Goal: Task Accomplishment & Management: Manage account settings

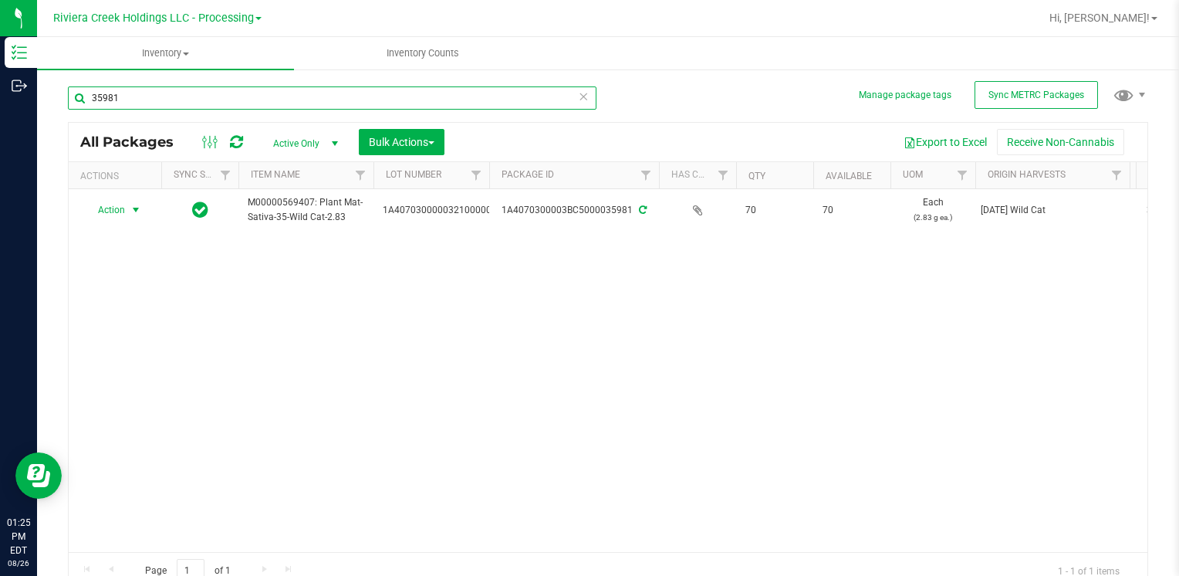
click at [219, 94] on input "35981" at bounding box center [332, 97] width 529 height 23
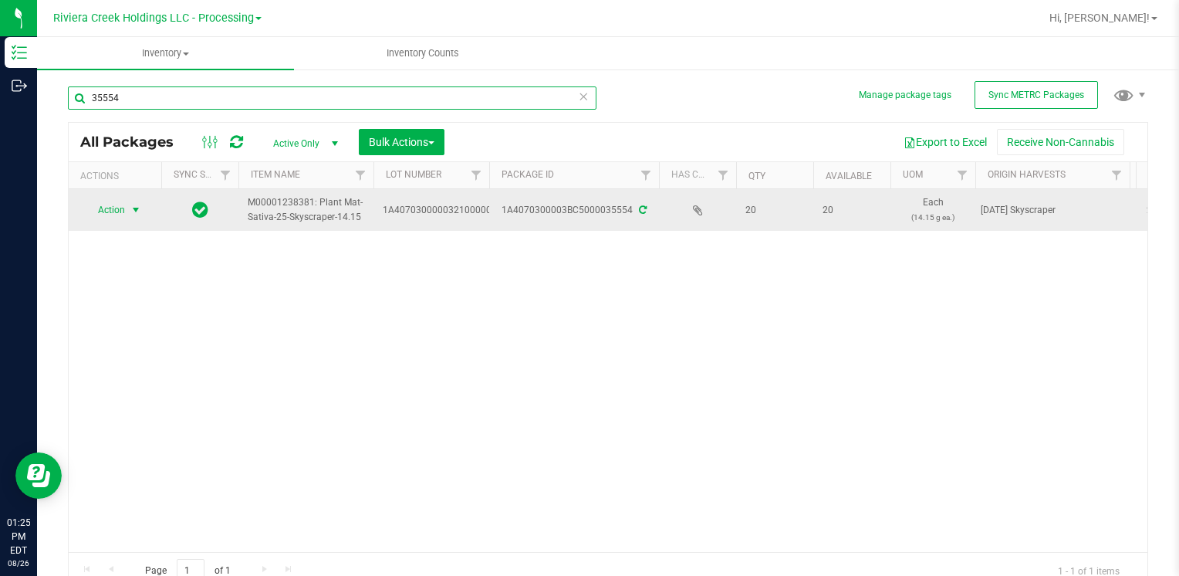
type input "35554"
click at [108, 215] on span "Action" at bounding box center [105, 210] width 42 height 22
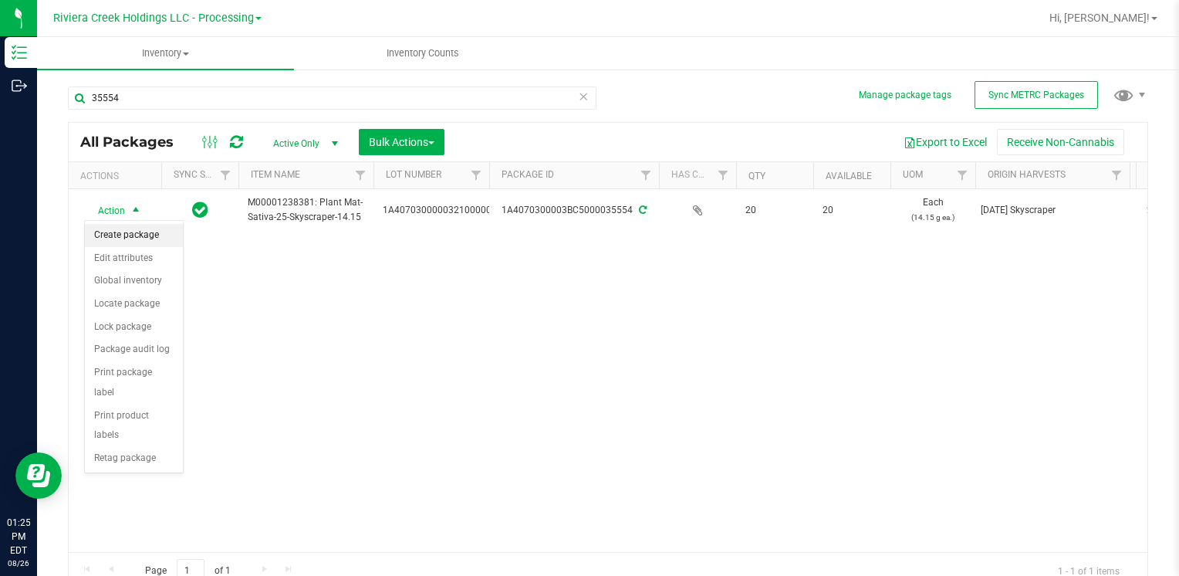
click at [128, 231] on li "Create package" at bounding box center [134, 235] width 98 height 23
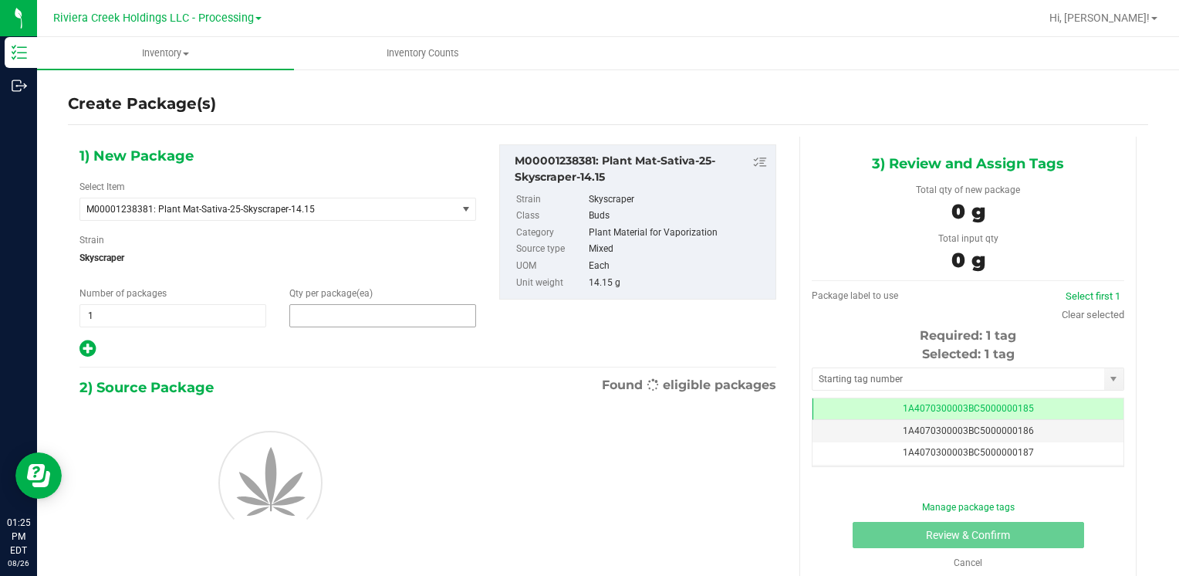
click at [321, 310] on span at bounding box center [382, 315] width 187 height 23
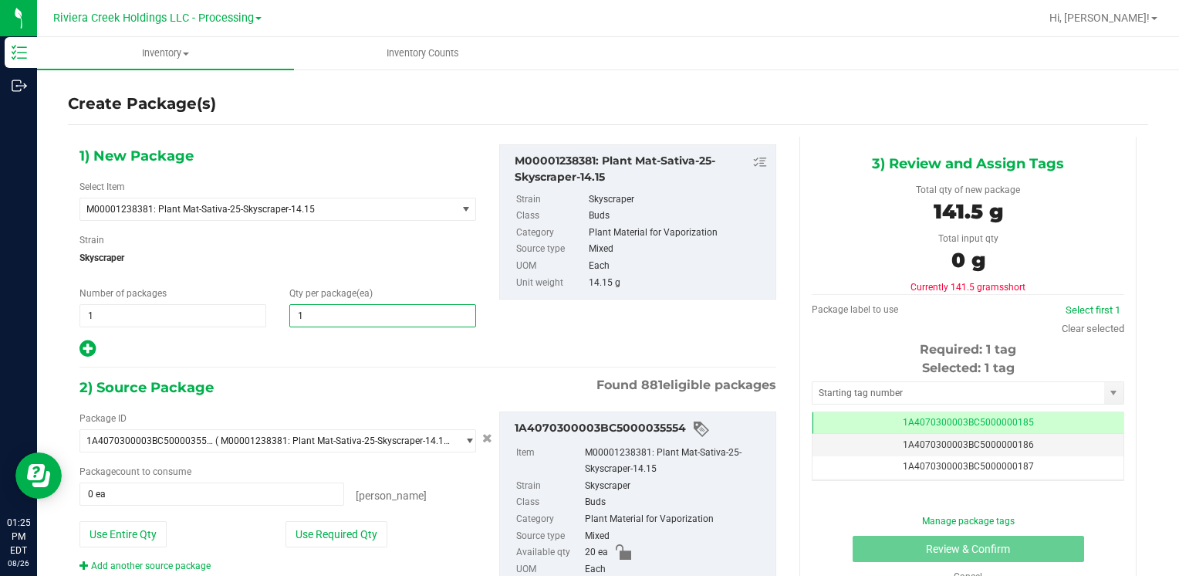
type input "10"
click at [299, 531] on button "Use Required Qty" at bounding box center [337, 534] width 102 height 26
type input "10 ea"
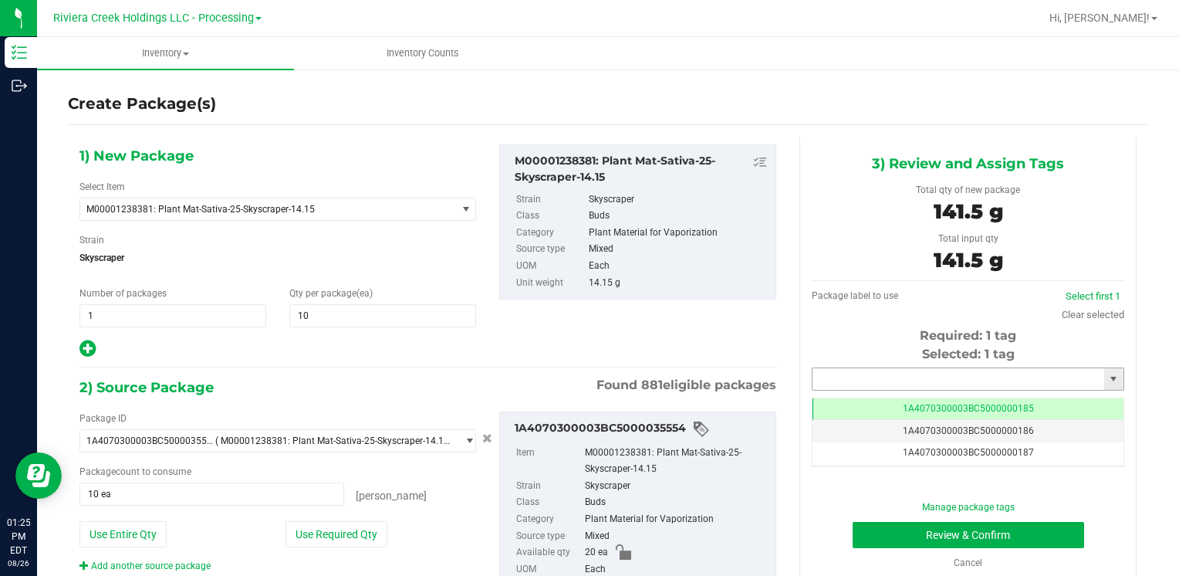
click at [865, 379] on input "text" at bounding box center [959, 379] width 292 height 22
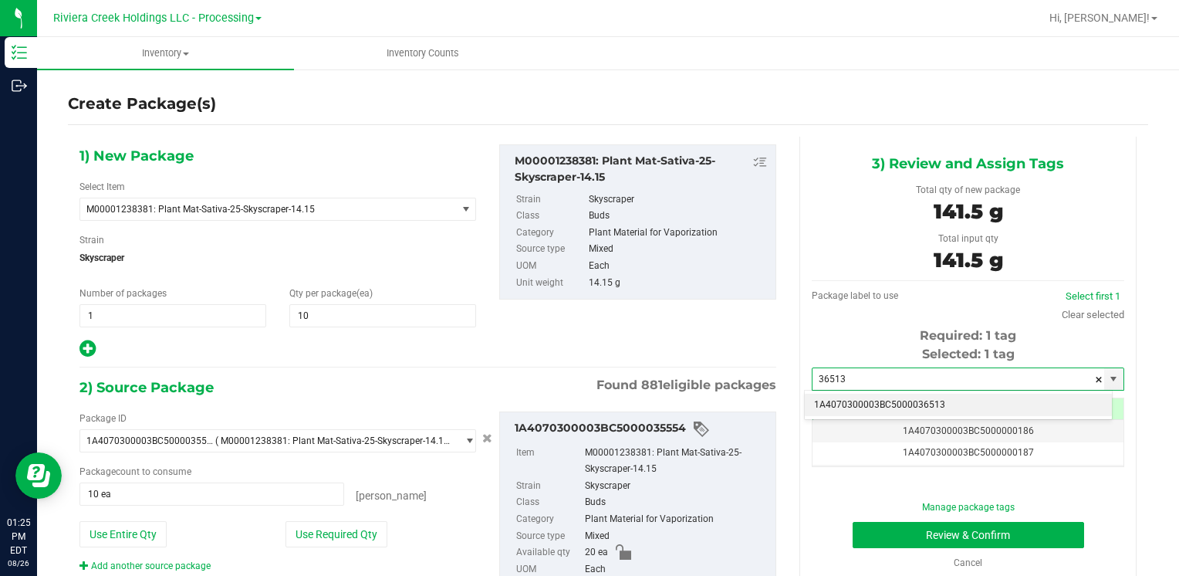
click at [858, 400] on li "1A4070300003BC5000036513" at bounding box center [958, 405] width 307 height 23
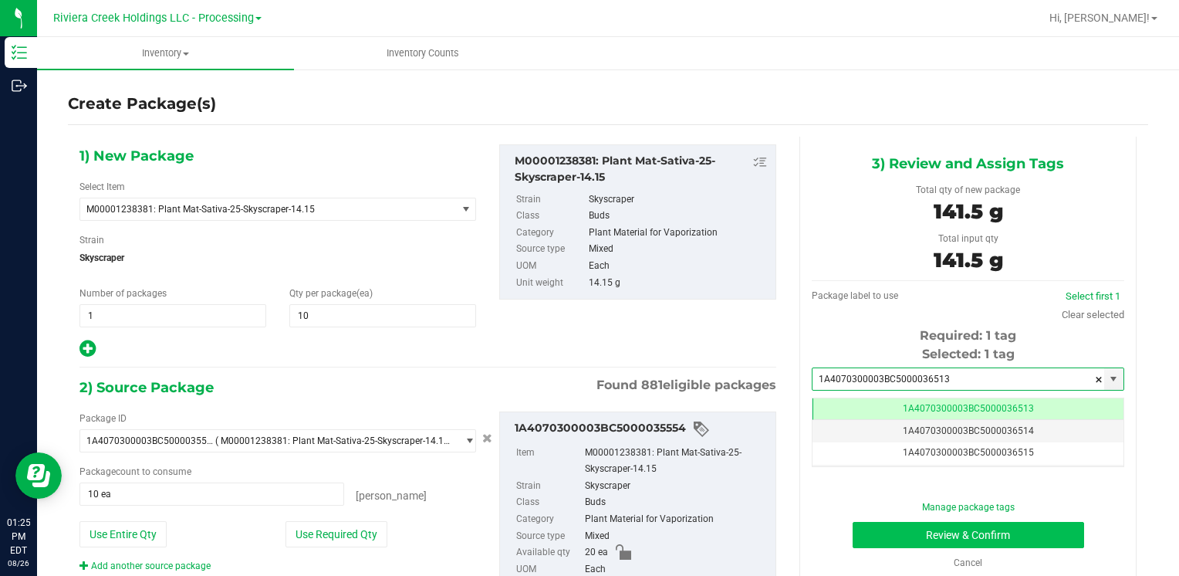
type input "1A4070300003BC5000036513"
click at [861, 533] on button "Review & Confirm" at bounding box center [969, 535] width 232 height 26
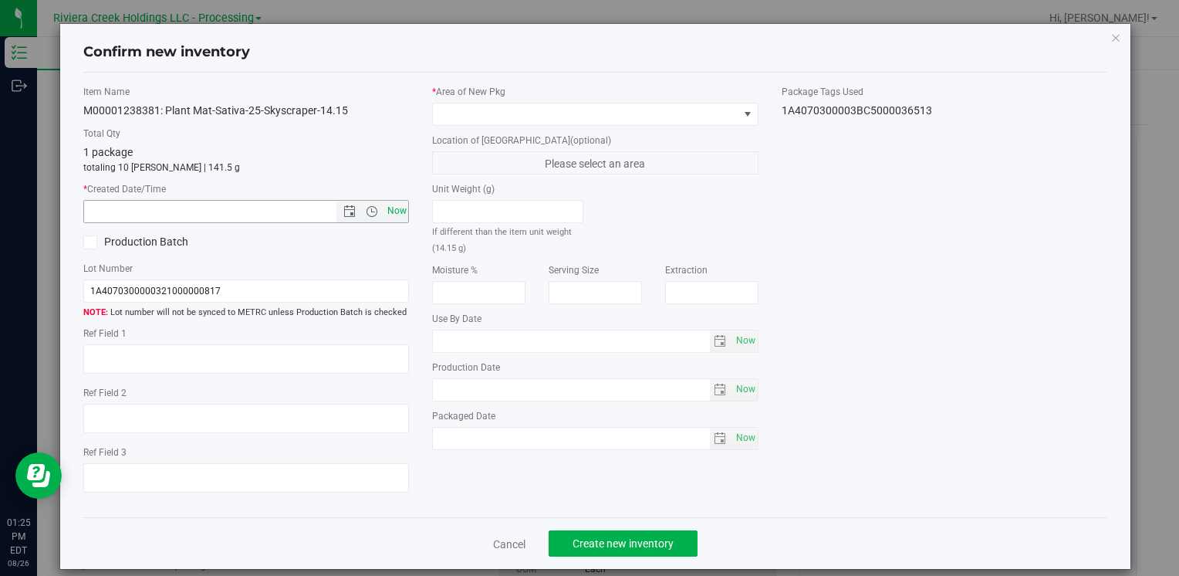
click at [396, 208] on span "Now" at bounding box center [397, 211] width 26 height 22
type input "[DATE] 1:25 PM"
click at [472, 119] on span at bounding box center [585, 114] width 305 height 22
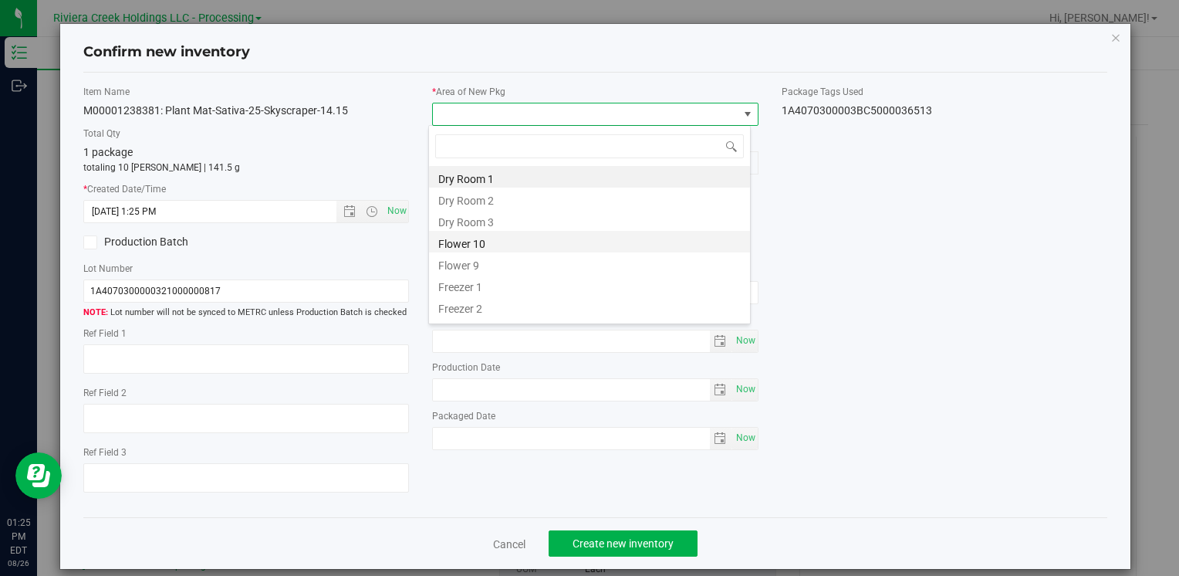
click at [519, 239] on li "Flower 10" at bounding box center [589, 242] width 321 height 22
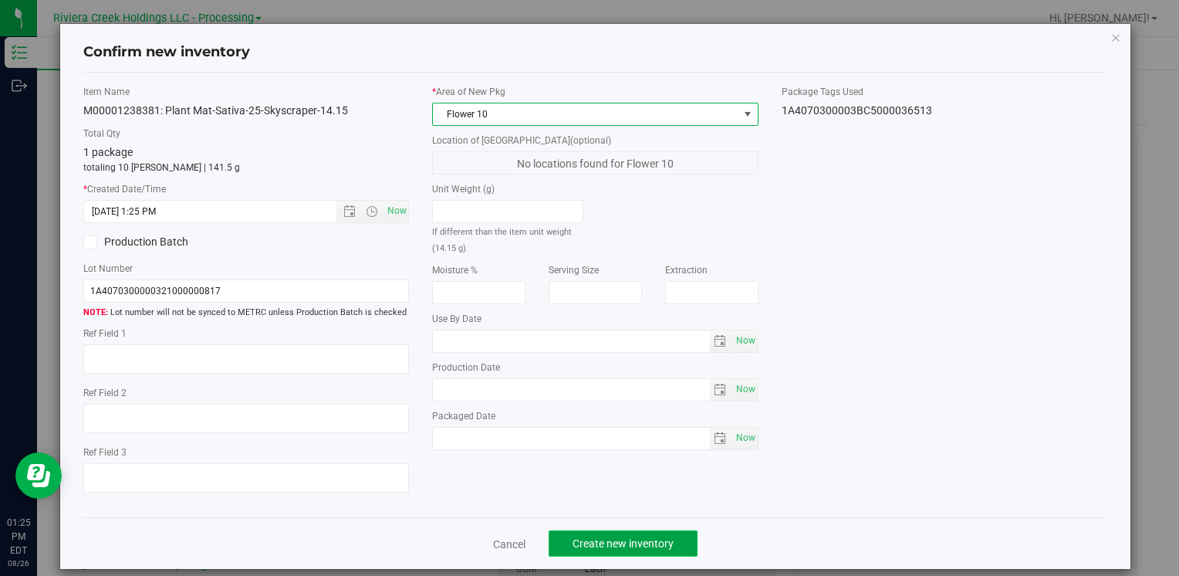
click at [596, 543] on span "Create new inventory" at bounding box center [623, 543] width 101 height 12
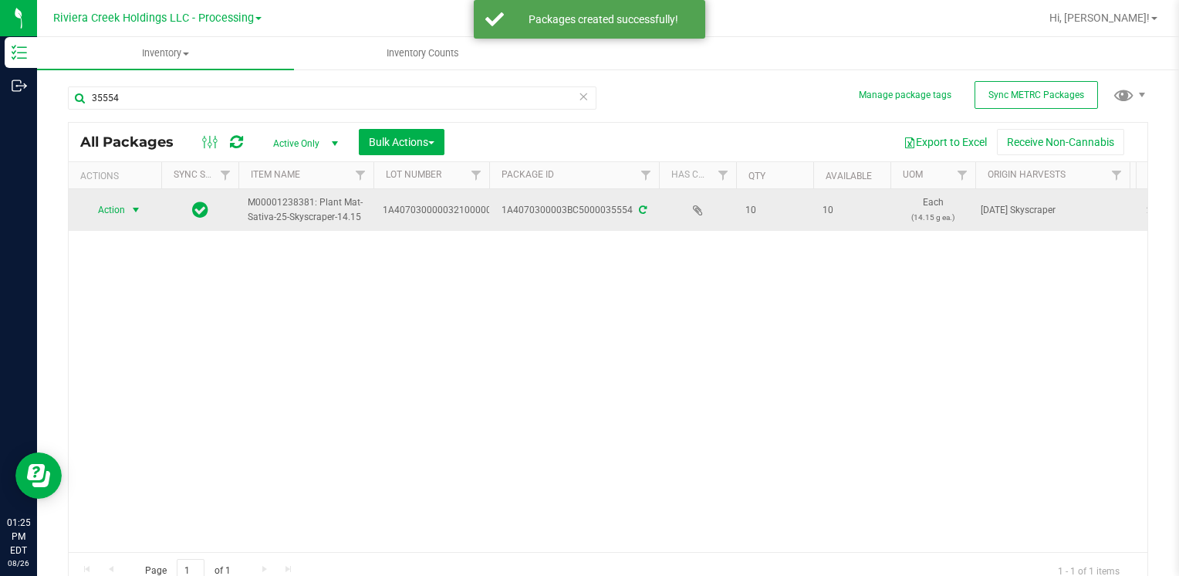
click at [117, 208] on span "Action" at bounding box center [105, 210] width 42 height 22
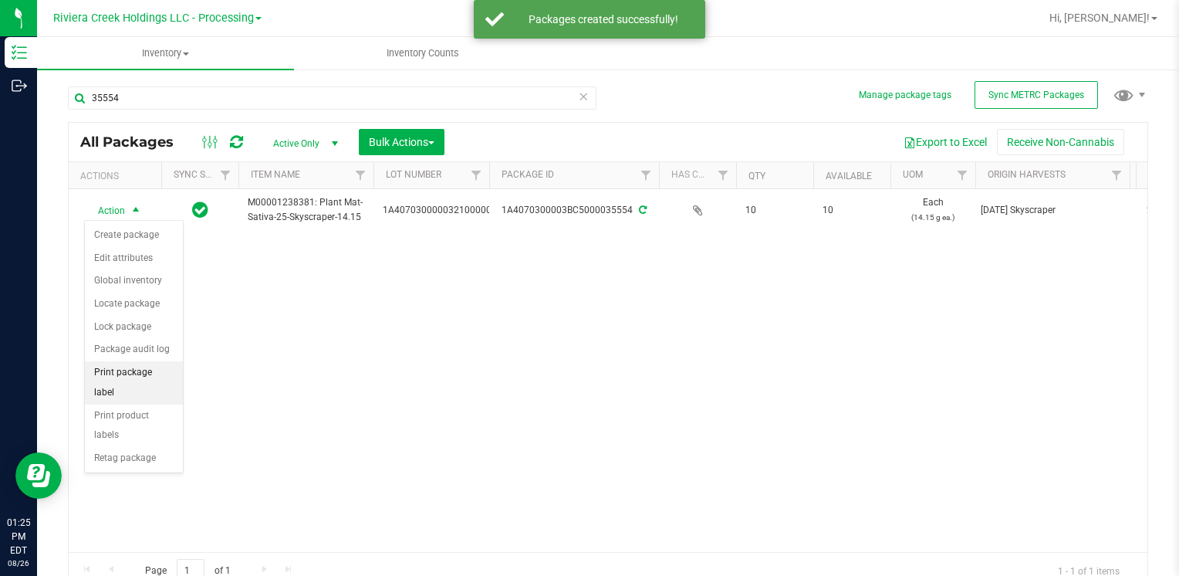
click at [168, 375] on li "Print package label" at bounding box center [134, 382] width 98 height 42
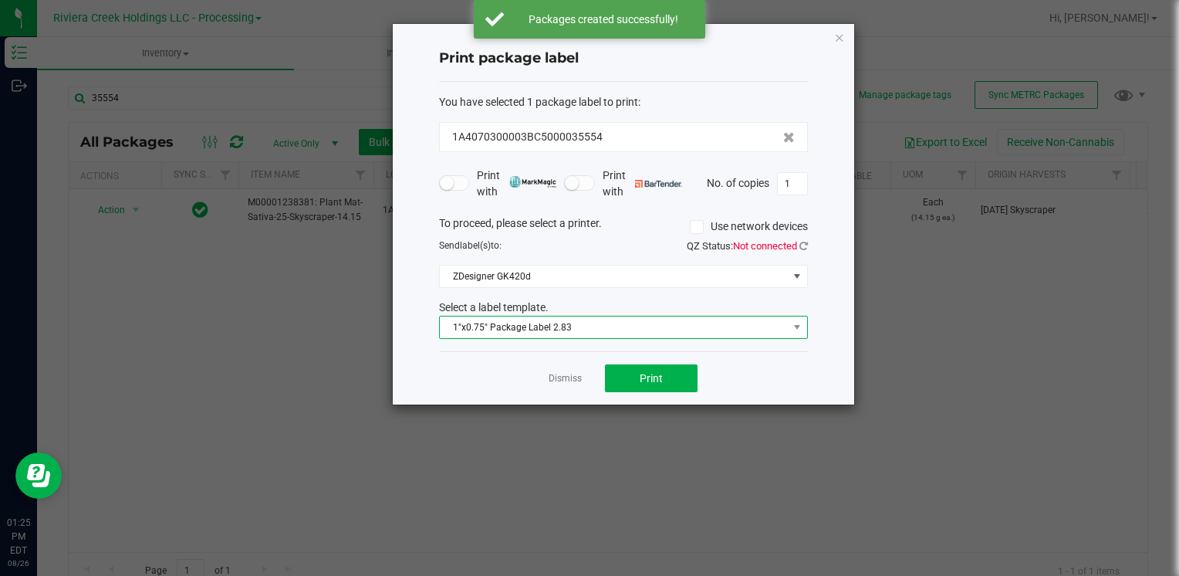
click at [516, 332] on span "1"x0.75" Package Label 2.83" at bounding box center [614, 327] width 348 height 22
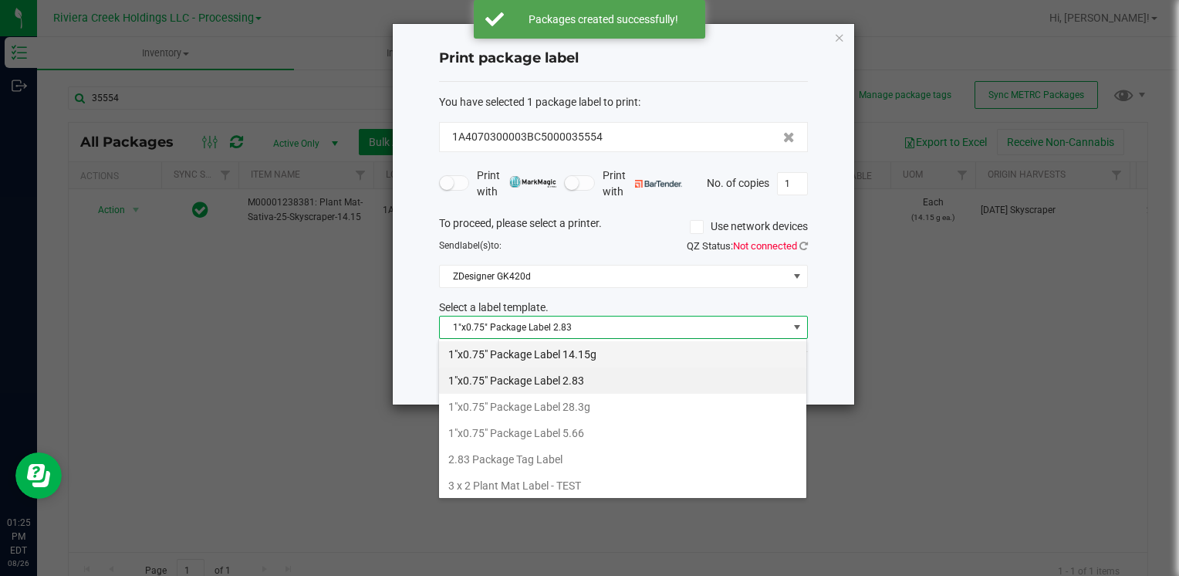
click at [583, 357] on li "1"x0.75" Package Label 14.15g" at bounding box center [622, 354] width 367 height 26
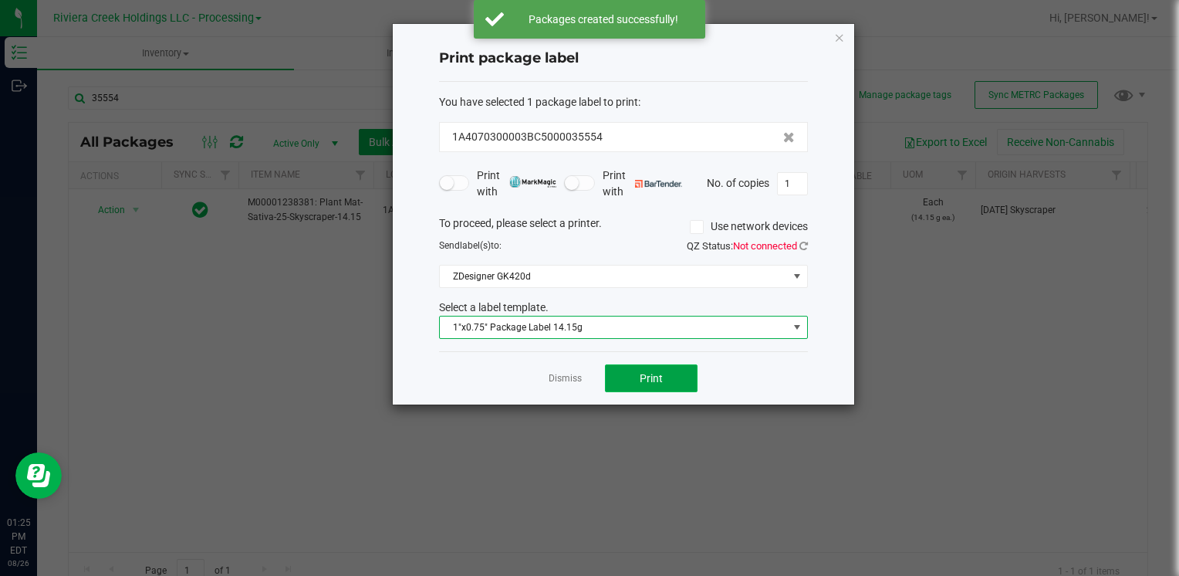
click at [642, 367] on button "Print" at bounding box center [651, 378] width 93 height 28
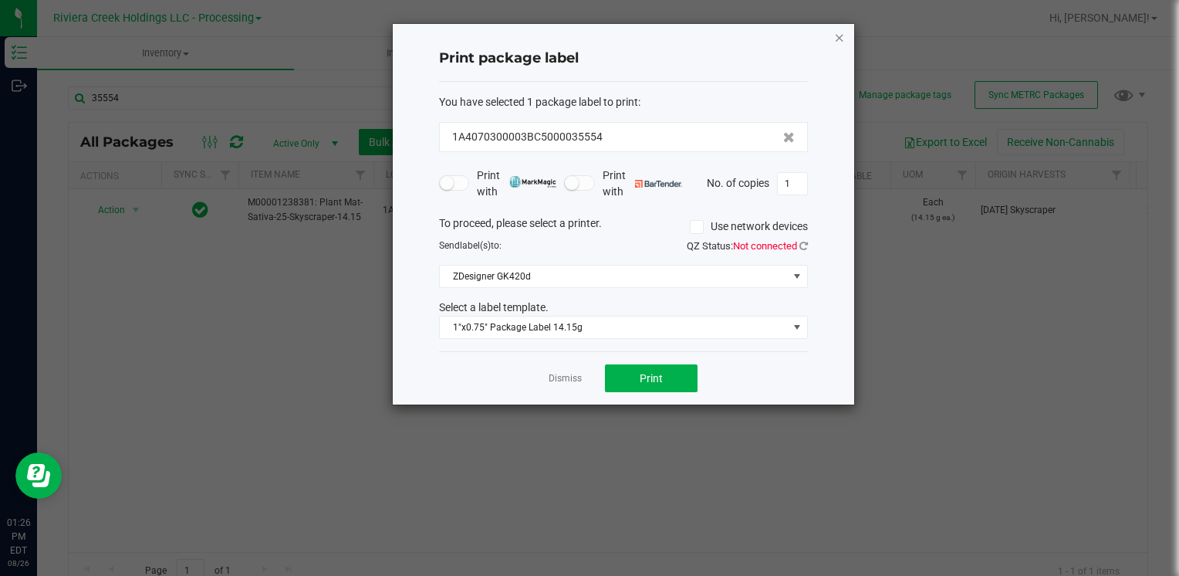
click at [844, 39] on icon "button" at bounding box center [839, 37] width 11 height 19
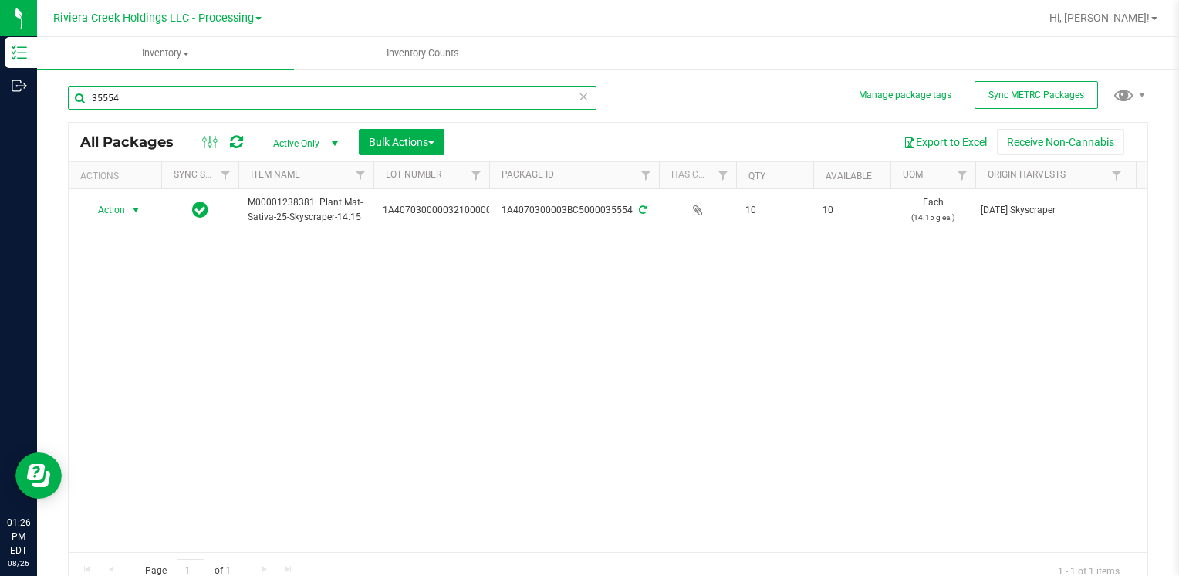
click at [258, 91] on input "35554" at bounding box center [332, 97] width 529 height 23
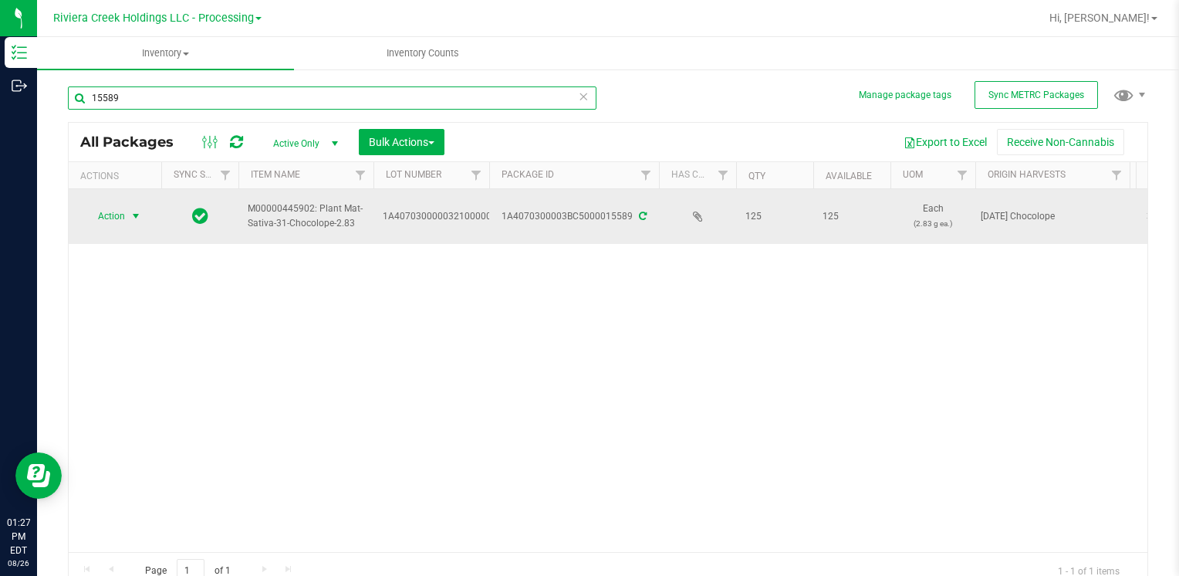
type input "15589"
click at [139, 216] on span "select" at bounding box center [136, 216] width 12 height 12
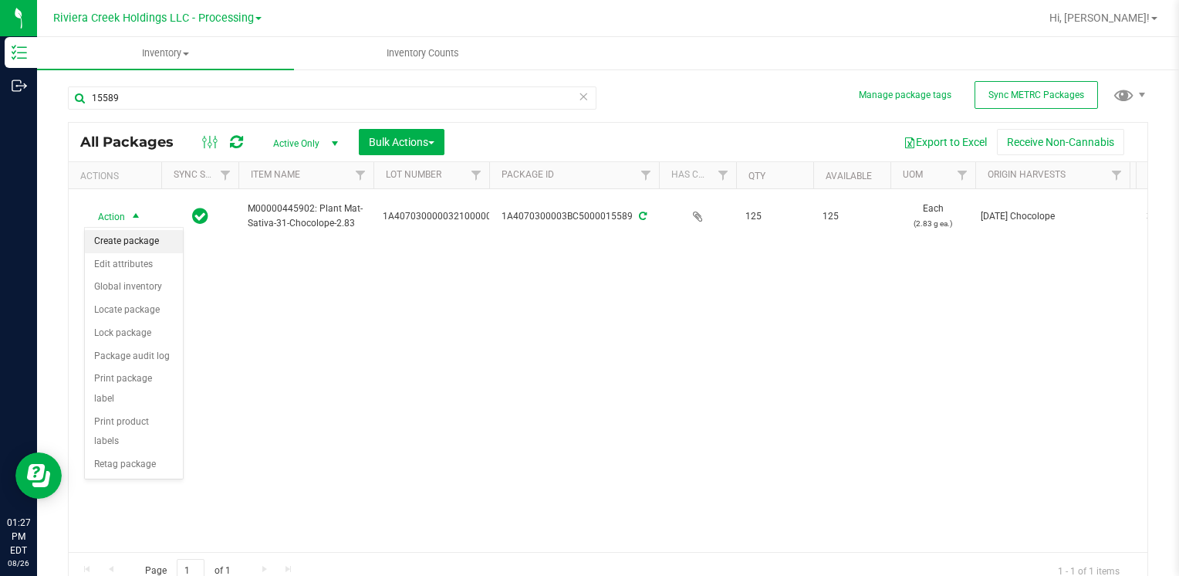
click at [137, 242] on li "Create package" at bounding box center [134, 241] width 98 height 23
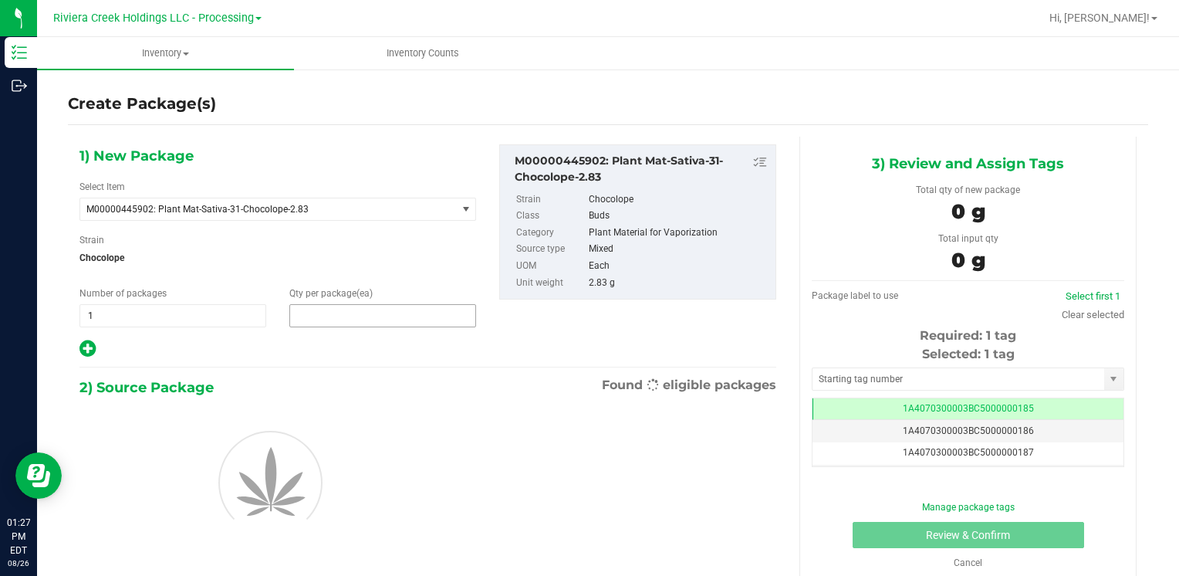
click at [336, 320] on span at bounding box center [382, 315] width 187 height 23
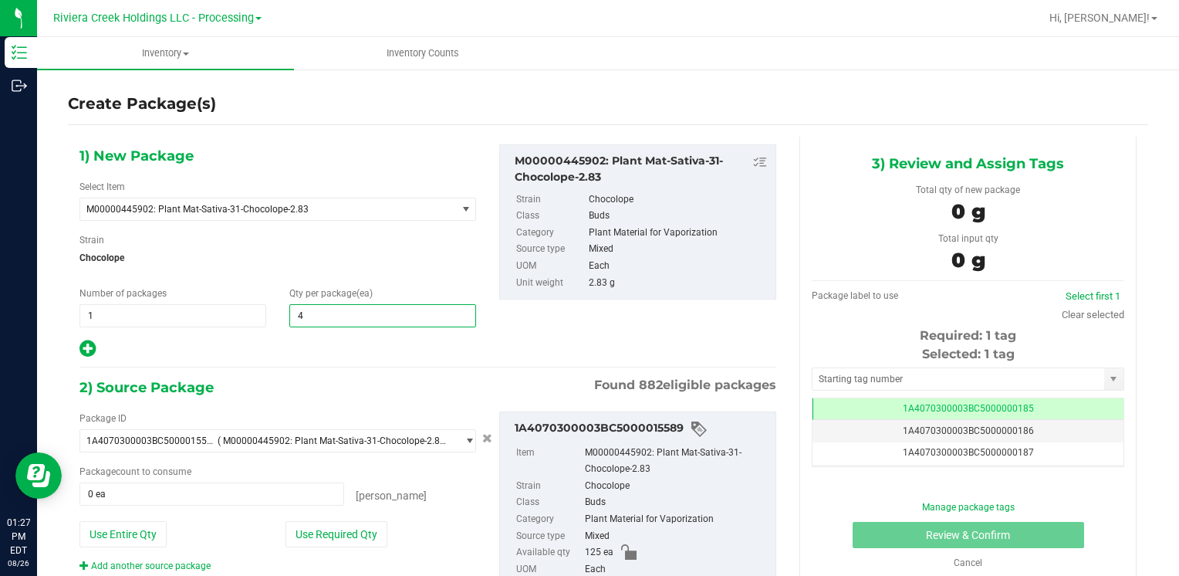
type input "40"
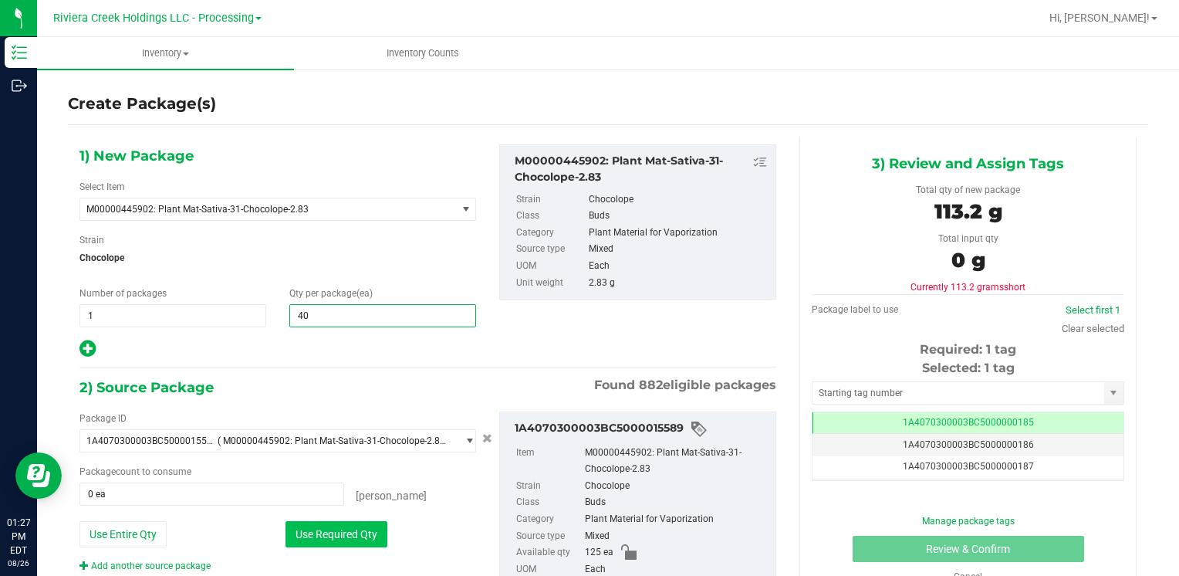
type input "40"
click at [298, 526] on button "Use Required Qty" at bounding box center [337, 534] width 102 height 26
type input "40 ea"
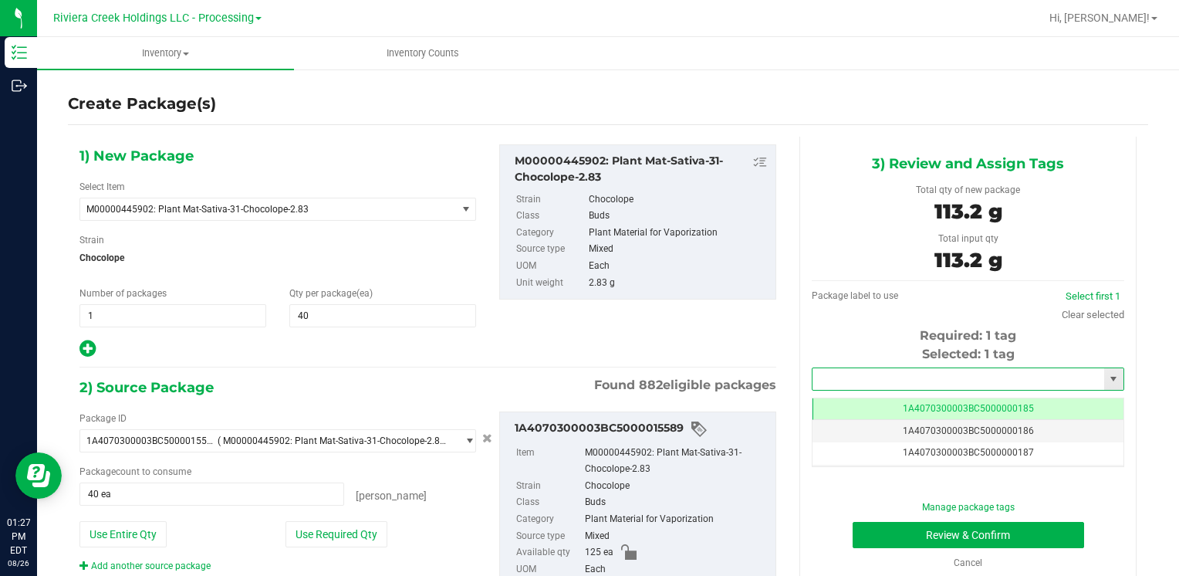
click at [826, 378] on input "text" at bounding box center [959, 379] width 292 height 22
click at [826, 399] on li "1A4070300003BC5000036508" at bounding box center [958, 405] width 307 height 23
type input "1A4070300003BC5000036508"
click at [895, 537] on button "Review & Confirm" at bounding box center [969, 535] width 232 height 26
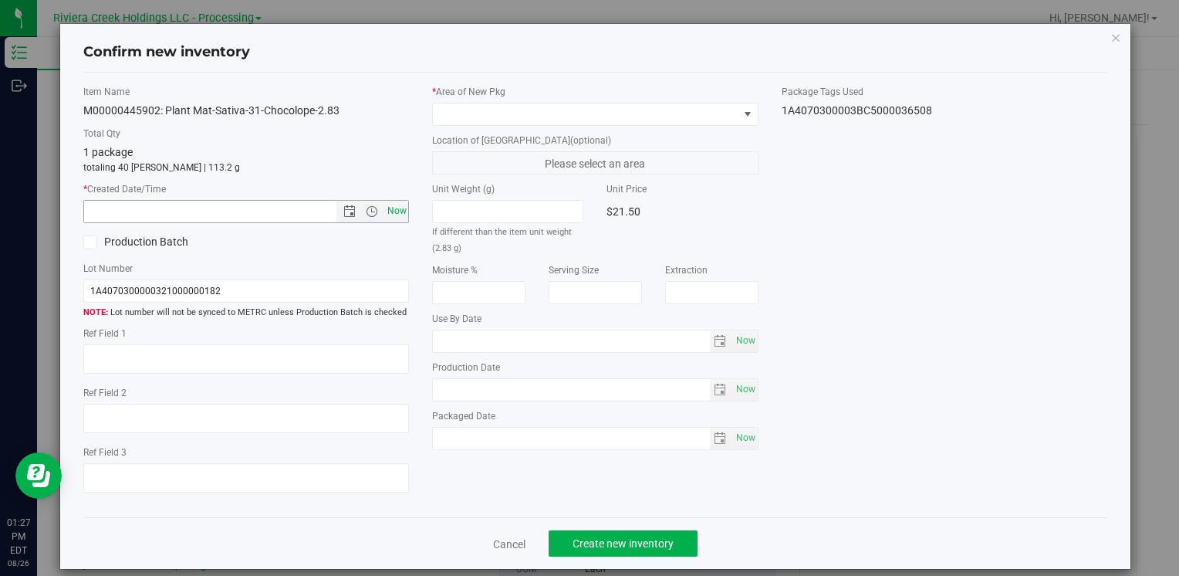
click at [395, 210] on span "Now" at bounding box center [397, 211] width 26 height 22
type input "[DATE] 1:27 PM"
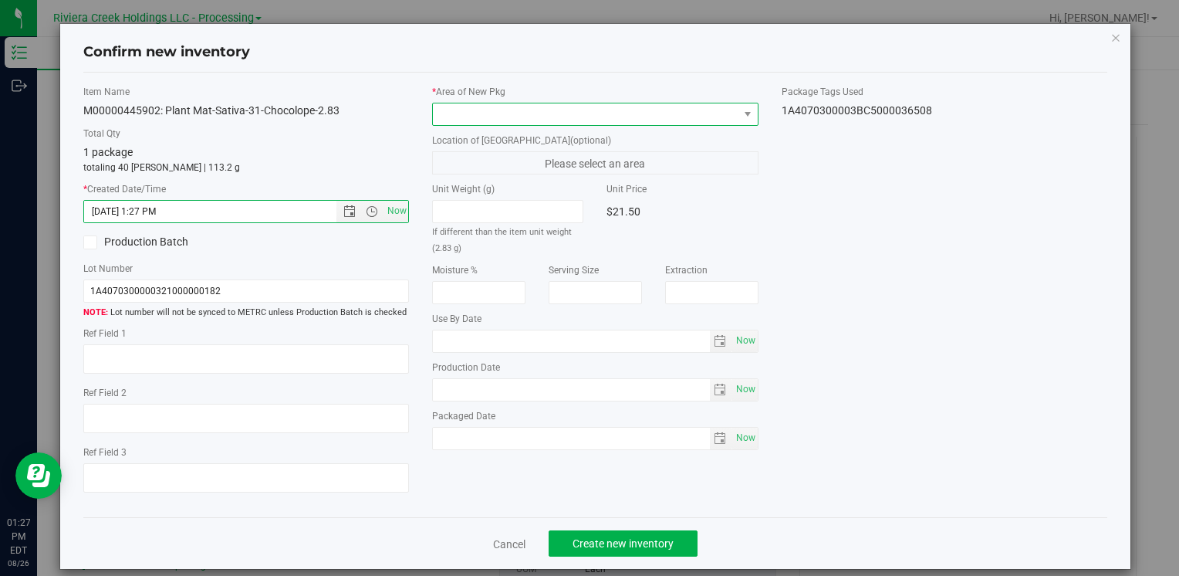
click at [445, 114] on span at bounding box center [585, 114] width 305 height 22
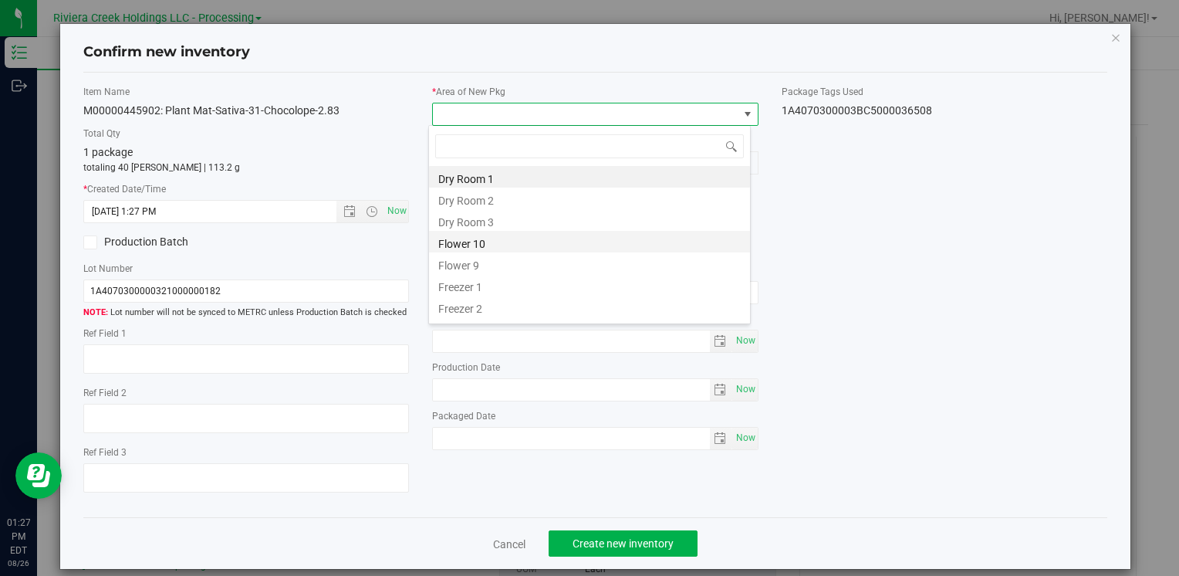
click at [512, 245] on li "Flower 10" at bounding box center [589, 242] width 321 height 22
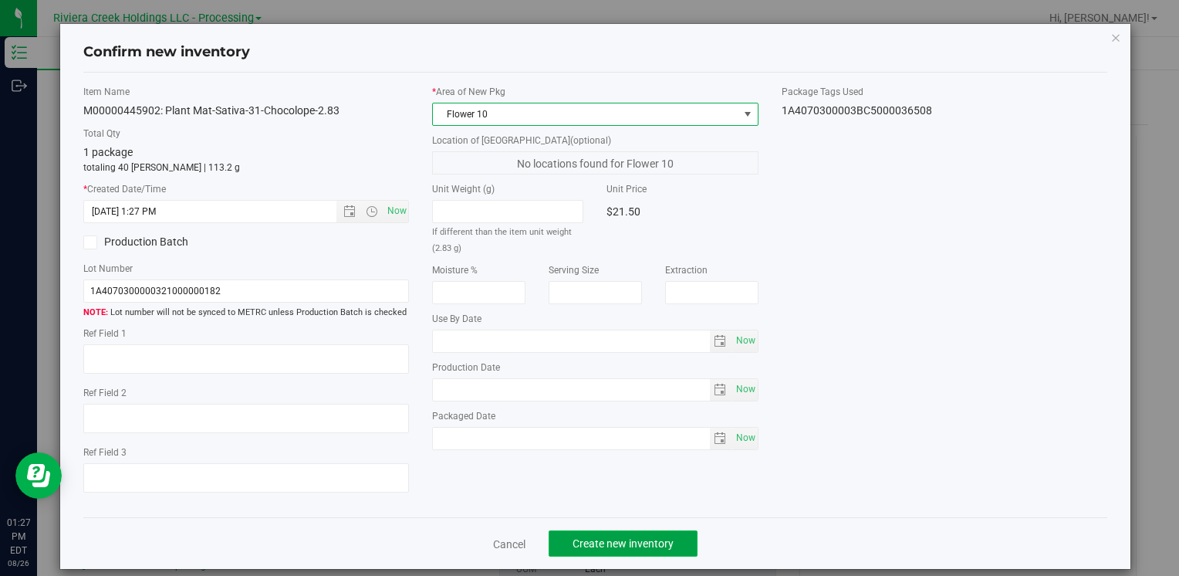
click at [606, 551] on button "Create new inventory" at bounding box center [623, 543] width 149 height 26
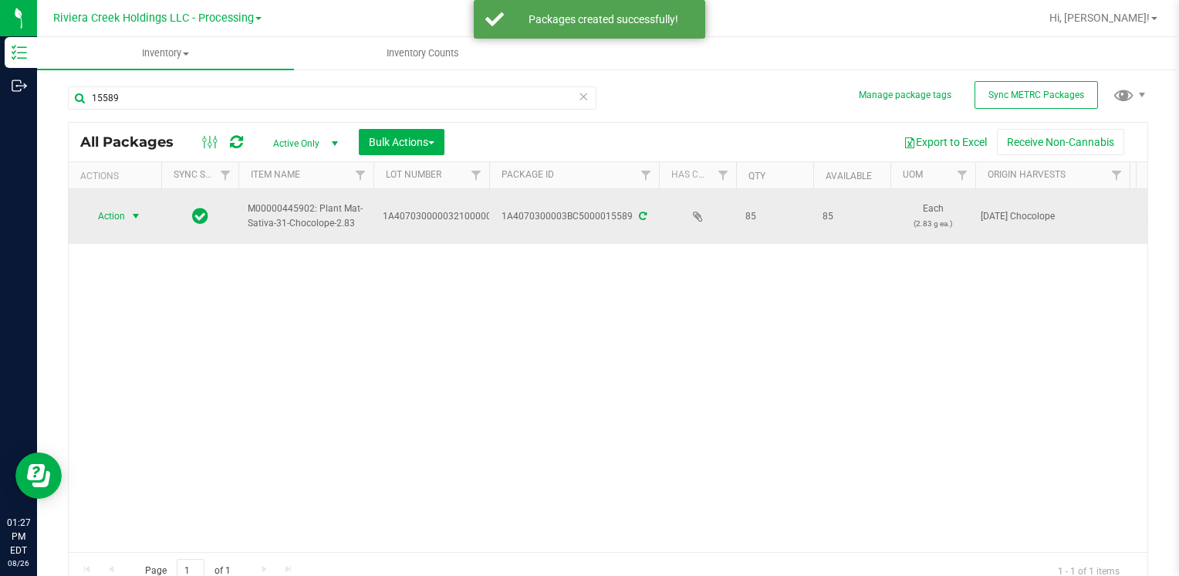
click at [100, 215] on span "Action" at bounding box center [105, 216] width 42 height 22
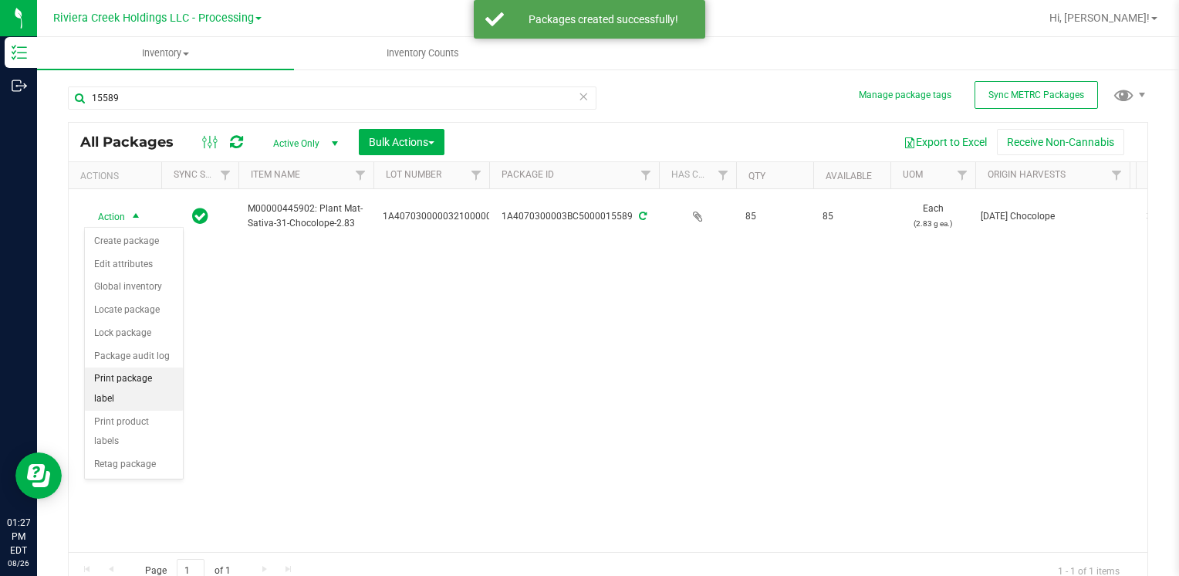
click at [158, 374] on li "Print package label" at bounding box center [134, 388] width 98 height 42
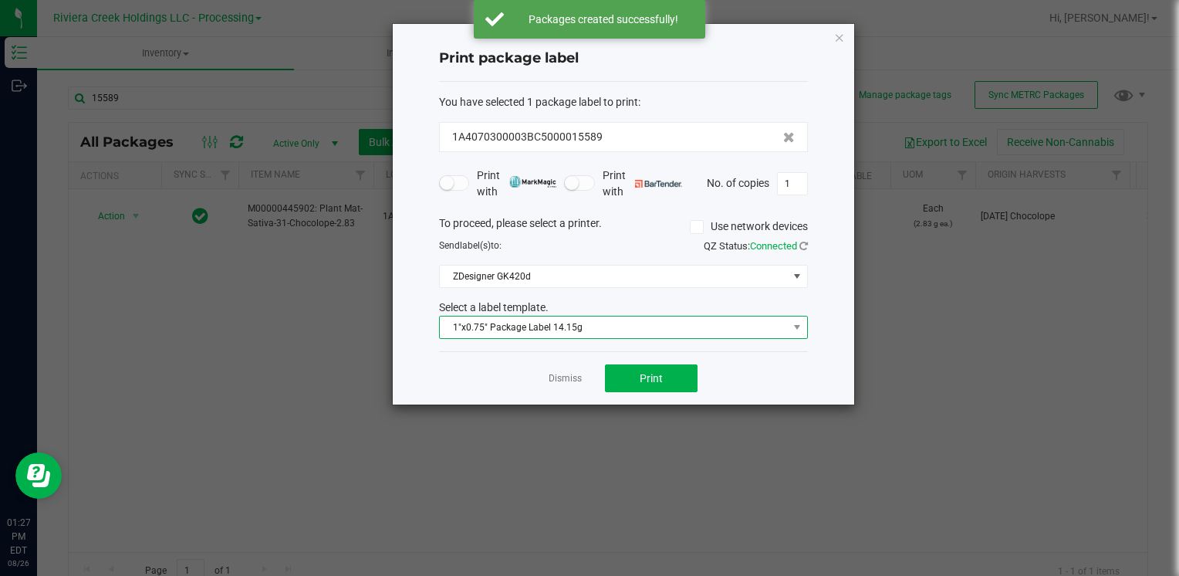
click at [614, 335] on span "1"x0.75" Package Label 14.15g" at bounding box center [614, 327] width 348 height 22
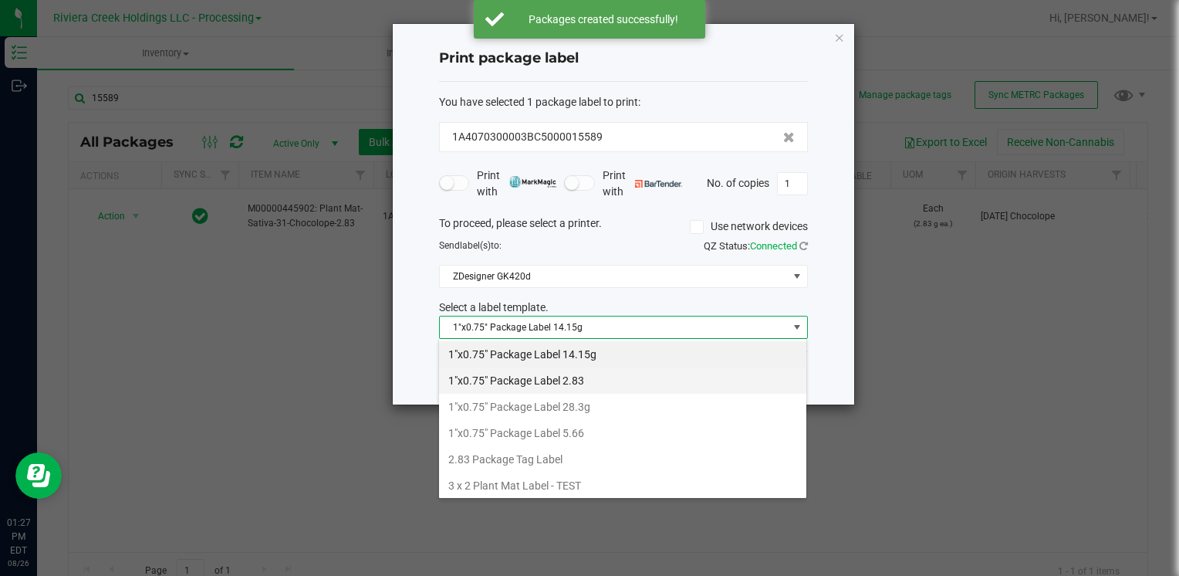
click at [606, 382] on li "1"x0.75" Package Label 2.83" at bounding box center [622, 380] width 367 height 26
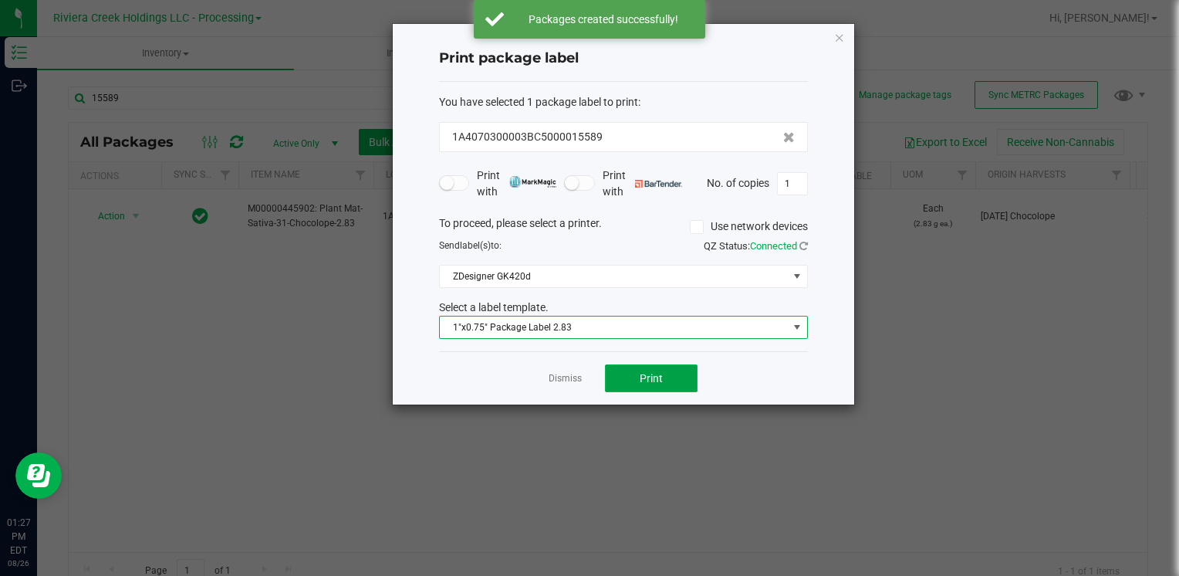
click at [643, 375] on span "Print" at bounding box center [651, 378] width 23 height 12
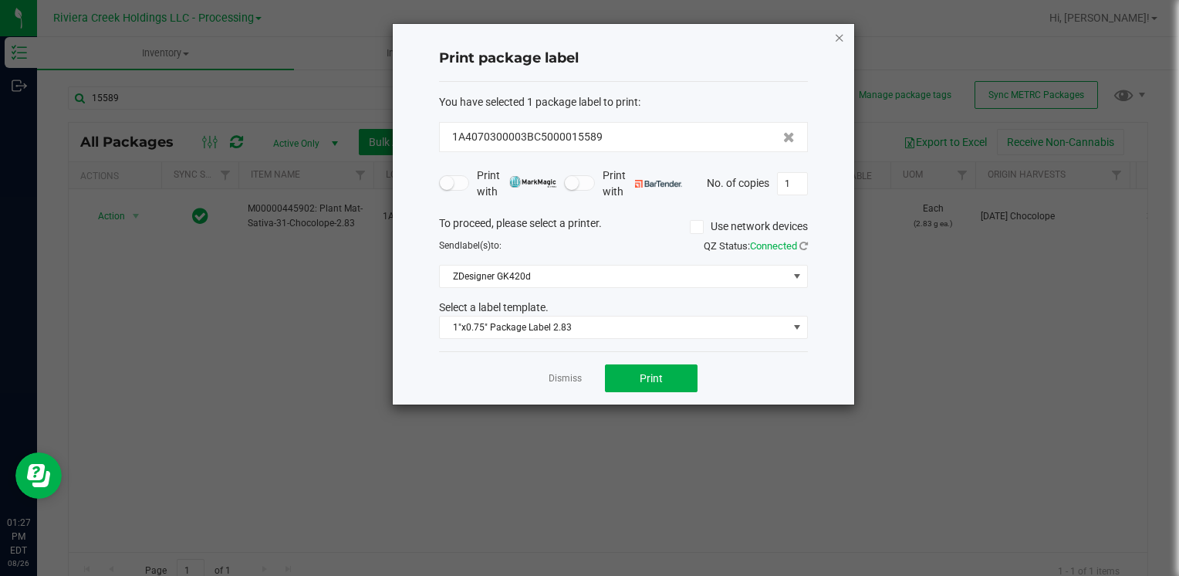
click at [841, 35] on icon "button" at bounding box center [839, 37] width 11 height 19
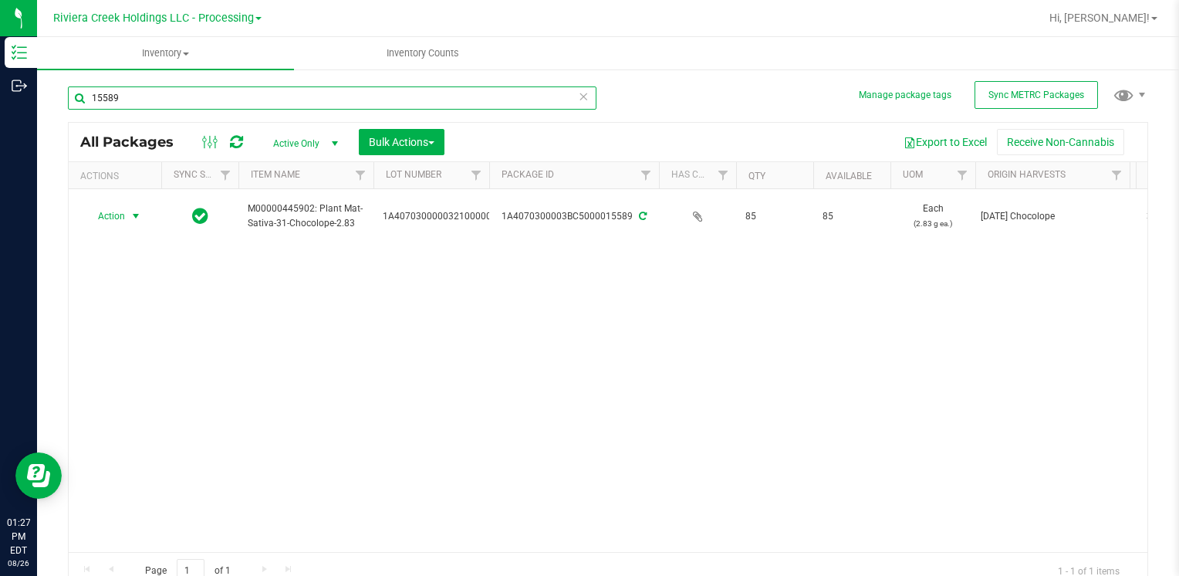
click at [218, 101] on input "15589" at bounding box center [332, 97] width 529 height 23
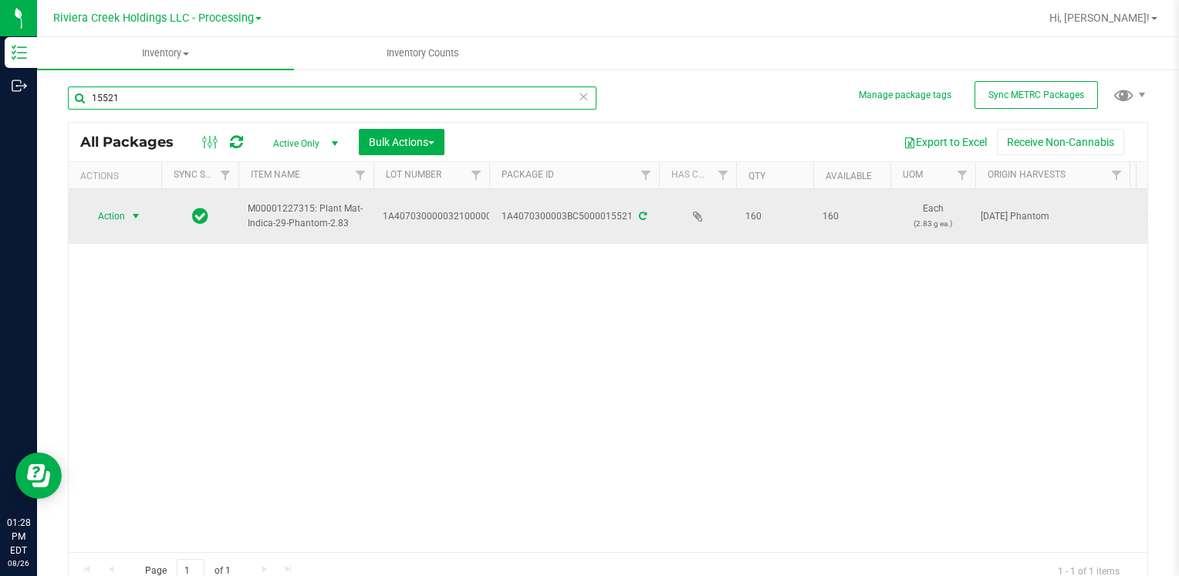
type input "15521"
click at [105, 224] on span "Action" at bounding box center [105, 216] width 42 height 22
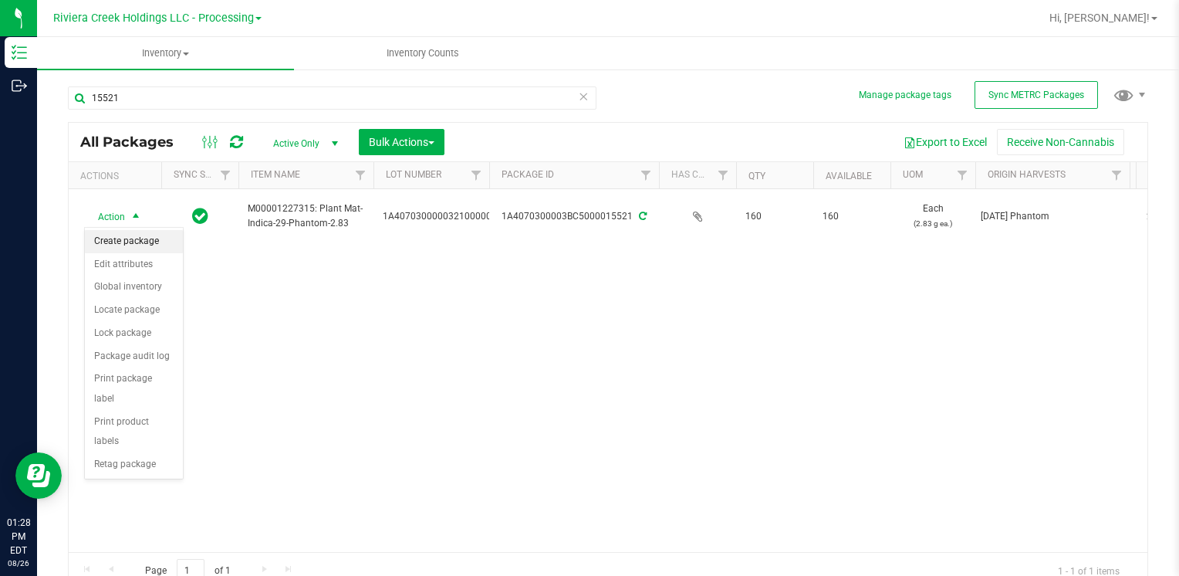
click at [123, 242] on li "Create package" at bounding box center [134, 241] width 98 height 23
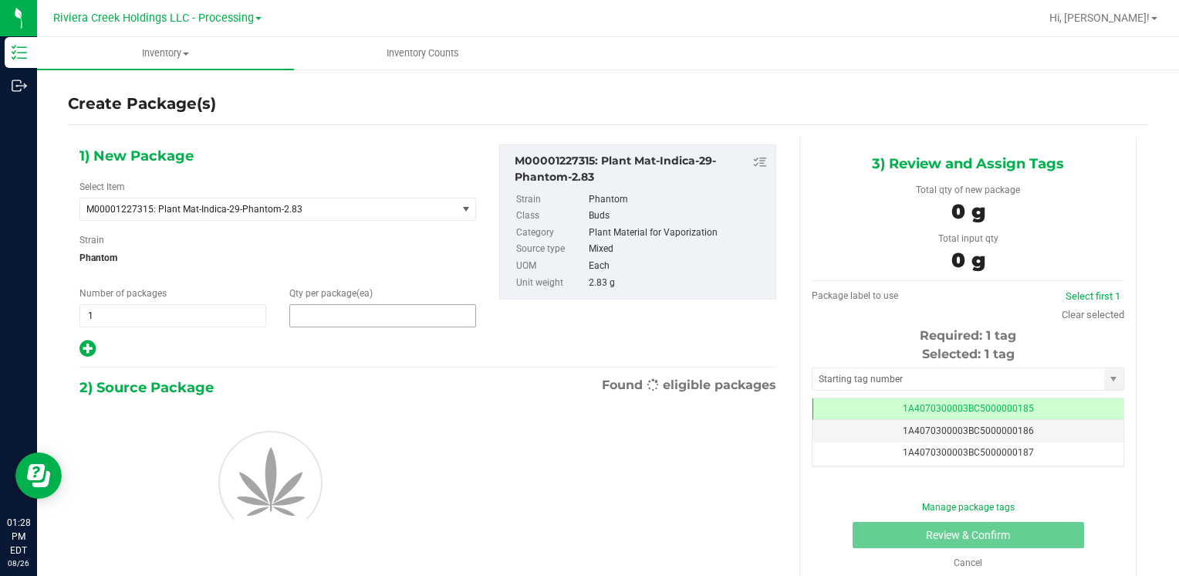
click at [377, 318] on span at bounding box center [382, 315] width 187 height 23
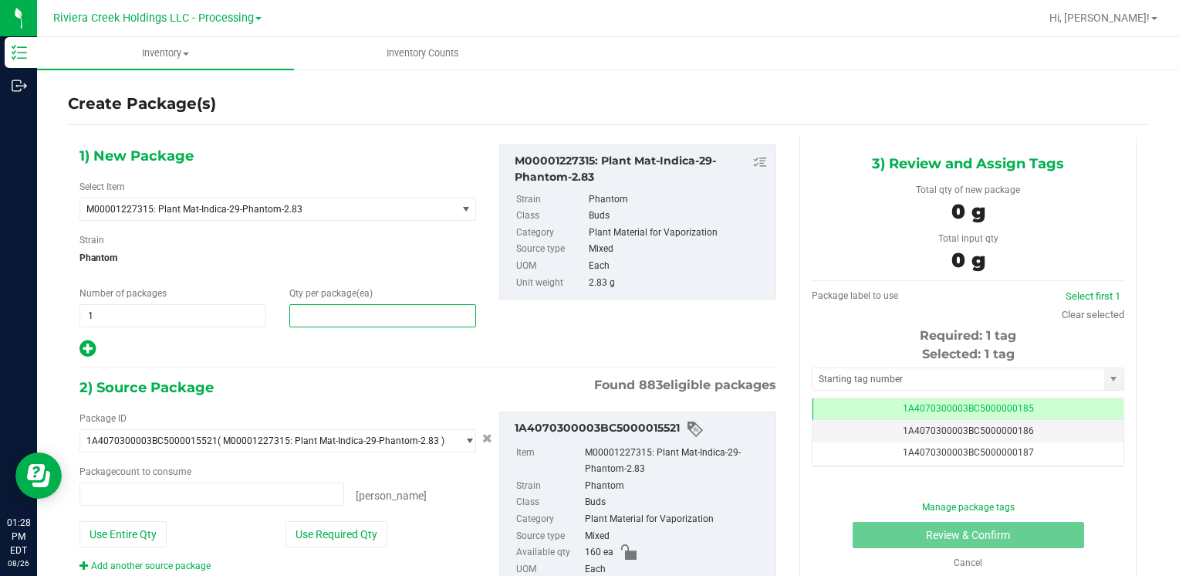
type input "0 ea"
type input "50"
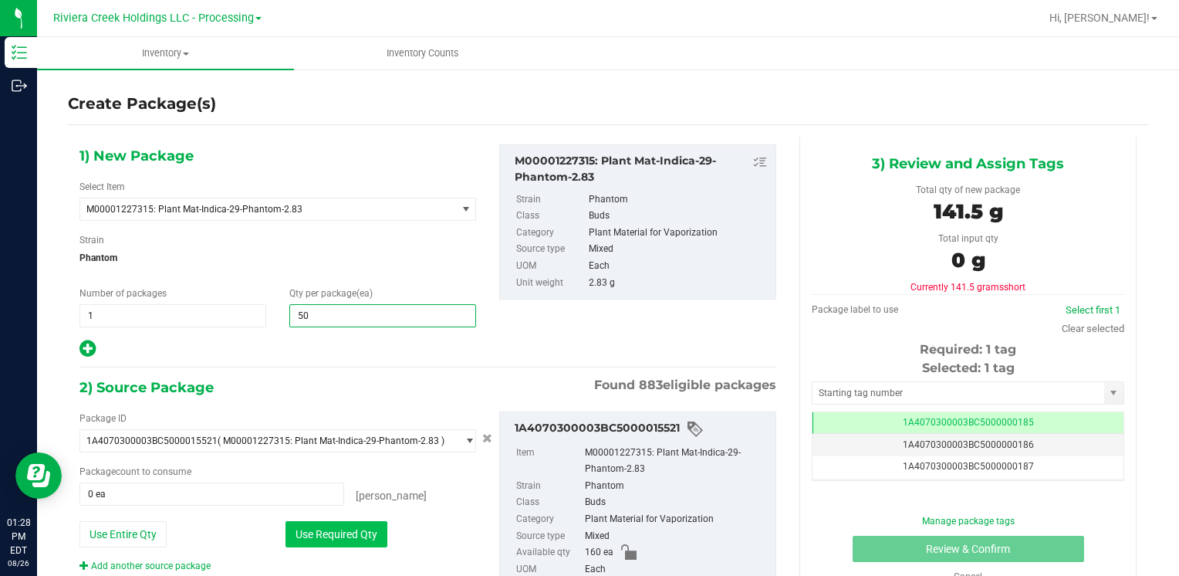
type input "50"
click at [306, 527] on button "Use Required Qty" at bounding box center [337, 534] width 102 height 26
type input "50 ea"
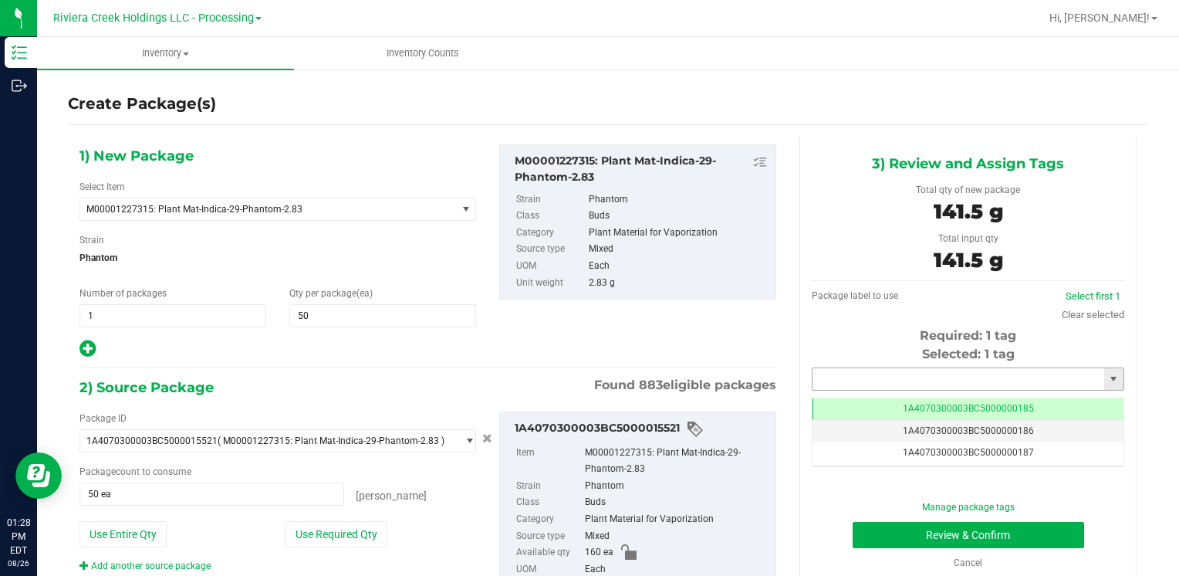
click at [845, 374] on input "text" at bounding box center [959, 379] width 292 height 22
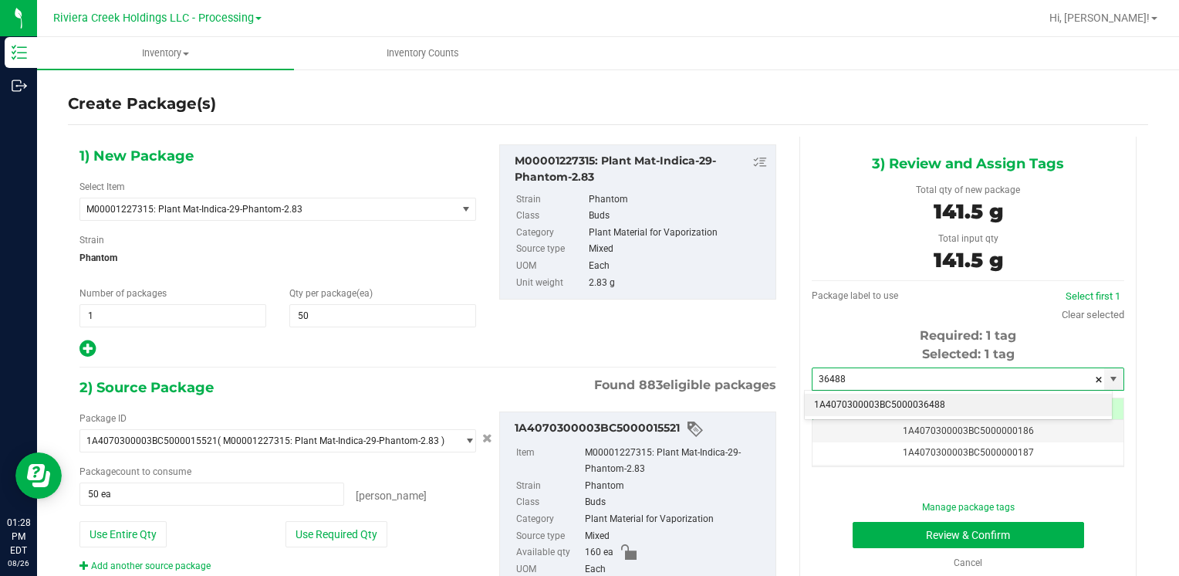
click at [845, 401] on li "1A4070300003BC5000036488" at bounding box center [958, 405] width 307 height 23
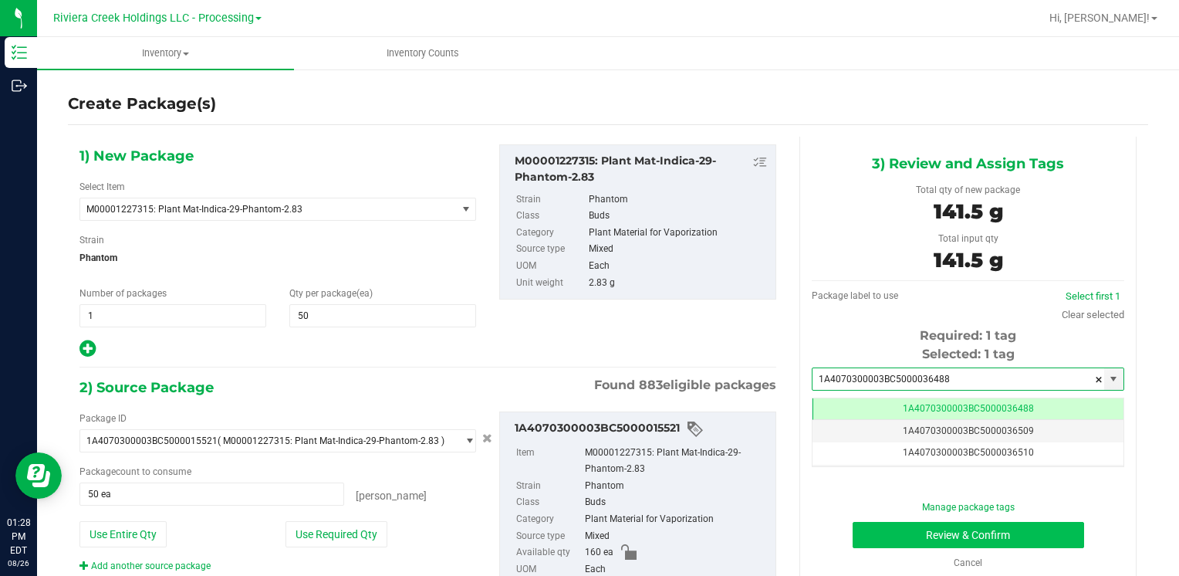
type input "1A4070300003BC5000036488"
click at [874, 533] on button "Review & Confirm" at bounding box center [969, 535] width 232 height 26
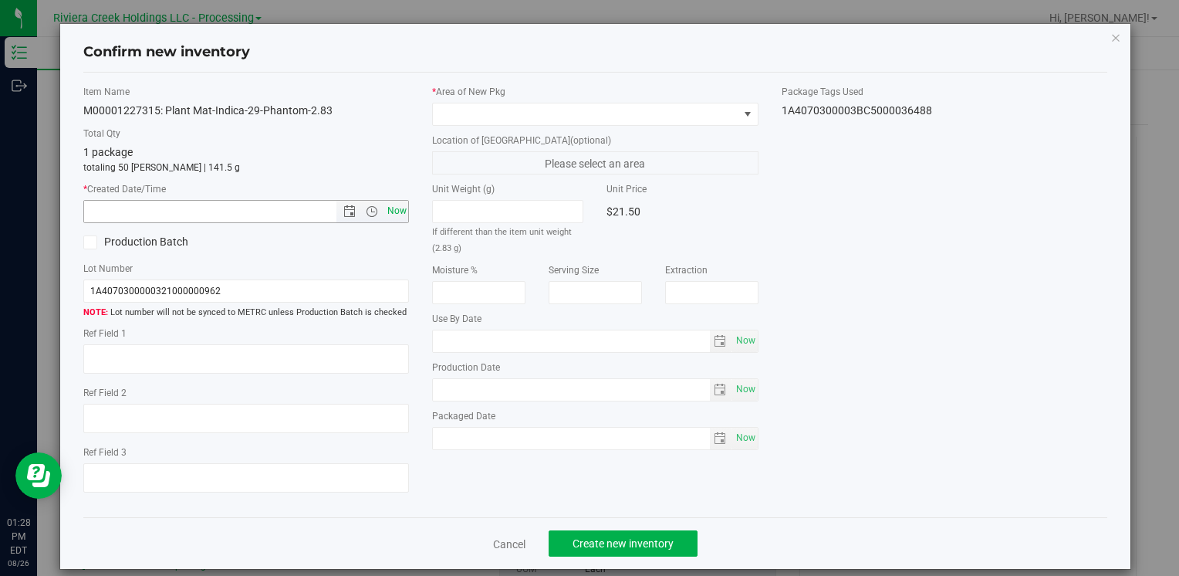
click at [400, 206] on span "Now" at bounding box center [397, 211] width 26 height 22
type input "[DATE] 1:28 PM"
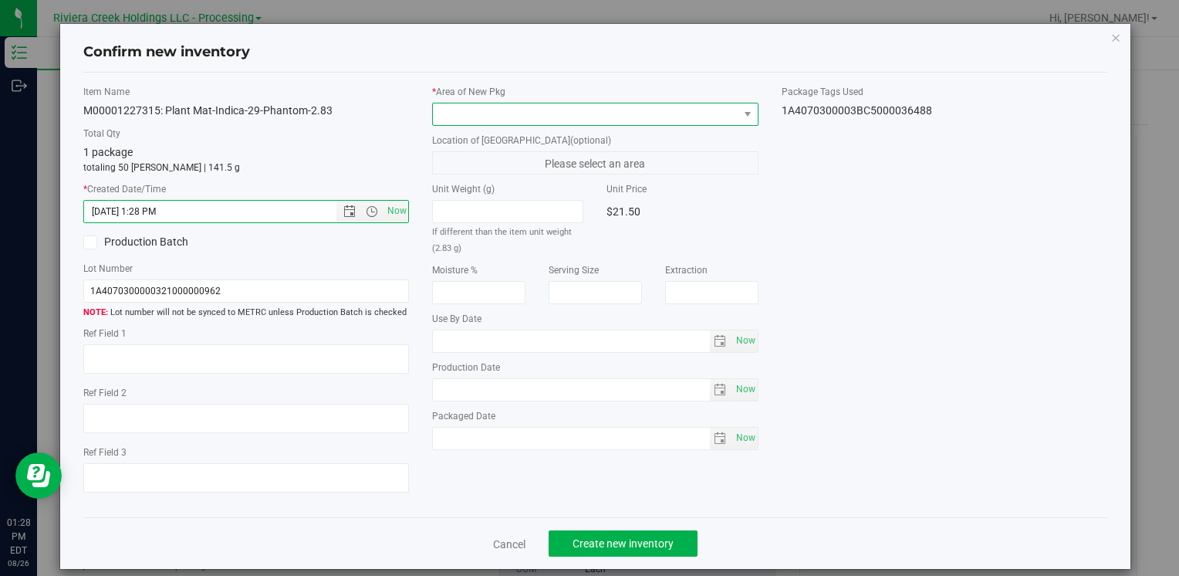
click at [470, 111] on span at bounding box center [585, 114] width 305 height 22
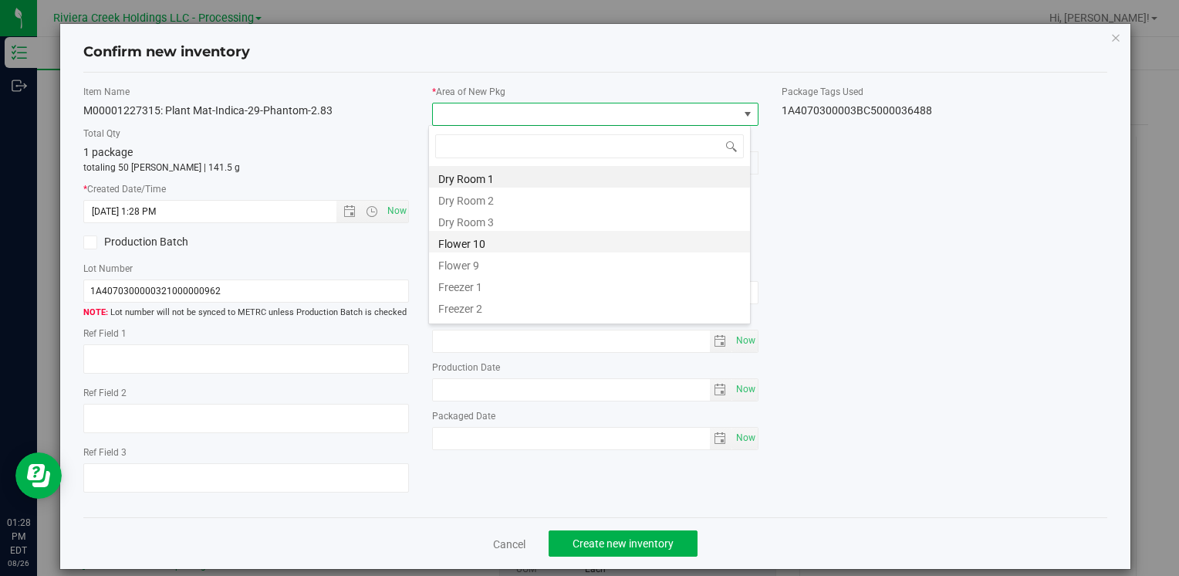
click at [501, 242] on li "Flower 10" at bounding box center [589, 242] width 321 height 22
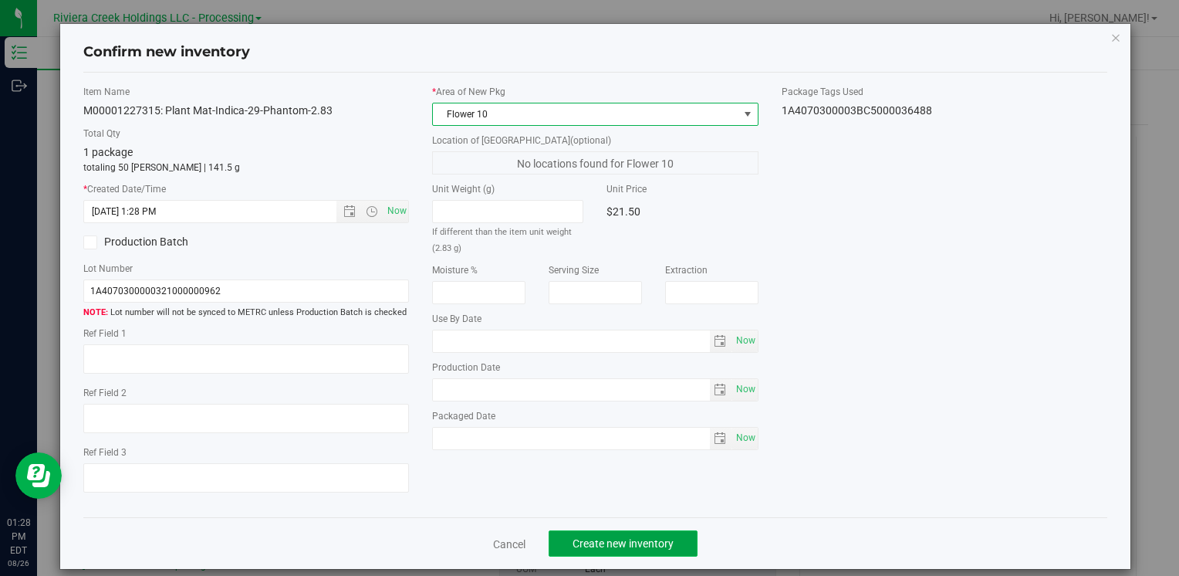
click at [636, 548] on span "Create new inventory" at bounding box center [623, 543] width 101 height 12
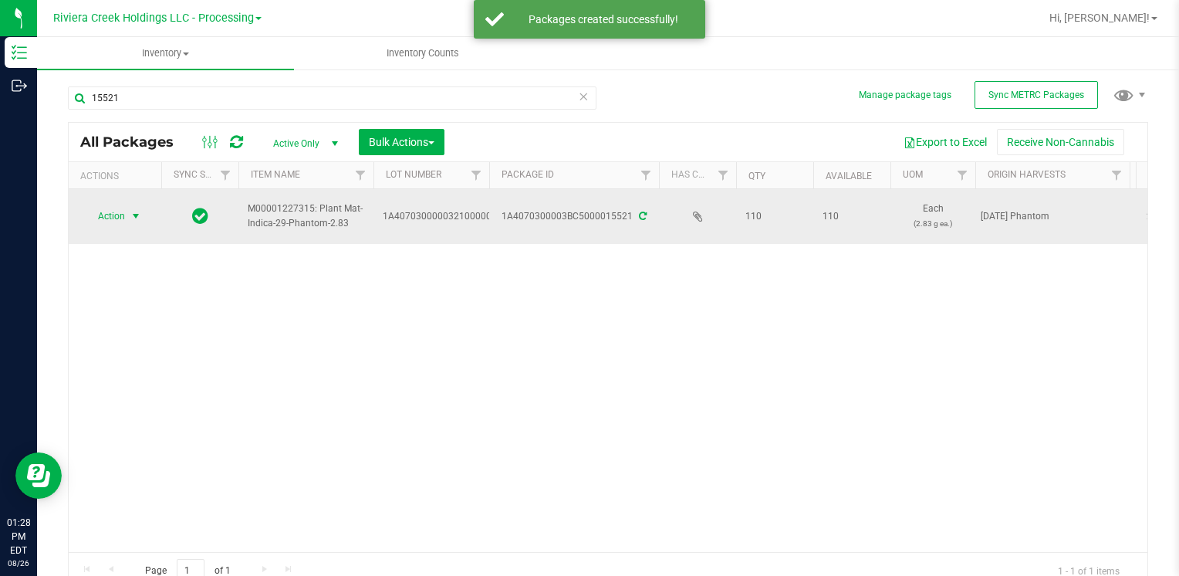
click at [117, 217] on span "Action" at bounding box center [105, 216] width 42 height 22
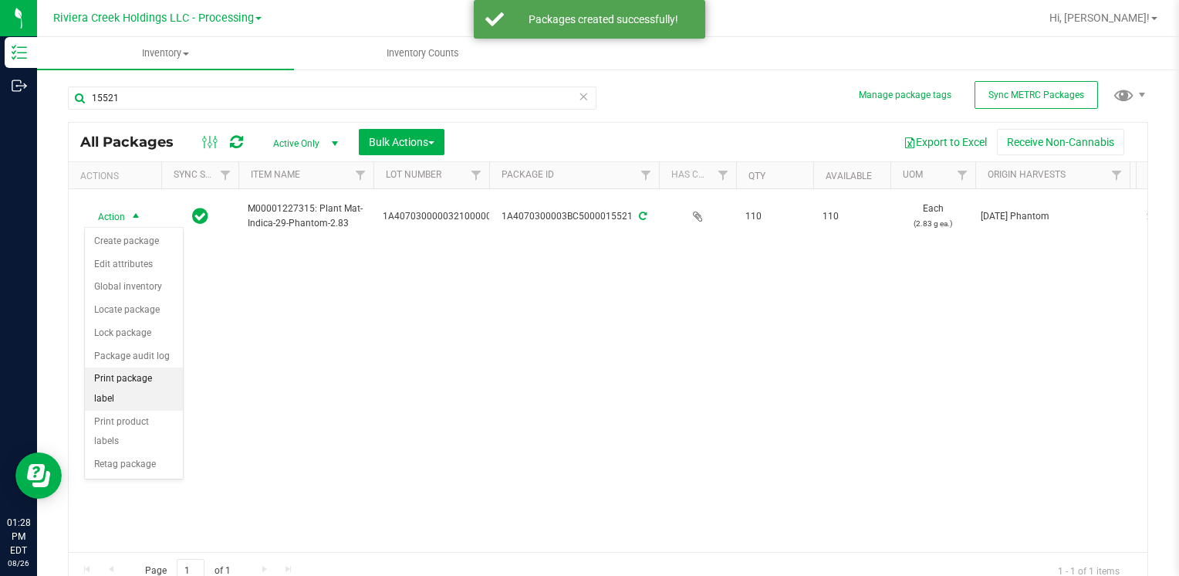
click at [167, 378] on li "Print package label" at bounding box center [134, 388] width 98 height 42
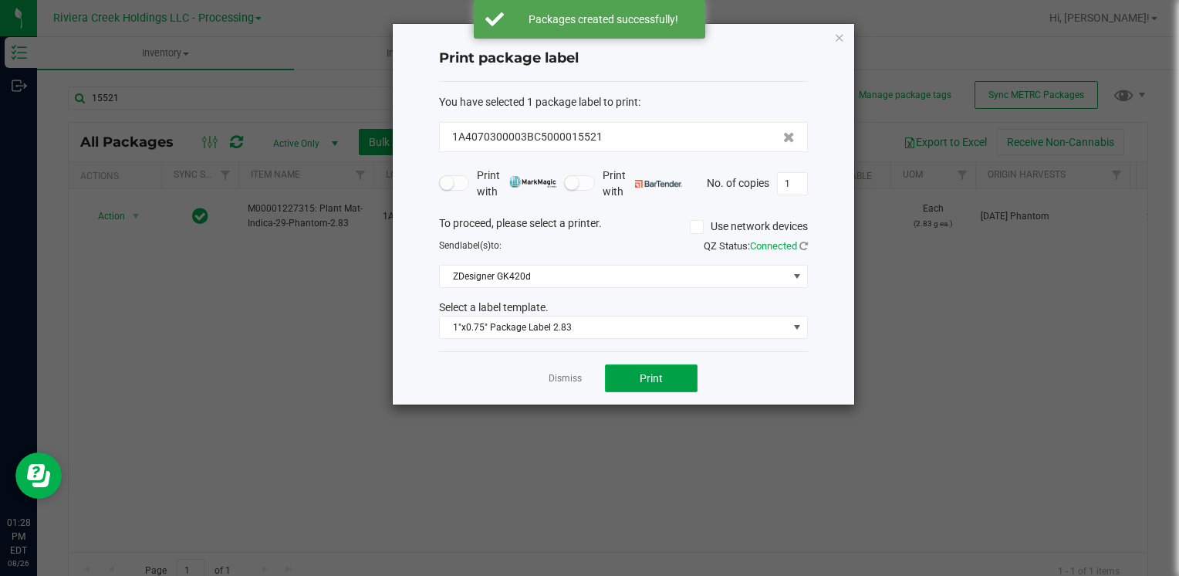
click at [648, 367] on button "Print" at bounding box center [651, 378] width 93 height 28
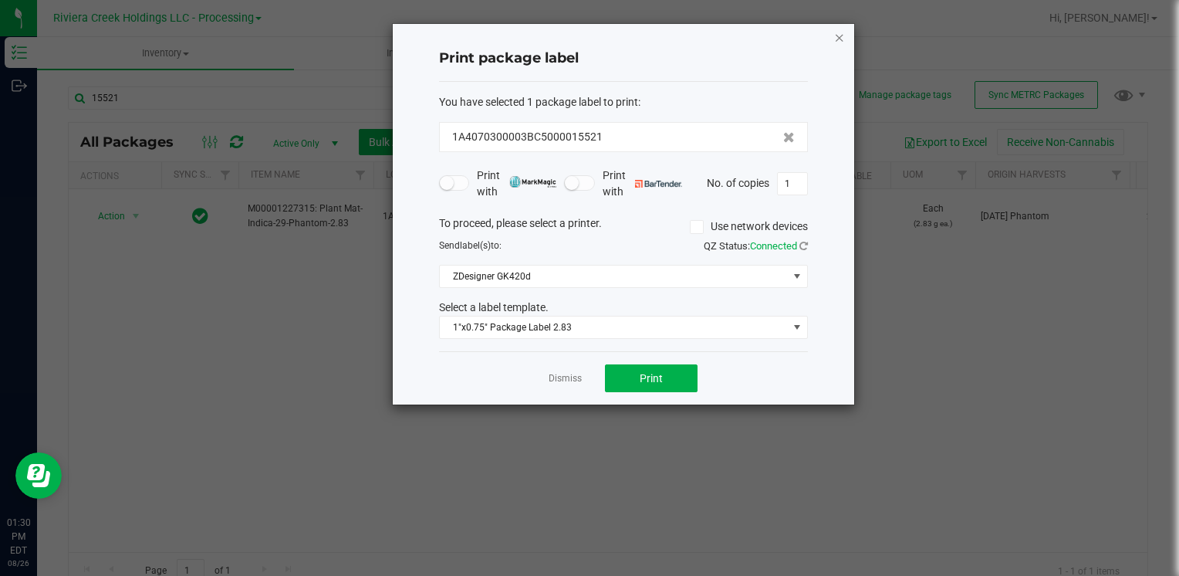
click at [837, 42] on icon "button" at bounding box center [839, 37] width 11 height 19
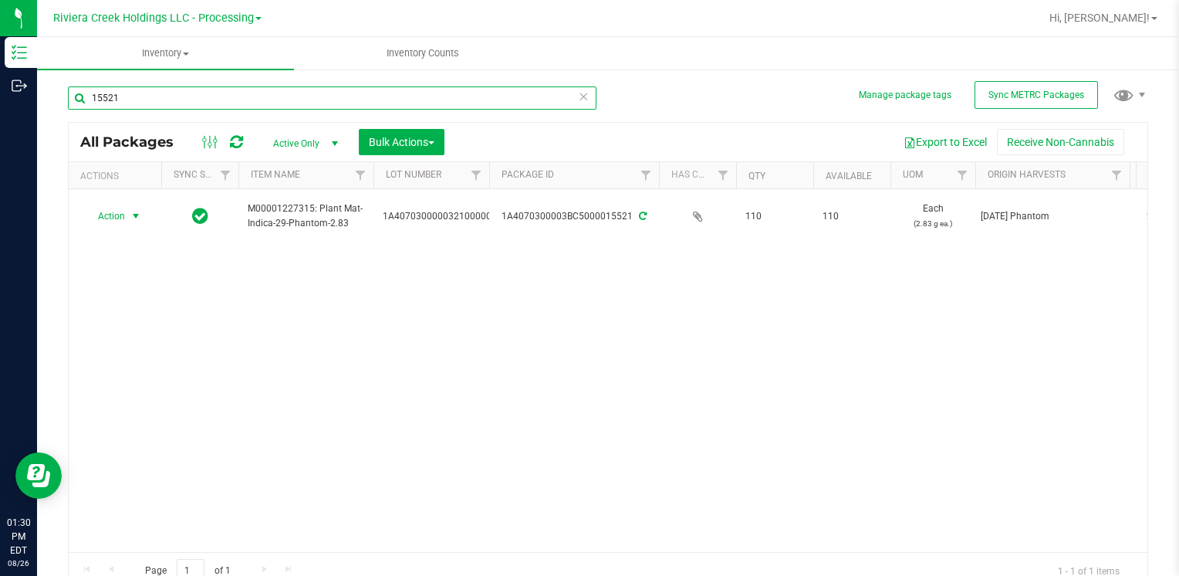
click at [149, 92] on input "15521" at bounding box center [332, 97] width 529 height 23
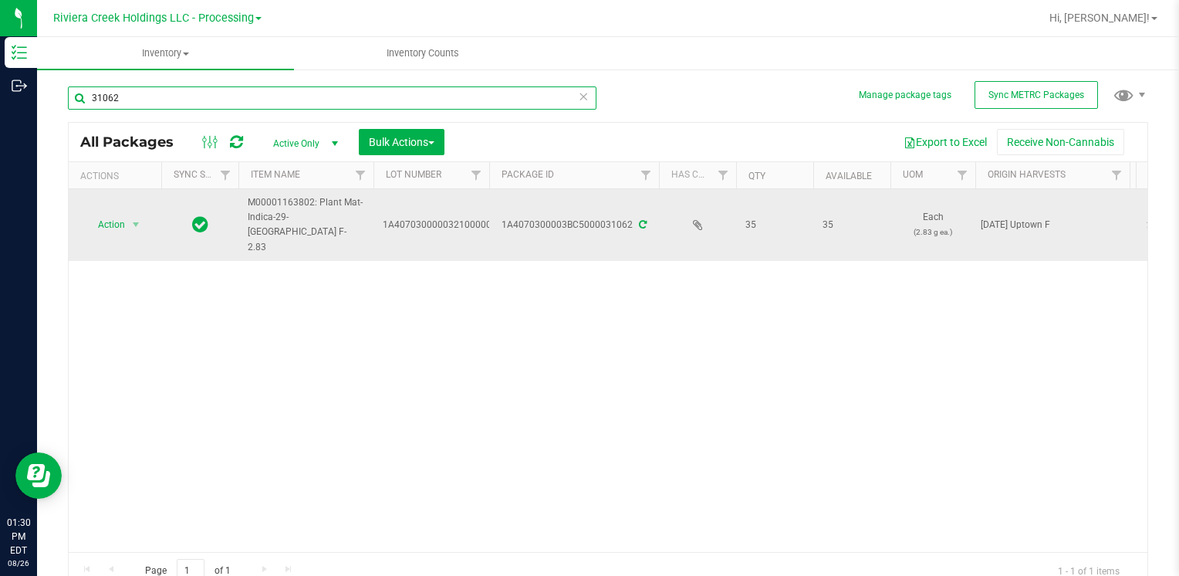
type input "31062"
click at [128, 214] on span "select" at bounding box center [136, 225] width 19 height 22
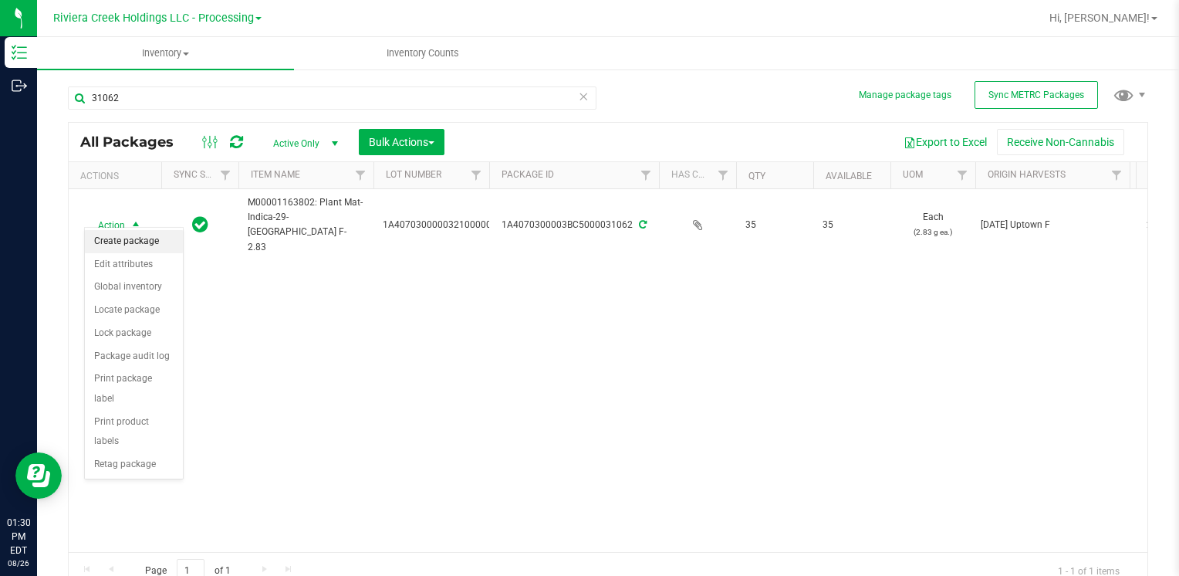
click at [144, 245] on li "Create package" at bounding box center [134, 241] width 98 height 23
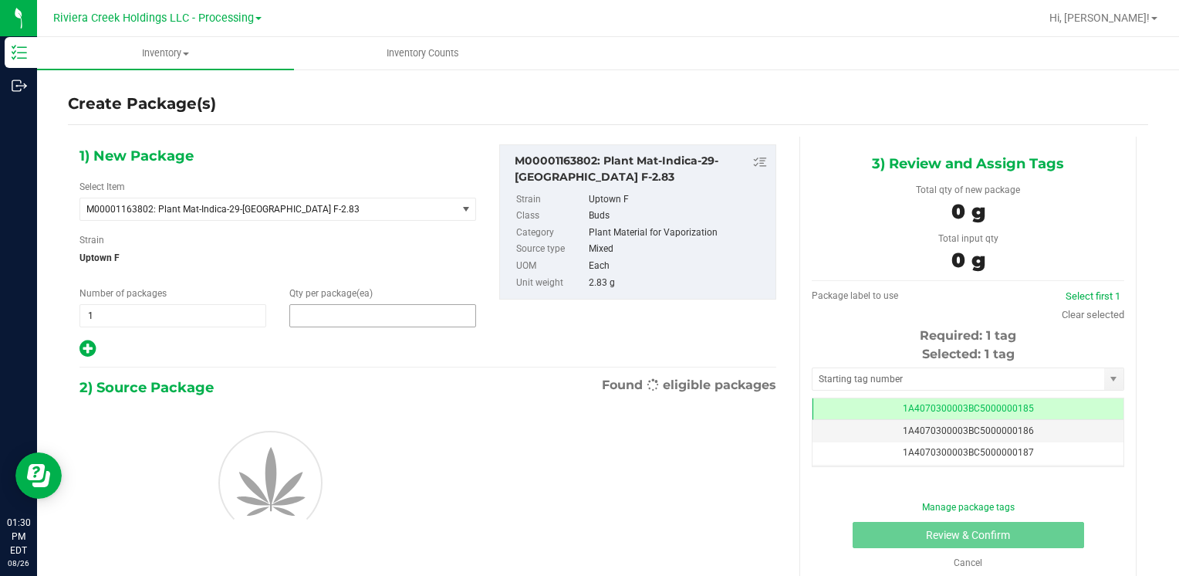
click at [363, 316] on span at bounding box center [382, 315] width 187 height 23
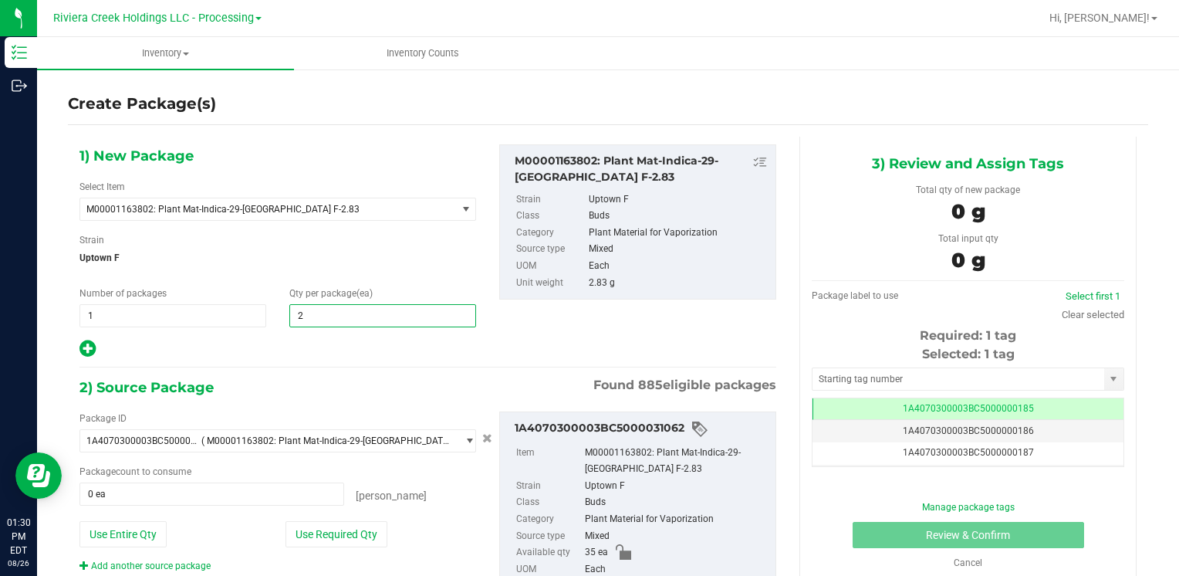
type input "20"
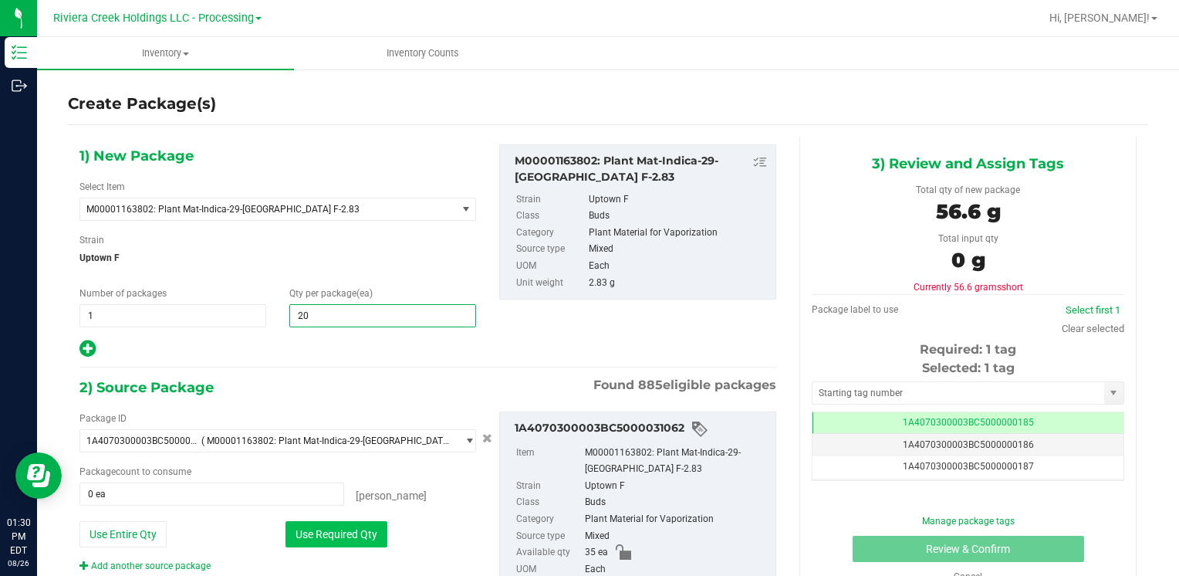
type input "20"
click at [306, 540] on button "Use Required Qty" at bounding box center [337, 534] width 102 height 26
type input "20 ea"
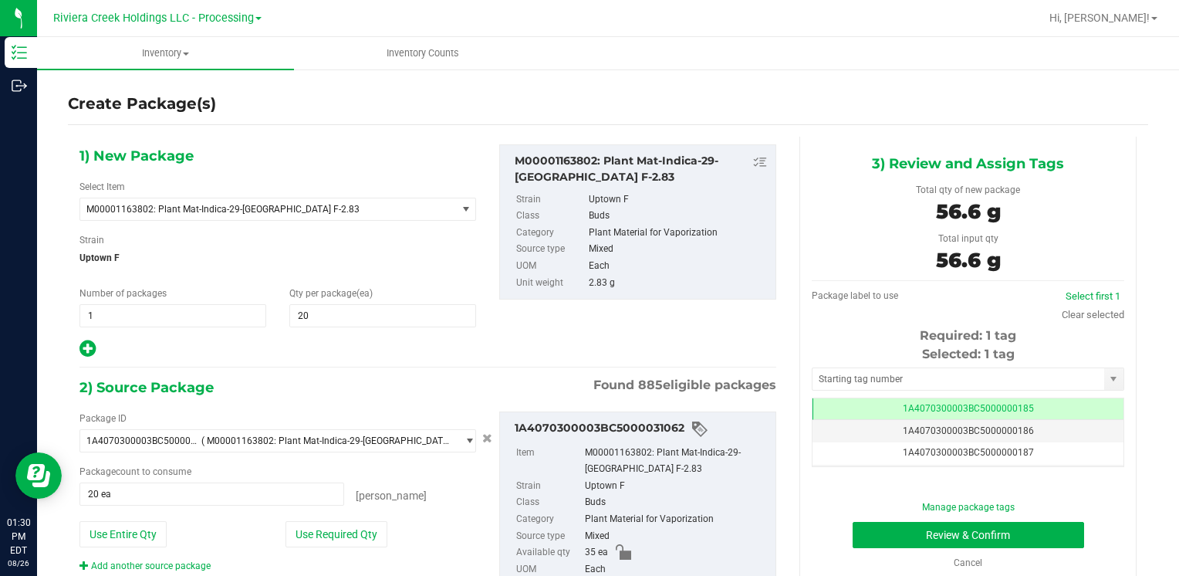
click at [855, 360] on div "Selected: 1 tag" at bounding box center [968, 354] width 313 height 19
click at [856, 364] on div "Selected: 1 tag Tag 1A4070300003BC5000000185 1A4070300003BC5000000186 1A4070300…" at bounding box center [968, 406] width 313 height 122
click at [856, 380] on input "text" at bounding box center [959, 379] width 292 height 22
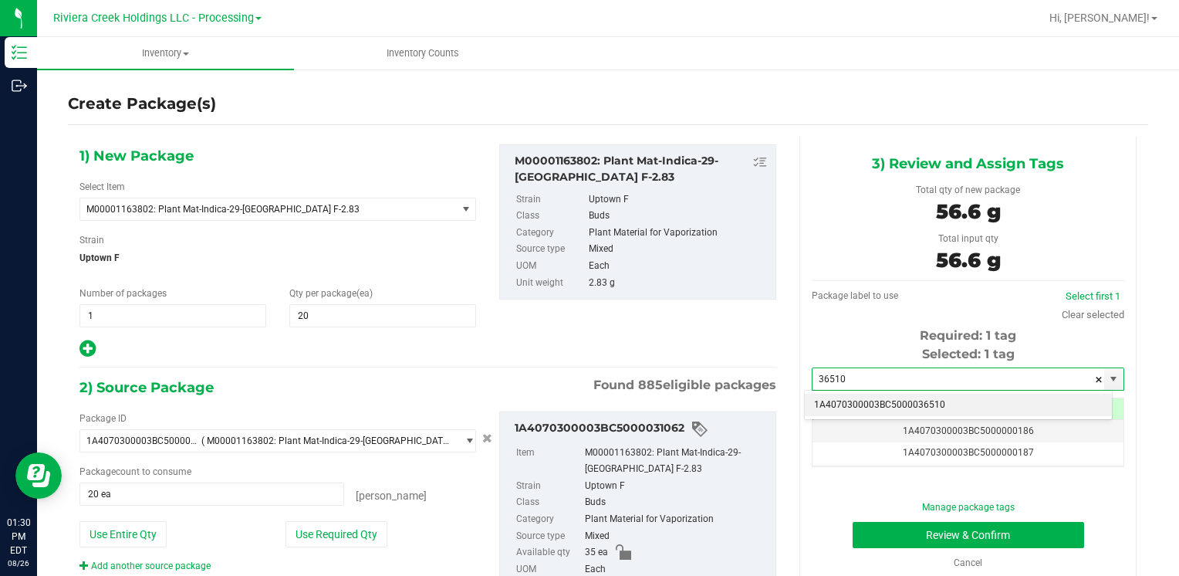
click at [855, 397] on li "1A4070300003BC5000036510" at bounding box center [958, 405] width 307 height 23
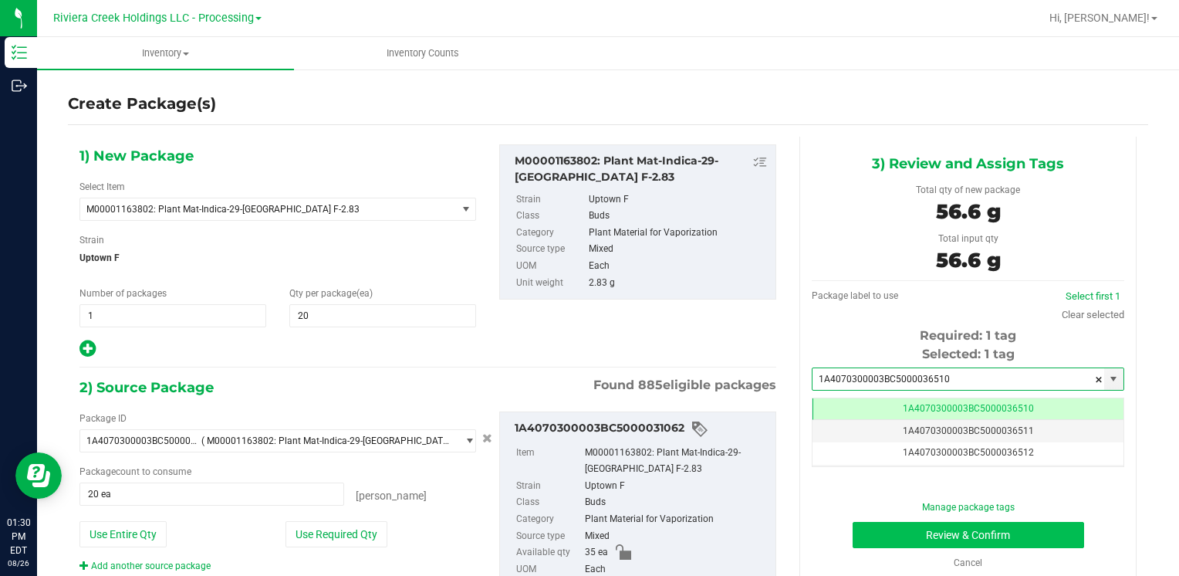
type input "1A4070300003BC5000036510"
click at [889, 526] on button "Review & Confirm" at bounding box center [969, 535] width 232 height 26
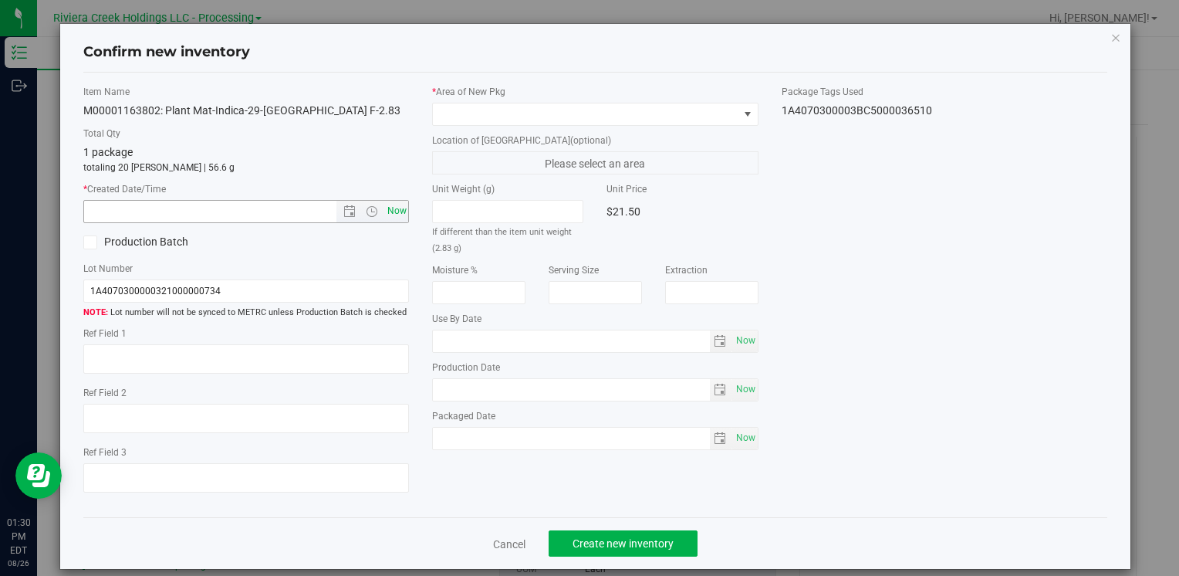
click at [397, 215] on span "Now" at bounding box center [397, 211] width 26 height 22
type input "[DATE] 1:30 PM"
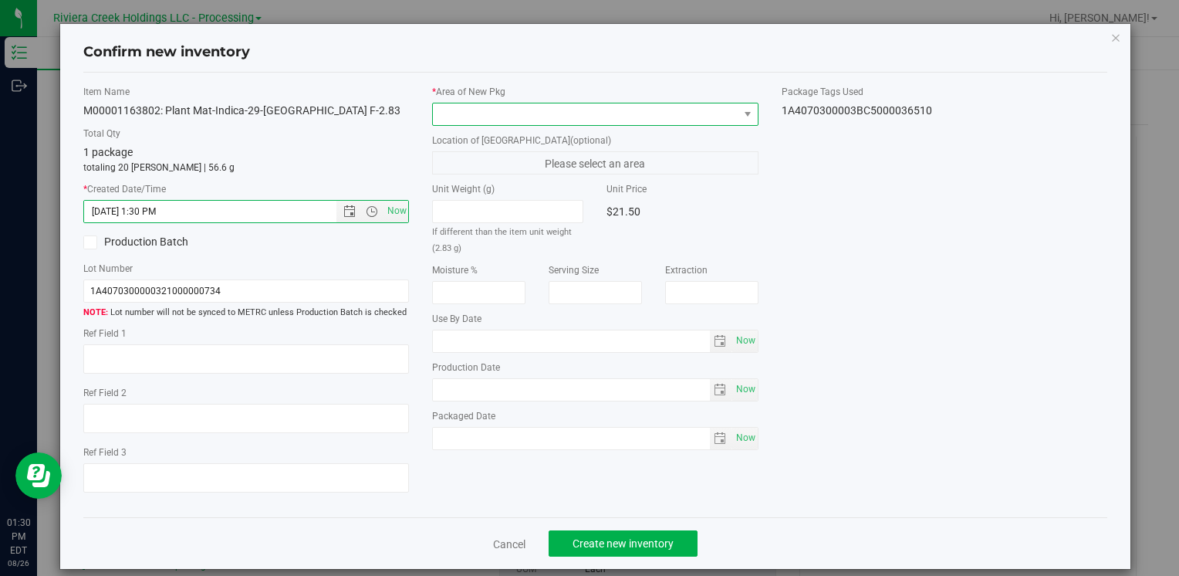
click at [434, 123] on span at bounding box center [585, 114] width 305 height 22
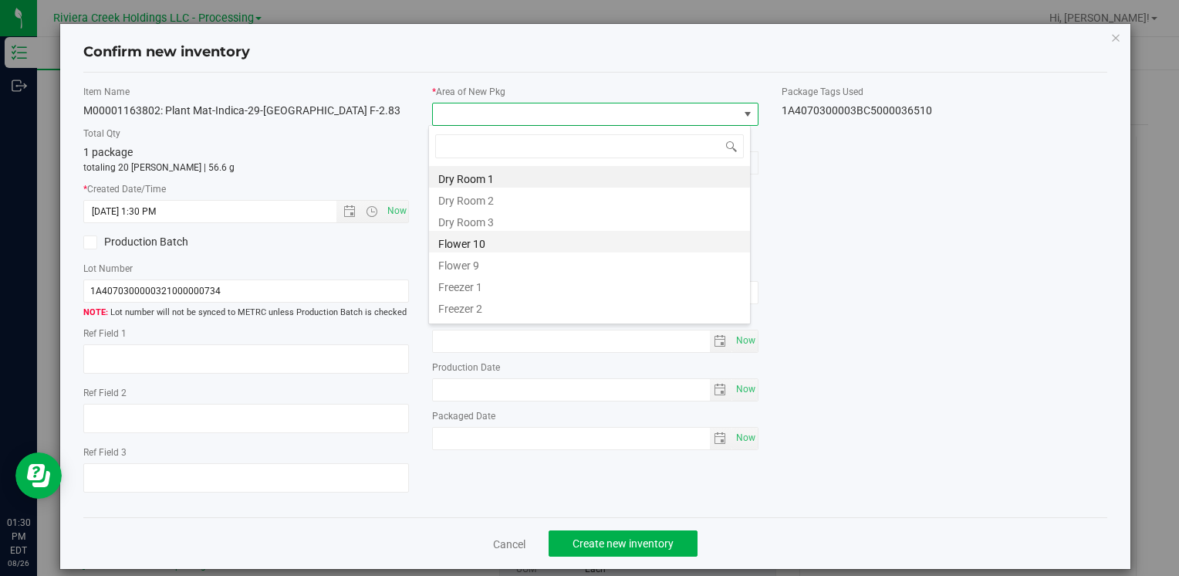
click at [512, 242] on li "Flower 10" at bounding box center [589, 242] width 321 height 22
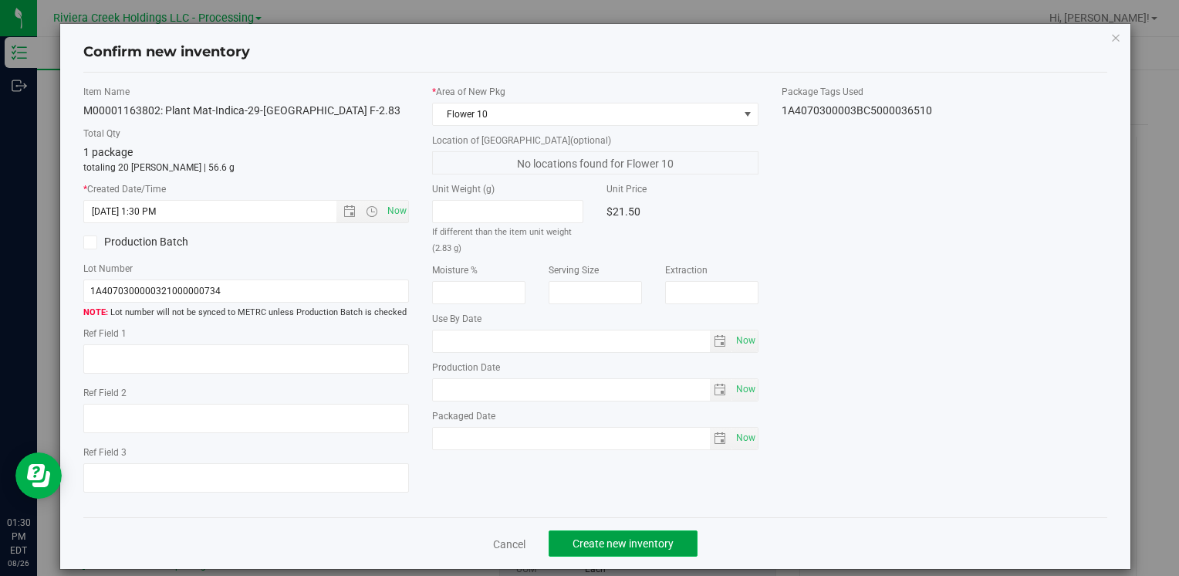
click at [633, 545] on span "Create new inventory" at bounding box center [623, 543] width 101 height 12
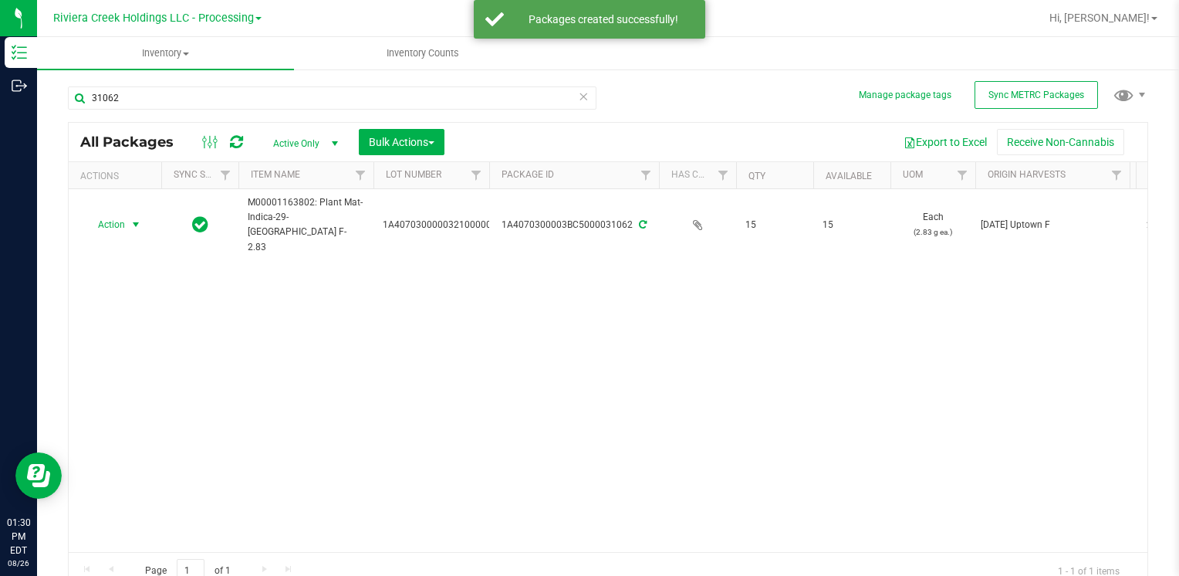
drag, startPoint x: 114, startPoint y: 216, endPoint x: 219, endPoint y: 381, distance: 195.7
click at [115, 217] on span "Action" at bounding box center [105, 225] width 42 height 22
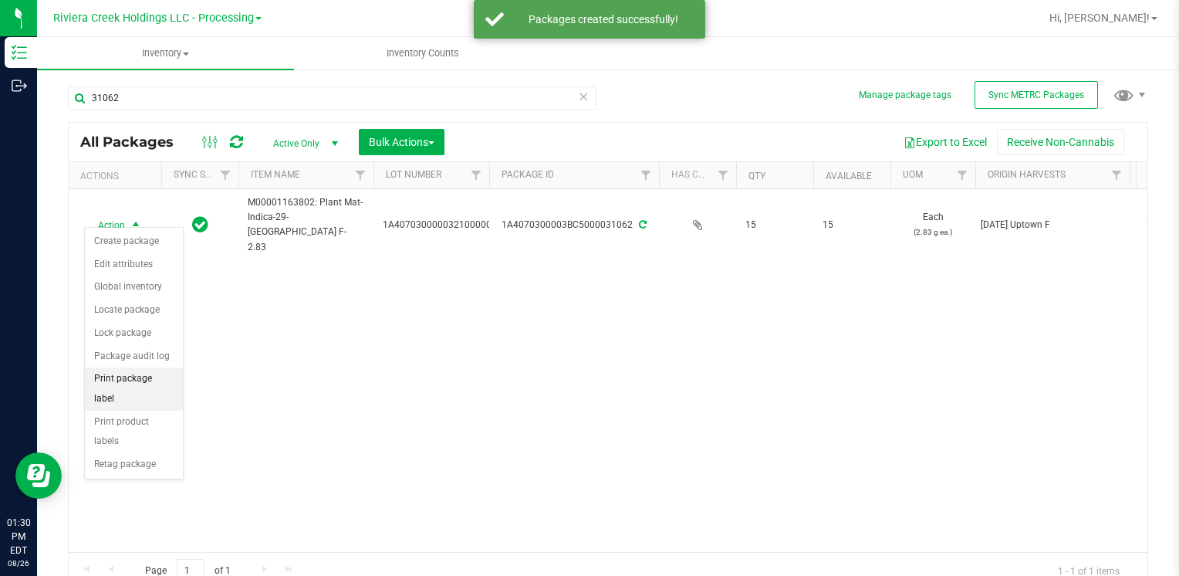
click at [167, 375] on li "Print package label" at bounding box center [134, 388] width 98 height 42
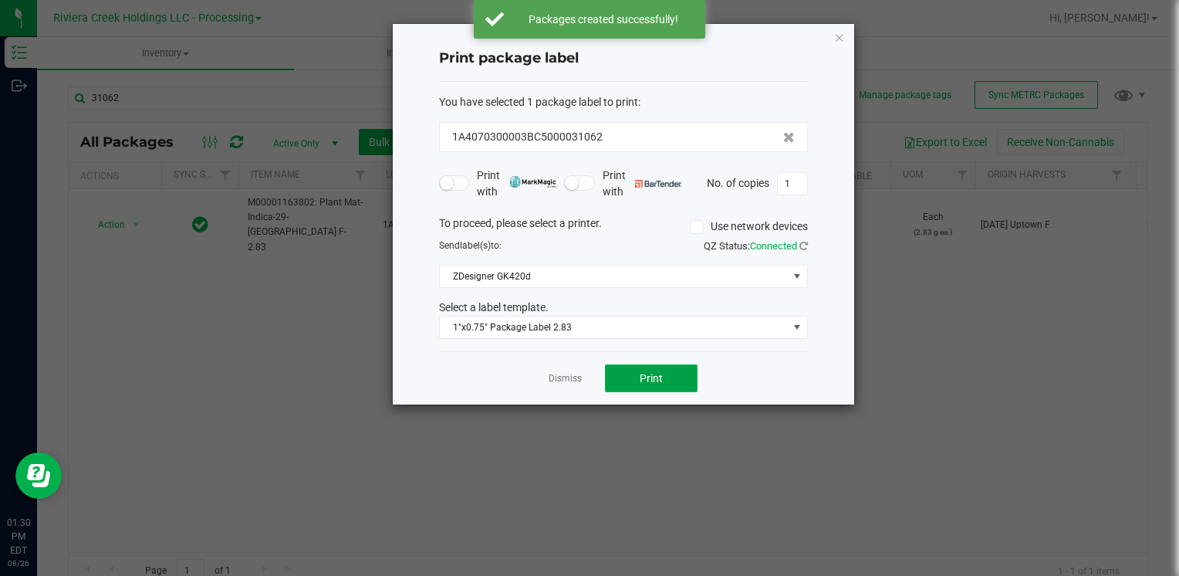
click at [651, 383] on button "Print" at bounding box center [651, 378] width 93 height 28
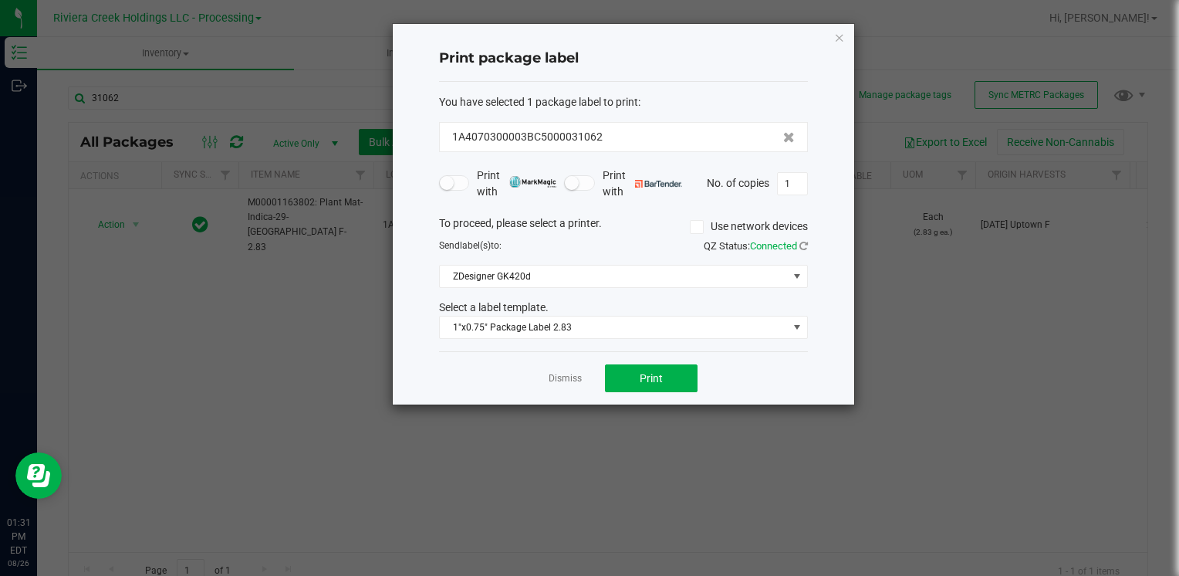
click at [845, 39] on div "Print package label You have selected 1 package label to print : 1A4070300003BC…" at bounding box center [624, 214] width 462 height 381
click at [837, 39] on icon "button" at bounding box center [839, 37] width 11 height 19
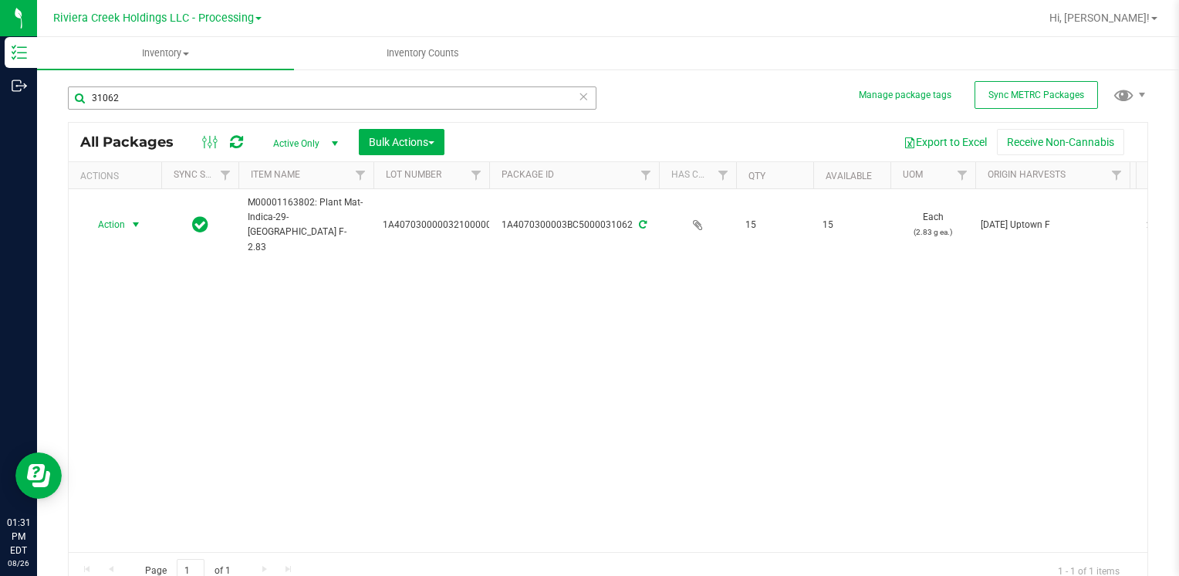
click at [110, 86] on div "31062" at bounding box center [338, 97] width 540 height 49
click at [128, 97] on input "31062" at bounding box center [332, 97] width 529 height 23
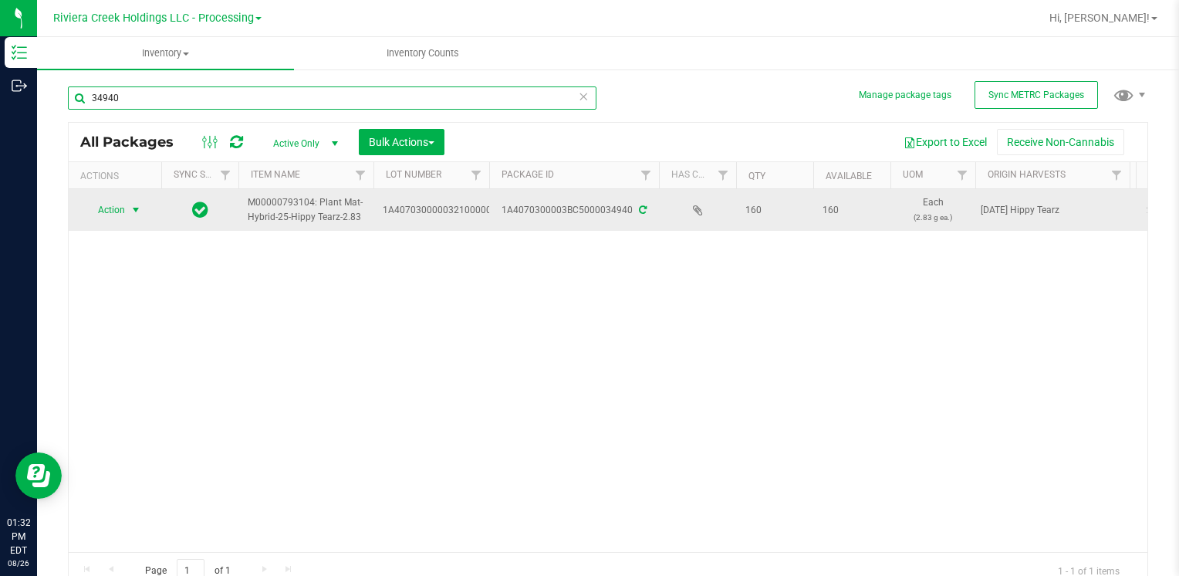
type input "34940"
click at [96, 208] on span "Action" at bounding box center [105, 210] width 42 height 22
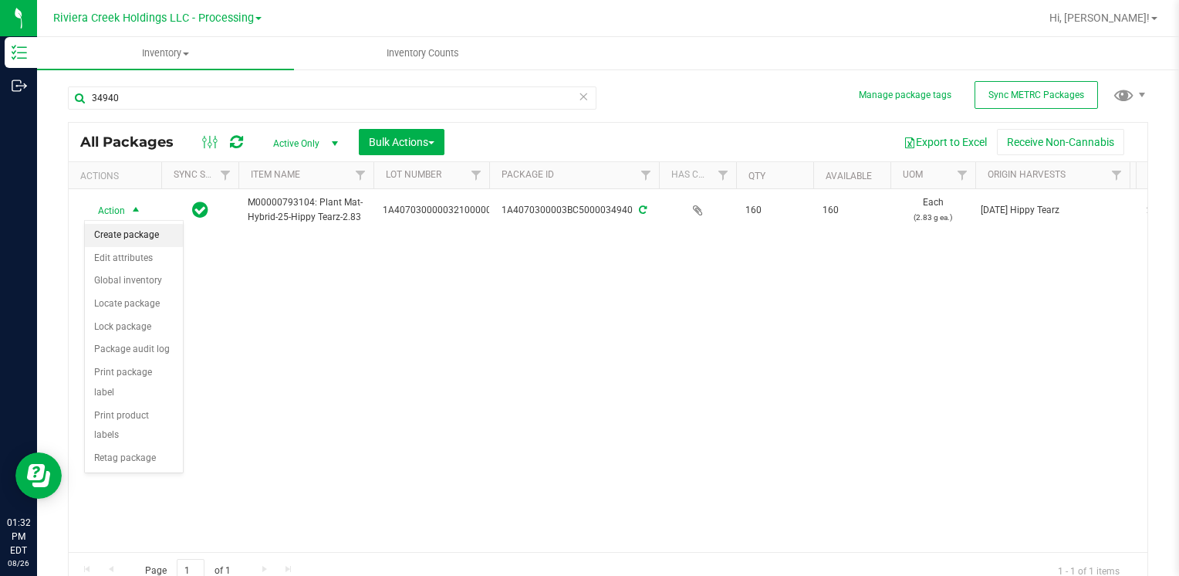
click at [124, 237] on li "Create package" at bounding box center [134, 235] width 98 height 23
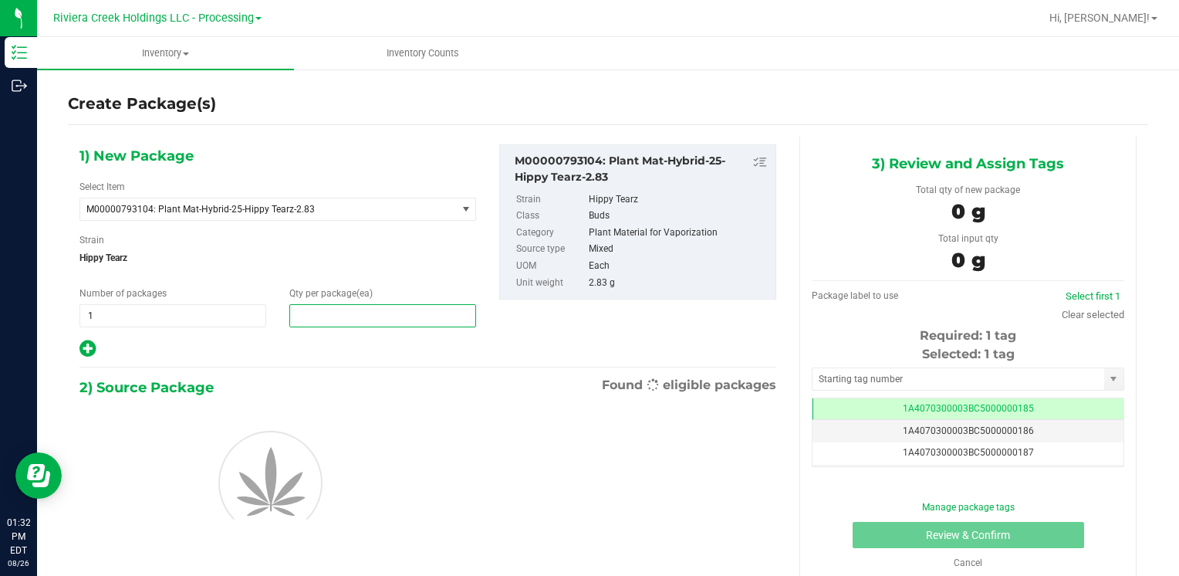
click at [398, 313] on span at bounding box center [382, 315] width 187 height 23
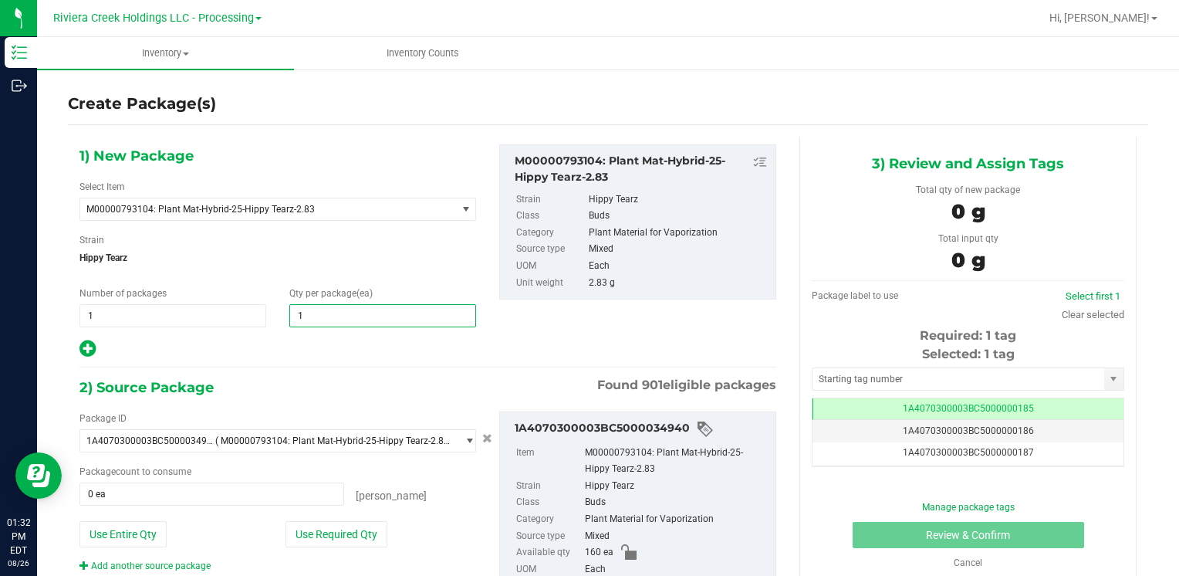
type input "10"
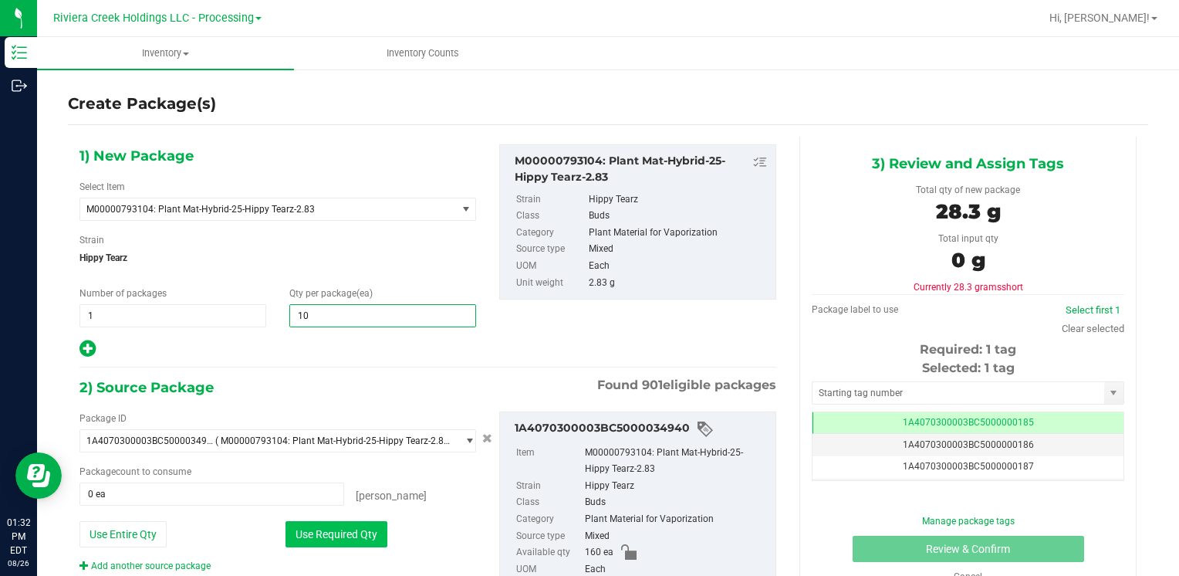
type input "10"
click at [330, 521] on button "Use Required Qty" at bounding box center [337, 534] width 102 height 26
type input "10 ea"
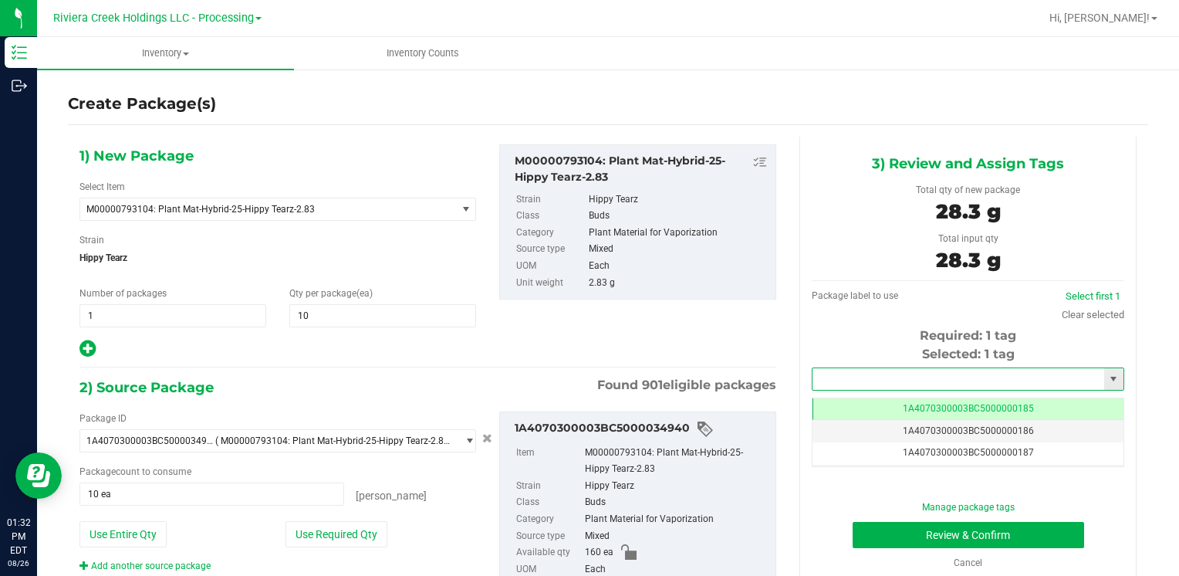
click at [886, 380] on input "text" at bounding box center [959, 379] width 292 height 22
click at [868, 395] on li "1A4070300003BC5000036509" at bounding box center [958, 405] width 307 height 23
type input "1A4070300003BC5000036509"
click at [883, 532] on button "Review & Confirm" at bounding box center [969, 535] width 232 height 26
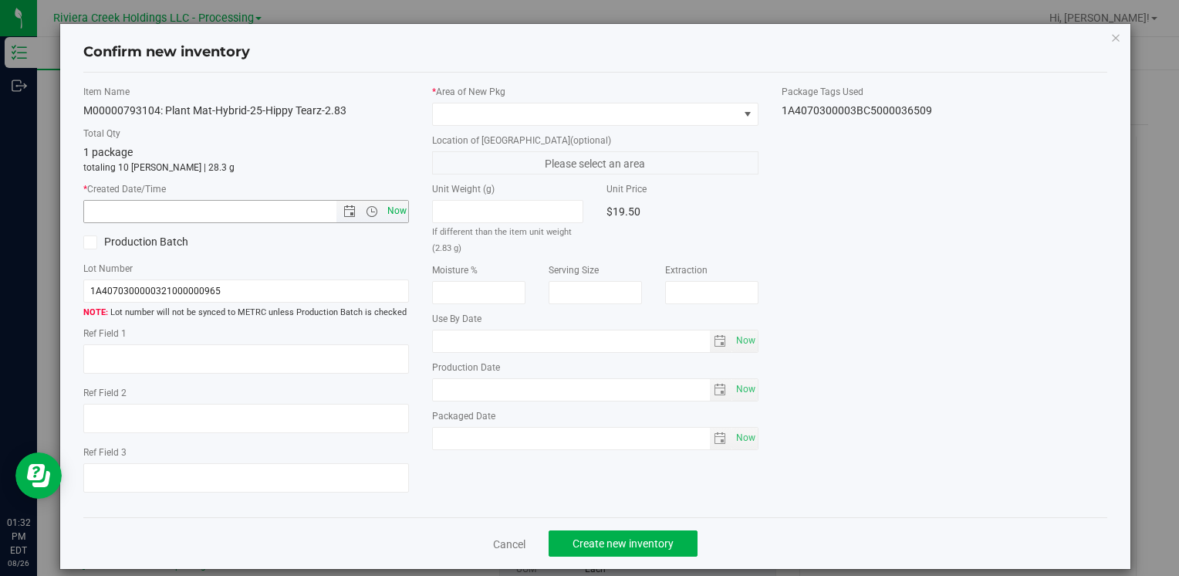
click at [389, 215] on span "Now" at bounding box center [397, 211] width 26 height 22
type input "[DATE] 1:32 PM"
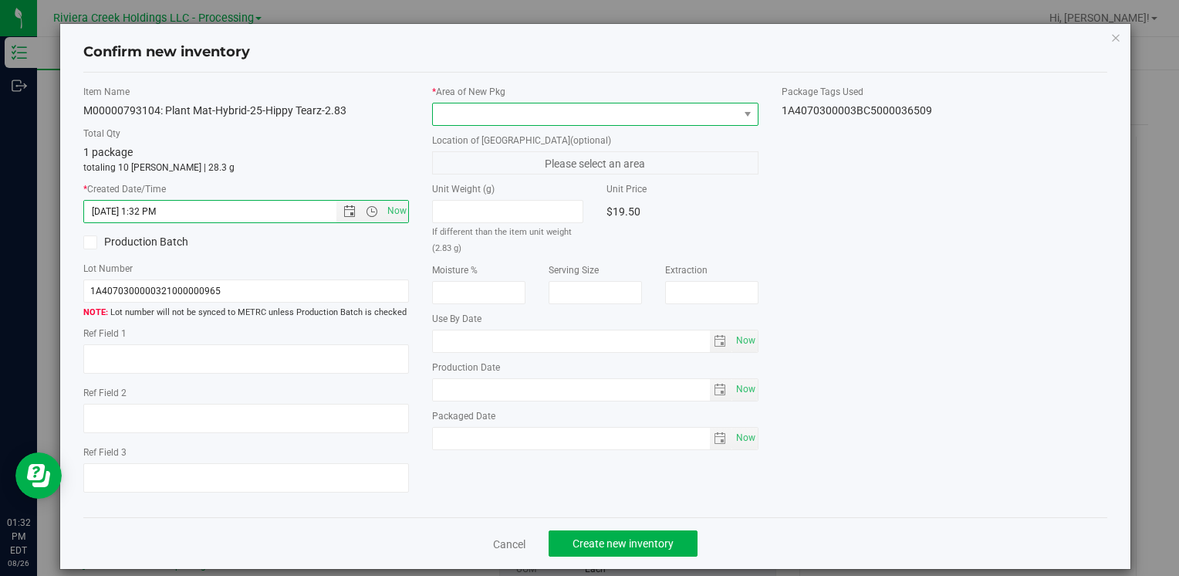
click at [456, 110] on span at bounding box center [585, 114] width 305 height 22
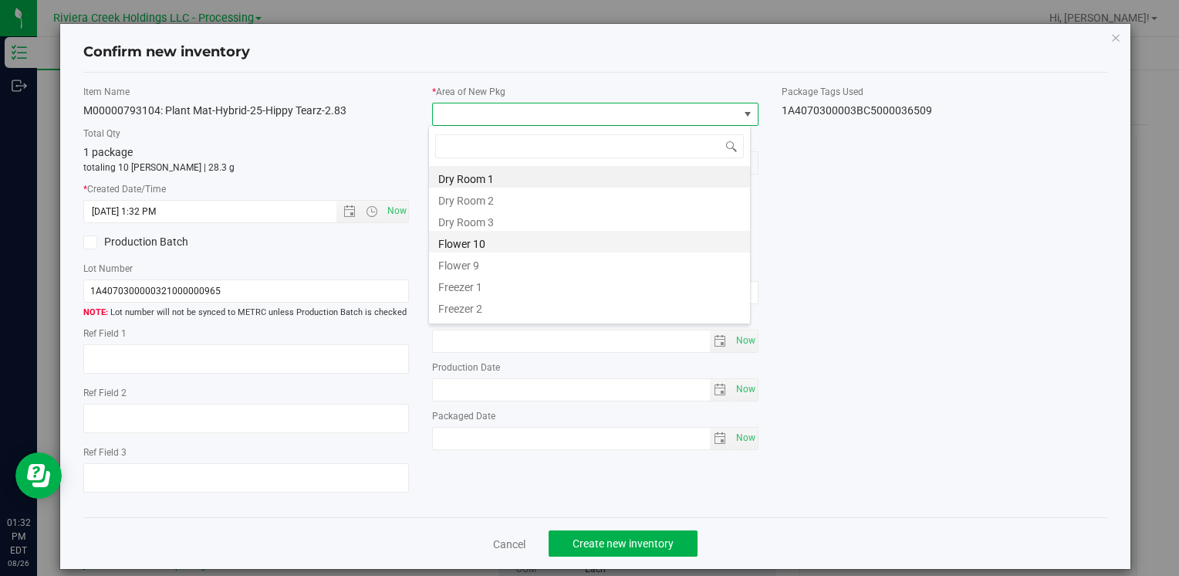
click at [509, 237] on li "Flower 10" at bounding box center [589, 242] width 321 height 22
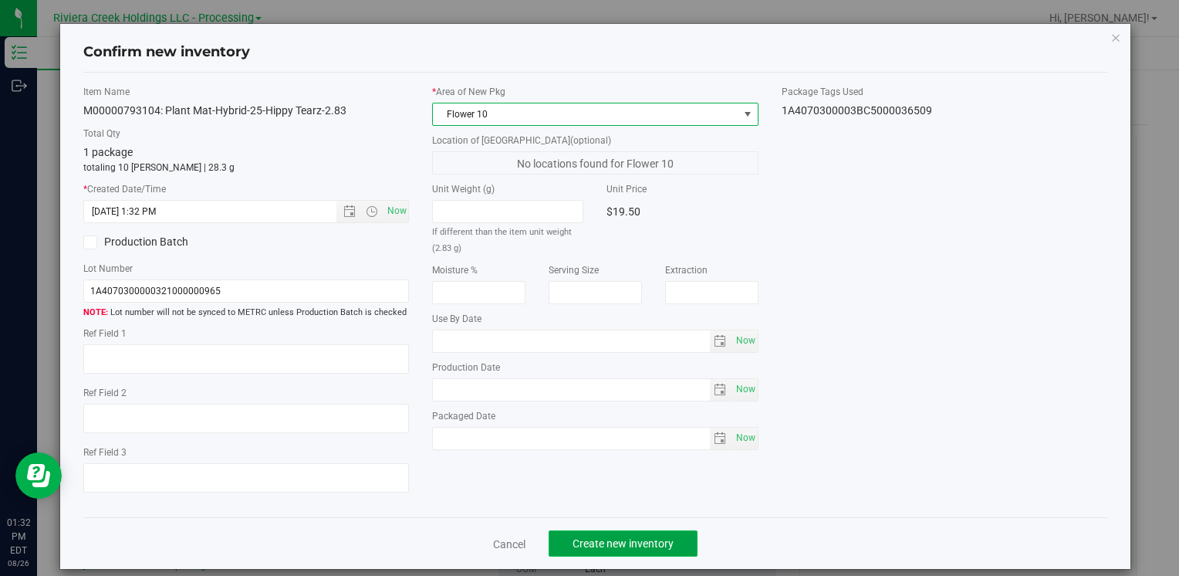
click at [562, 548] on button "Create new inventory" at bounding box center [623, 543] width 149 height 26
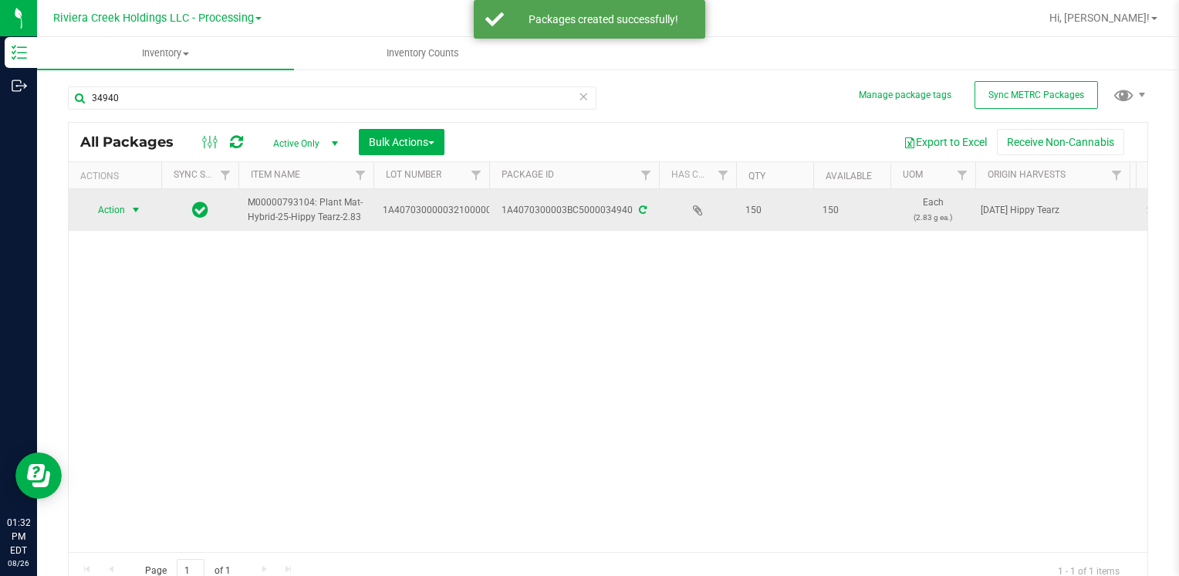
click at [107, 199] on span "Action" at bounding box center [105, 210] width 42 height 22
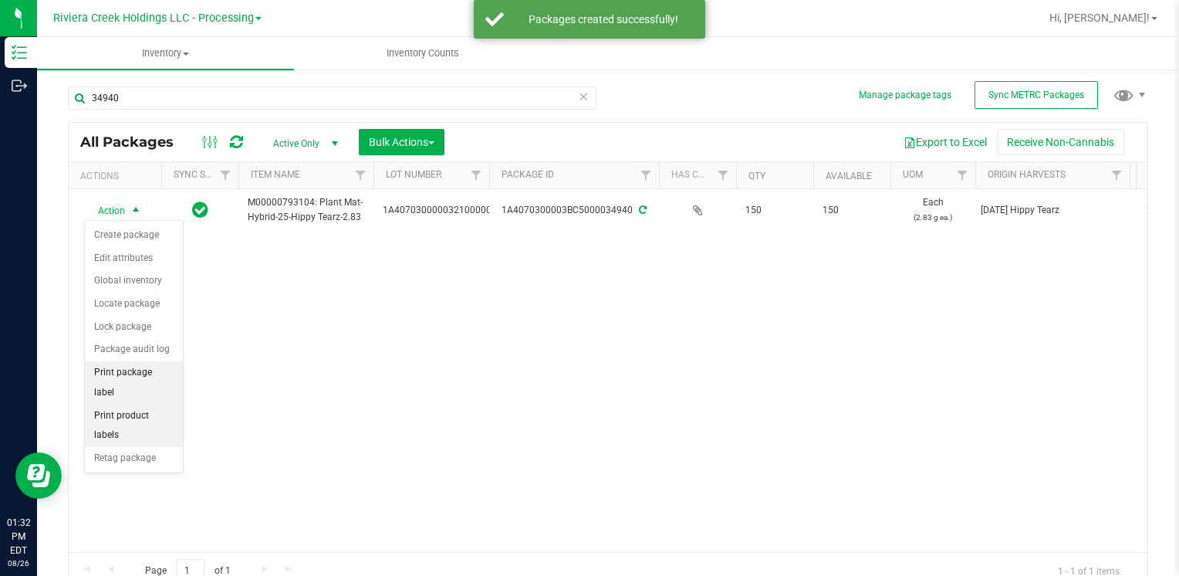
click at [154, 366] on li "Print package label" at bounding box center [134, 382] width 98 height 42
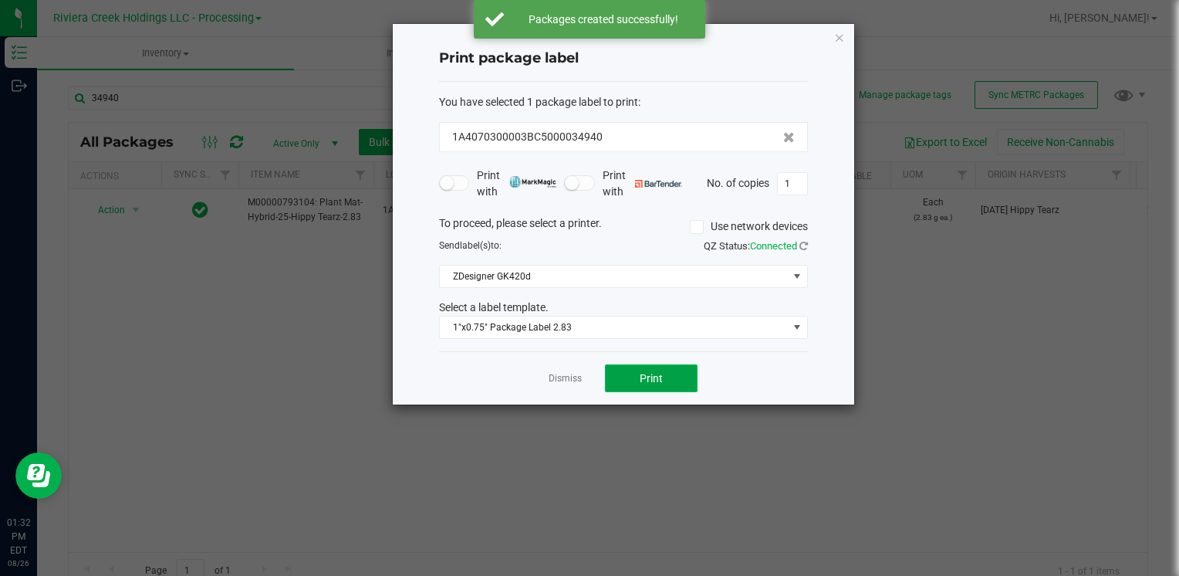
click at [637, 386] on button "Print" at bounding box center [651, 378] width 93 height 28
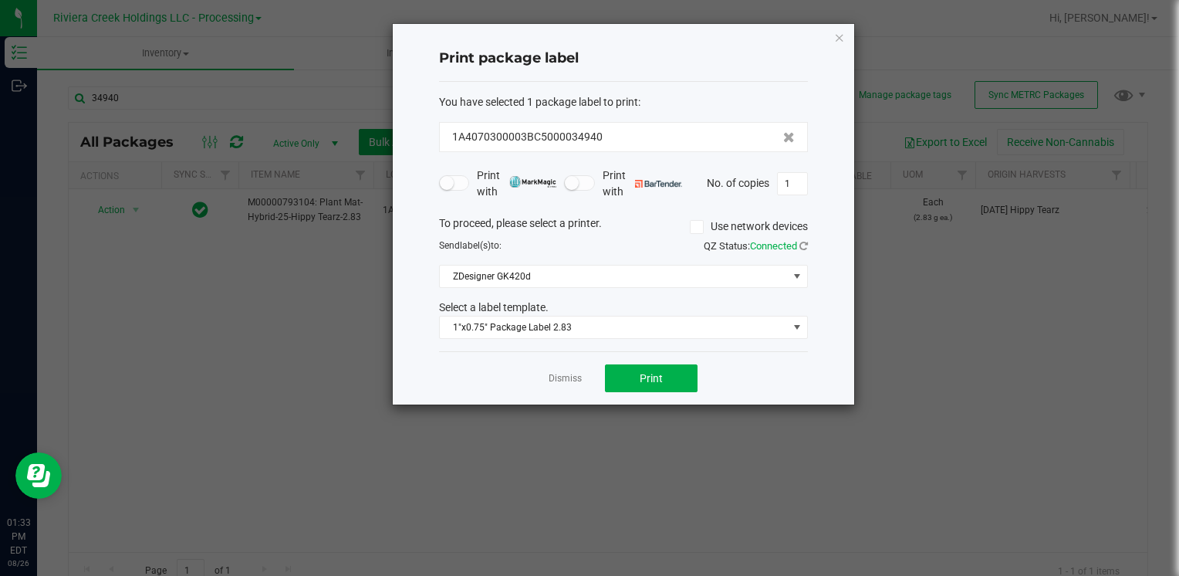
click at [838, 37] on icon "button" at bounding box center [839, 37] width 11 height 19
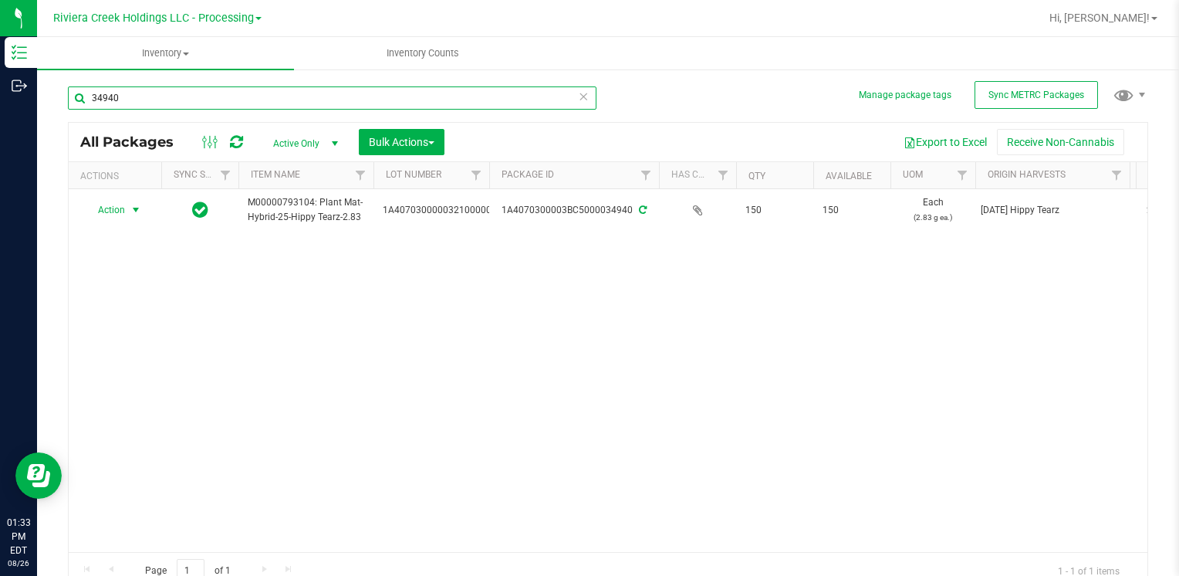
click at [145, 107] on input "34940" at bounding box center [332, 97] width 529 height 23
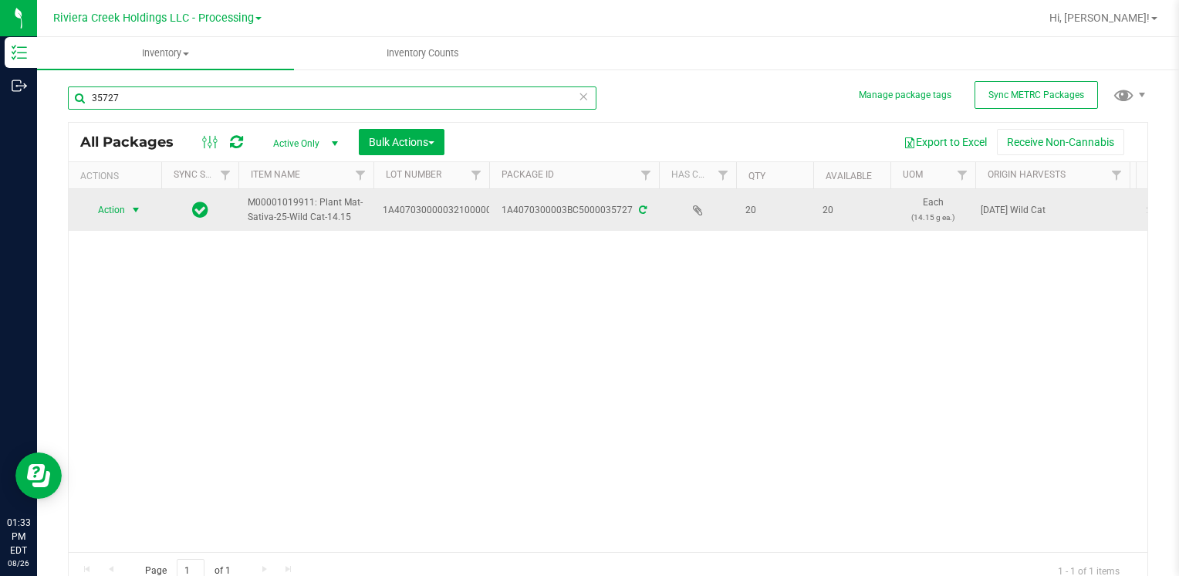
type input "35727"
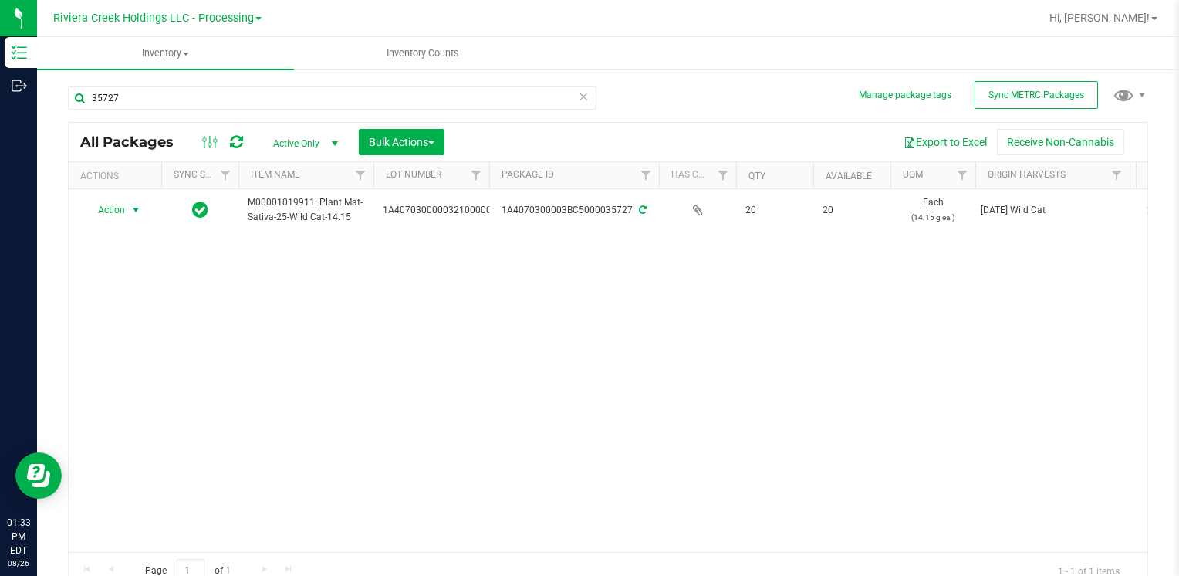
drag, startPoint x: 132, startPoint y: 210, endPoint x: 127, endPoint y: 248, distance: 38.1
click at [131, 210] on span "select" at bounding box center [136, 210] width 12 height 12
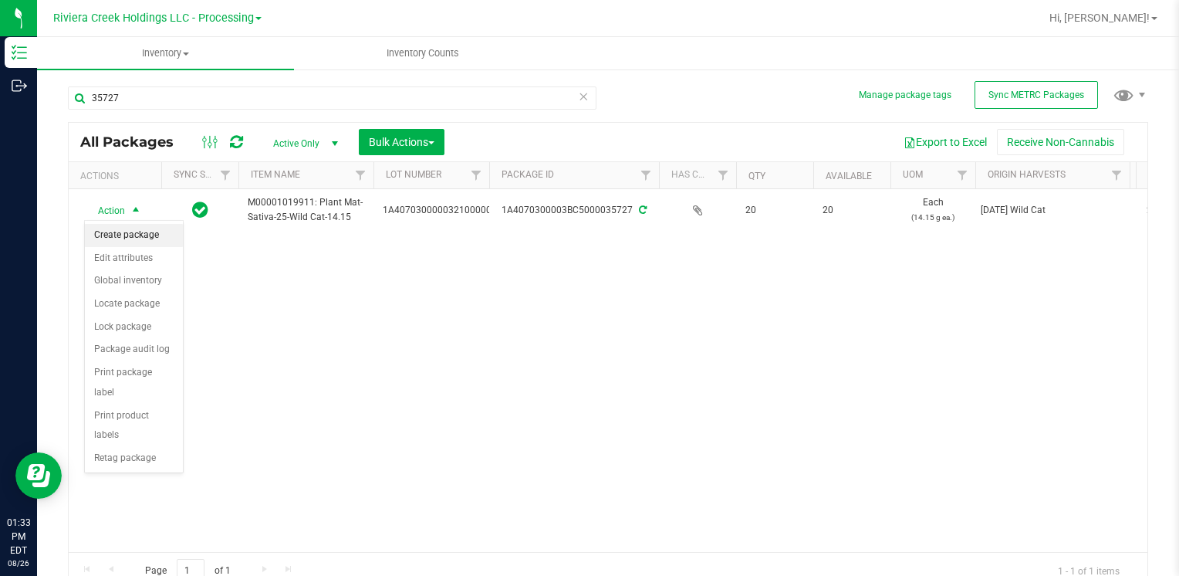
click at [124, 234] on li "Create package" at bounding box center [134, 235] width 98 height 23
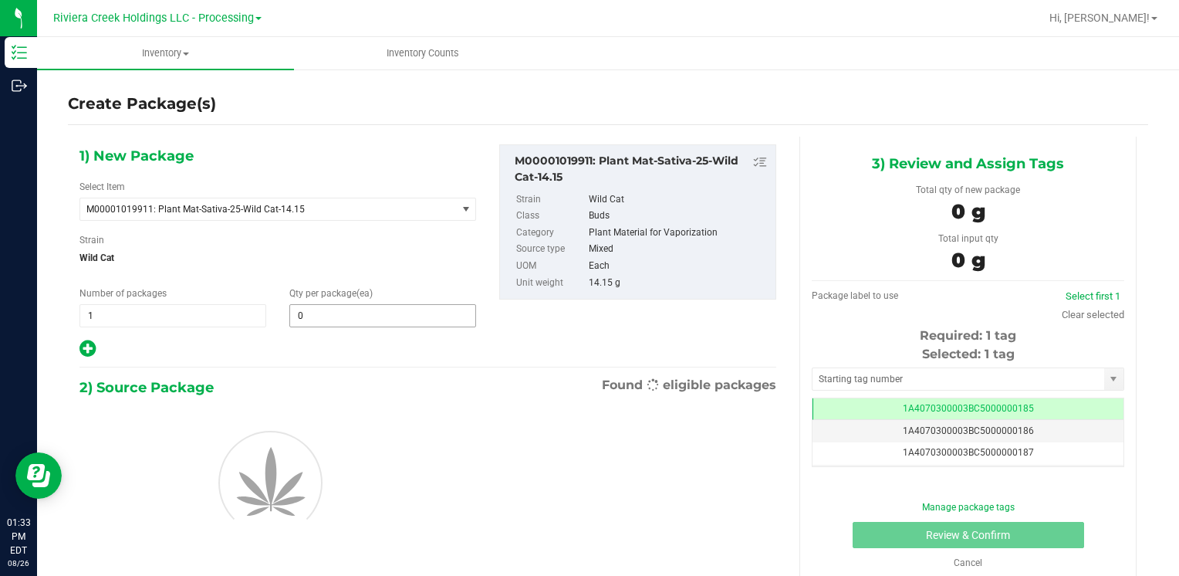
click at [326, 316] on input "0" at bounding box center [382, 316] width 185 height 22
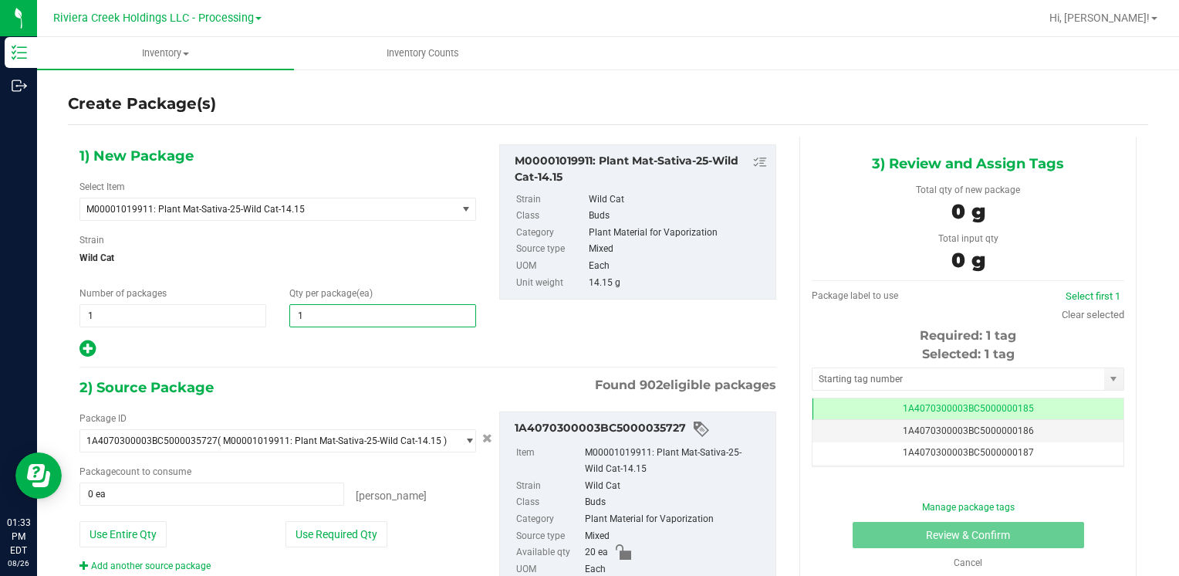
type input "10"
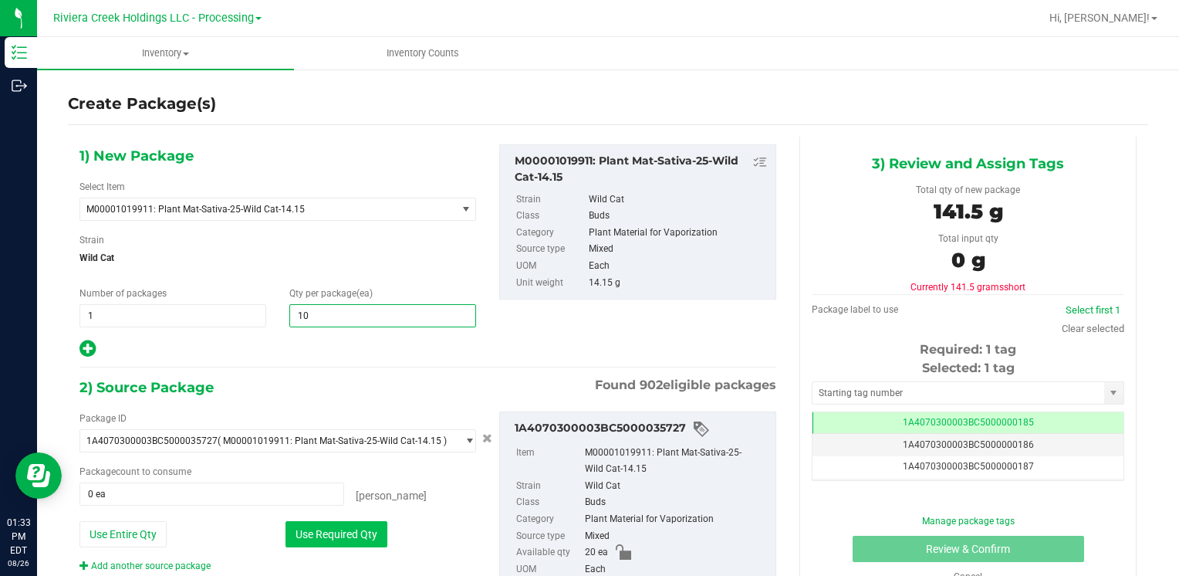
type input "10"
click at [312, 521] on button "Use Required Qty" at bounding box center [337, 534] width 102 height 26
type input "10 ea"
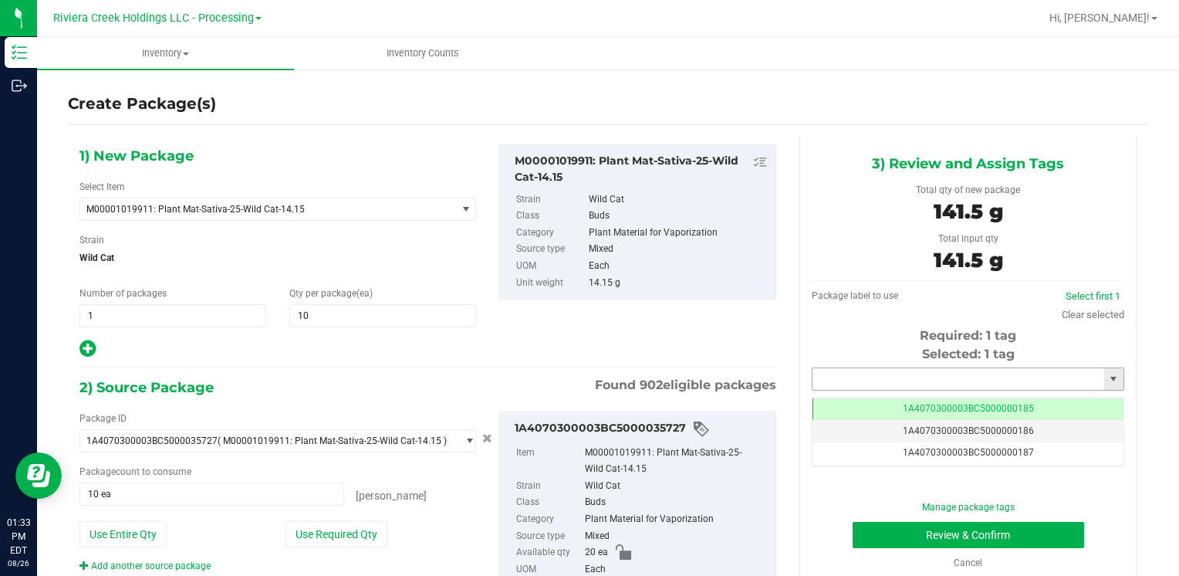
click at [819, 372] on input "text" at bounding box center [959, 379] width 292 height 22
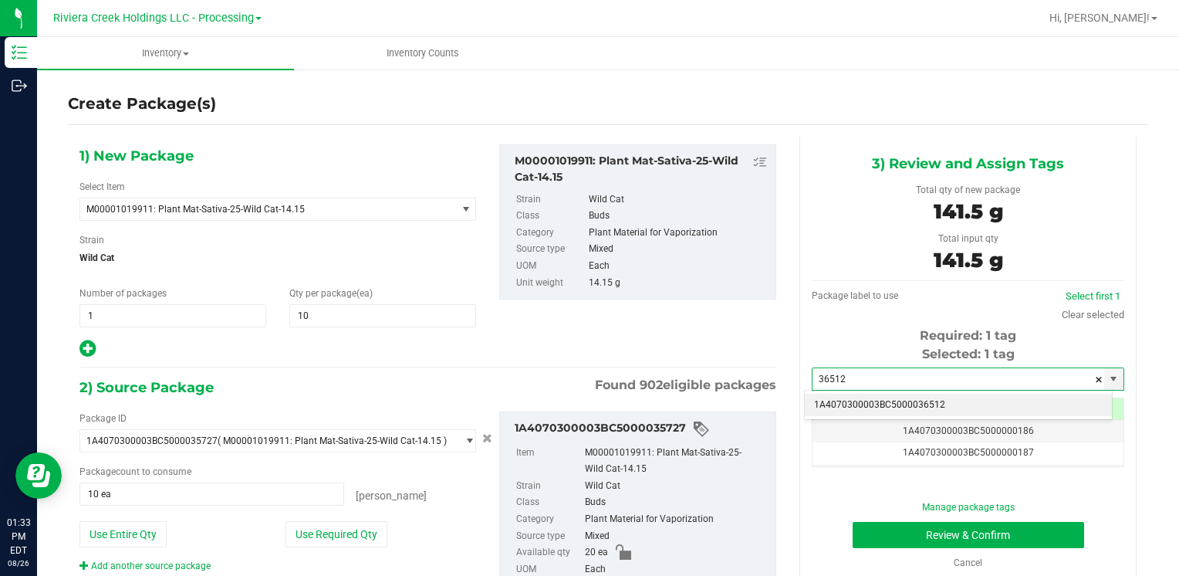
click at [830, 395] on li "1A4070300003BC5000036512" at bounding box center [958, 405] width 307 height 23
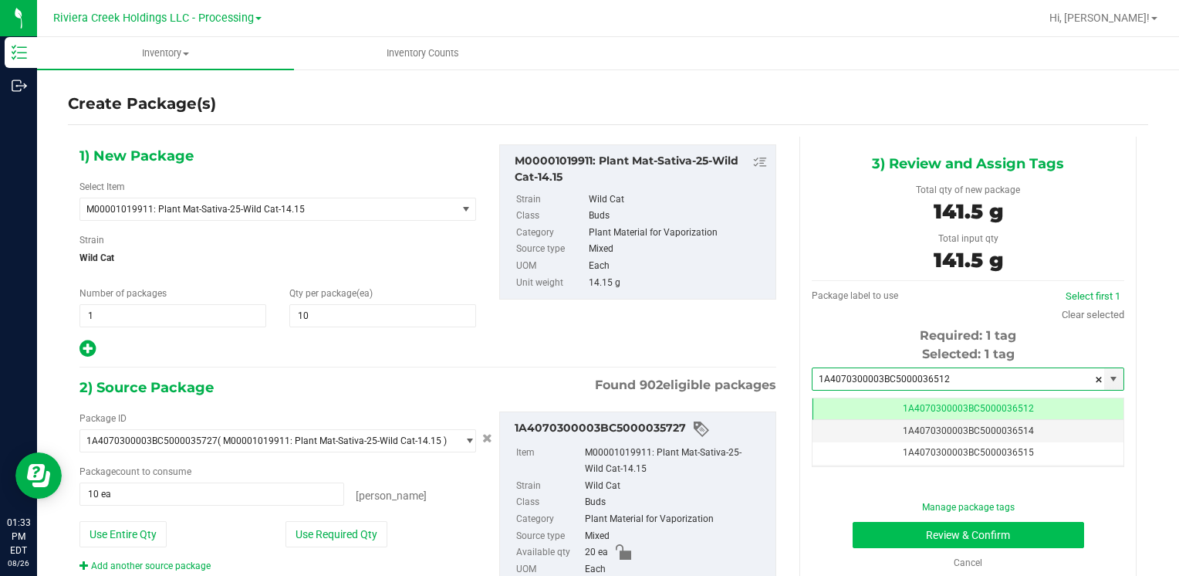
type input "1A4070300003BC5000036512"
click at [871, 529] on button "Review & Confirm" at bounding box center [969, 535] width 232 height 26
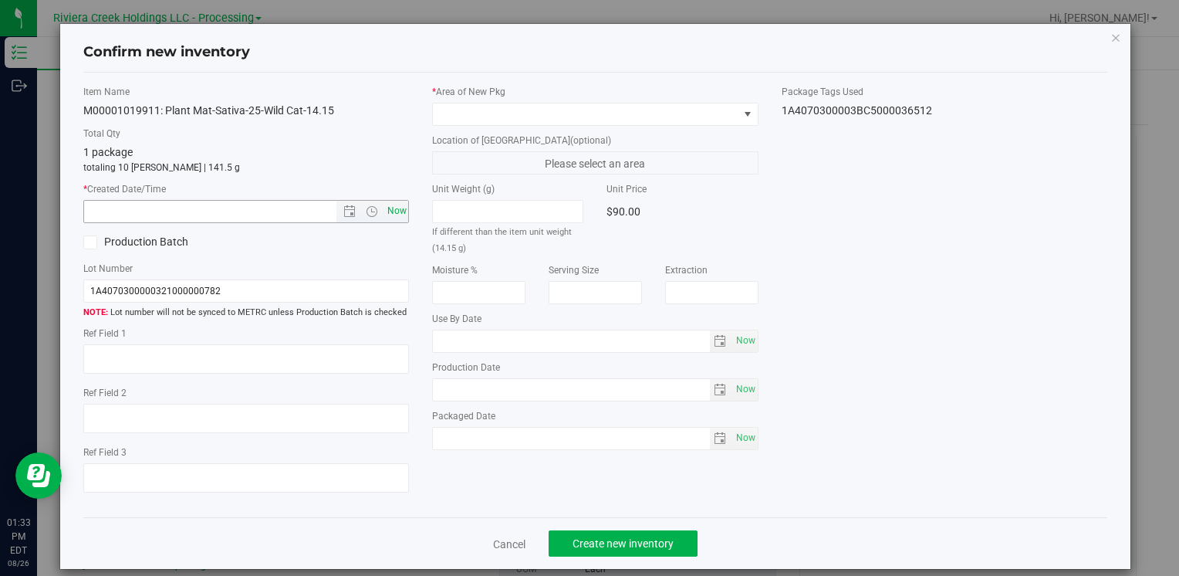
click at [392, 209] on span "Now" at bounding box center [397, 211] width 26 height 22
type input "[DATE] 1:33 PM"
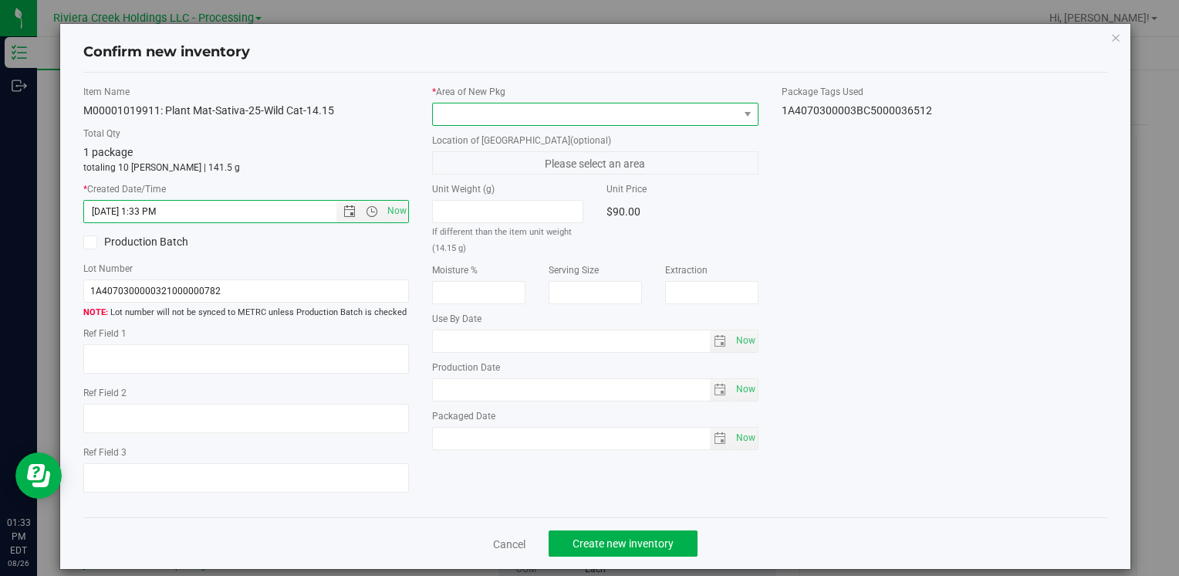
click at [469, 114] on span at bounding box center [585, 114] width 305 height 22
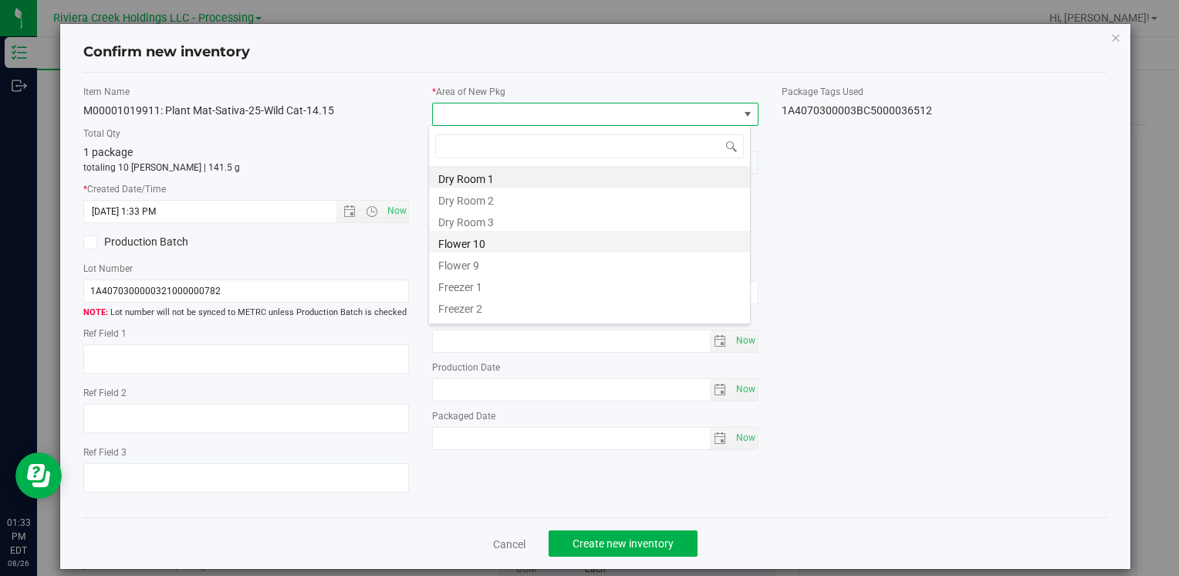
click at [517, 242] on li "Flower 10" at bounding box center [589, 242] width 321 height 22
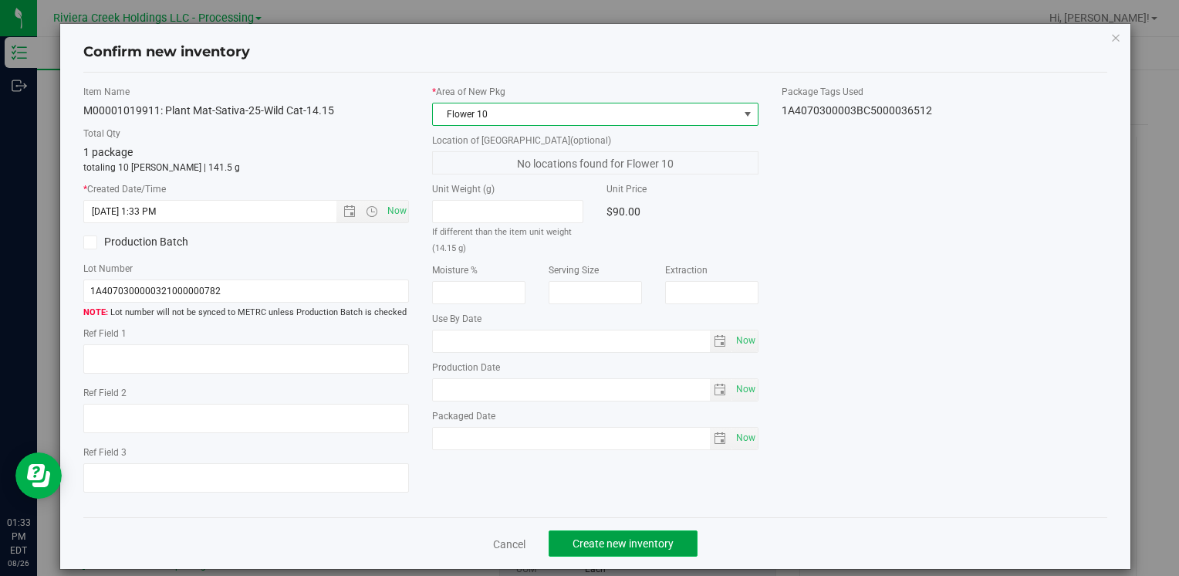
click at [599, 543] on span "Create new inventory" at bounding box center [623, 543] width 101 height 12
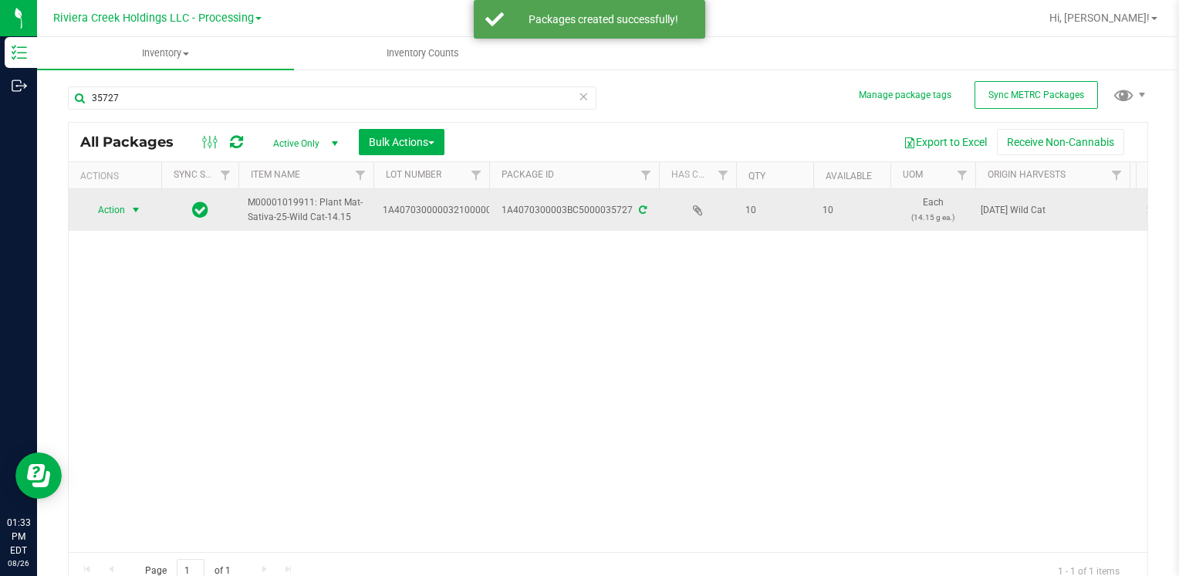
click at [121, 209] on span "Action" at bounding box center [105, 210] width 42 height 22
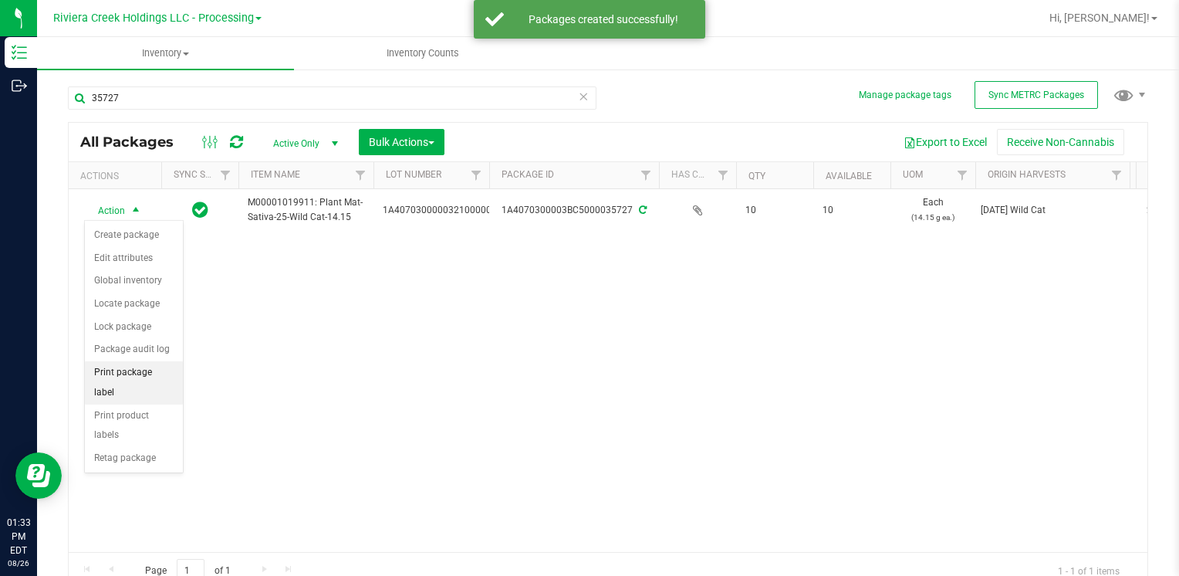
click at [139, 369] on li "Print package label" at bounding box center [134, 382] width 98 height 42
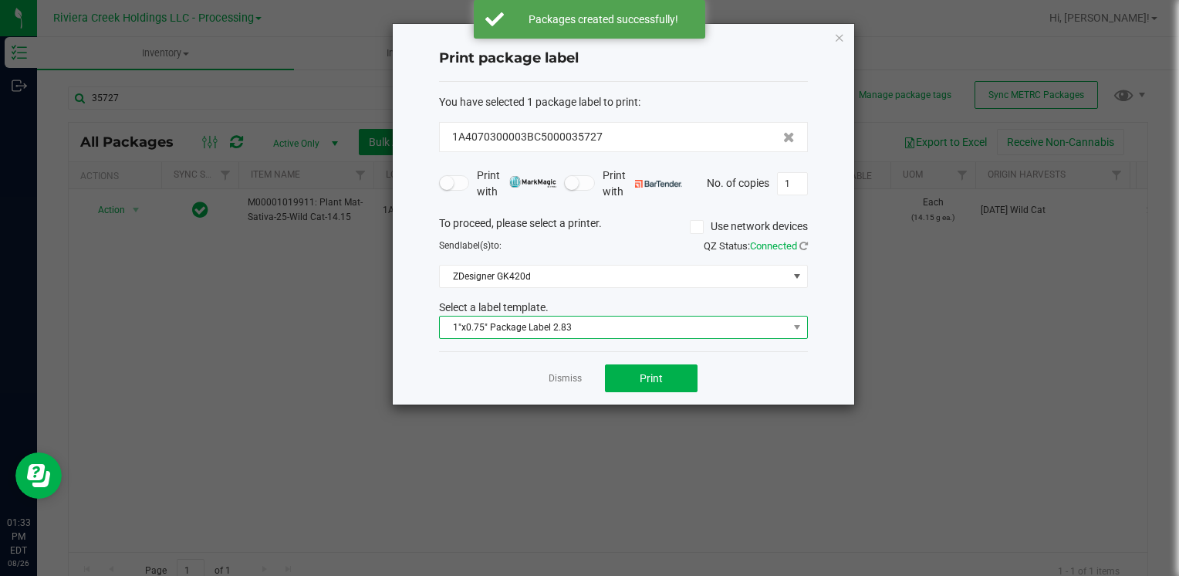
click at [564, 329] on span "1"x0.75" Package Label 2.83" at bounding box center [614, 327] width 348 height 22
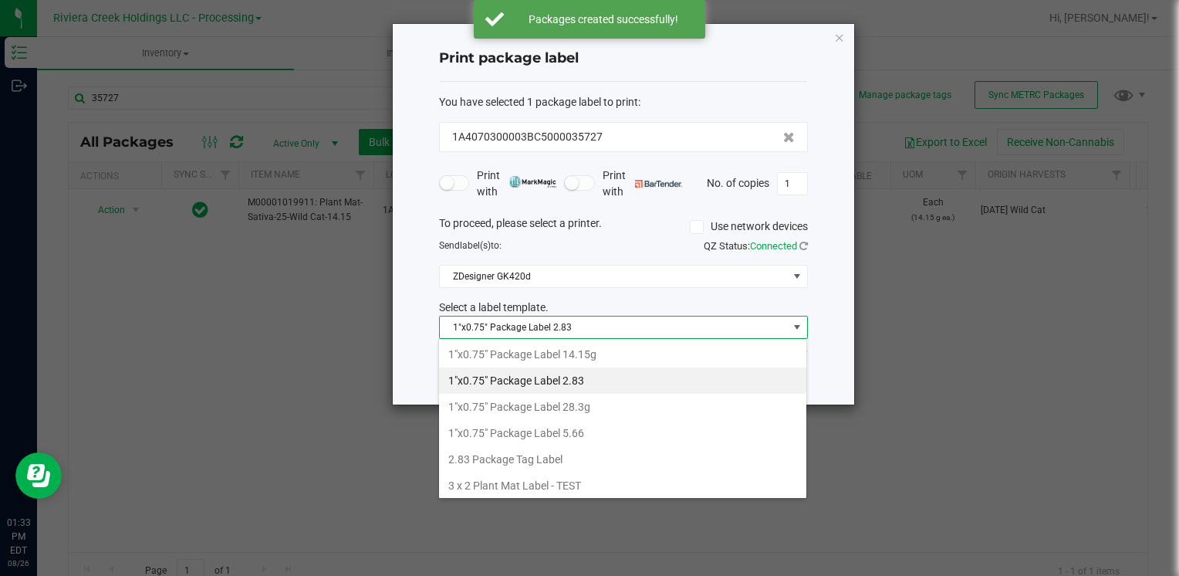
drag, startPoint x: 596, startPoint y: 355, endPoint x: 608, endPoint y: 364, distance: 15.0
click at [599, 357] on li "1"x0.75" Package Label 14.15g" at bounding box center [622, 354] width 367 height 26
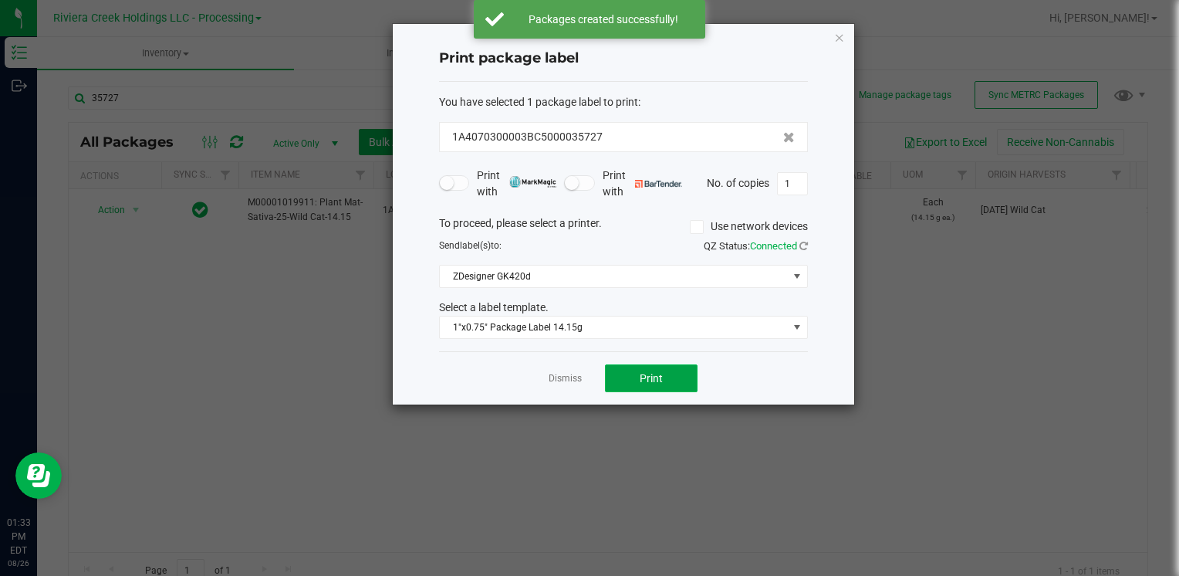
click at [638, 378] on button "Print" at bounding box center [651, 378] width 93 height 28
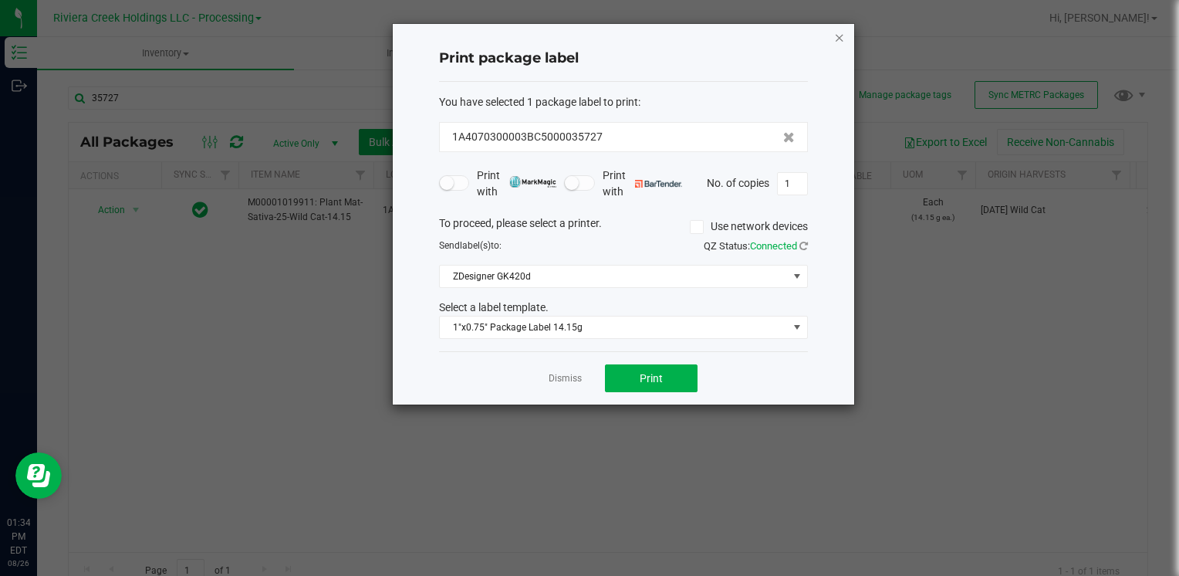
click at [834, 35] on icon "button" at bounding box center [839, 37] width 11 height 19
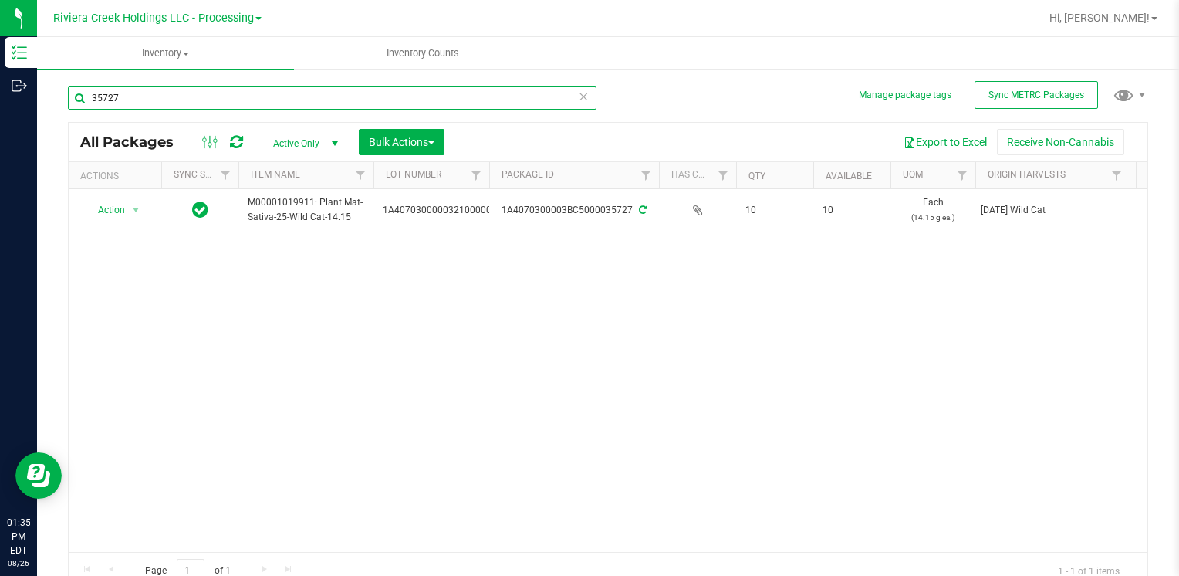
click at [251, 102] on input "35727" at bounding box center [332, 97] width 529 height 23
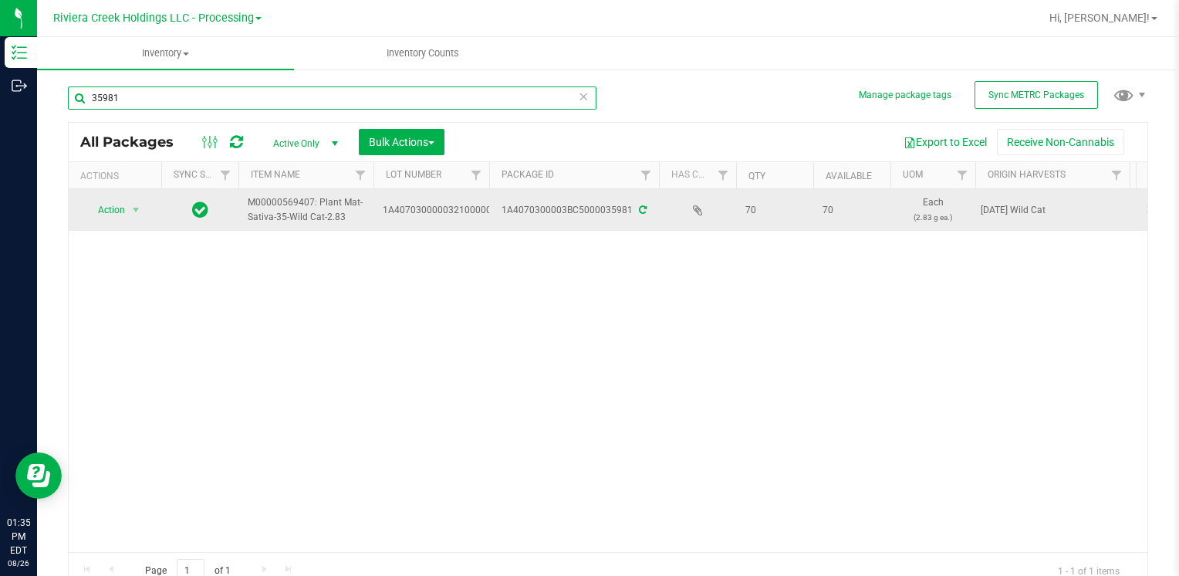
type input "35981"
click at [127, 205] on span "select" at bounding box center [136, 210] width 19 height 22
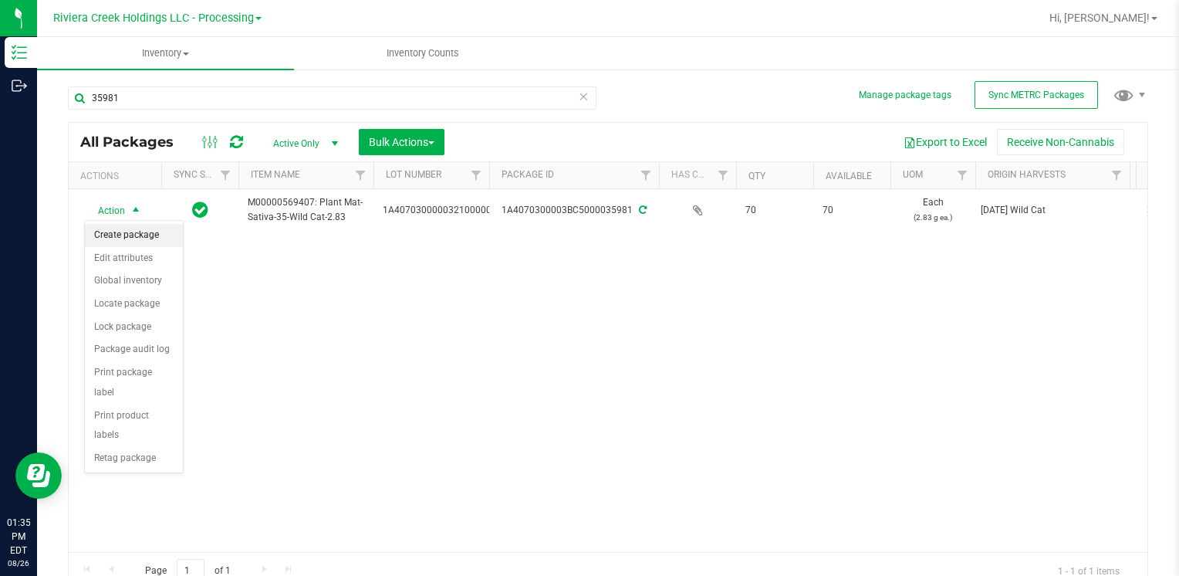
click at [129, 235] on li "Create package" at bounding box center [134, 235] width 98 height 23
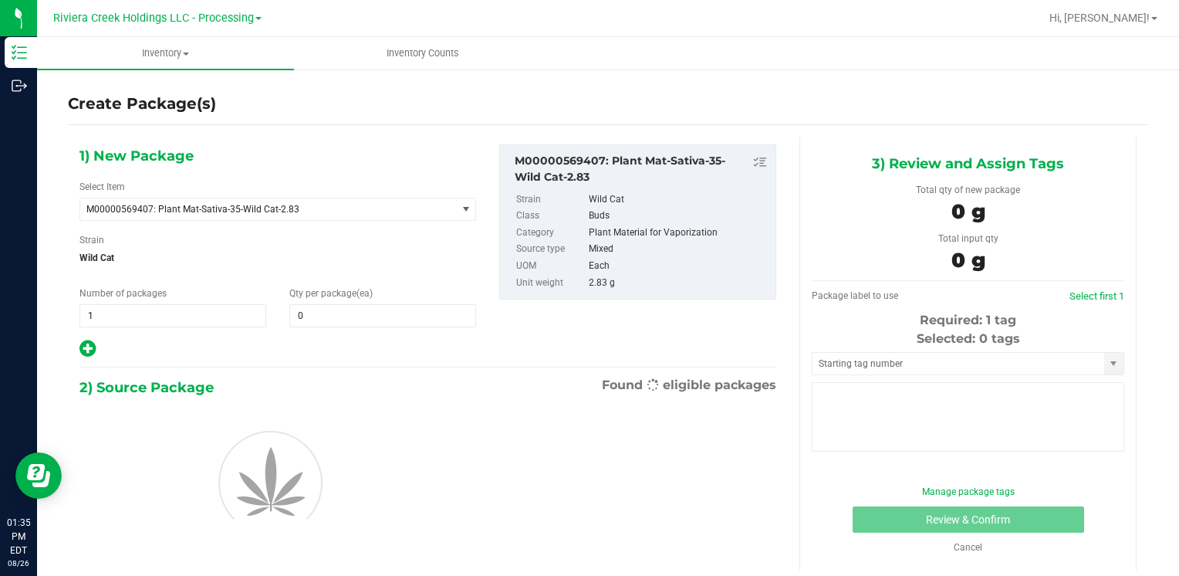
type input "0"
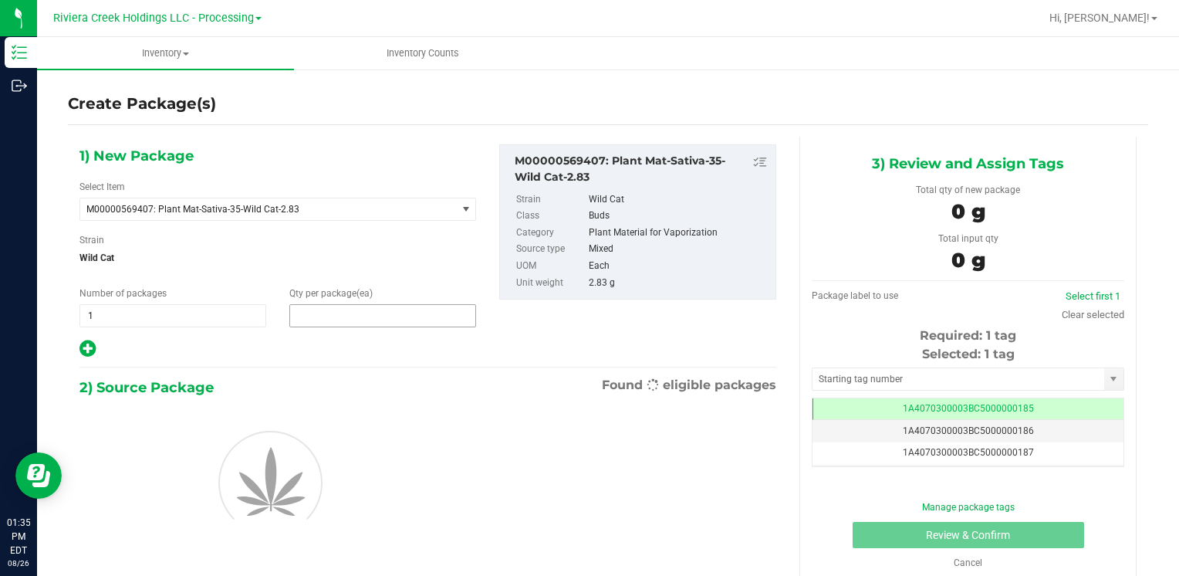
click at [350, 311] on span at bounding box center [382, 315] width 187 height 23
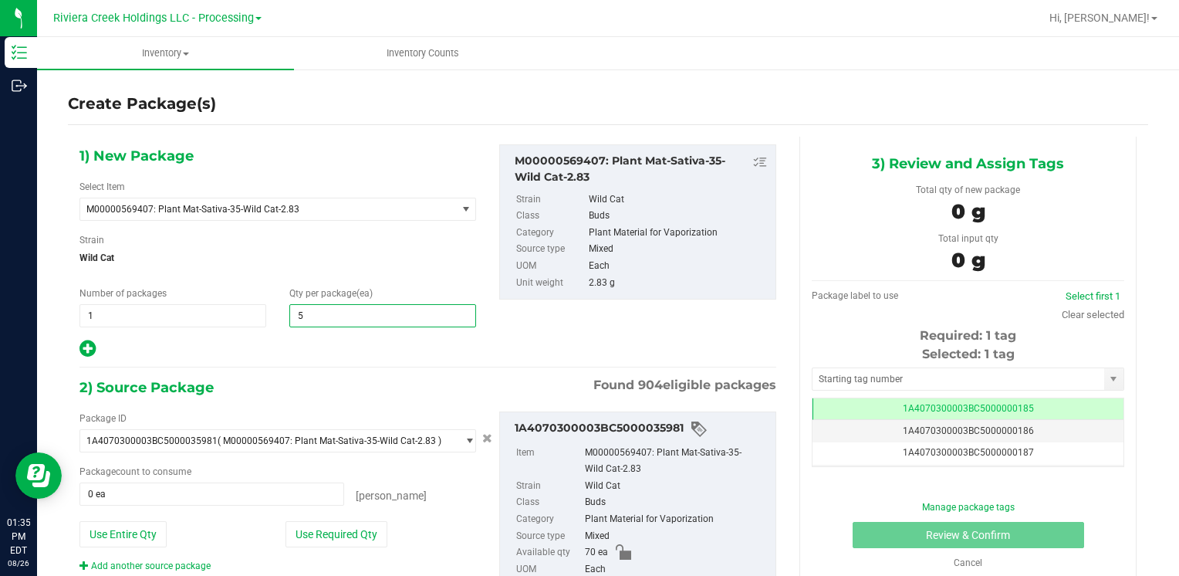
type input "50"
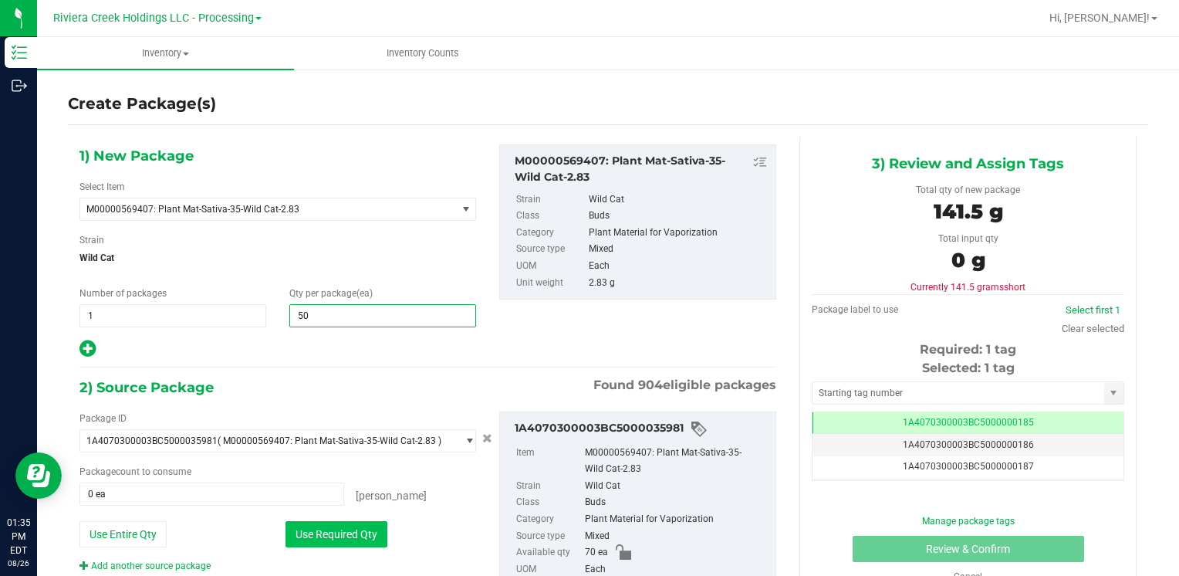
type input "50"
click at [311, 529] on button "Use Required Qty" at bounding box center [337, 534] width 102 height 26
type input "50 ea"
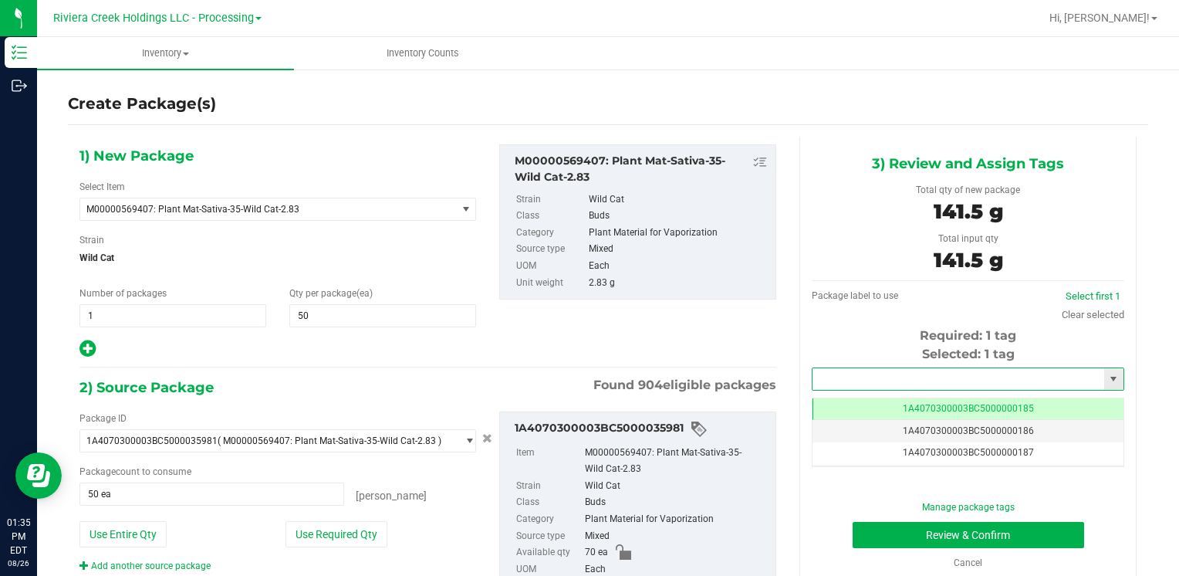
click at [840, 374] on input "text" at bounding box center [959, 379] width 292 height 22
click at [837, 397] on li "1A4070300003BC5000036511" at bounding box center [958, 405] width 307 height 23
type input "1A4070300003BC5000036511"
click at [867, 535] on button "Review & Confirm" at bounding box center [969, 535] width 232 height 26
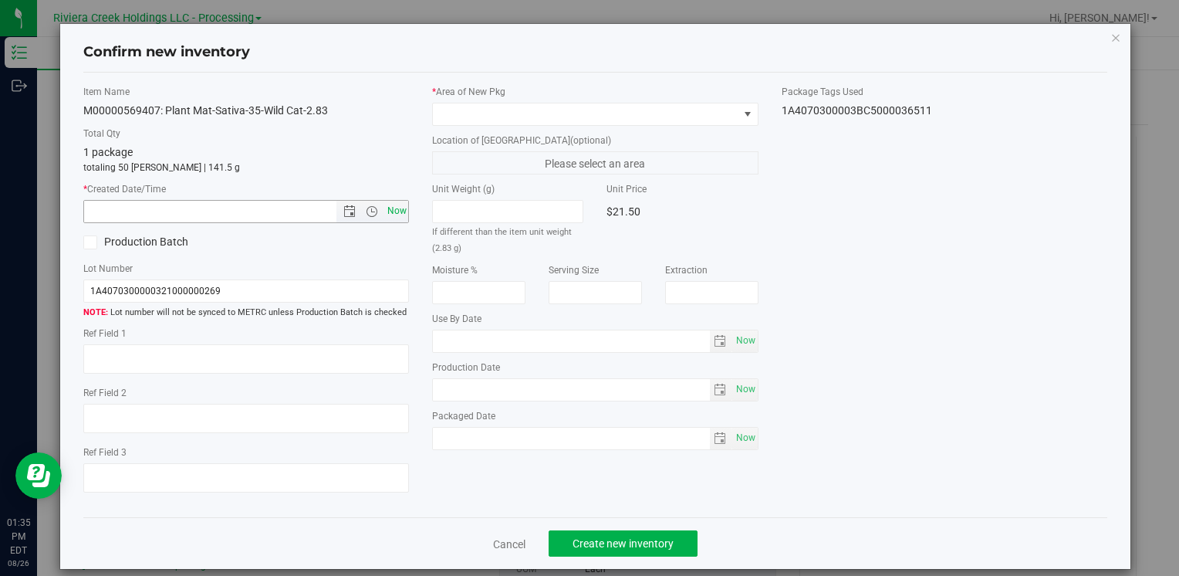
click at [398, 206] on span "Now" at bounding box center [397, 211] width 26 height 22
type input "[DATE] 1:35 PM"
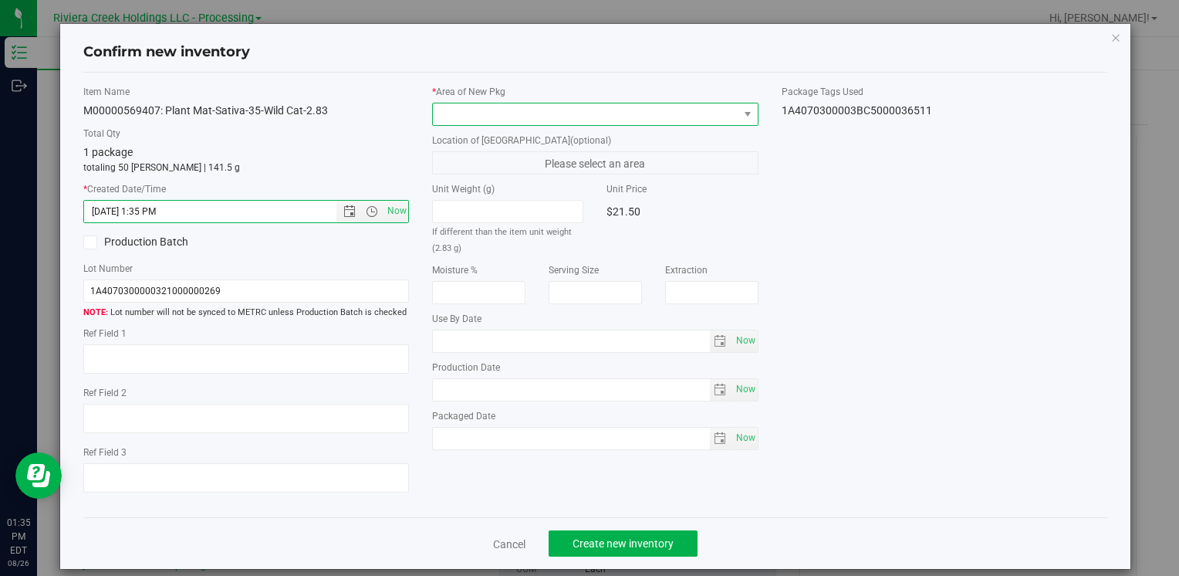
click at [466, 107] on span at bounding box center [585, 114] width 305 height 22
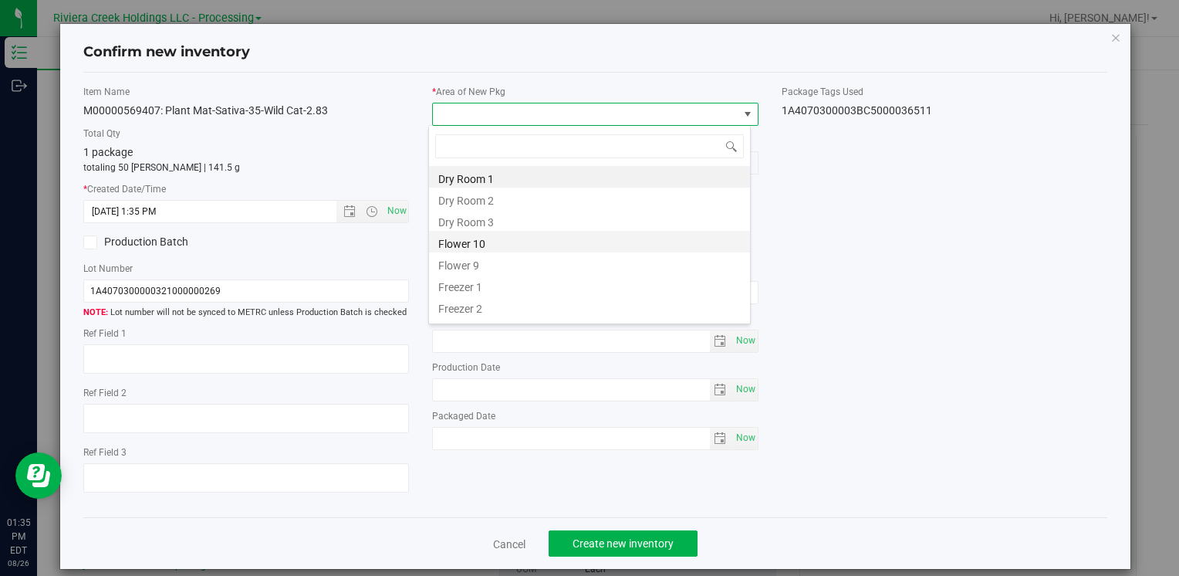
click at [506, 237] on li "Flower 10" at bounding box center [589, 242] width 321 height 22
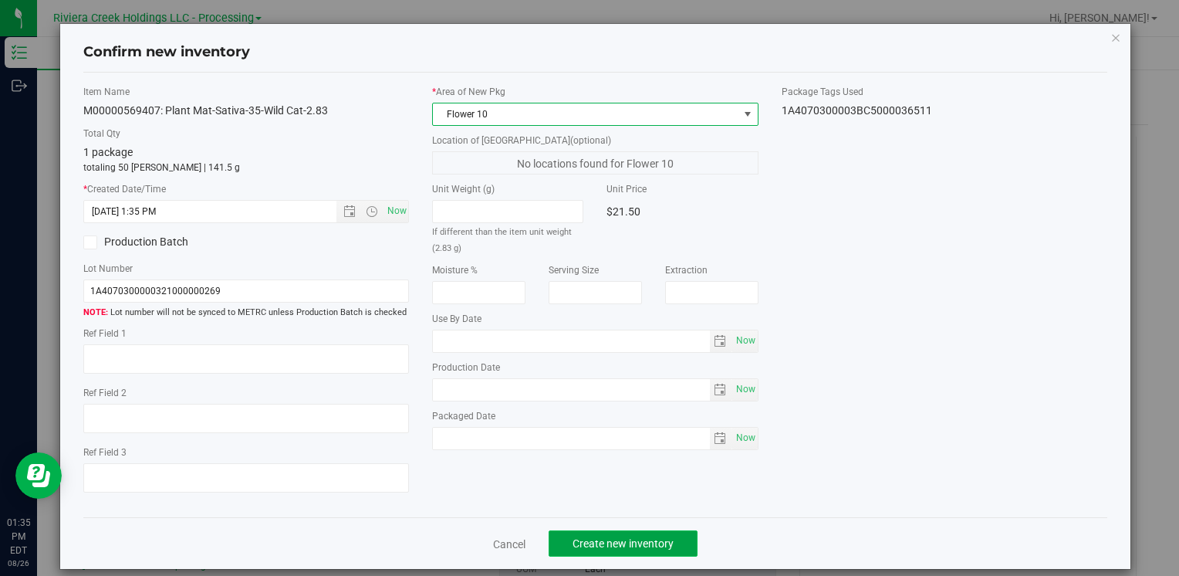
click at [573, 542] on span "Create new inventory" at bounding box center [623, 543] width 101 height 12
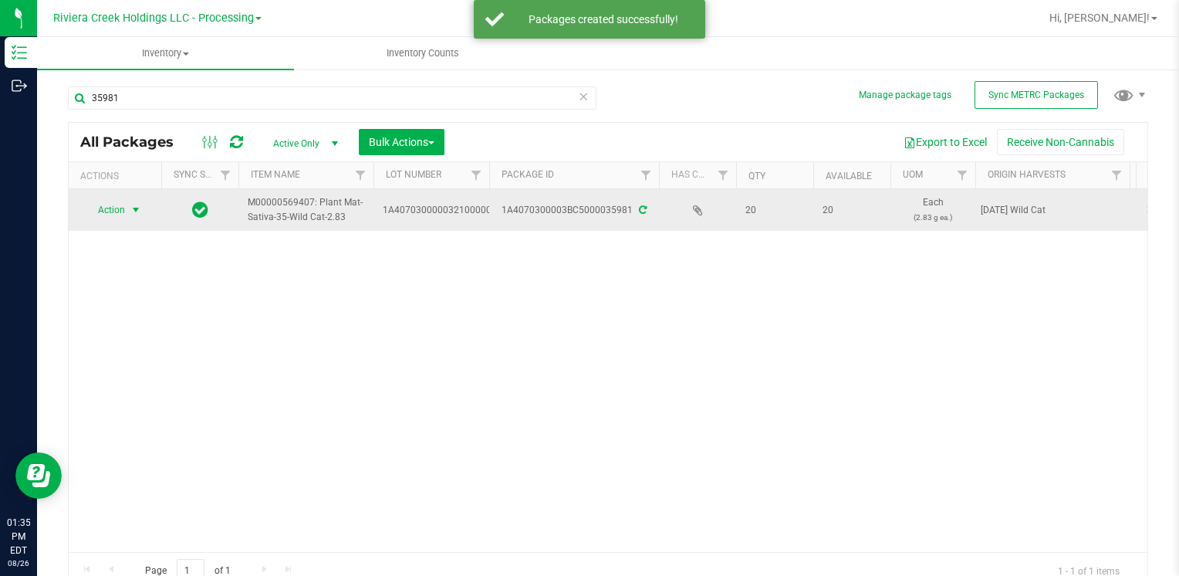
click at [127, 201] on span "select" at bounding box center [136, 210] width 19 height 22
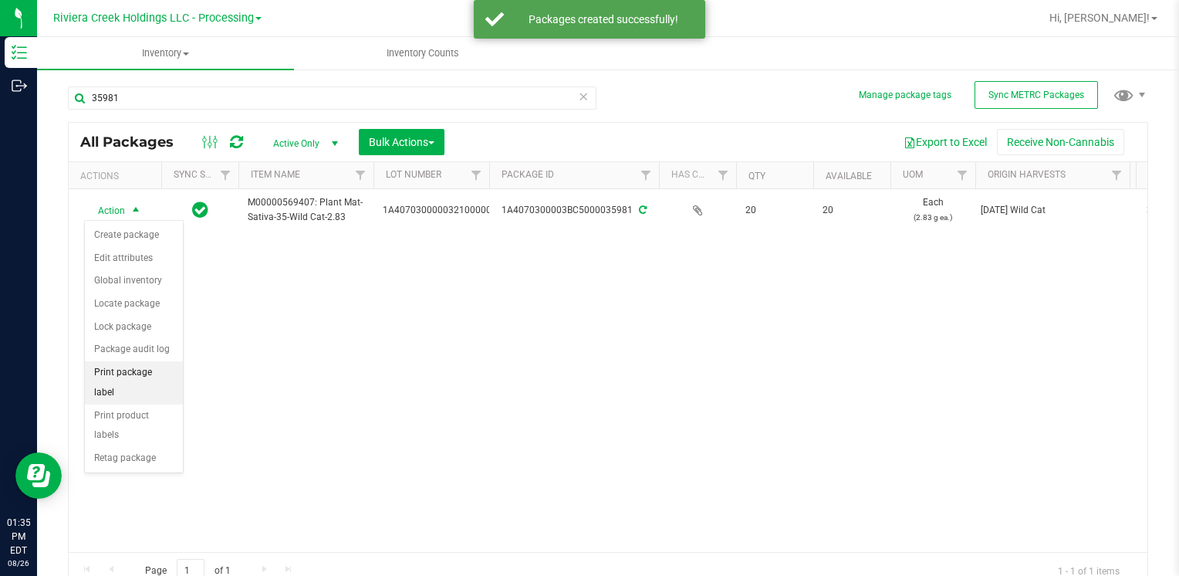
click at [155, 369] on li "Print package label" at bounding box center [134, 382] width 98 height 42
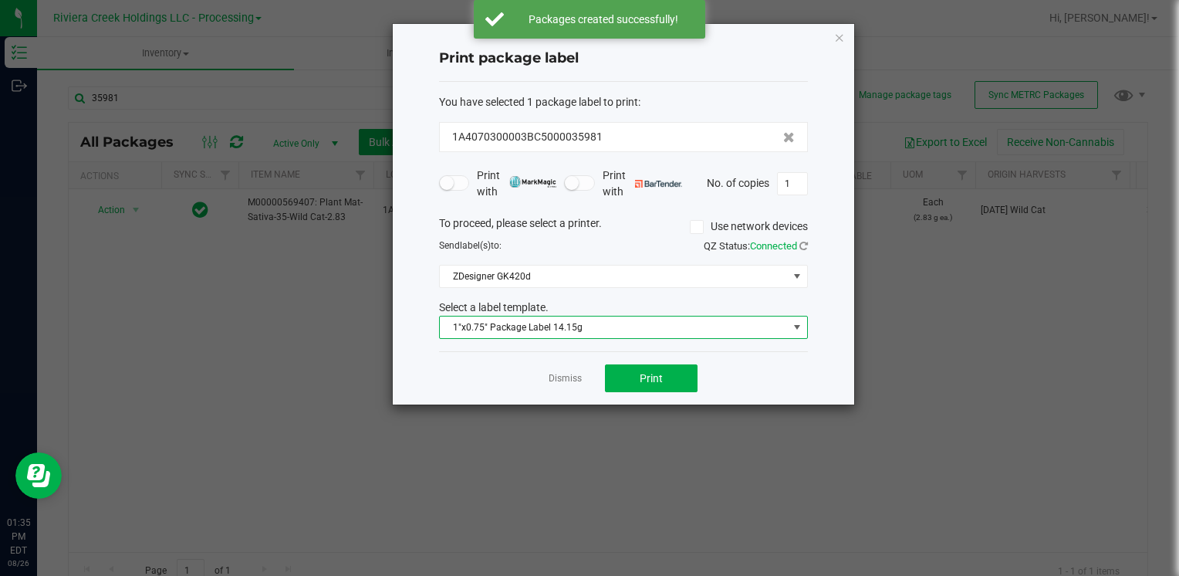
click at [608, 326] on span "1"x0.75" Package Label 14.15g" at bounding box center [614, 327] width 348 height 22
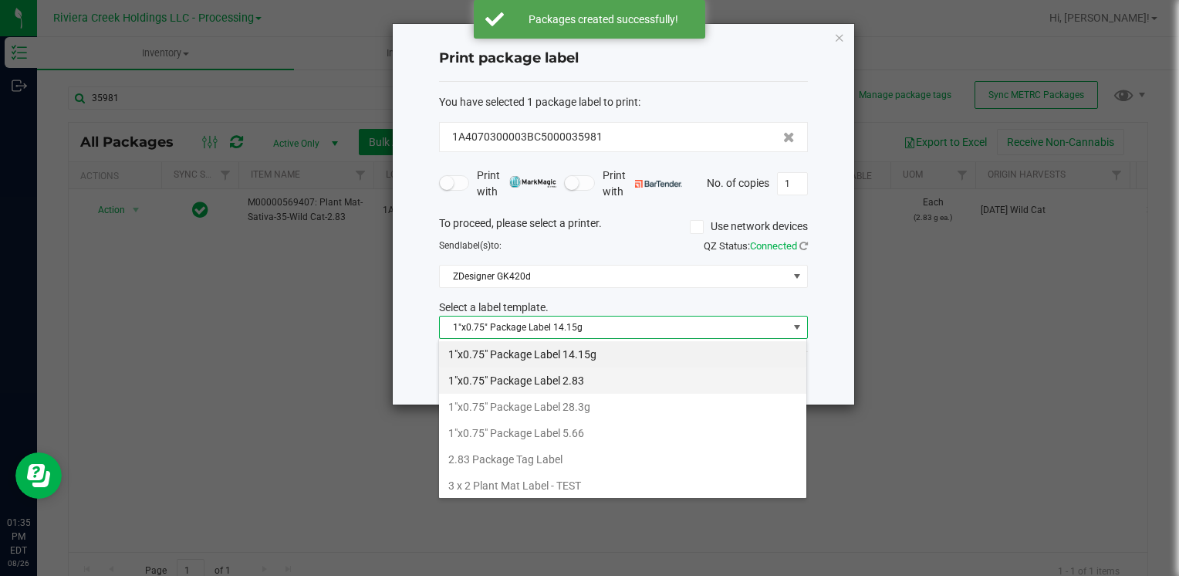
click at [599, 367] on li "1"x0.75" Package Label 2.83" at bounding box center [622, 380] width 367 height 26
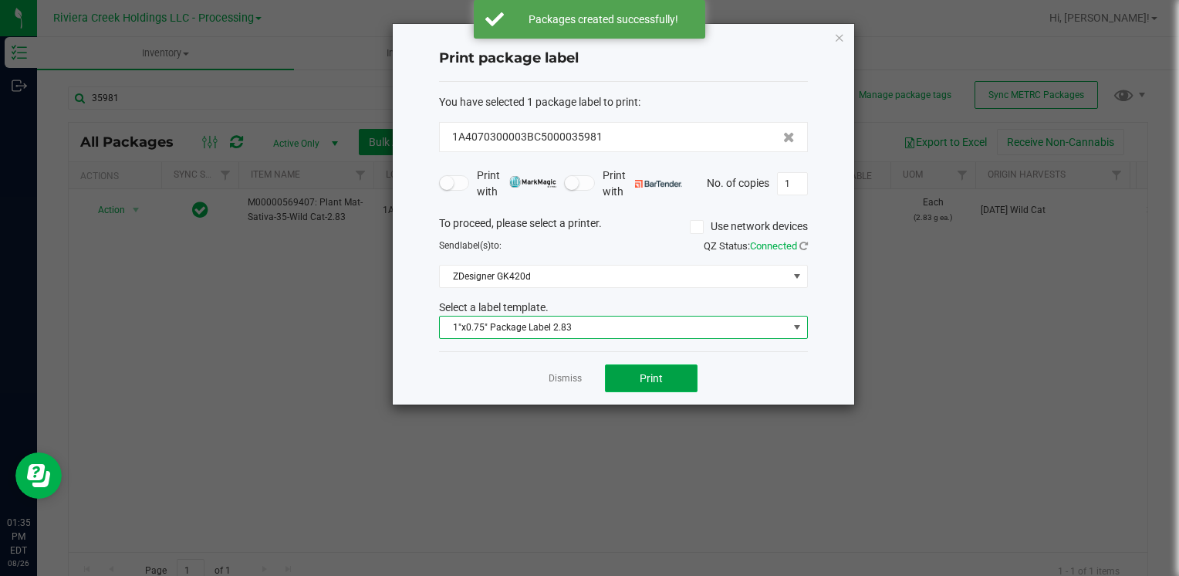
click at [628, 374] on button "Print" at bounding box center [651, 378] width 93 height 28
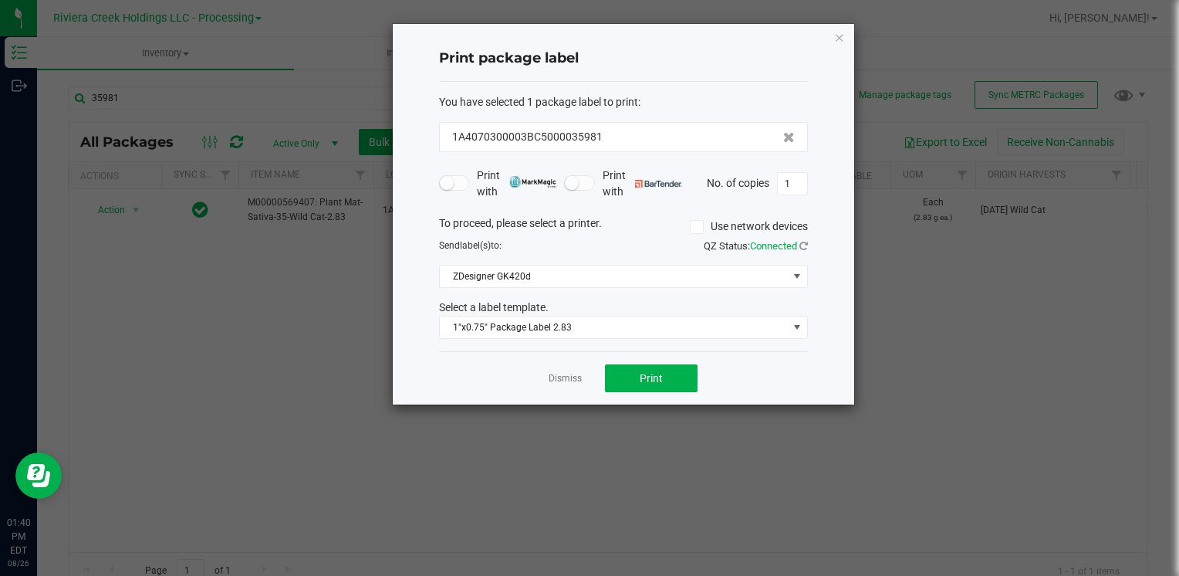
drag, startPoint x: 840, startPoint y: 36, endPoint x: 821, endPoint y: 45, distance: 20.7
click at [840, 36] on icon "button" at bounding box center [839, 37] width 11 height 19
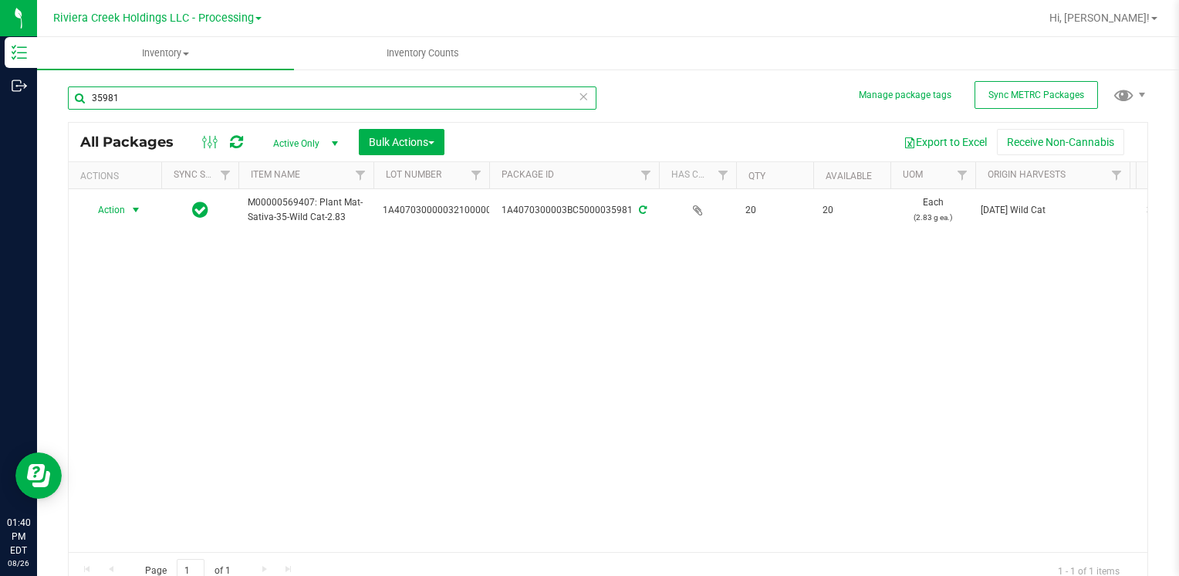
click at [276, 92] on input "35981" at bounding box center [332, 97] width 529 height 23
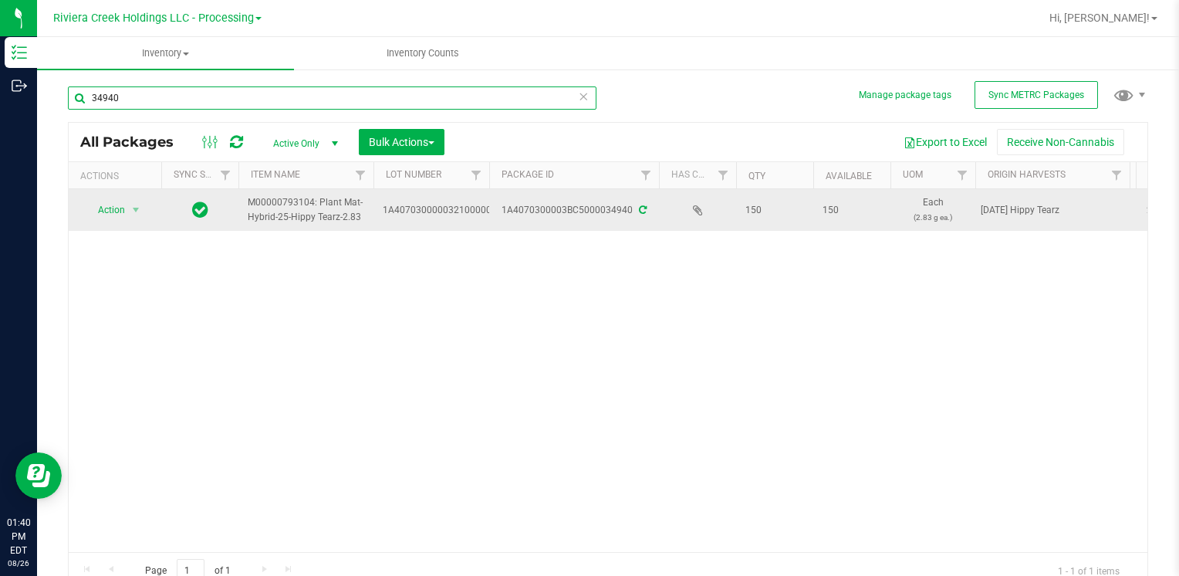
type input "34940"
click at [108, 208] on span "Action" at bounding box center [105, 210] width 42 height 22
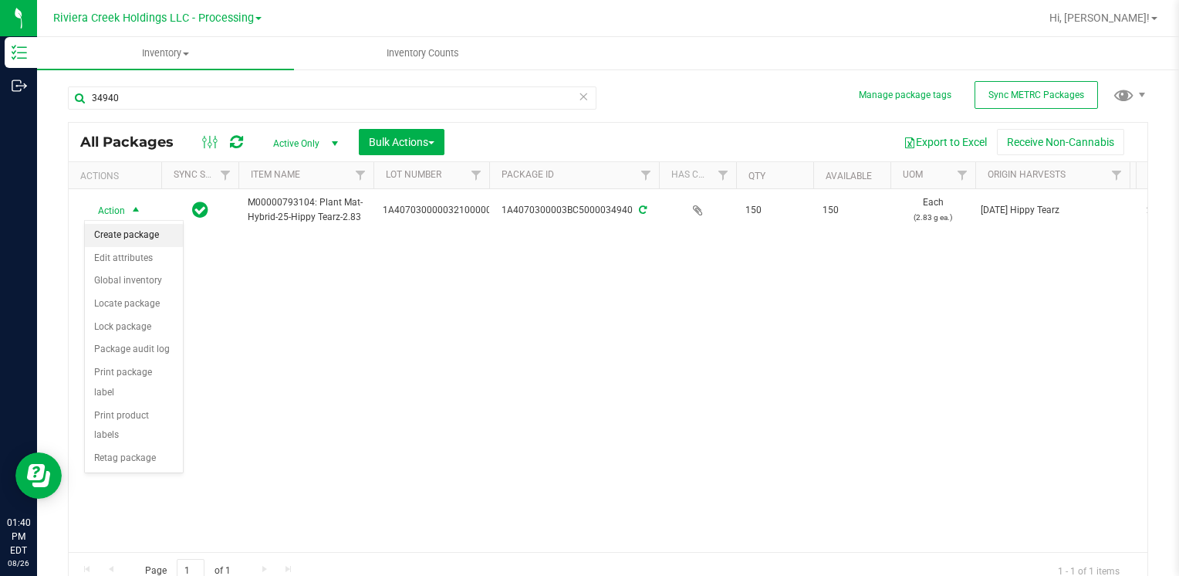
click at [120, 236] on li "Create package" at bounding box center [134, 235] width 98 height 23
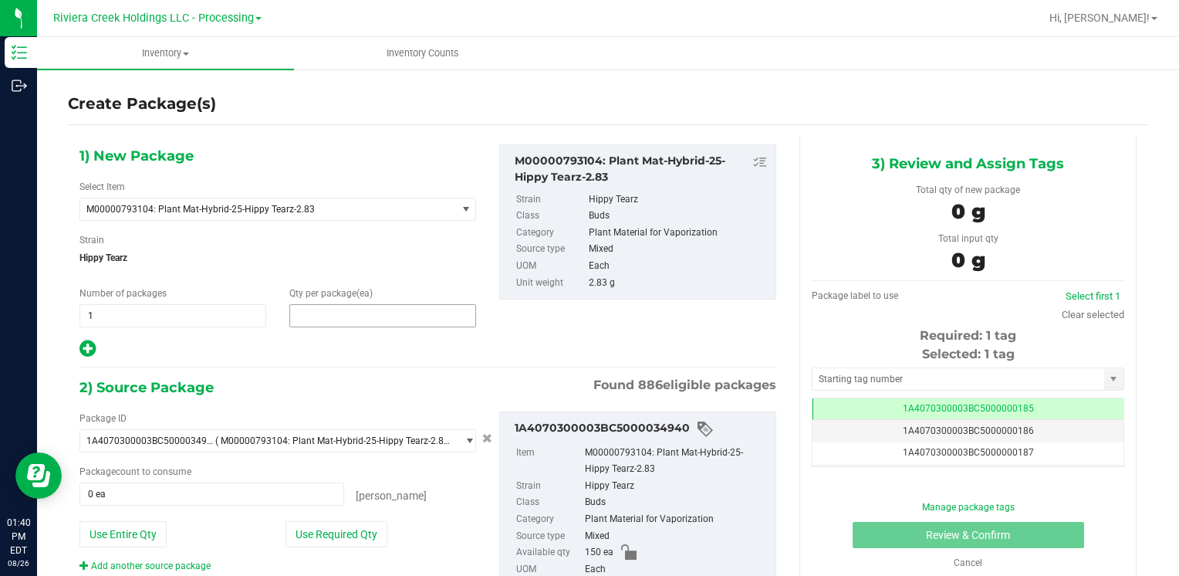
click at [326, 318] on span at bounding box center [382, 315] width 187 height 23
type input "40"
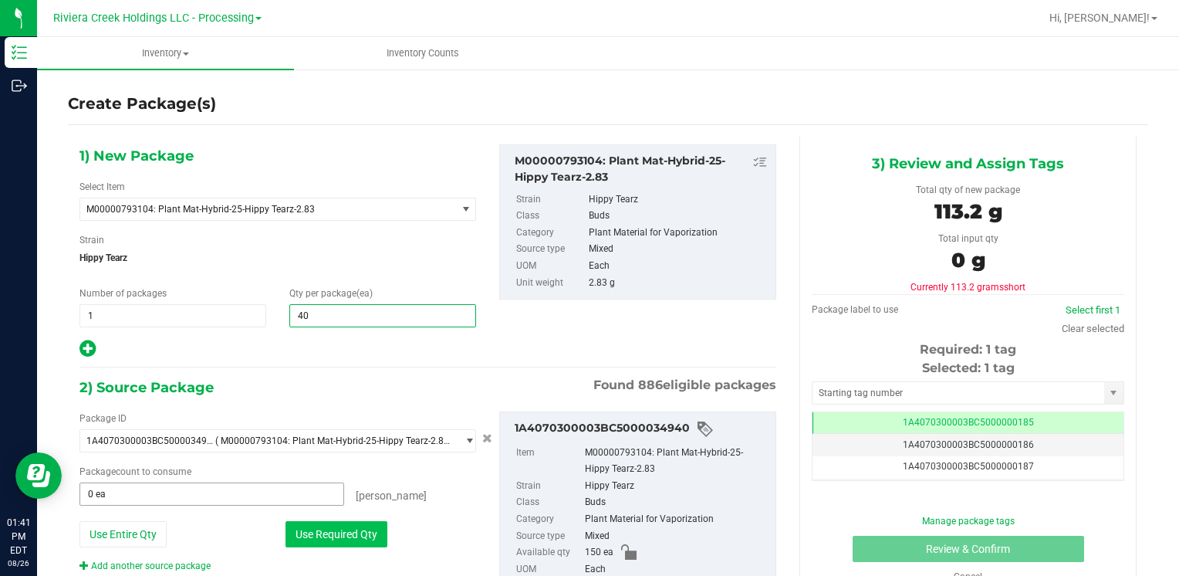
type input "40"
click at [303, 537] on button "Use Required Qty" at bounding box center [337, 534] width 102 height 26
type input "40 ea"
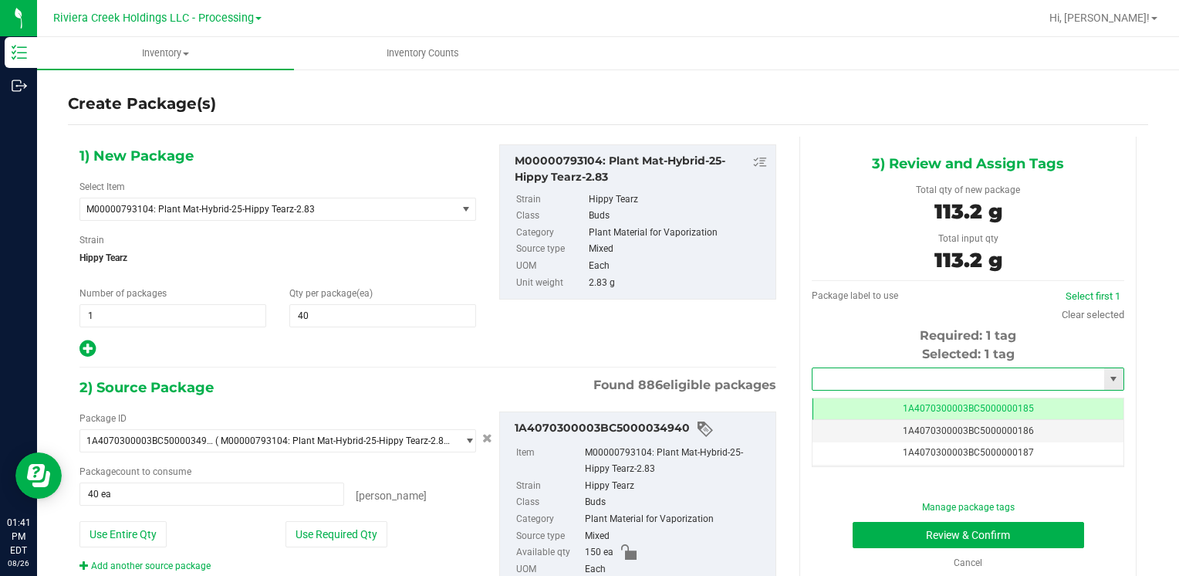
click at [868, 383] on input "text" at bounding box center [959, 379] width 292 height 22
click at [850, 394] on li "1A4070300003BC5000036518" at bounding box center [958, 405] width 307 height 23
type input "1A4070300003BC5000036518"
click at [883, 529] on button "Review & Confirm" at bounding box center [969, 535] width 232 height 26
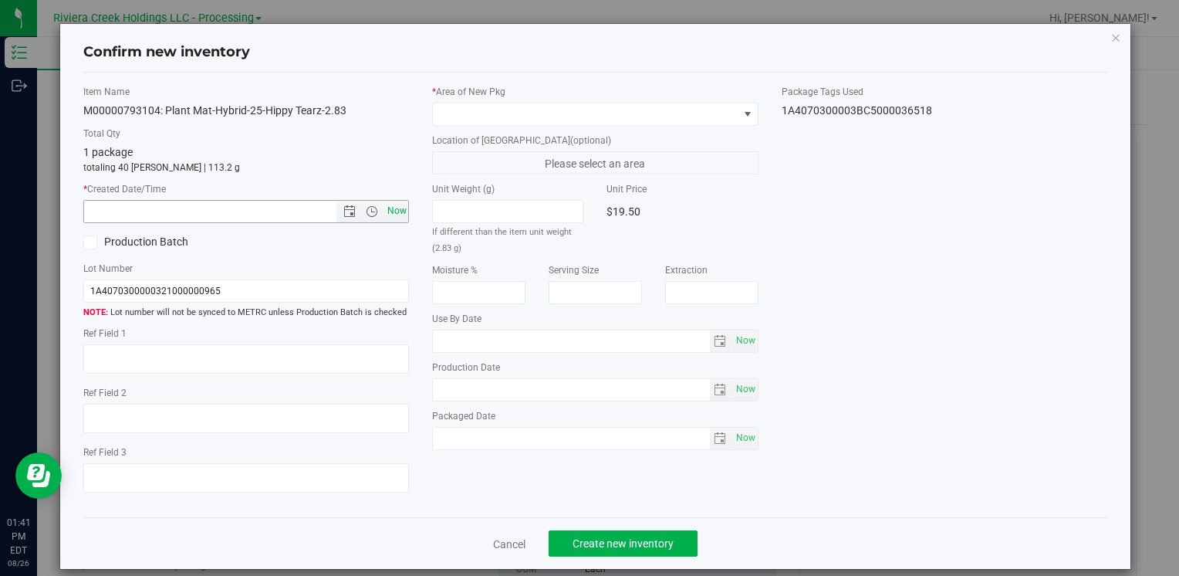
click at [389, 216] on span "Now" at bounding box center [397, 211] width 26 height 22
type input "[DATE] 1:41 PM"
click at [467, 110] on span at bounding box center [585, 114] width 305 height 22
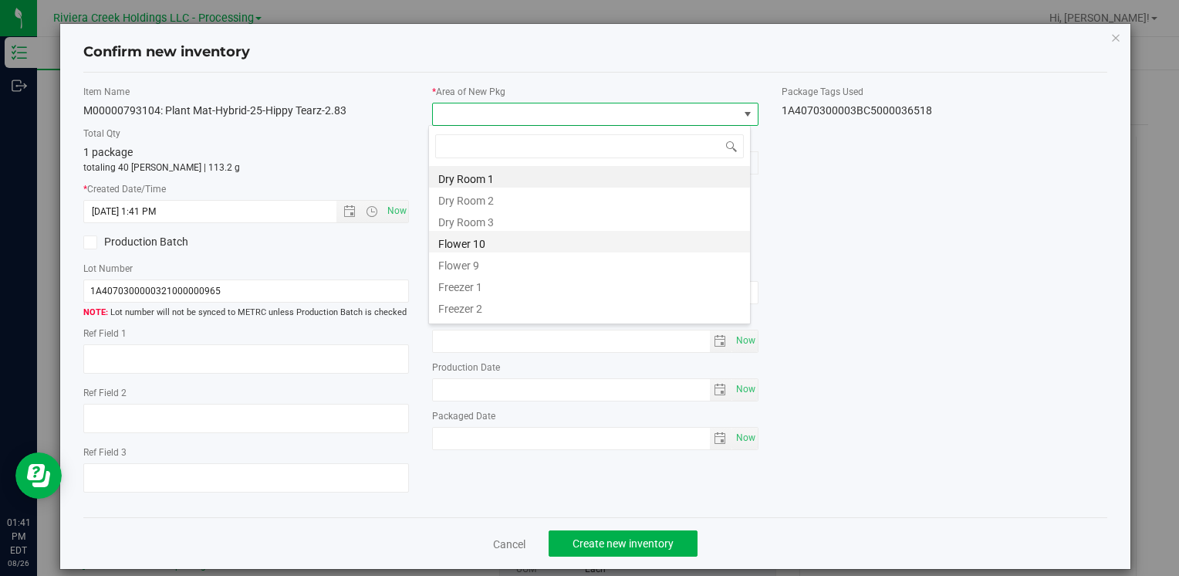
click at [501, 249] on li "Flower 10" at bounding box center [589, 242] width 321 height 22
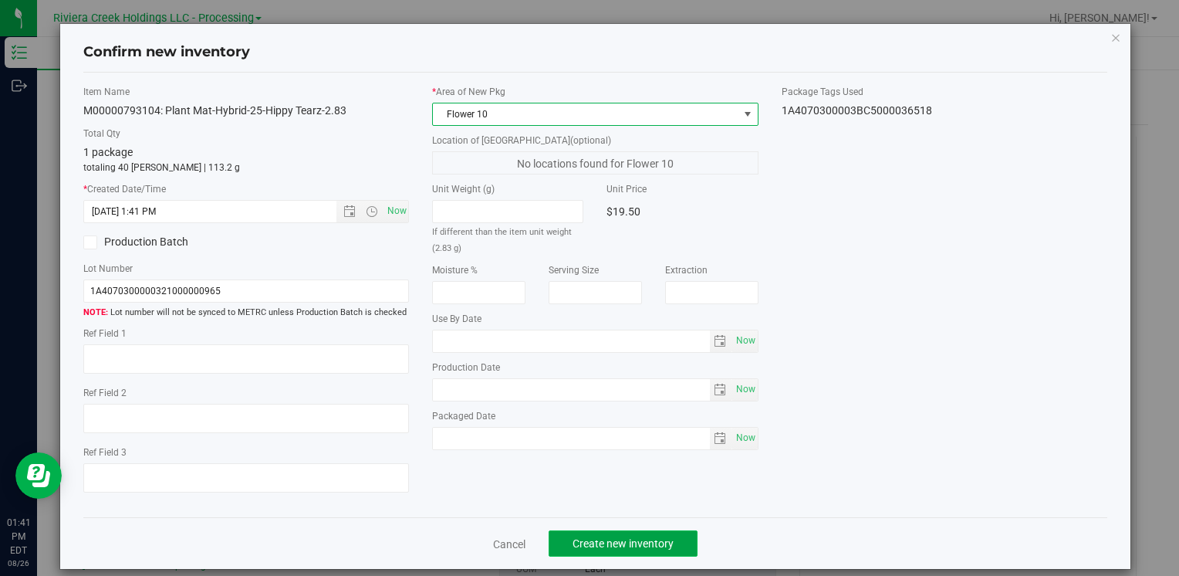
click at [608, 554] on button "Create new inventory" at bounding box center [623, 543] width 149 height 26
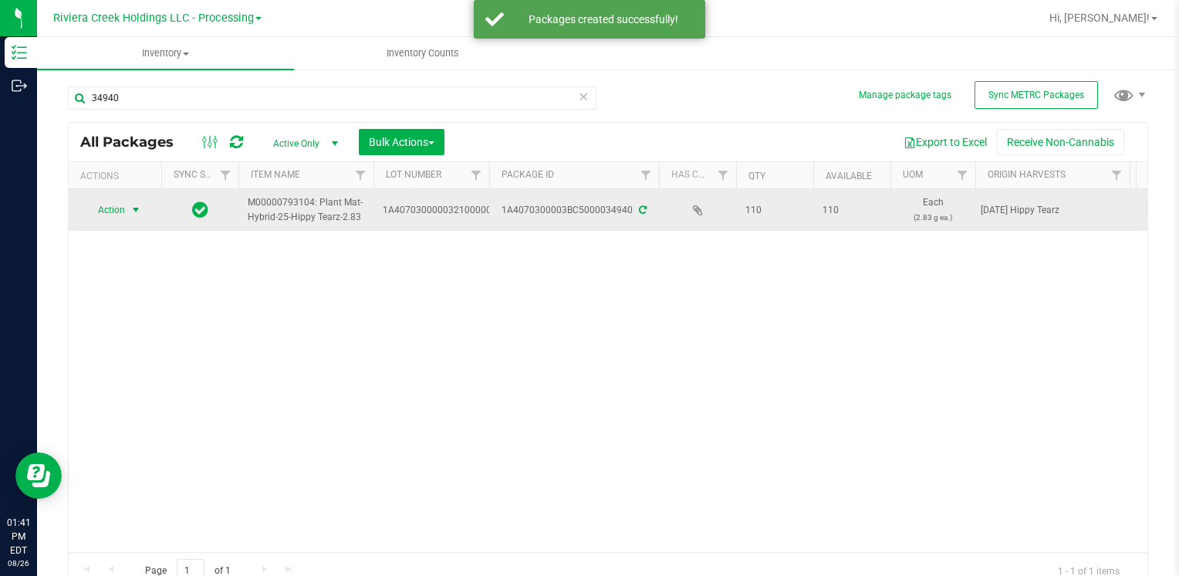
click at [100, 210] on span "Action" at bounding box center [105, 210] width 42 height 22
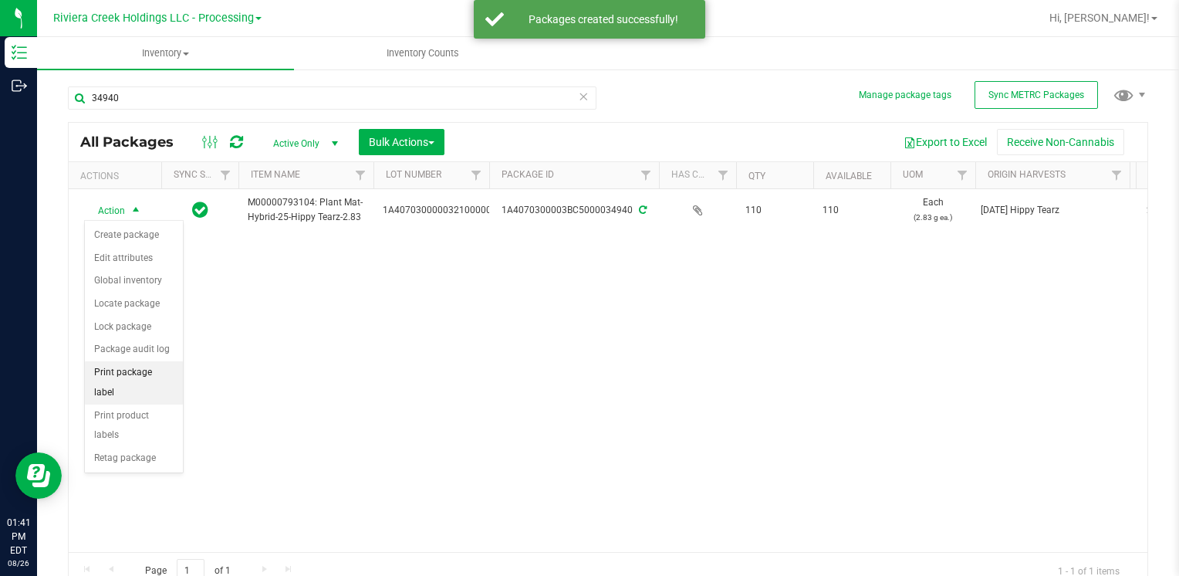
click at [142, 372] on li "Print package label" at bounding box center [134, 382] width 98 height 42
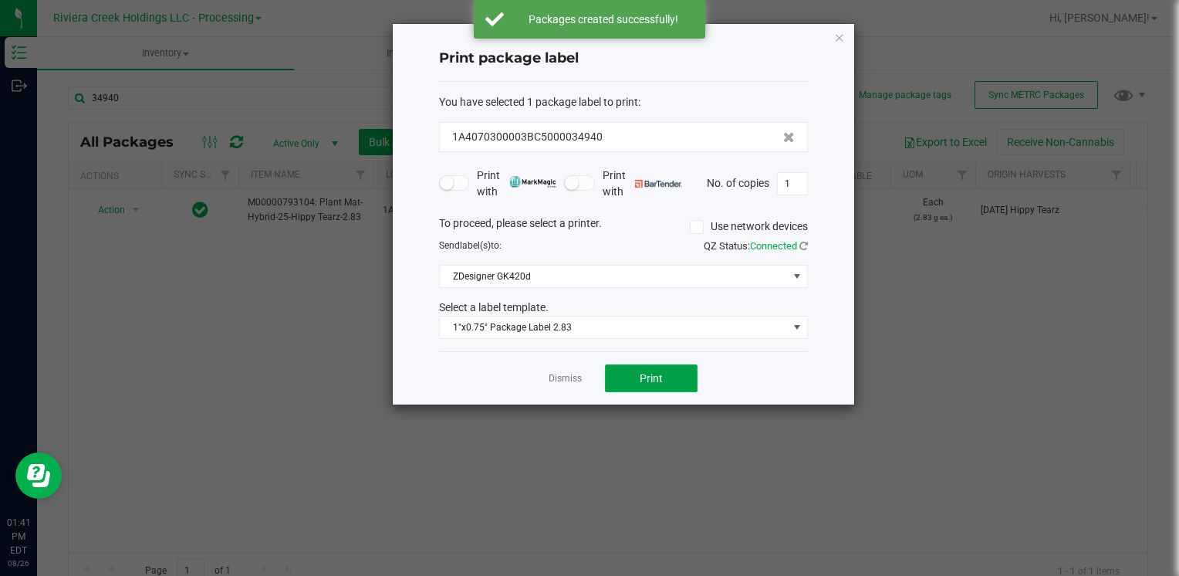
click at [645, 372] on span "Print" at bounding box center [651, 378] width 23 height 12
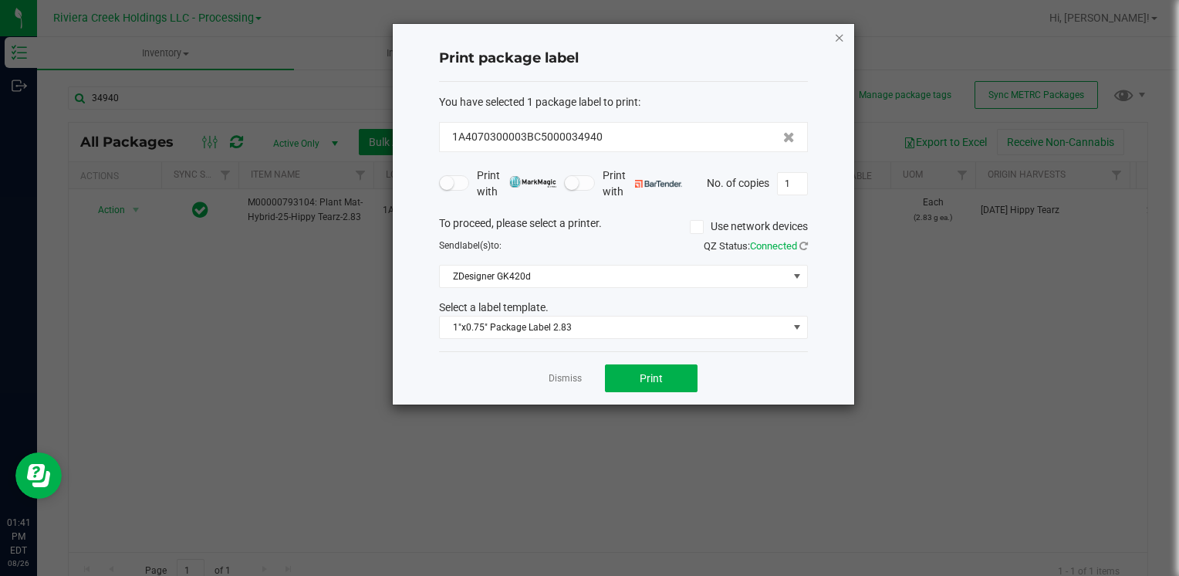
click at [837, 39] on icon "button" at bounding box center [839, 37] width 11 height 19
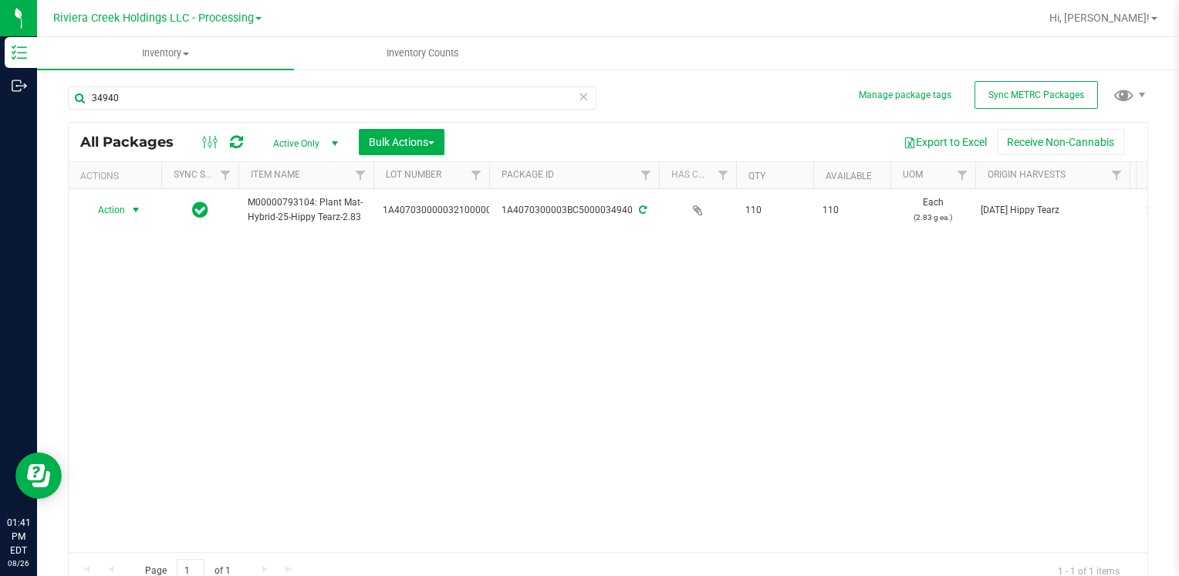
click at [133, 110] on div "34940" at bounding box center [332, 104] width 529 height 36
click at [139, 103] on input "34940" at bounding box center [332, 97] width 529 height 23
click at [140, 103] on input "34940" at bounding box center [332, 97] width 529 height 23
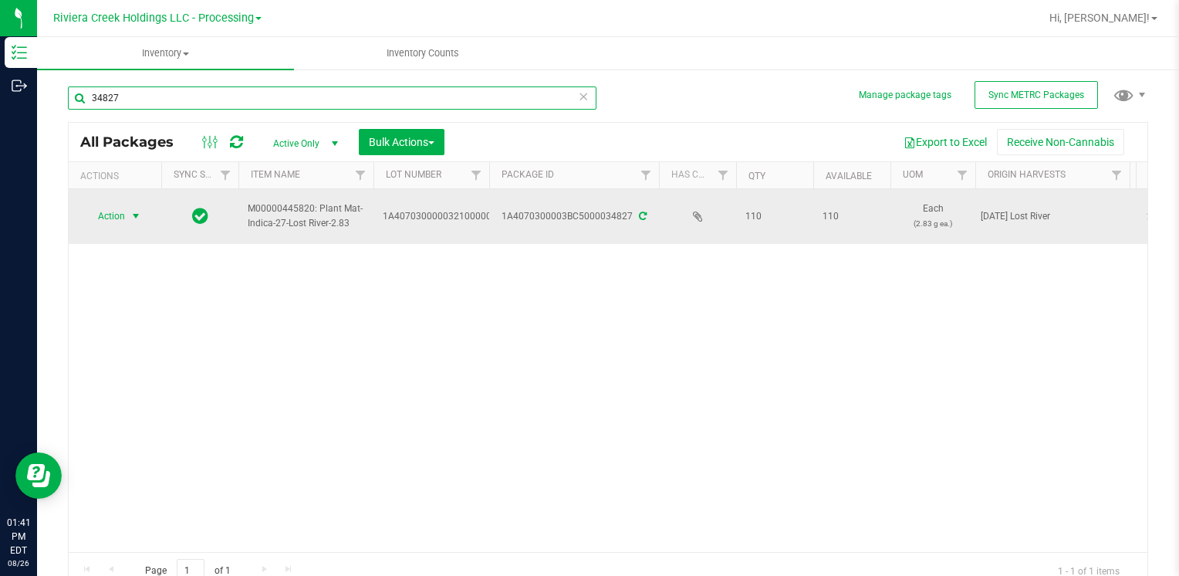
type input "34827"
click at [120, 215] on span "Action" at bounding box center [105, 216] width 42 height 22
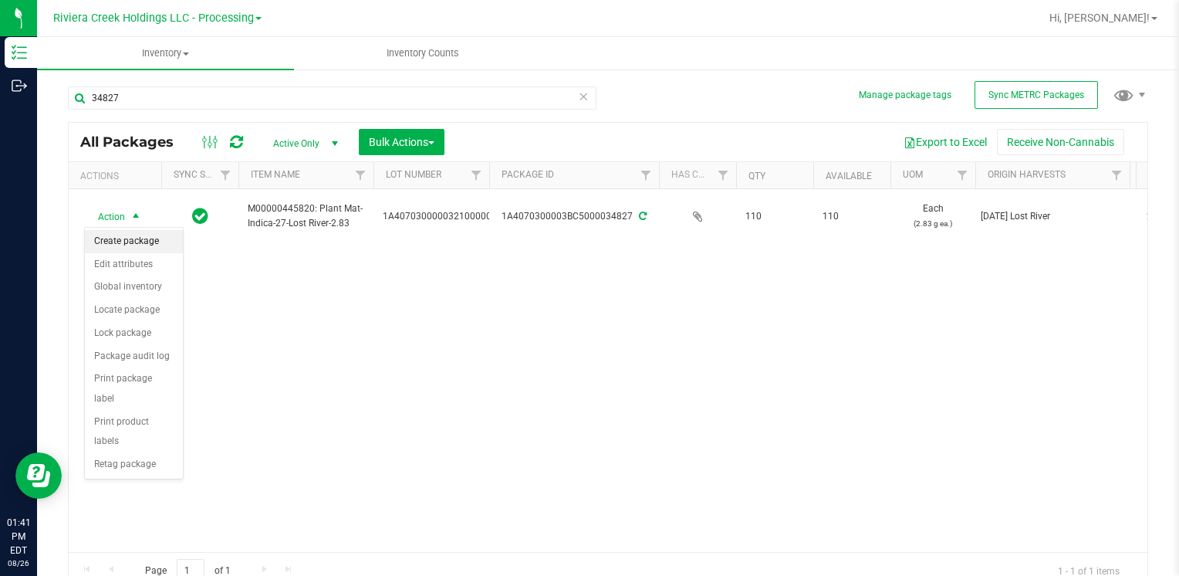
click at [148, 248] on li "Create package" at bounding box center [134, 241] width 98 height 23
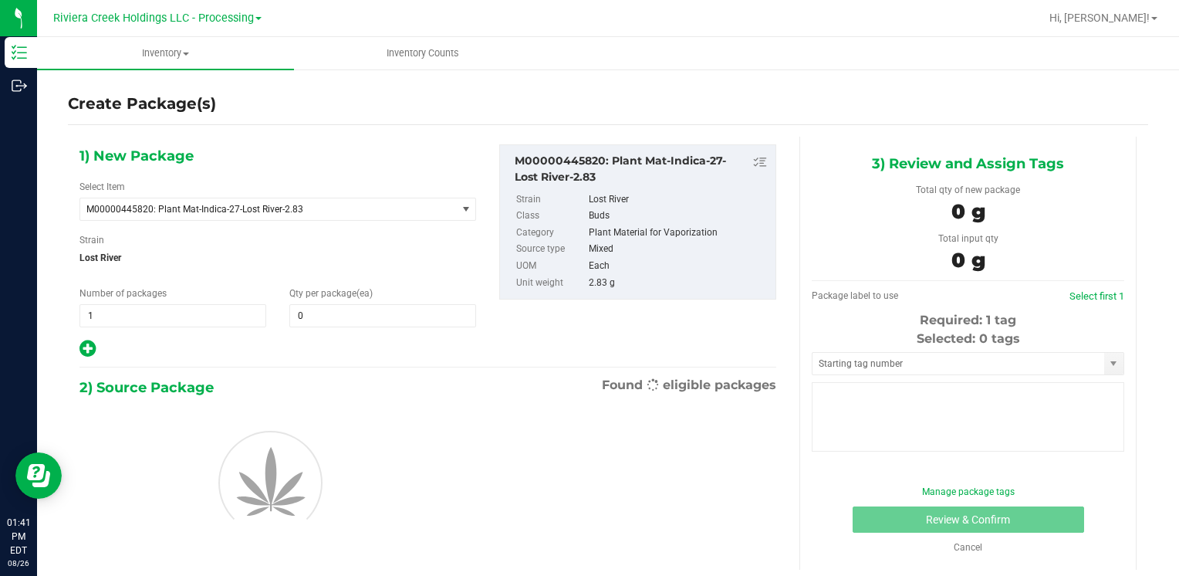
click at [325, 301] on div "Qty per package (ea) 0 0" at bounding box center [383, 306] width 210 height 41
click at [327, 315] on span at bounding box center [382, 315] width 187 height 23
type input "40"
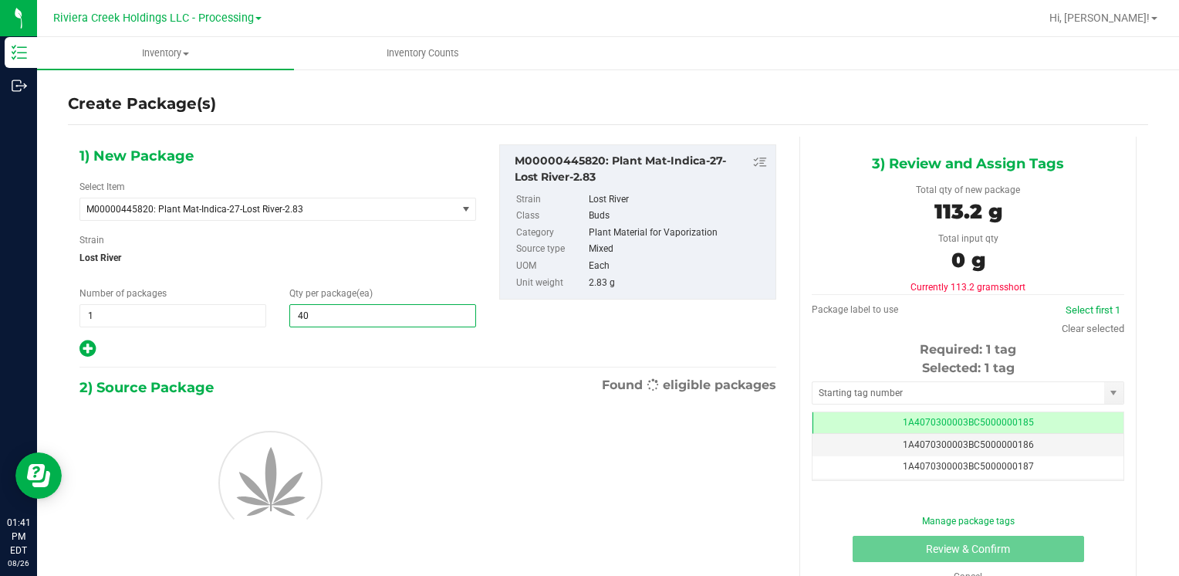
type input "40"
click at [290, 557] on div at bounding box center [428, 481] width 720 height 164
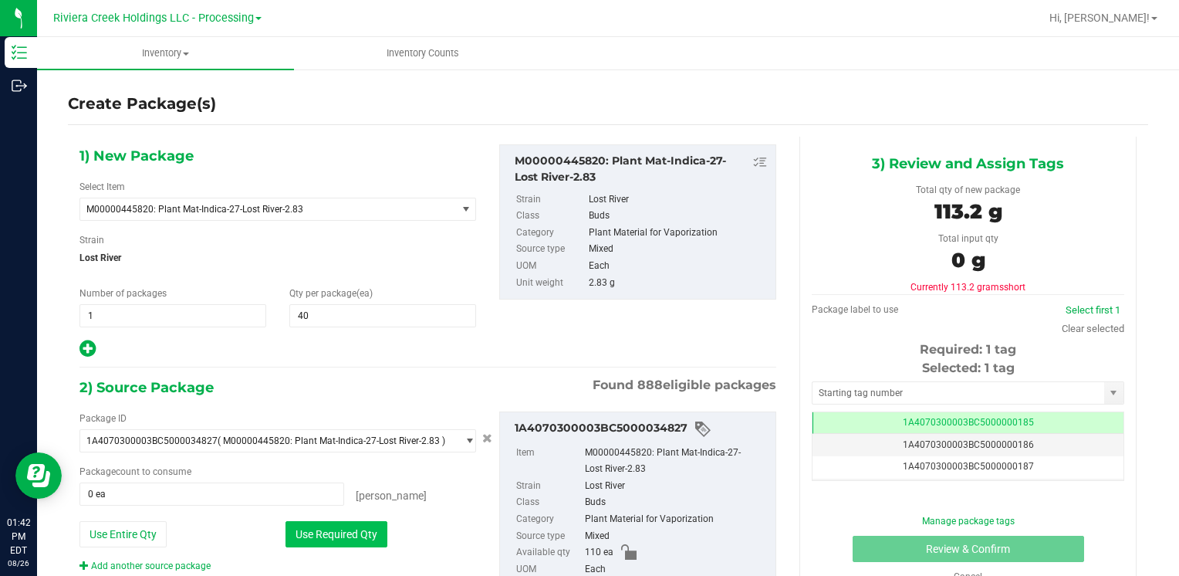
click at [322, 529] on button "Use Required Qty" at bounding box center [337, 534] width 102 height 26
type input "40 ea"
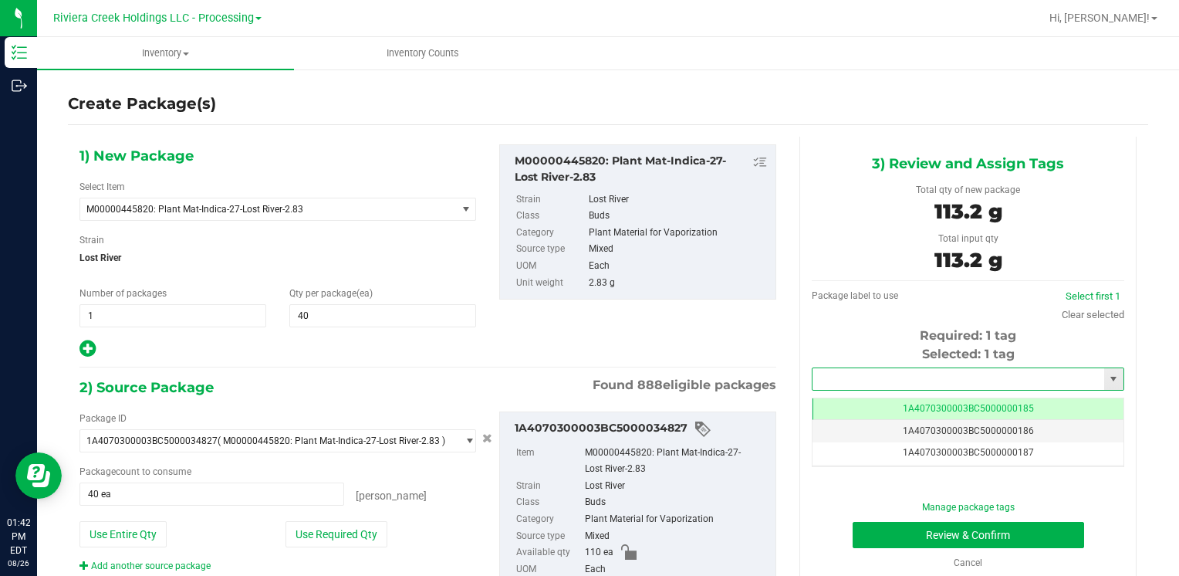
click at [834, 378] on input "text" at bounding box center [959, 379] width 292 height 22
click at [838, 401] on li "1A4070300003BC5000036519" at bounding box center [958, 405] width 307 height 23
type input "1A4070300003BC5000036519"
click at [864, 526] on button "Review & Confirm" at bounding box center [969, 535] width 232 height 26
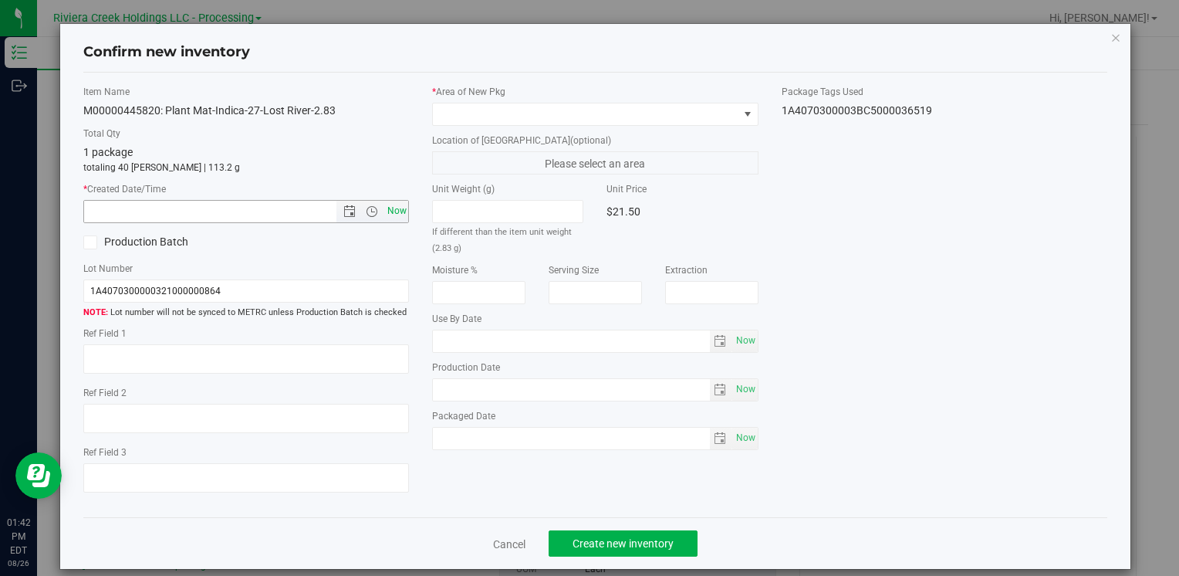
click at [401, 208] on span "Now" at bounding box center [397, 211] width 26 height 22
type input "[DATE] 1:42 PM"
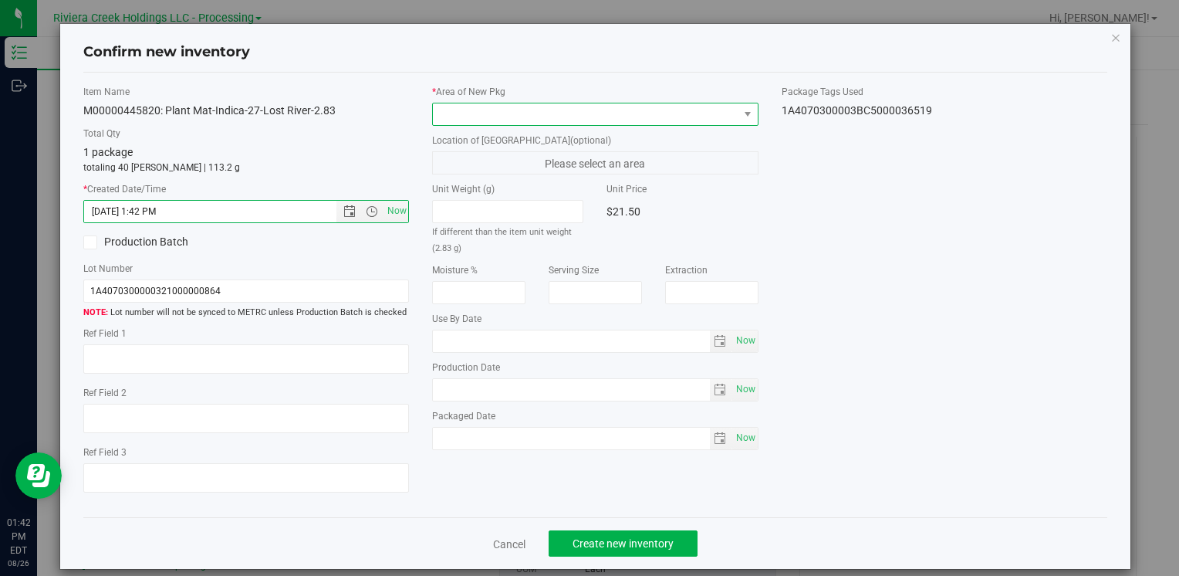
click at [458, 110] on span at bounding box center [585, 114] width 305 height 22
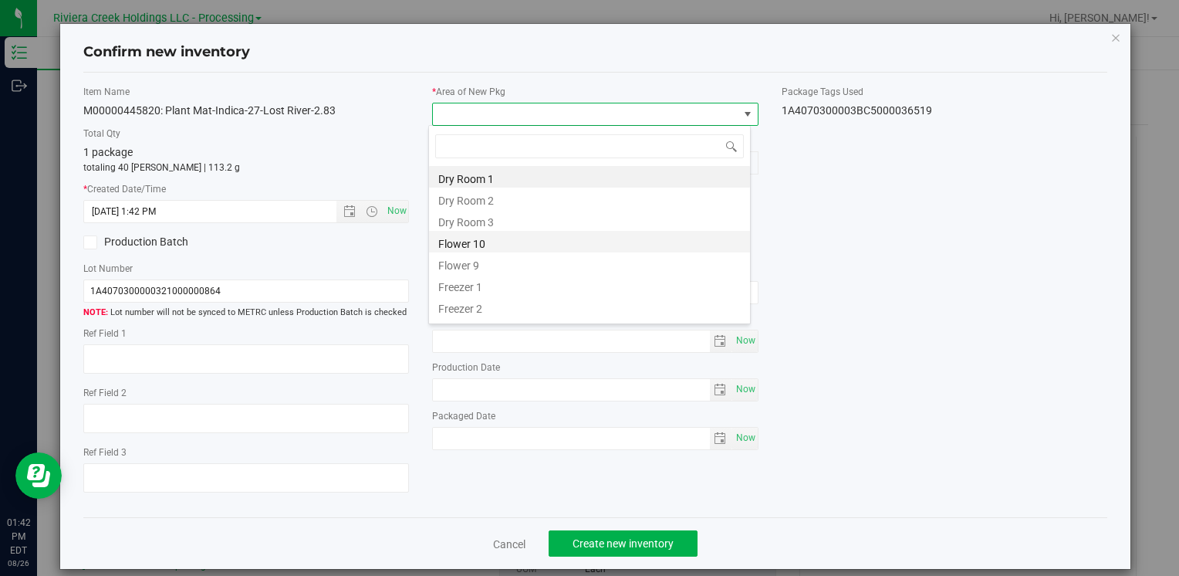
click at [516, 235] on li "Flower 10" at bounding box center [589, 242] width 321 height 22
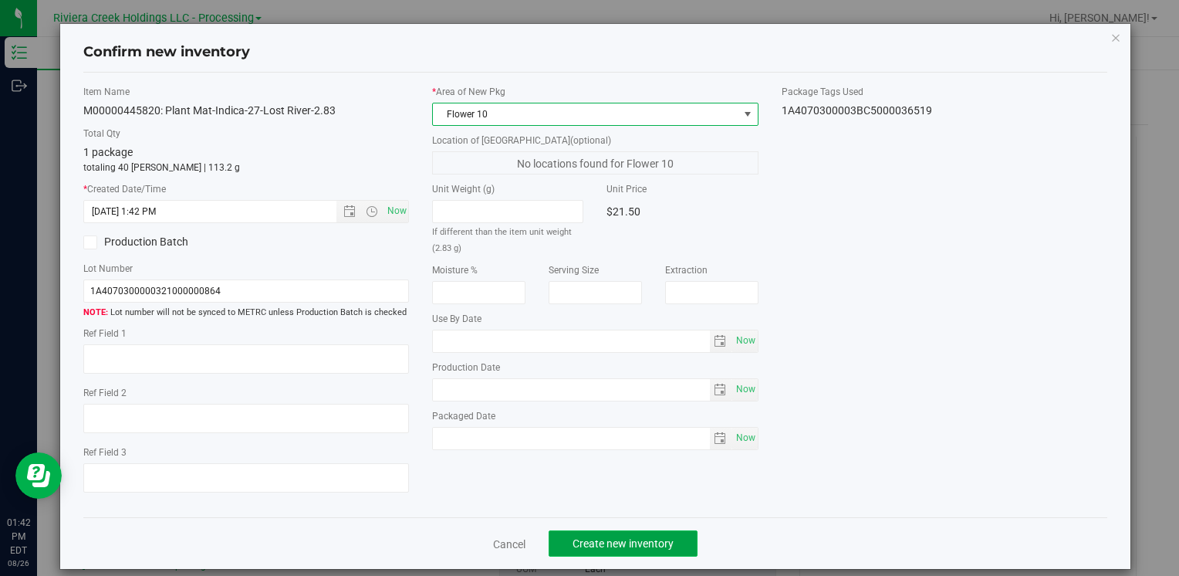
click at [584, 536] on button "Create new inventory" at bounding box center [623, 543] width 149 height 26
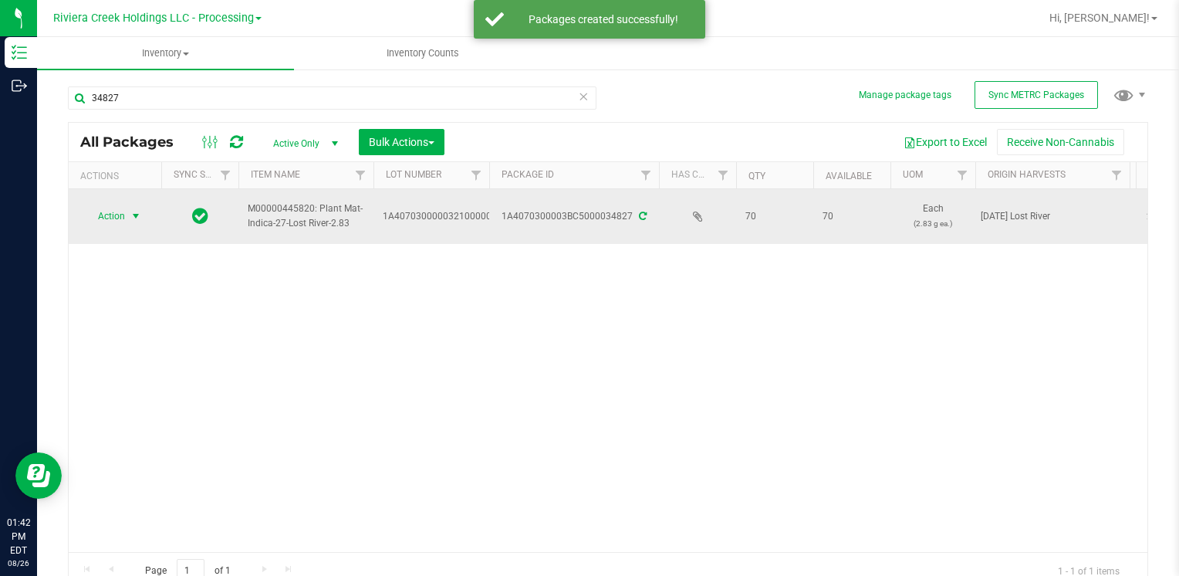
click at [121, 219] on span "Action" at bounding box center [105, 216] width 42 height 22
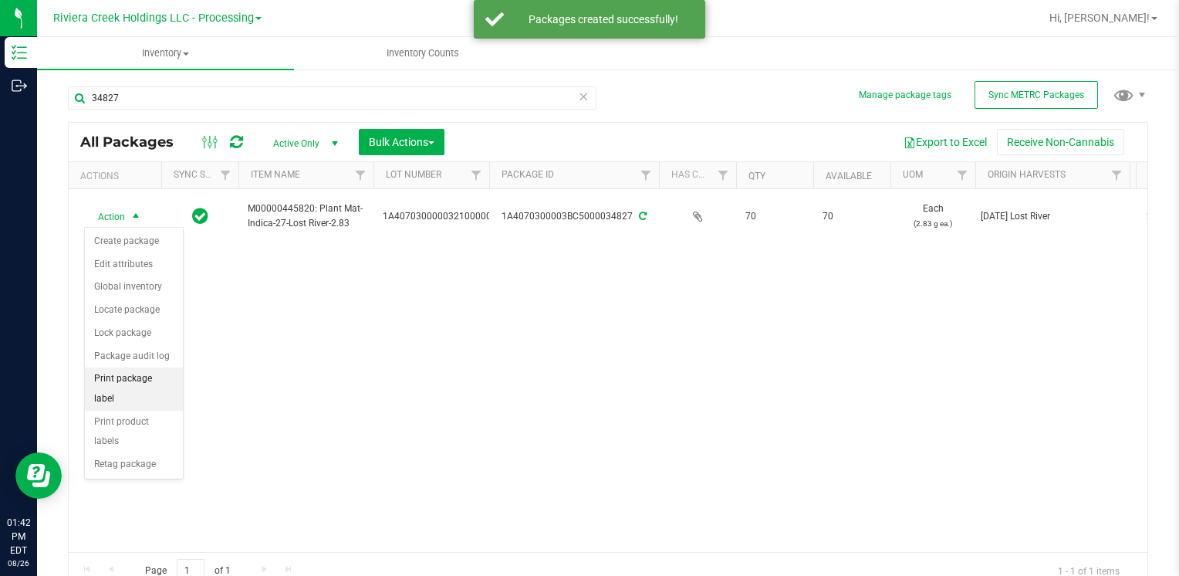
click at [164, 381] on li "Print package label" at bounding box center [134, 388] width 98 height 42
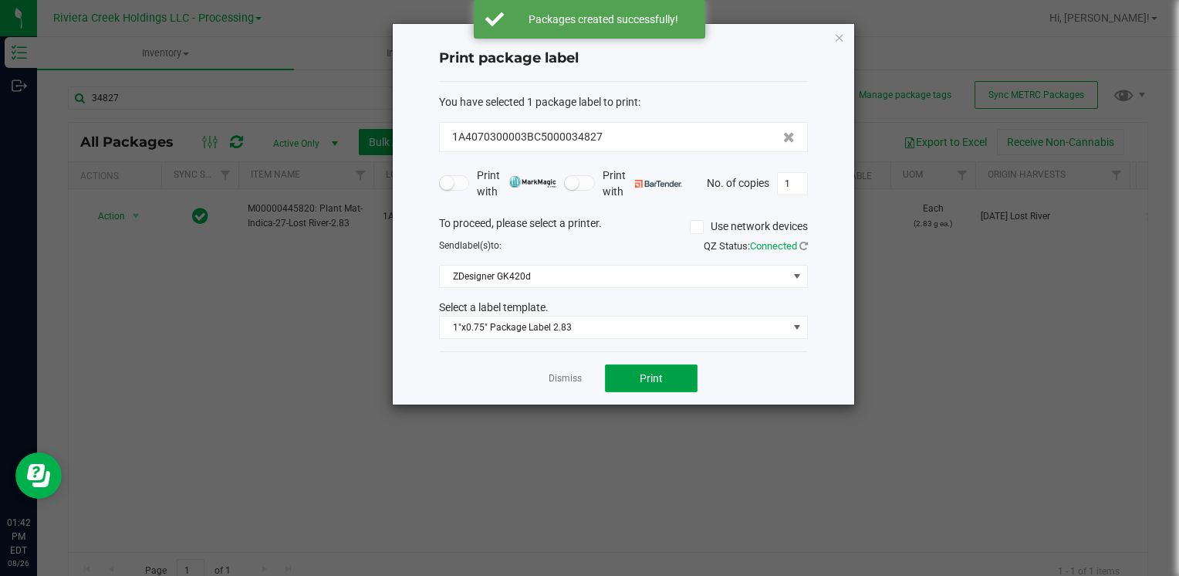
click at [636, 377] on button "Print" at bounding box center [651, 378] width 93 height 28
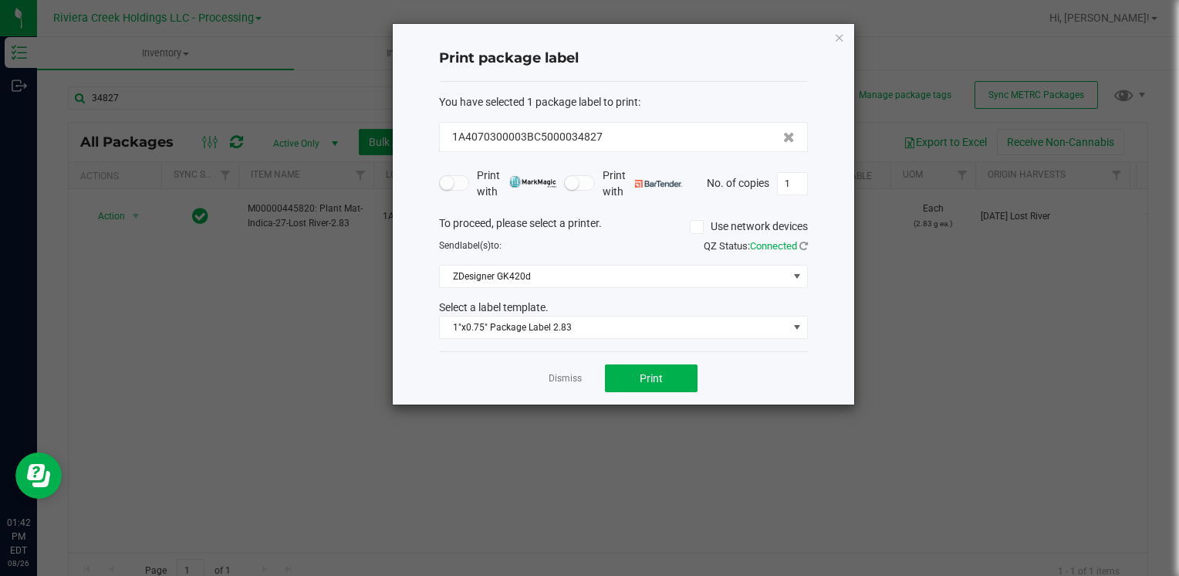
drag, startPoint x: 843, startPoint y: 39, endPoint x: 303, endPoint y: 135, distance: 548.7
click at [842, 39] on icon "button" at bounding box center [839, 37] width 11 height 19
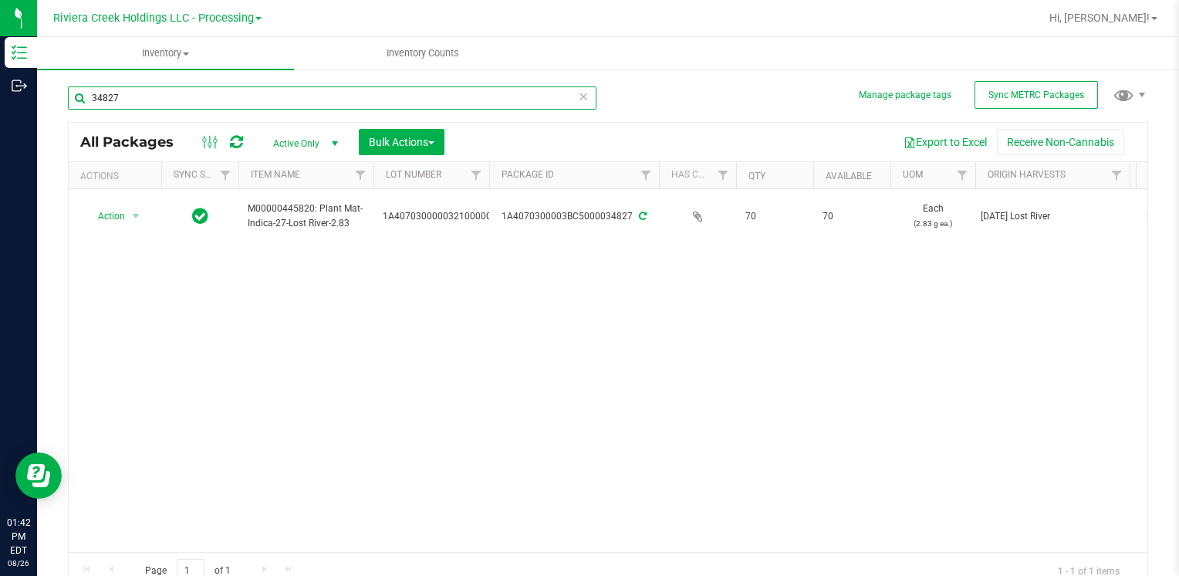
click at [199, 93] on input "34827" at bounding box center [332, 97] width 529 height 23
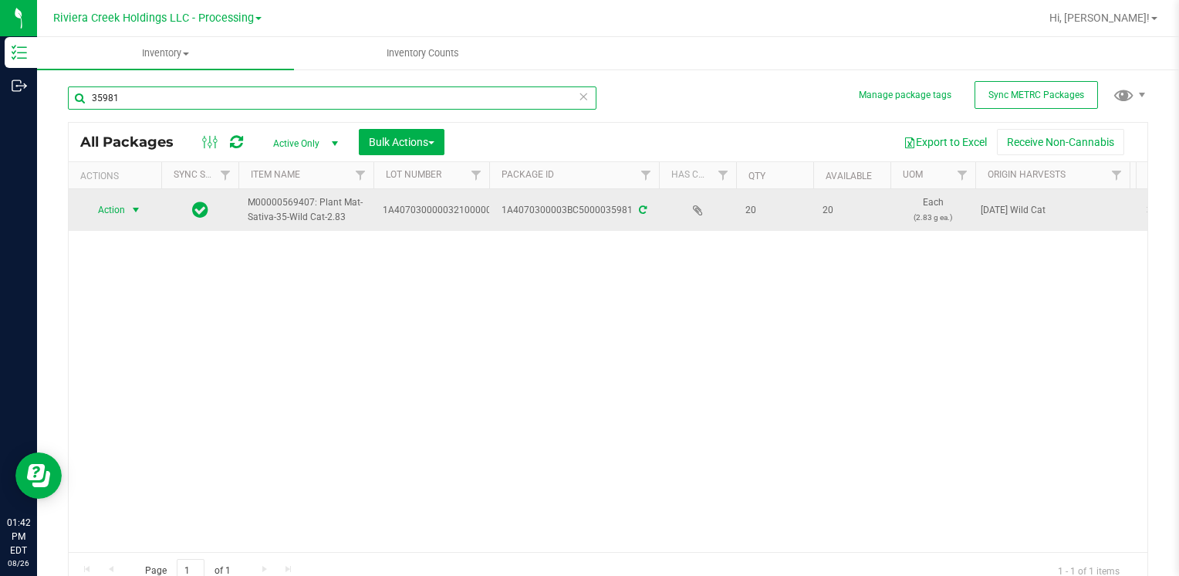
type input "35981"
click at [131, 208] on span "select" at bounding box center [136, 210] width 12 height 12
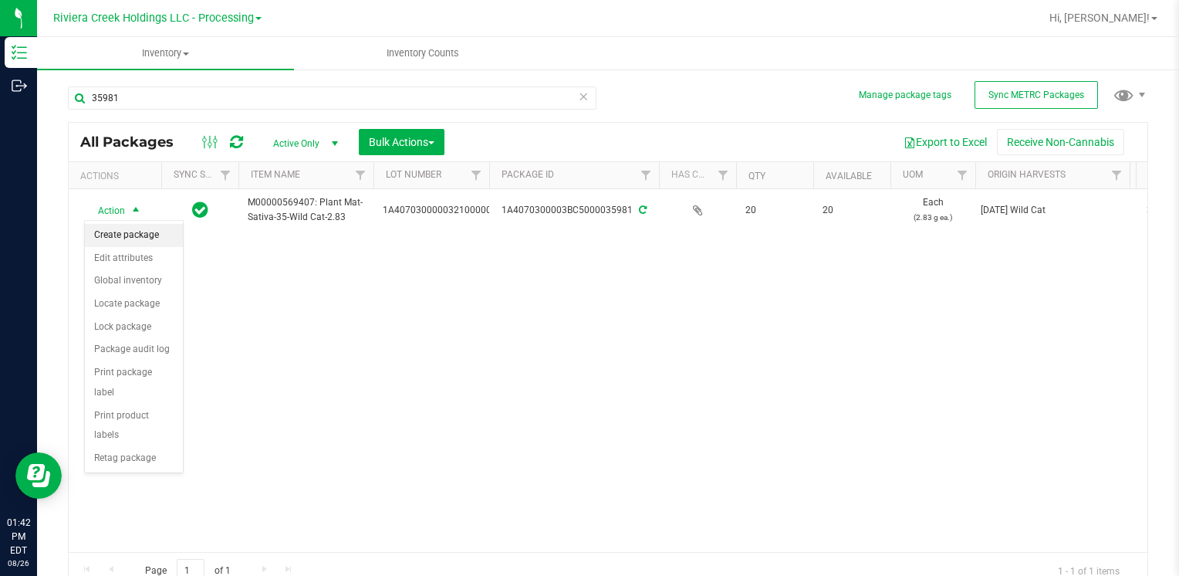
click at [117, 230] on li "Create package" at bounding box center [134, 235] width 98 height 23
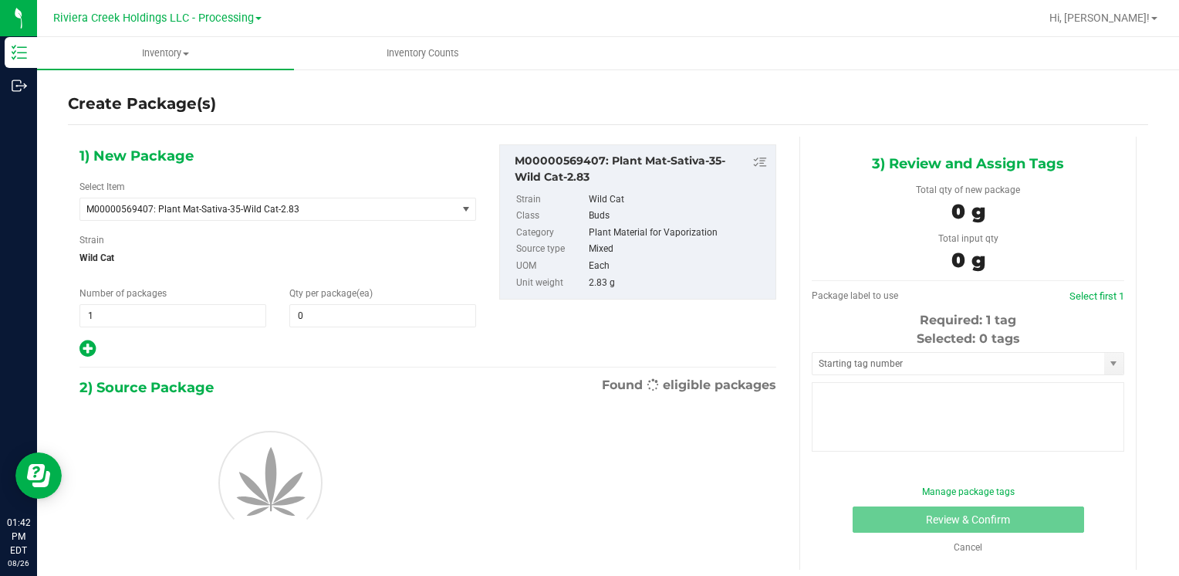
type input "0"
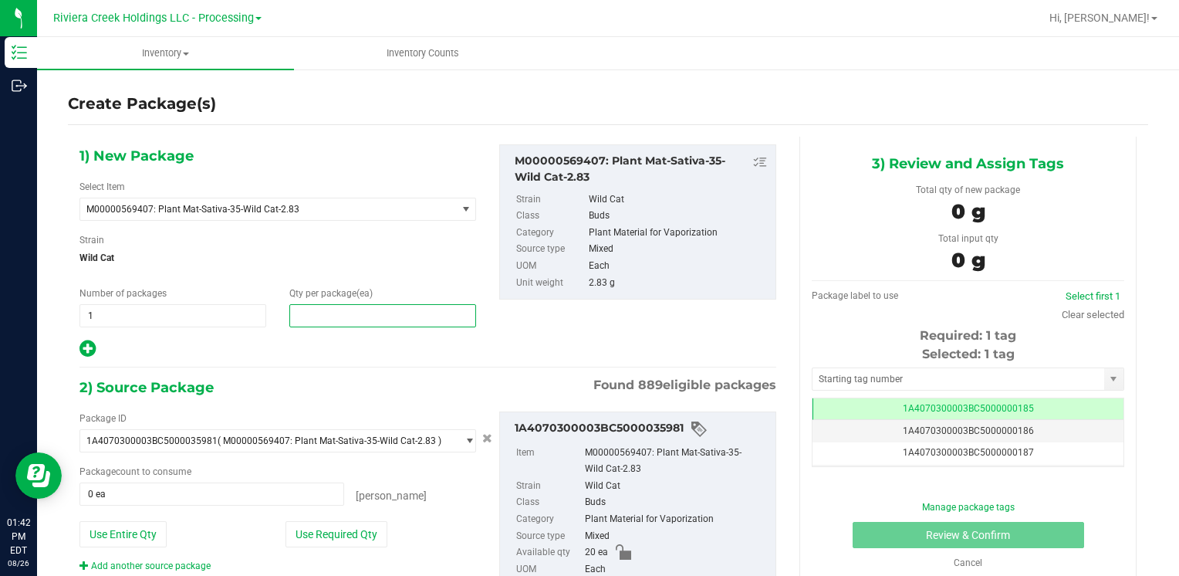
click at [333, 316] on span at bounding box center [382, 315] width 187 height 23
type input "40"
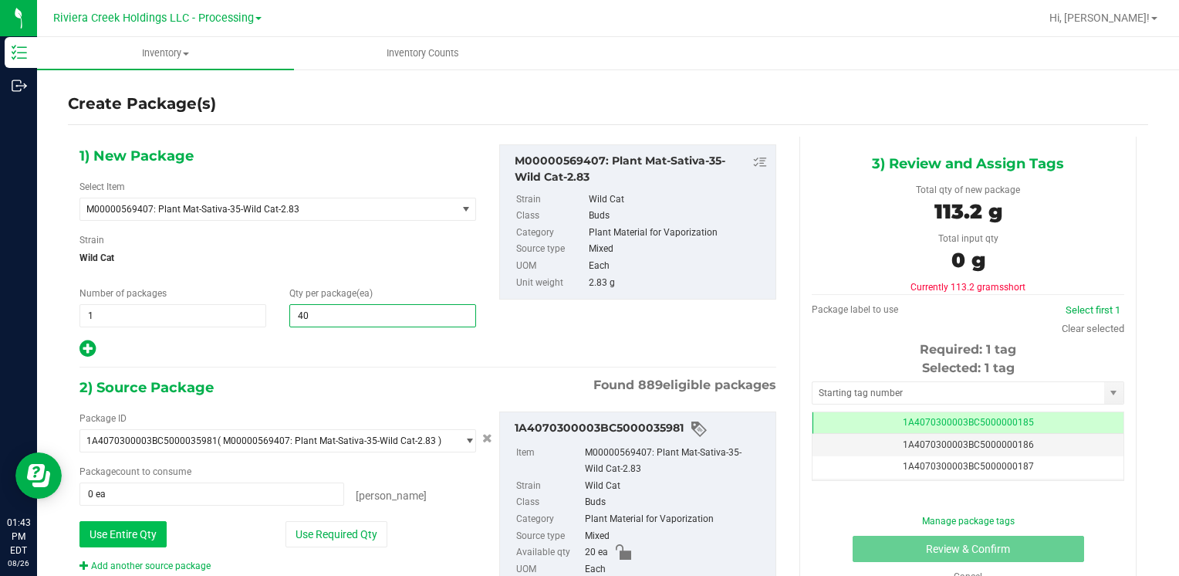
type input "40"
click at [148, 539] on button "Use Entire Qty" at bounding box center [122, 534] width 87 height 26
type input "20 ea"
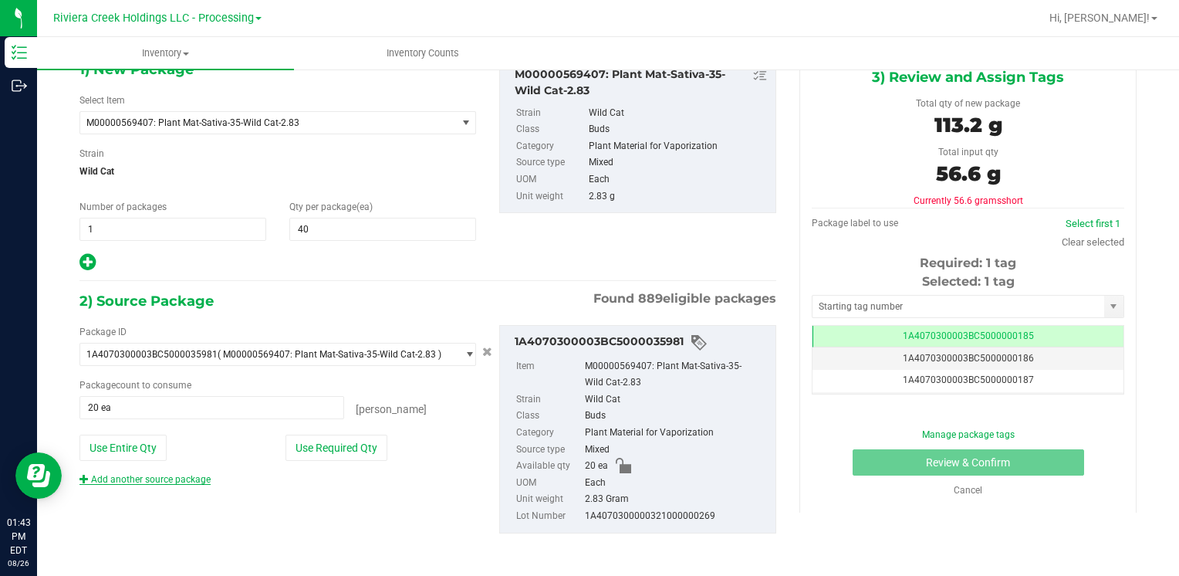
click at [171, 482] on link "Add another source package" at bounding box center [144, 479] width 131 height 11
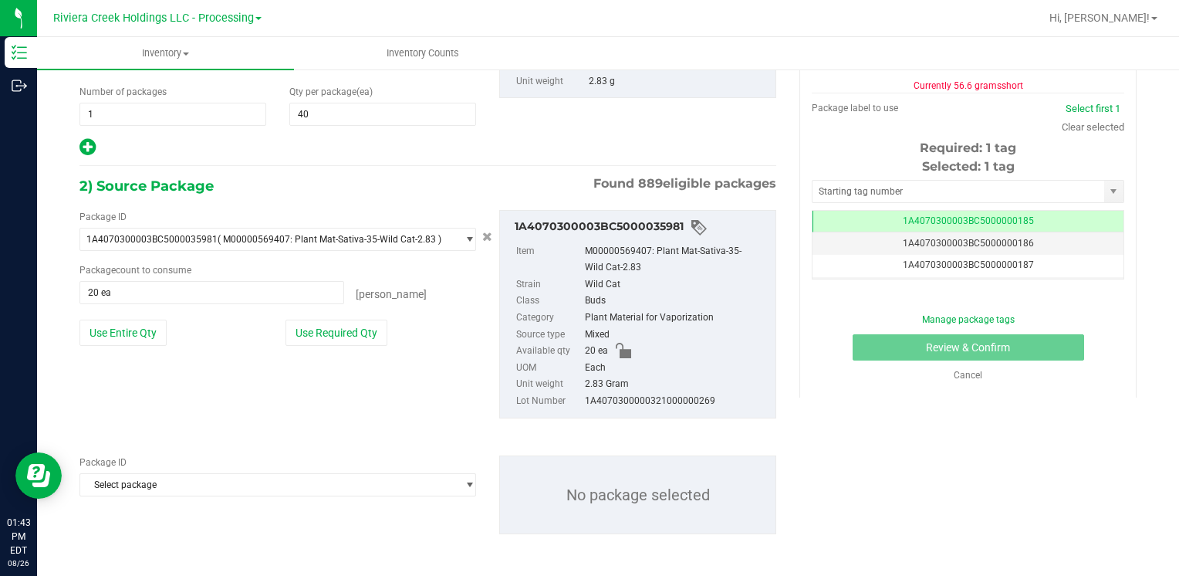
click at [176, 470] on div "Package ID Select package 1A4070100000321000014571 1A4070100000321000014572 1A4…" at bounding box center [277, 475] width 397 height 41
click at [176, 479] on span "Select package" at bounding box center [268, 485] width 376 height 22
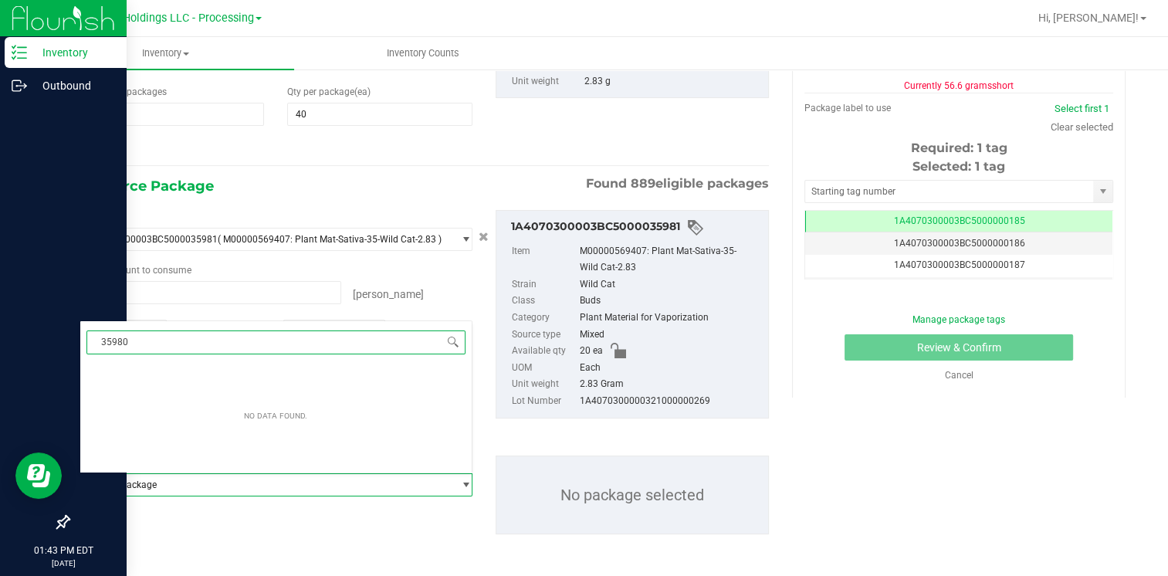
type input "35980"
click at [50, 52] on p "Inventory" at bounding box center [73, 52] width 93 height 19
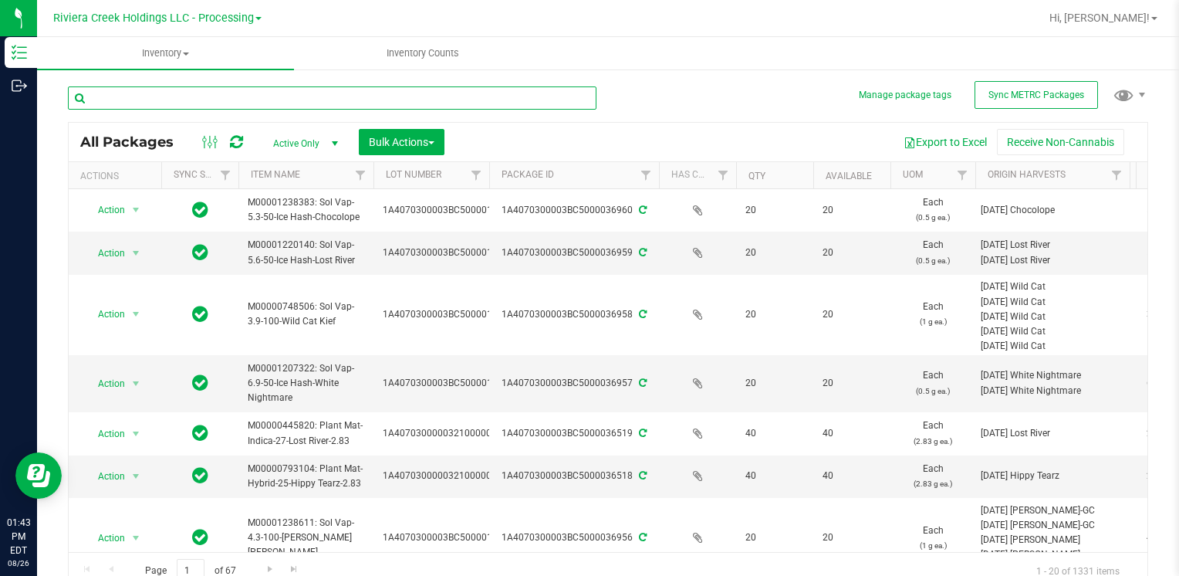
click at [201, 96] on input "text" at bounding box center [332, 97] width 529 height 23
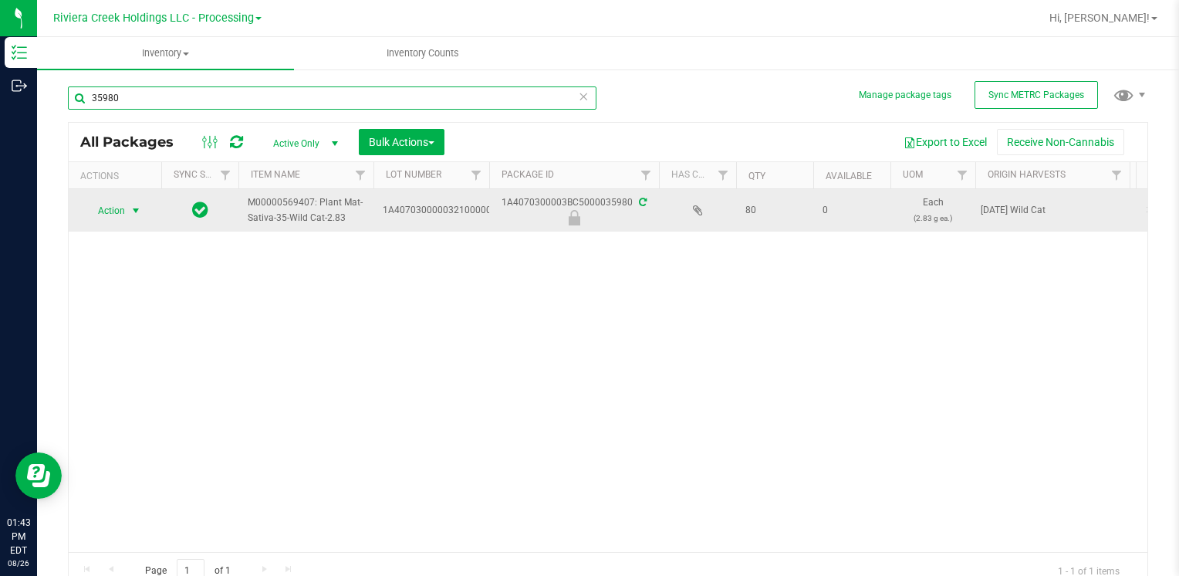
type input "35980"
click at [129, 213] on span "select" at bounding box center [136, 211] width 19 height 22
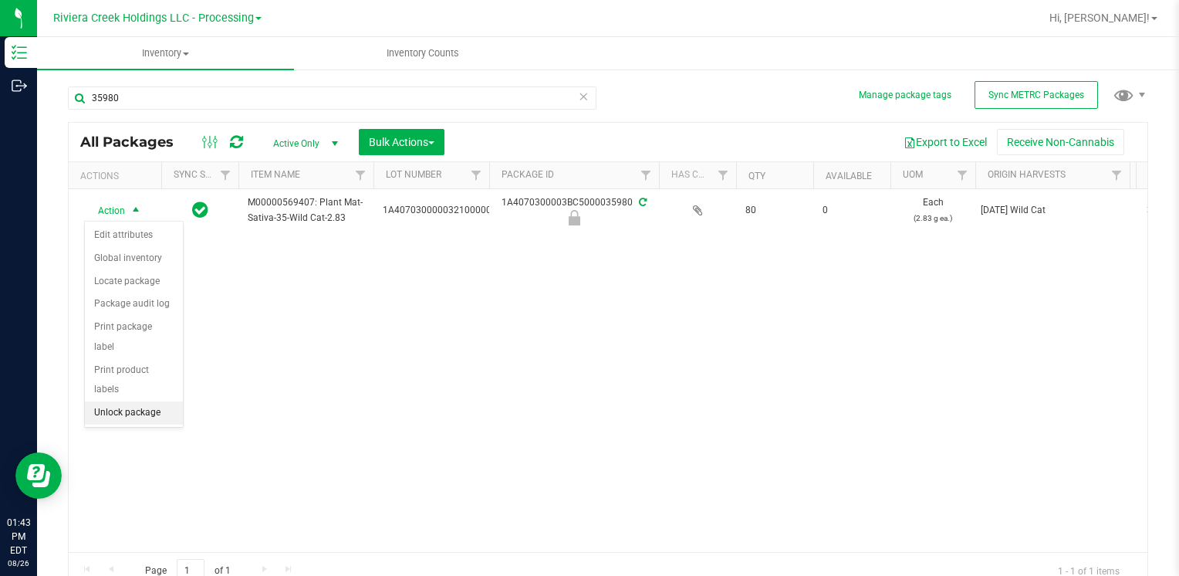
click at [147, 401] on li "Unlock package" at bounding box center [134, 412] width 98 height 23
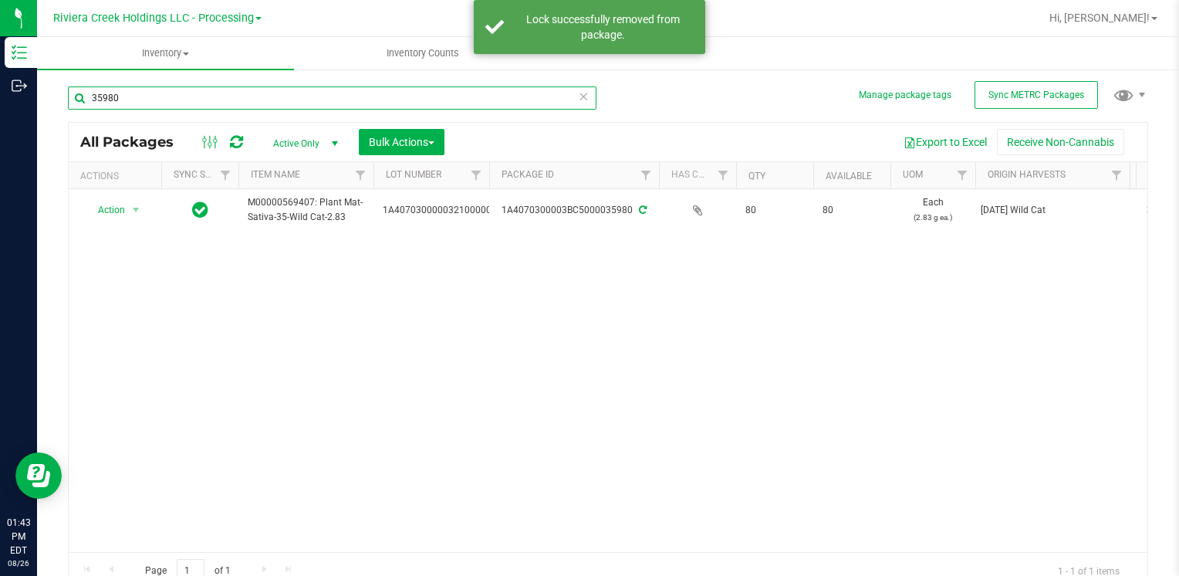
click at [167, 96] on input "35980" at bounding box center [332, 97] width 529 height 23
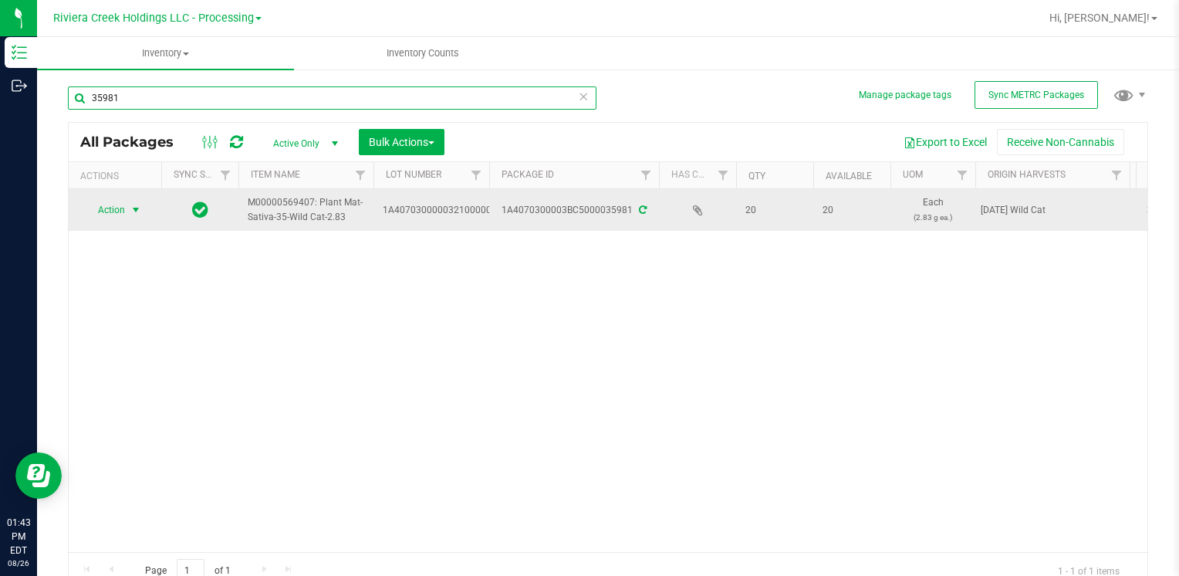
type input "35981"
click at [117, 214] on span "Action" at bounding box center [105, 210] width 42 height 22
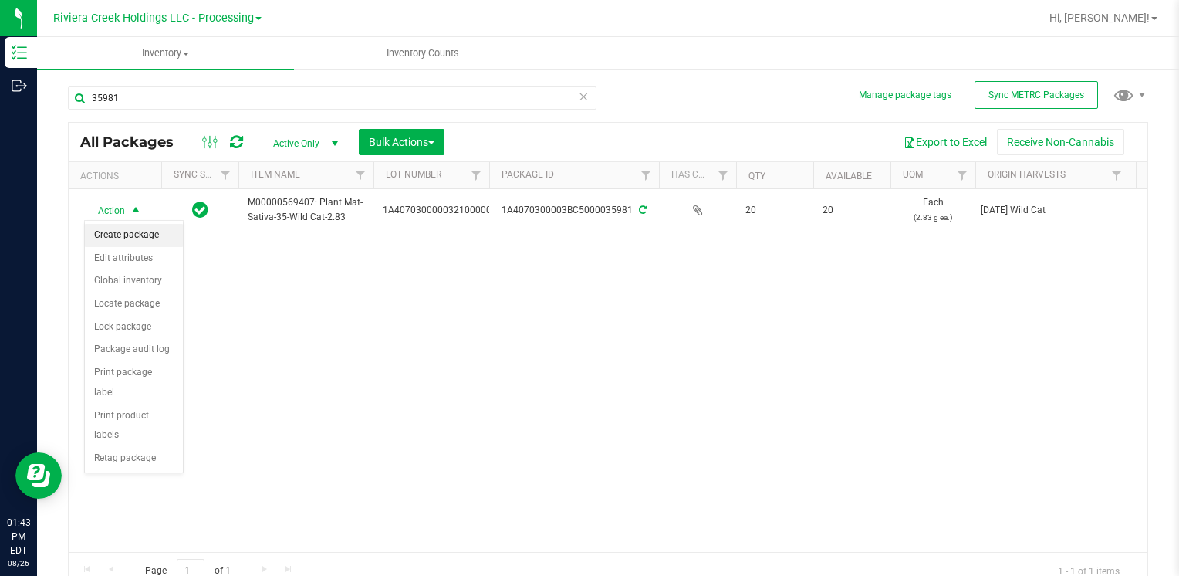
click at [154, 238] on li "Create package" at bounding box center [134, 235] width 98 height 23
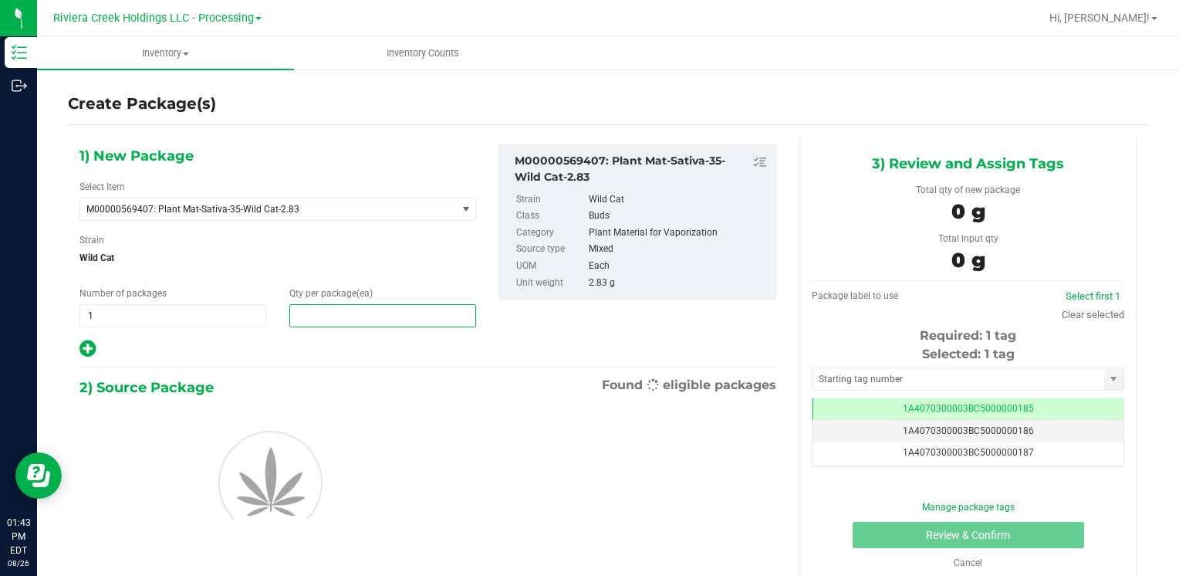
click at [327, 320] on span at bounding box center [382, 315] width 187 height 23
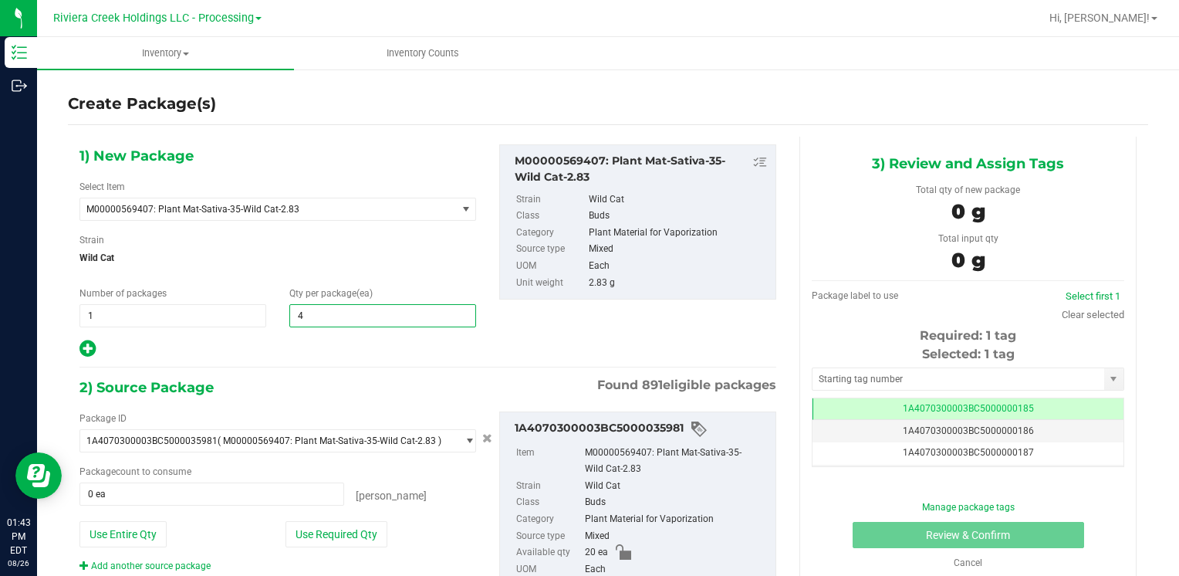
type input "40"
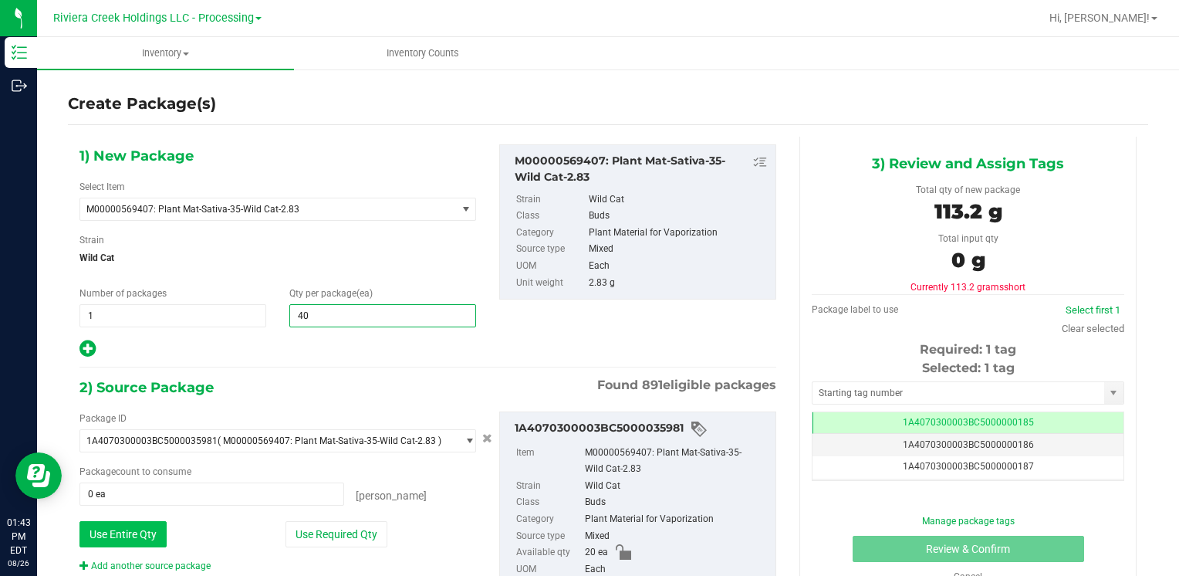
type input "40"
click at [151, 536] on button "Use Entire Qty" at bounding box center [122, 534] width 87 height 26
type input "20 ea"
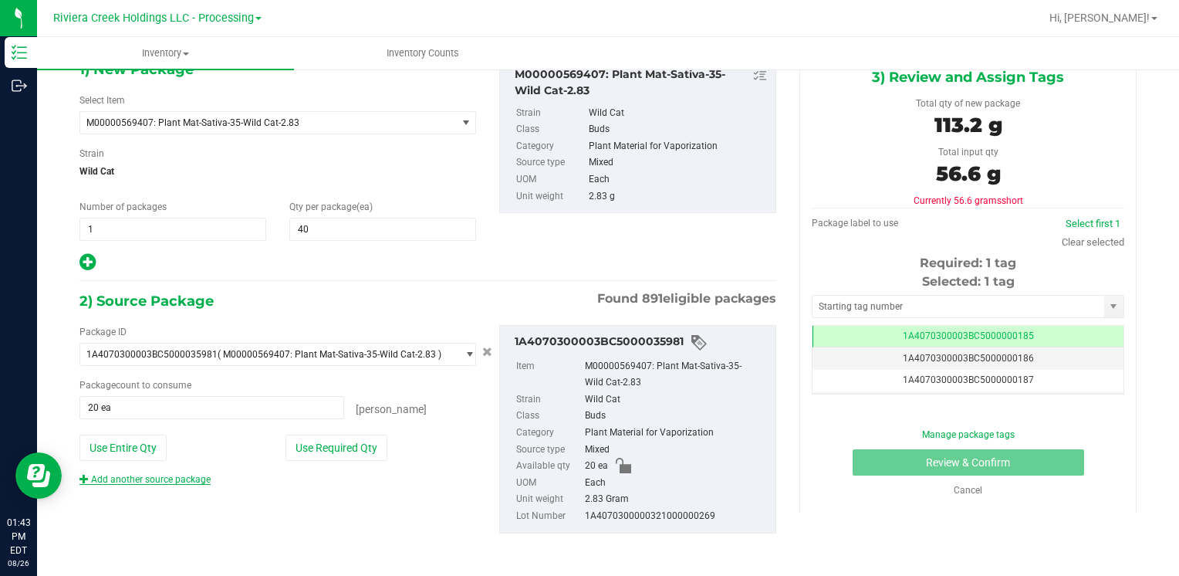
click at [164, 475] on link "Add another source package" at bounding box center [144, 479] width 131 height 11
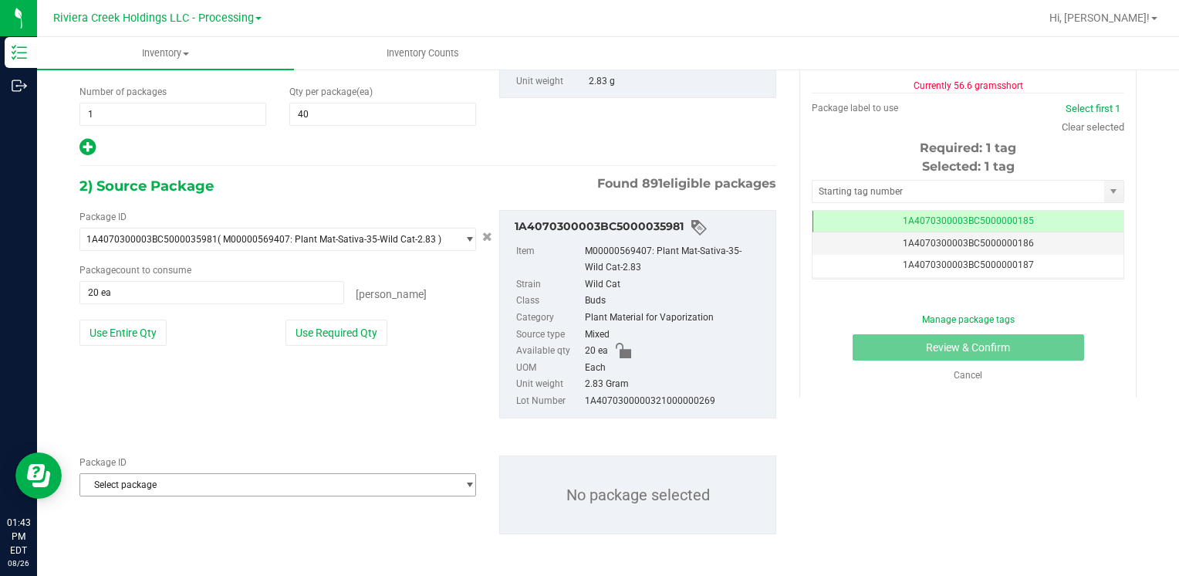
click at [224, 482] on span "Select package" at bounding box center [268, 485] width 376 height 22
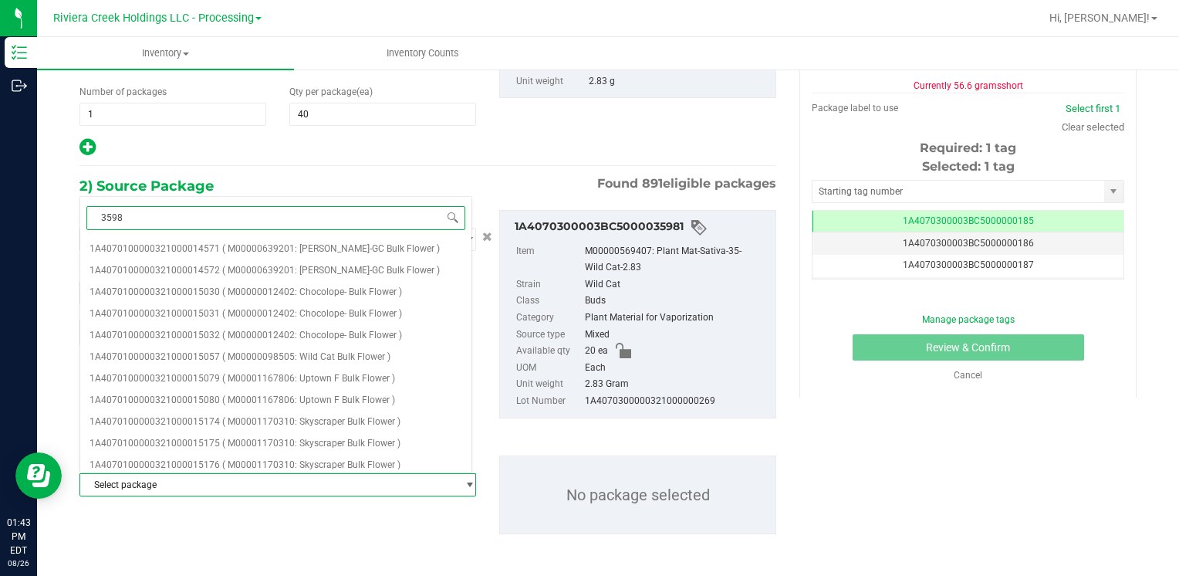
type input "35980"
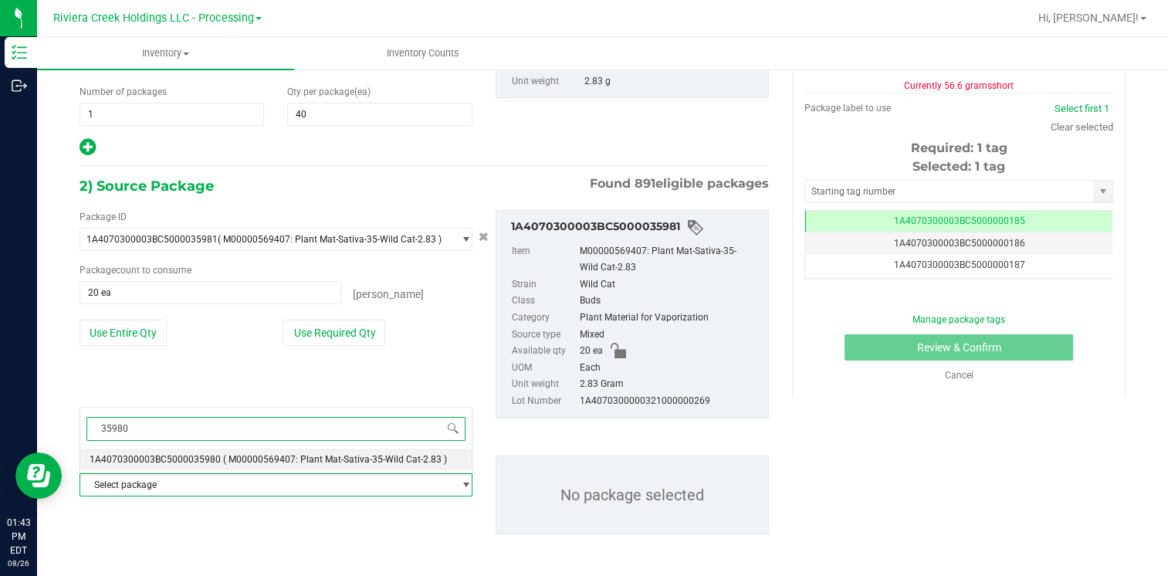
click at [231, 451] on li "1A4070300003BC5000035980 ( M00000569407: Plant Mat-Sativa-35-Wild Cat-2.83 )" at bounding box center [275, 459] width 391 height 22
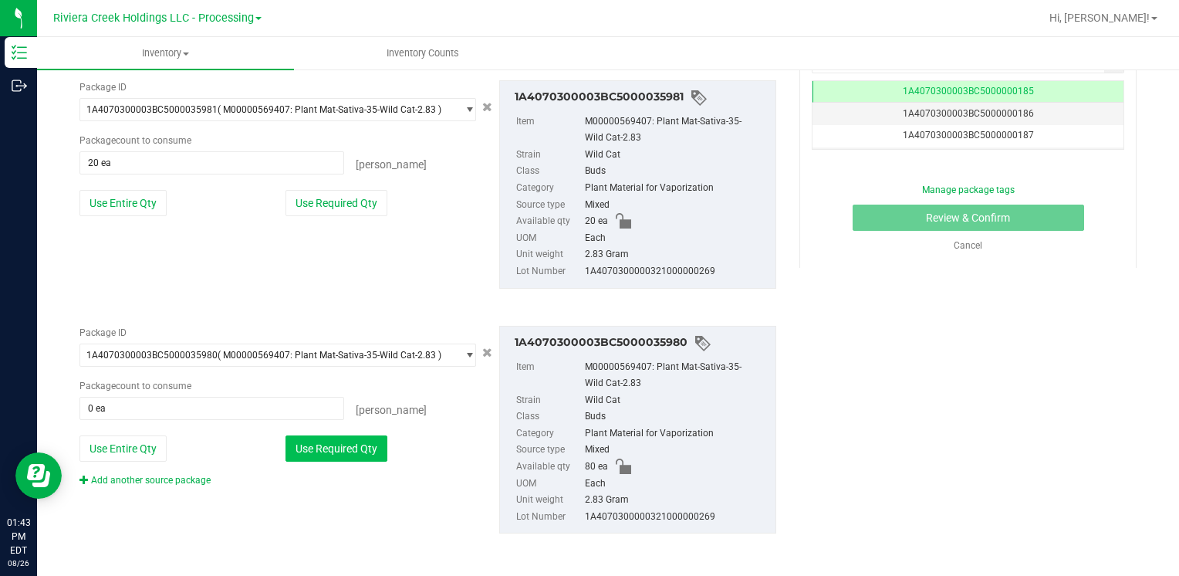
click at [309, 437] on button "Use Required Qty" at bounding box center [337, 448] width 102 height 26
type input "20 ea"
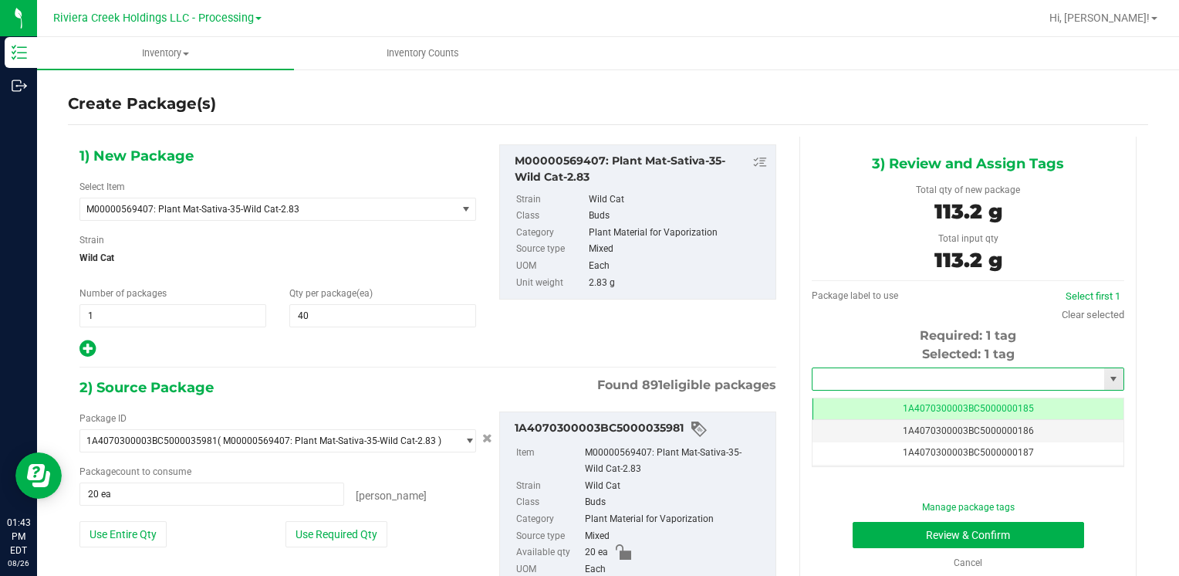
click at [824, 377] on input "text" at bounding box center [959, 379] width 292 height 22
click at [856, 400] on li "1A4070300003BC5000036522" at bounding box center [958, 405] width 307 height 23
type input "1A4070300003BC5000036522"
click at [871, 533] on button "Review & Confirm" at bounding box center [969, 535] width 232 height 26
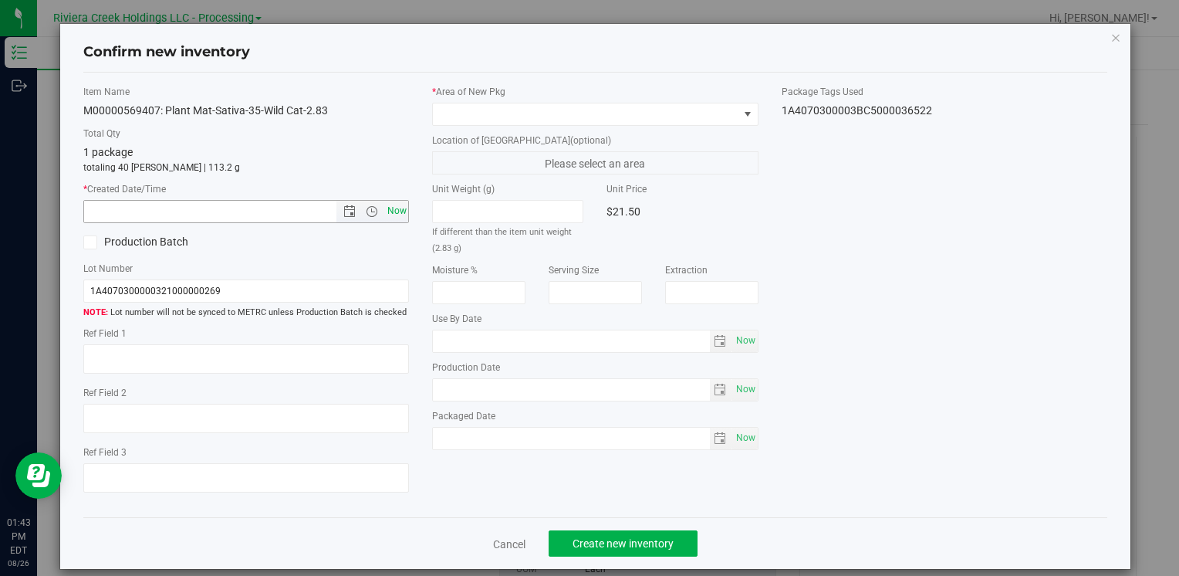
click at [397, 212] on span "Now" at bounding box center [397, 211] width 26 height 22
type input "[DATE] 1:43 PM"
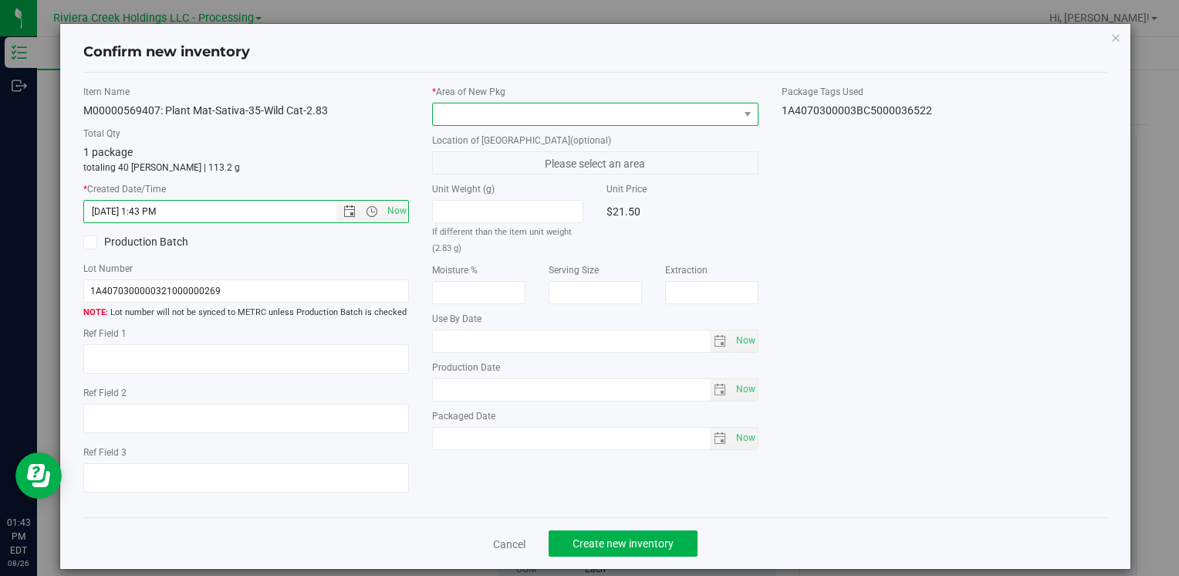
click at [464, 110] on span at bounding box center [585, 114] width 305 height 22
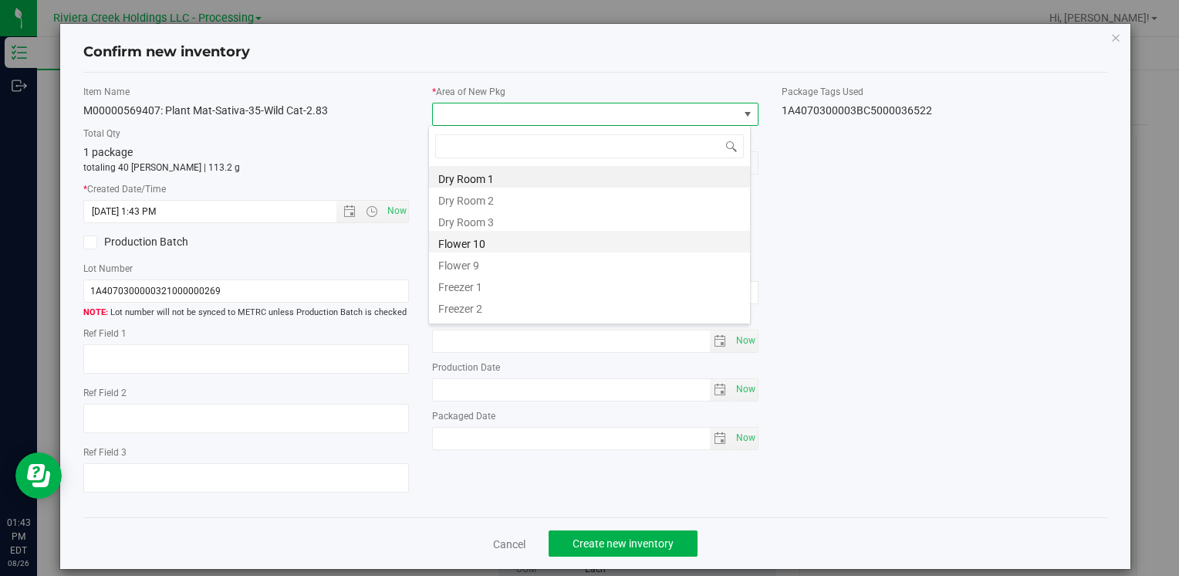
click at [497, 241] on li "Flower 10" at bounding box center [589, 242] width 321 height 22
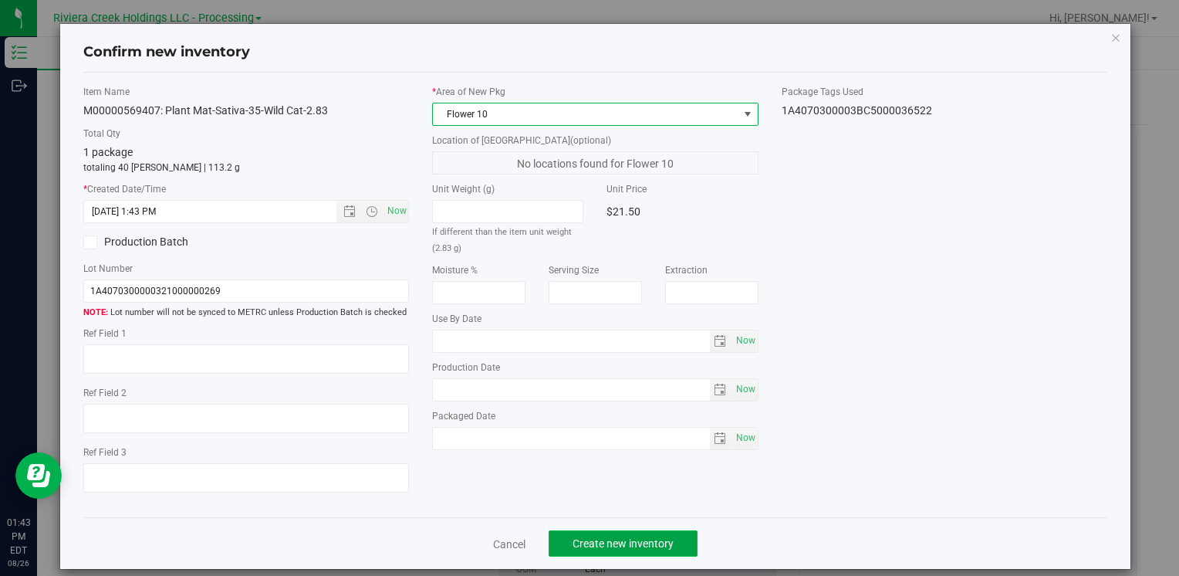
click at [587, 548] on span "Create new inventory" at bounding box center [623, 543] width 101 height 12
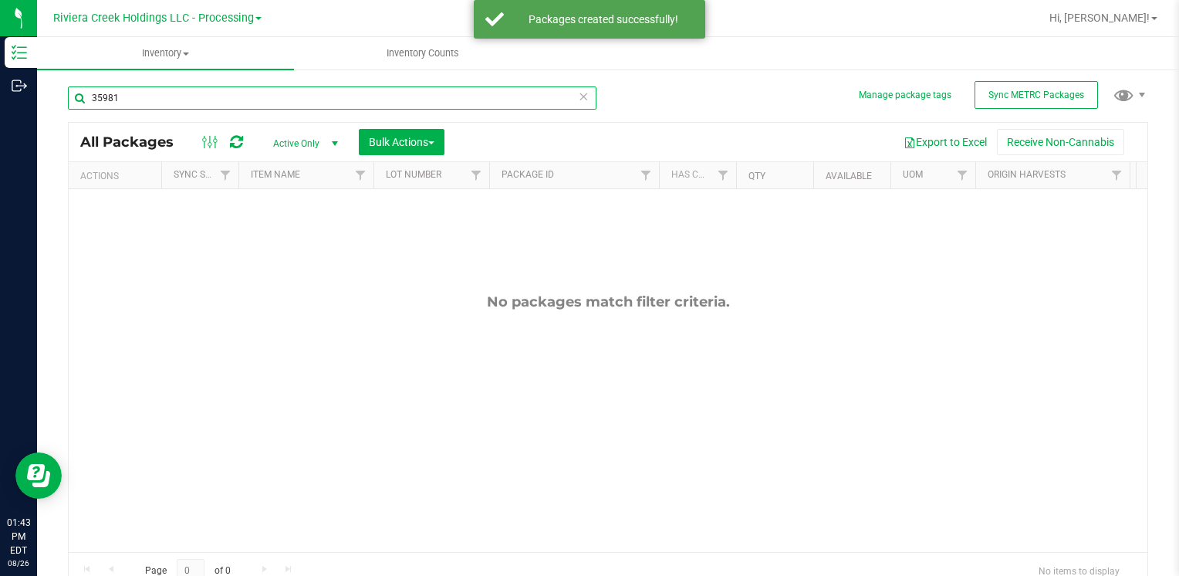
click at [160, 104] on input "35981" at bounding box center [332, 97] width 529 height 23
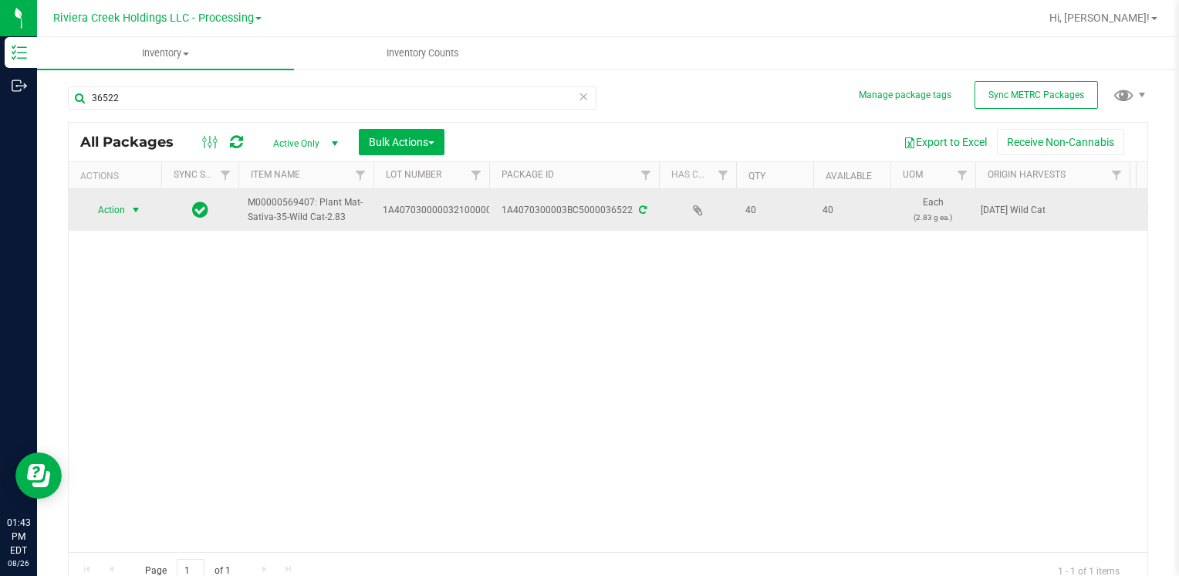
click at [117, 205] on span "Action" at bounding box center [105, 210] width 42 height 22
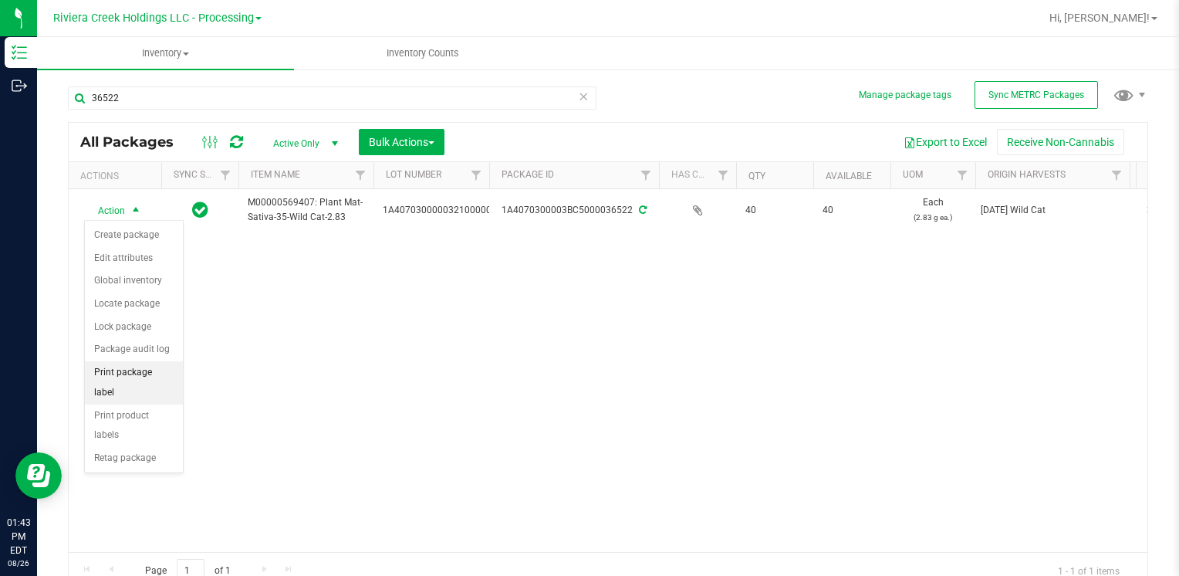
click at [164, 369] on li "Print package label" at bounding box center [134, 382] width 98 height 42
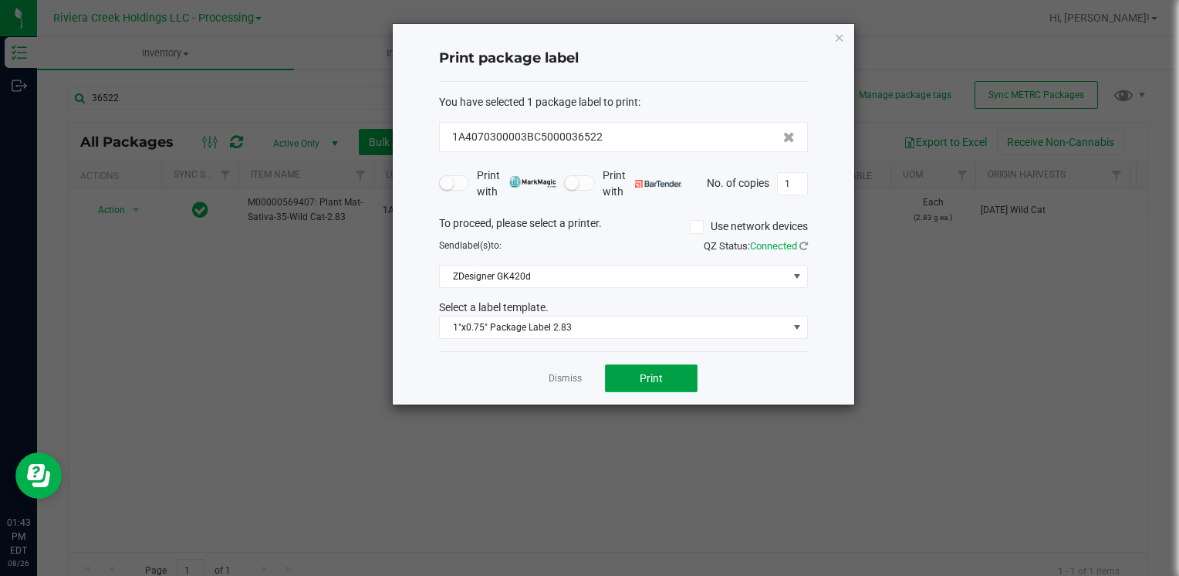
click at [670, 377] on button "Print" at bounding box center [651, 378] width 93 height 28
click at [840, 32] on icon "button" at bounding box center [839, 37] width 11 height 19
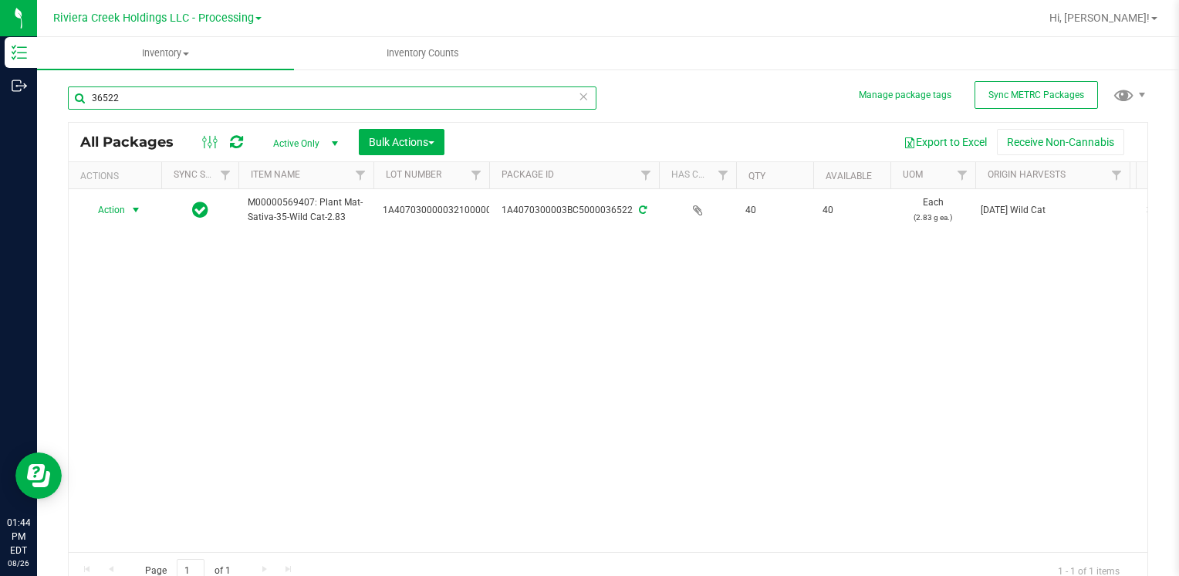
click at [316, 91] on input "36522" at bounding box center [332, 97] width 529 height 23
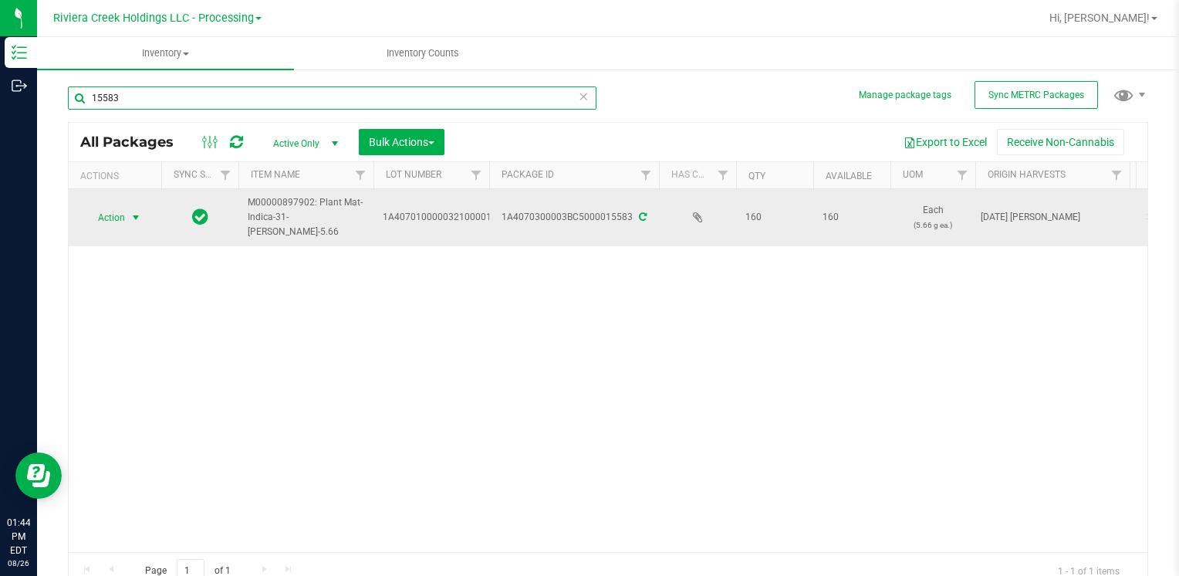
type input "15583"
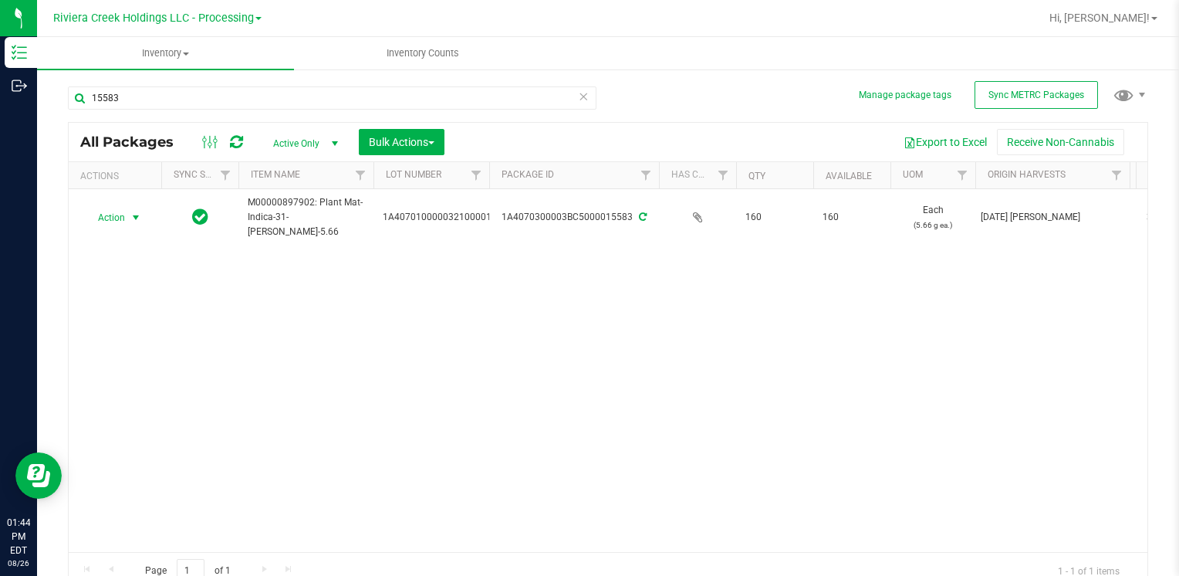
drag, startPoint x: 142, startPoint y: 208, endPoint x: 130, endPoint y: 254, distance: 47.0
click at [127, 218] on span "select" at bounding box center [136, 218] width 19 height 22
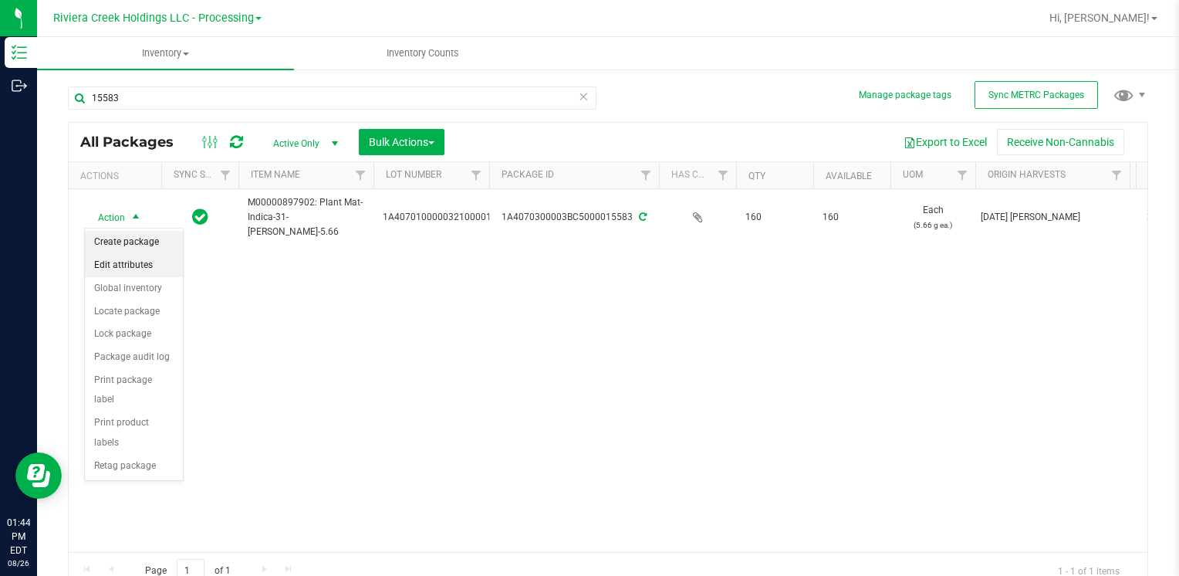
click at [143, 240] on li "Create package" at bounding box center [134, 242] width 98 height 23
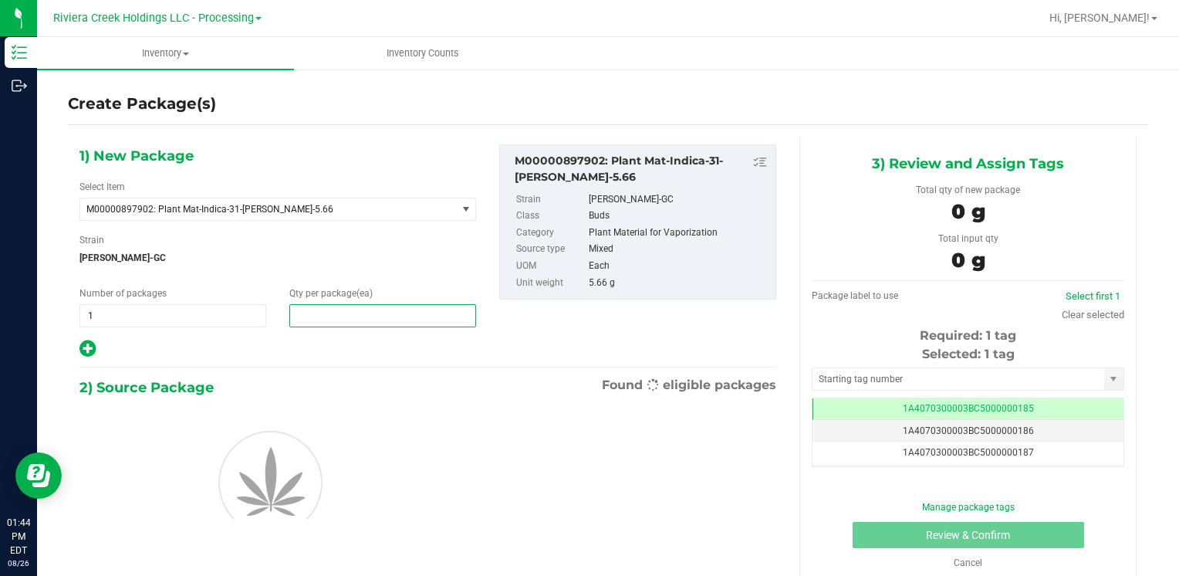
click at [380, 320] on span at bounding box center [382, 315] width 187 height 23
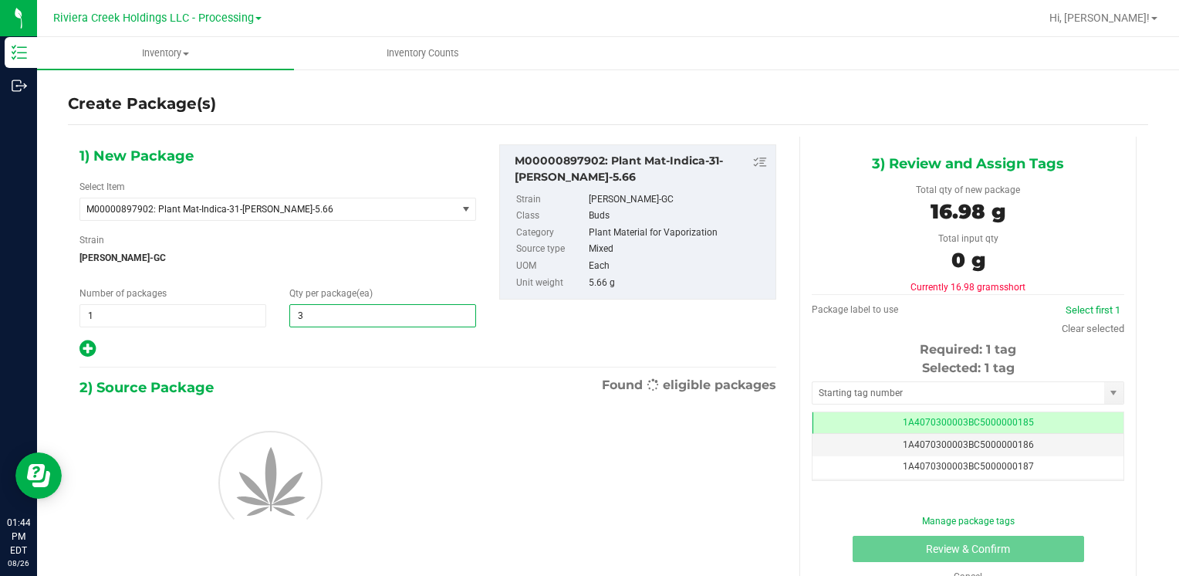
type input "30"
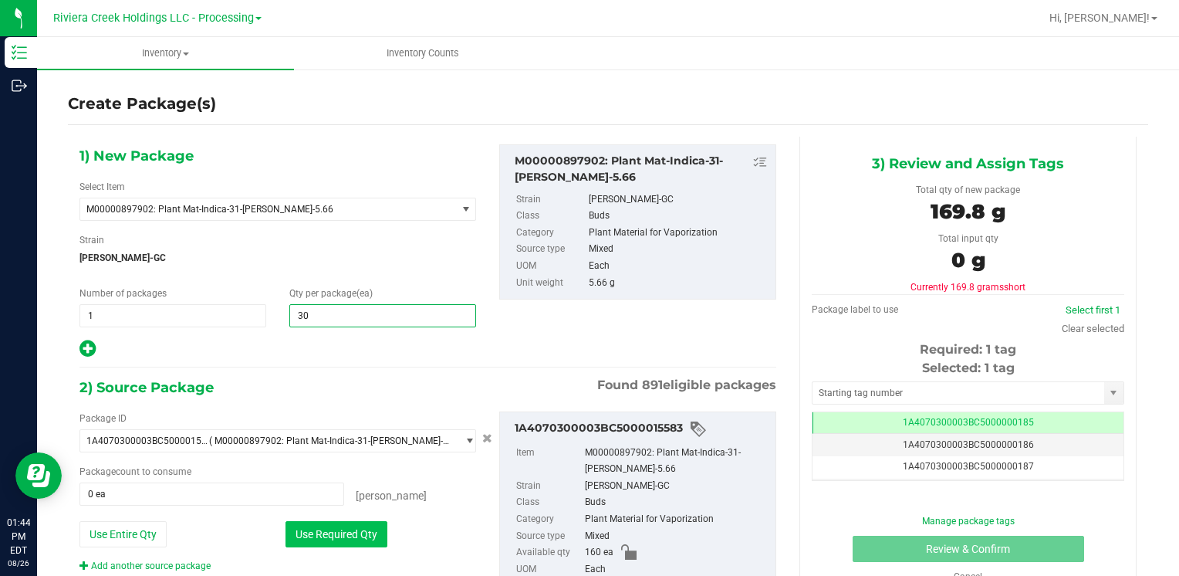
type input "30"
click at [316, 527] on button "Use Required Qty" at bounding box center [337, 534] width 102 height 26
type input "30 ea"
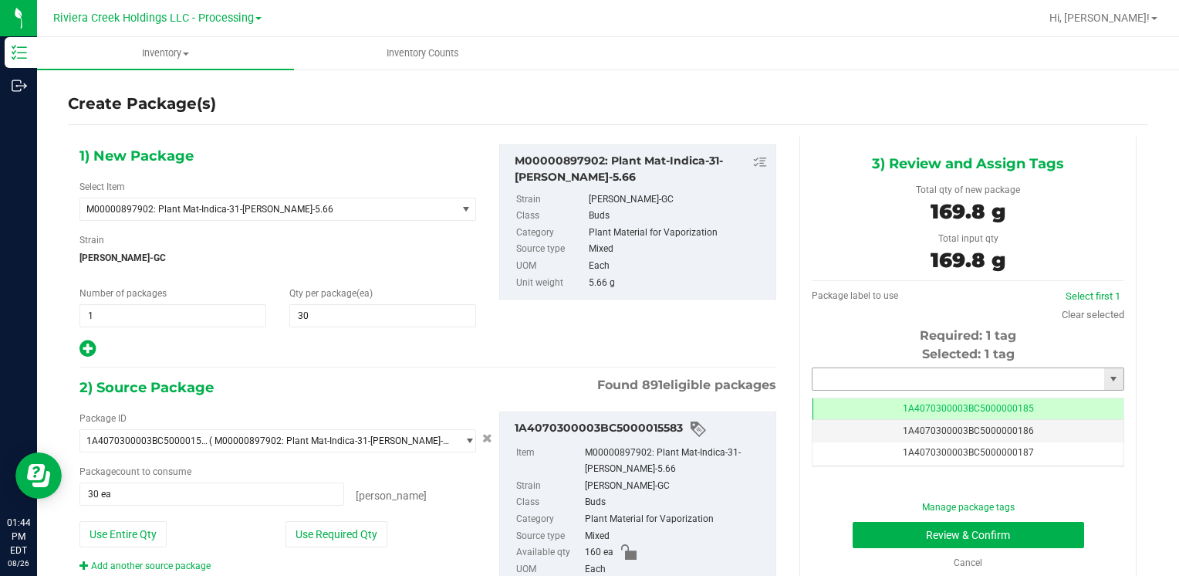
click at [852, 379] on input "text" at bounding box center [959, 379] width 292 height 22
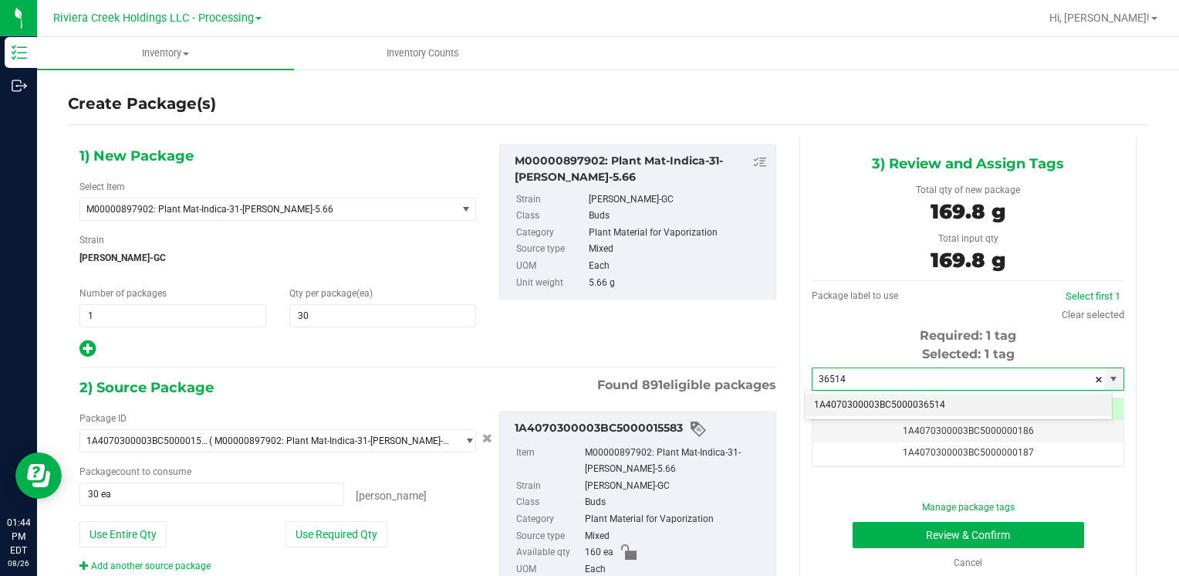
click at [830, 402] on li "1A4070300003BC5000036514" at bounding box center [958, 405] width 307 height 23
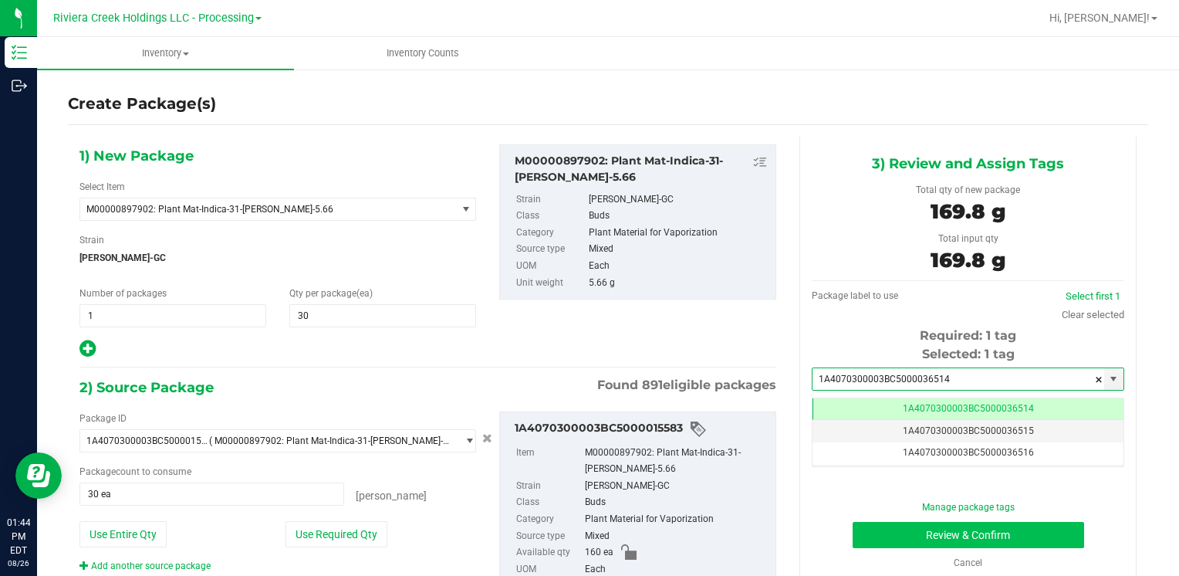
type input "1A4070300003BC5000036514"
click at [868, 533] on button "Review & Confirm" at bounding box center [969, 535] width 232 height 26
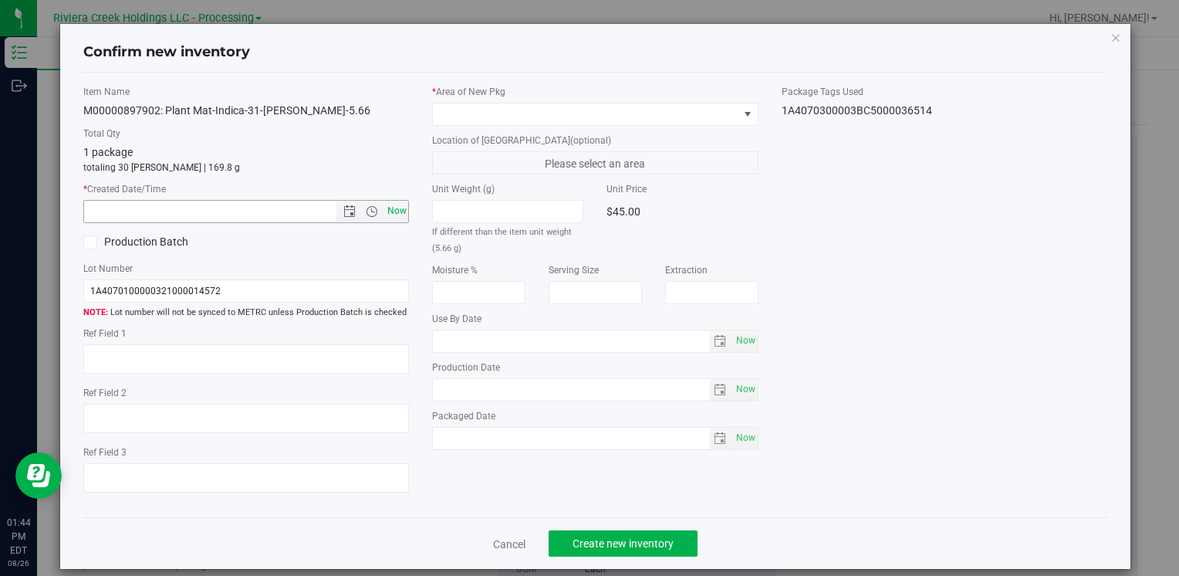
click at [390, 217] on span "Now" at bounding box center [397, 211] width 26 height 22
type input "[DATE] 1:44 PM"
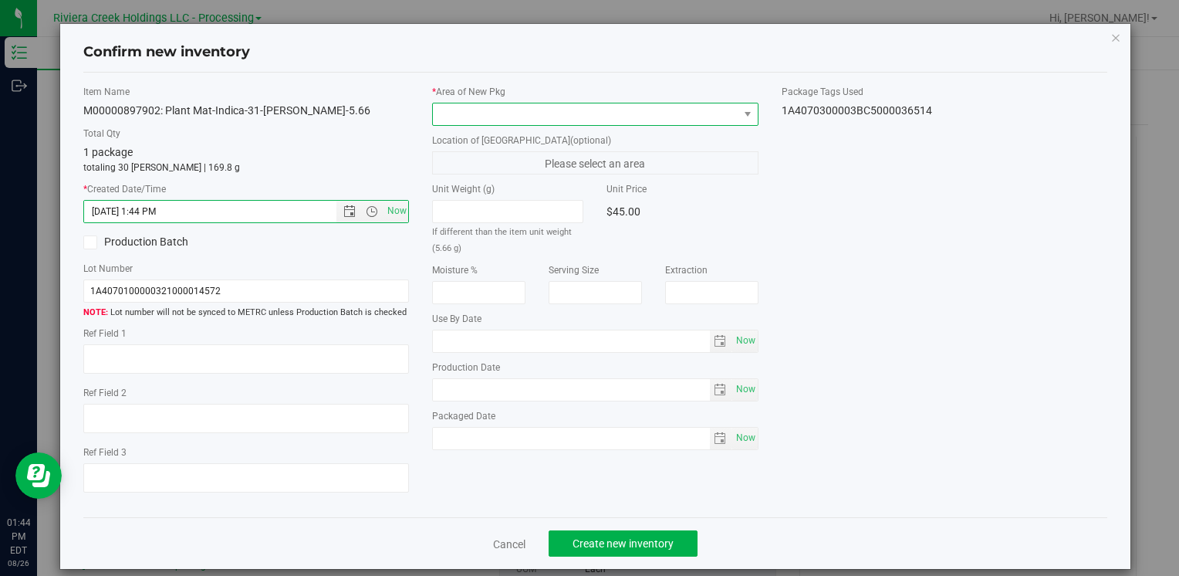
drag, startPoint x: 463, startPoint y: 113, endPoint x: 474, endPoint y: 122, distance: 14.2
click at [463, 113] on span at bounding box center [585, 114] width 305 height 22
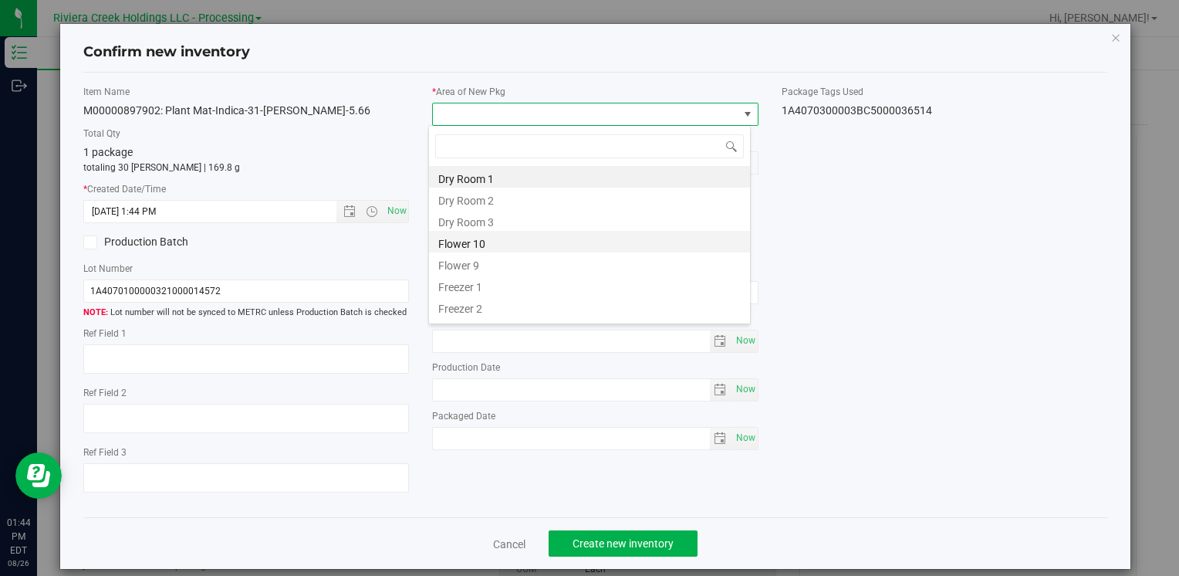
click at [512, 249] on li "Flower 10" at bounding box center [589, 242] width 321 height 22
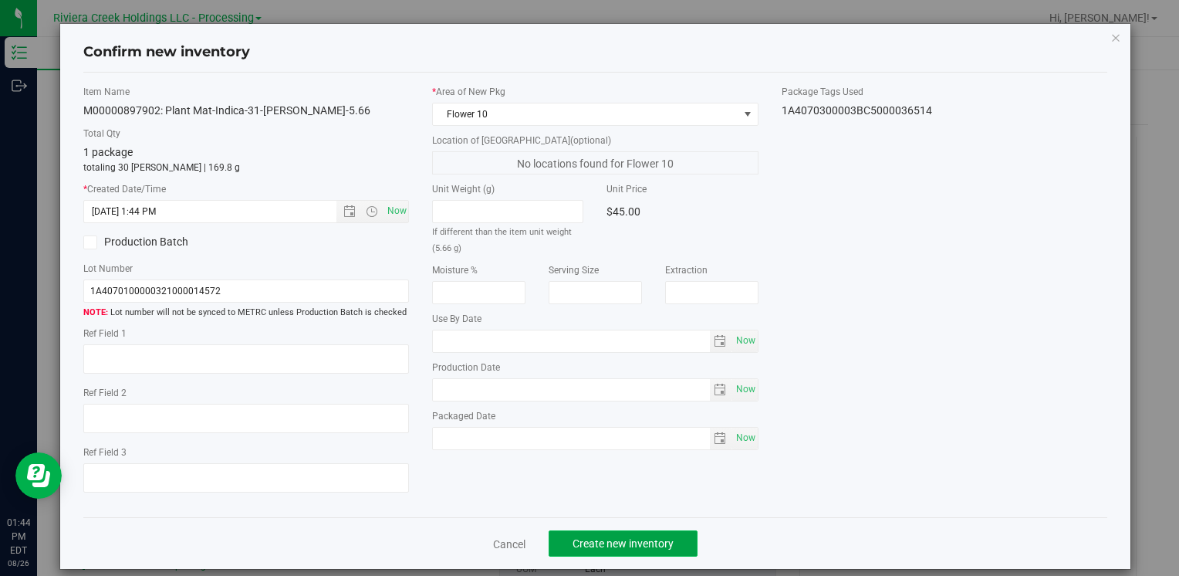
click at [597, 541] on span "Create new inventory" at bounding box center [623, 543] width 101 height 12
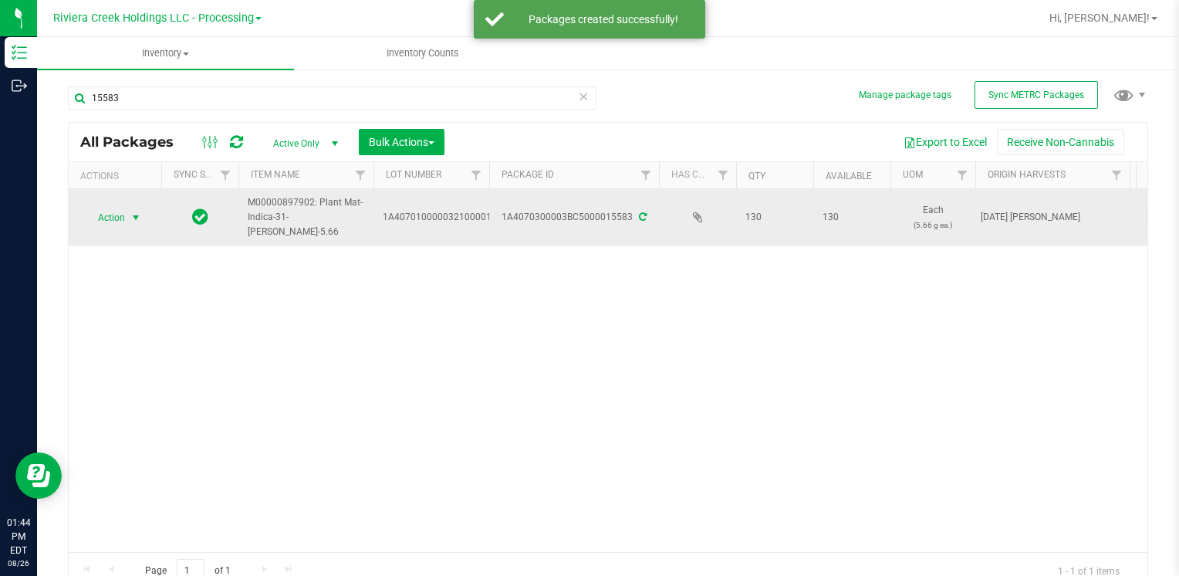
click at [111, 218] on span "Action" at bounding box center [105, 218] width 42 height 22
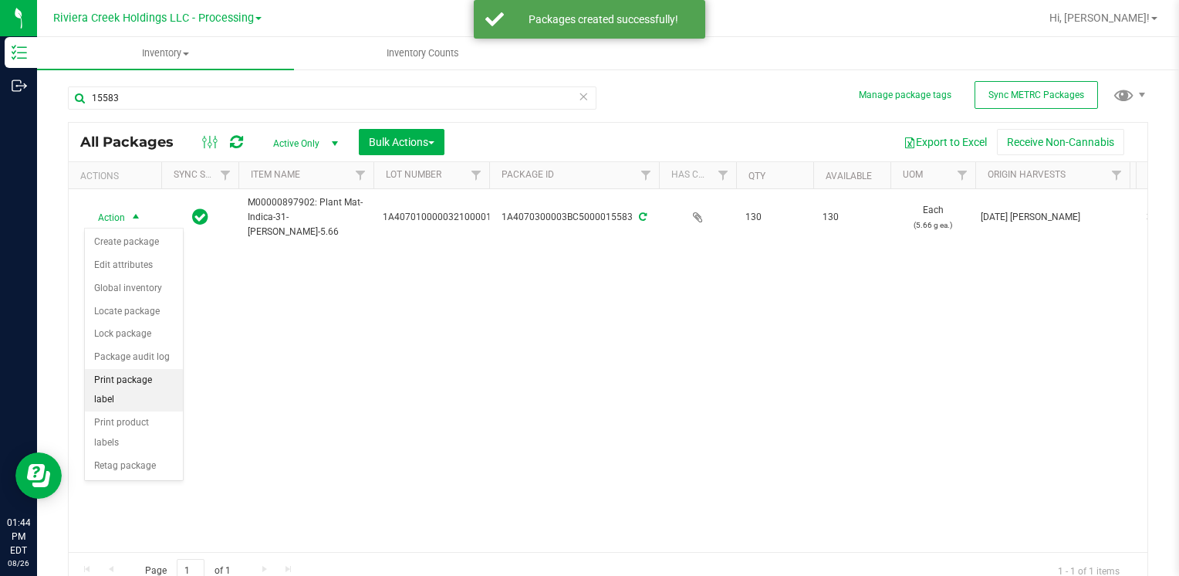
click at [161, 377] on li "Print package label" at bounding box center [134, 390] width 98 height 42
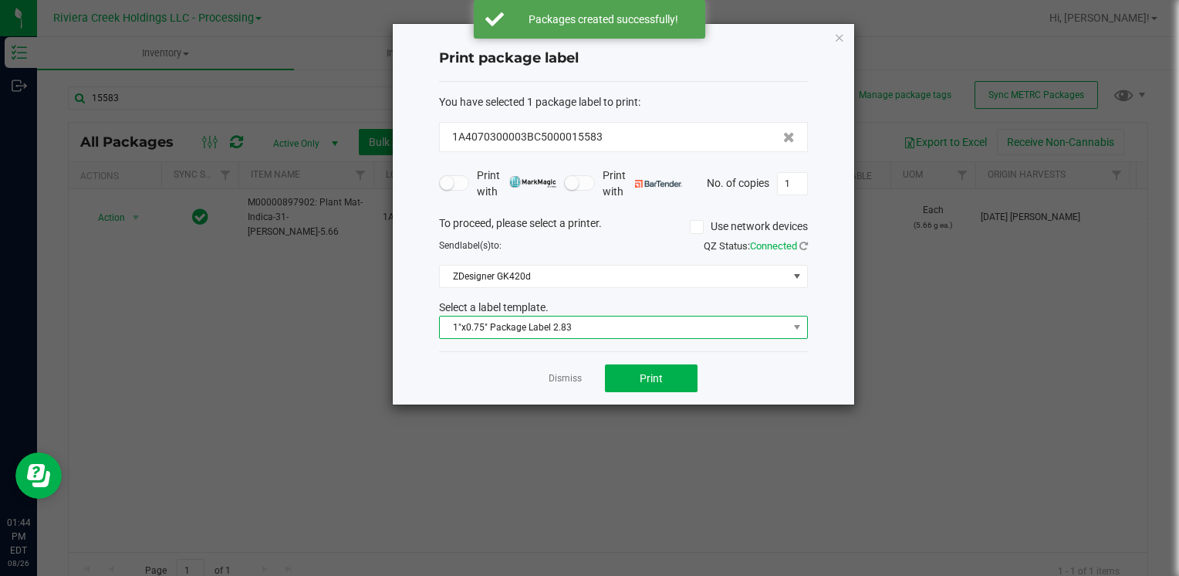
click at [501, 321] on span "1"x0.75" Package Label 2.83" at bounding box center [614, 327] width 348 height 22
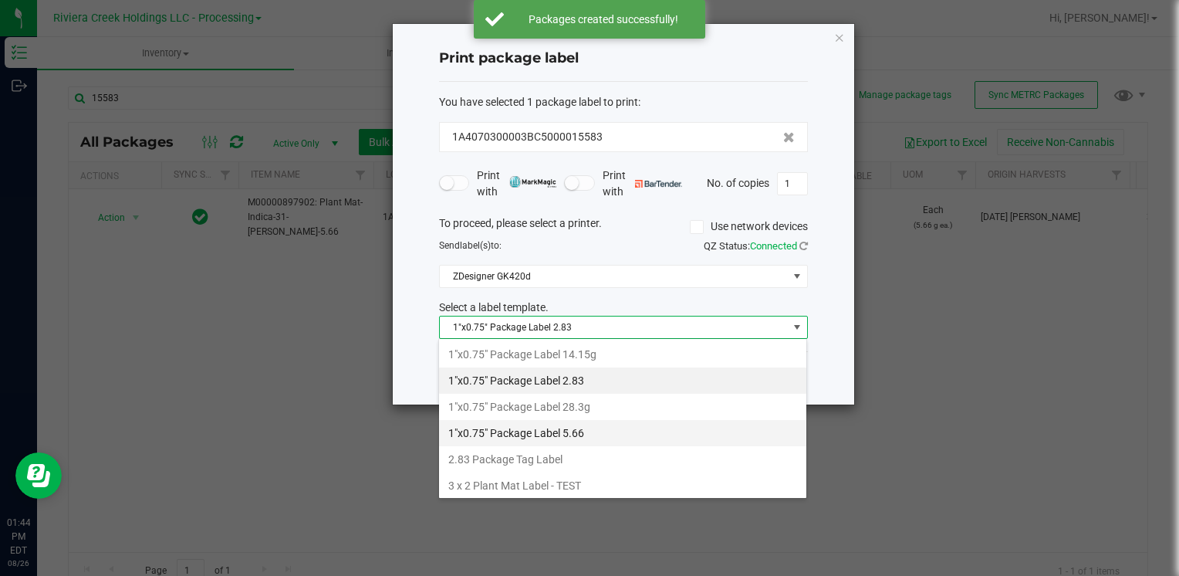
click at [570, 428] on li "1"x0.75" Package Label 5.66" at bounding box center [622, 433] width 367 height 26
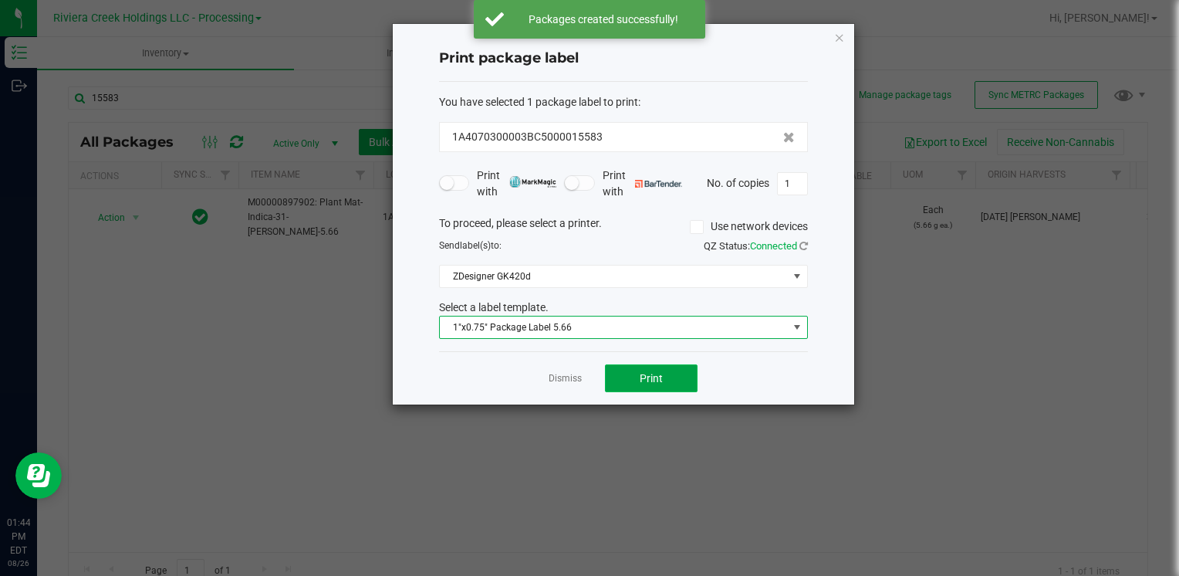
click at [624, 377] on button "Print" at bounding box center [651, 378] width 93 height 28
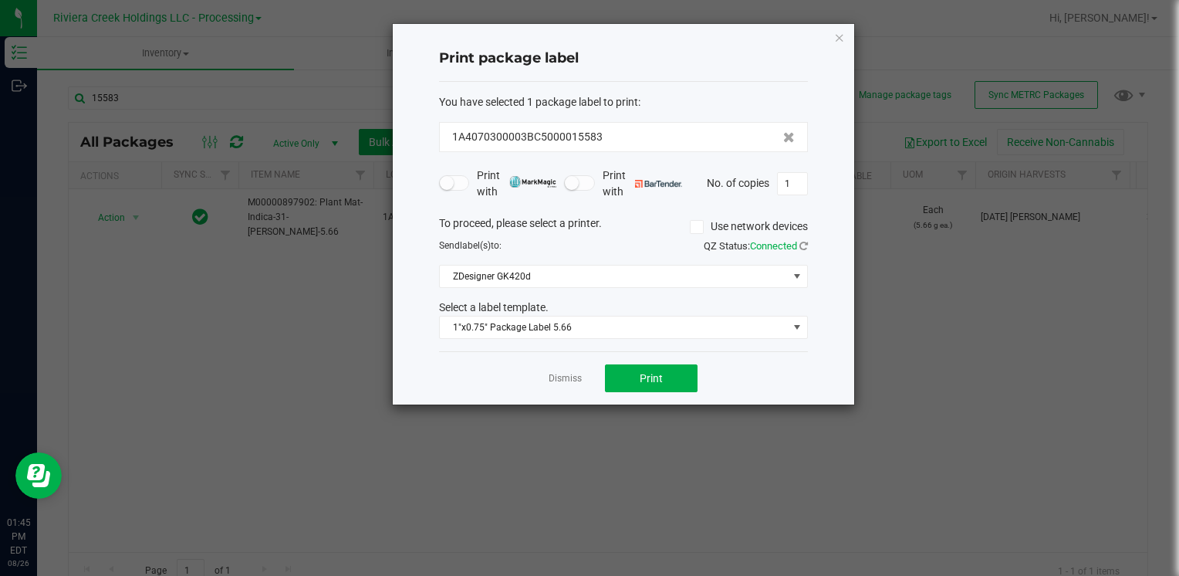
drag, startPoint x: 836, startPoint y: 37, endPoint x: 688, endPoint y: 76, distance: 152.6
click at [837, 37] on icon "button" at bounding box center [839, 37] width 11 height 19
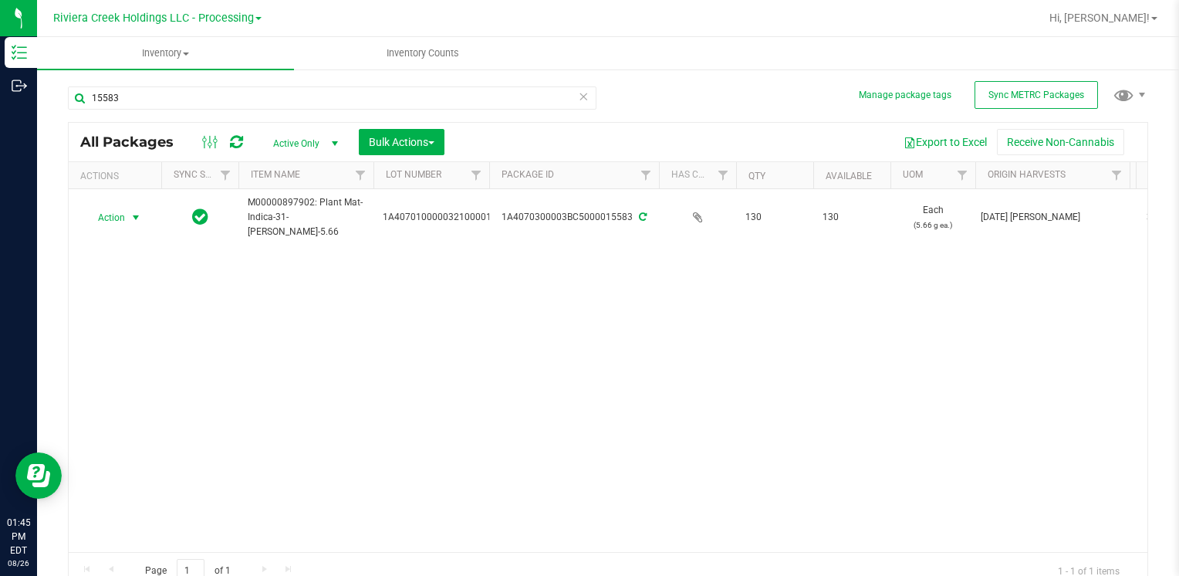
click at [213, 112] on div "15583" at bounding box center [332, 104] width 529 height 36
click at [213, 99] on input "15583" at bounding box center [332, 97] width 529 height 23
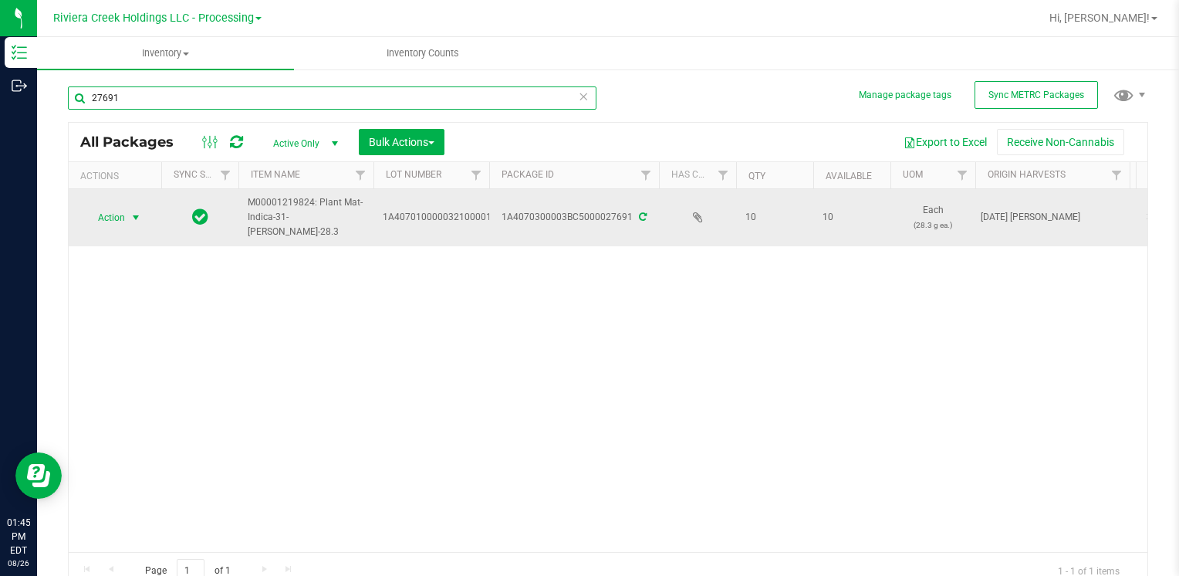
type input "27691"
click at [127, 218] on span "select" at bounding box center [136, 218] width 19 height 22
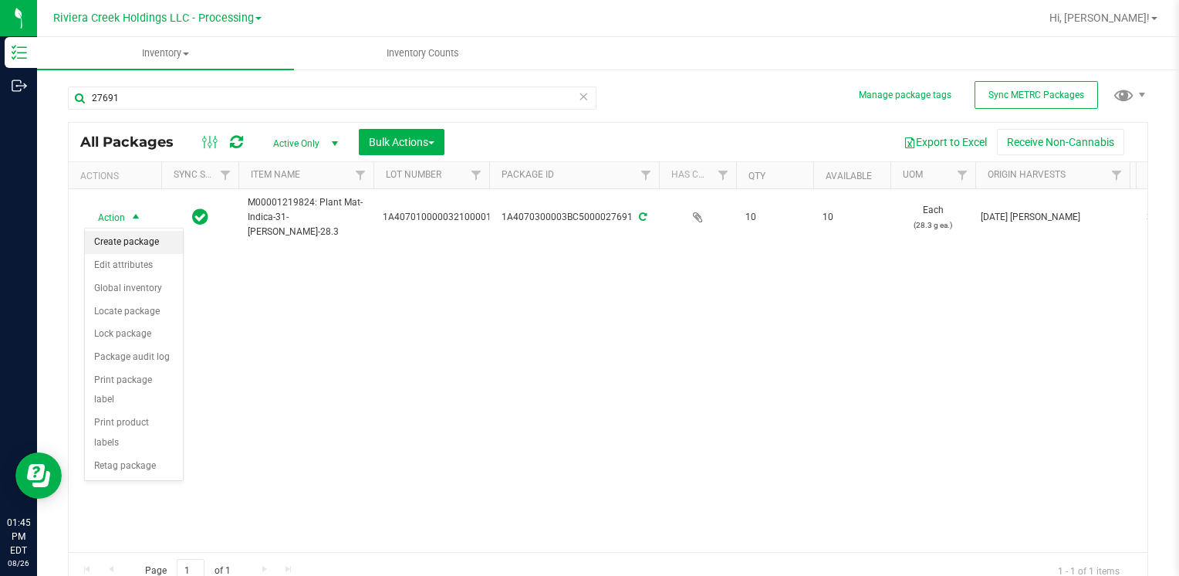
click at [133, 242] on li "Create package" at bounding box center [134, 242] width 98 height 23
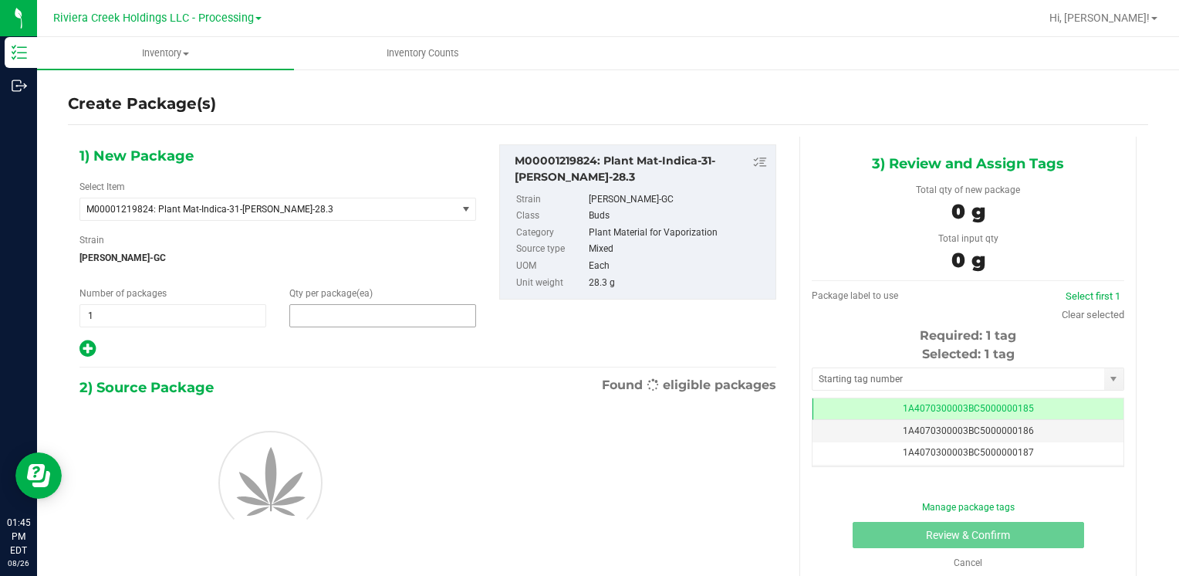
click at [345, 323] on span at bounding box center [382, 315] width 187 height 23
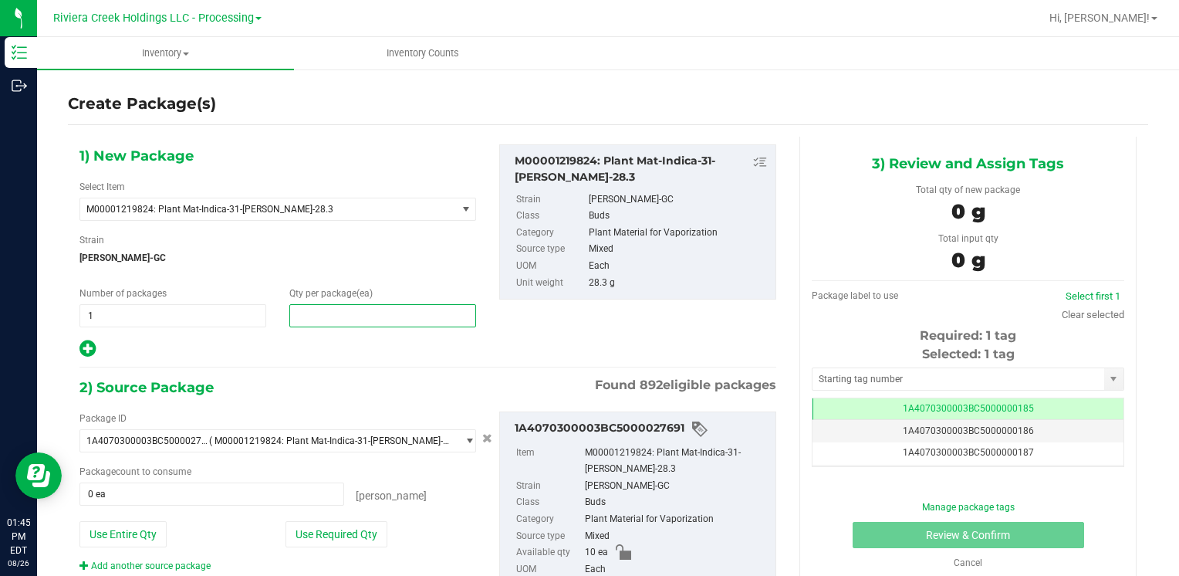
type input "5"
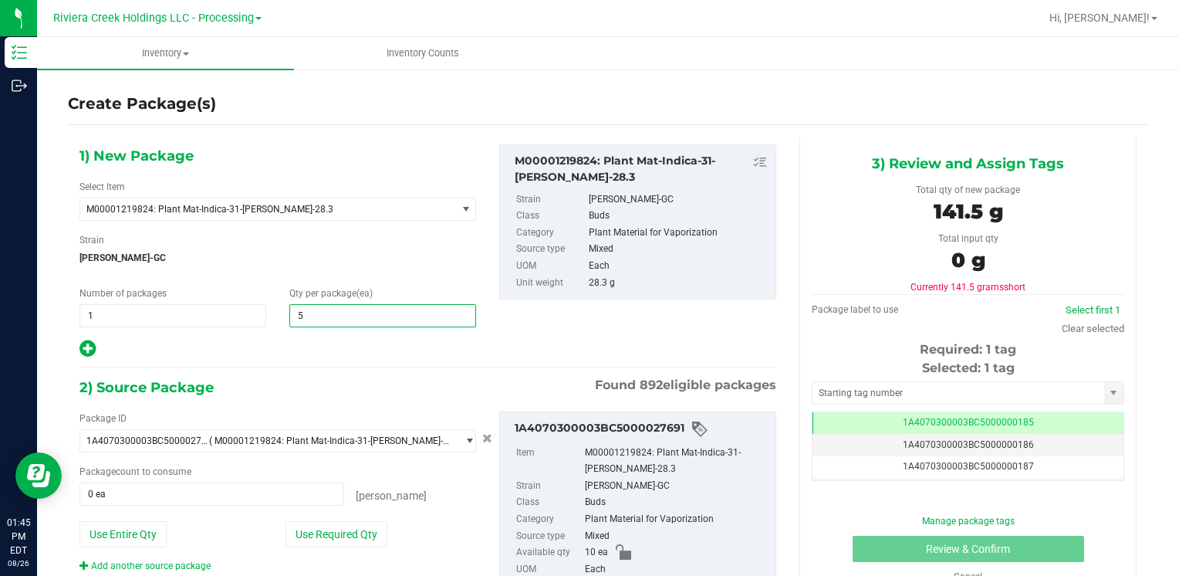
type input "5"
click at [309, 546] on div "Package ID 1A4070300003BC5000027691 ( M00001219824: Plant Mat-Indica-31-[PERSON…" at bounding box center [278, 491] width 420 height 161
click at [310, 533] on button "Use Required Qty" at bounding box center [337, 534] width 102 height 26
type input "5 ea"
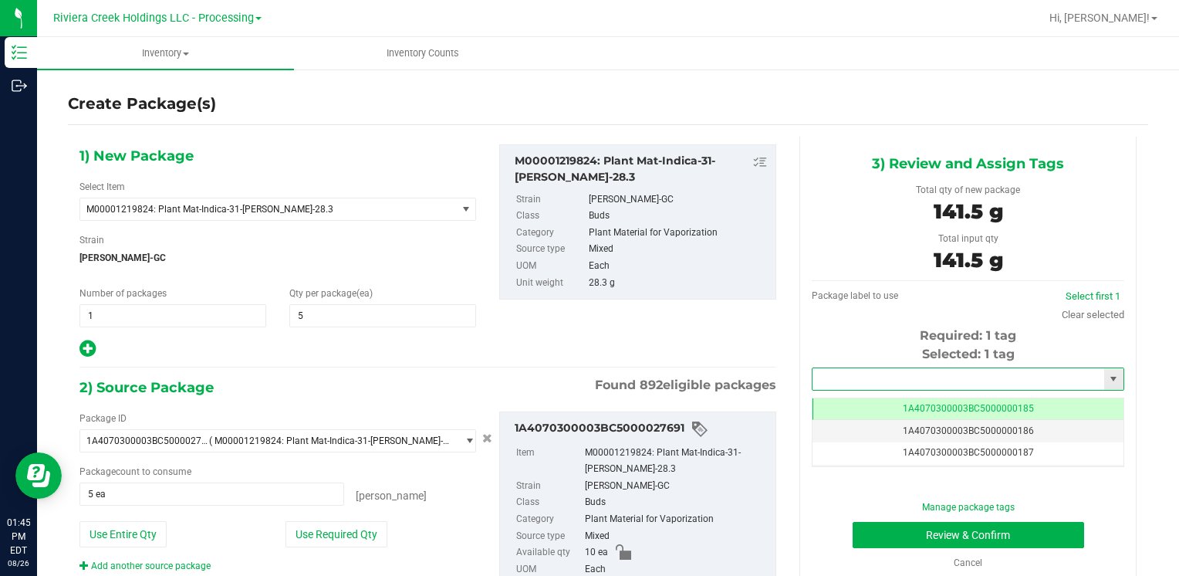
click at [916, 380] on input "text" at bounding box center [959, 379] width 292 height 22
click at [908, 398] on li "1A4070300003BC5000036523" at bounding box center [958, 405] width 307 height 23
type input "1A4070300003BC5000036523"
click at [888, 524] on button "Review & Confirm" at bounding box center [969, 535] width 232 height 26
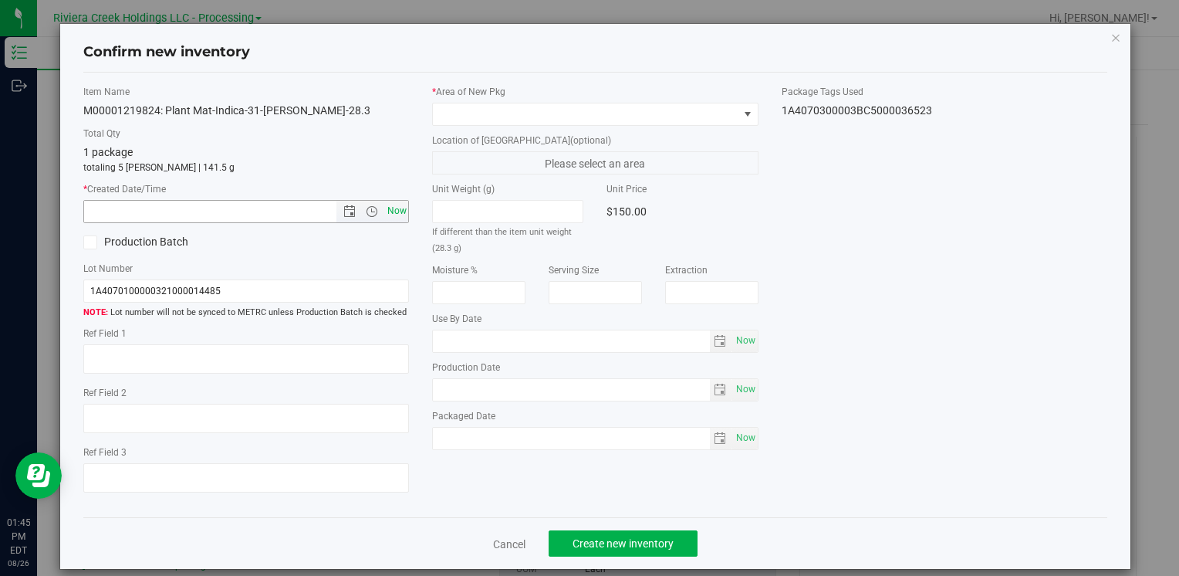
click at [388, 204] on span "Now" at bounding box center [397, 211] width 26 height 22
type input "[DATE] 1:45 PM"
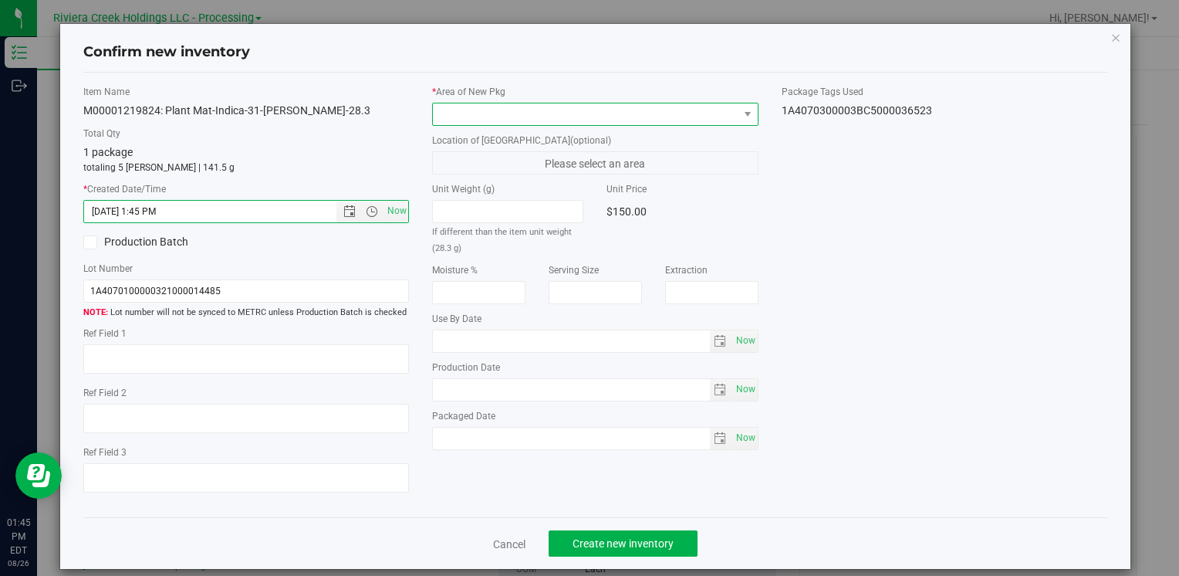
click at [457, 112] on span at bounding box center [585, 114] width 305 height 22
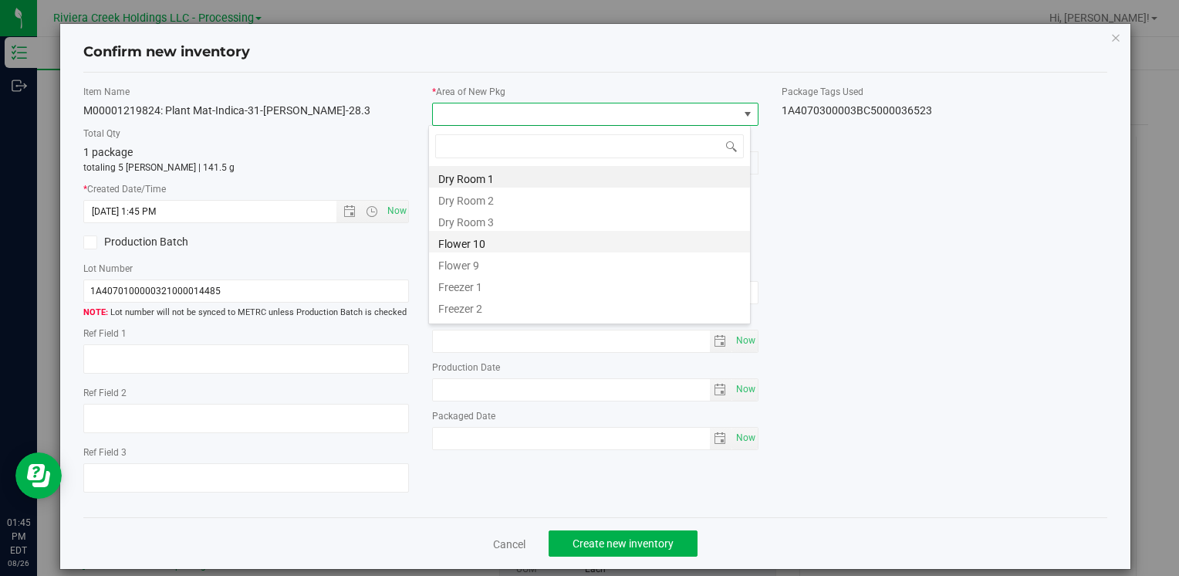
click at [516, 243] on li "Flower 10" at bounding box center [589, 242] width 321 height 22
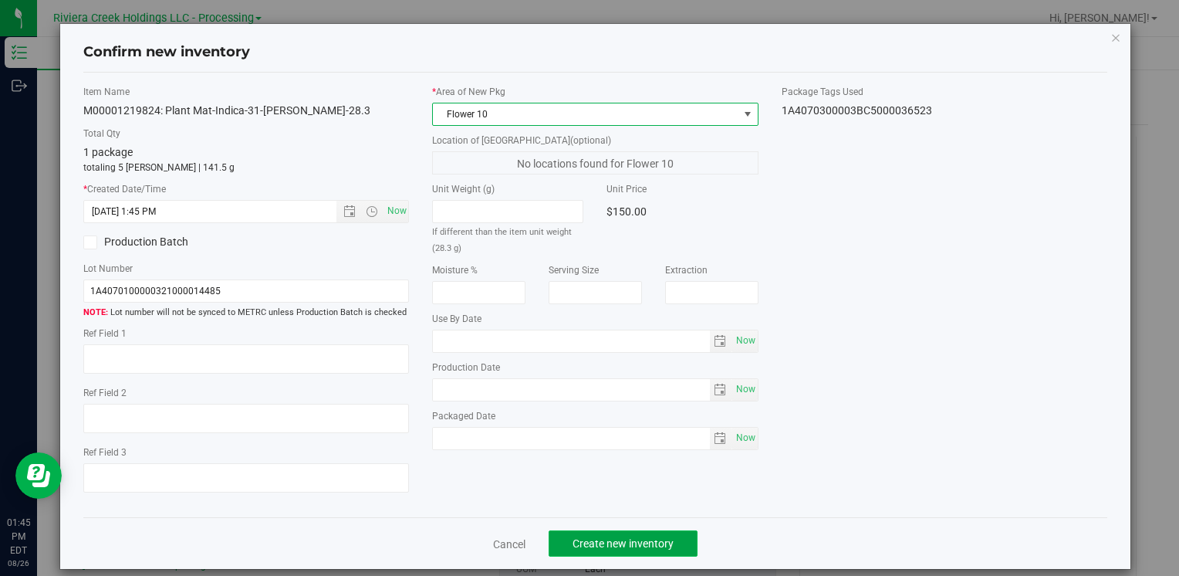
click at [616, 553] on button "Create new inventory" at bounding box center [623, 543] width 149 height 26
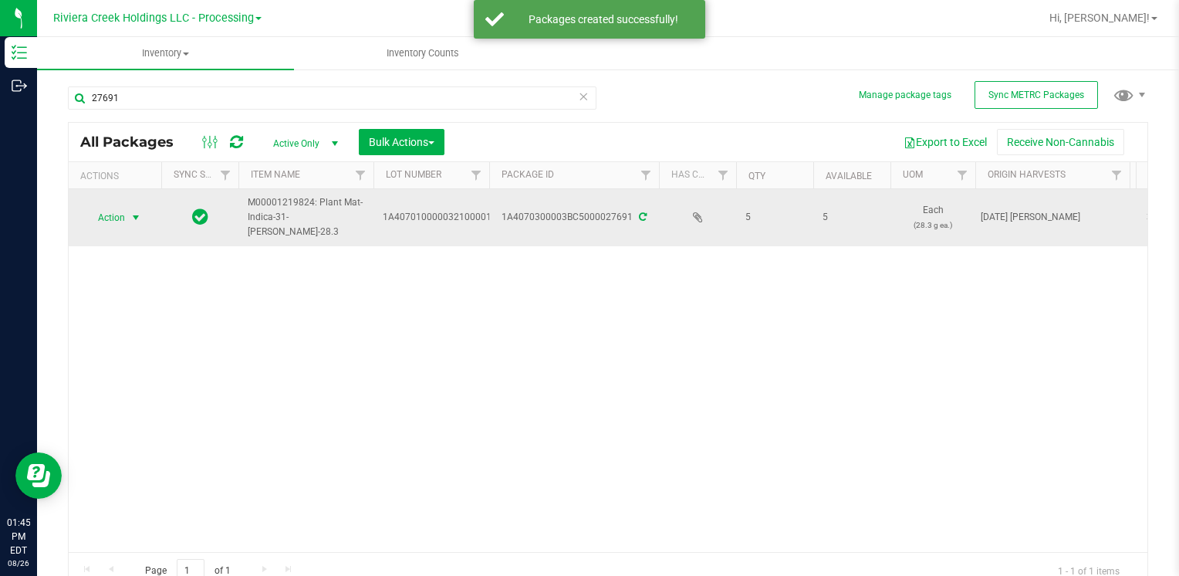
click at [122, 216] on span "Action" at bounding box center [105, 218] width 42 height 22
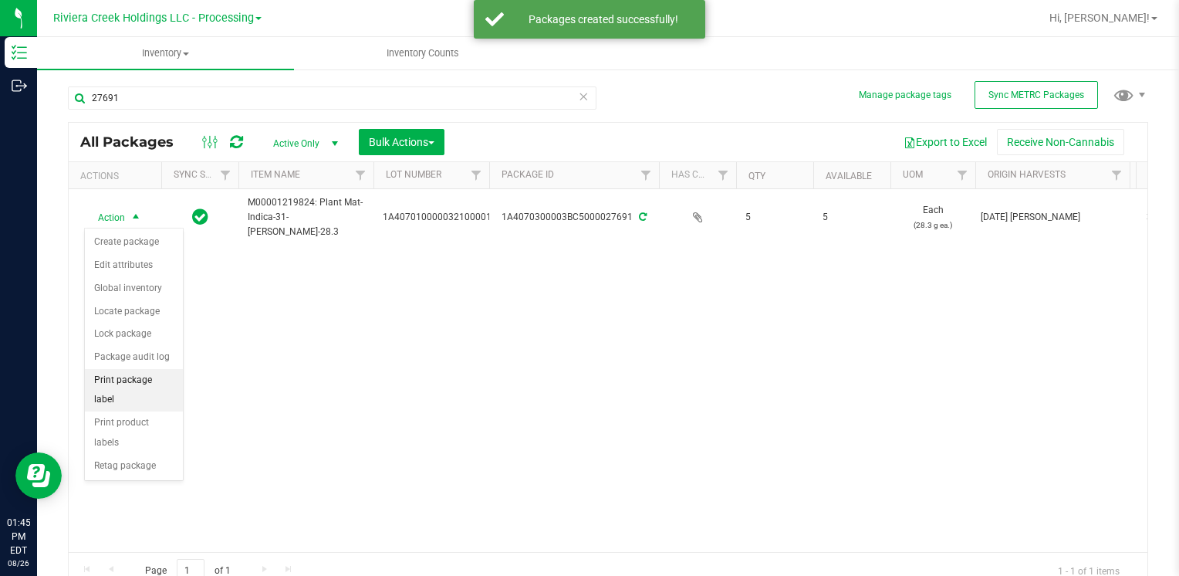
click at [165, 375] on li "Print package label" at bounding box center [134, 390] width 98 height 42
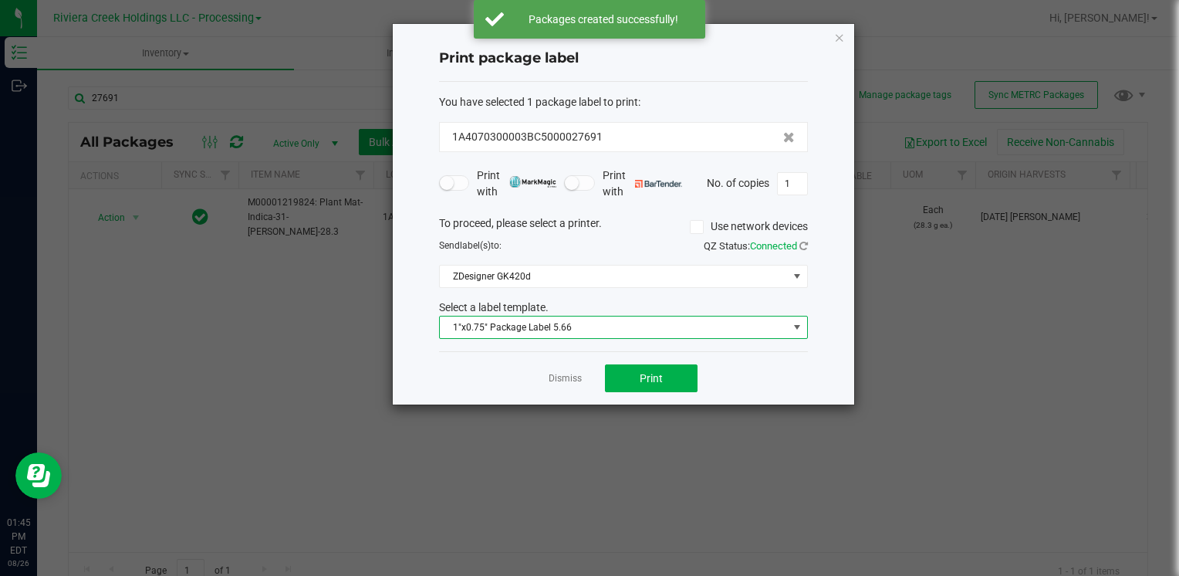
click at [602, 329] on span "1"x0.75" Package Label 5.66" at bounding box center [614, 327] width 348 height 22
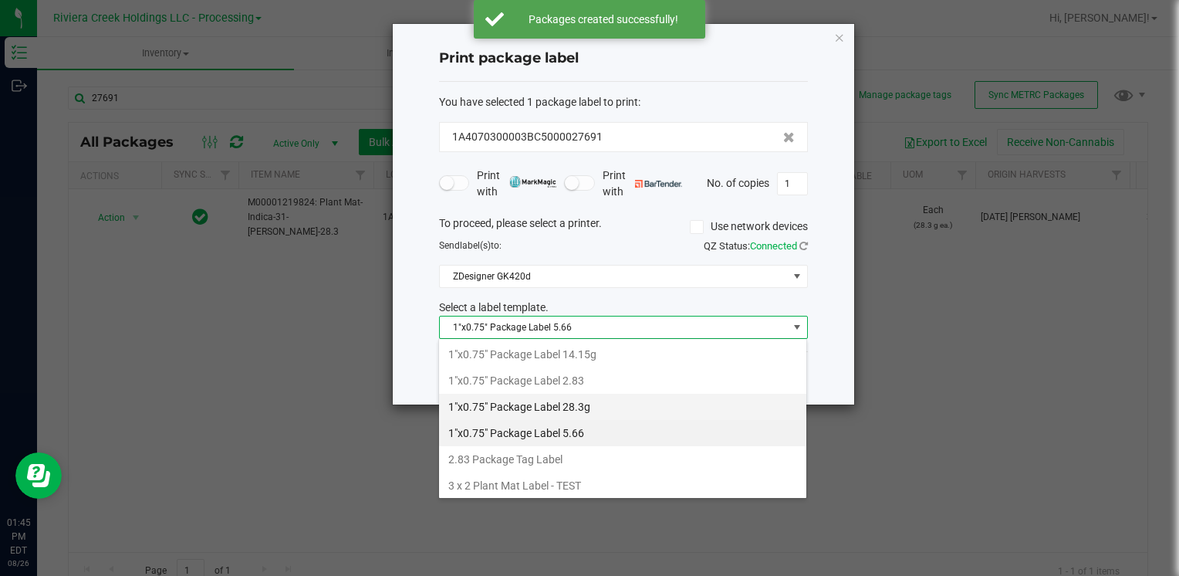
click at [597, 404] on li "1"x0.75" Package Label 28.3g" at bounding box center [622, 407] width 367 height 26
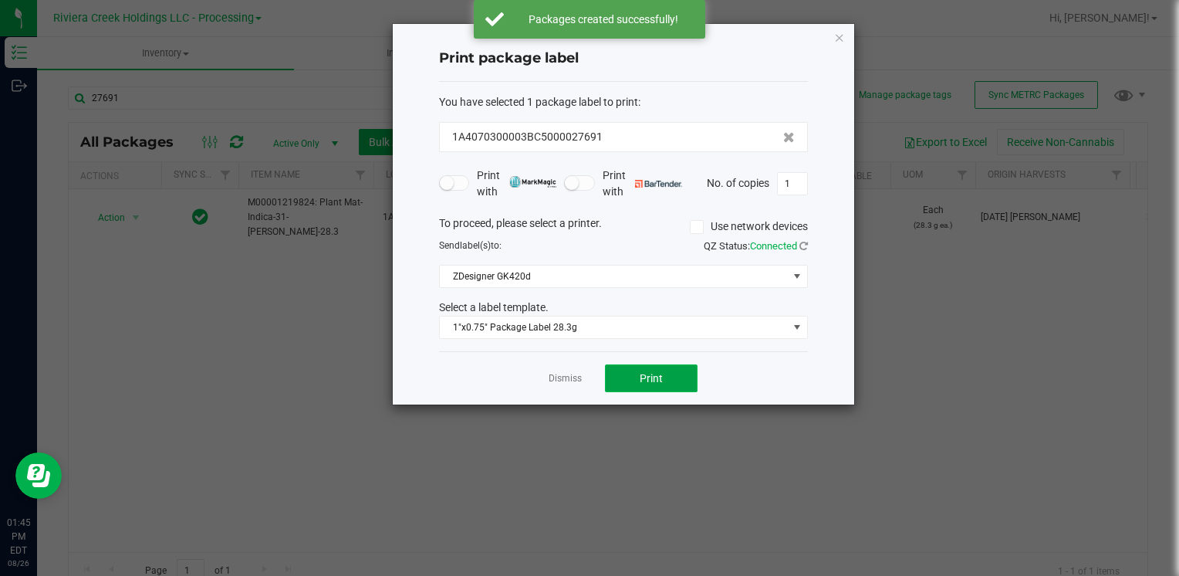
click at [654, 383] on button "Print" at bounding box center [651, 378] width 93 height 28
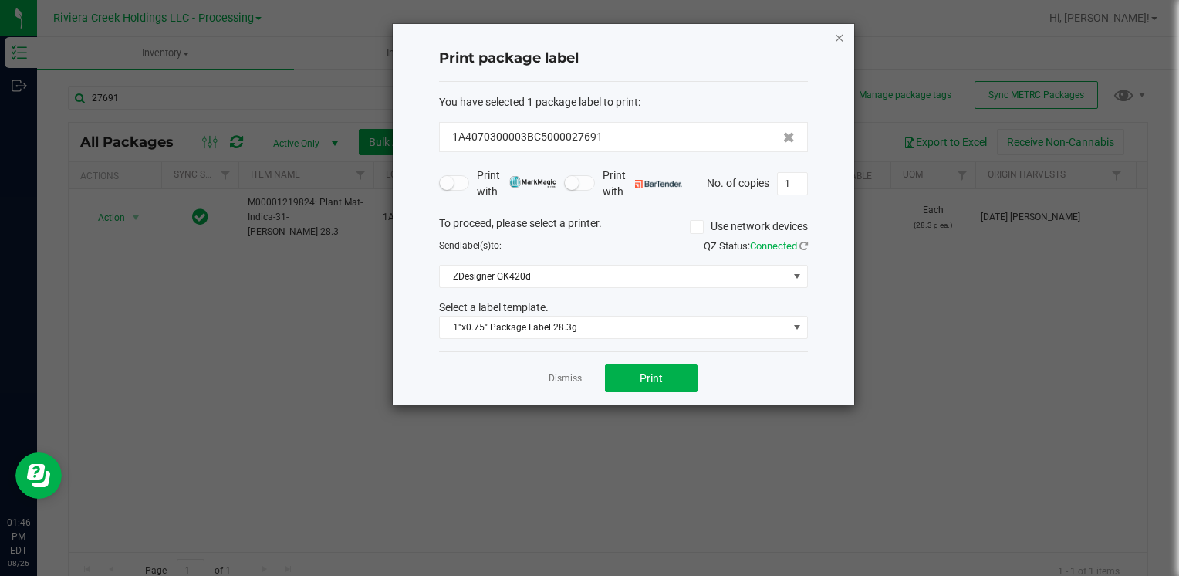
click at [841, 37] on icon "button" at bounding box center [839, 37] width 11 height 19
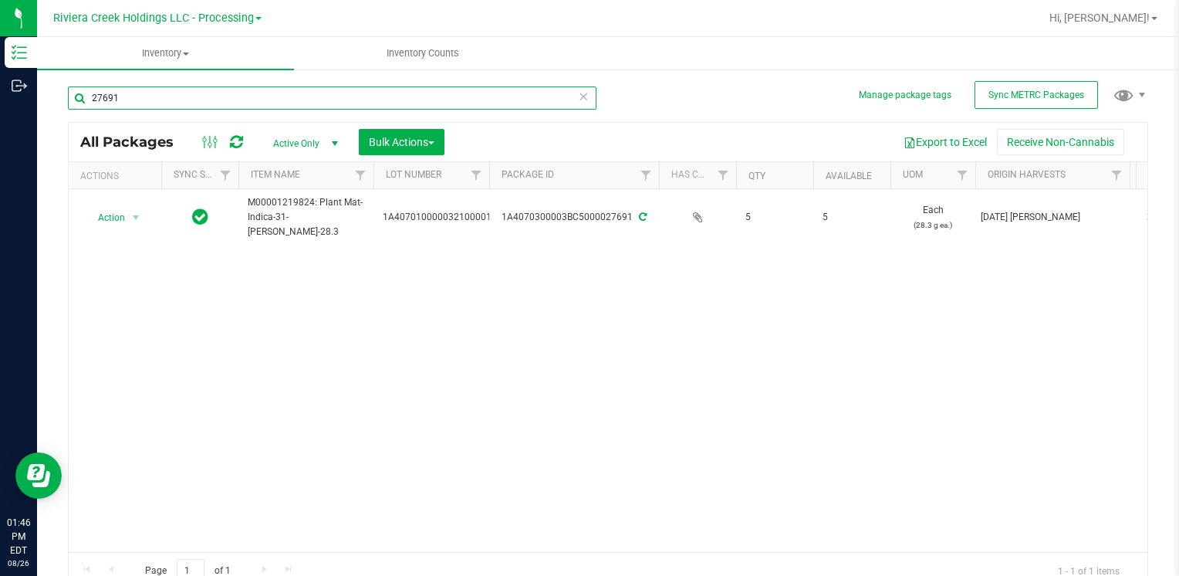
click at [194, 99] on input "27691" at bounding box center [332, 97] width 529 height 23
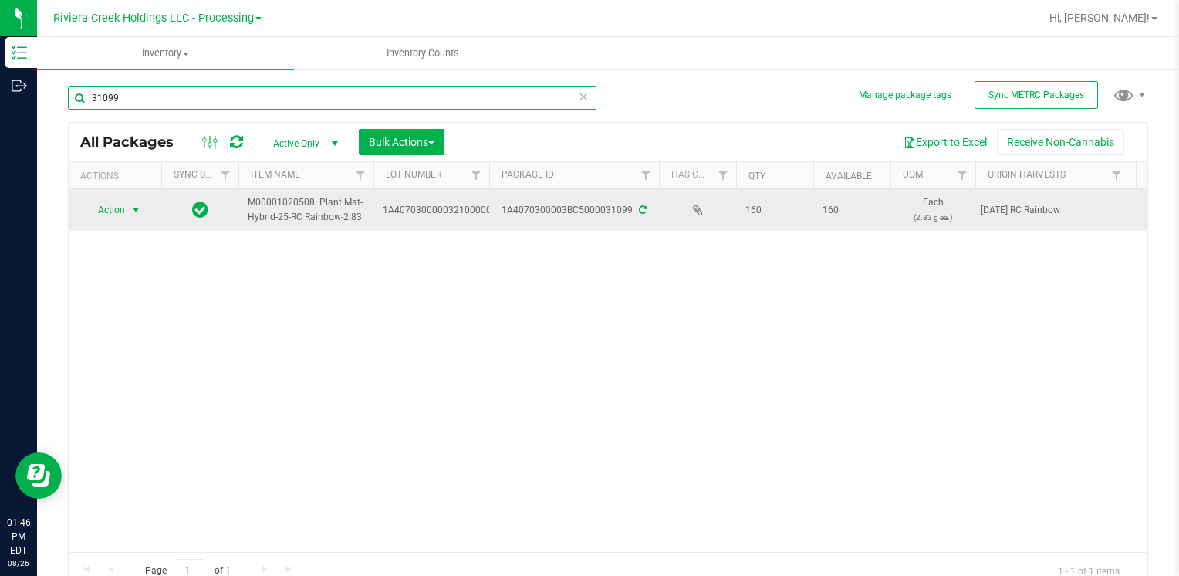
type input "31099"
click at [130, 207] on span "select" at bounding box center [136, 210] width 12 height 12
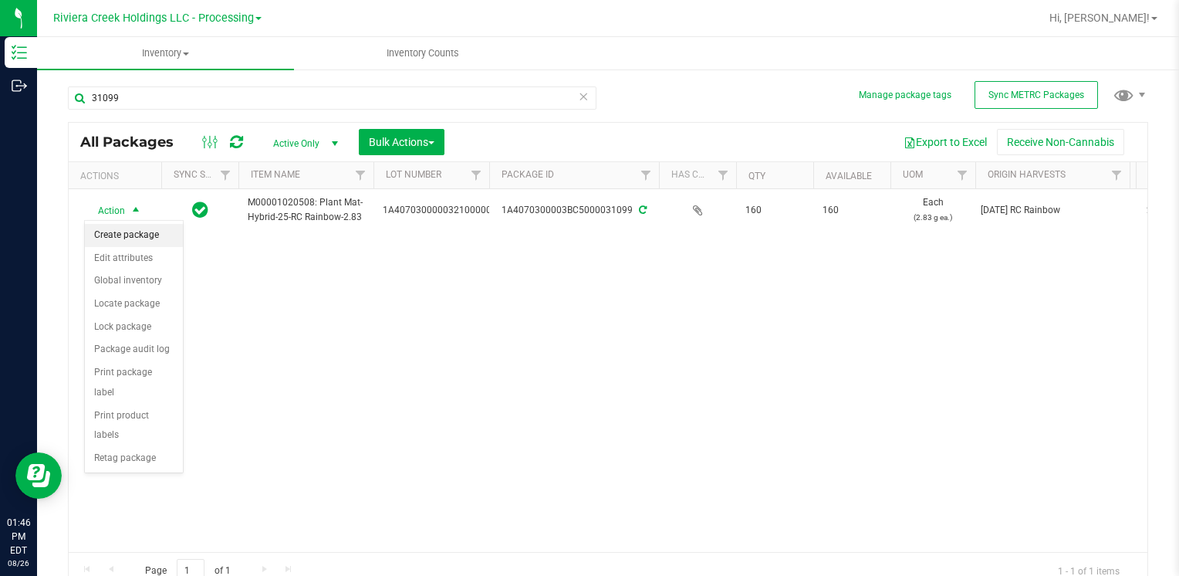
click at [130, 239] on li "Create package" at bounding box center [134, 235] width 98 height 23
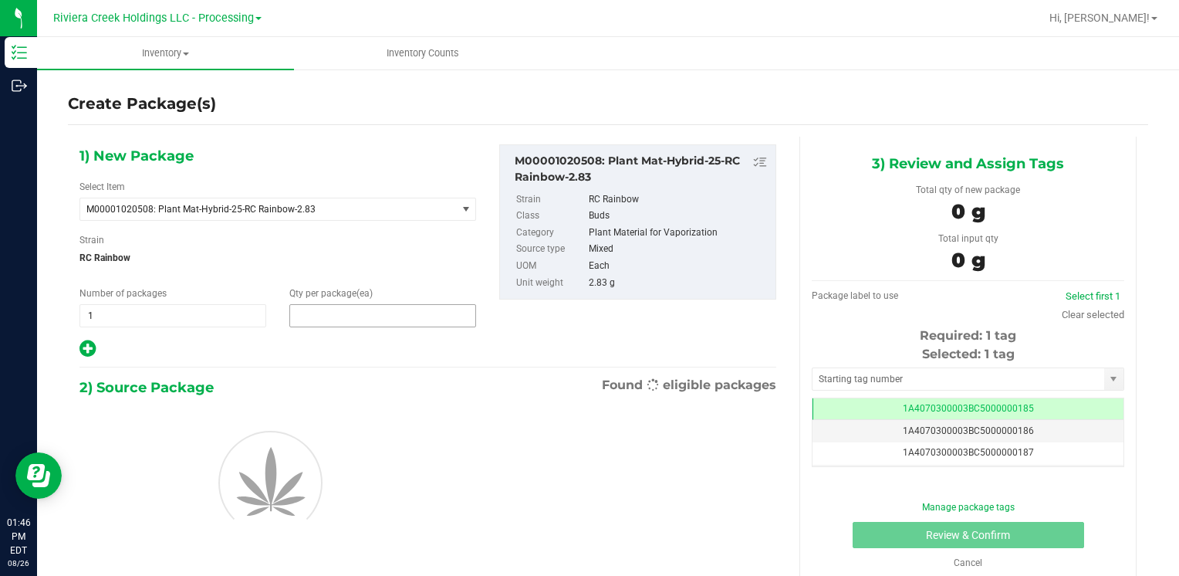
click at [390, 317] on span at bounding box center [382, 315] width 187 height 23
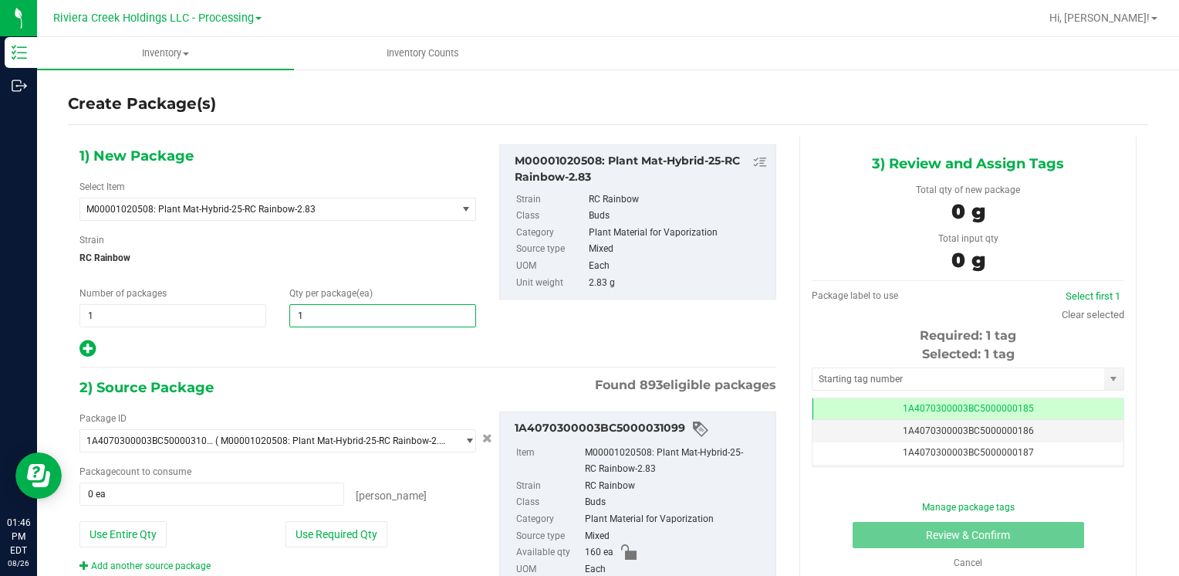
type input "10"
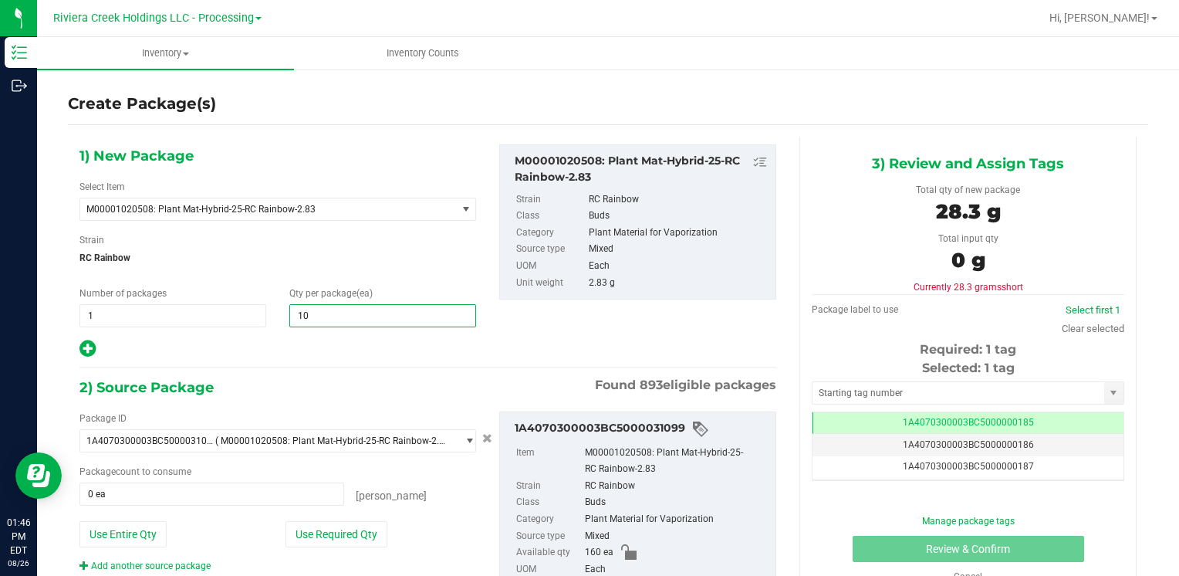
type input "10"
click at [349, 550] on div "Package ID 1A4070300003BC5000031099 ( M00001020508: Plant Mat-Hybrid-25-RC Rain…" at bounding box center [278, 491] width 420 height 161
click at [354, 535] on button "Use Required Qty" at bounding box center [337, 534] width 102 height 26
type input "10 ea"
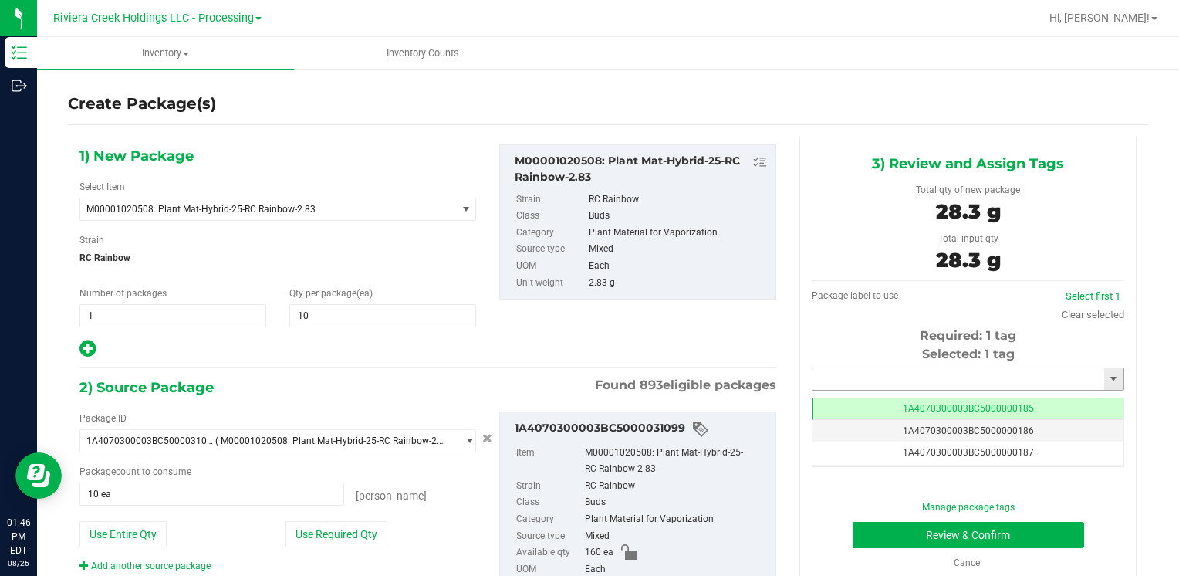
click at [873, 374] on input "text" at bounding box center [959, 379] width 292 height 22
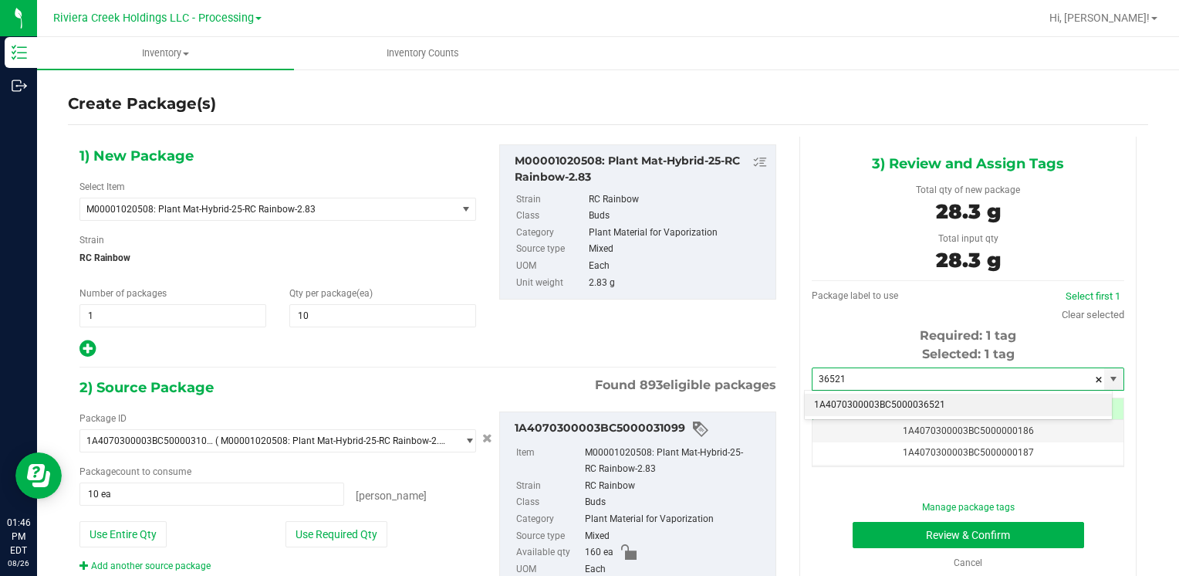
click at [857, 397] on li "1A4070300003BC5000036521" at bounding box center [958, 405] width 307 height 23
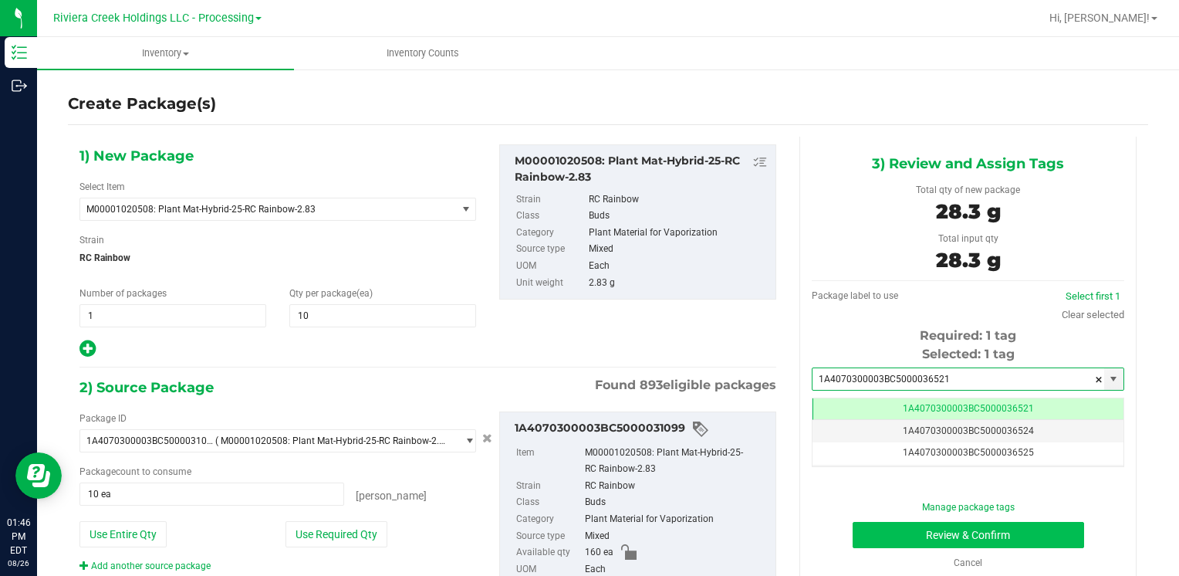
type input "1A4070300003BC5000036521"
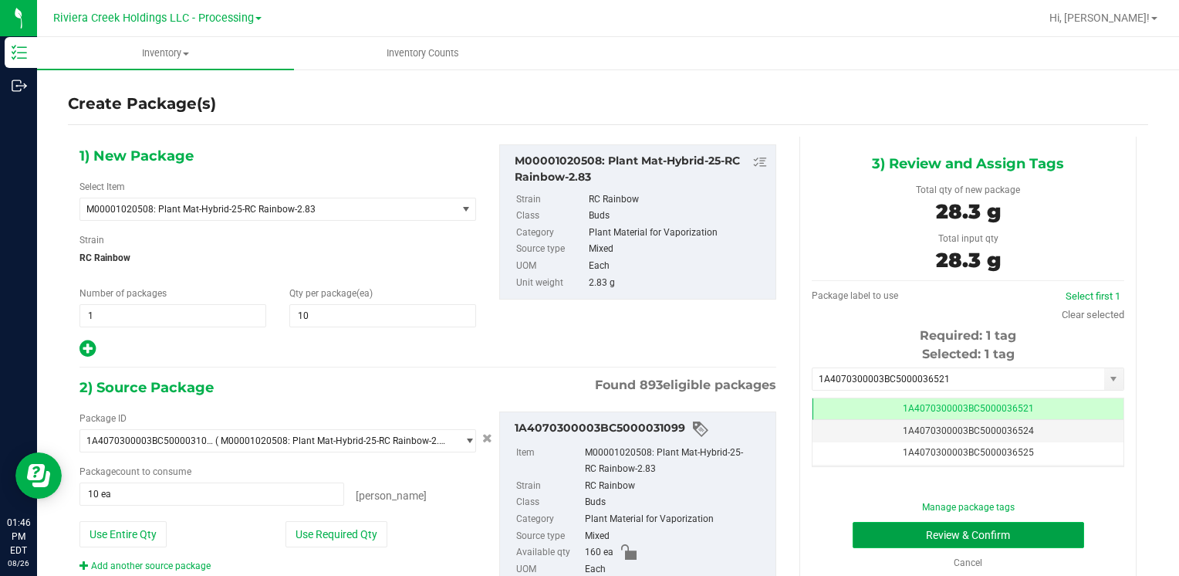
click at [886, 534] on button "Review & Confirm" at bounding box center [969, 535] width 232 height 26
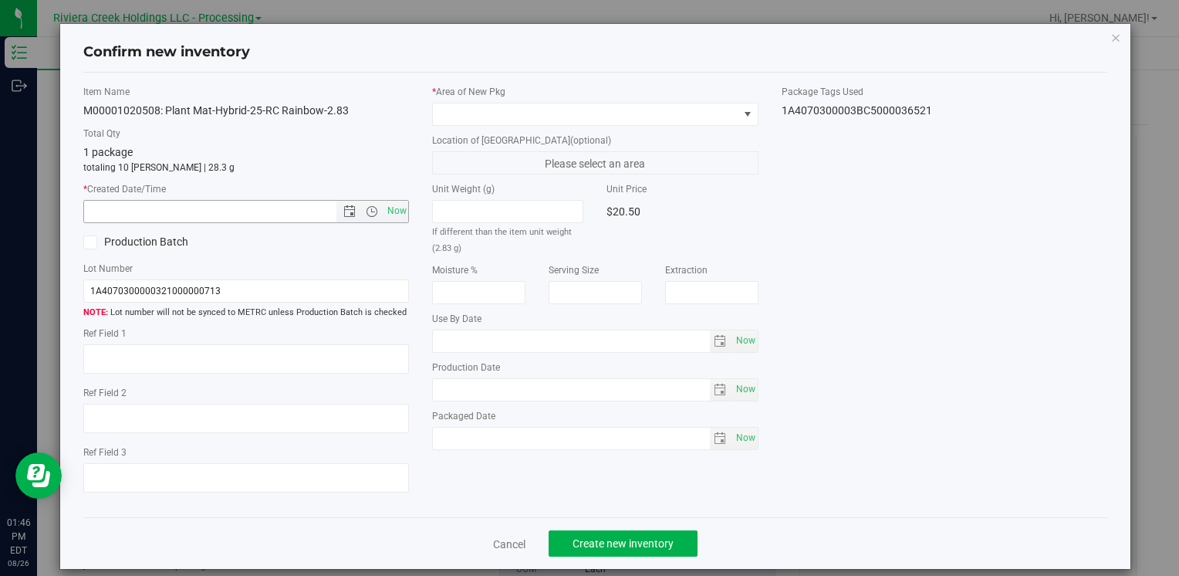
click at [394, 222] on span "Now" at bounding box center [246, 211] width 326 height 23
click at [395, 207] on span "Now" at bounding box center [397, 211] width 26 height 22
type input "[DATE] 1:46 PM"
click at [457, 98] on div "* Area of [GEOGRAPHIC_DATA]" at bounding box center [595, 105] width 326 height 41
click at [460, 103] on span at bounding box center [585, 114] width 305 height 22
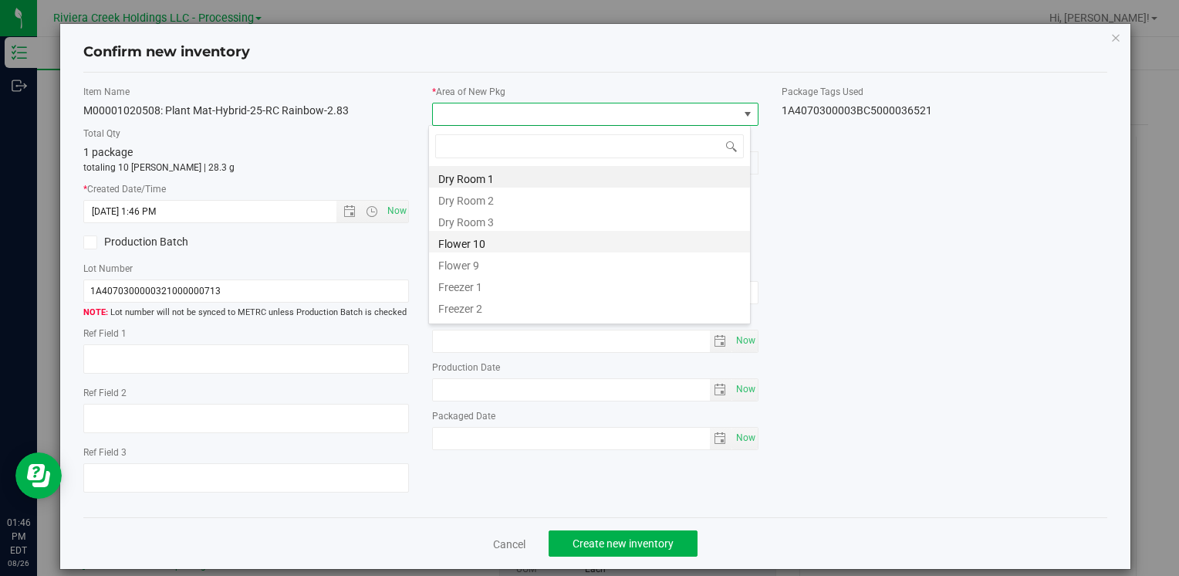
click at [506, 242] on li "Flower 10" at bounding box center [589, 242] width 321 height 22
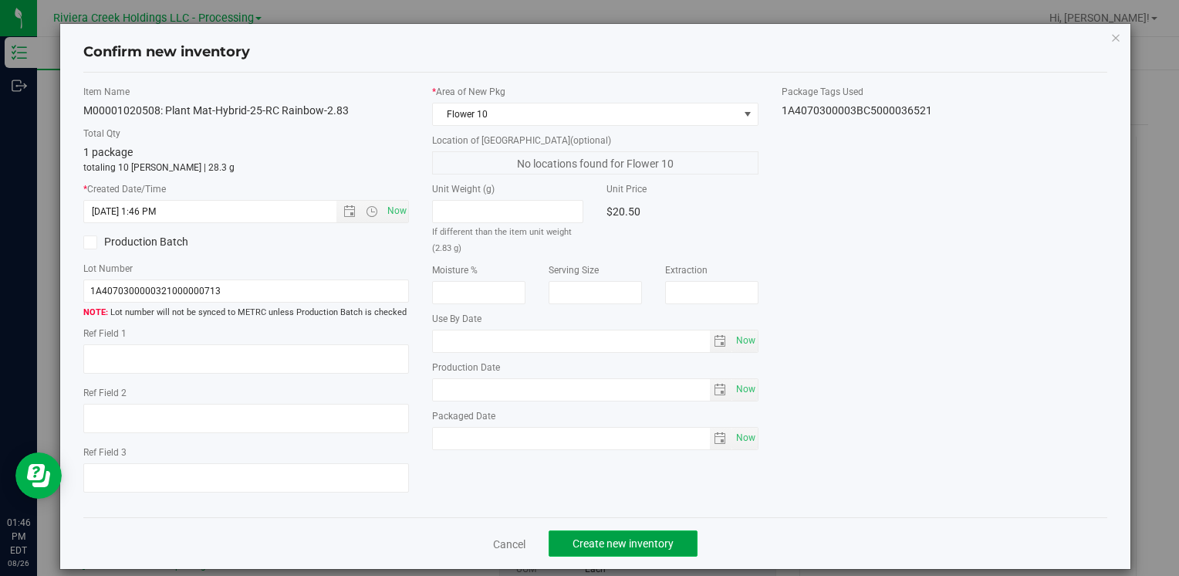
click at [611, 543] on span "Create new inventory" at bounding box center [623, 543] width 101 height 12
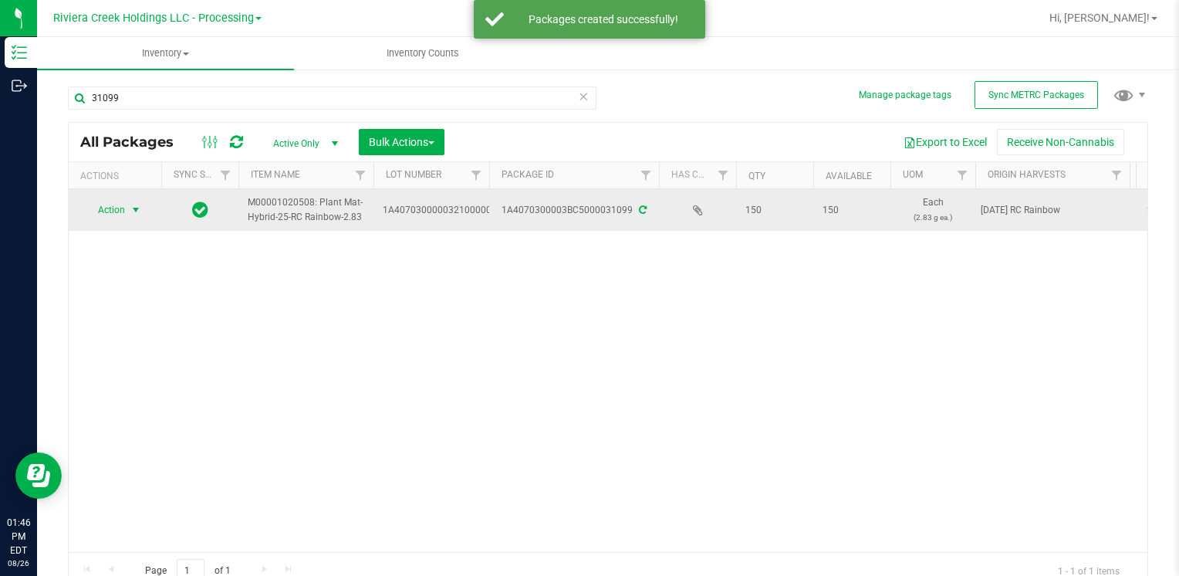
click at [108, 210] on span "Action" at bounding box center [105, 210] width 42 height 22
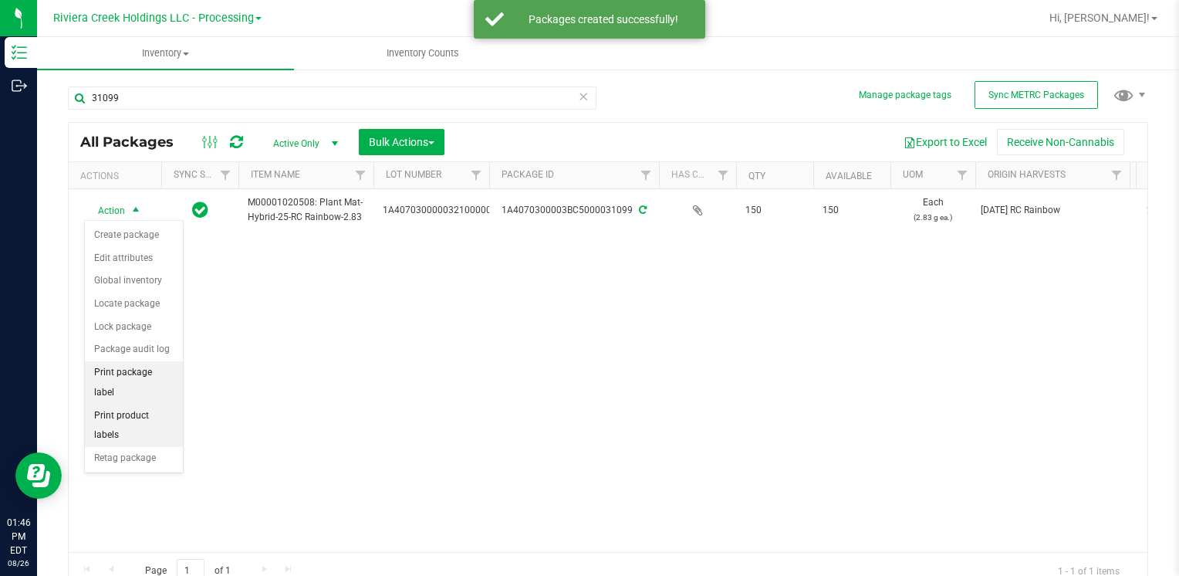
click at [139, 371] on li "Print package label" at bounding box center [134, 382] width 98 height 42
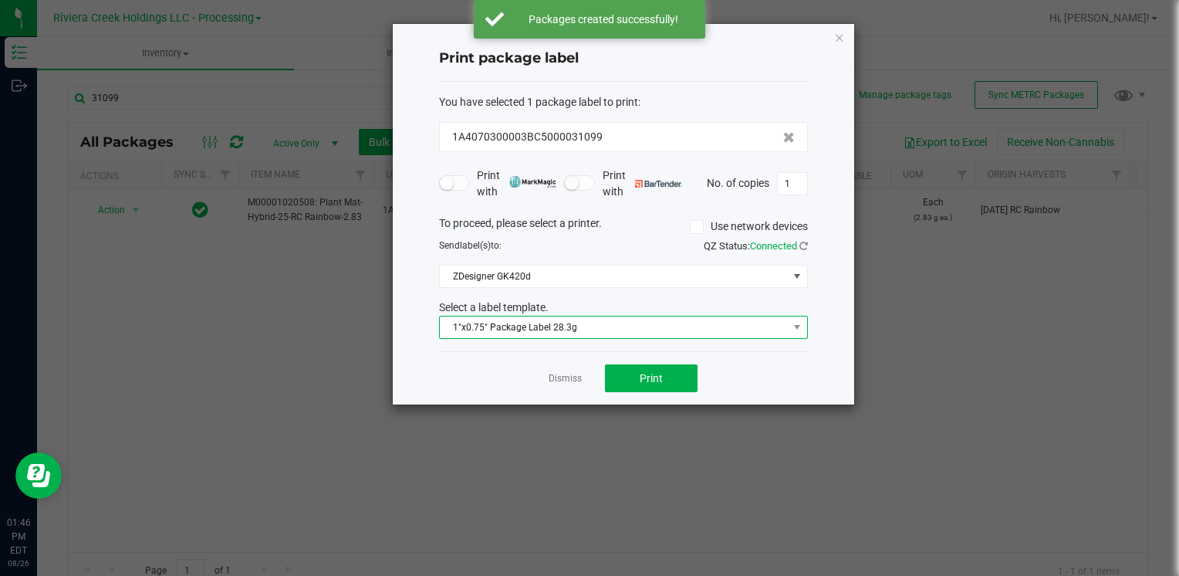
click at [563, 335] on span "1"x0.75" Package Label 28.3g" at bounding box center [614, 327] width 348 height 22
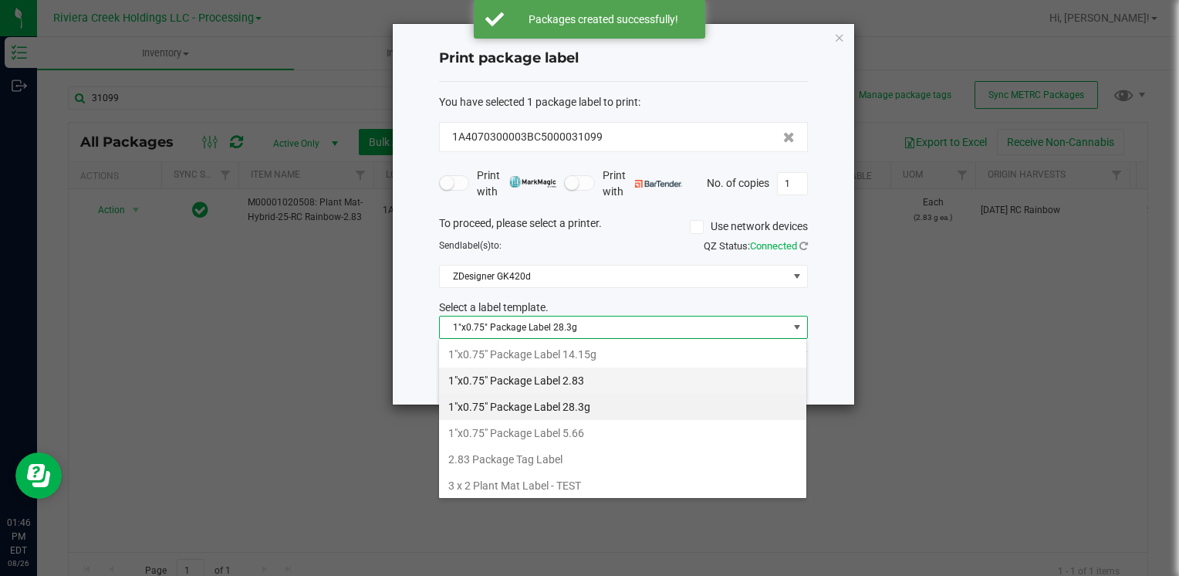
click at [590, 381] on li "1"x0.75" Package Label 2.83" at bounding box center [622, 380] width 367 height 26
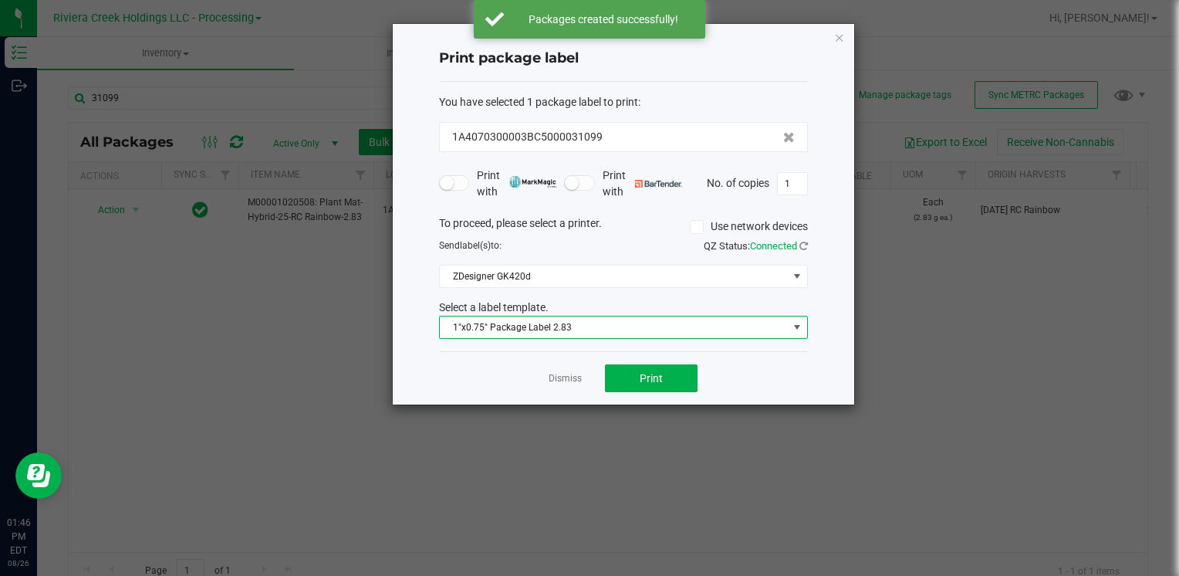
click at [628, 362] on div "Dismiss Print" at bounding box center [623, 377] width 369 height 53
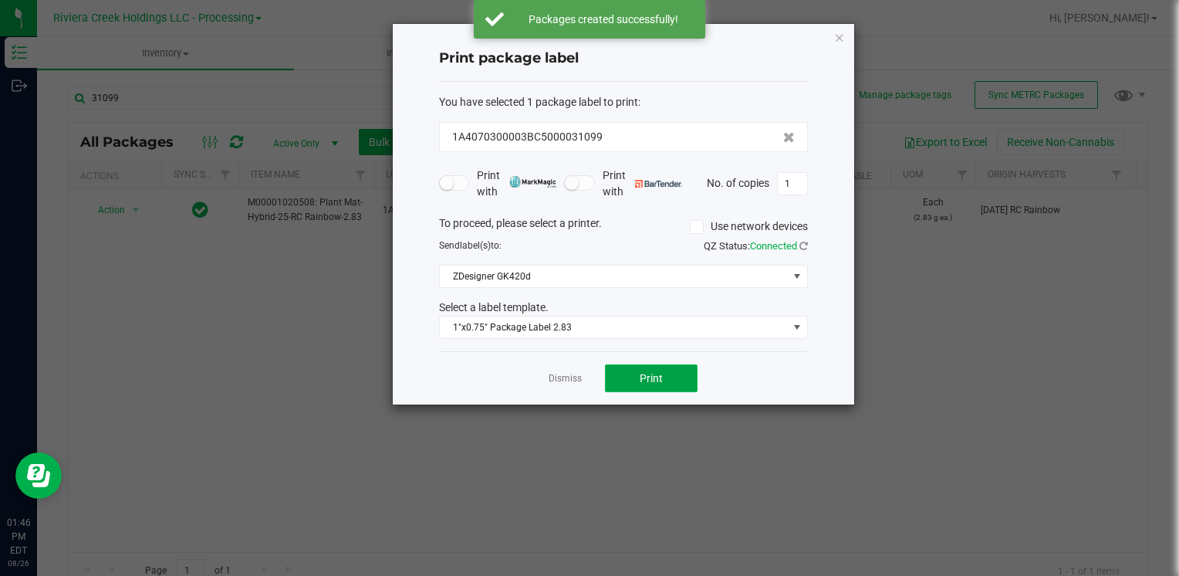
click at [648, 374] on span "Print" at bounding box center [651, 378] width 23 height 12
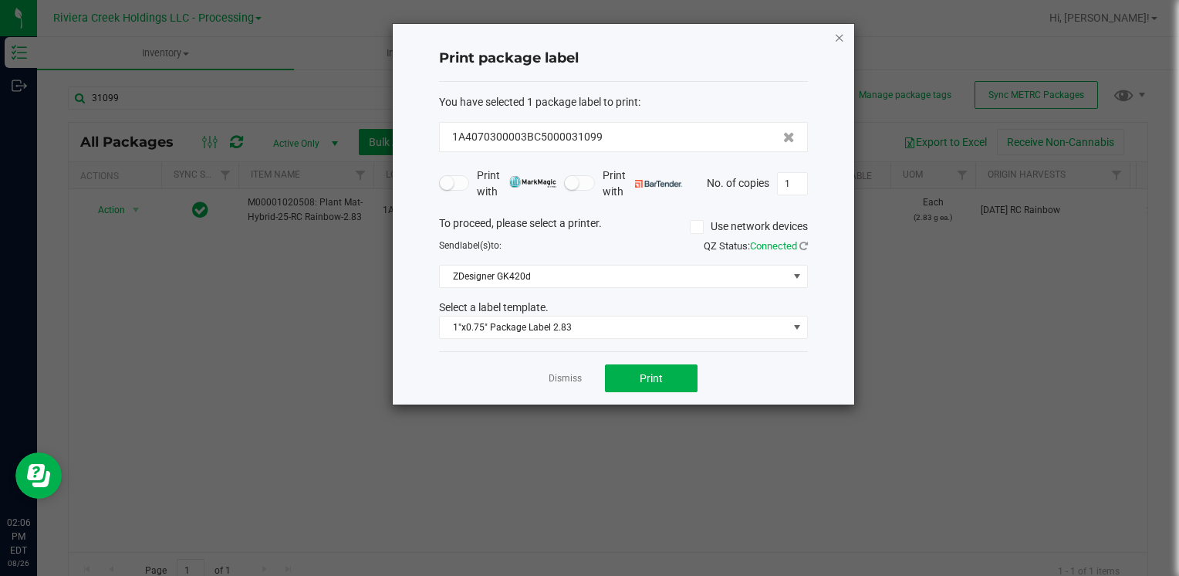
click at [839, 39] on icon "button" at bounding box center [839, 37] width 11 height 19
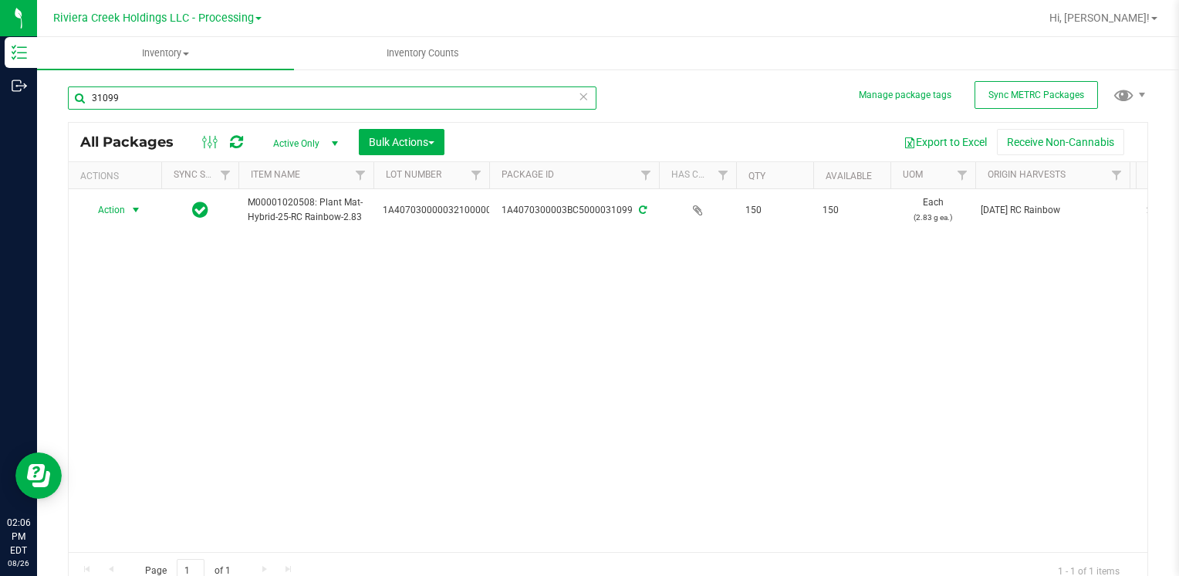
click at [204, 109] on input "31099" at bounding box center [332, 97] width 529 height 23
click at [205, 110] on div "31099" at bounding box center [332, 104] width 529 height 36
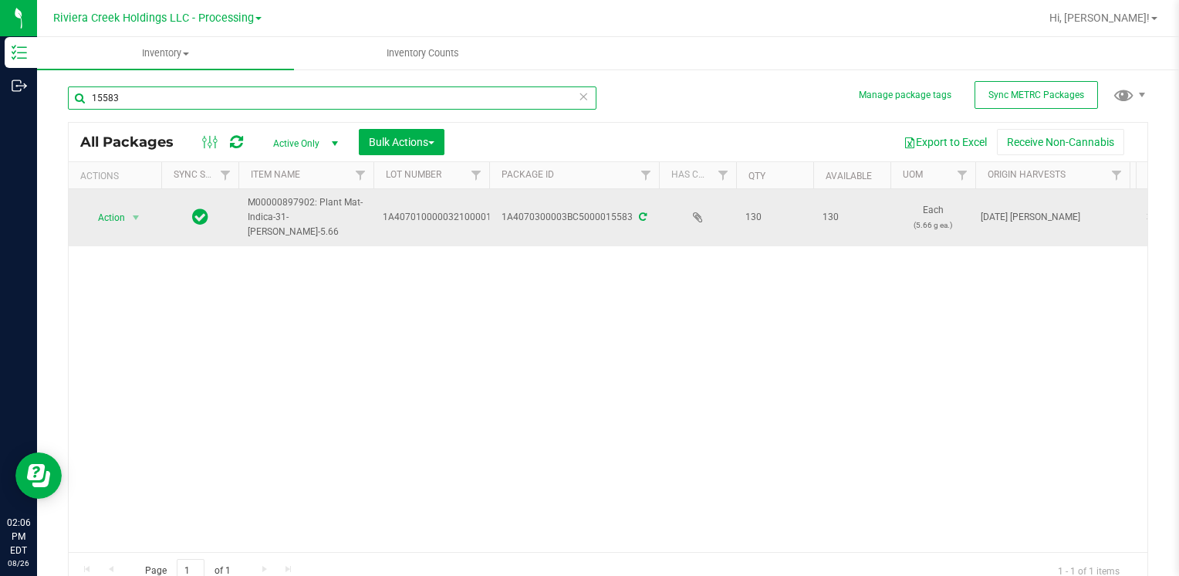
type input "15583"
click at [110, 216] on span "Action" at bounding box center [105, 218] width 42 height 22
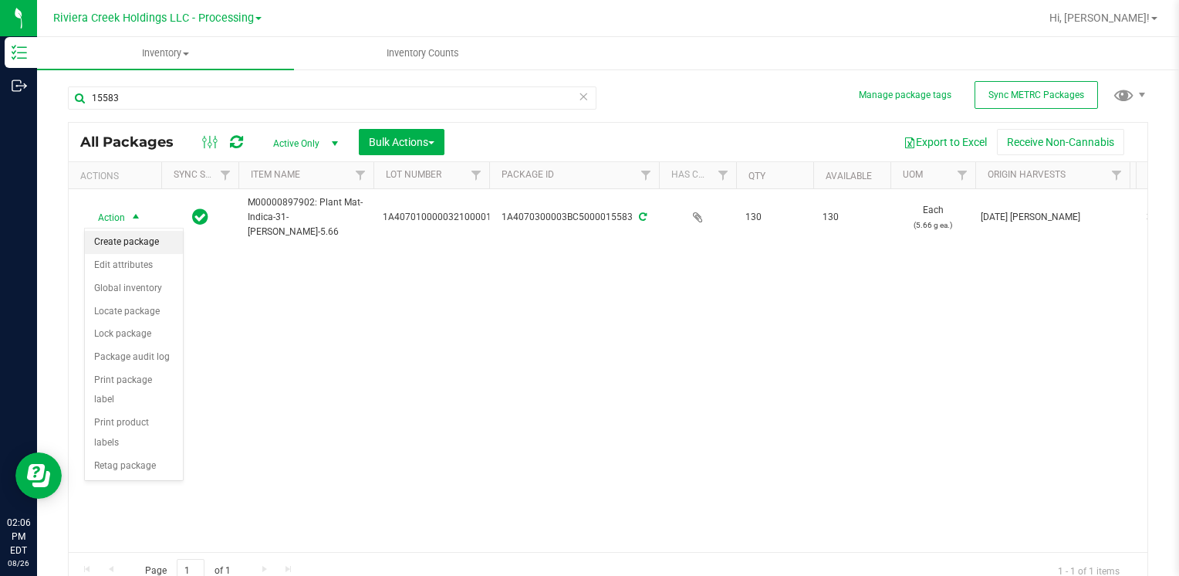
click at [132, 245] on li "Create package" at bounding box center [134, 242] width 98 height 23
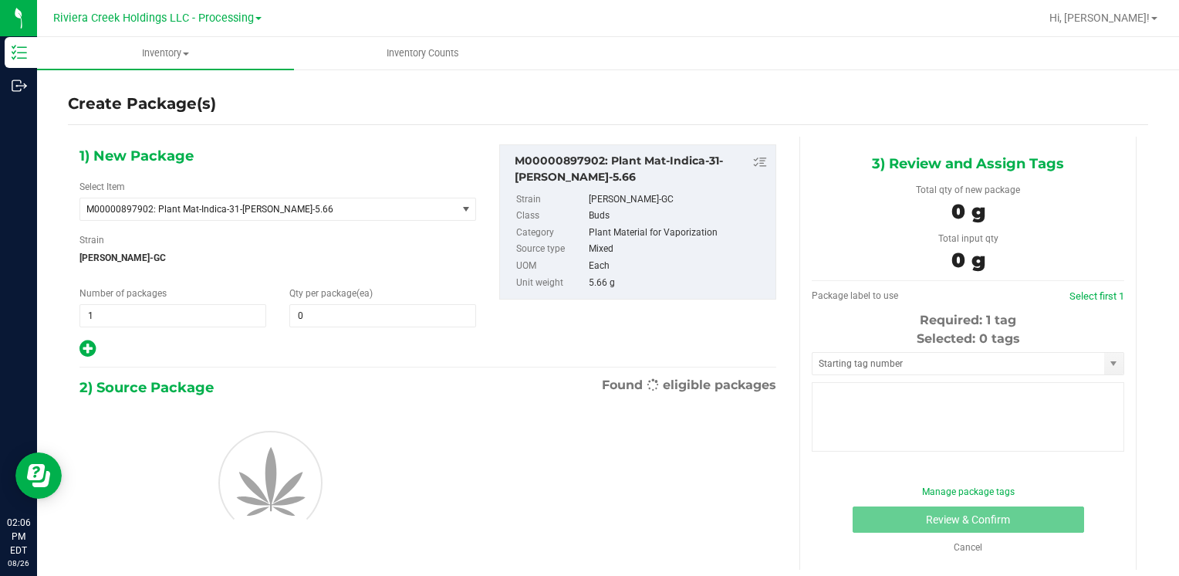
type input "0"
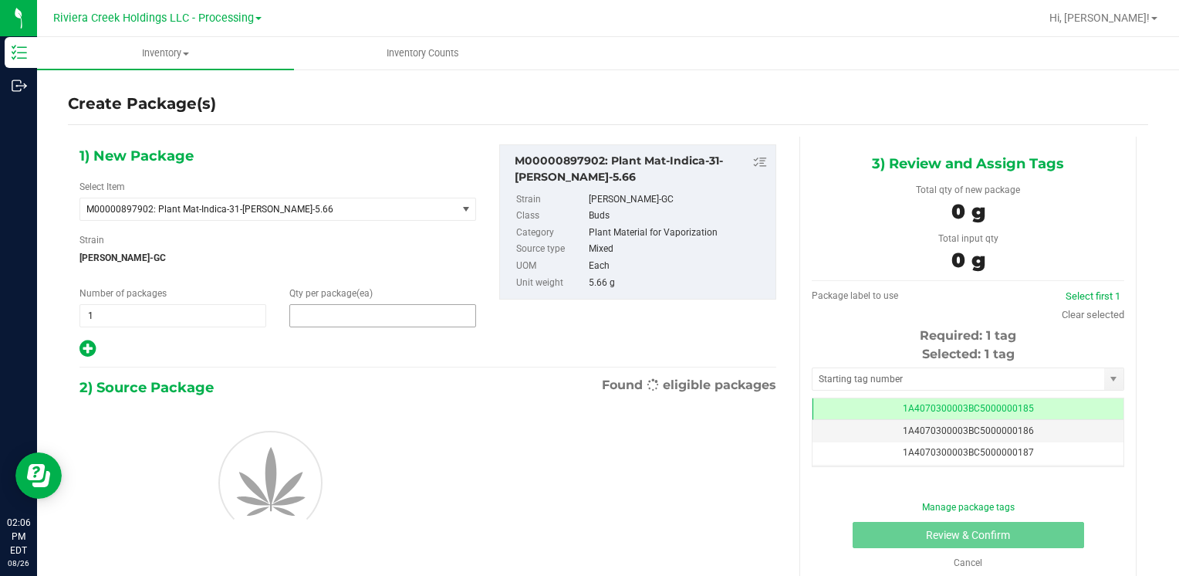
click at [348, 323] on span at bounding box center [382, 315] width 187 height 23
type input "40"
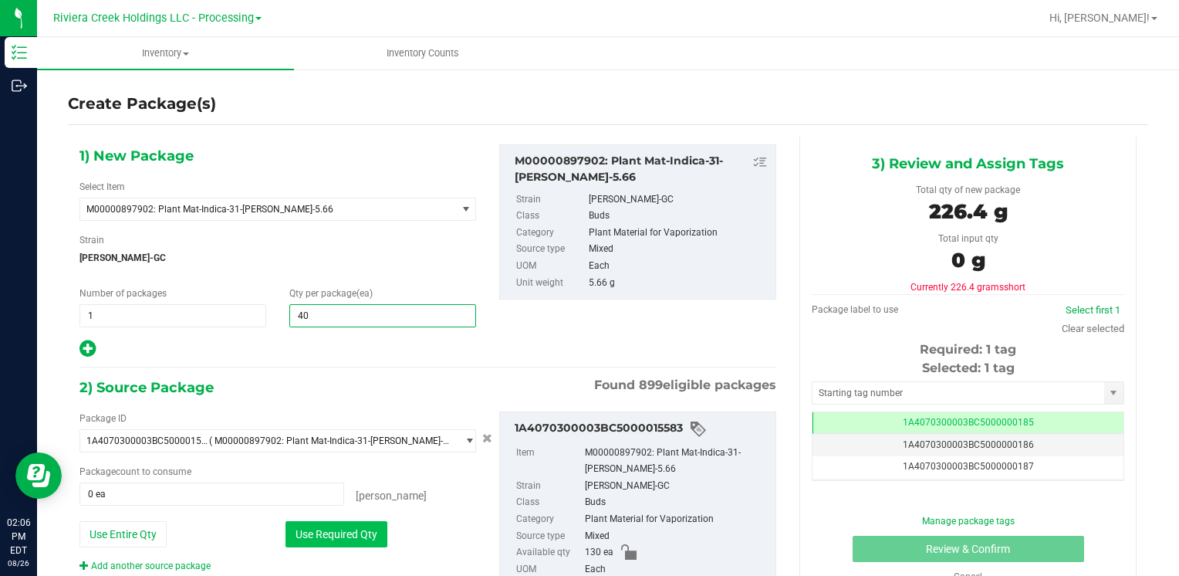
type input "40"
click at [347, 535] on button "Use Required Qty" at bounding box center [337, 534] width 102 height 26
type input "40 ea"
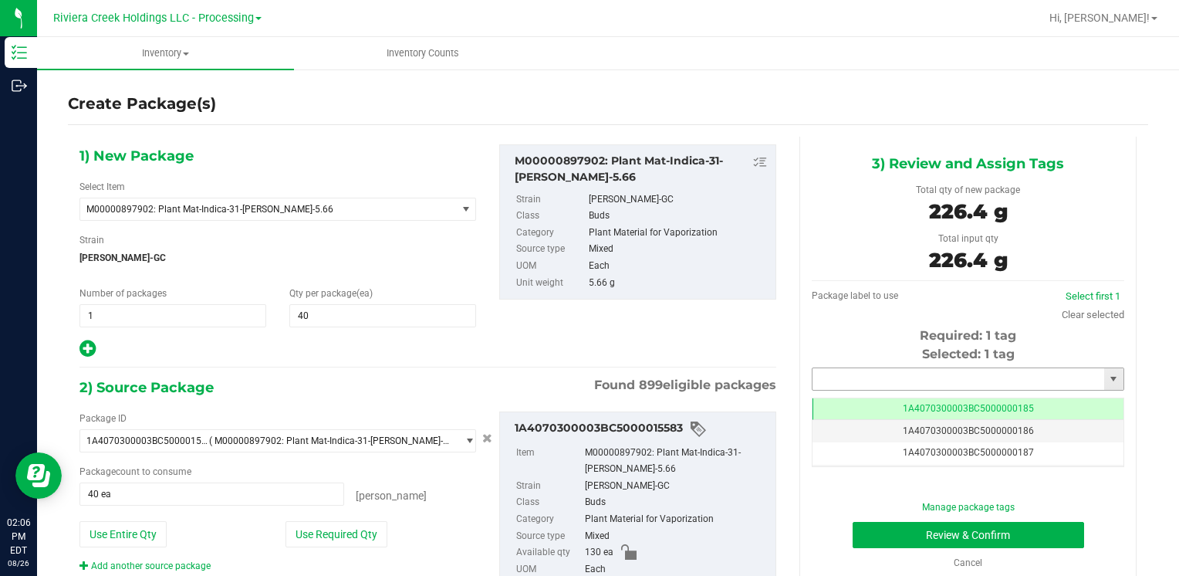
click at [837, 384] on input "text" at bounding box center [959, 379] width 292 height 22
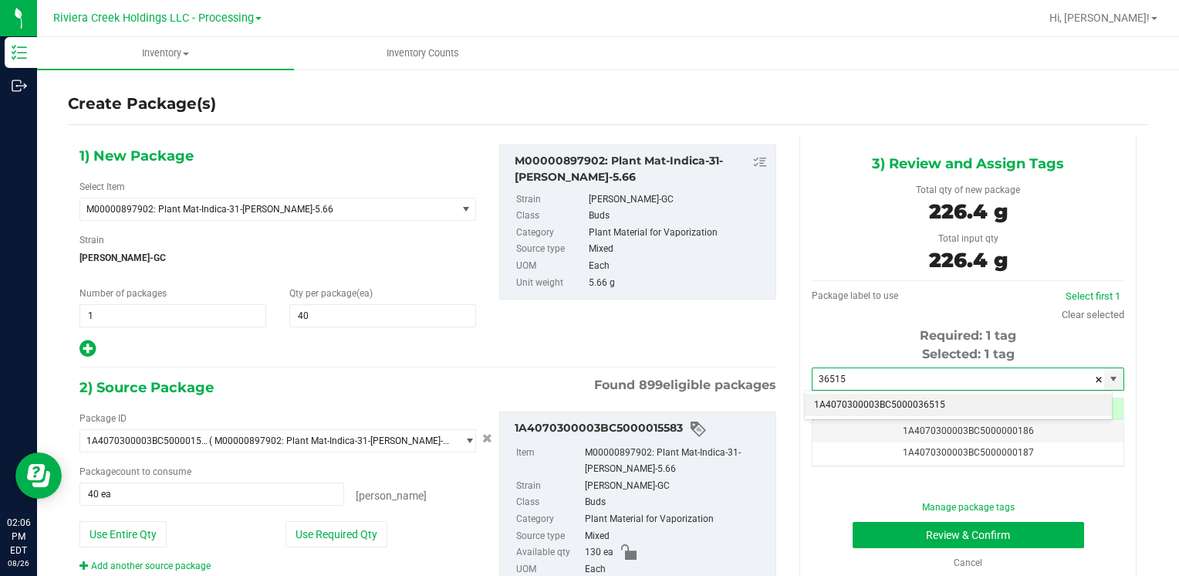
click at [845, 397] on li "1A4070300003BC5000036515" at bounding box center [958, 405] width 307 height 23
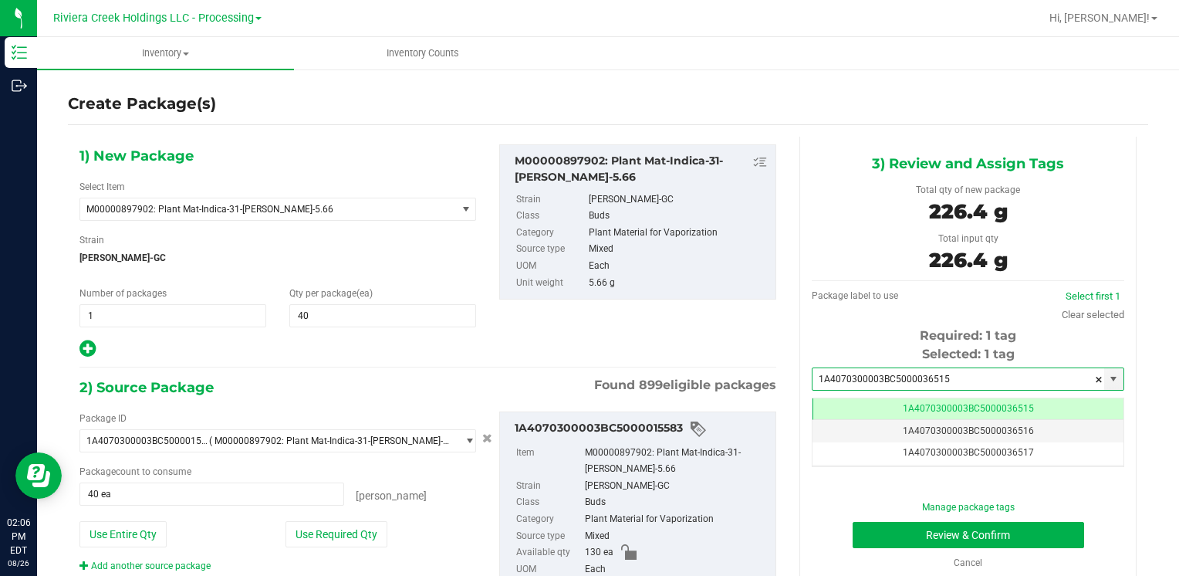
type input "1A4070300003BC5000036515"
click at [864, 517] on div "Manage package tags Review & Confirm Cancel" at bounding box center [968, 534] width 289 height 69
click at [865, 517] on div "Manage package tags Review & Confirm Cancel" at bounding box center [968, 534] width 289 height 69
drag, startPoint x: 865, startPoint y: 517, endPoint x: 869, endPoint y: 527, distance: 10.8
click at [869, 527] on button "Review & Confirm" at bounding box center [969, 535] width 232 height 26
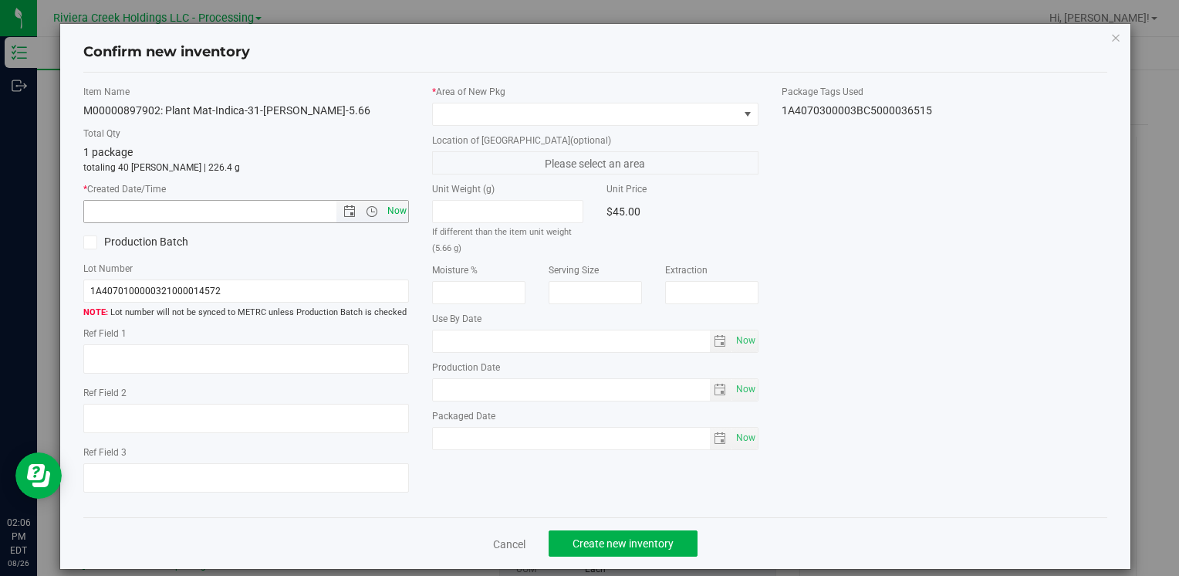
click at [398, 212] on span "Now" at bounding box center [397, 211] width 26 height 22
type input "[DATE] 2:06 PM"
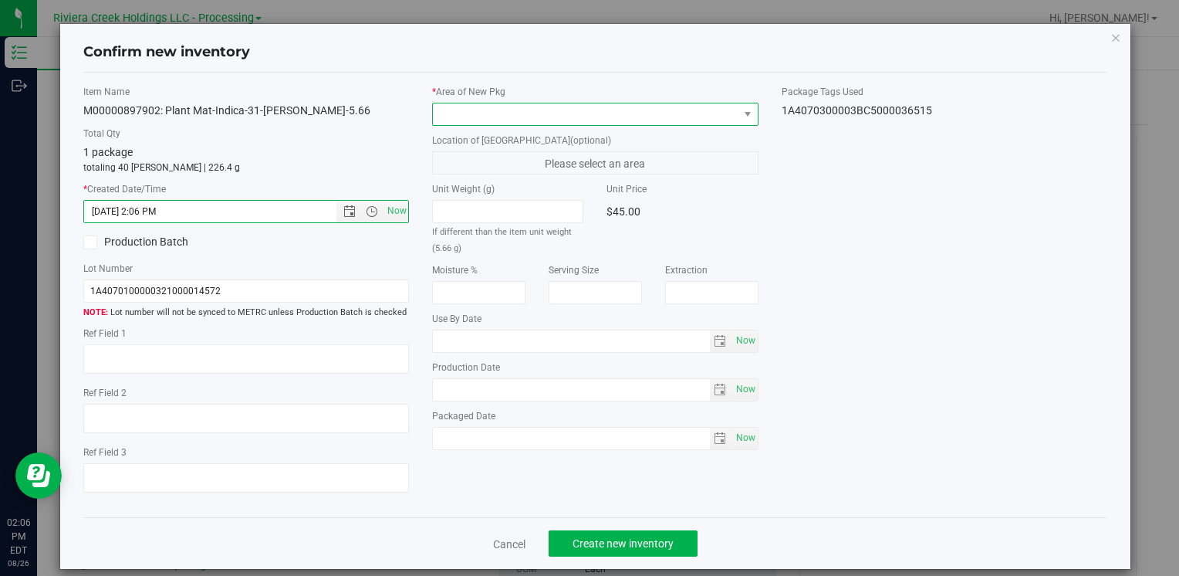
click at [500, 109] on span at bounding box center [585, 114] width 305 height 22
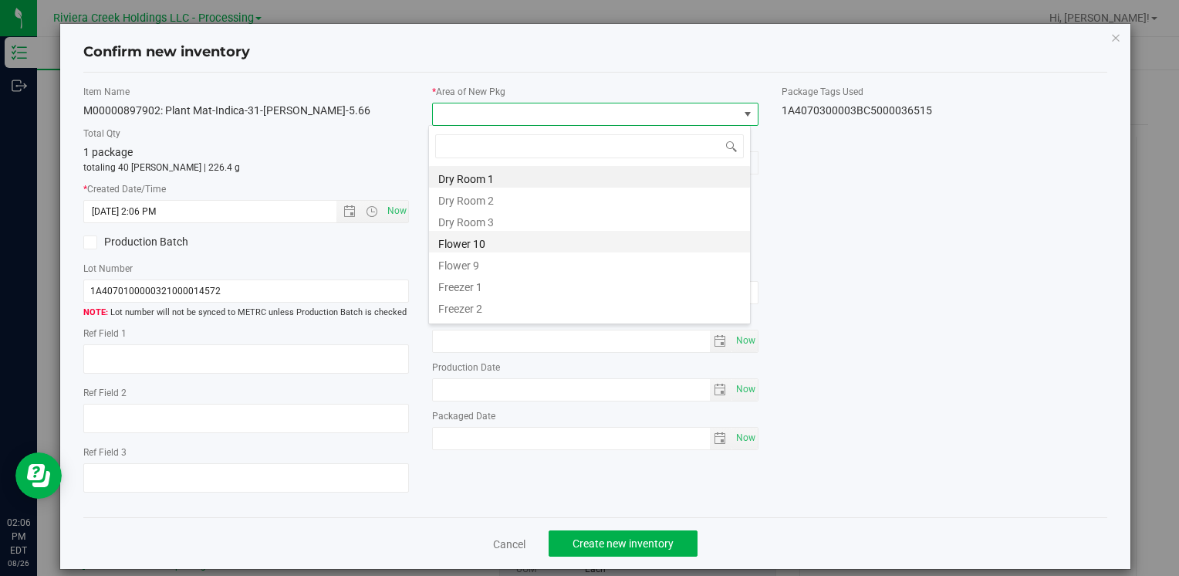
click at [501, 233] on li "Flower 10" at bounding box center [589, 242] width 321 height 22
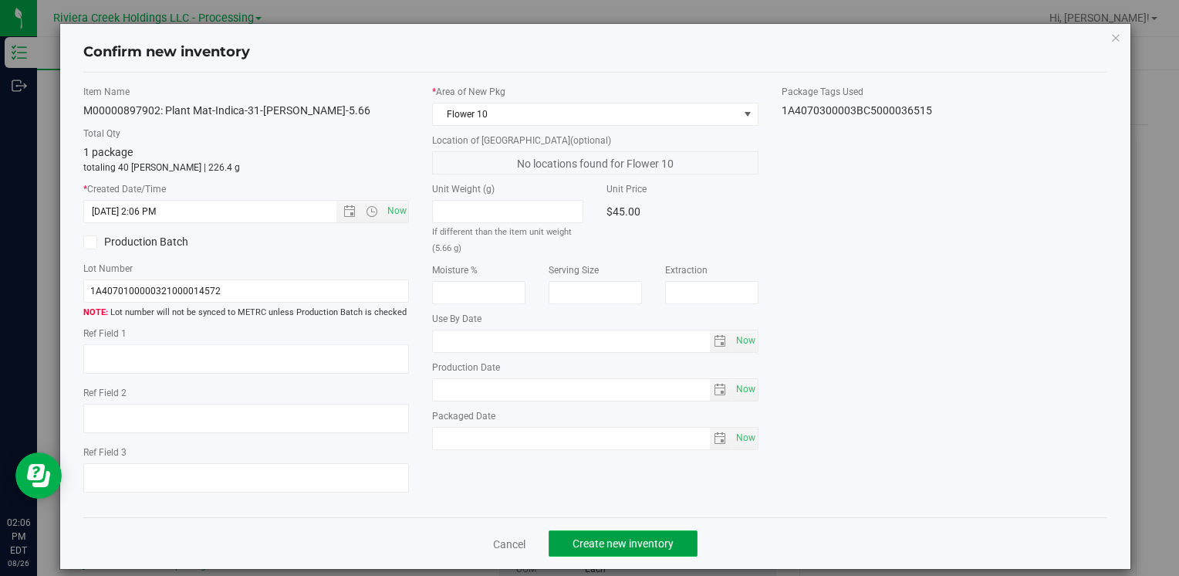
click at [621, 536] on button "Create new inventory" at bounding box center [623, 543] width 149 height 26
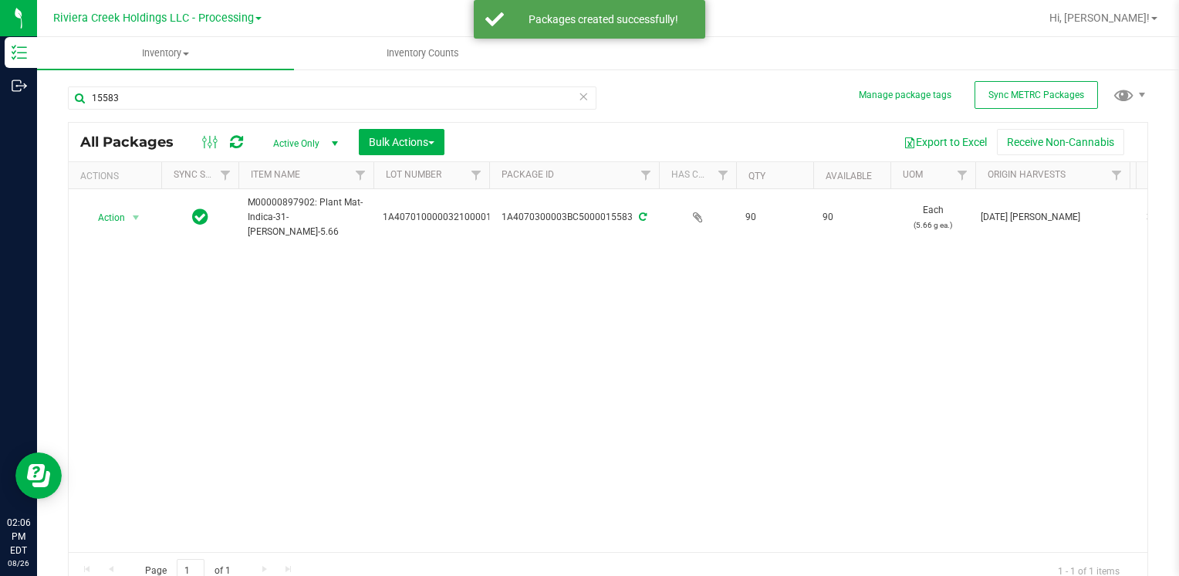
drag, startPoint x: 117, startPoint y: 220, endPoint x: 131, endPoint y: 241, distance: 25.5
click at [117, 219] on span "Action" at bounding box center [105, 218] width 42 height 22
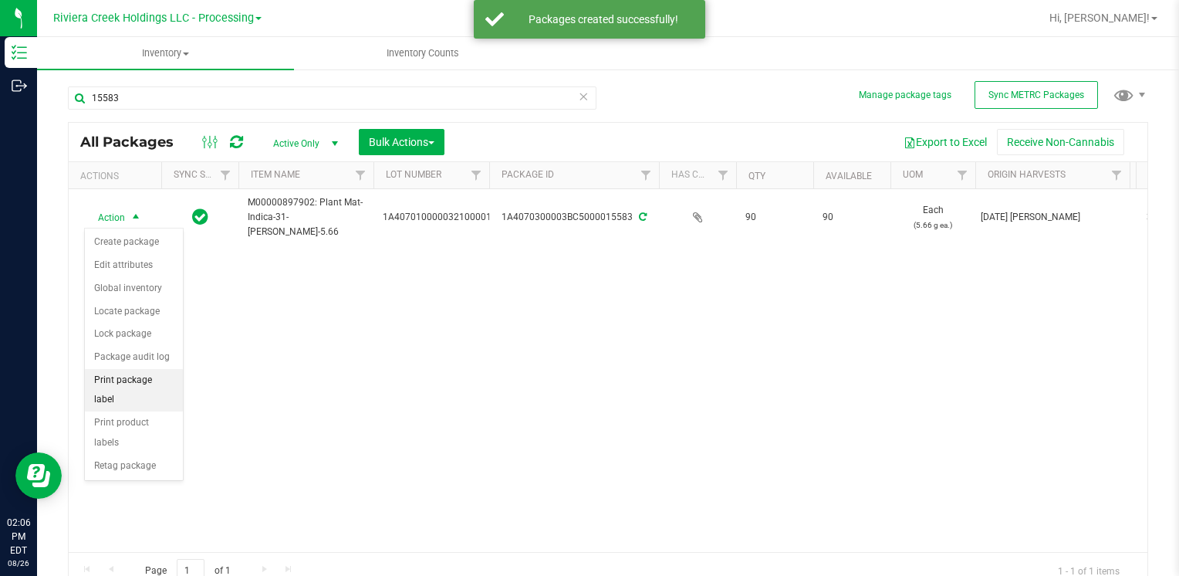
click at [144, 372] on li "Print package label" at bounding box center [134, 390] width 98 height 42
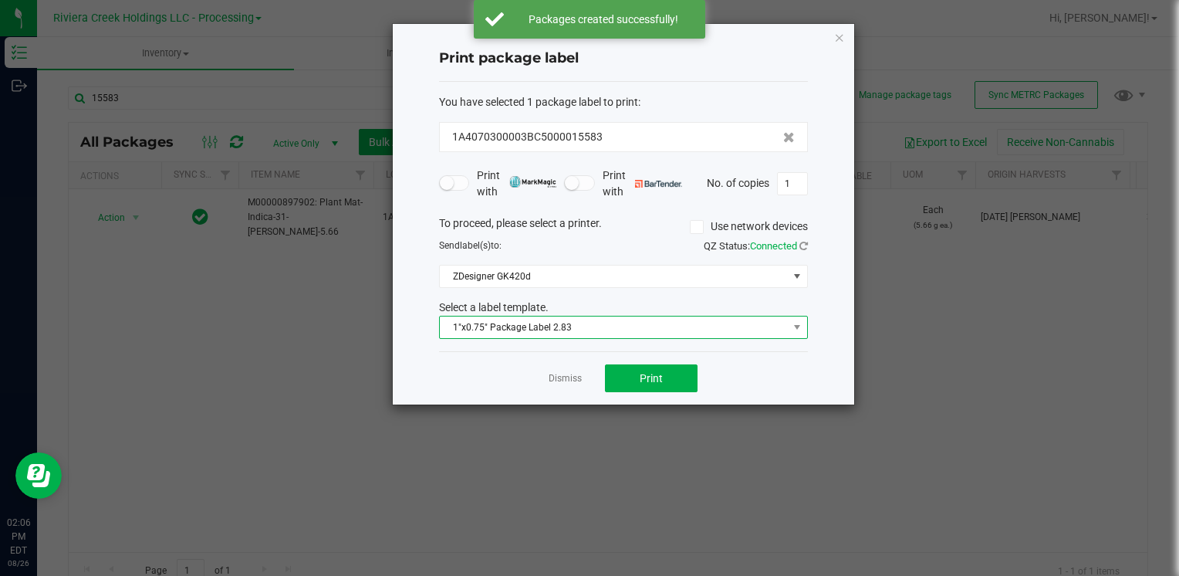
click at [532, 316] on span "1"x0.75" Package Label 2.83" at bounding box center [614, 327] width 348 height 22
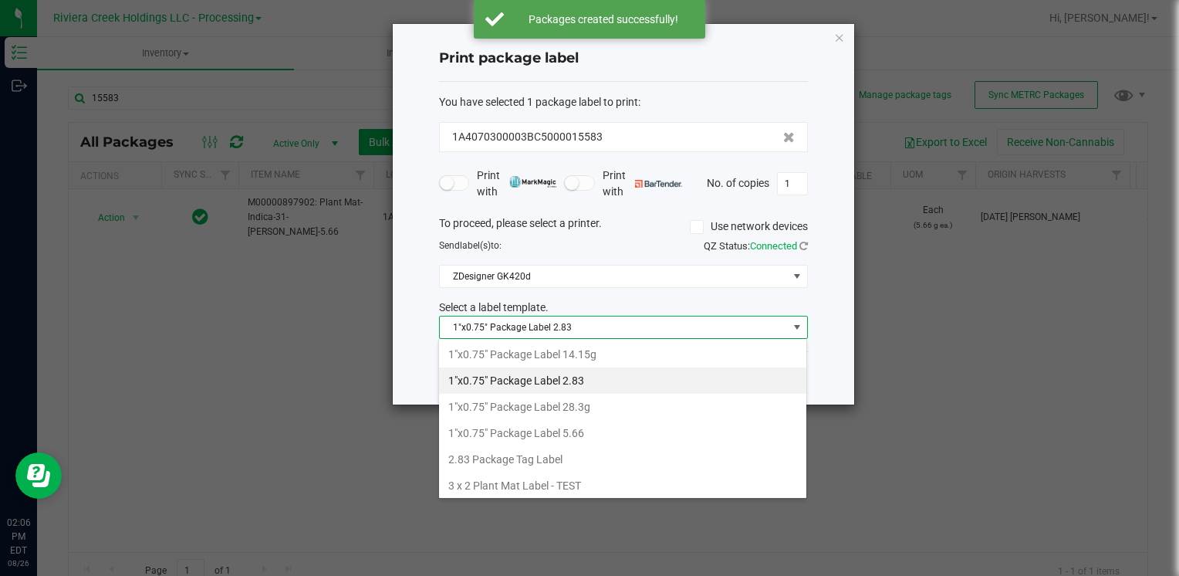
drag, startPoint x: 587, startPoint y: 435, endPoint x: 604, endPoint y: 404, distance: 35.2
click at [587, 434] on li "1"x0.75" Package Label 5.66" at bounding box center [622, 433] width 367 height 26
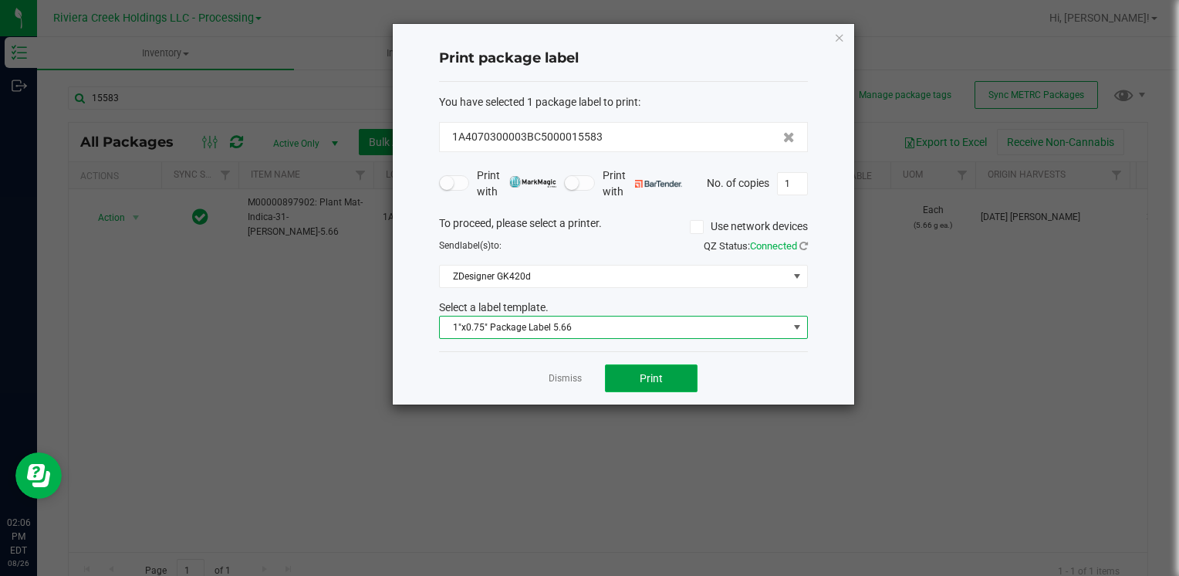
click at [626, 382] on button "Print" at bounding box center [651, 378] width 93 height 28
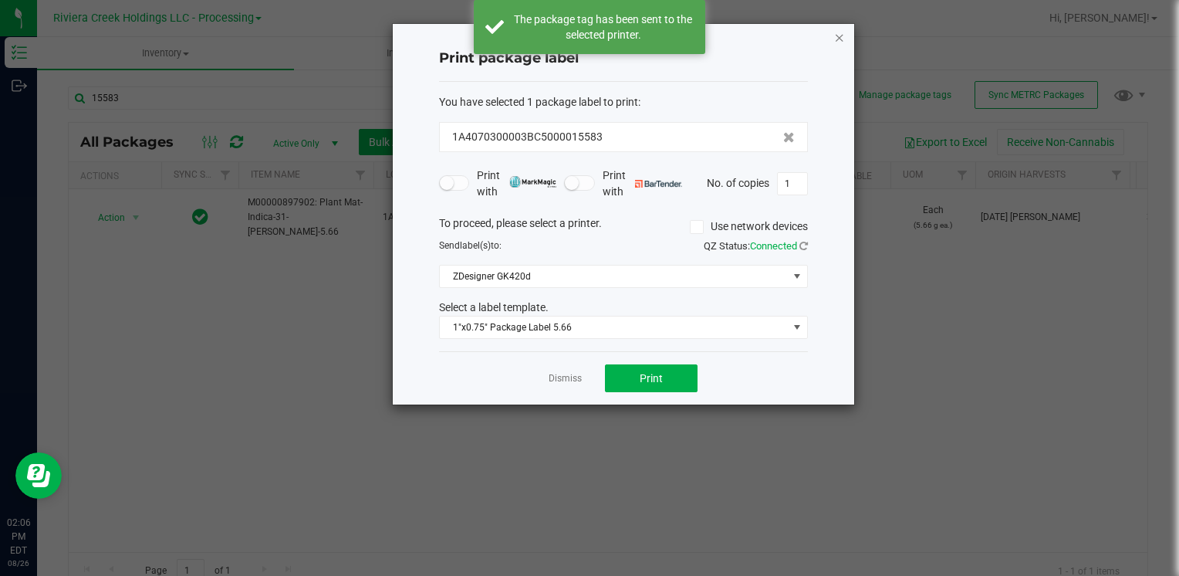
click at [841, 32] on icon "button" at bounding box center [839, 37] width 11 height 19
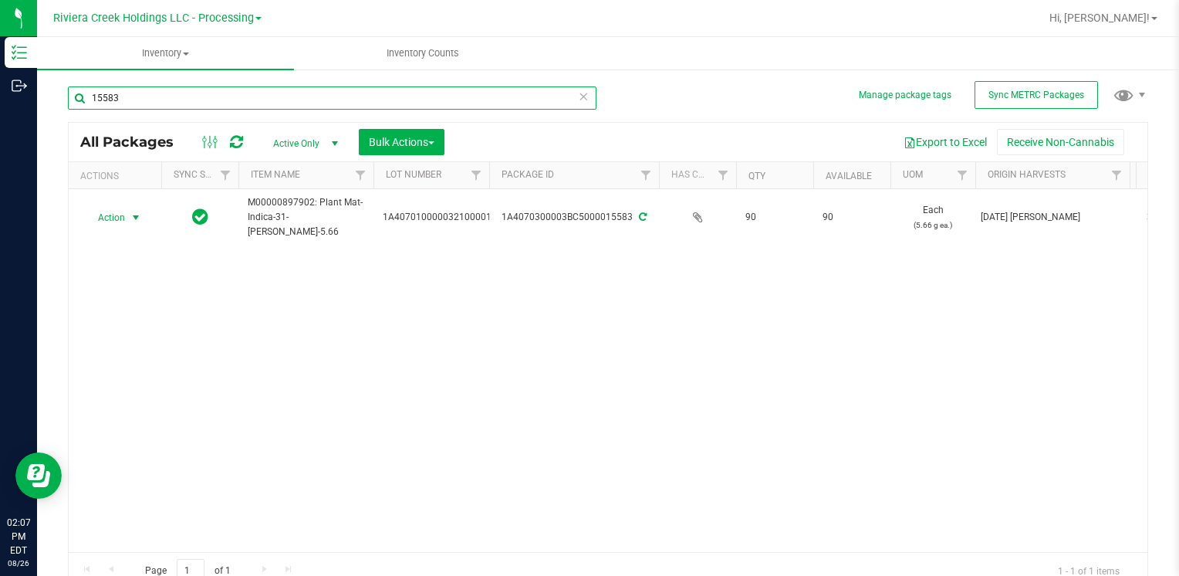
click at [184, 107] on input "15583" at bounding box center [332, 97] width 529 height 23
type input "15521"
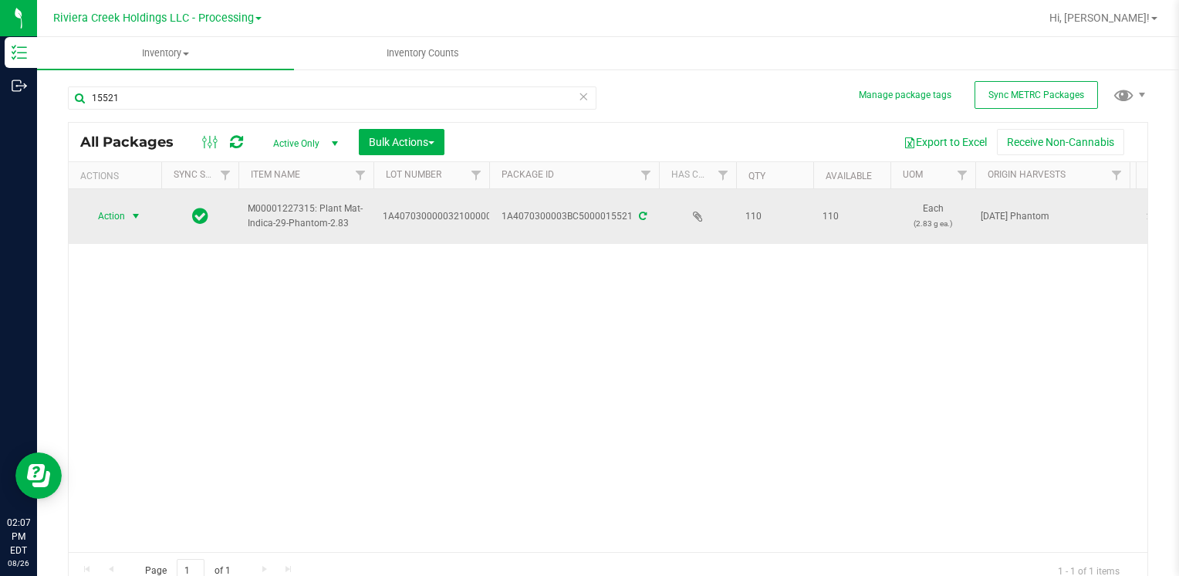
click at [113, 221] on span "Action" at bounding box center [105, 216] width 42 height 22
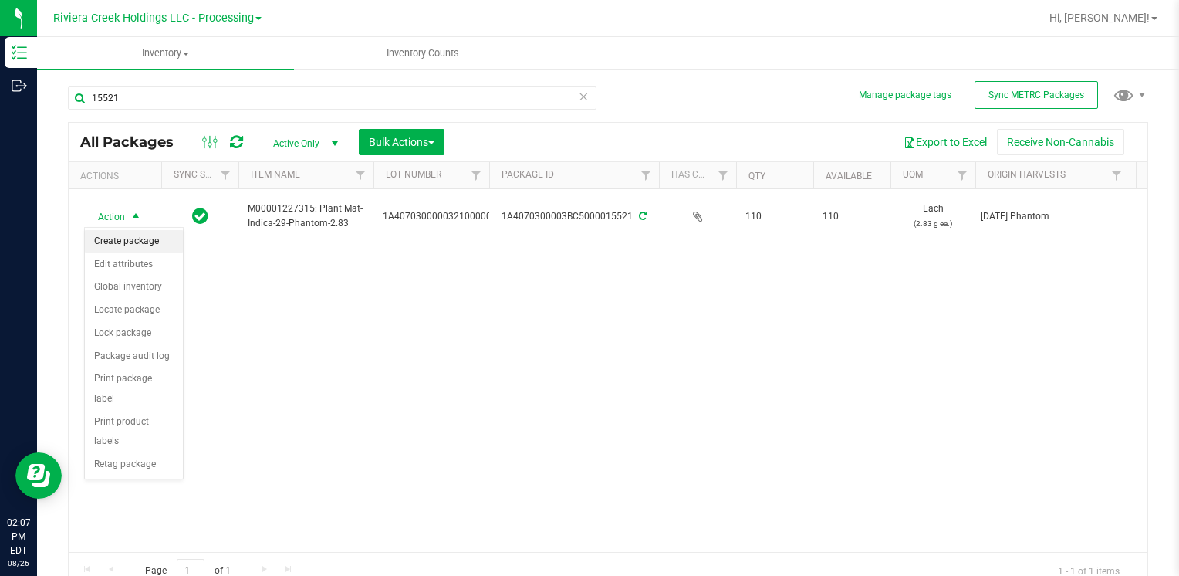
click at [134, 243] on li "Create package" at bounding box center [134, 241] width 98 height 23
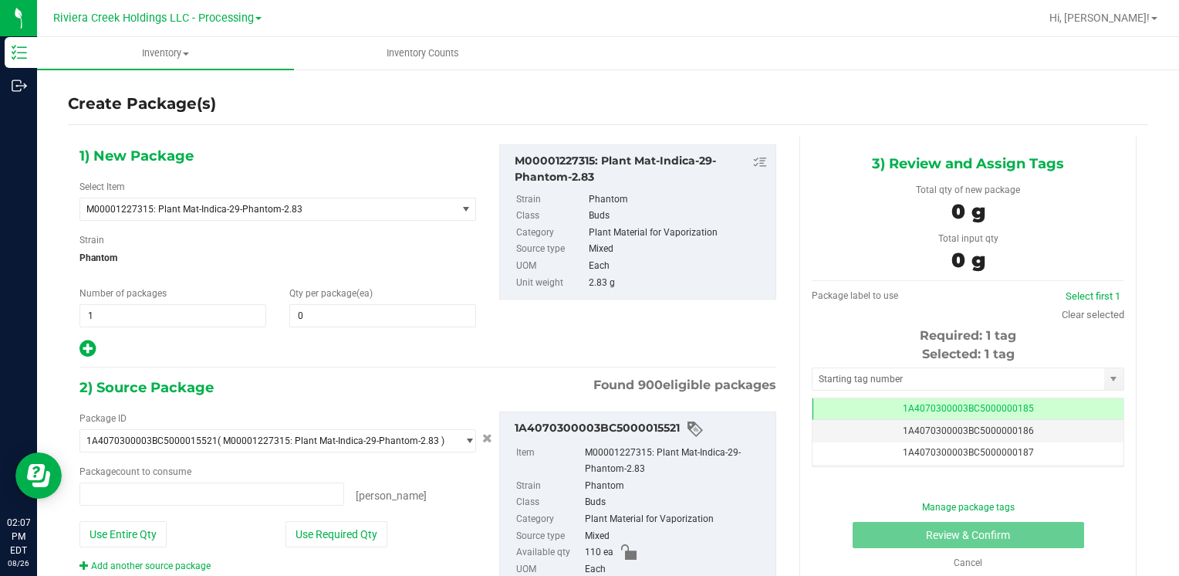
type input "0 ea"
click at [352, 329] on div "1) New Package Select Item M00001227315: Plant Mat-Indica-29-Phantom-2.83 M0000…" at bounding box center [278, 251] width 420 height 215
click at [353, 316] on span at bounding box center [382, 315] width 187 height 23
type input "50"
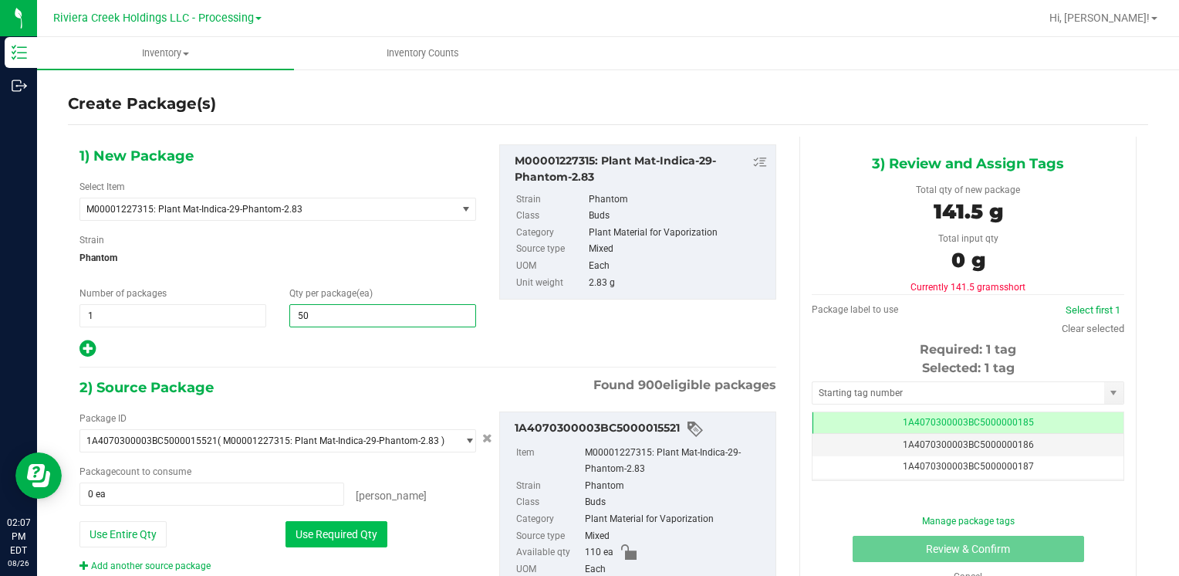
type input "50"
click at [303, 536] on button "Use Required Qty" at bounding box center [337, 534] width 102 height 26
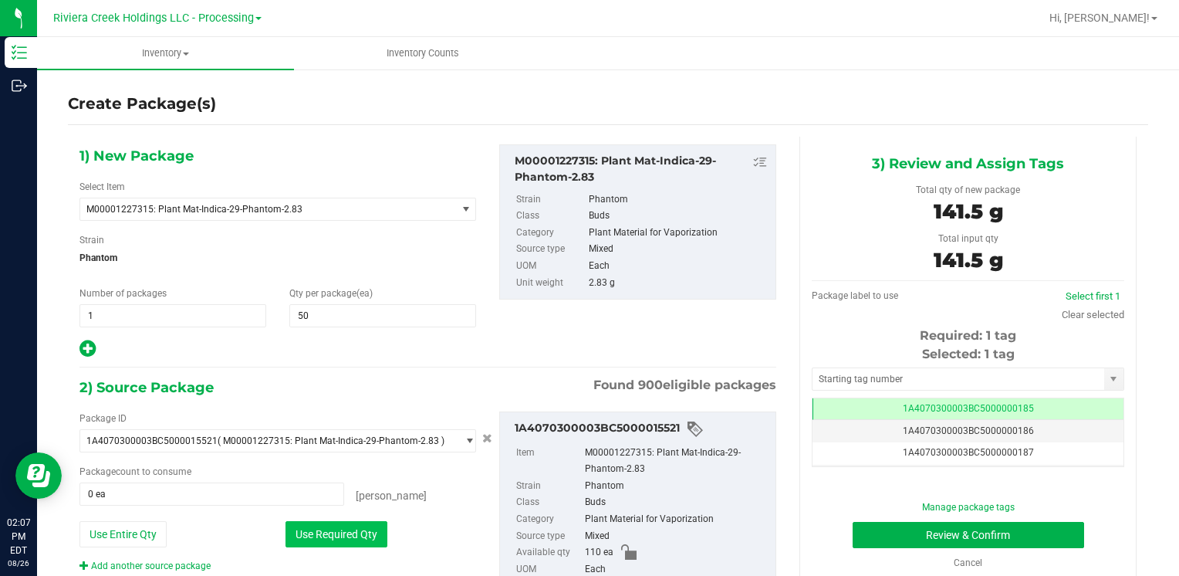
type input "50 ea"
click at [873, 360] on div "Selected: 1 tag" at bounding box center [968, 354] width 313 height 19
click at [872, 365] on div "Selected: 1 tag Tag 1A4070300003BC5000000185 1A4070300003BC5000000186 1A4070300…" at bounding box center [968, 406] width 313 height 122
click at [868, 374] on input "text" at bounding box center [959, 379] width 292 height 22
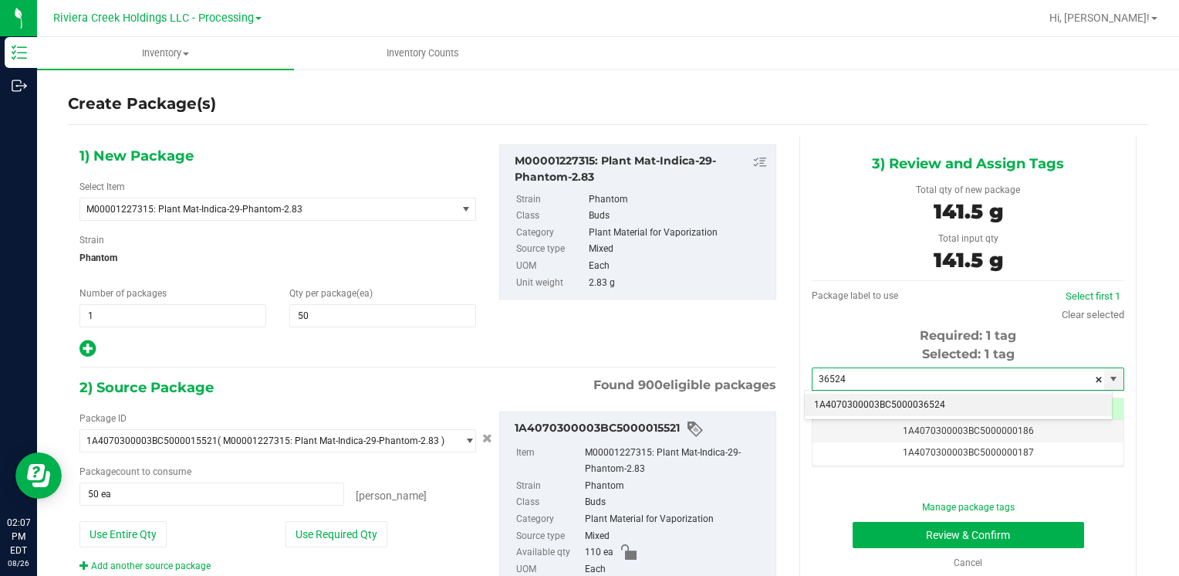
click at [855, 396] on li "1A4070300003BC5000036524" at bounding box center [958, 405] width 307 height 23
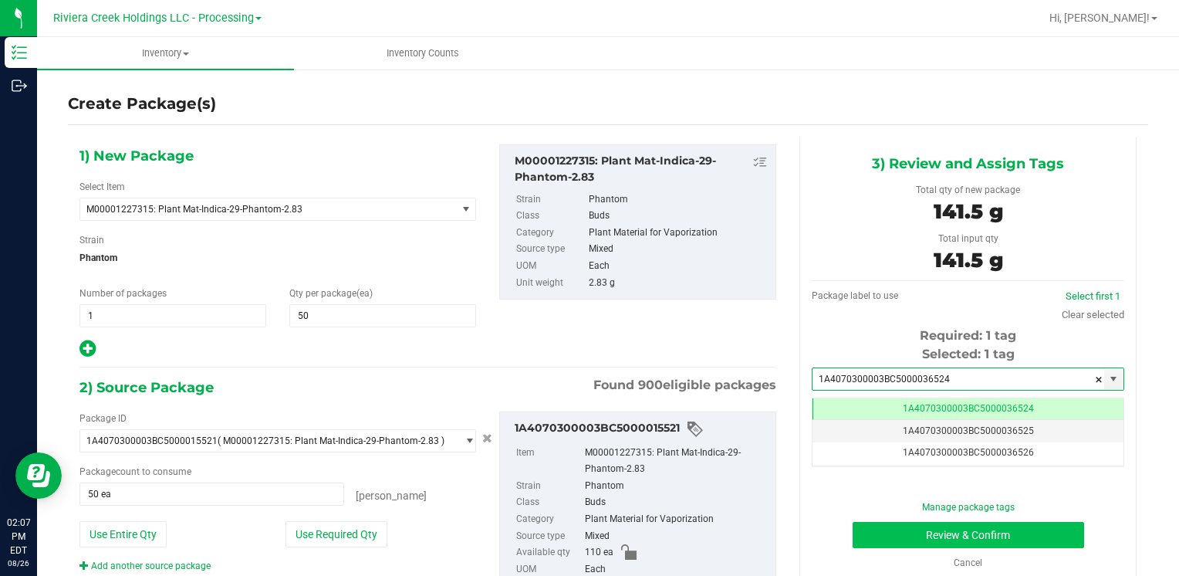
type input "1A4070300003BC5000036524"
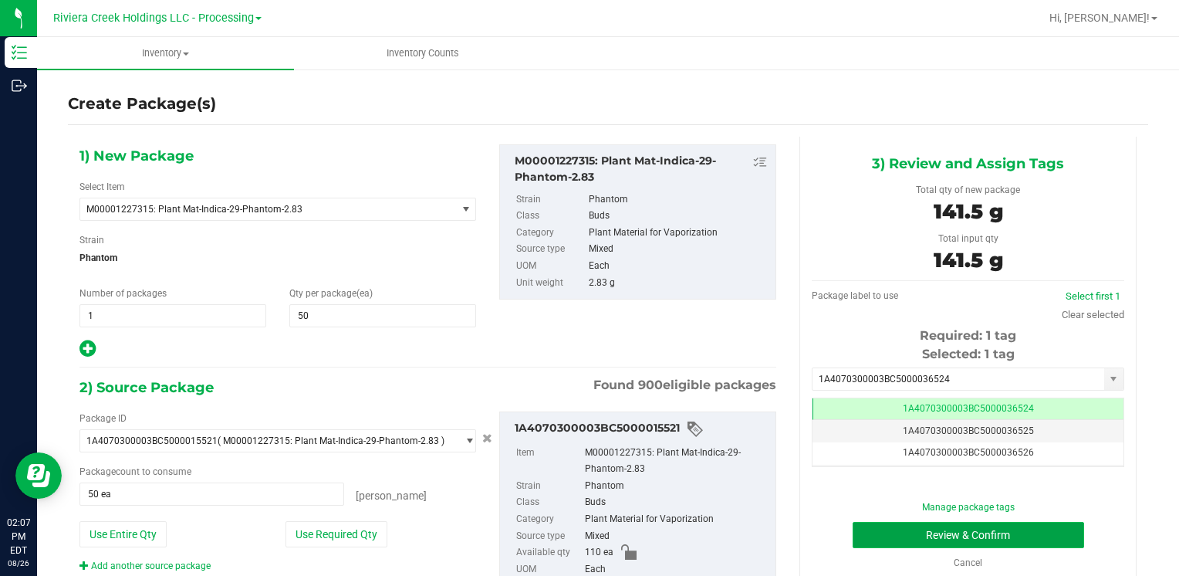
click at [886, 522] on button "Review & Confirm" at bounding box center [969, 535] width 232 height 26
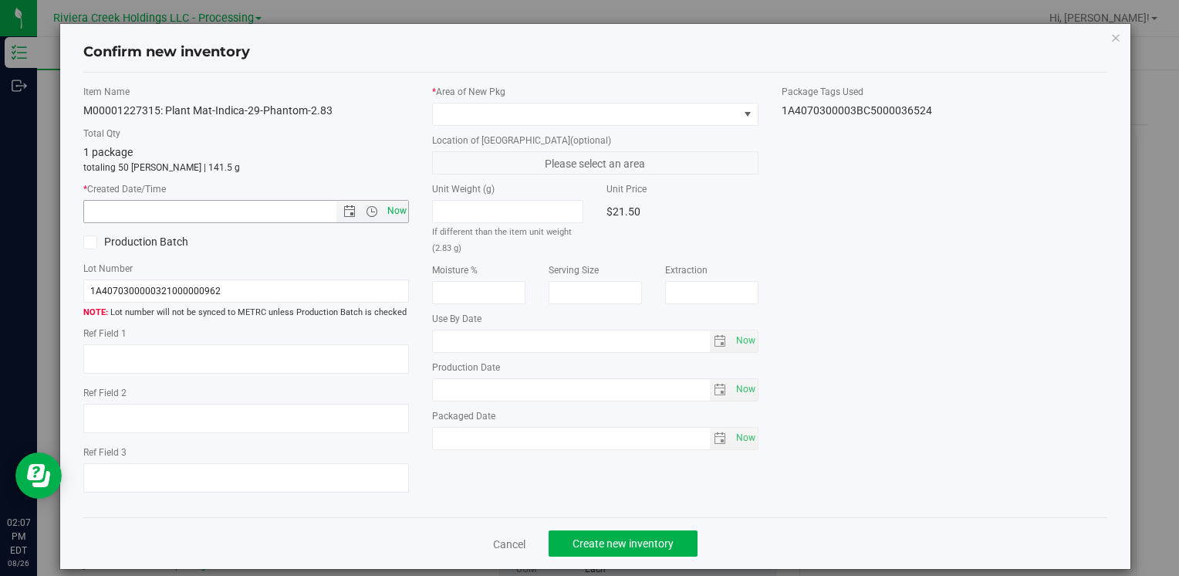
click at [393, 211] on span "Now" at bounding box center [397, 211] width 26 height 22
type input "[DATE] 2:07 PM"
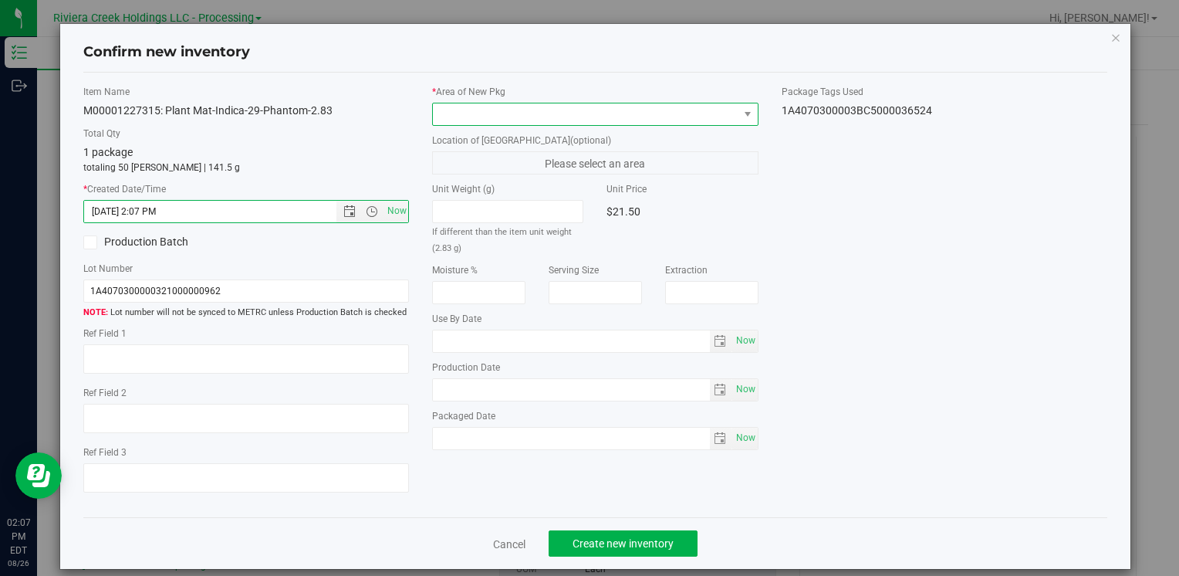
click at [439, 113] on span at bounding box center [585, 114] width 305 height 22
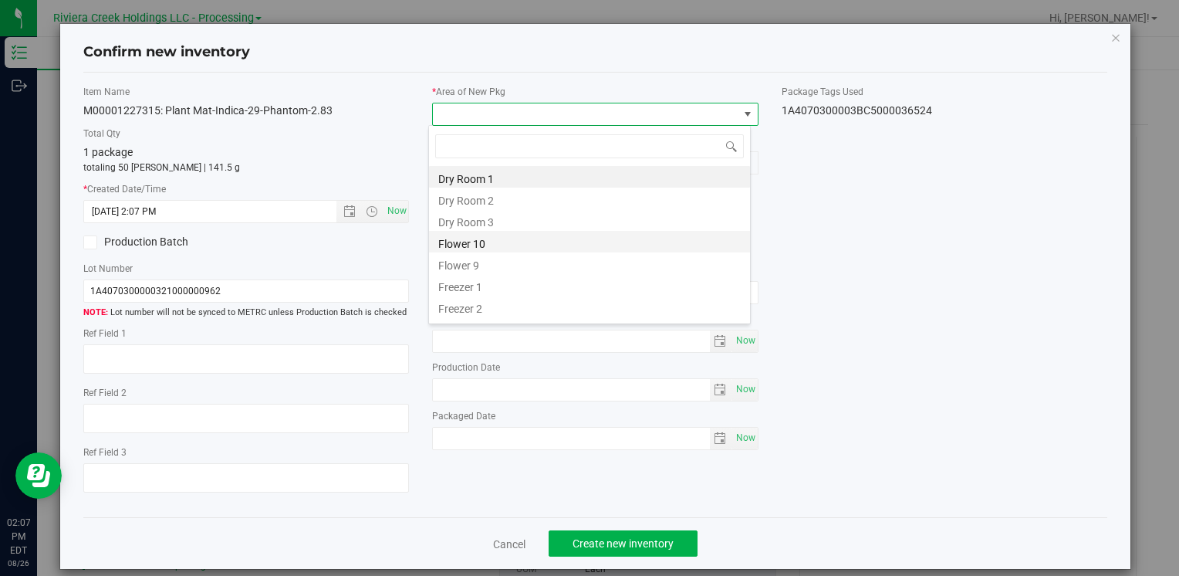
click at [505, 247] on li "Flower 10" at bounding box center [589, 242] width 321 height 22
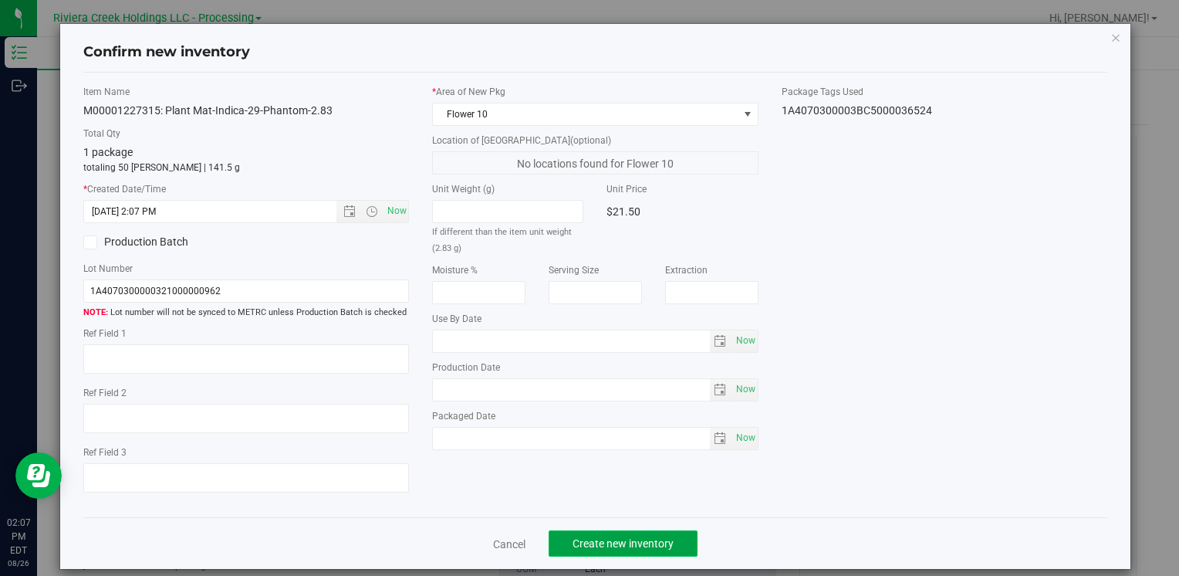
click at [590, 539] on span "Create new inventory" at bounding box center [623, 543] width 101 height 12
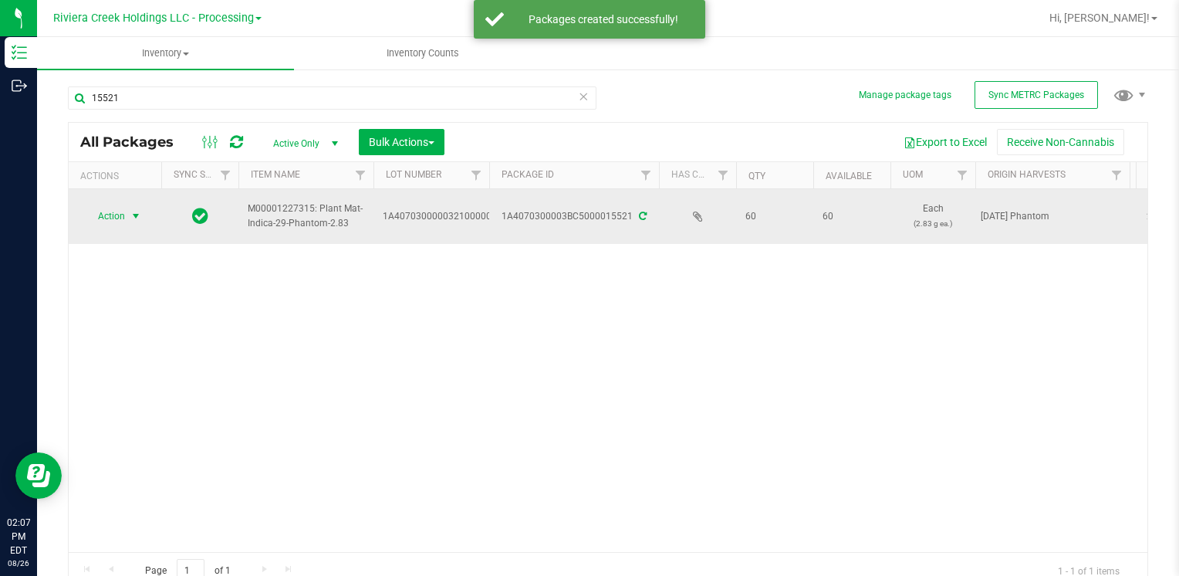
click at [123, 221] on span "Action" at bounding box center [105, 216] width 42 height 22
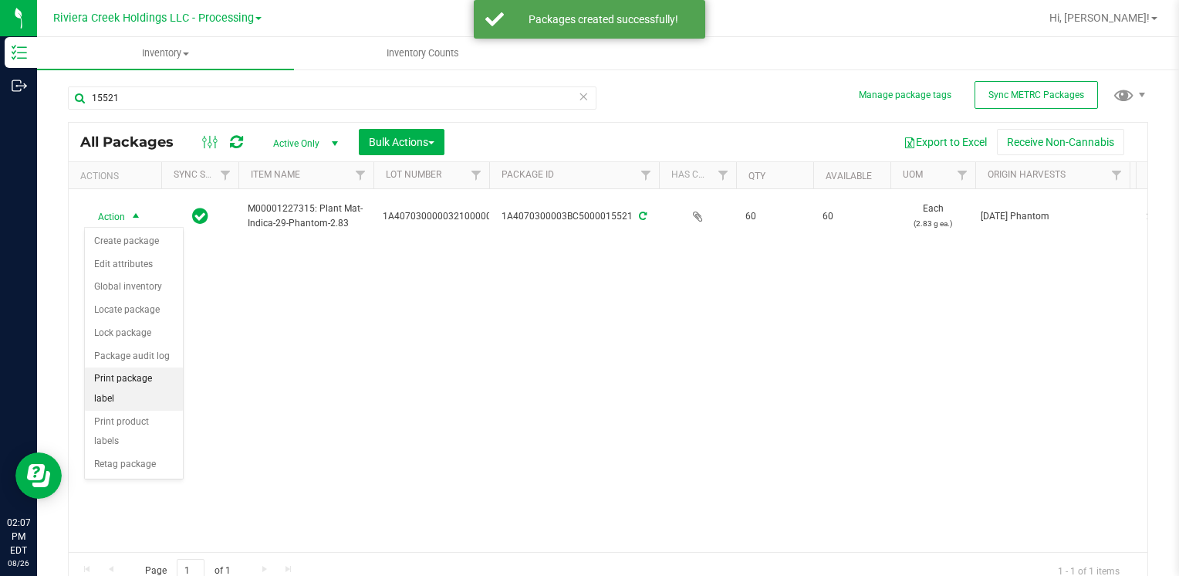
click at [167, 375] on li "Print package label" at bounding box center [134, 388] width 98 height 42
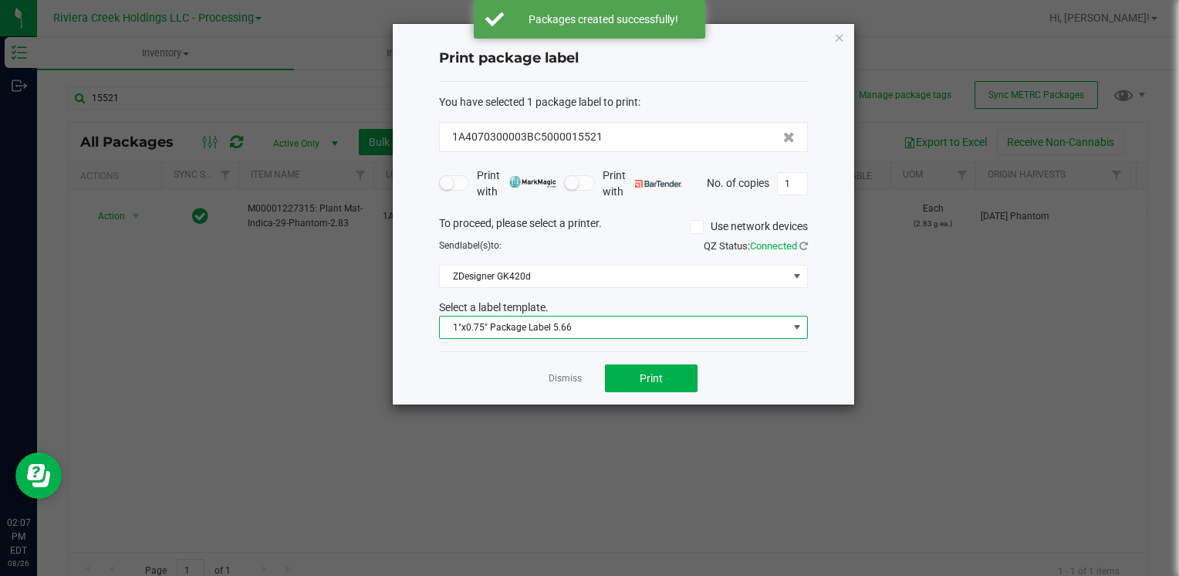
click at [612, 330] on span "1"x0.75" Package Label 5.66" at bounding box center [614, 327] width 348 height 22
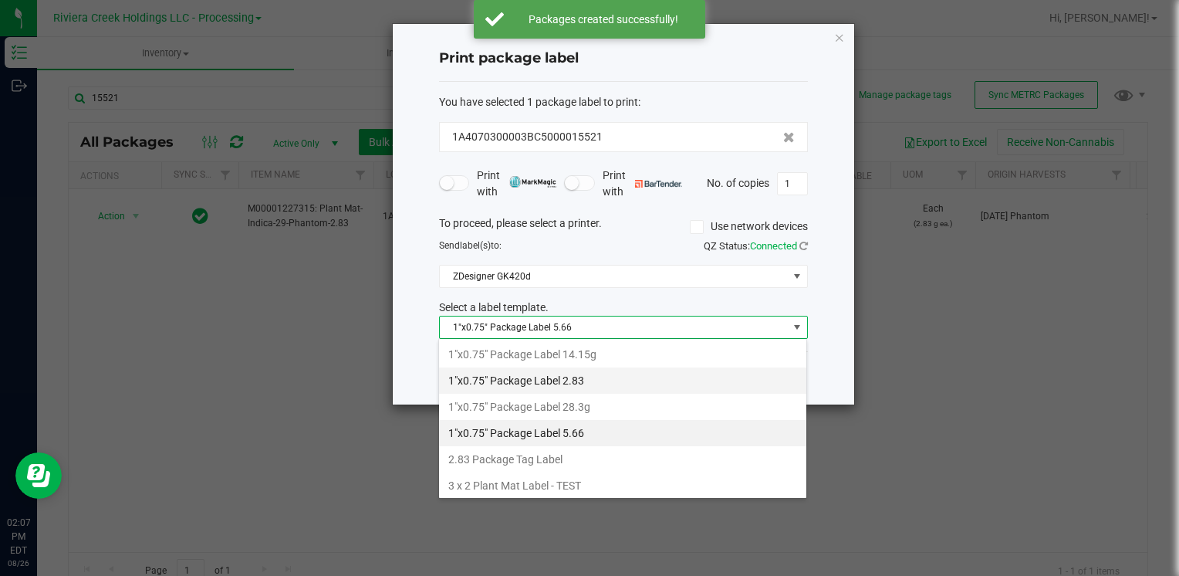
click at [596, 380] on li "1"x0.75" Package Label 2.83" at bounding box center [622, 380] width 367 height 26
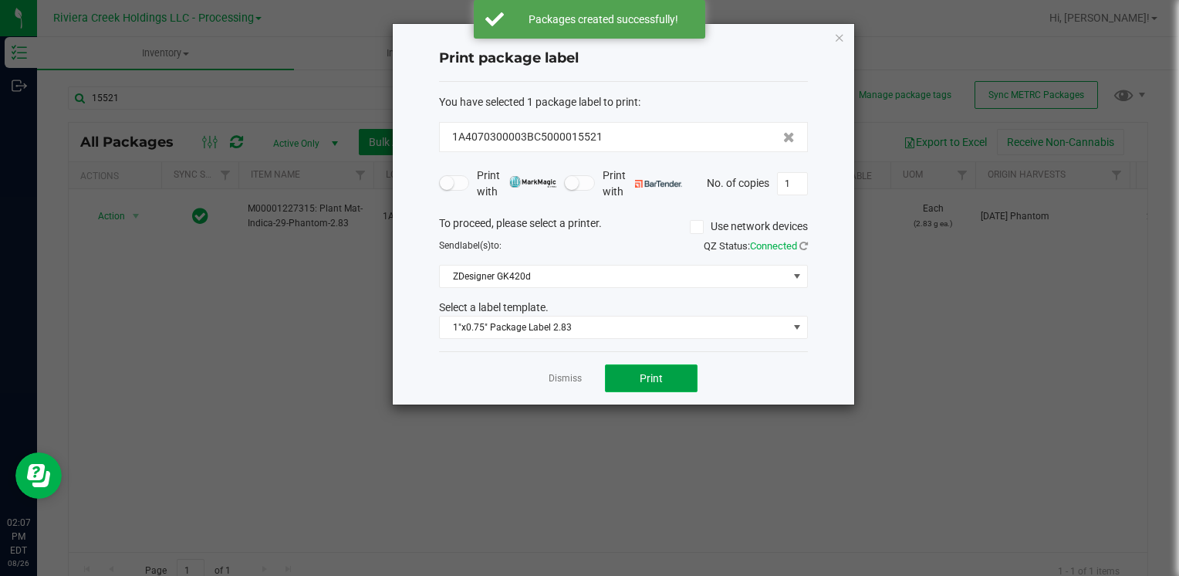
click at [625, 379] on button "Print" at bounding box center [651, 378] width 93 height 28
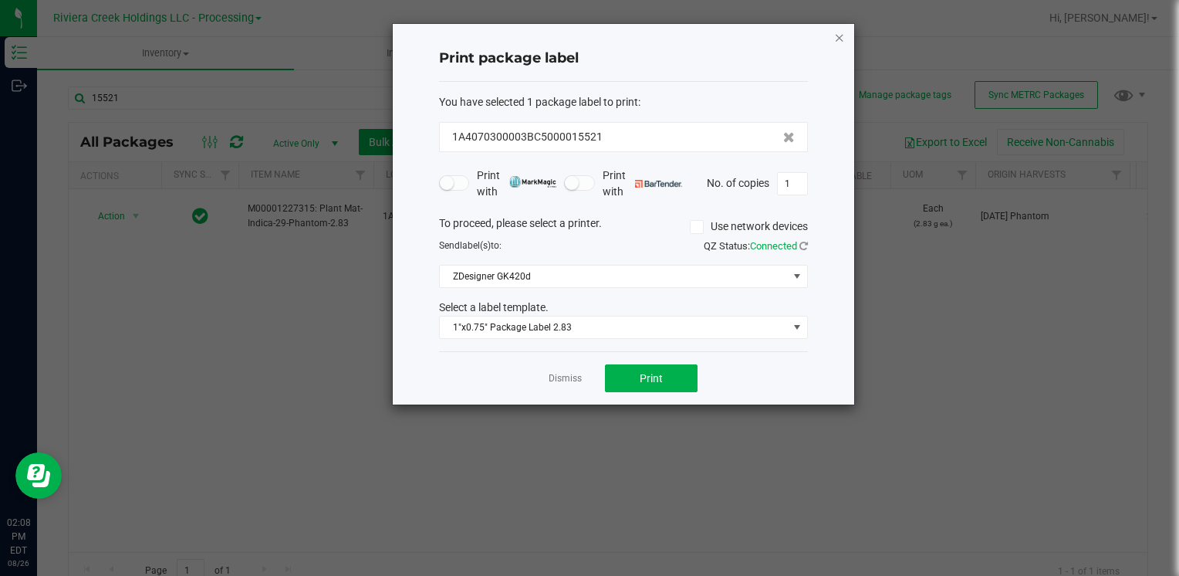
click at [838, 39] on icon "button" at bounding box center [839, 37] width 11 height 19
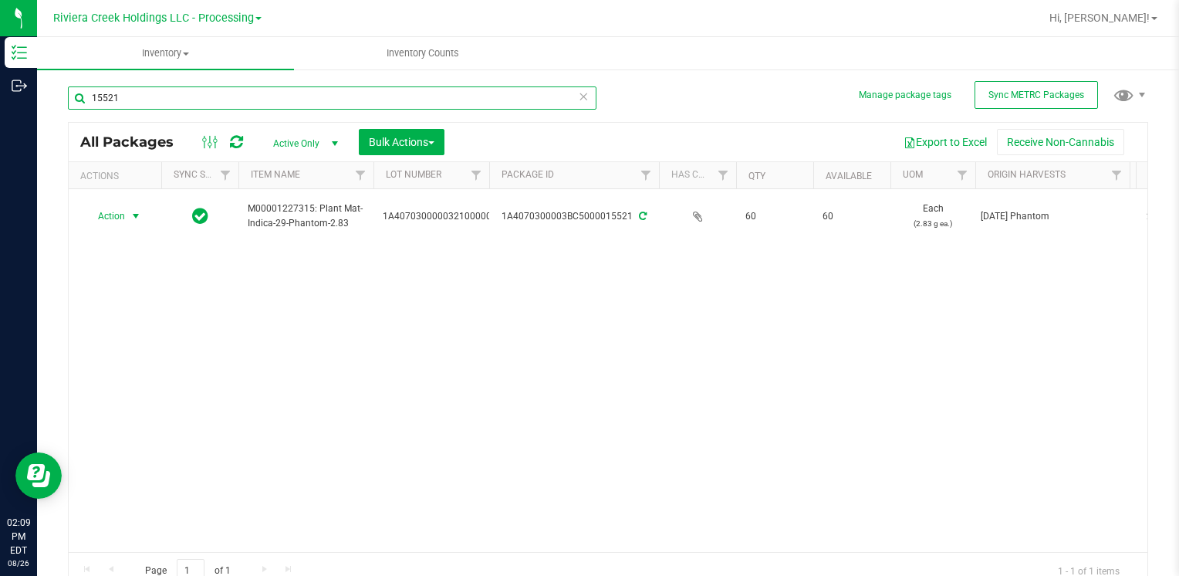
click at [218, 100] on input "15521" at bounding box center [332, 97] width 529 height 23
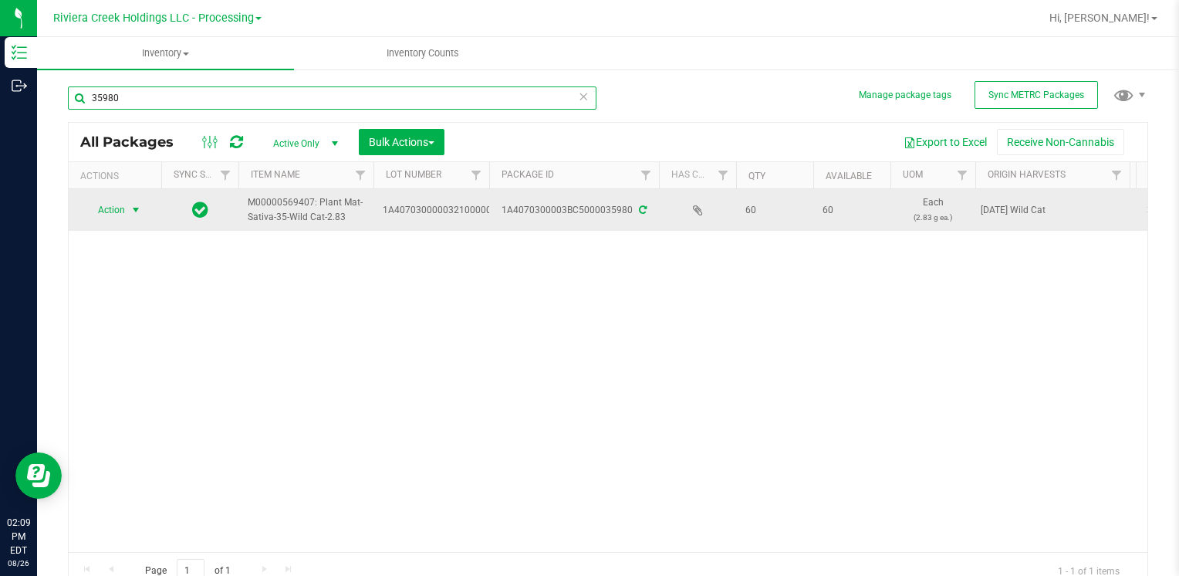
type input "35980"
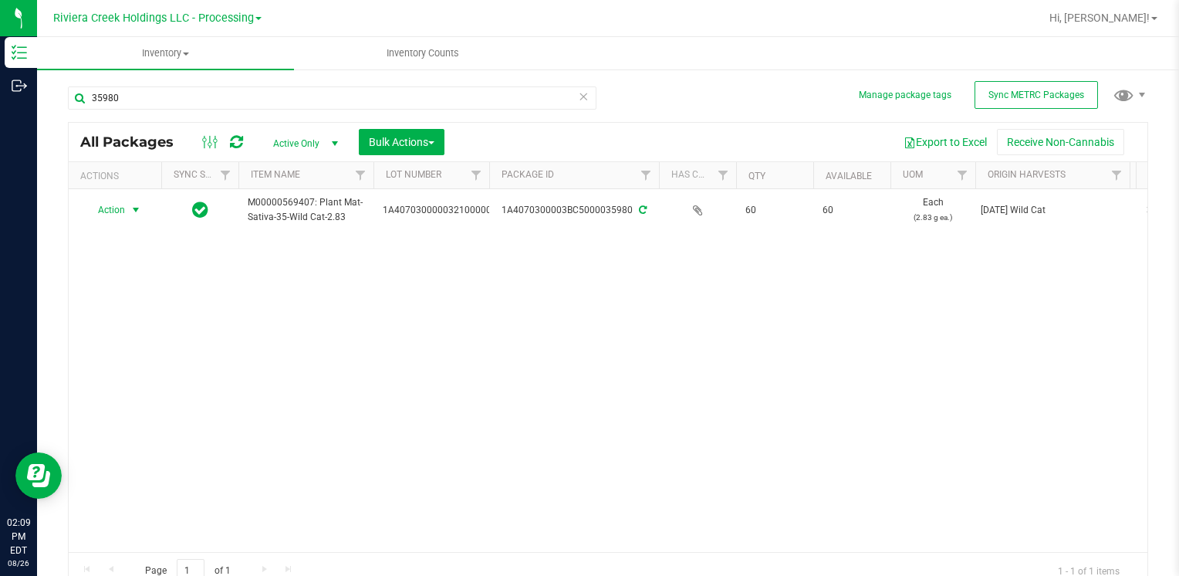
drag, startPoint x: 115, startPoint y: 211, endPoint x: 130, endPoint y: 245, distance: 37.3
click at [116, 211] on span "Action" at bounding box center [105, 210] width 42 height 22
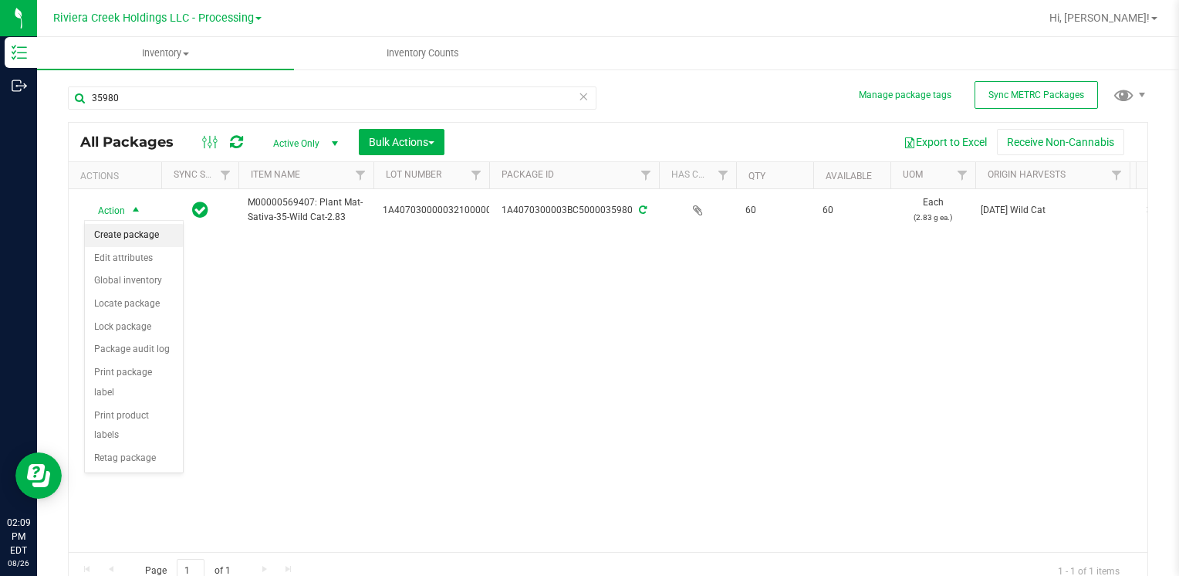
click at [134, 233] on li "Create package" at bounding box center [134, 235] width 98 height 23
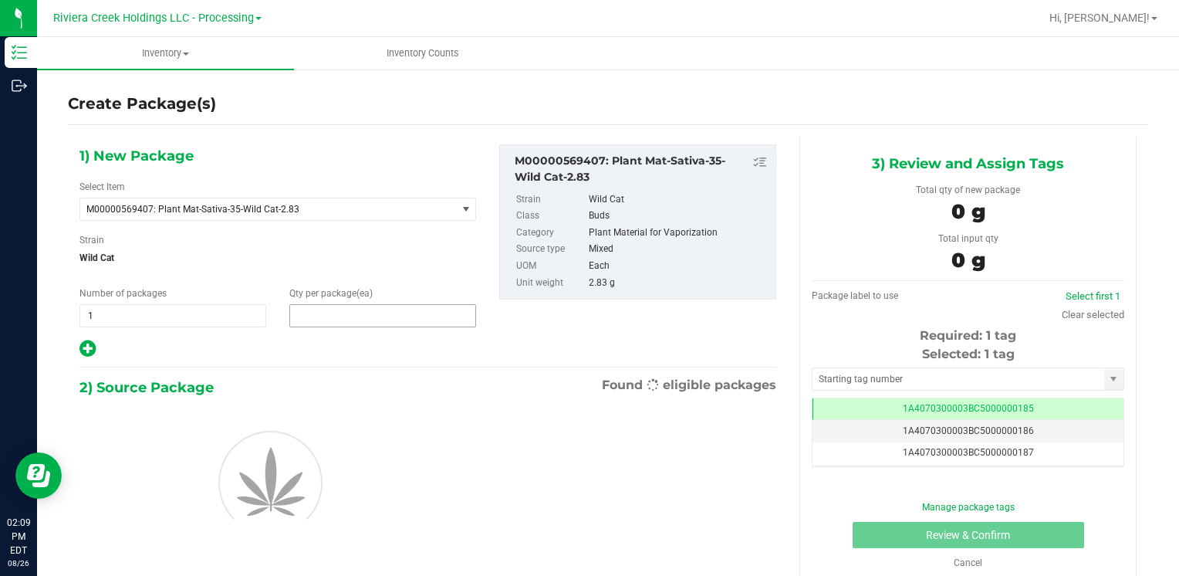
click at [377, 311] on span at bounding box center [382, 315] width 187 height 23
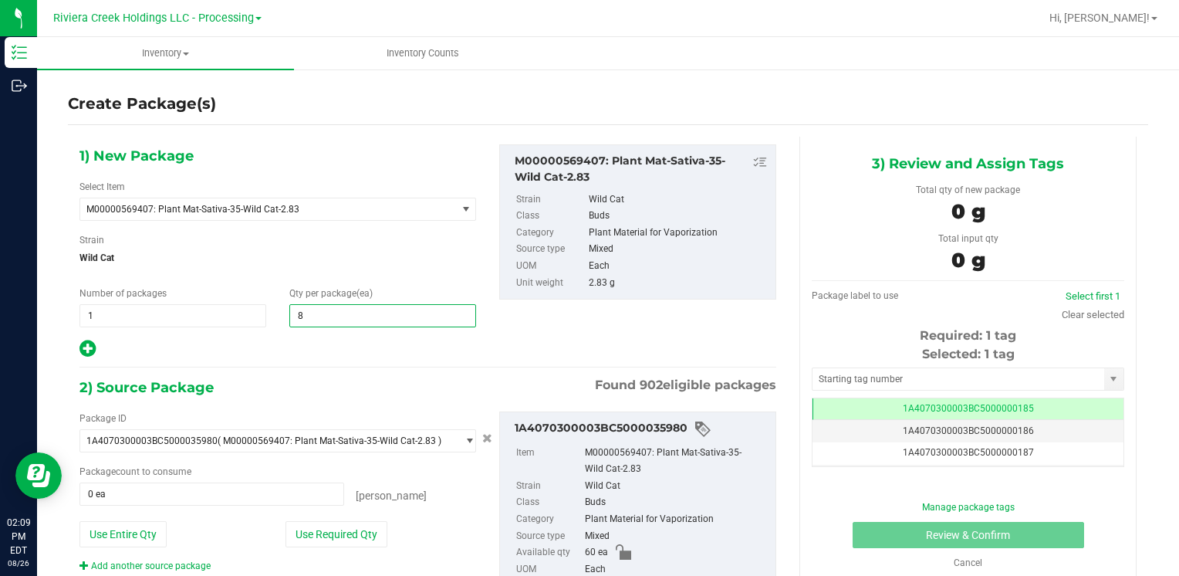
type input "80"
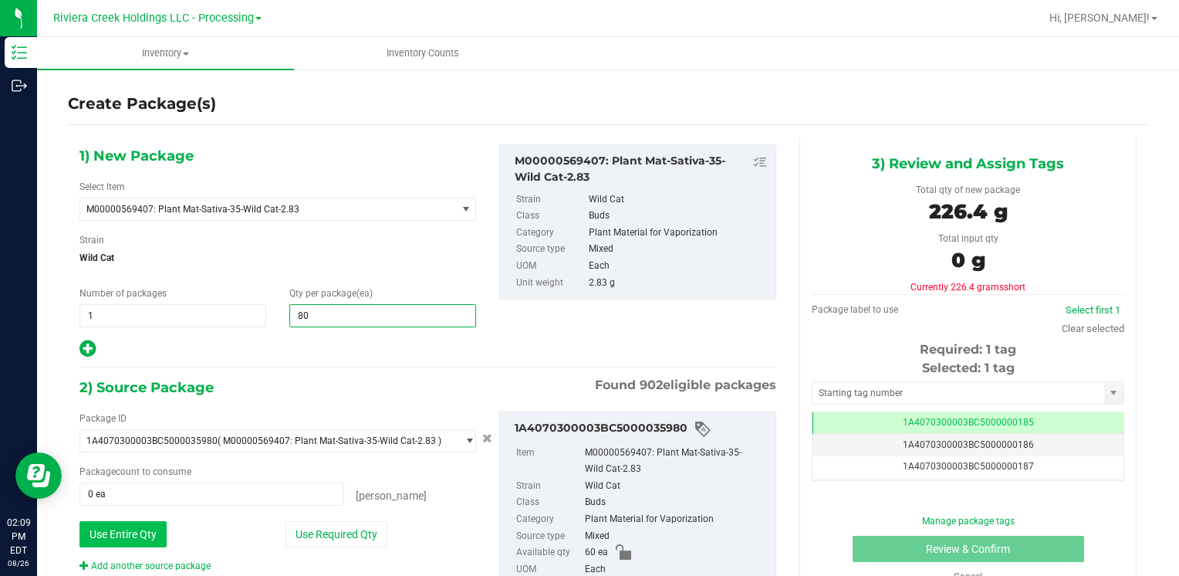
type input "80"
click at [147, 537] on button "Use Entire Qty" at bounding box center [122, 534] width 87 height 26
type input "60 ea"
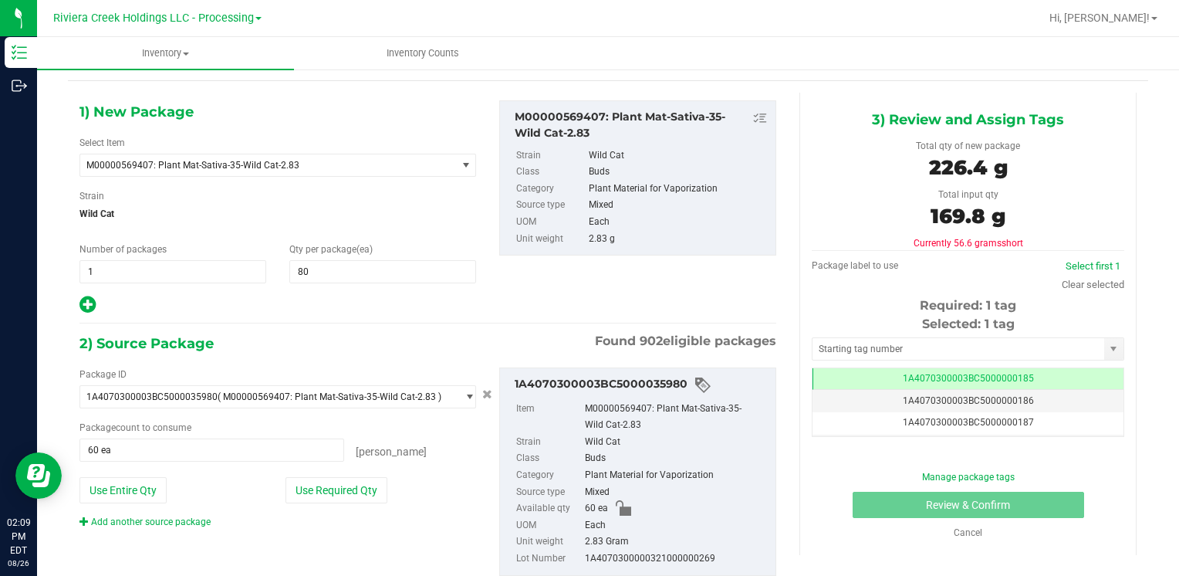
scroll to position [86, 0]
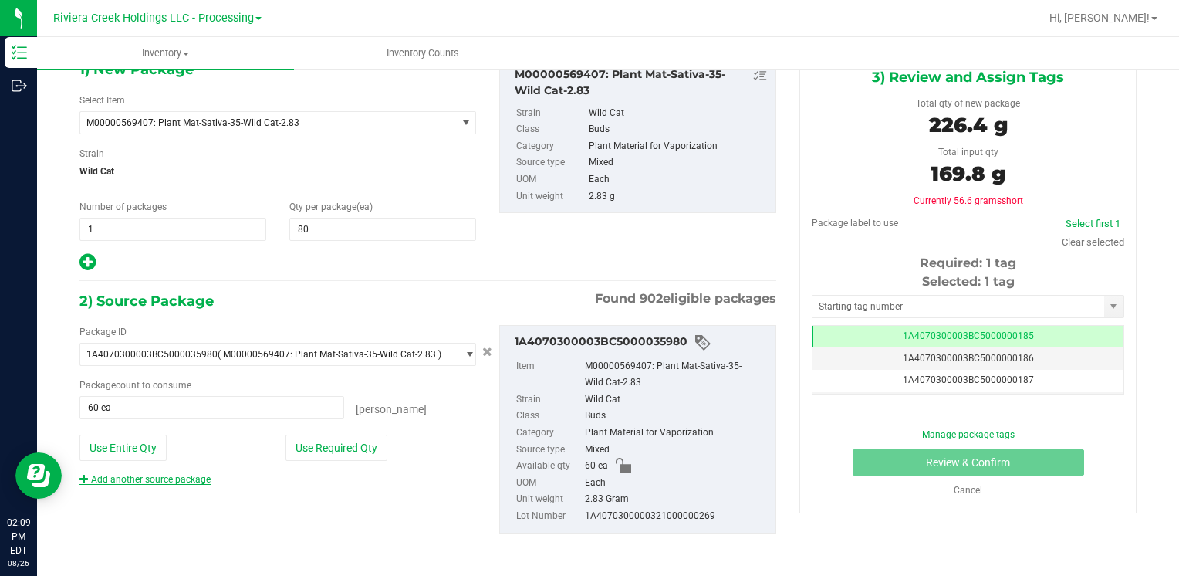
click at [202, 479] on link "Add another source package" at bounding box center [144, 479] width 131 height 11
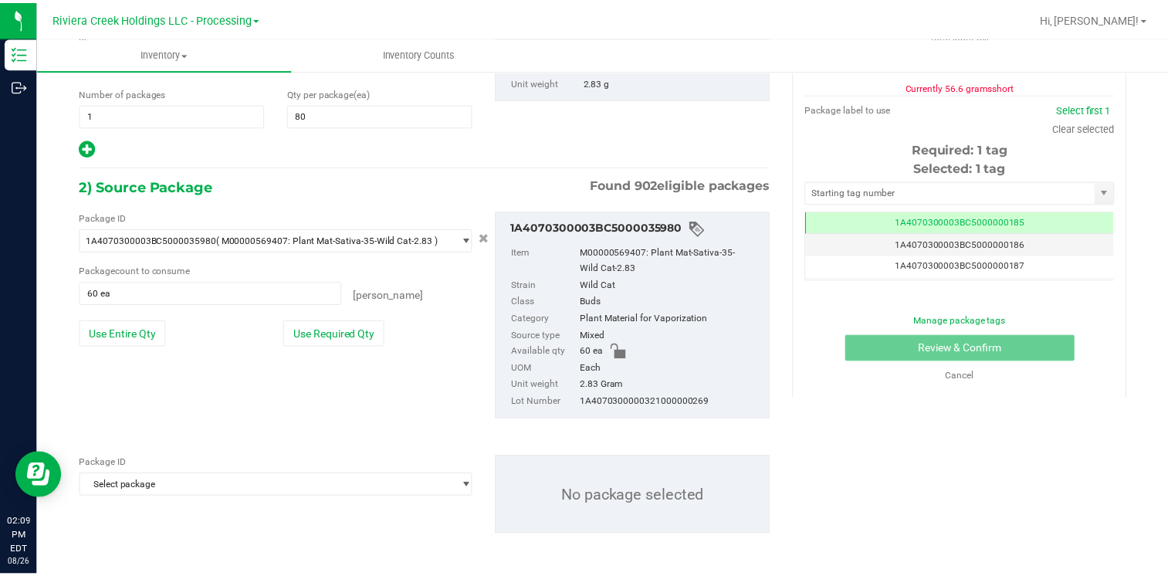
scroll to position [201, 0]
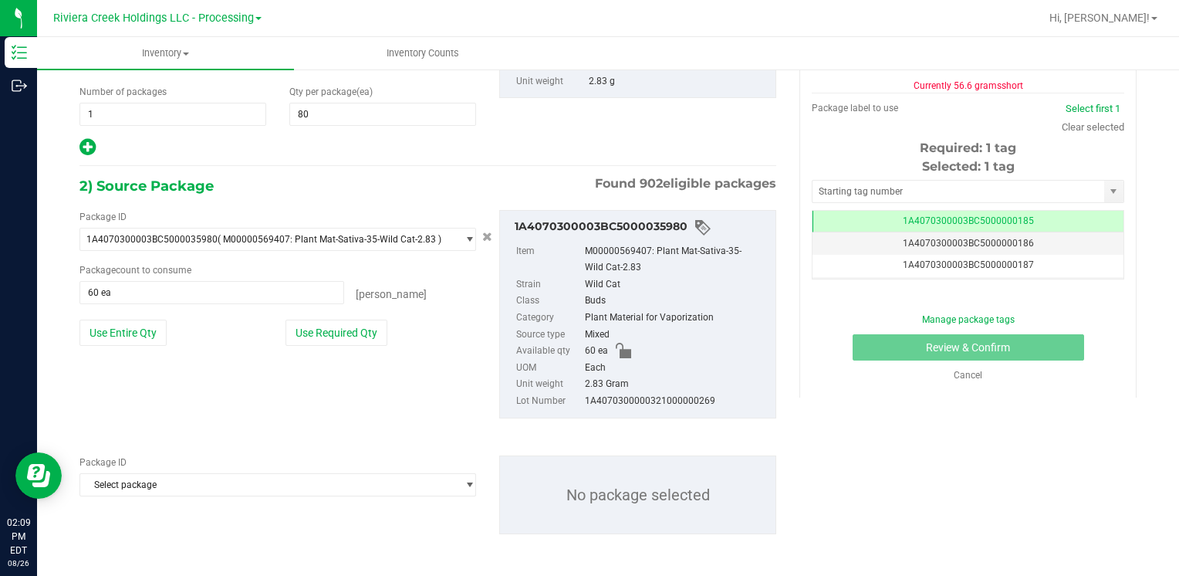
click at [202, 250] on span "Select package" at bounding box center [268, 239] width 376 height 22
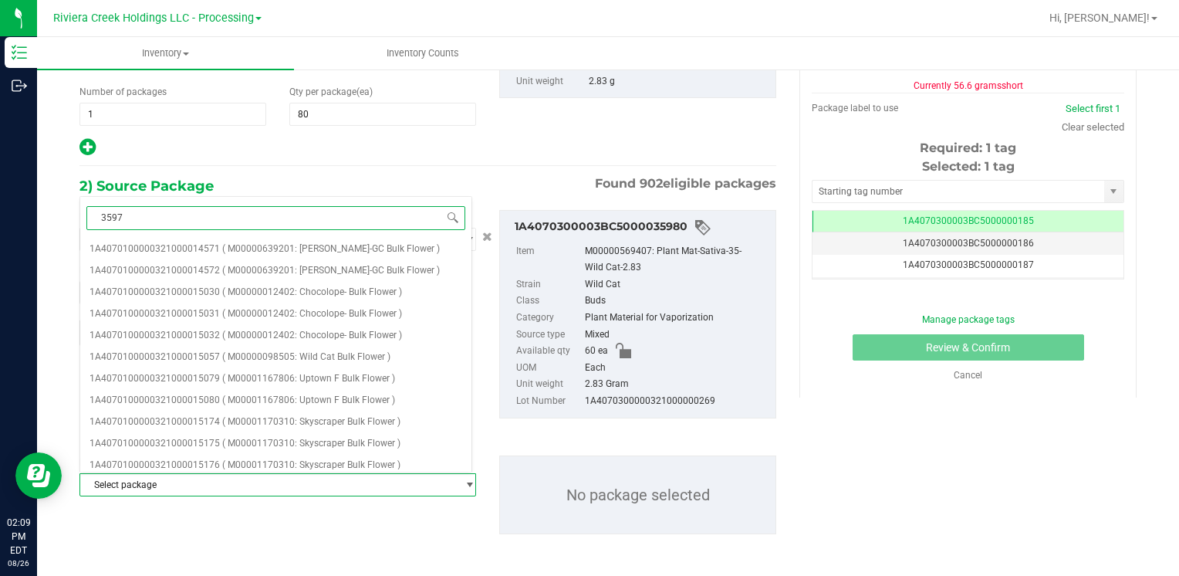
type input "35972"
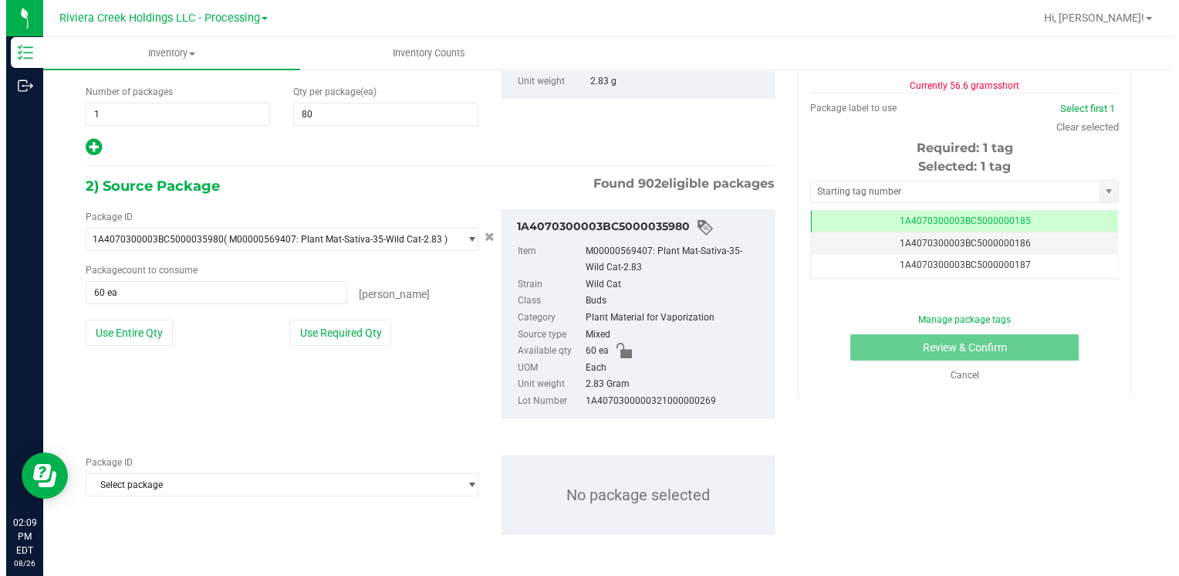
scroll to position [0, 0]
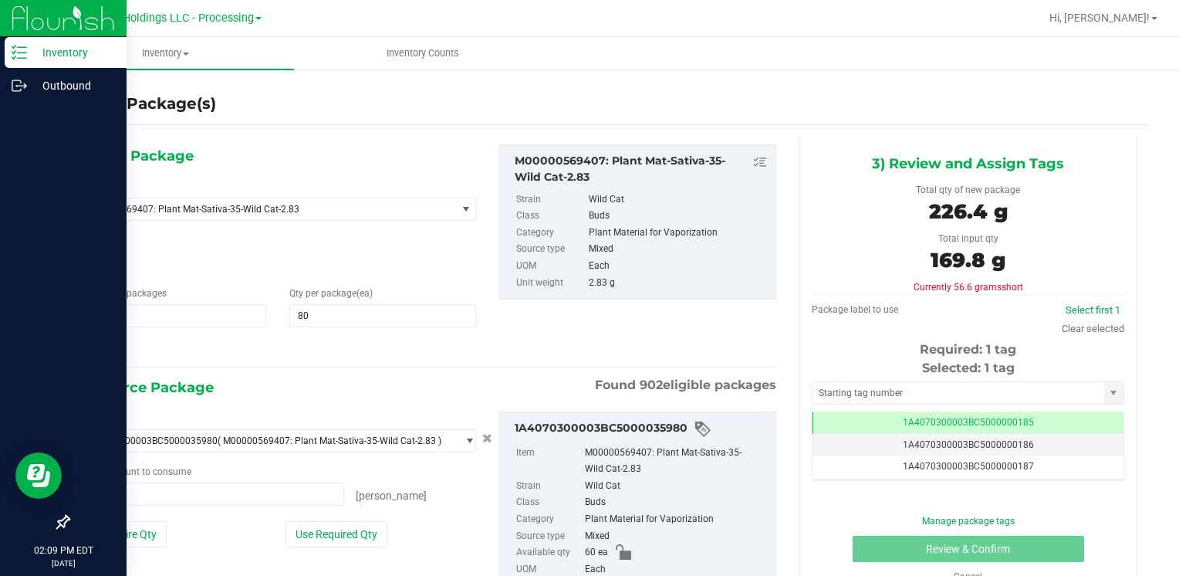
click at [49, 54] on p "Inventory" at bounding box center [73, 52] width 93 height 19
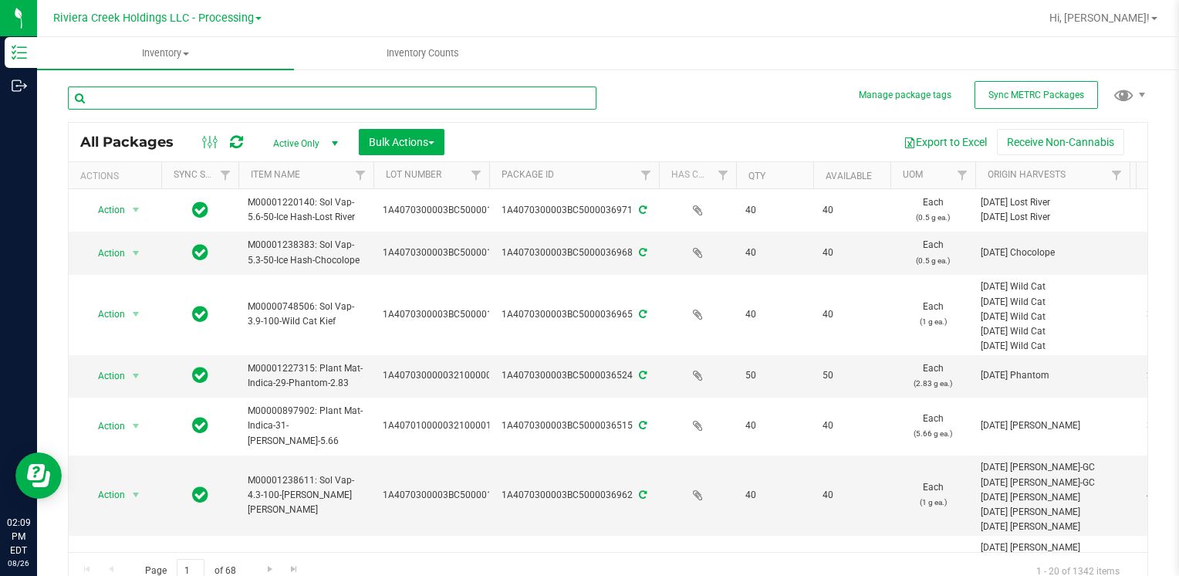
click at [218, 100] on input "text" at bounding box center [332, 97] width 529 height 23
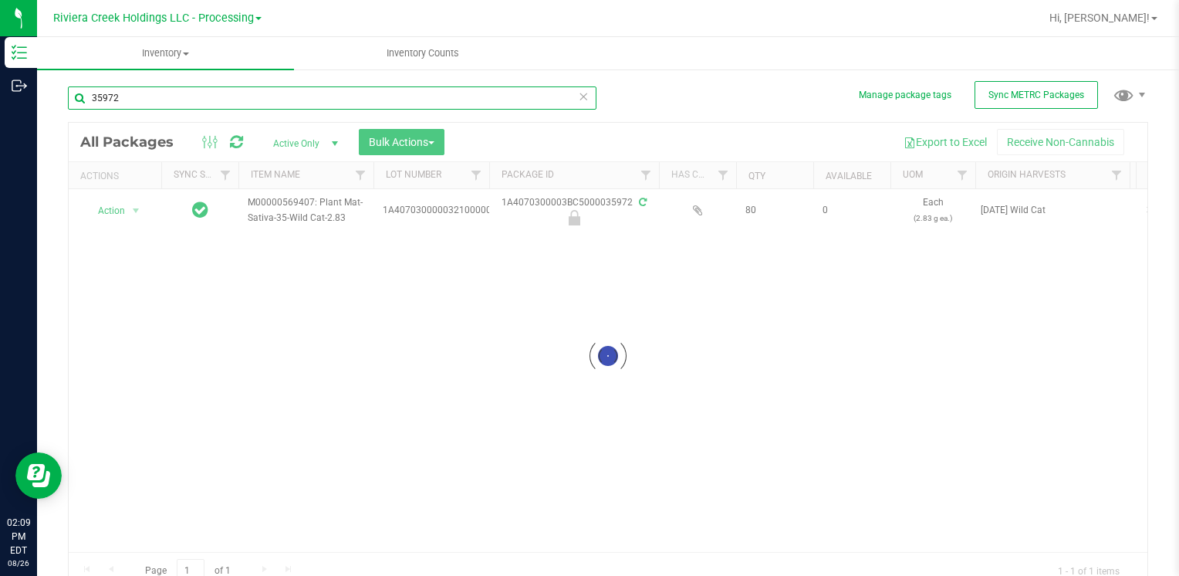
type input "35972"
click at [120, 208] on div at bounding box center [608, 356] width 1079 height 466
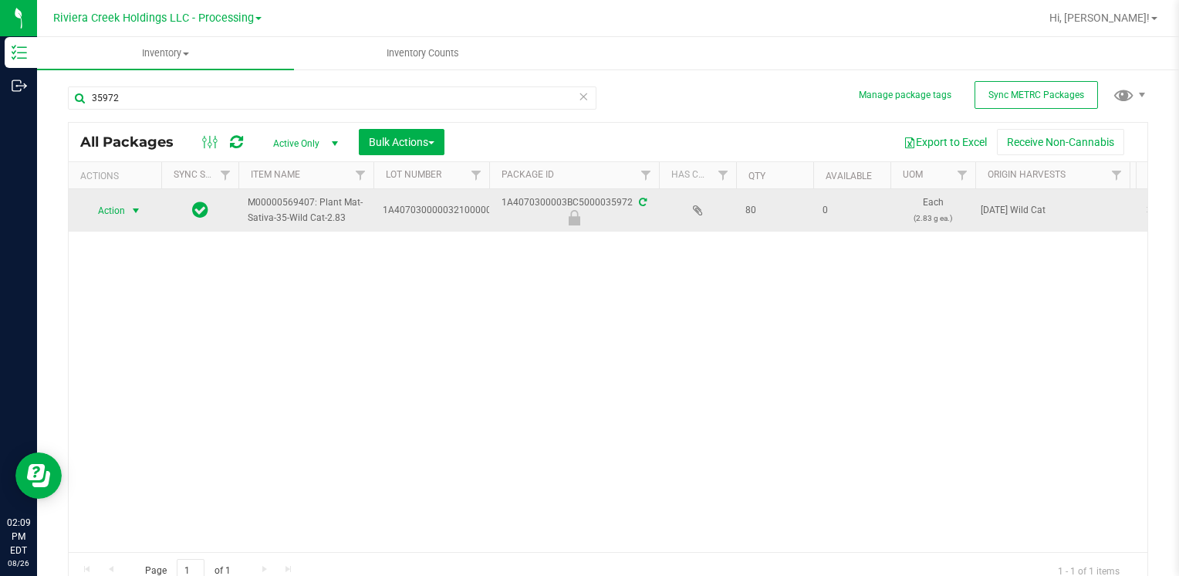
click at [130, 214] on span "select" at bounding box center [136, 211] width 12 height 12
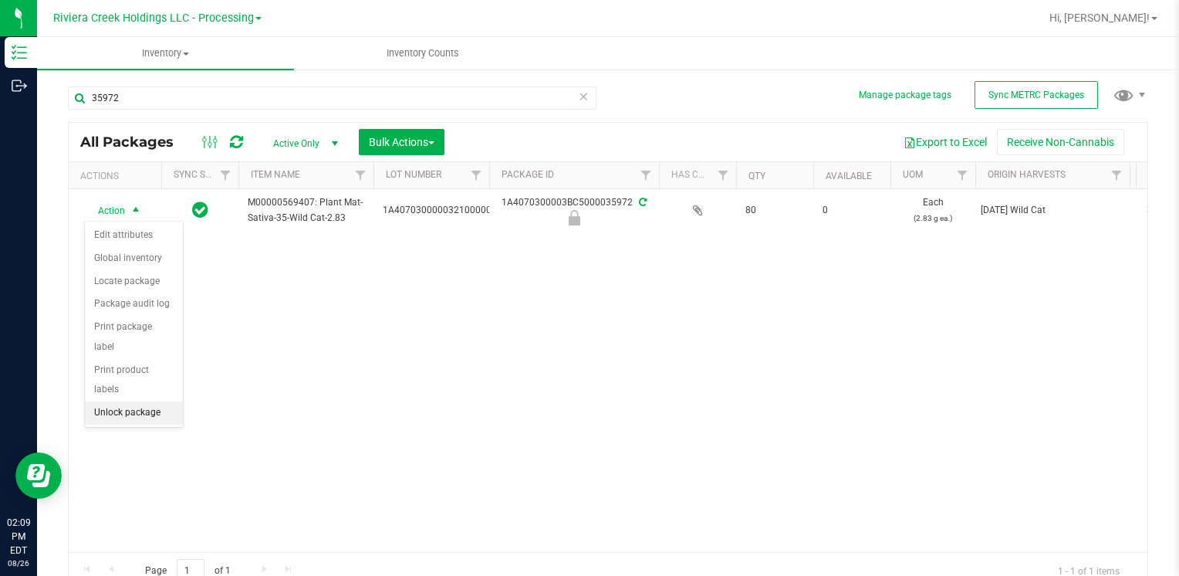
click at [149, 401] on li "Unlock package" at bounding box center [134, 412] width 98 height 23
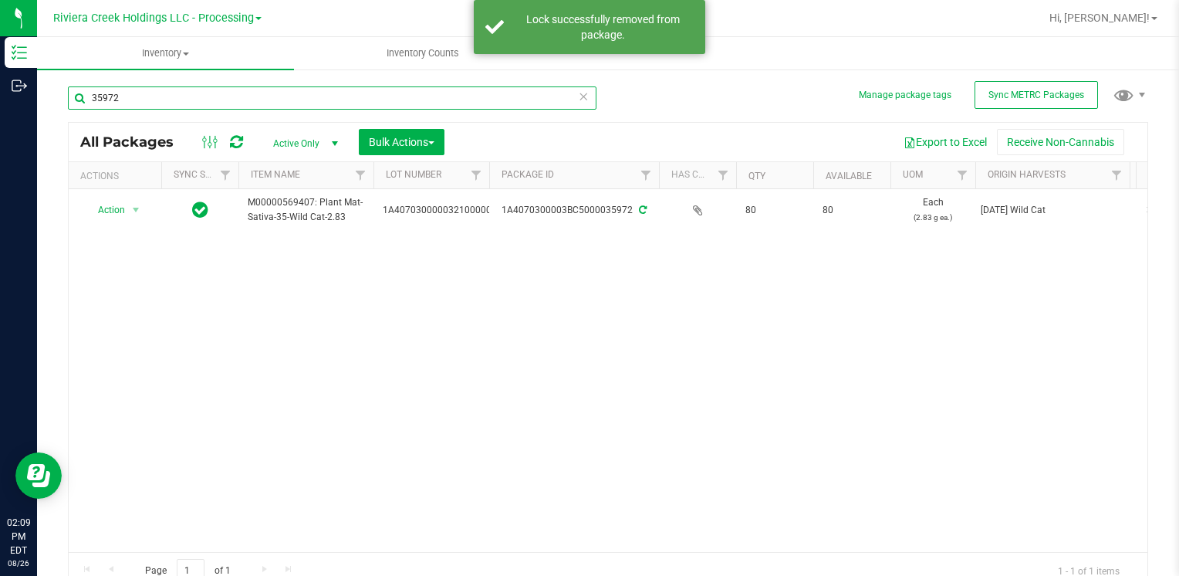
click at [173, 100] on input "35972" at bounding box center [332, 97] width 529 height 23
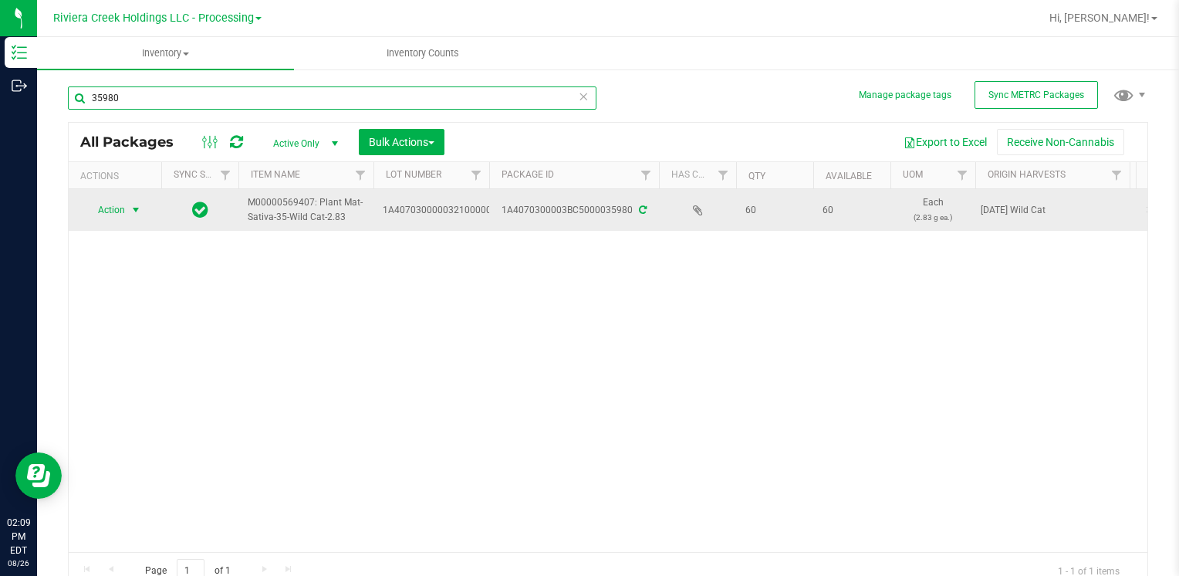
type input "35980"
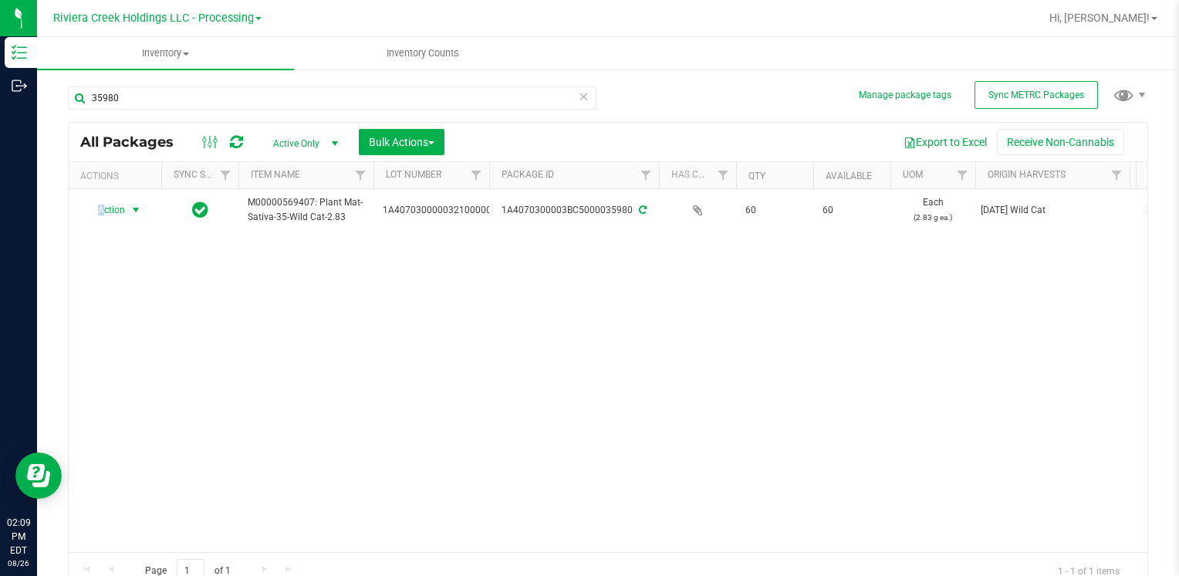
drag, startPoint x: 96, startPoint y: 217, endPoint x: 130, endPoint y: 252, distance: 49.7
click at [100, 208] on span "Action" at bounding box center [105, 210] width 42 height 22
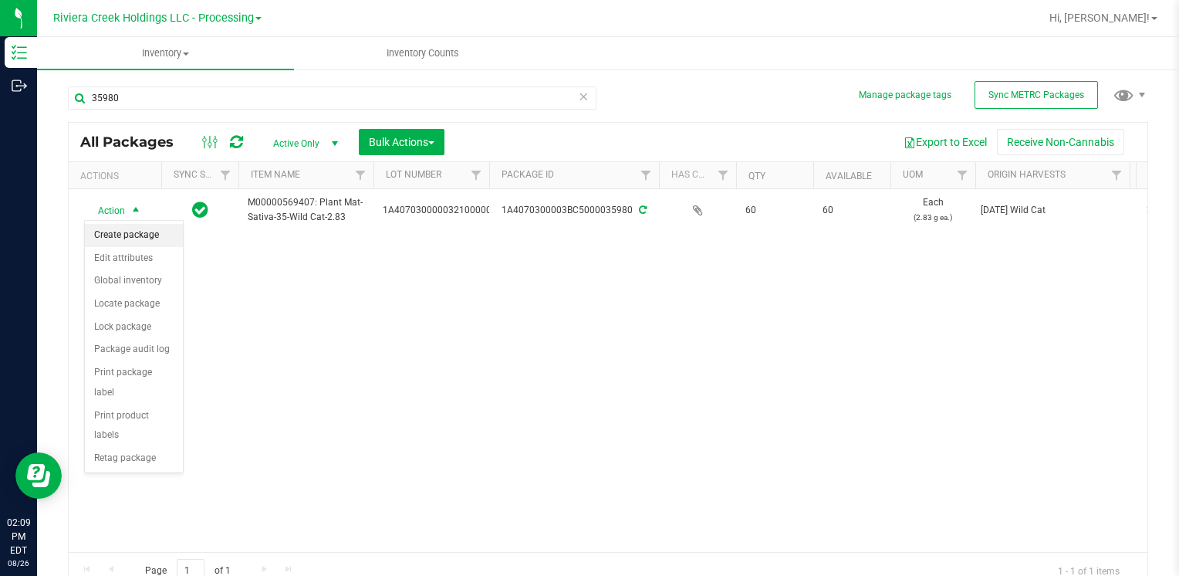
click at [151, 232] on li "Create package" at bounding box center [134, 235] width 98 height 23
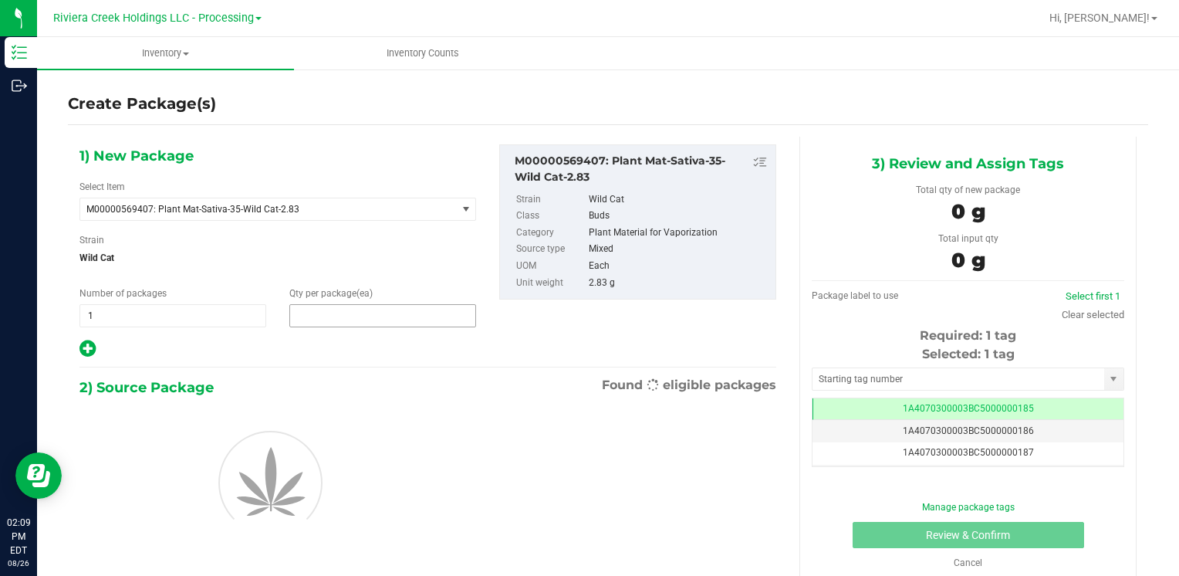
click at [353, 323] on span at bounding box center [382, 315] width 187 height 23
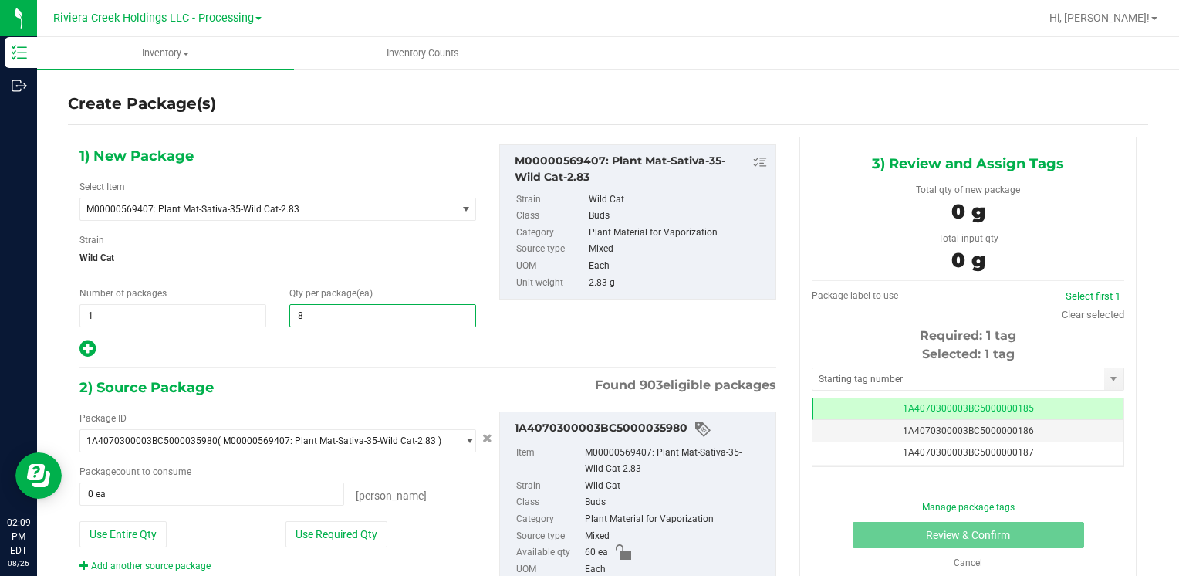
type input "80"
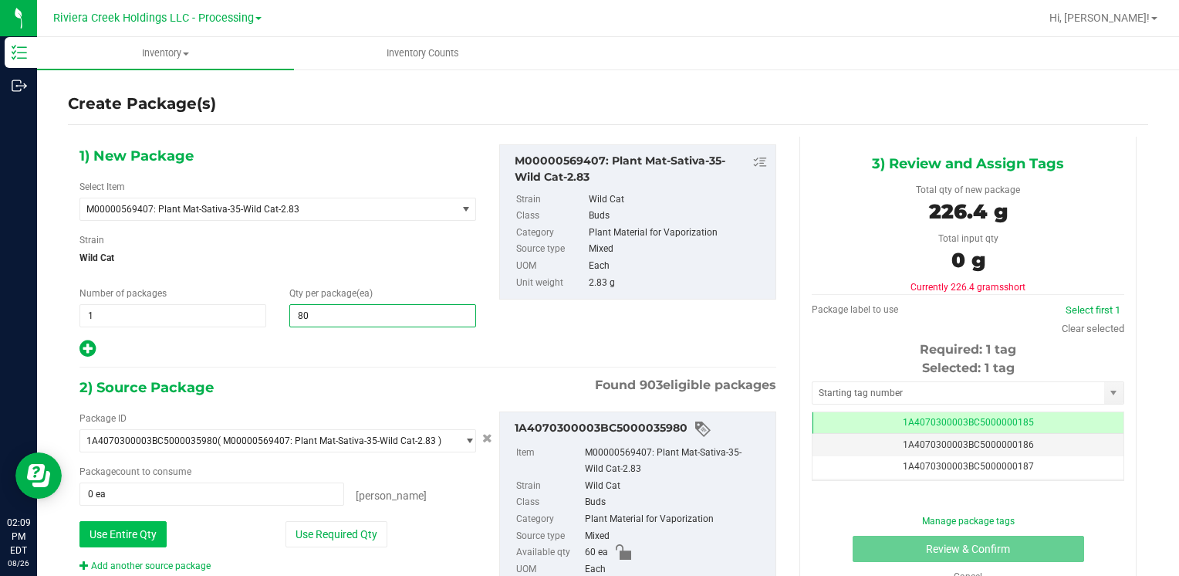
type input "80"
click at [151, 540] on button "Use Entire Qty" at bounding box center [122, 534] width 87 height 26
type input "60 ea"
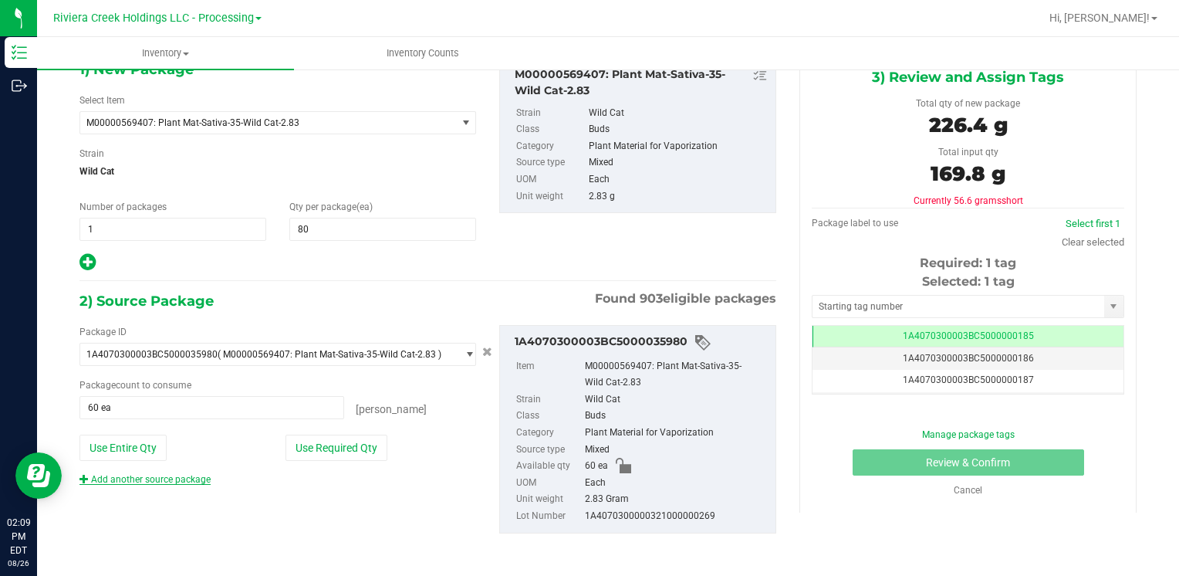
click at [181, 475] on link "Add another source package" at bounding box center [144, 479] width 131 height 11
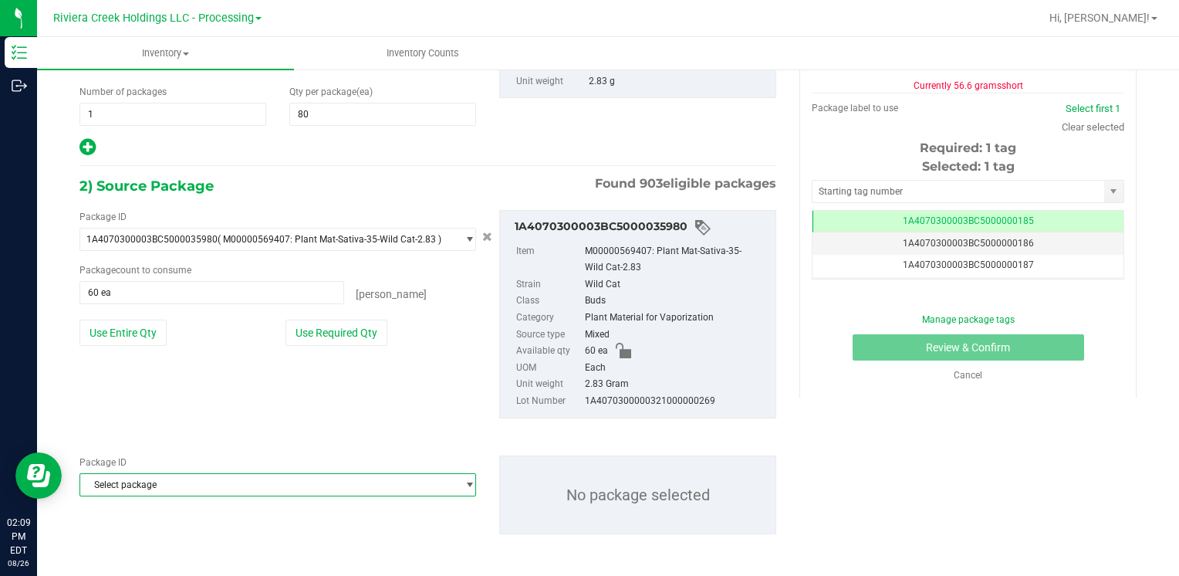
click at [194, 475] on span "Select package" at bounding box center [268, 485] width 376 height 22
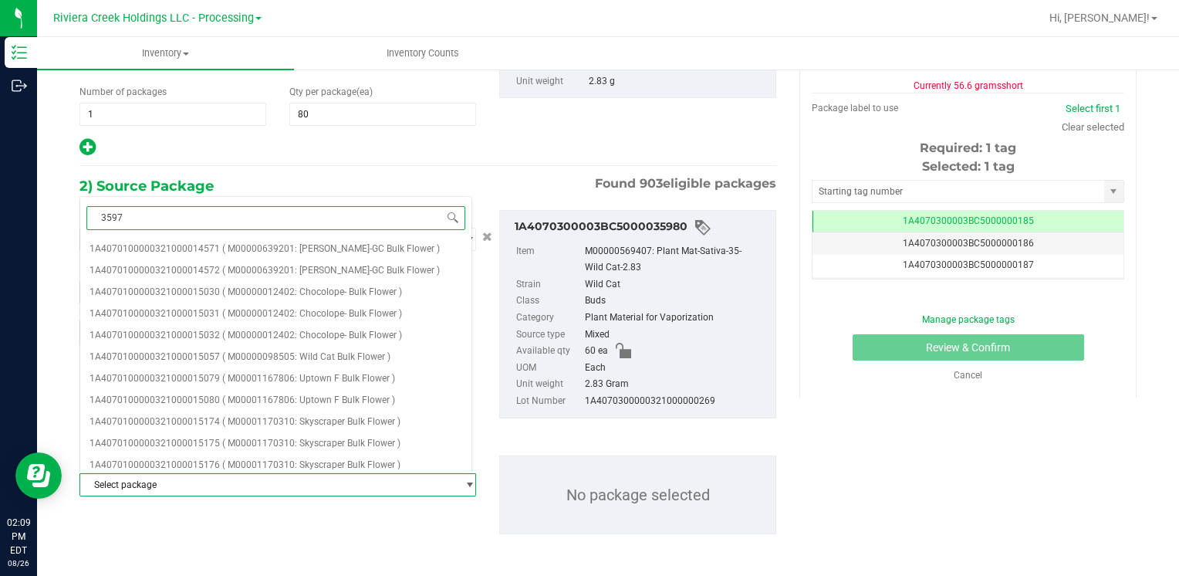
type input "35972"
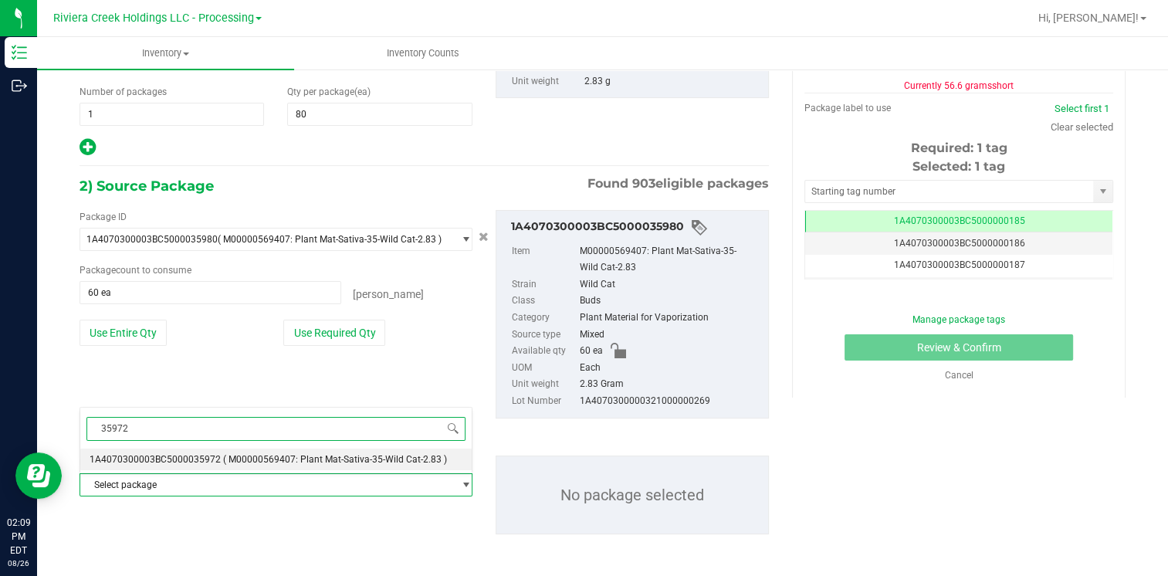
click at [201, 459] on span "1A4070300003BC5000035972" at bounding box center [155, 459] width 131 height 11
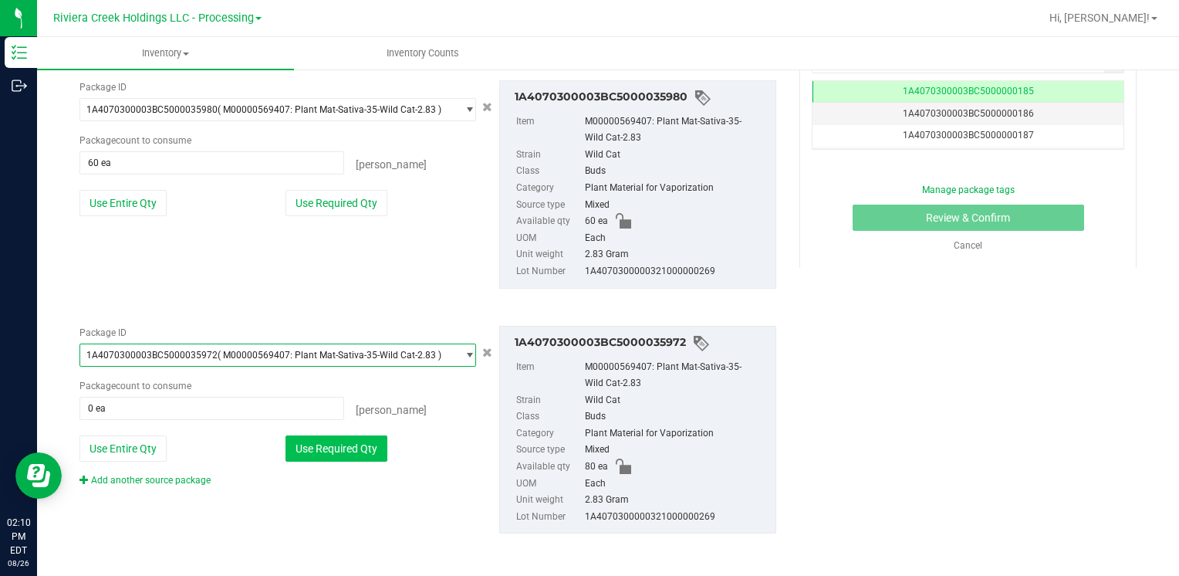
click at [318, 451] on button "Use Required Qty" at bounding box center [337, 448] width 102 height 26
type input "20 ea"
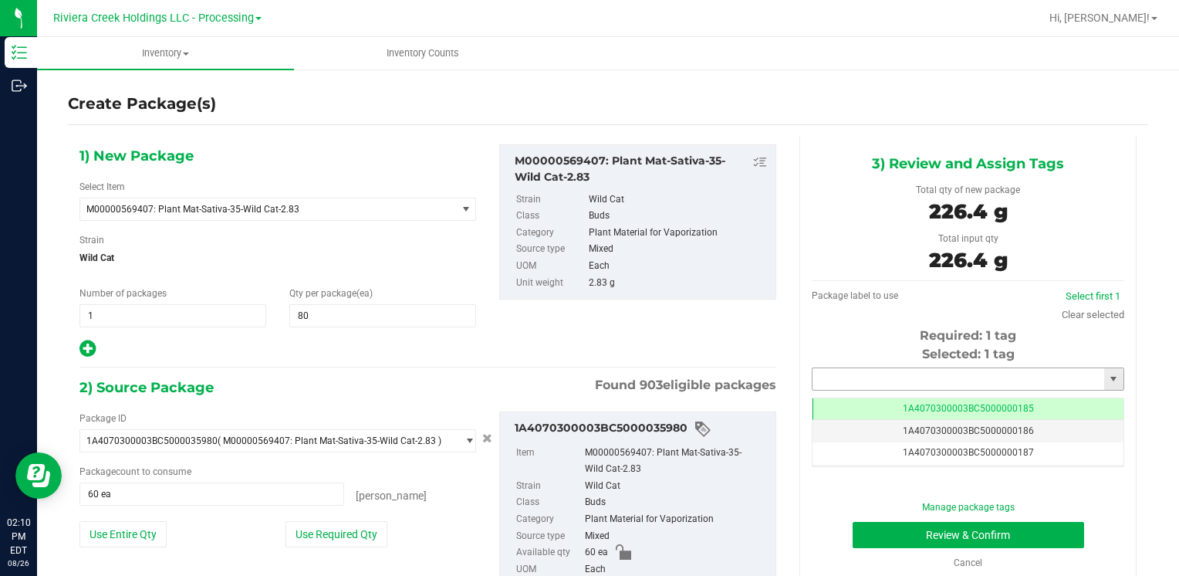
click at [866, 377] on input "text" at bounding box center [959, 379] width 292 height 22
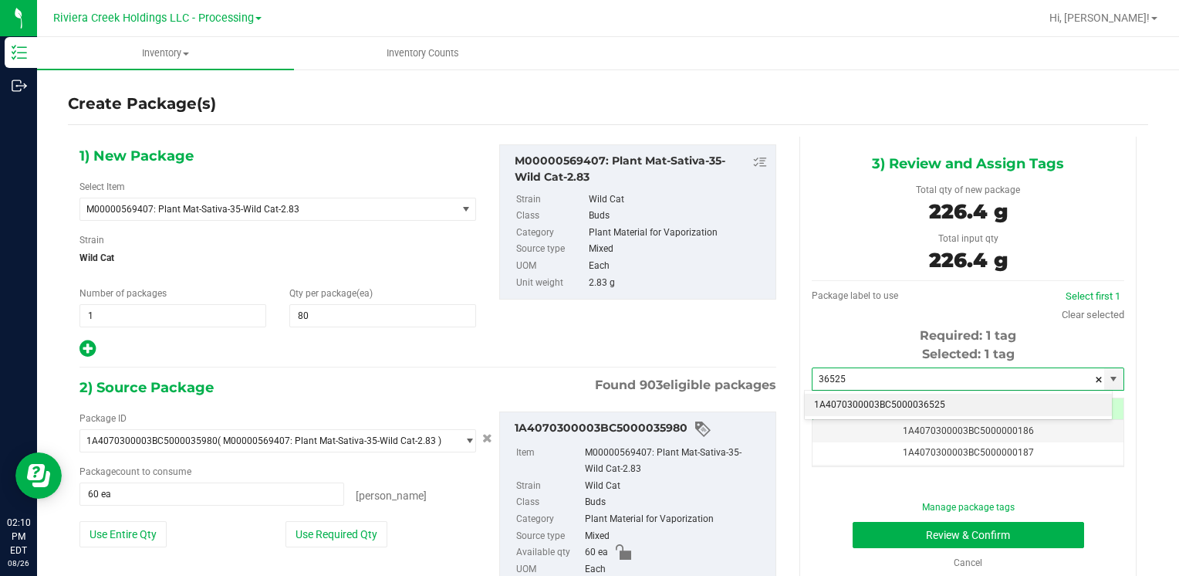
click at [860, 398] on li "1A4070300003BC5000036525" at bounding box center [958, 405] width 307 height 23
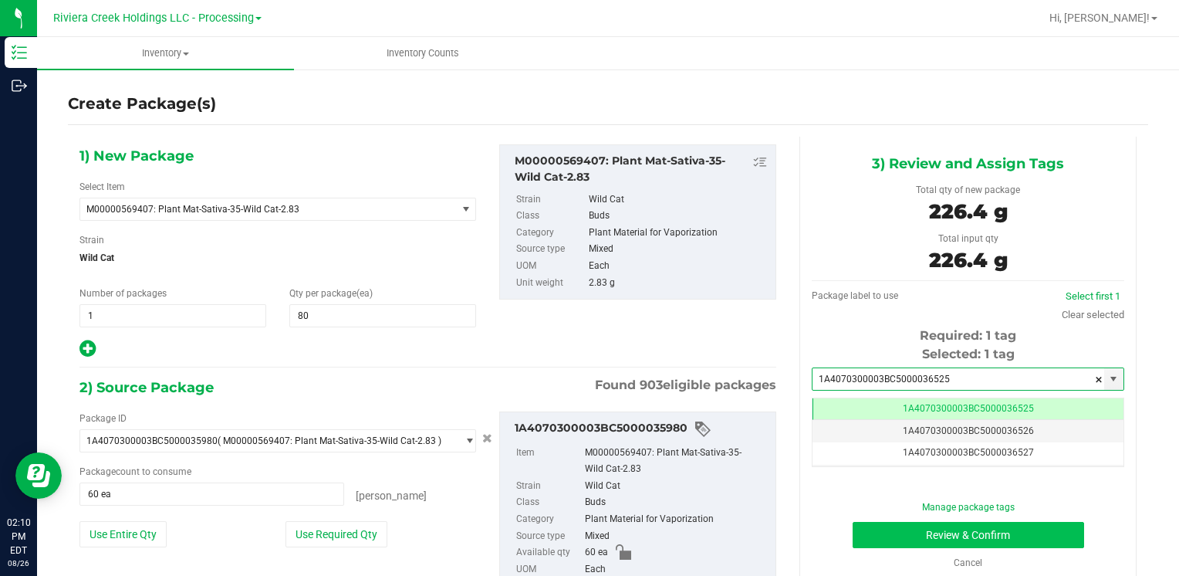
type input "1A4070300003BC5000036525"
click at [868, 533] on button "Review & Confirm" at bounding box center [969, 535] width 232 height 26
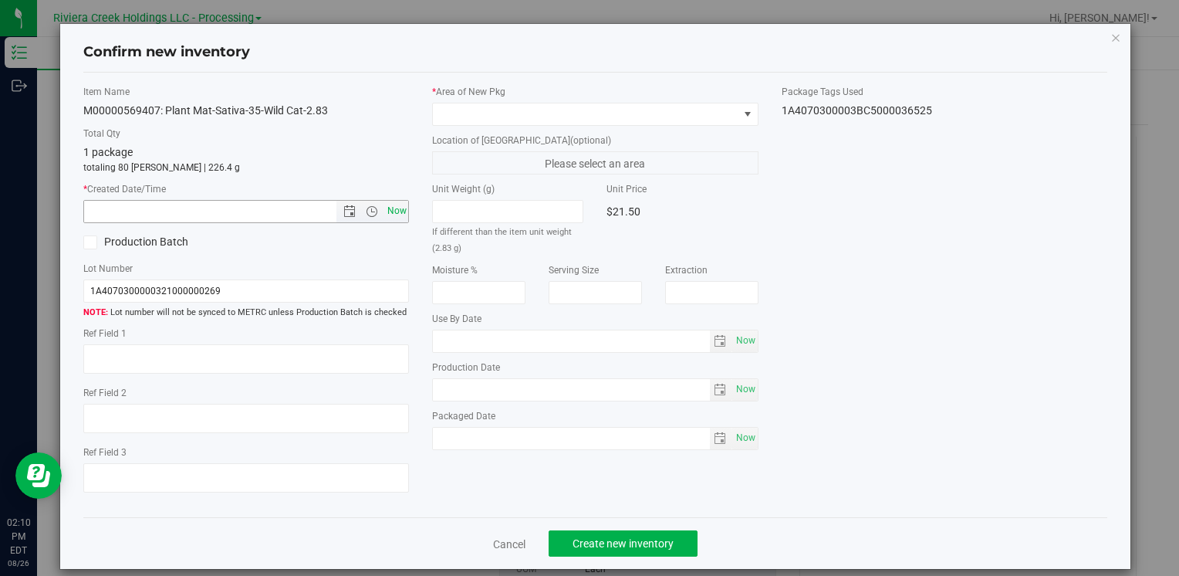
click at [394, 202] on span "Now" at bounding box center [397, 211] width 26 height 22
type input "[DATE] 2:10 PM"
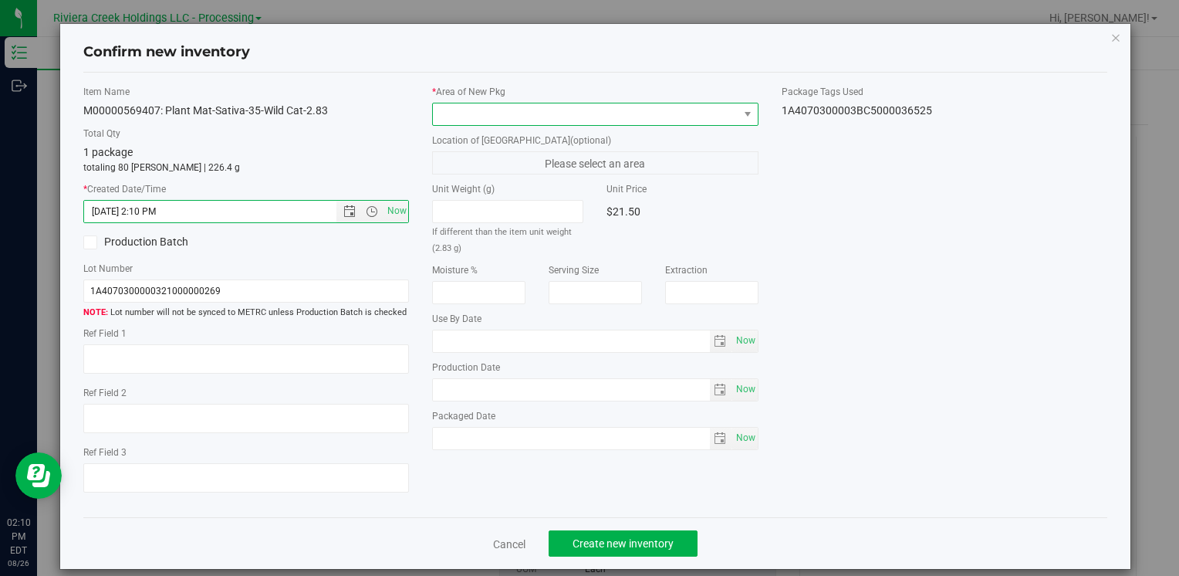
click at [493, 122] on span at bounding box center [585, 114] width 305 height 22
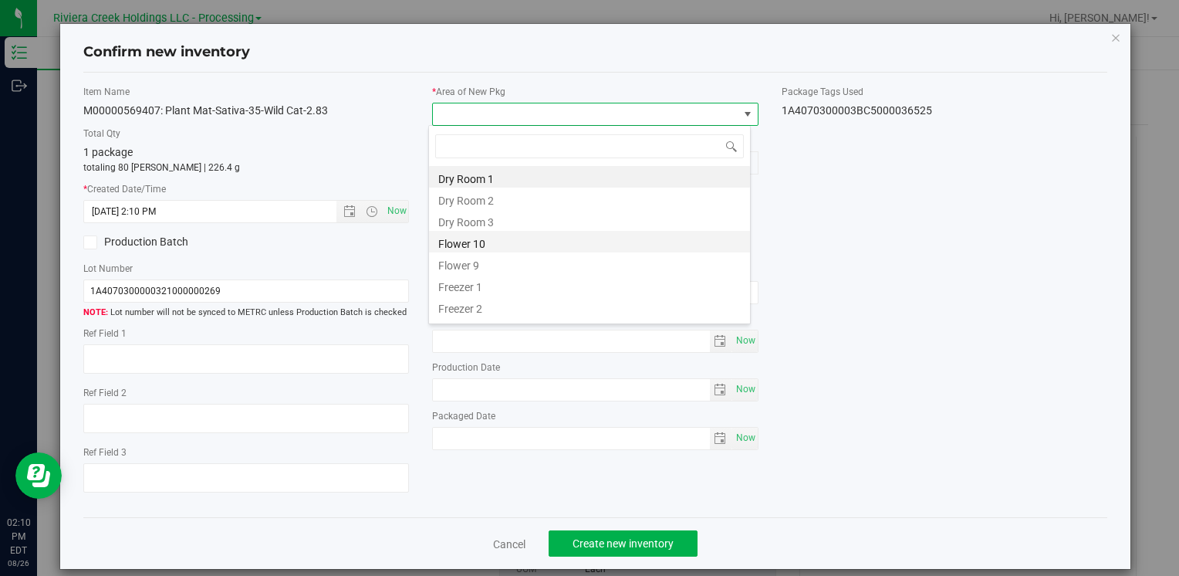
click at [520, 236] on li "Flower 10" at bounding box center [589, 242] width 321 height 22
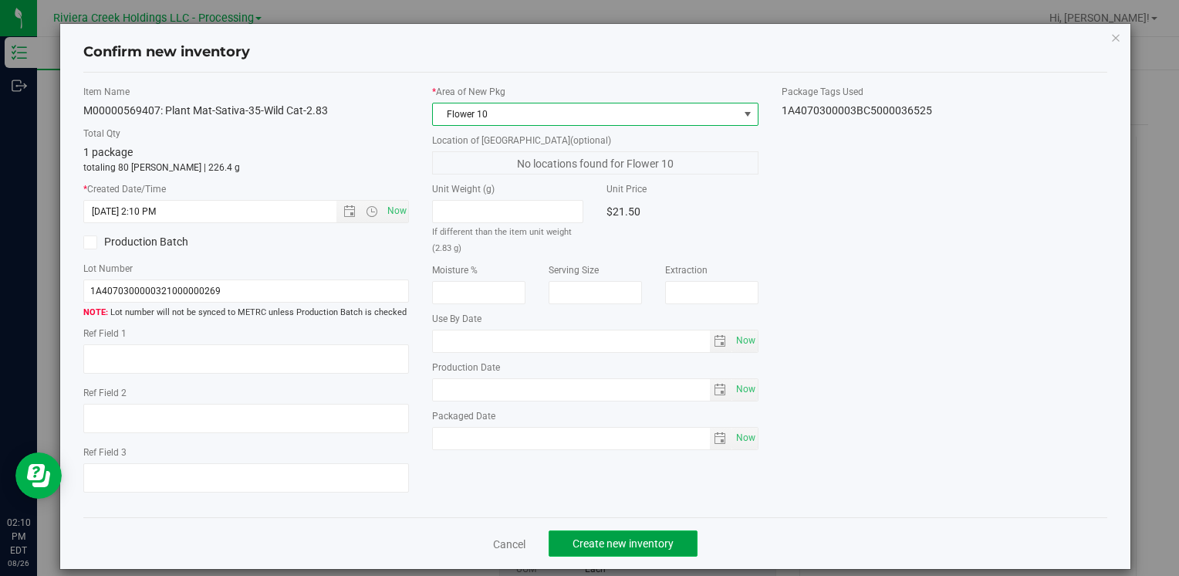
click at [589, 539] on span "Create new inventory" at bounding box center [623, 543] width 101 height 12
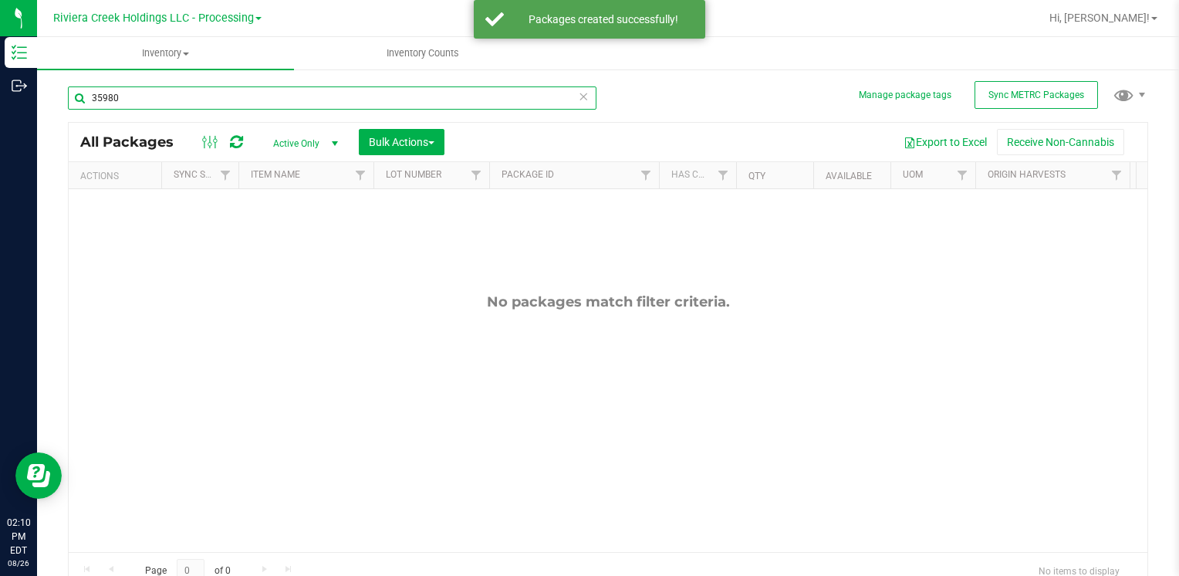
click at [133, 93] on input "35980" at bounding box center [332, 97] width 529 height 23
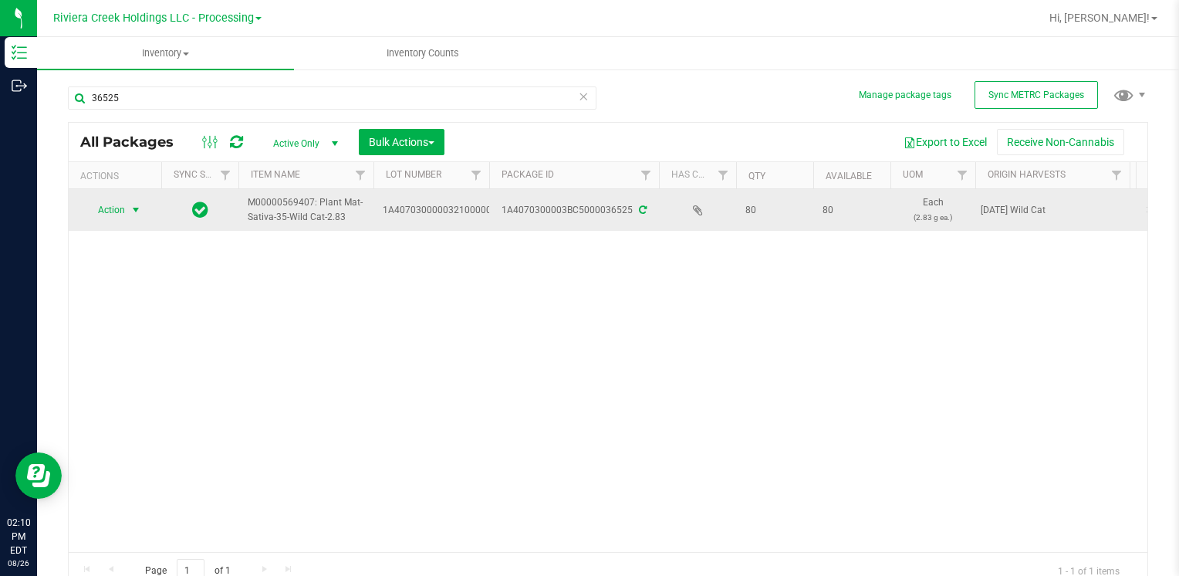
click at [101, 207] on span "Action" at bounding box center [105, 210] width 42 height 22
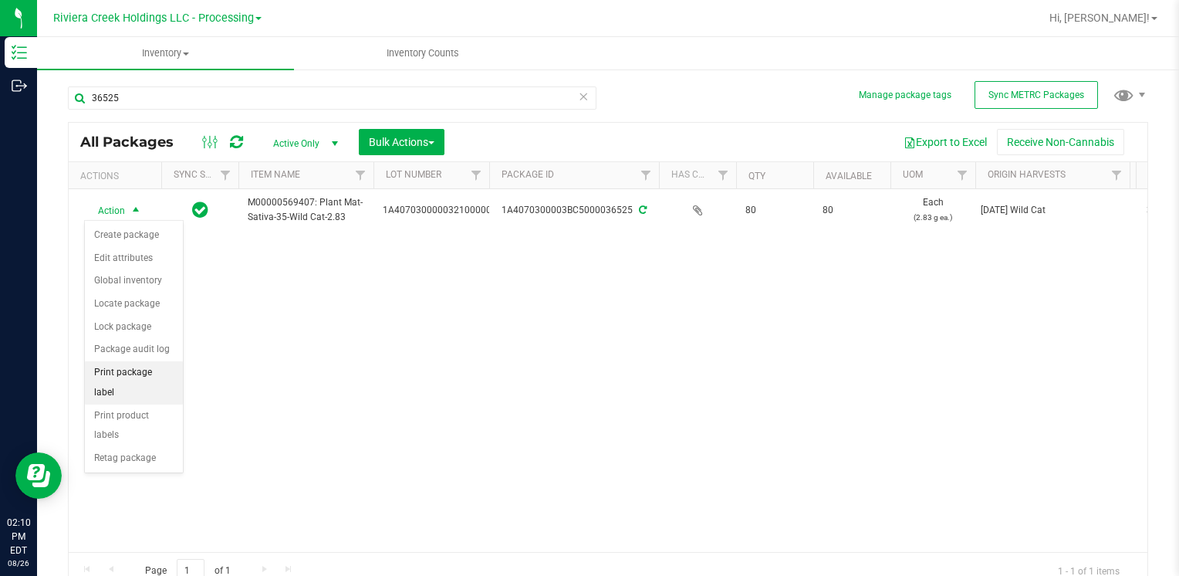
click at [160, 377] on li "Print package label" at bounding box center [134, 382] width 98 height 42
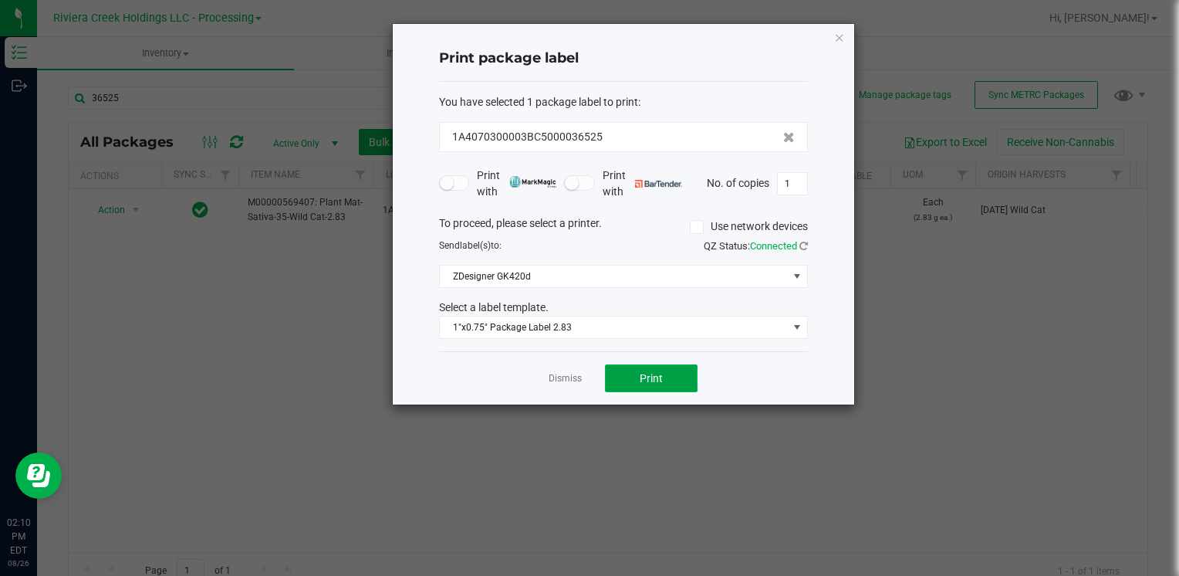
click at [645, 380] on span "Print" at bounding box center [651, 378] width 23 height 12
click at [841, 42] on icon "button" at bounding box center [839, 37] width 11 height 19
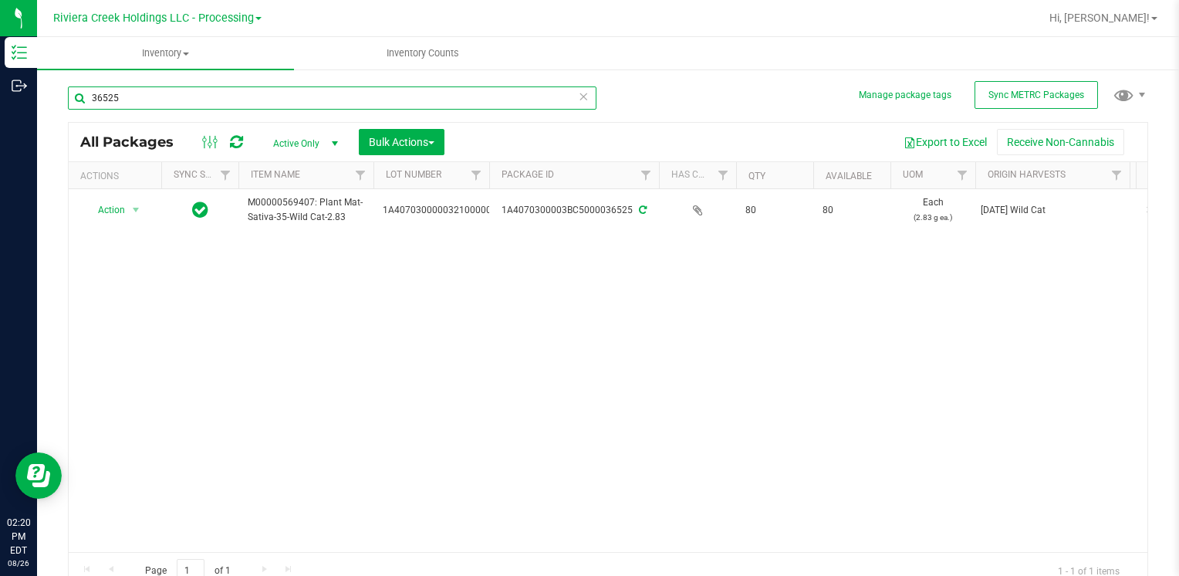
click at [162, 100] on input "36525" at bounding box center [332, 97] width 529 height 23
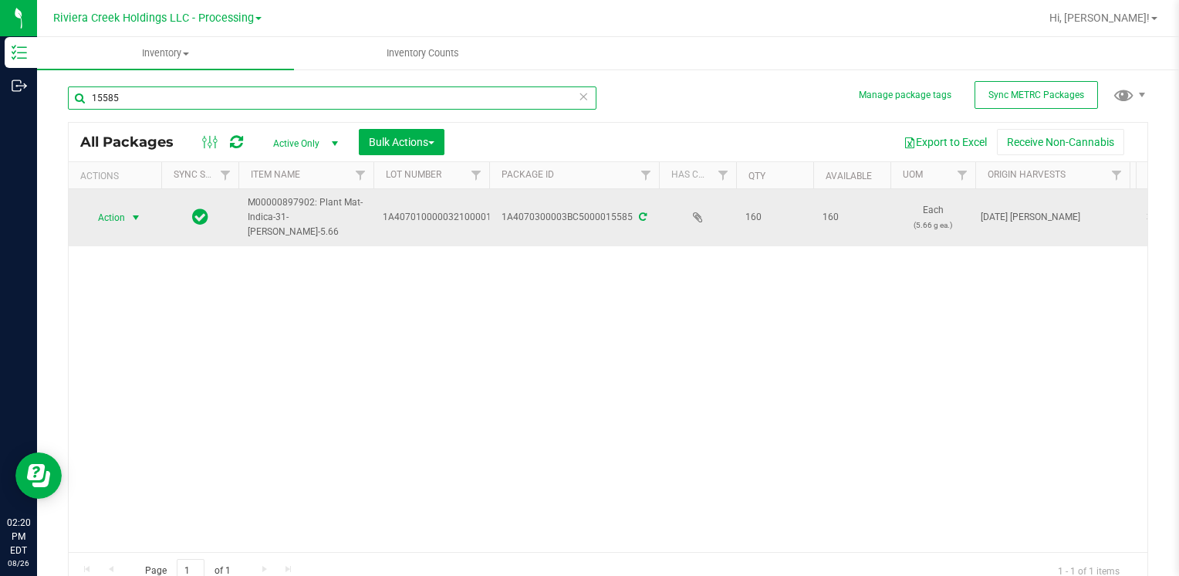
type input "15585"
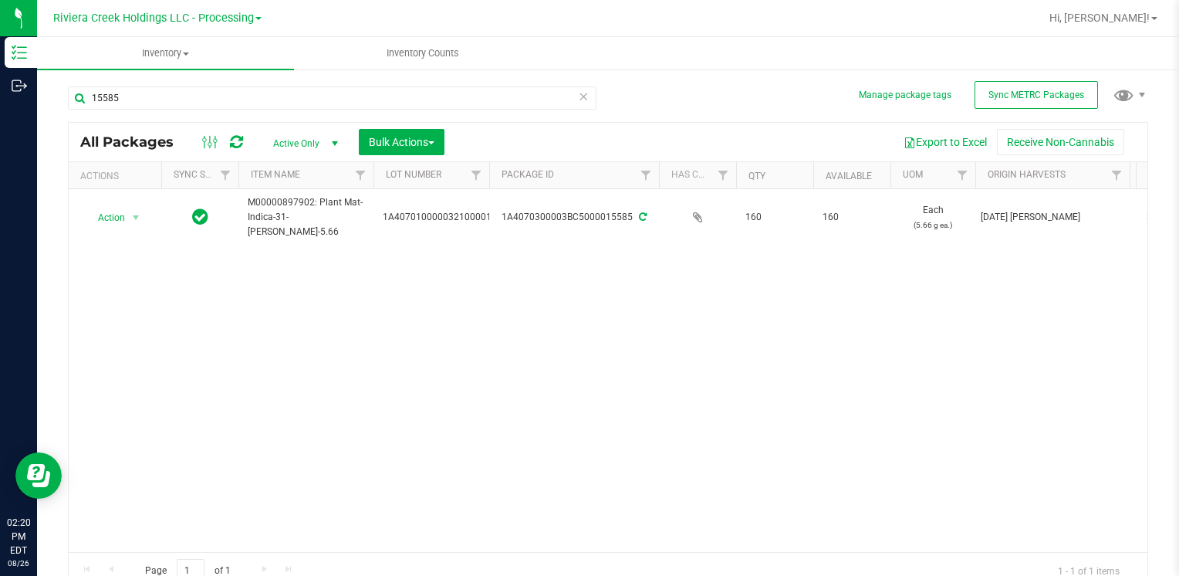
drag, startPoint x: 140, startPoint y: 218, endPoint x: 140, endPoint y: 243, distance: 25.5
click at [139, 218] on span "select" at bounding box center [136, 217] width 12 height 12
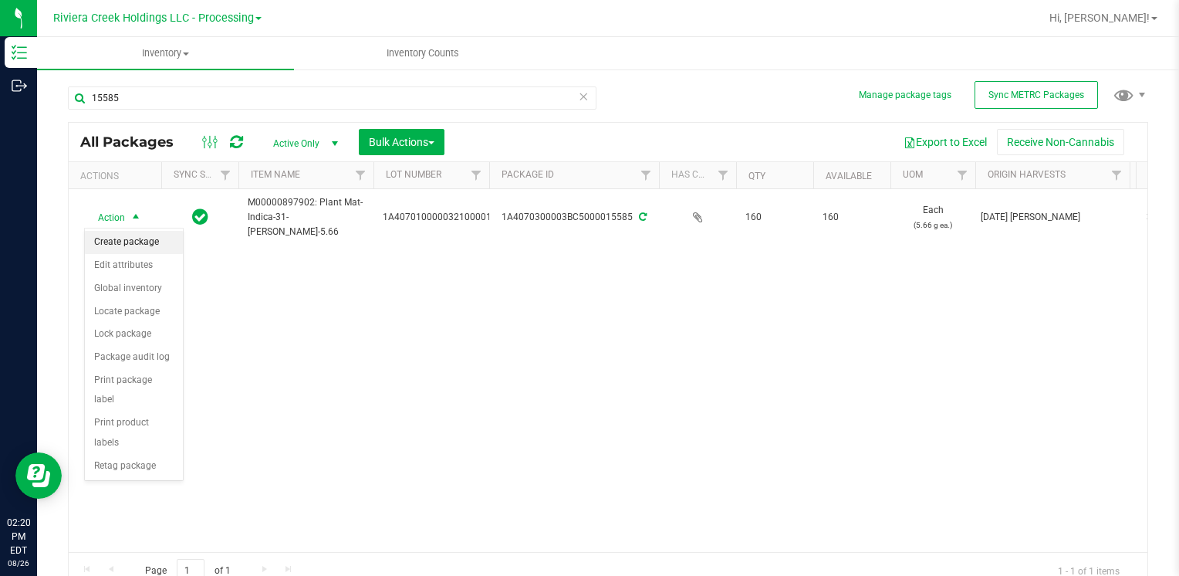
click at [133, 242] on li "Create package" at bounding box center [134, 242] width 98 height 23
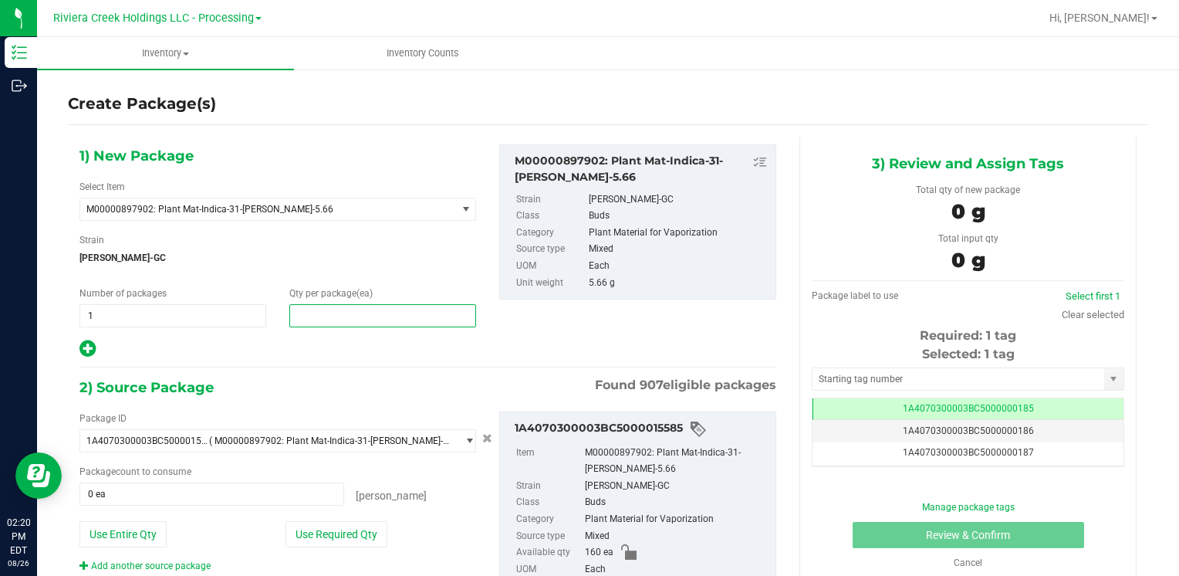
click at [353, 314] on span at bounding box center [382, 315] width 187 height 23
click at [353, 314] on input "text" at bounding box center [382, 316] width 185 height 22
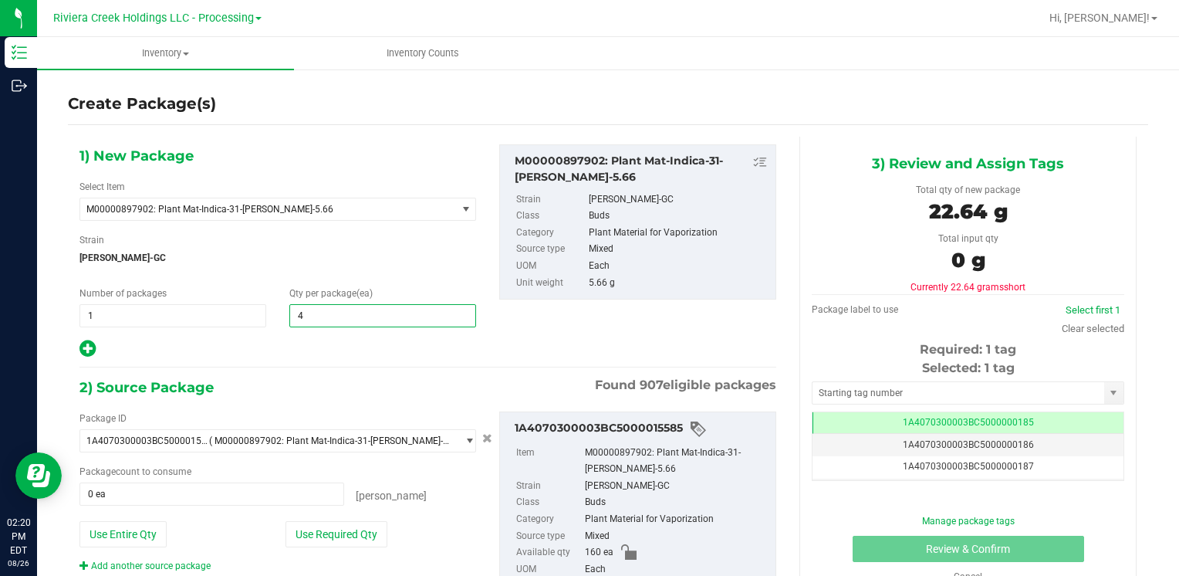
type input "40"
click at [326, 526] on button "Use Required Qty" at bounding box center [337, 534] width 102 height 26
type input "40 ea"
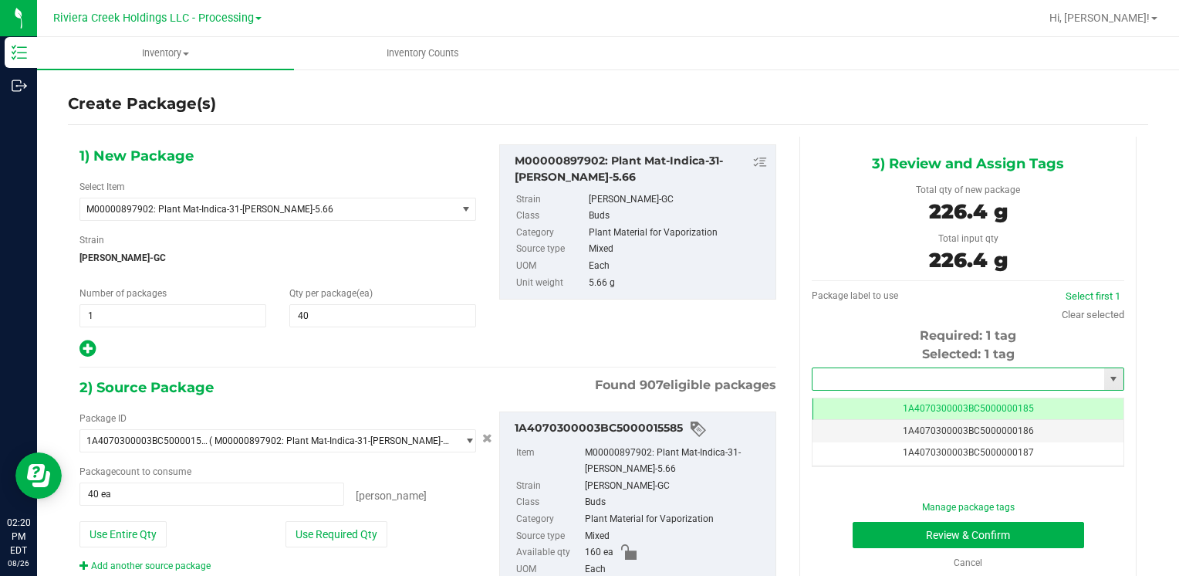
click at [813, 378] on input "text" at bounding box center [959, 379] width 292 height 22
click at [861, 398] on li "1A4070300003BC5000036526" at bounding box center [958, 405] width 307 height 23
type input "1A4070300003BC5000036526"
click at [874, 530] on button "Review & Confirm" at bounding box center [969, 535] width 232 height 26
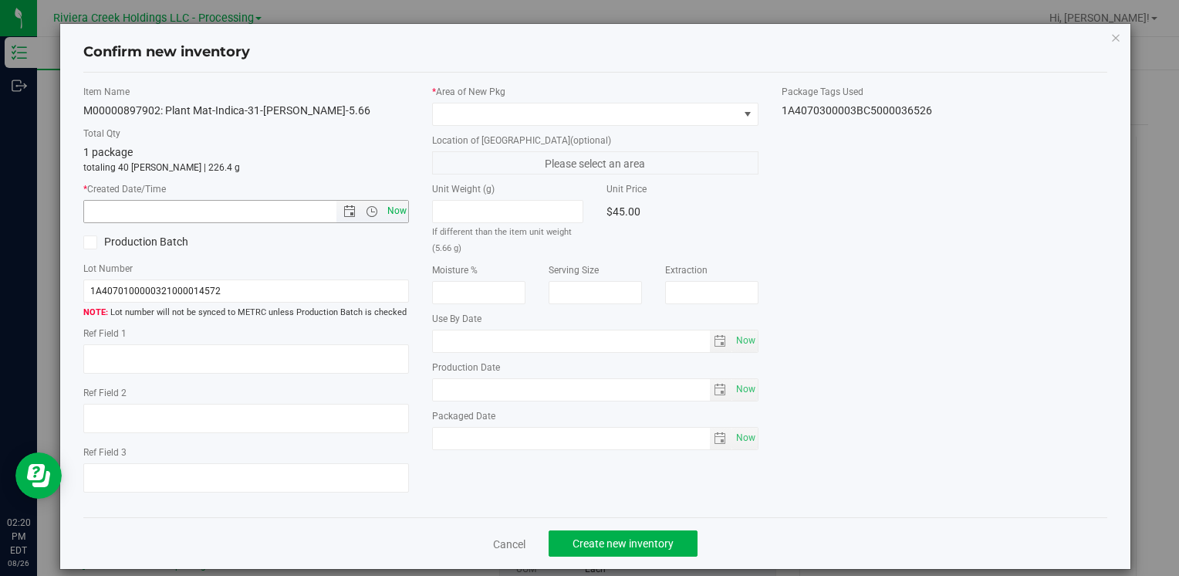
click at [387, 211] on span "Now" at bounding box center [397, 211] width 26 height 22
type input "[DATE] 2:20 PM"
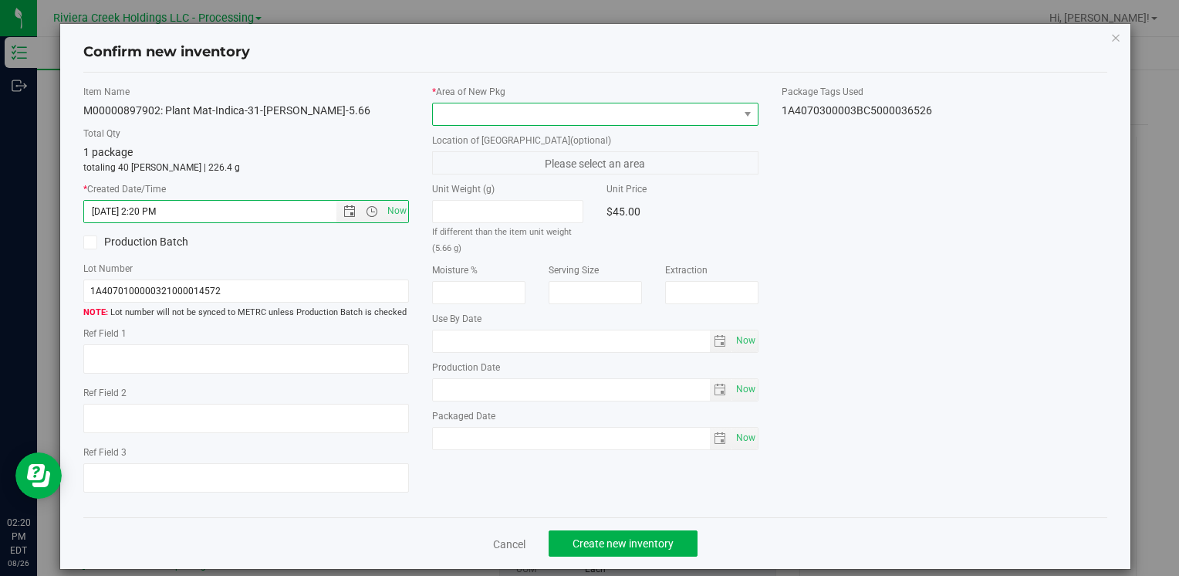
click at [458, 111] on span at bounding box center [585, 114] width 305 height 22
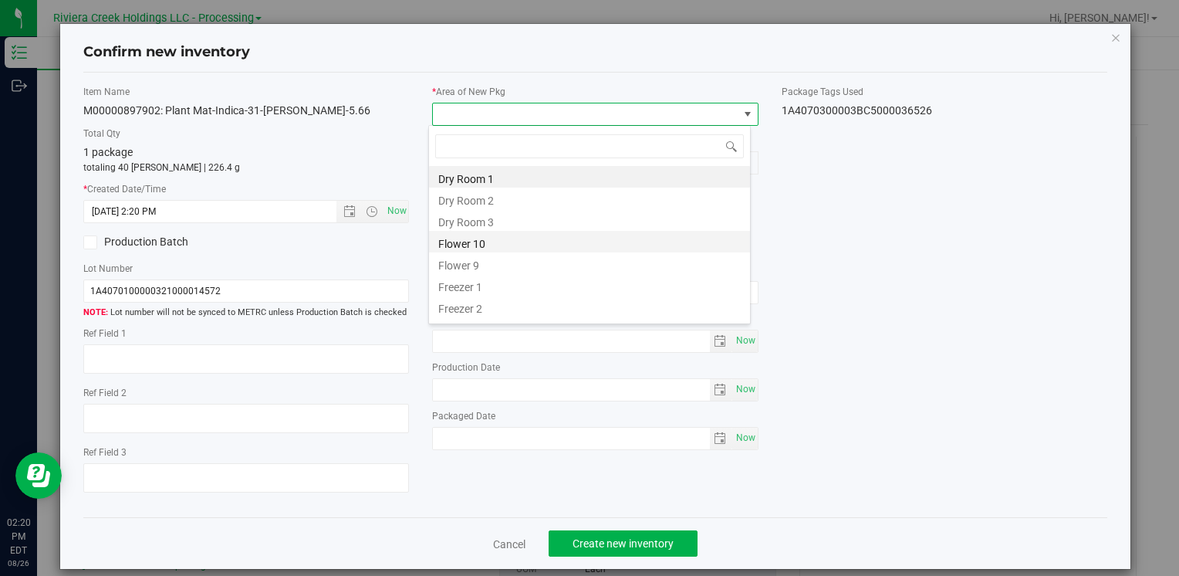
click at [506, 235] on li "Flower 10" at bounding box center [589, 242] width 321 height 22
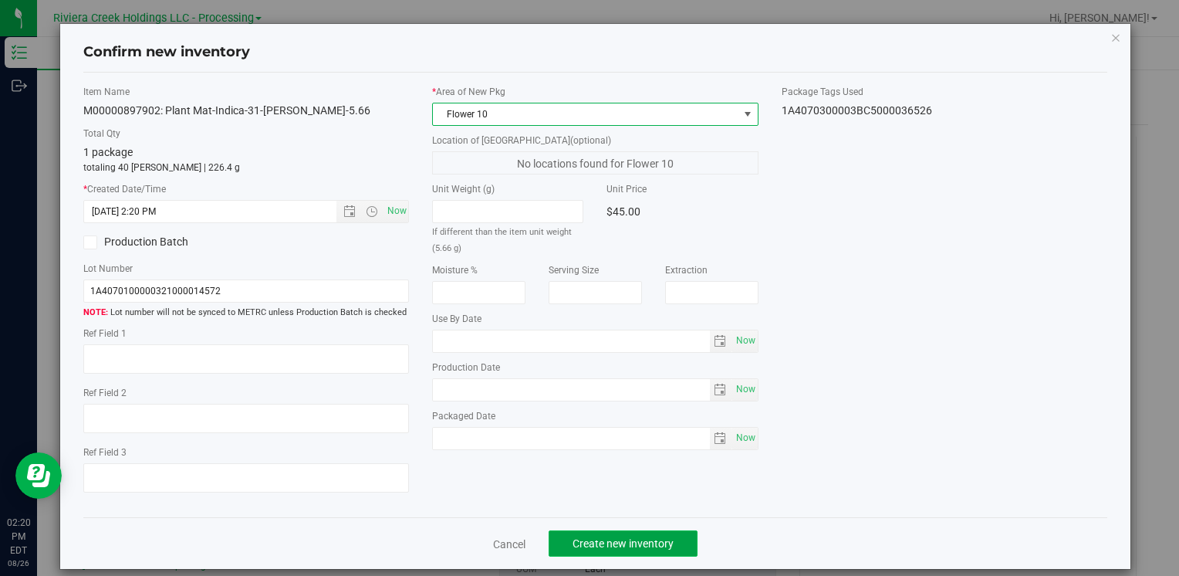
click at [607, 540] on span "Create new inventory" at bounding box center [623, 543] width 101 height 12
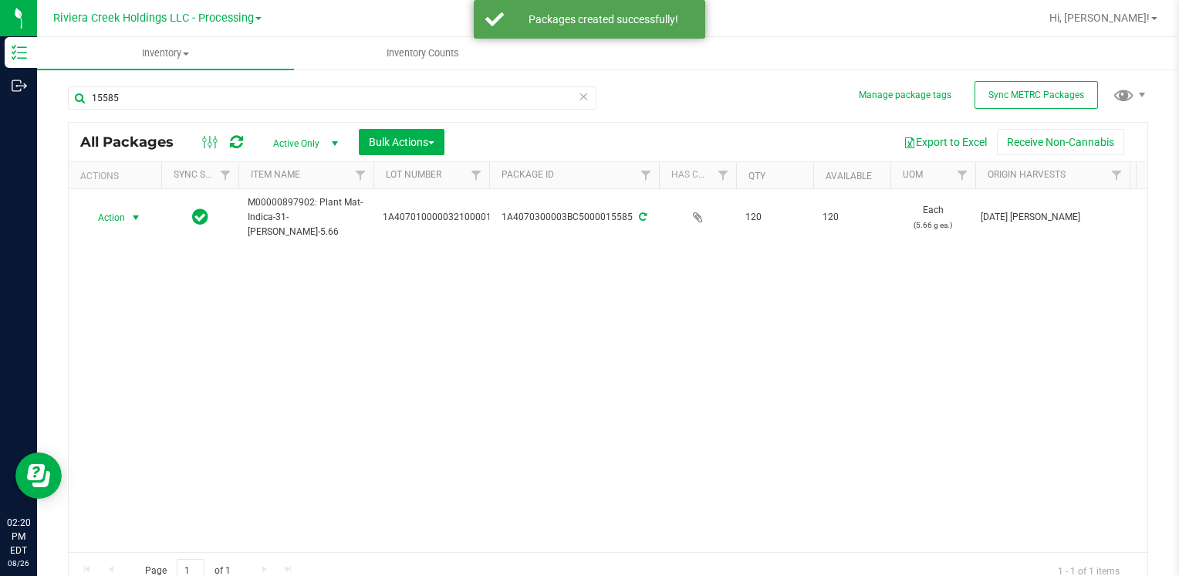
click at [120, 221] on span "Action" at bounding box center [105, 218] width 42 height 22
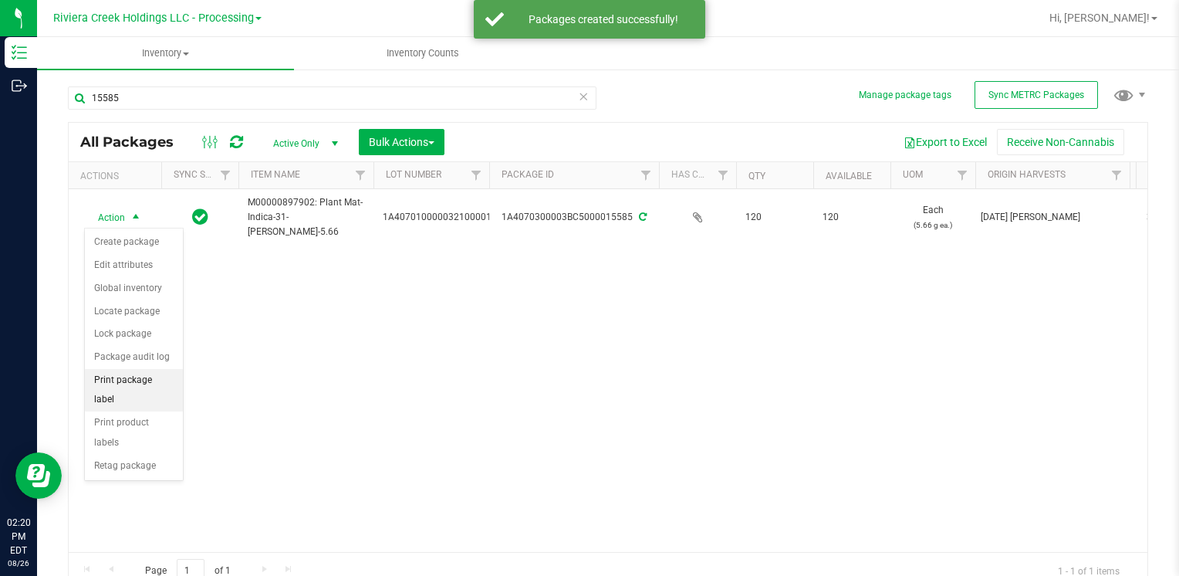
click at [166, 375] on li "Print package label" at bounding box center [134, 390] width 98 height 42
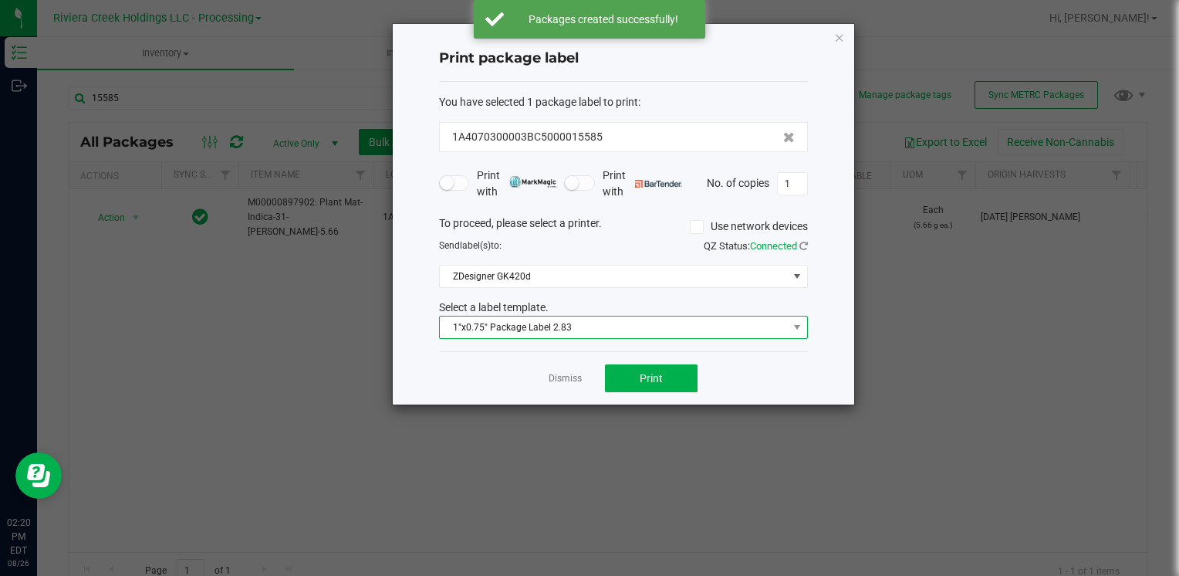
click at [523, 321] on span "1"x0.75" Package Label 2.83" at bounding box center [614, 327] width 348 height 22
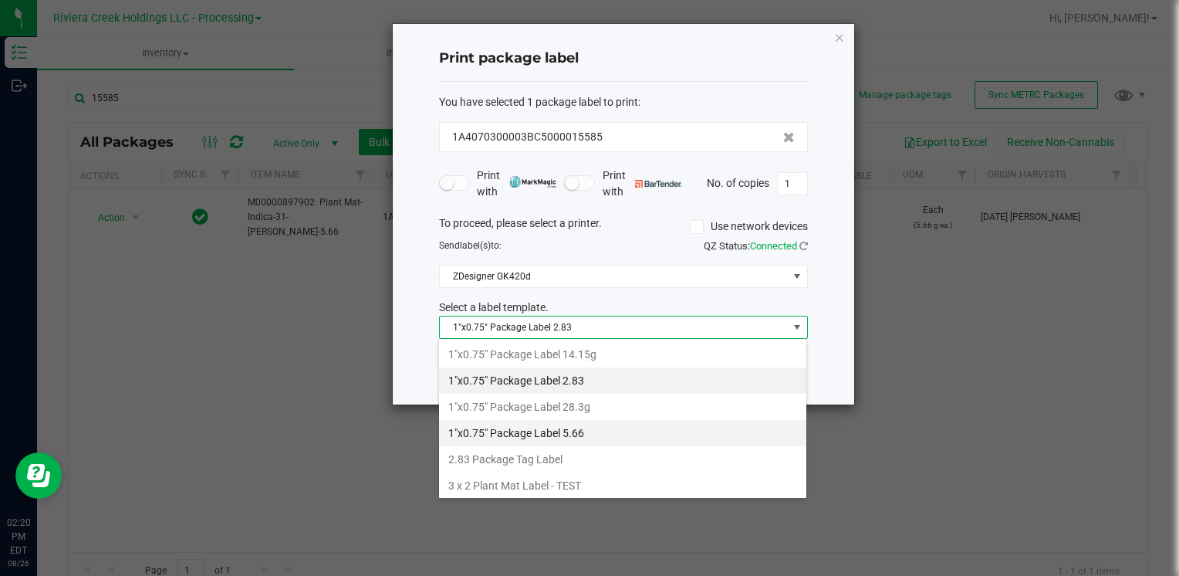
click at [599, 424] on li "1"x0.75" Package Label 5.66" at bounding box center [622, 433] width 367 height 26
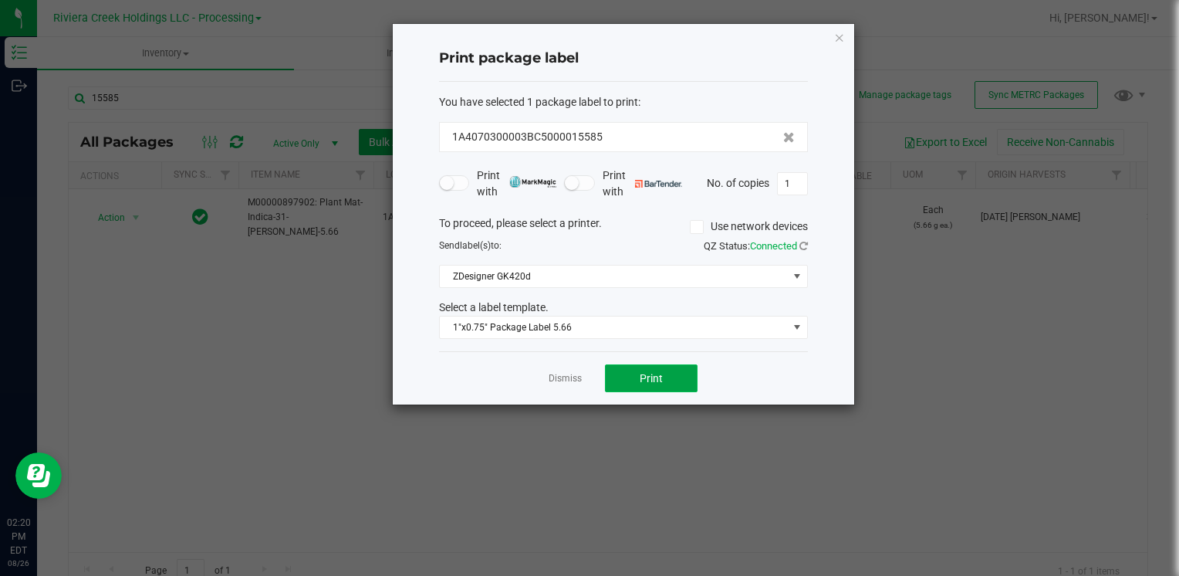
click at [640, 381] on span "Print" at bounding box center [651, 378] width 23 height 12
click at [837, 39] on icon "button" at bounding box center [839, 37] width 11 height 19
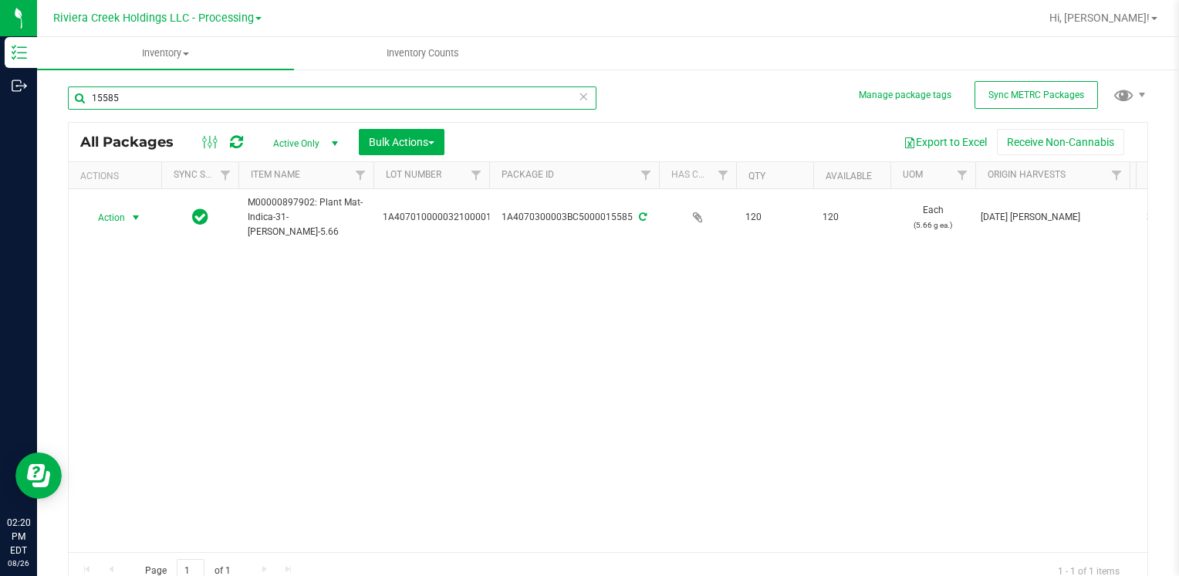
click at [147, 97] on input "15585" at bounding box center [332, 97] width 529 height 23
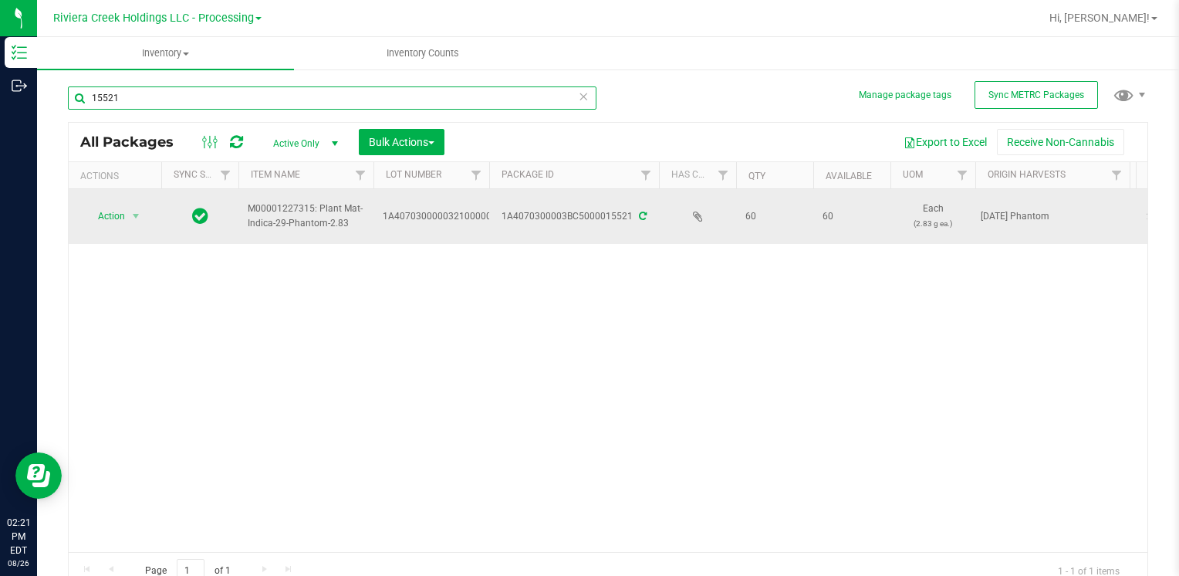
type input "15521"
click at [114, 218] on span "Action" at bounding box center [105, 216] width 42 height 22
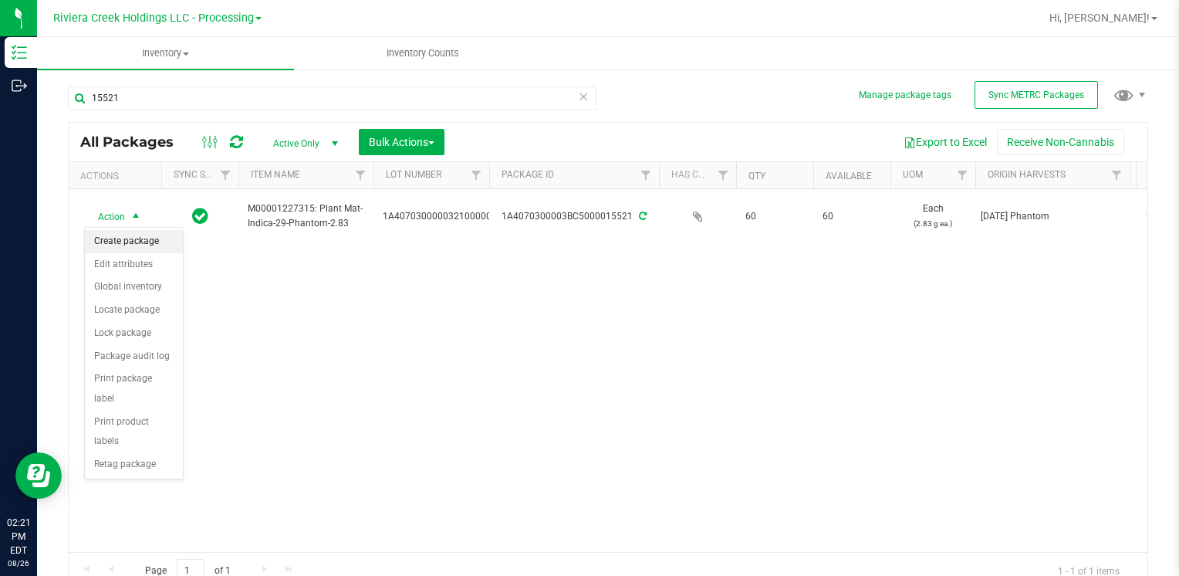
click at [127, 249] on li "Create package" at bounding box center [134, 241] width 98 height 23
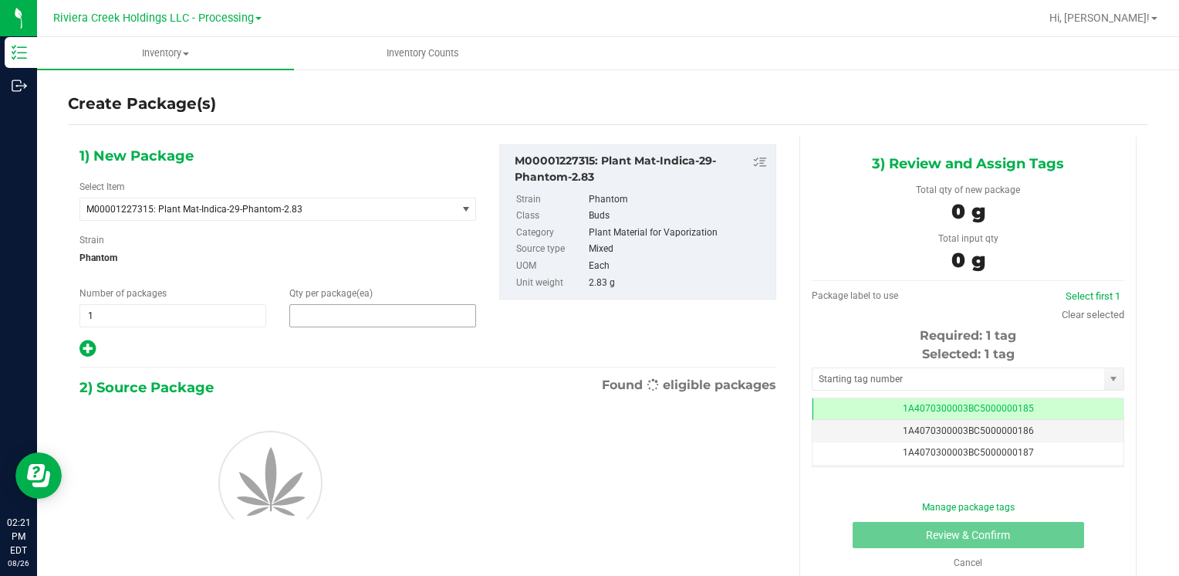
click at [347, 317] on span at bounding box center [382, 315] width 187 height 23
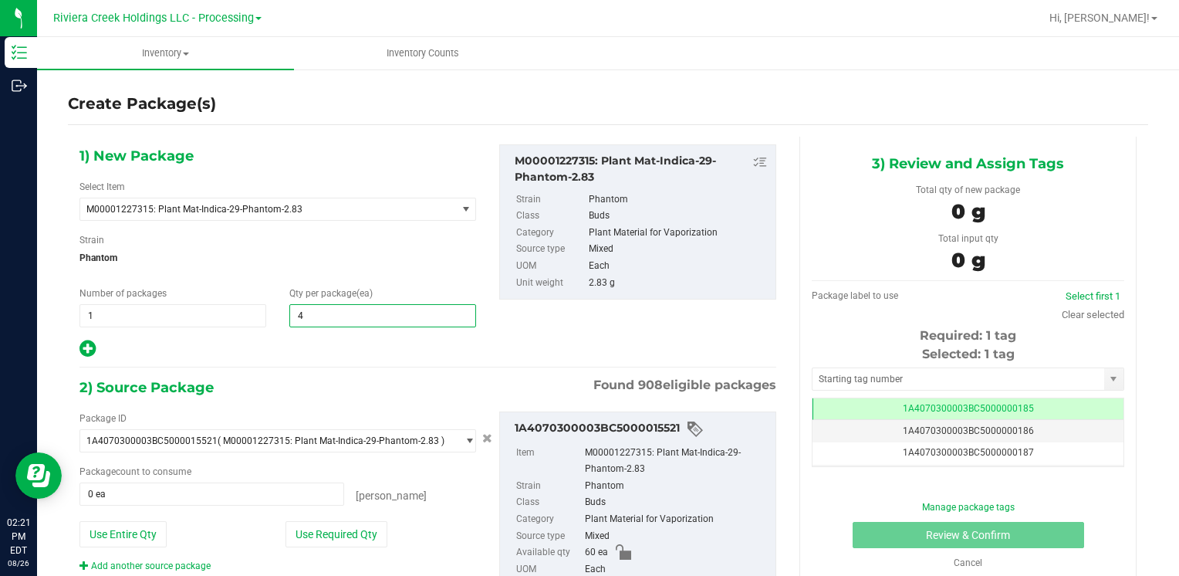
type input "40"
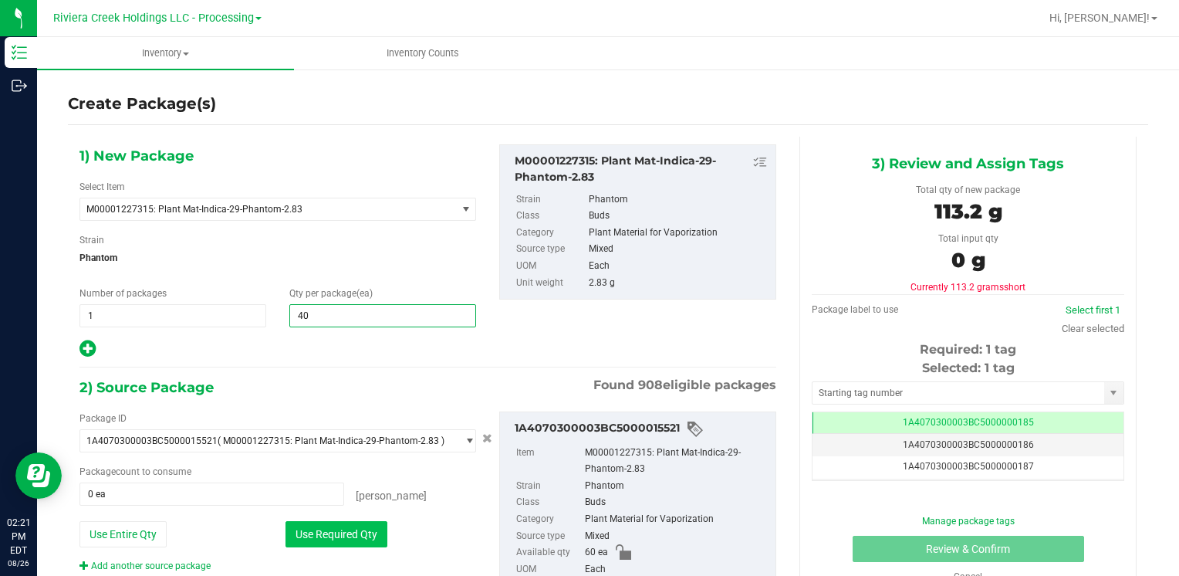
type input "40"
click at [310, 521] on button "Use Required Qty" at bounding box center [337, 534] width 102 height 26
type input "40 ea"
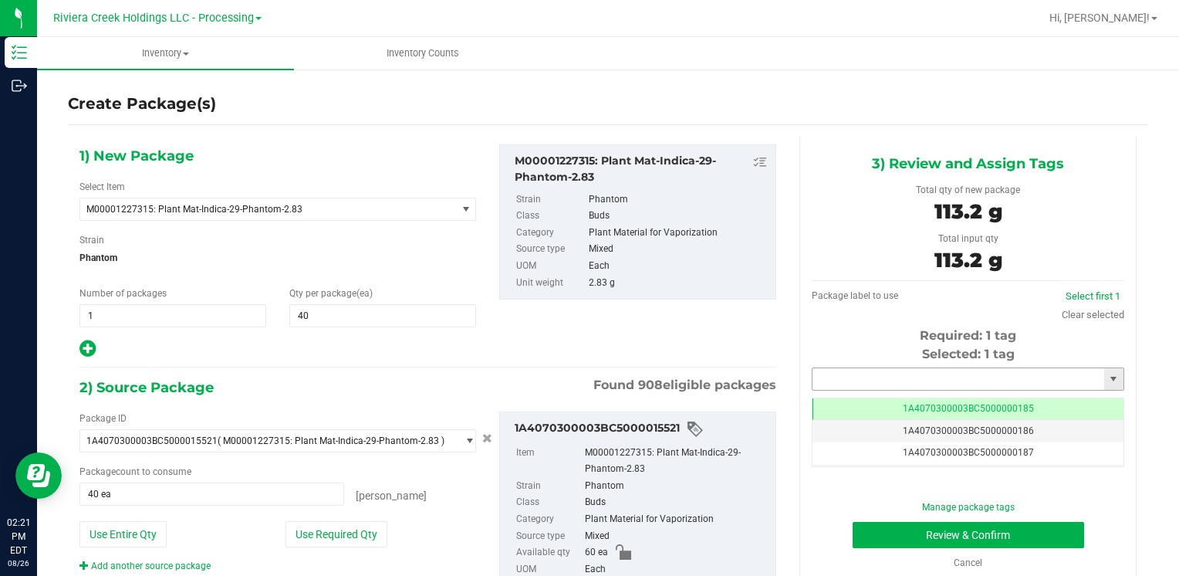
click at [987, 381] on input "text" at bounding box center [959, 379] width 292 height 22
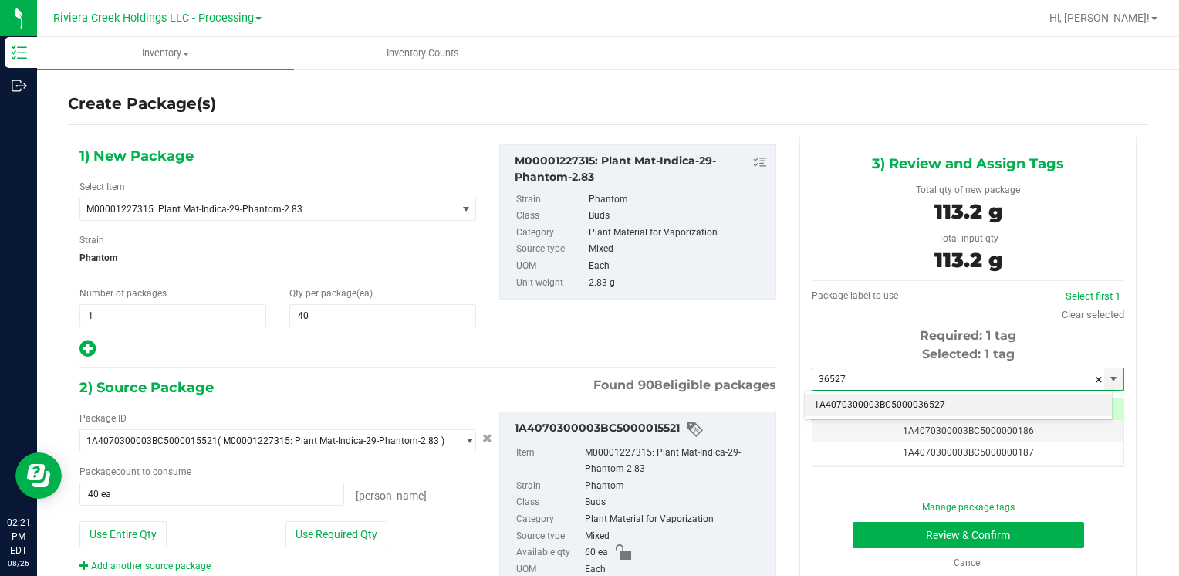
click at [897, 400] on li "1A4070300003BC5000036527" at bounding box center [958, 405] width 307 height 23
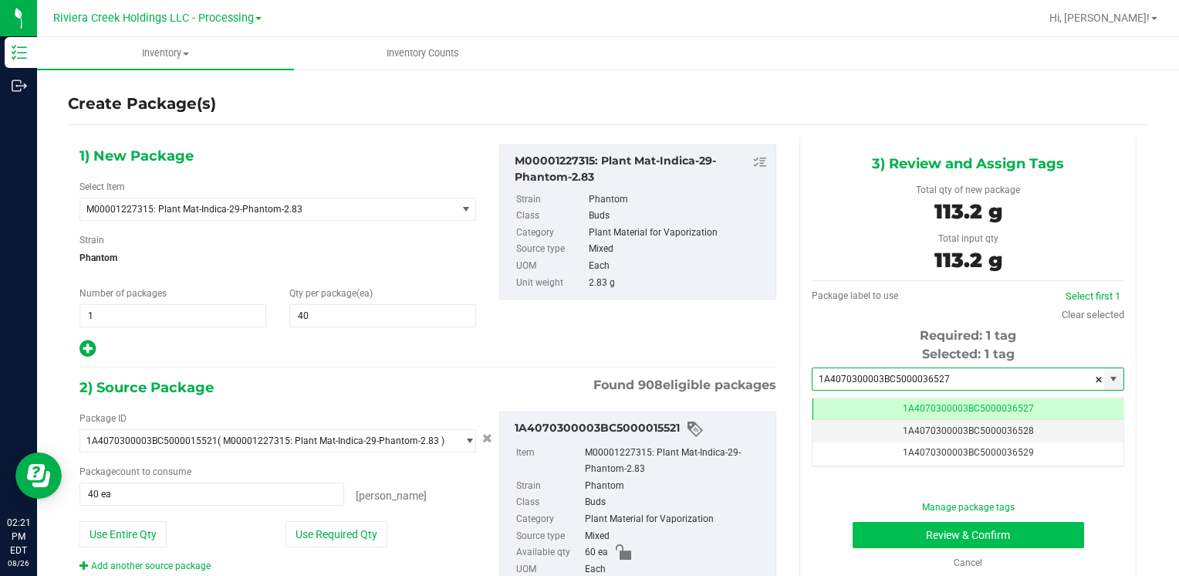
type input "1A4070300003BC5000036527"
click at [892, 526] on button "Review & Confirm" at bounding box center [969, 535] width 232 height 26
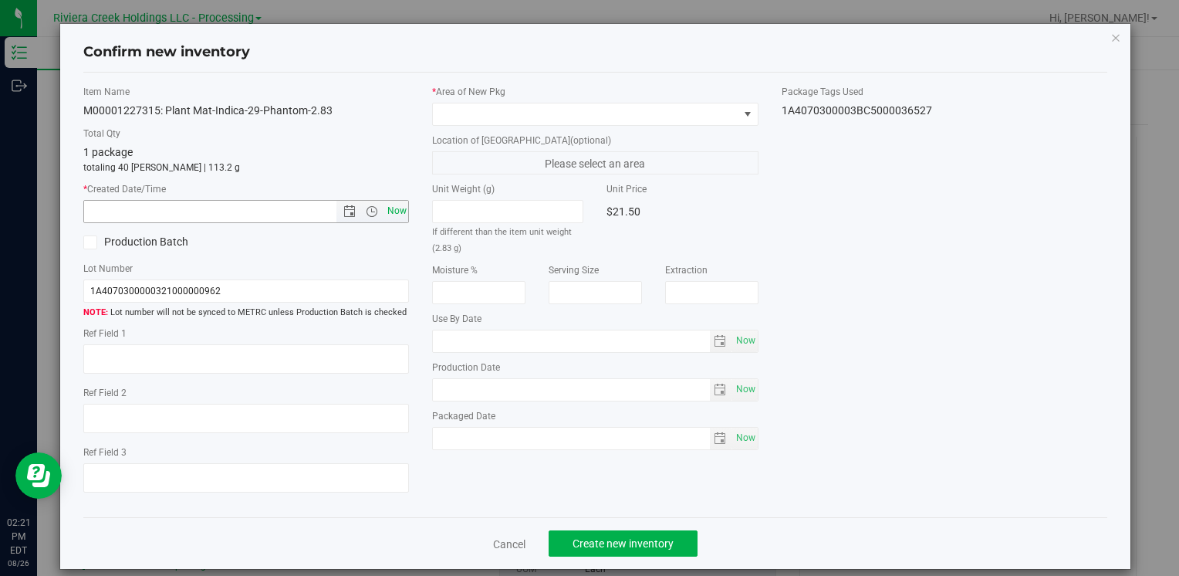
click at [387, 210] on span "Now" at bounding box center [397, 211] width 26 height 22
type input "[DATE] 2:21 PM"
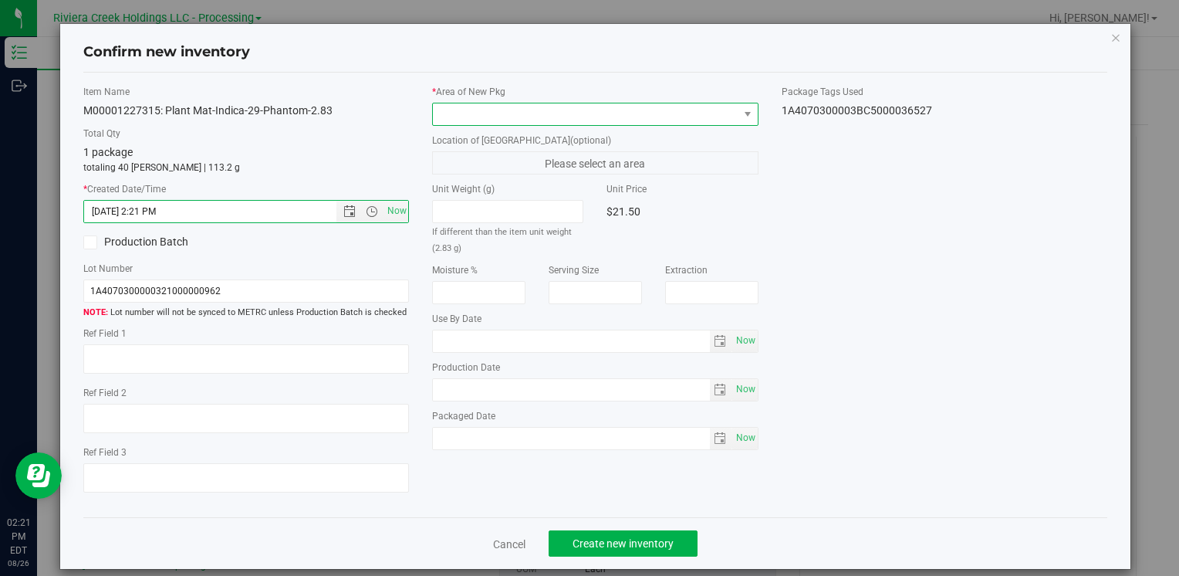
click at [463, 113] on span at bounding box center [585, 114] width 305 height 22
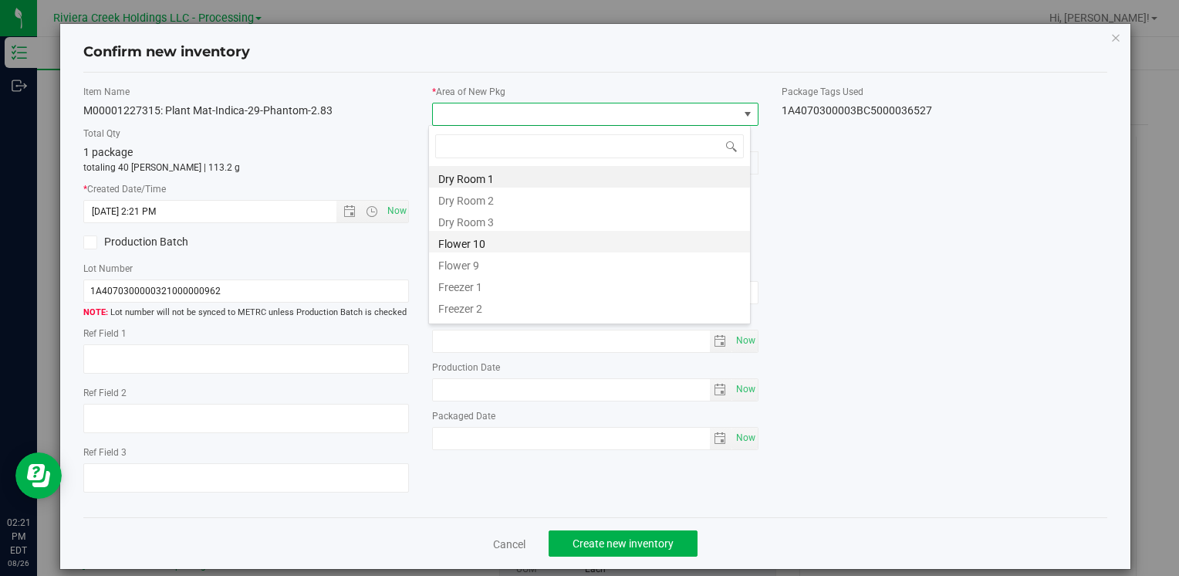
click at [502, 233] on li "Flower 10" at bounding box center [589, 242] width 321 height 22
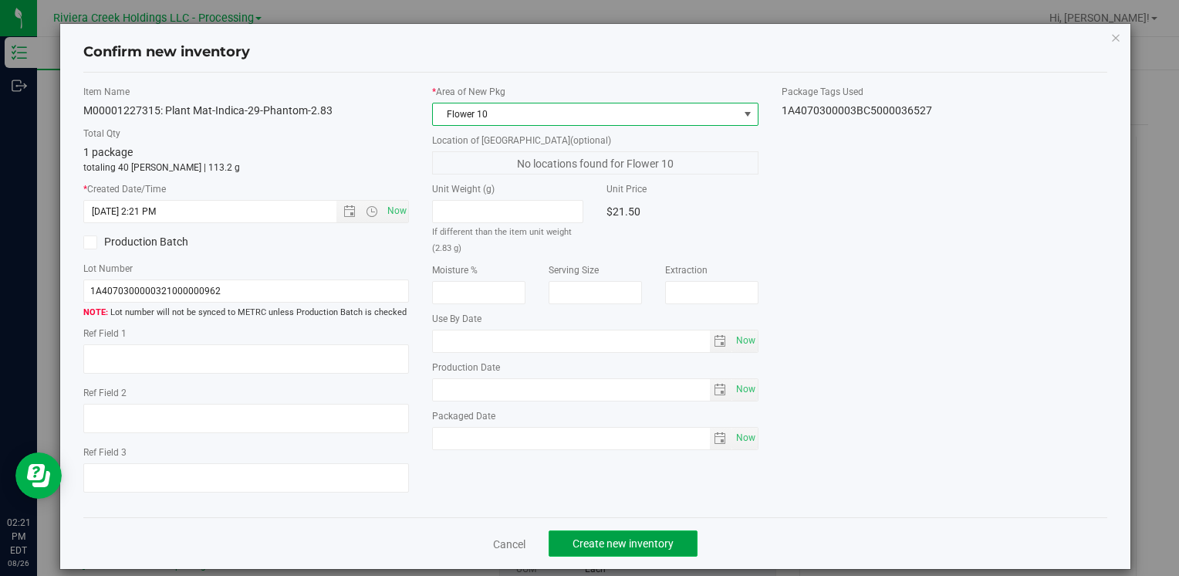
click at [577, 548] on span "Create new inventory" at bounding box center [623, 543] width 101 height 12
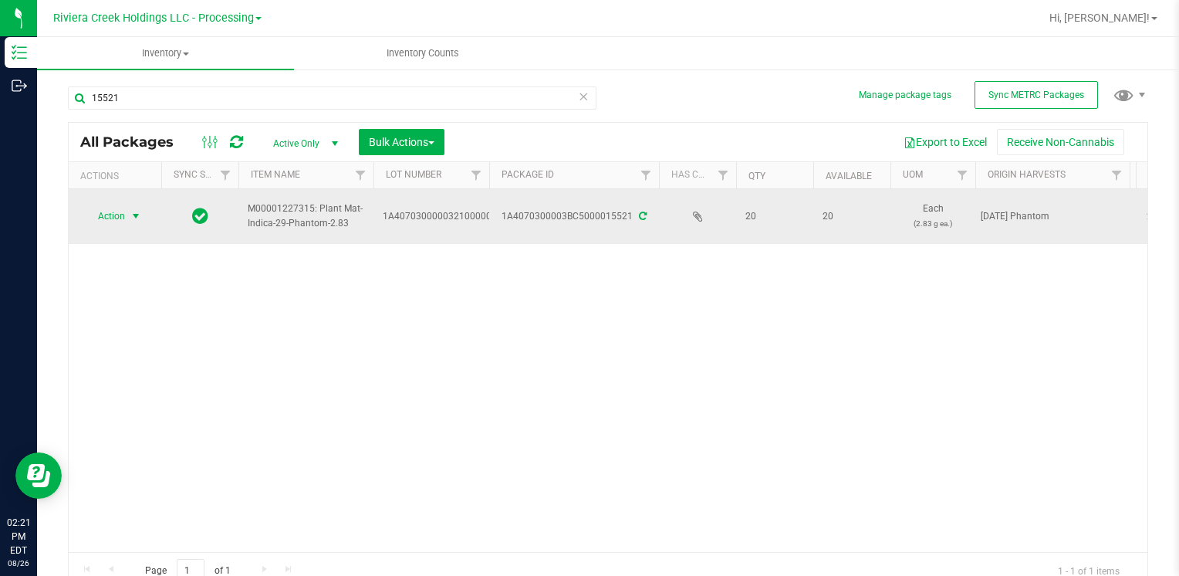
click at [120, 208] on span "Action" at bounding box center [105, 216] width 42 height 22
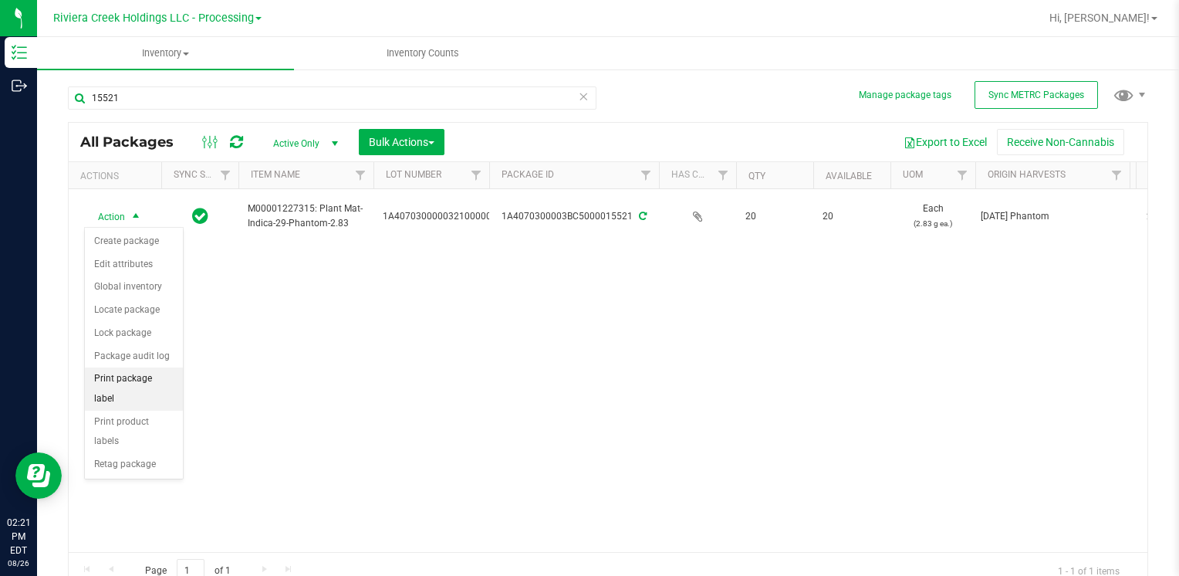
click at [164, 378] on li "Print package label" at bounding box center [134, 388] width 98 height 42
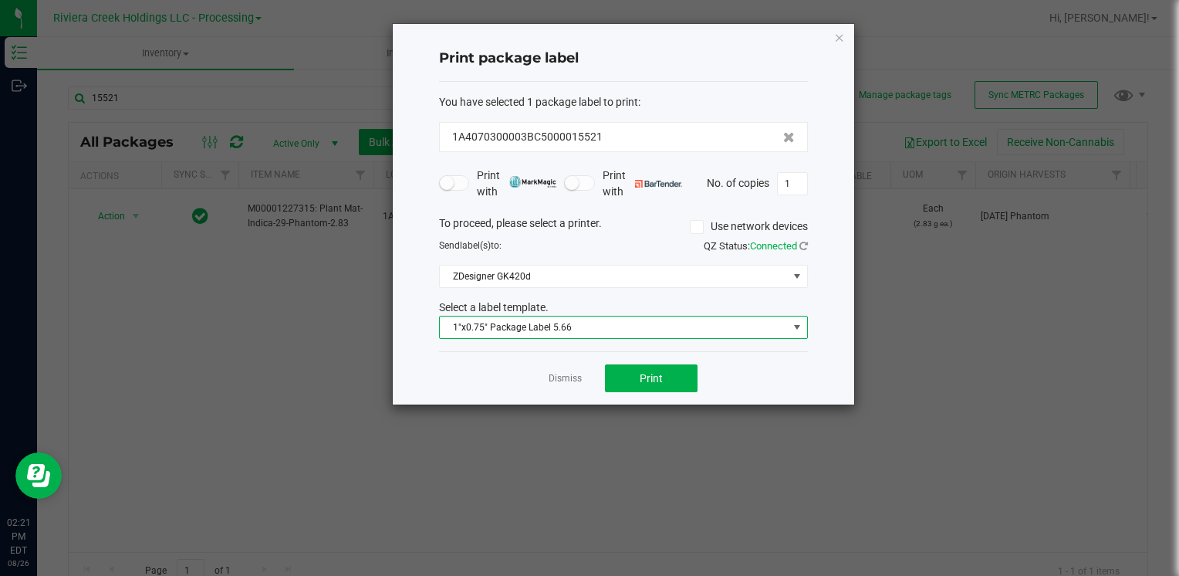
drag, startPoint x: 599, startPoint y: 320, endPoint x: 597, endPoint y: 332, distance: 12.4
click at [599, 323] on span "1"x0.75" Package Label 5.66" at bounding box center [614, 327] width 348 height 22
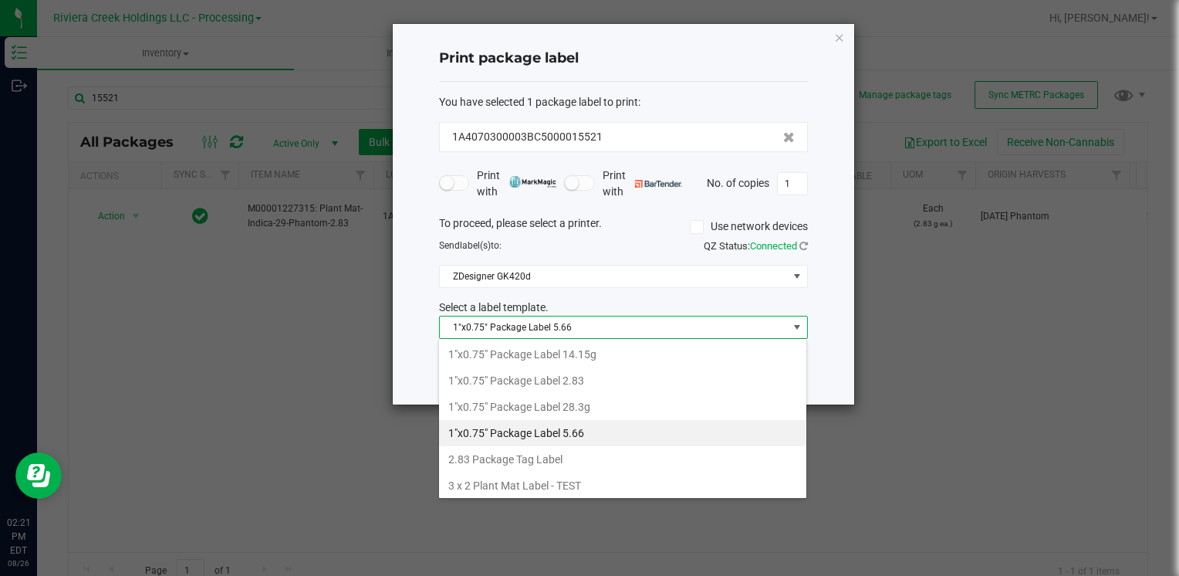
click at [593, 377] on li "1"x0.75" Package Label 2.83" at bounding box center [622, 380] width 367 height 26
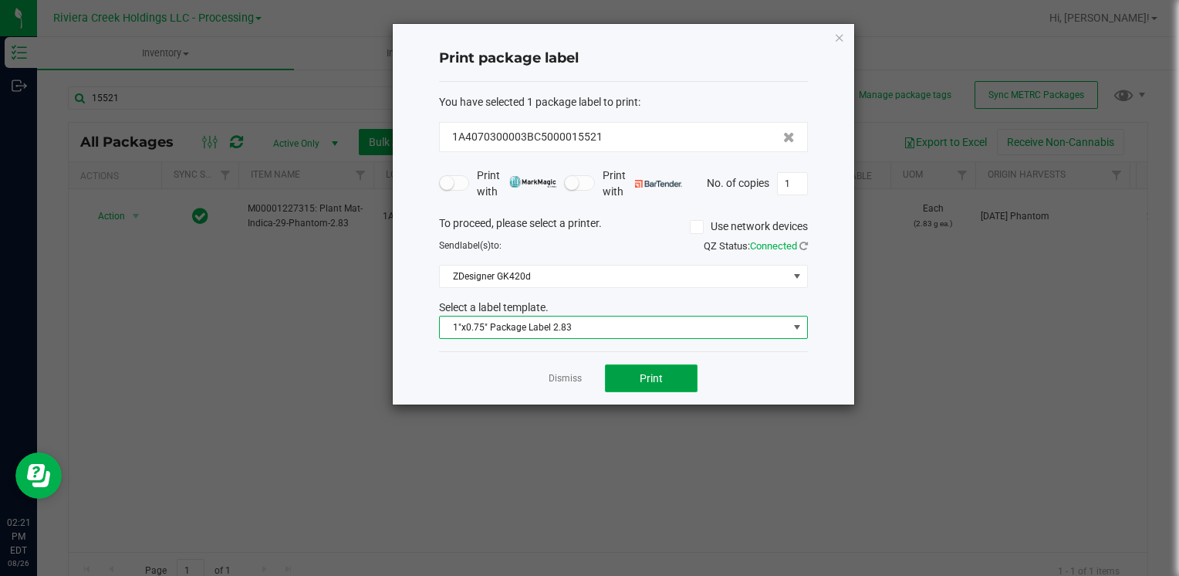
click at [641, 374] on span "Print" at bounding box center [651, 378] width 23 height 12
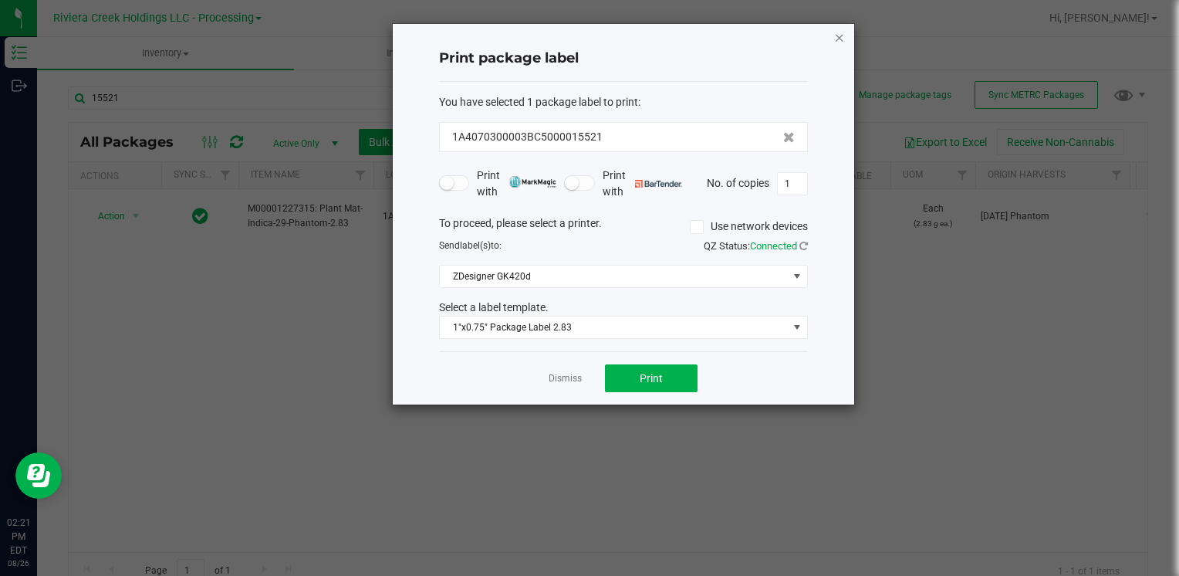
click at [834, 36] on icon "button" at bounding box center [839, 37] width 11 height 19
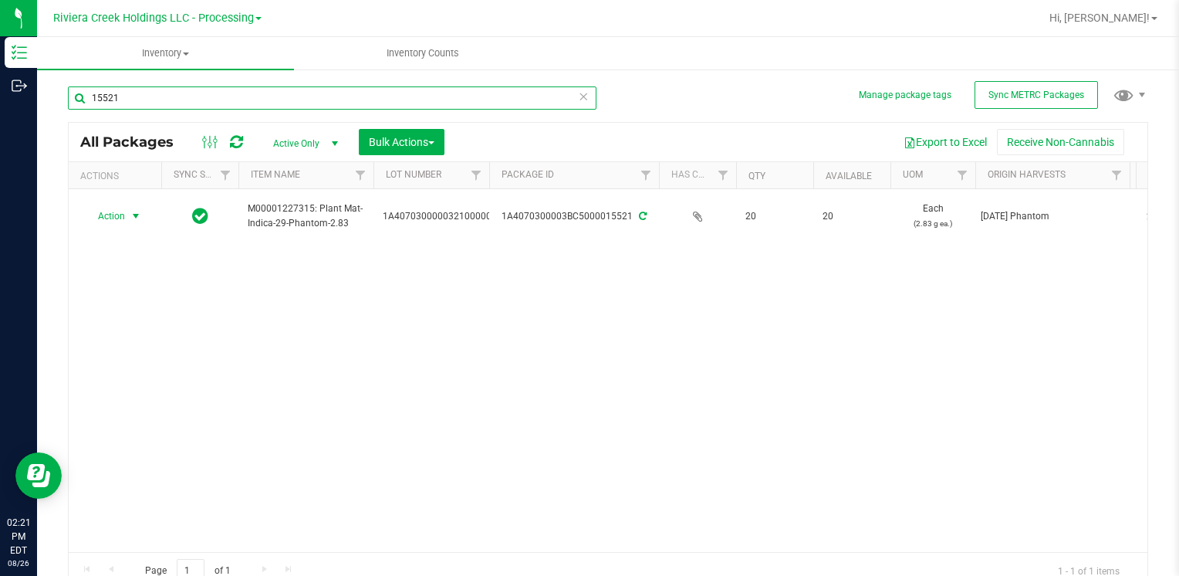
click at [234, 91] on input "15521" at bounding box center [332, 97] width 529 height 23
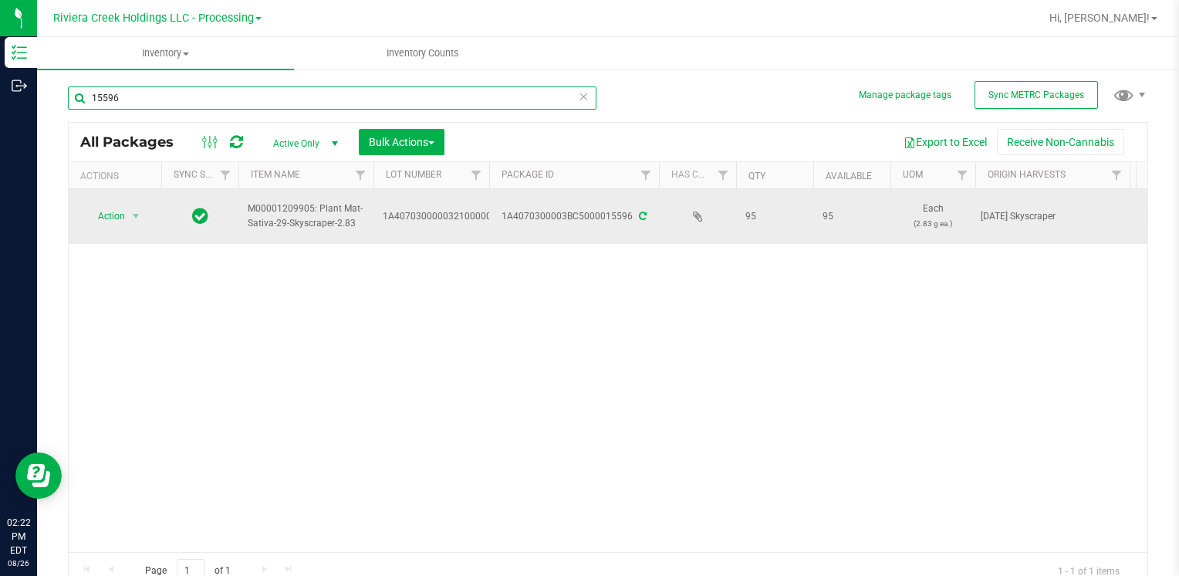
type input "15596"
click at [136, 206] on span "select" at bounding box center [136, 216] width 19 height 22
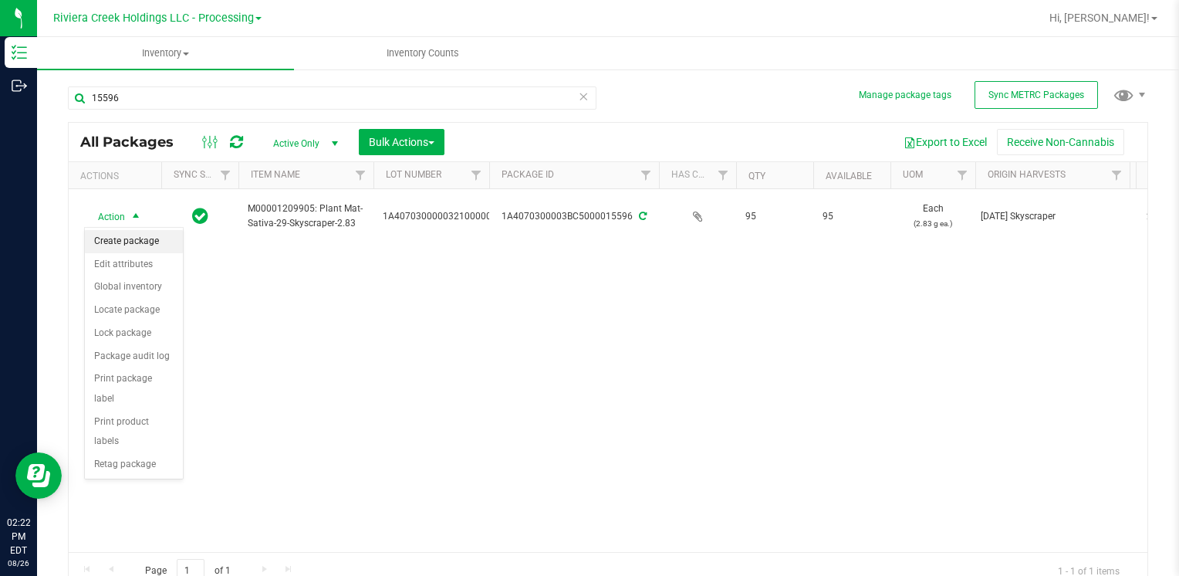
click at [144, 235] on li "Create package" at bounding box center [134, 241] width 98 height 23
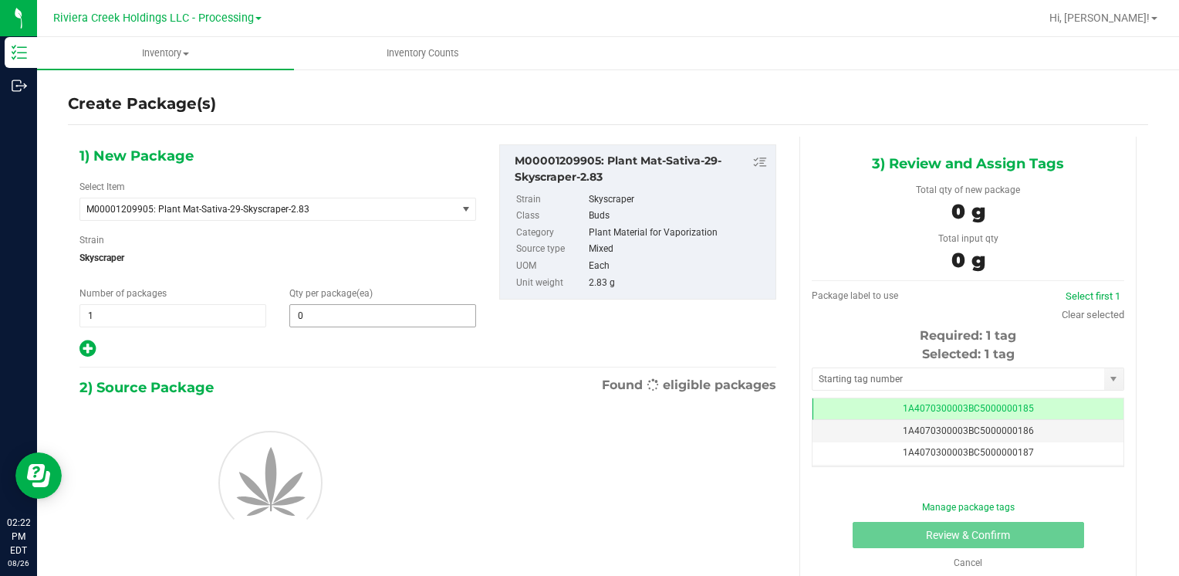
click at [312, 310] on span "0 0" at bounding box center [382, 315] width 187 height 23
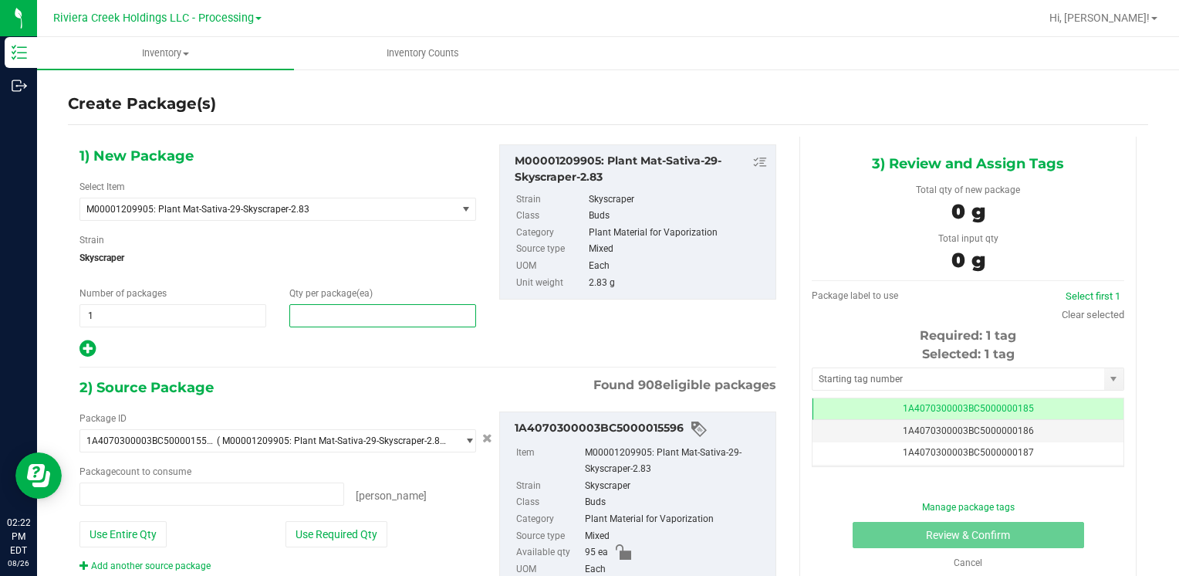
type input "0 ea"
type input "40"
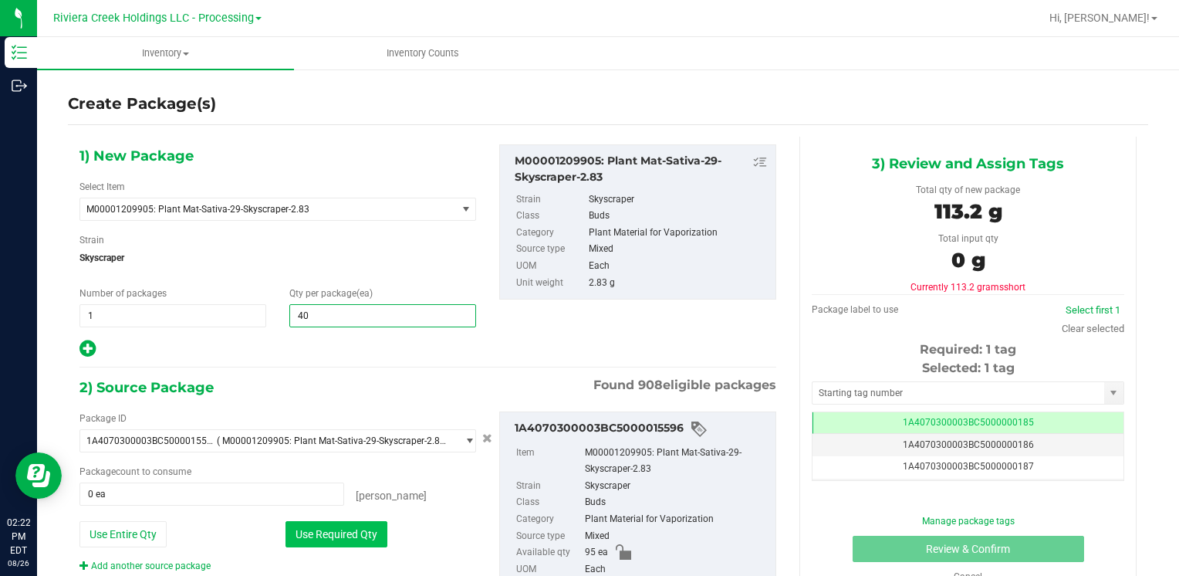
type input "40"
click at [301, 540] on button "Use Required Qty" at bounding box center [337, 534] width 102 height 26
type input "40 ea"
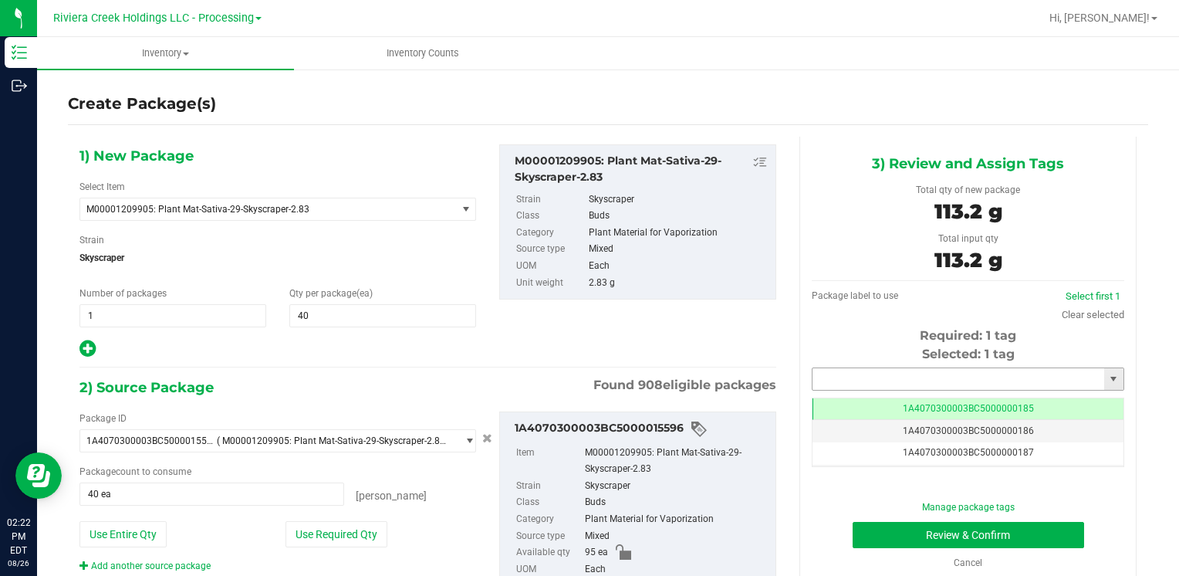
click at [854, 368] on input "text" at bounding box center [959, 379] width 292 height 22
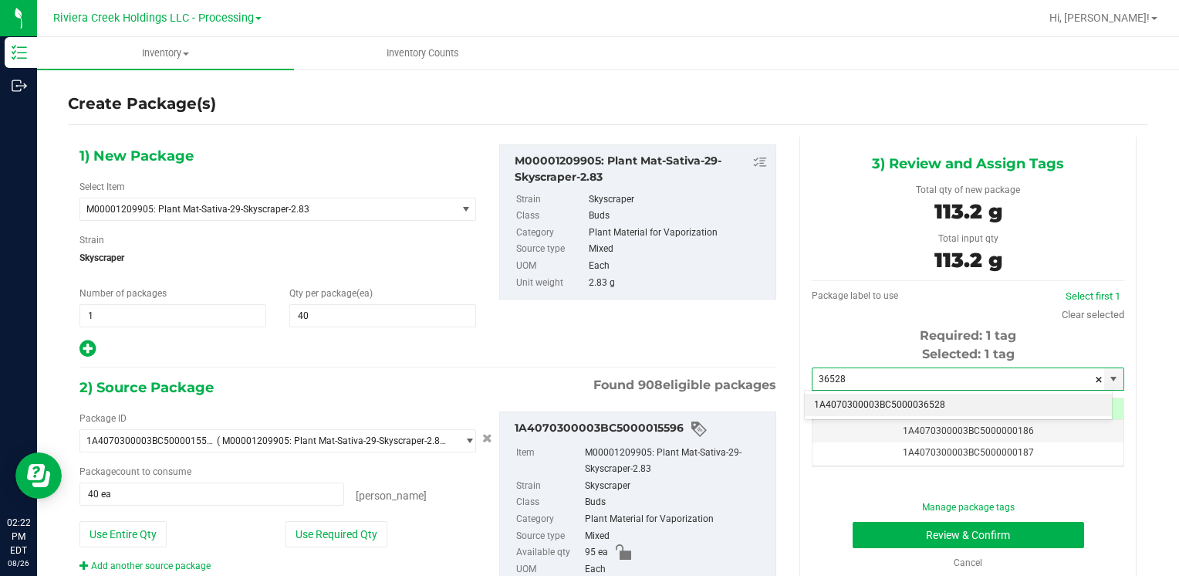
click at [842, 401] on li "1A4070300003BC5000036528" at bounding box center [958, 405] width 307 height 23
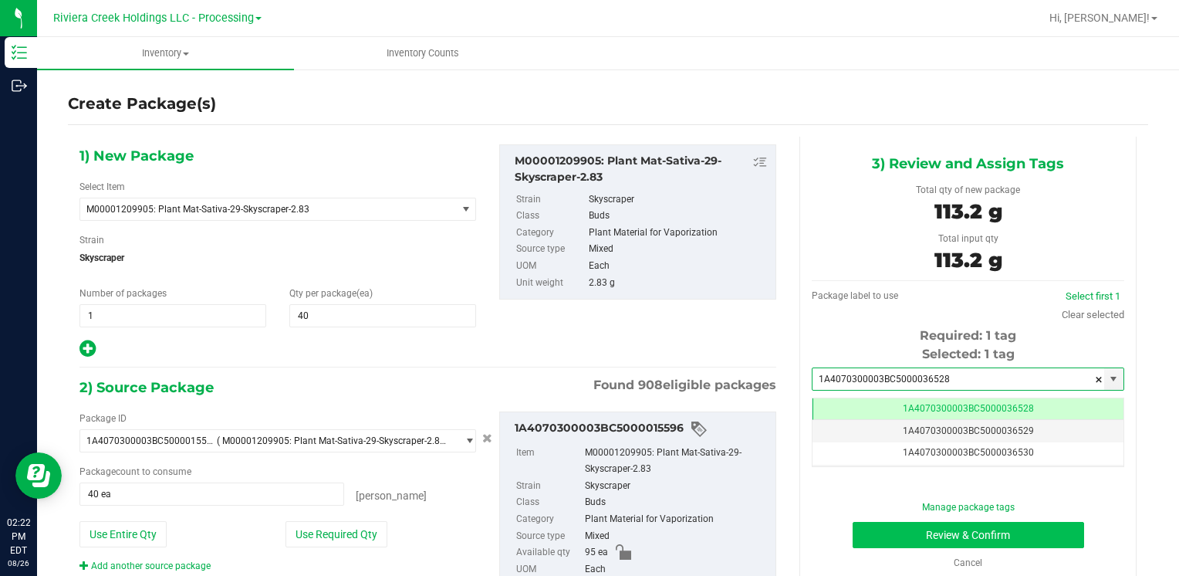
type input "1A4070300003BC5000036528"
click at [868, 523] on button "Review & Confirm" at bounding box center [969, 535] width 232 height 26
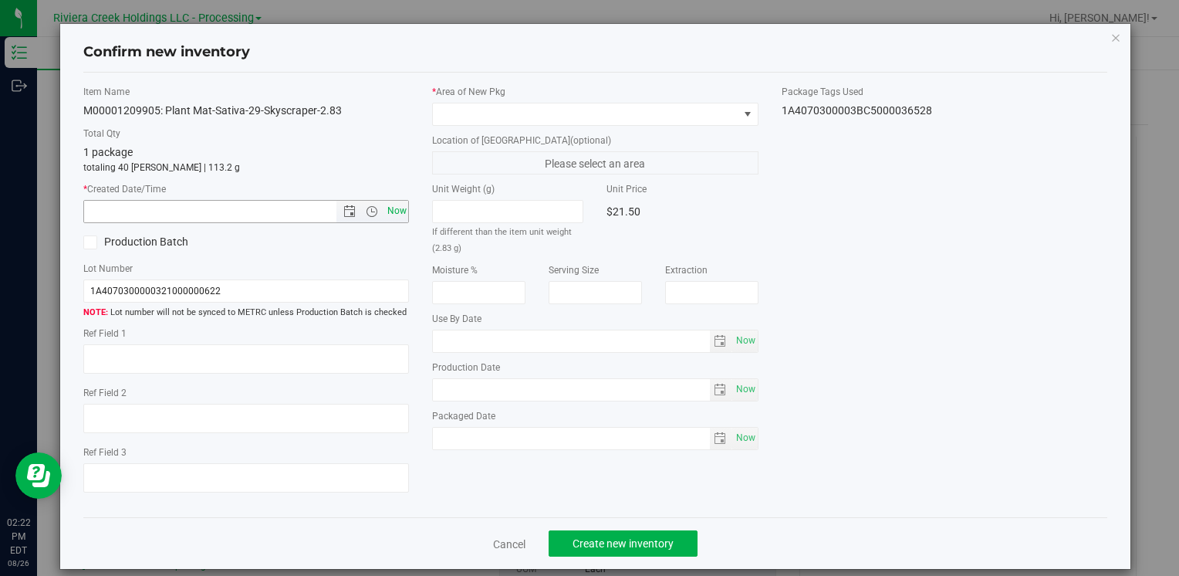
click at [392, 208] on span "Now" at bounding box center [397, 211] width 26 height 22
type input "[DATE] 2:22 PM"
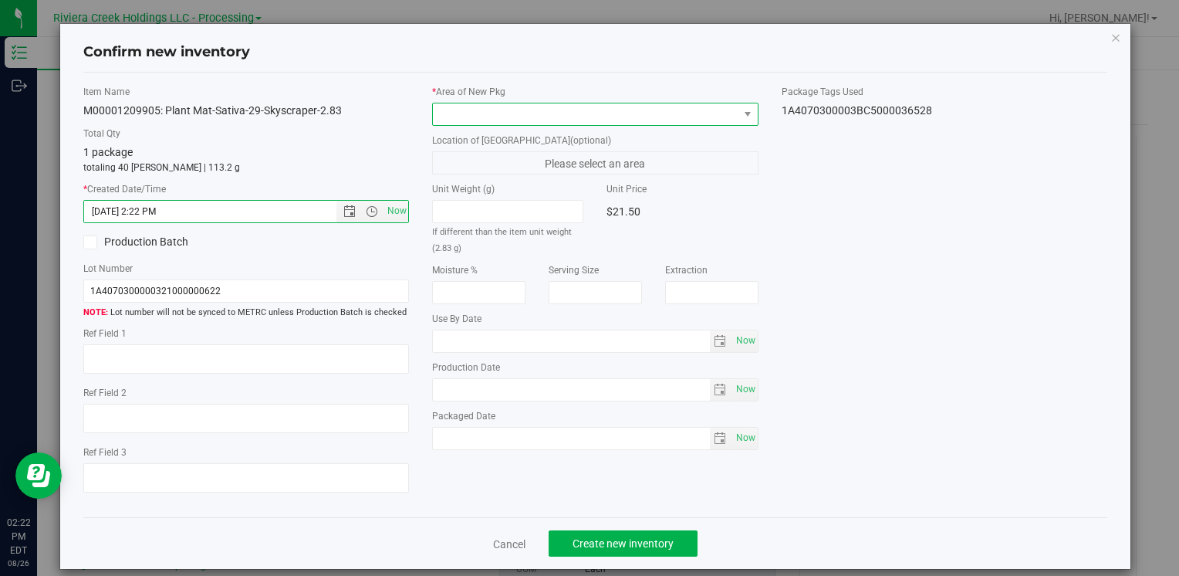
click at [477, 110] on span at bounding box center [585, 114] width 305 height 22
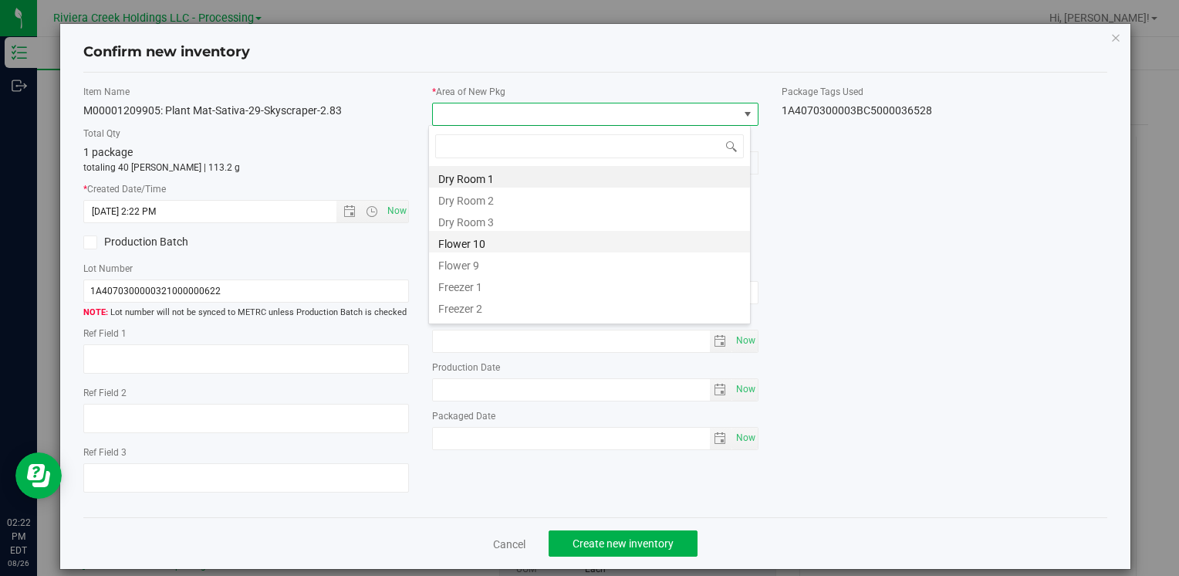
click at [512, 245] on li "Flower 10" at bounding box center [589, 242] width 321 height 22
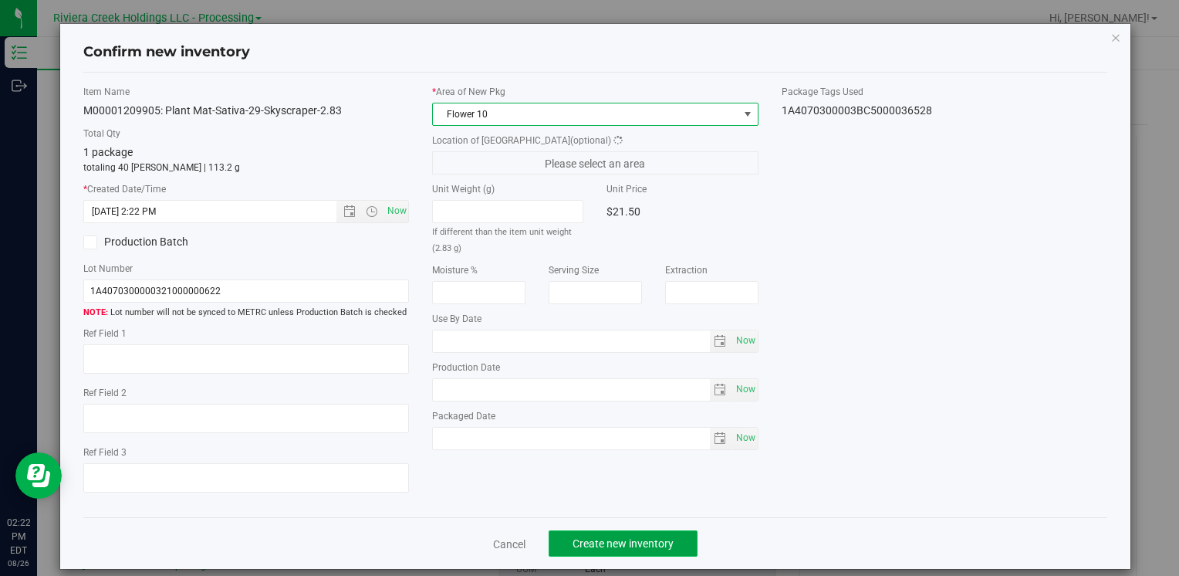
click at [580, 537] on span "Create new inventory" at bounding box center [623, 543] width 101 height 12
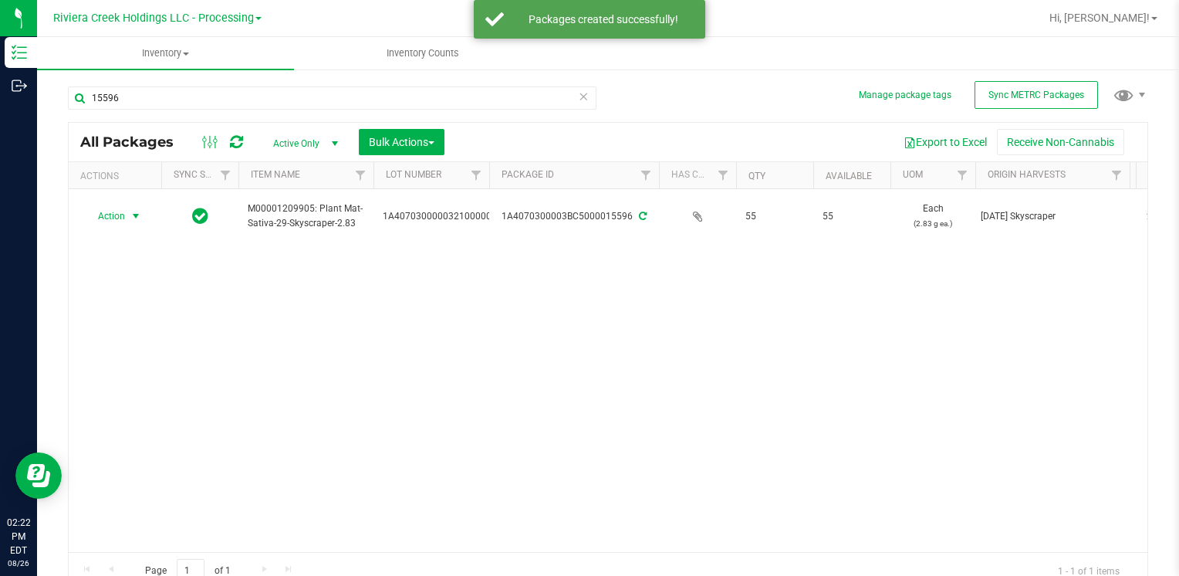
click at [114, 218] on span "Action" at bounding box center [105, 216] width 42 height 22
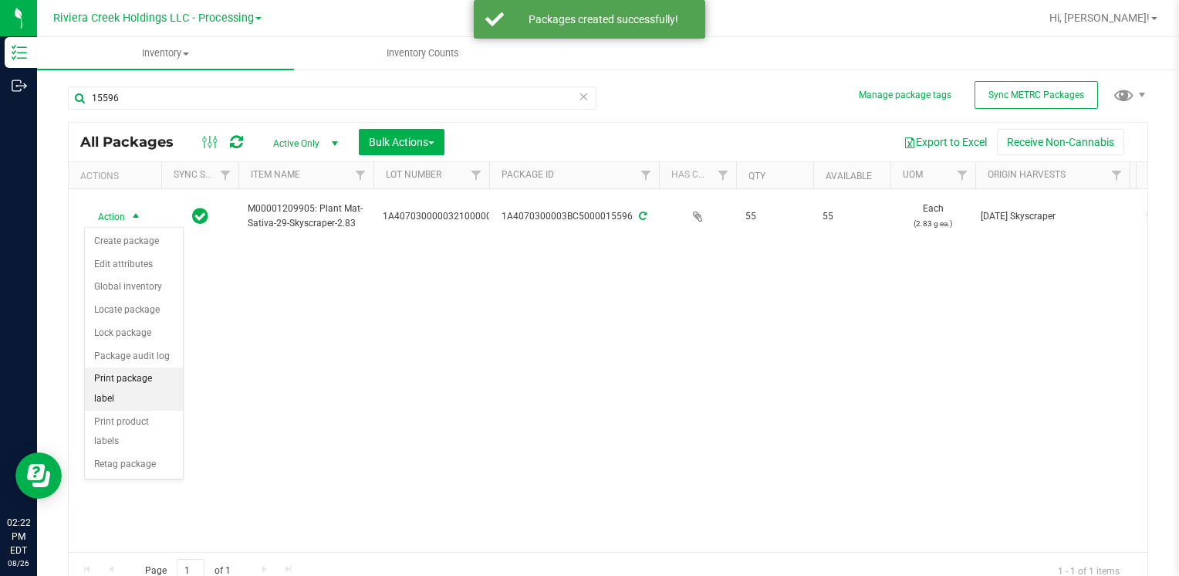
click at [154, 370] on li "Print package label" at bounding box center [134, 388] width 98 height 42
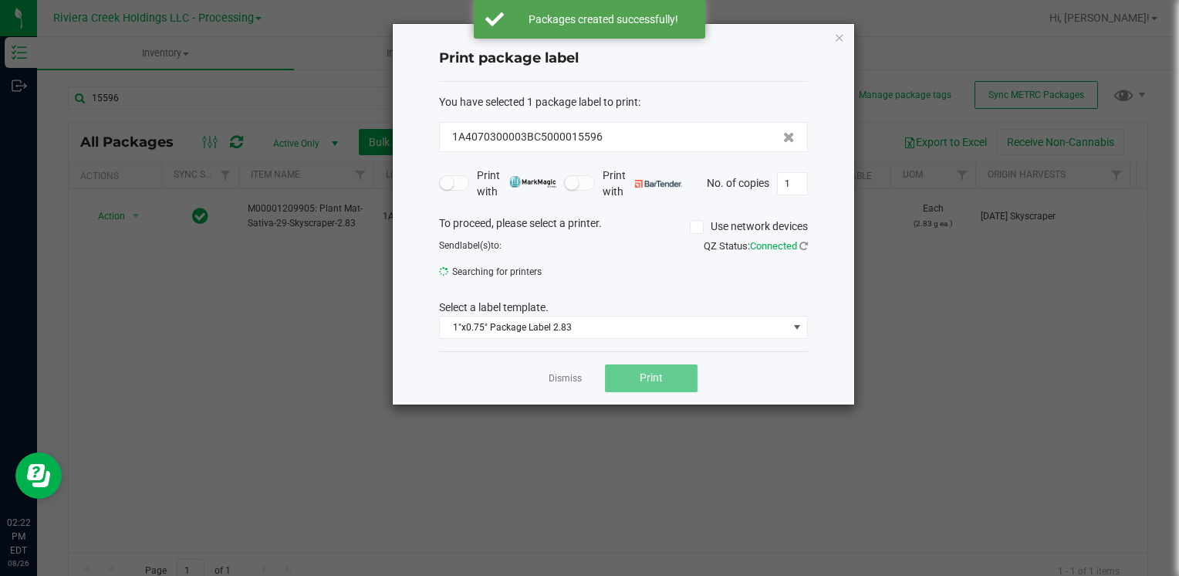
click at [661, 387] on button "Print" at bounding box center [651, 378] width 93 height 28
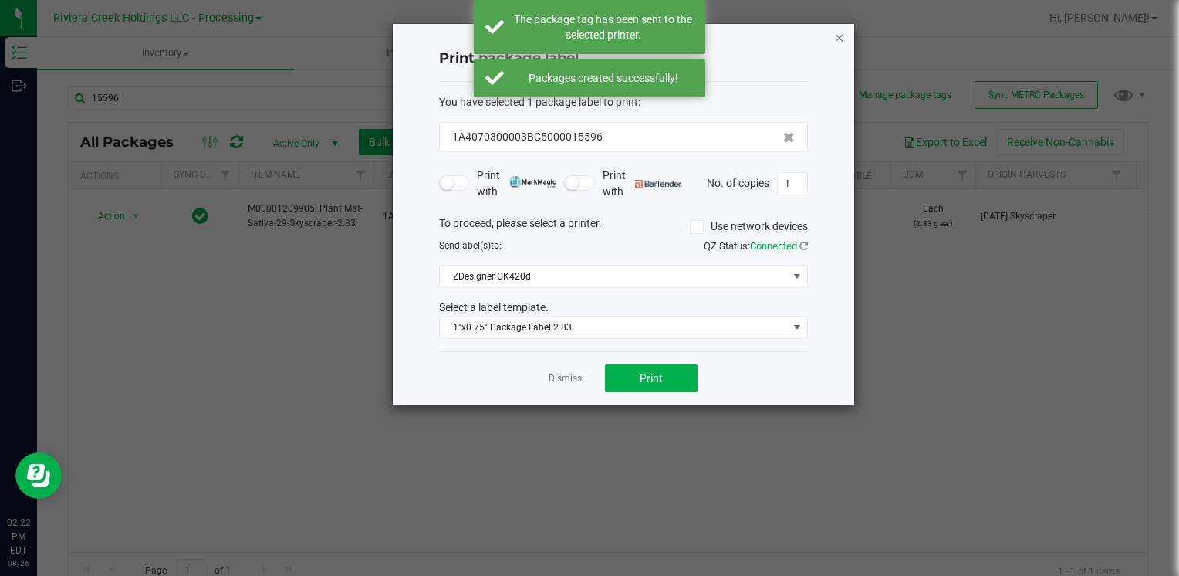
click at [844, 39] on icon "button" at bounding box center [839, 37] width 11 height 19
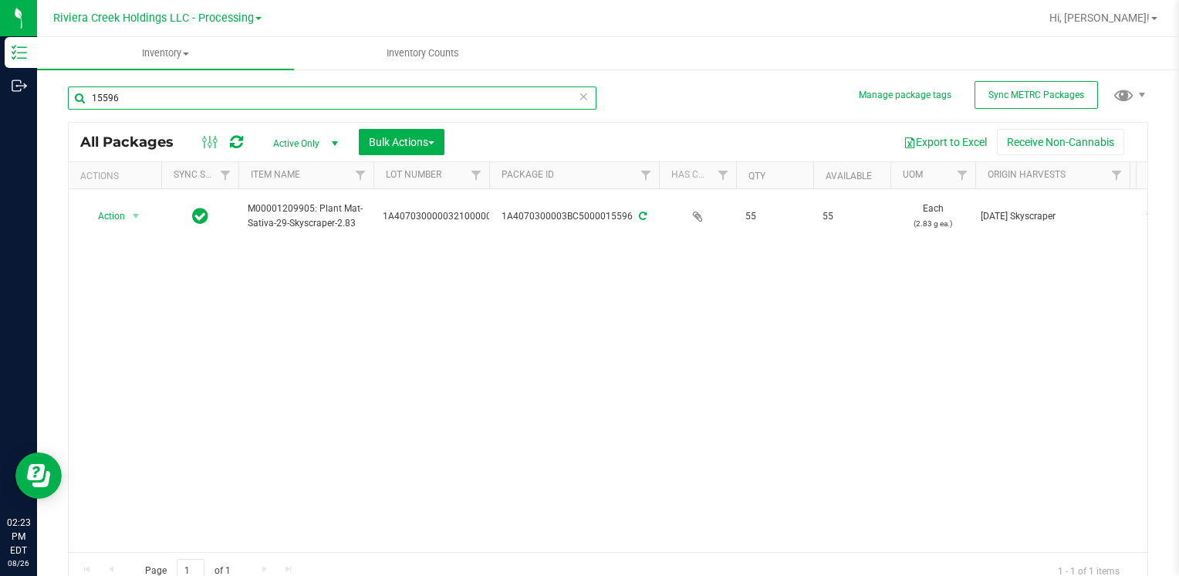
click at [125, 103] on input "15596" at bounding box center [332, 97] width 529 height 23
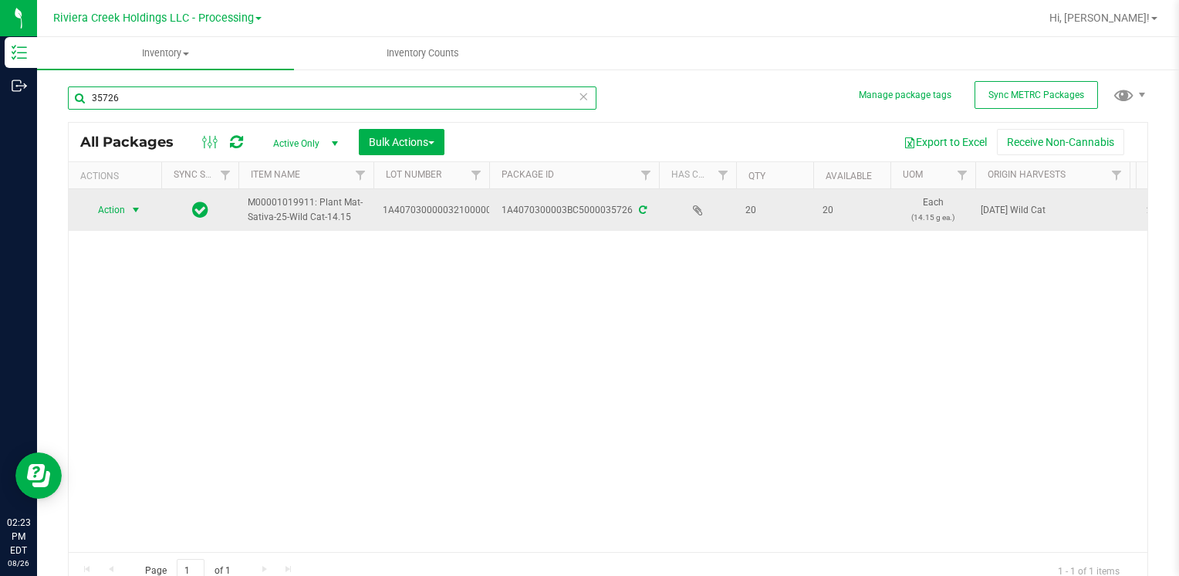
type input "35726"
click at [128, 207] on span "select" at bounding box center [136, 210] width 19 height 22
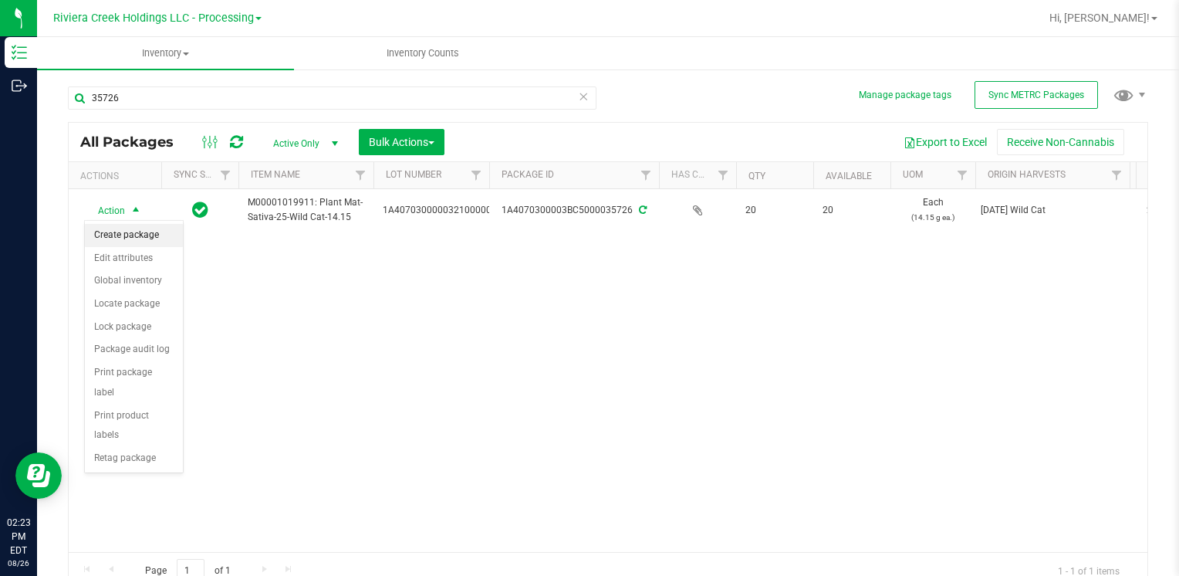
click at [137, 235] on li "Create package" at bounding box center [134, 235] width 98 height 23
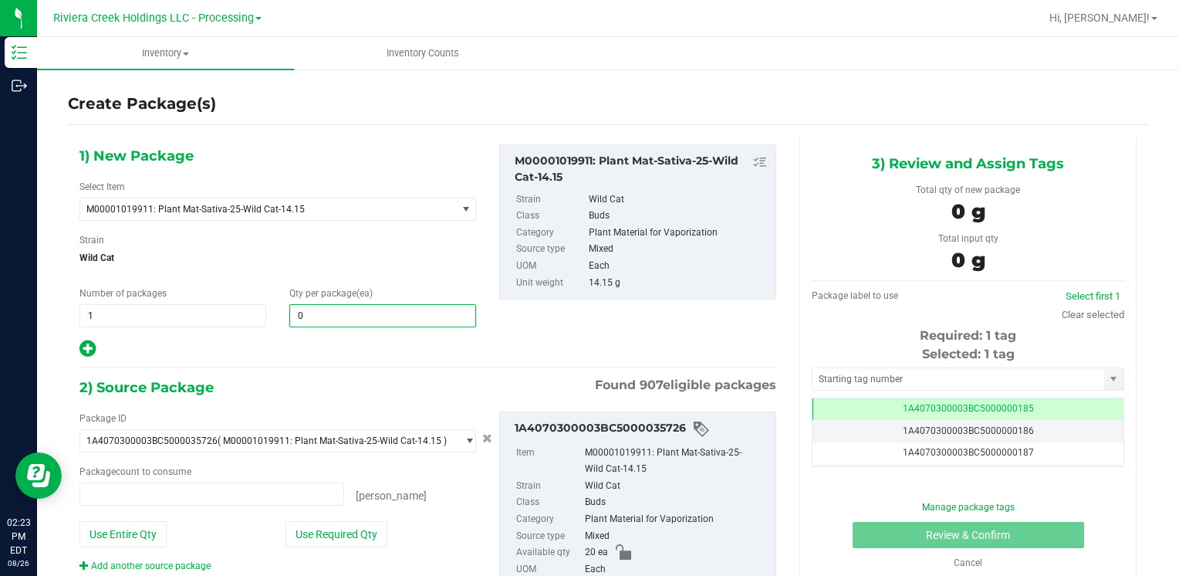
click at [342, 320] on span "0 0" at bounding box center [382, 315] width 187 height 23
type input "0 ea"
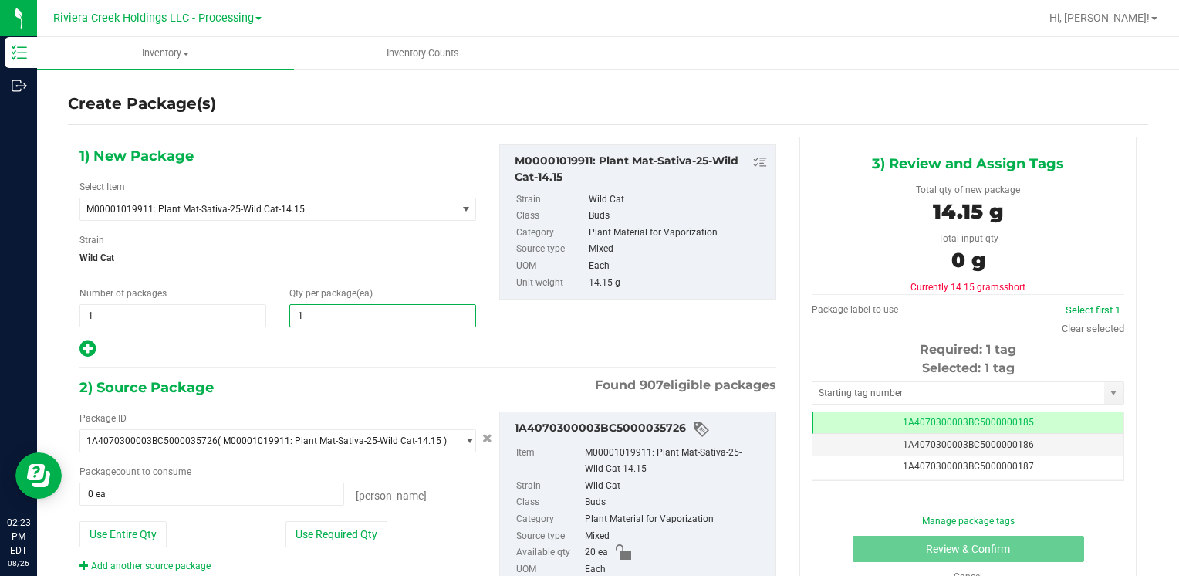
type input "18"
click at [348, 535] on button "Use Required Qty" at bounding box center [337, 534] width 102 height 26
type input "18 ea"
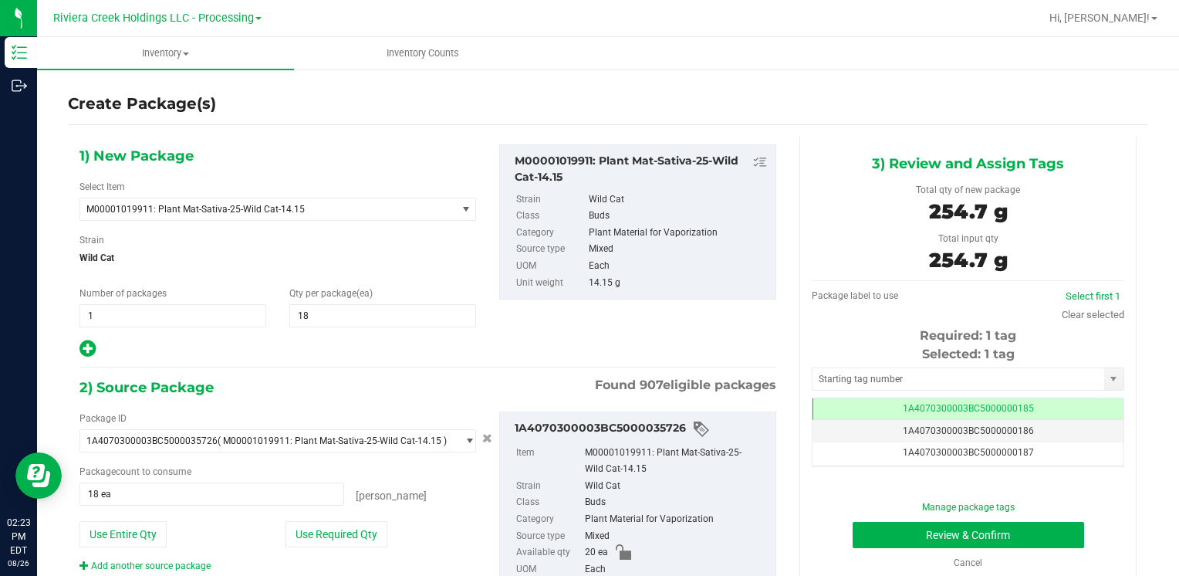
click at [835, 390] on div "Selected: 1 tag Tag 1A4070300003BC5000000185 1A4070300003BC5000000186 1A4070300…" at bounding box center [968, 406] width 313 height 122
click at [840, 378] on input "text" at bounding box center [959, 379] width 292 height 22
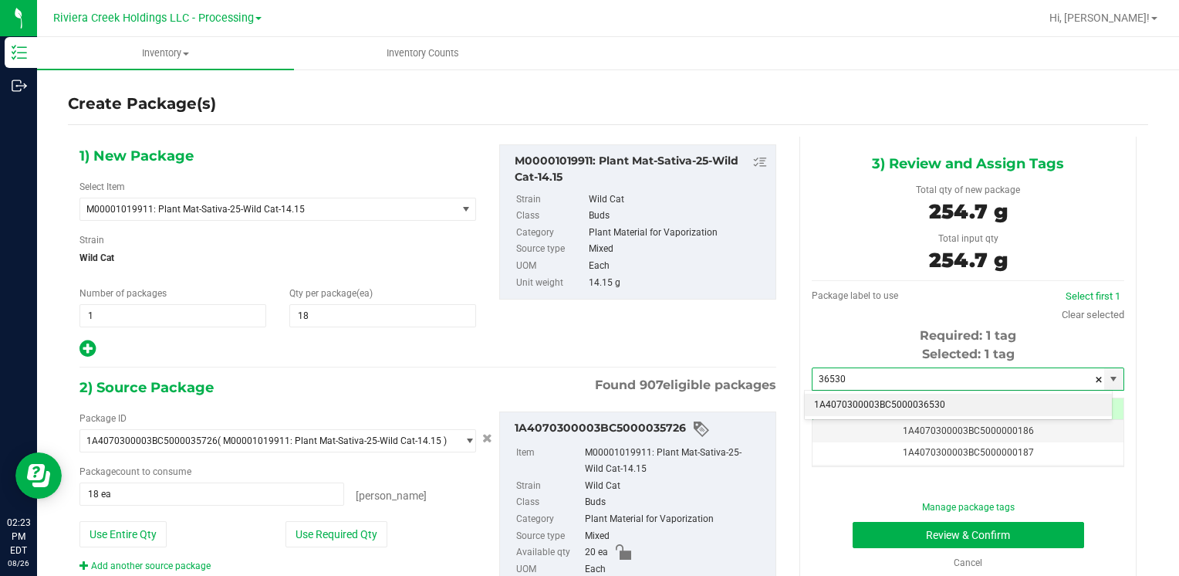
click at [844, 401] on li "1A4070300003BC5000036530" at bounding box center [958, 405] width 307 height 23
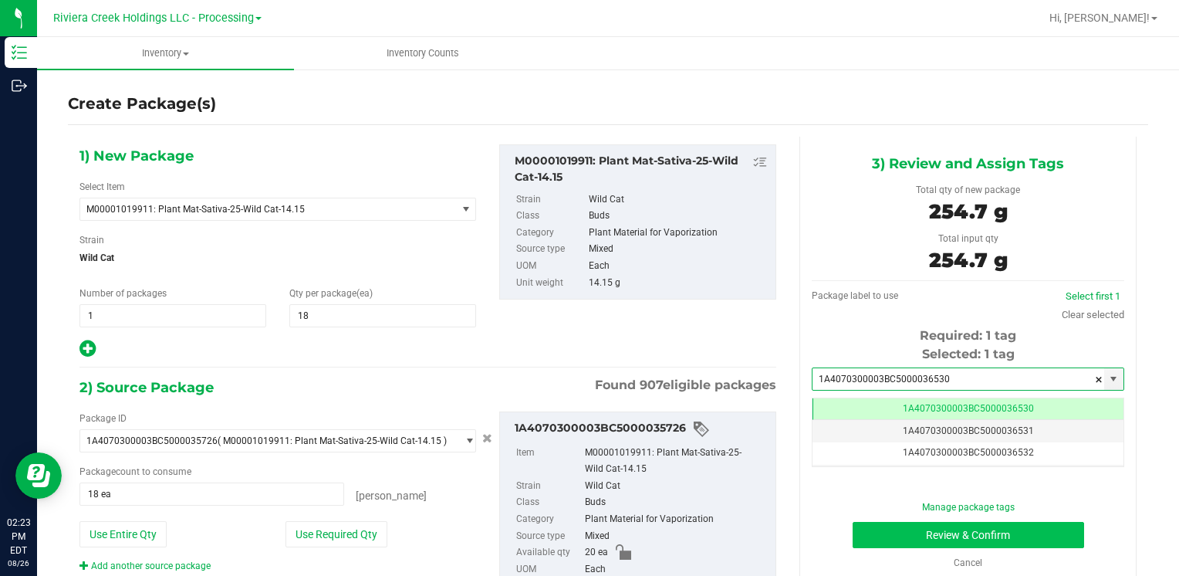
type input "1A4070300003BC5000036530"
click at [871, 524] on button "Review & Confirm" at bounding box center [969, 535] width 232 height 26
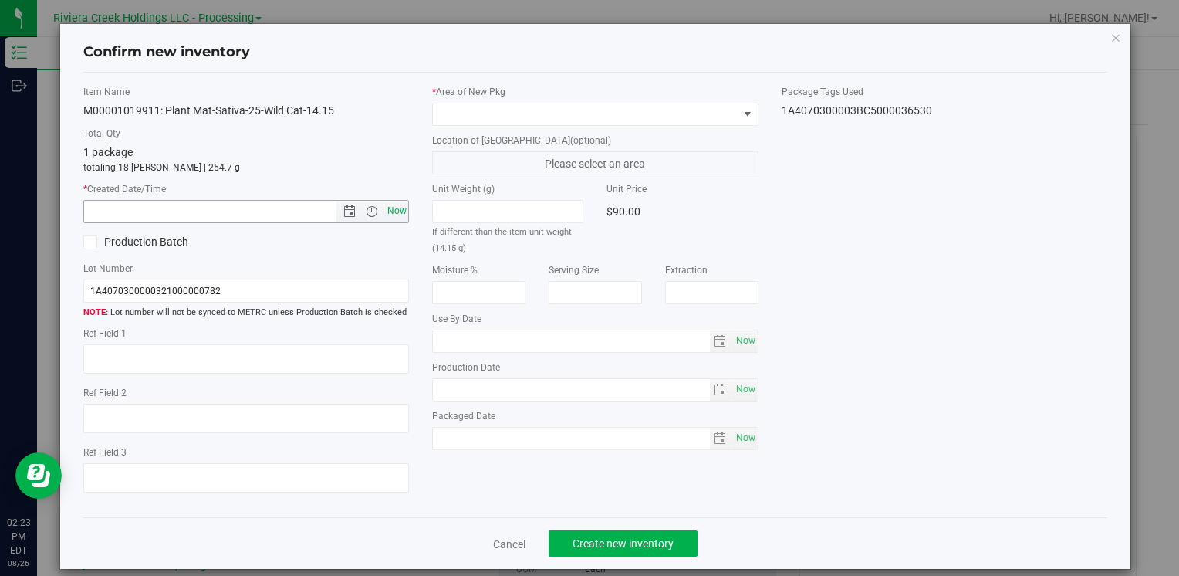
click at [404, 216] on span "Now" at bounding box center [397, 211] width 26 height 22
type input "[DATE] 2:23 PM"
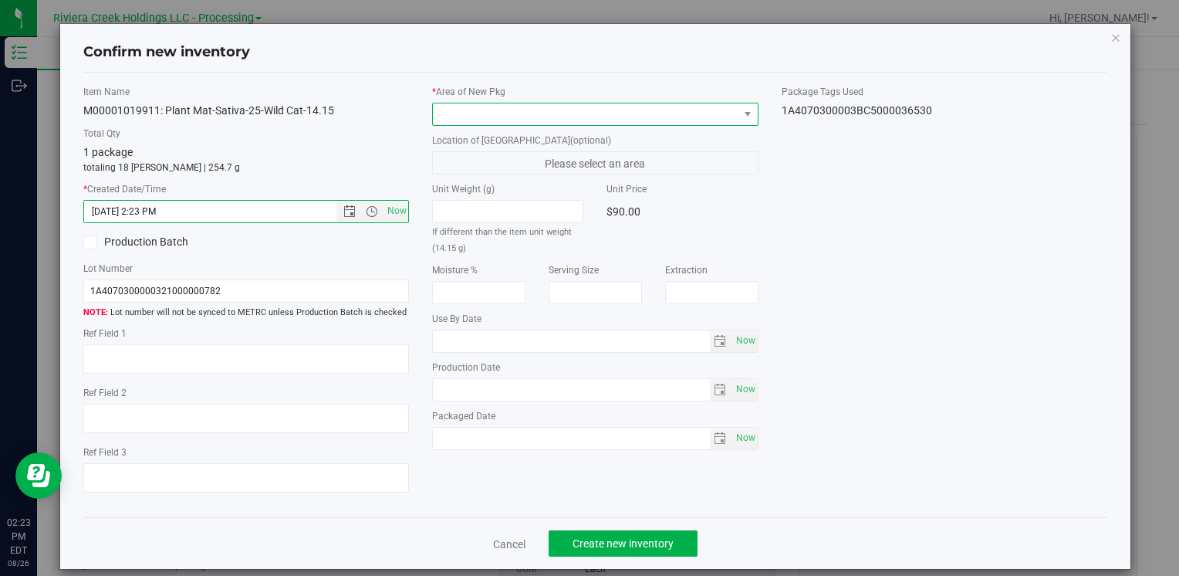
click at [455, 122] on span at bounding box center [585, 114] width 305 height 22
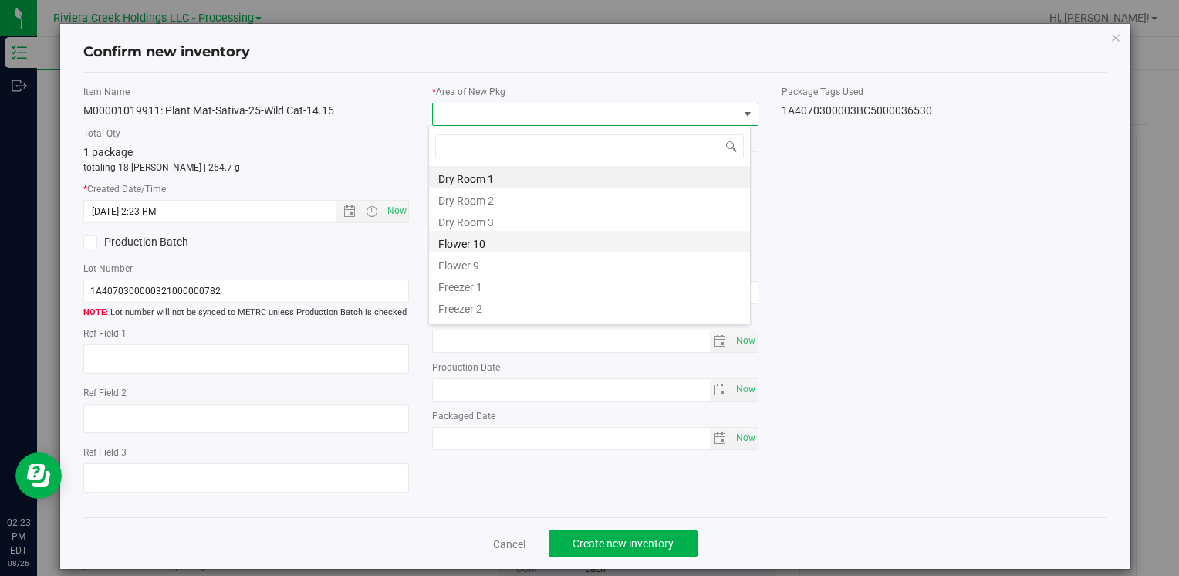
click at [506, 242] on li "Flower 10" at bounding box center [589, 242] width 321 height 22
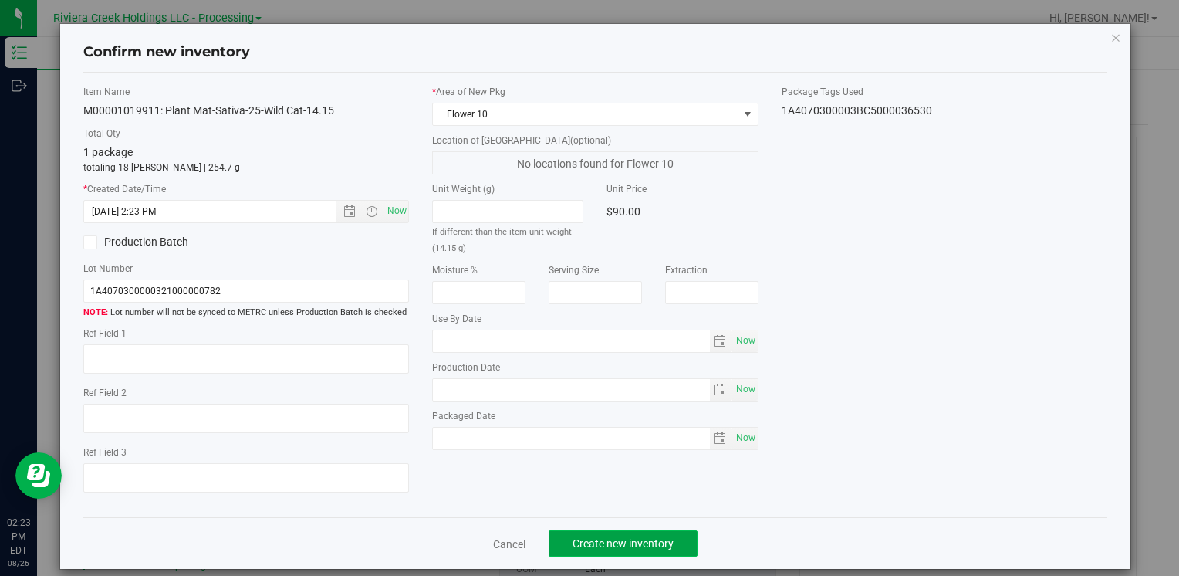
click at [614, 543] on span "Create new inventory" at bounding box center [623, 543] width 101 height 12
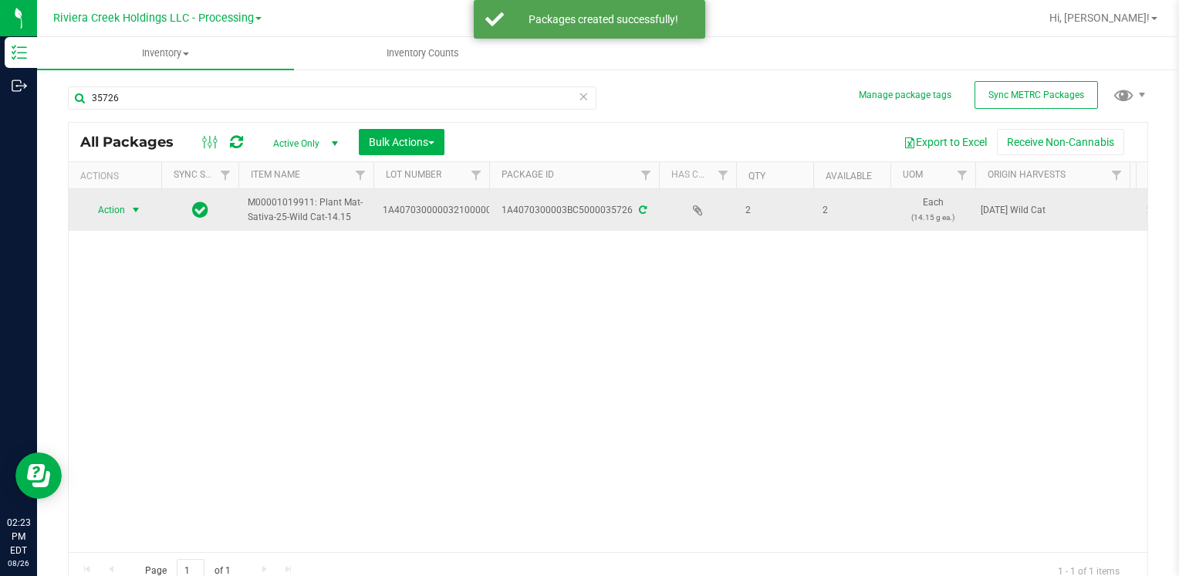
click at [127, 212] on span "select" at bounding box center [136, 210] width 19 height 22
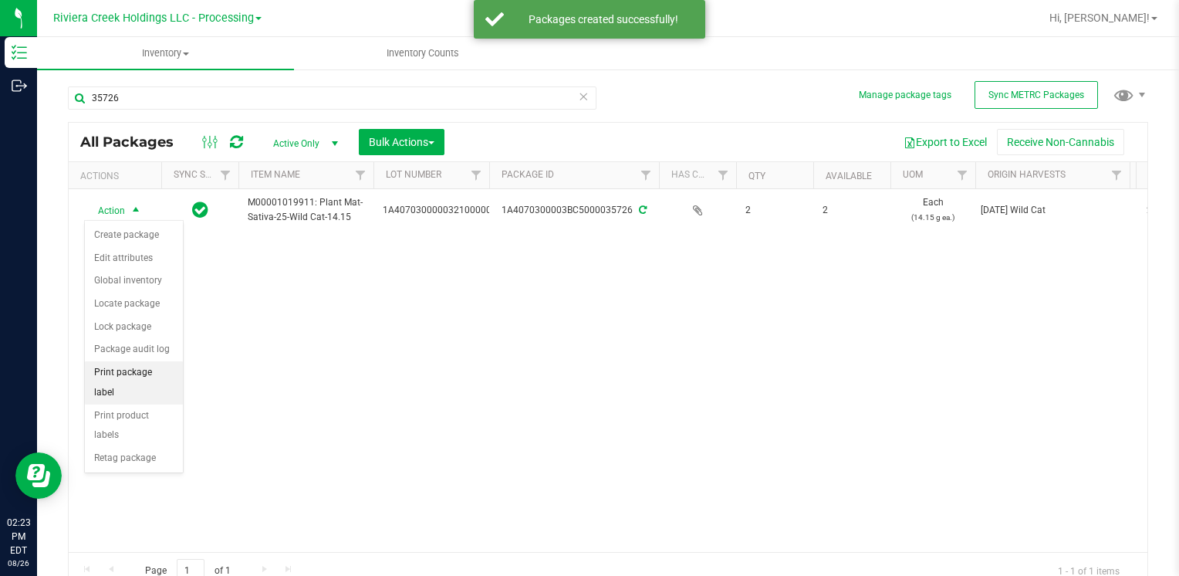
click at [151, 363] on li "Print package label" at bounding box center [134, 382] width 98 height 42
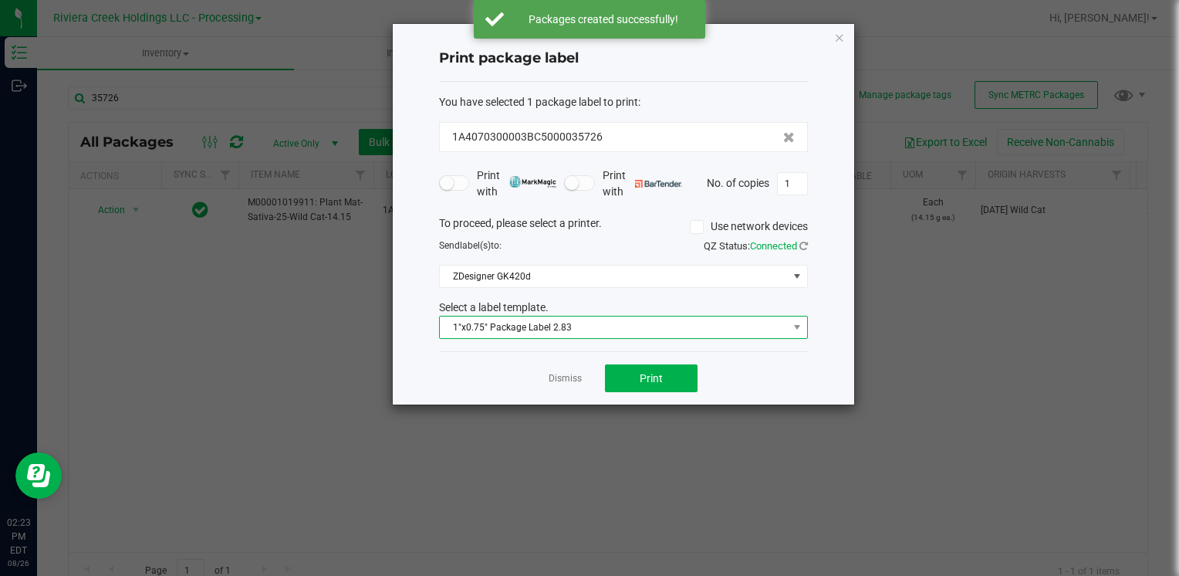
click at [497, 329] on span "1"x0.75" Package Label 2.83" at bounding box center [614, 327] width 348 height 22
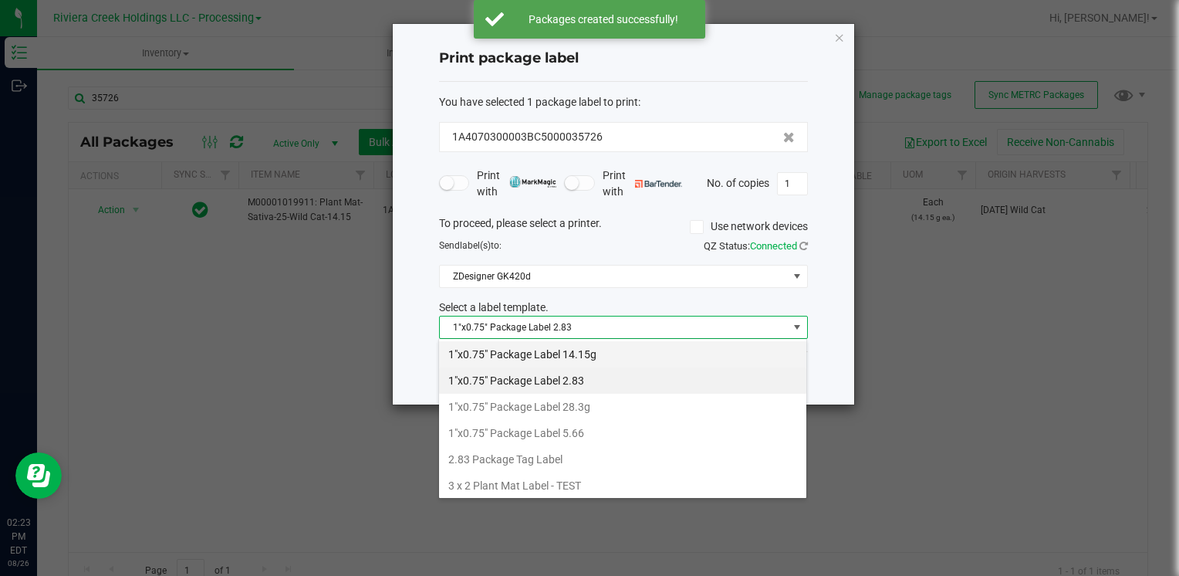
click at [619, 357] on li "1"x0.75" Package Label 14.15g" at bounding box center [622, 354] width 367 height 26
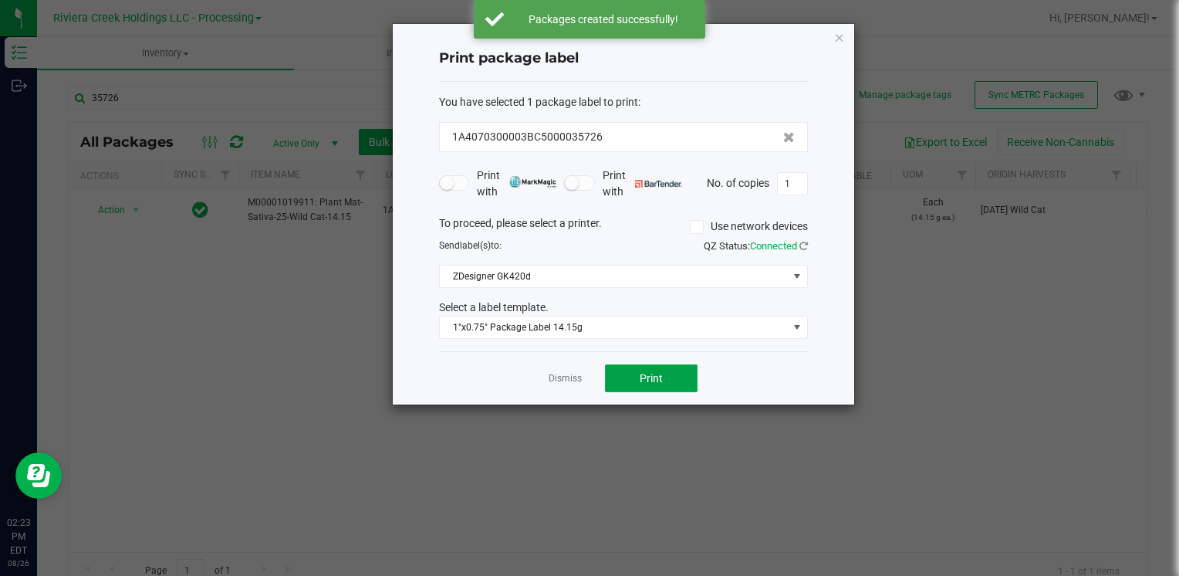
click at [627, 364] on button "Print" at bounding box center [651, 378] width 93 height 28
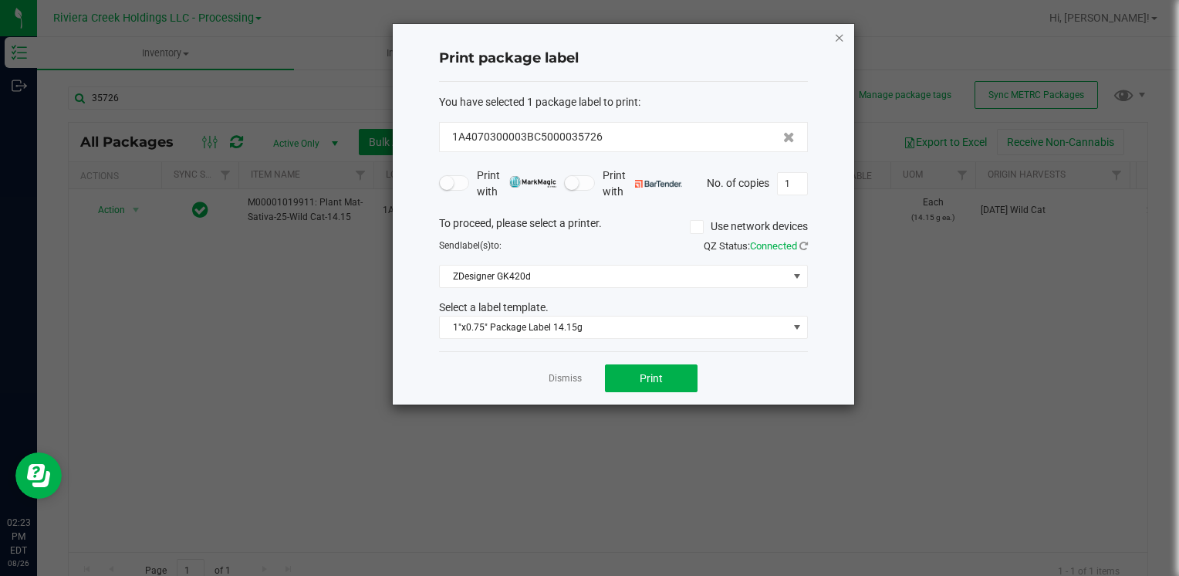
click at [834, 36] on div "Print package label You have selected 1 package label to print : 1A4070300003BC…" at bounding box center [624, 214] width 462 height 381
click at [841, 39] on icon "button" at bounding box center [839, 37] width 11 height 19
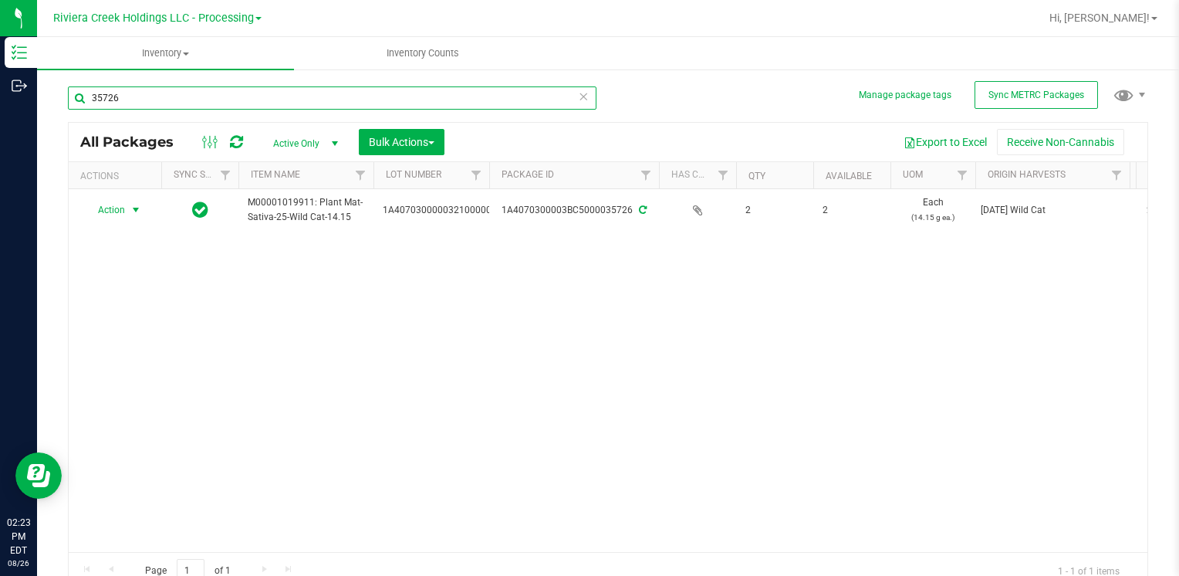
click at [148, 104] on input "35726" at bounding box center [332, 97] width 529 height 23
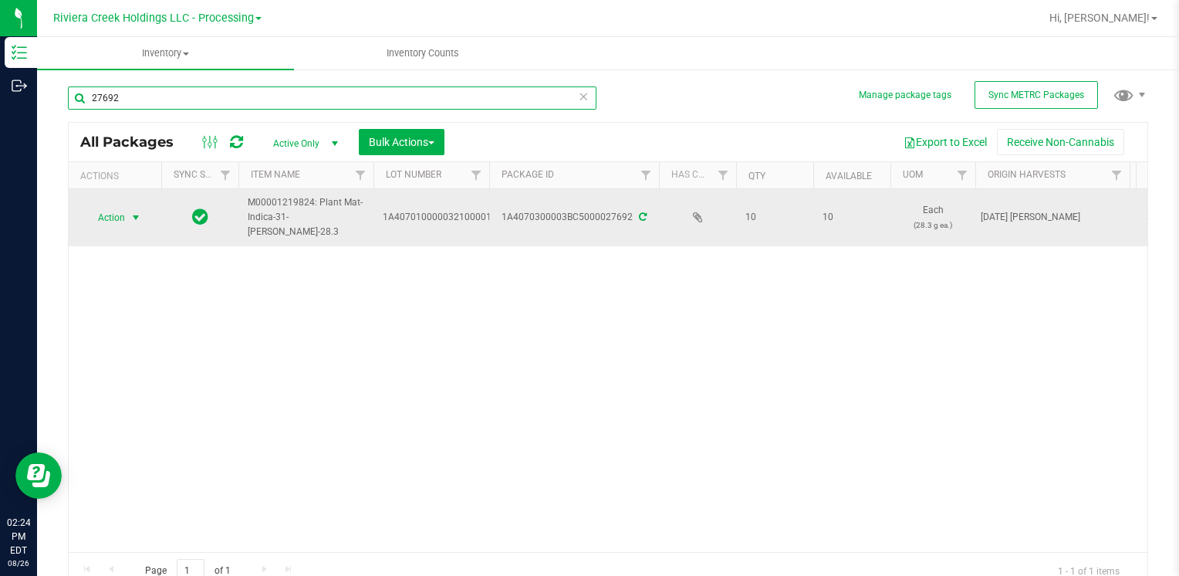
type input "27692"
click at [122, 218] on span "Action" at bounding box center [105, 218] width 42 height 22
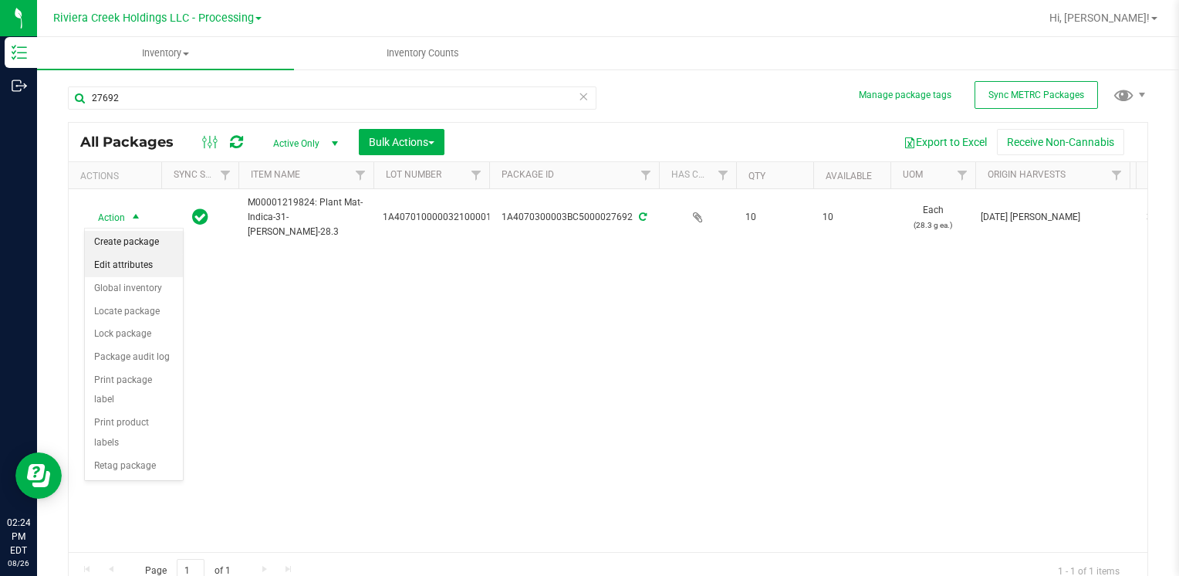
click at [148, 246] on li "Create package" at bounding box center [134, 242] width 98 height 23
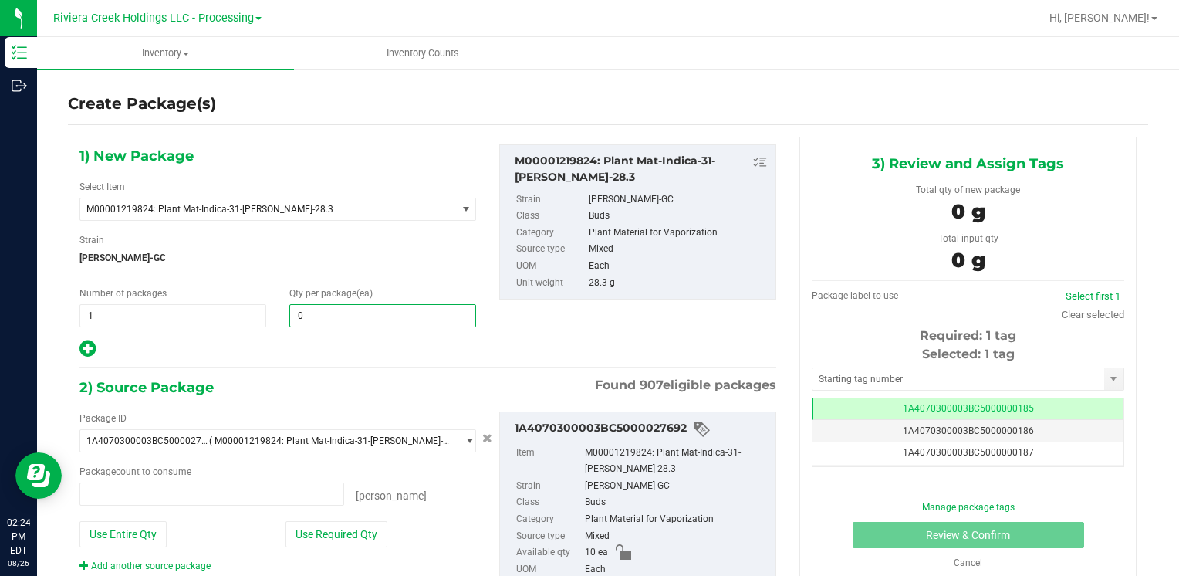
type input "0 ea"
click at [336, 316] on span at bounding box center [382, 315] width 187 height 23
type input "8"
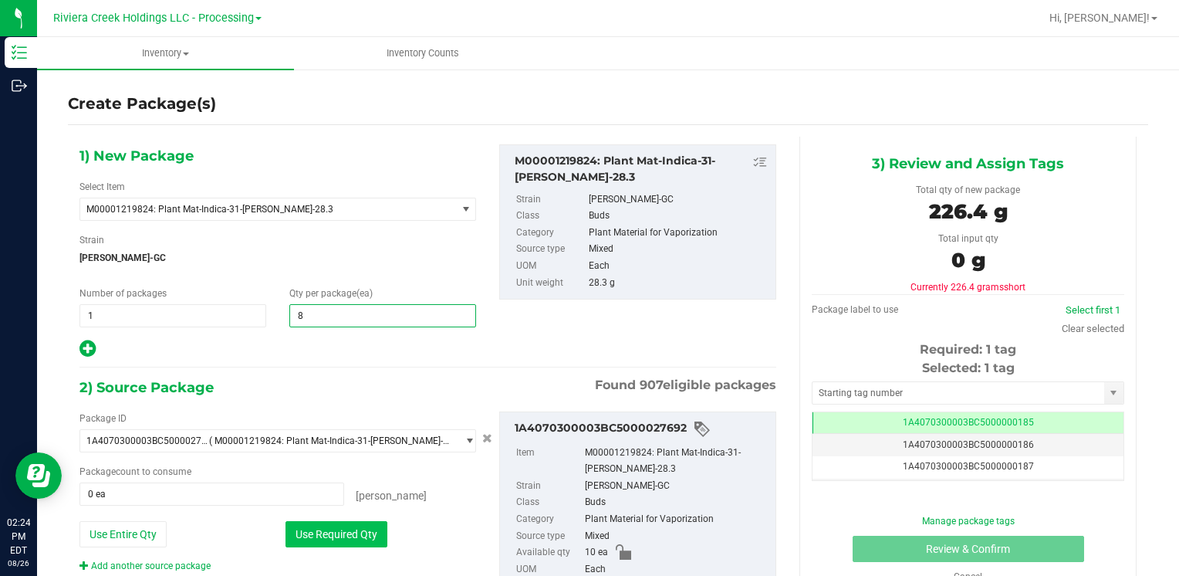
type input "8"
click at [311, 529] on button "Use Required Qty" at bounding box center [337, 534] width 102 height 26
type input "8 ea"
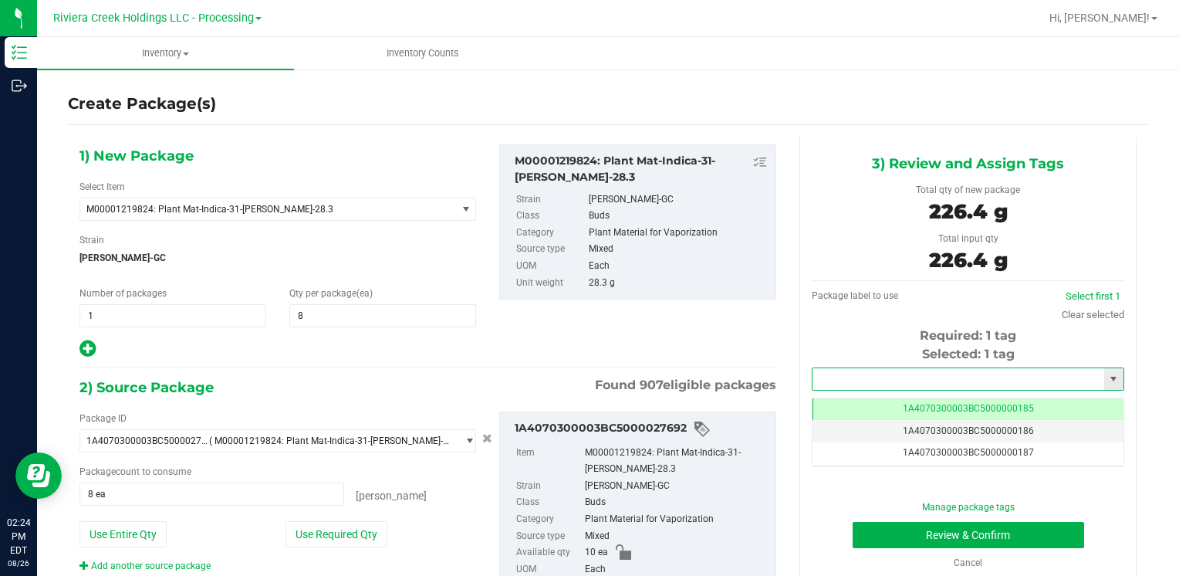
click at [945, 381] on input "text" at bounding box center [959, 379] width 292 height 22
click at [883, 397] on li "1A4070300003BC5000036529" at bounding box center [958, 405] width 307 height 23
type input "1A4070300003BC5000036529"
click at [883, 530] on button "Review & Confirm" at bounding box center [969, 535] width 232 height 26
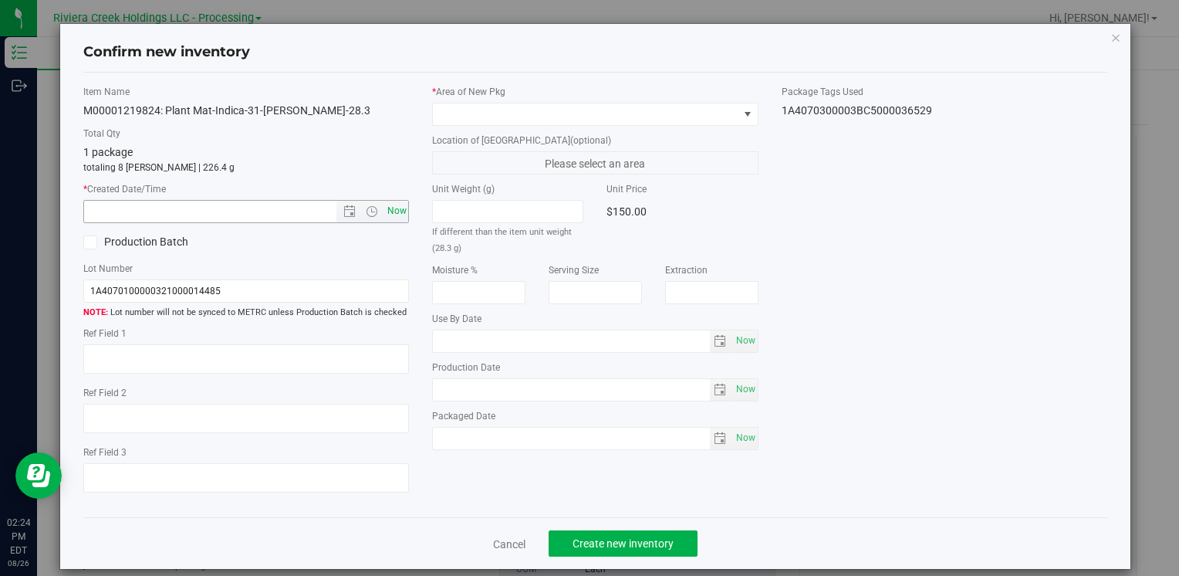
click at [386, 215] on span "Now" at bounding box center [397, 211] width 26 height 22
type input "[DATE] 2:24 PM"
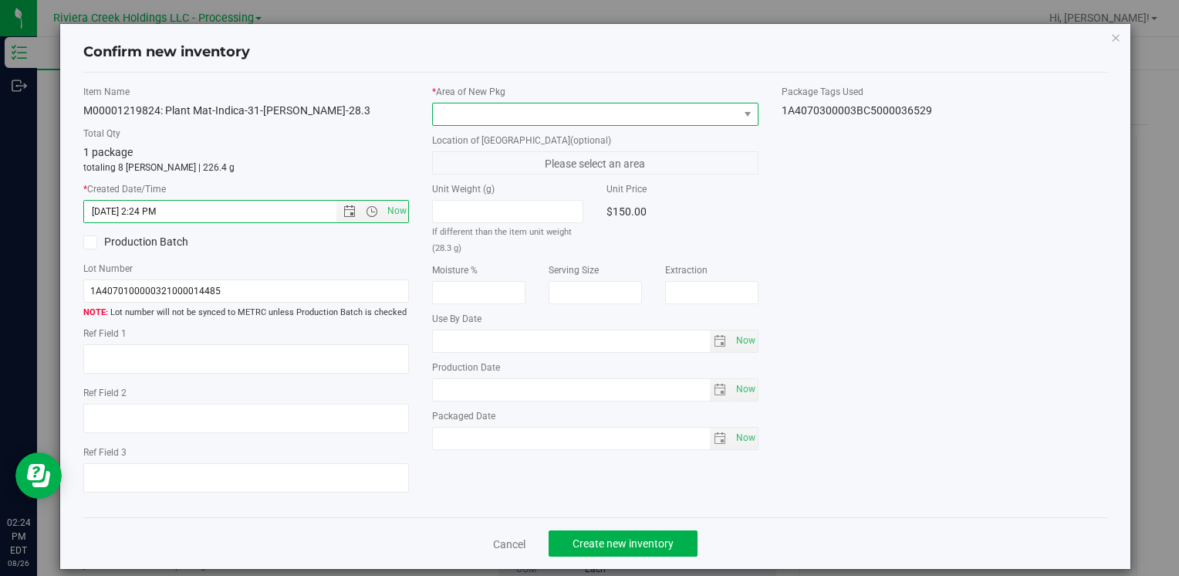
click at [448, 110] on span at bounding box center [585, 114] width 305 height 22
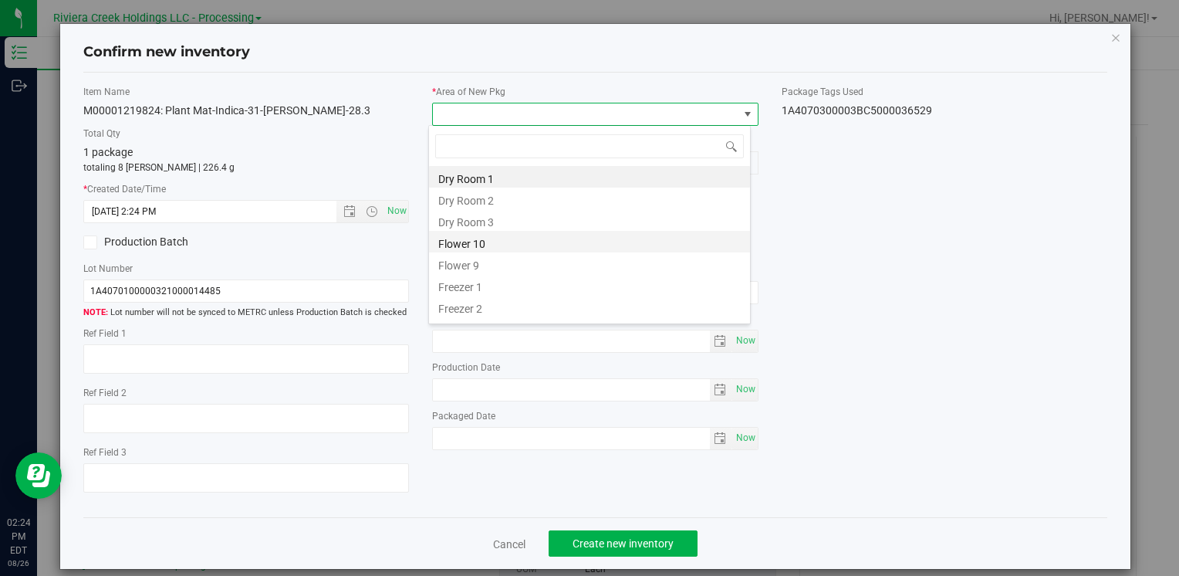
click at [502, 245] on li "Flower 10" at bounding box center [589, 242] width 321 height 22
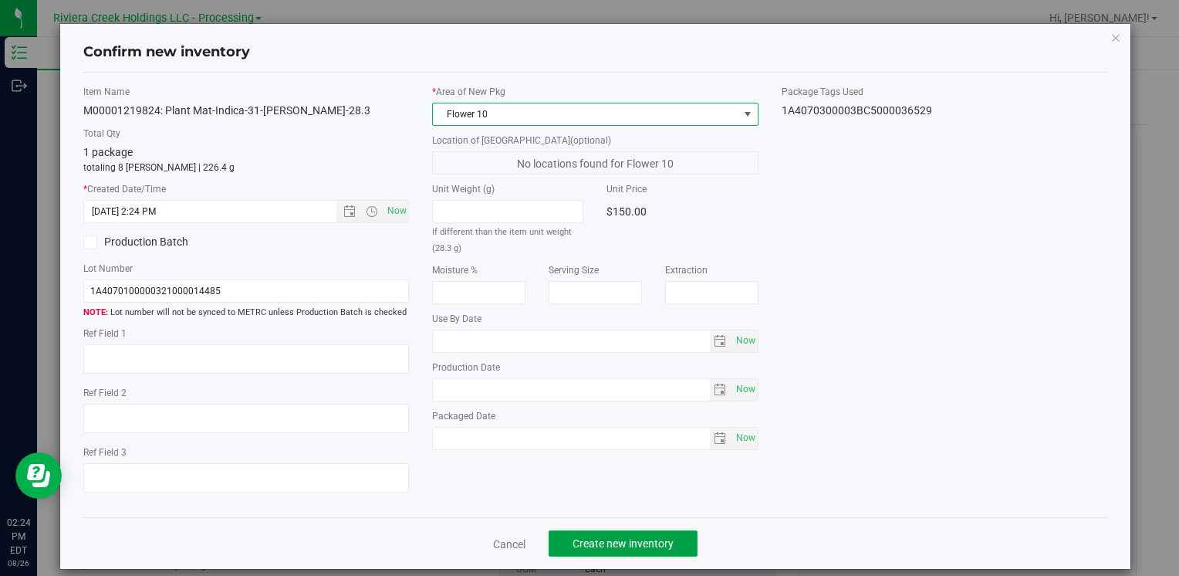
click at [601, 542] on span "Create new inventory" at bounding box center [623, 543] width 101 height 12
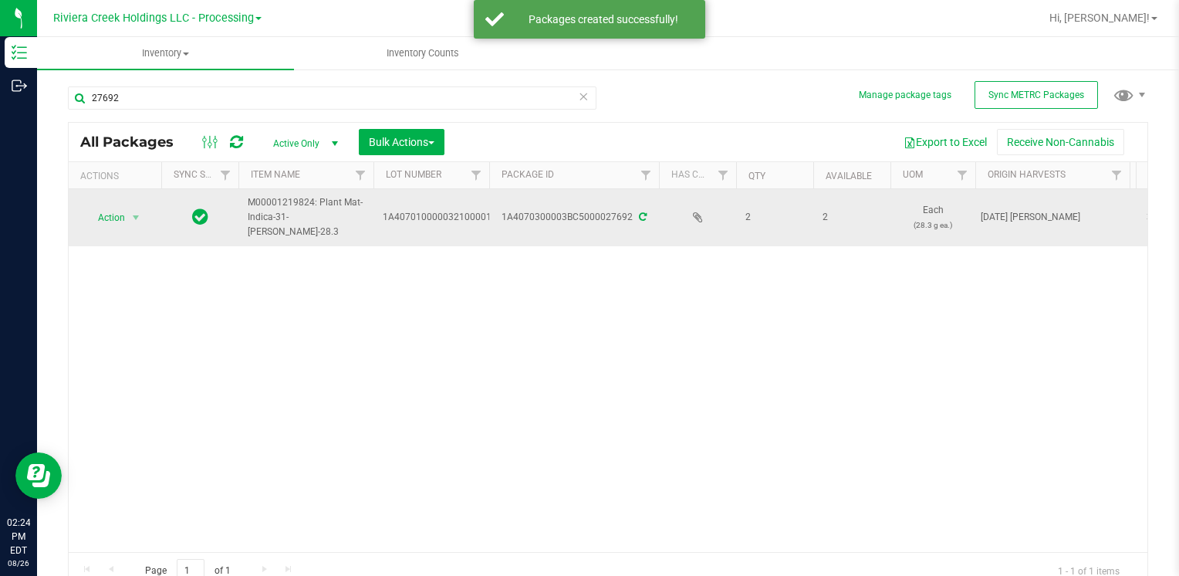
click at [120, 214] on span "Action" at bounding box center [105, 218] width 42 height 22
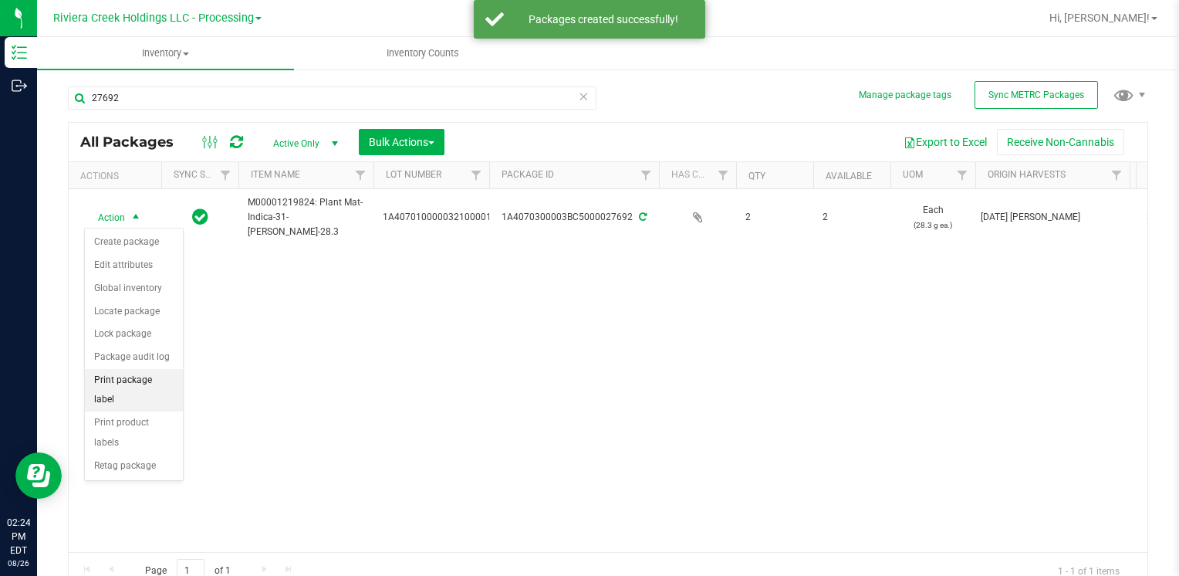
click at [152, 375] on li "Print package label" at bounding box center [134, 390] width 98 height 42
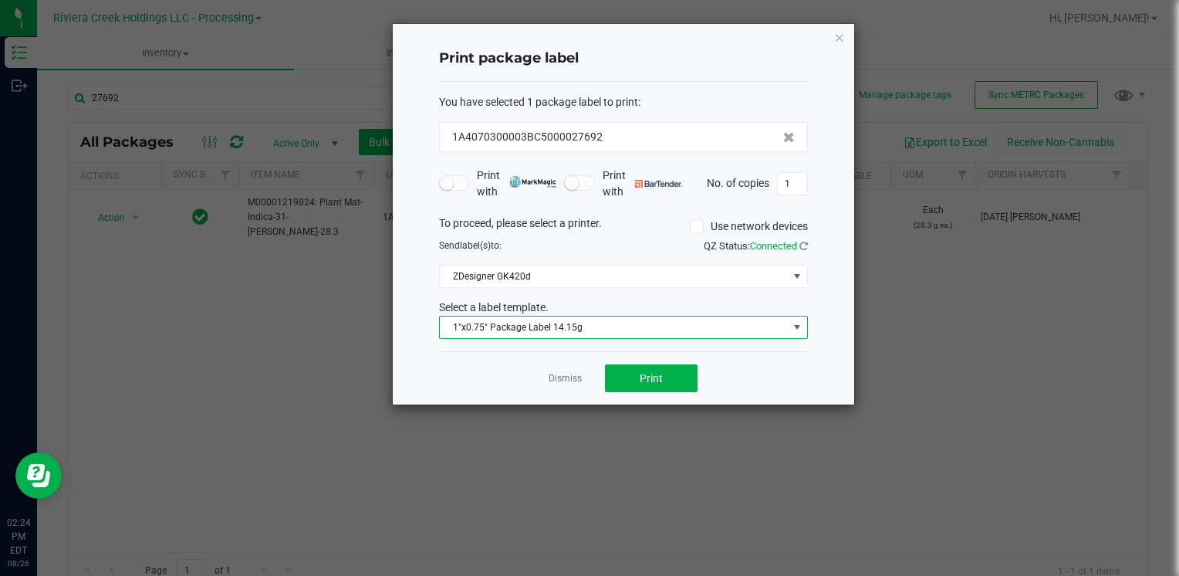
click at [522, 326] on span "1"x0.75" Package Label 14.15g" at bounding box center [614, 327] width 348 height 22
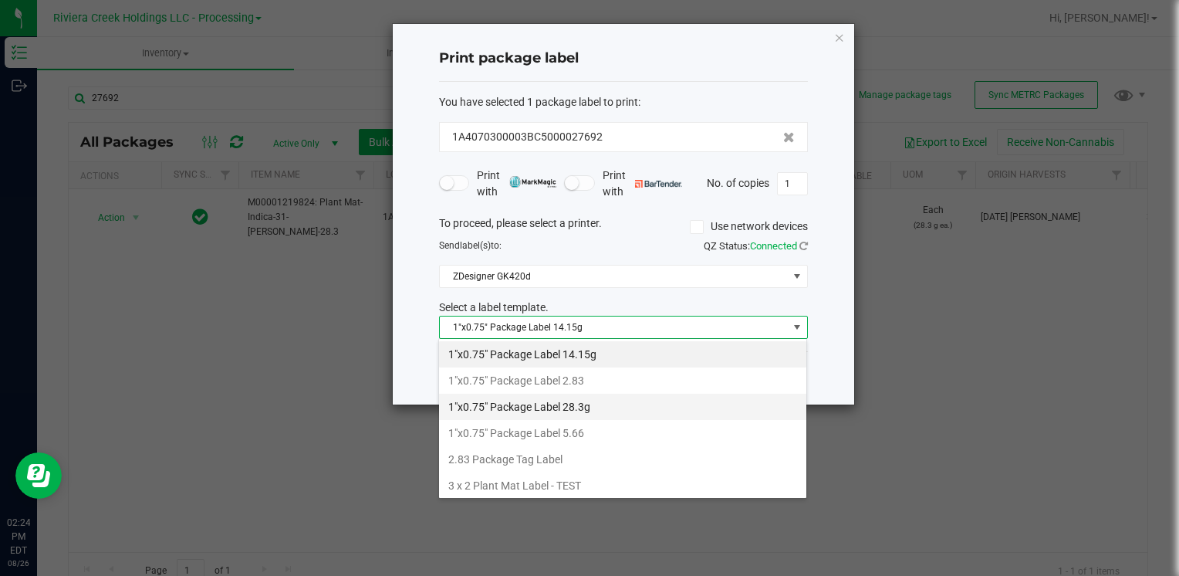
click at [583, 404] on li "1"x0.75" Package Label 28.3g" at bounding box center [622, 407] width 367 height 26
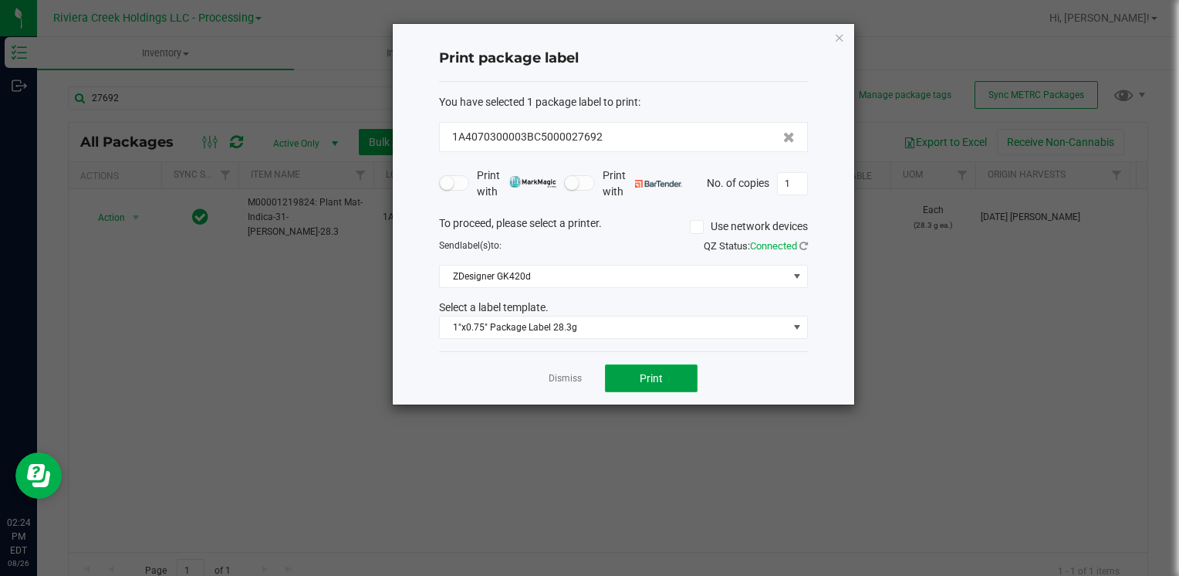
click at [614, 387] on button "Print" at bounding box center [651, 378] width 93 height 28
click at [842, 32] on icon "button" at bounding box center [839, 37] width 11 height 19
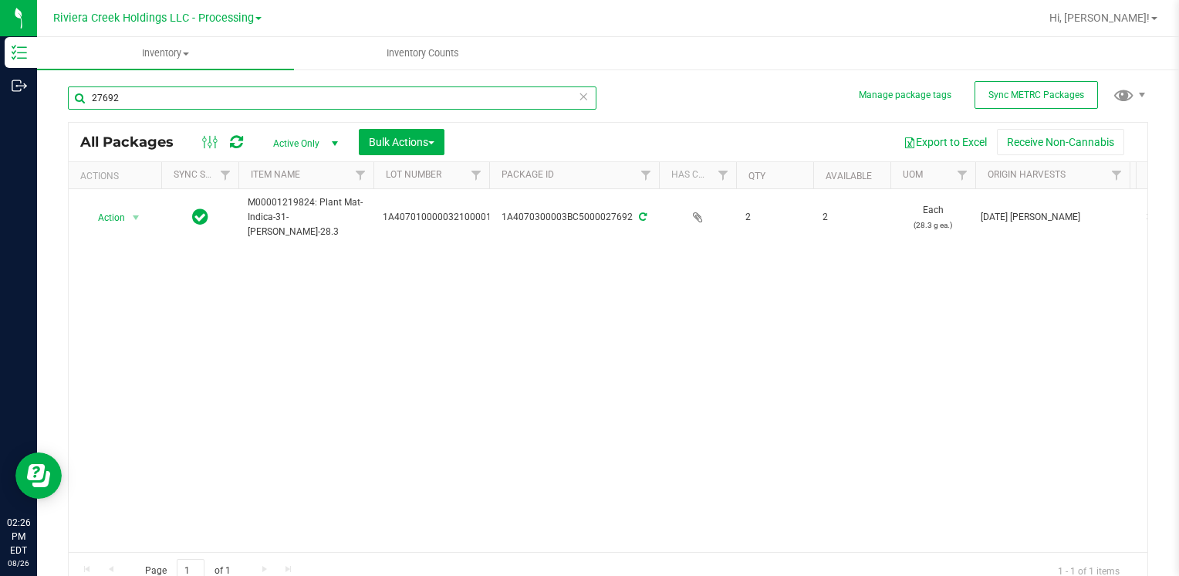
click at [157, 94] on input "27692" at bounding box center [332, 97] width 529 height 23
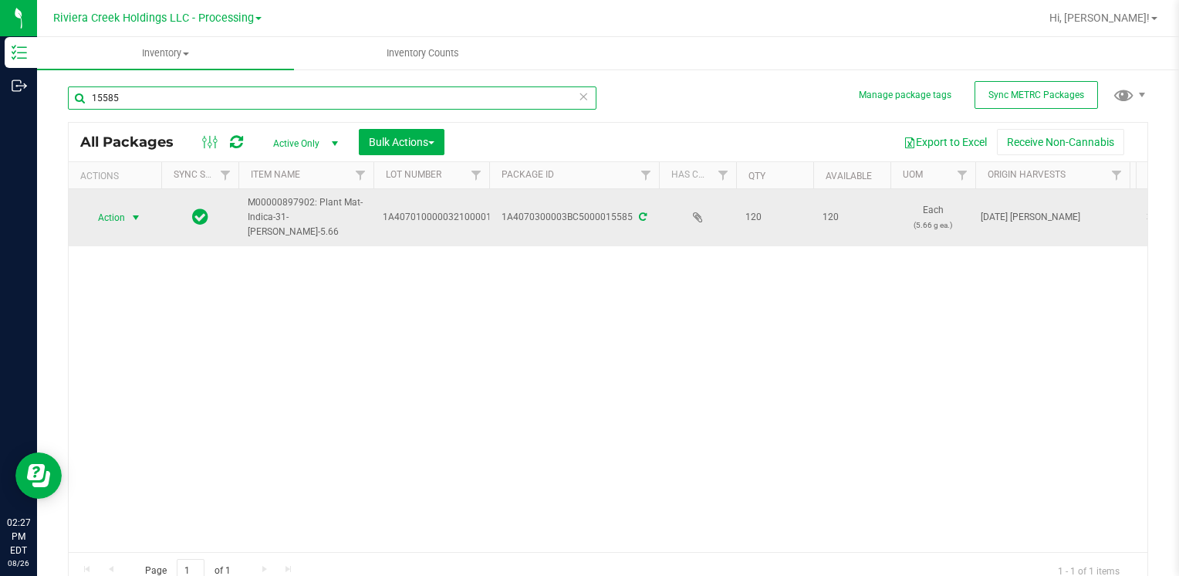
type input "15585"
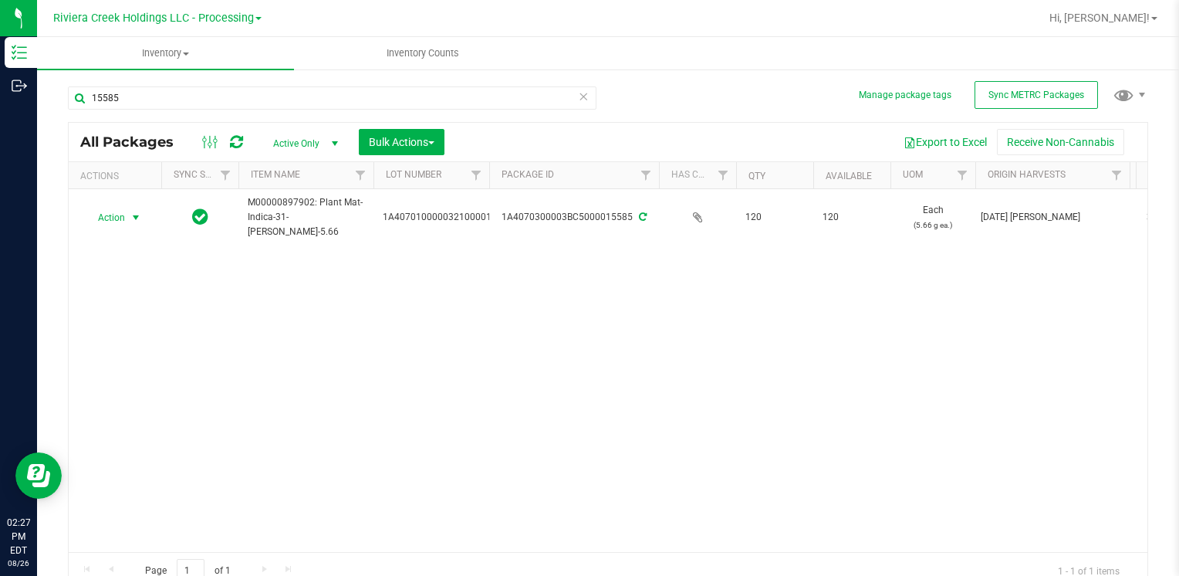
drag, startPoint x: 121, startPoint y: 211, endPoint x: 127, endPoint y: 243, distance: 32.9
click at [121, 211] on span "Action" at bounding box center [105, 218] width 42 height 22
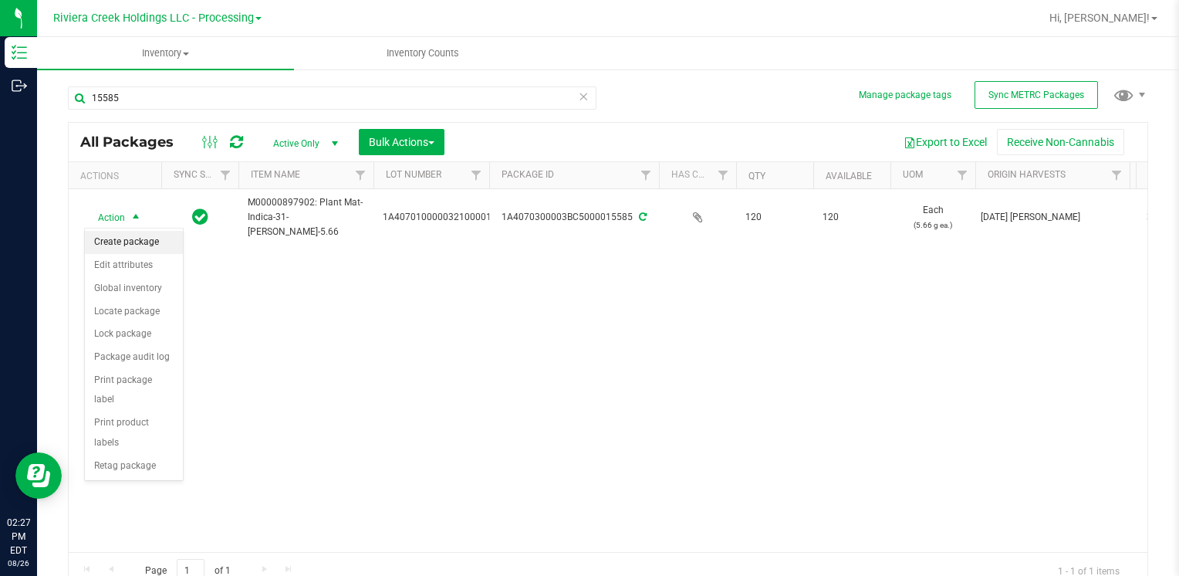
click at [127, 239] on li "Create package" at bounding box center [134, 242] width 98 height 23
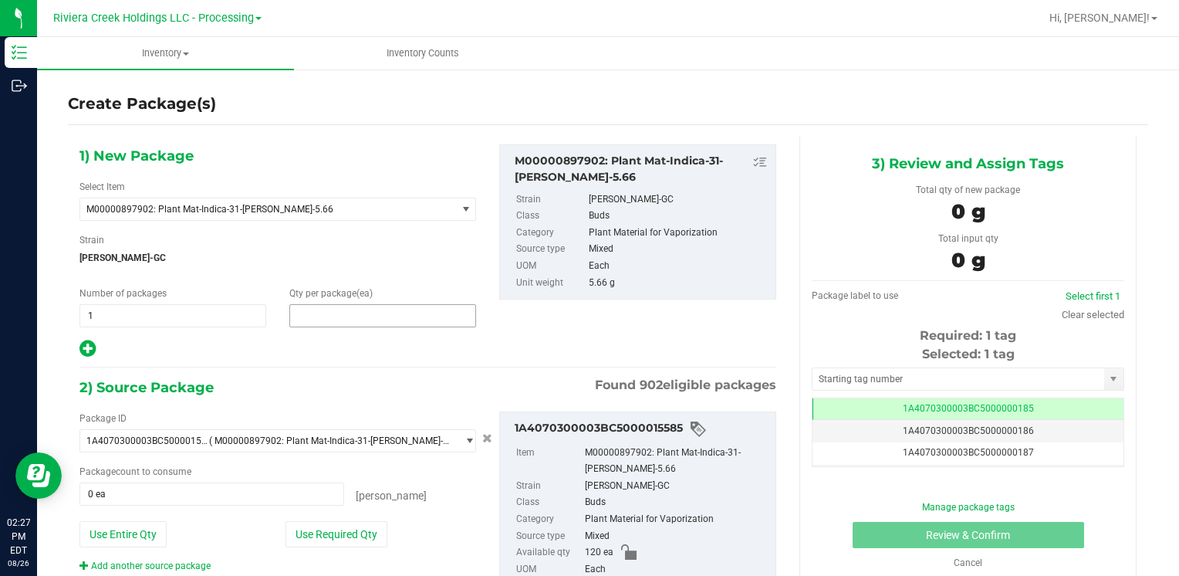
click at [355, 318] on span at bounding box center [382, 315] width 187 height 23
type input "40"
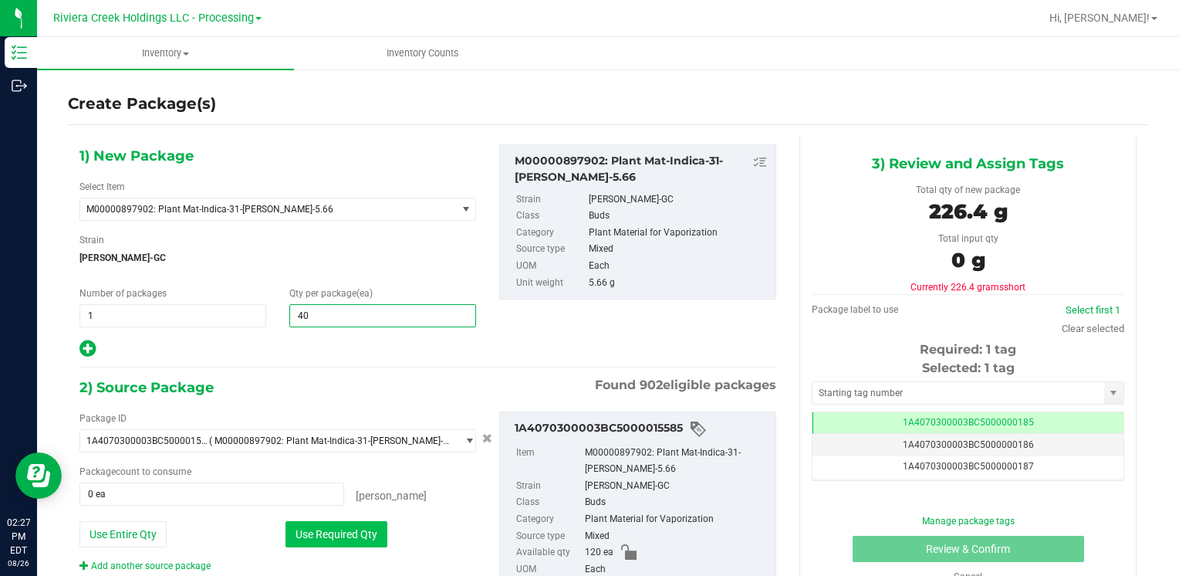
type input "40"
click at [309, 533] on button "Use Required Qty" at bounding box center [337, 534] width 102 height 26
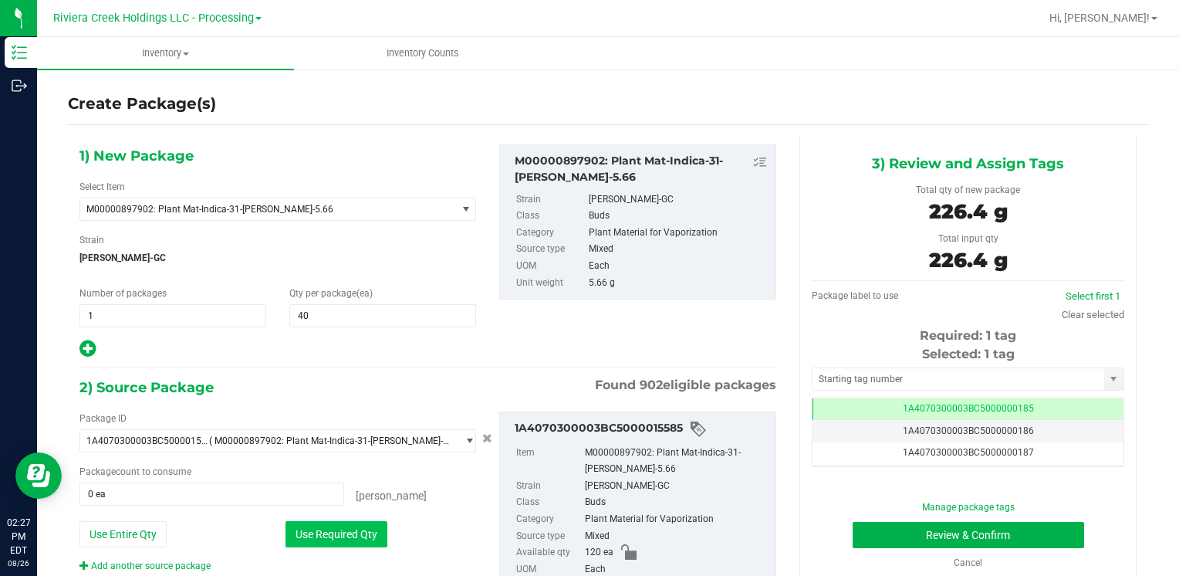
type input "40 ea"
click at [857, 379] on input "text" at bounding box center [959, 379] width 292 height 22
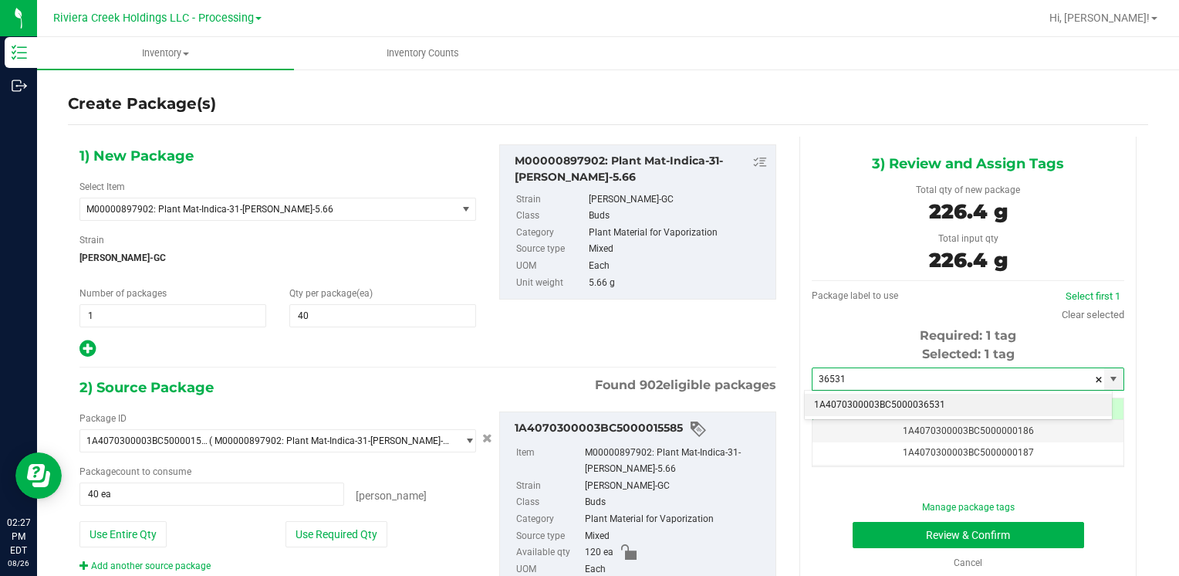
click at [847, 394] on li "1A4070300003BC5000036531" at bounding box center [958, 405] width 307 height 23
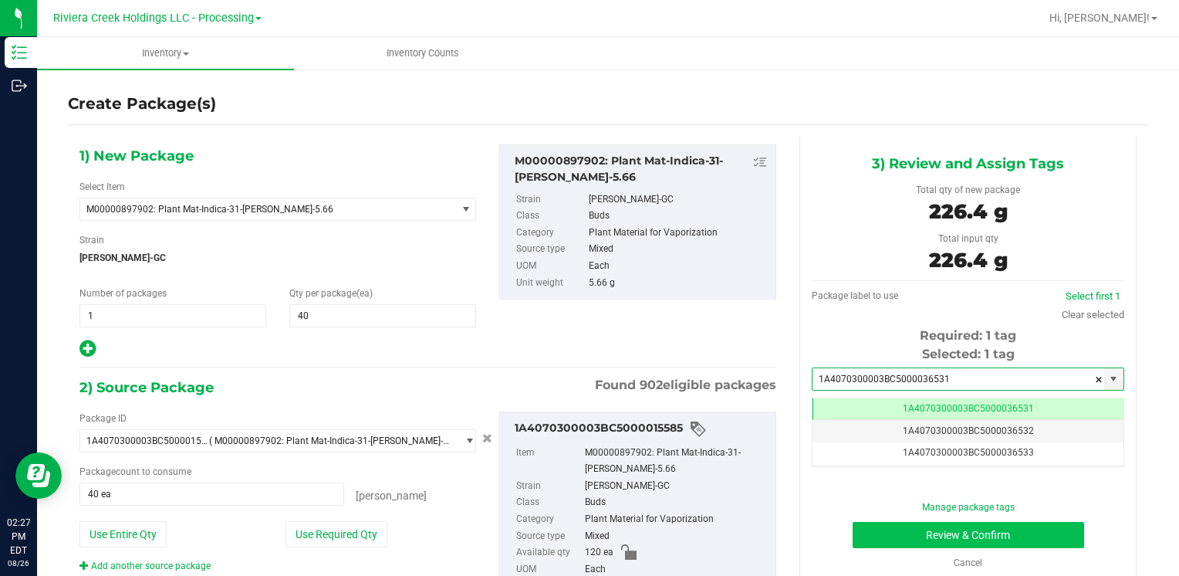
type input "1A4070300003BC5000036531"
click at [883, 522] on button "Review & Confirm" at bounding box center [969, 535] width 232 height 26
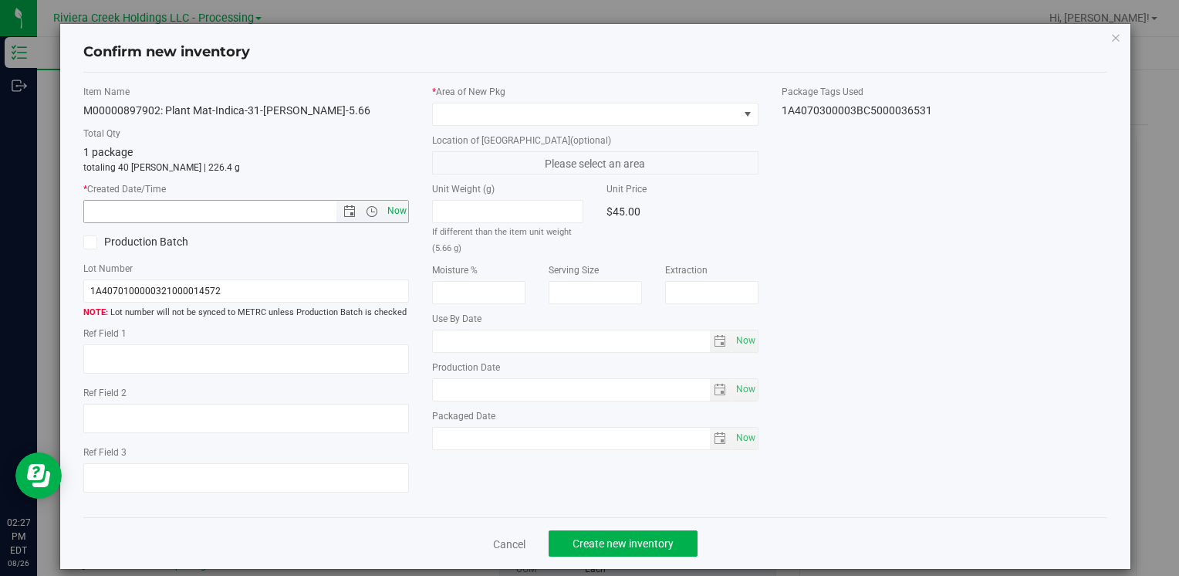
click at [396, 202] on span "Now" at bounding box center [397, 211] width 26 height 22
type input "[DATE] 2:27 PM"
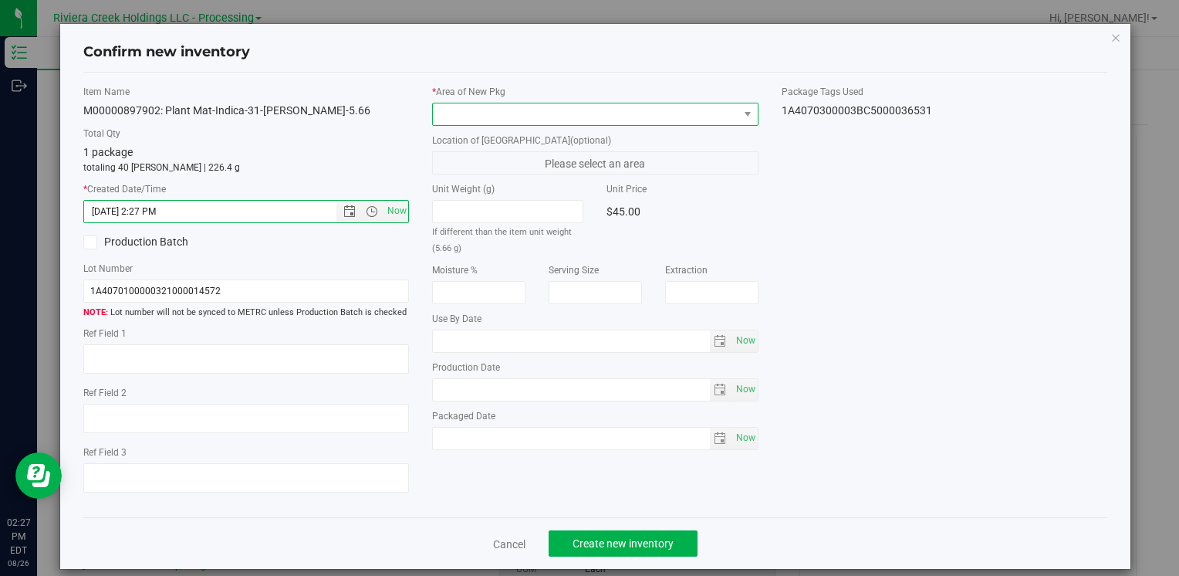
click at [472, 106] on span at bounding box center [585, 114] width 305 height 22
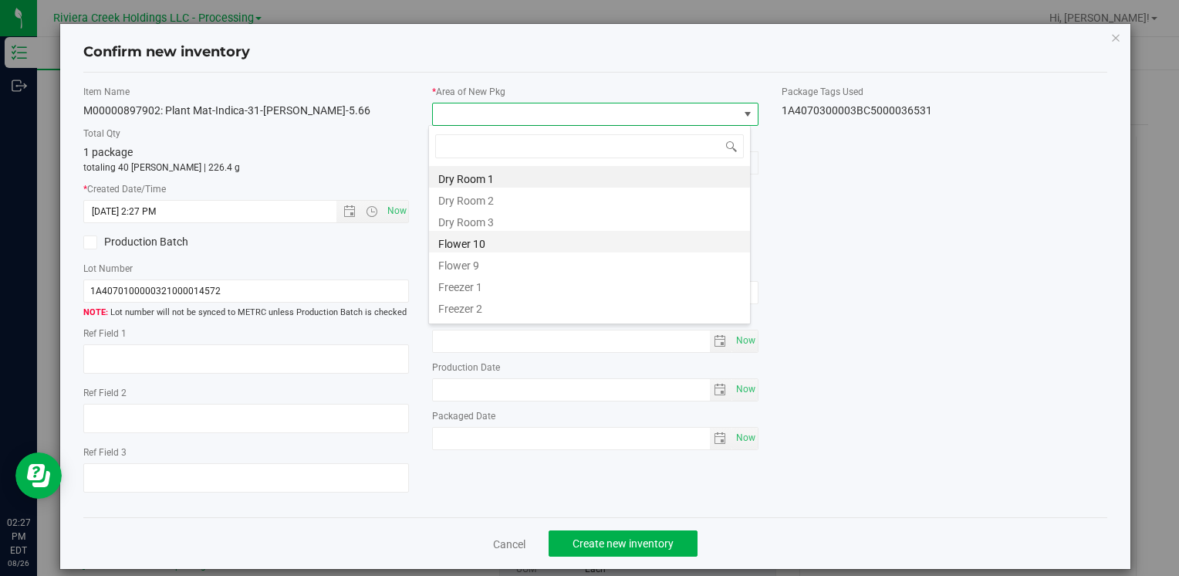
click at [511, 247] on li "Flower 10" at bounding box center [589, 242] width 321 height 22
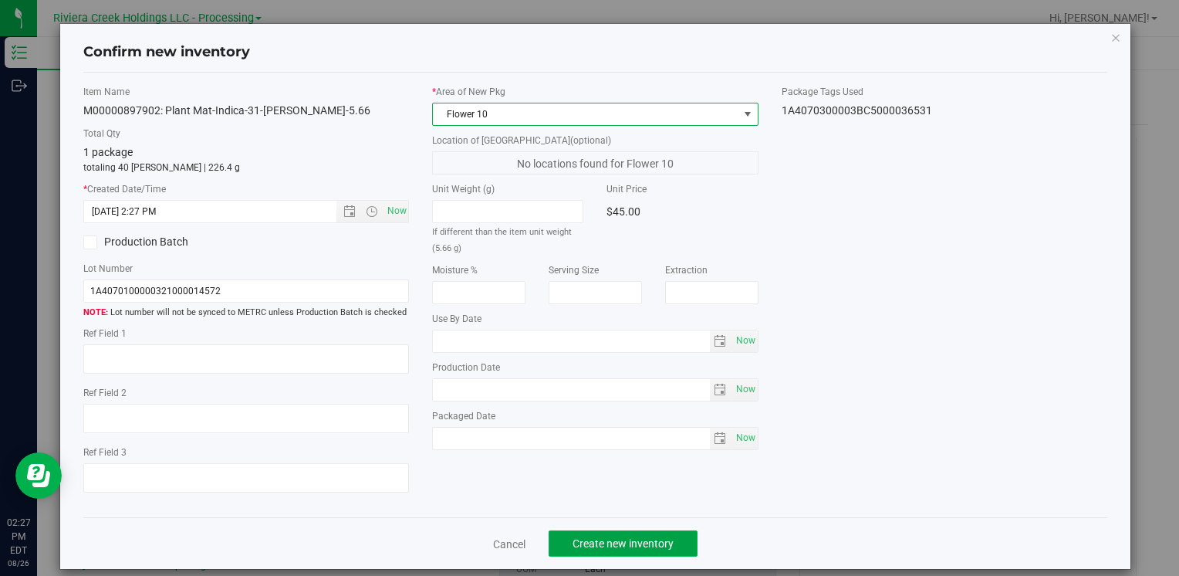
click at [624, 538] on span "Create new inventory" at bounding box center [623, 543] width 101 height 12
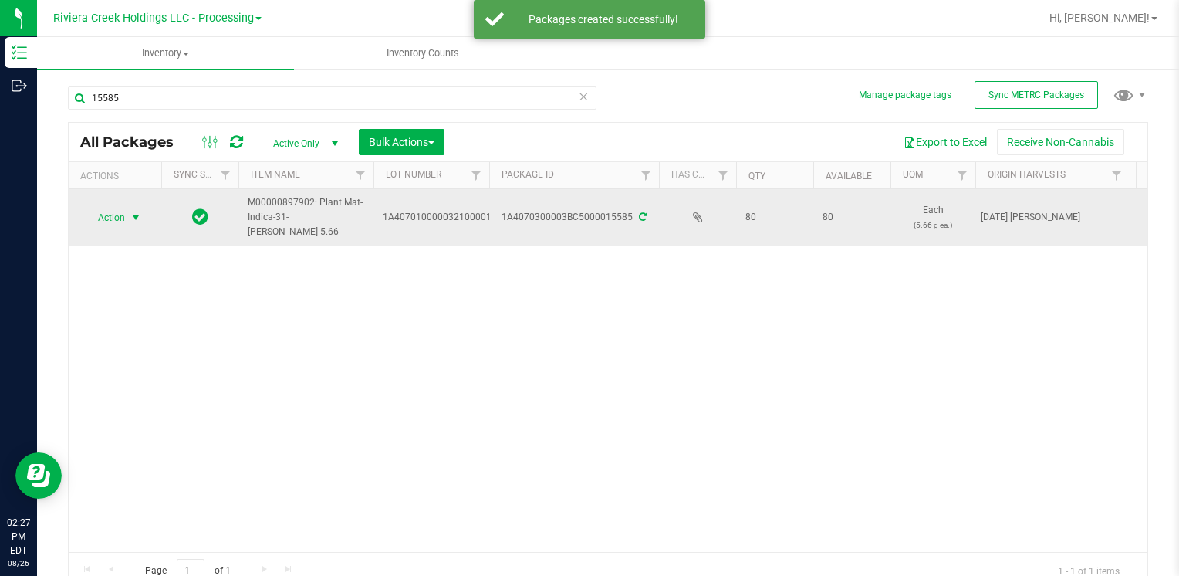
click at [110, 215] on span "Action" at bounding box center [105, 218] width 42 height 22
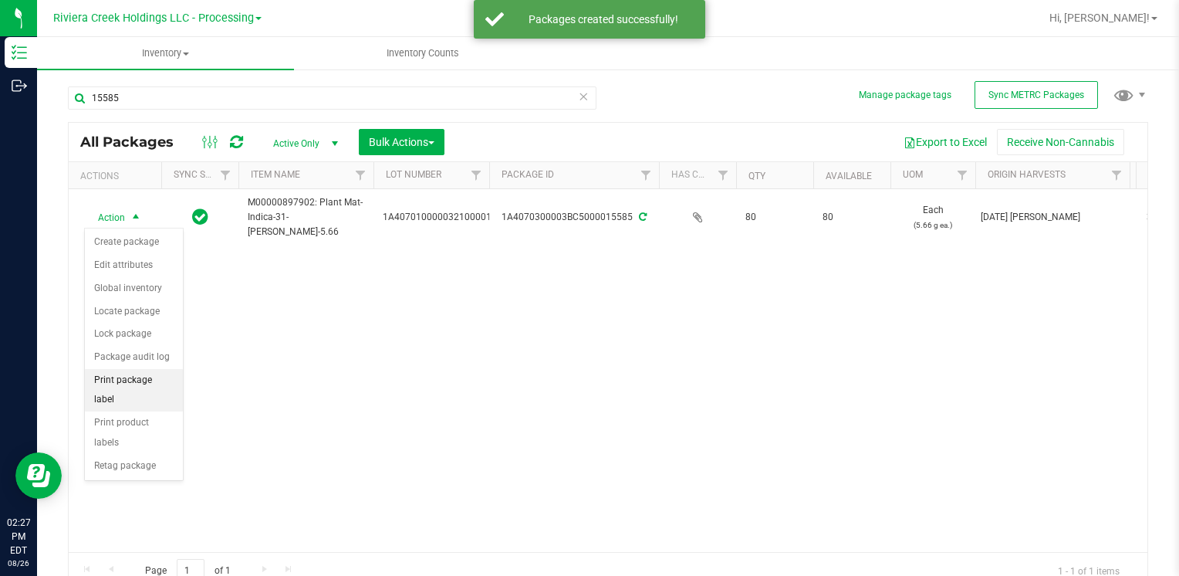
click at [155, 378] on li "Print package label" at bounding box center [134, 390] width 98 height 42
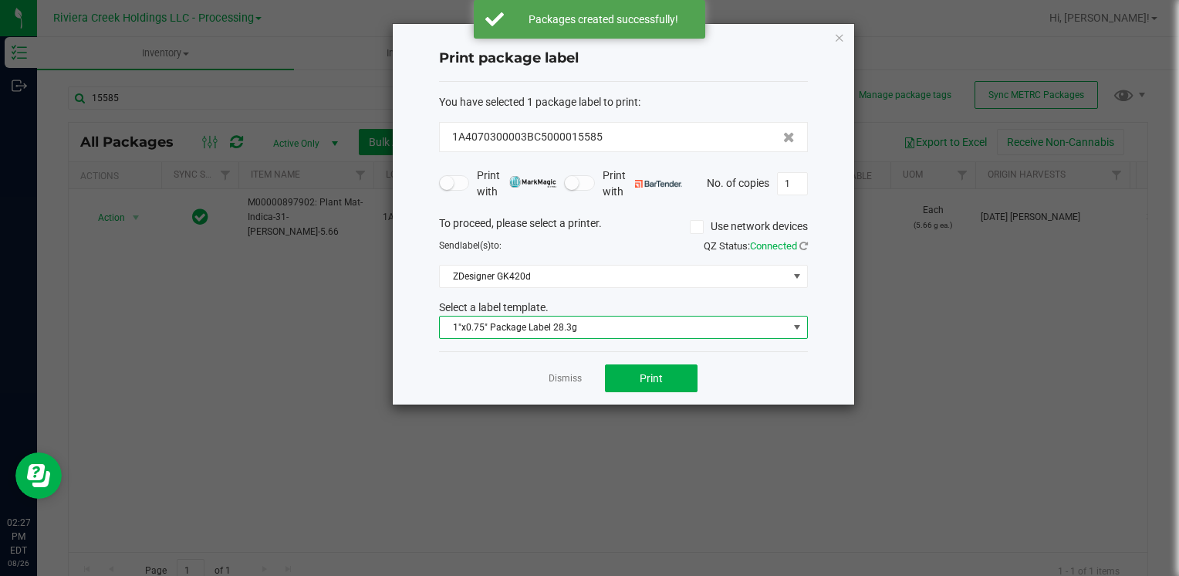
click at [502, 324] on span "1"x0.75" Package Label 28.3g" at bounding box center [614, 327] width 348 height 22
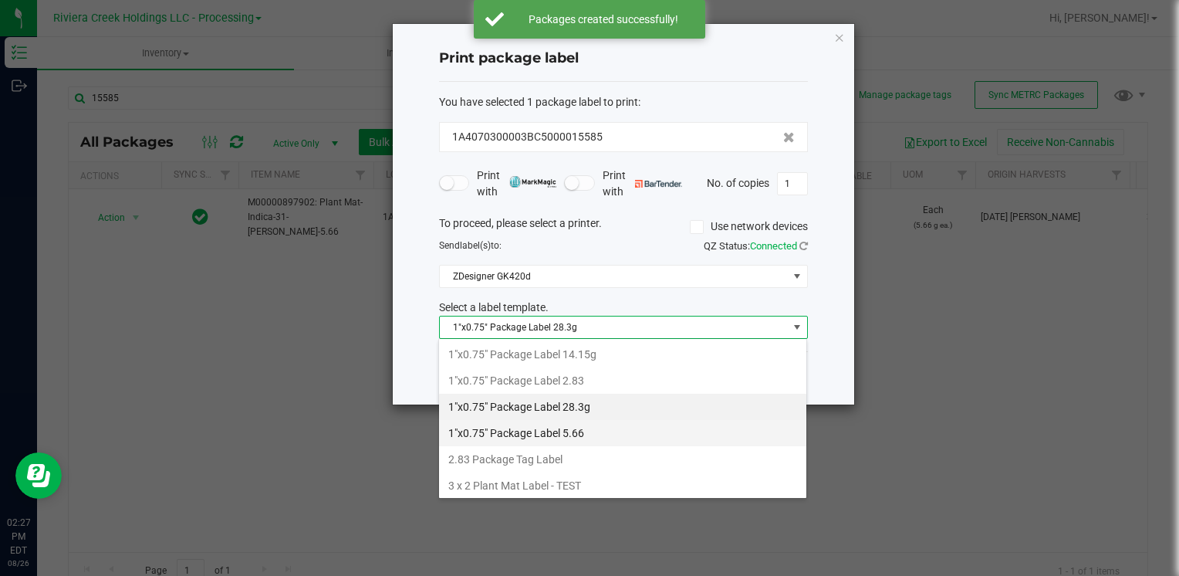
click at [590, 427] on li "1"x0.75" Package Label 5.66" at bounding box center [622, 433] width 367 height 26
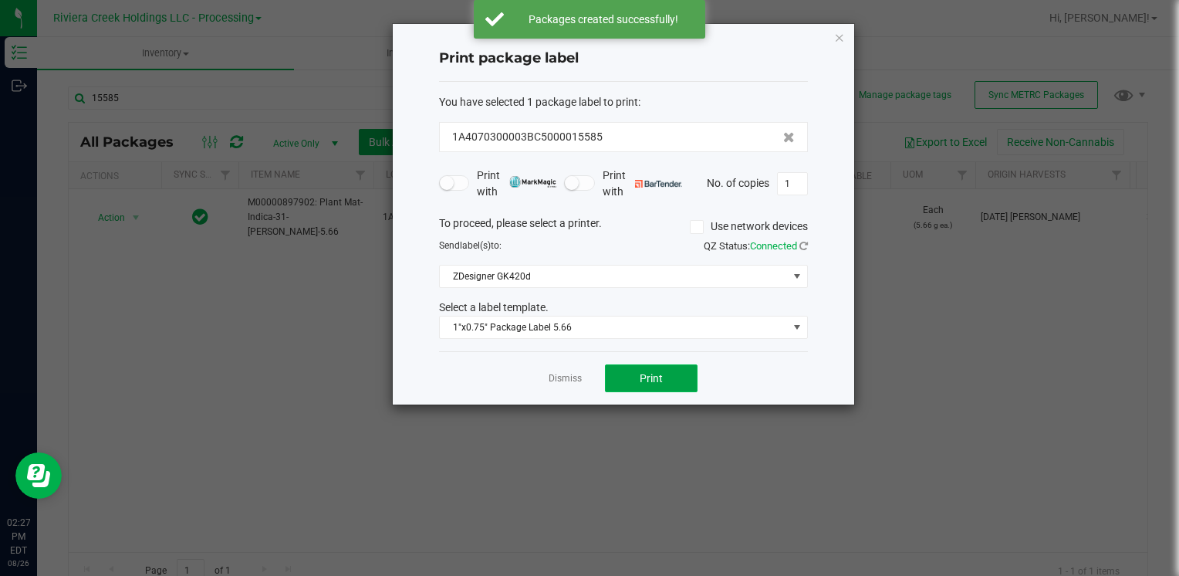
click at [638, 378] on button "Print" at bounding box center [651, 378] width 93 height 28
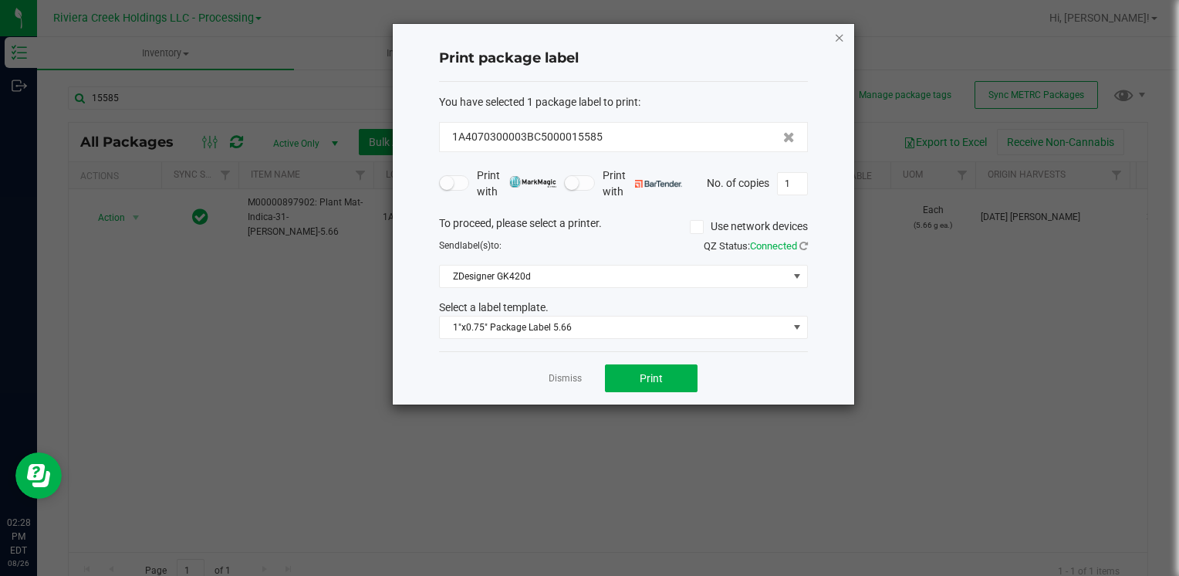
click at [842, 34] on icon "button" at bounding box center [839, 37] width 11 height 19
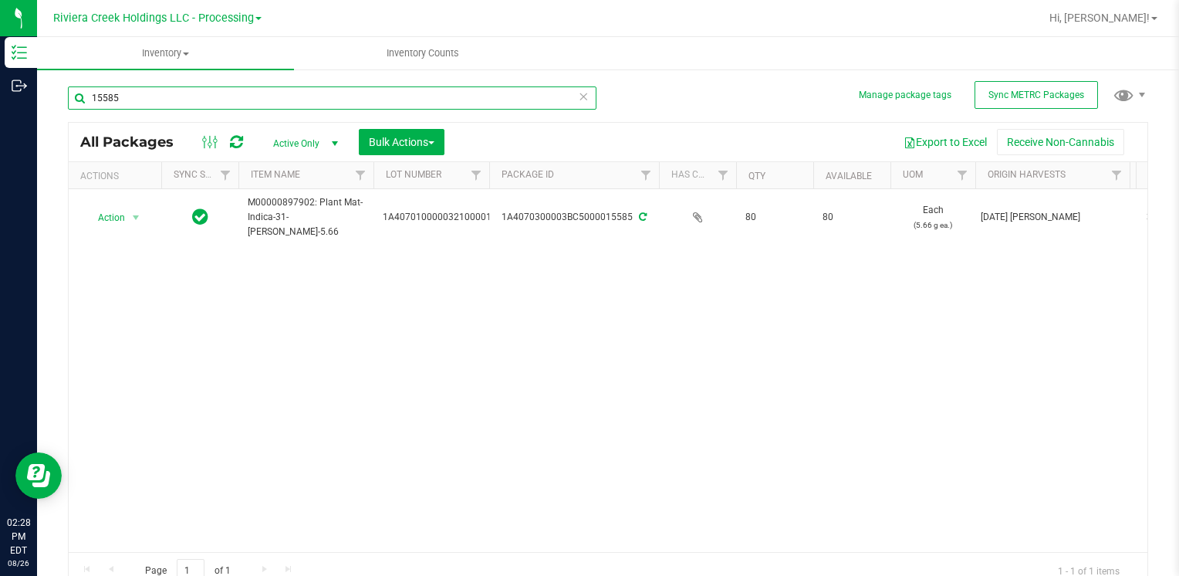
click at [208, 90] on input "15585" at bounding box center [332, 97] width 529 height 23
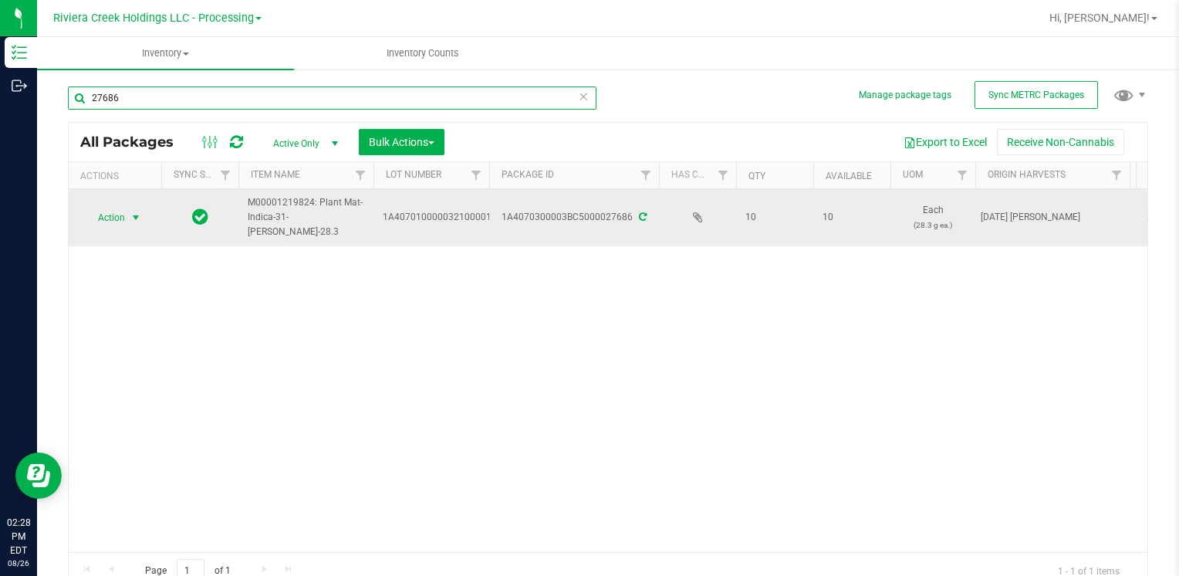
type input "27686"
click at [108, 217] on span "Action" at bounding box center [105, 218] width 42 height 22
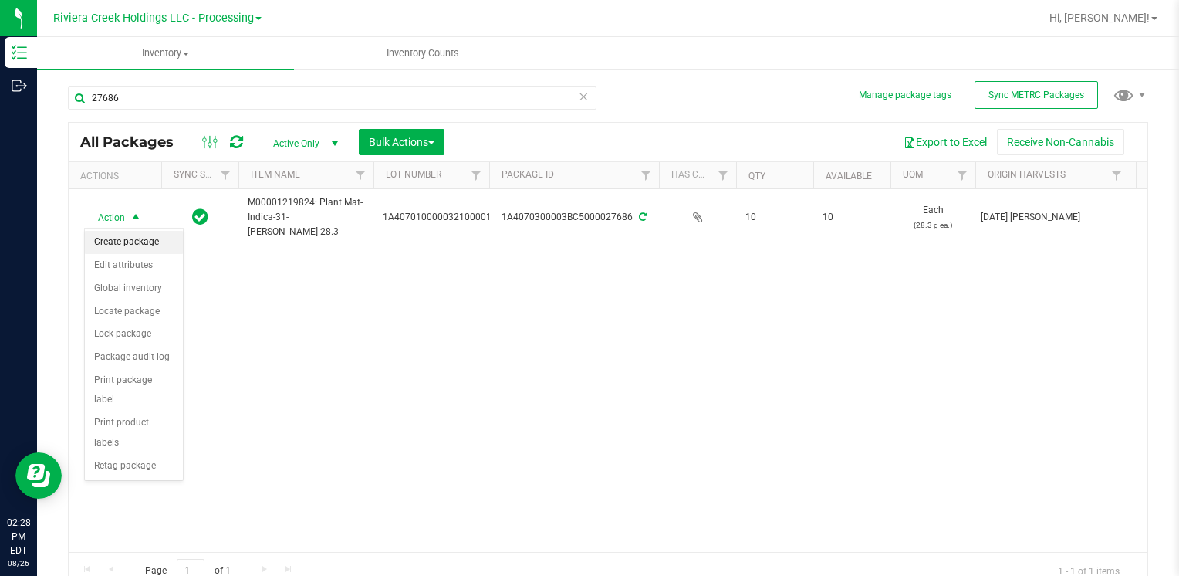
click at [123, 245] on li "Create package" at bounding box center [134, 242] width 98 height 23
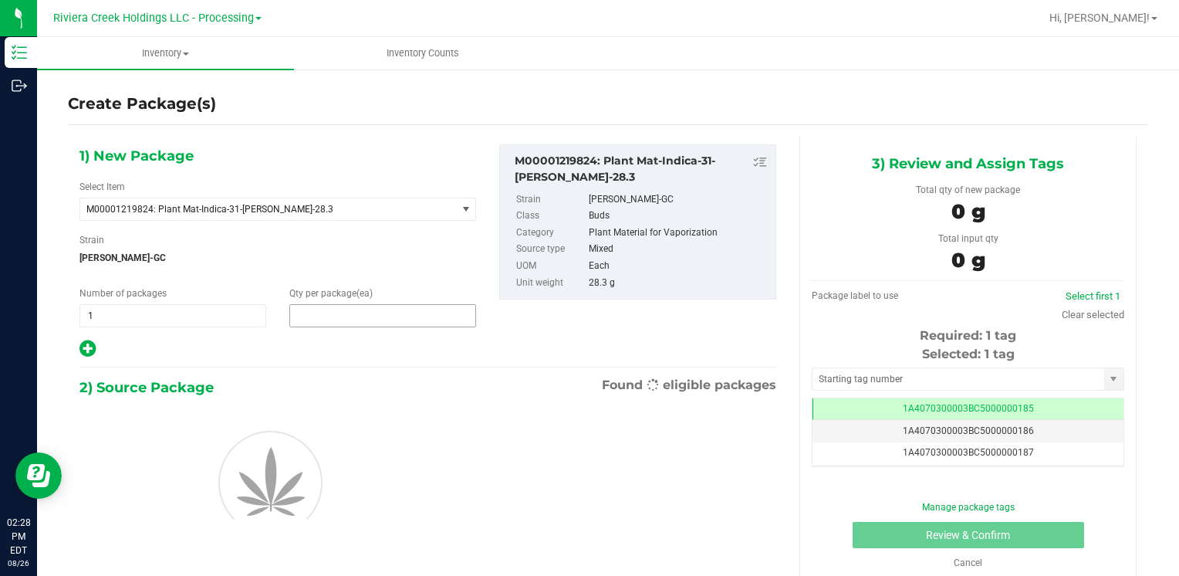
click at [361, 323] on span at bounding box center [382, 315] width 187 height 23
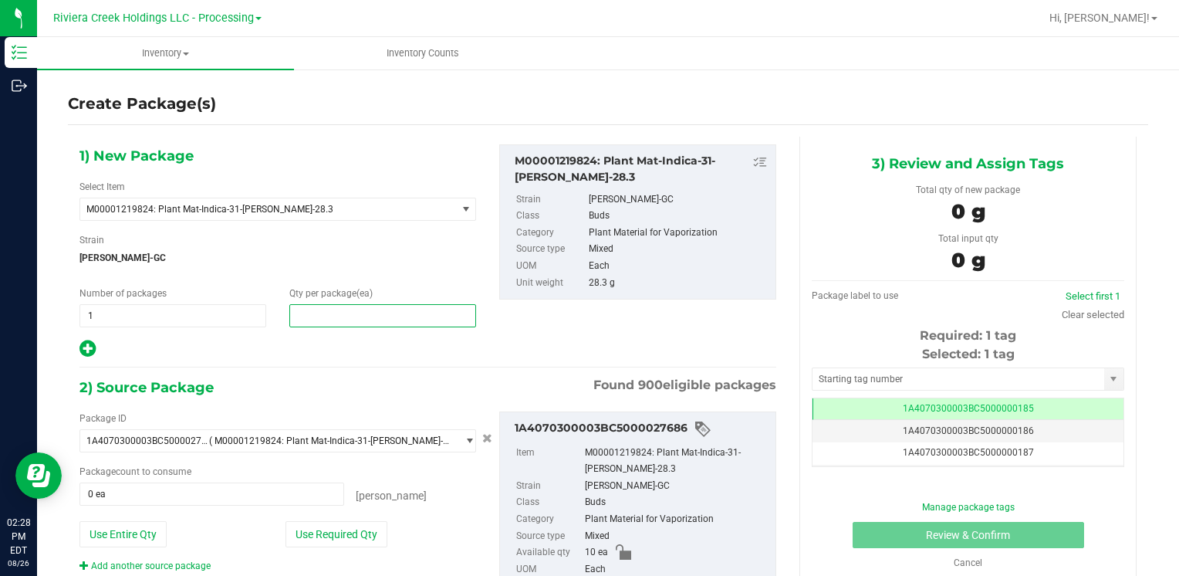
type input "8"
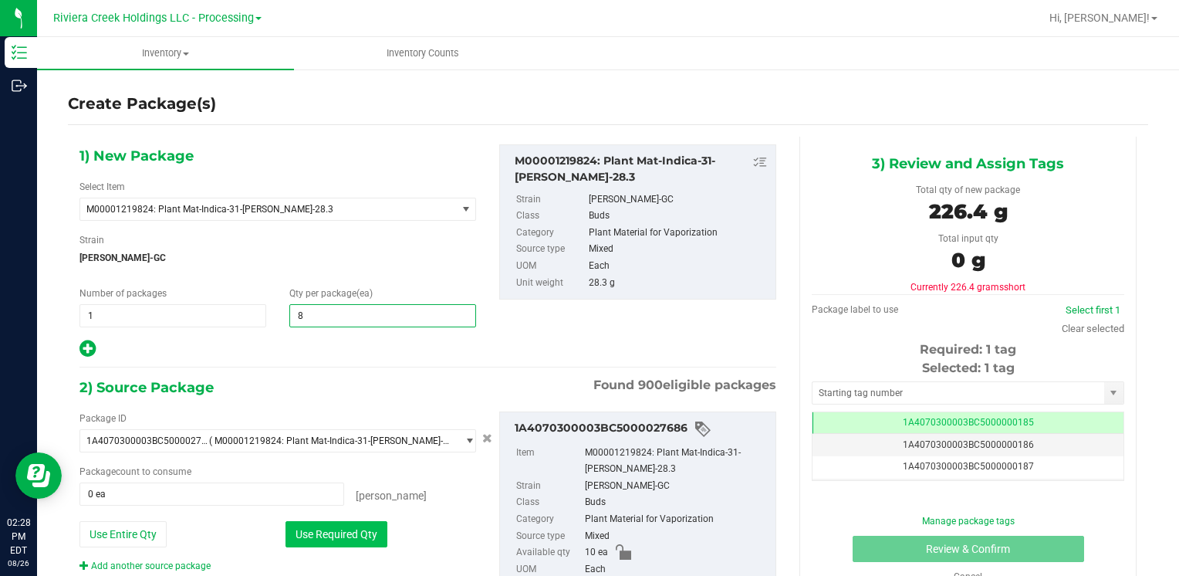
type input "8"
click at [322, 536] on button "Use Required Qty" at bounding box center [337, 534] width 102 height 26
type input "8 ea"
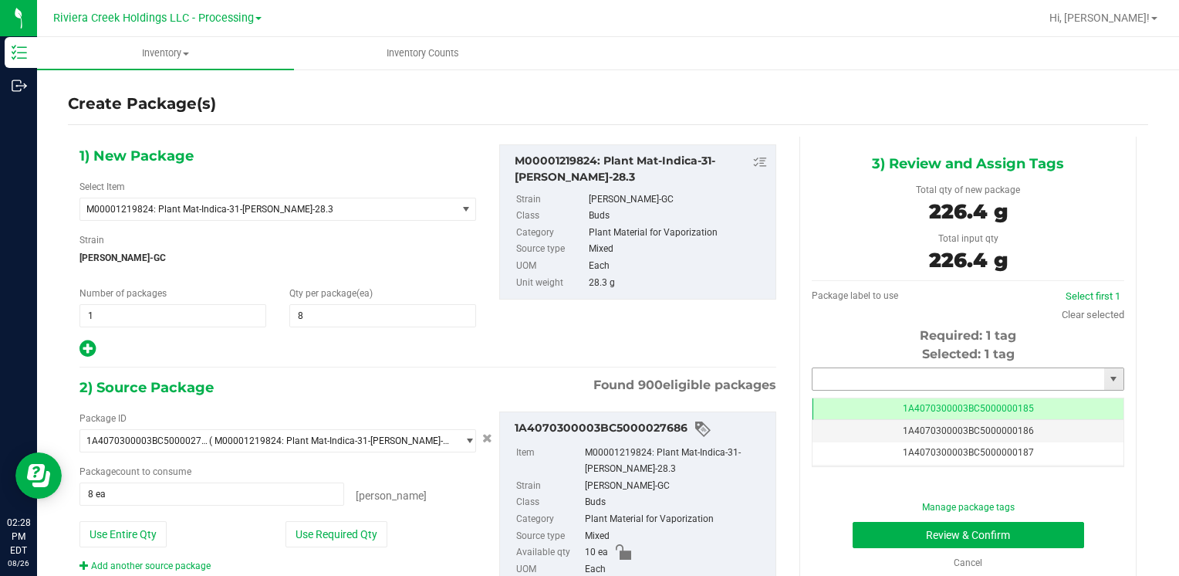
click at [835, 375] on input "text" at bounding box center [959, 379] width 292 height 22
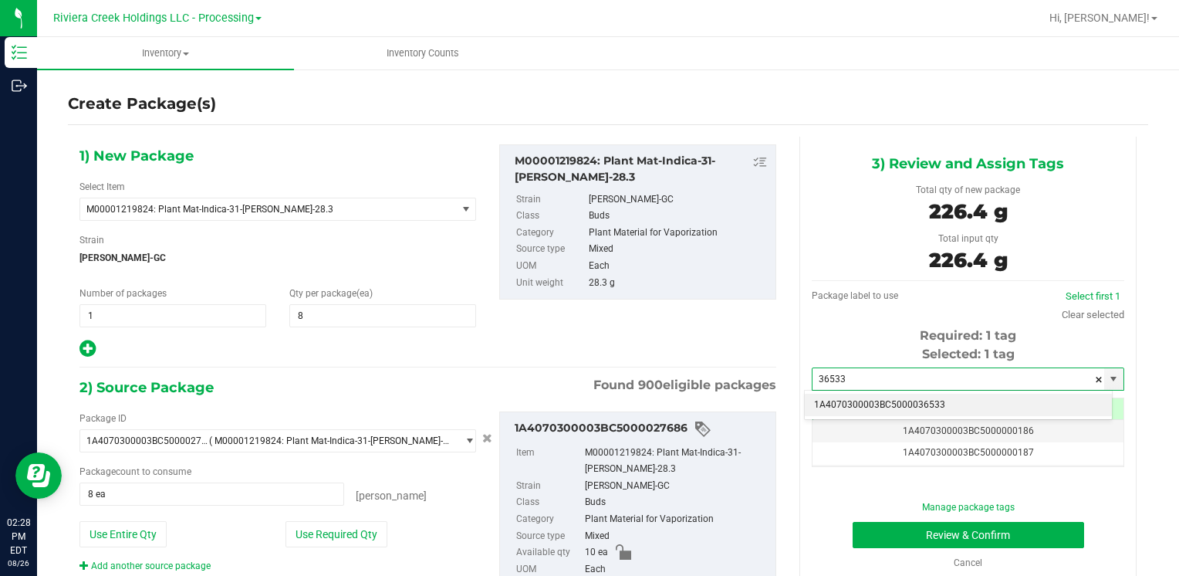
click at [843, 404] on li "1A4070300003BC5000036533" at bounding box center [958, 405] width 307 height 23
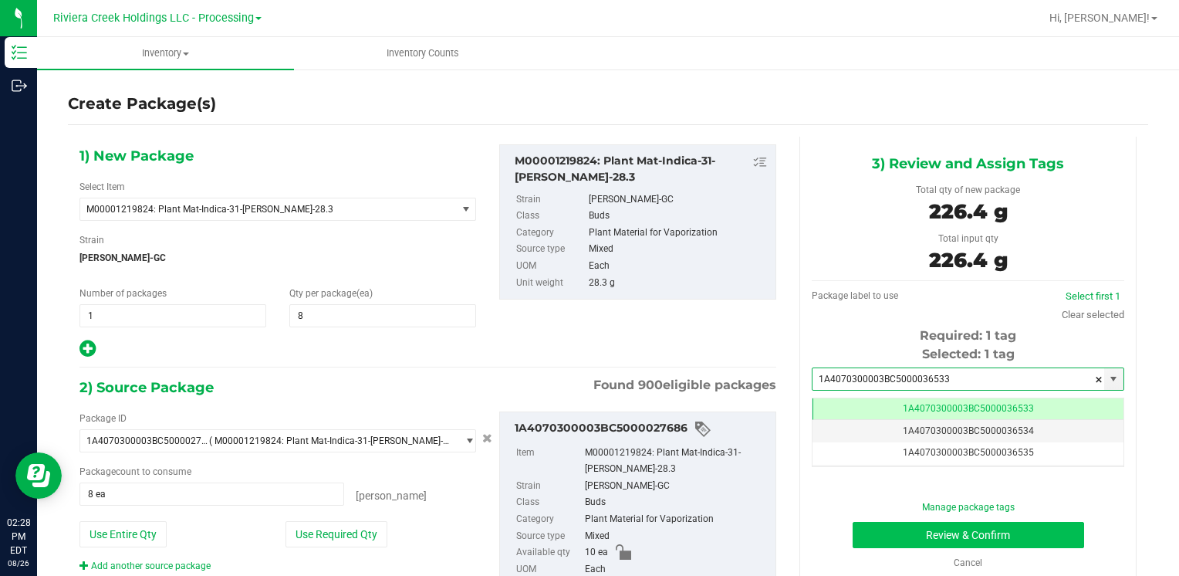
type input "1A4070300003BC5000036533"
click at [861, 526] on button "Review & Confirm" at bounding box center [969, 535] width 232 height 26
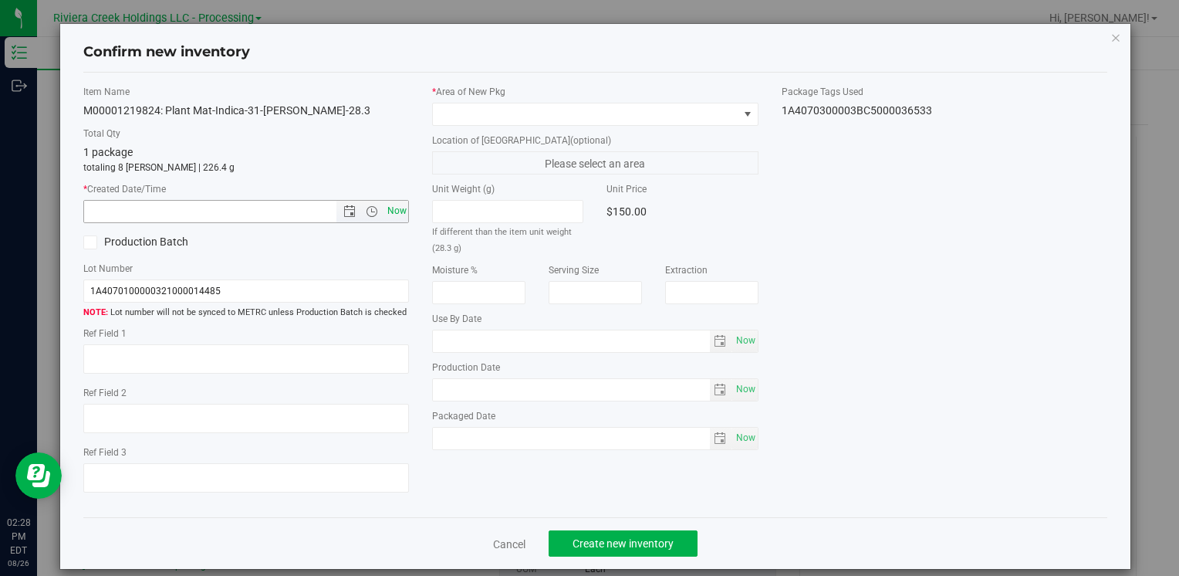
click at [386, 205] on span "Now" at bounding box center [397, 211] width 26 height 22
type input "[DATE] 2:28 PM"
click at [472, 100] on div "* Area of [GEOGRAPHIC_DATA]" at bounding box center [595, 105] width 326 height 41
click at [472, 109] on span at bounding box center [585, 114] width 305 height 22
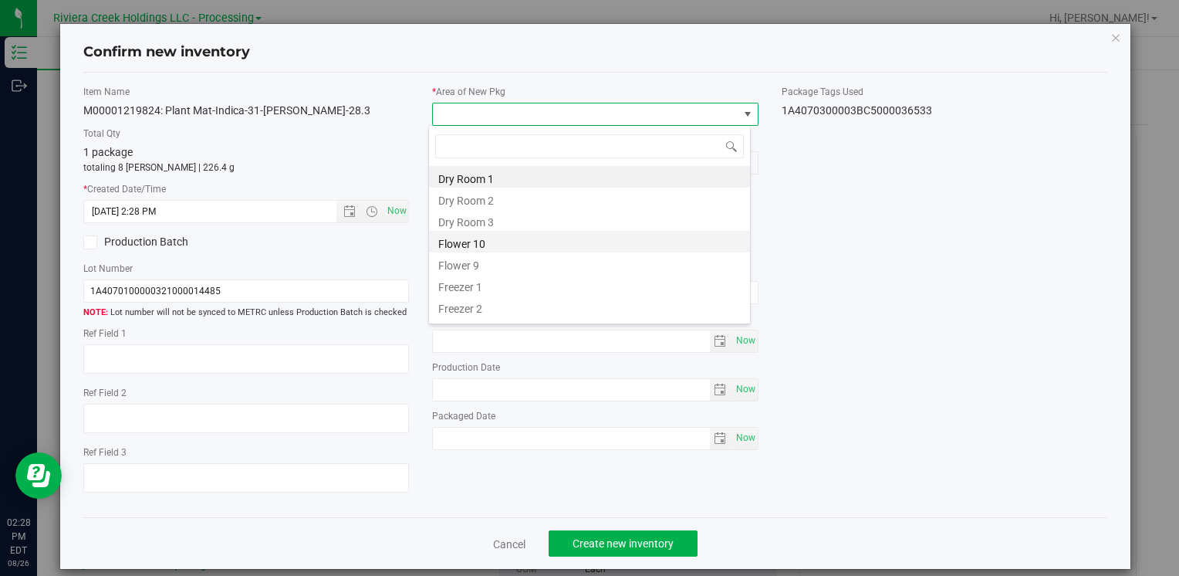
click at [518, 245] on li "Flower 10" at bounding box center [589, 242] width 321 height 22
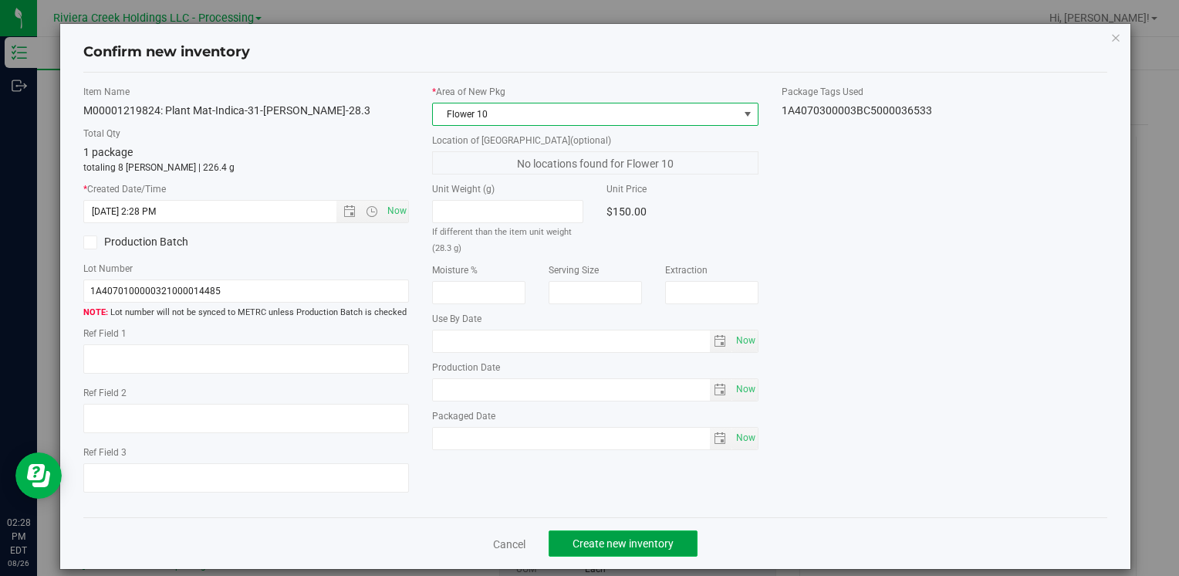
click at [617, 555] on button "Create new inventory" at bounding box center [623, 543] width 149 height 26
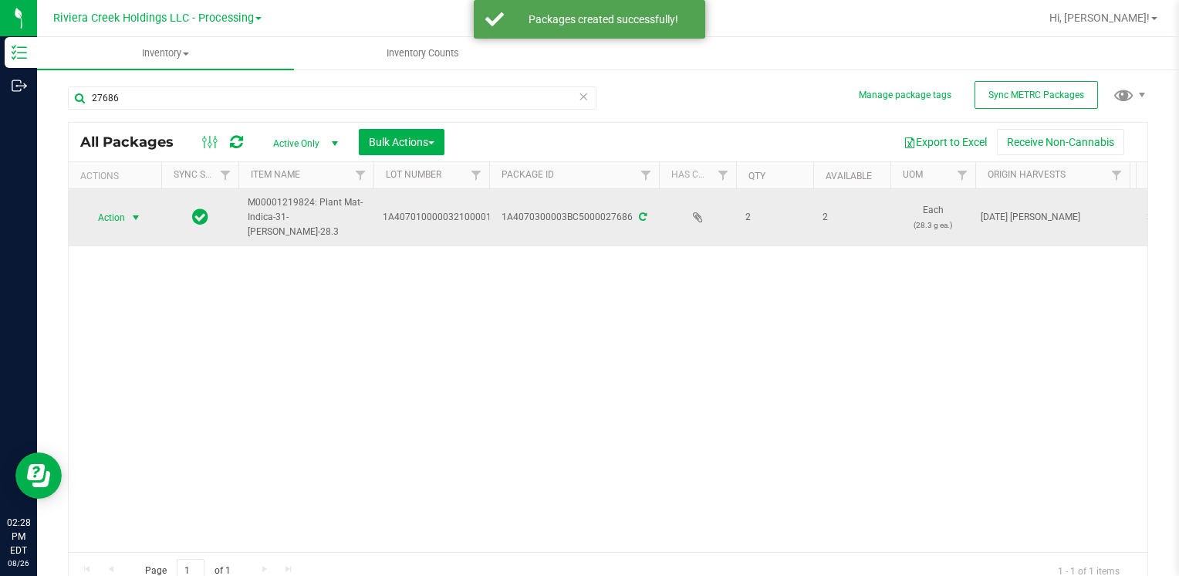
click at [127, 222] on span "select" at bounding box center [136, 218] width 19 height 22
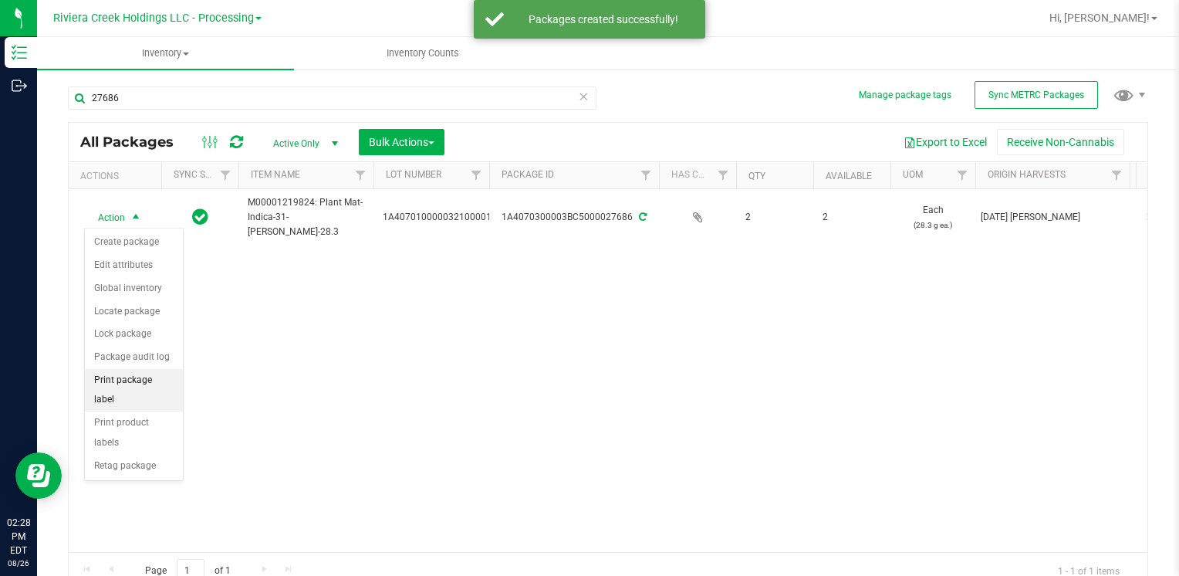
click at [160, 381] on li "Print package label" at bounding box center [134, 390] width 98 height 42
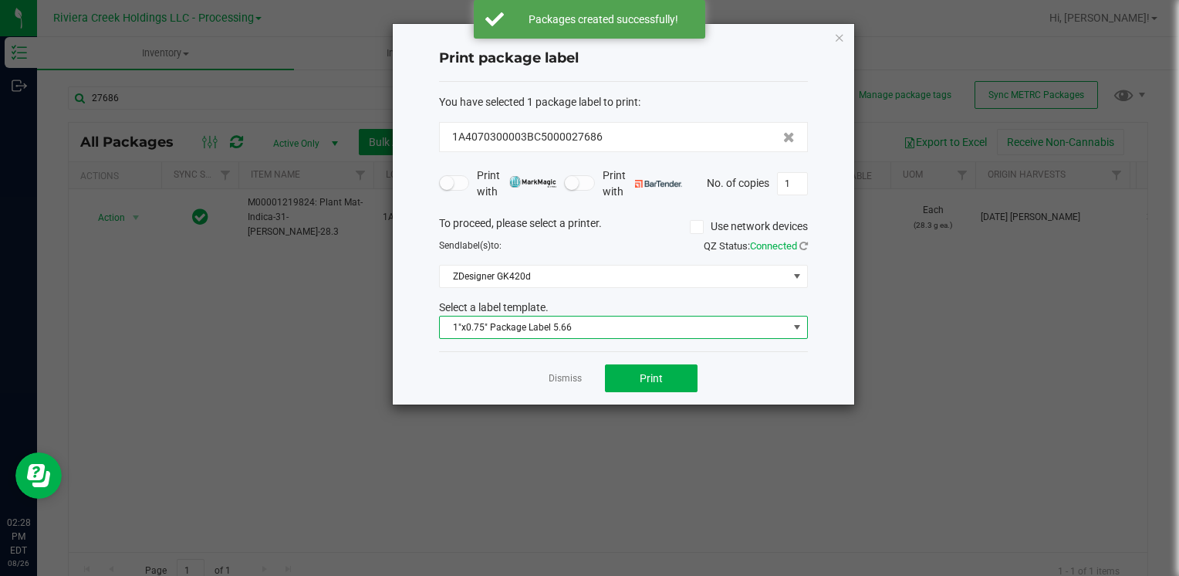
click at [467, 333] on span "1"x0.75" Package Label 5.66" at bounding box center [614, 327] width 348 height 22
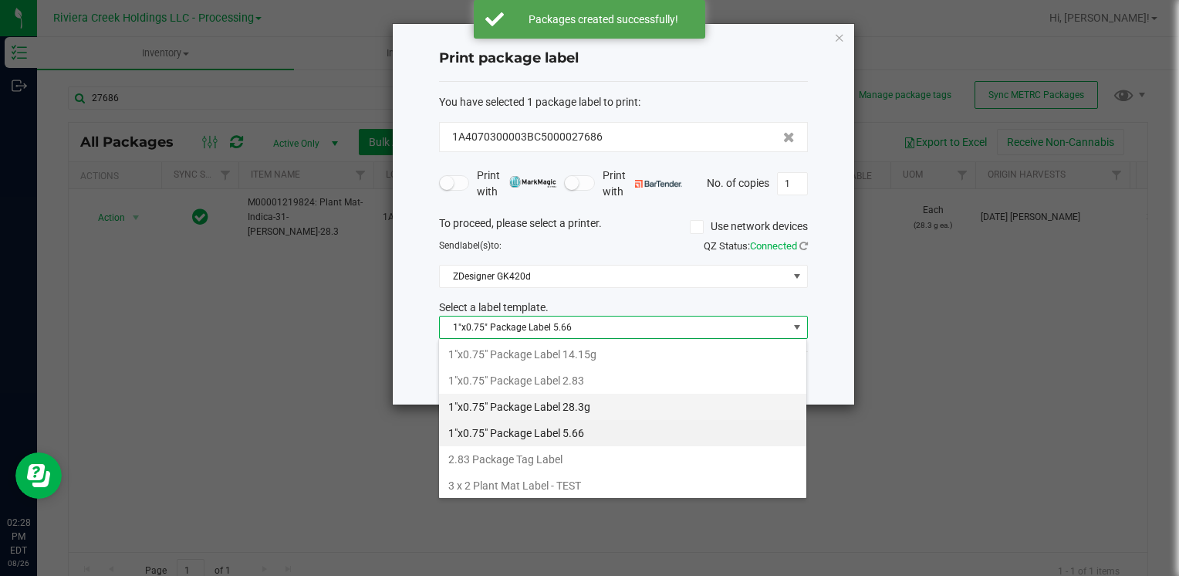
click at [596, 408] on li "1"x0.75" Package Label 28.3g" at bounding box center [622, 407] width 367 height 26
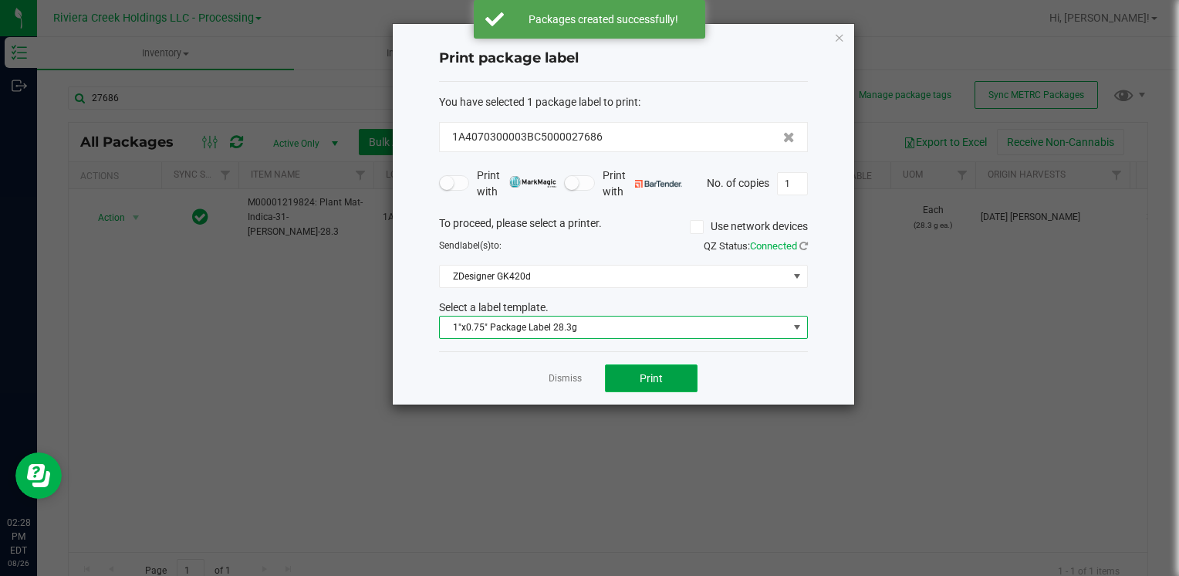
click at [631, 381] on button "Print" at bounding box center [651, 378] width 93 height 28
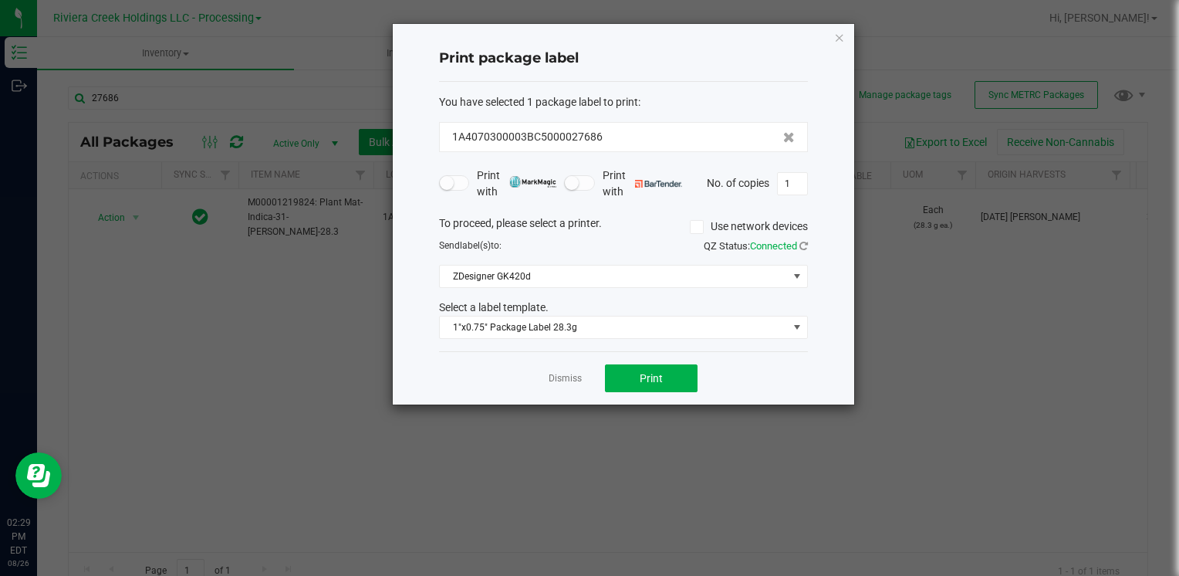
click at [837, 34] on icon "button" at bounding box center [839, 37] width 11 height 19
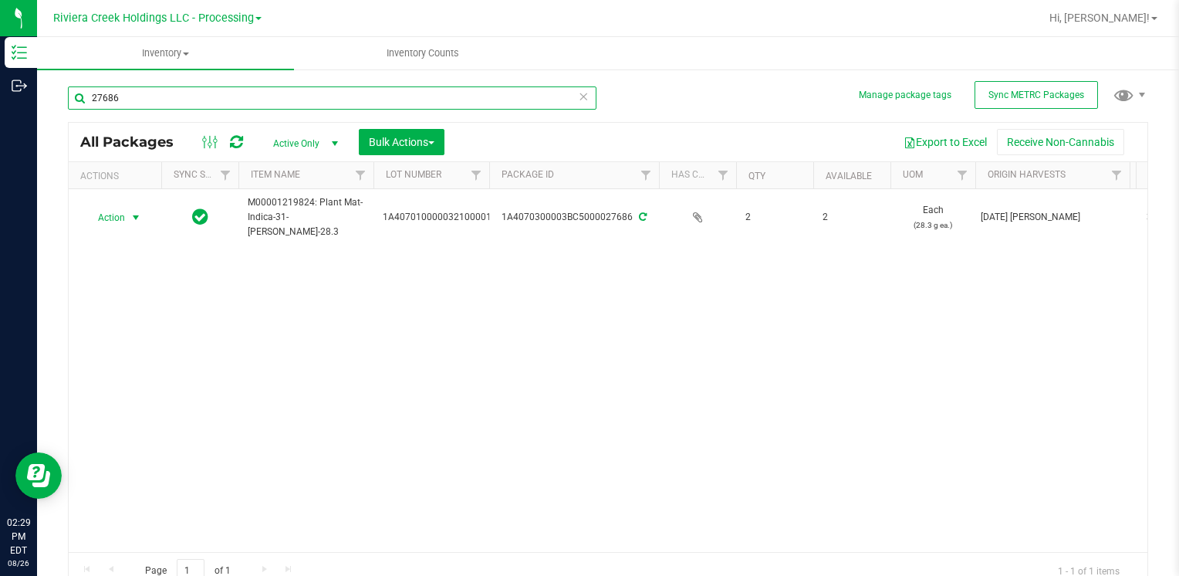
click at [199, 107] on input "27686" at bounding box center [332, 97] width 529 height 23
type input "15518"
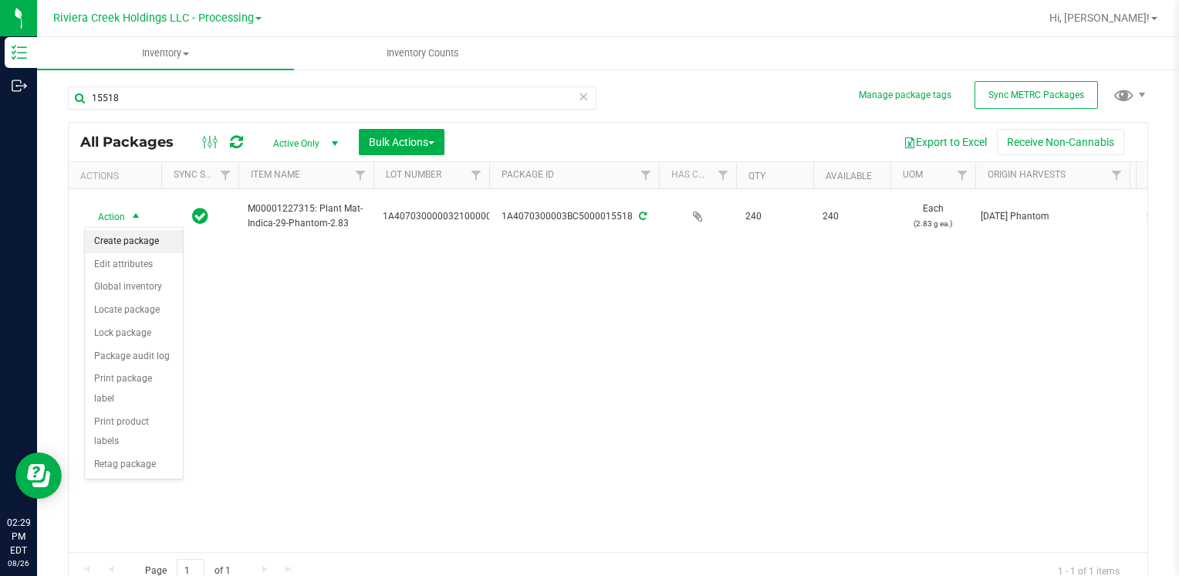
click at [135, 242] on li "Create package" at bounding box center [134, 241] width 98 height 23
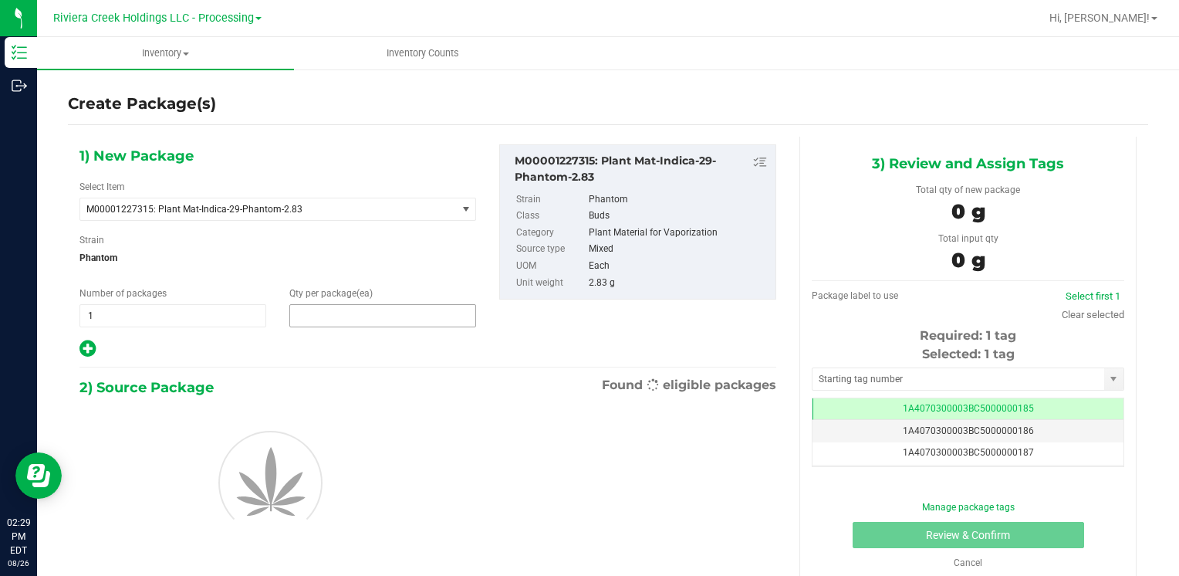
click at [356, 316] on span at bounding box center [382, 315] width 187 height 23
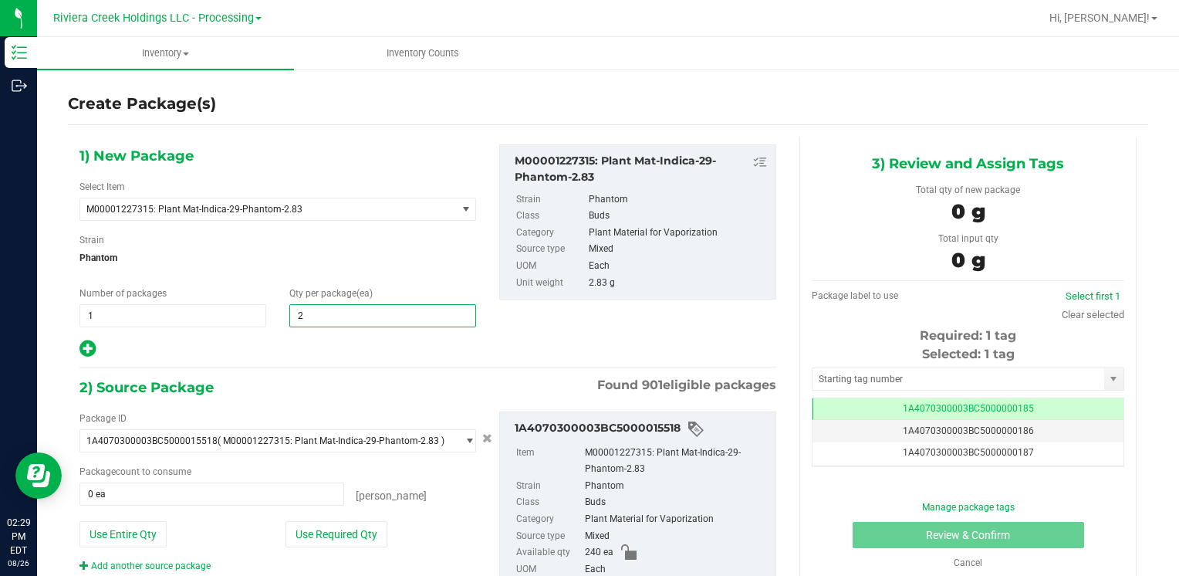
type input "20"
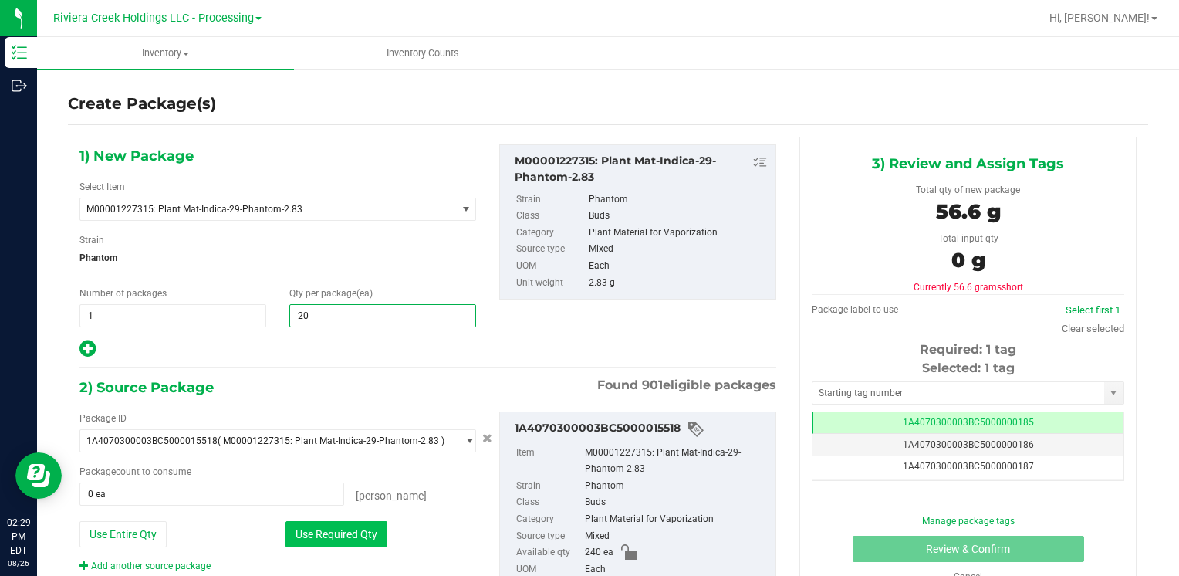
type input "20"
click at [303, 525] on button "Use Required Qty" at bounding box center [337, 534] width 102 height 26
type input "20 ea"
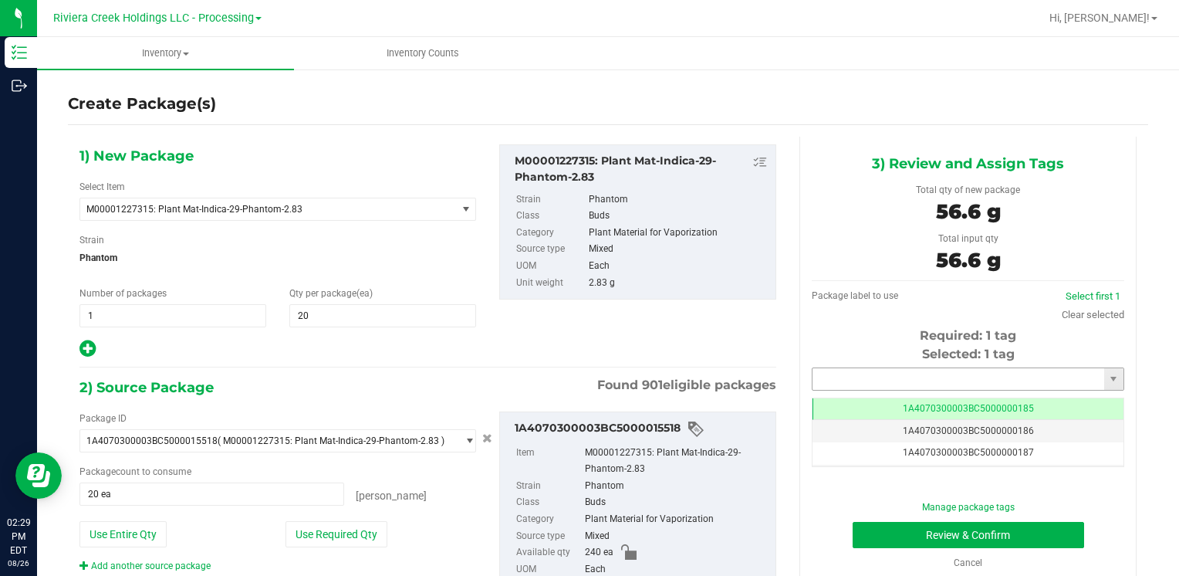
click at [841, 374] on input "text" at bounding box center [959, 379] width 292 height 22
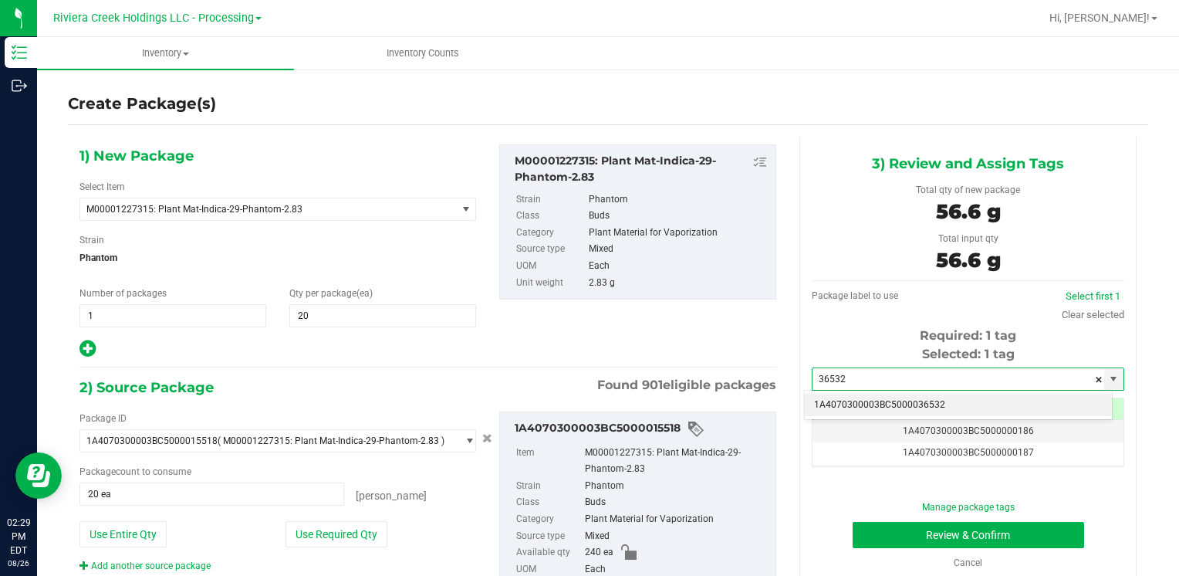
click at [837, 397] on li "1A4070300003BC5000036532" at bounding box center [958, 405] width 307 height 23
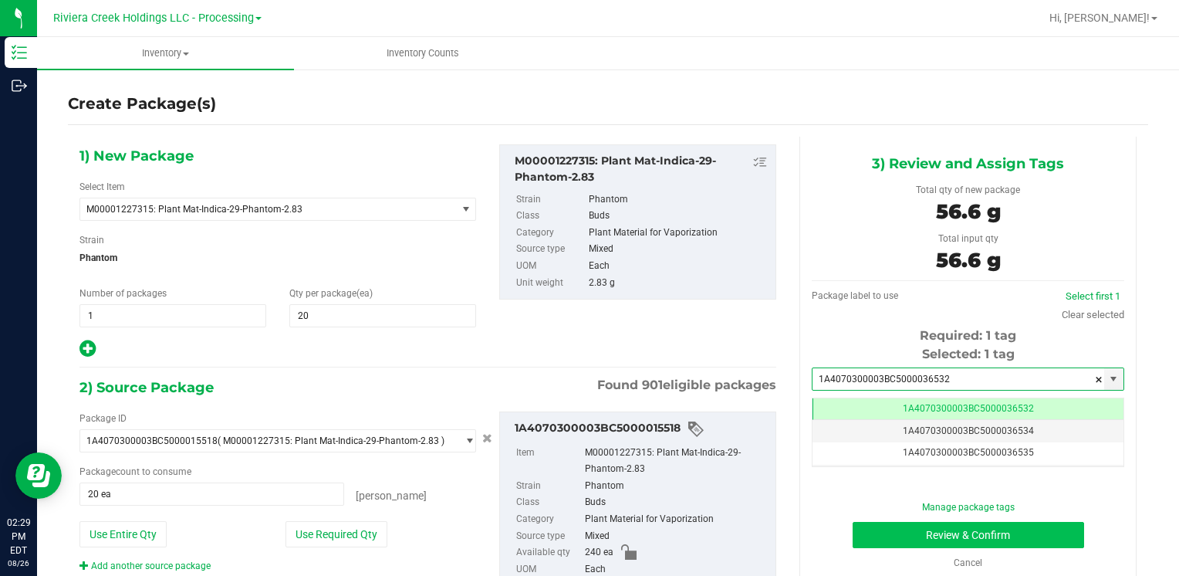
type input "1A4070300003BC5000036532"
click at [868, 525] on button "Review & Confirm" at bounding box center [969, 535] width 232 height 26
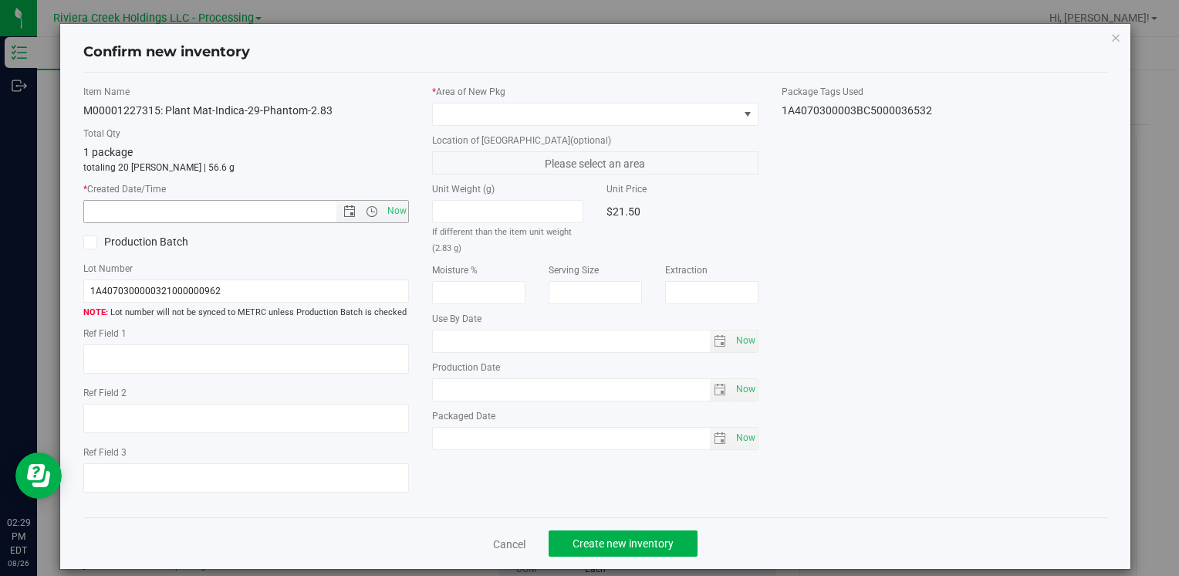
click at [404, 212] on span "Now" at bounding box center [246, 211] width 326 height 23
click at [394, 209] on span "Now" at bounding box center [397, 211] width 26 height 22
type input "[DATE] 2:29 PM"
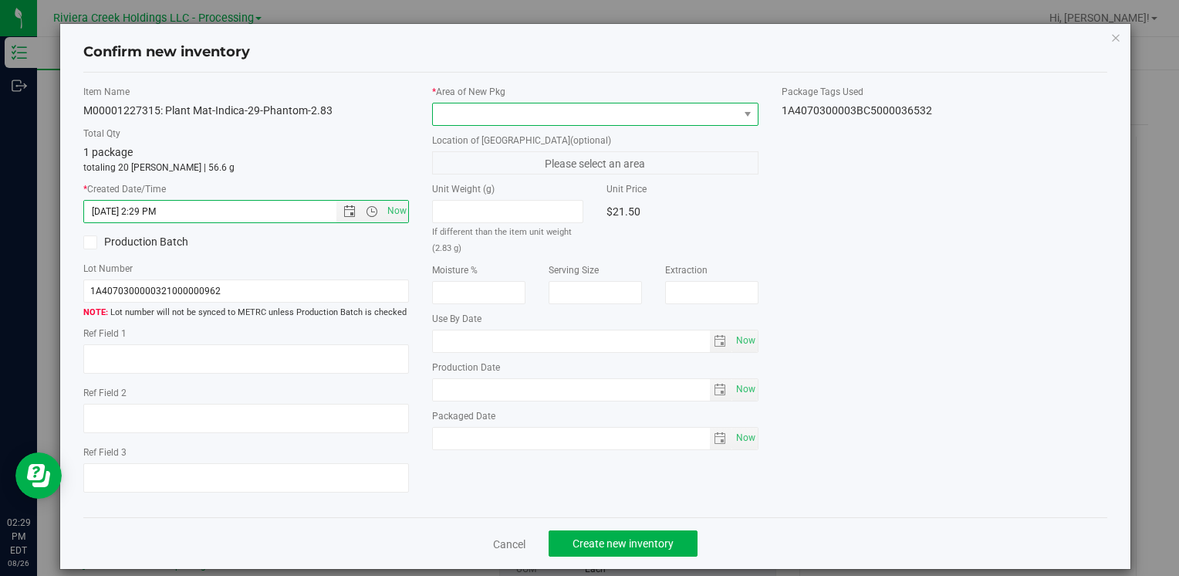
click at [460, 110] on span at bounding box center [585, 114] width 305 height 22
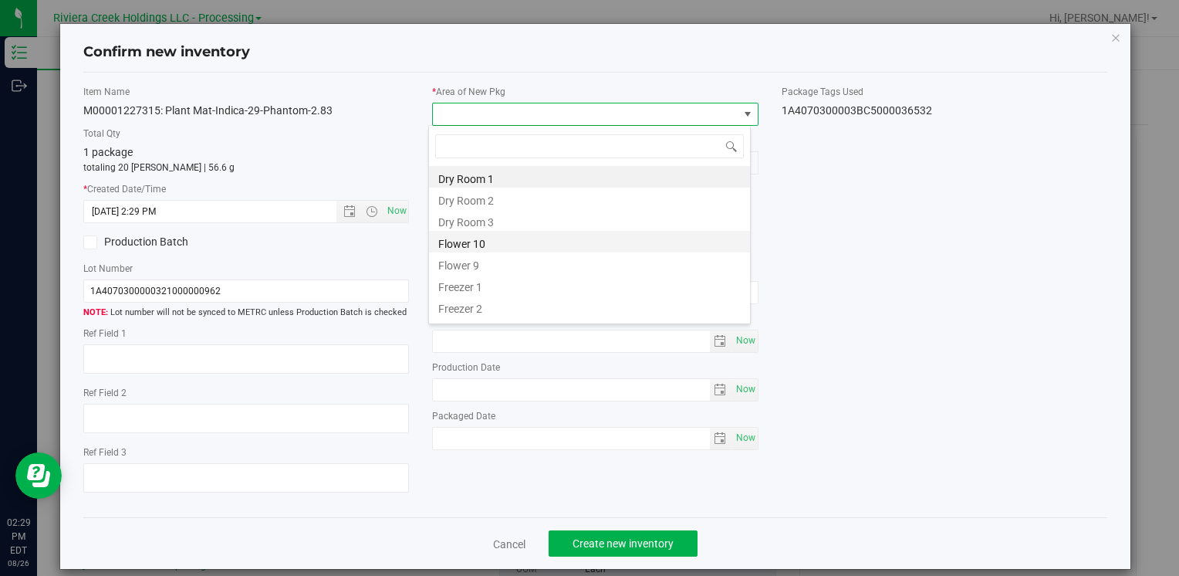
click at [502, 244] on li "Flower 10" at bounding box center [589, 242] width 321 height 22
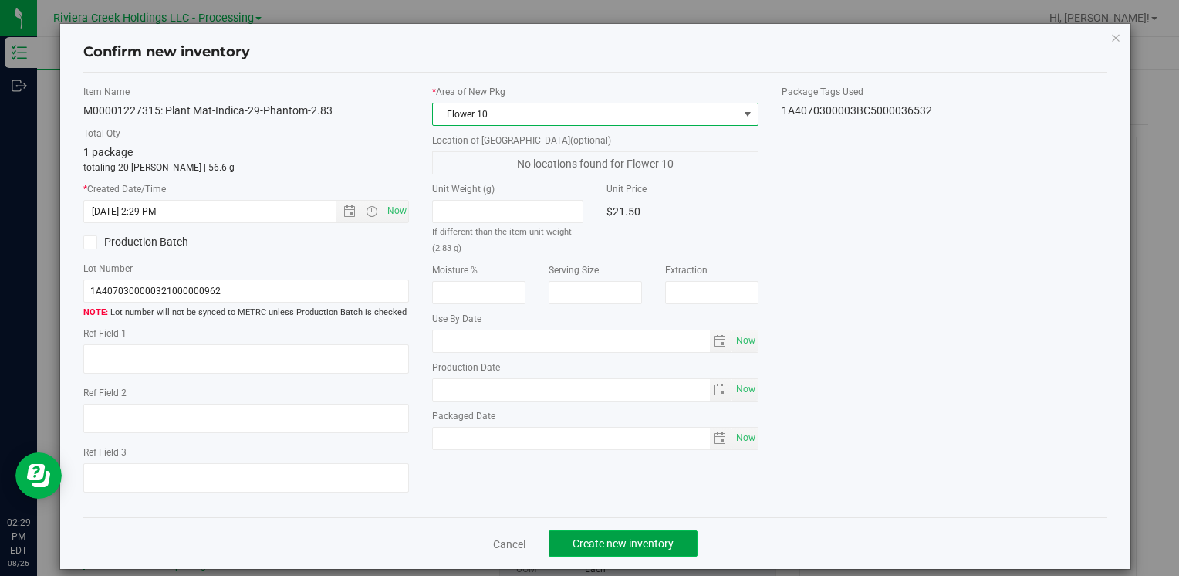
click at [597, 546] on span "Create new inventory" at bounding box center [623, 543] width 101 height 12
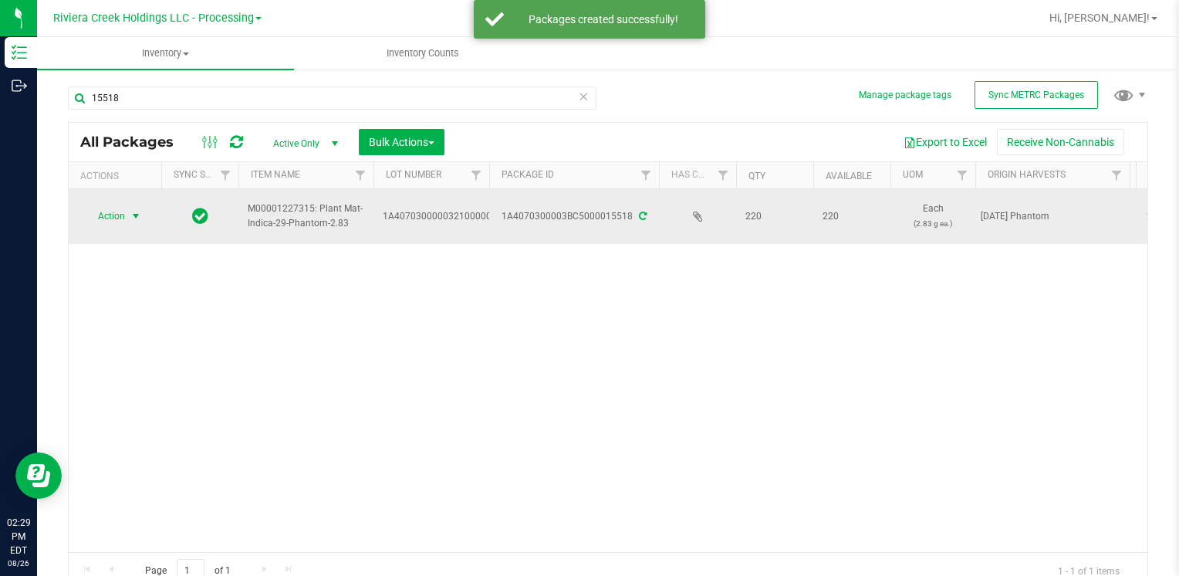
click at [113, 221] on span "Action" at bounding box center [105, 216] width 42 height 22
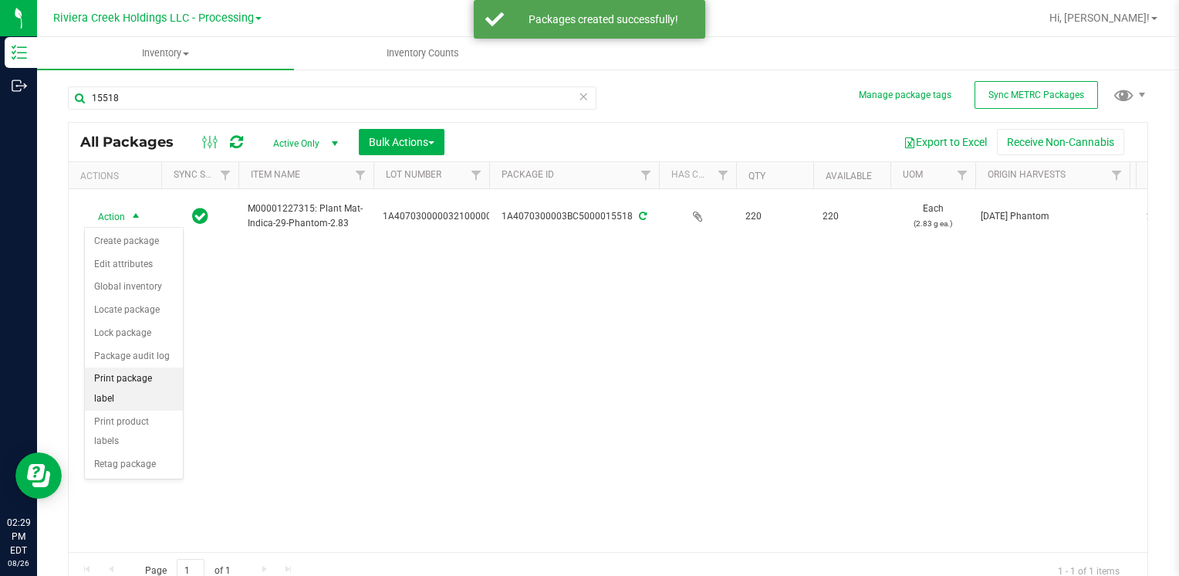
click at [164, 377] on li "Print package label" at bounding box center [134, 388] width 98 height 42
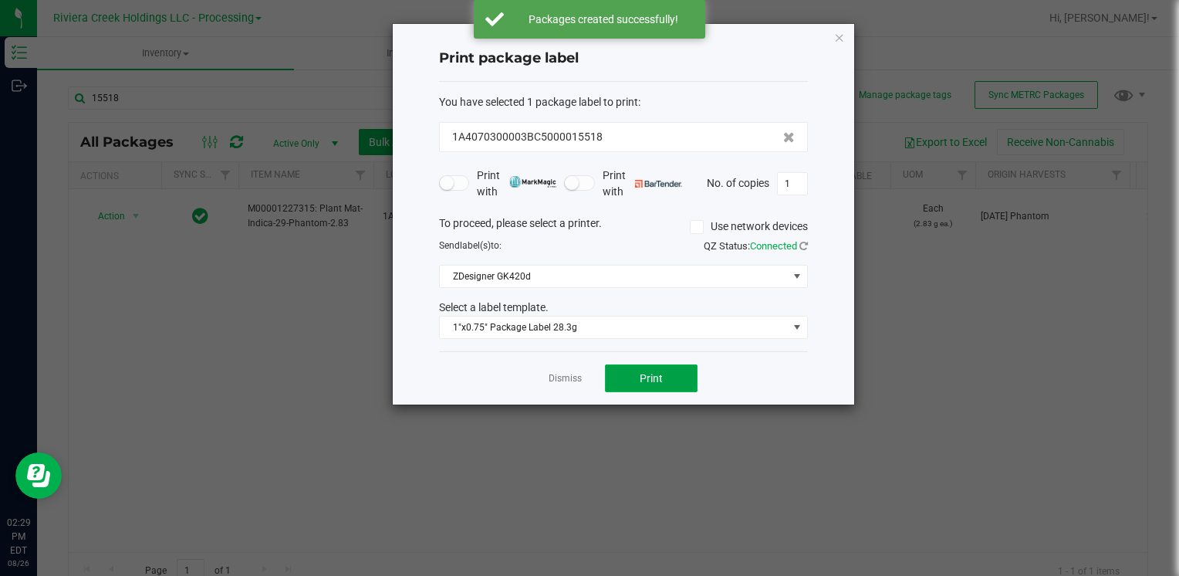
click at [624, 378] on button "Print" at bounding box center [651, 378] width 93 height 28
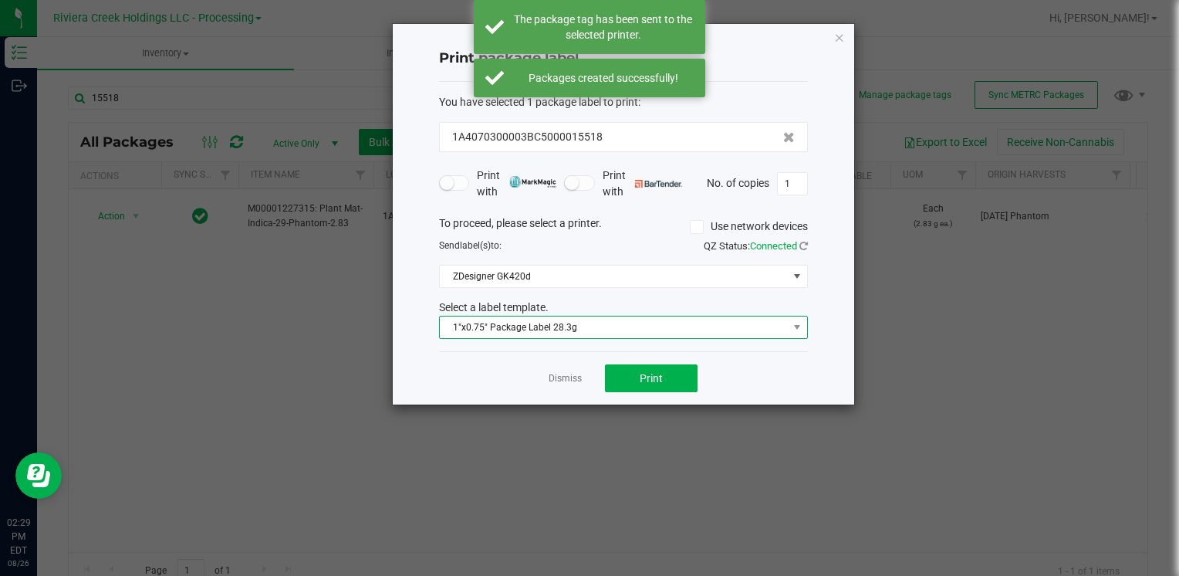
click at [565, 320] on span "1"x0.75" Package Label 28.3g" at bounding box center [614, 327] width 348 height 22
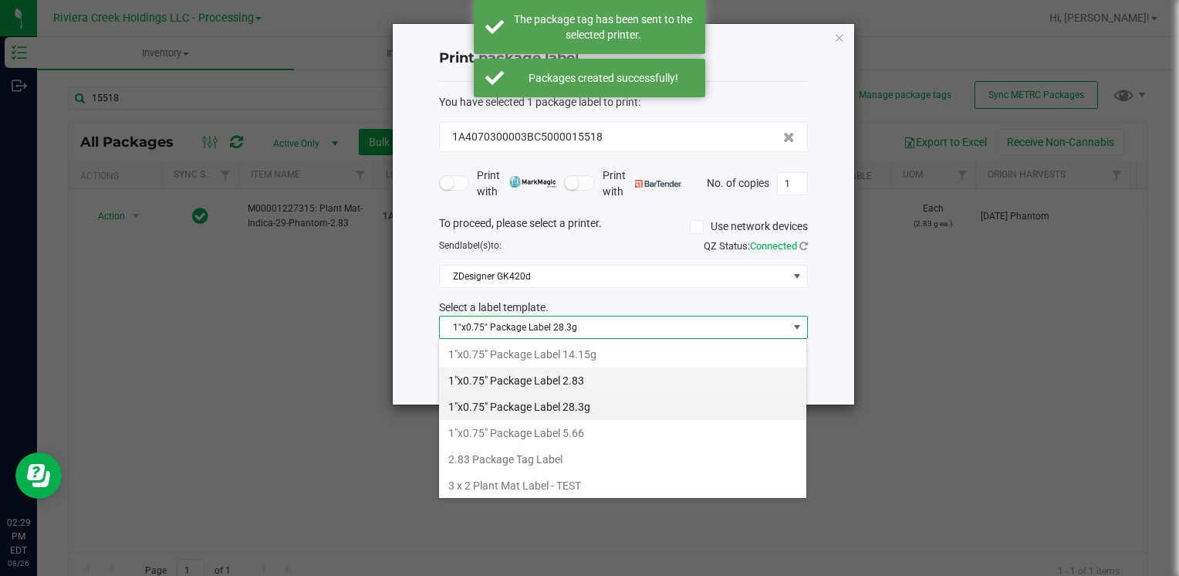
click at [594, 375] on li "1"x0.75" Package Label 2.83" at bounding box center [622, 380] width 367 height 26
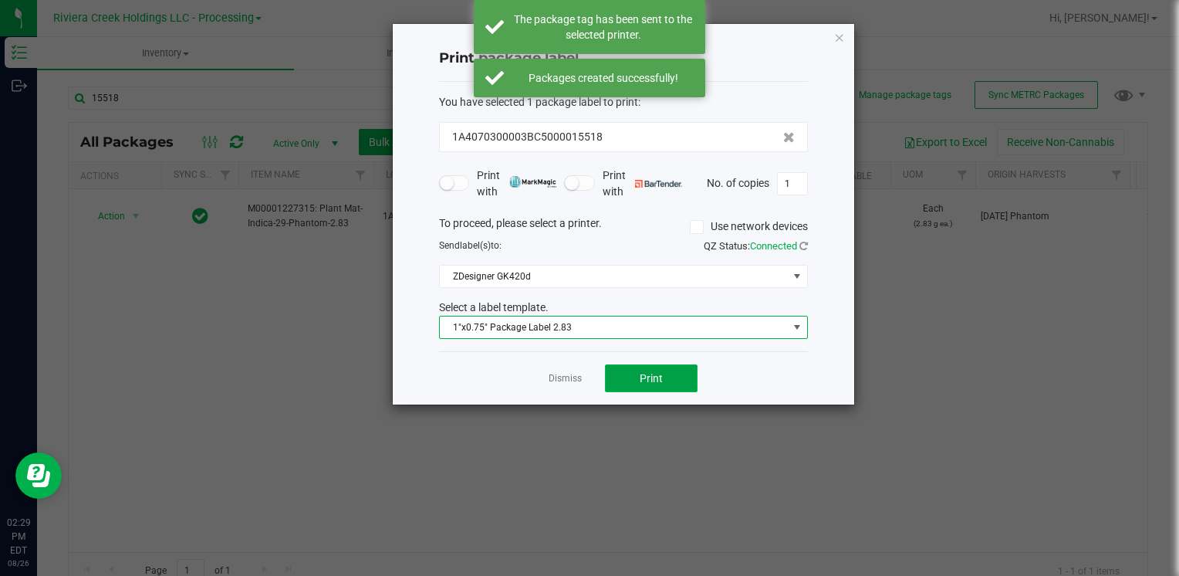
click at [634, 375] on button "Print" at bounding box center [651, 378] width 93 height 28
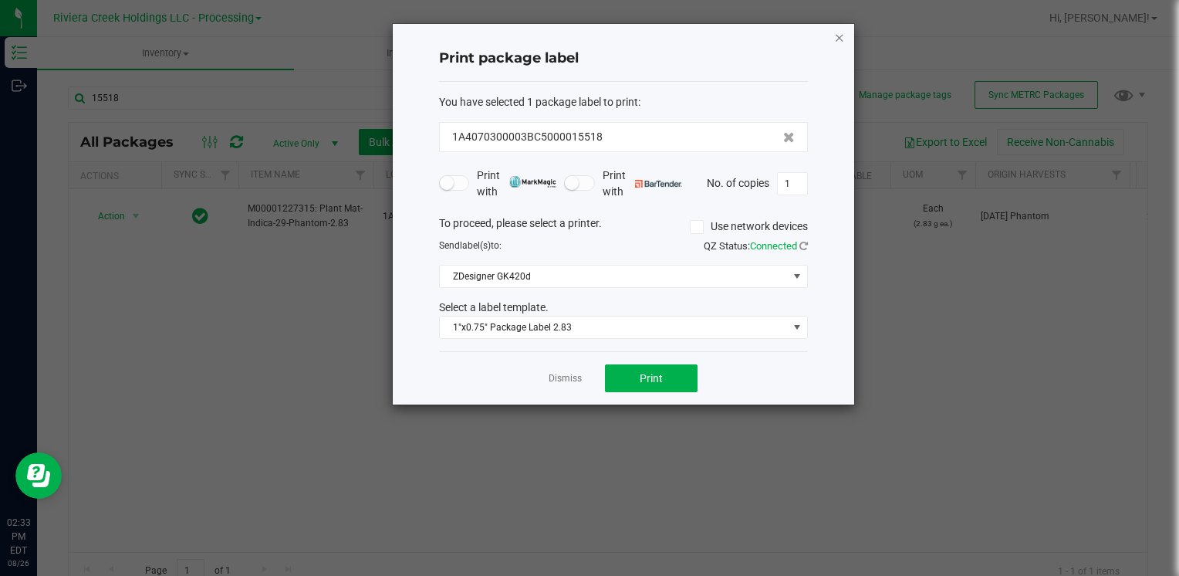
click at [839, 37] on icon "button" at bounding box center [839, 37] width 11 height 19
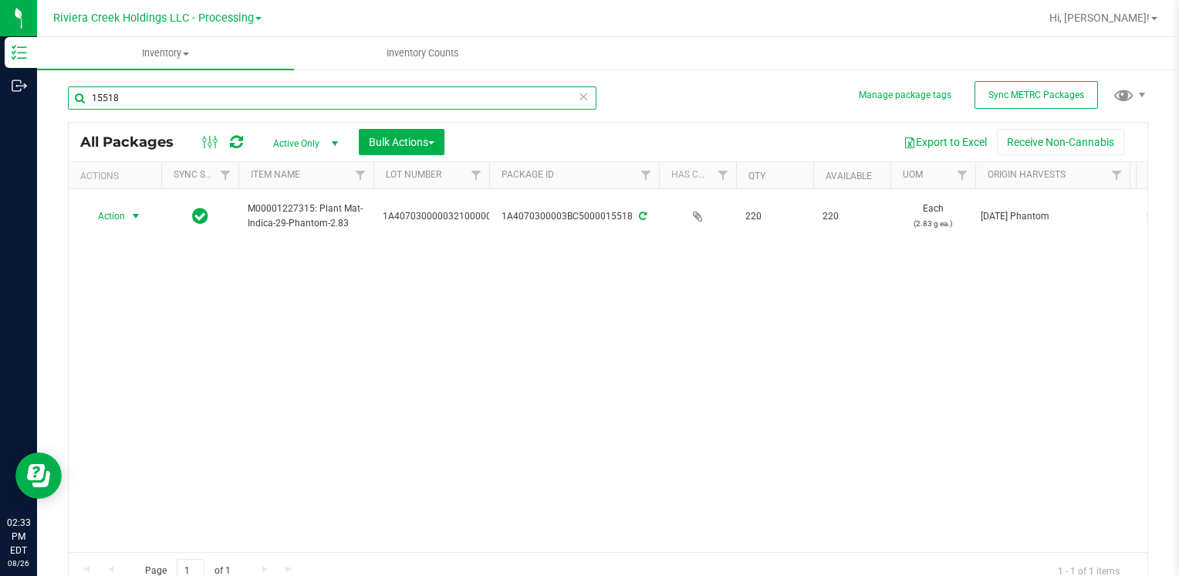
click at [224, 91] on input "15518" at bounding box center [332, 97] width 529 height 23
click at [225, 91] on input "15518" at bounding box center [332, 97] width 529 height 23
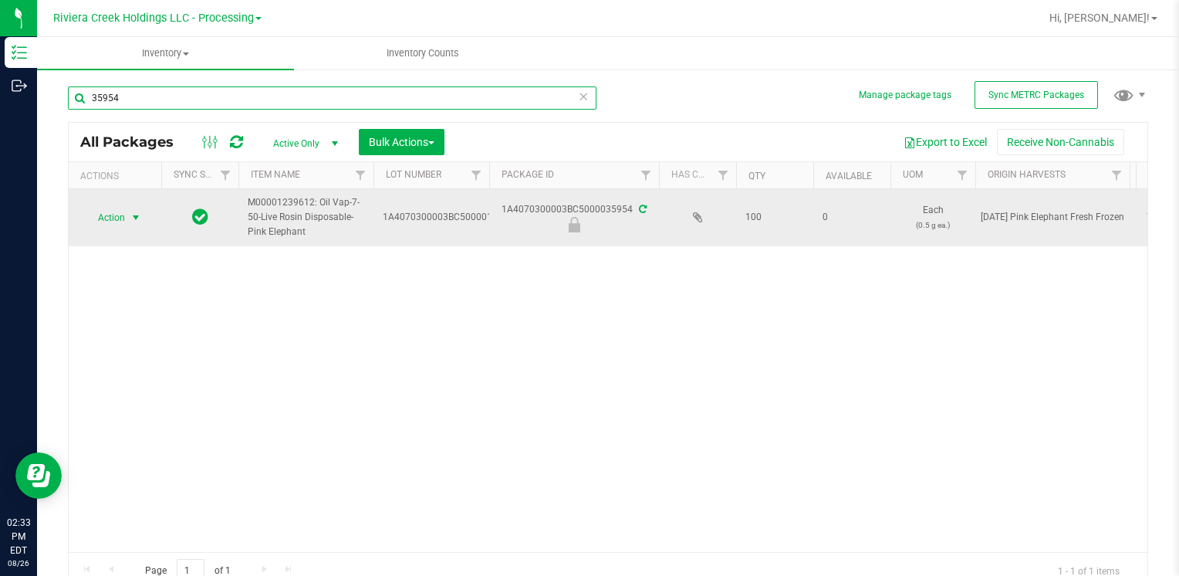
type input "35954"
click at [112, 215] on span "Action" at bounding box center [105, 218] width 42 height 22
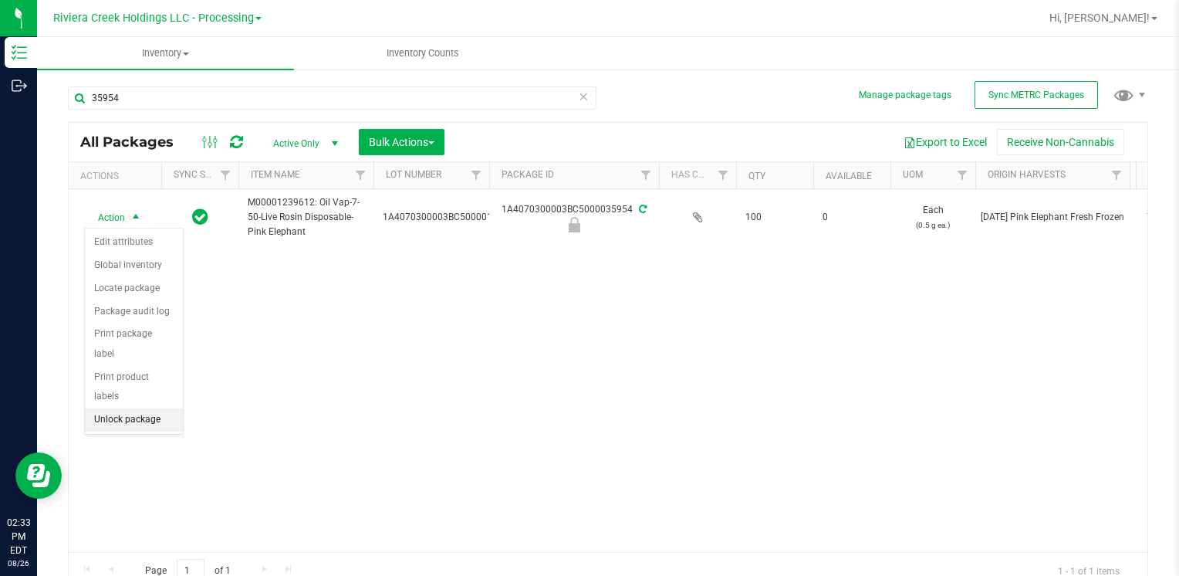
click at [152, 408] on li "Unlock package" at bounding box center [134, 419] width 98 height 23
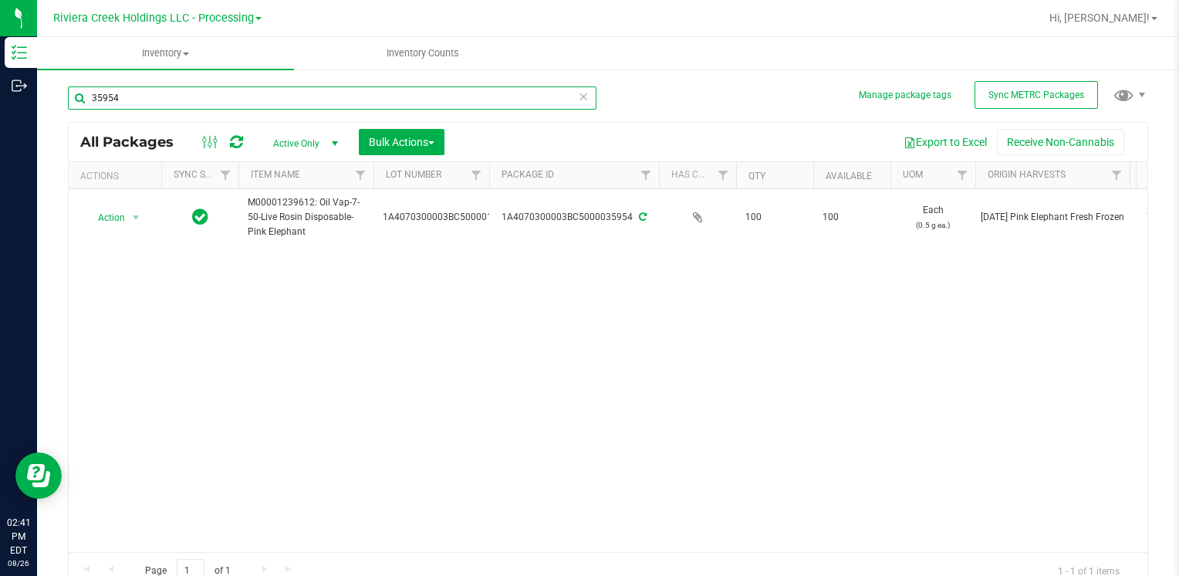
click at [127, 96] on input "35954" at bounding box center [332, 97] width 529 height 23
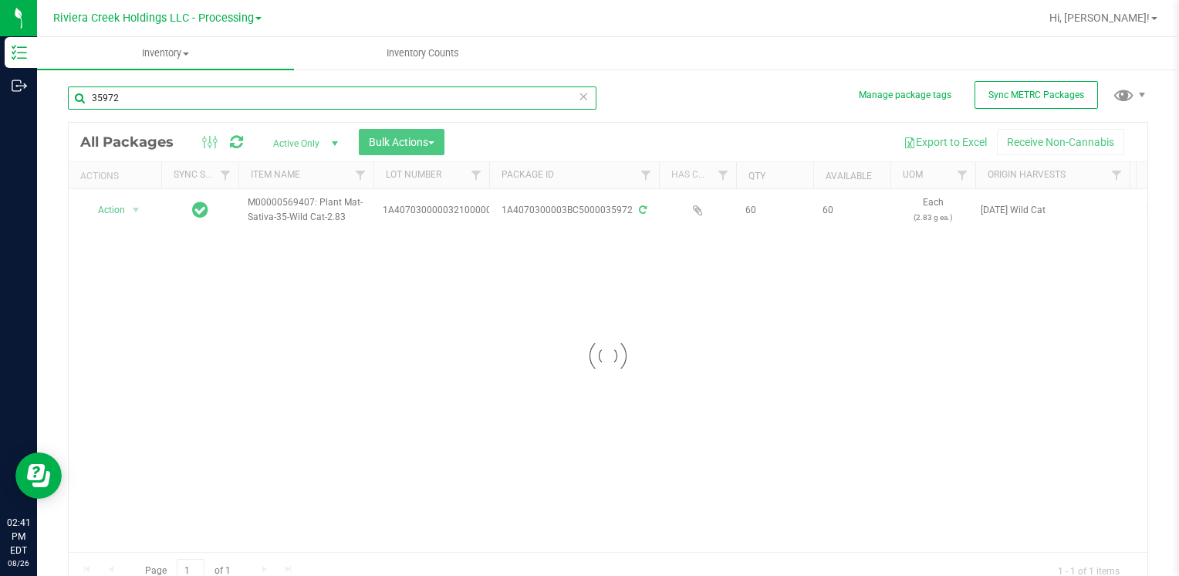
type input "35972"
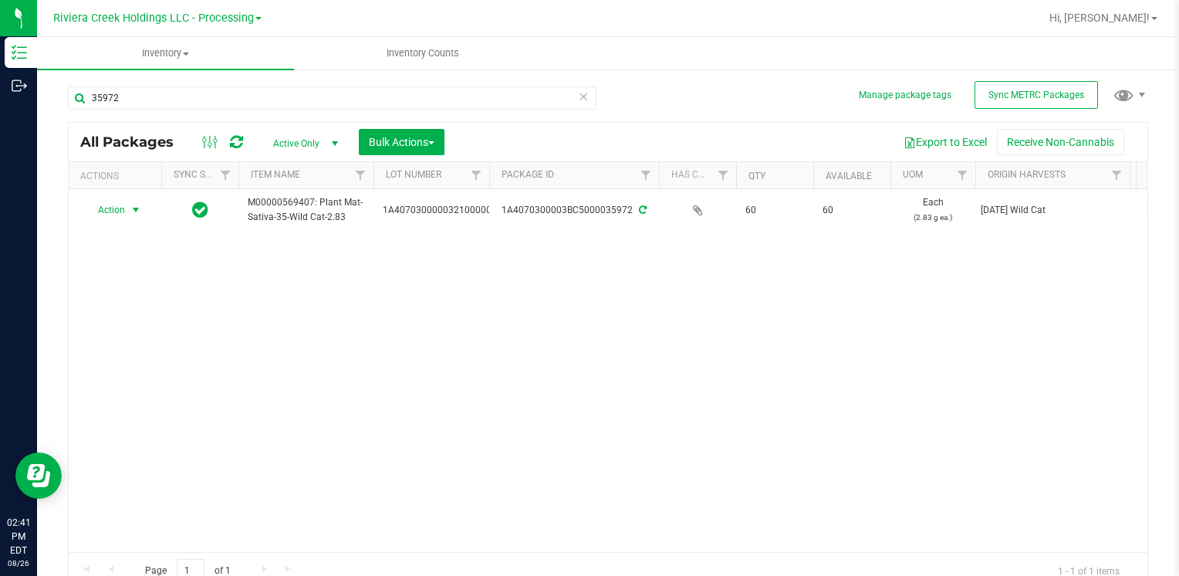
click at [111, 208] on span "Action" at bounding box center [105, 210] width 42 height 22
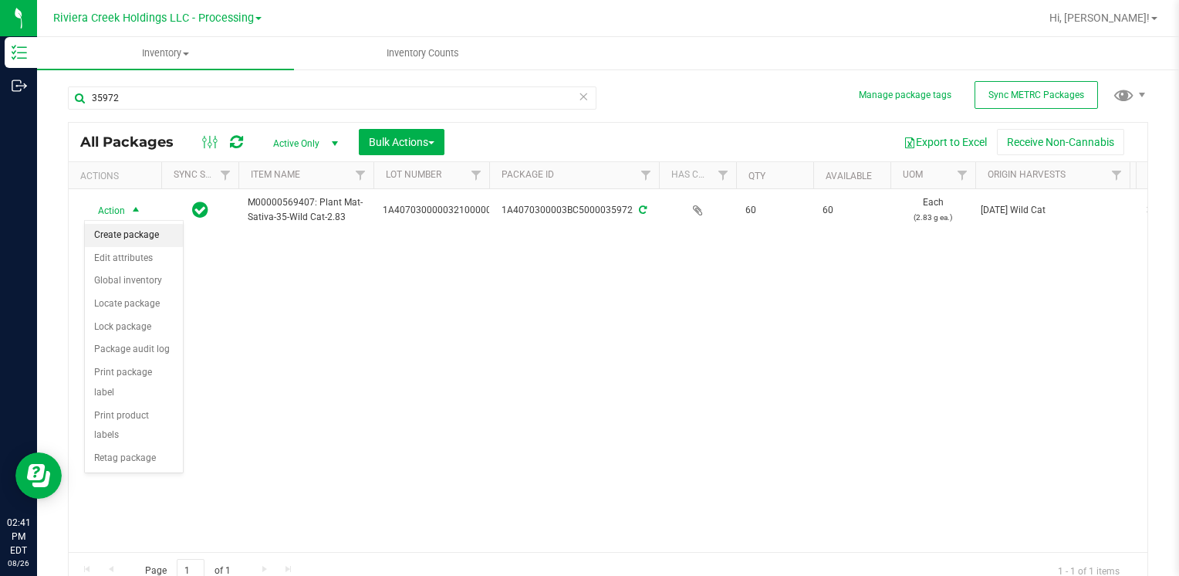
click at [138, 226] on li "Create package" at bounding box center [134, 235] width 98 height 23
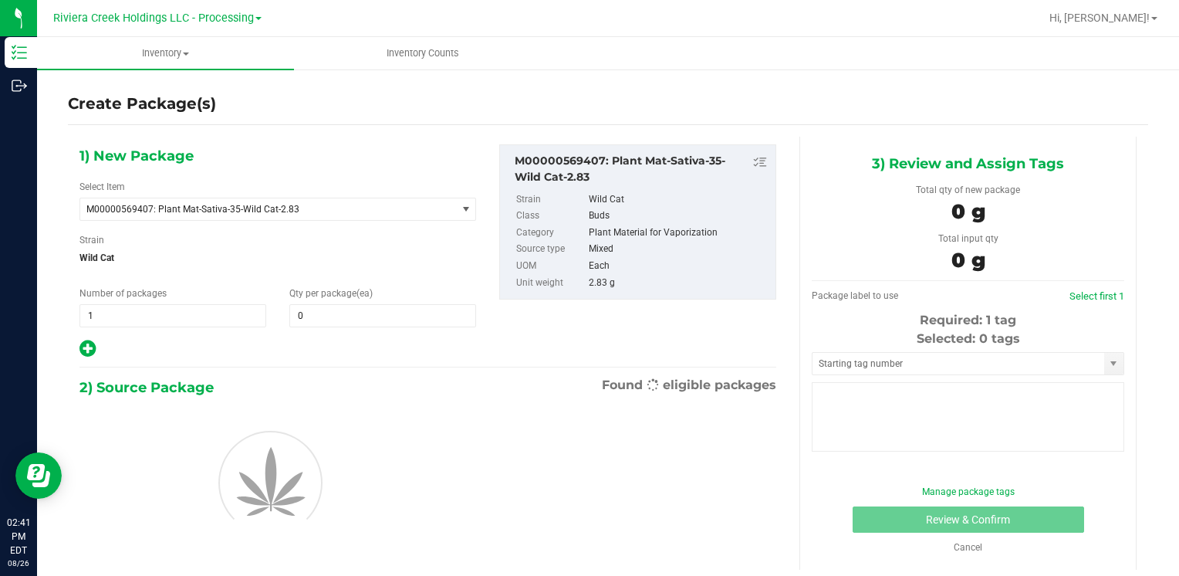
type input "0"
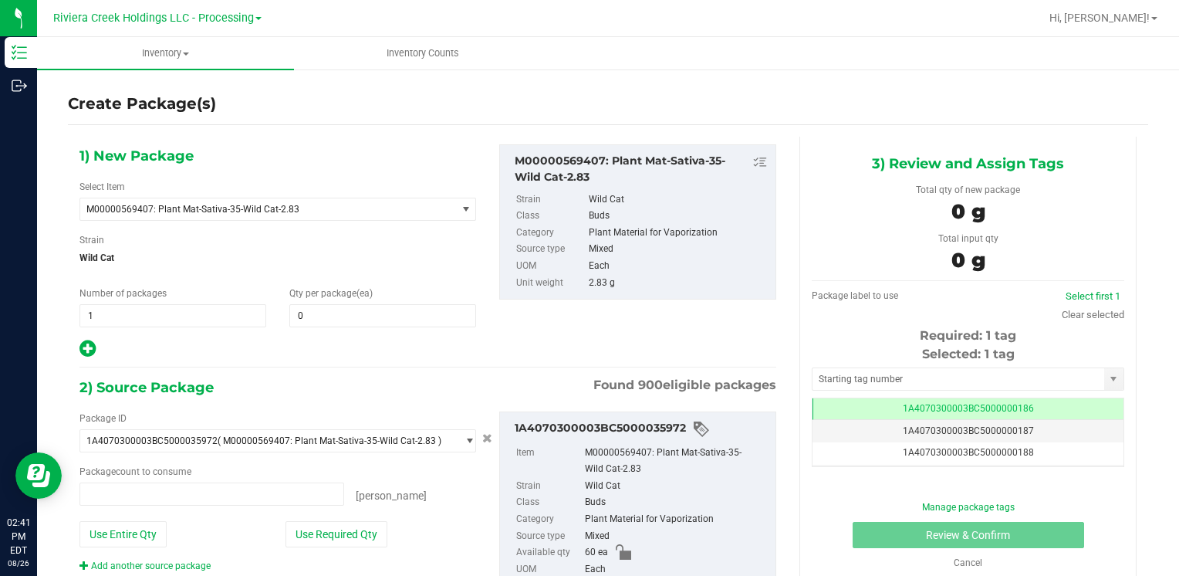
type input "0 ea"
click at [408, 320] on span at bounding box center [382, 315] width 187 height 23
type input "30"
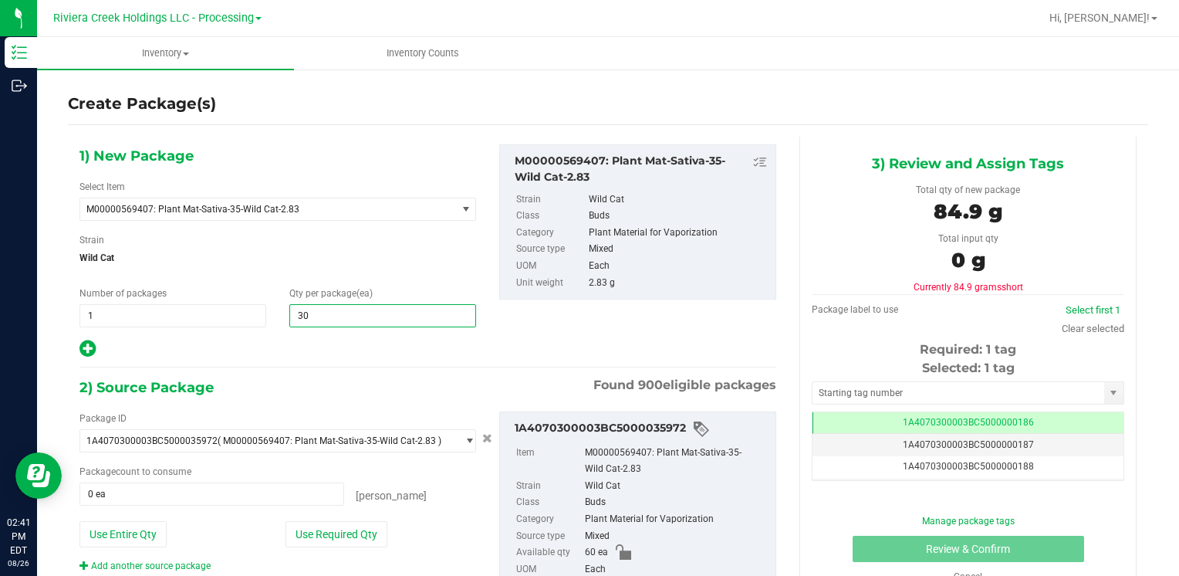
type input "30"
click at [392, 273] on div "1) New Package Select Item M00000569407: Plant Mat-Sativa-35-Wild Cat-2.83 M000…" at bounding box center [278, 251] width 420 height 215
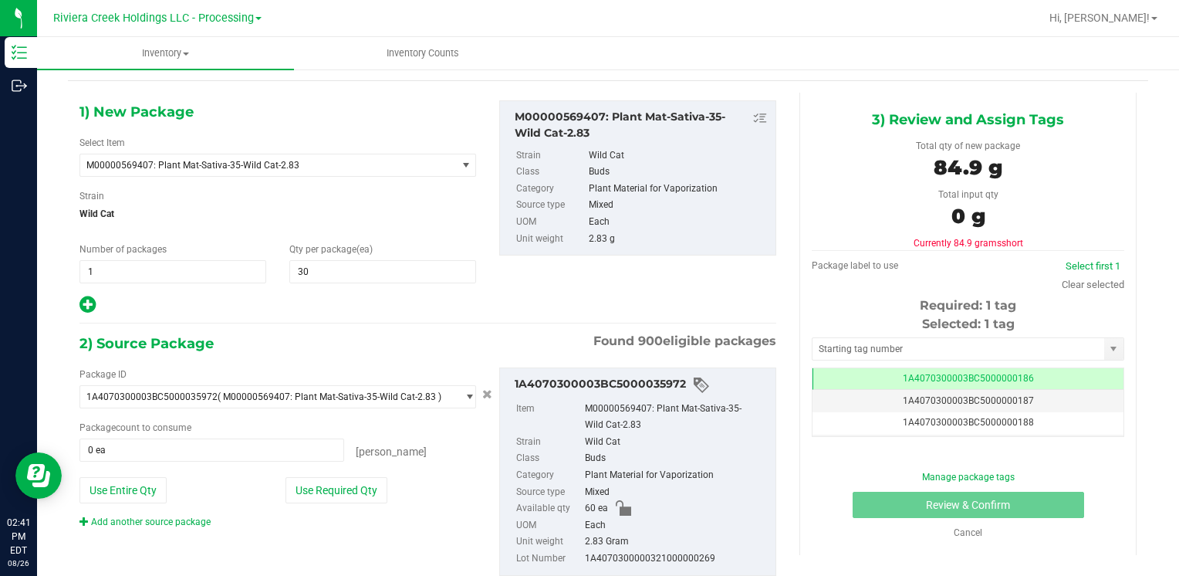
scroll to position [86, 0]
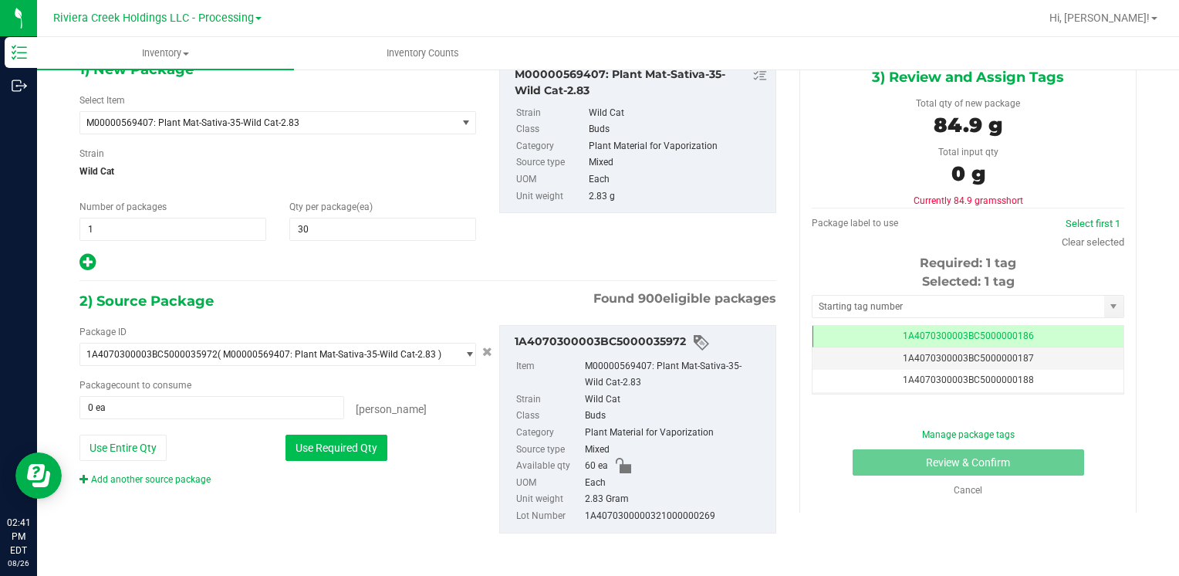
click at [343, 449] on button "Use Required Qty" at bounding box center [337, 448] width 102 height 26
type input "30 ea"
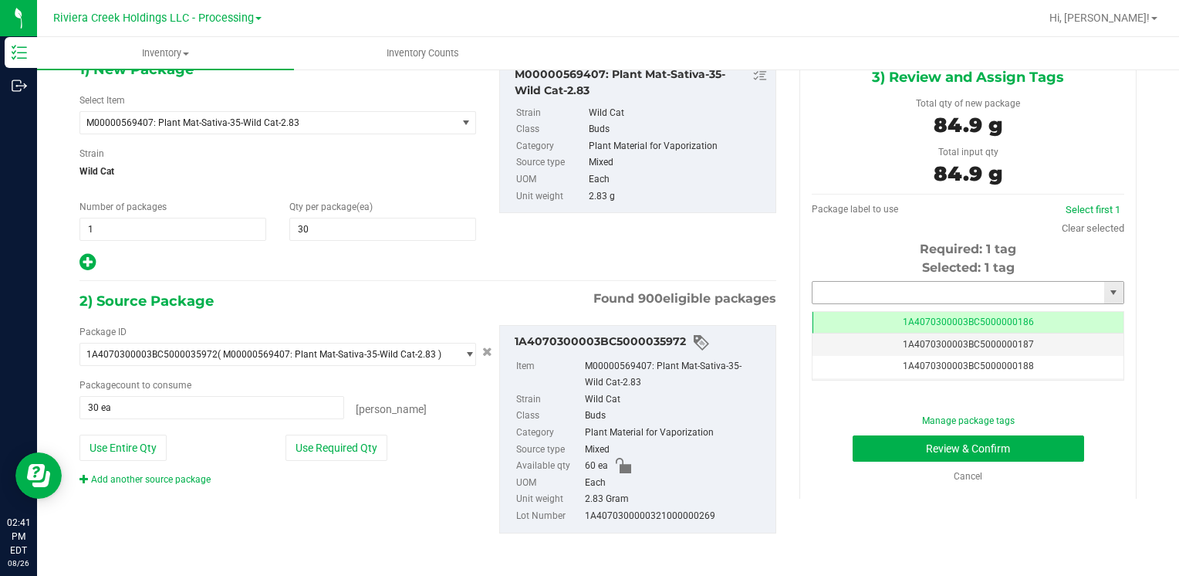
click at [871, 293] on input "text" at bounding box center [959, 293] width 292 height 22
click at [861, 313] on li "1A4070300003BC5000036539" at bounding box center [958, 318] width 307 height 23
type input "1A4070300003BC5000036539"
click at [1030, 443] on button "Review & Confirm" at bounding box center [969, 448] width 232 height 26
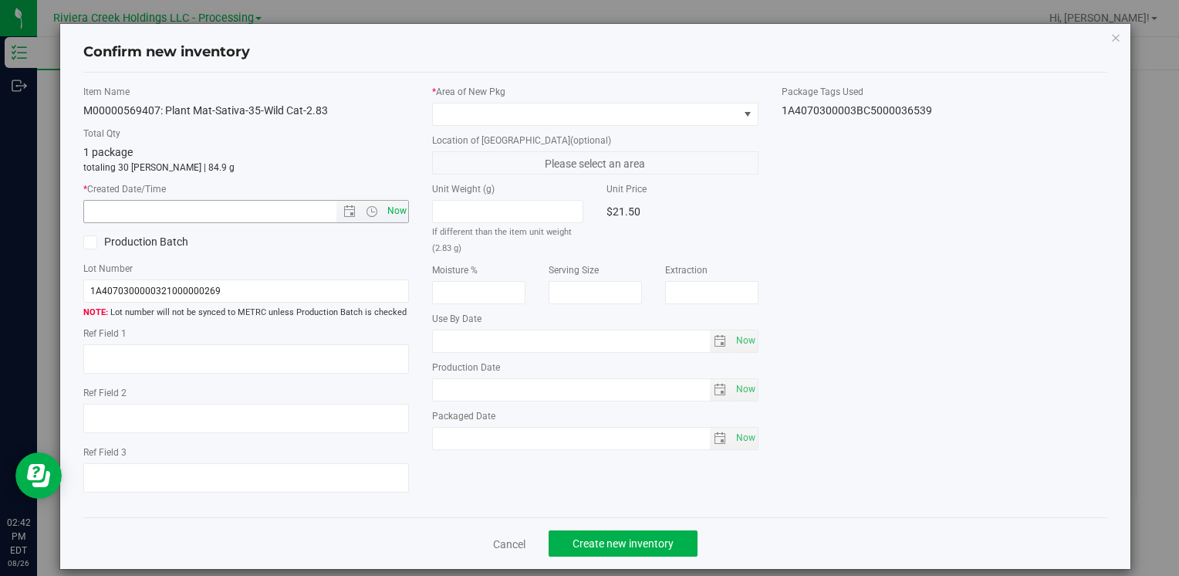
click at [401, 205] on span "Now" at bounding box center [397, 211] width 26 height 22
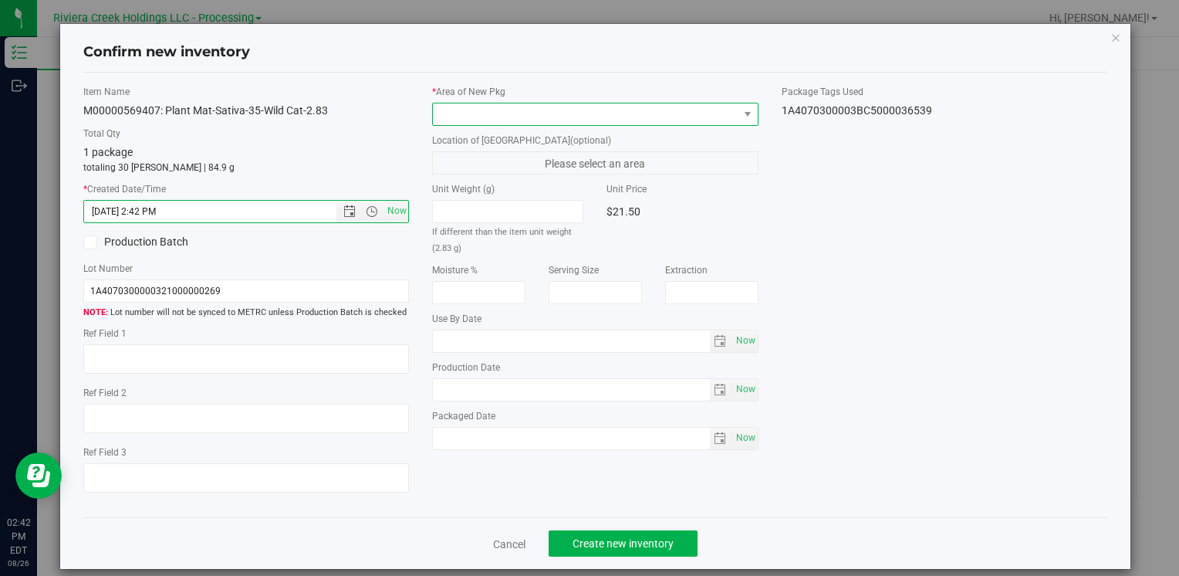
click at [525, 111] on span at bounding box center [585, 114] width 305 height 22
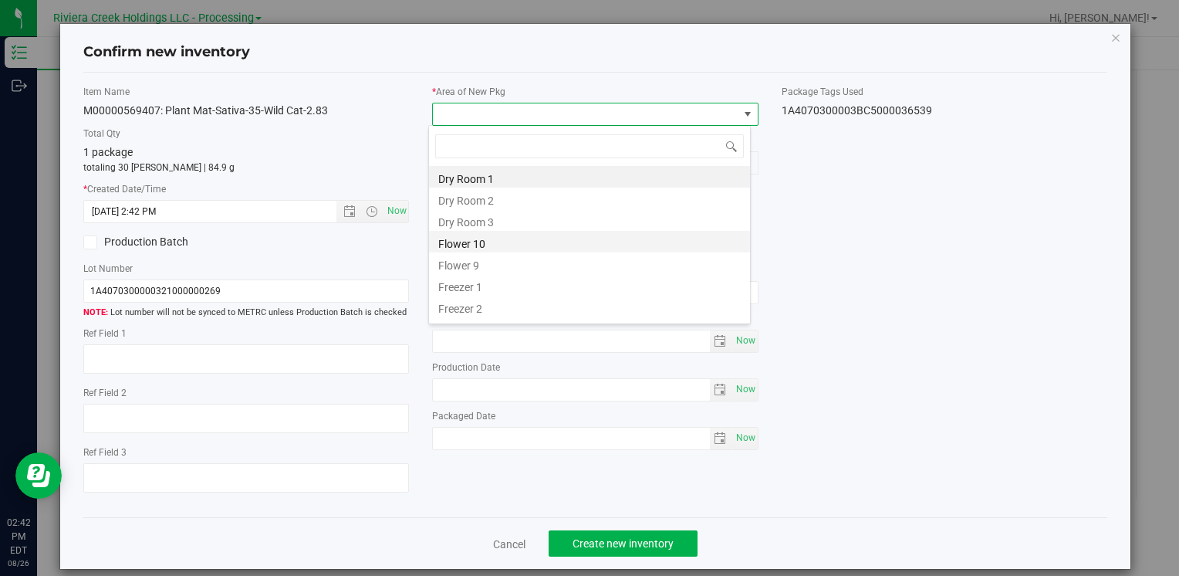
click at [495, 241] on li "Flower 10" at bounding box center [589, 242] width 321 height 22
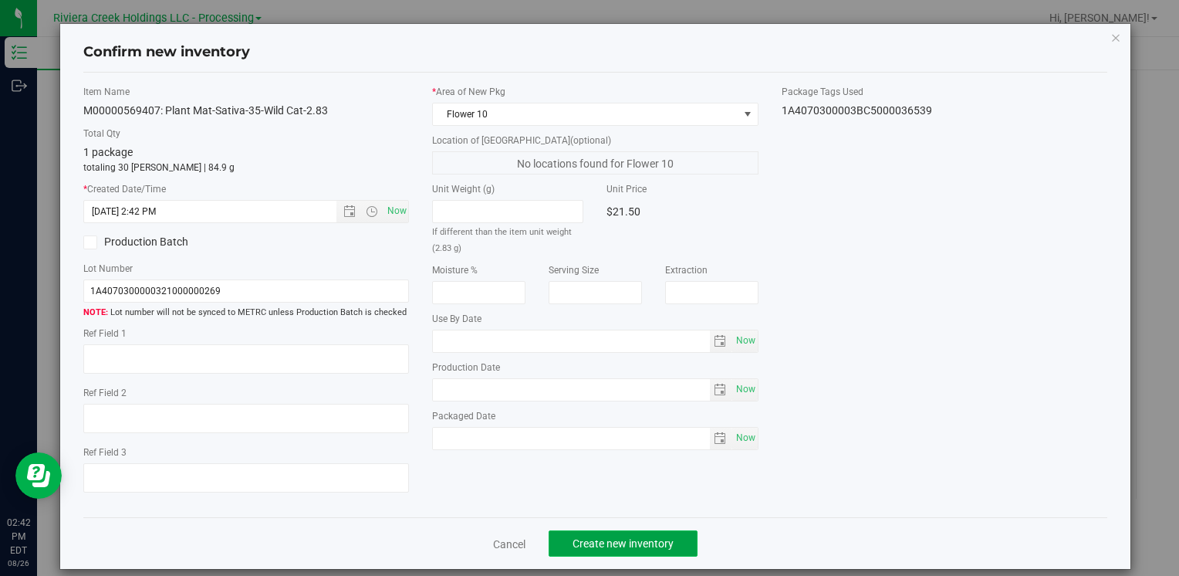
click at [655, 537] on span "Create new inventory" at bounding box center [623, 543] width 101 height 12
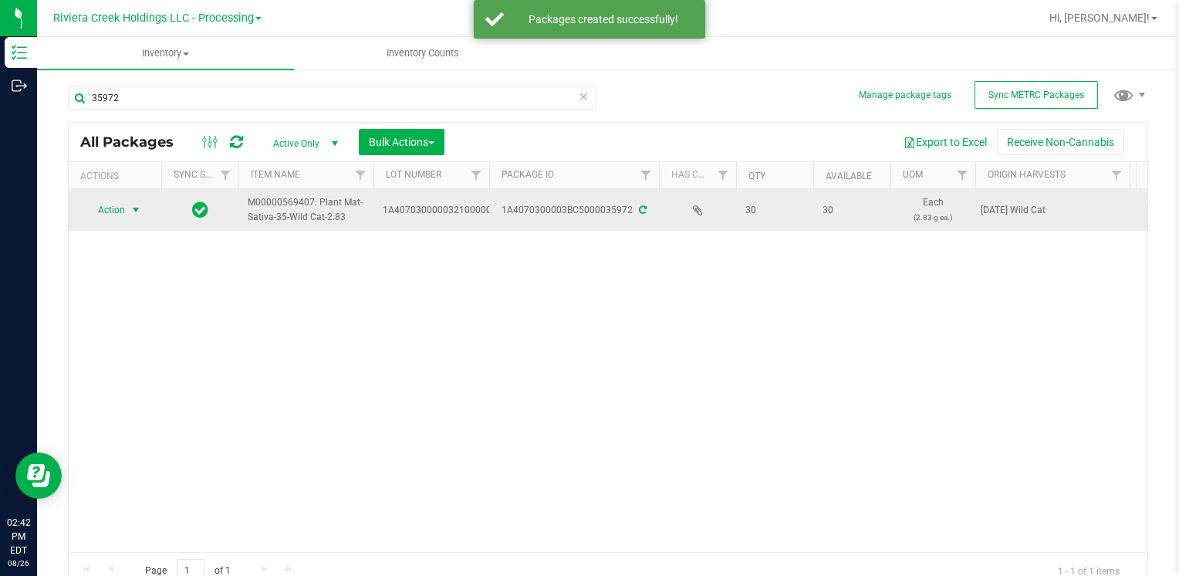
click at [116, 215] on span "Action" at bounding box center [105, 210] width 42 height 22
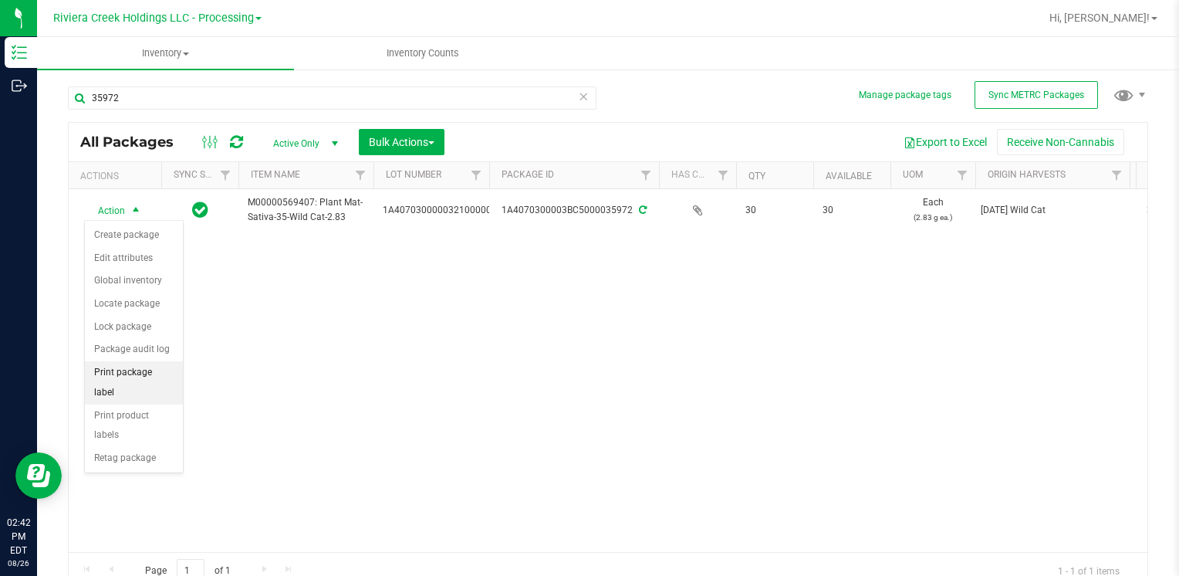
click at [166, 365] on li "Print package label" at bounding box center [134, 382] width 98 height 42
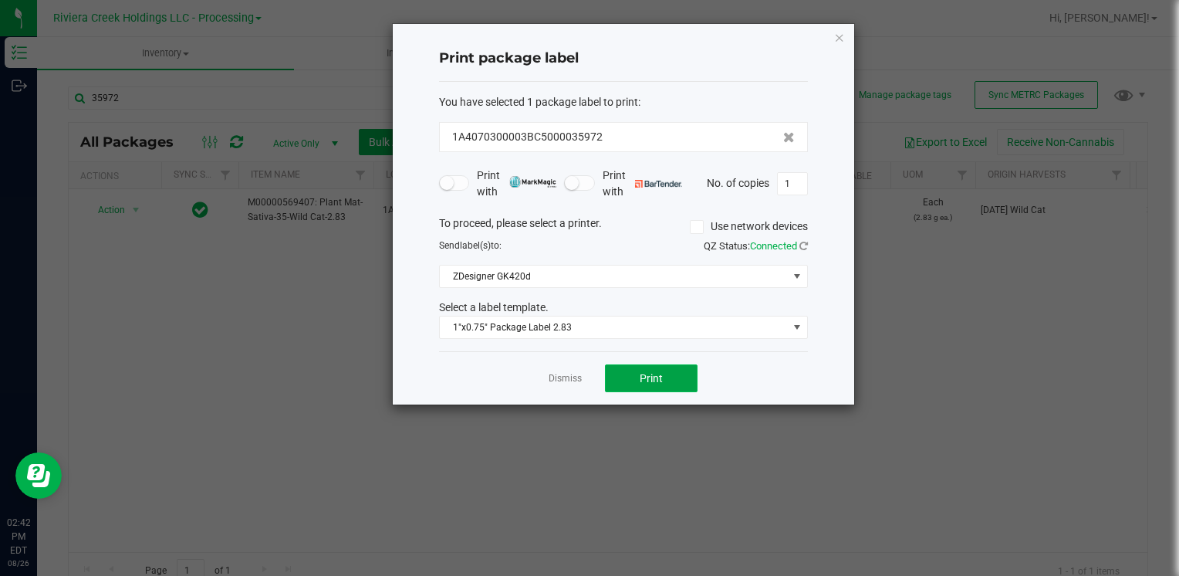
click at [647, 375] on span "Print" at bounding box center [651, 378] width 23 height 12
click at [840, 33] on icon "button" at bounding box center [839, 37] width 11 height 19
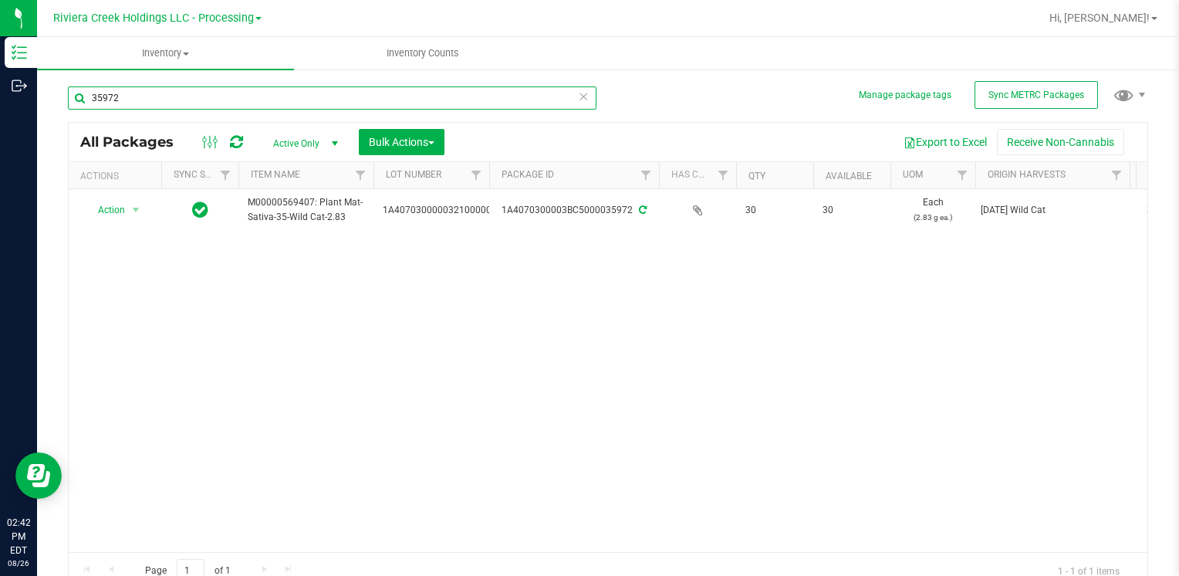
click at [145, 104] on input "35972" at bounding box center [332, 97] width 529 height 23
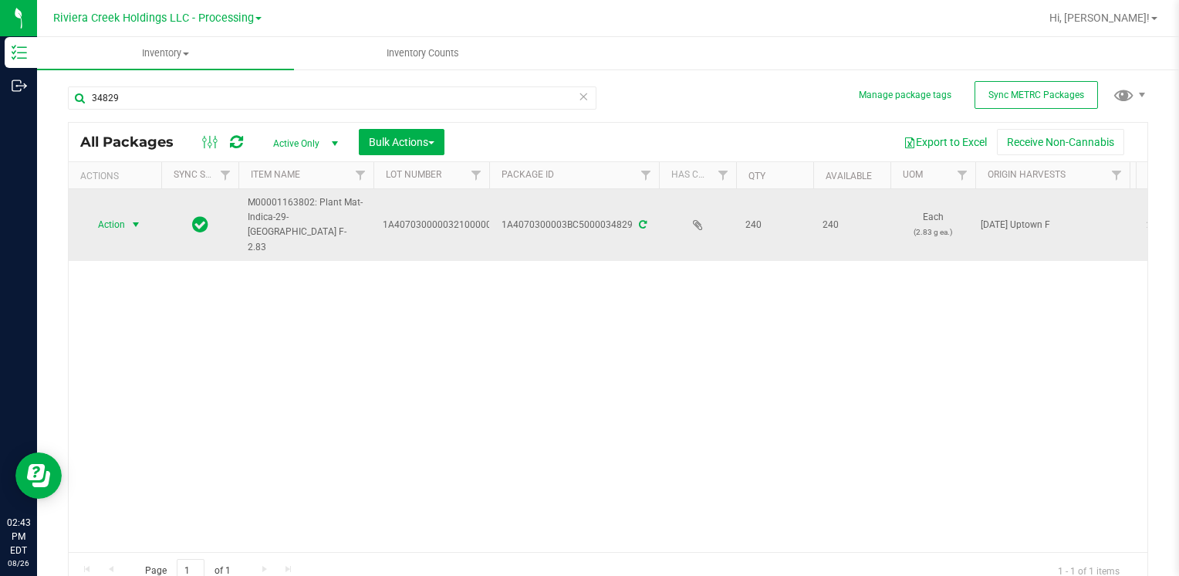
click at [123, 214] on span "Action" at bounding box center [105, 225] width 42 height 22
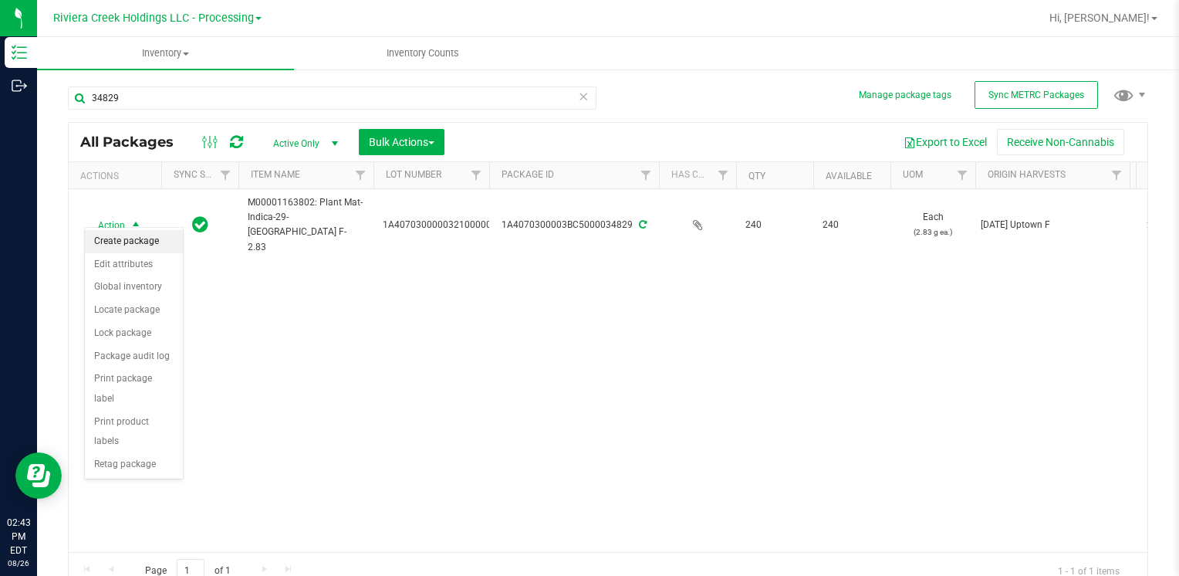
click at [136, 234] on li "Create package" at bounding box center [134, 241] width 98 height 23
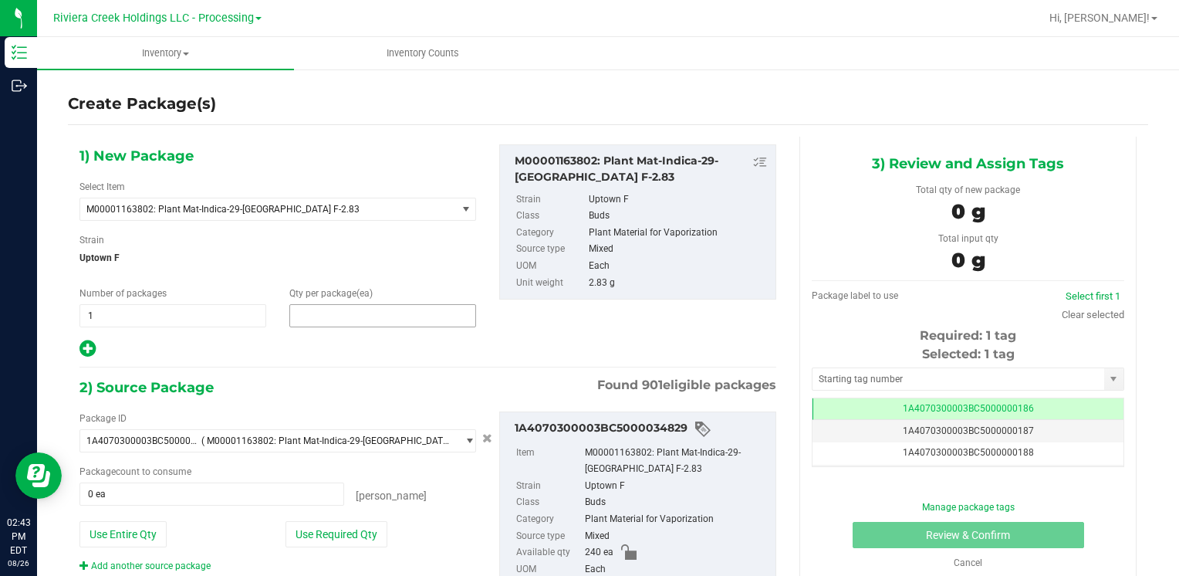
click at [370, 317] on span at bounding box center [382, 315] width 187 height 23
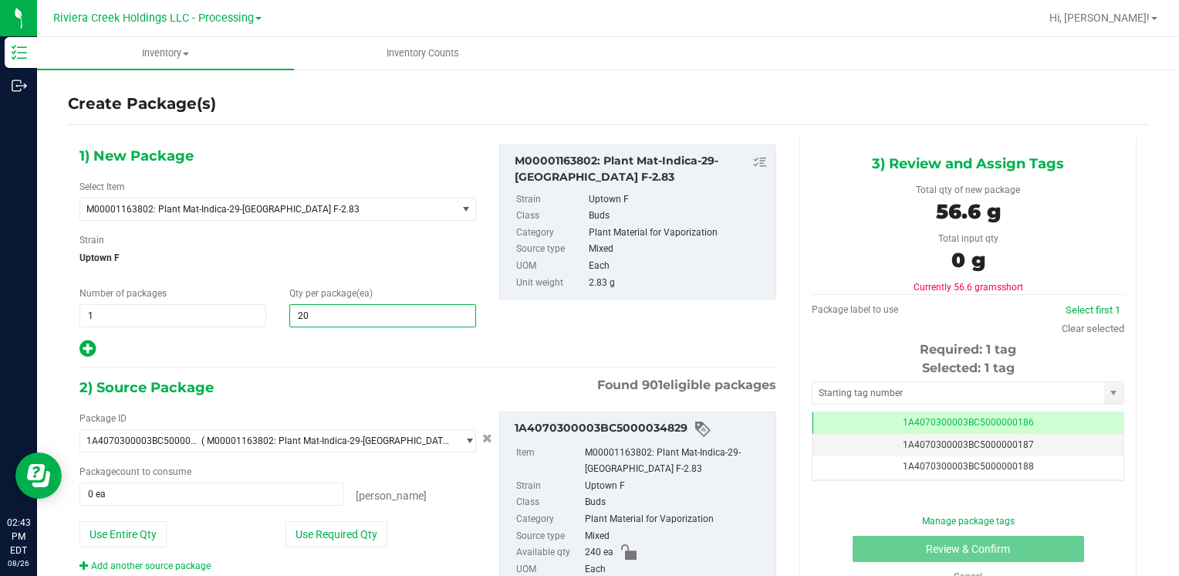
click at [323, 243] on div "Strain Uptown F" at bounding box center [277, 253] width 397 height 41
click at [368, 526] on button "Use Required Qty" at bounding box center [337, 534] width 102 height 26
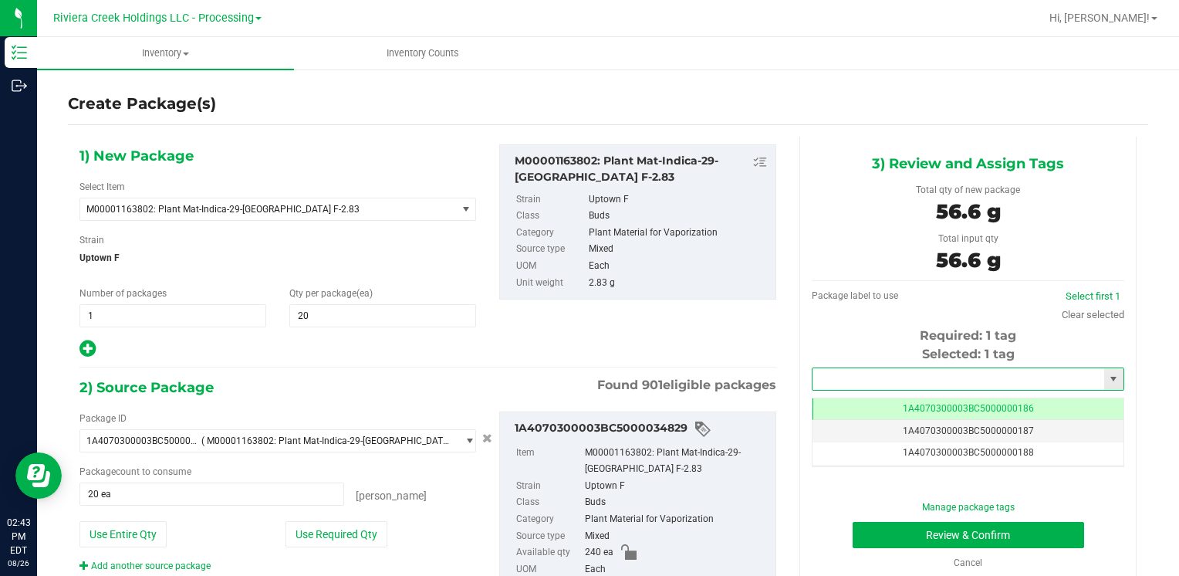
click at [905, 375] on input "text" at bounding box center [959, 379] width 292 height 22
click at [890, 407] on li "1A4070300003BC5000036538" at bounding box center [958, 405] width 307 height 23
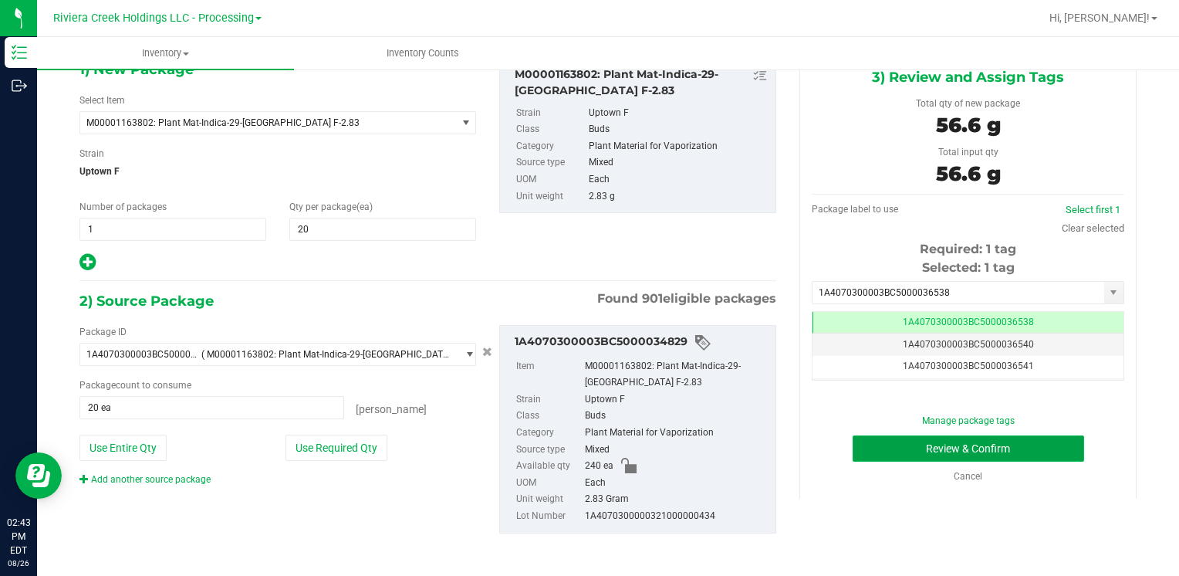
click at [900, 457] on button "Review & Confirm" at bounding box center [969, 448] width 232 height 26
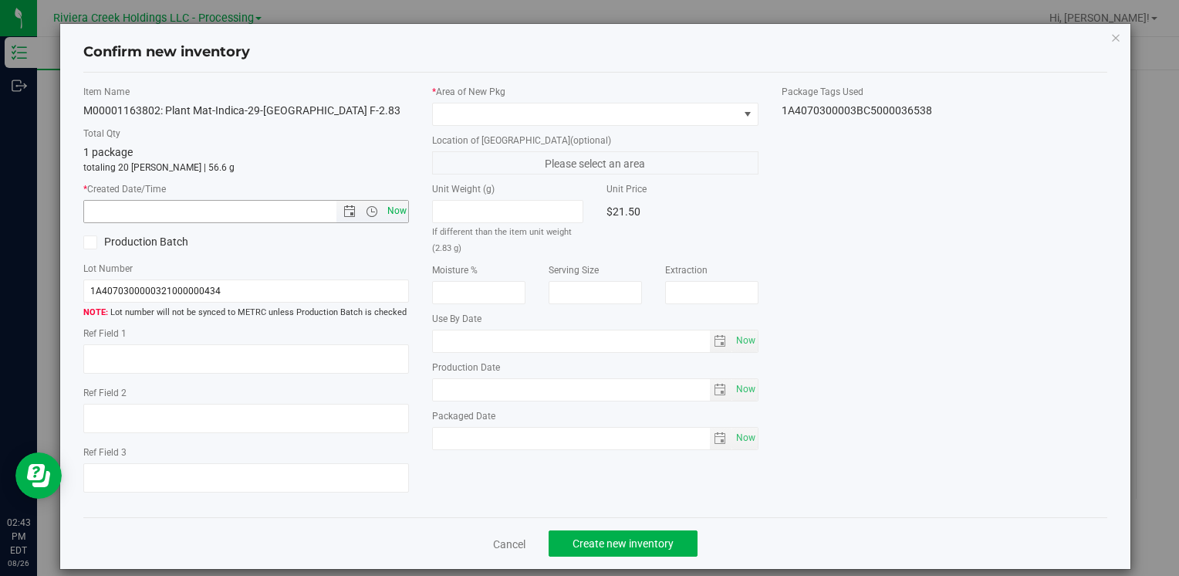
click at [392, 202] on span "Now" at bounding box center [397, 211] width 26 height 22
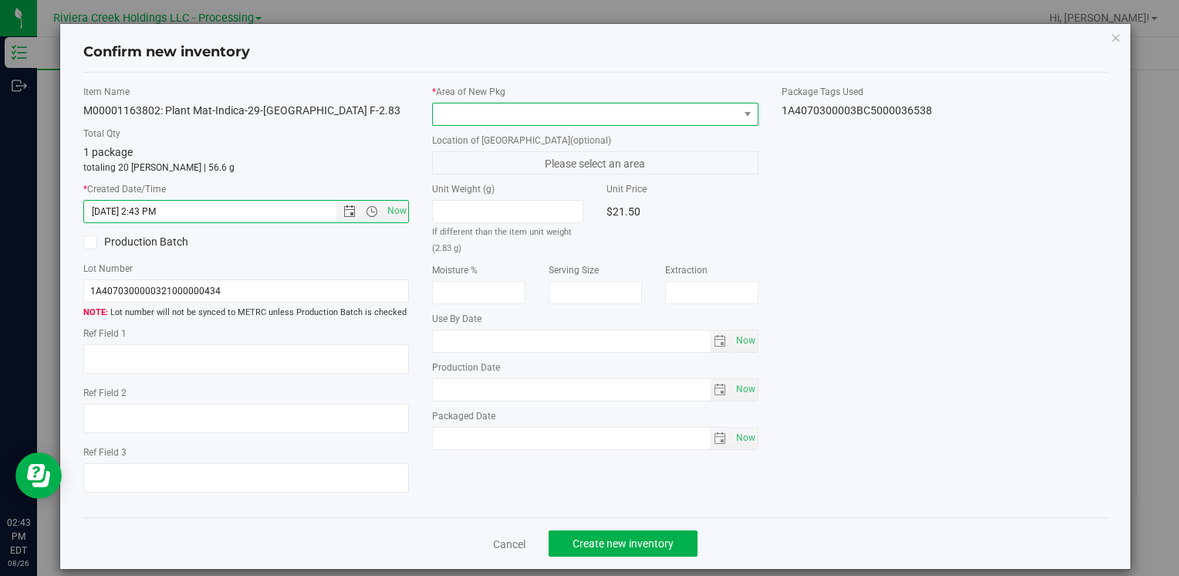
click at [490, 117] on span at bounding box center [585, 114] width 305 height 22
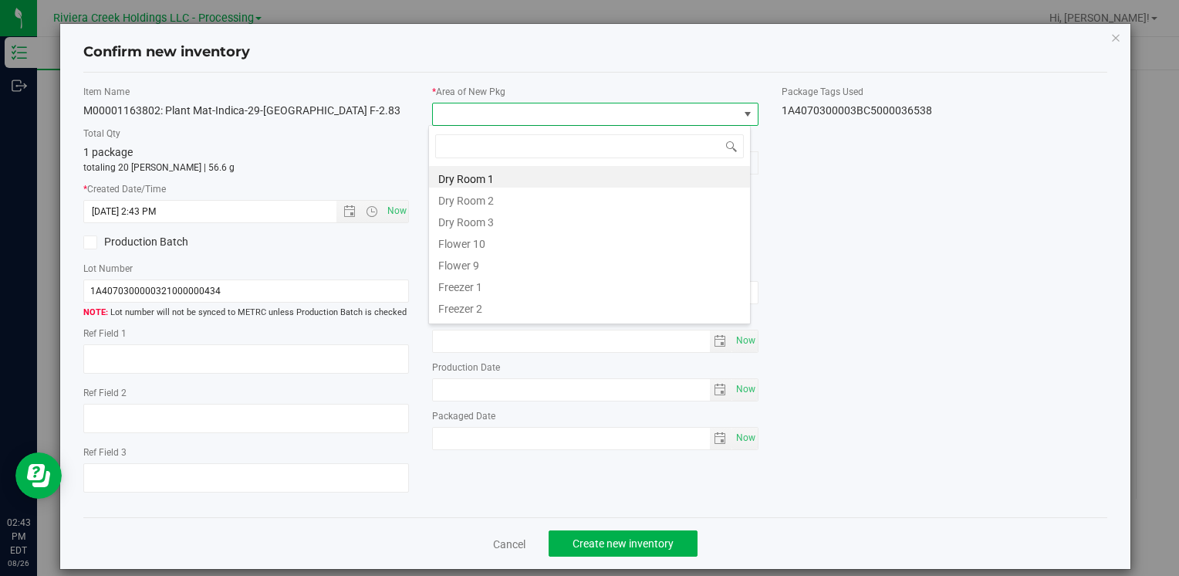
click at [475, 242] on li "Flower 10" at bounding box center [589, 242] width 321 height 22
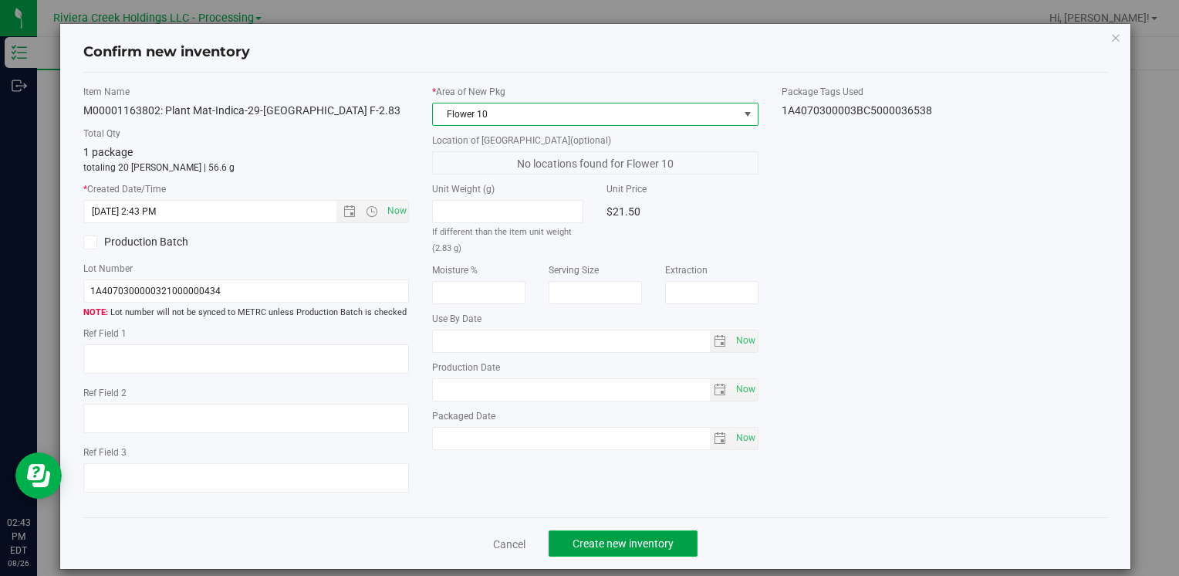
click at [671, 544] on button "Create new inventory" at bounding box center [623, 543] width 149 height 26
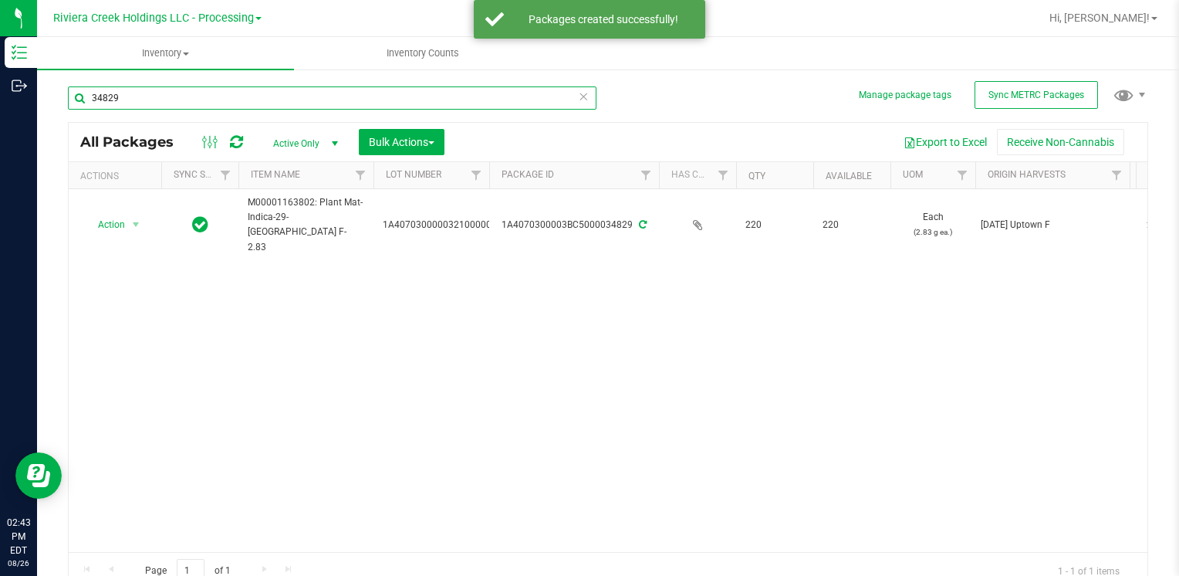
click at [202, 101] on input "34829" at bounding box center [332, 97] width 529 height 23
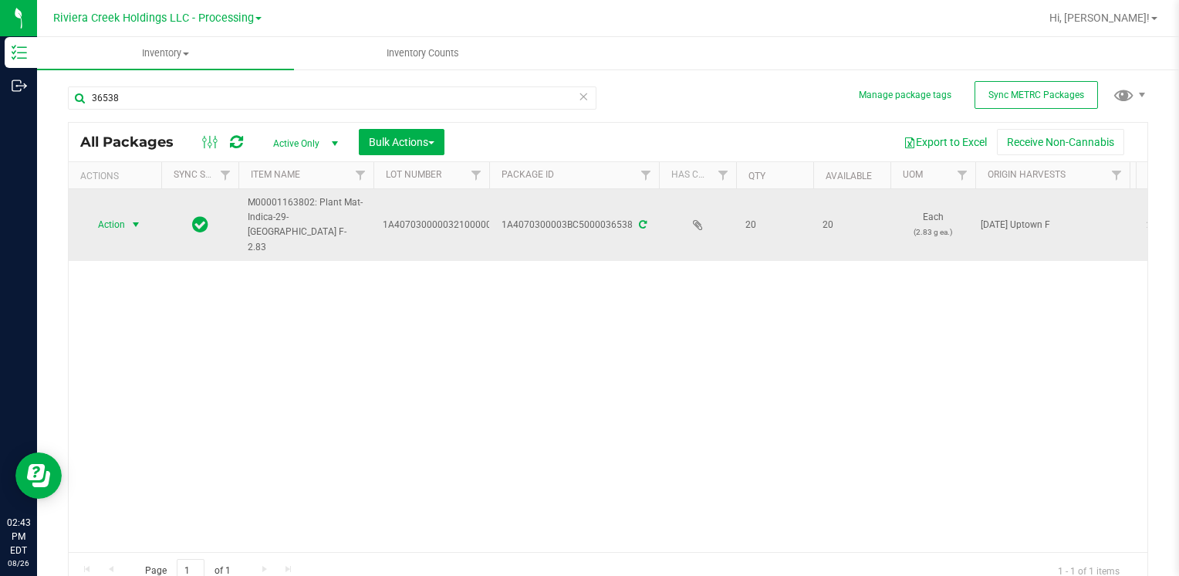
click at [110, 215] on span "Action" at bounding box center [105, 225] width 42 height 22
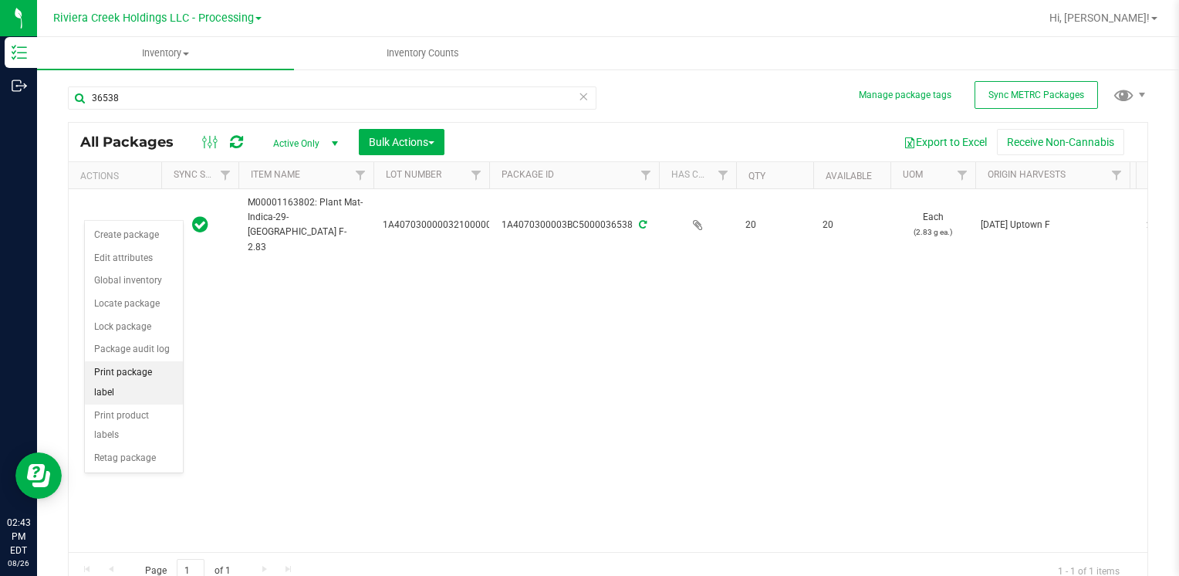
click at [158, 372] on li "Print package label" at bounding box center [134, 382] width 98 height 42
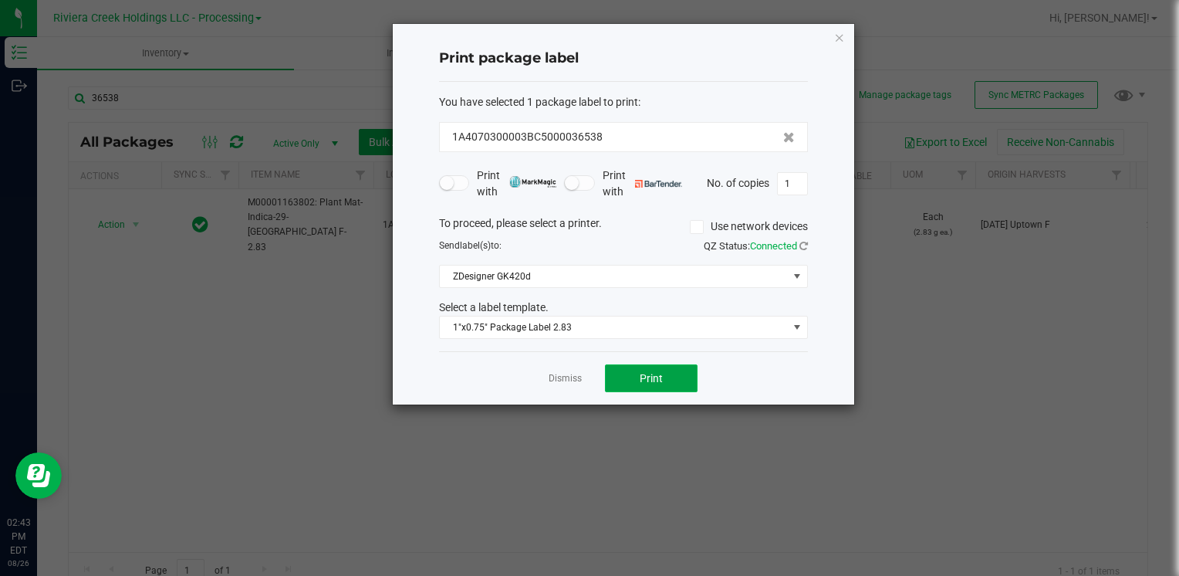
click at [667, 377] on button "Print" at bounding box center [651, 378] width 93 height 28
click at [839, 38] on icon "button" at bounding box center [839, 37] width 11 height 19
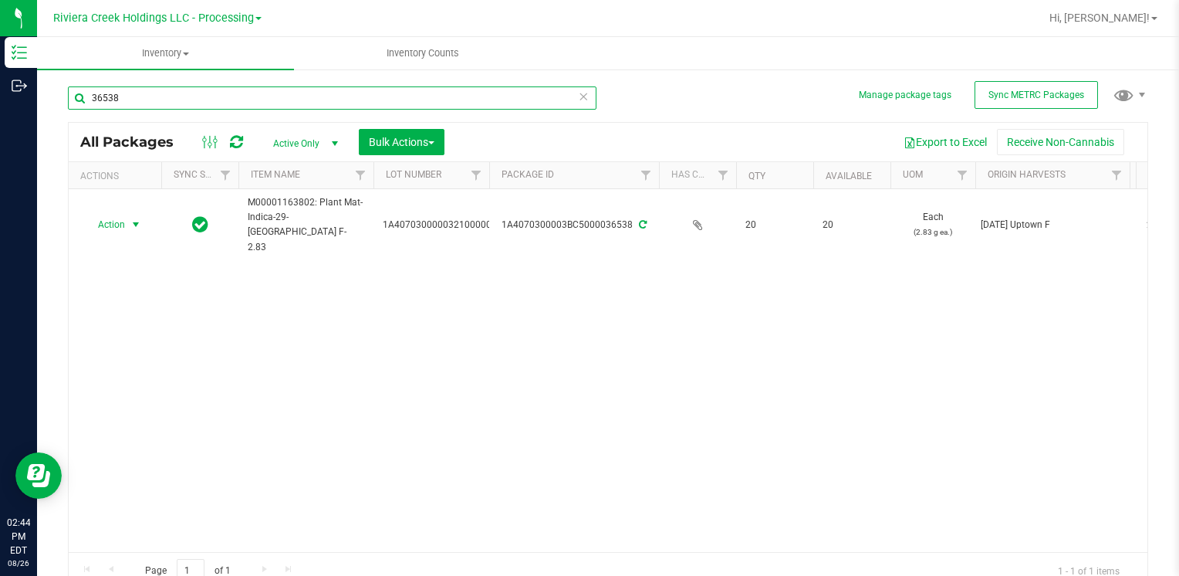
click at [395, 107] on input "36538" at bounding box center [332, 97] width 529 height 23
click at [393, 107] on input "36538" at bounding box center [332, 97] width 529 height 23
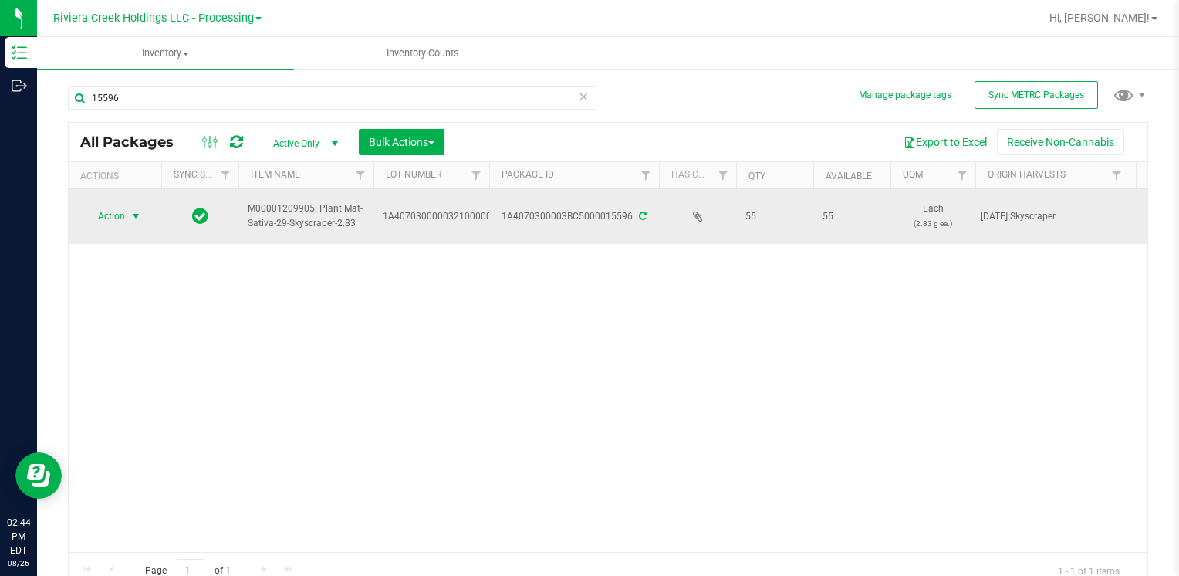
click at [130, 218] on span "select" at bounding box center [136, 216] width 12 height 12
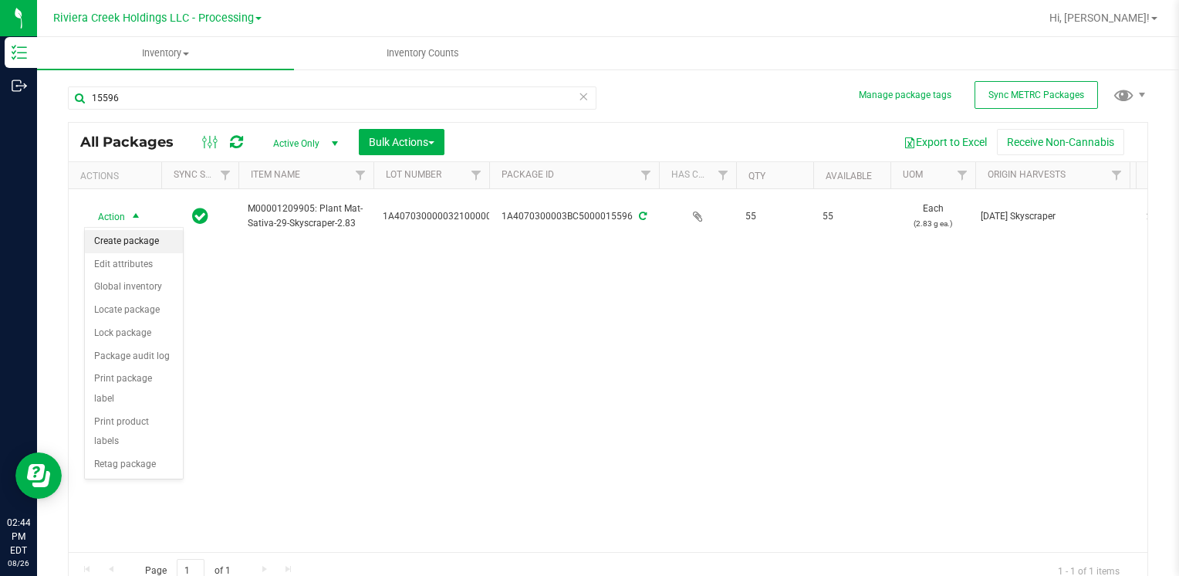
click at [139, 234] on li "Create package" at bounding box center [134, 241] width 98 height 23
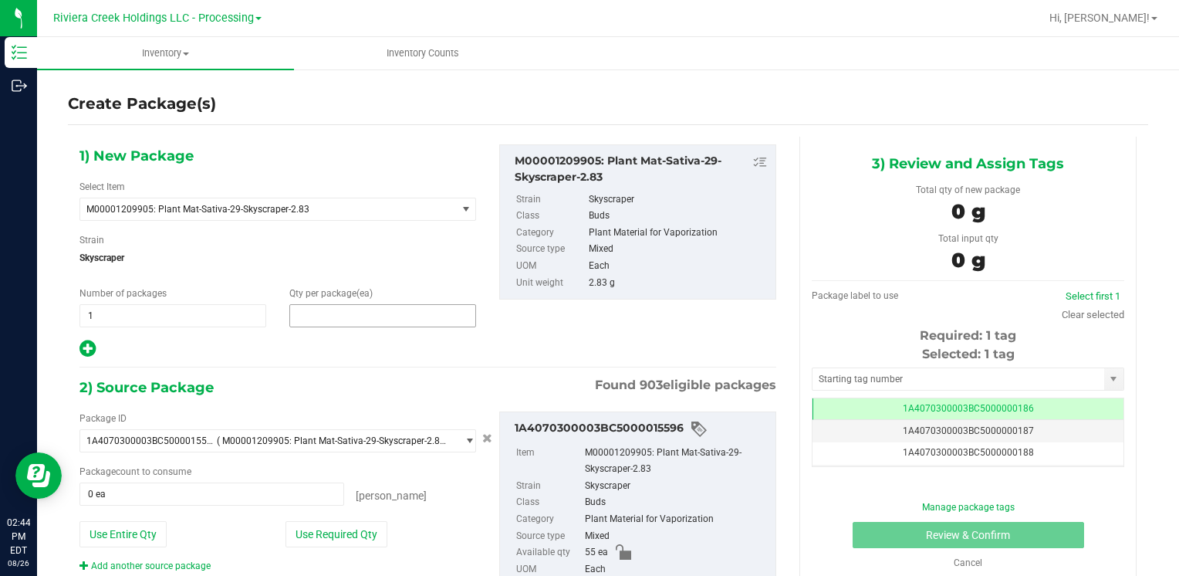
click at [309, 313] on span at bounding box center [382, 315] width 187 height 23
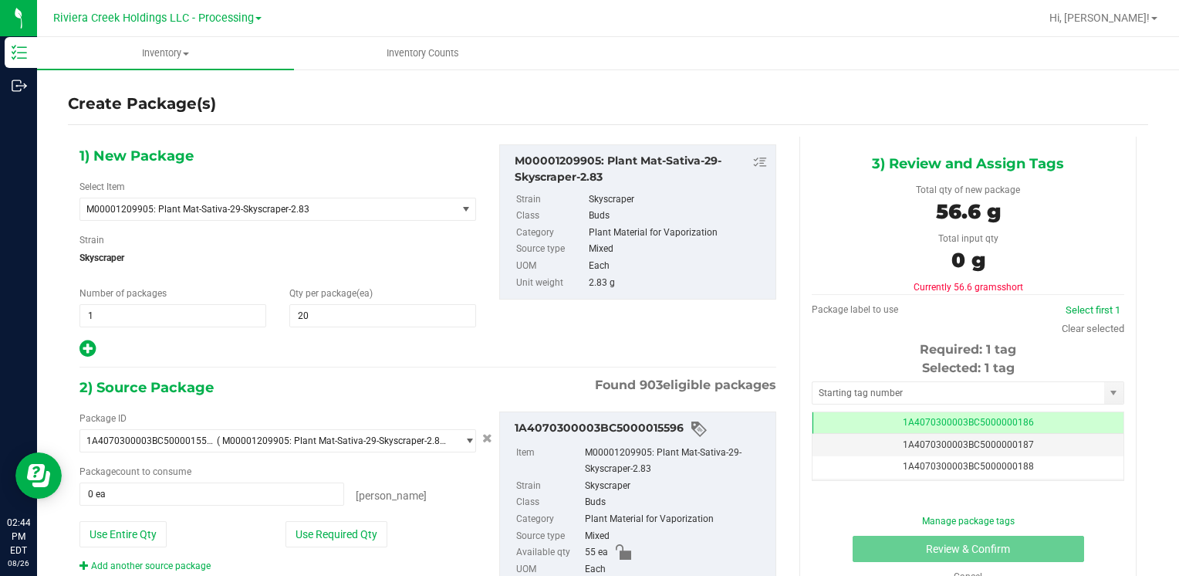
click at [339, 279] on div "1) New Package Select Item M00001209905: Plant Mat-Sativa-29-Skyscraper-2.83 M0…" at bounding box center [278, 251] width 420 height 215
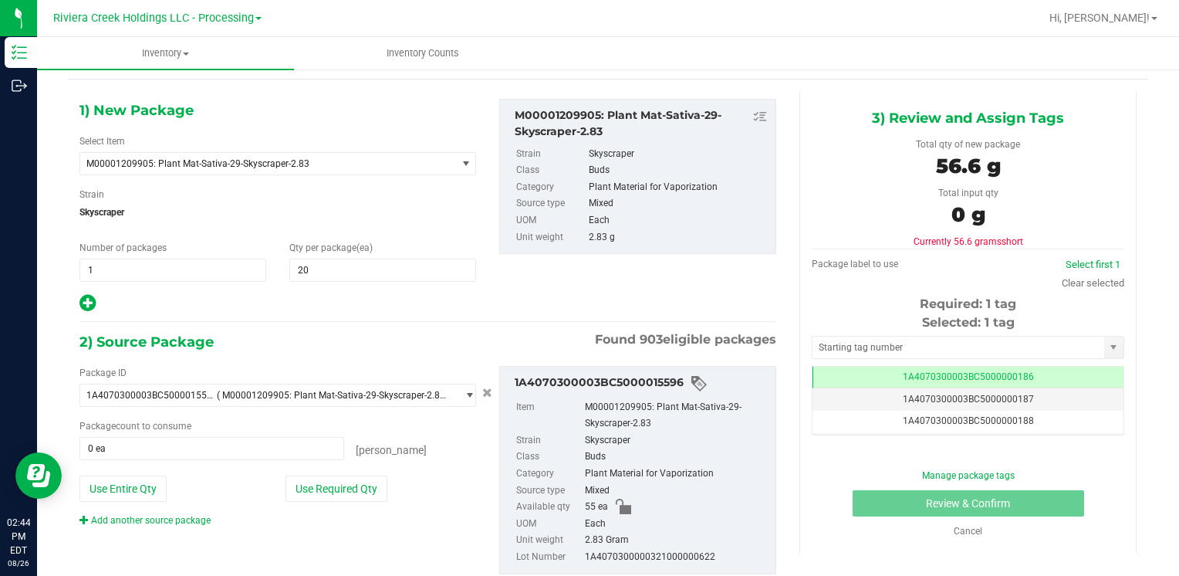
scroll to position [86, 0]
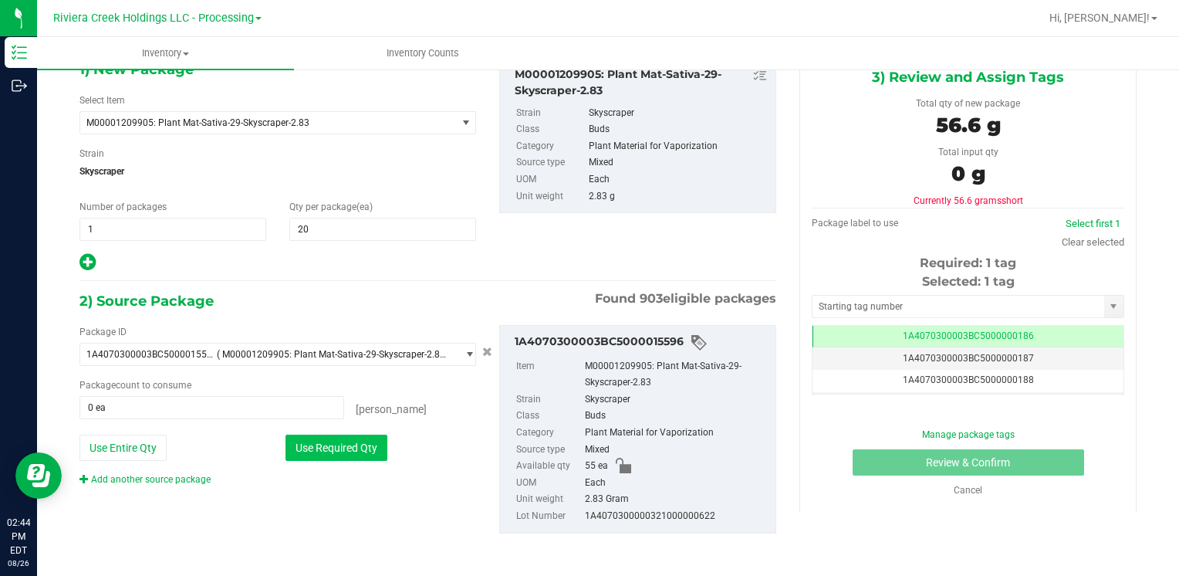
click at [337, 448] on button "Use Required Qty" at bounding box center [337, 448] width 102 height 26
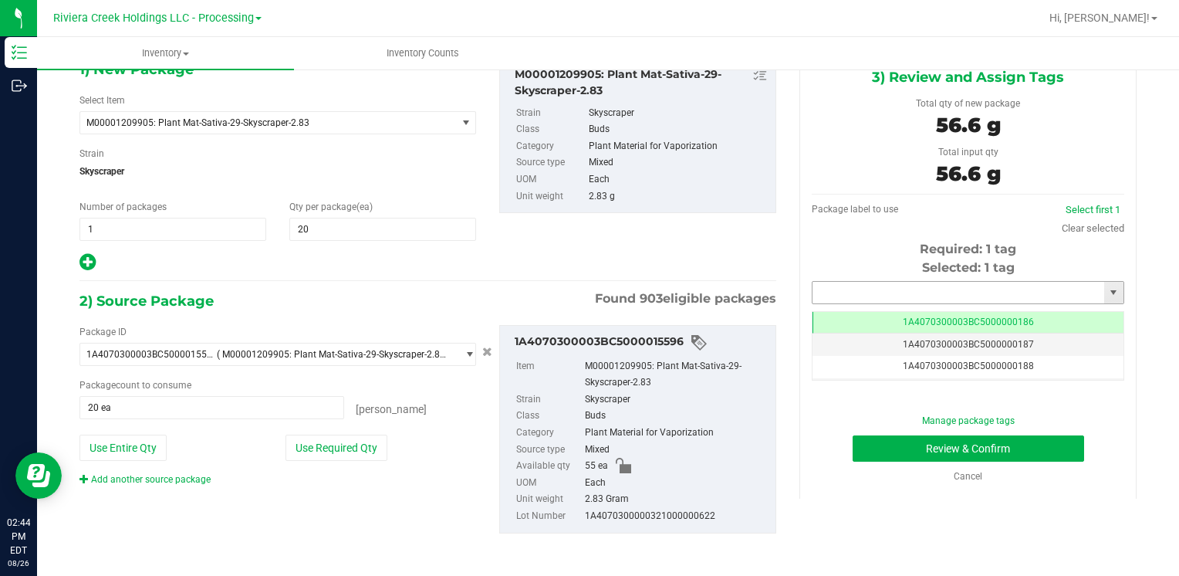
click at [986, 293] on input "text" at bounding box center [959, 293] width 292 height 22
click at [905, 306] on div "1A4070300003BC5000036537 No matching tags" at bounding box center [958, 318] width 309 height 30
click at [901, 313] on li "1A4070300003BC5000036537" at bounding box center [958, 318] width 307 height 23
click at [853, 449] on button "Review & Confirm" at bounding box center [969, 448] width 232 height 26
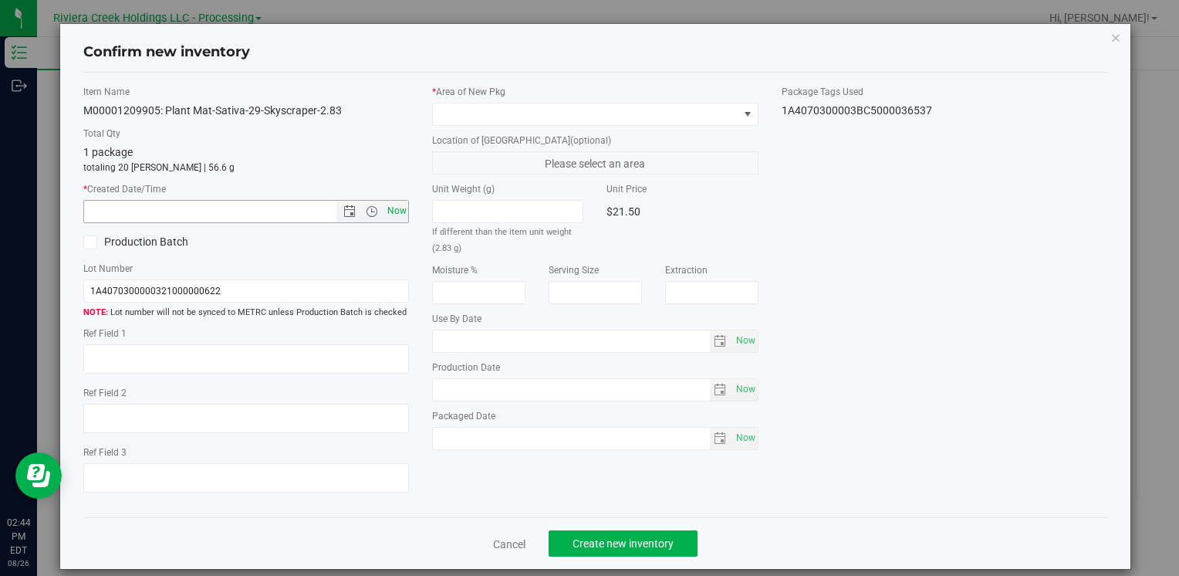
click at [386, 201] on span "Now" at bounding box center [397, 211] width 26 height 22
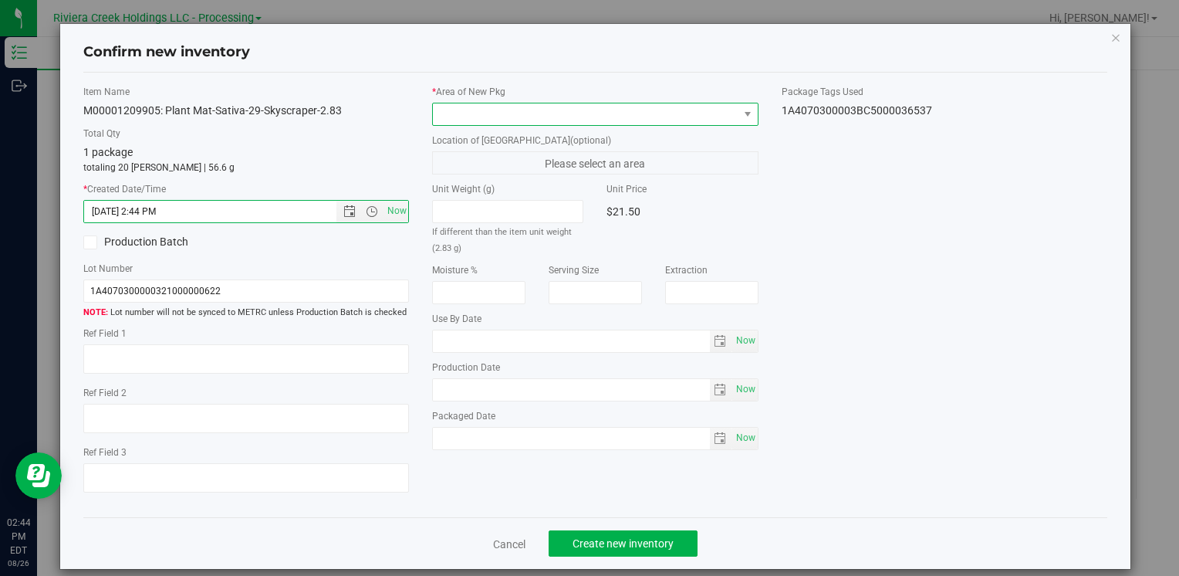
click at [544, 116] on span at bounding box center [585, 114] width 305 height 22
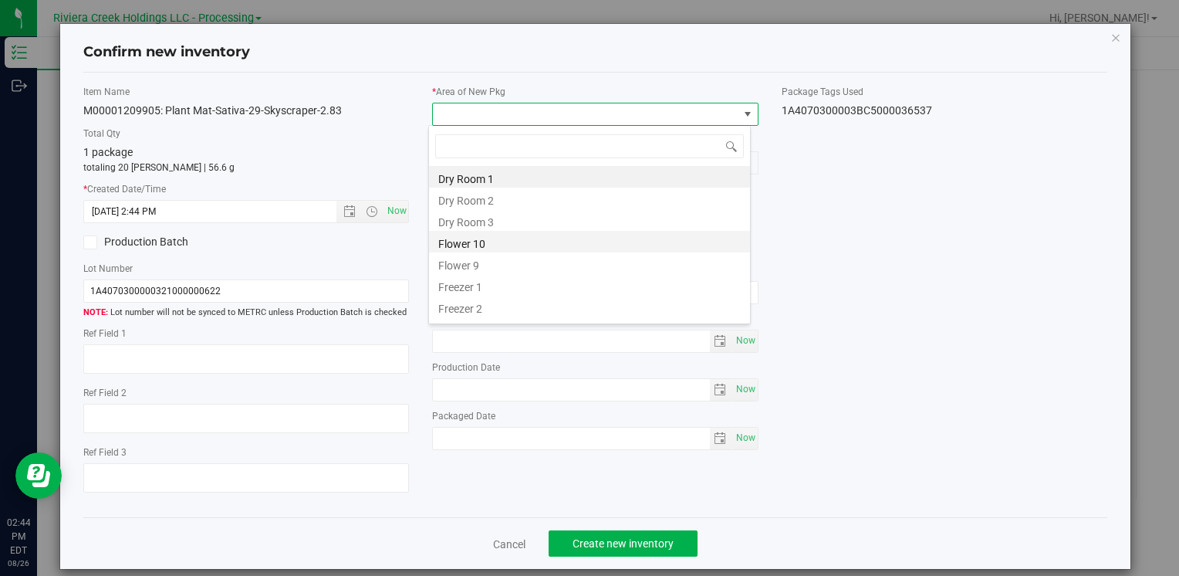
click at [504, 233] on li "Flower 10" at bounding box center [589, 242] width 321 height 22
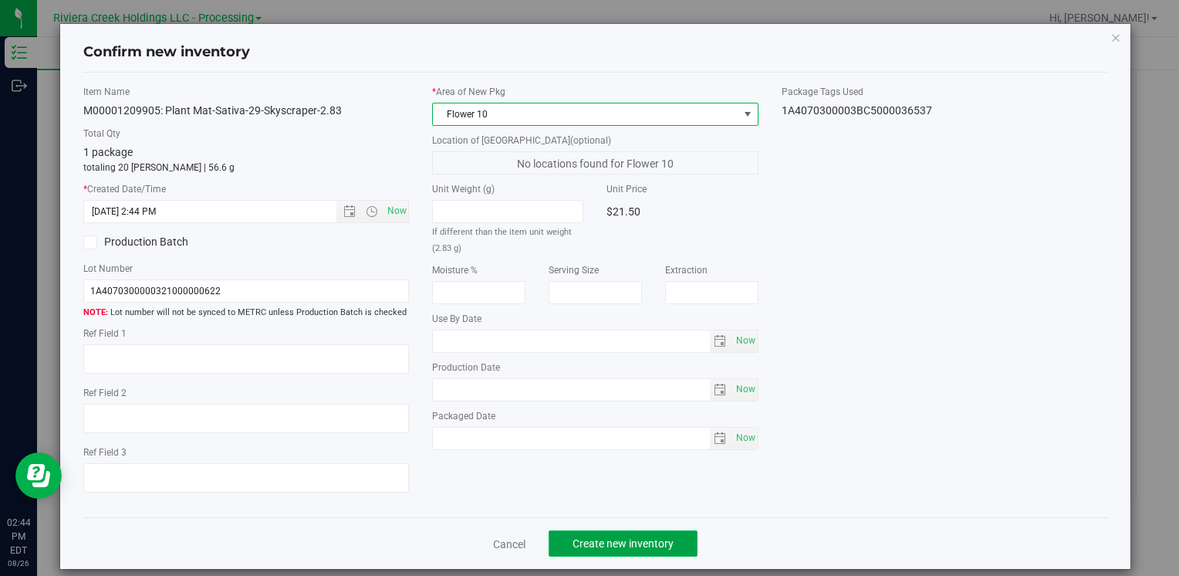
click at [678, 533] on button "Create new inventory" at bounding box center [623, 543] width 149 height 26
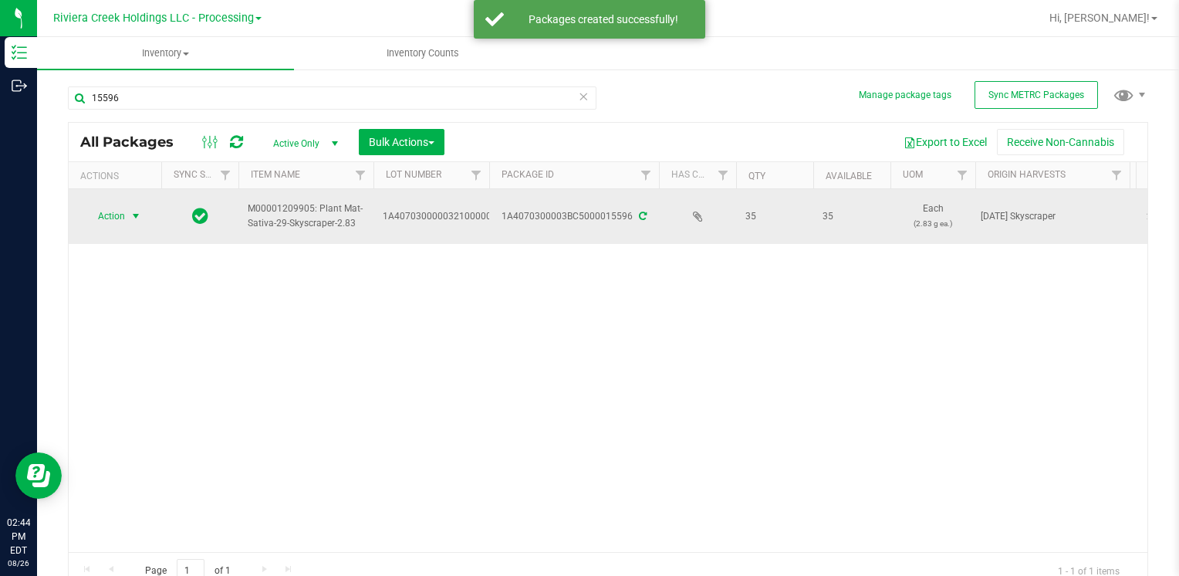
click at [118, 213] on span "Action" at bounding box center [105, 216] width 42 height 22
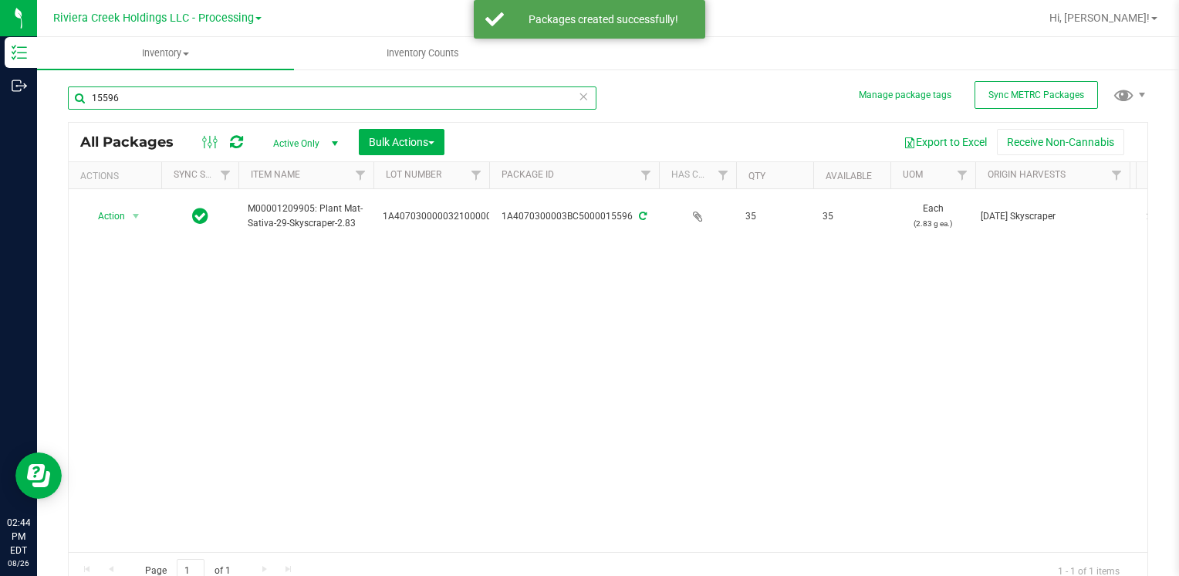
click at [250, 94] on input "15596" at bounding box center [332, 97] width 529 height 23
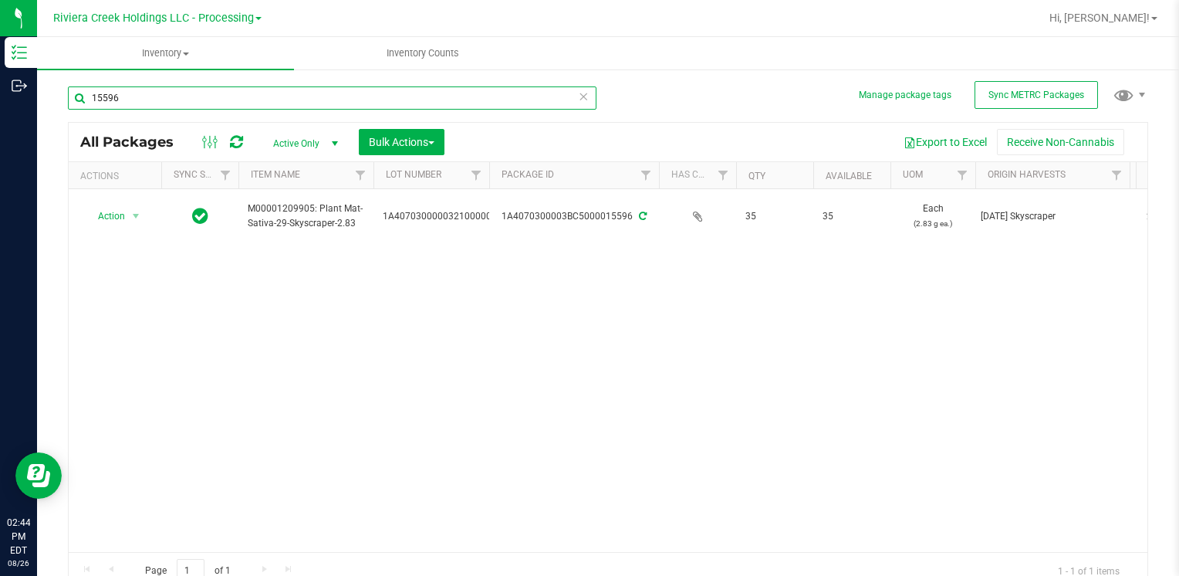
click at [250, 94] on input "15596" at bounding box center [332, 97] width 529 height 23
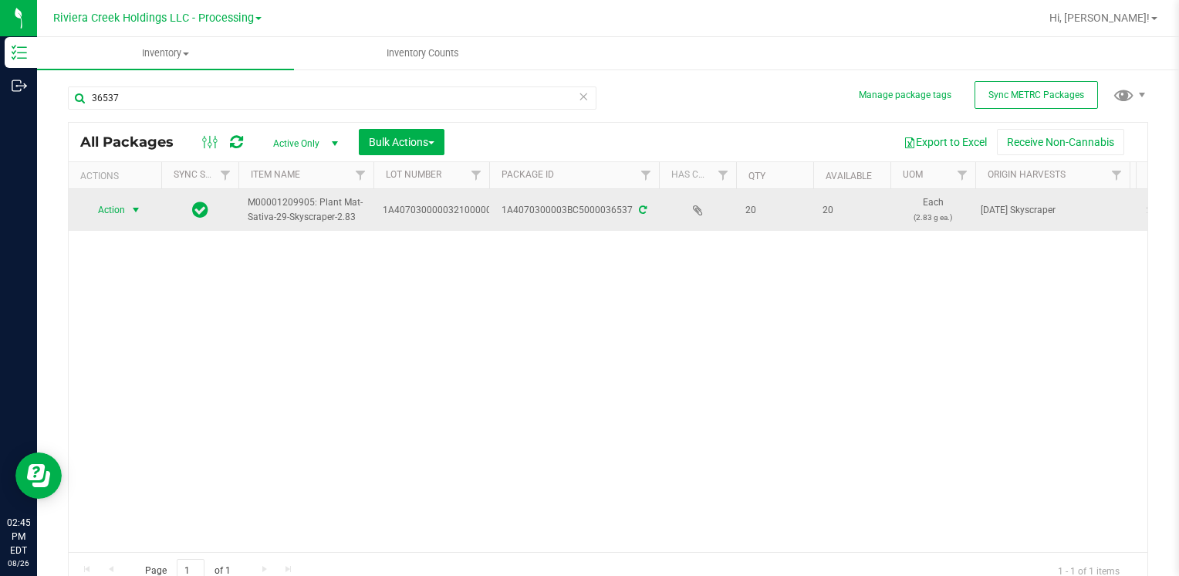
click at [107, 218] on span "Action" at bounding box center [105, 210] width 42 height 22
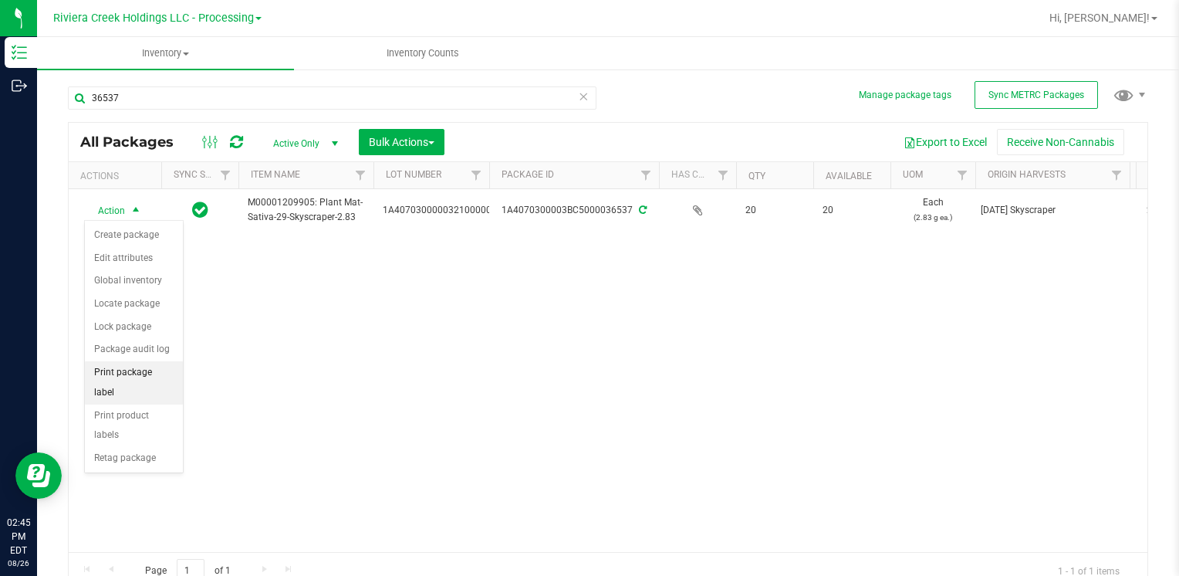
click at [151, 371] on li "Print package label" at bounding box center [134, 382] width 98 height 42
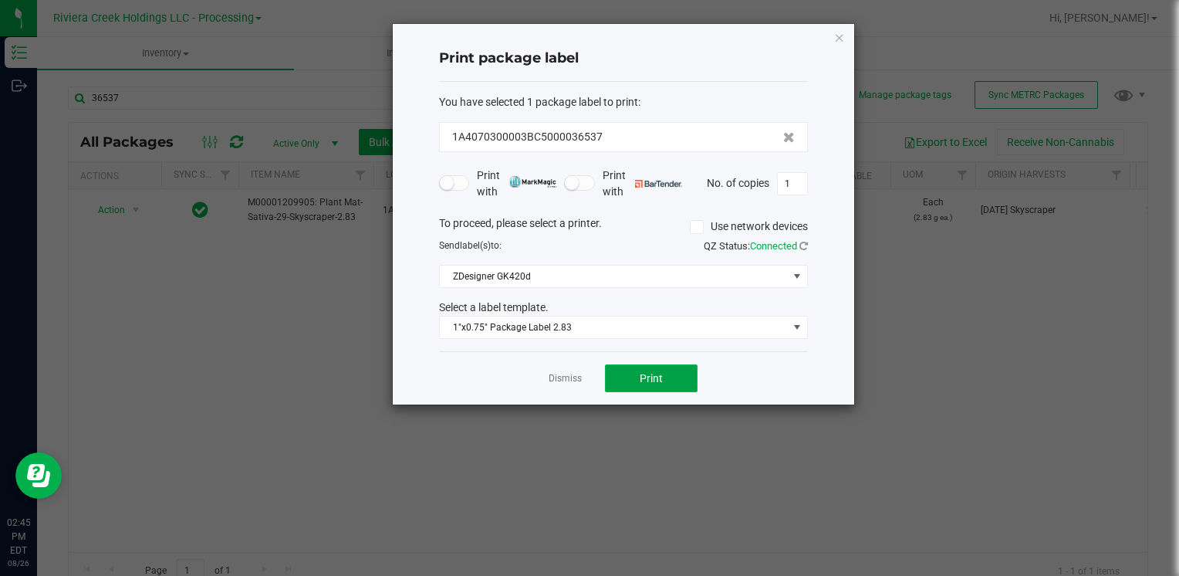
click at [638, 389] on button "Print" at bounding box center [651, 378] width 93 height 28
click at [830, 33] on div "Print package label You have selected 1 package label to print : 1A4070300003BC…" at bounding box center [624, 214] width 462 height 381
click at [834, 36] on icon "button" at bounding box center [839, 37] width 11 height 19
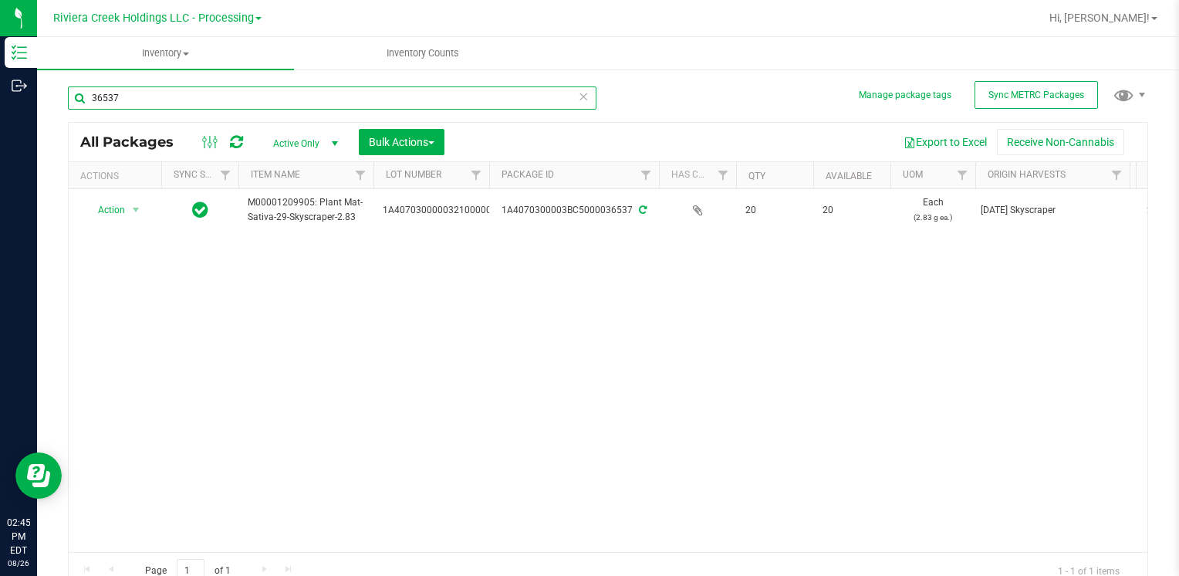
click at [259, 105] on input "36537" at bounding box center [332, 97] width 529 height 23
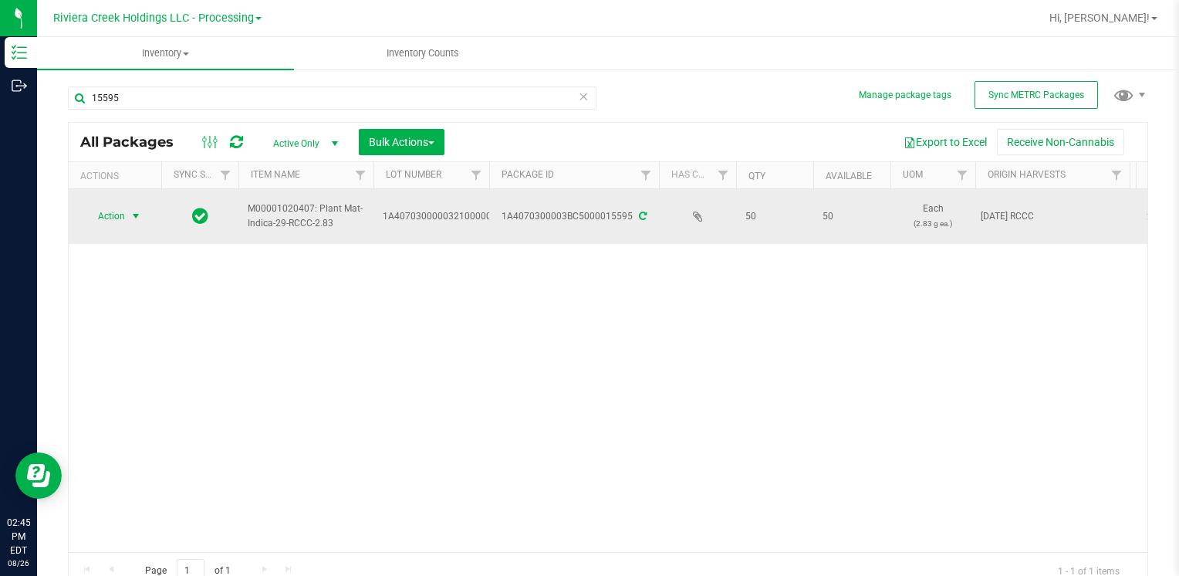
click at [106, 219] on span "Action" at bounding box center [105, 216] width 42 height 22
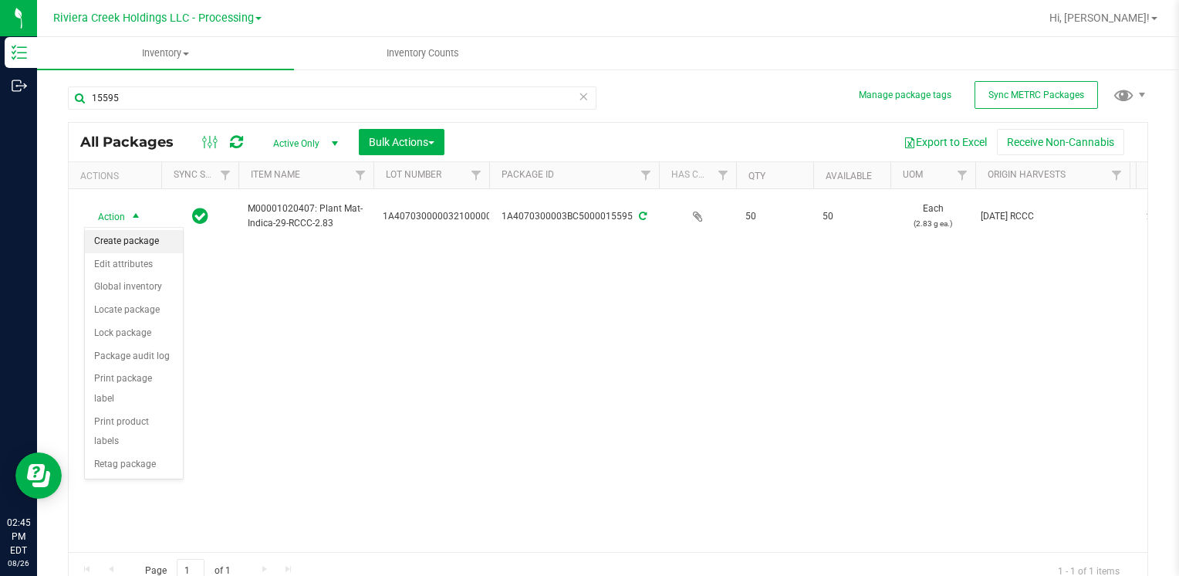
click at [132, 236] on li "Create package" at bounding box center [134, 241] width 98 height 23
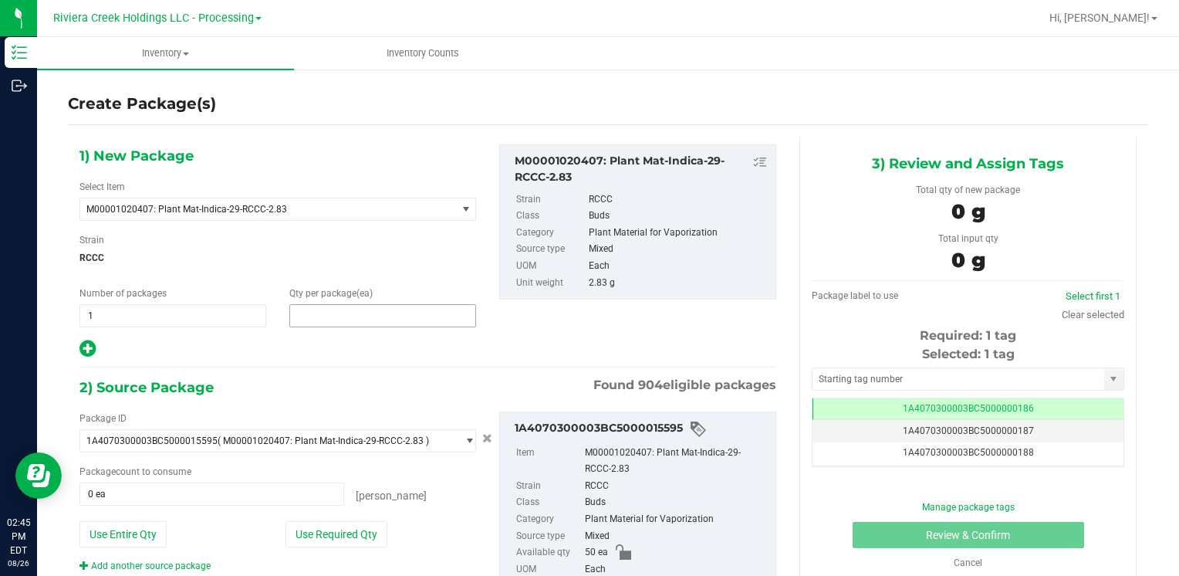
click at [377, 316] on span at bounding box center [382, 315] width 187 height 23
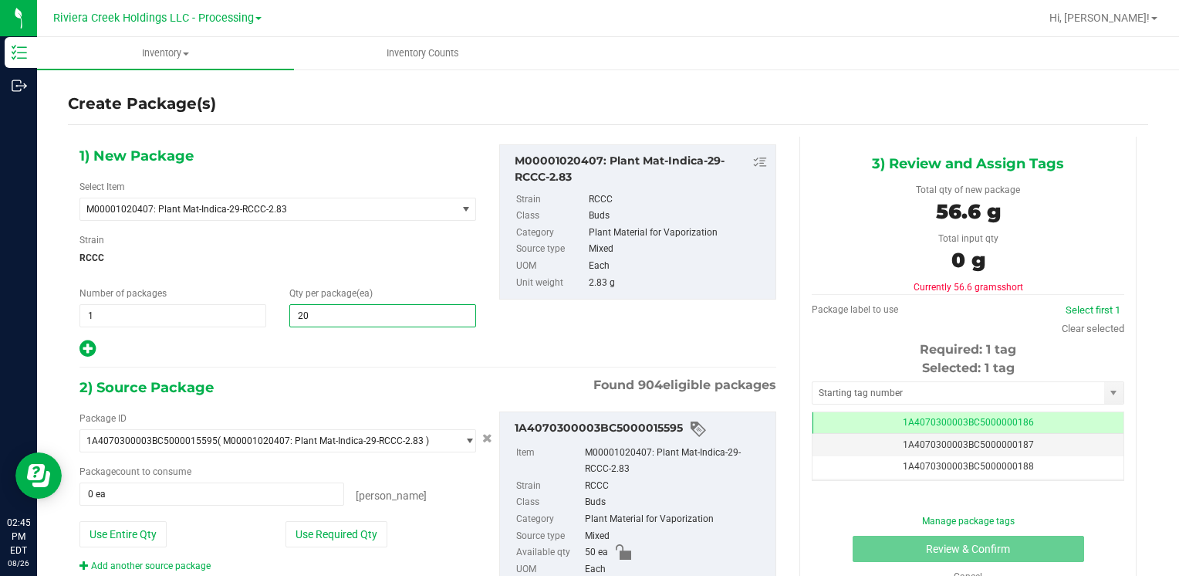
click at [343, 278] on div "1) New Package Select Item M00001020407: Plant Mat-Indica-29-RCCC-2.83 M0000001…" at bounding box center [278, 251] width 420 height 215
click at [325, 527] on button "Use Required Qty" at bounding box center [337, 534] width 102 height 26
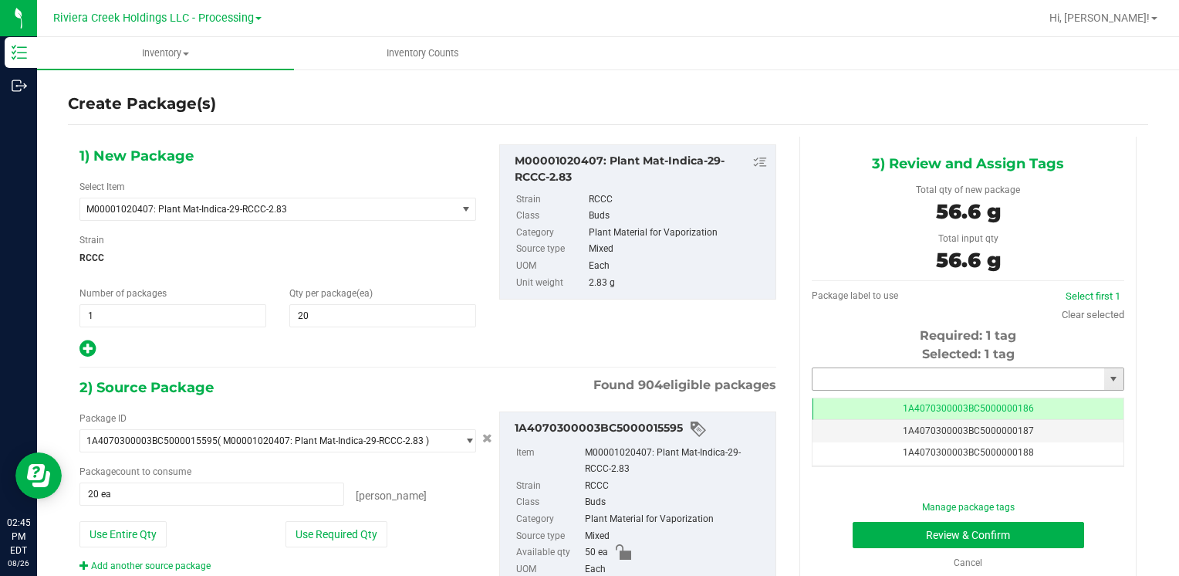
click at [904, 378] on input "text" at bounding box center [959, 379] width 292 height 22
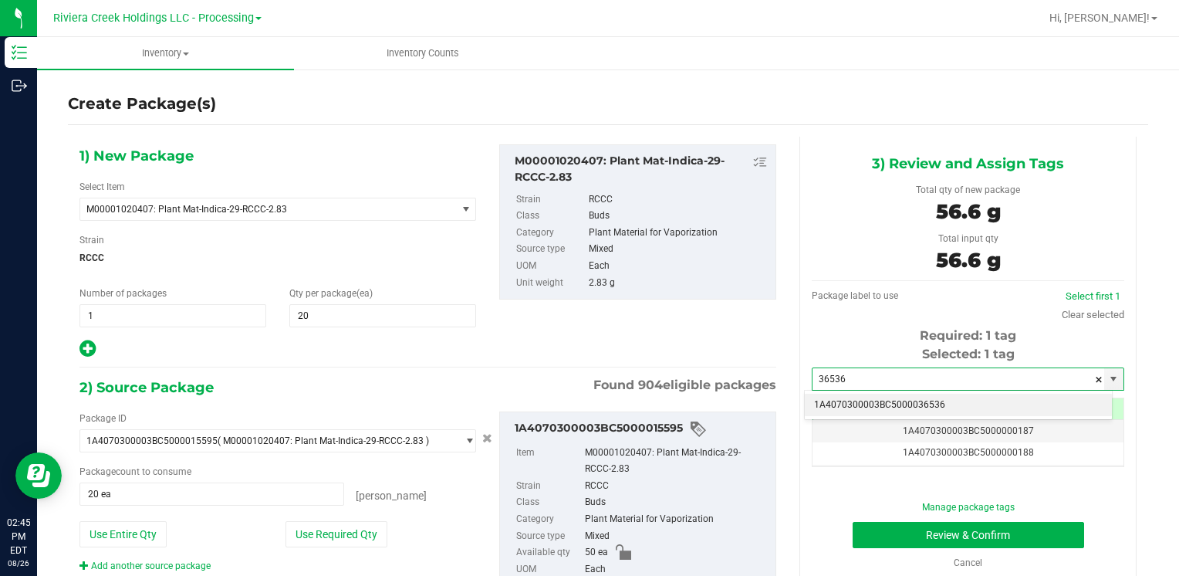
click at [882, 397] on li "1A4070300003BC5000036536" at bounding box center [958, 405] width 307 height 23
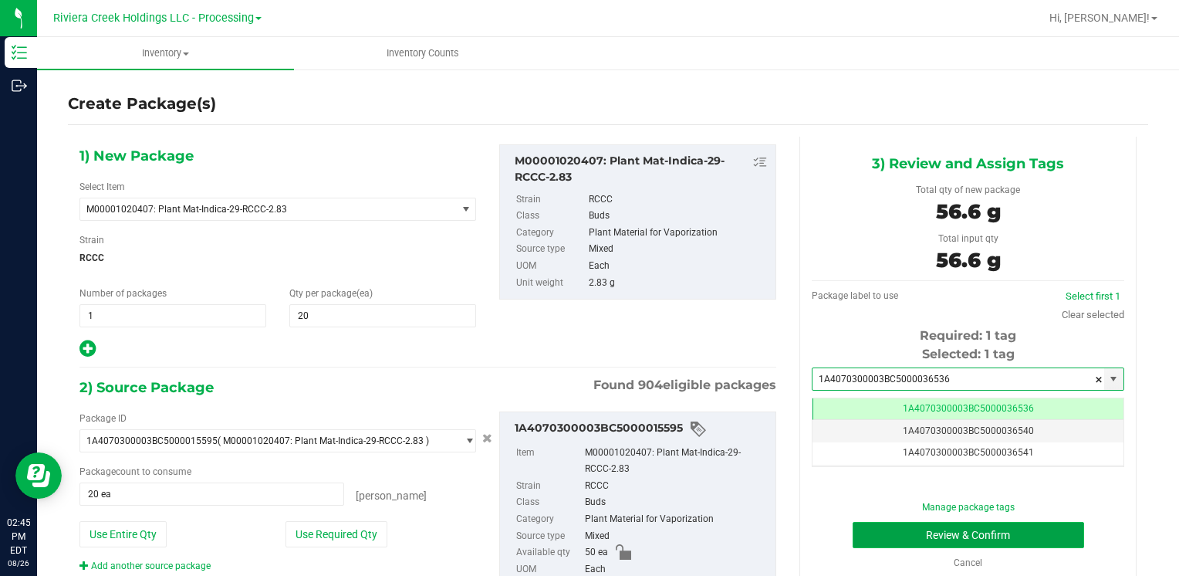
click at [882, 537] on button "Review & Confirm" at bounding box center [969, 535] width 232 height 26
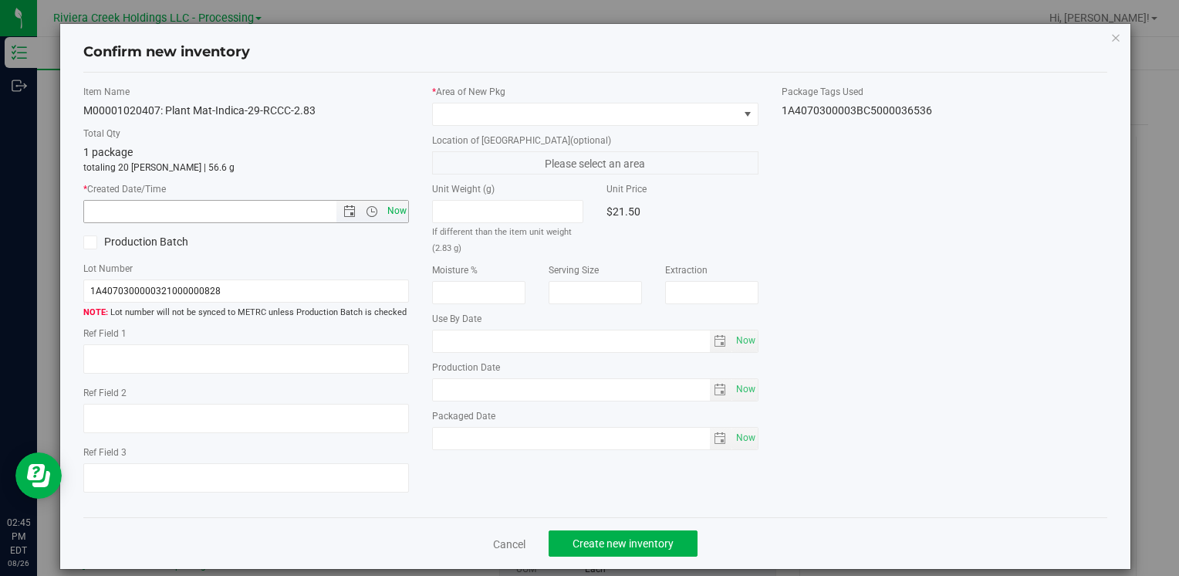
click at [400, 205] on span "Now" at bounding box center [397, 211] width 26 height 22
click at [509, 126] on div "* Area of [GEOGRAPHIC_DATA] Location of [GEOGRAPHIC_DATA] (optional) Please sel…" at bounding box center [595, 271] width 349 height 373
click at [516, 117] on span at bounding box center [585, 114] width 305 height 22
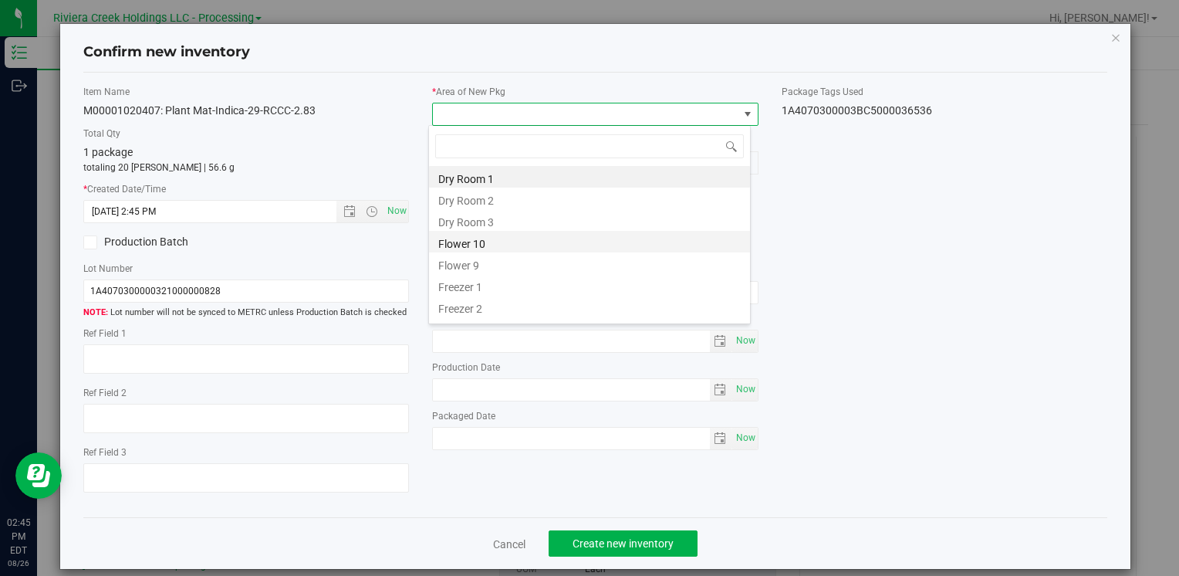
click at [492, 242] on li "Flower 10" at bounding box center [589, 242] width 321 height 22
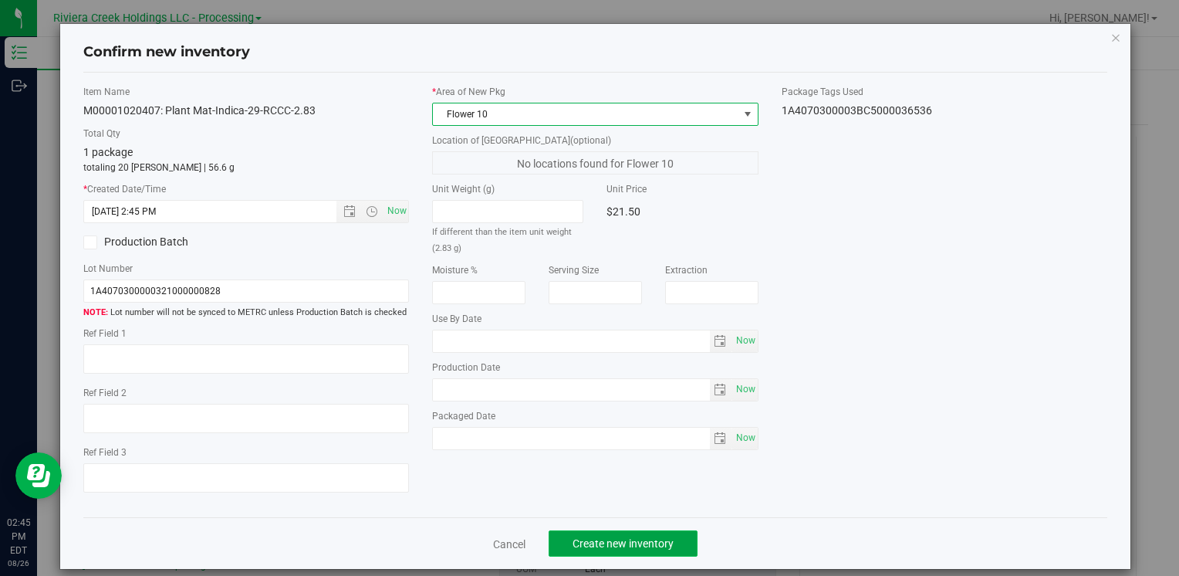
click at [661, 545] on span "Create new inventory" at bounding box center [623, 543] width 101 height 12
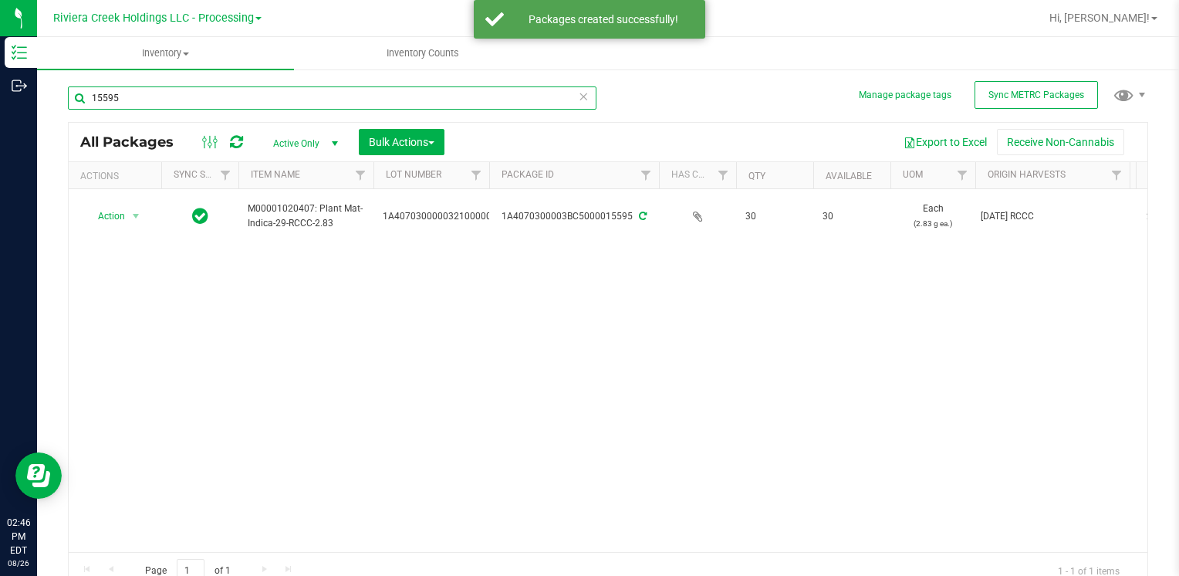
click at [354, 93] on input "15595" at bounding box center [332, 97] width 529 height 23
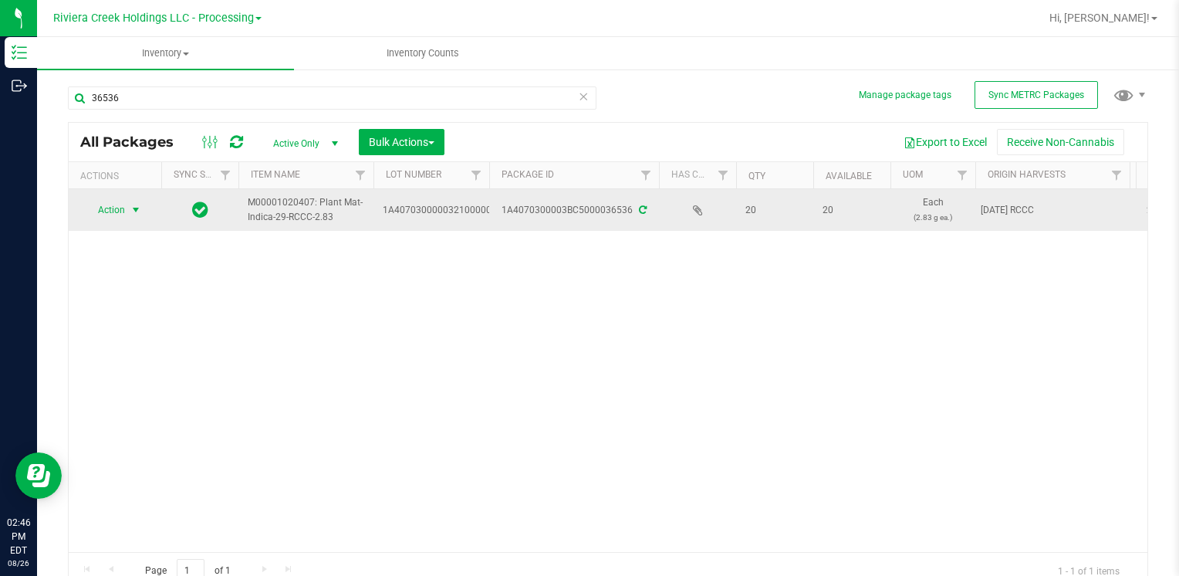
click at [120, 208] on span "Action" at bounding box center [105, 210] width 42 height 22
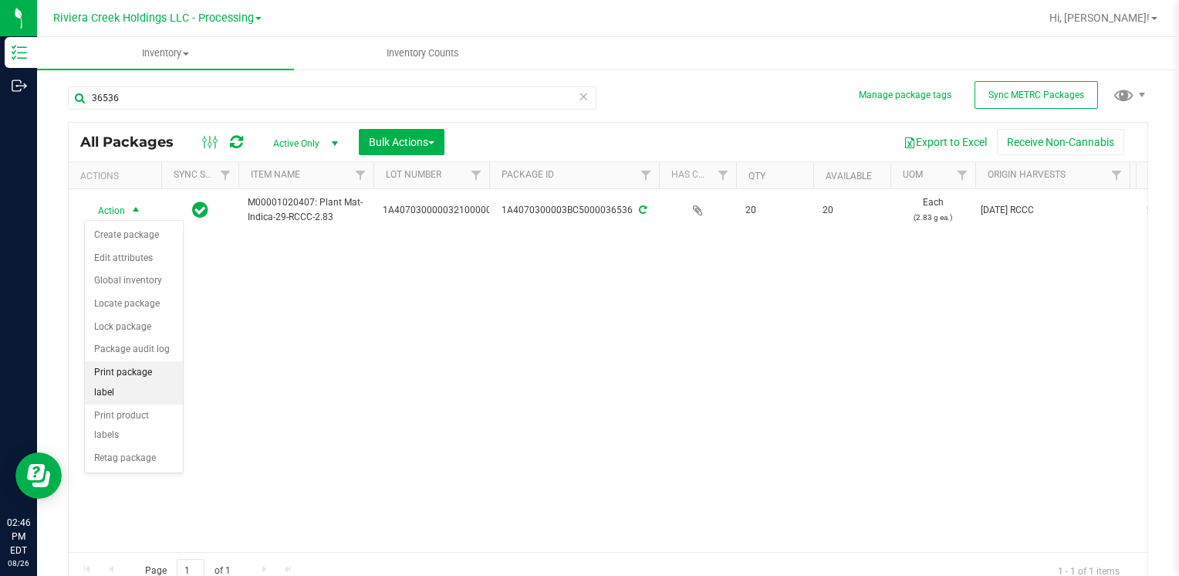
click at [165, 364] on li "Print package label" at bounding box center [134, 382] width 98 height 42
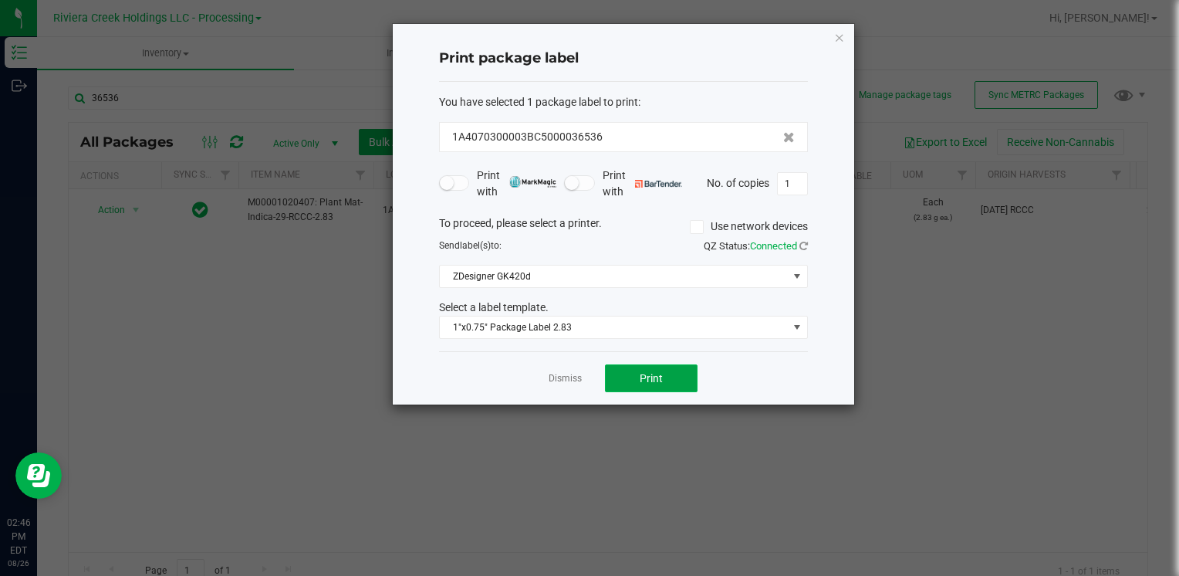
click at [655, 383] on button "Print" at bounding box center [651, 378] width 93 height 28
click at [841, 36] on icon "button" at bounding box center [839, 37] width 11 height 19
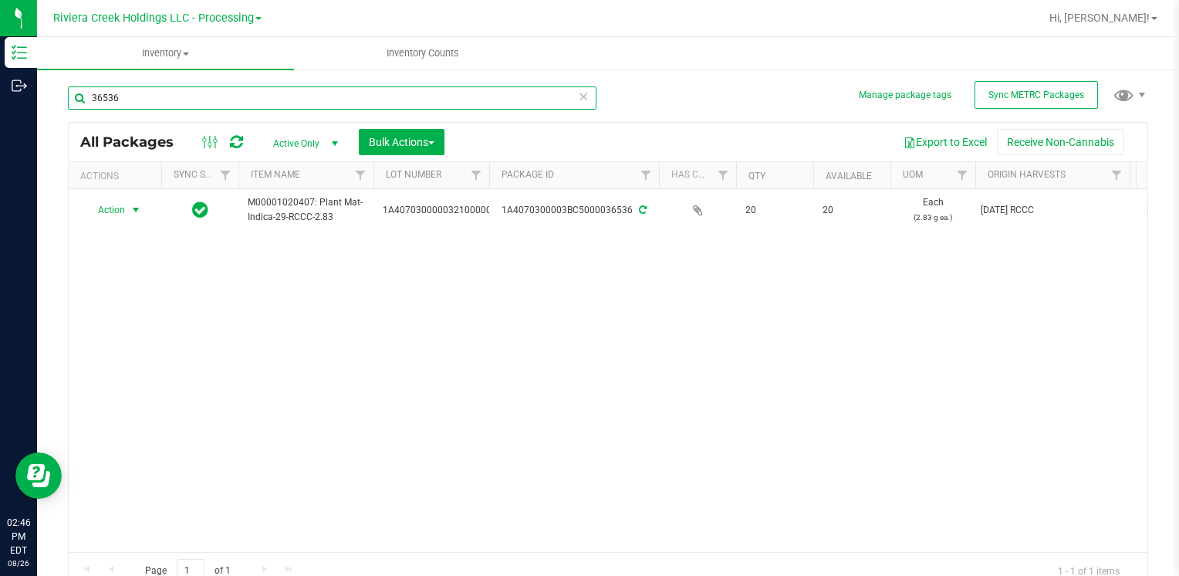
click at [163, 96] on input "36536" at bounding box center [332, 97] width 529 height 23
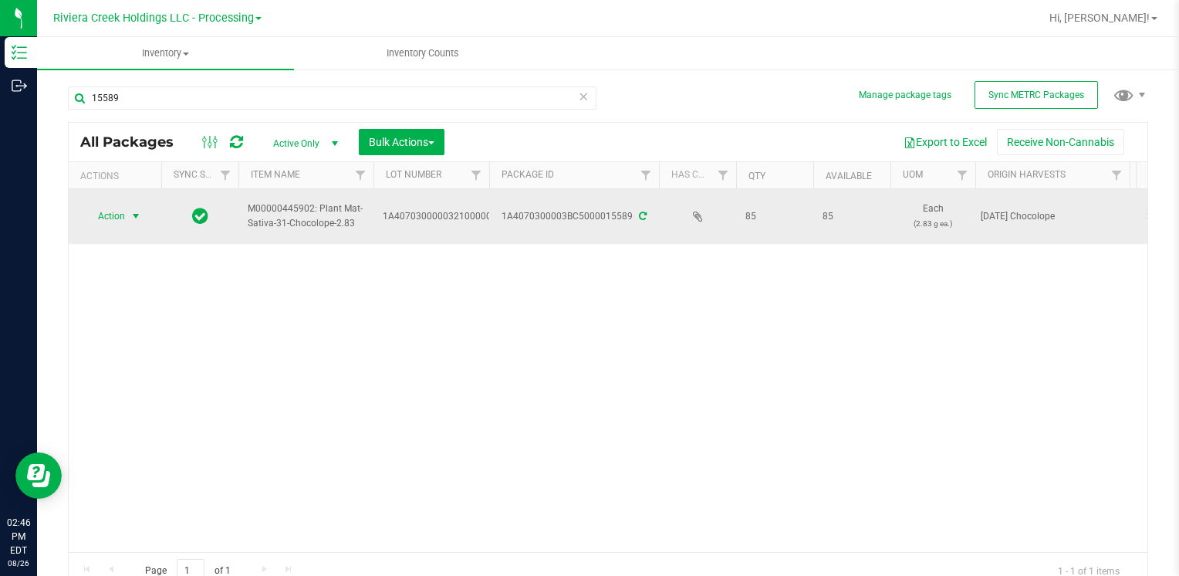
click at [123, 212] on span "Action" at bounding box center [105, 216] width 42 height 22
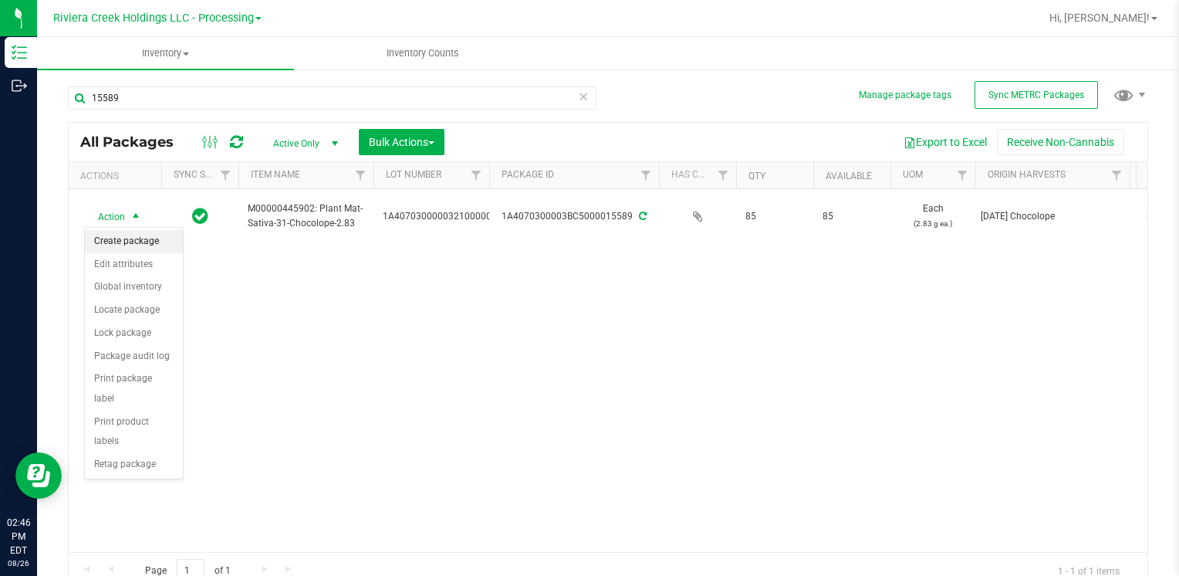
click at [126, 238] on li "Create package" at bounding box center [134, 241] width 98 height 23
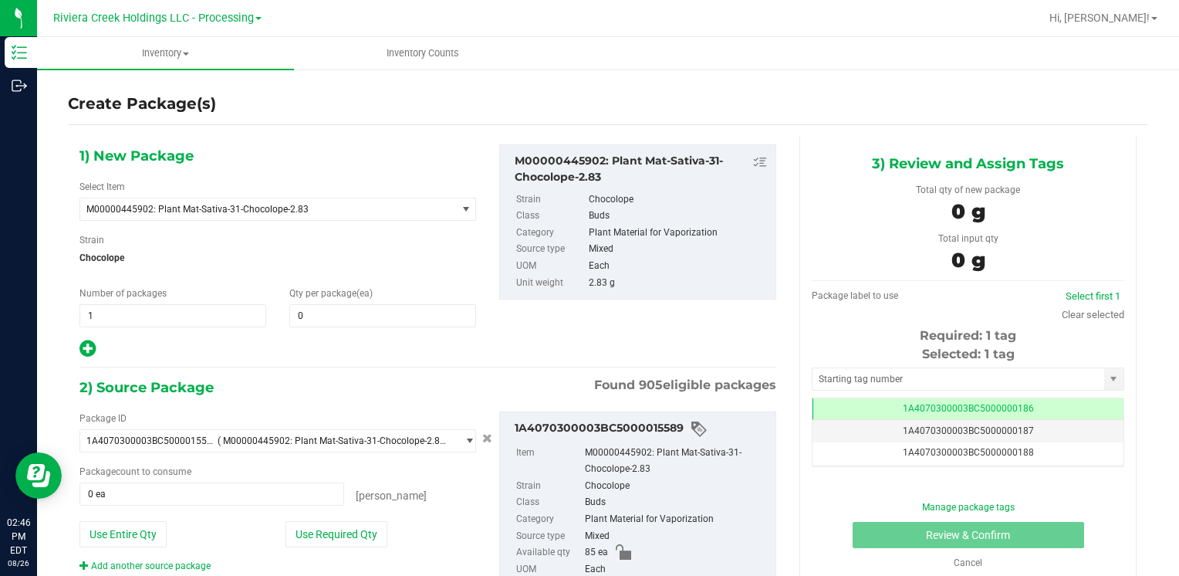
click at [352, 301] on div "Qty per package (ea) 0 0" at bounding box center [383, 306] width 210 height 41
click at [342, 327] on div "1) New Package Select Item M00000445902: Plant Mat-Sativa-31-Chocolope-2.83 M00…" at bounding box center [278, 251] width 420 height 215
click at [350, 319] on span at bounding box center [382, 315] width 187 height 23
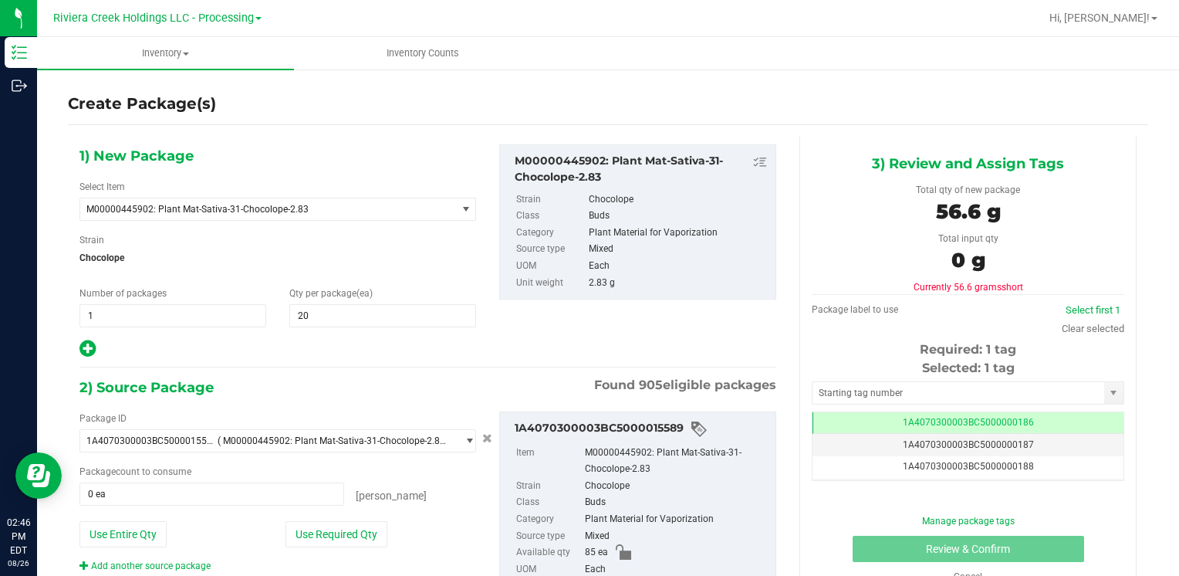
click at [395, 241] on div "Strain Chocolope" at bounding box center [277, 253] width 397 height 41
click at [310, 536] on button "Use Required Qty" at bounding box center [337, 534] width 102 height 26
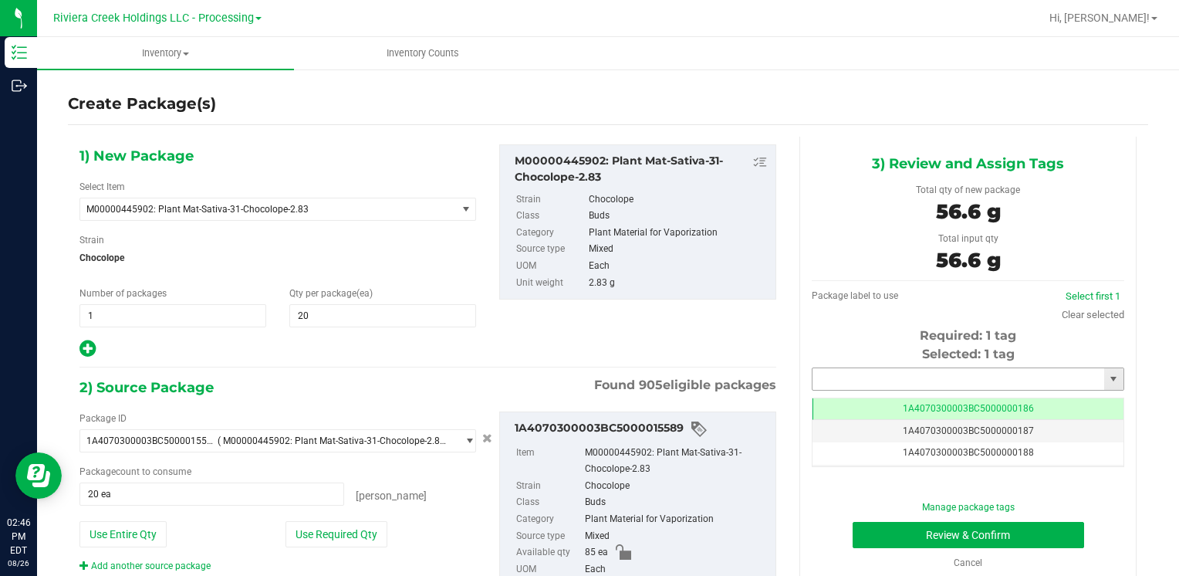
click at [880, 383] on input "text" at bounding box center [959, 379] width 292 height 22
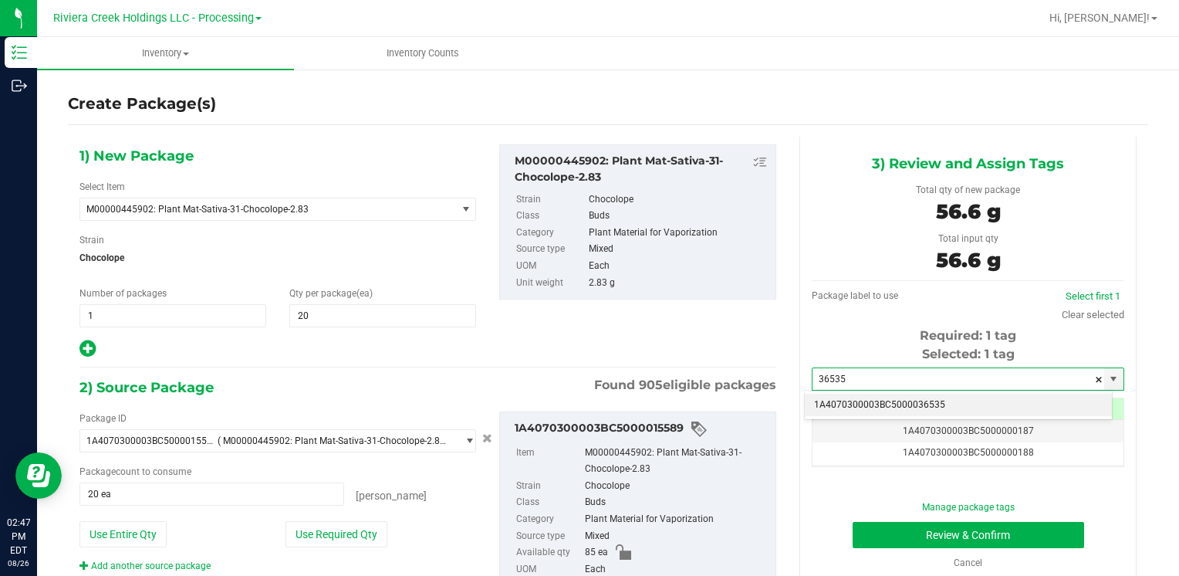
click at [869, 399] on li "1A4070300003BC5000036535" at bounding box center [958, 405] width 307 height 23
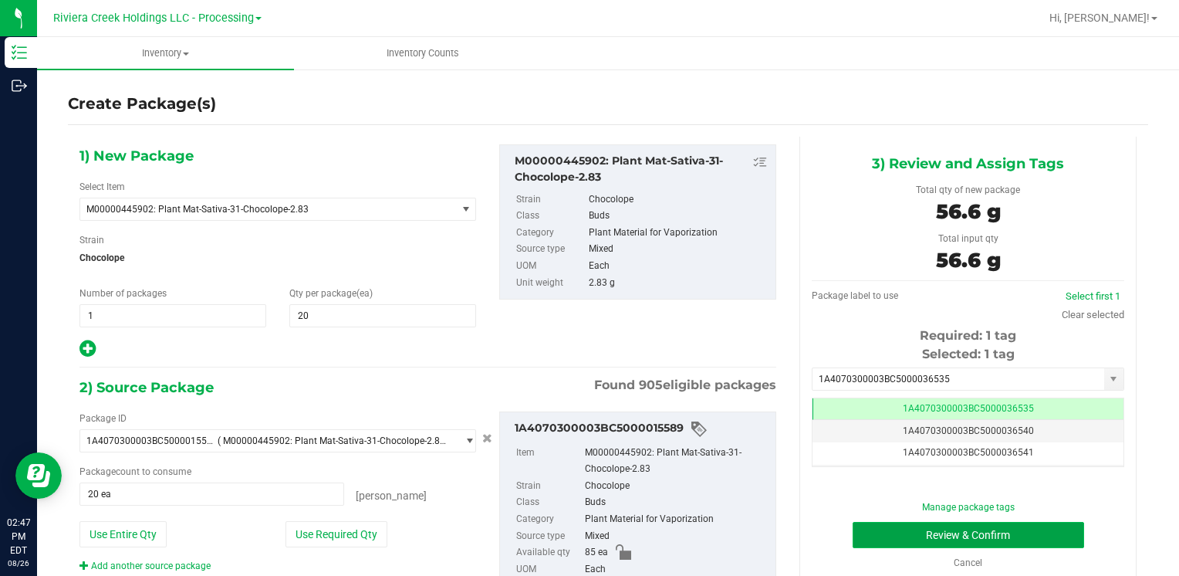
click at [1000, 525] on button "Review & Confirm" at bounding box center [969, 535] width 232 height 26
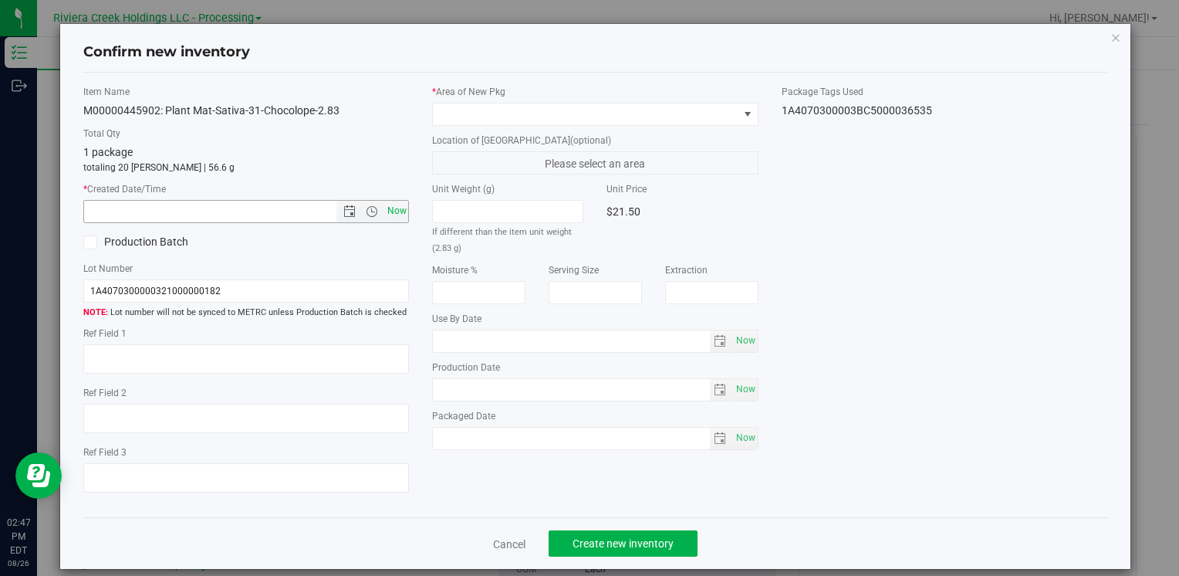
click at [398, 207] on span "Now" at bounding box center [397, 211] width 26 height 22
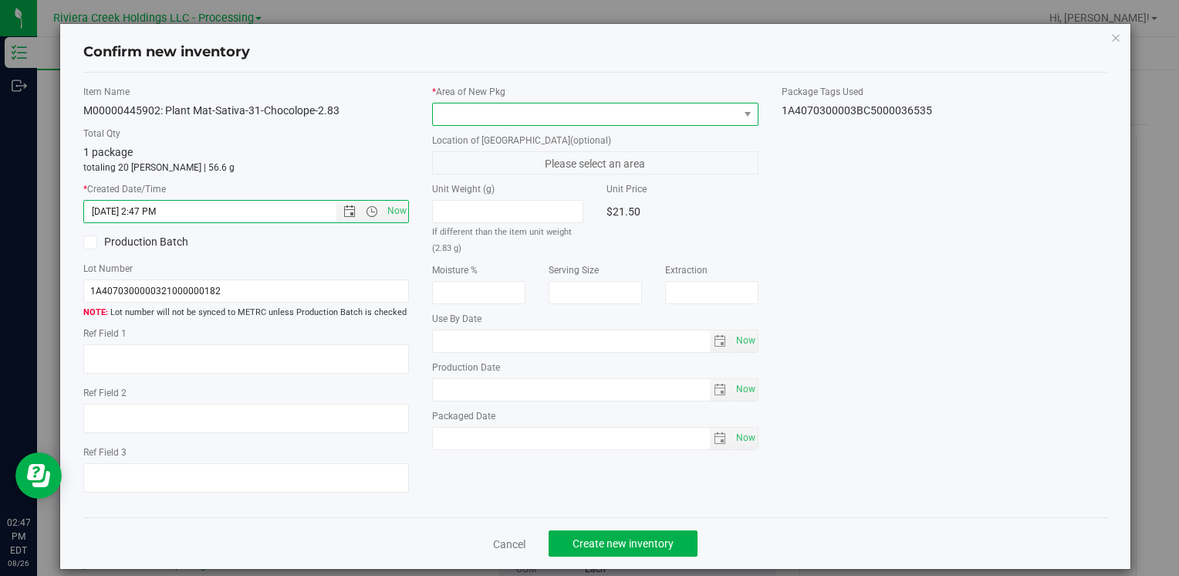
click at [580, 104] on span at bounding box center [585, 114] width 305 height 22
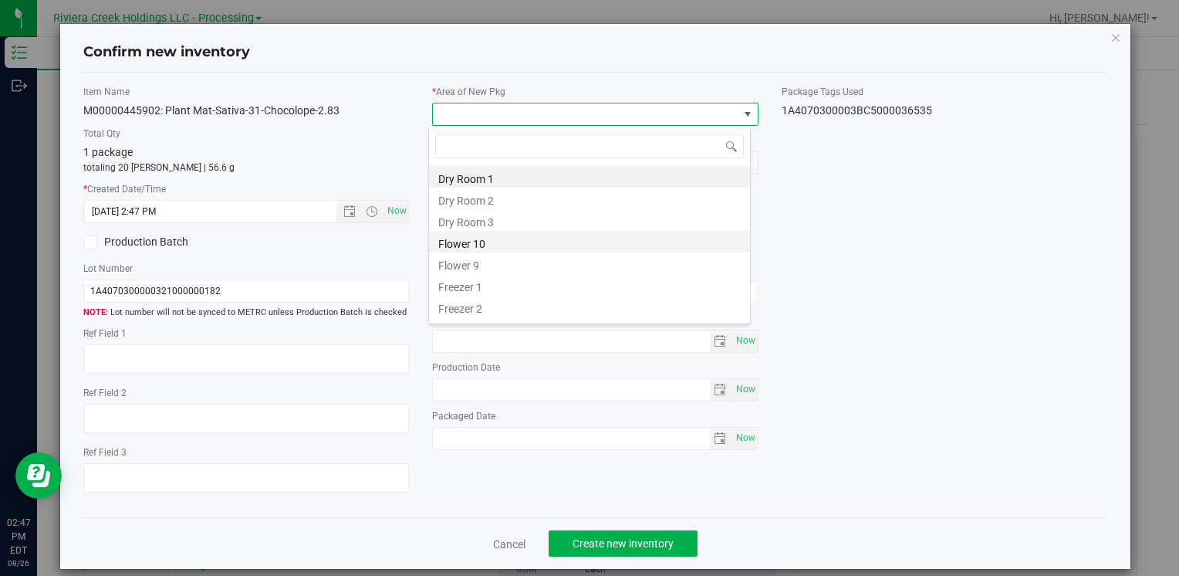
click at [513, 246] on li "Flower 10" at bounding box center [589, 242] width 321 height 22
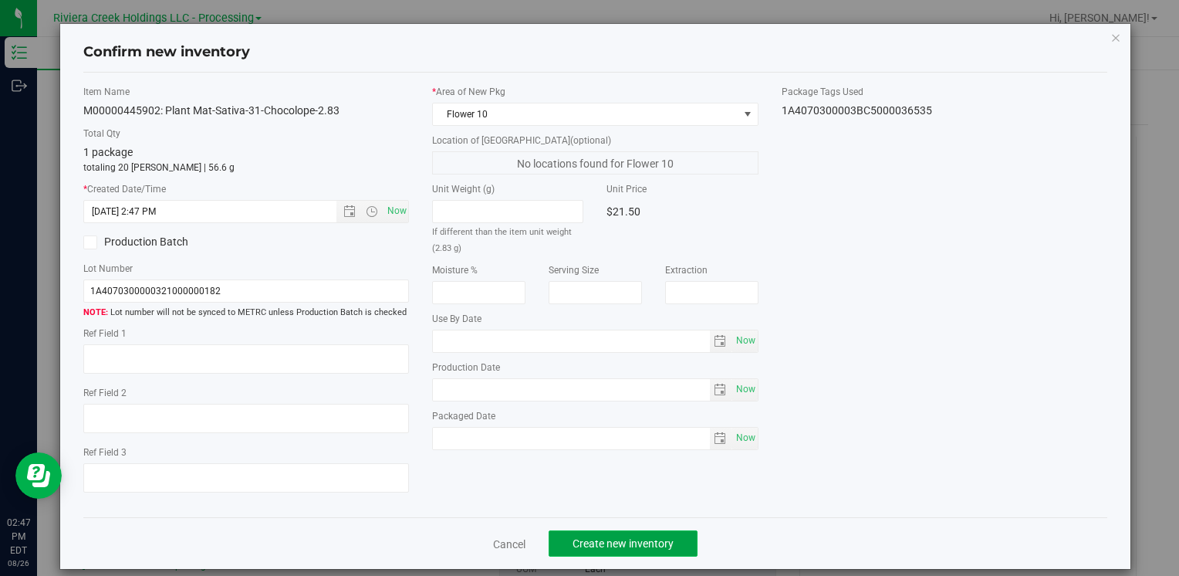
click at [671, 546] on button "Create new inventory" at bounding box center [623, 543] width 149 height 26
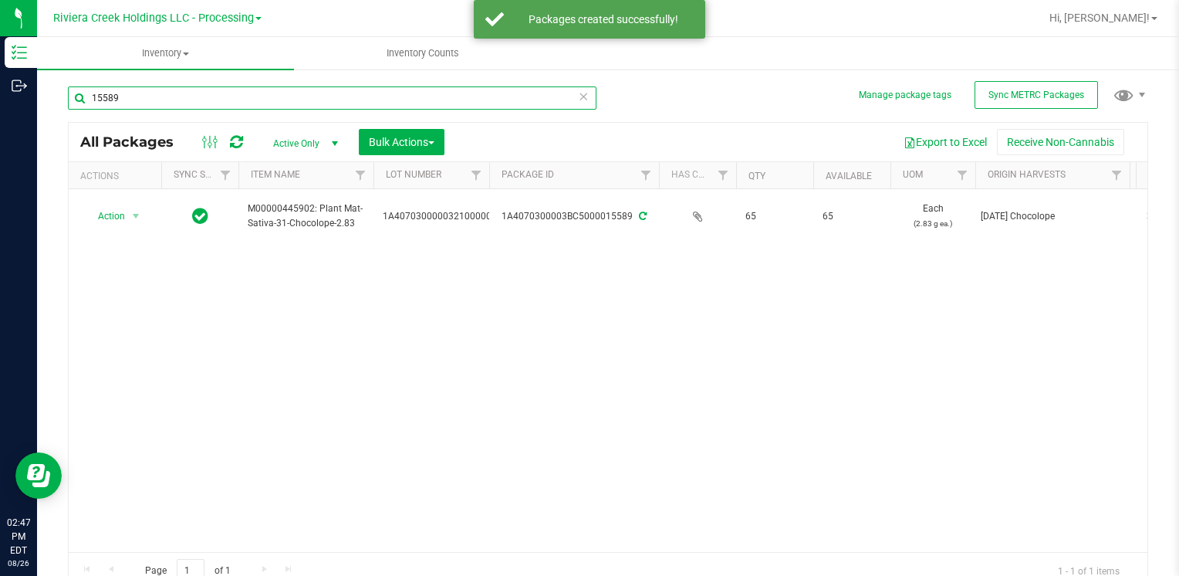
click at [163, 103] on input "15589" at bounding box center [332, 97] width 529 height 23
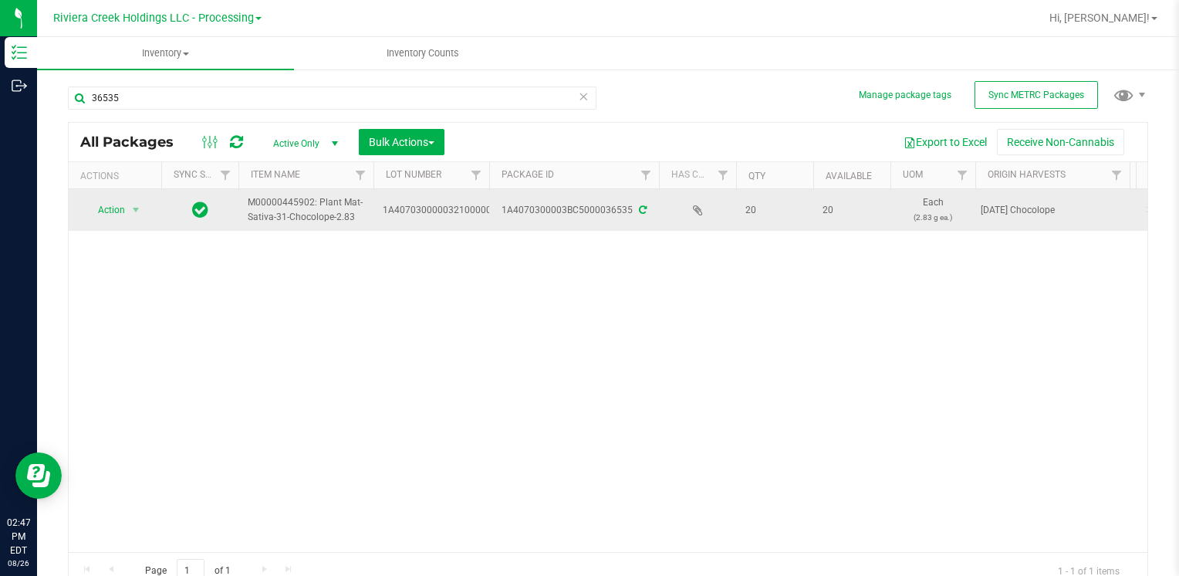
click at [120, 201] on span "Action" at bounding box center [105, 210] width 42 height 22
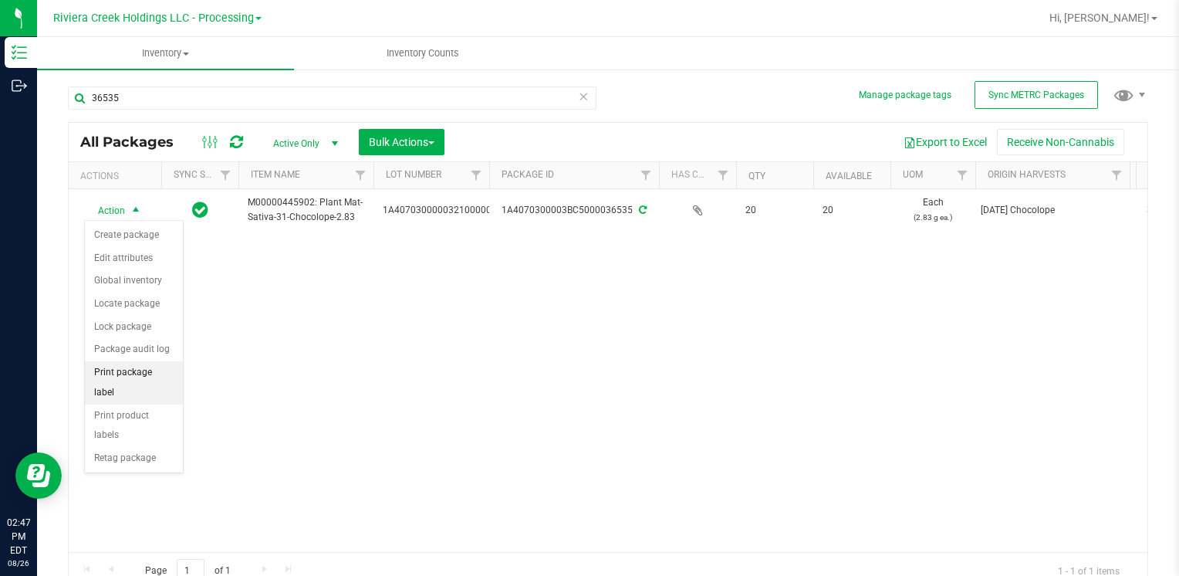
click at [156, 372] on li "Print package label" at bounding box center [134, 382] width 98 height 42
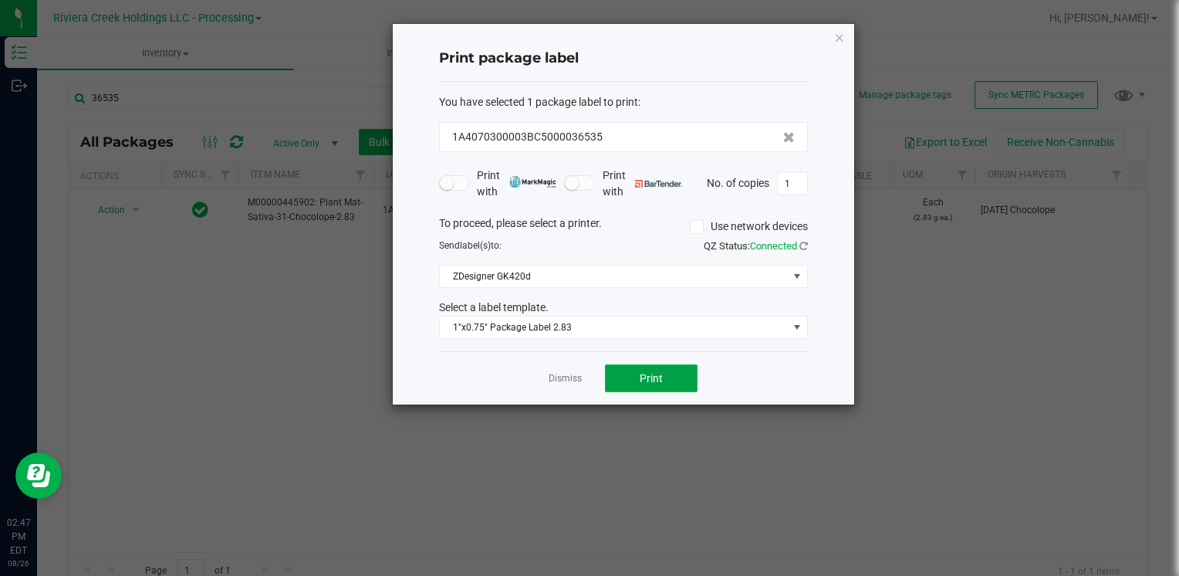
click at [666, 374] on button "Print" at bounding box center [651, 378] width 93 height 28
click at [841, 44] on icon "button" at bounding box center [839, 37] width 11 height 19
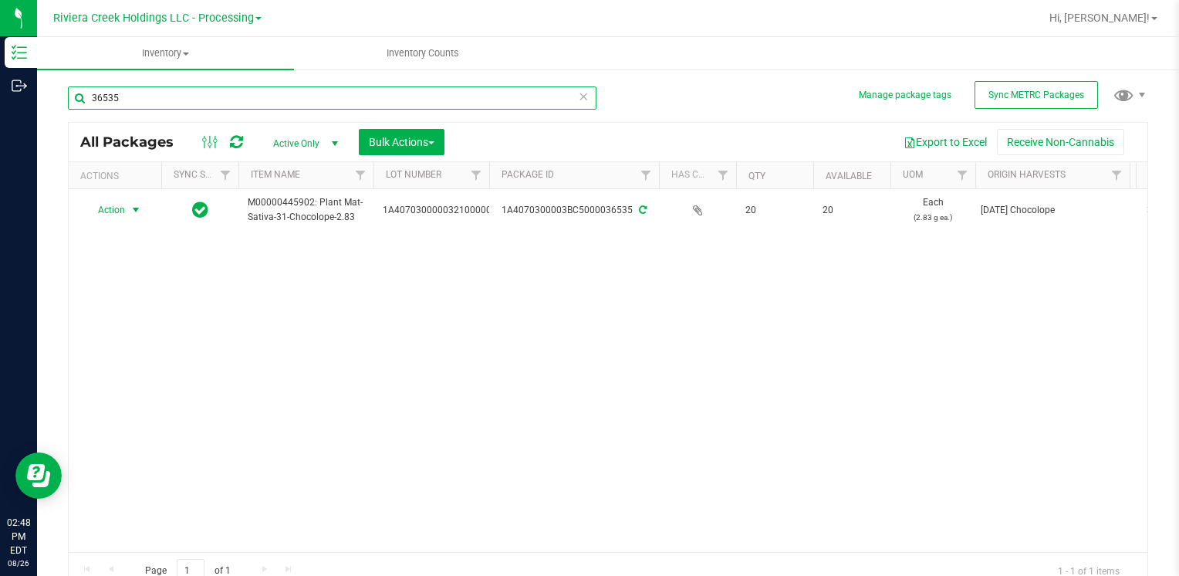
click at [196, 103] on input "36535" at bounding box center [332, 97] width 529 height 23
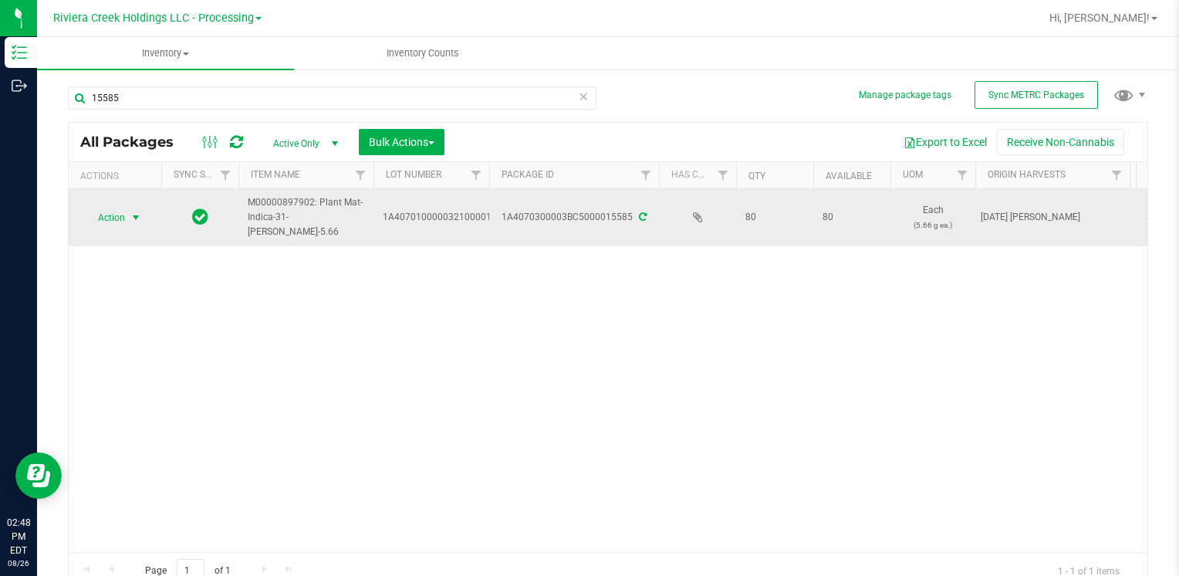
click at [131, 215] on span "select" at bounding box center [136, 217] width 12 height 12
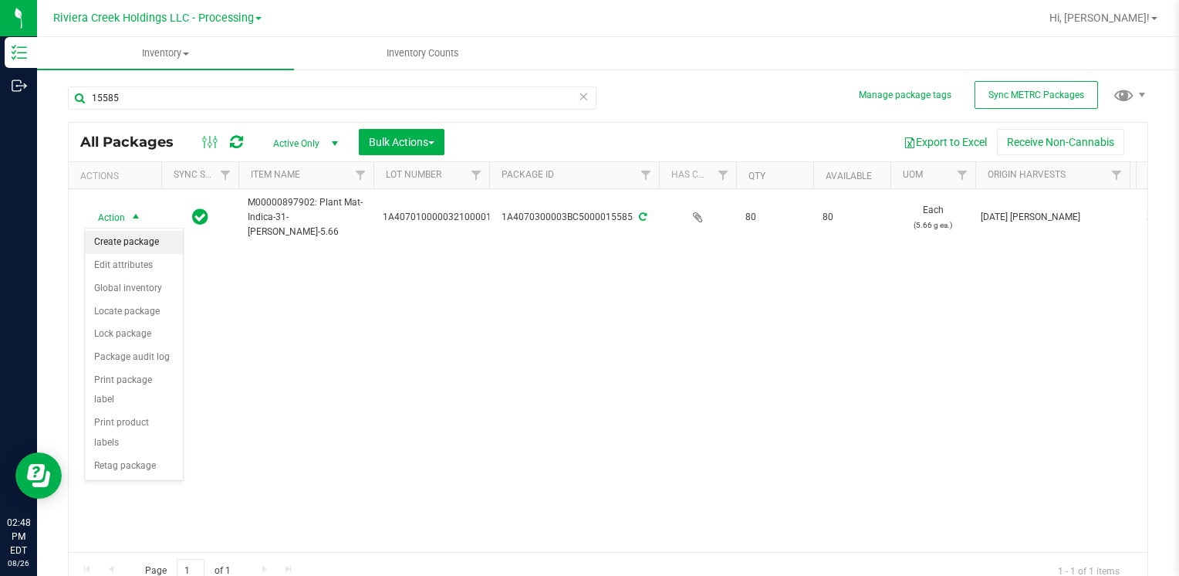
click at [154, 242] on li "Create package" at bounding box center [134, 242] width 98 height 23
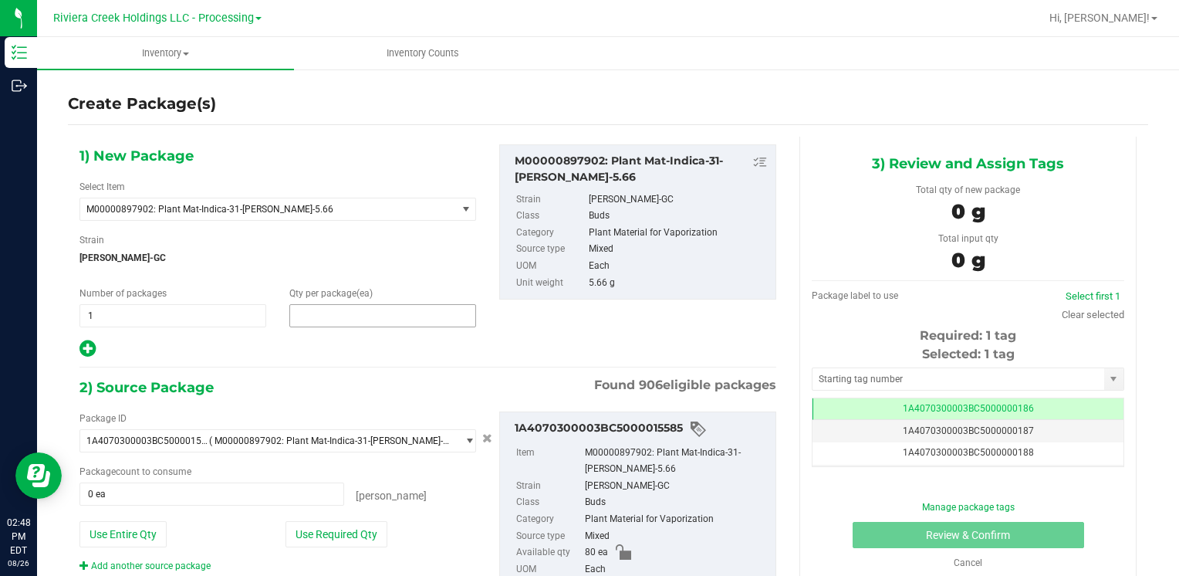
click at [373, 308] on span at bounding box center [382, 315] width 187 height 23
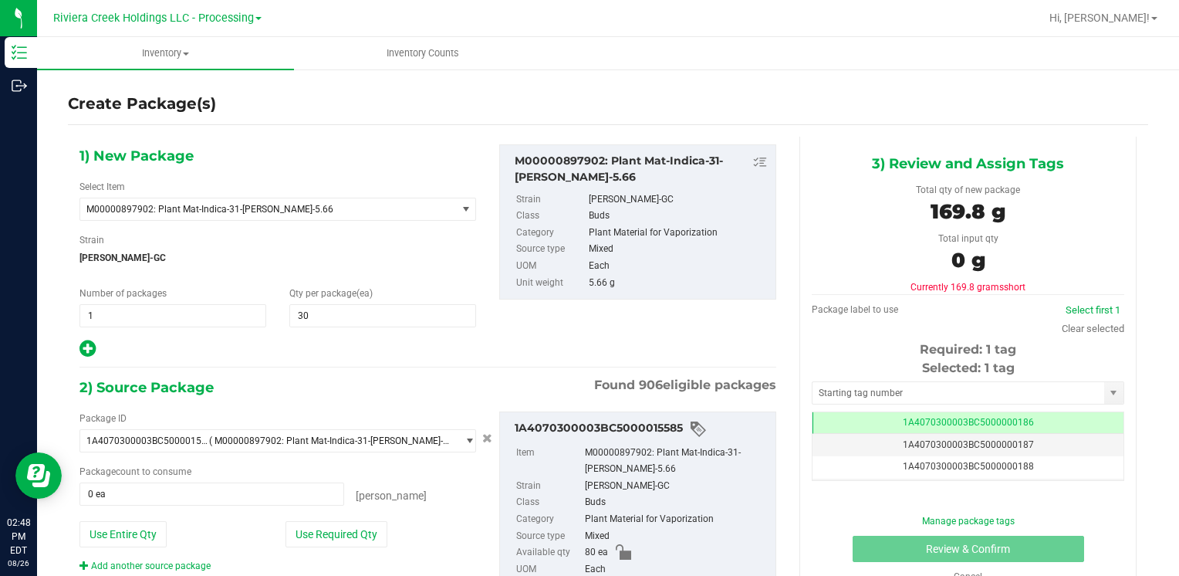
click at [380, 275] on div "1) New Package Select Item M00000897902: Plant Mat-Indica-31-[PERSON_NAME]-5.66…" at bounding box center [278, 251] width 420 height 215
click at [333, 517] on div "Package ID 1A4070300003BC5000015585 ( M00000897902: Plant Mat-Indica-31-[PERSON…" at bounding box center [278, 491] width 420 height 161
click at [329, 533] on button "Use Required Qty" at bounding box center [337, 534] width 102 height 26
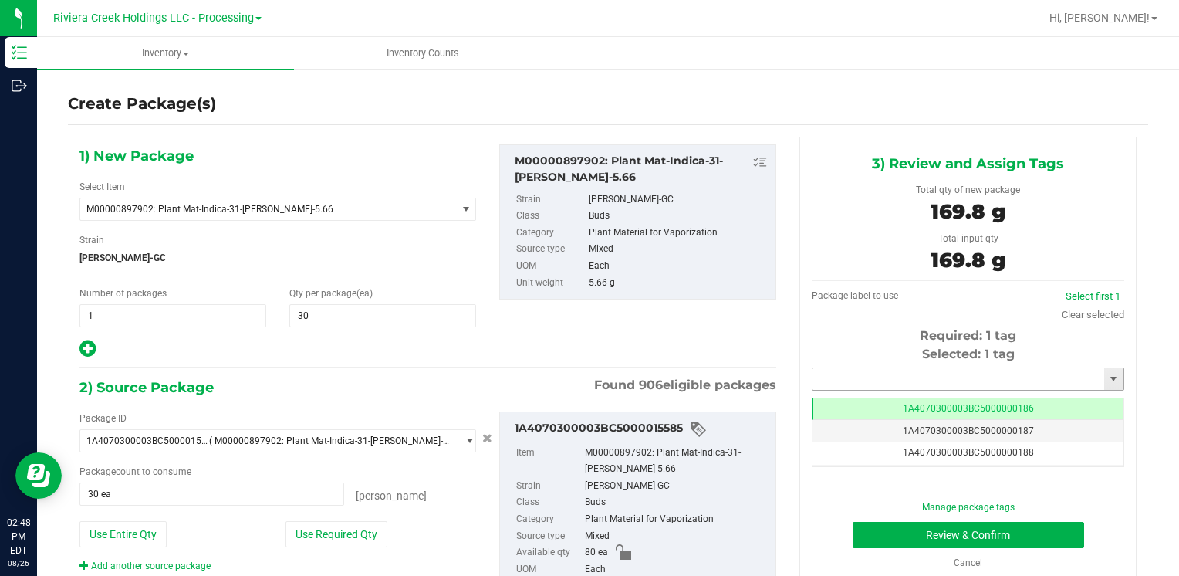
click at [911, 373] on input "text" at bounding box center [959, 379] width 292 height 22
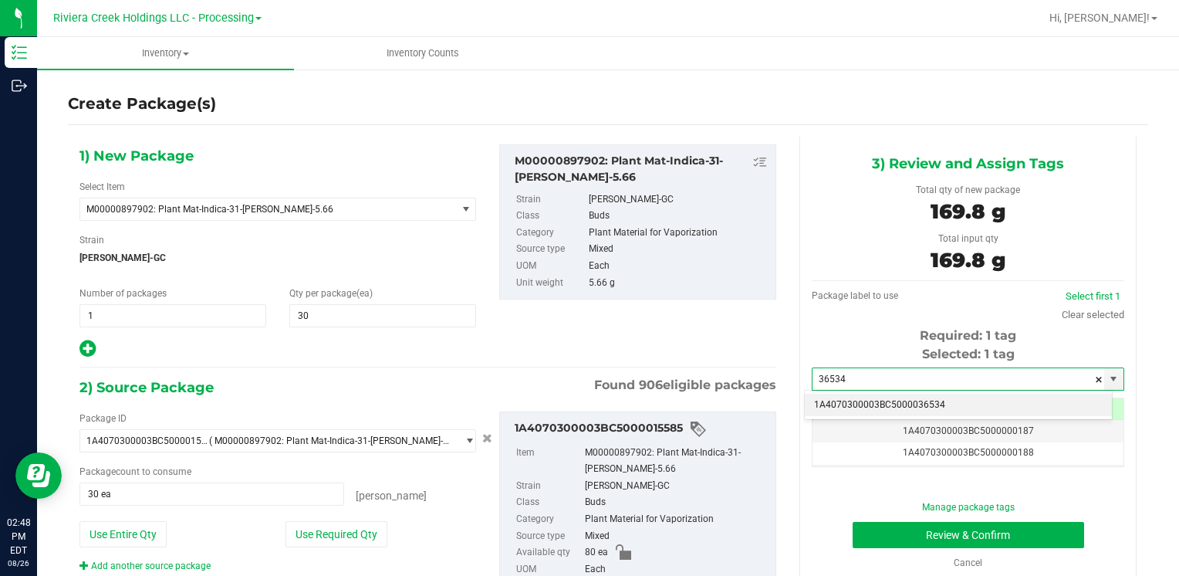
click at [871, 399] on li "1A4070300003BC5000036534" at bounding box center [958, 405] width 307 height 23
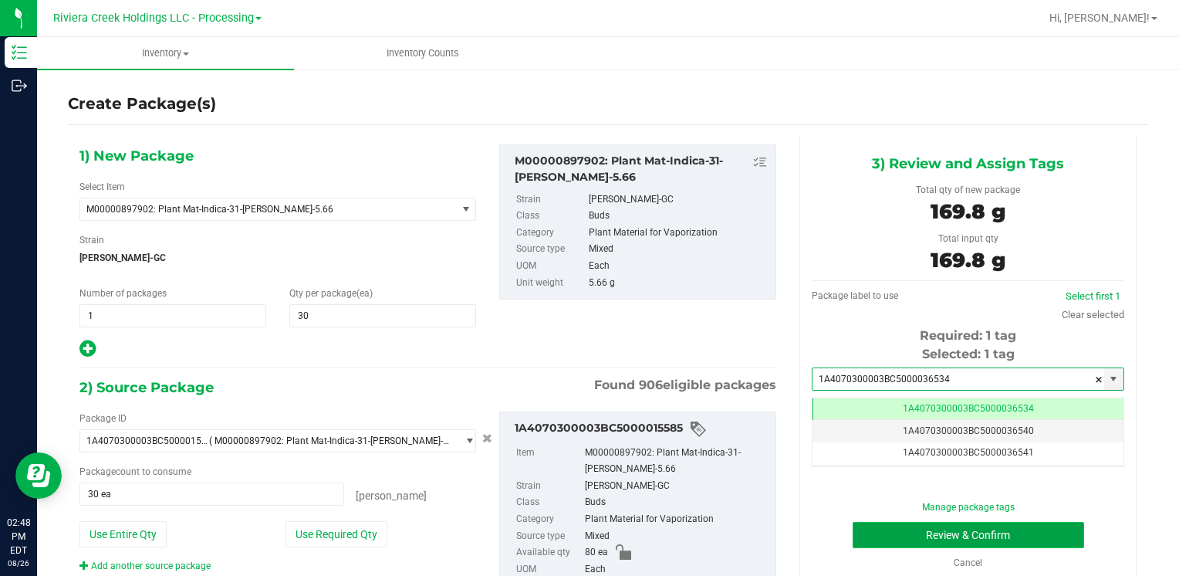
click at [886, 534] on button "Review & Confirm" at bounding box center [969, 535] width 232 height 26
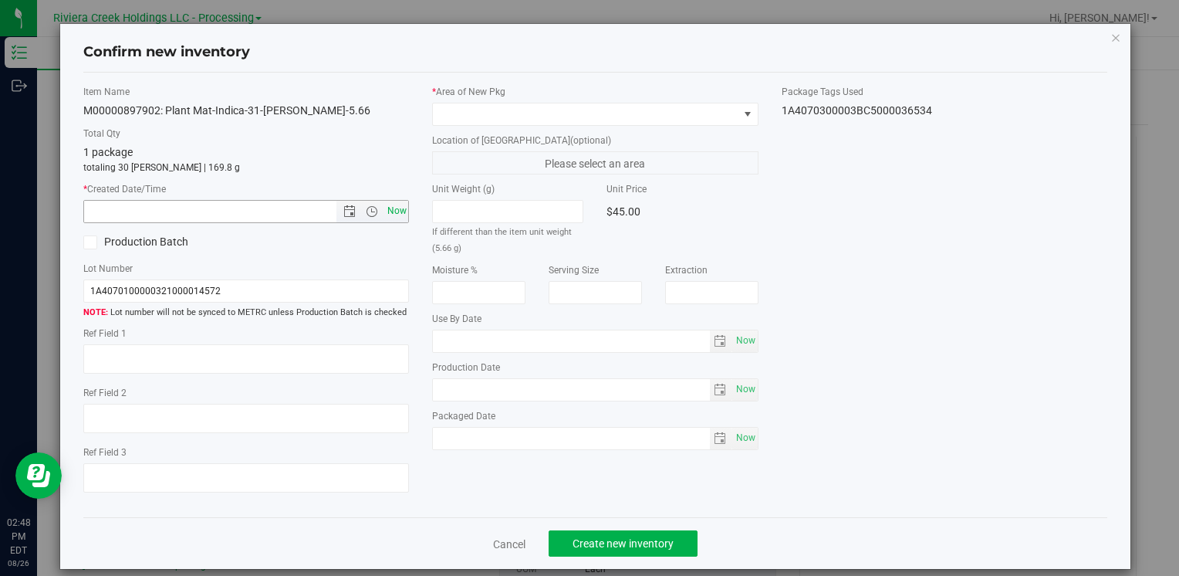
click at [384, 207] on span "Now" at bounding box center [397, 211] width 26 height 22
click at [517, 110] on span at bounding box center [585, 114] width 305 height 22
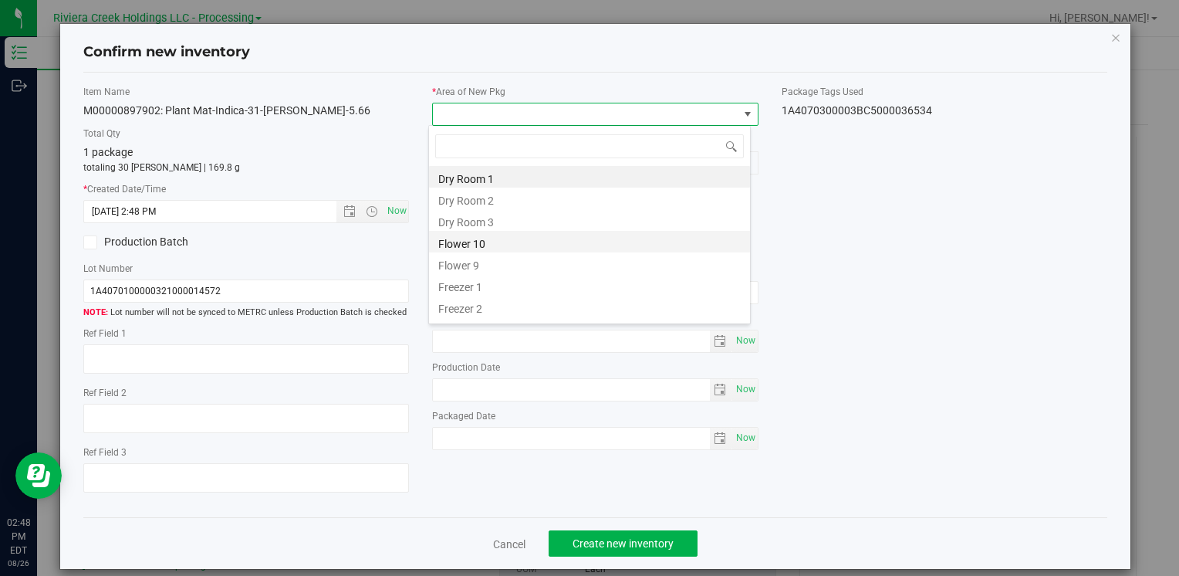
click at [485, 249] on li "Flower 10" at bounding box center [589, 242] width 321 height 22
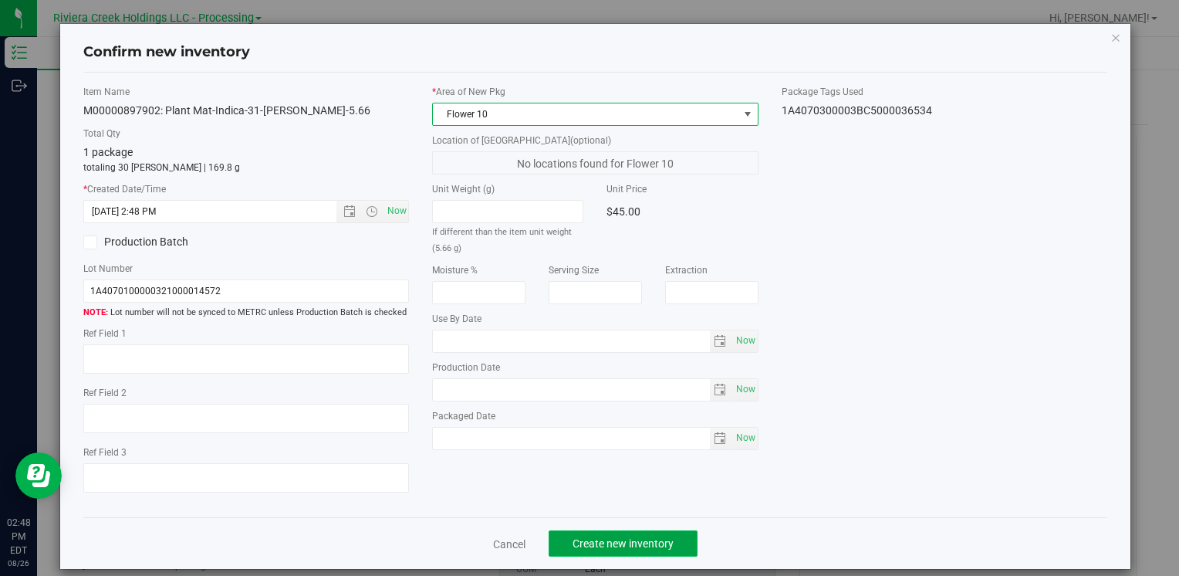
click at [679, 536] on button "Create new inventory" at bounding box center [623, 543] width 149 height 26
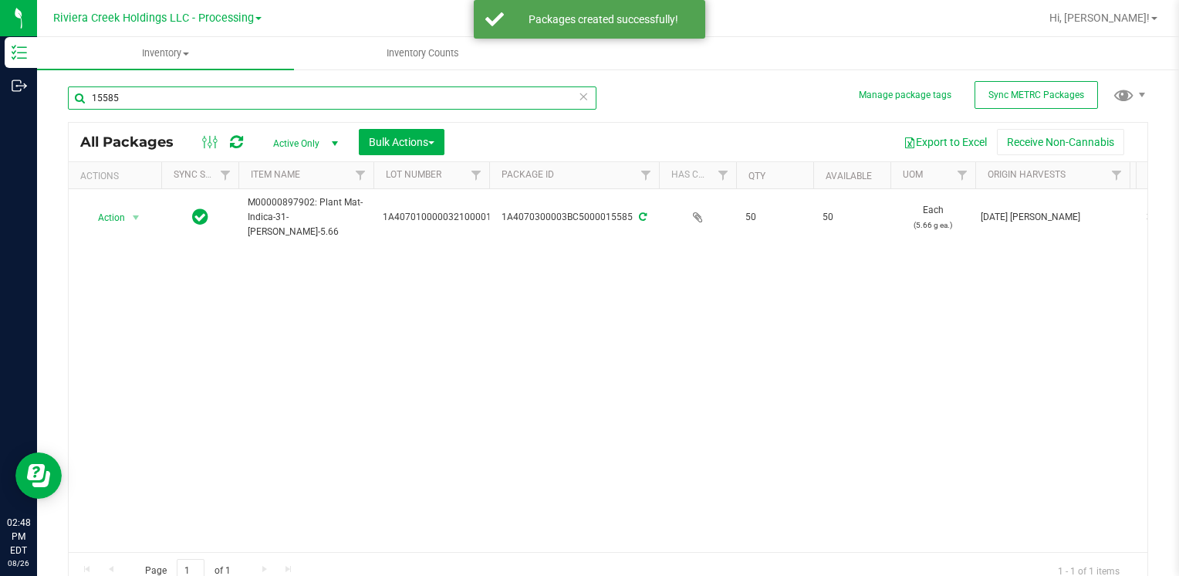
click at [148, 101] on input "15585" at bounding box center [332, 97] width 529 height 23
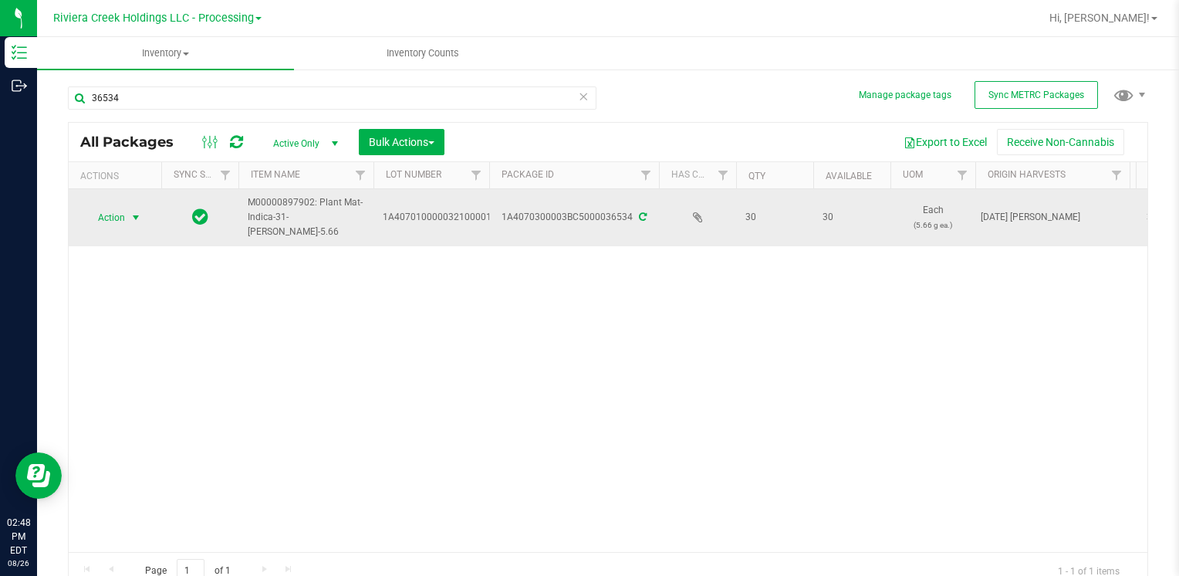
click at [117, 219] on span "Action" at bounding box center [105, 218] width 42 height 22
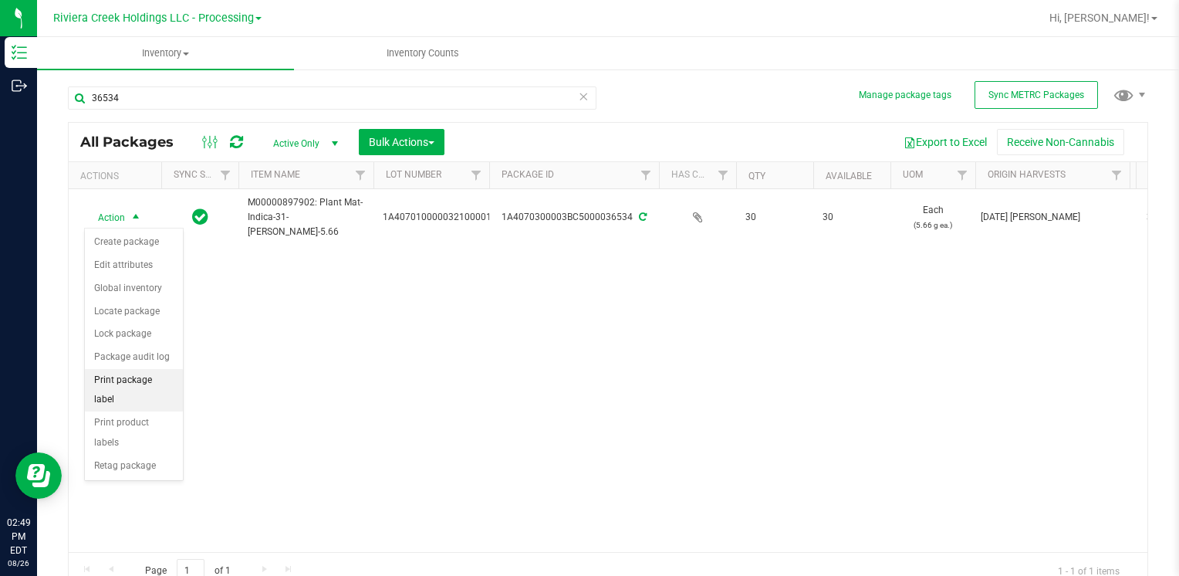
click at [164, 383] on li "Print package label" at bounding box center [134, 390] width 98 height 42
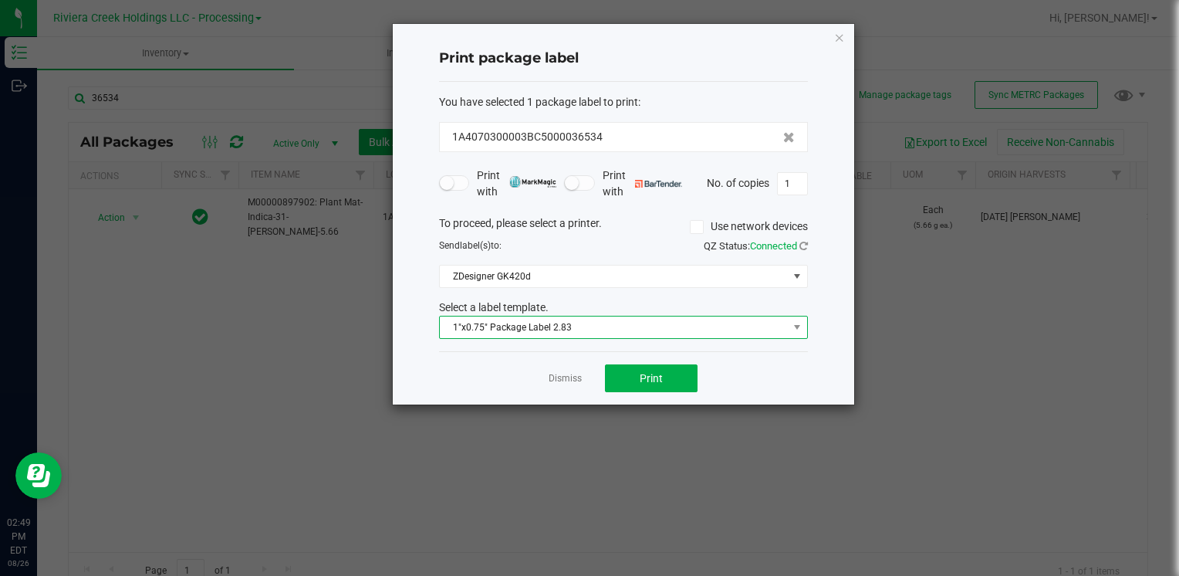
click at [563, 319] on span "1"x0.75" Package Label 2.83" at bounding box center [614, 327] width 348 height 22
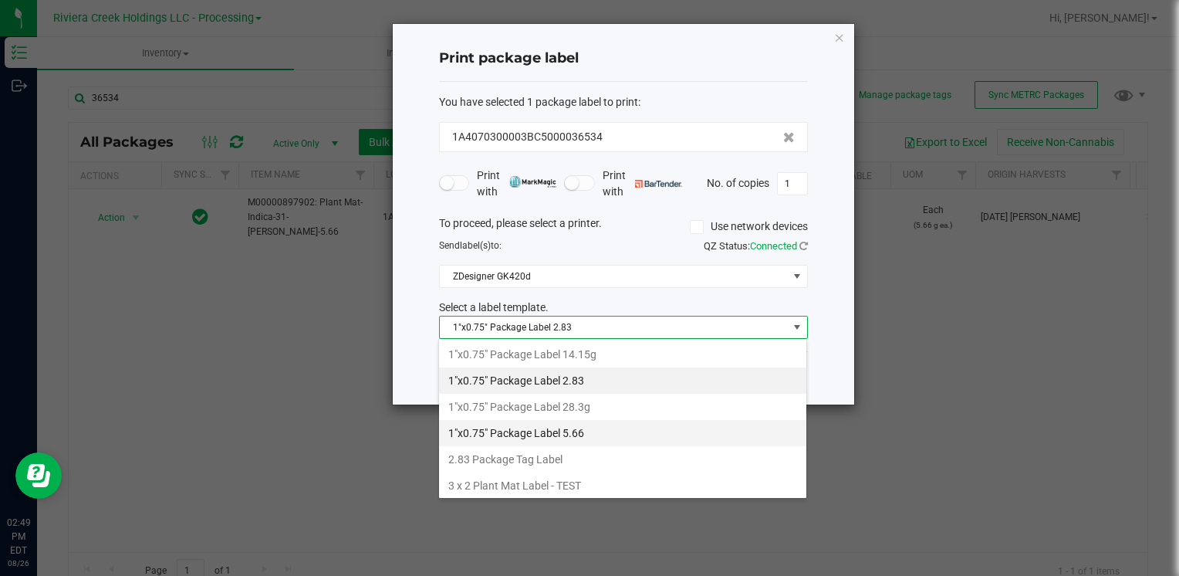
click at [592, 434] on li "1"x0.75" Package Label 5.66" at bounding box center [622, 433] width 367 height 26
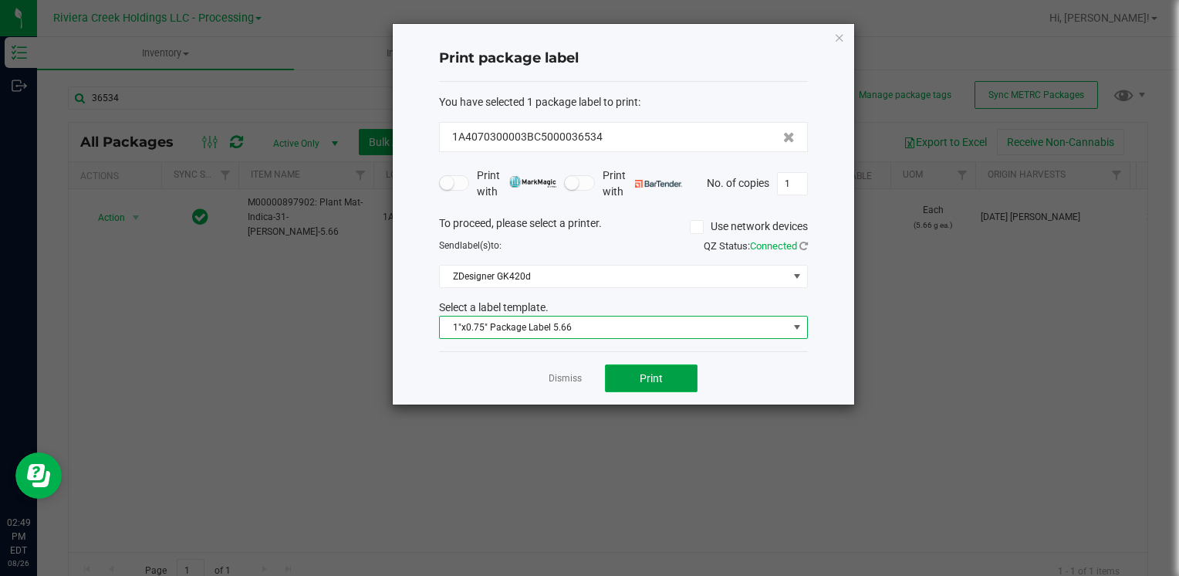
click at [679, 368] on button "Print" at bounding box center [651, 378] width 93 height 28
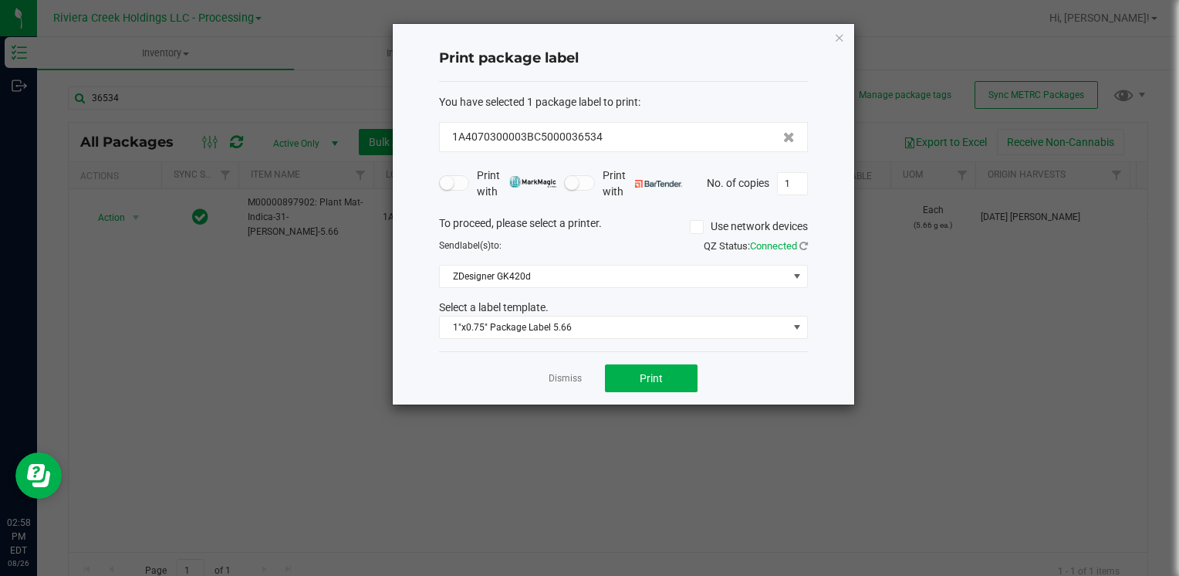
click at [833, 36] on div "Print package label You have selected 1 package label to print : 1A4070300003BC…" at bounding box center [624, 214] width 462 height 381
click at [846, 41] on div "Print package label You have selected 1 package label to print : 1A4070300003BC…" at bounding box center [624, 214] width 462 height 381
click at [842, 39] on icon "button" at bounding box center [839, 37] width 11 height 19
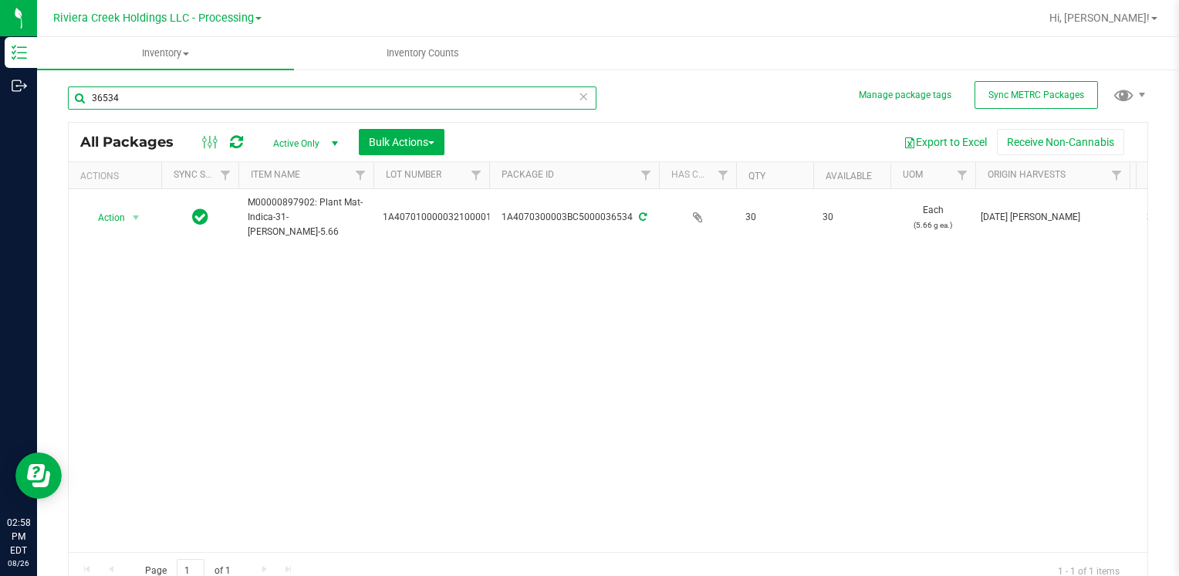
click at [157, 105] on input "36534" at bounding box center [332, 97] width 529 height 23
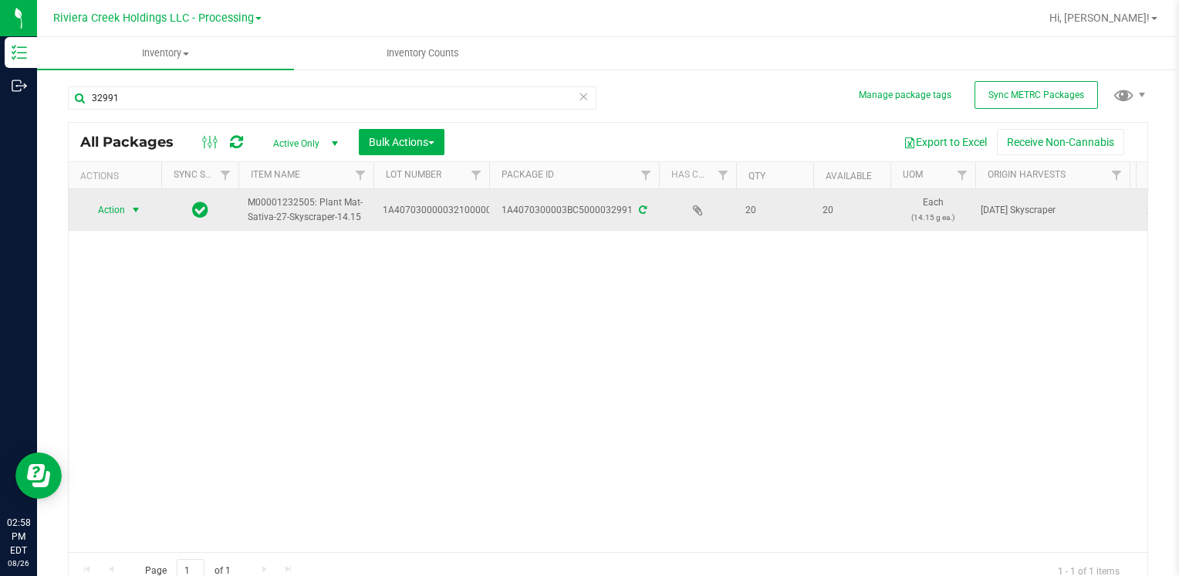
click at [105, 208] on span "Action" at bounding box center [105, 210] width 42 height 22
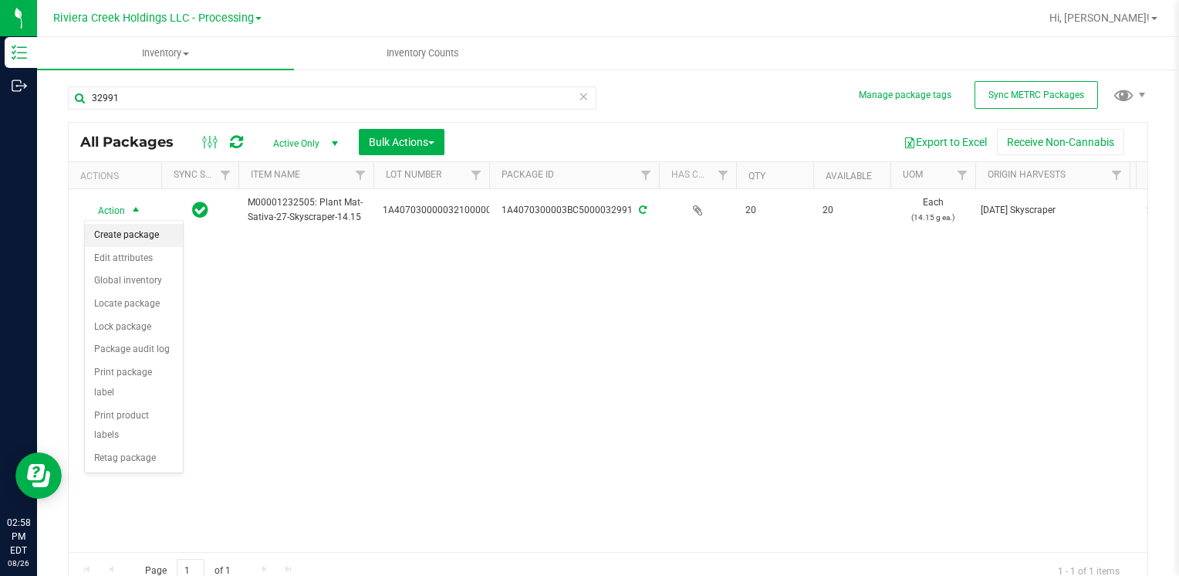
click at [131, 229] on li "Create package" at bounding box center [134, 235] width 98 height 23
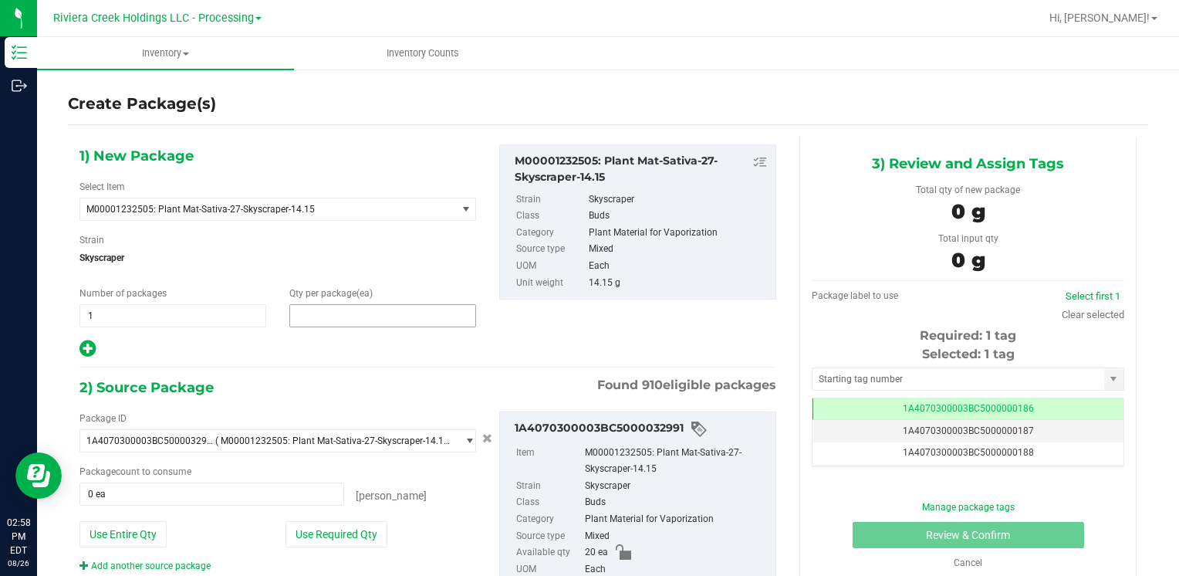
click at [338, 304] on span at bounding box center [382, 315] width 187 height 23
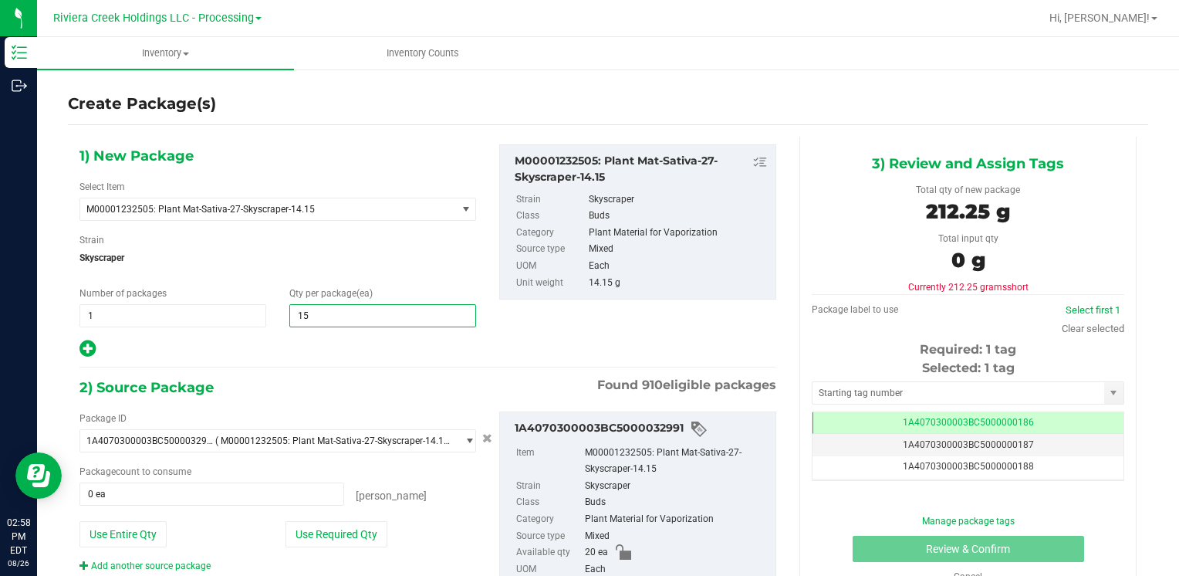
drag, startPoint x: 385, startPoint y: 265, endPoint x: 382, endPoint y: 289, distance: 24.1
click at [385, 265] on span "Skyscraper" at bounding box center [277, 257] width 397 height 23
click at [354, 543] on button "Use Required Qty" at bounding box center [337, 534] width 102 height 26
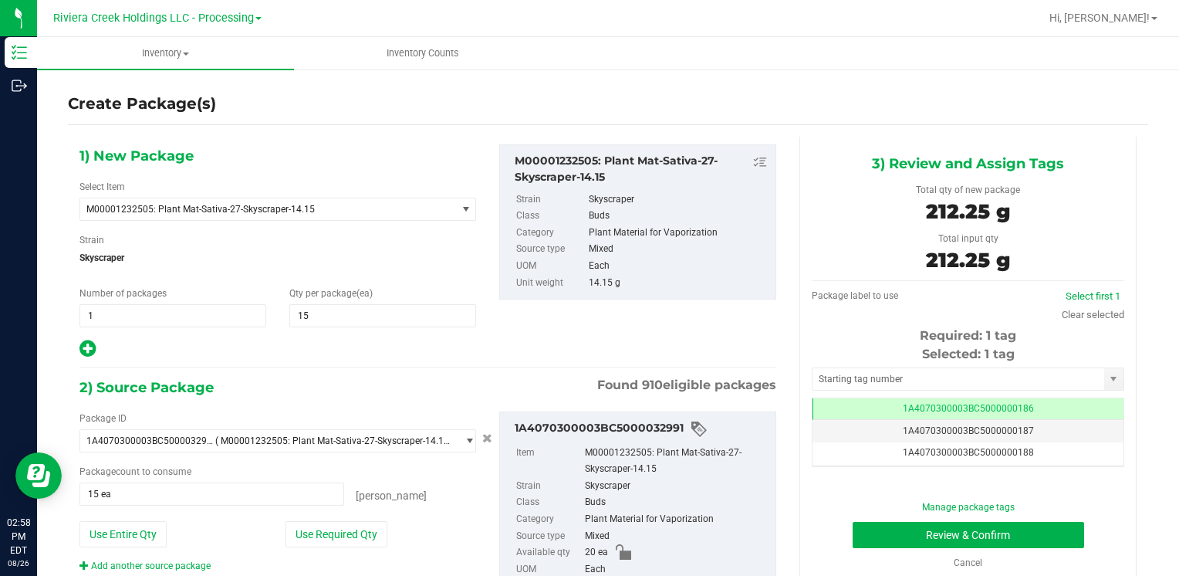
scroll to position [86, 0]
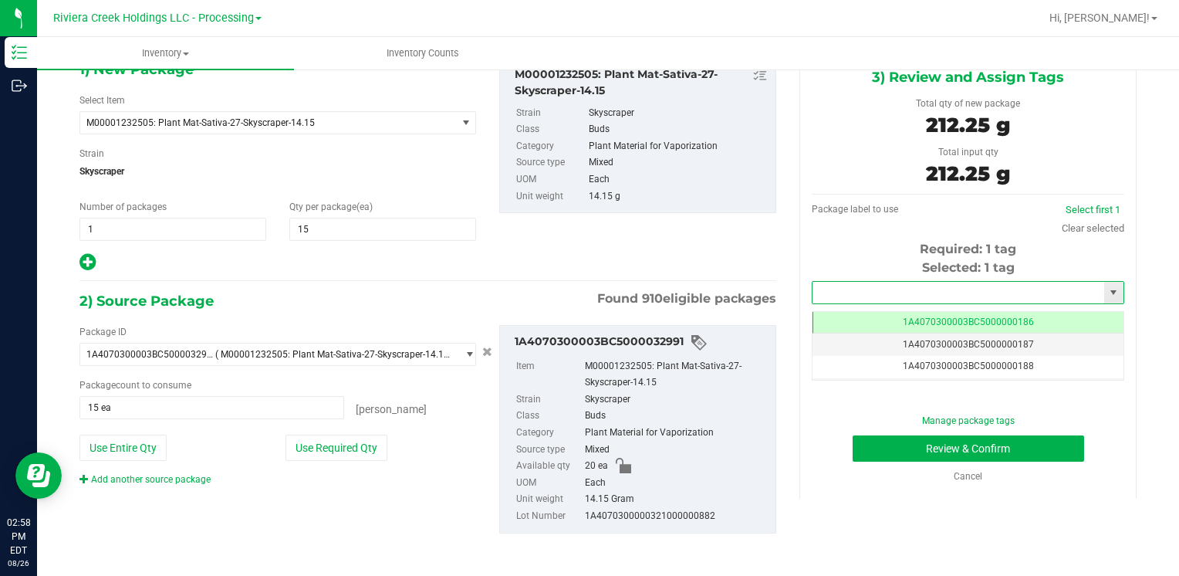
click at [895, 295] on input "text" at bounding box center [959, 293] width 292 height 22
click at [861, 313] on li "1A4070300003BC5000036545" at bounding box center [958, 318] width 307 height 23
click at [864, 446] on button "Review & Confirm" at bounding box center [969, 448] width 232 height 26
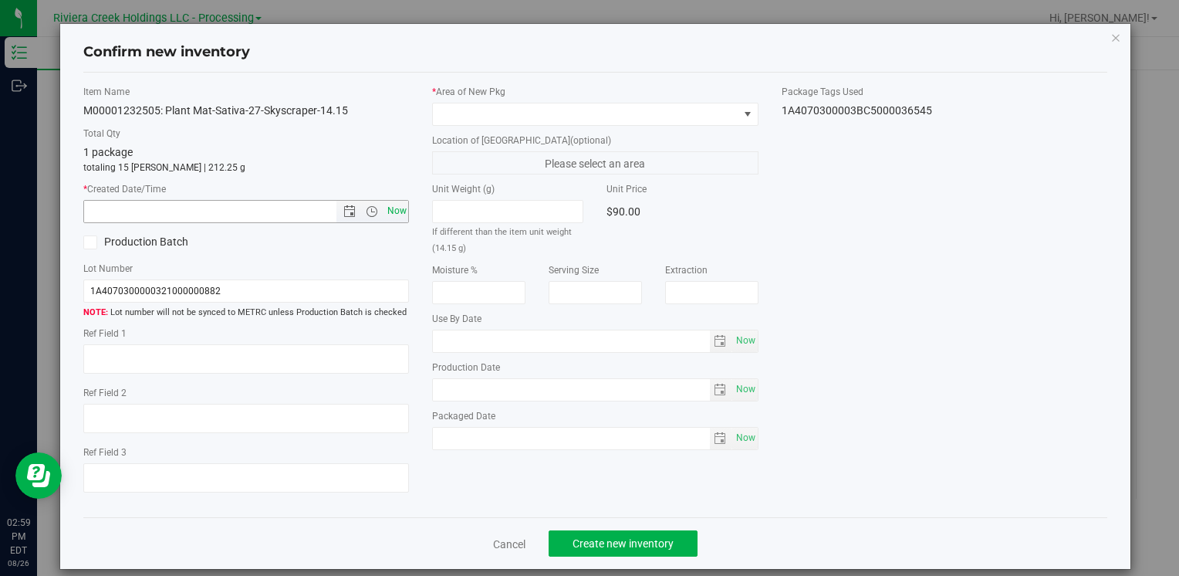
click at [401, 214] on span "Now" at bounding box center [397, 211] width 26 height 22
click at [545, 117] on span at bounding box center [585, 114] width 305 height 22
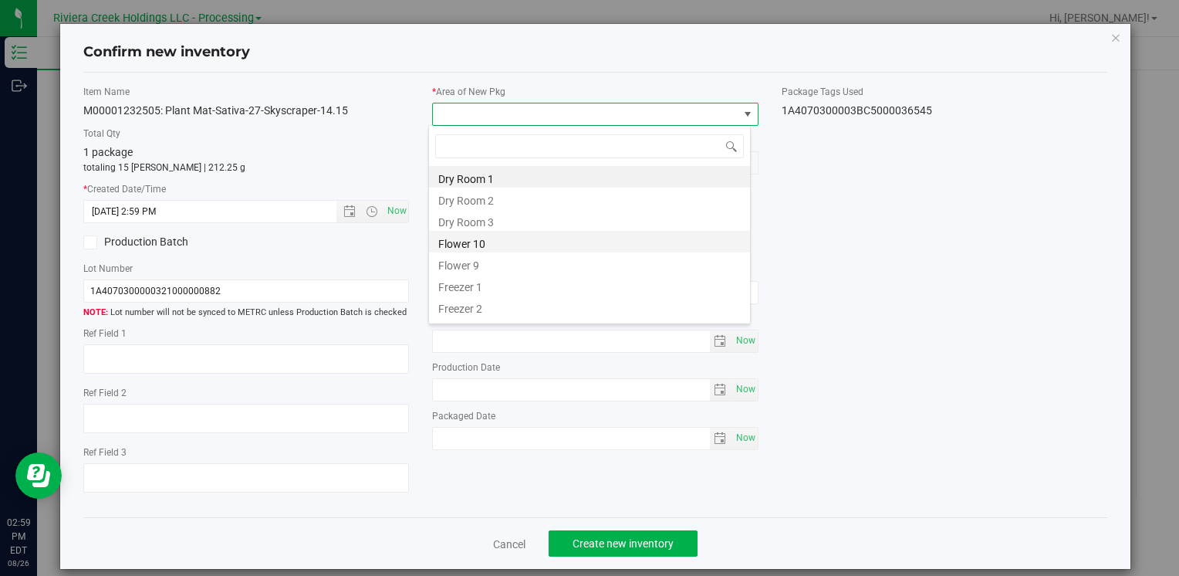
click at [487, 249] on li "Flower 10" at bounding box center [589, 242] width 321 height 22
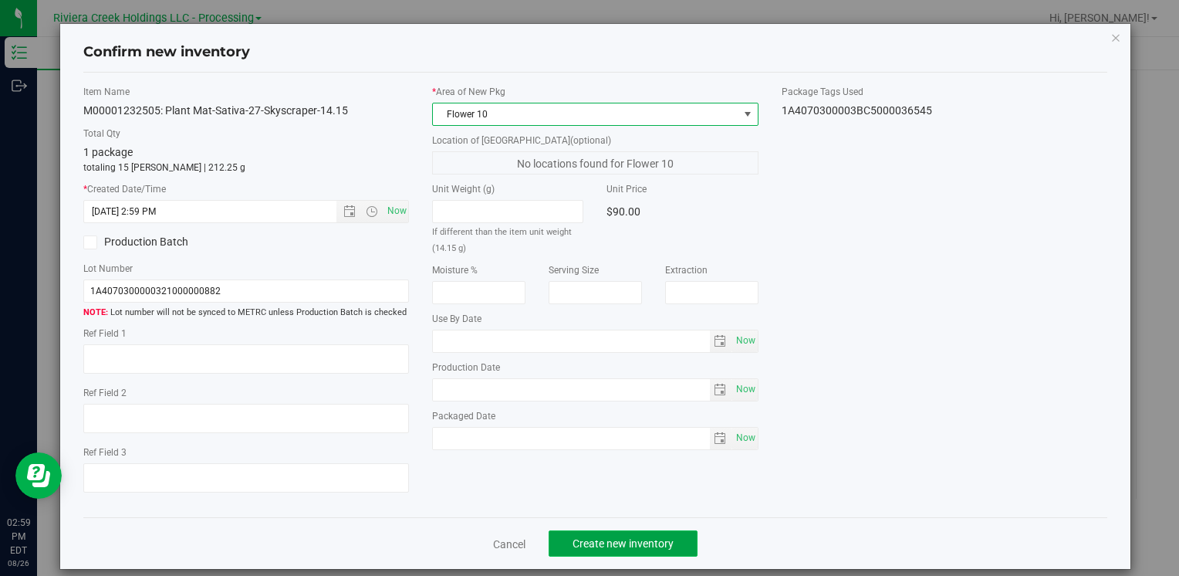
click at [634, 536] on button "Create new inventory" at bounding box center [623, 543] width 149 height 26
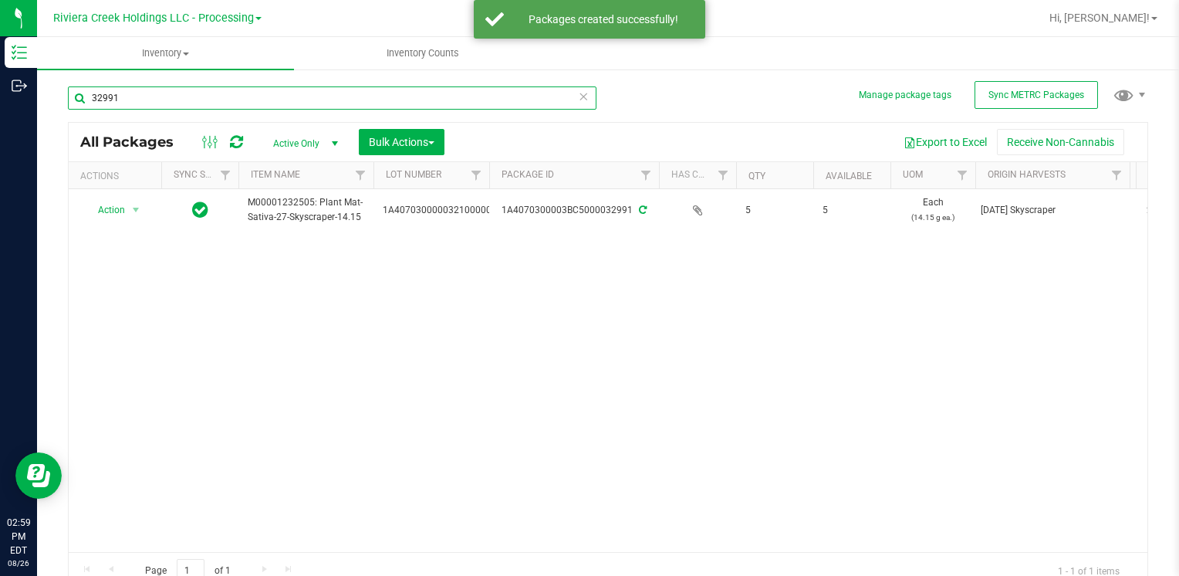
click at [161, 96] on input "32991" at bounding box center [332, 97] width 529 height 23
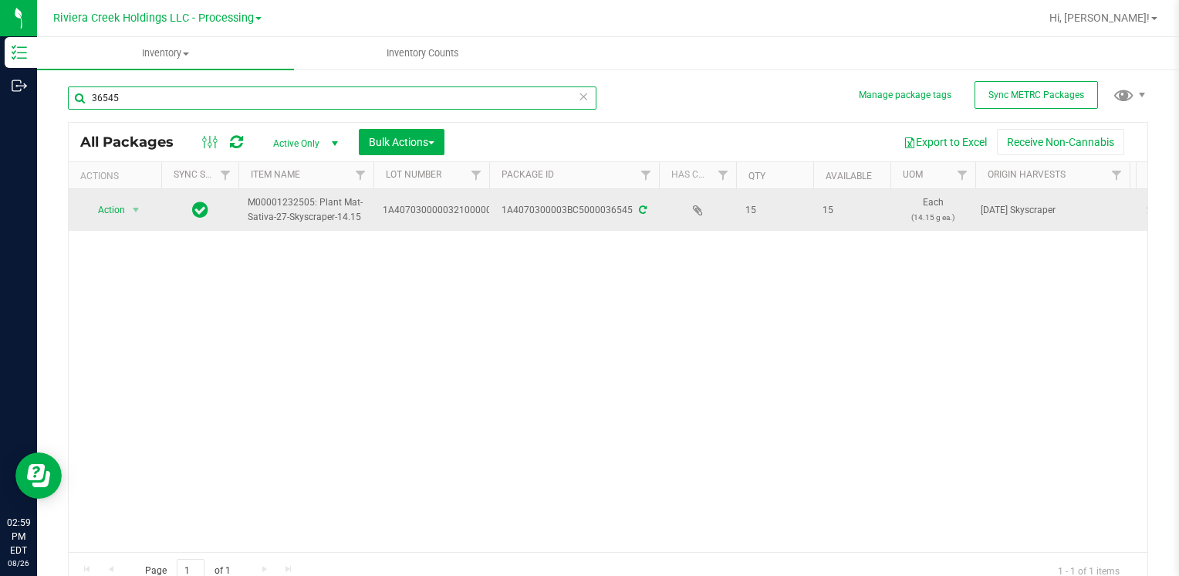
type input "36545"
click at [127, 208] on span "select" at bounding box center [136, 210] width 19 height 22
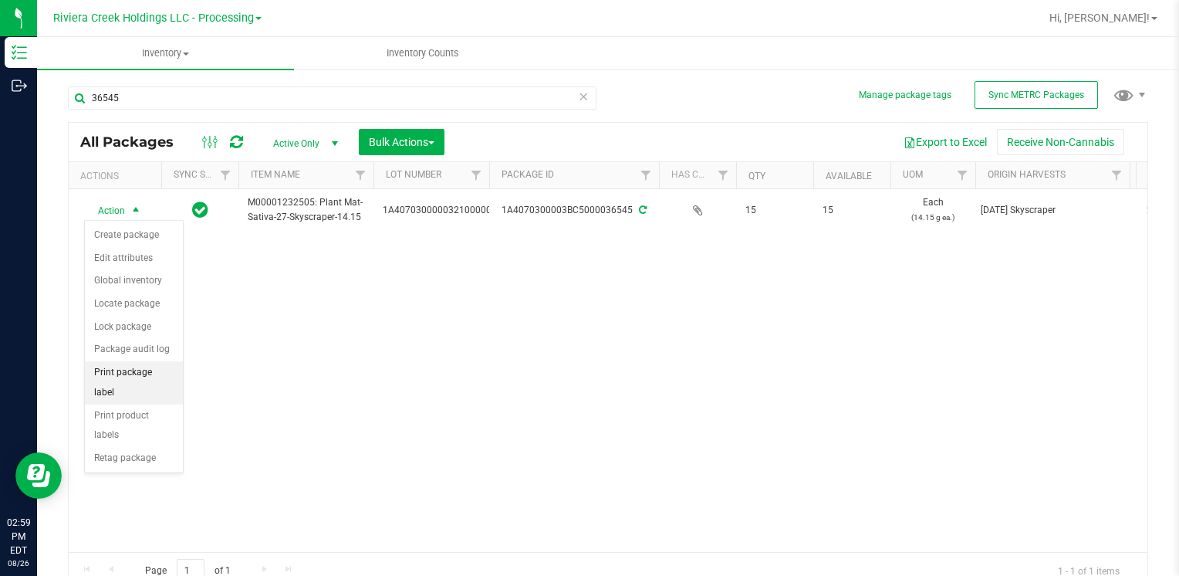
click at [155, 366] on li "Print package label" at bounding box center [134, 382] width 98 height 42
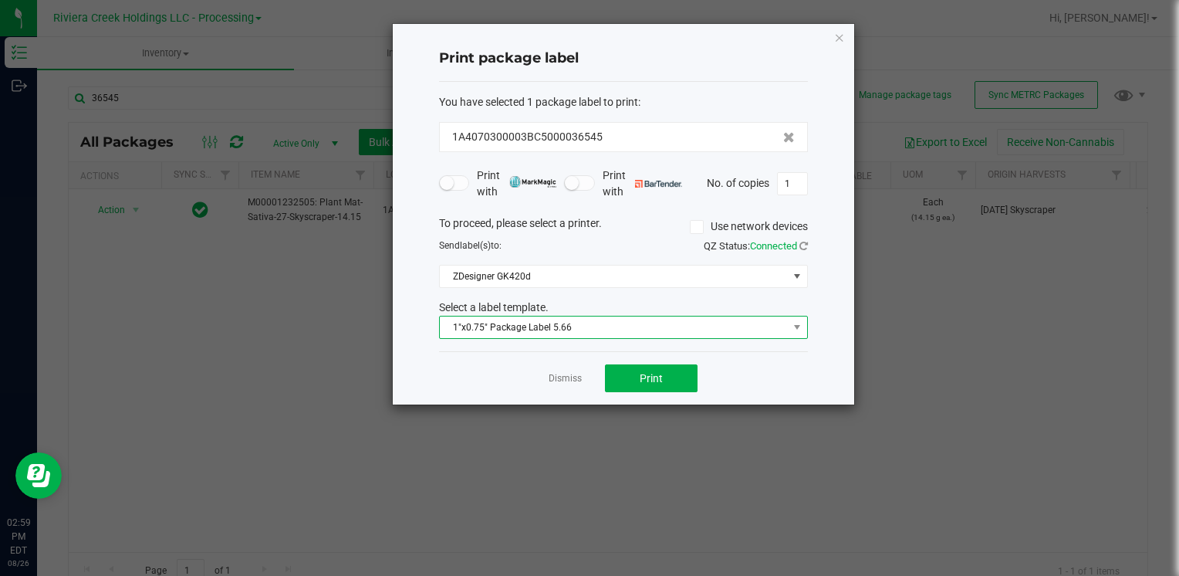
click at [624, 332] on span "1"x0.75" Package Label 5.66" at bounding box center [614, 327] width 348 height 22
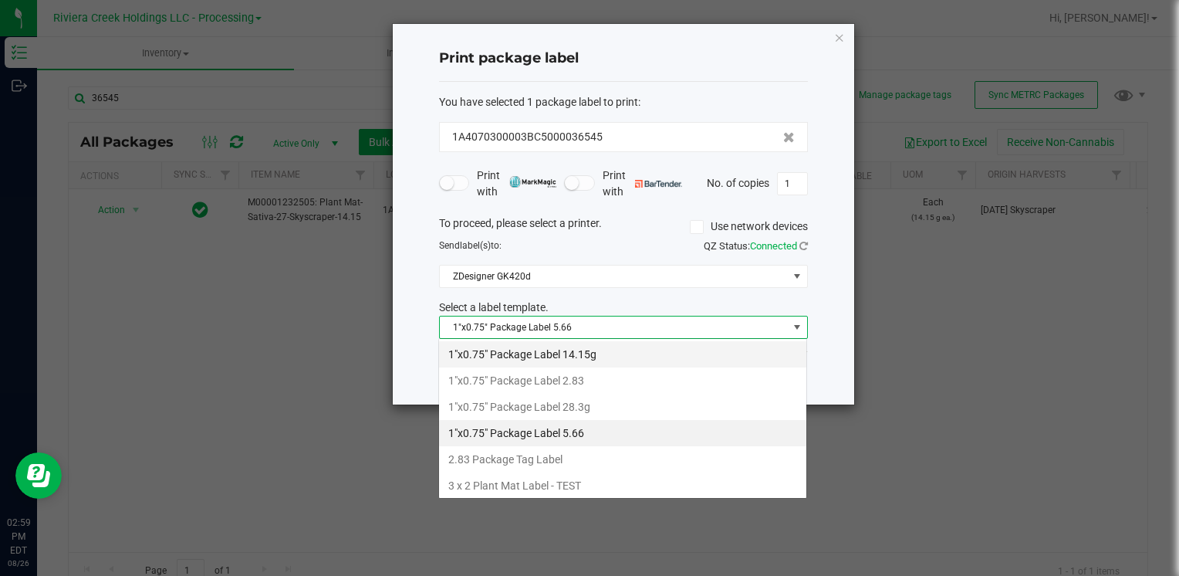
scroll to position [22, 369]
click at [617, 359] on li "1"x0.75" Package Label 14.15g" at bounding box center [622, 354] width 367 height 26
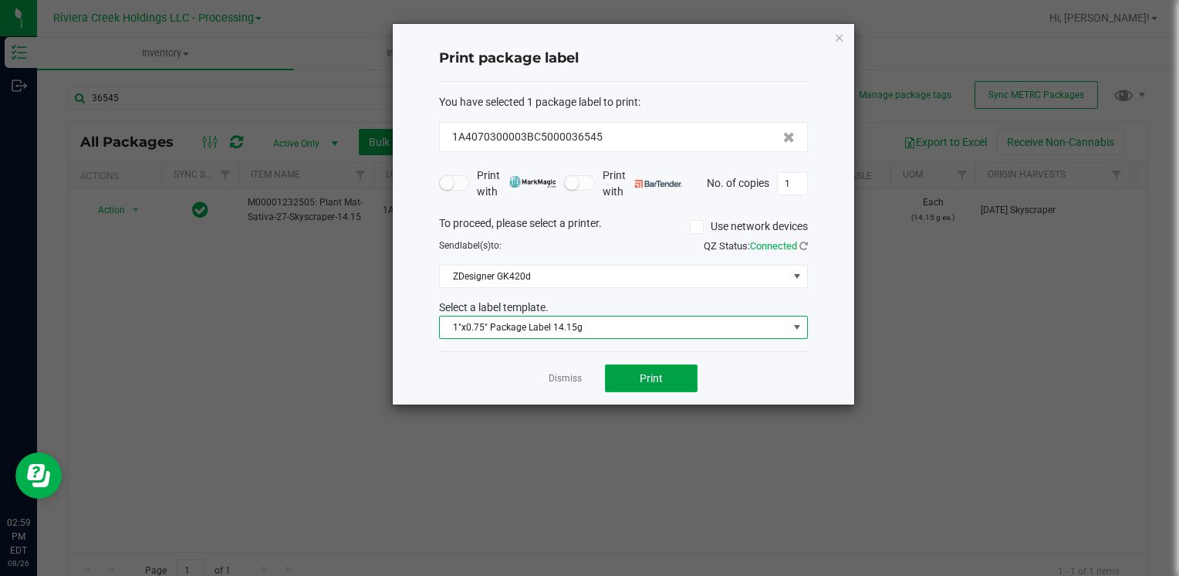
click at [651, 368] on button "Print" at bounding box center [651, 378] width 93 height 28
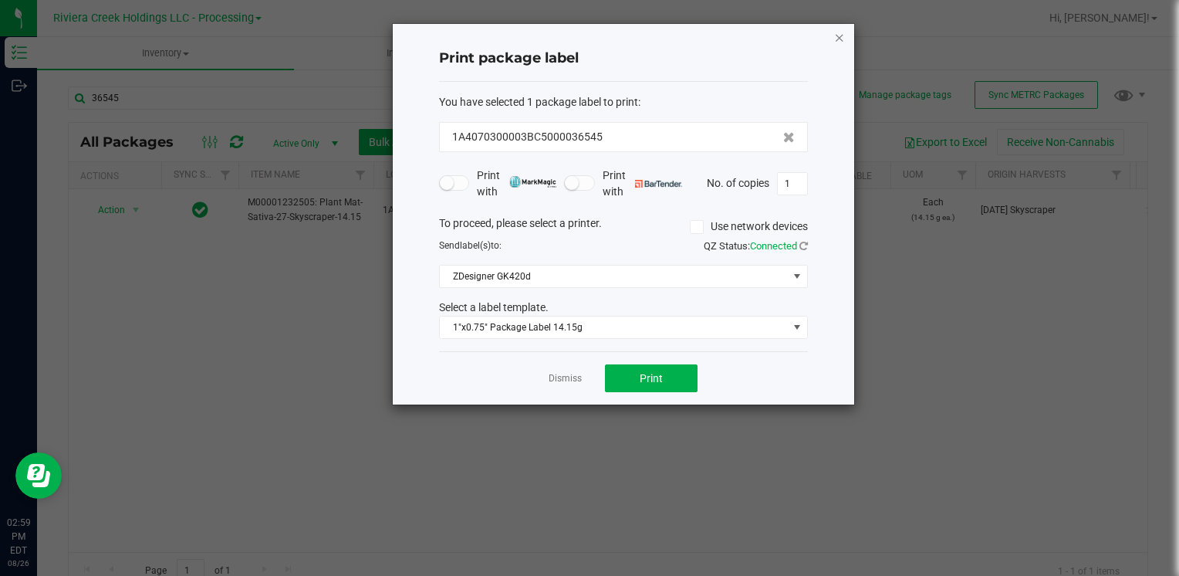
click at [835, 29] on icon "button" at bounding box center [839, 37] width 11 height 19
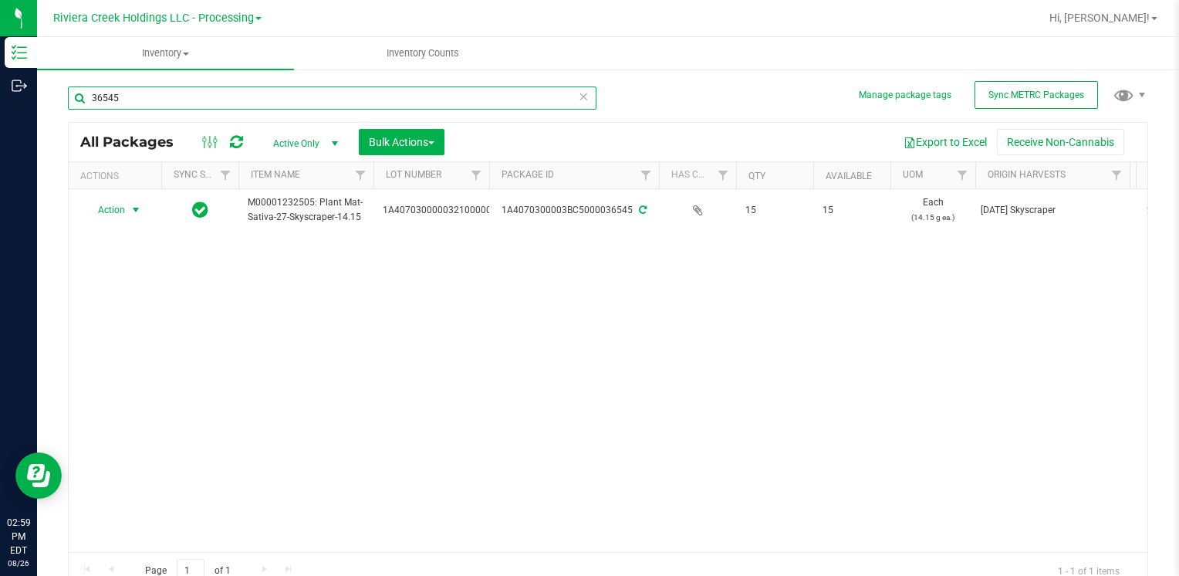
click at [150, 98] on input "36545" at bounding box center [332, 97] width 529 height 23
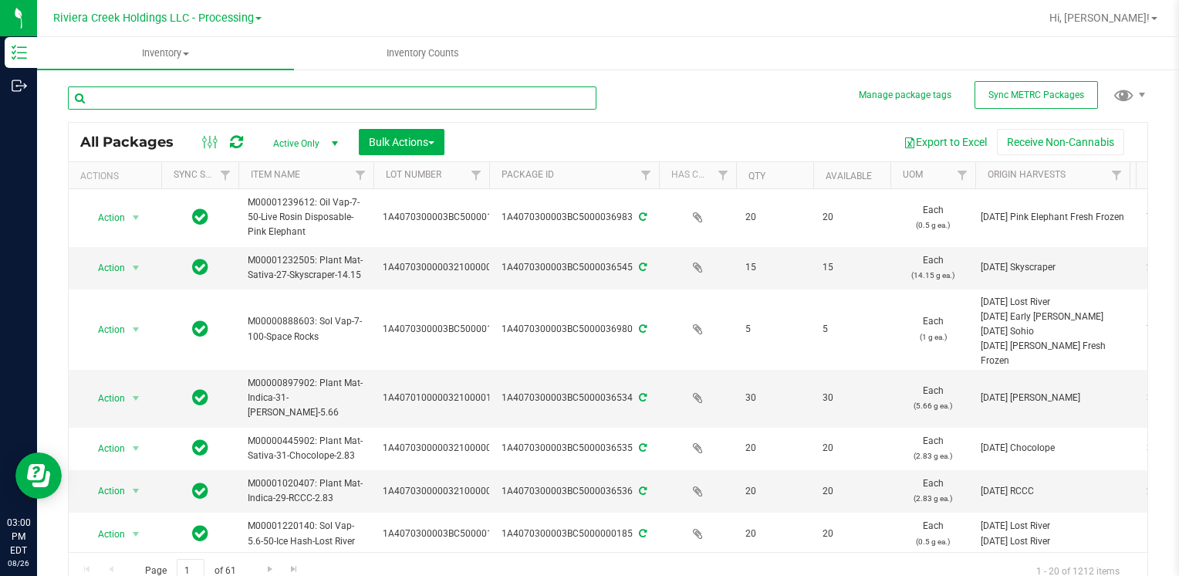
click at [150, 97] on input "text" at bounding box center [332, 97] width 529 height 23
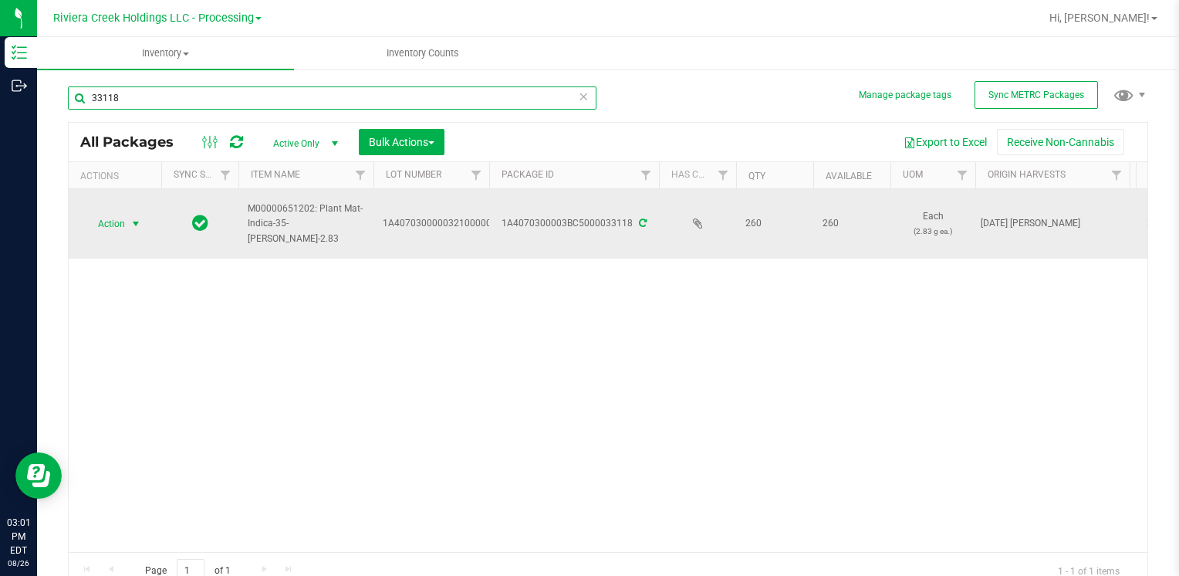
type input "33118"
click at [103, 224] on span "Action" at bounding box center [105, 224] width 42 height 22
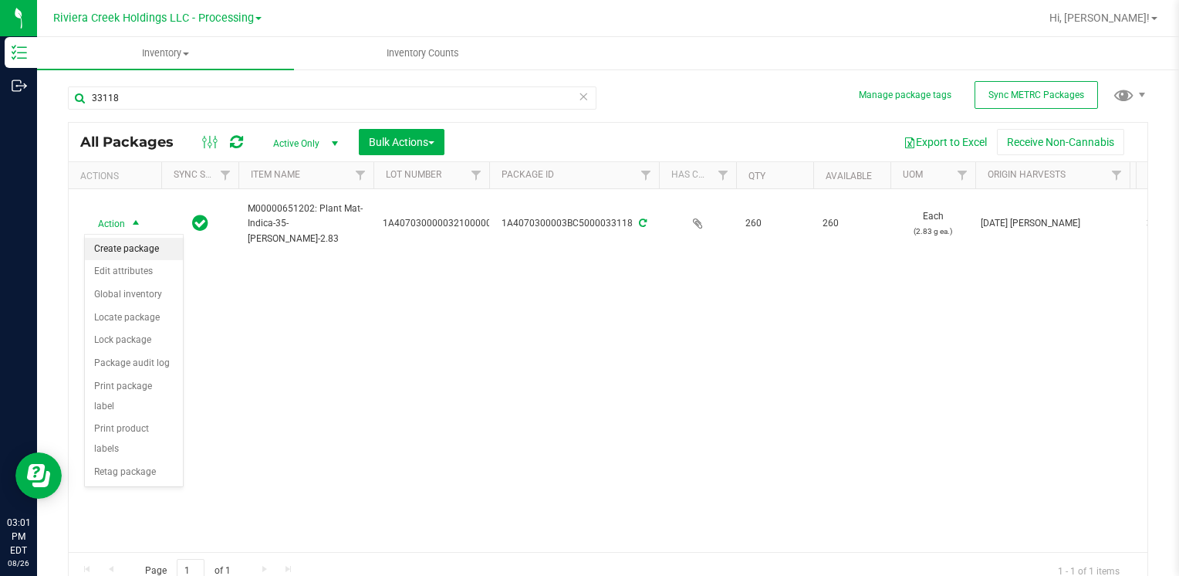
click at [118, 245] on li "Create package" at bounding box center [134, 249] width 98 height 23
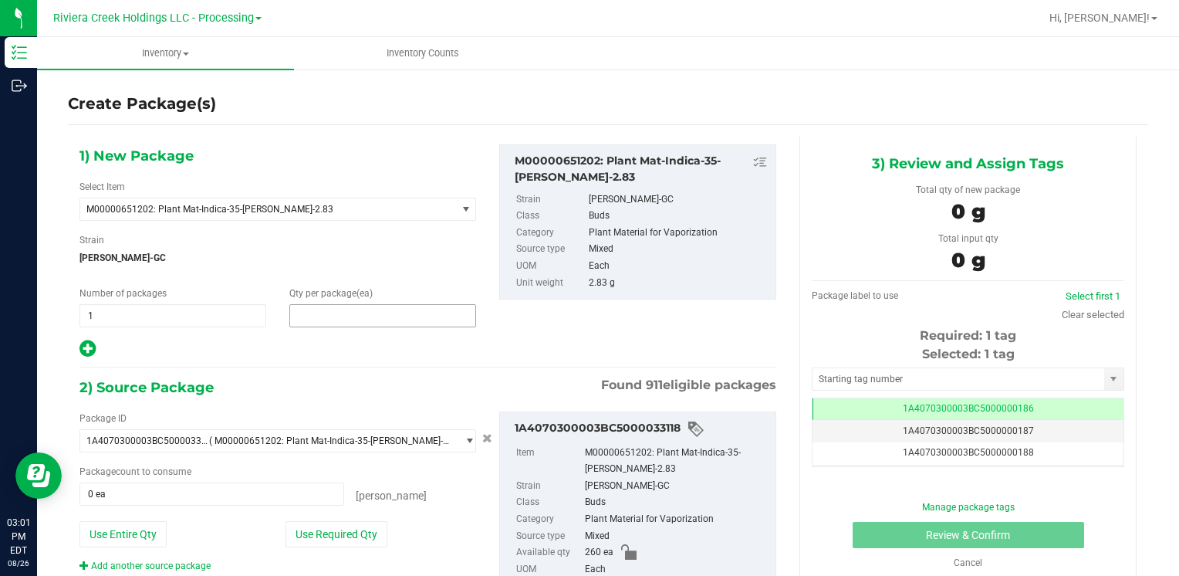
click at [394, 321] on span at bounding box center [382, 315] width 187 height 23
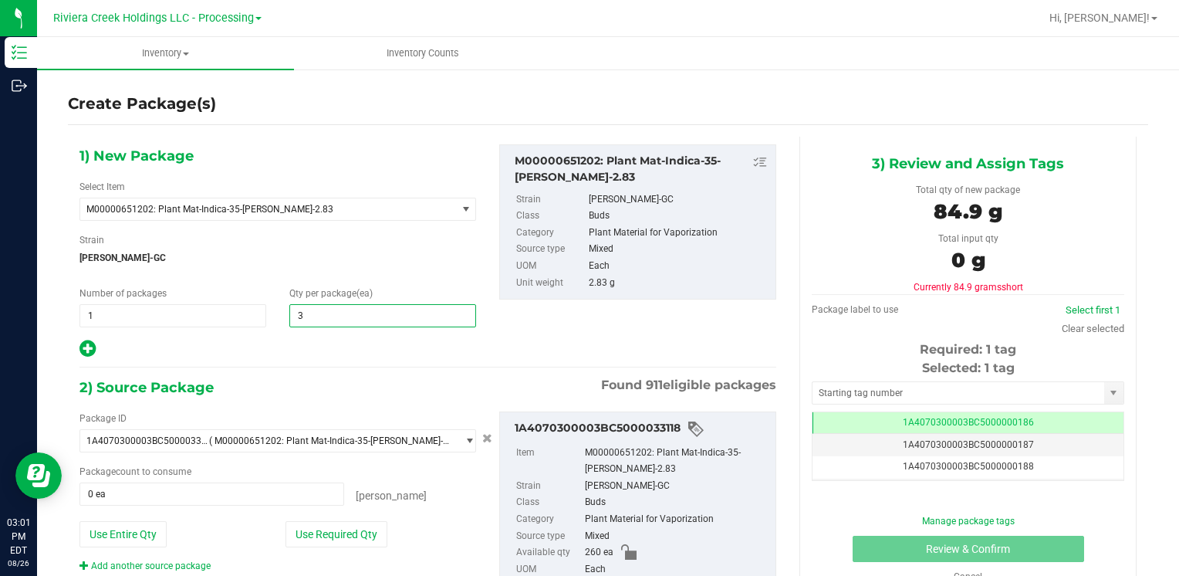
type input "30"
click at [413, 240] on div "Strain Stambaugh-GC" at bounding box center [277, 253] width 397 height 41
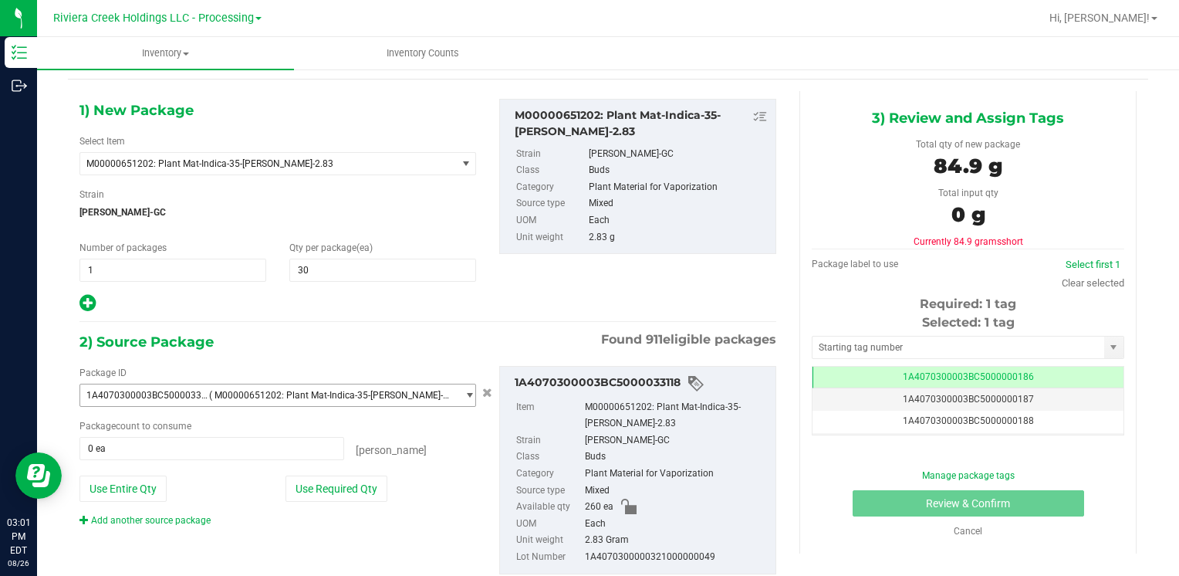
scroll to position [86, 0]
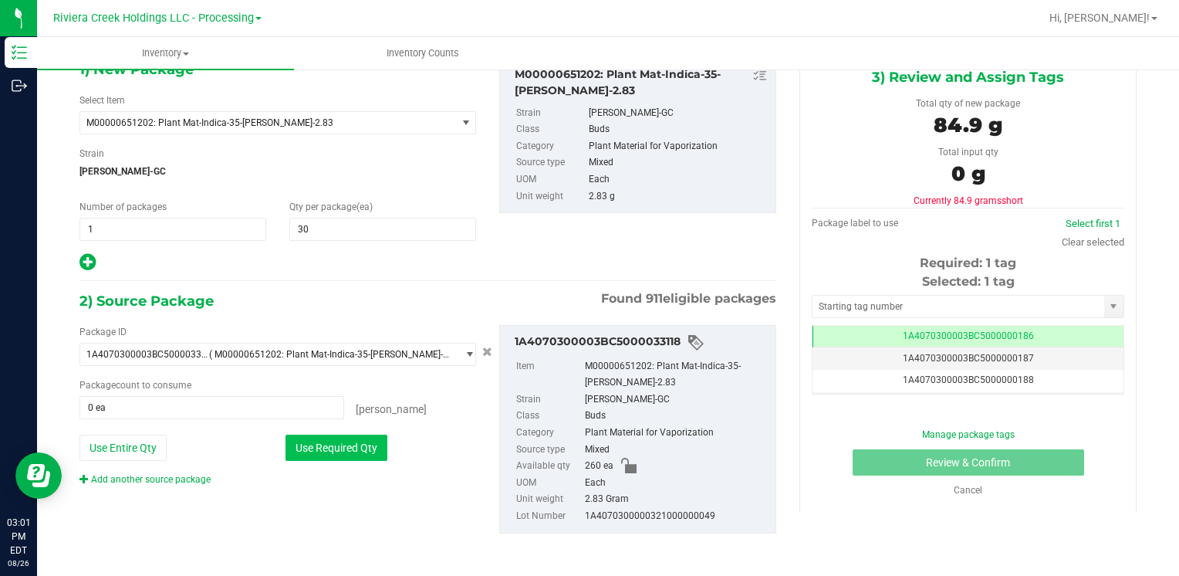
click at [362, 435] on button "Use Required Qty" at bounding box center [337, 448] width 102 height 26
type input "30 ea"
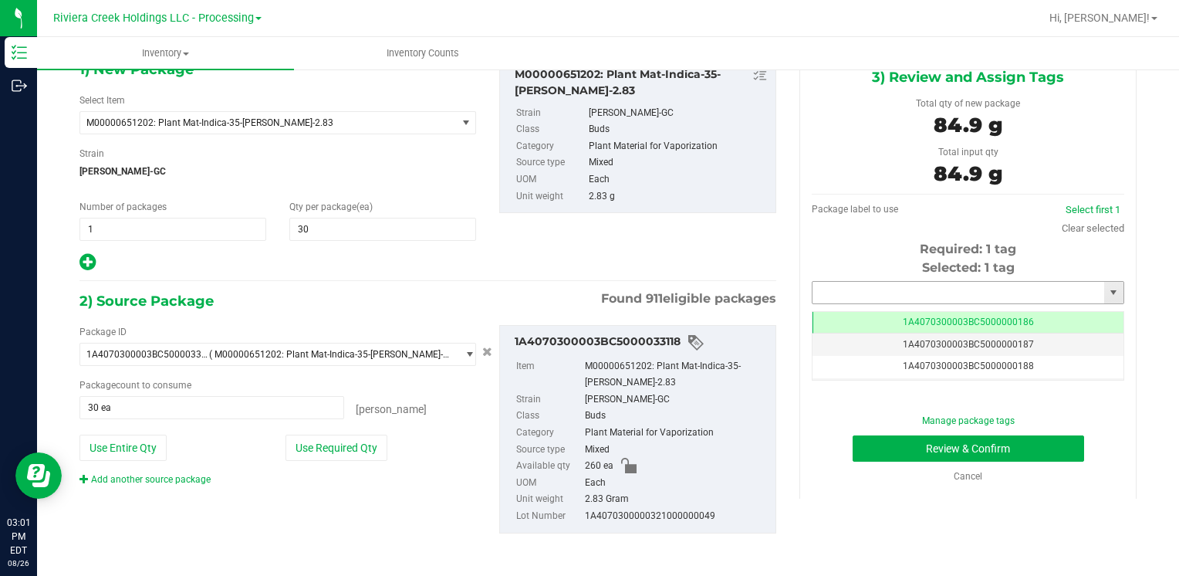
click at [932, 282] on input "text" at bounding box center [959, 293] width 292 height 22
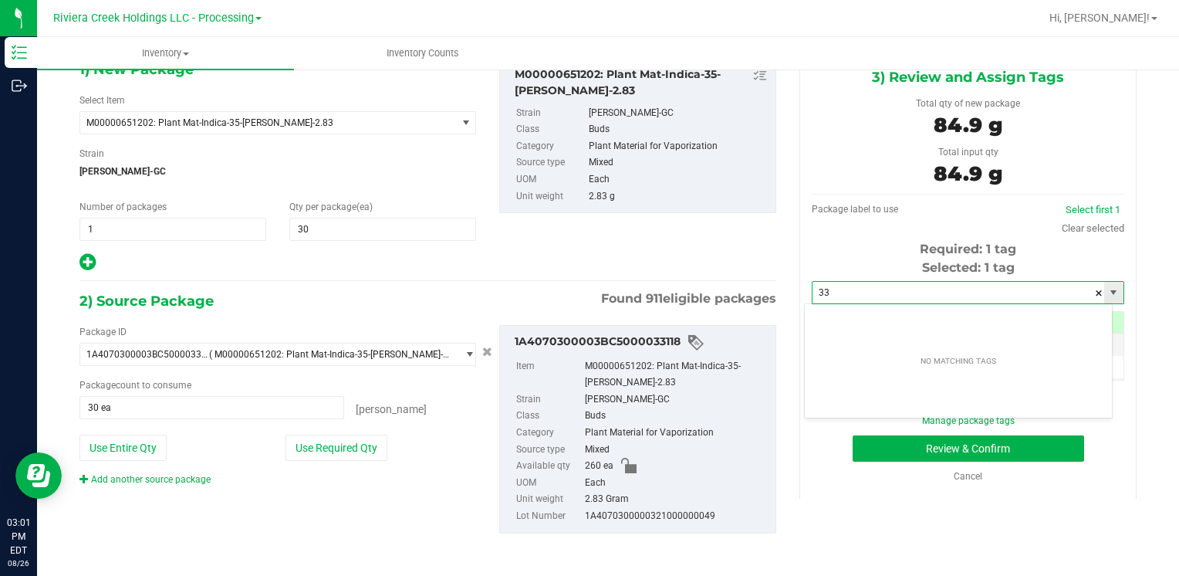
type input "3"
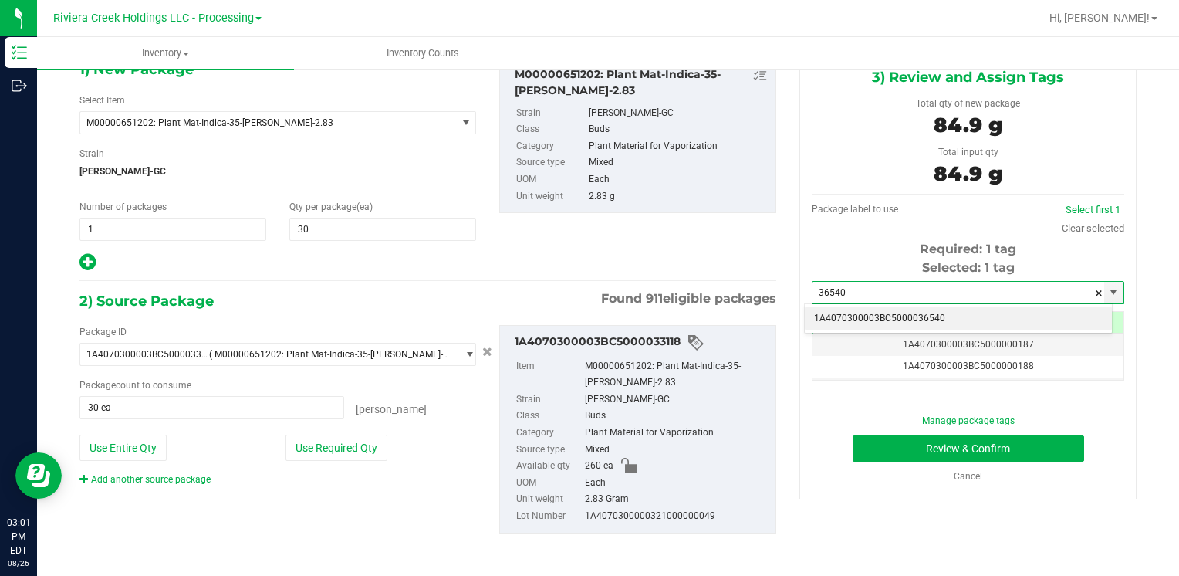
click at [871, 319] on li "1A4070300003BC5000036540" at bounding box center [958, 318] width 307 height 23
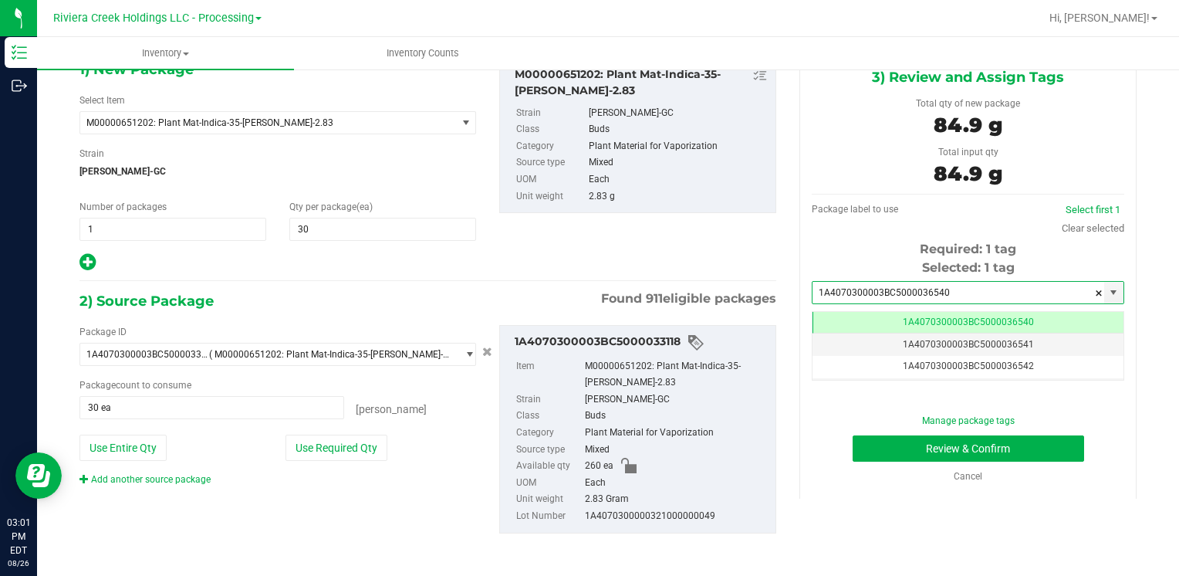
scroll to position [0, 0]
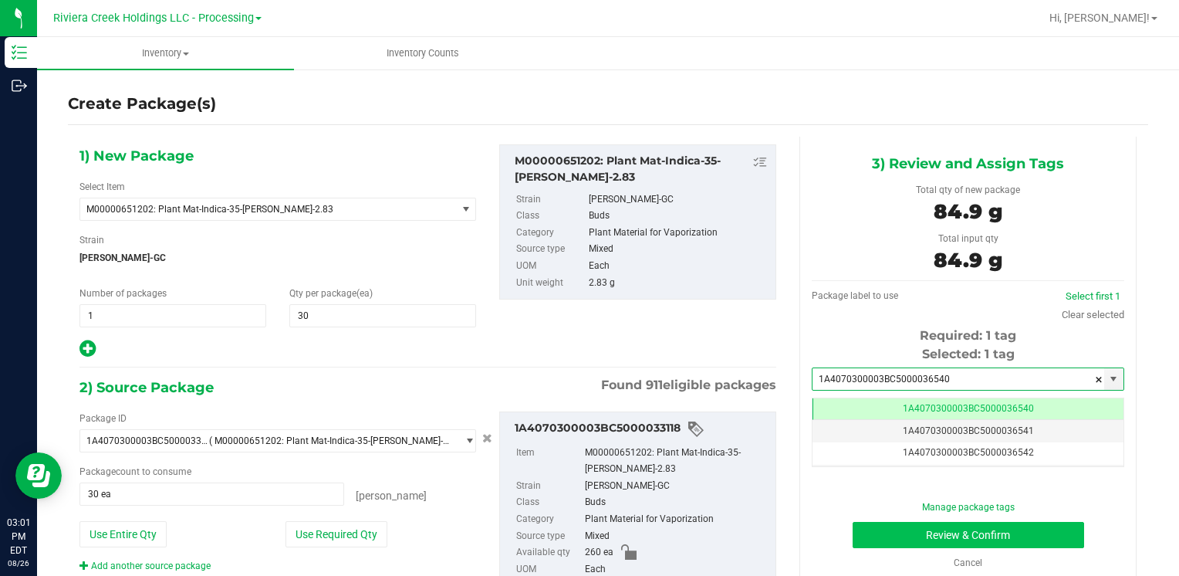
type input "1A4070300003BC5000036540"
click at [916, 543] on button "Review & Confirm" at bounding box center [969, 535] width 232 height 26
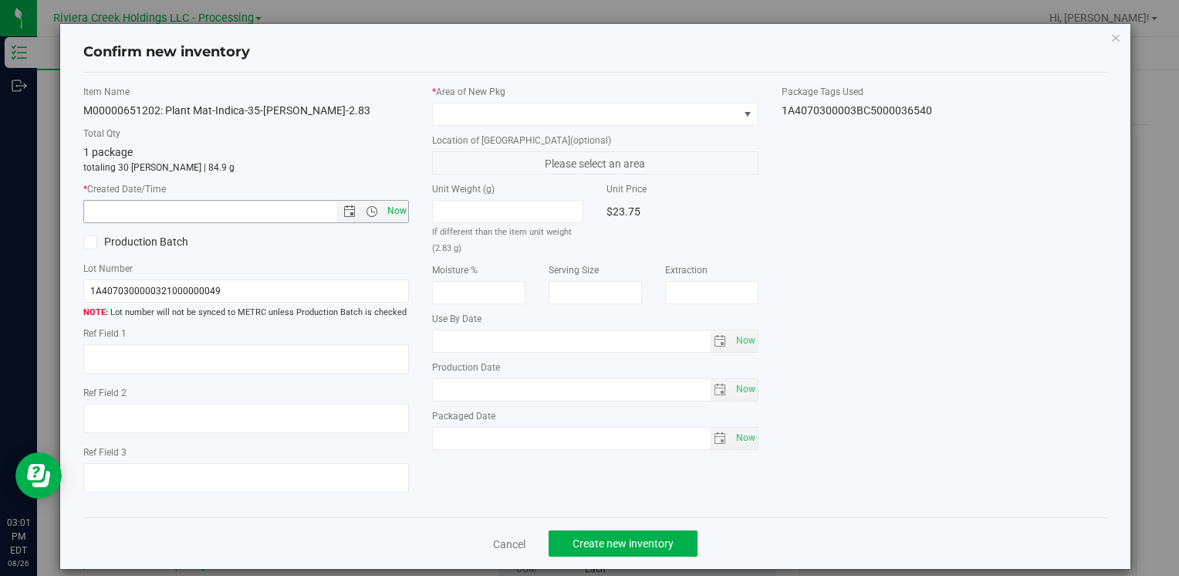
click at [392, 207] on span "Now" at bounding box center [397, 211] width 26 height 22
type input "8/26/2025 3:01 PM"
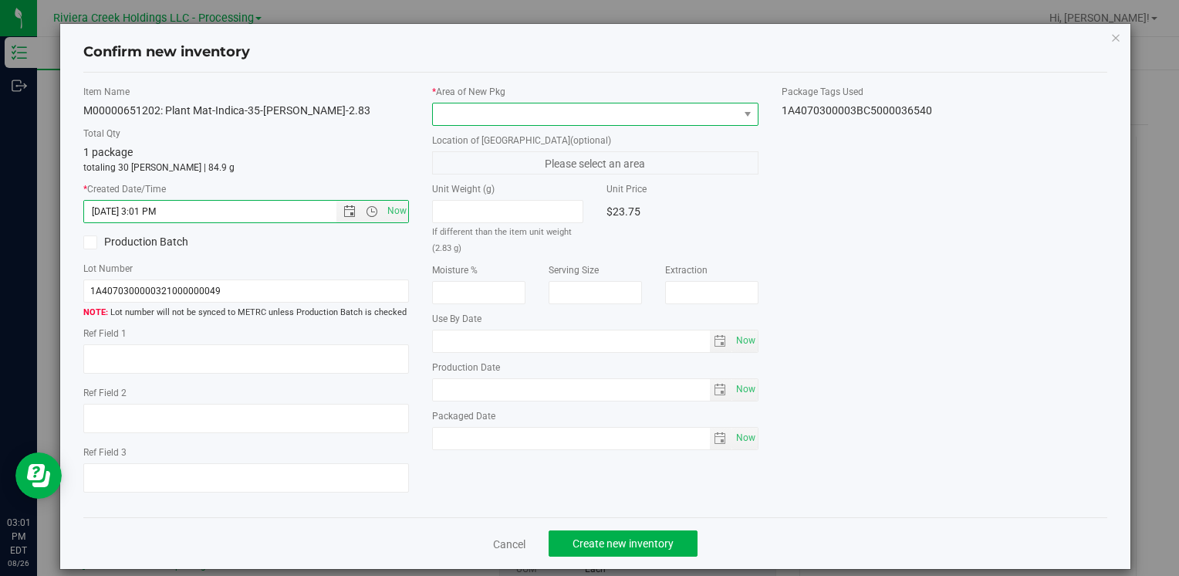
click at [465, 119] on span at bounding box center [585, 114] width 305 height 22
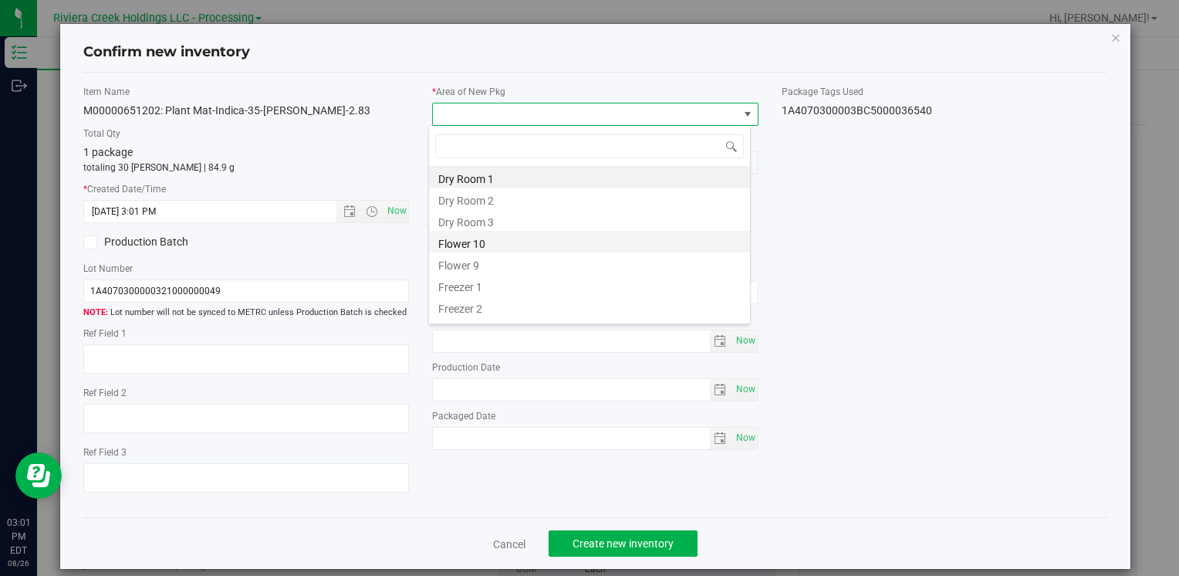
click at [489, 242] on li "Flower 10" at bounding box center [589, 242] width 321 height 22
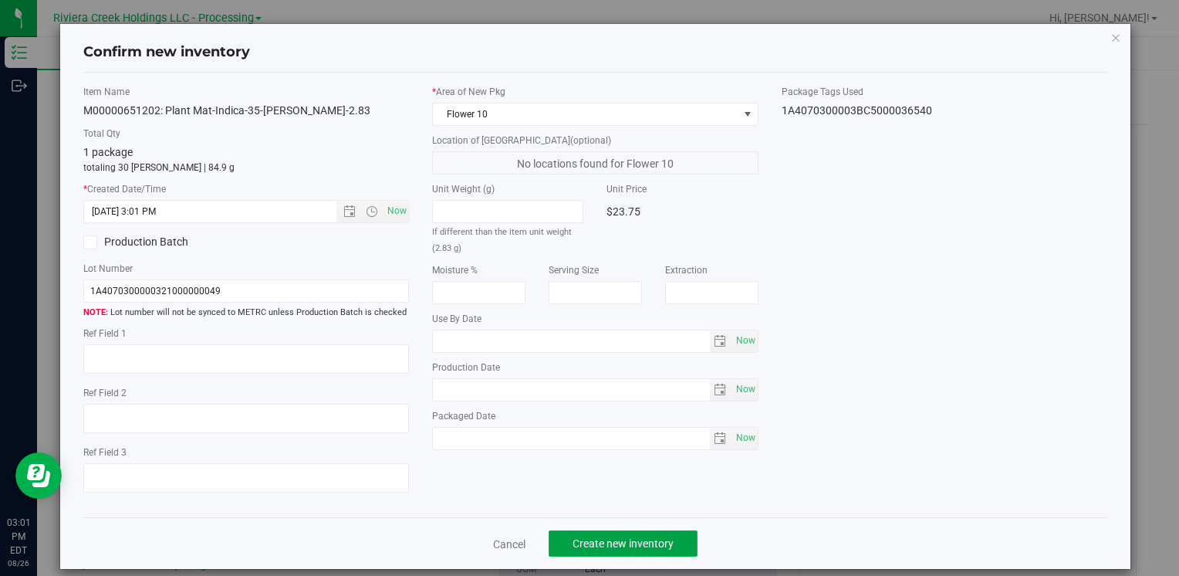
click at [645, 550] on button "Create new inventory" at bounding box center [623, 543] width 149 height 26
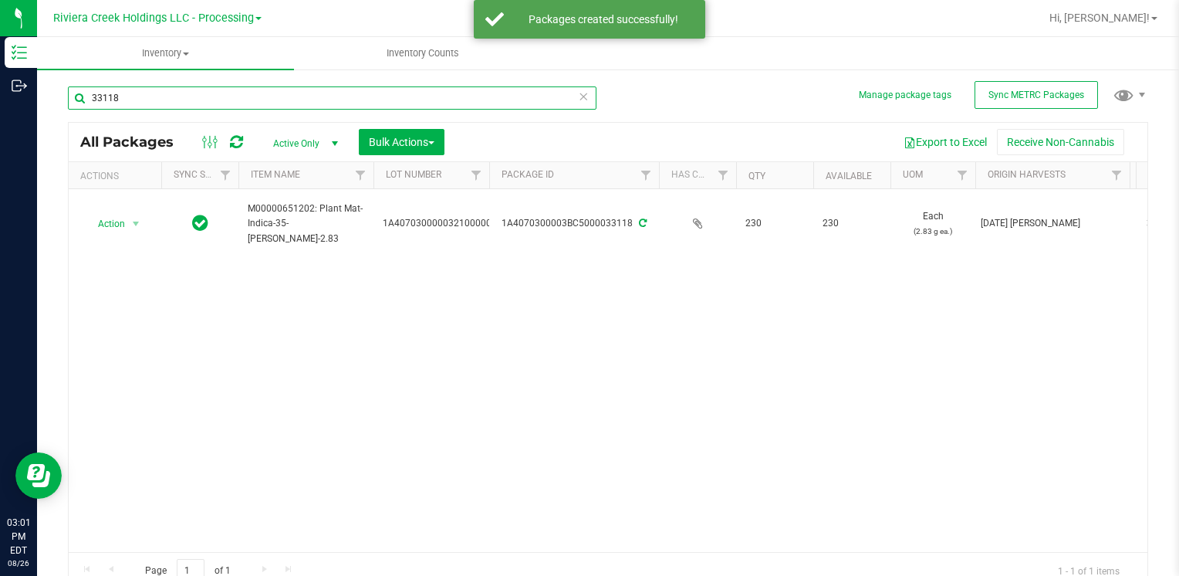
click at [219, 100] on input "33118" at bounding box center [332, 97] width 529 height 23
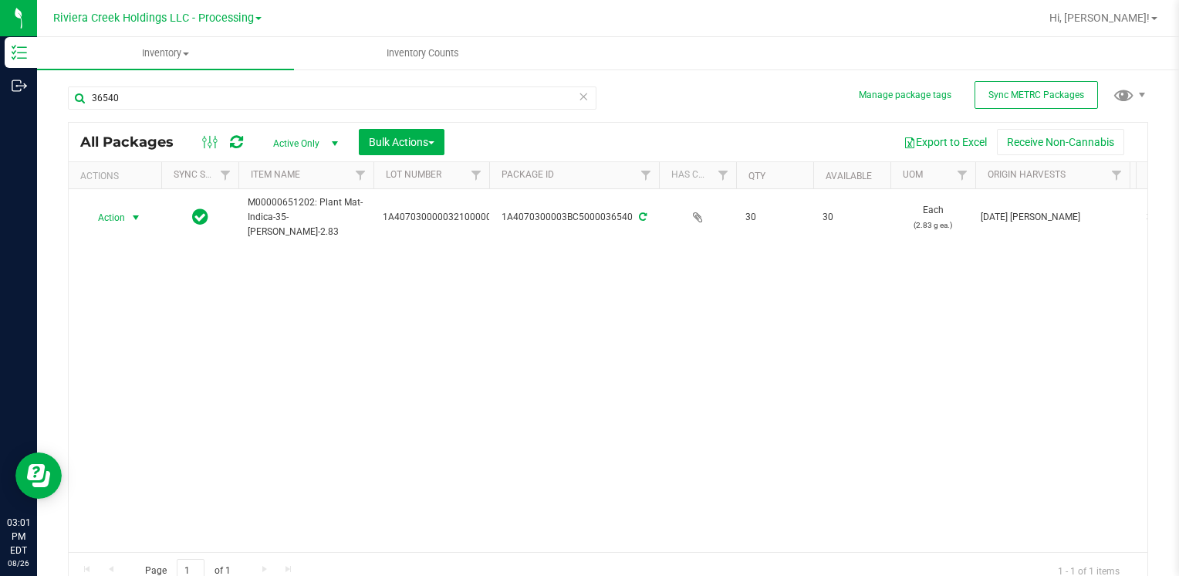
click at [132, 217] on span "select" at bounding box center [136, 217] width 12 height 12
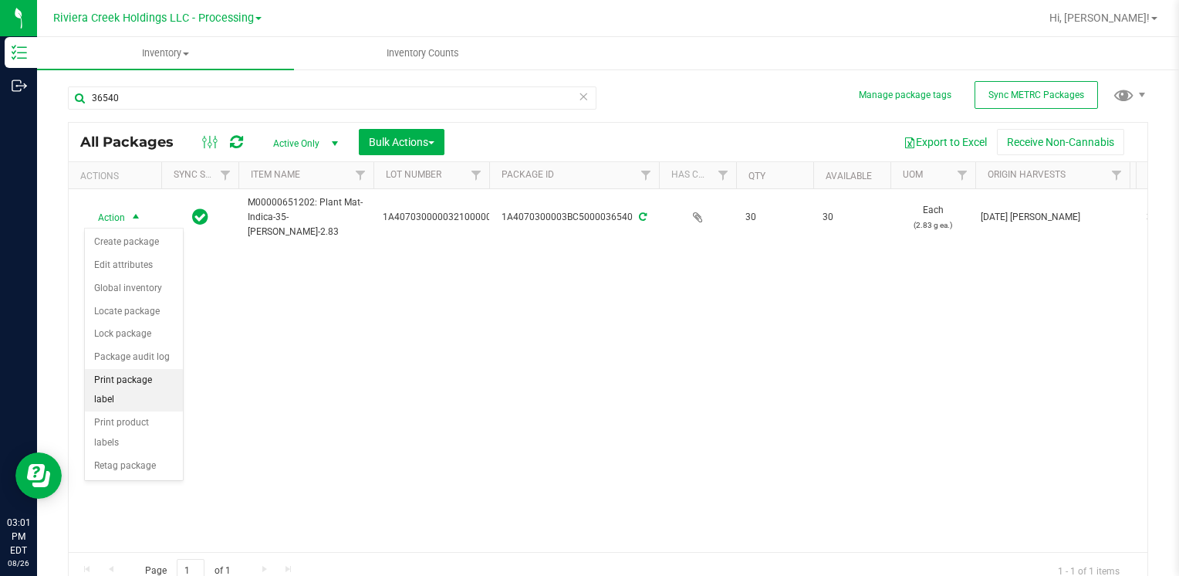
click at [172, 369] on li "Print package label" at bounding box center [134, 390] width 98 height 42
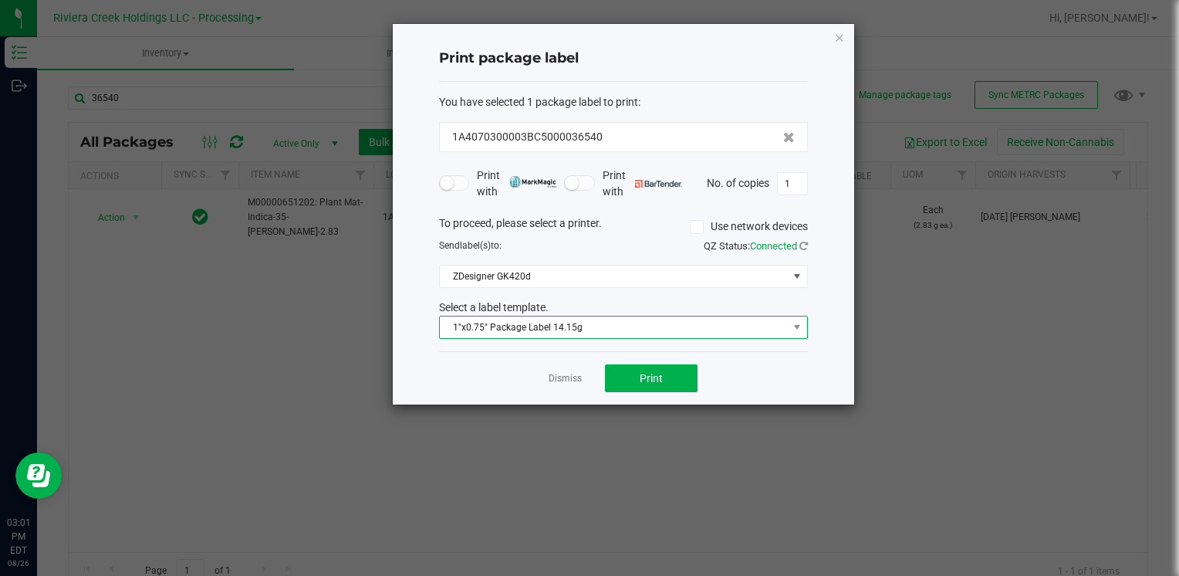
click at [571, 326] on span "1"x0.75" Package Label 14.15g" at bounding box center [614, 327] width 348 height 22
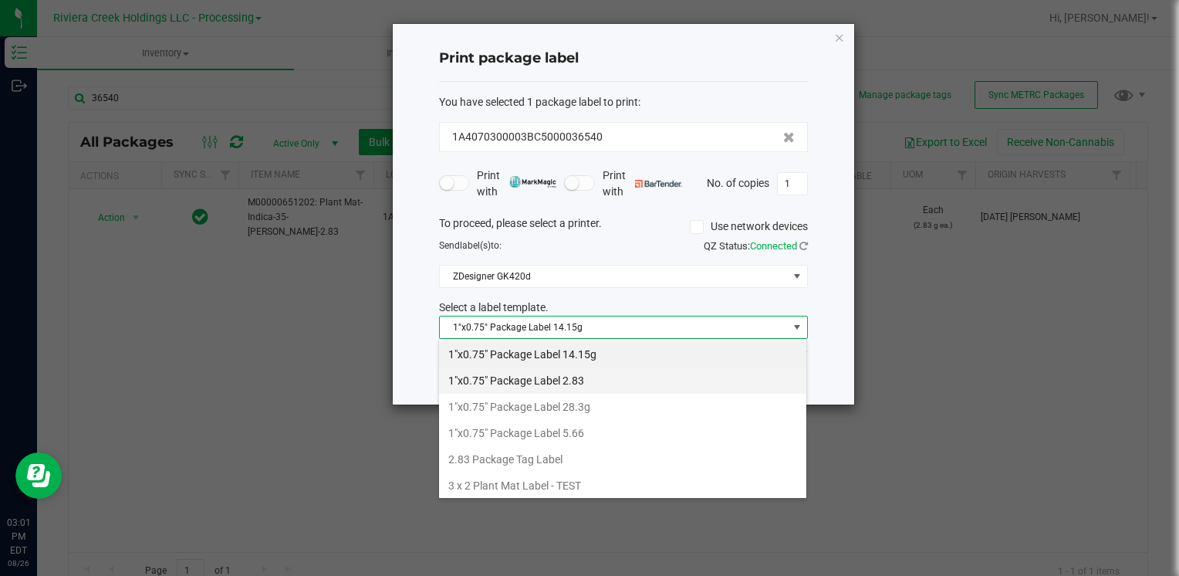
click at [604, 375] on li "1"x0.75" Package Label 2.83" at bounding box center [622, 380] width 367 height 26
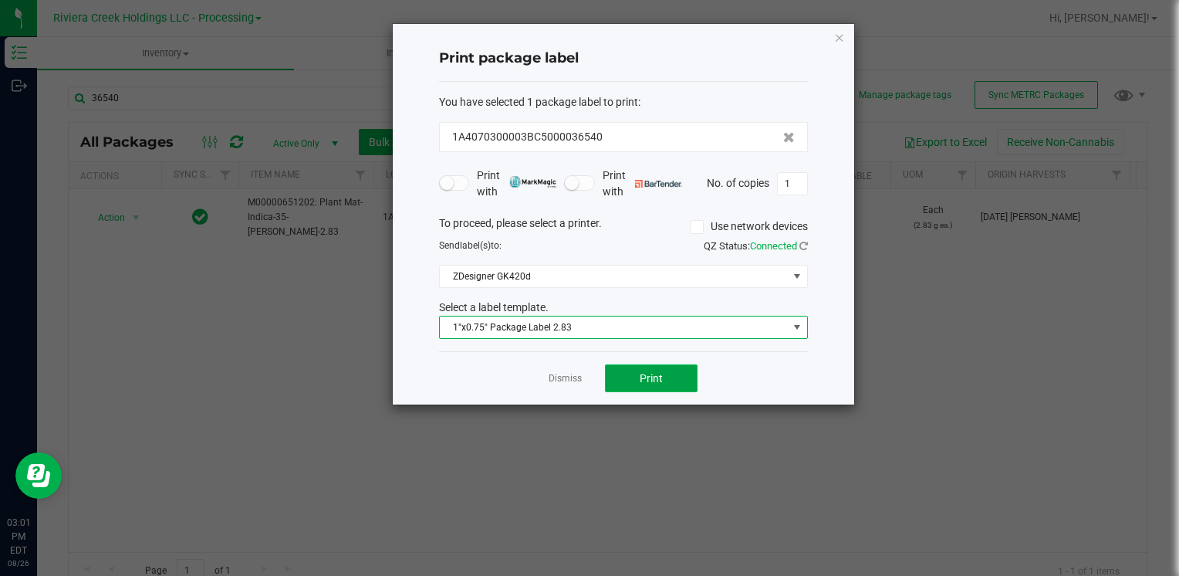
click at [649, 378] on span "Print" at bounding box center [651, 378] width 23 height 12
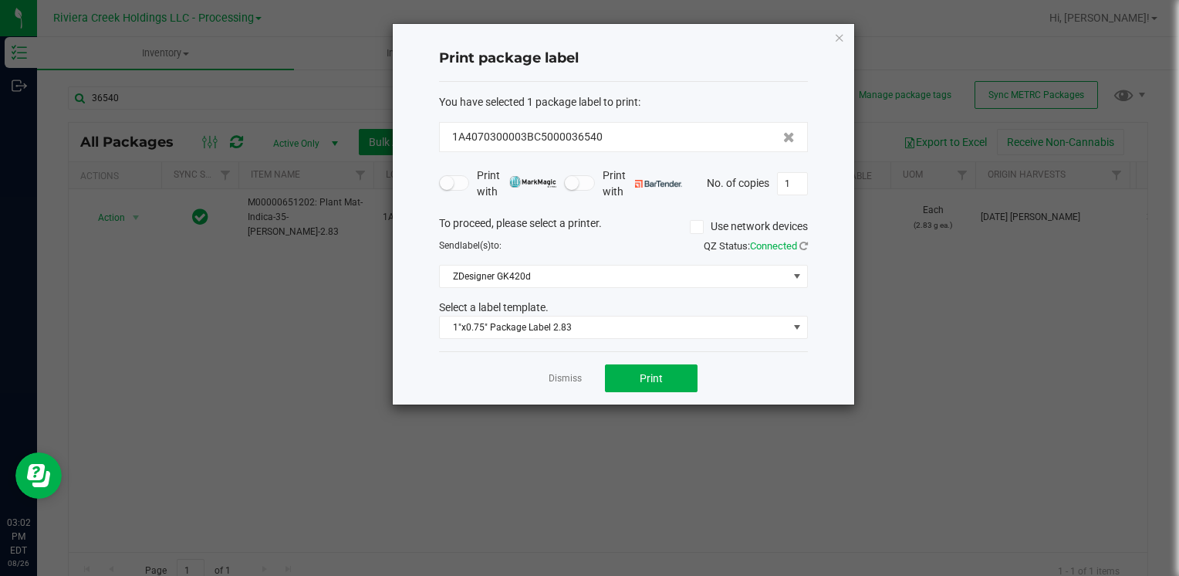
click at [841, 33] on icon "button" at bounding box center [839, 37] width 11 height 19
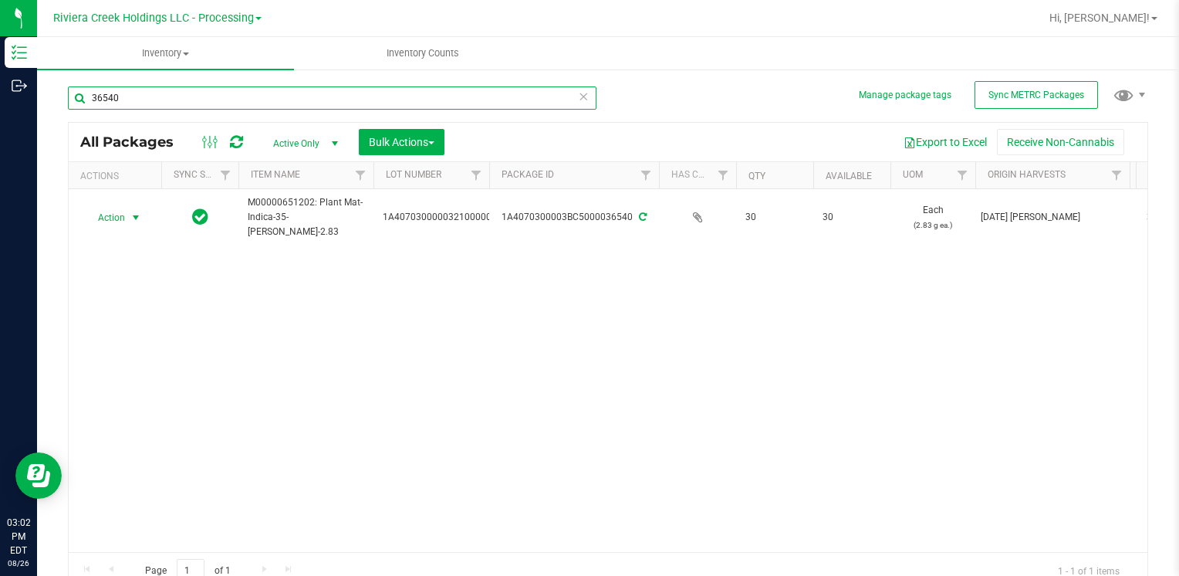
click at [225, 103] on input "36540" at bounding box center [332, 97] width 529 height 23
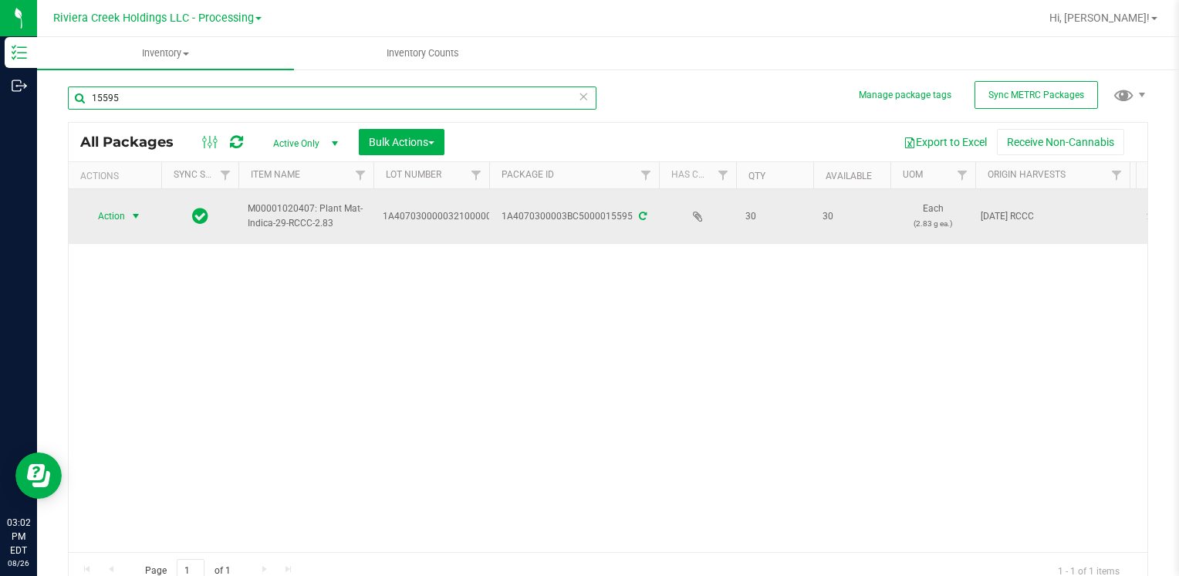
type input "15595"
click at [104, 218] on span "Action" at bounding box center [105, 216] width 42 height 22
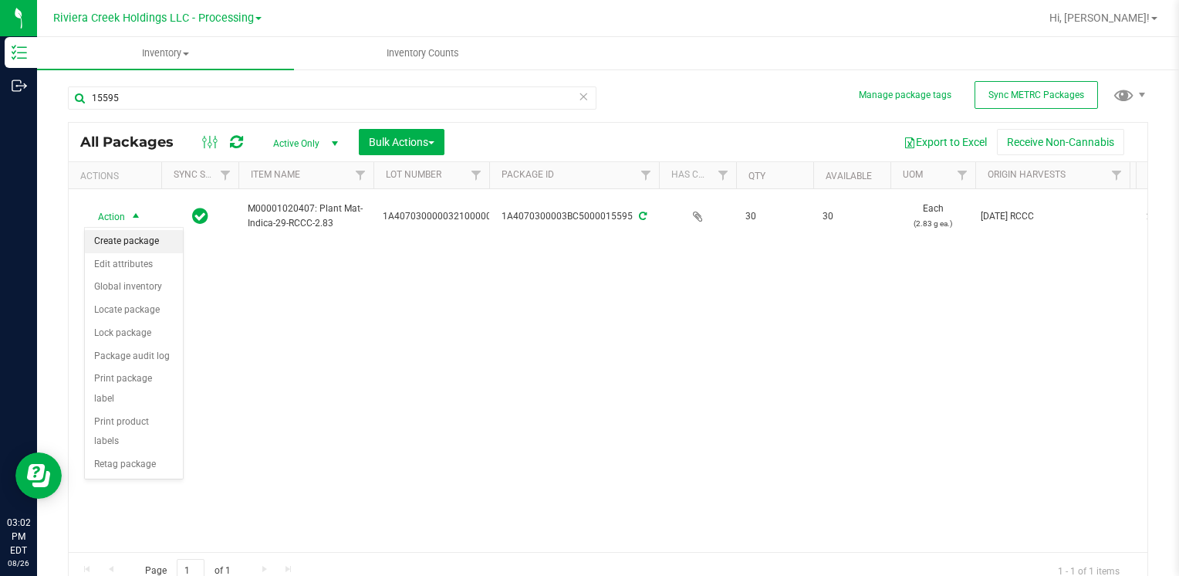
click at [123, 230] on li "Create package" at bounding box center [134, 241] width 98 height 23
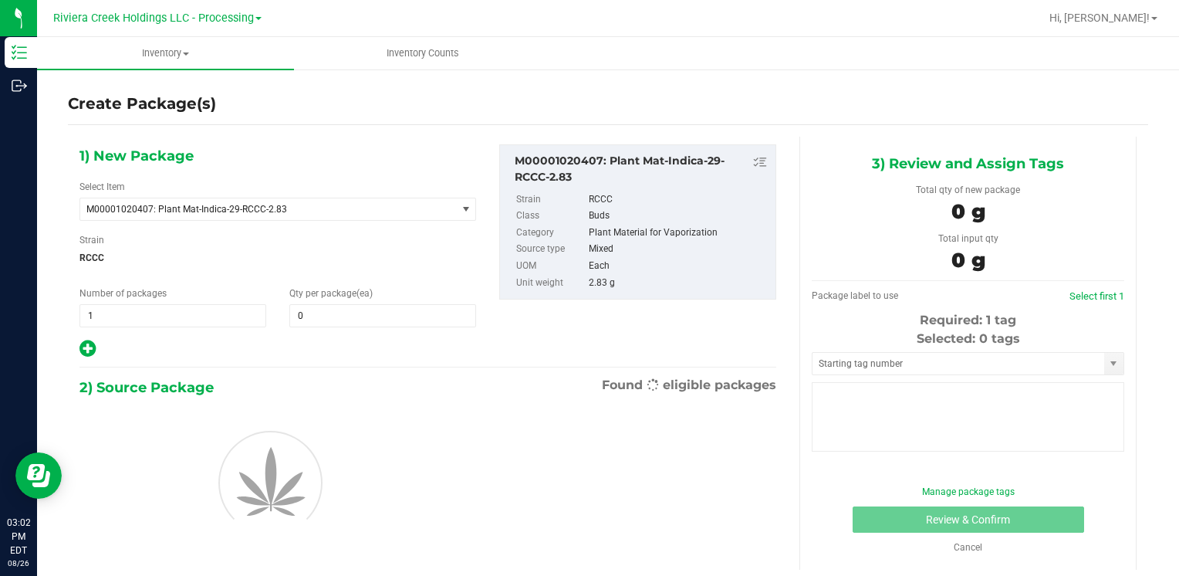
type input "0"
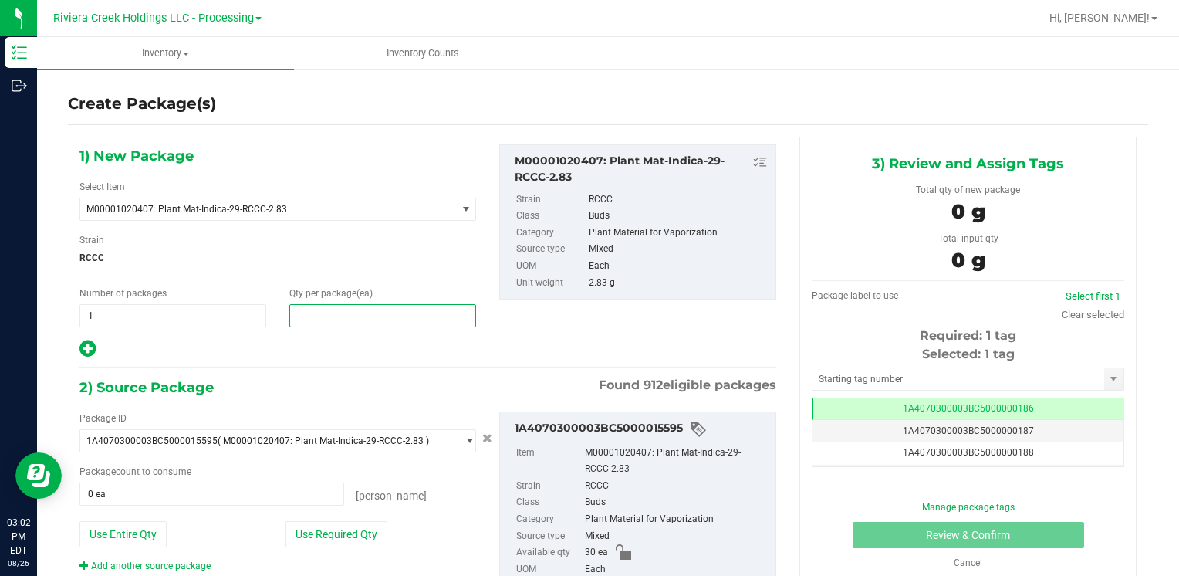
click at [344, 319] on span at bounding box center [382, 315] width 187 height 23
type input "10"
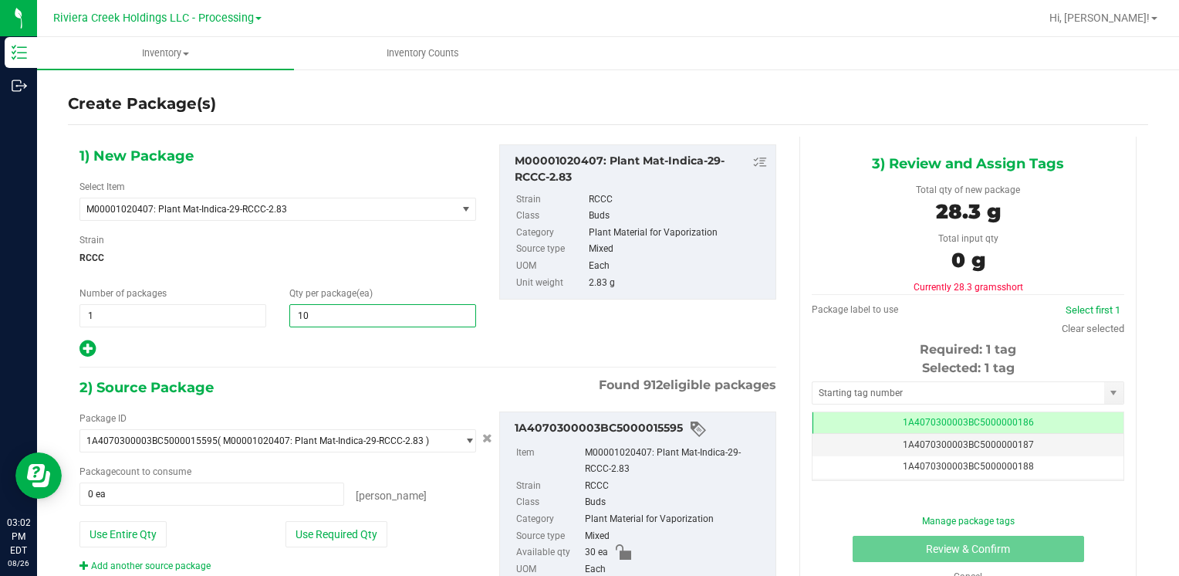
type input "10"
click at [367, 266] on span "RCCC" at bounding box center [277, 257] width 397 height 23
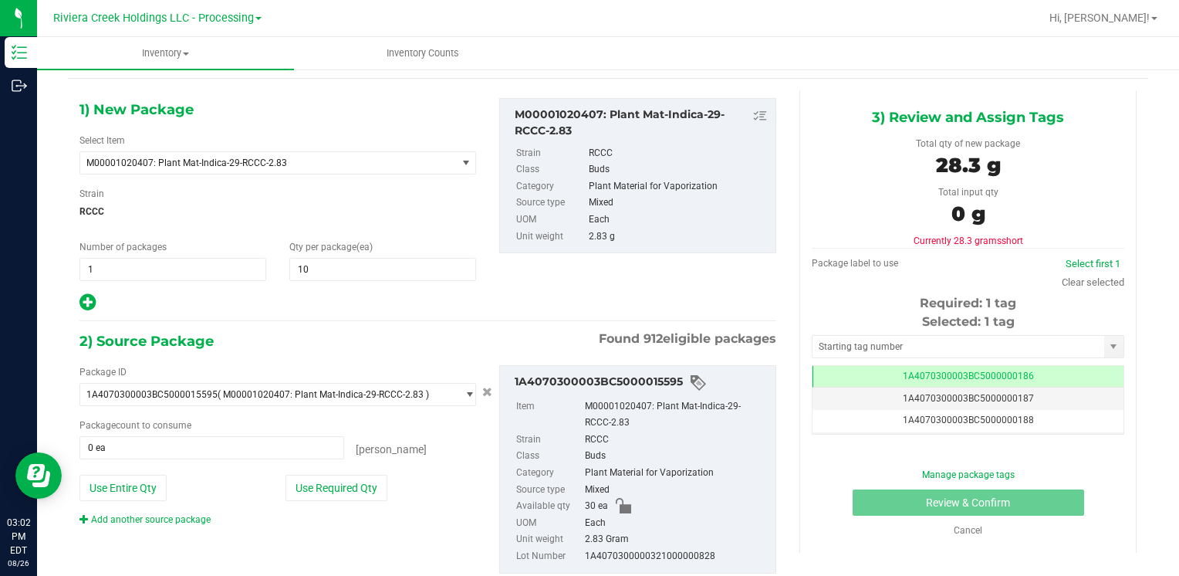
scroll to position [86, 0]
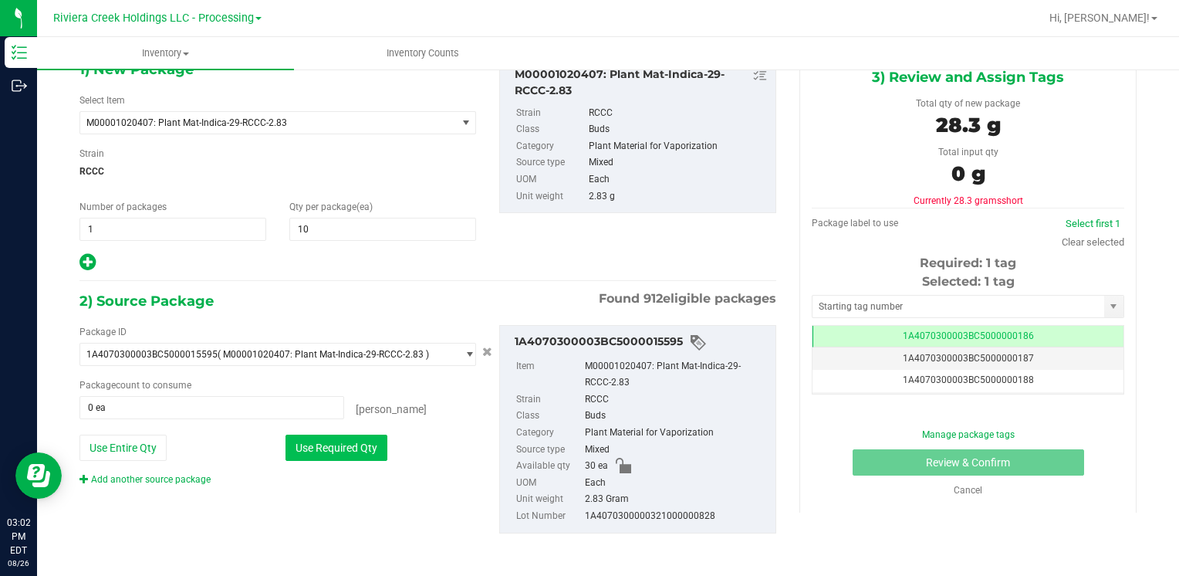
click at [353, 449] on button "Use Required Qty" at bounding box center [337, 448] width 102 height 26
type input "10 ea"
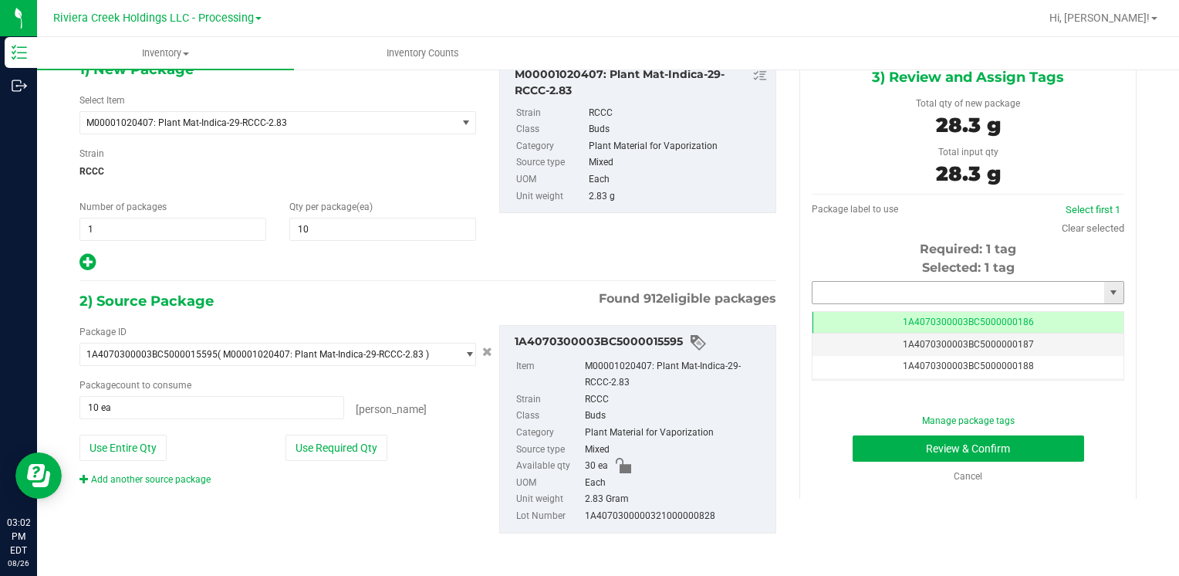
click at [851, 282] on input "text" at bounding box center [959, 293] width 292 height 22
click at [860, 318] on li "1A4070300003BC5000036543" at bounding box center [958, 318] width 307 height 23
type input "1A4070300003BC5000036543"
click at [882, 453] on button "Review & Confirm" at bounding box center [969, 448] width 232 height 26
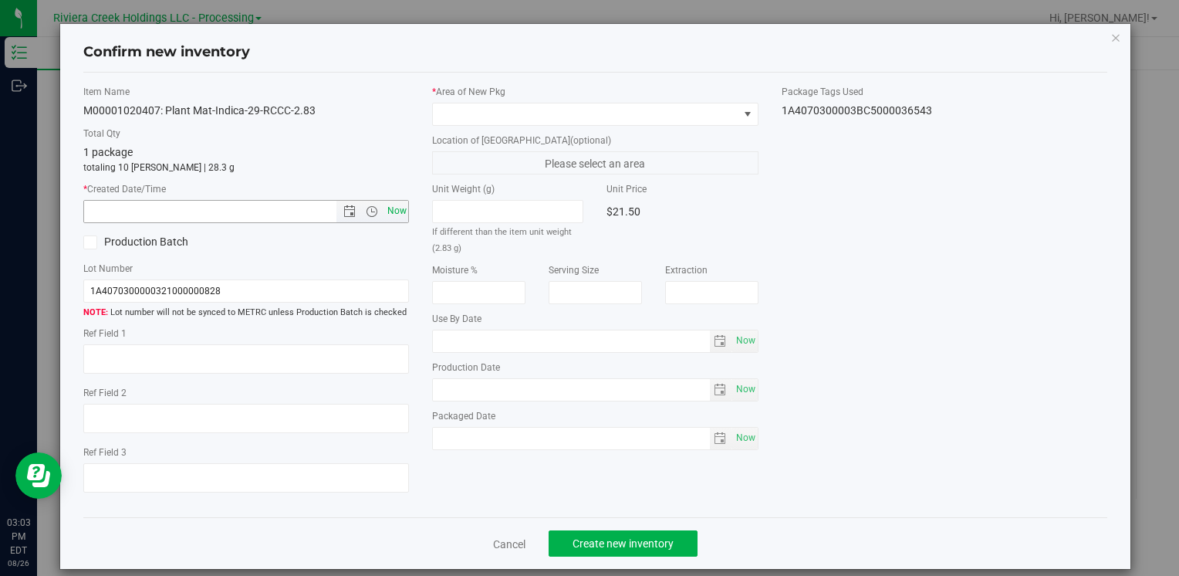
click at [386, 210] on span "Now" at bounding box center [397, 211] width 26 height 22
type input "8/26/2025 3:03 PM"
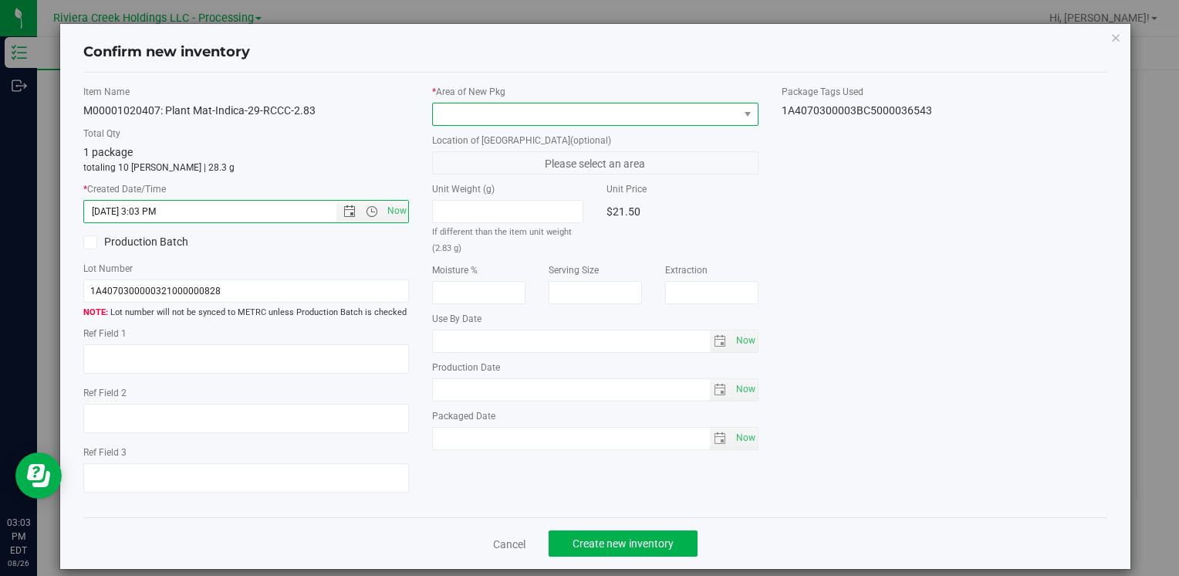
click at [579, 110] on span at bounding box center [585, 114] width 305 height 22
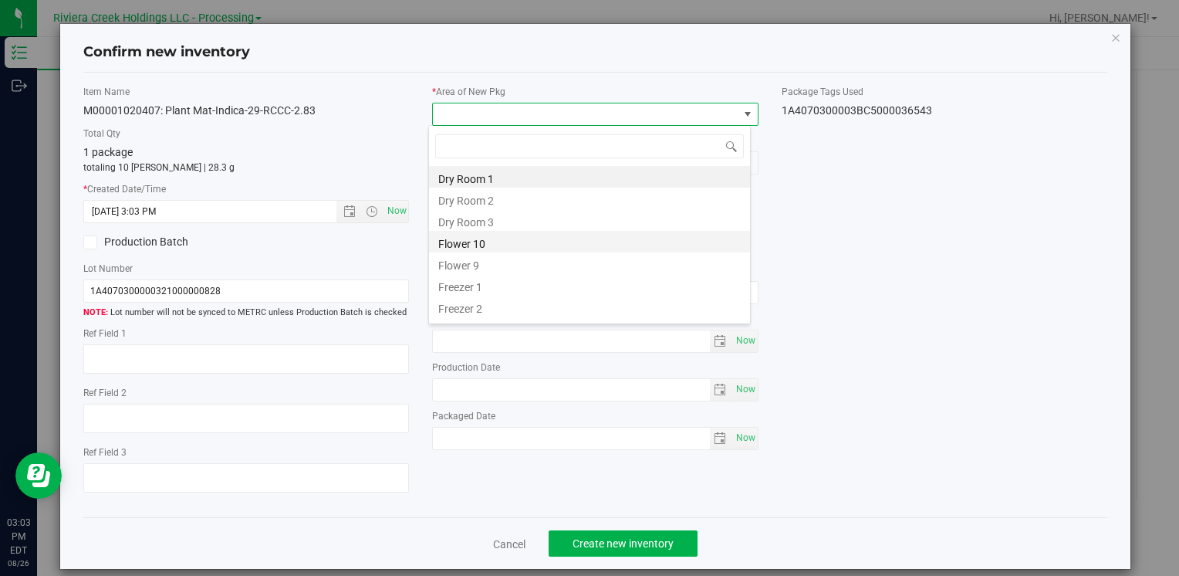
click at [507, 235] on li "Flower 10" at bounding box center [589, 242] width 321 height 22
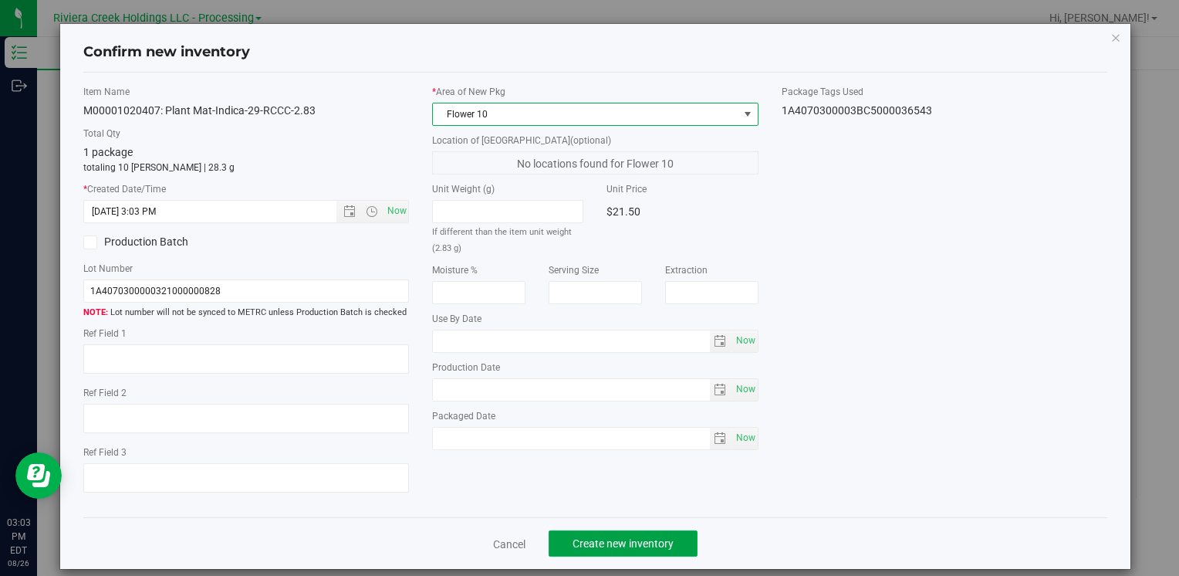
click at [675, 533] on button "Create new inventory" at bounding box center [623, 543] width 149 height 26
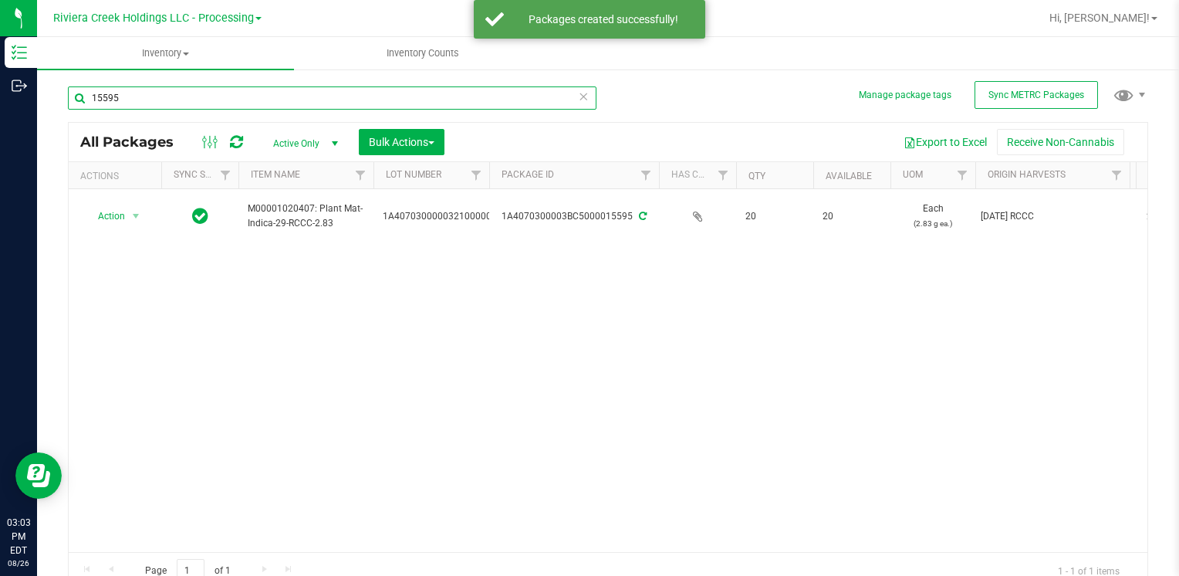
click at [179, 91] on input "15595" at bounding box center [332, 97] width 529 height 23
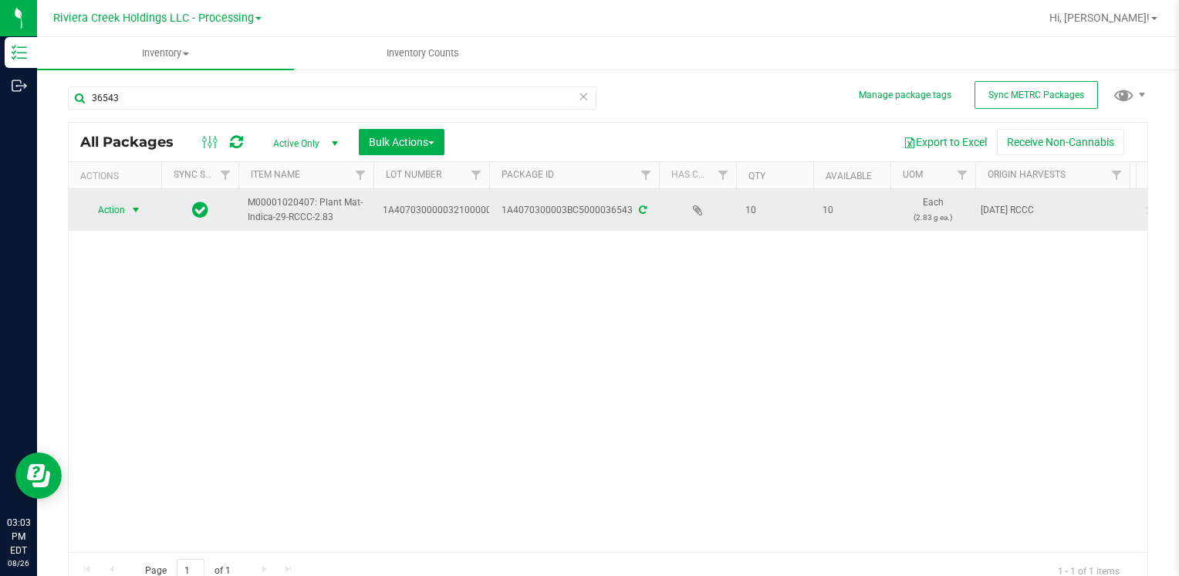
click at [102, 202] on span "Action" at bounding box center [105, 210] width 42 height 22
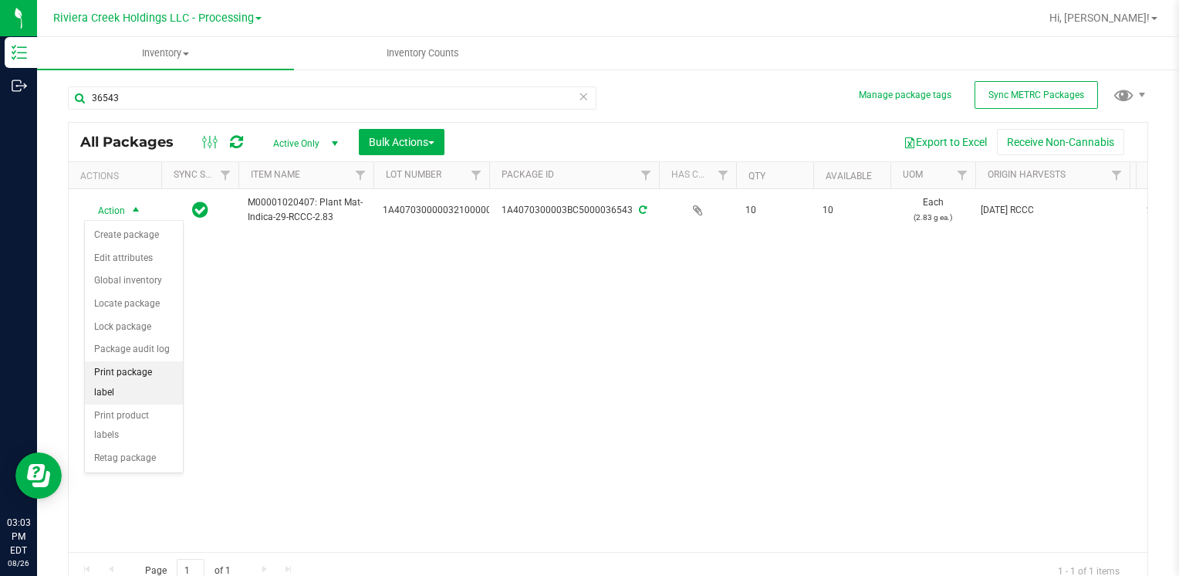
click at [164, 375] on li "Print package label" at bounding box center [134, 382] width 98 height 42
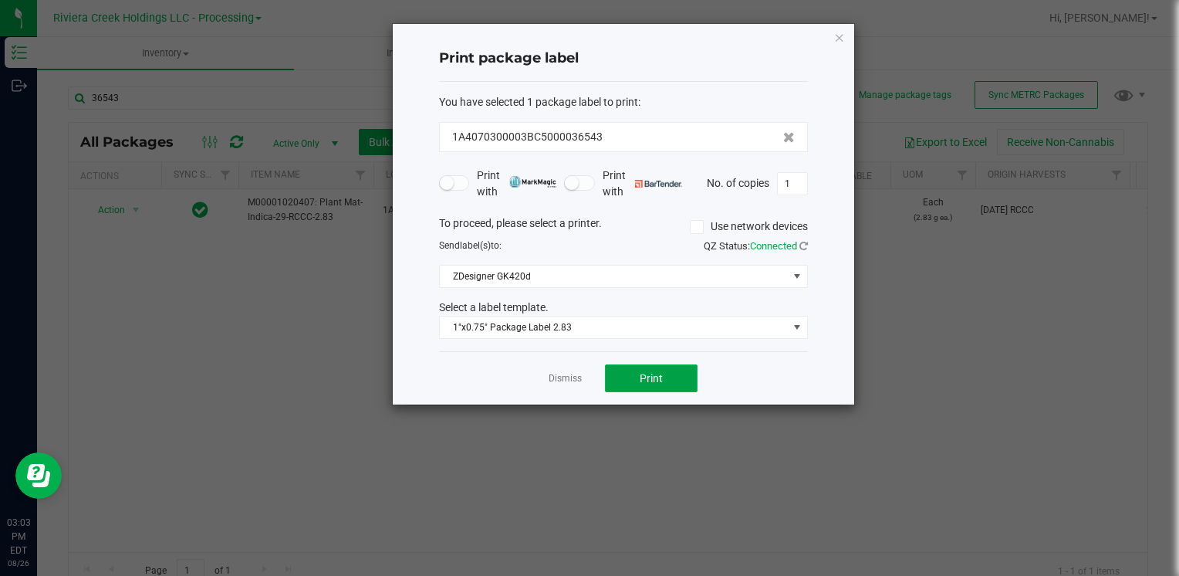
click at [671, 378] on button "Print" at bounding box center [651, 378] width 93 height 28
click at [831, 29] on div "Print package label You have selected 1 package label to print : 1A4070300003BC…" at bounding box center [624, 214] width 462 height 381
click at [837, 36] on icon "button" at bounding box center [839, 37] width 11 height 19
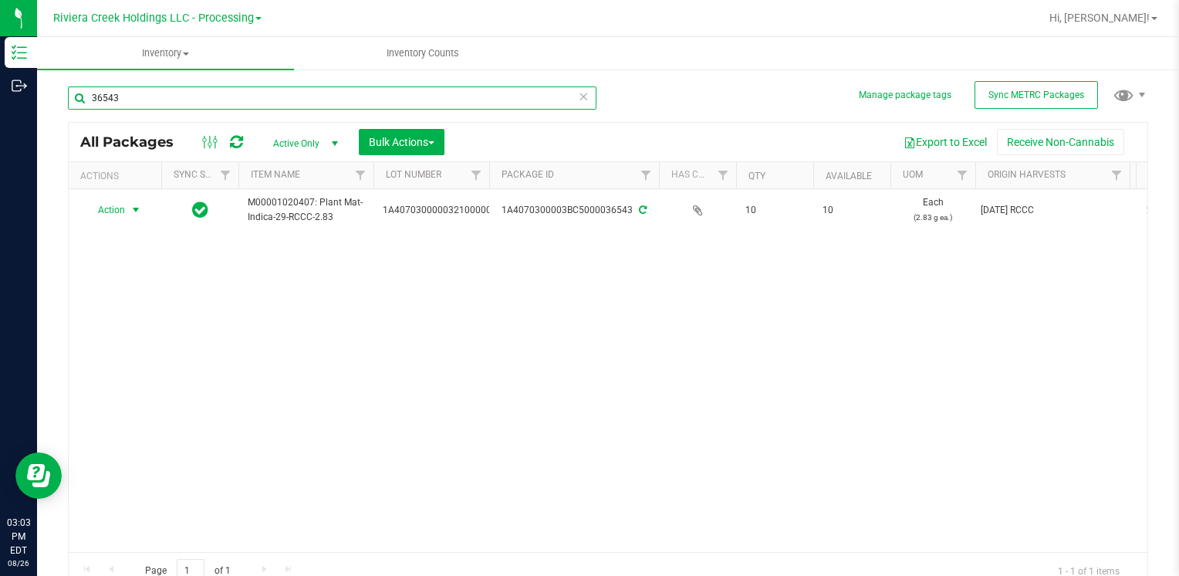
click at [138, 103] on input "36543" at bounding box center [332, 97] width 529 height 23
click at [139, 103] on input "36543" at bounding box center [332, 97] width 529 height 23
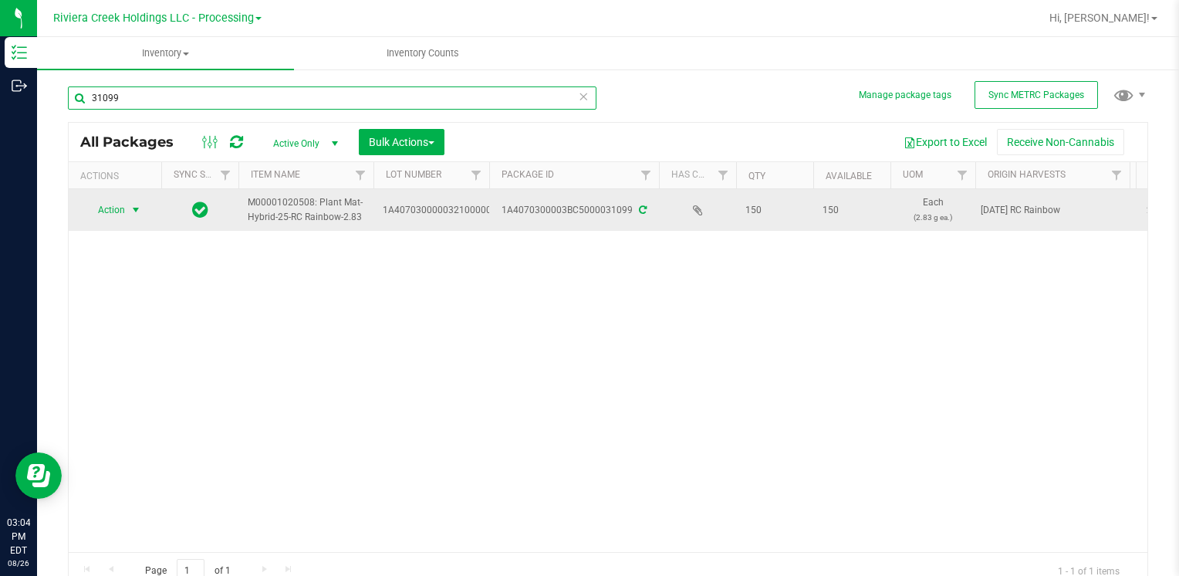
type input "31099"
click at [120, 205] on span "Action" at bounding box center [105, 210] width 42 height 22
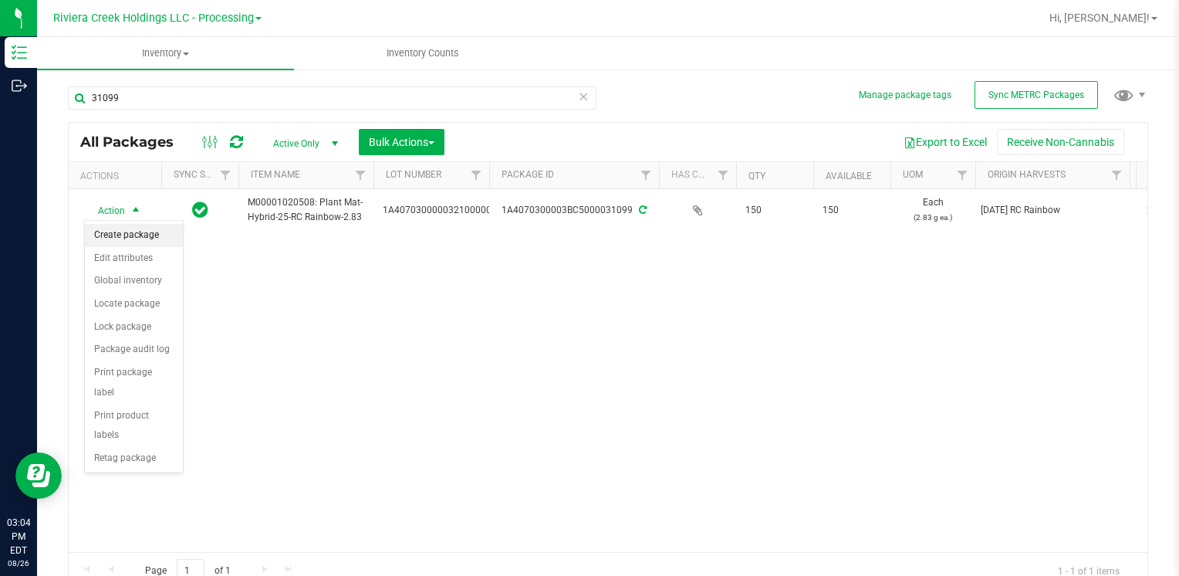
click at [149, 236] on li "Create package" at bounding box center [134, 235] width 98 height 23
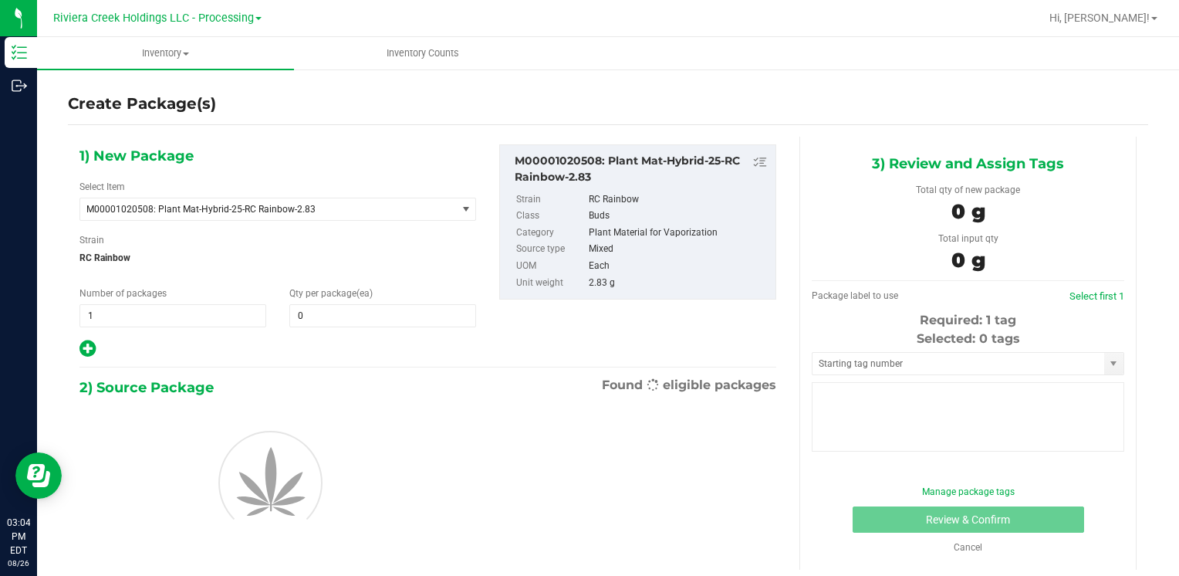
type input "0"
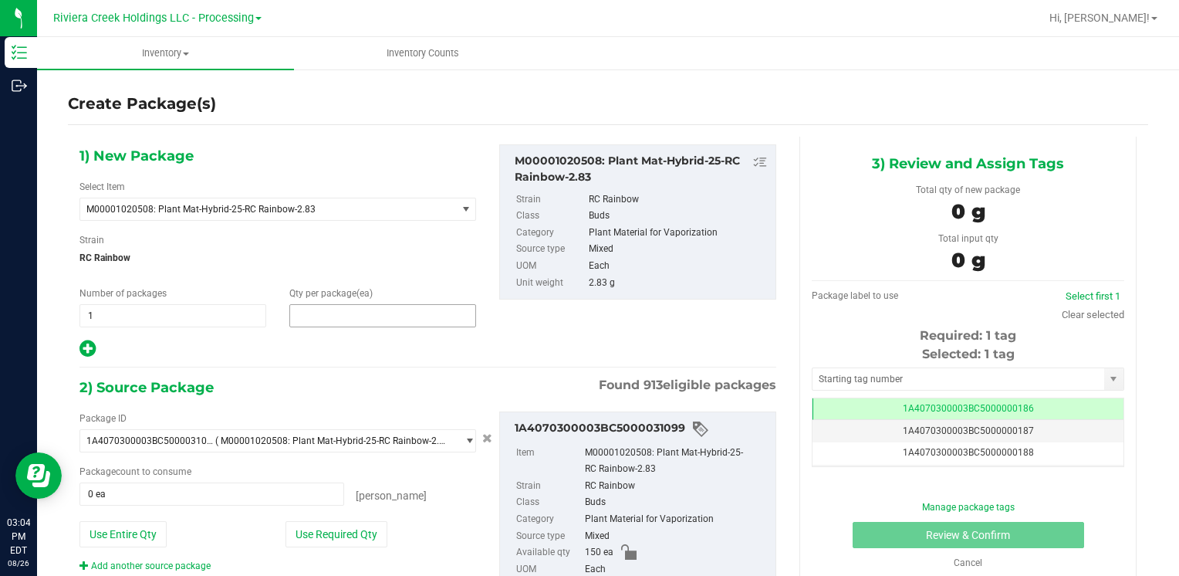
click at [321, 310] on span at bounding box center [382, 315] width 187 height 23
type input "20"
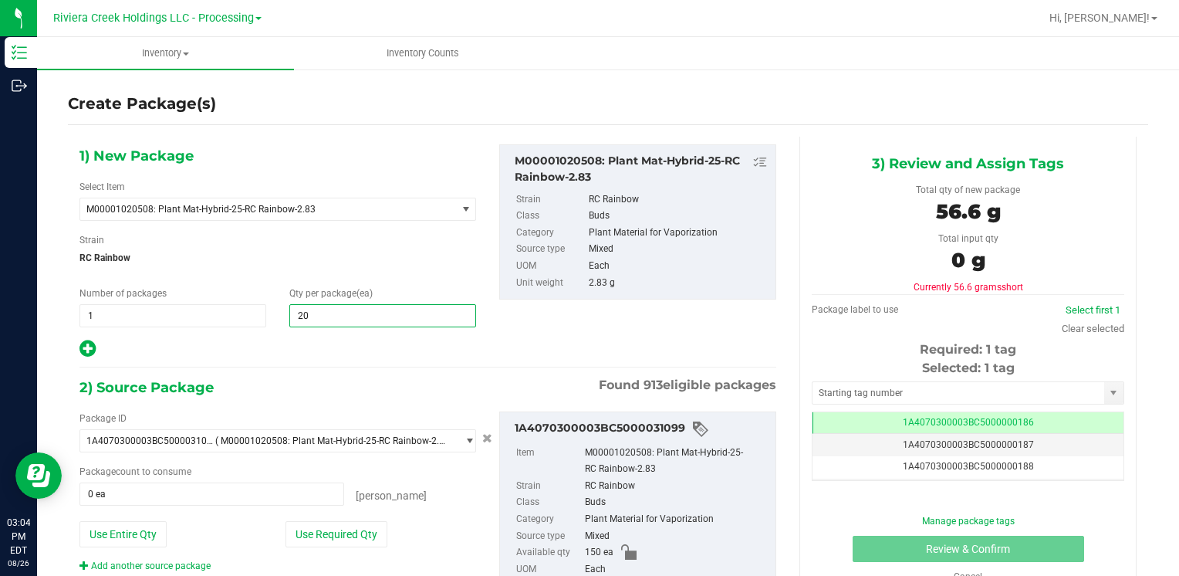
type input "20"
click at [350, 276] on div "1) New Package Select Item M00001020508: Plant Mat-Hybrid-25-RC Rainbow-2.83 M0…" at bounding box center [278, 251] width 420 height 215
click at [361, 542] on button "Use Required Qty" at bounding box center [337, 534] width 102 height 26
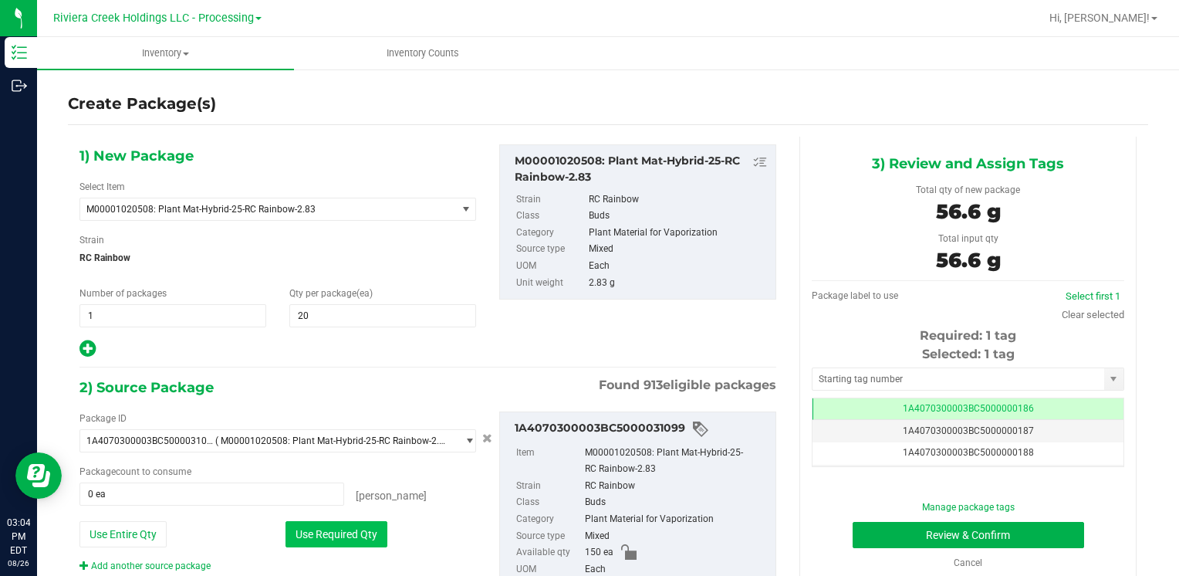
type input "20 ea"
click at [859, 370] on input "text" at bounding box center [959, 379] width 292 height 22
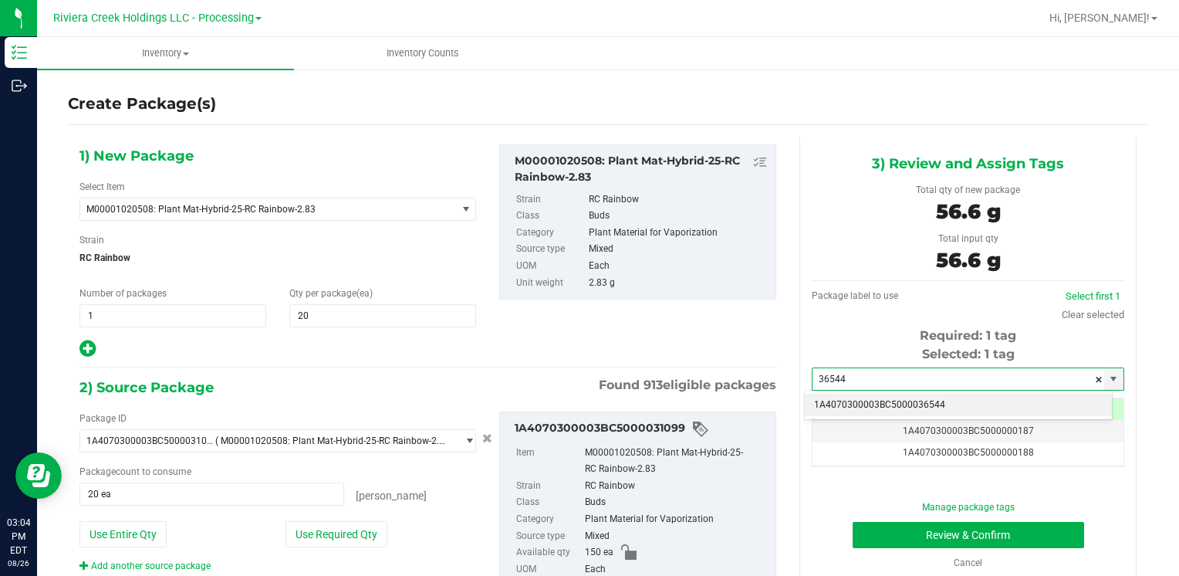
click at [855, 403] on li "1A4070300003BC5000036544" at bounding box center [958, 405] width 307 height 23
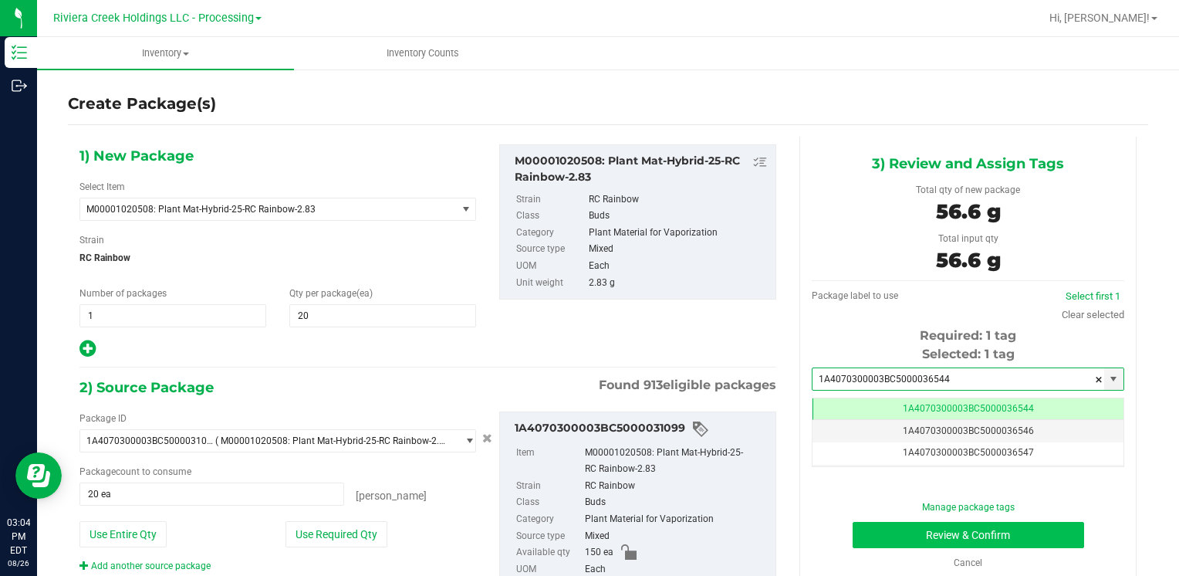
type input "1A4070300003BC5000036544"
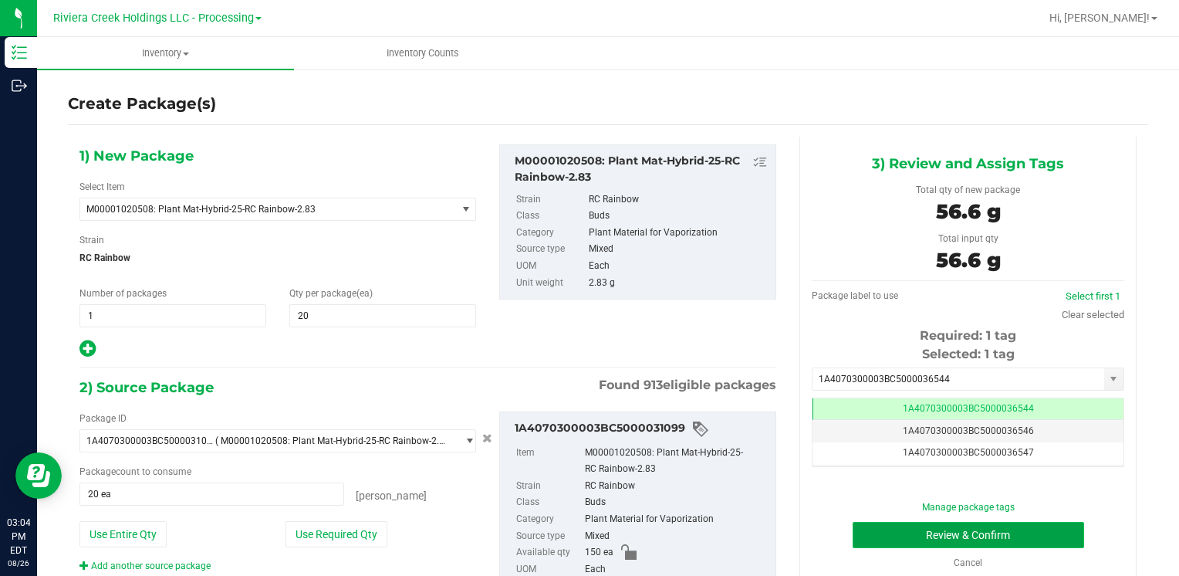
click at [866, 532] on button "Review & Confirm" at bounding box center [969, 535] width 232 height 26
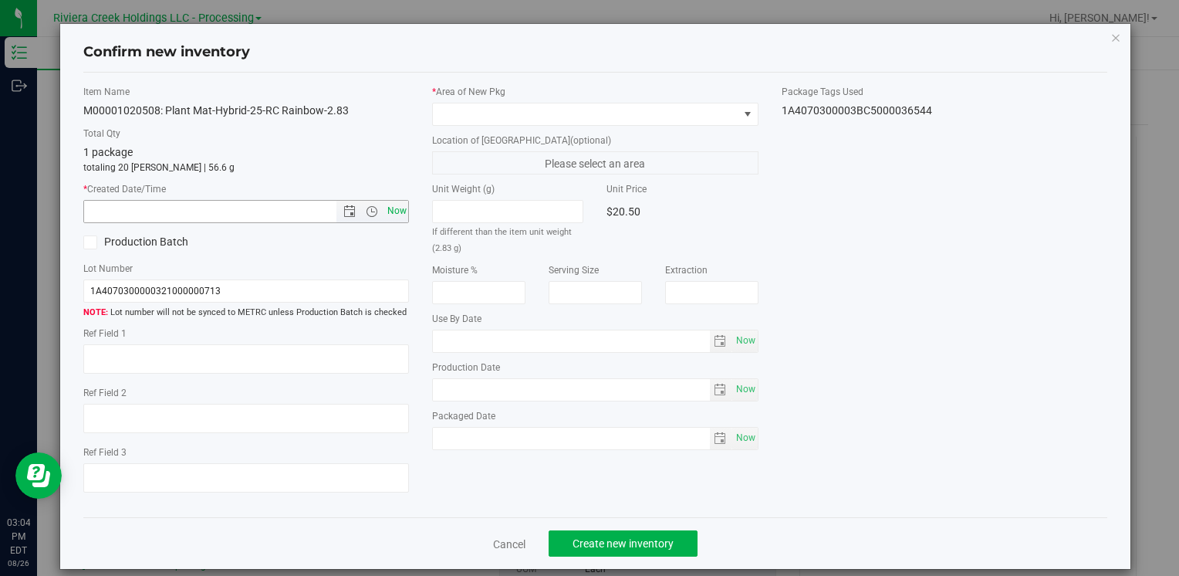
click at [399, 211] on span "Now" at bounding box center [397, 211] width 26 height 22
type input "8/26/2025 3:04 PM"
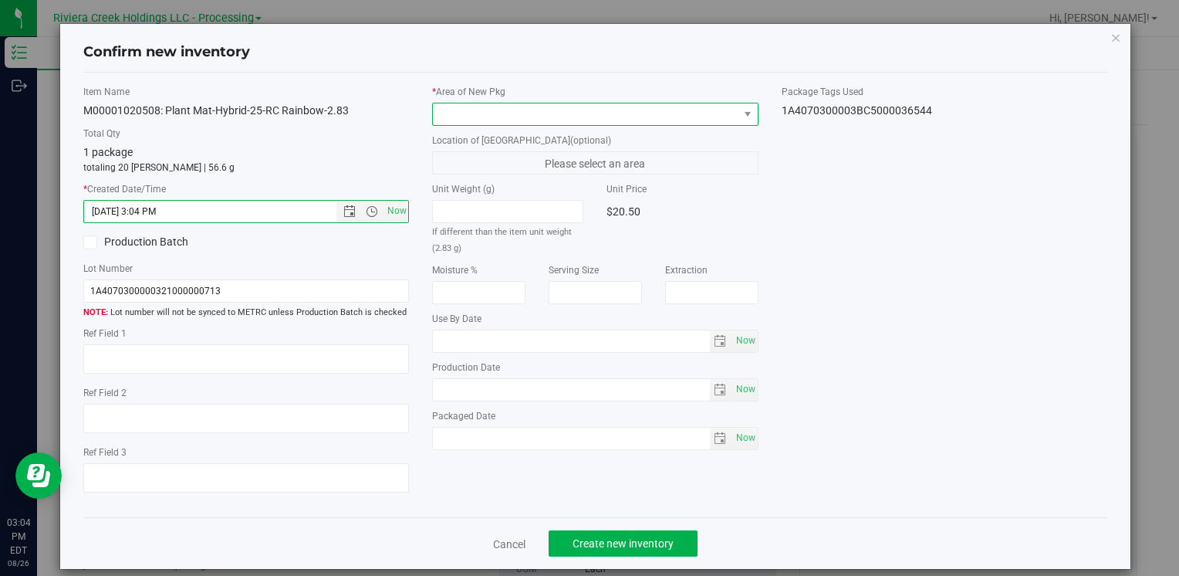
click at [485, 121] on span at bounding box center [585, 114] width 305 height 22
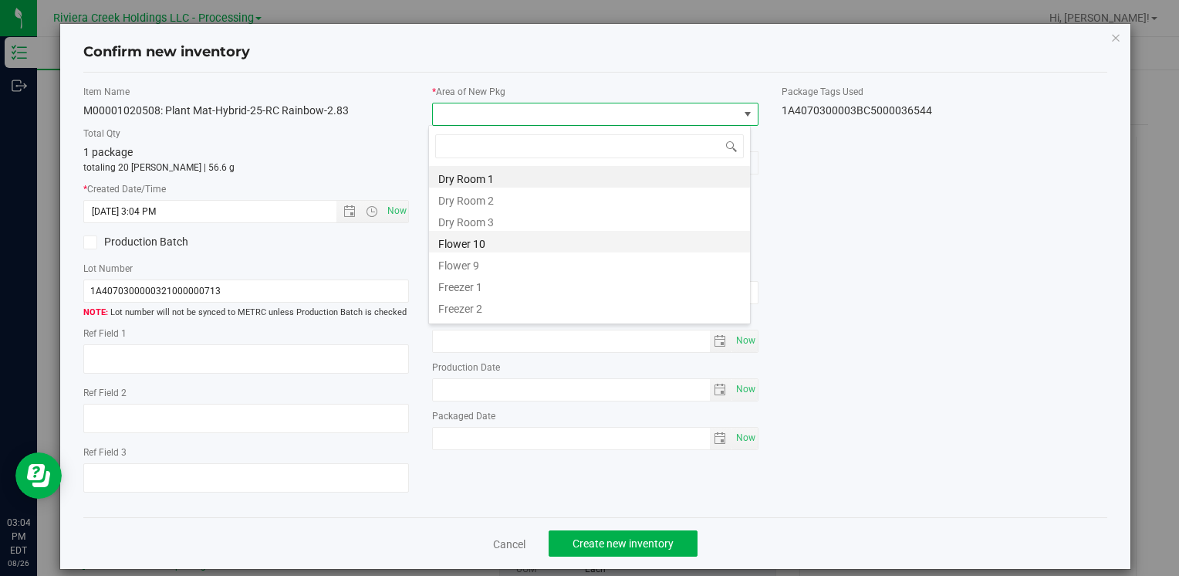
click at [516, 245] on li "Flower 10" at bounding box center [589, 242] width 321 height 22
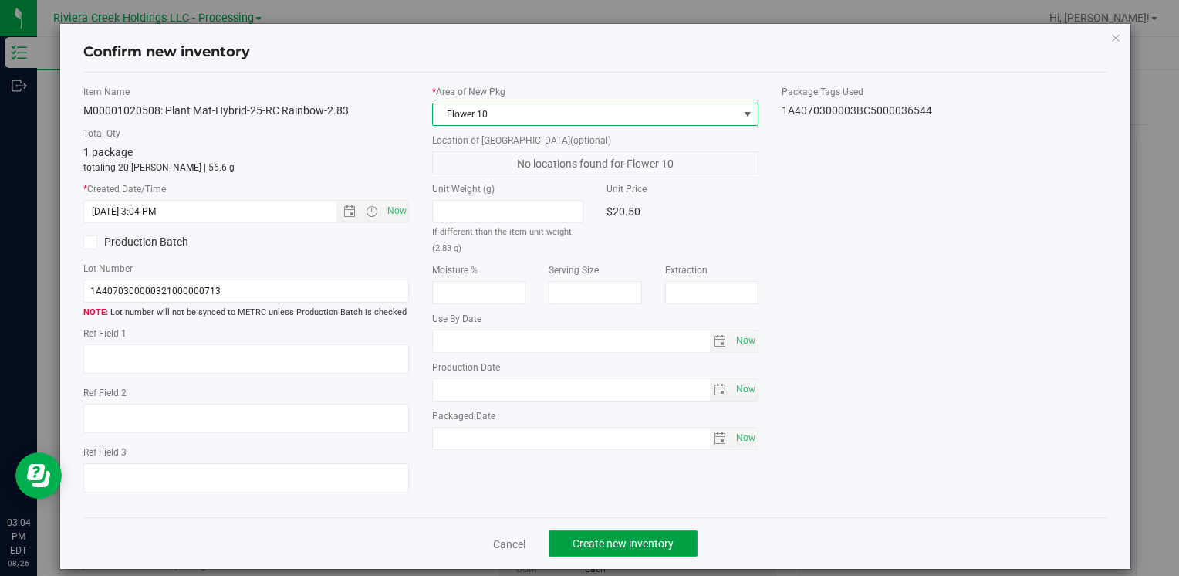
click at [678, 534] on button "Create new inventory" at bounding box center [623, 543] width 149 height 26
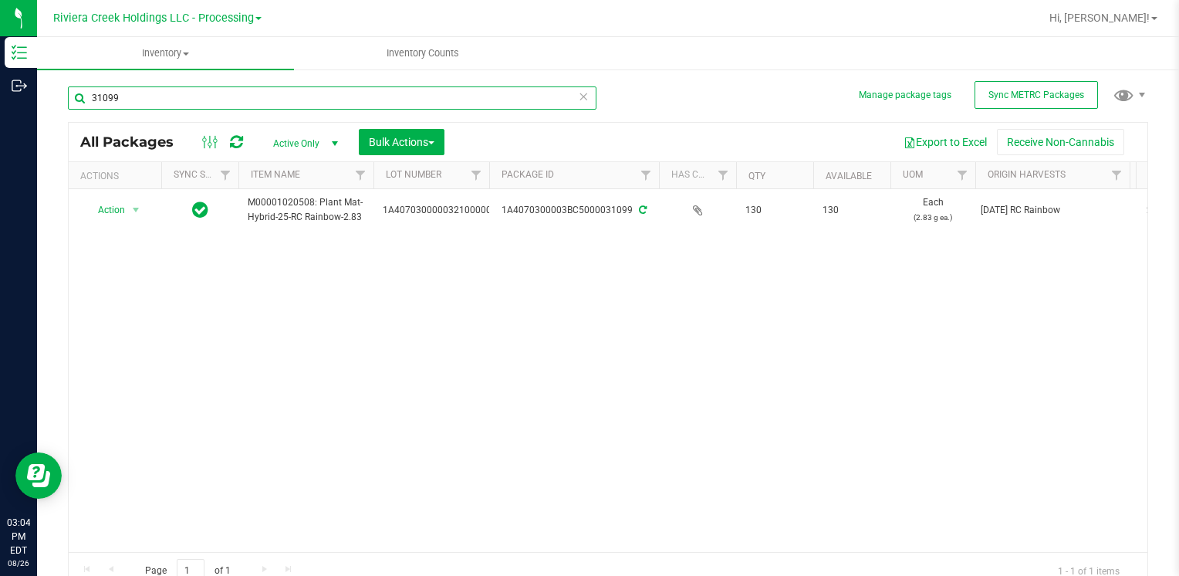
click at [348, 93] on input "31099" at bounding box center [332, 97] width 529 height 23
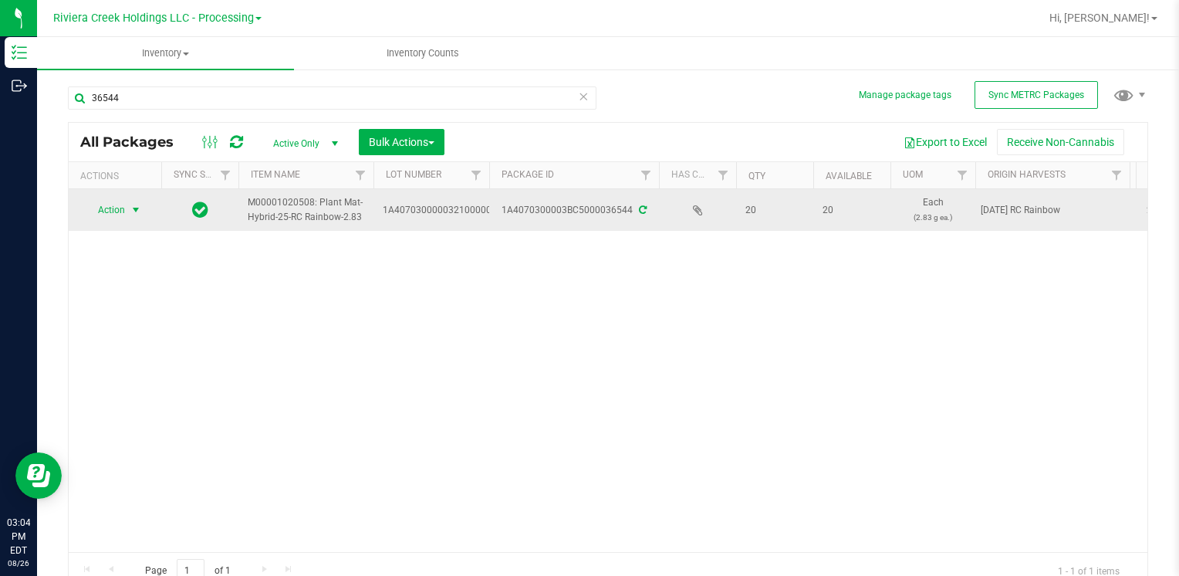
click at [106, 218] on span "Action" at bounding box center [105, 210] width 42 height 22
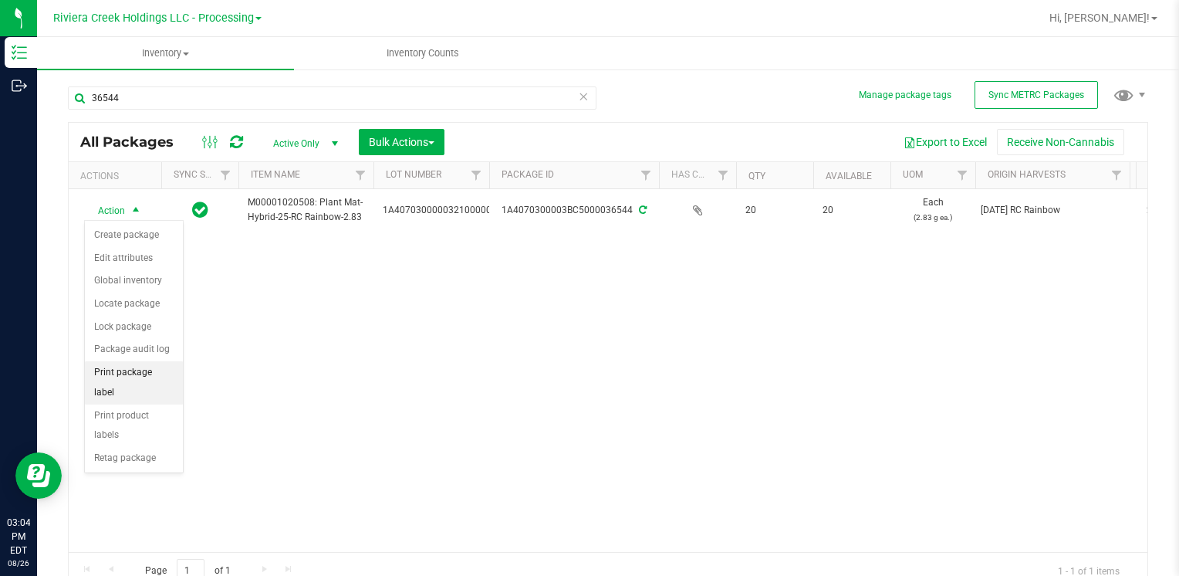
click at [158, 372] on li "Print package label" at bounding box center [134, 382] width 98 height 42
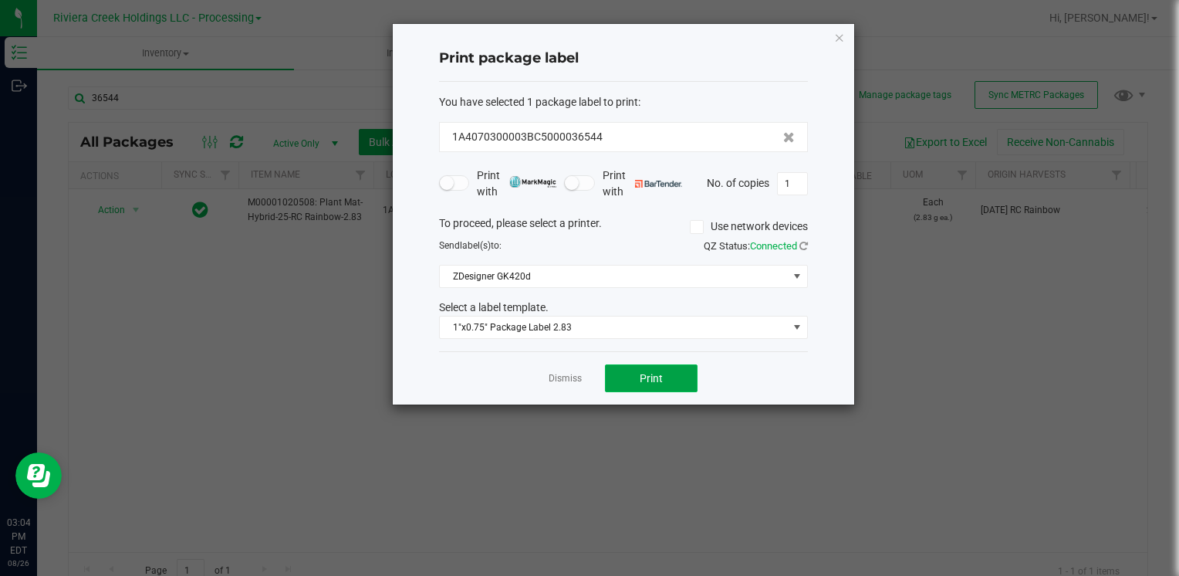
click at [652, 372] on span "Print" at bounding box center [651, 378] width 23 height 12
click at [843, 36] on icon "button" at bounding box center [839, 37] width 11 height 19
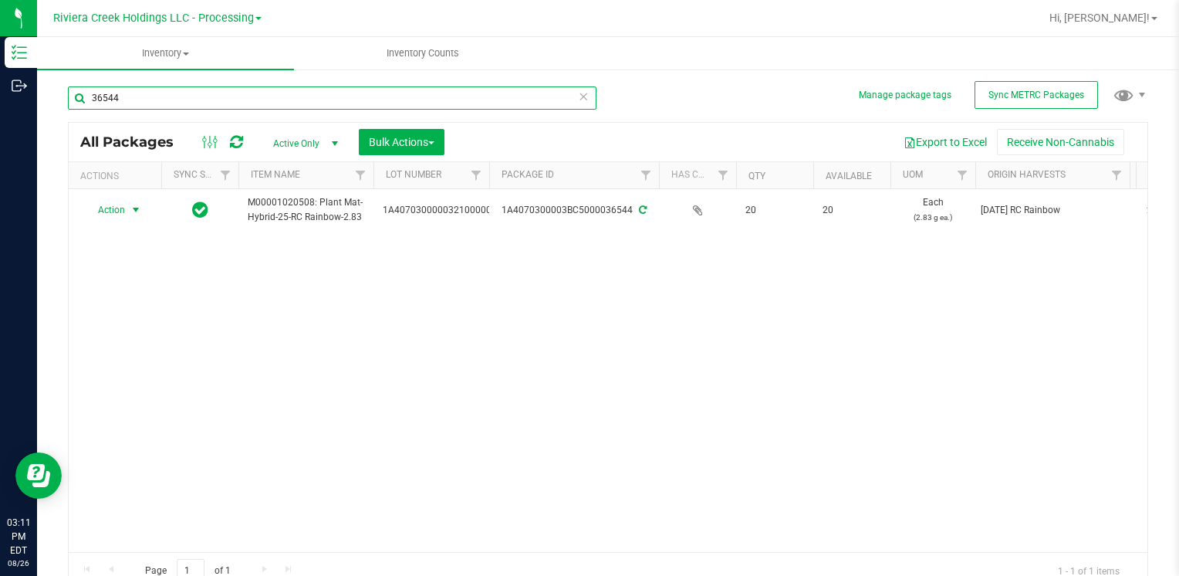
click at [353, 93] on input "36544" at bounding box center [332, 97] width 529 height 23
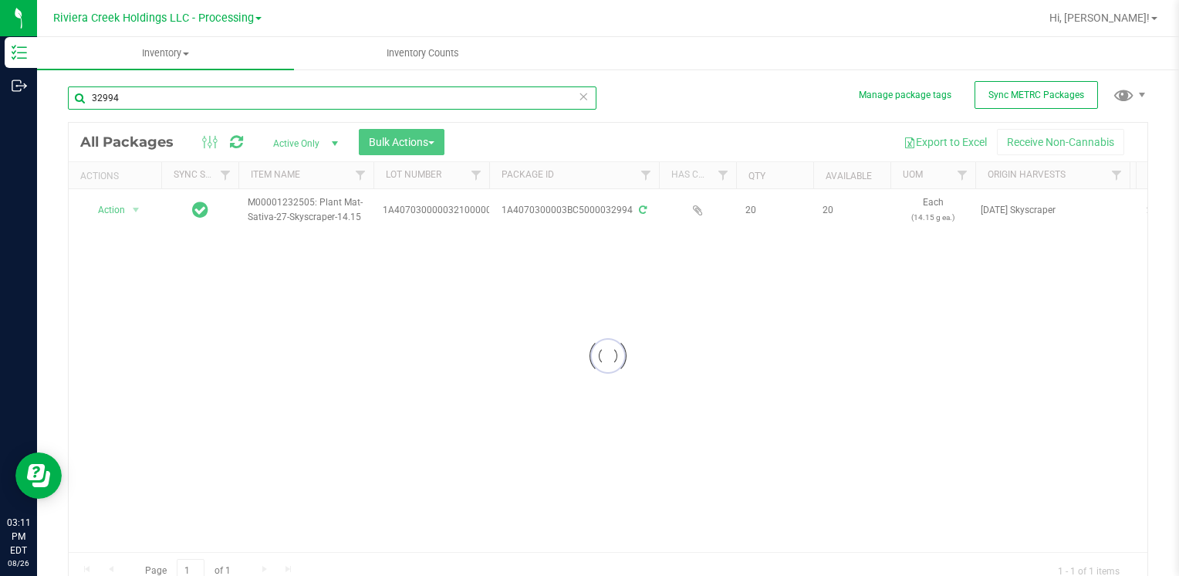
type input "32994"
click at [103, 215] on div at bounding box center [608, 356] width 1079 height 466
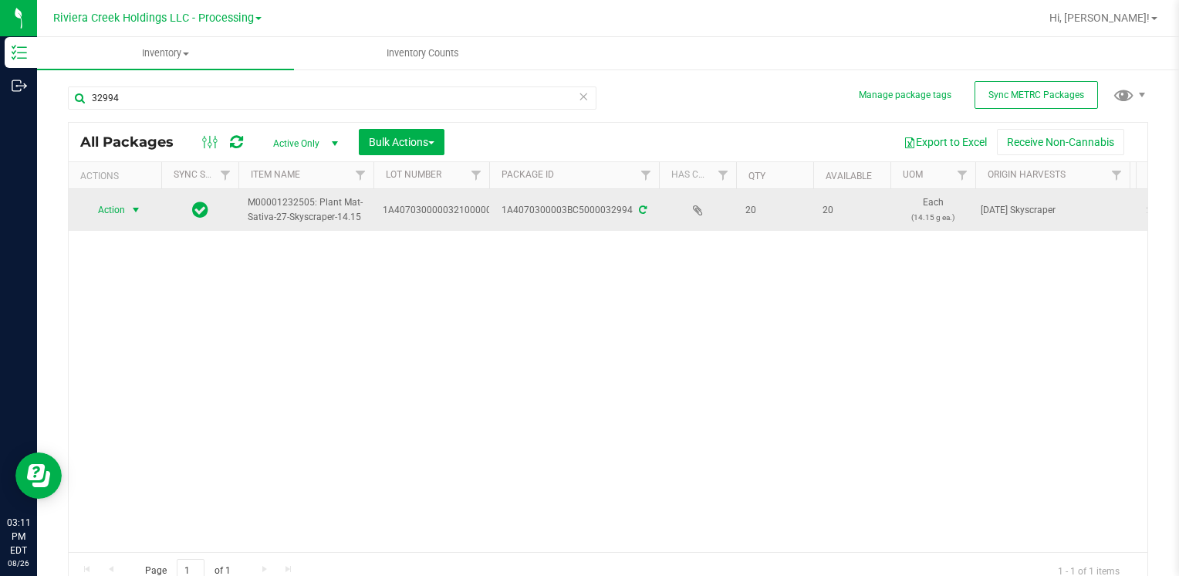
click at [108, 211] on span "Action" at bounding box center [105, 210] width 42 height 22
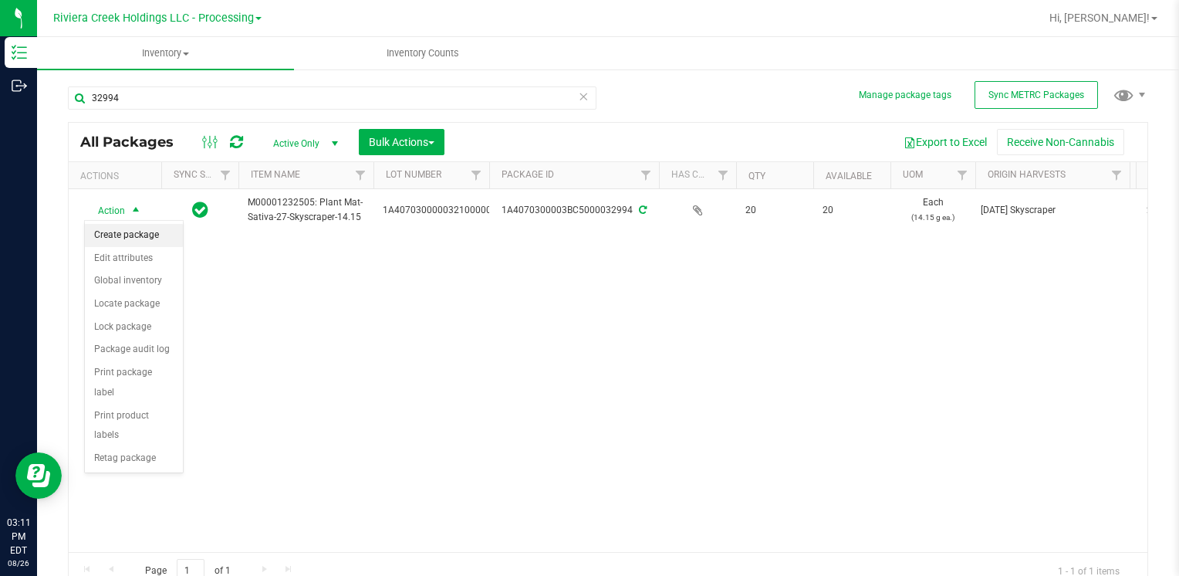
click at [136, 238] on li "Create package" at bounding box center [134, 235] width 98 height 23
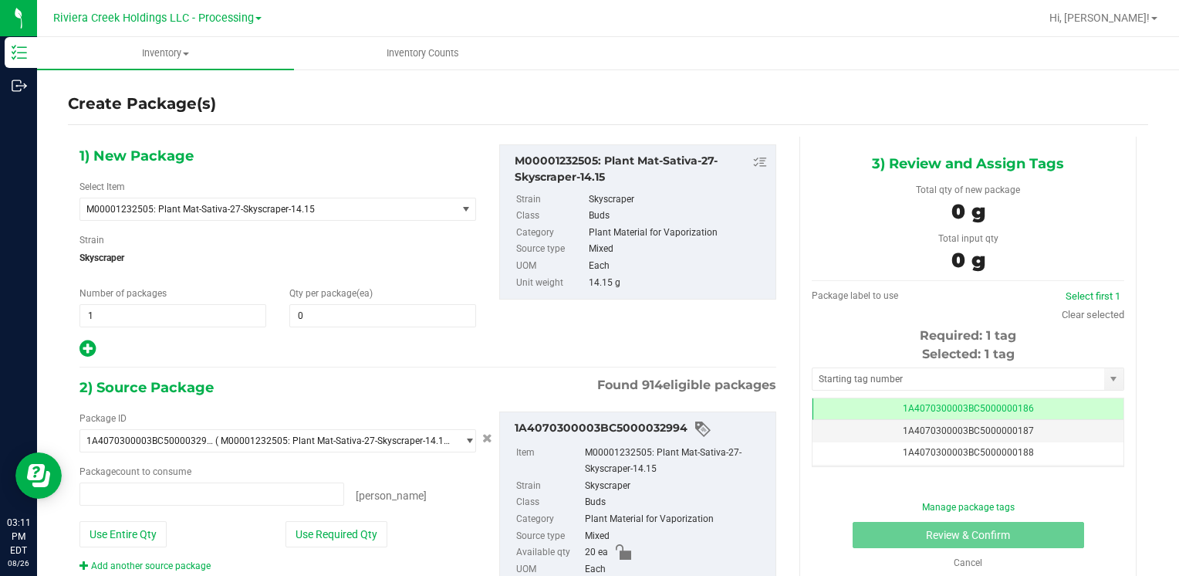
type input "0 ea"
click at [379, 316] on span at bounding box center [382, 315] width 187 height 23
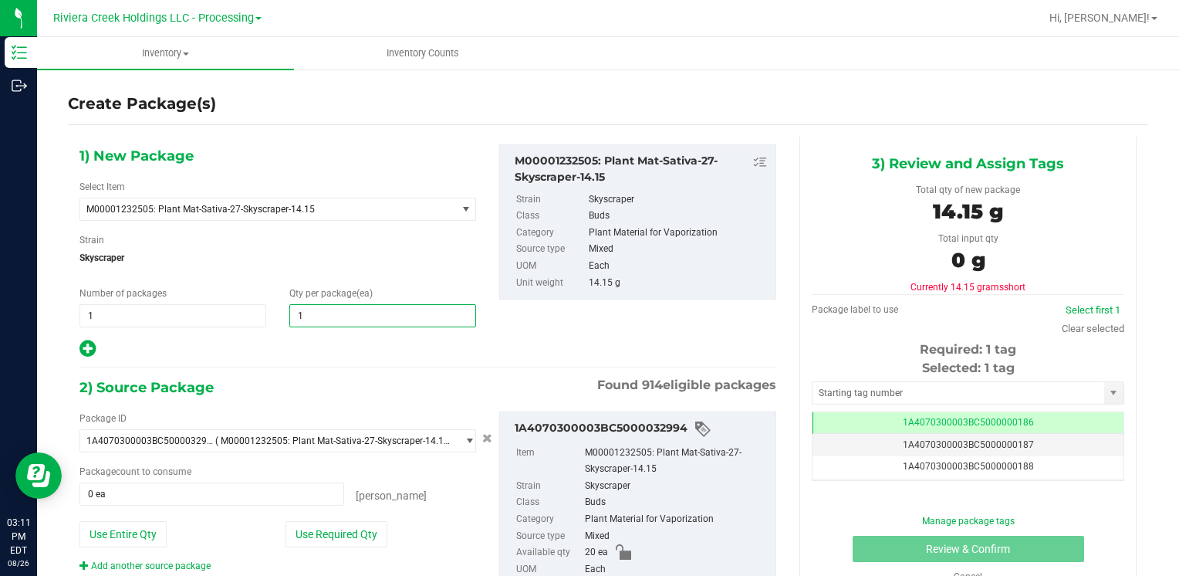
type input "10"
click at [420, 259] on span "Skyscraper" at bounding box center [277, 257] width 397 height 23
click at [332, 536] on button "Use Required Qty" at bounding box center [337, 534] width 102 height 26
type input "10 ea"
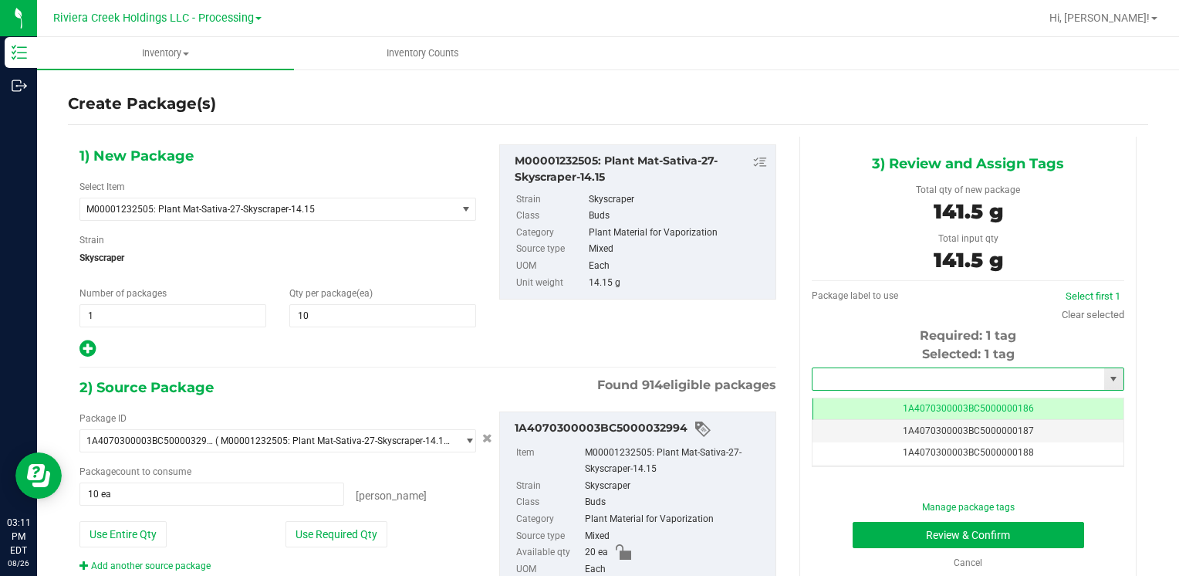
click at [925, 386] on input "text" at bounding box center [959, 379] width 292 height 22
click at [862, 406] on li "1A4070300003BC5000036549" at bounding box center [958, 405] width 307 height 23
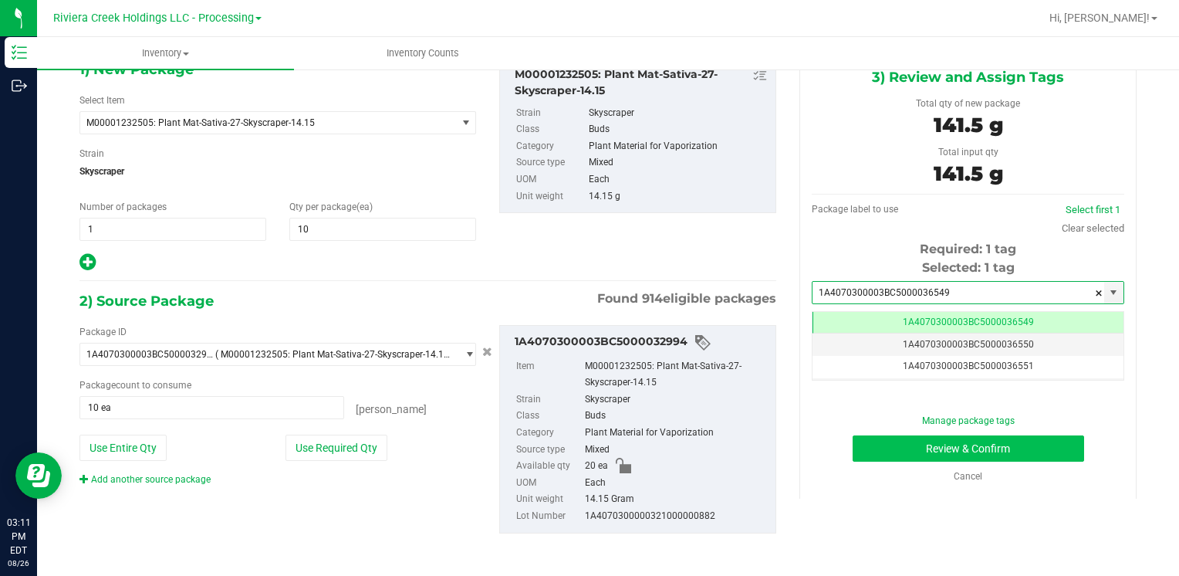
type input "1A4070300003BC5000036549"
click at [891, 445] on button "Review & Confirm" at bounding box center [969, 448] width 232 height 26
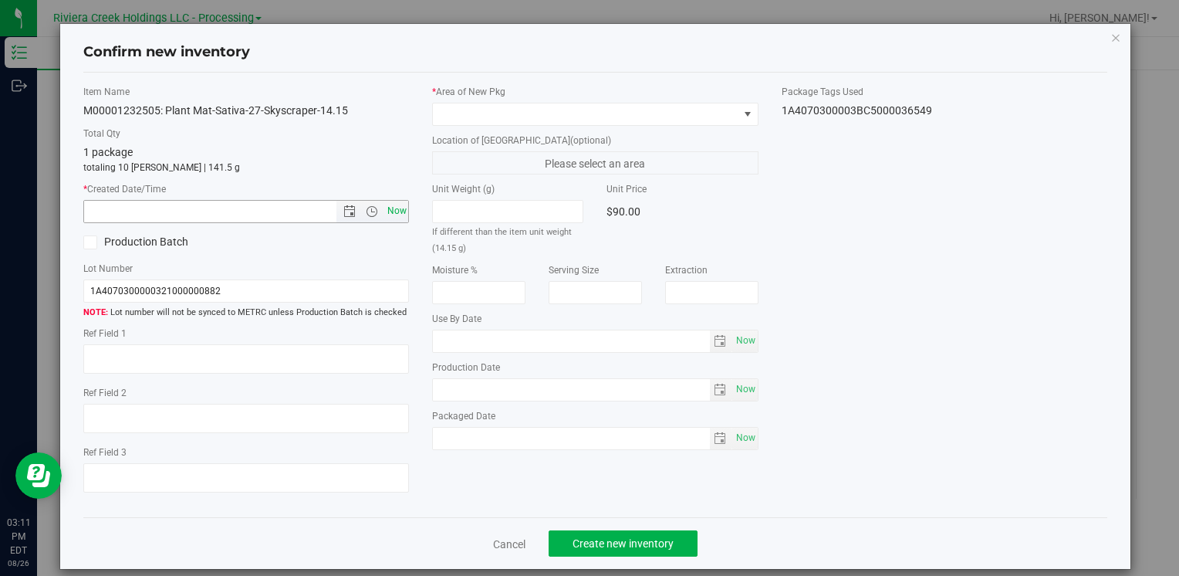
click at [397, 207] on span "Now" at bounding box center [397, 211] width 26 height 22
type input "8/26/2025 3:11 PM"
click at [511, 122] on span at bounding box center [585, 114] width 305 height 22
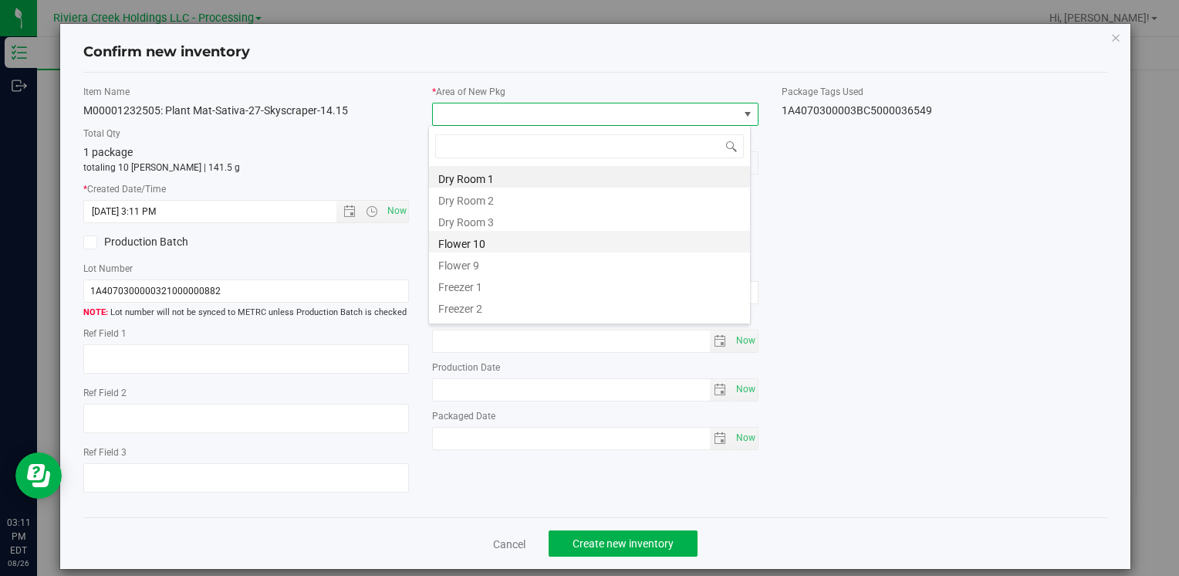
click at [502, 238] on li "Flower 10" at bounding box center [589, 242] width 321 height 22
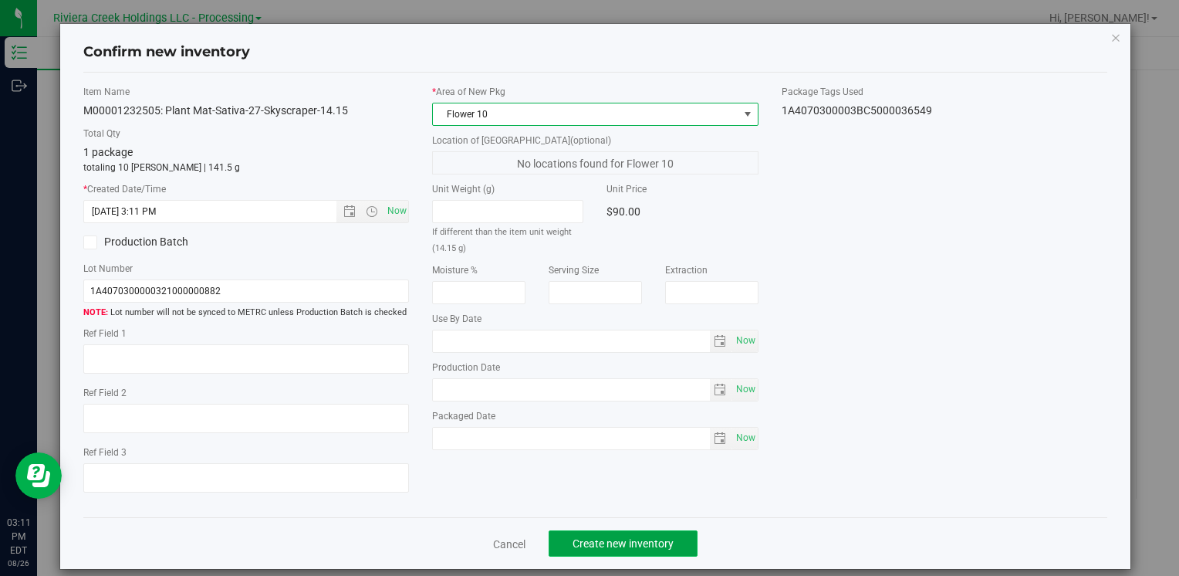
click at [678, 539] on button "Create new inventory" at bounding box center [623, 543] width 149 height 26
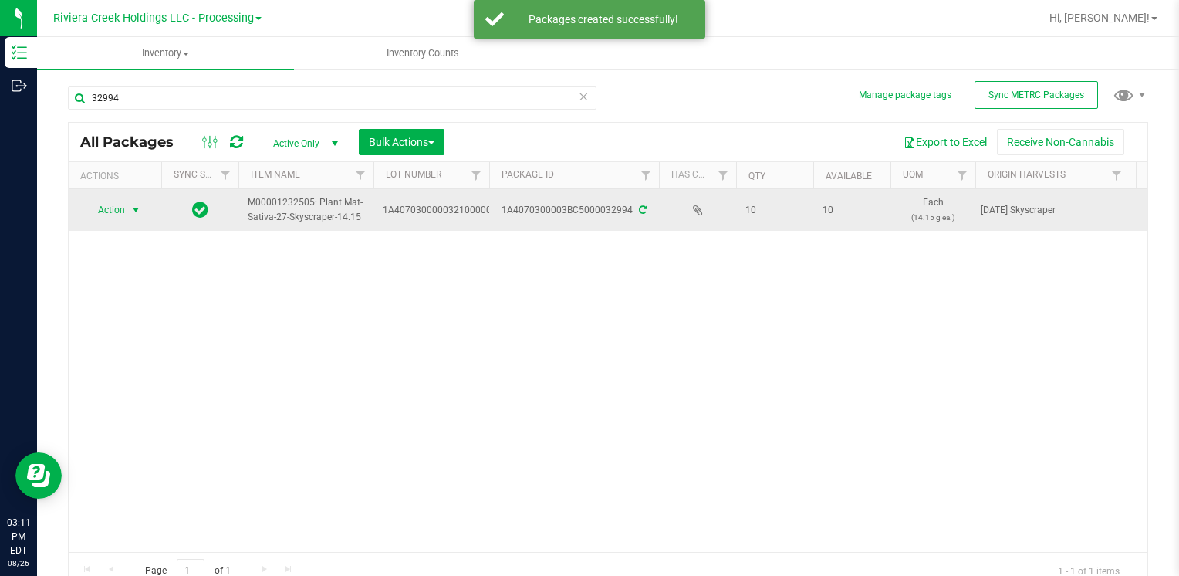
click at [94, 199] on span "Action" at bounding box center [105, 210] width 42 height 22
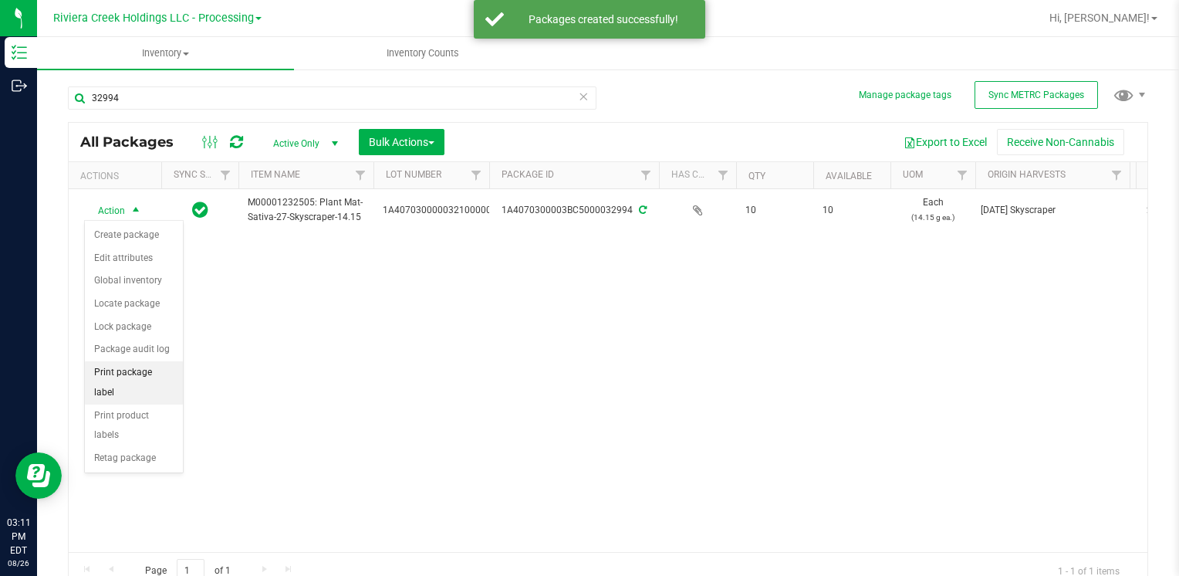
click at [171, 364] on li "Print package label" at bounding box center [134, 382] width 98 height 42
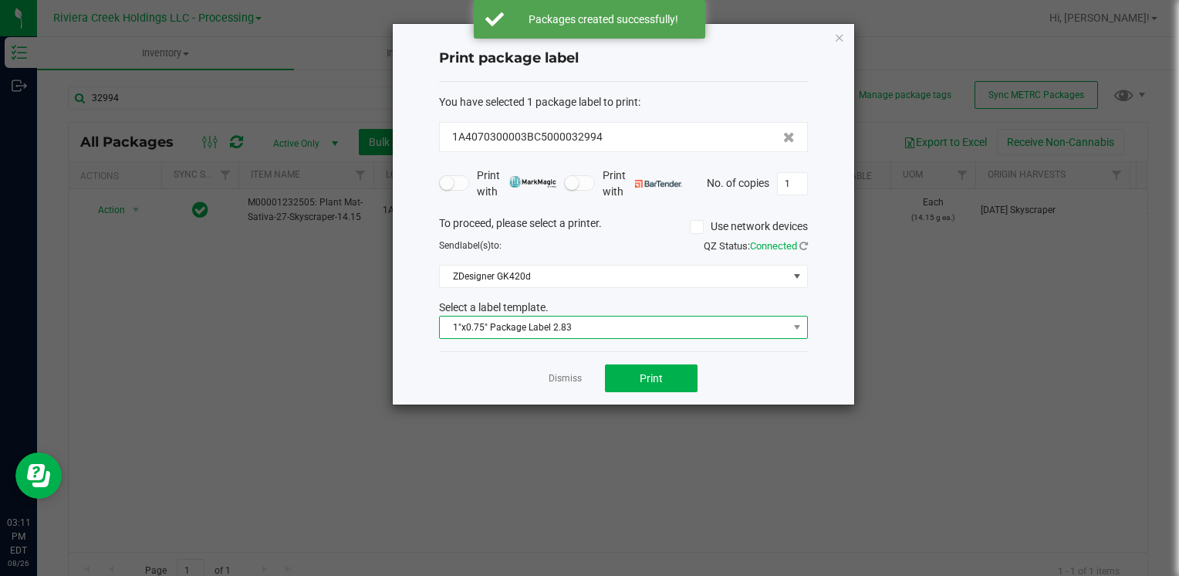
click at [626, 323] on span "1"x0.75" Package Label 2.83" at bounding box center [614, 327] width 348 height 22
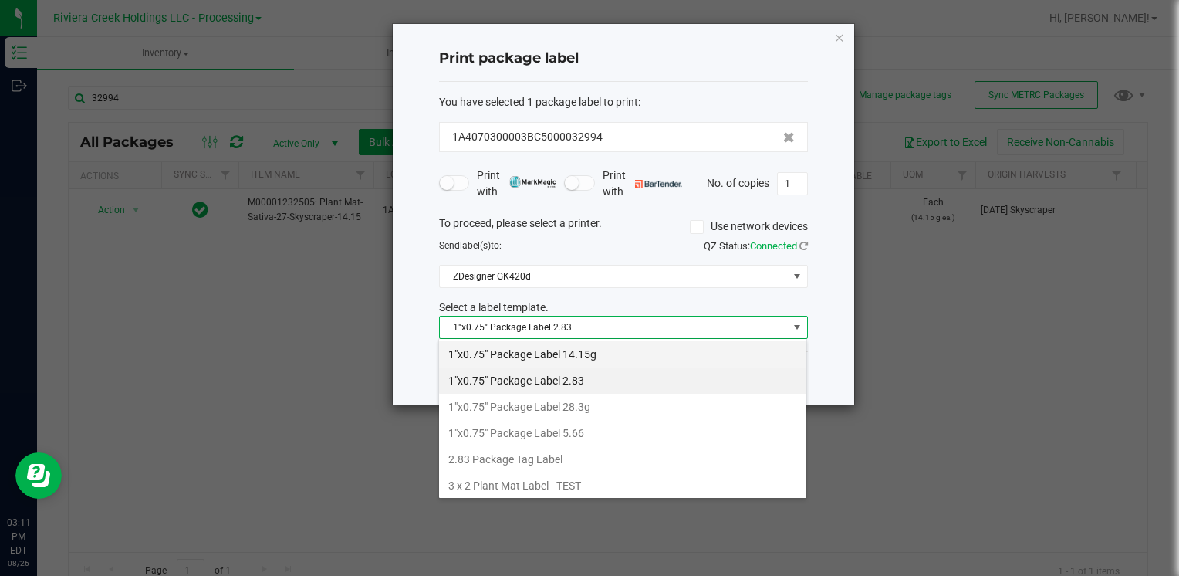
click at [587, 353] on li "1"x0.75" Package Label 14.15g" at bounding box center [622, 354] width 367 height 26
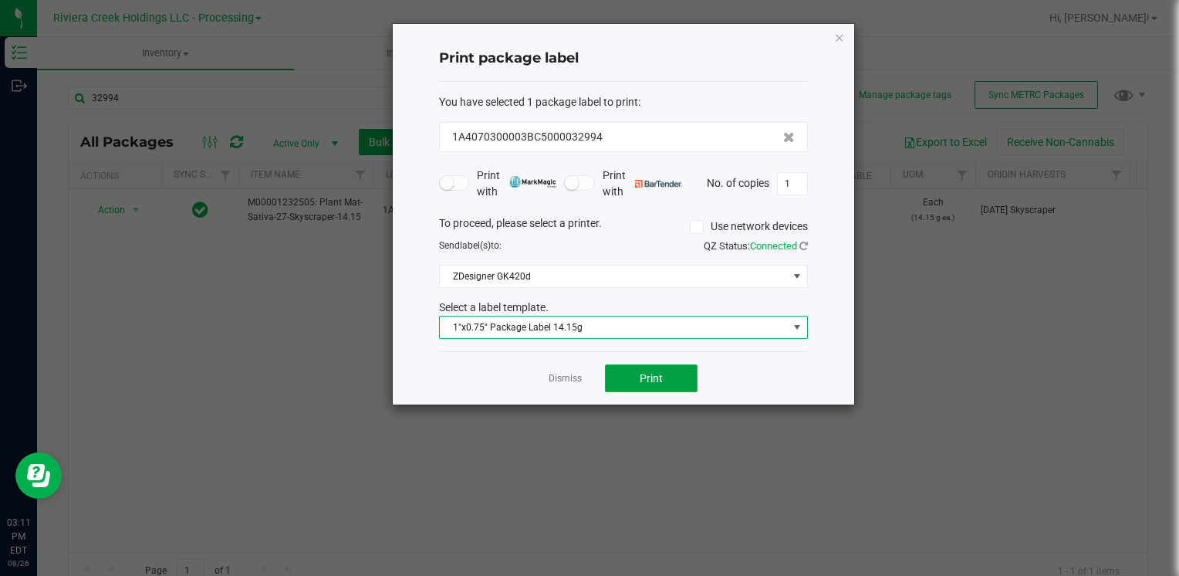
click at [665, 384] on button "Print" at bounding box center [651, 378] width 93 height 28
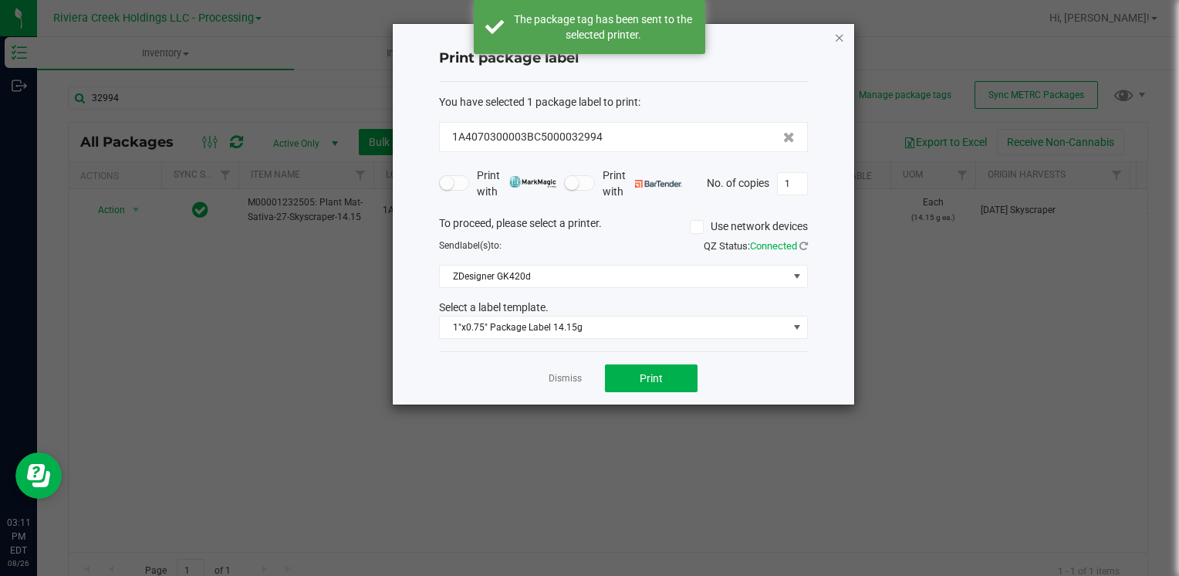
click at [841, 32] on icon "button" at bounding box center [839, 37] width 11 height 19
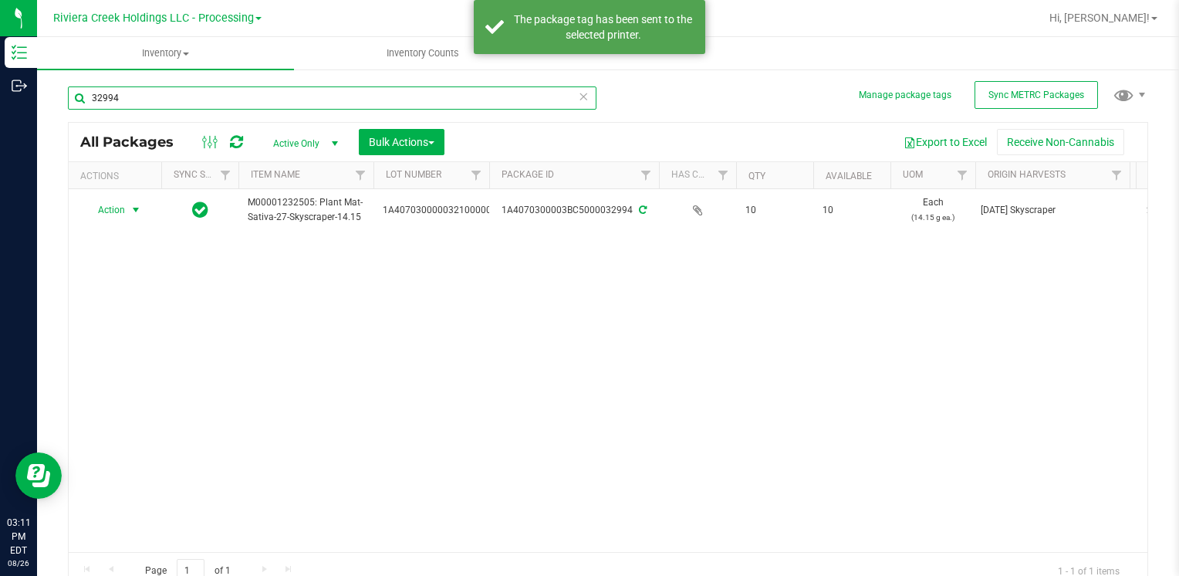
click at [191, 89] on input "32994" at bounding box center [332, 97] width 529 height 23
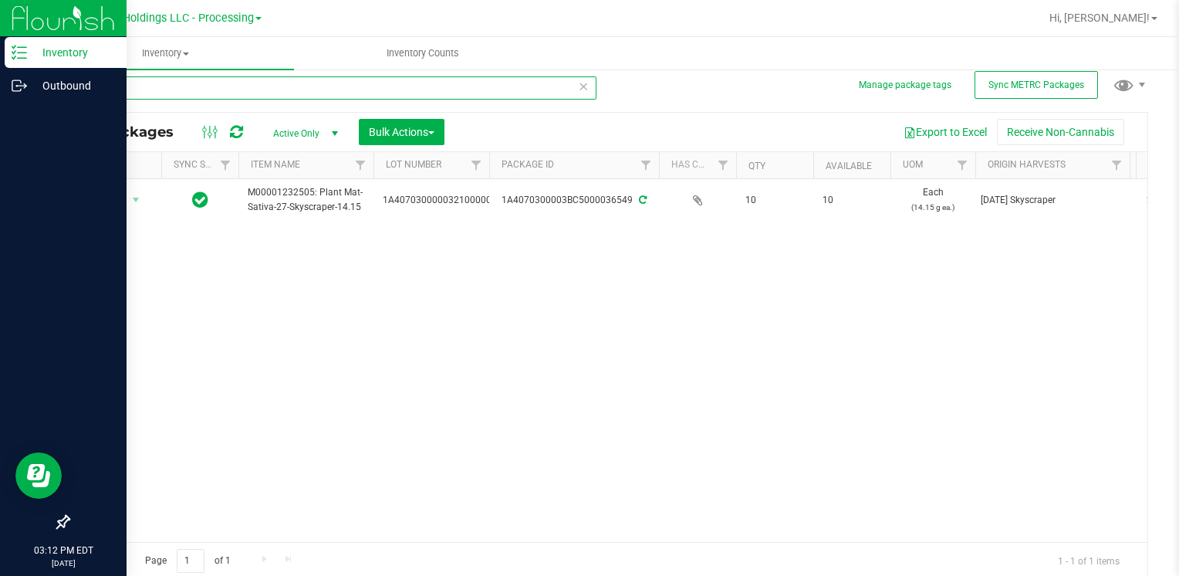
scroll to position [12, 0]
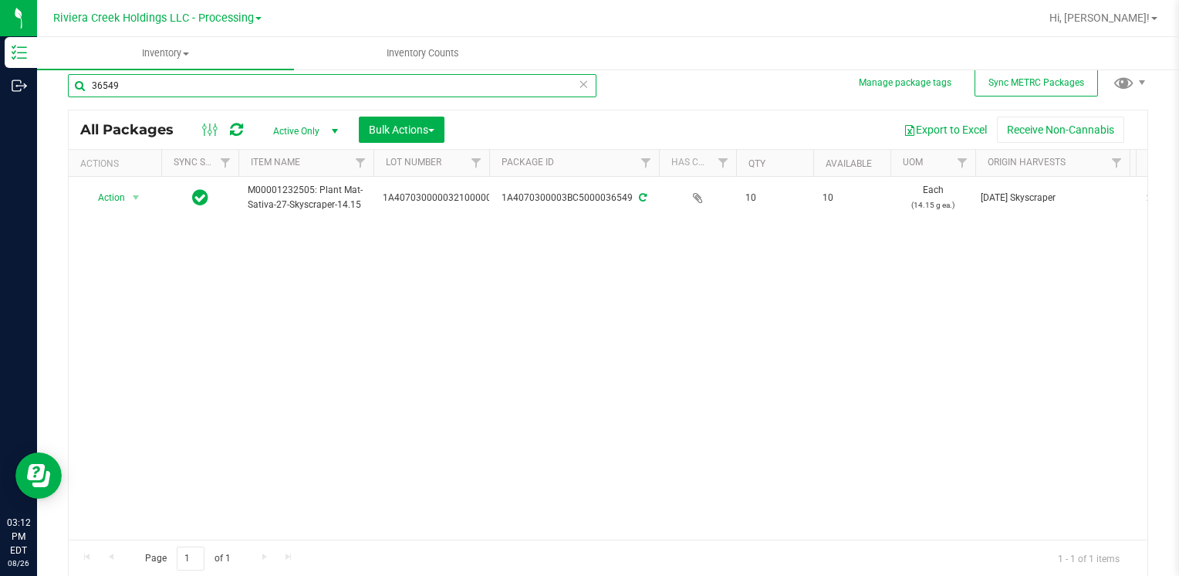
click at [182, 82] on input "36549" at bounding box center [332, 85] width 529 height 23
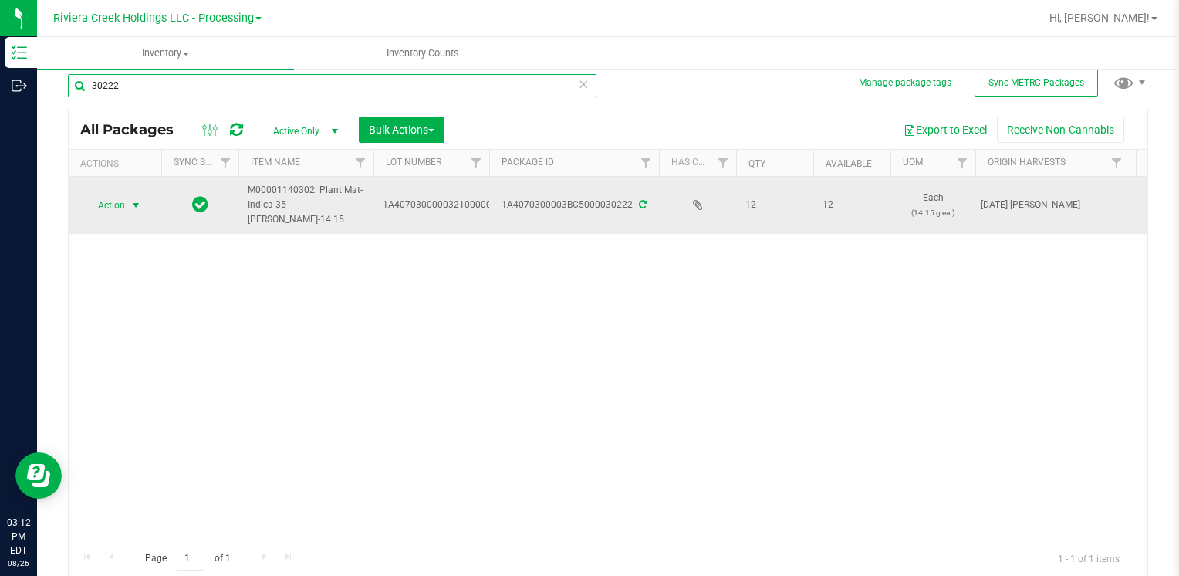
type input "30222"
click at [127, 204] on span "select" at bounding box center [136, 205] width 19 height 22
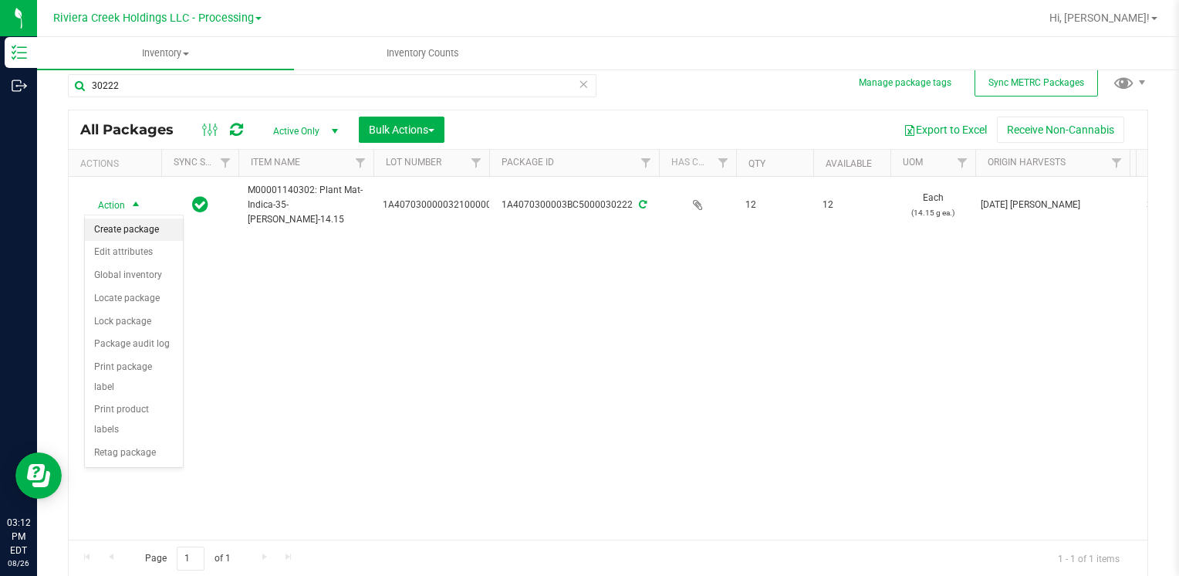
click at [147, 229] on li "Create package" at bounding box center [134, 229] width 98 height 23
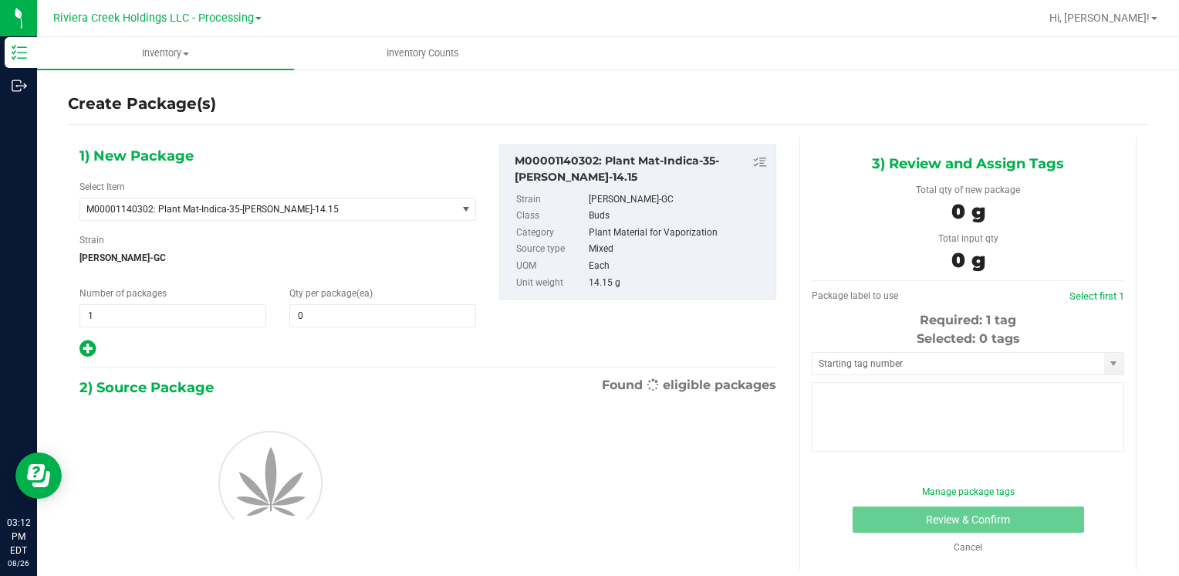
type input "0"
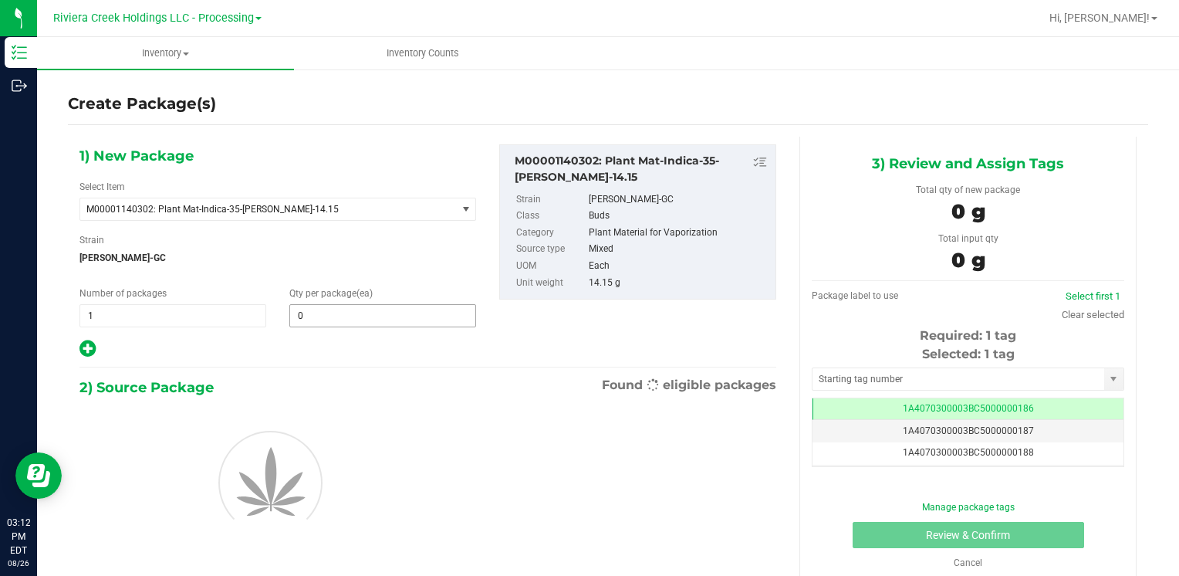
click at [340, 310] on span "0 0" at bounding box center [382, 315] width 187 height 23
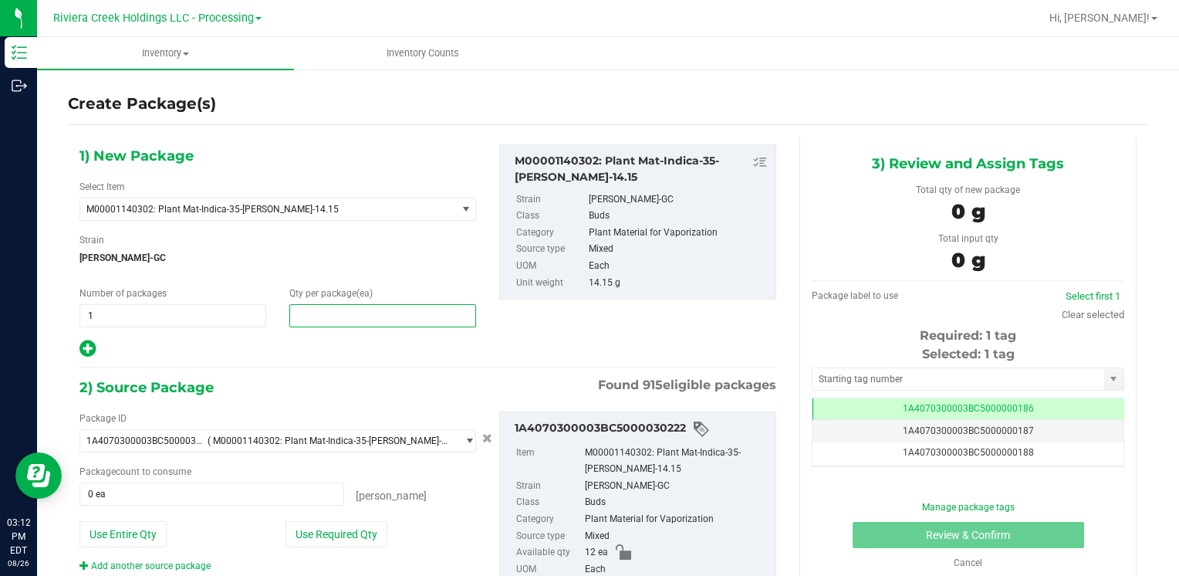
type input "8"
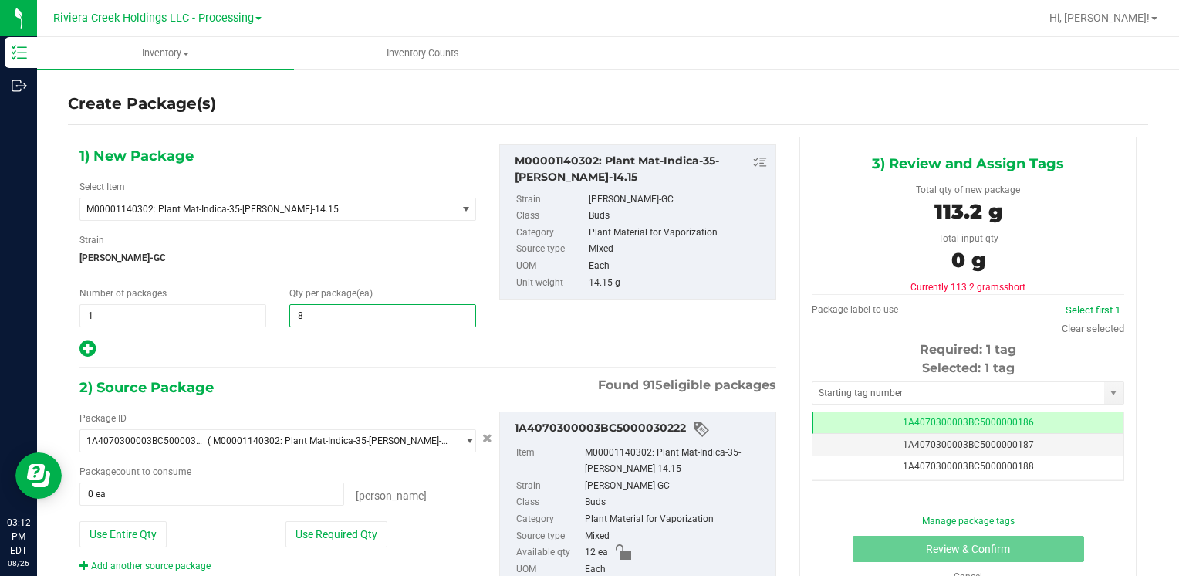
type input "8"
click at [347, 265] on span "[PERSON_NAME]-GC" at bounding box center [277, 257] width 397 height 23
click at [328, 537] on button "Use Required Qty" at bounding box center [337, 534] width 102 height 26
type input "8 ea"
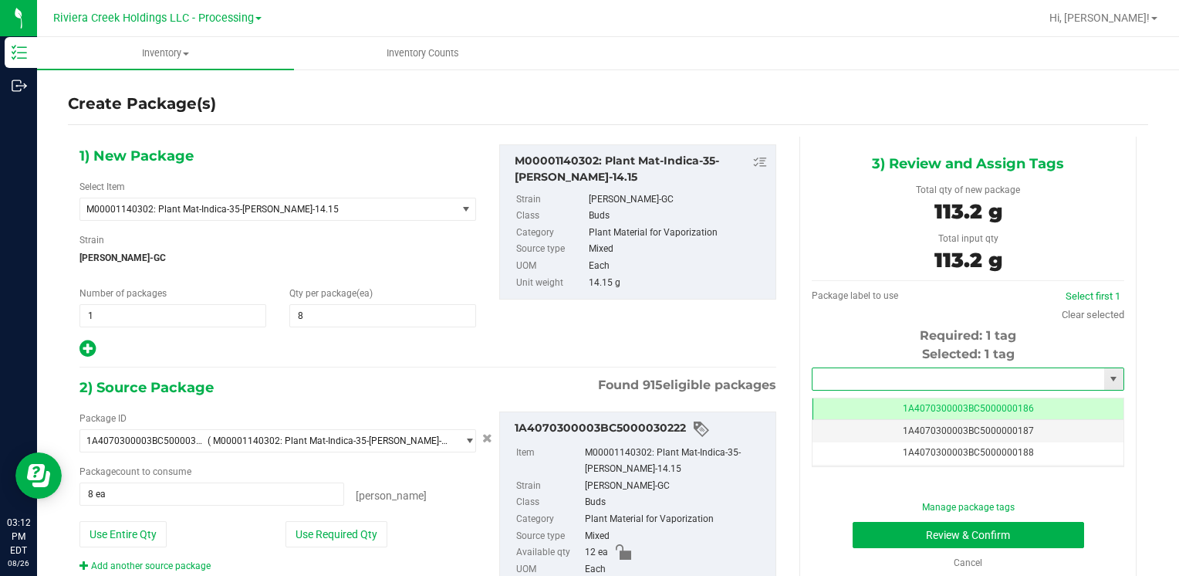
click at [813, 376] on input "text" at bounding box center [959, 379] width 292 height 22
click at [843, 401] on li "1A4070300003BC5000036548" at bounding box center [958, 405] width 307 height 23
type input "1A4070300003BC5000036548"
click at [877, 543] on button "Review & Confirm" at bounding box center [969, 535] width 232 height 26
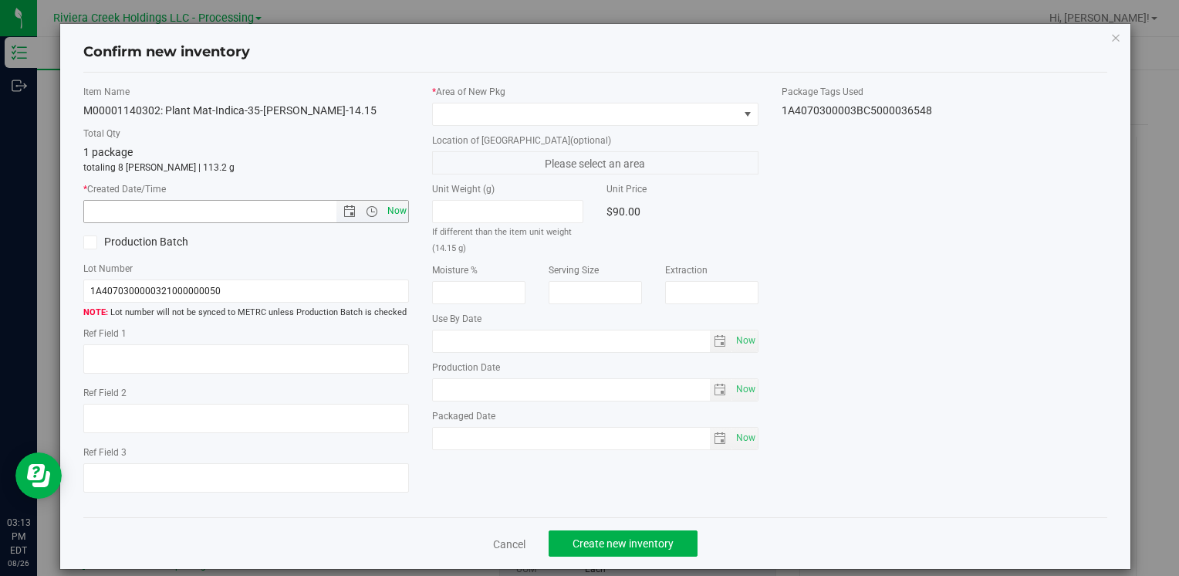
click at [398, 215] on span "Now" at bounding box center [397, 211] width 26 height 22
type input "8/26/2025 3:13 PM"
click at [549, 103] on span at bounding box center [585, 114] width 305 height 22
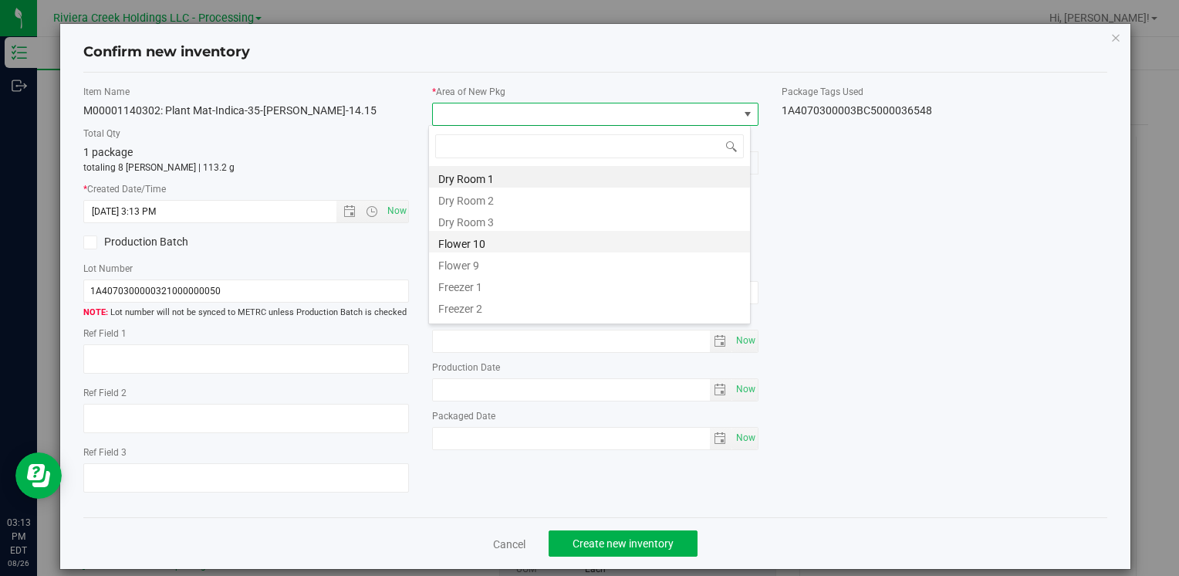
click at [499, 239] on li "Flower 10" at bounding box center [589, 242] width 321 height 22
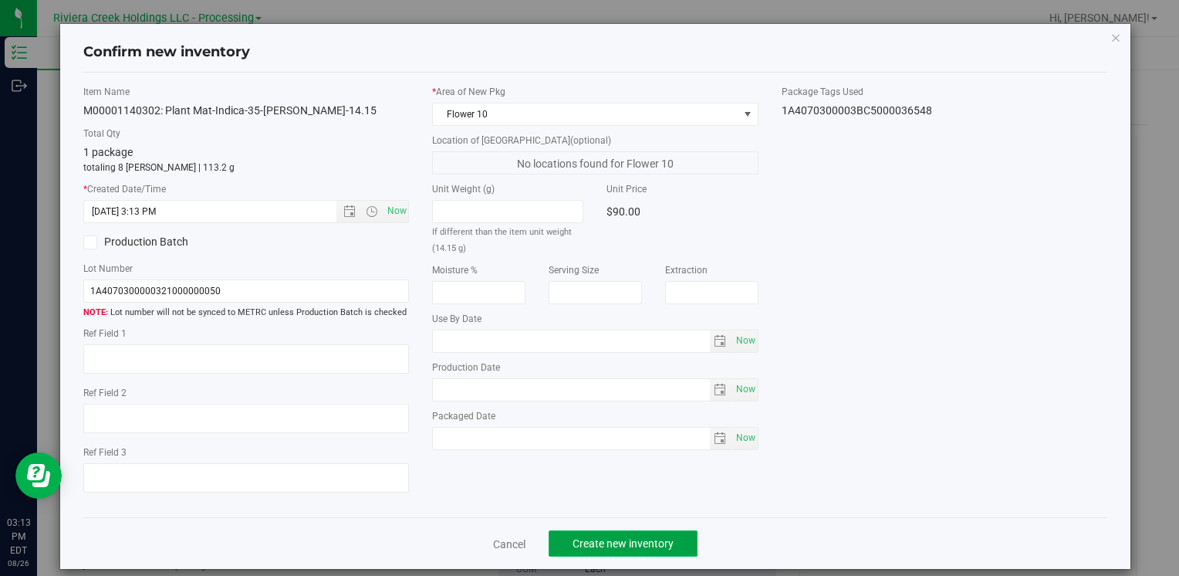
click at [594, 533] on button "Create new inventory" at bounding box center [623, 543] width 149 height 26
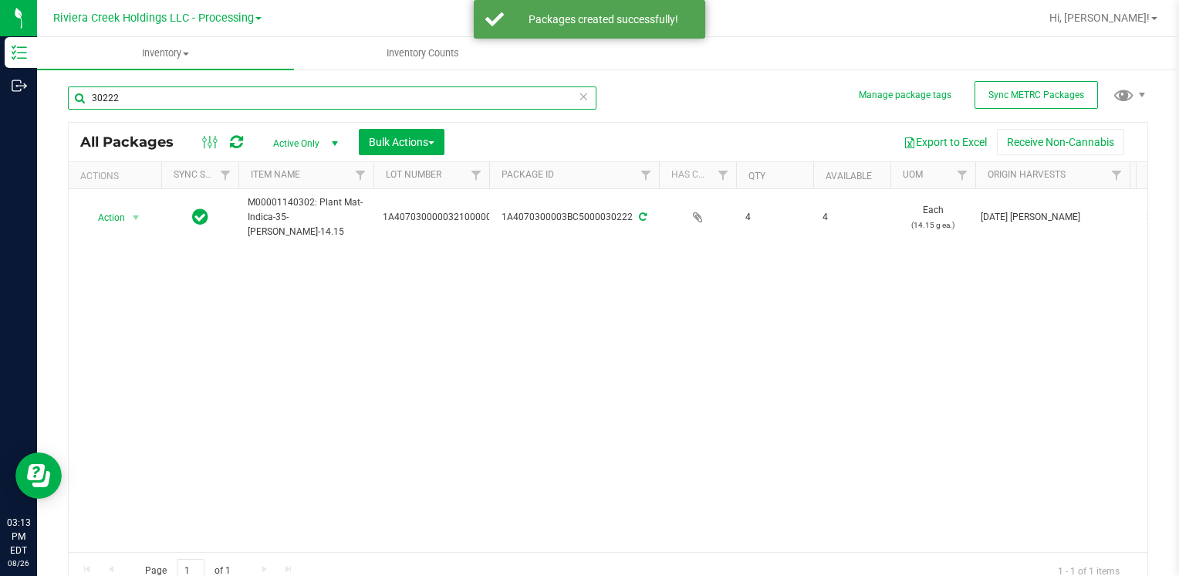
click at [330, 95] on input "30222" at bounding box center [332, 97] width 529 height 23
drag, startPoint x: 328, startPoint y: 95, endPoint x: 333, endPoint y: 105, distance: 11.1
click at [333, 105] on input "30222" at bounding box center [332, 97] width 529 height 23
drag, startPoint x: 333, startPoint y: 103, endPoint x: 332, endPoint y: 93, distance: 10.8
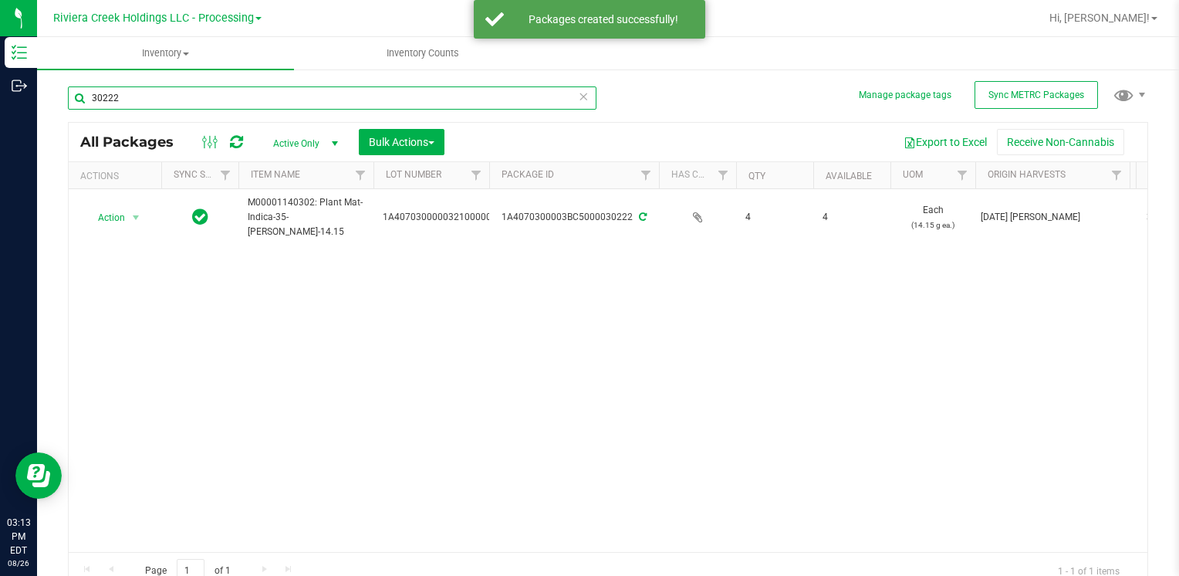
click at [333, 95] on input "30222" at bounding box center [332, 97] width 529 height 23
click at [328, 90] on input "30222" at bounding box center [332, 97] width 529 height 23
click at [324, 87] on input "30222" at bounding box center [332, 97] width 529 height 23
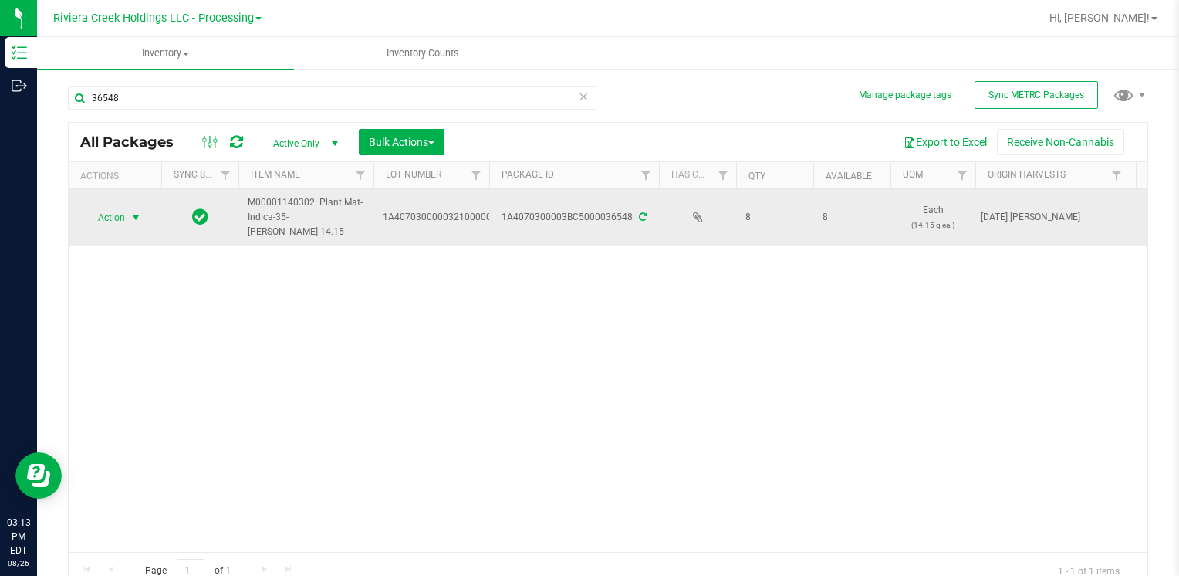
click at [105, 208] on span "Action" at bounding box center [105, 218] width 42 height 22
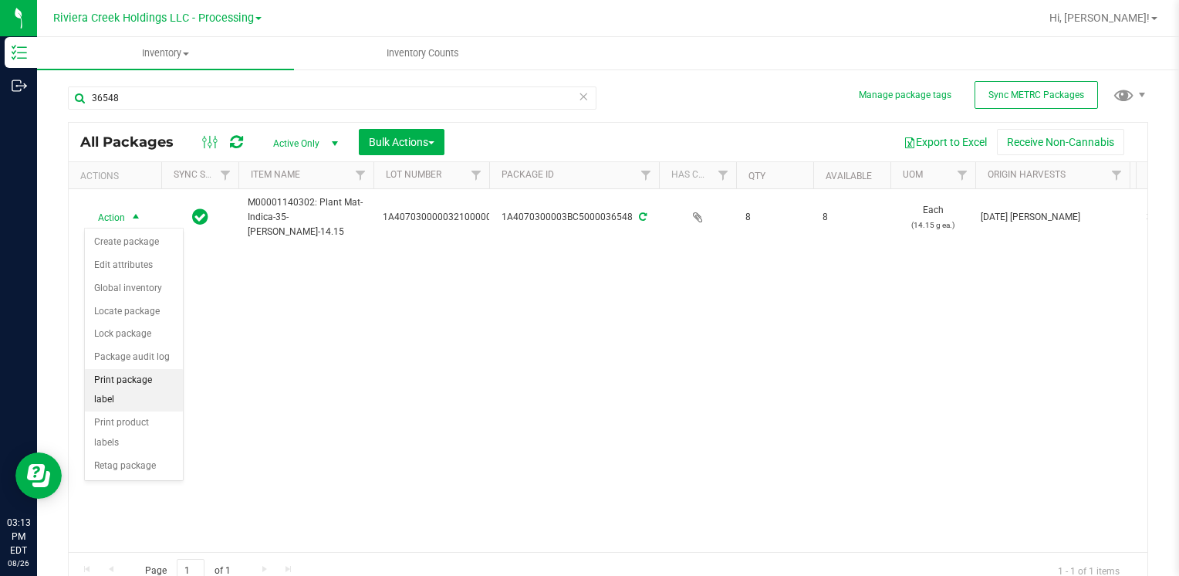
click at [164, 378] on li "Print package label" at bounding box center [134, 390] width 98 height 42
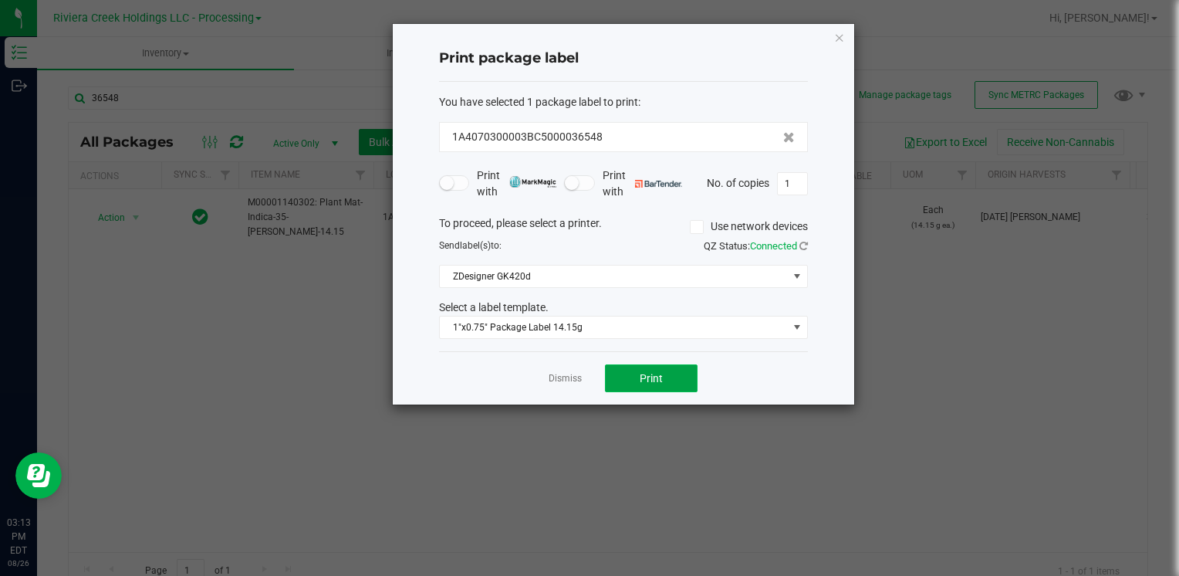
click at [668, 366] on button "Print" at bounding box center [651, 378] width 93 height 28
click at [842, 39] on icon "button" at bounding box center [839, 37] width 11 height 19
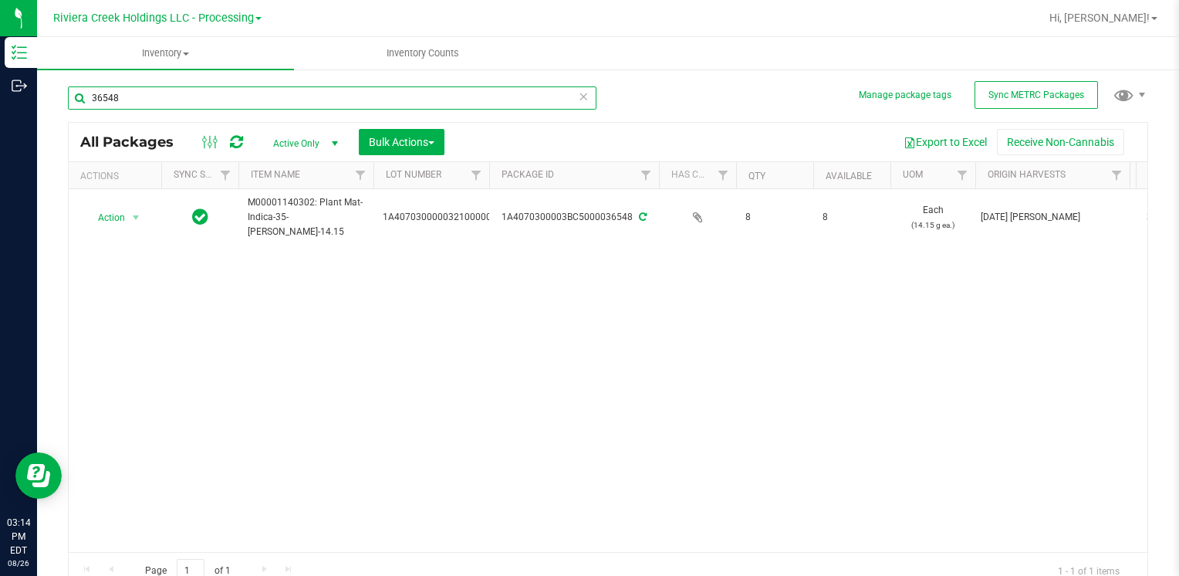
click at [142, 88] on input "36548" at bounding box center [332, 97] width 529 height 23
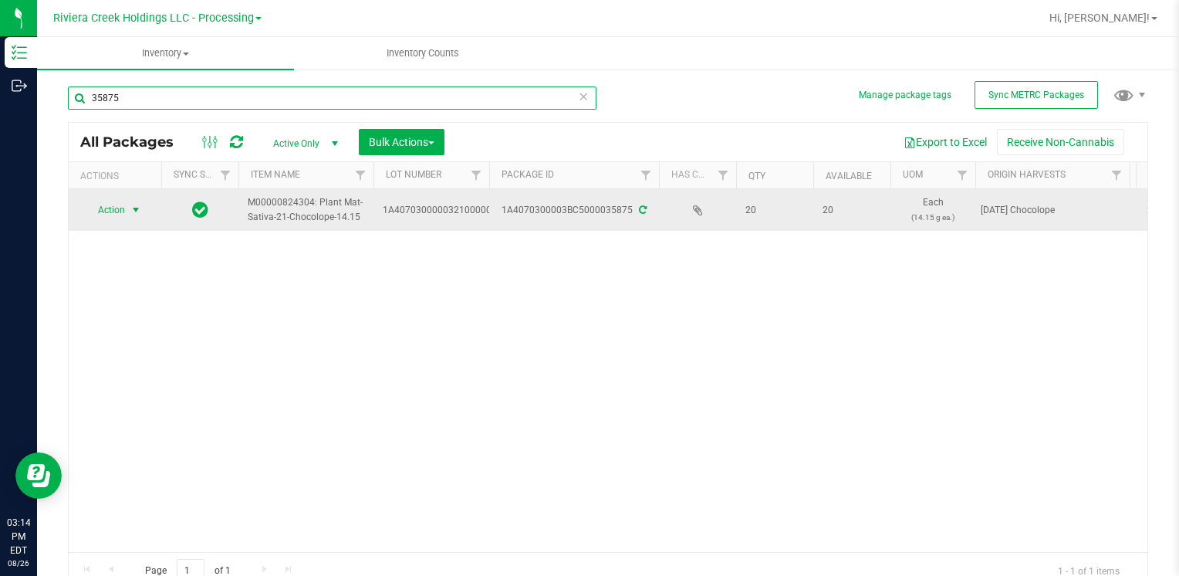
type input "35875"
click at [137, 210] on span "select" at bounding box center [136, 210] width 12 height 12
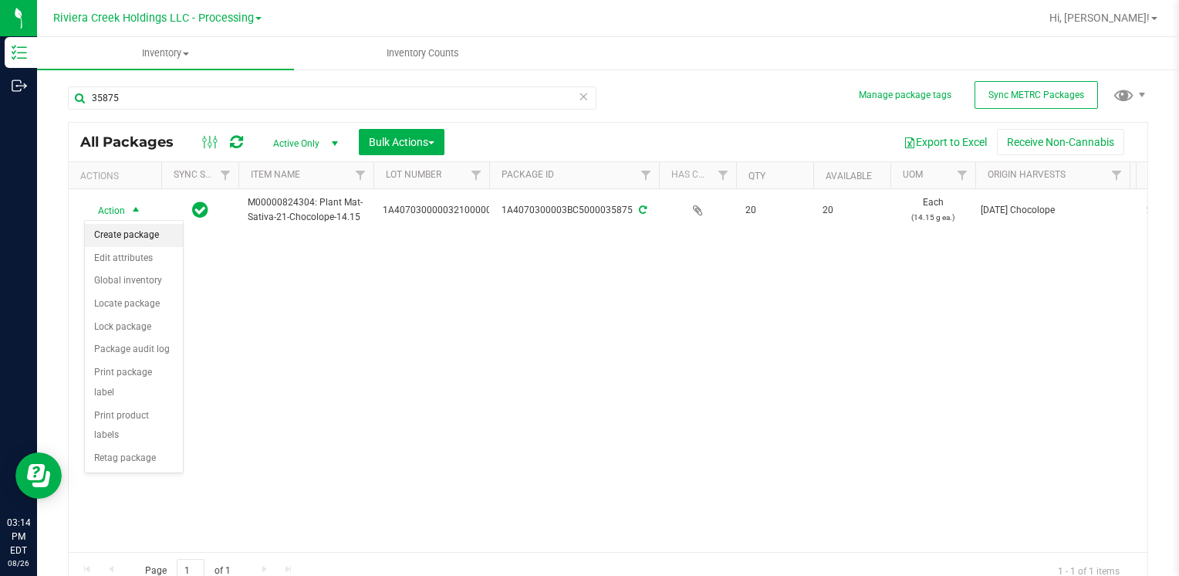
click at [161, 232] on li "Create package" at bounding box center [134, 235] width 98 height 23
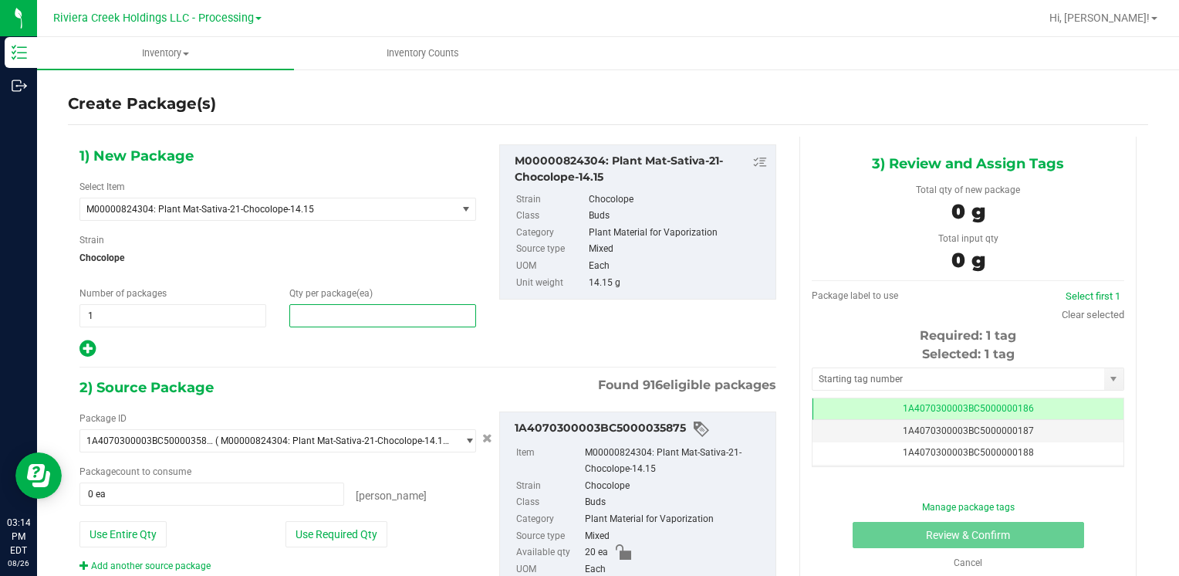
click at [324, 313] on span at bounding box center [382, 315] width 187 height 23
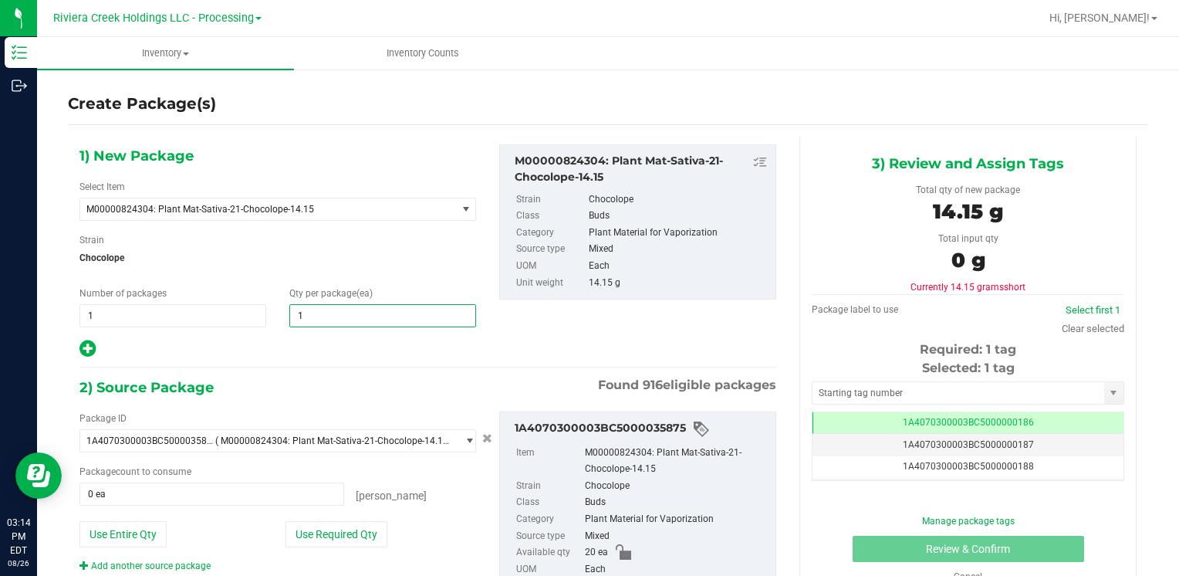
type input "10"
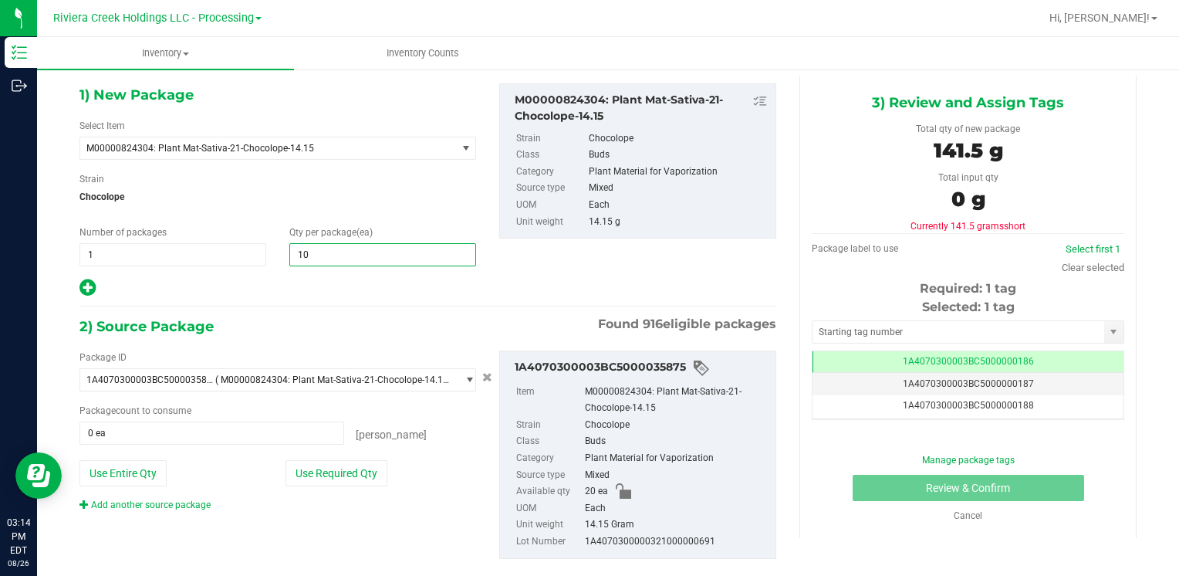
scroll to position [86, 0]
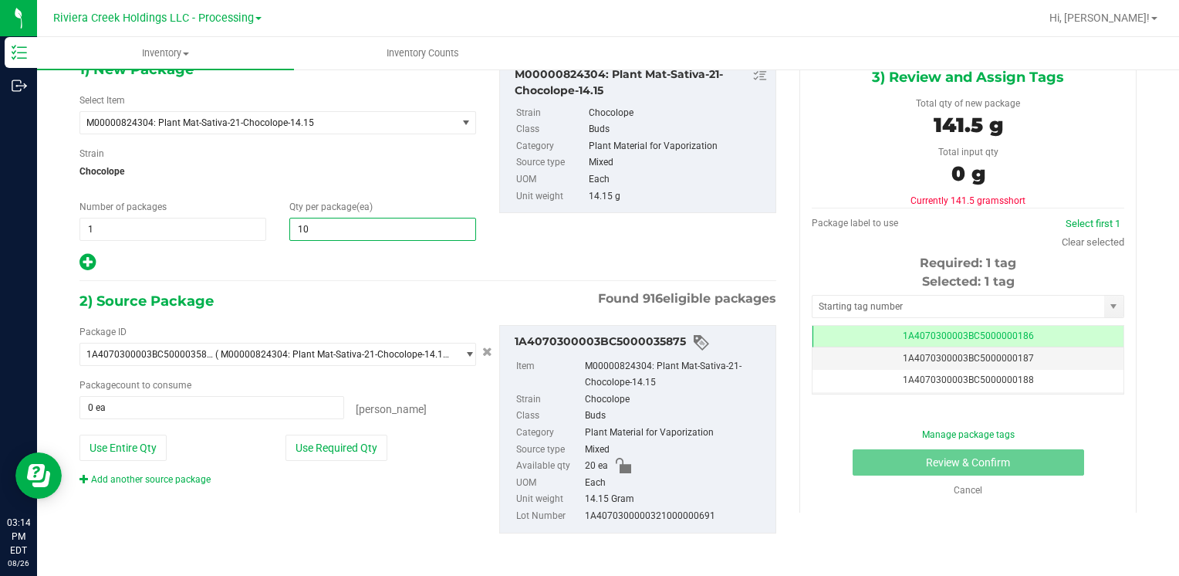
type input "10"
drag, startPoint x: 324, startPoint y: 185, endPoint x: 319, endPoint y: 192, distance: 8.8
click at [324, 188] on div "1) New Package Select Item M00000824304: Plant Mat-Sativa-21-Chocolope-14.15 M0…" at bounding box center [278, 165] width 420 height 215
click at [377, 454] on button "Use Required Qty" at bounding box center [337, 448] width 102 height 26
type input "10 ea"
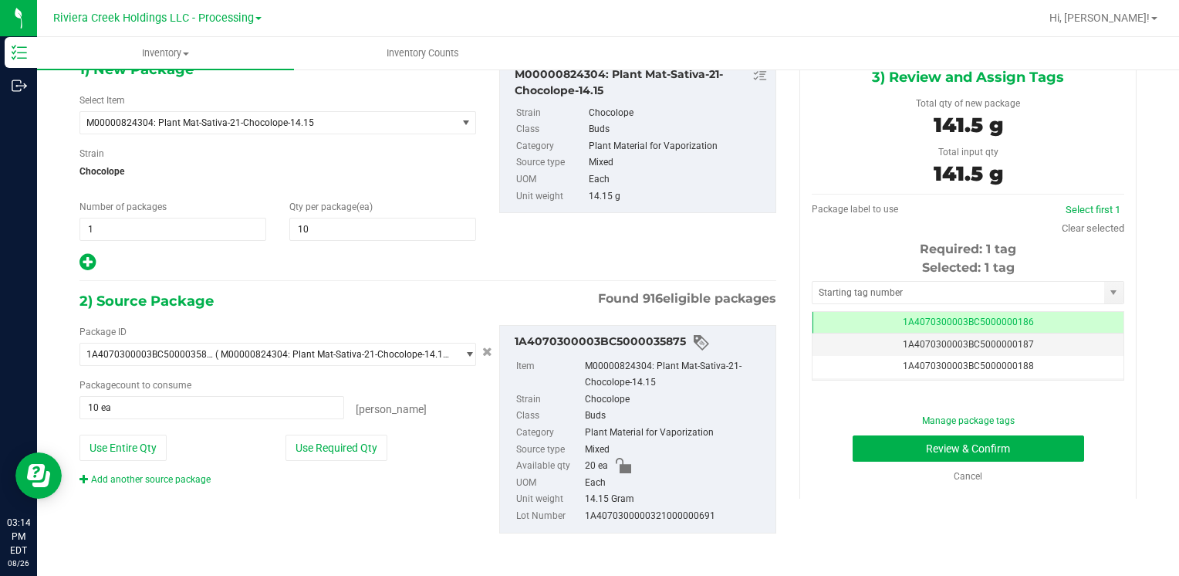
click at [378, 279] on div "1) New Package Select Item M00000824304: Plant Mat-Sativa-21-Chocolope-14.15 M0…" at bounding box center [428, 308] width 720 height 516
click at [840, 293] on input "text" at bounding box center [959, 293] width 292 height 22
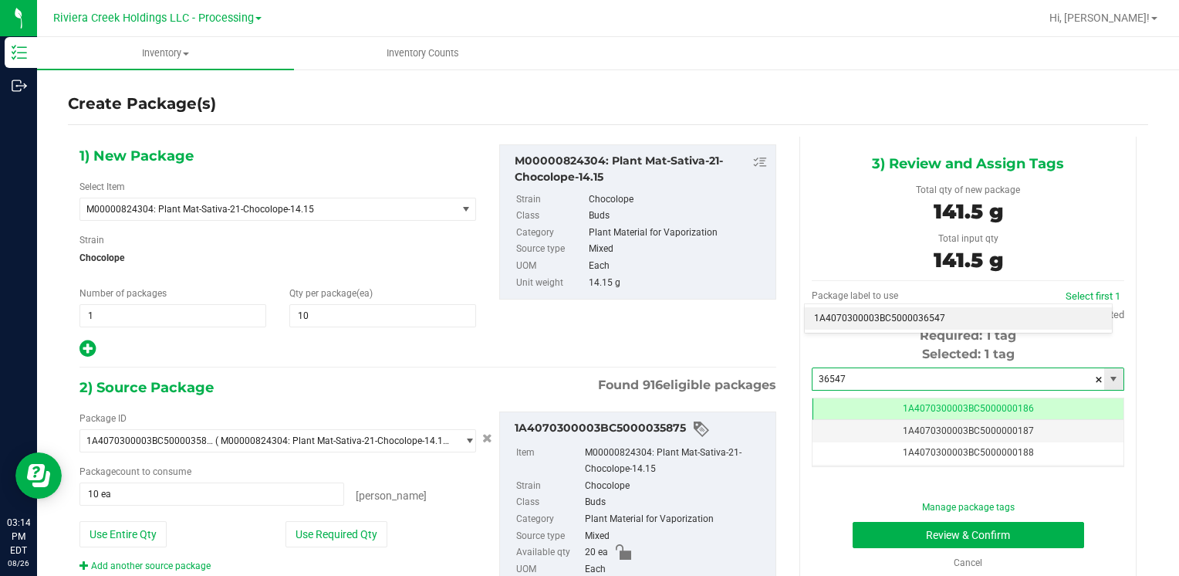
scroll to position [0, 0]
click at [868, 320] on li "1A4070300003BC5000036547" at bounding box center [958, 318] width 307 height 23
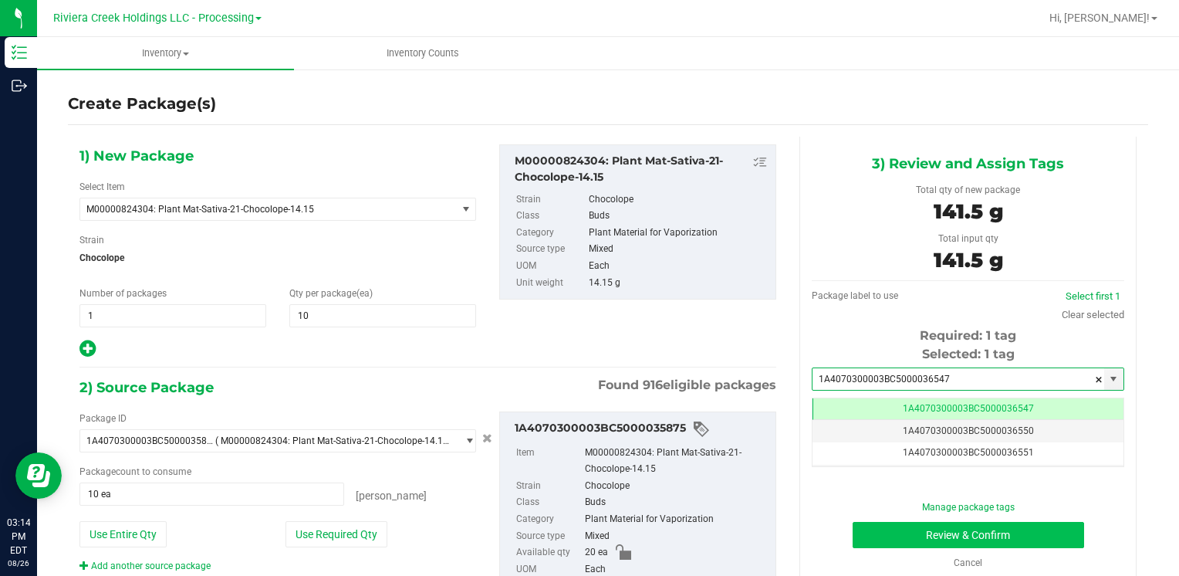
type input "1A4070300003BC5000036547"
click at [853, 529] on button "Review & Confirm" at bounding box center [969, 535] width 232 height 26
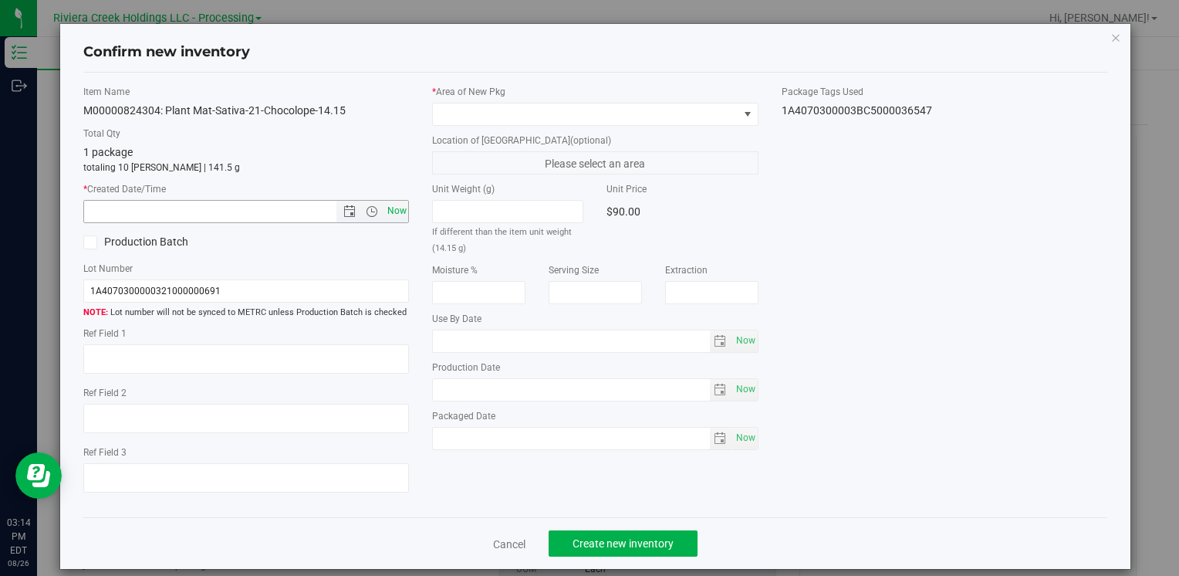
click at [389, 208] on span "Now" at bounding box center [397, 211] width 26 height 22
type input "8/26/2025 3:14 PM"
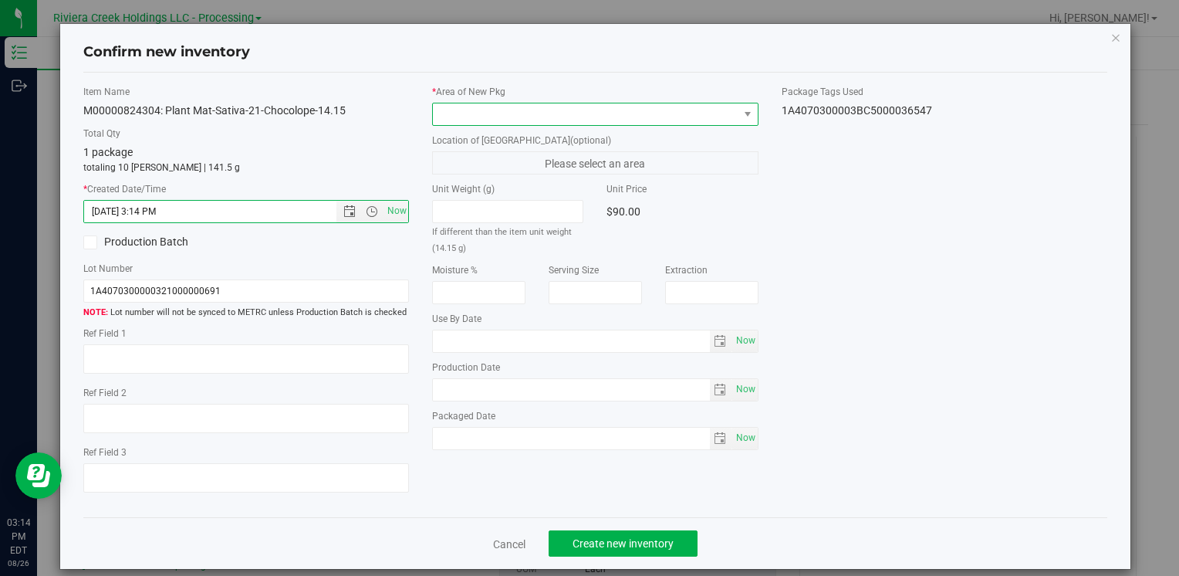
click at [458, 120] on span at bounding box center [585, 114] width 305 height 22
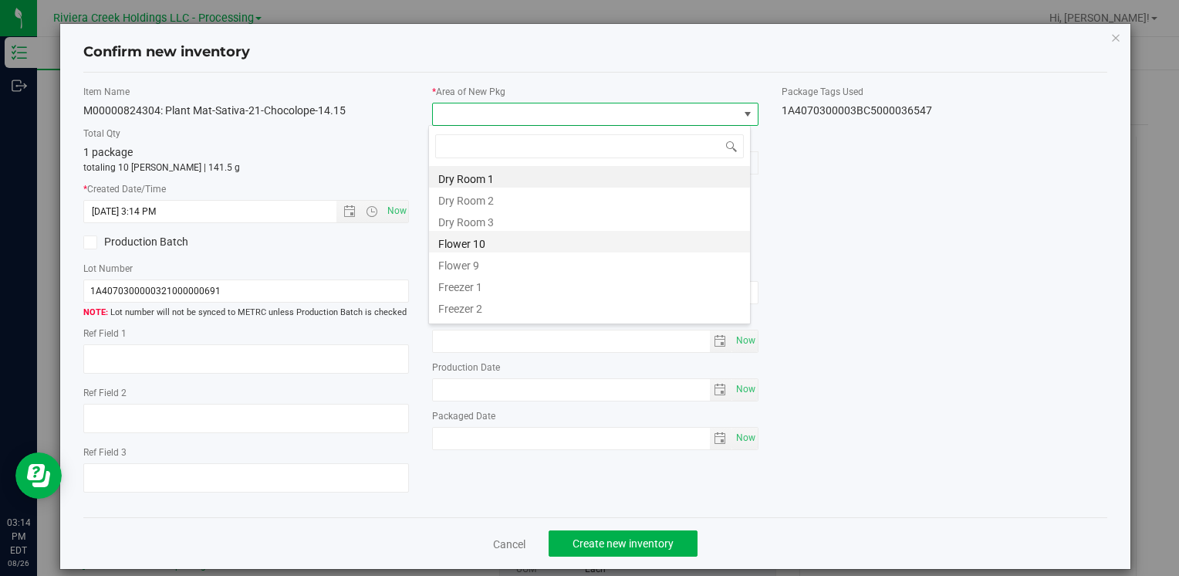
click at [497, 239] on li "Flower 10" at bounding box center [589, 242] width 321 height 22
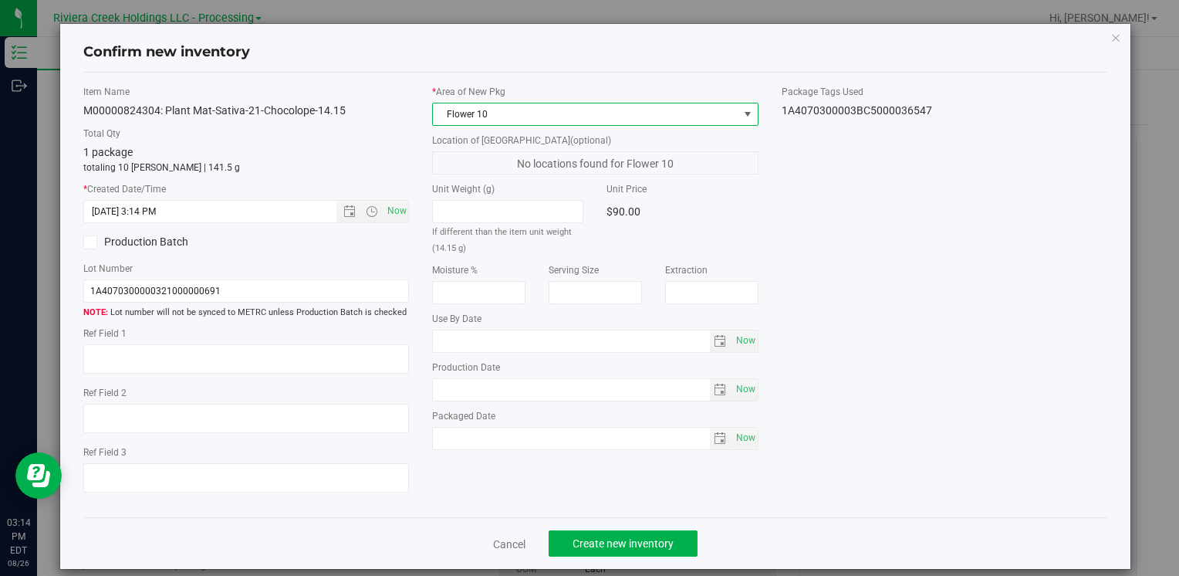
click at [625, 523] on div "Cancel Create new inventory" at bounding box center [595, 543] width 1024 height 52
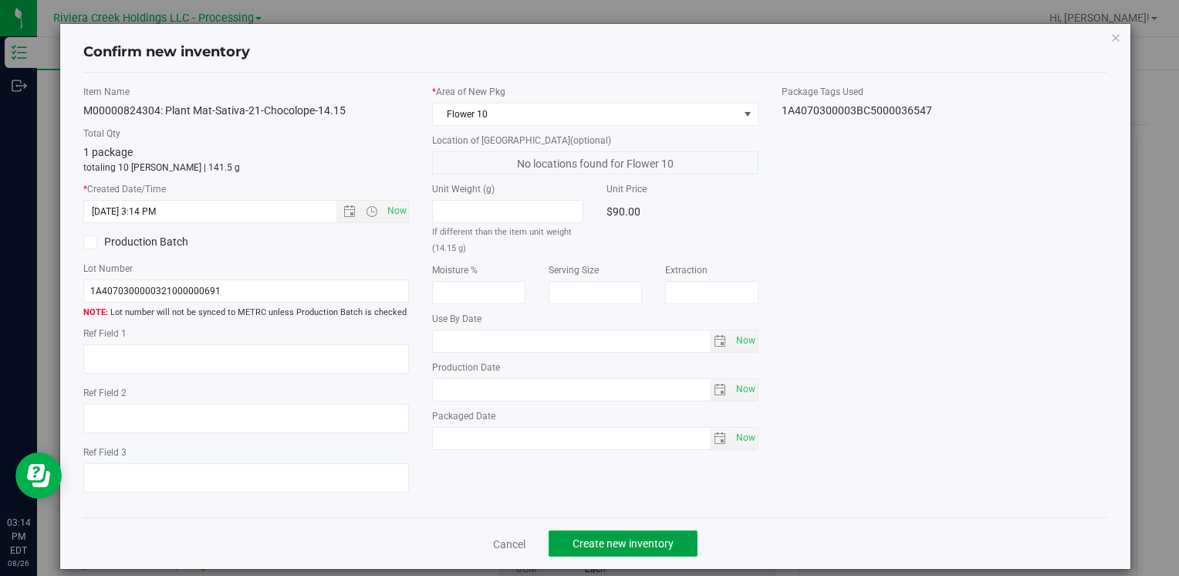
click at [631, 536] on button "Create new inventory" at bounding box center [623, 543] width 149 height 26
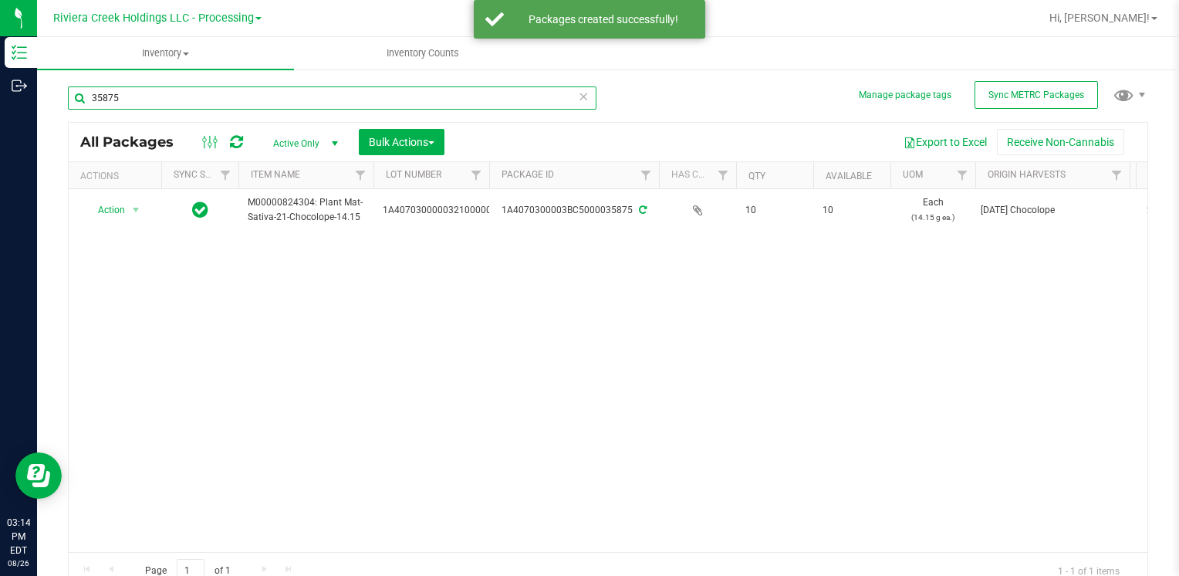
click at [228, 102] on input "35875" at bounding box center [332, 97] width 529 height 23
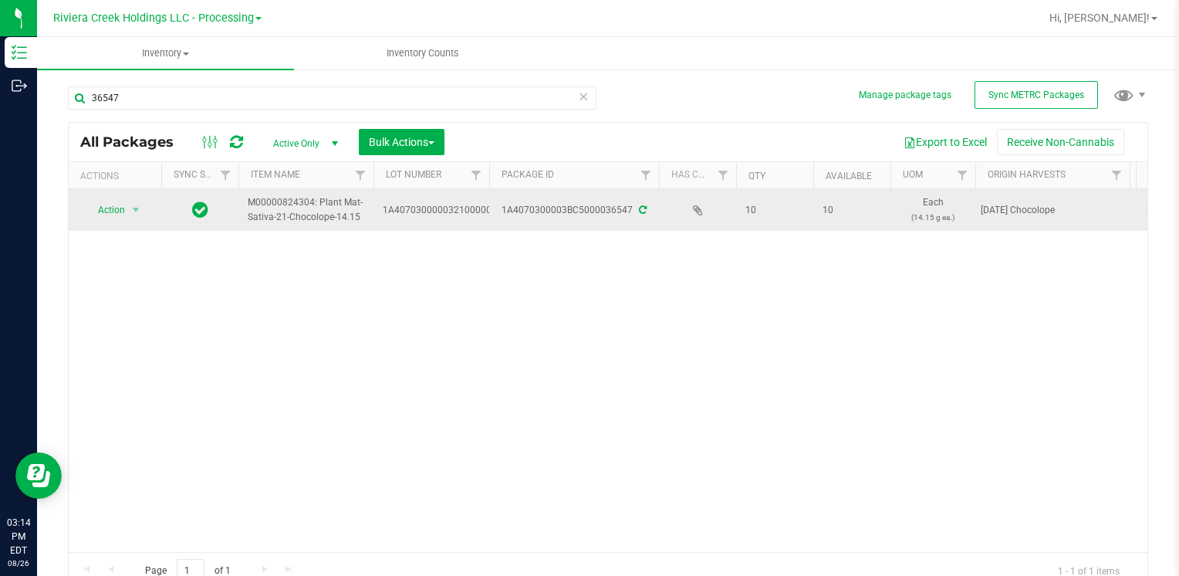
click at [99, 215] on span "Action" at bounding box center [105, 210] width 42 height 22
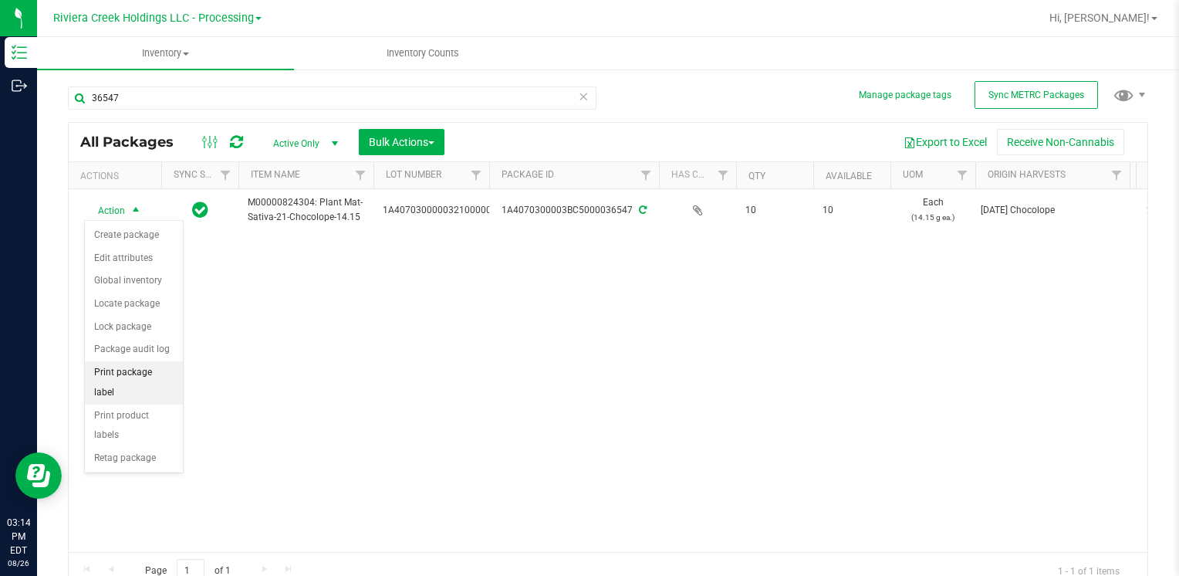
click at [171, 372] on li "Print package label" at bounding box center [134, 382] width 98 height 42
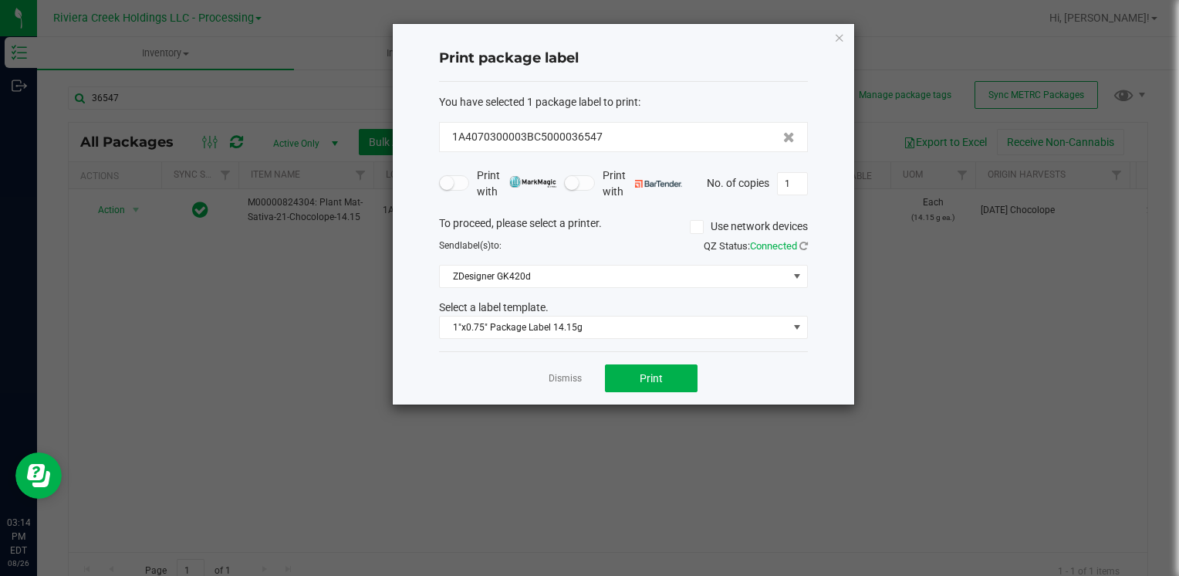
click at [698, 384] on div "Dismiss Print" at bounding box center [623, 377] width 369 height 53
click at [673, 378] on button "Print" at bounding box center [651, 378] width 93 height 28
click at [843, 30] on icon "button" at bounding box center [839, 37] width 11 height 19
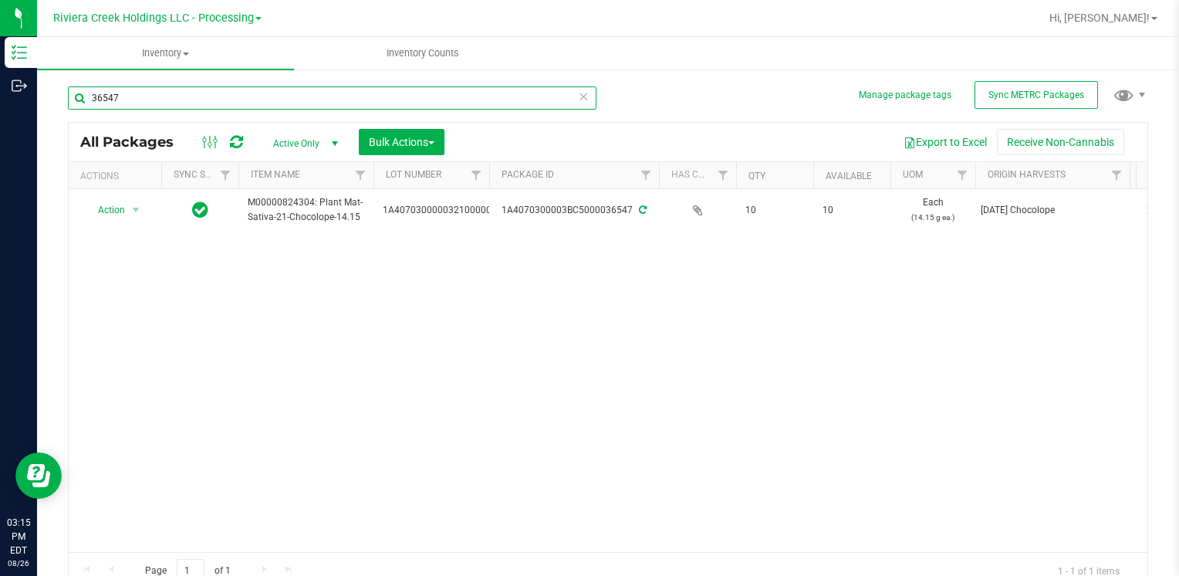
click at [117, 107] on input "36547" at bounding box center [332, 97] width 529 height 23
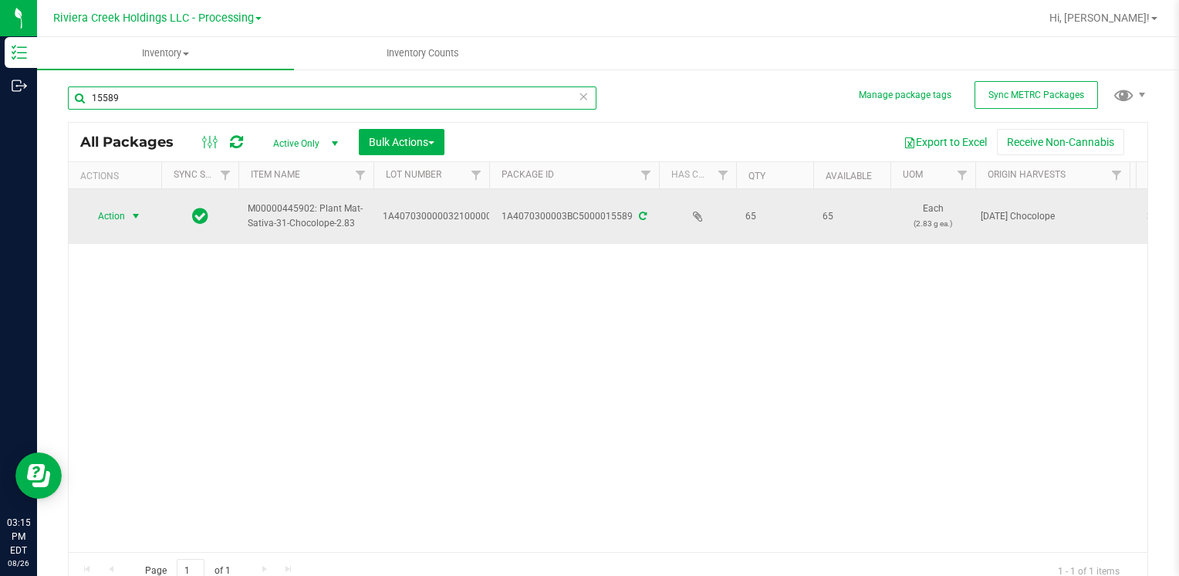
type input "15589"
click at [120, 224] on span "Action" at bounding box center [105, 216] width 42 height 22
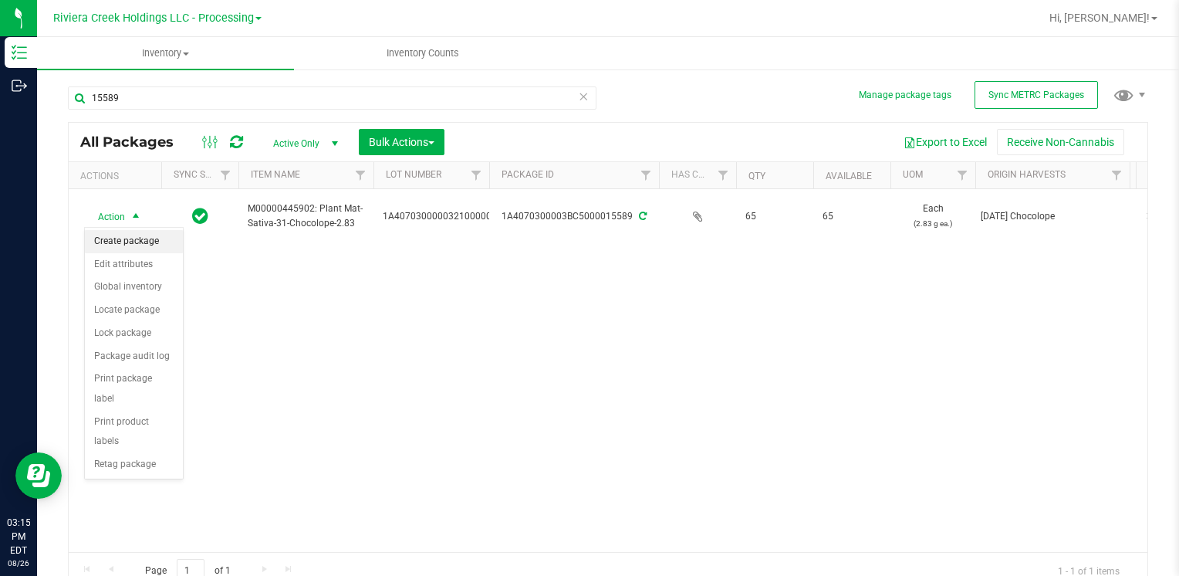
click at [135, 238] on li "Create package" at bounding box center [134, 241] width 98 height 23
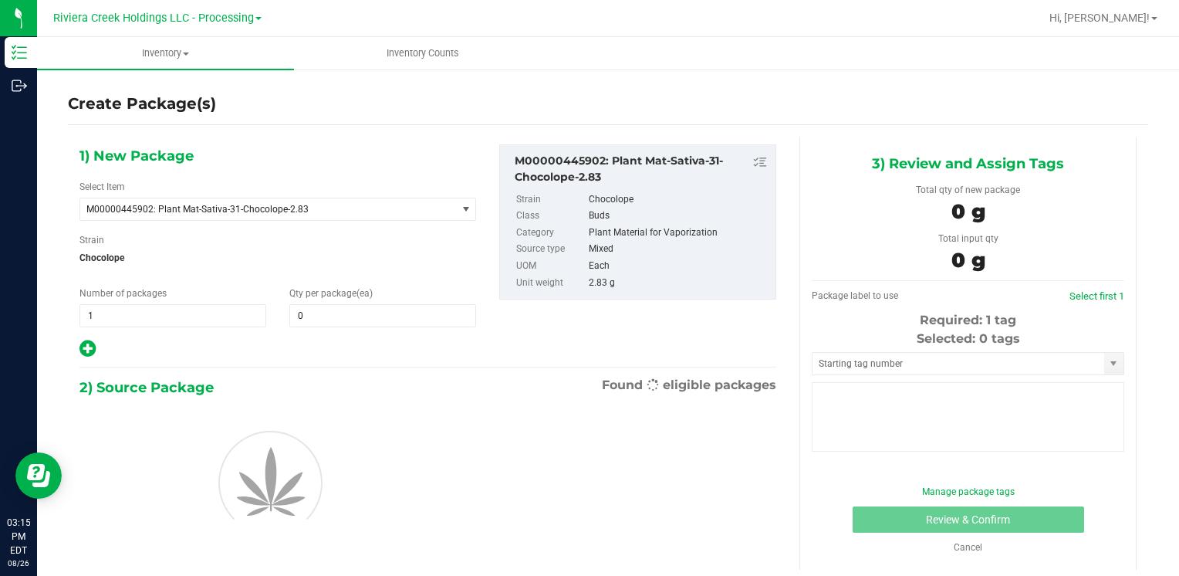
type input "0"
click at [321, 314] on span "0 0" at bounding box center [382, 315] width 187 height 23
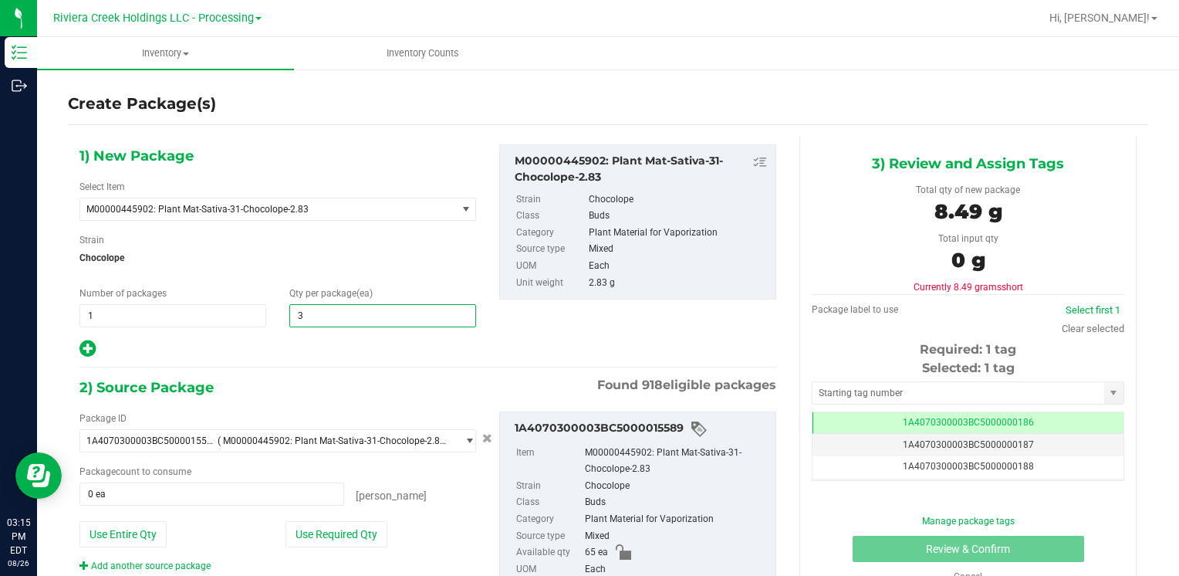
type input "30"
click at [353, 267] on span "Chocolope" at bounding box center [277, 257] width 397 height 23
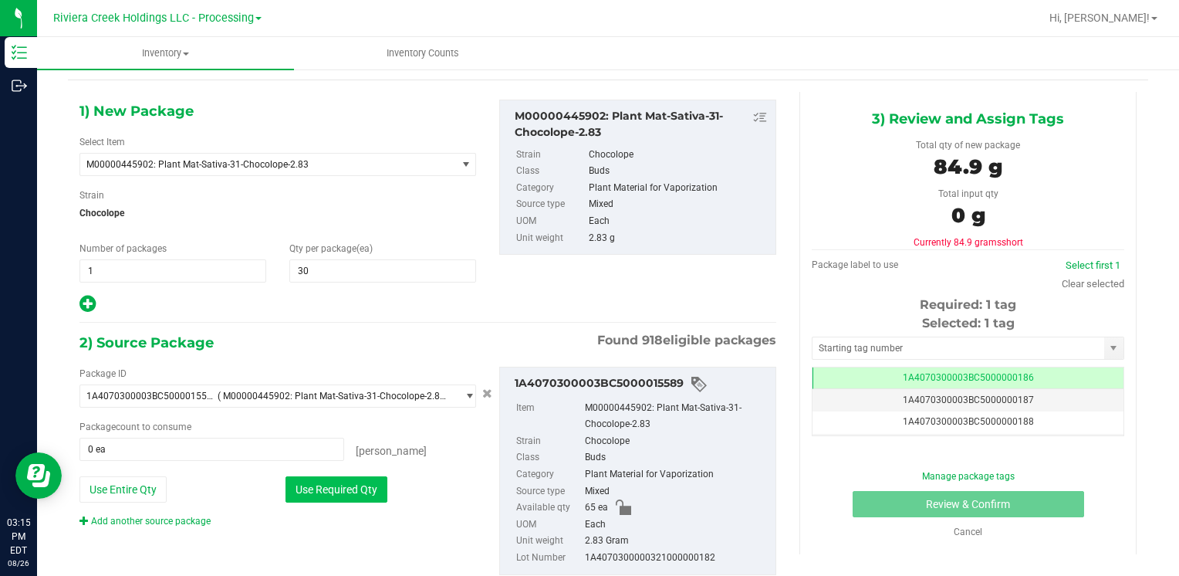
scroll to position [86, 0]
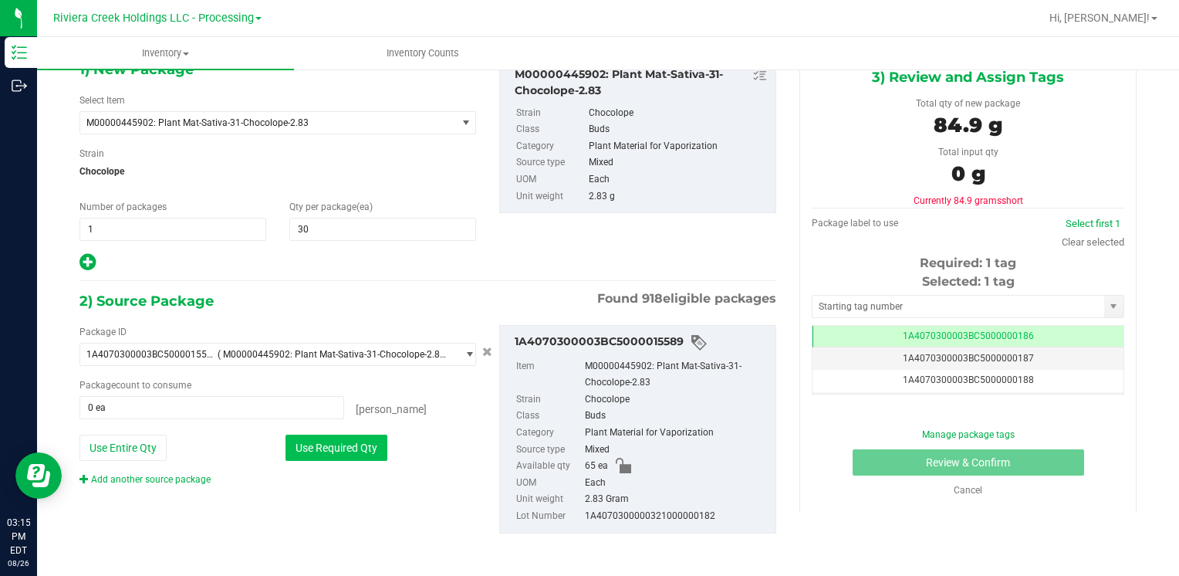
click at [372, 440] on button "Use Required Qty" at bounding box center [337, 448] width 102 height 26
type input "30 ea"
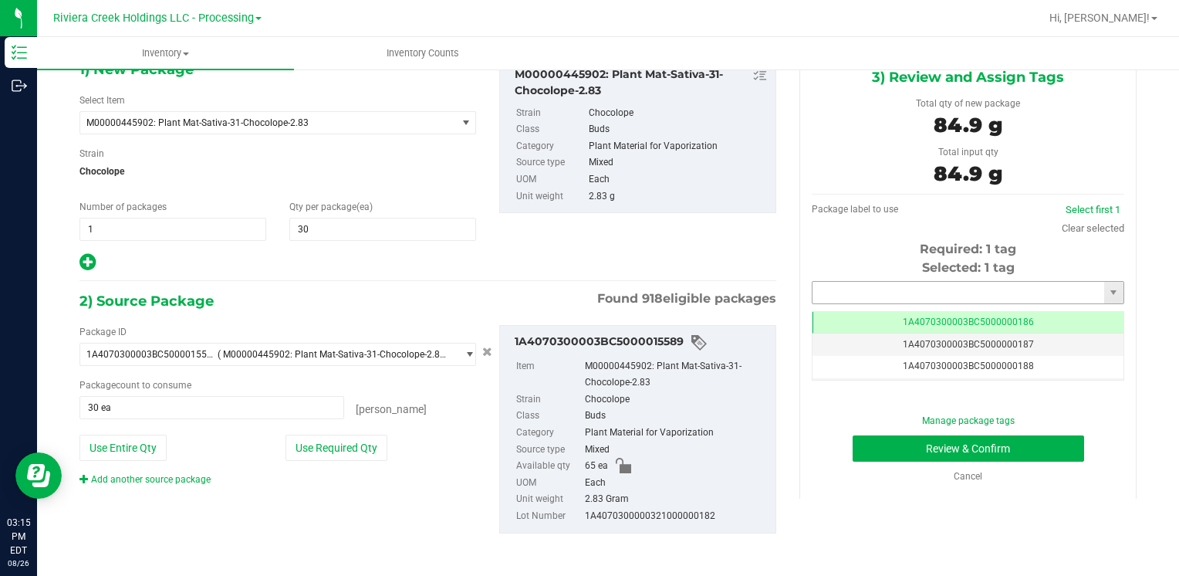
click at [911, 289] on input "text" at bounding box center [959, 293] width 292 height 22
click at [895, 308] on li "1A4070300003BC5000036542" at bounding box center [958, 318] width 307 height 23
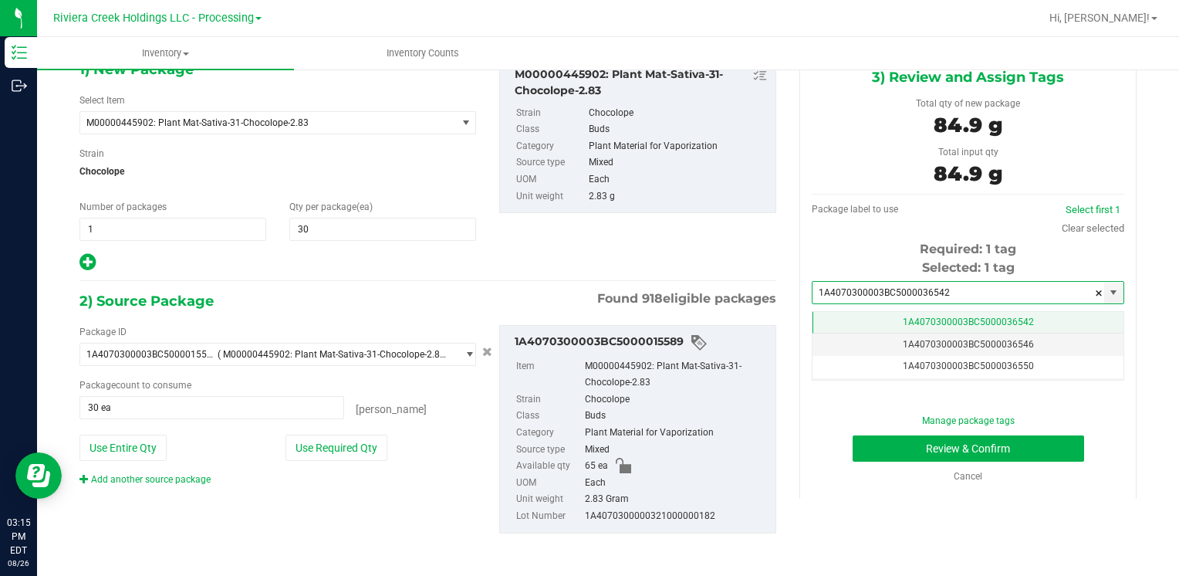
scroll to position [0, 0]
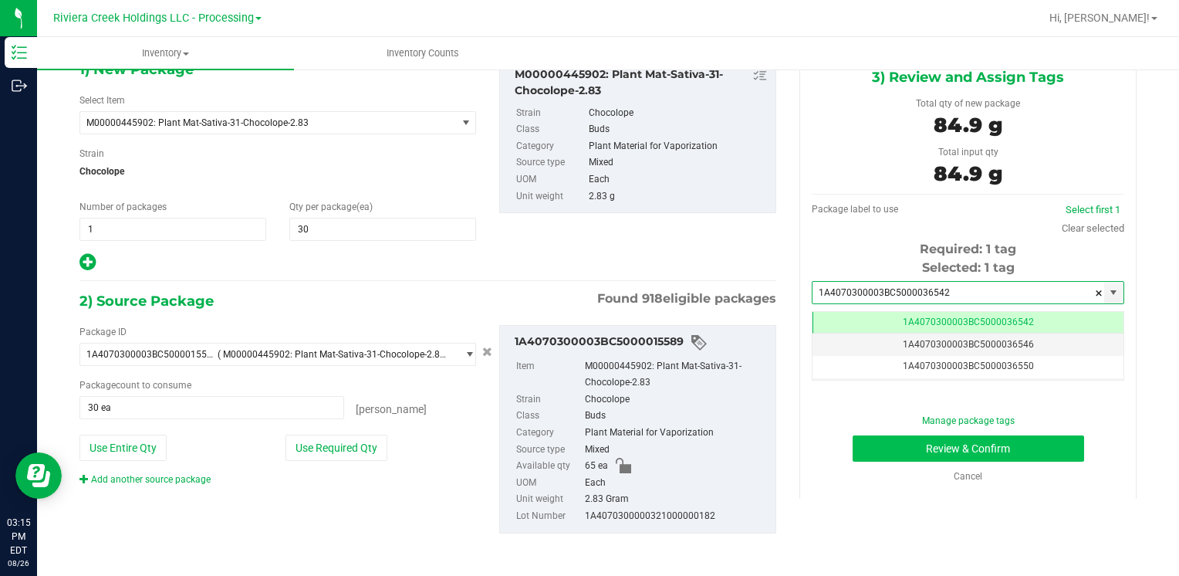
type input "1A4070300003BC5000036542"
click at [854, 442] on button "Review & Confirm" at bounding box center [969, 448] width 232 height 26
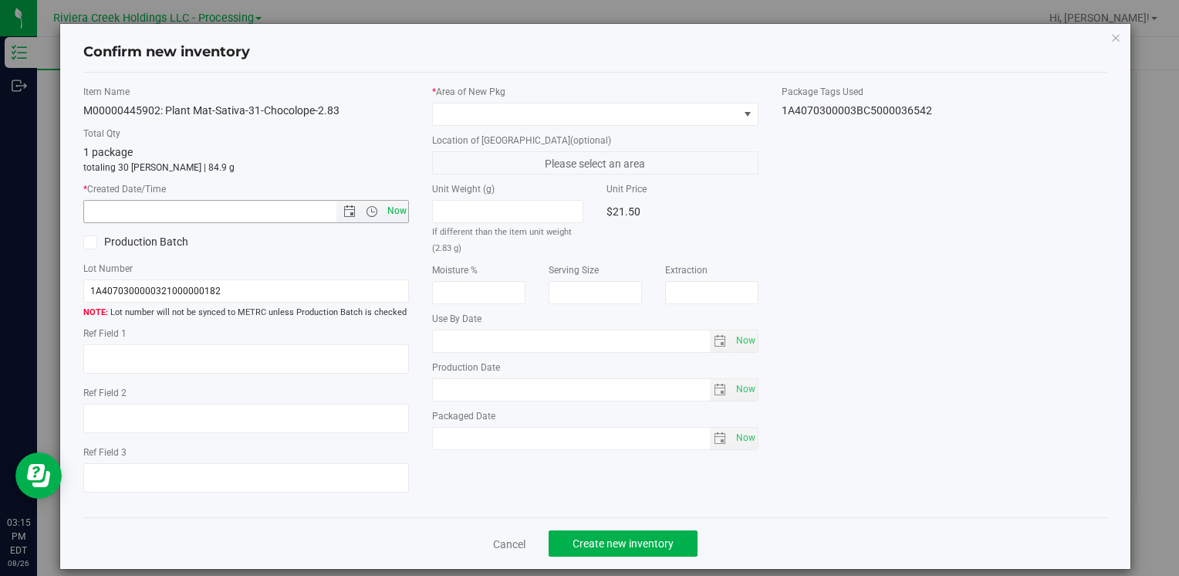
click at [393, 204] on span "Now" at bounding box center [397, 211] width 26 height 22
type input "8/26/2025 3:15 PM"
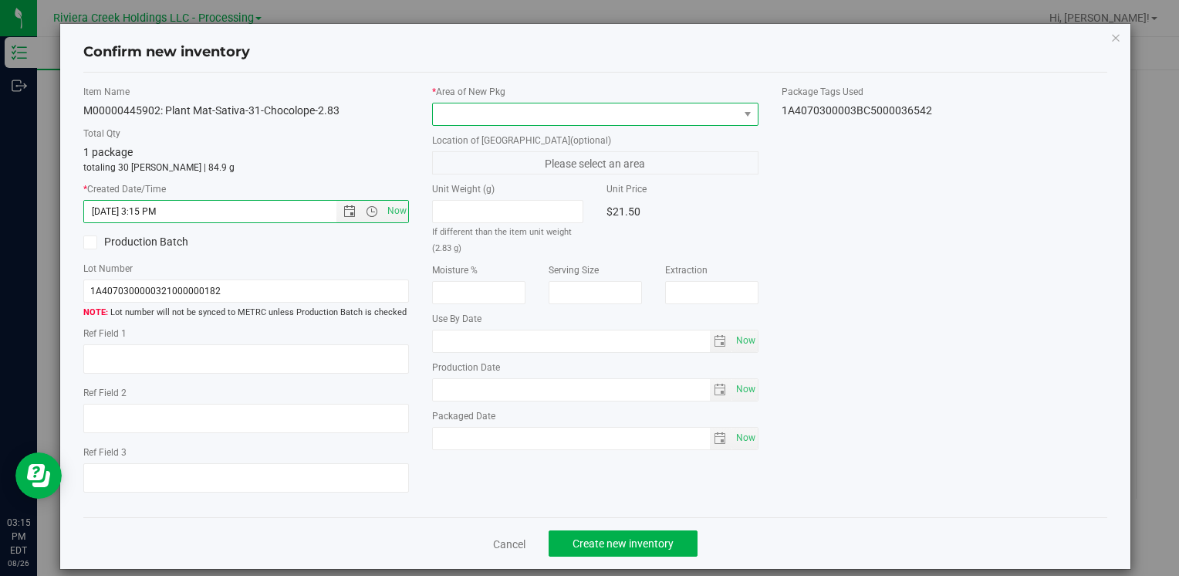
click at [485, 114] on span at bounding box center [585, 114] width 305 height 22
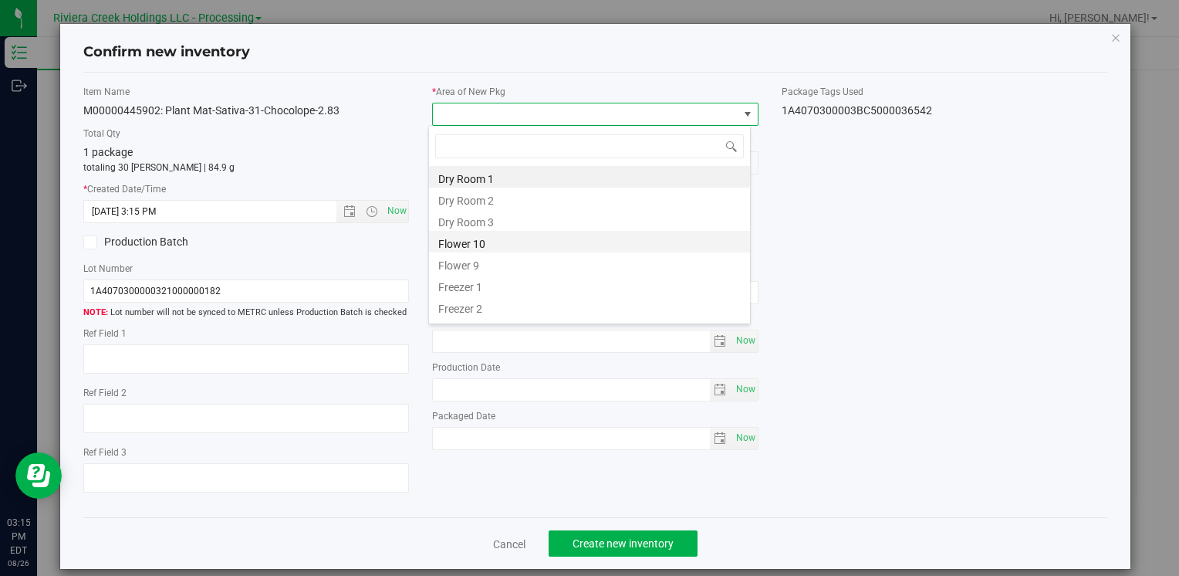
click at [506, 245] on li "Flower 10" at bounding box center [589, 242] width 321 height 22
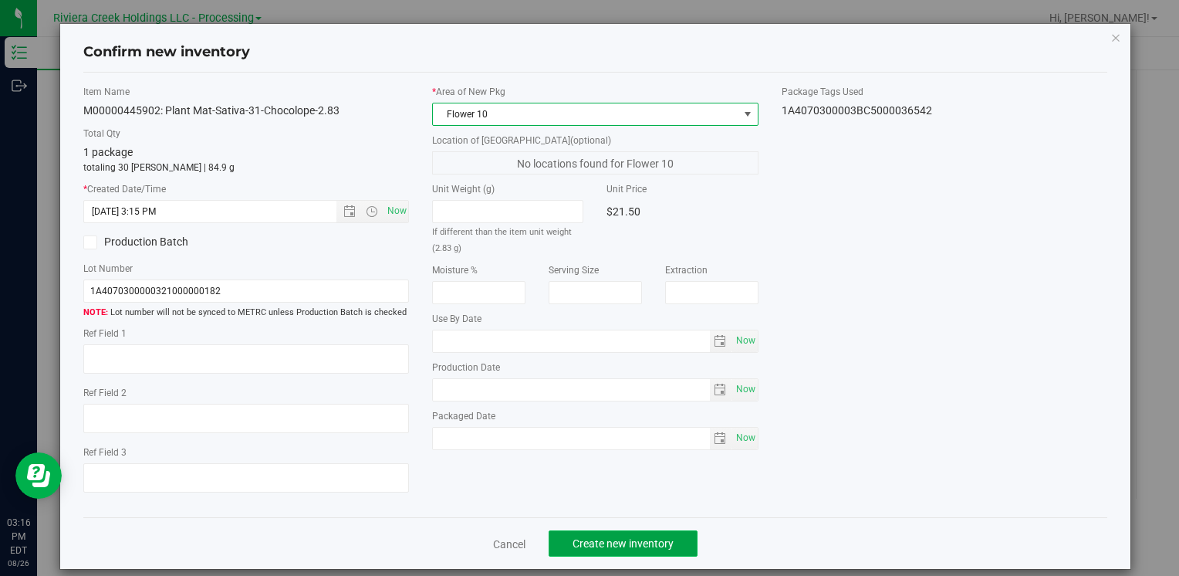
click at [666, 537] on span "Create new inventory" at bounding box center [623, 543] width 101 height 12
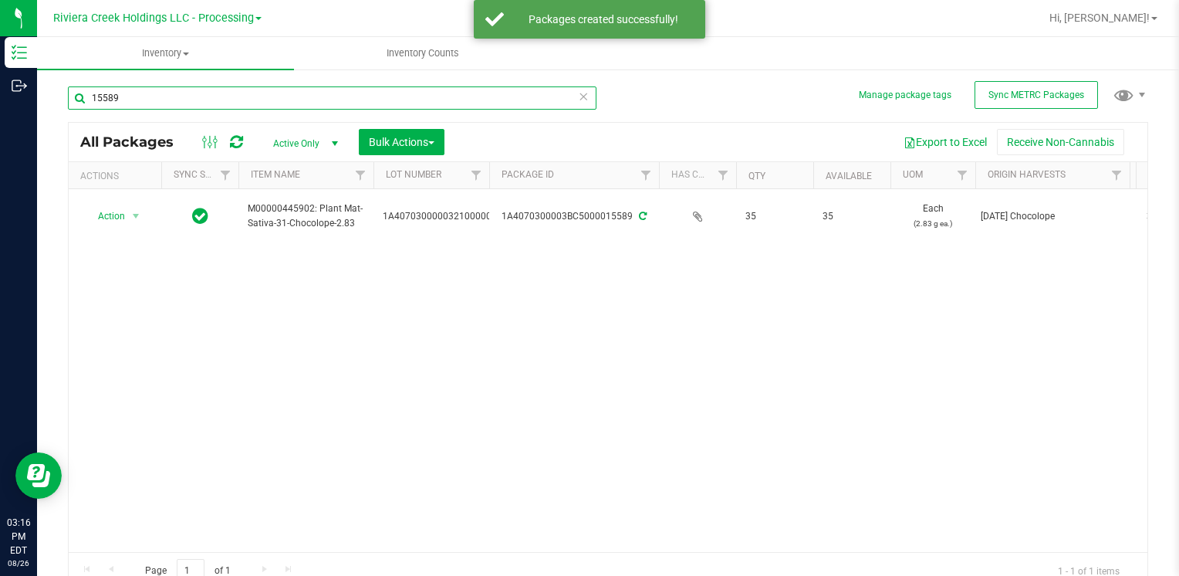
click at [266, 97] on input "15589" at bounding box center [332, 97] width 529 height 23
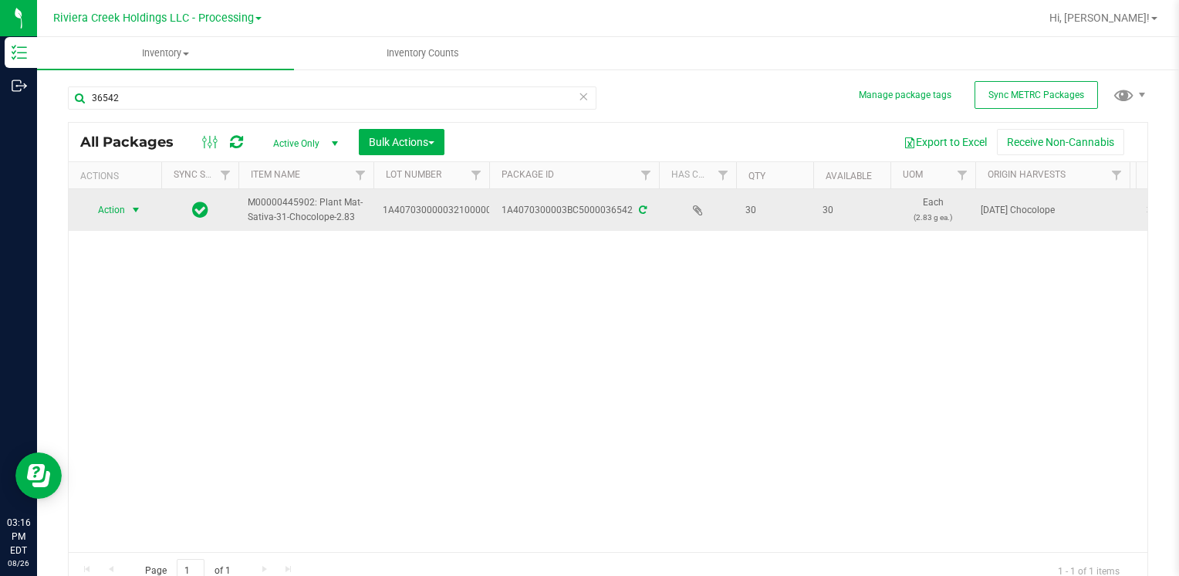
click at [122, 208] on span "Action" at bounding box center [105, 210] width 42 height 22
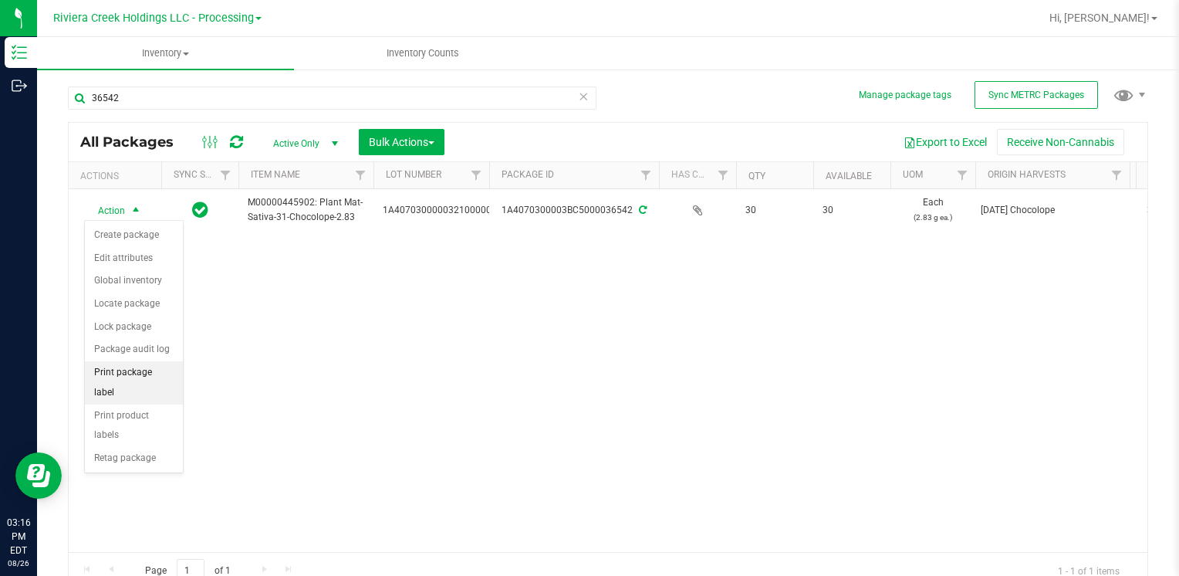
click at [162, 374] on li "Print package label" at bounding box center [134, 382] width 98 height 42
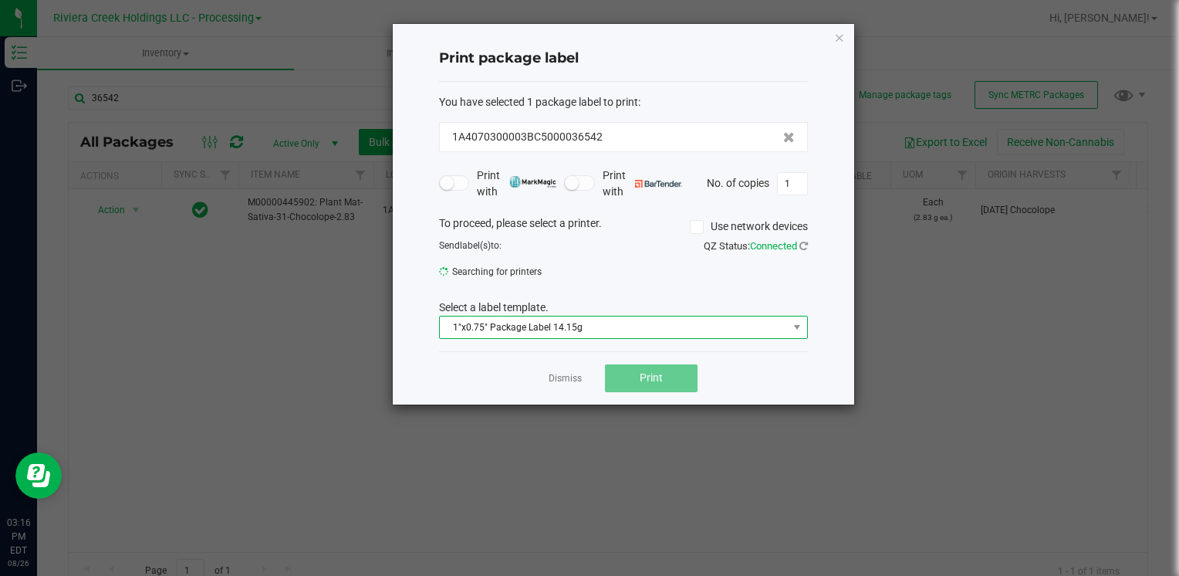
click at [543, 326] on span "1"x0.75" Package Label 14.15g" at bounding box center [614, 327] width 348 height 22
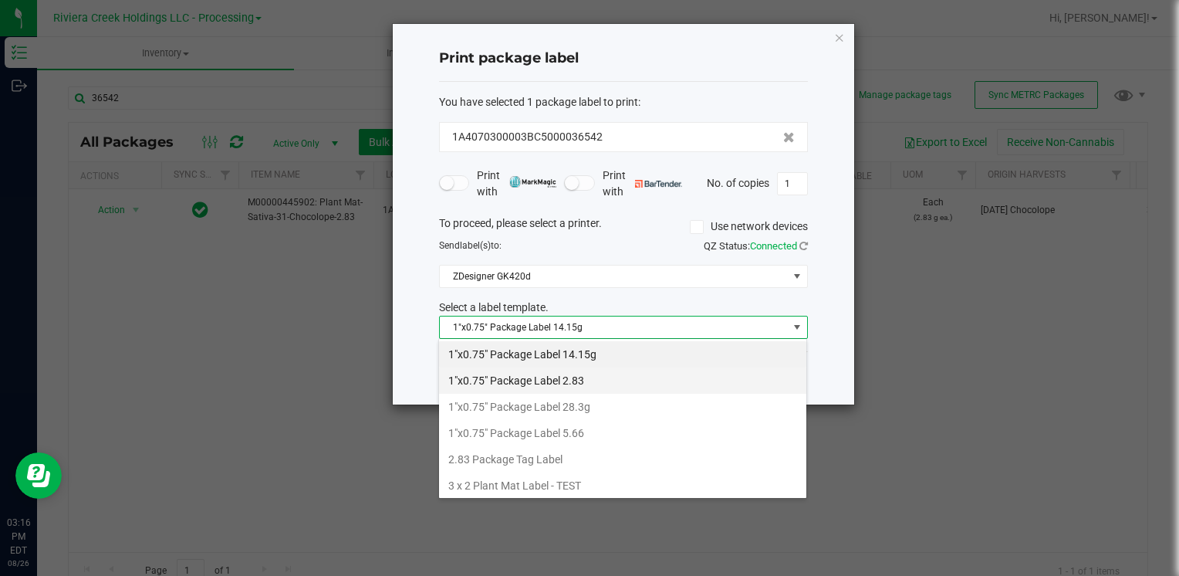
click at [581, 384] on li "1"x0.75" Package Label 2.83" at bounding box center [622, 380] width 367 height 26
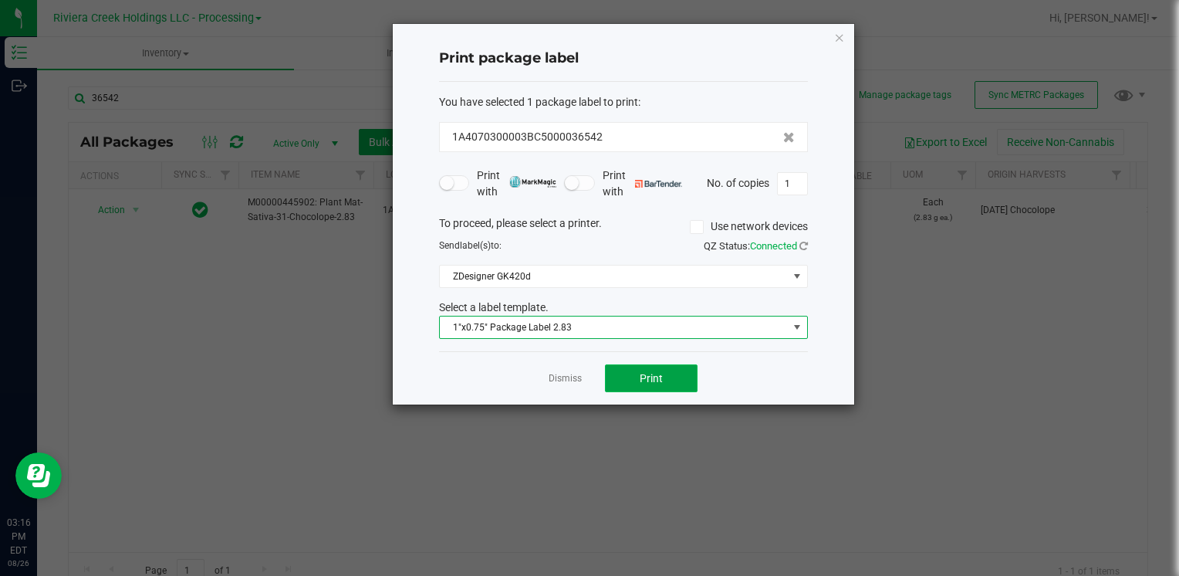
click at [695, 371] on button "Print" at bounding box center [651, 378] width 93 height 28
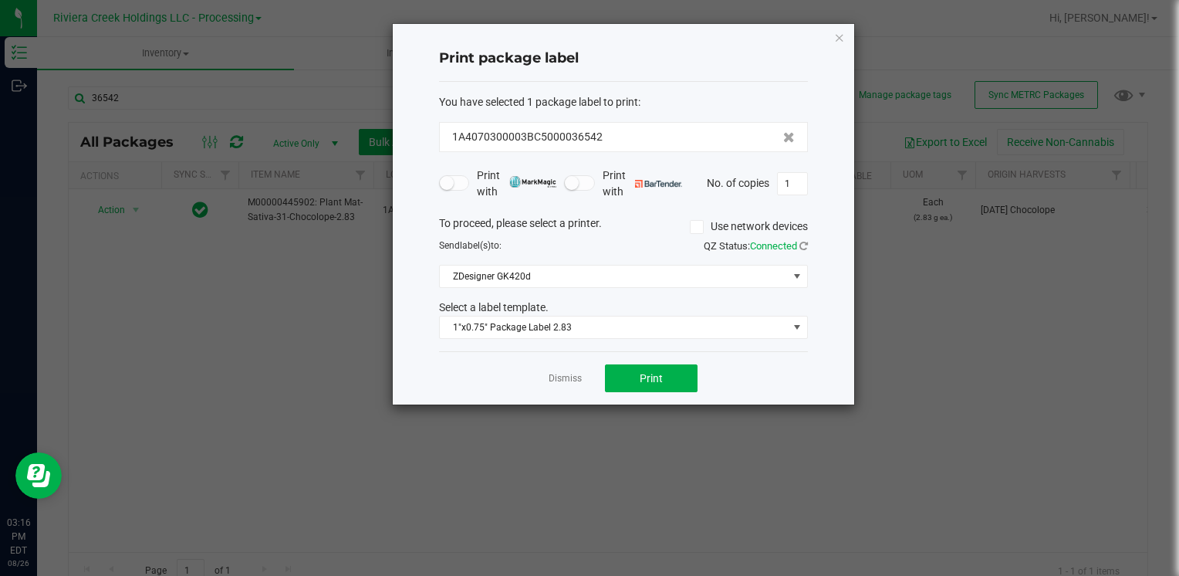
click at [851, 25] on div "Print package label You have selected 1 package label to print : 1A4070300003BC…" at bounding box center [624, 214] width 462 height 381
click at [845, 35] on div "Print package label You have selected 1 package label to print : 1A4070300003BC…" at bounding box center [624, 214] width 462 height 381
click at [844, 36] on icon "button" at bounding box center [839, 37] width 11 height 19
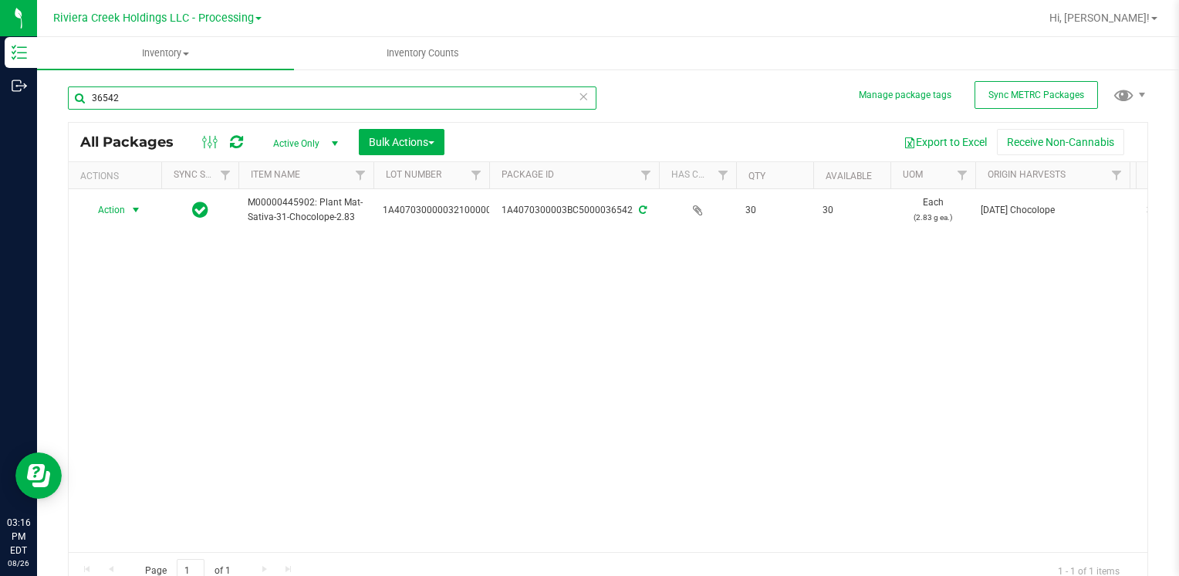
click at [188, 97] on input "36542" at bounding box center [332, 97] width 529 height 23
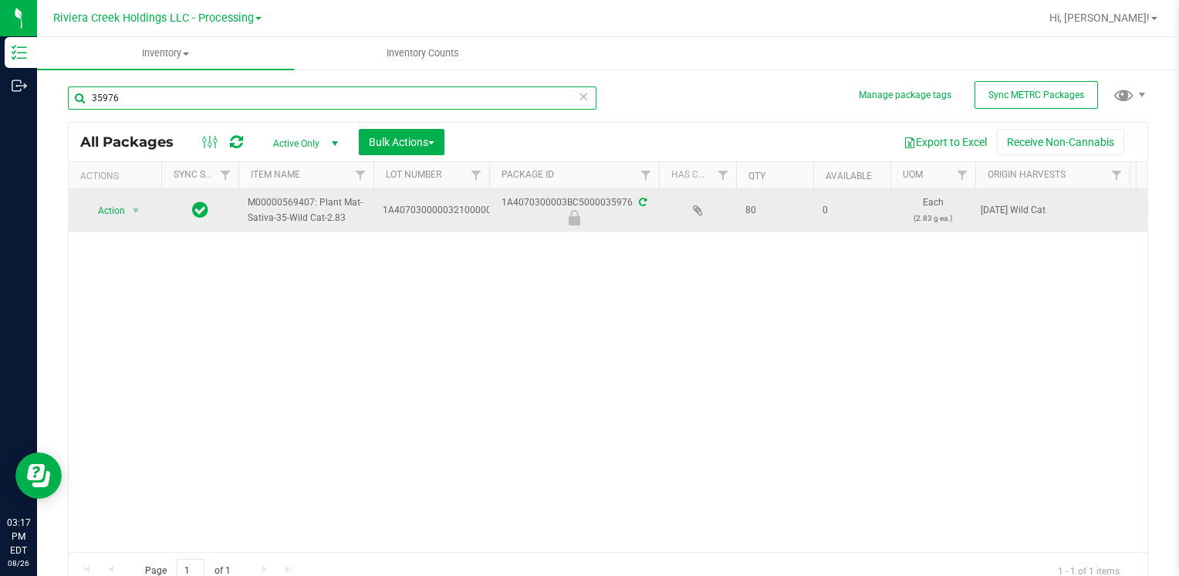
type input "35976"
click at [117, 208] on span "Action" at bounding box center [105, 211] width 42 height 22
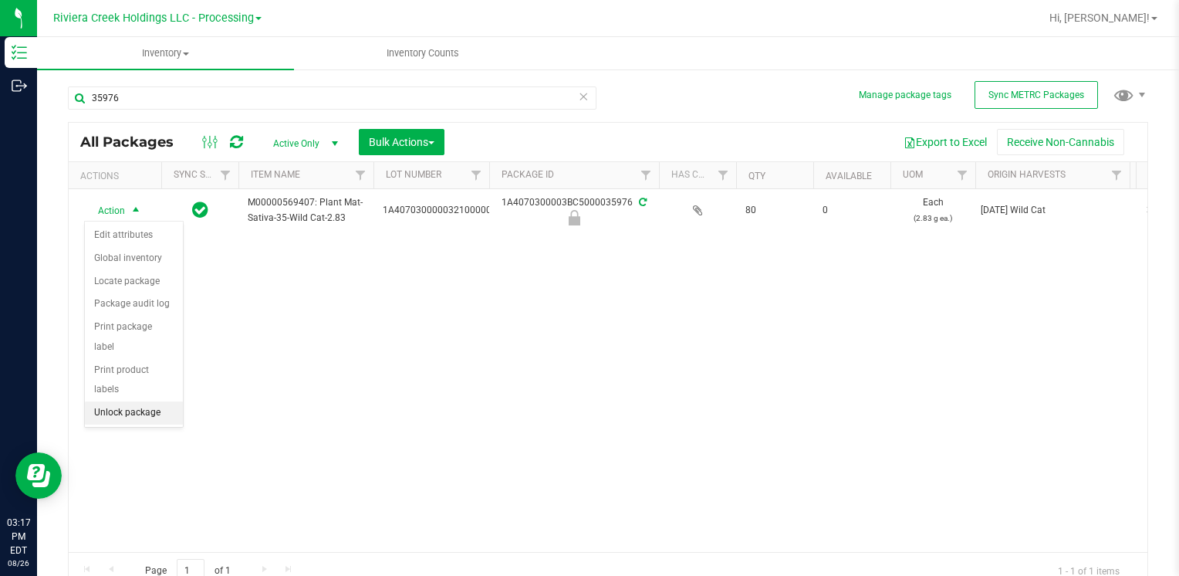
click at [145, 401] on li "Unlock package" at bounding box center [134, 412] width 98 height 23
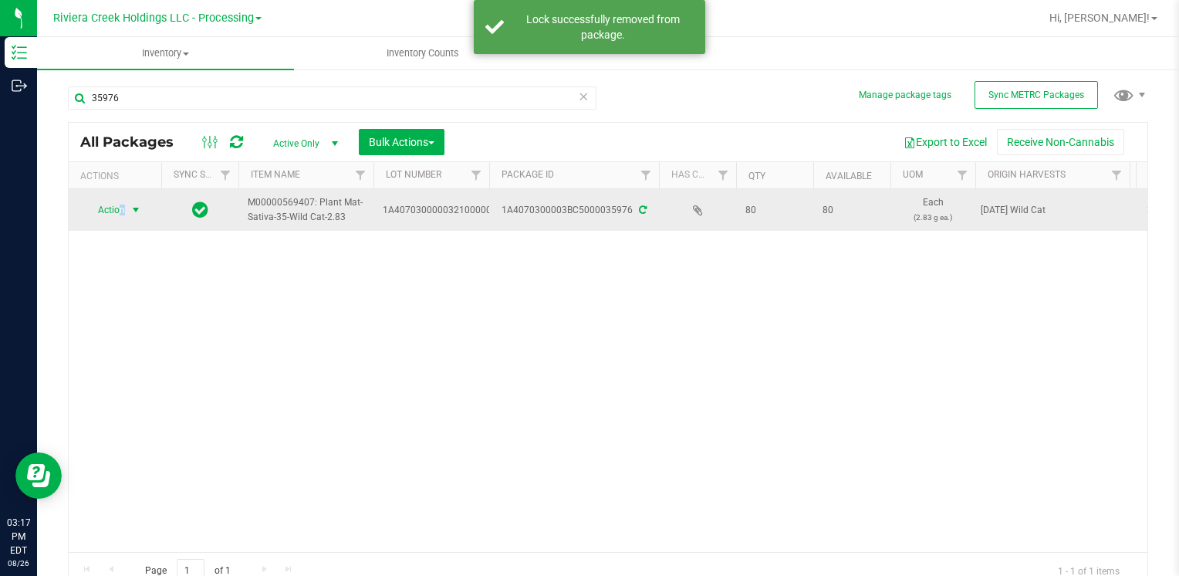
click at [120, 215] on span "Action" at bounding box center [105, 210] width 42 height 22
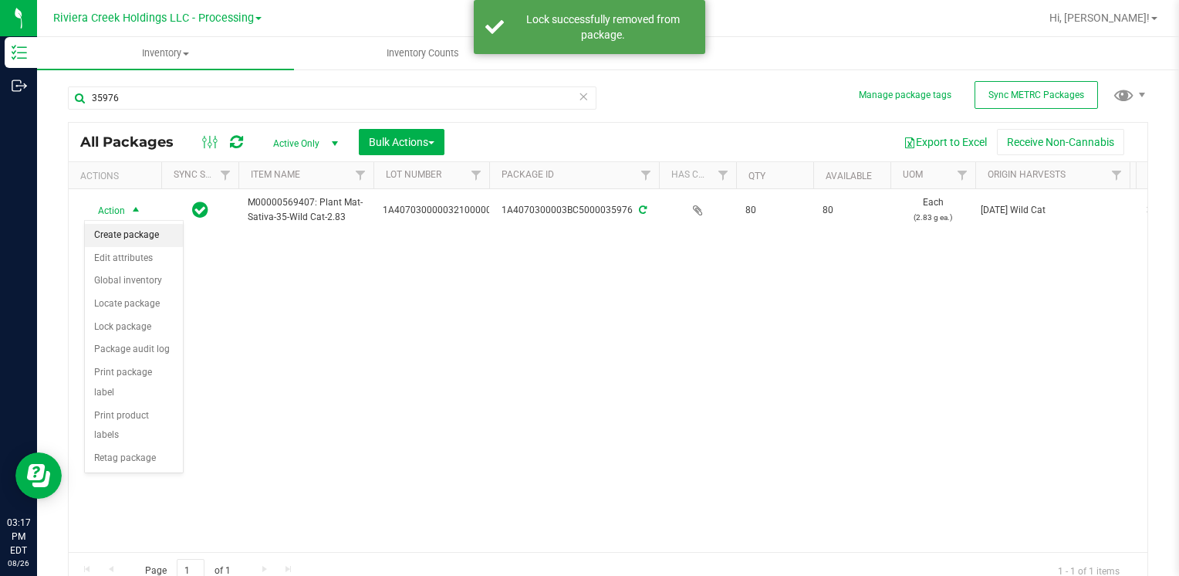
click at [161, 234] on li "Create package" at bounding box center [134, 235] width 98 height 23
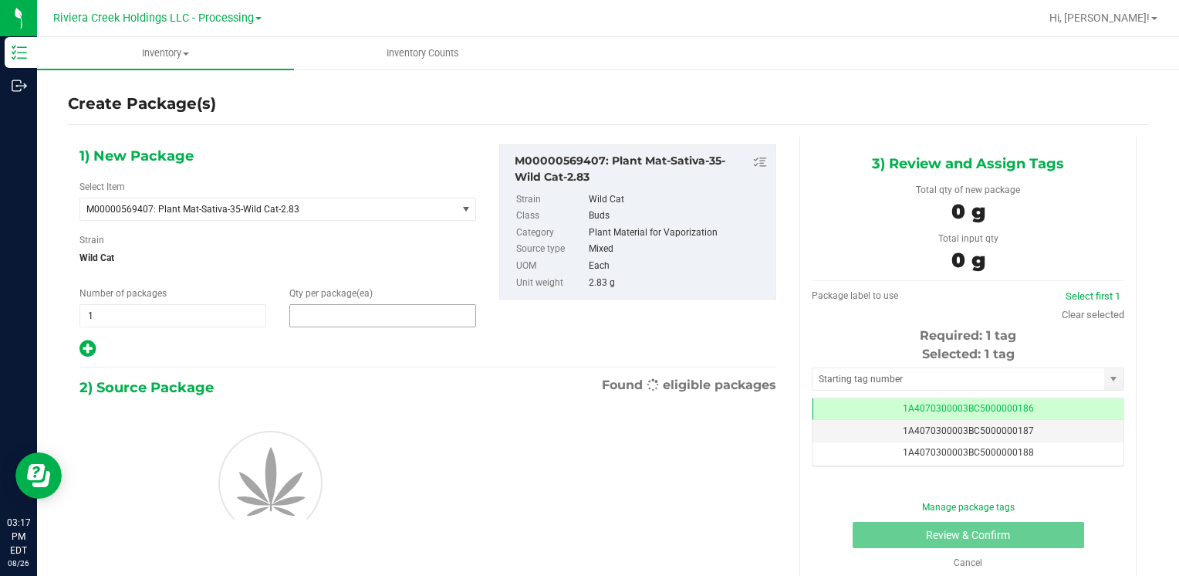
click at [338, 311] on span at bounding box center [382, 315] width 187 height 23
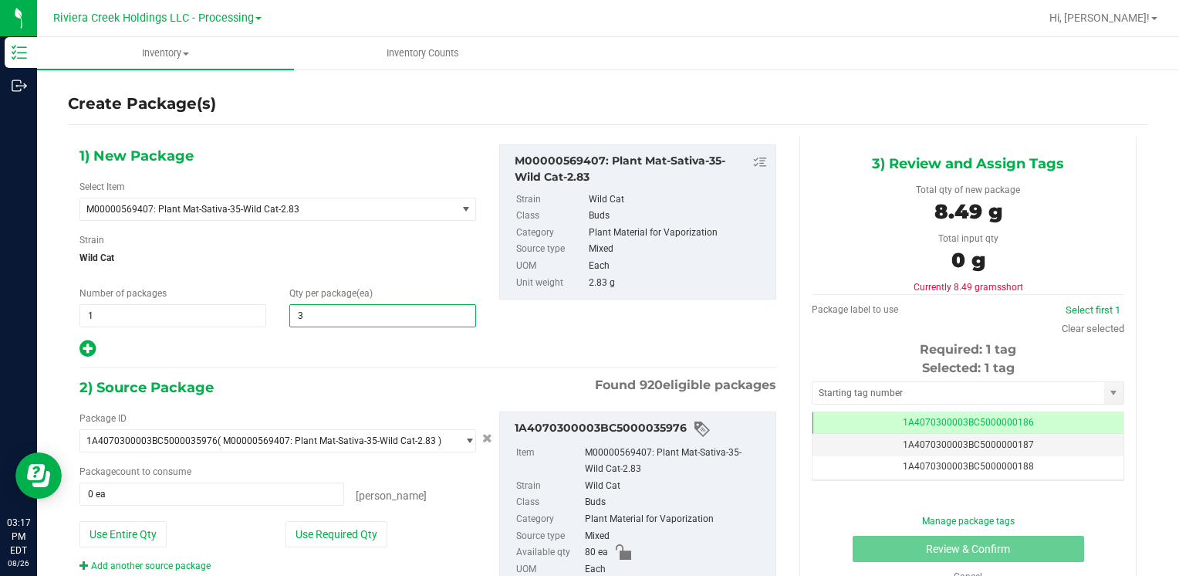
type input "30"
click at [340, 276] on div "1) New Package Select Item M00000569407: Plant Mat-Sativa-35-Wild Cat-2.83 M000…" at bounding box center [278, 251] width 420 height 215
click at [353, 532] on button "Use Required Qty" at bounding box center [337, 534] width 102 height 26
type input "30 ea"
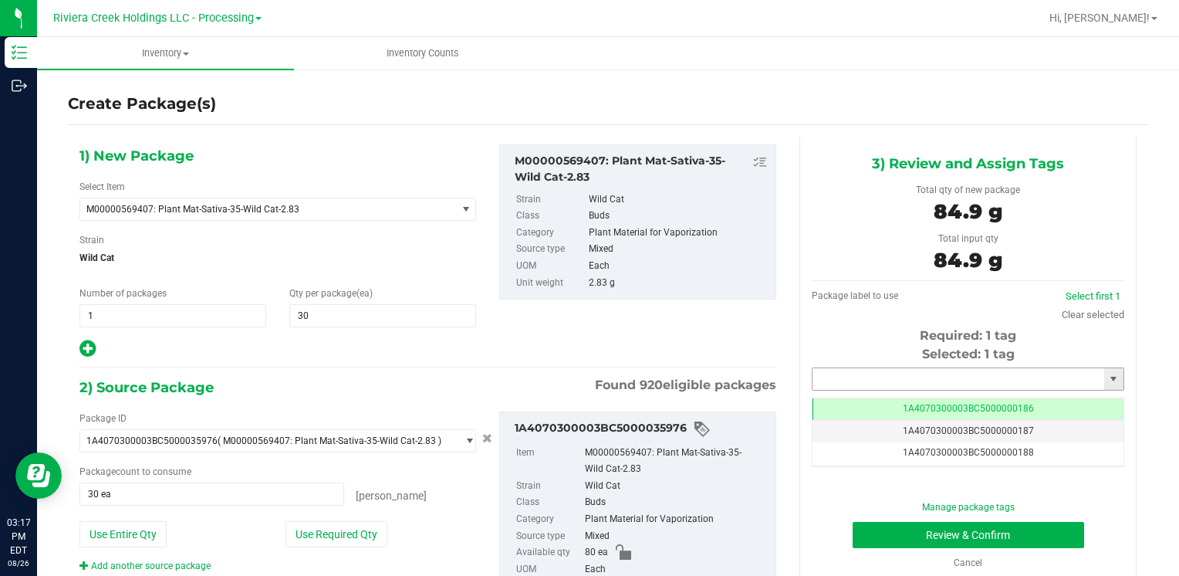
click at [872, 371] on input "text" at bounding box center [959, 379] width 292 height 22
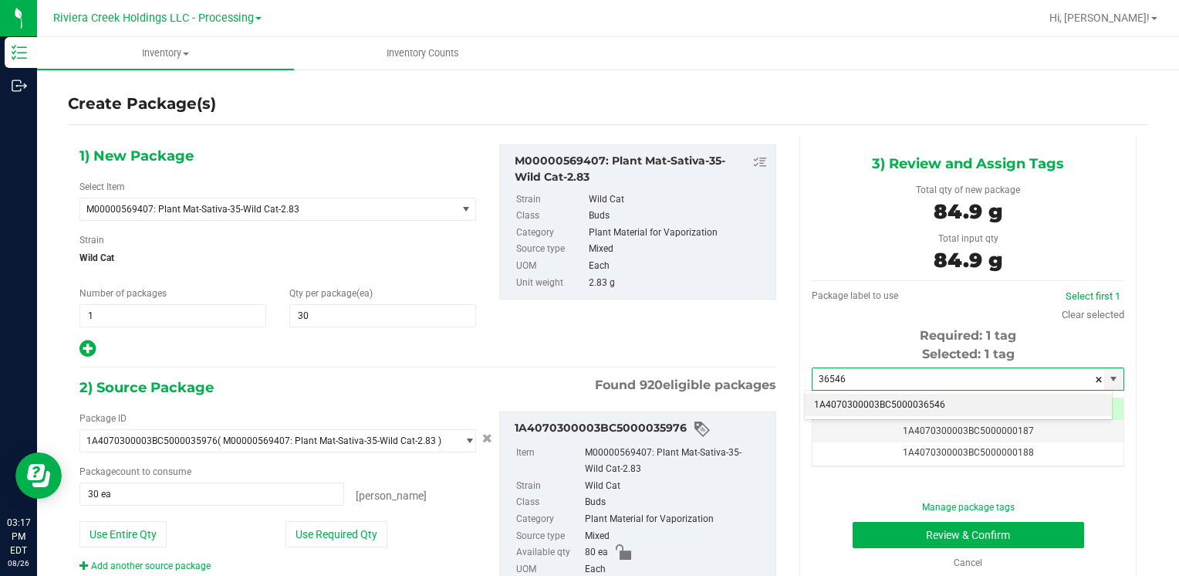
click at [871, 401] on li "1A4070300003BC5000036546" at bounding box center [958, 405] width 307 height 23
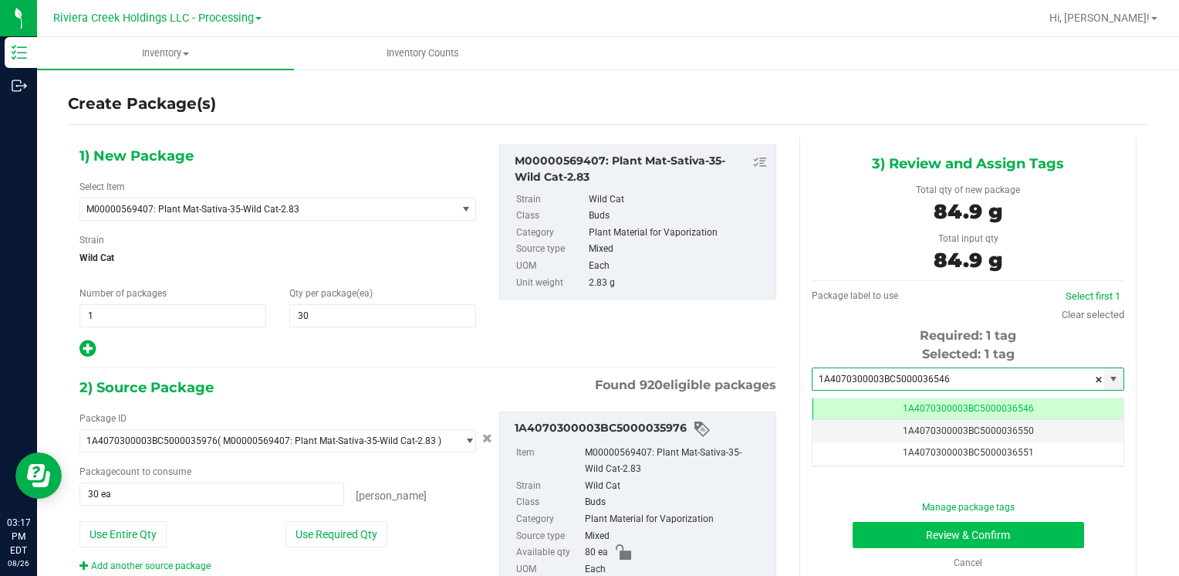
type input "1A4070300003BC5000036546"
click at [855, 533] on button "Review & Confirm" at bounding box center [969, 535] width 232 height 26
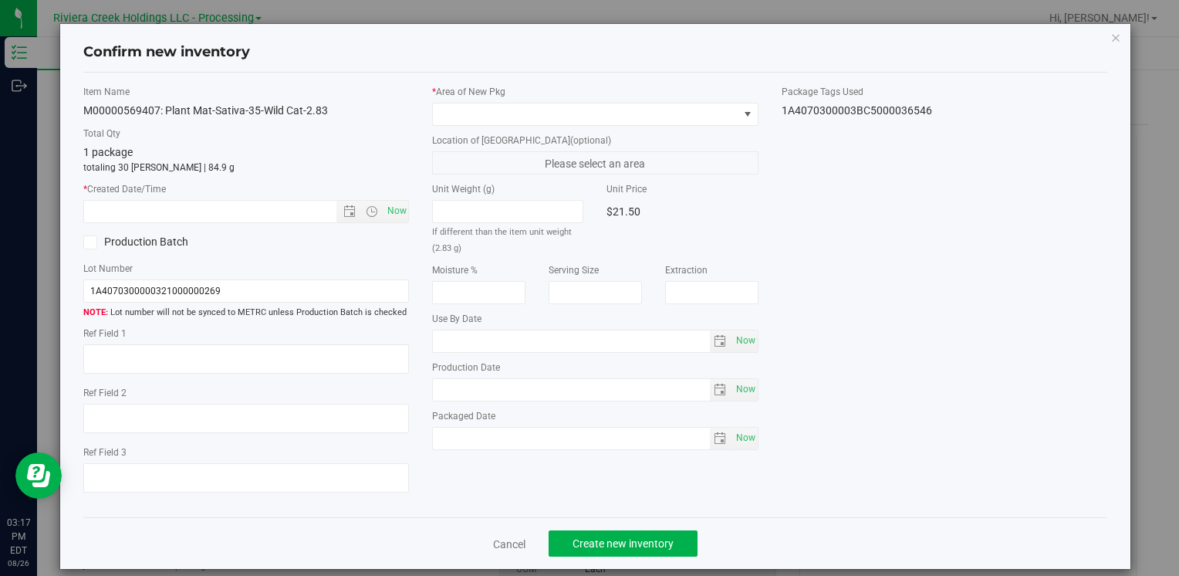
click at [389, 198] on div "* Created Date/Time Now" at bounding box center [246, 202] width 326 height 41
click at [390, 203] on span "Now" at bounding box center [397, 211] width 26 height 22
type input "8/26/2025 3:17 PM"
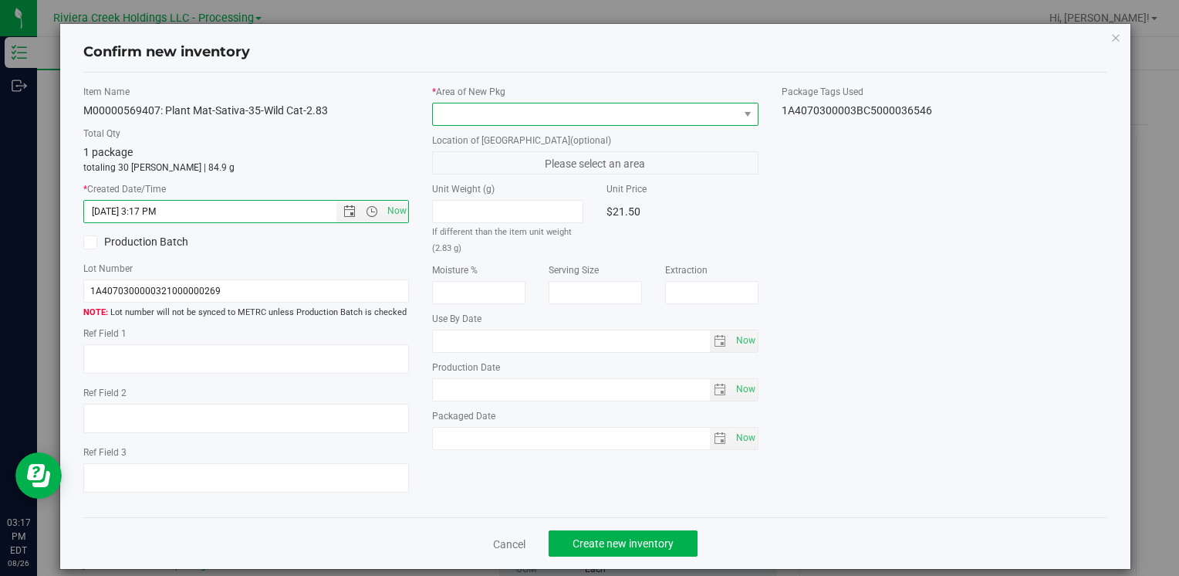
click at [499, 116] on span at bounding box center [585, 114] width 305 height 22
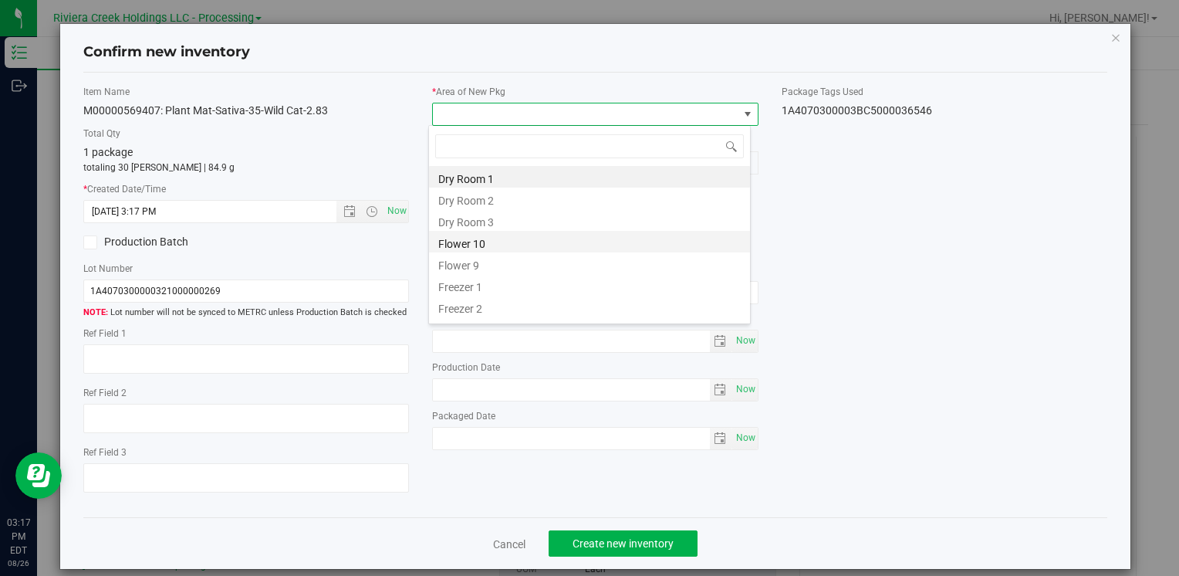
click at [511, 235] on li "Flower 10" at bounding box center [589, 242] width 321 height 22
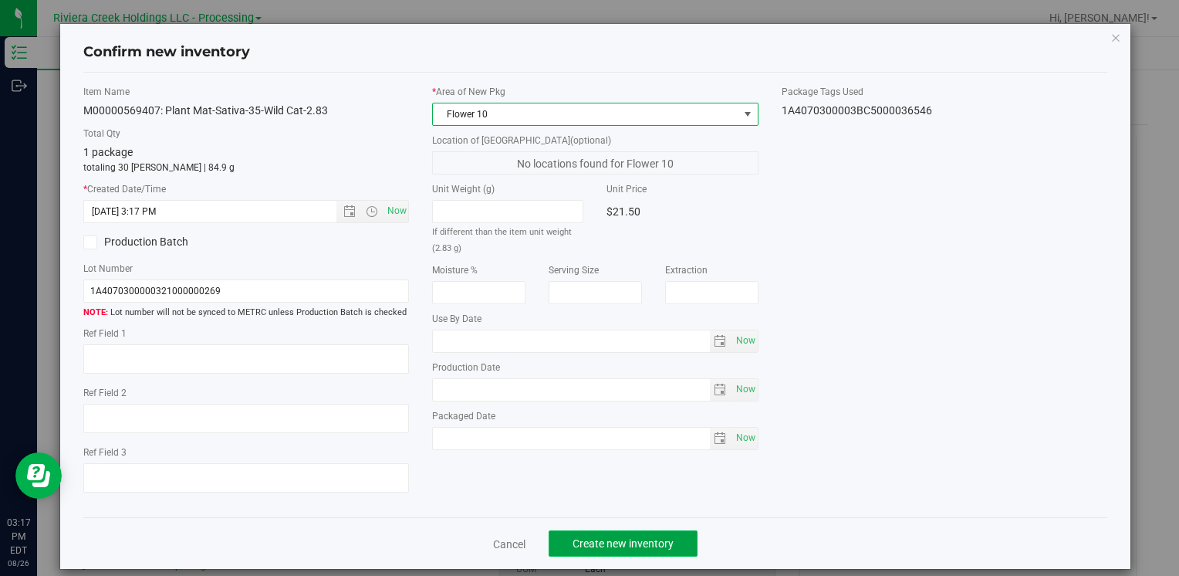
click at [664, 548] on span "Create new inventory" at bounding box center [623, 543] width 101 height 12
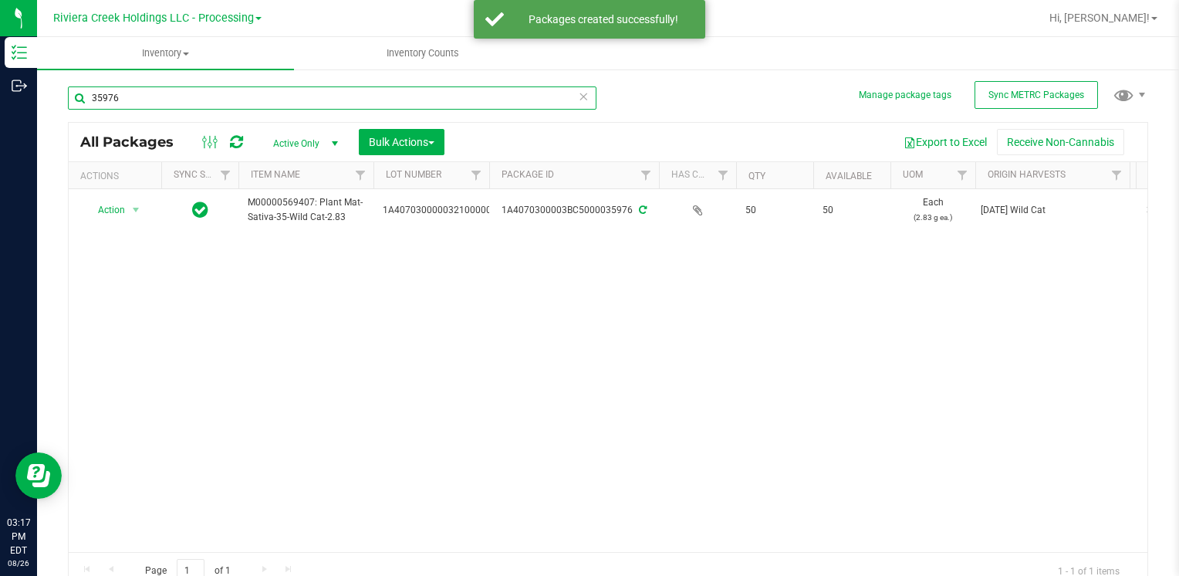
click at [296, 97] on input "35976" at bounding box center [332, 97] width 529 height 23
click at [296, 100] on input "35976" at bounding box center [332, 97] width 529 height 23
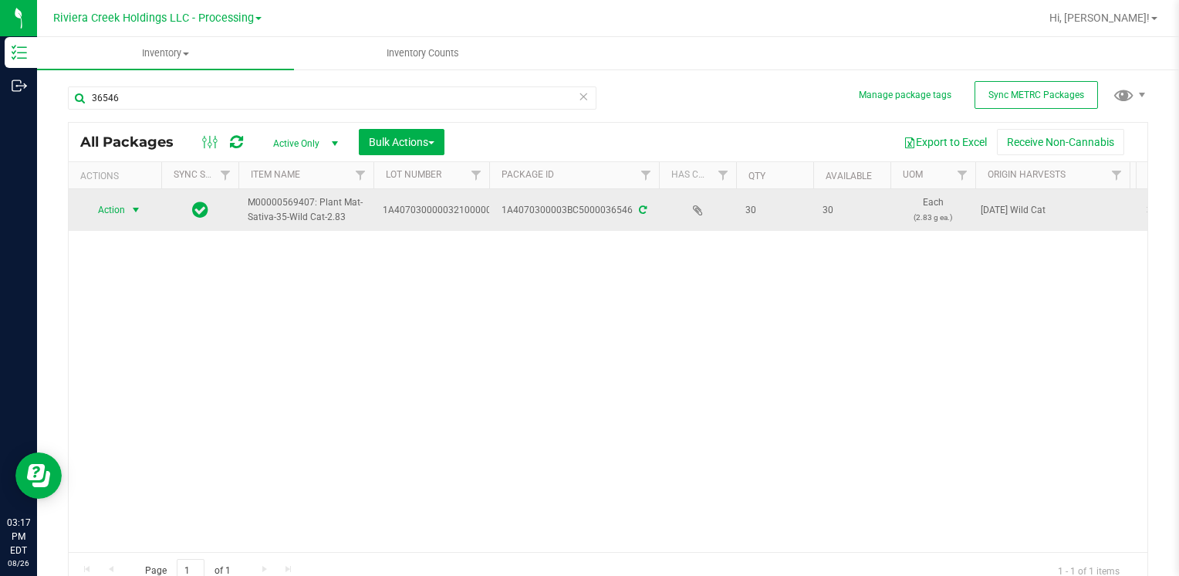
click at [123, 207] on span "Action" at bounding box center [105, 210] width 42 height 22
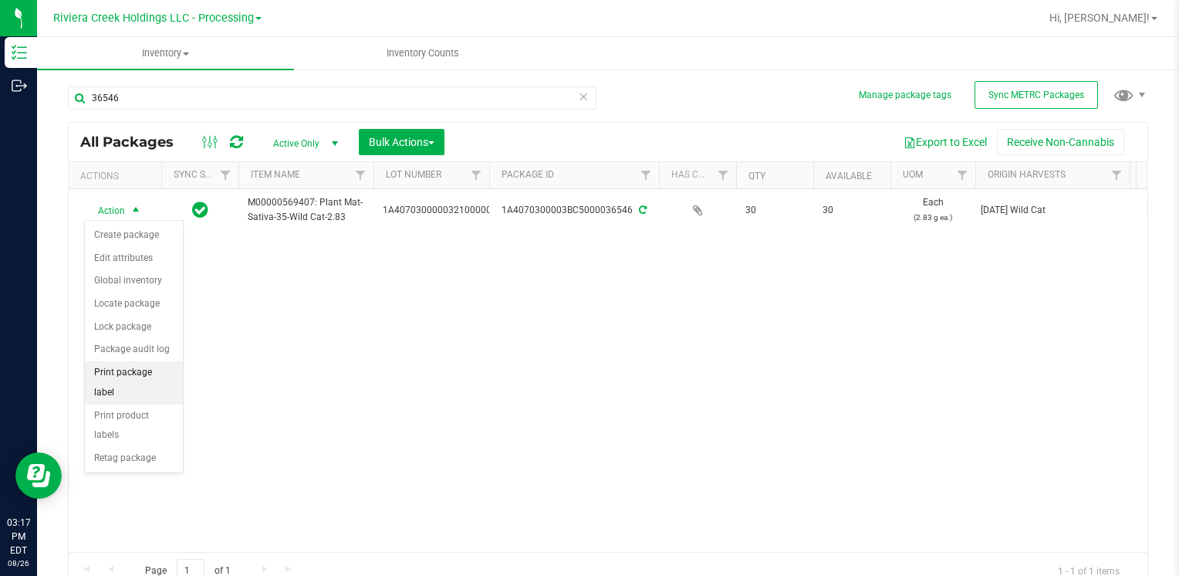
click at [151, 374] on li "Print package label" at bounding box center [134, 382] width 98 height 42
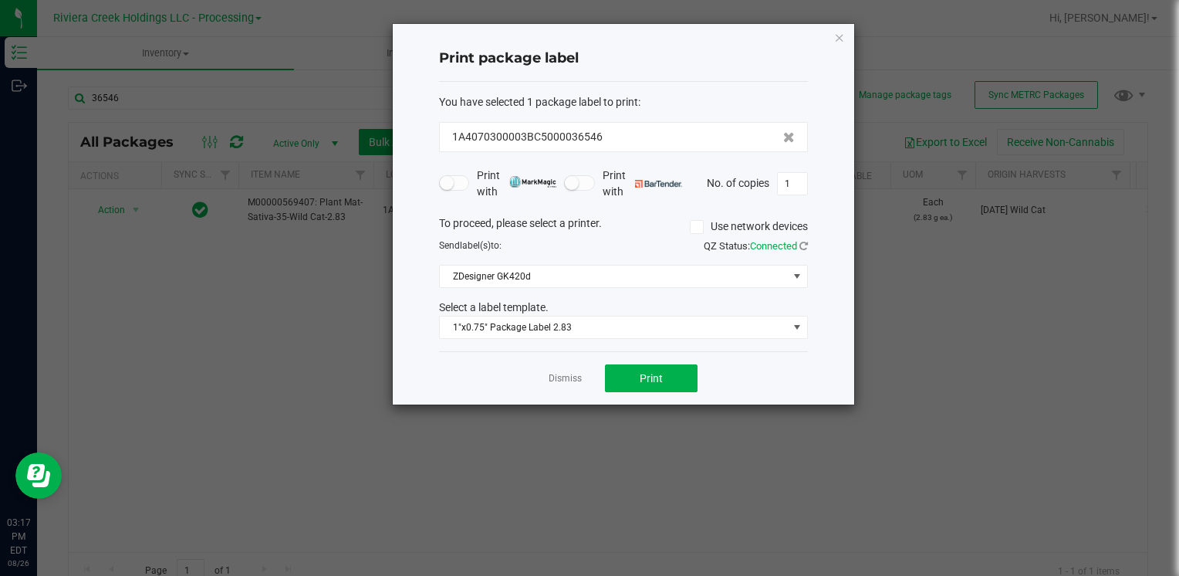
click at [674, 360] on div "Dismiss Print" at bounding box center [623, 377] width 369 height 53
click at [671, 371] on button "Print" at bounding box center [651, 378] width 93 height 28
click at [846, 34] on div "Print package label You have selected 1 package label to print : 1A4070300003BC…" at bounding box center [624, 214] width 462 height 381
click at [845, 37] on div "Print package label You have selected 1 package label to print : 1A4070300003BC…" at bounding box center [624, 214] width 462 height 381
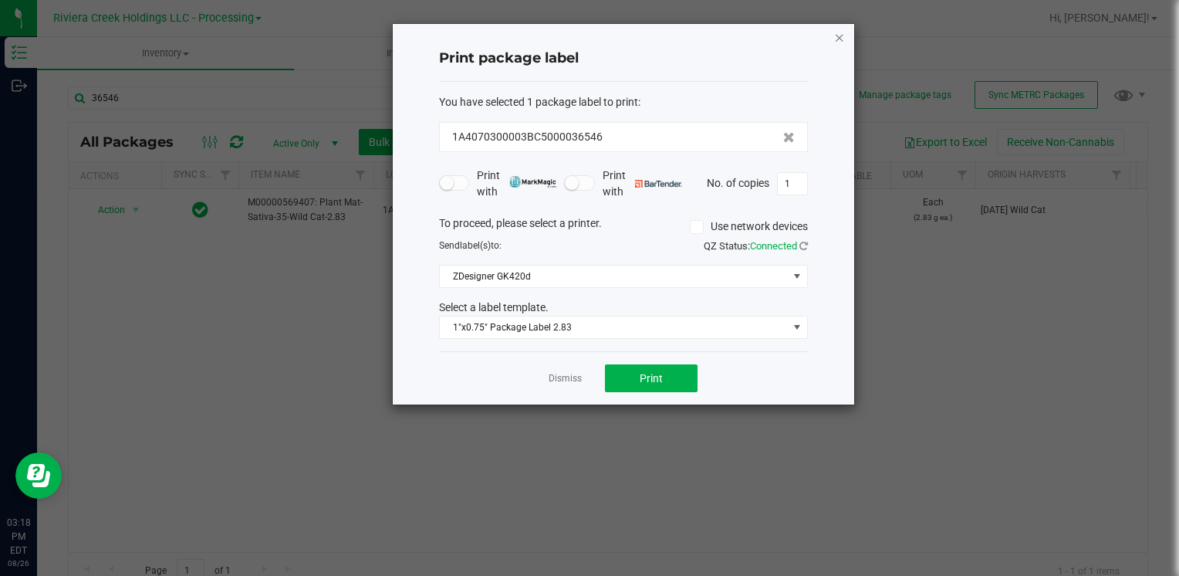
click at [844, 39] on icon "button" at bounding box center [839, 37] width 11 height 19
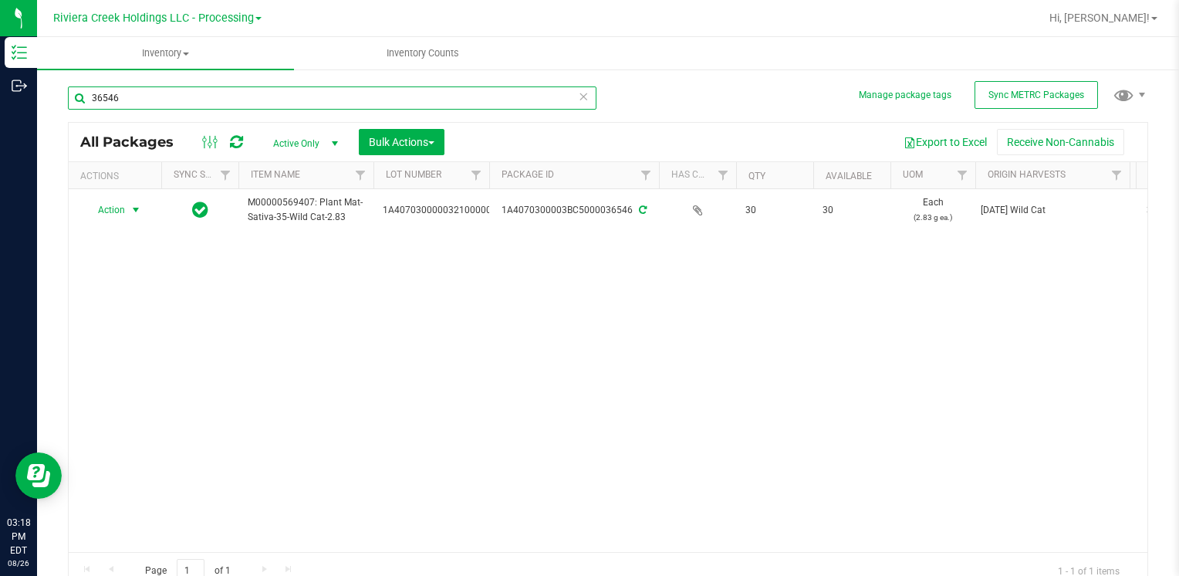
click at [213, 95] on input "36546" at bounding box center [332, 97] width 529 height 23
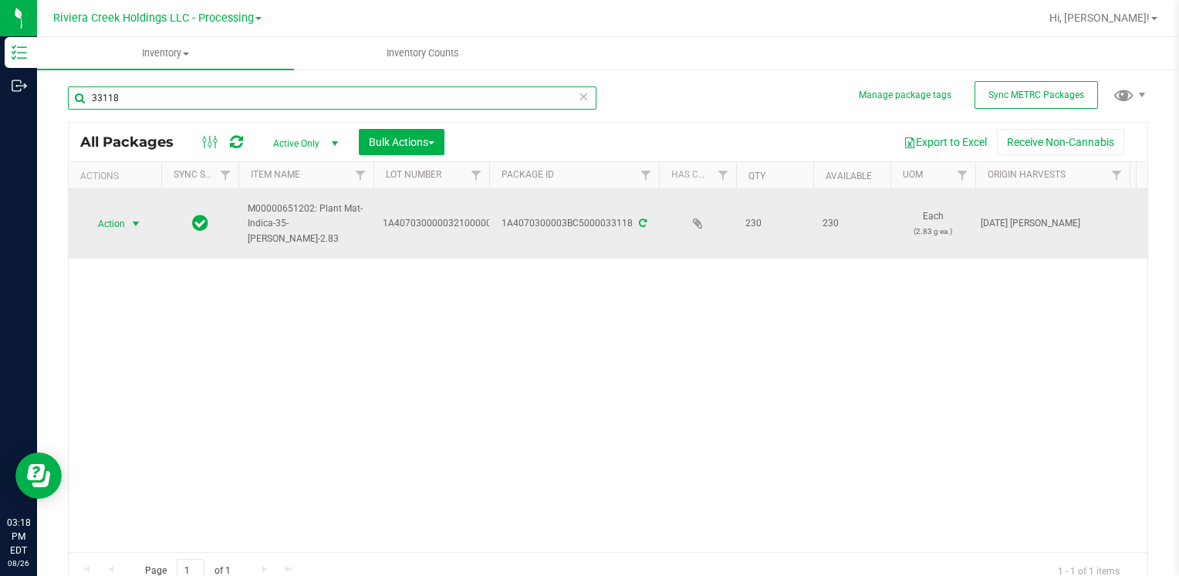
type input "33118"
click at [113, 215] on span "Action" at bounding box center [105, 224] width 42 height 22
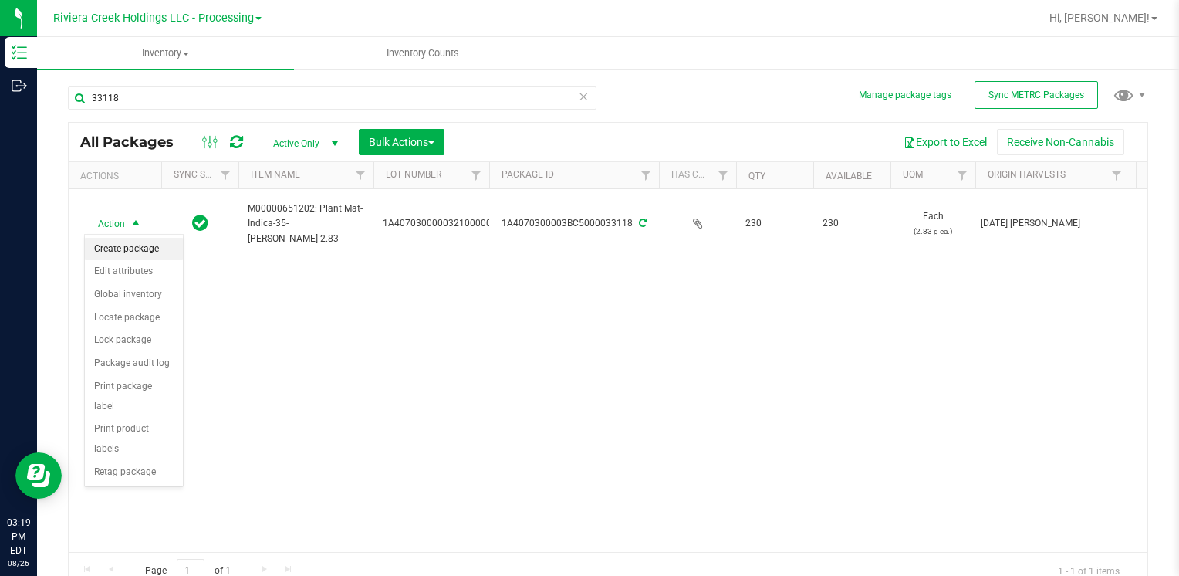
click at [151, 243] on li "Create package" at bounding box center [134, 249] width 98 height 23
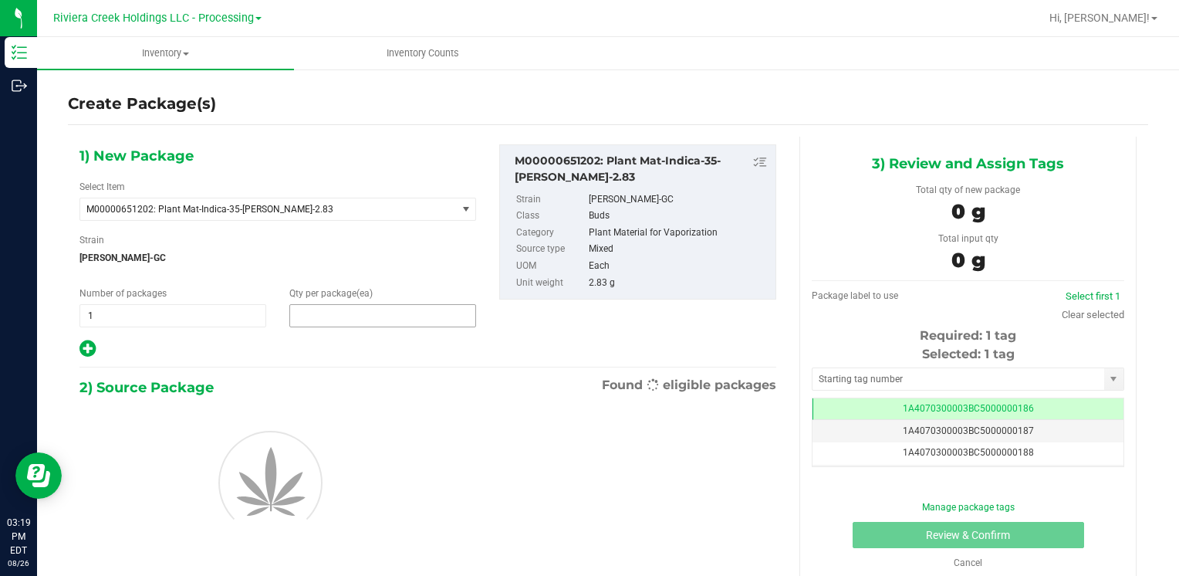
click at [378, 313] on span at bounding box center [382, 315] width 187 height 23
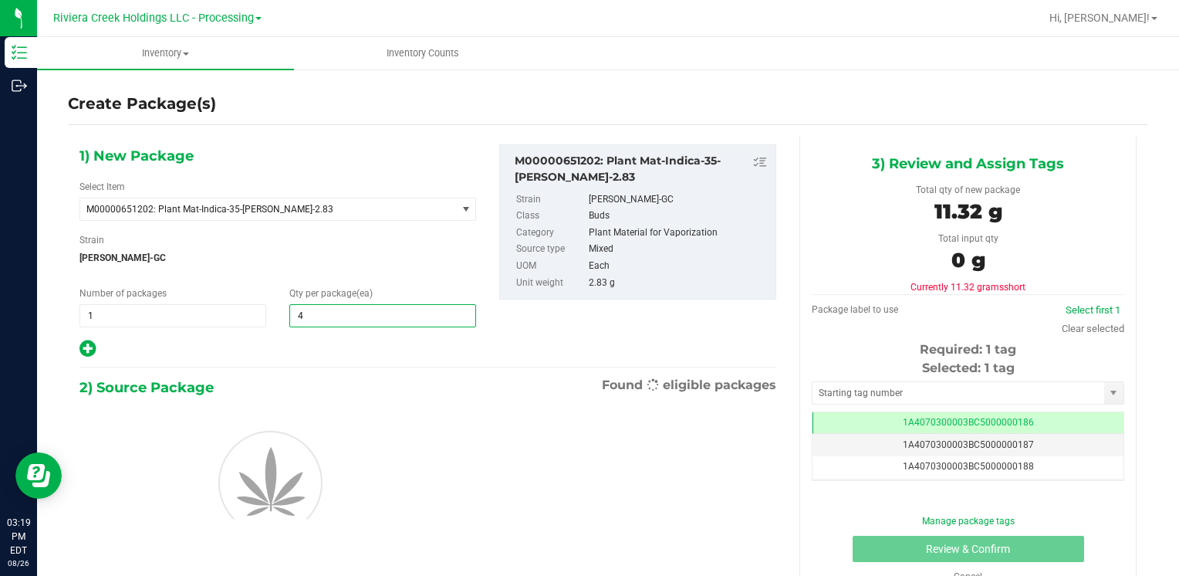
type input "40"
click at [374, 267] on span "[PERSON_NAME]-GC" at bounding box center [277, 257] width 397 height 23
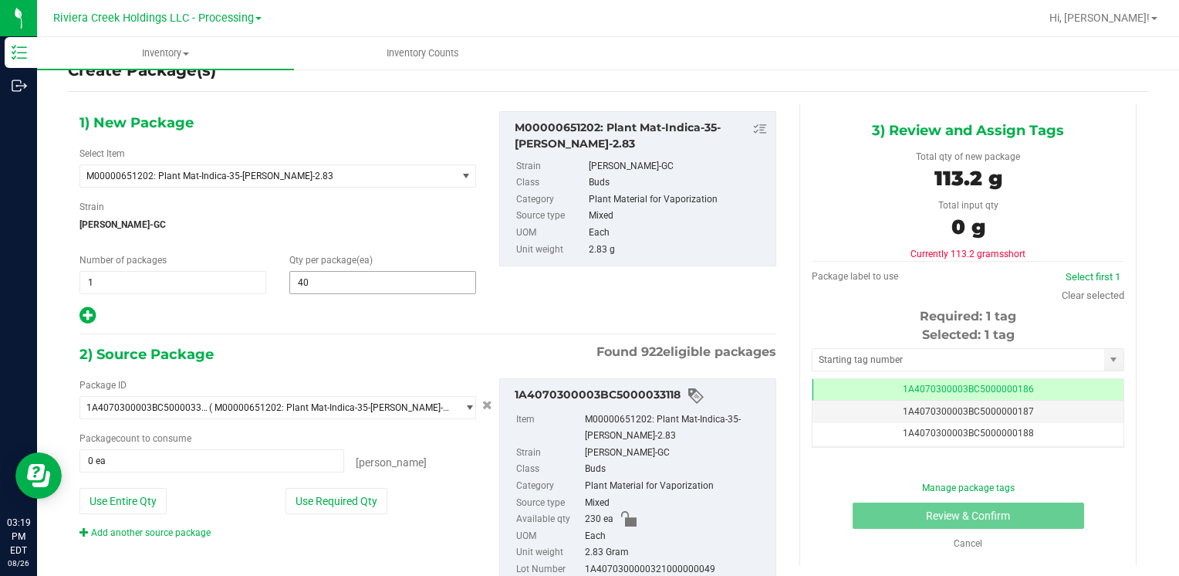
scroll to position [86, 0]
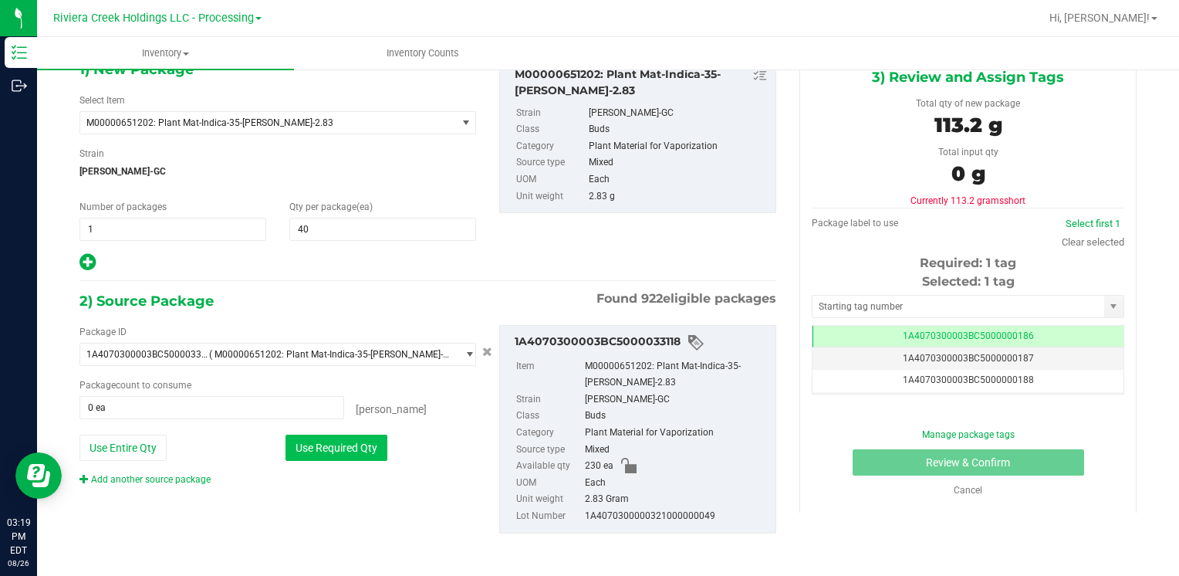
click at [371, 440] on button "Use Required Qty" at bounding box center [337, 448] width 102 height 26
type input "40 ea"
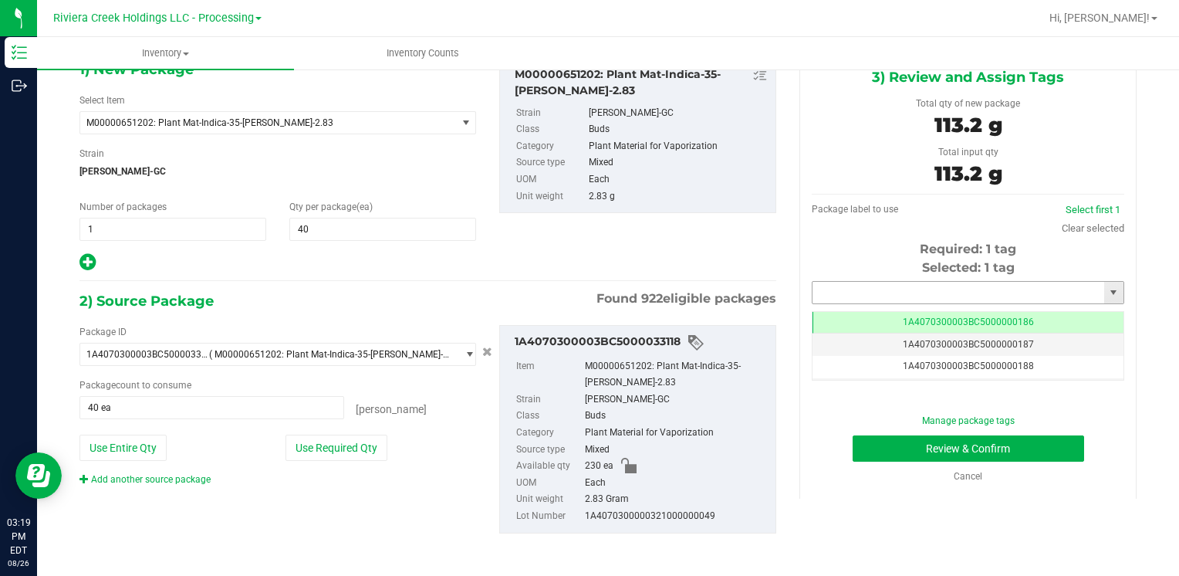
click at [839, 291] on input "text" at bounding box center [959, 293] width 292 height 22
click at [837, 319] on li "1A4070300003BC5000036541" at bounding box center [958, 318] width 307 height 23
type input "1A4070300003BC5000036541"
click at [870, 444] on button "Review & Confirm" at bounding box center [969, 448] width 232 height 26
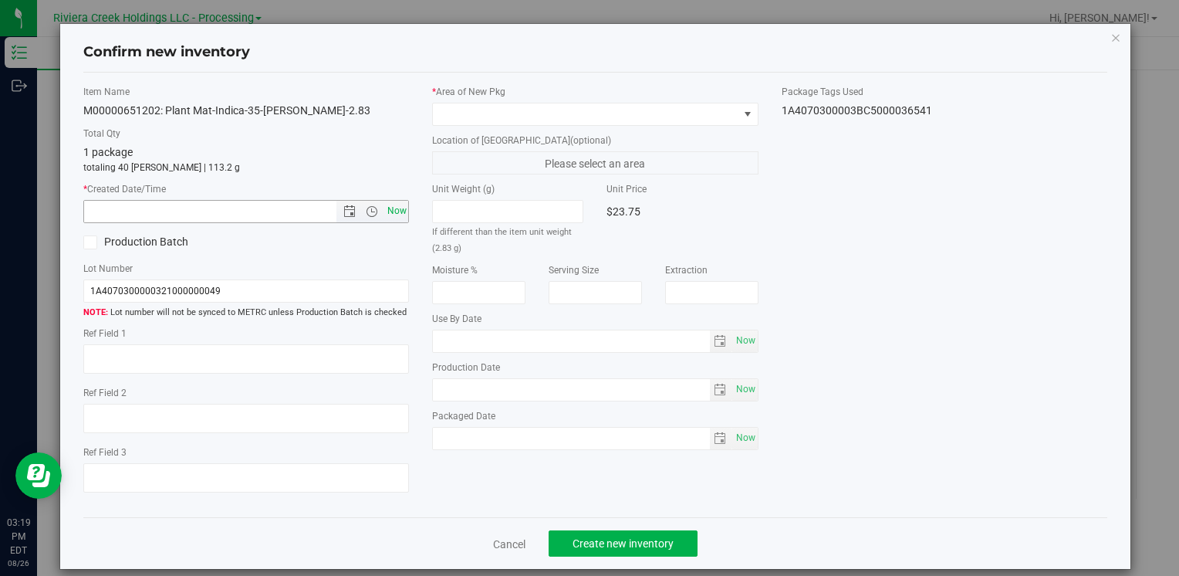
click at [401, 202] on span "Now" at bounding box center [397, 211] width 26 height 22
type input "8/26/2025 3:19 PM"
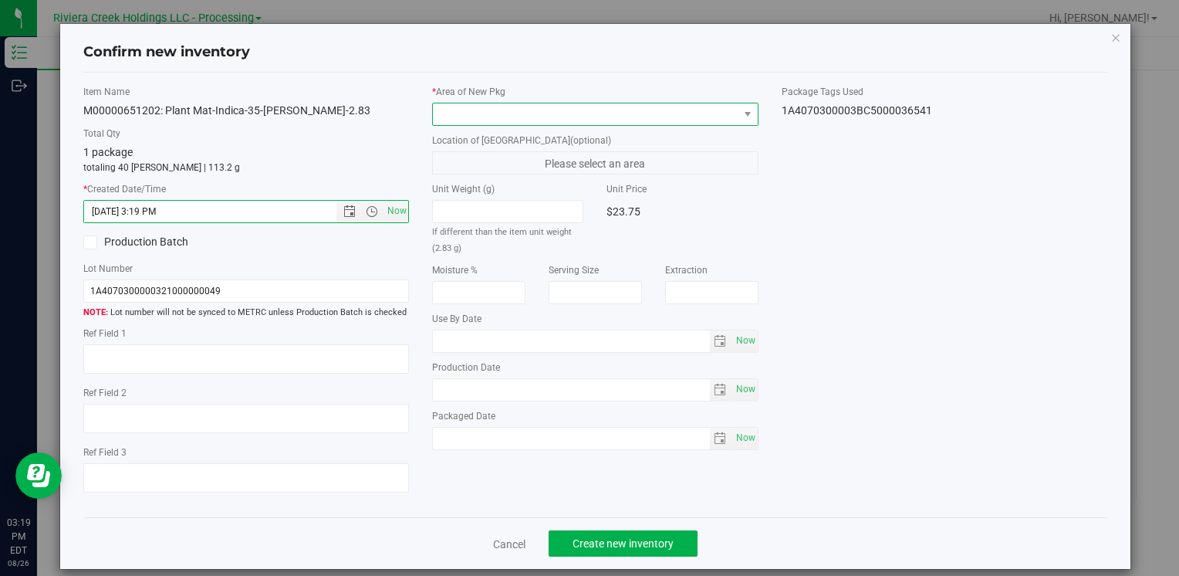
click at [512, 117] on span at bounding box center [585, 114] width 305 height 22
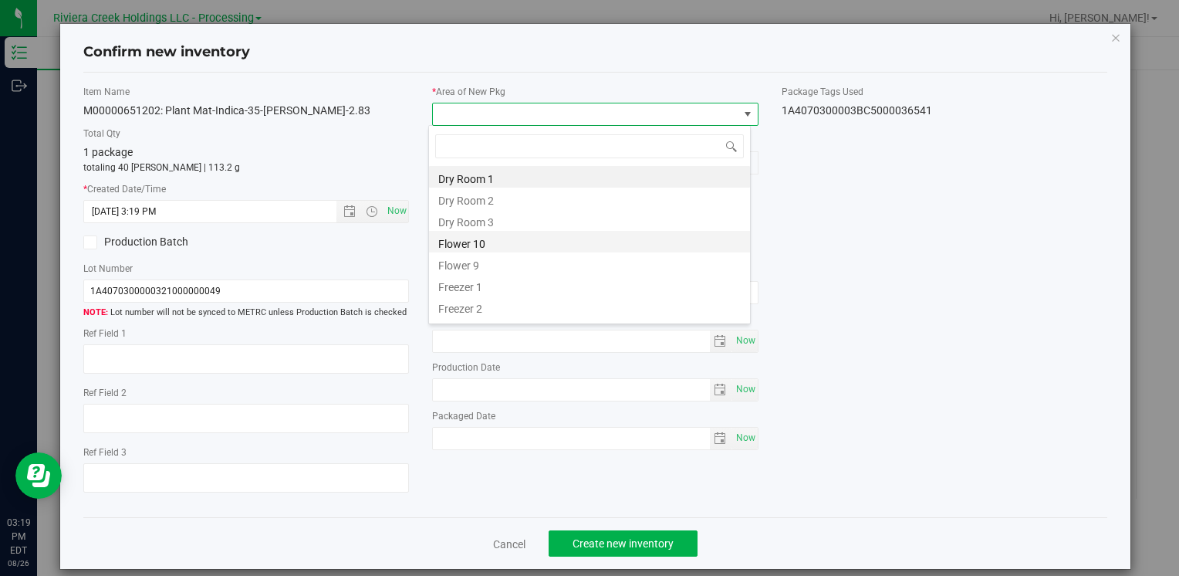
click at [509, 244] on li "Flower 10" at bounding box center [589, 242] width 321 height 22
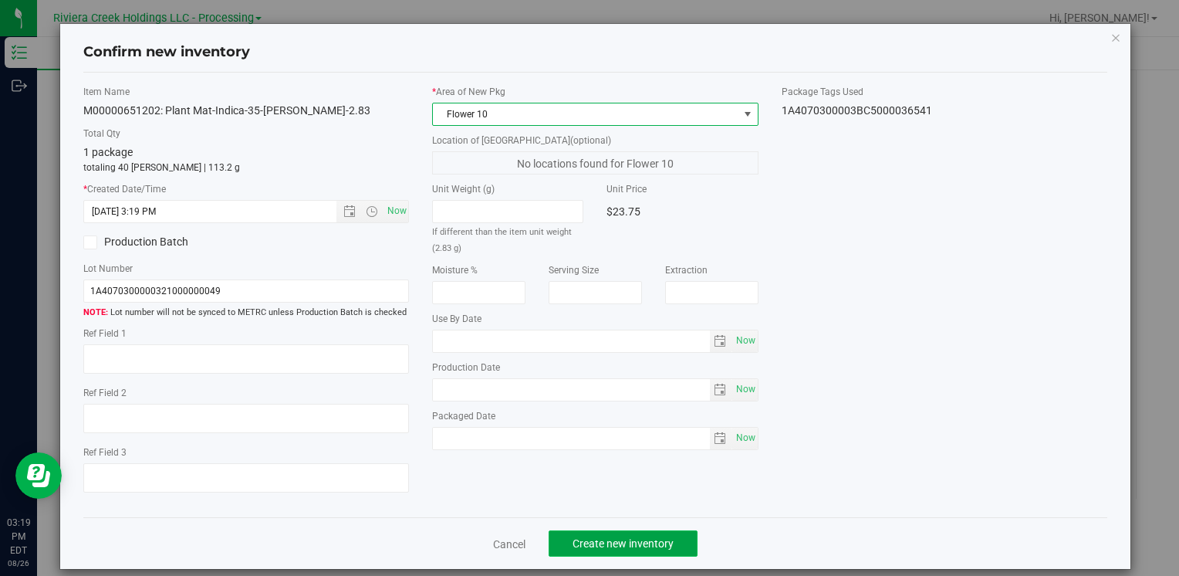
click at [582, 537] on span "Create new inventory" at bounding box center [623, 543] width 101 height 12
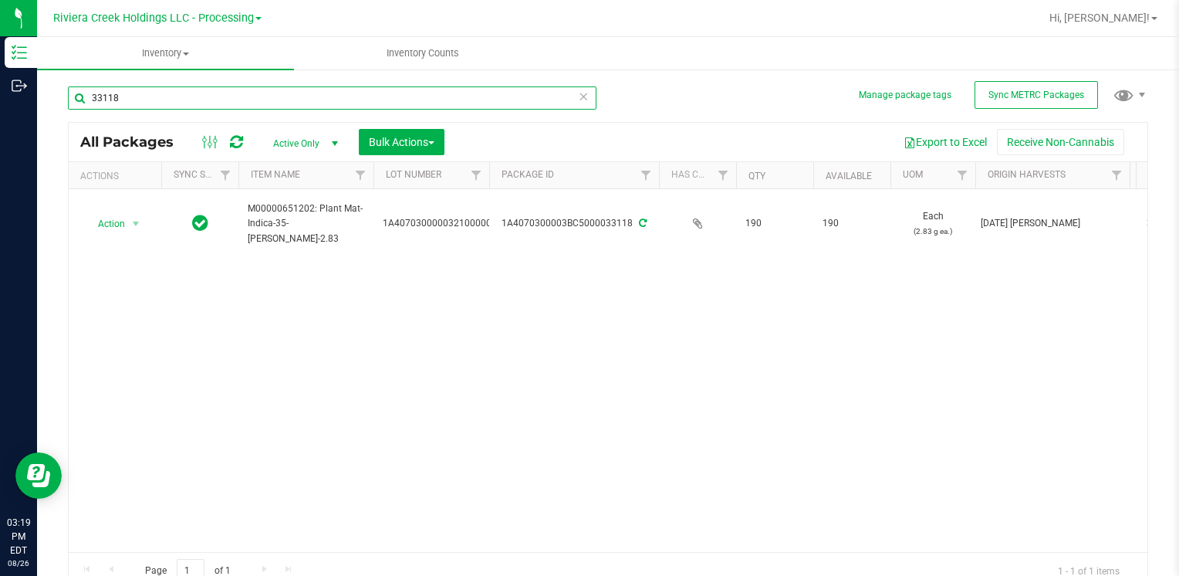
click at [179, 100] on input "33118" at bounding box center [332, 97] width 529 height 23
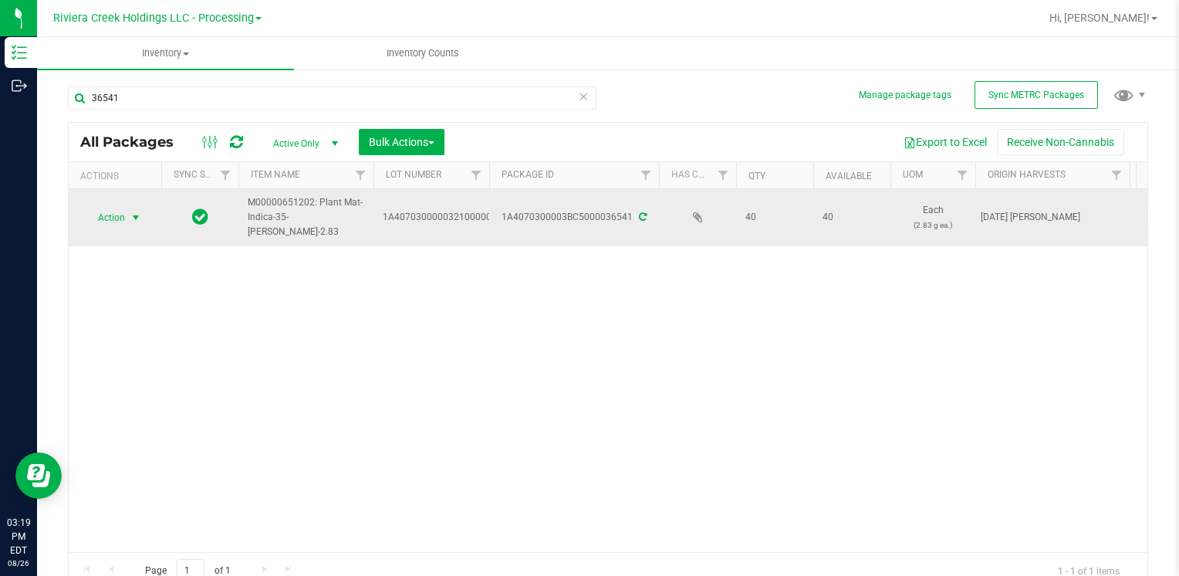
click at [110, 224] on span "Action" at bounding box center [105, 218] width 42 height 22
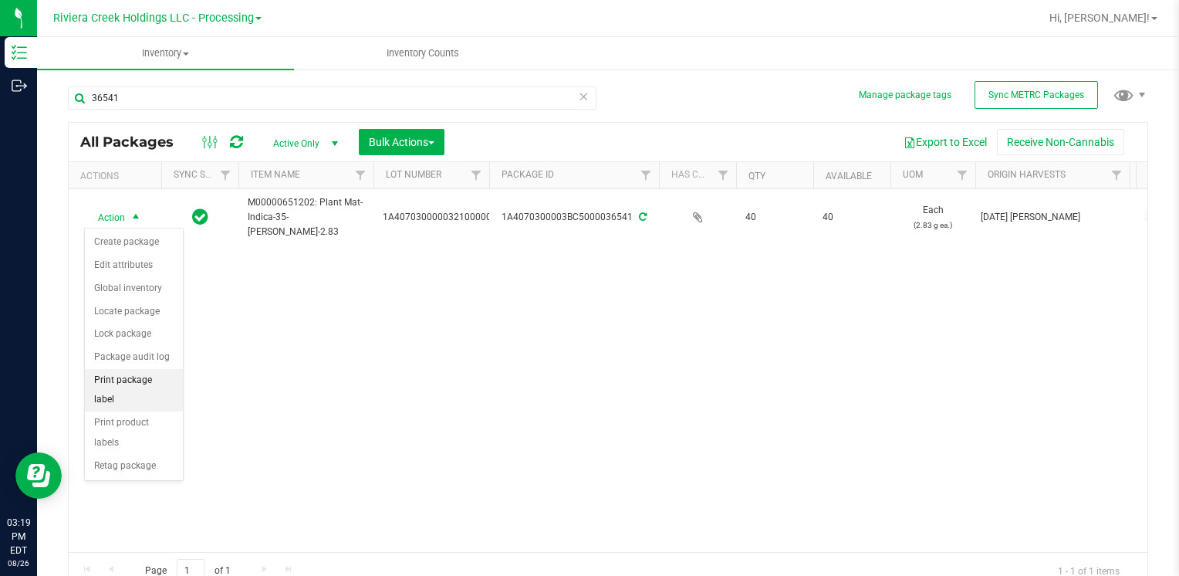
click at [168, 375] on li "Print package label" at bounding box center [134, 390] width 98 height 42
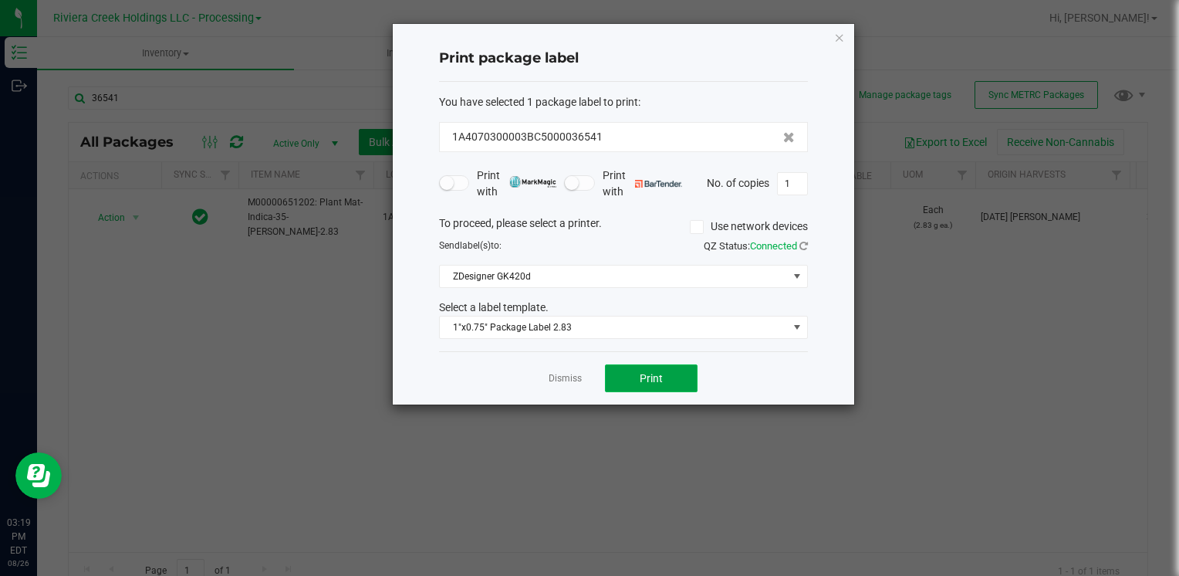
click at [668, 365] on button "Print" at bounding box center [651, 378] width 93 height 28
click at [841, 39] on icon "button" at bounding box center [839, 37] width 11 height 19
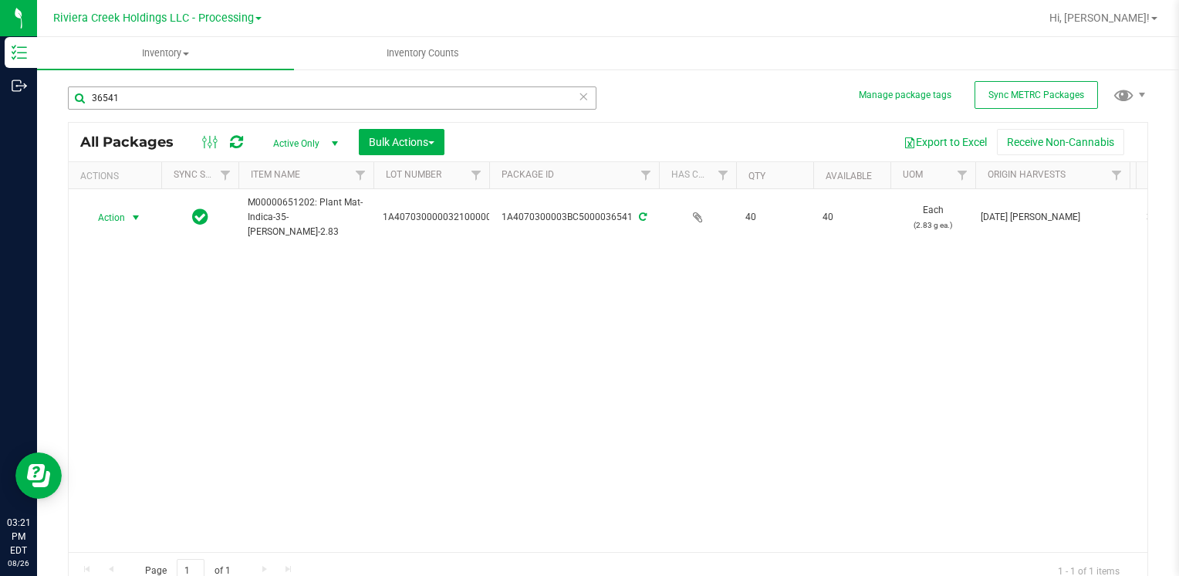
click at [213, 85] on div "36541" at bounding box center [338, 97] width 540 height 49
click at [208, 91] on input "36541" at bounding box center [332, 97] width 529 height 23
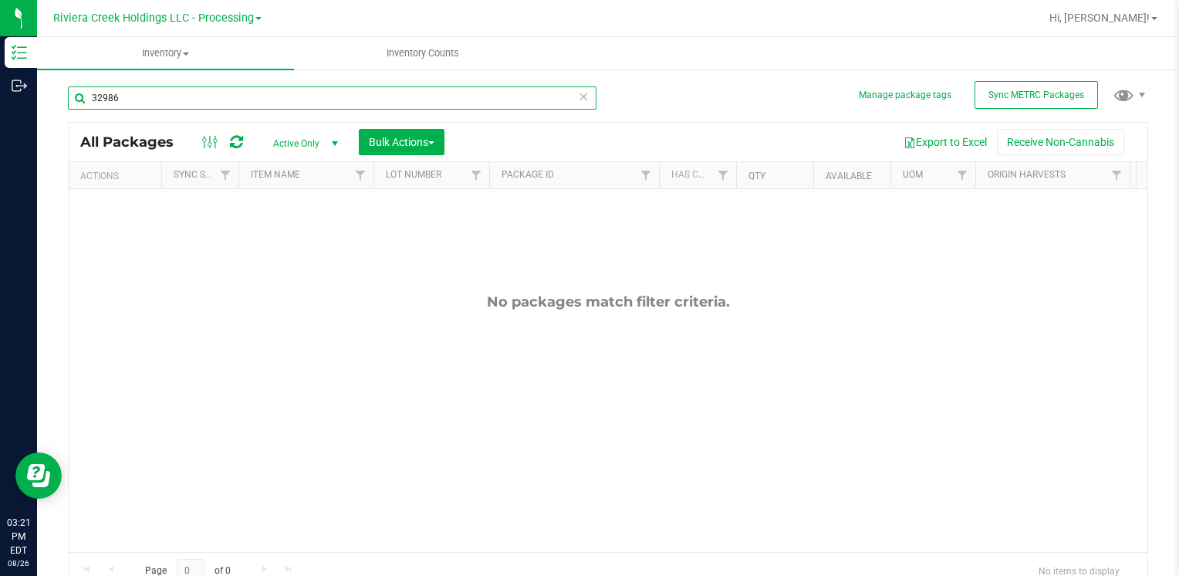
type input "32986"
click at [326, 144] on span "select" at bounding box center [334, 144] width 19 height 22
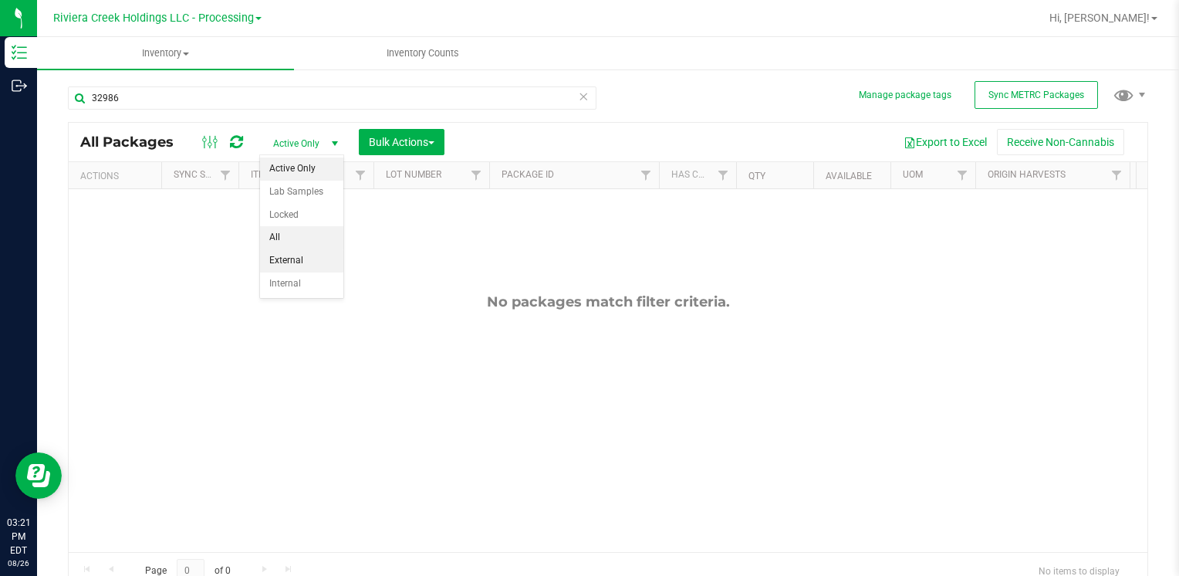
click at [281, 238] on li "All" at bounding box center [301, 237] width 83 height 23
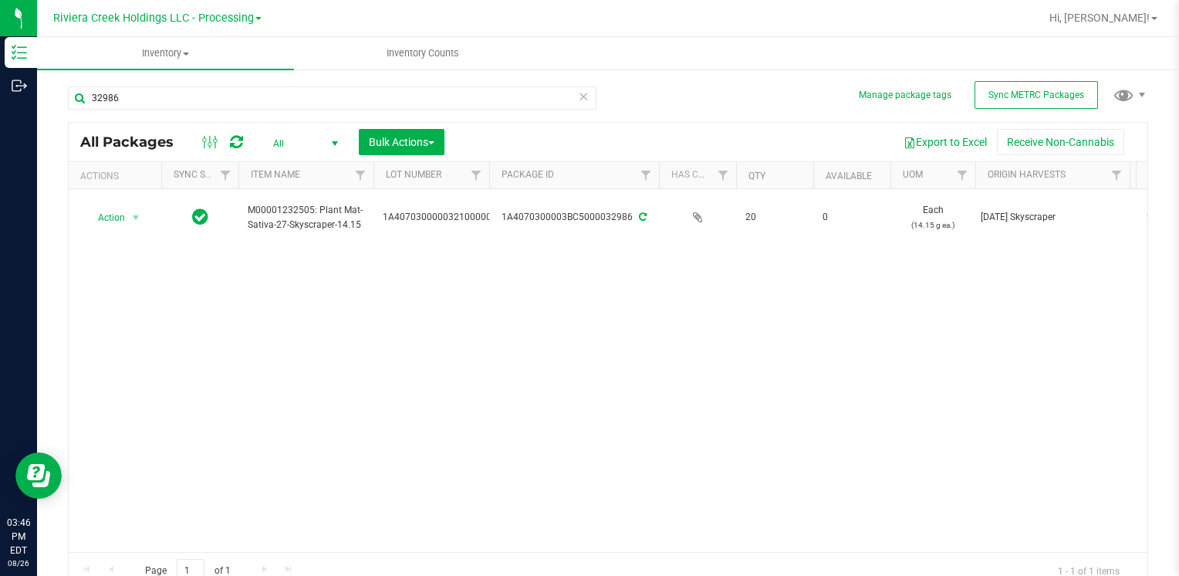
click at [333, 144] on span "select" at bounding box center [335, 143] width 12 height 12
click at [304, 168] on li "Active Only" at bounding box center [301, 168] width 83 height 23
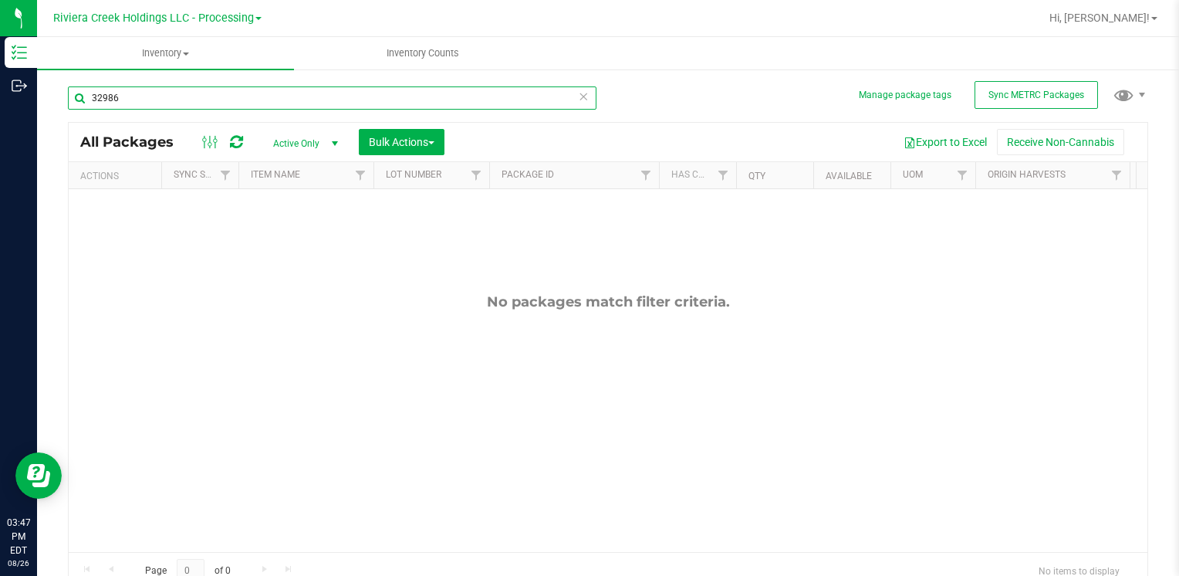
click at [181, 103] on input "32986" at bounding box center [332, 97] width 529 height 23
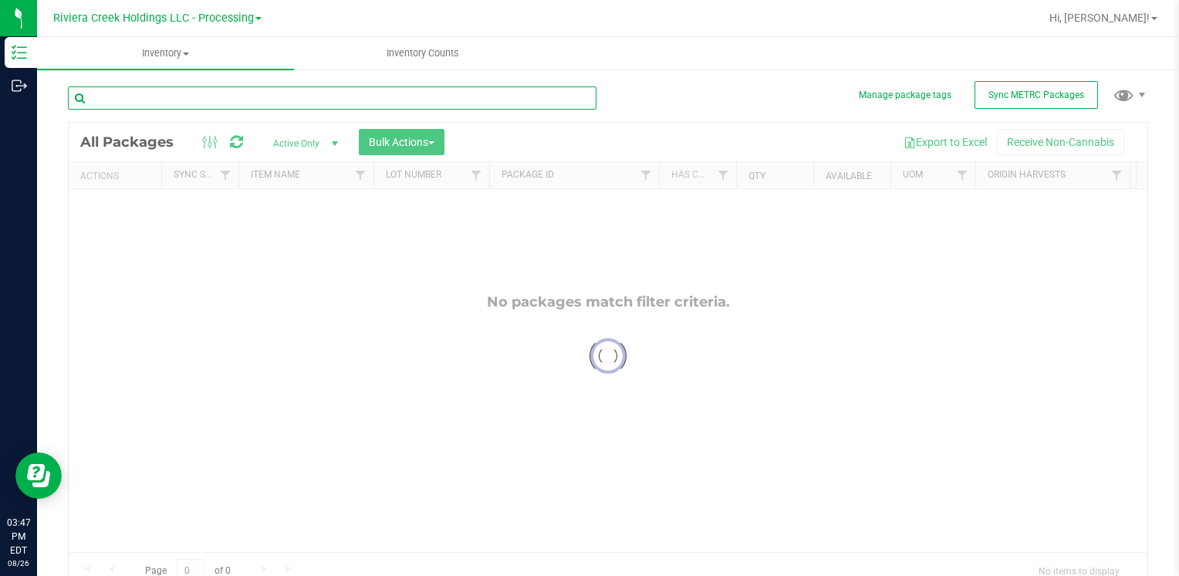
scroll to position [9, 0]
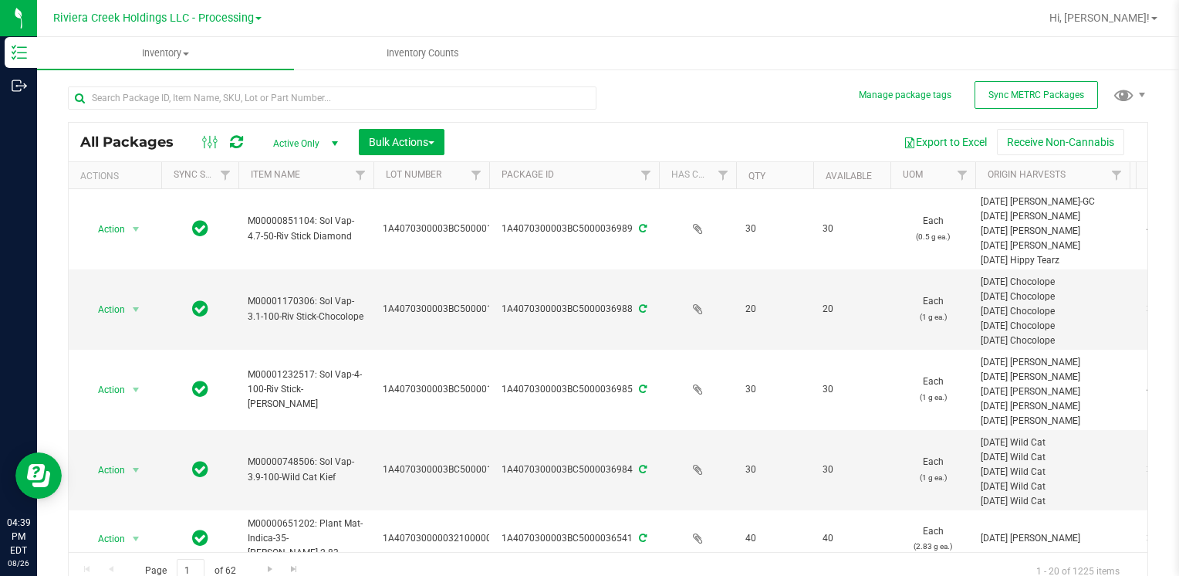
click at [451, 134] on div "Bulk Actions" at bounding box center [407, 142] width 97 height 26
click at [438, 146] on button "Bulk Actions" at bounding box center [402, 142] width 86 height 26
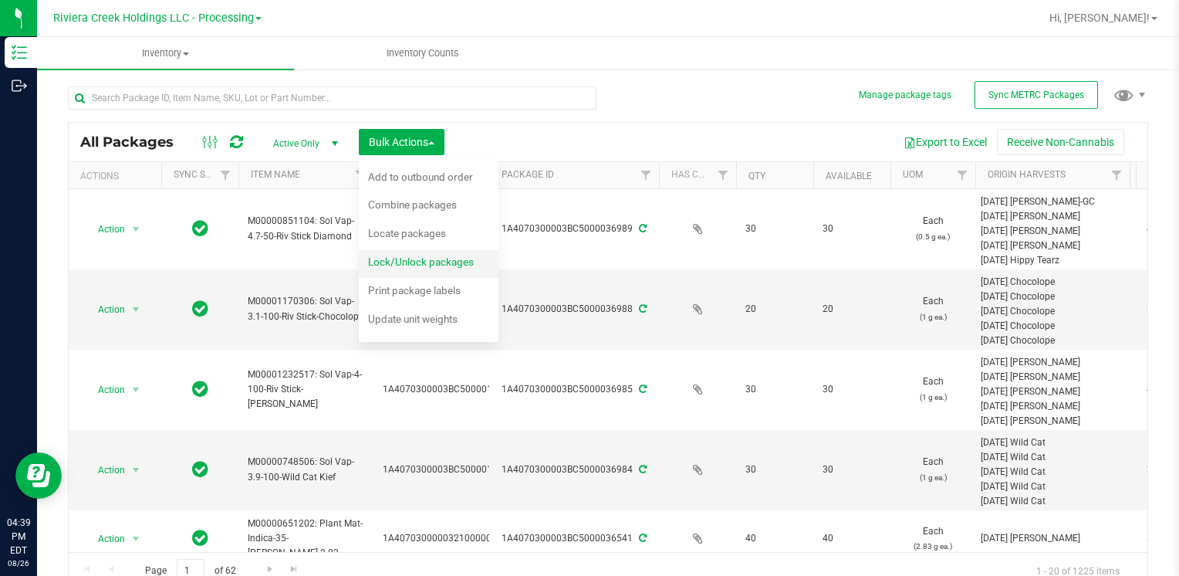
click at [441, 267] on span "Lock/Unlock packages" at bounding box center [421, 261] width 106 height 12
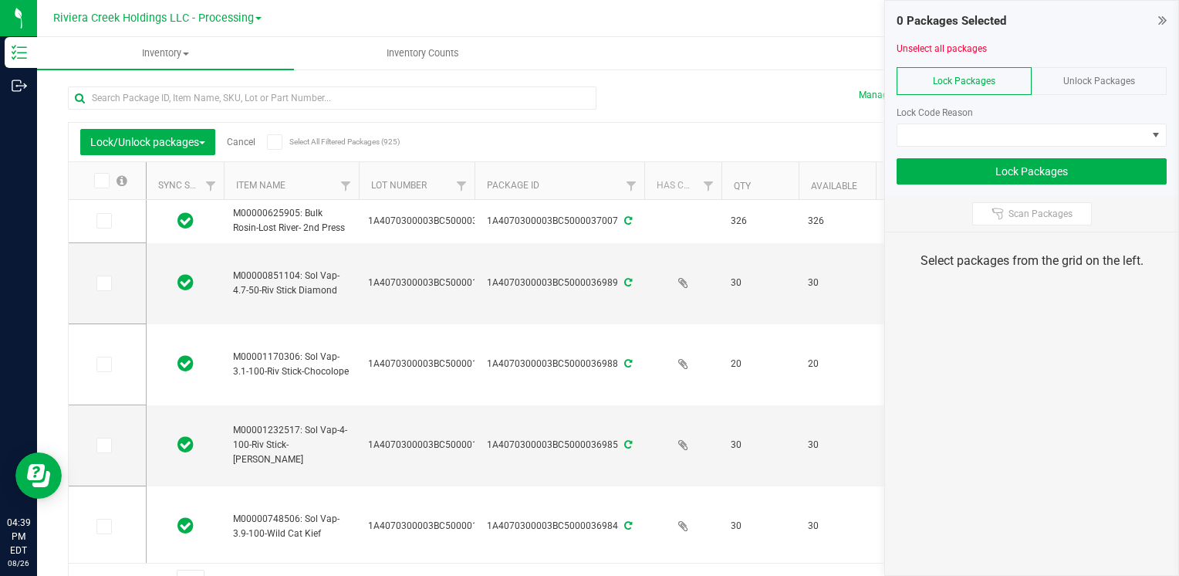
click at [1142, 86] on div "Unlock Packages" at bounding box center [1099, 81] width 135 height 28
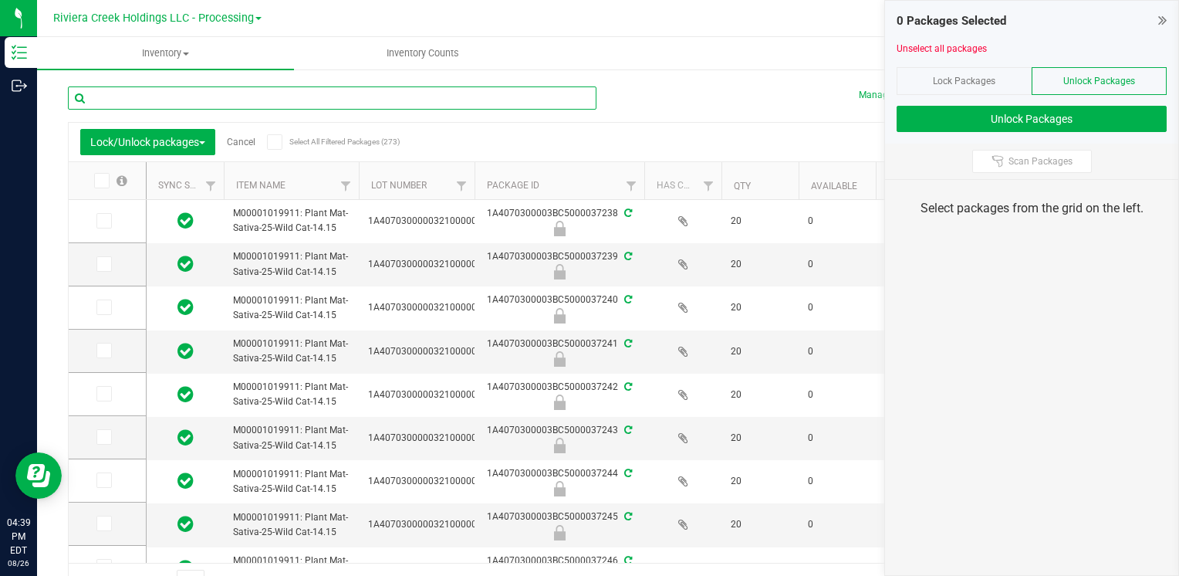
click at [164, 104] on input "text" at bounding box center [332, 97] width 529 height 23
click at [92, 93] on input "1019" at bounding box center [332, 97] width 529 height 23
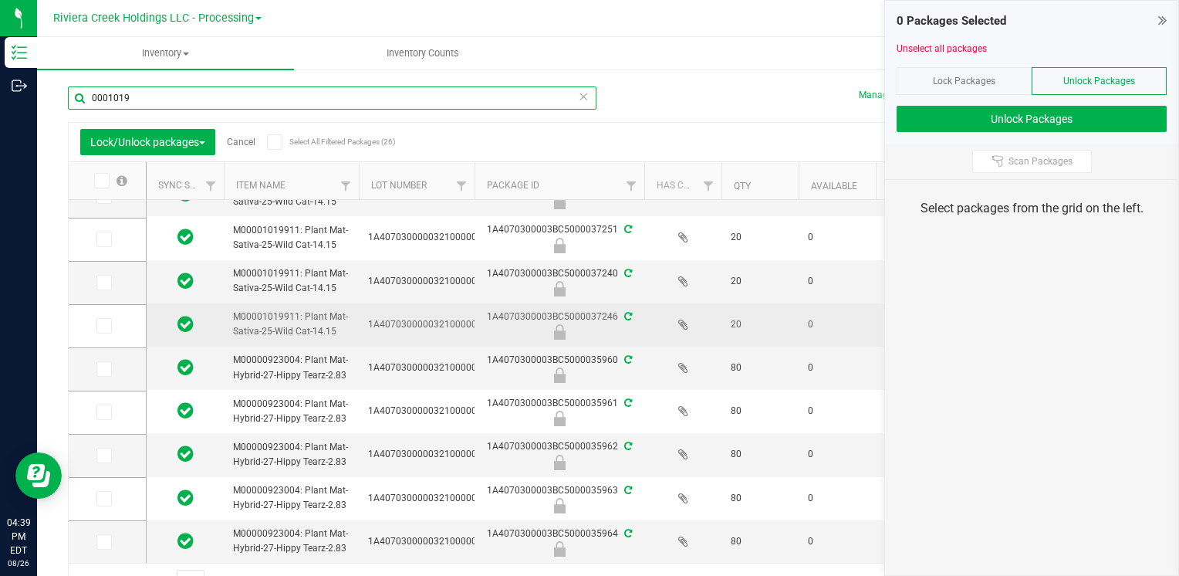
scroll to position [512, 0]
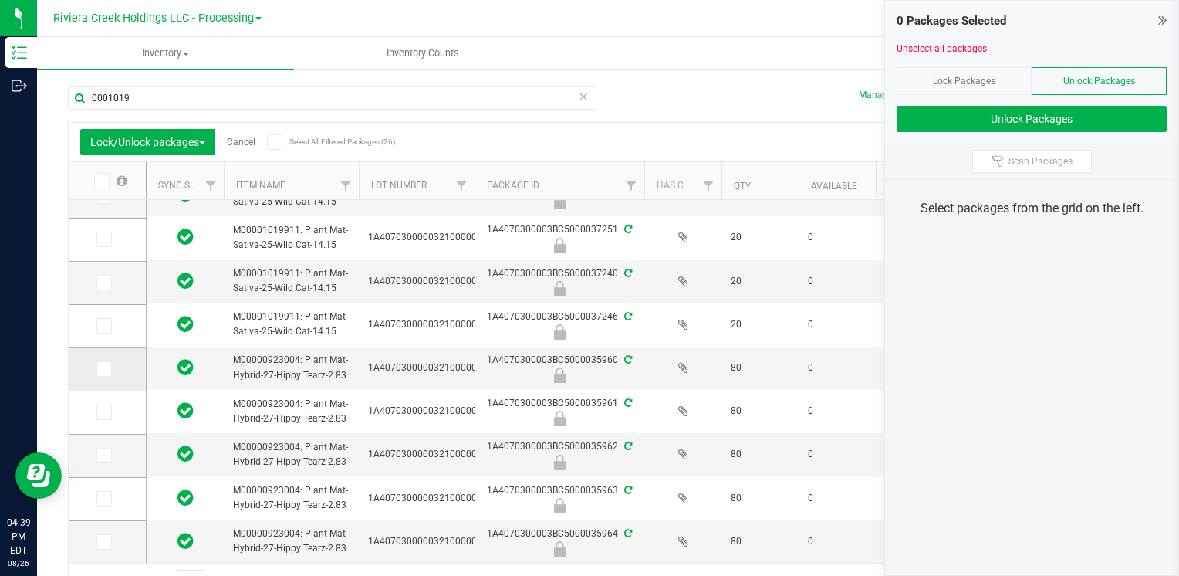
click at [107, 369] on icon at bounding box center [103, 369] width 10 height 0
click at [0, 0] on input "checkbox" at bounding box center [0, 0] width 0 height 0
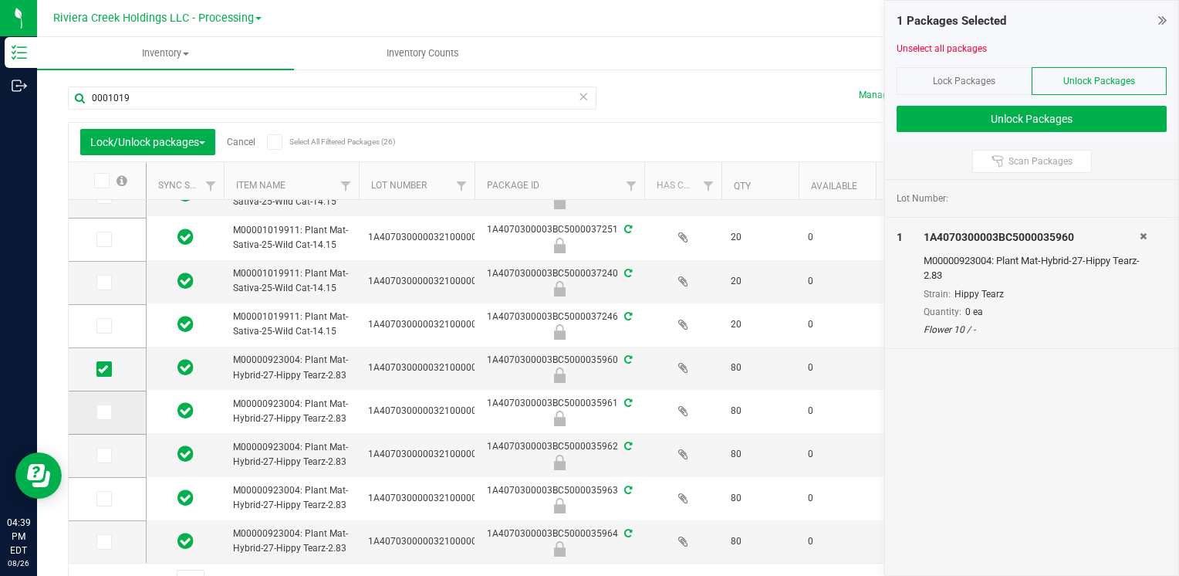
click at [108, 408] on span at bounding box center [103, 411] width 15 height 15
click at [0, 0] on input "checkbox" at bounding box center [0, 0] width 0 height 0
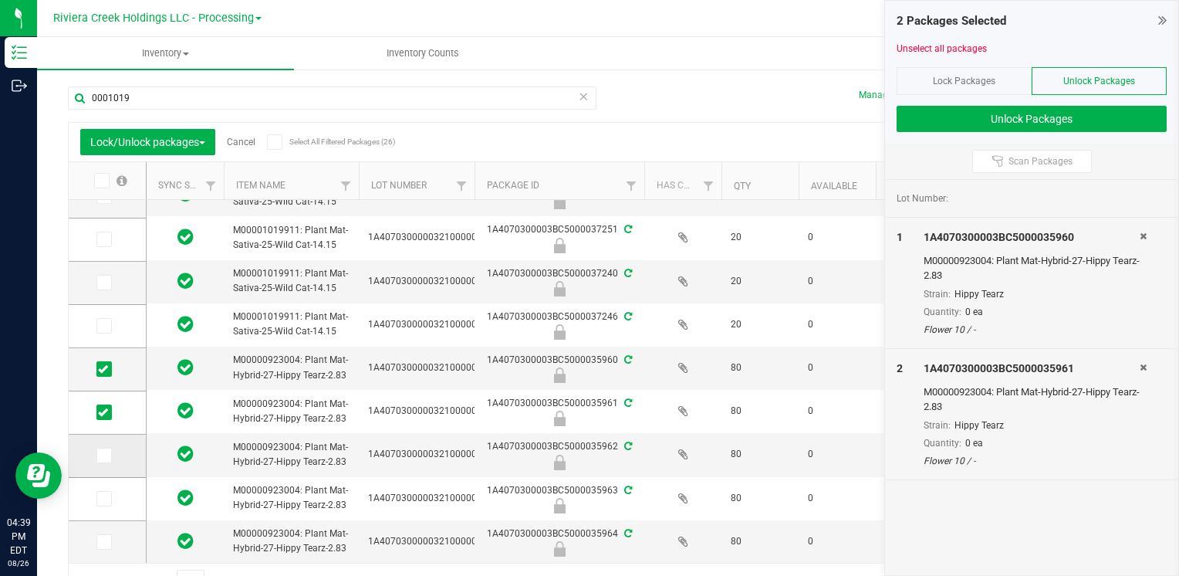
click at [101, 455] on icon at bounding box center [103, 455] width 10 height 0
click at [0, 0] on input "checkbox" at bounding box center [0, 0] width 0 height 0
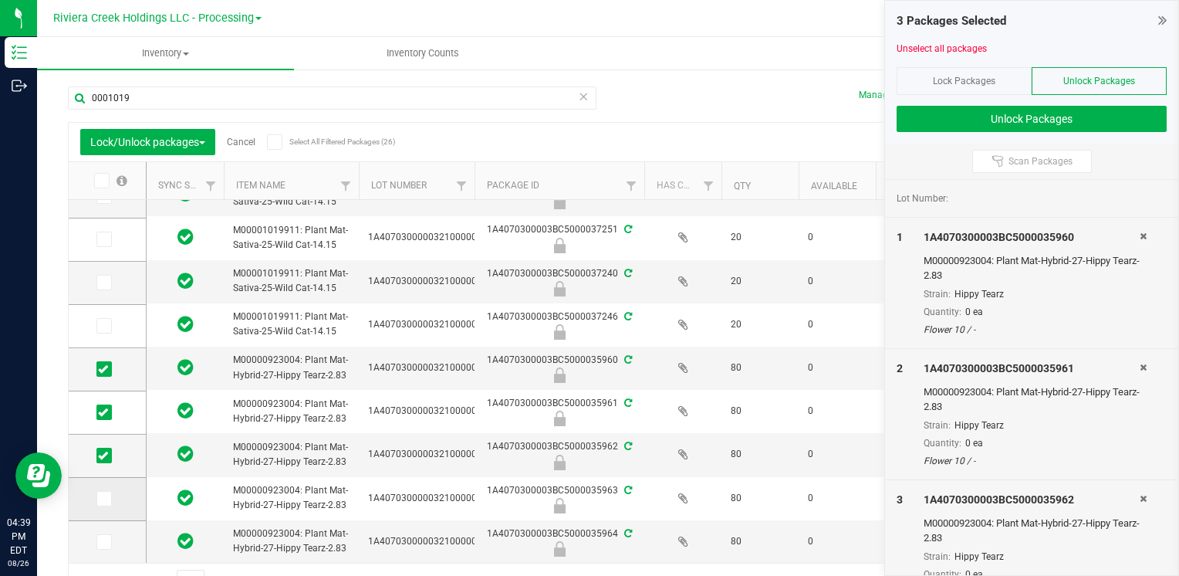
click at [101, 499] on icon at bounding box center [103, 499] width 10 height 0
click at [0, 0] on input "checkbox" at bounding box center [0, 0] width 0 height 0
click at [99, 542] on icon at bounding box center [103, 542] width 10 height 0
click at [0, 0] on input "checkbox" at bounding box center [0, 0] width 0 height 0
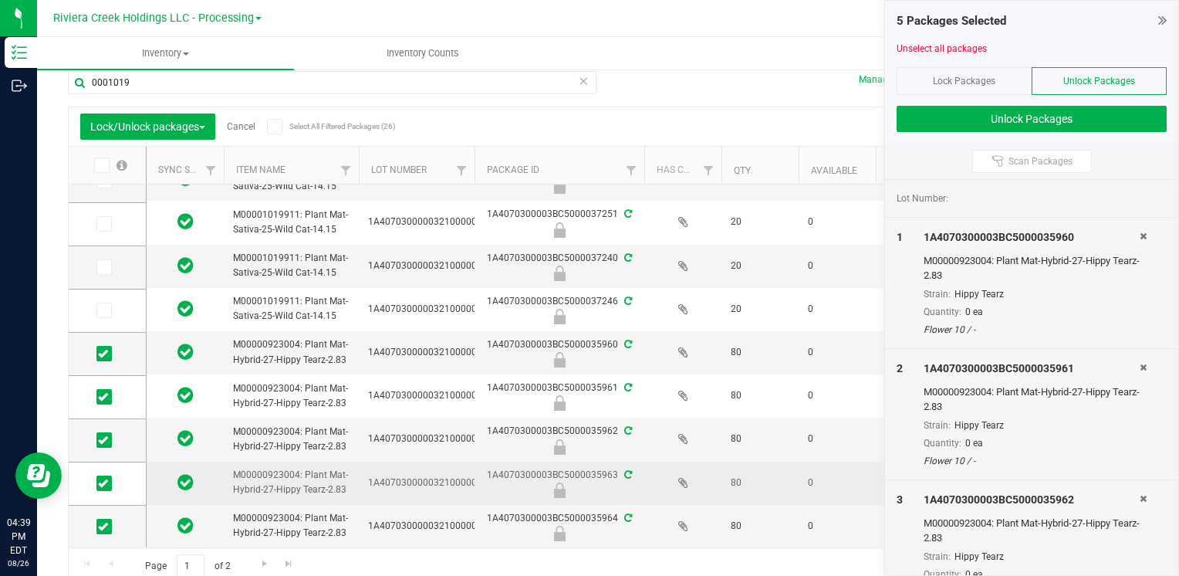
scroll to position [23, 0]
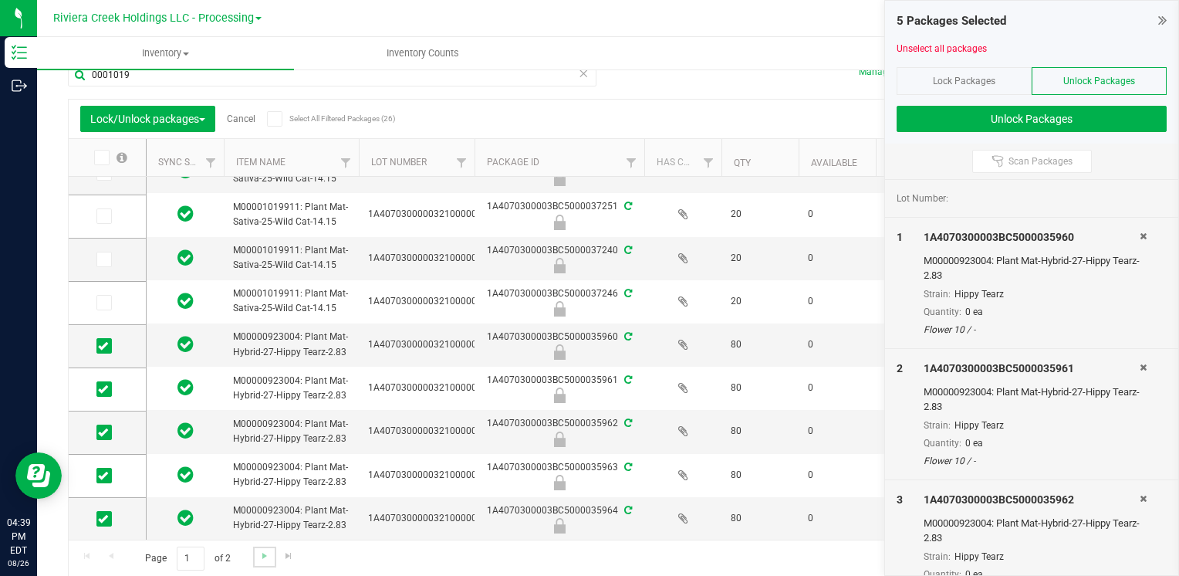
click at [253, 546] on link "Go to the next page" at bounding box center [264, 556] width 22 height 21
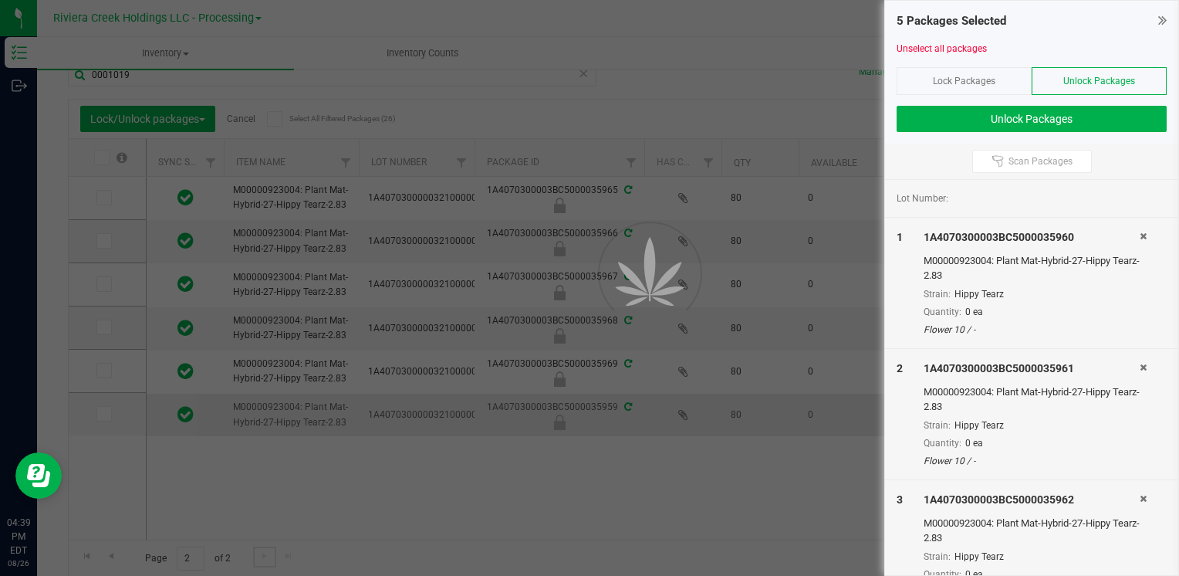
scroll to position [0, 0]
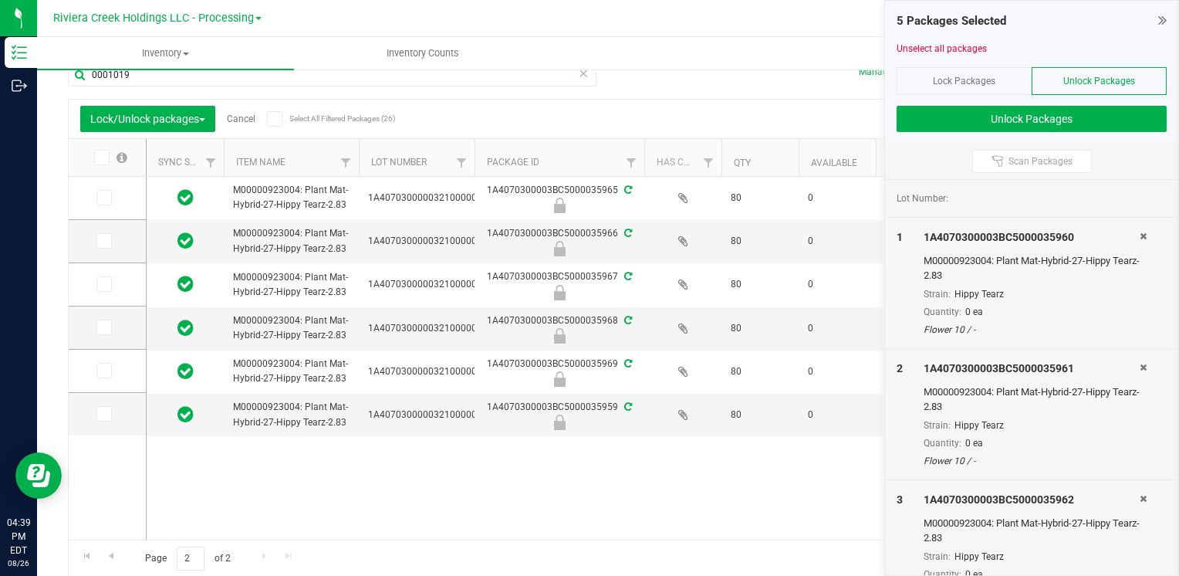
click at [104, 157] on icon at bounding box center [101, 157] width 10 height 0
click at [0, 0] on input "checkbox" at bounding box center [0, 0] width 0 height 0
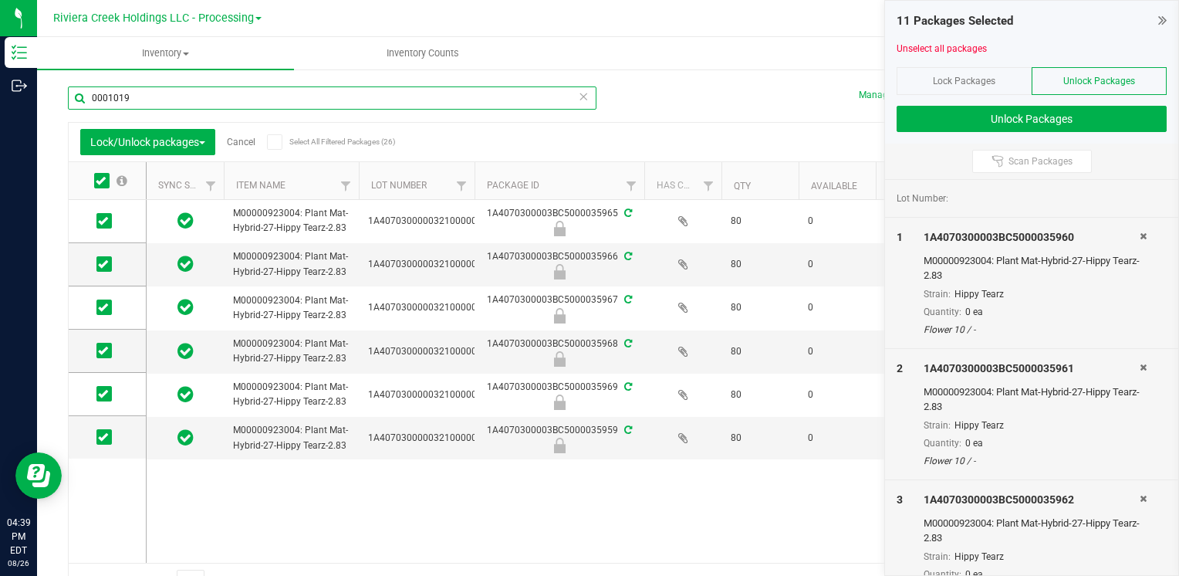
click at [151, 97] on input "0001019" at bounding box center [332, 97] width 529 height 23
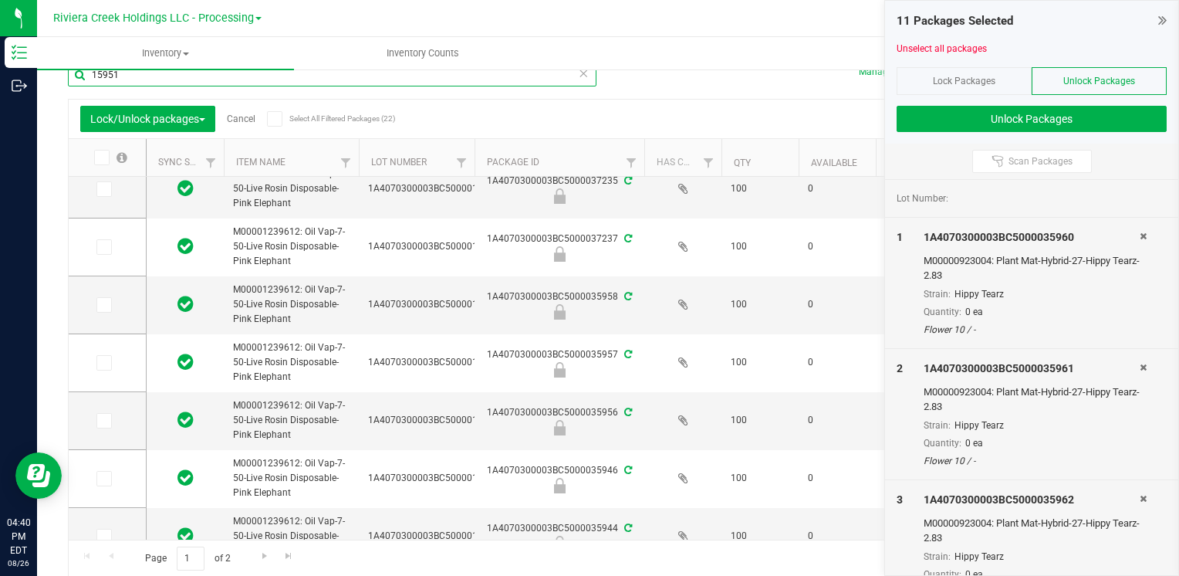
scroll to position [111, 0]
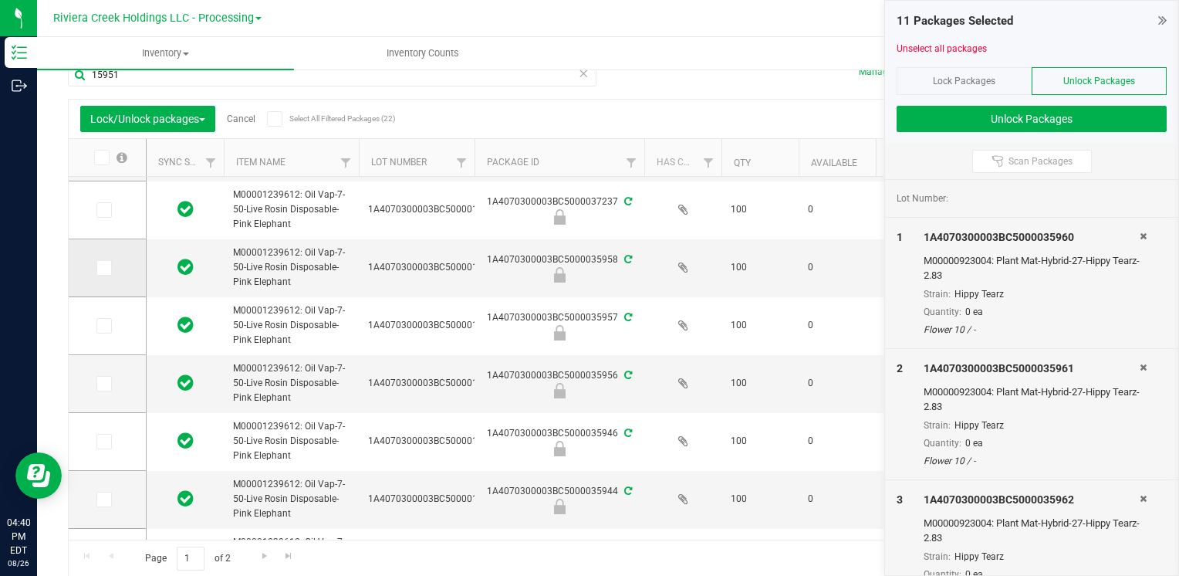
click at [105, 268] on icon at bounding box center [103, 268] width 10 height 0
click at [0, 0] on input "checkbox" at bounding box center [0, 0] width 0 height 0
click at [104, 326] on icon at bounding box center [103, 326] width 10 height 0
click at [0, 0] on input "checkbox" at bounding box center [0, 0] width 0 height 0
click at [107, 384] on icon at bounding box center [103, 384] width 10 height 0
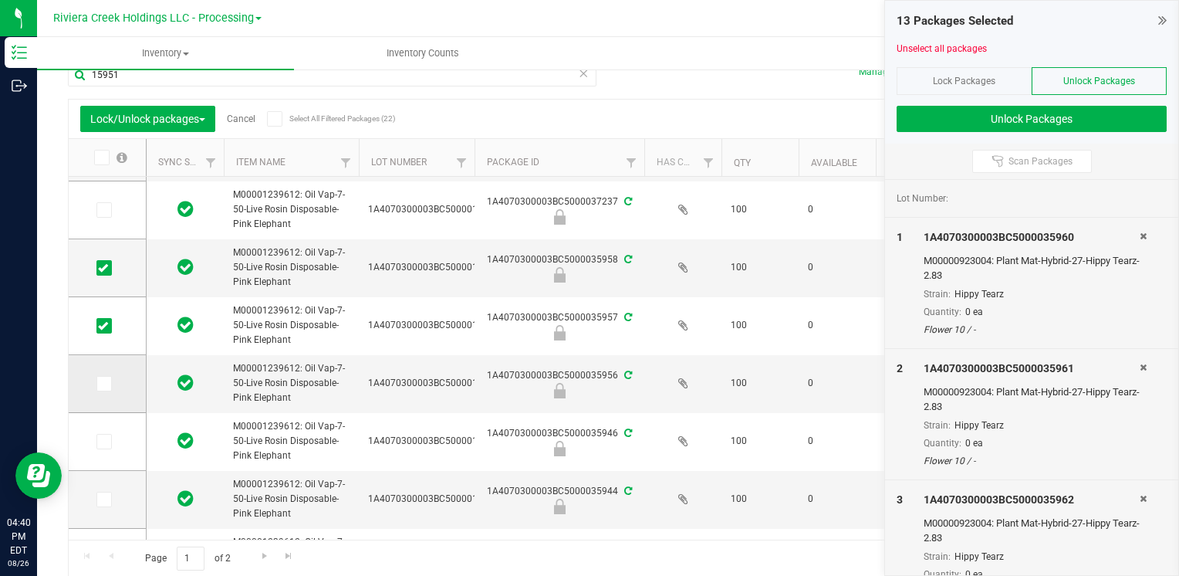
click at [0, 0] on input "checkbox" at bounding box center [0, 0] width 0 height 0
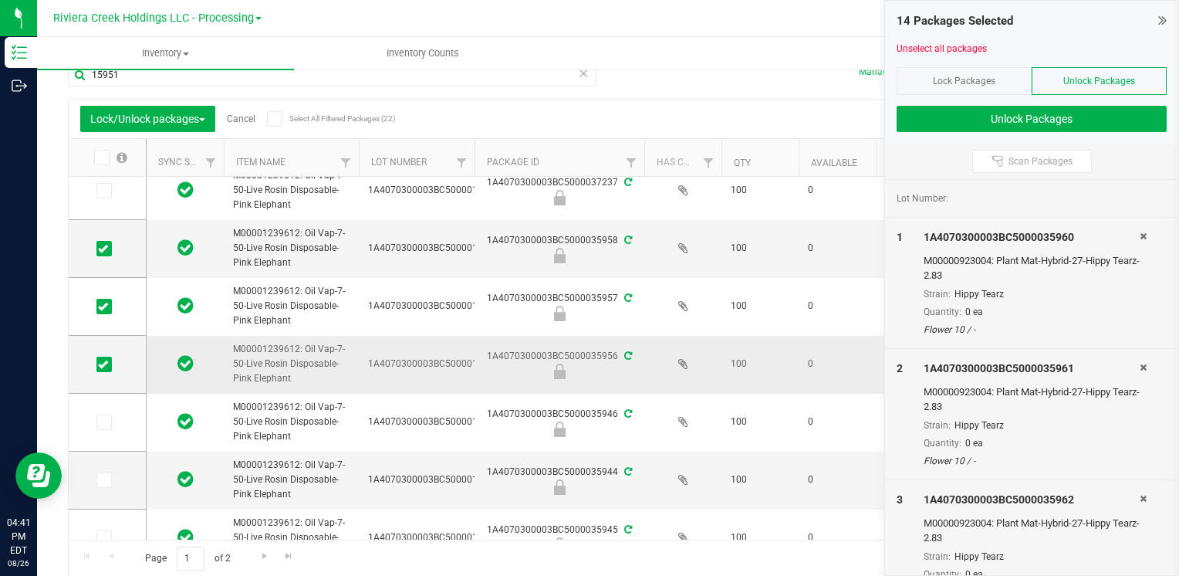
scroll to position [188, 0]
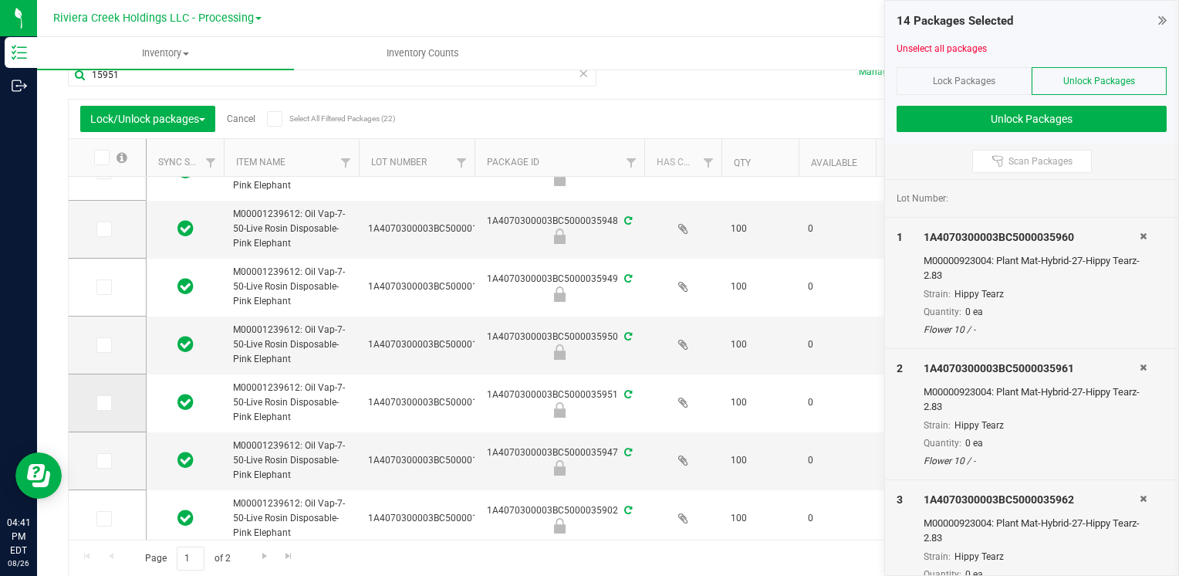
click at [100, 403] on icon at bounding box center [103, 403] width 10 height 0
click at [0, 0] on input "checkbox" at bounding box center [0, 0] width 0 height 0
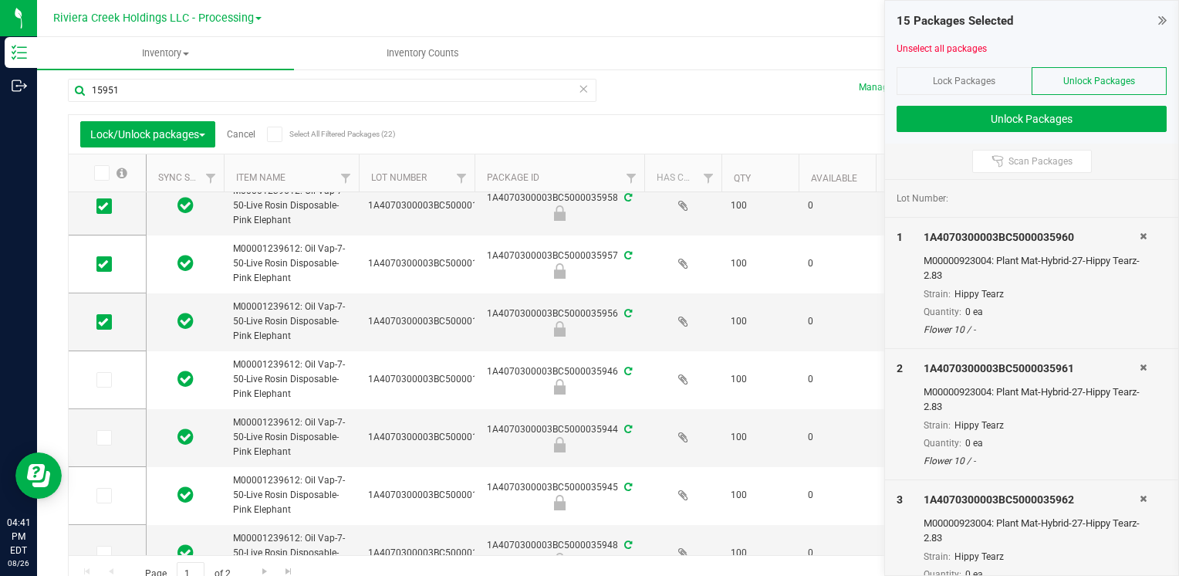
scroll to position [0, 0]
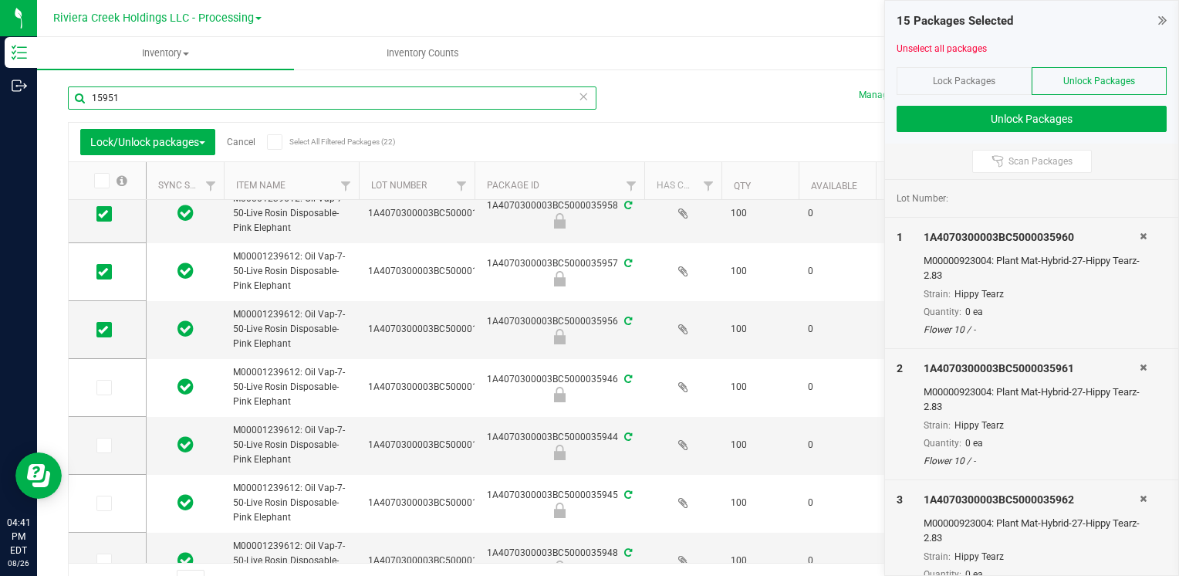
click at [149, 99] on input "15951" at bounding box center [332, 97] width 529 height 23
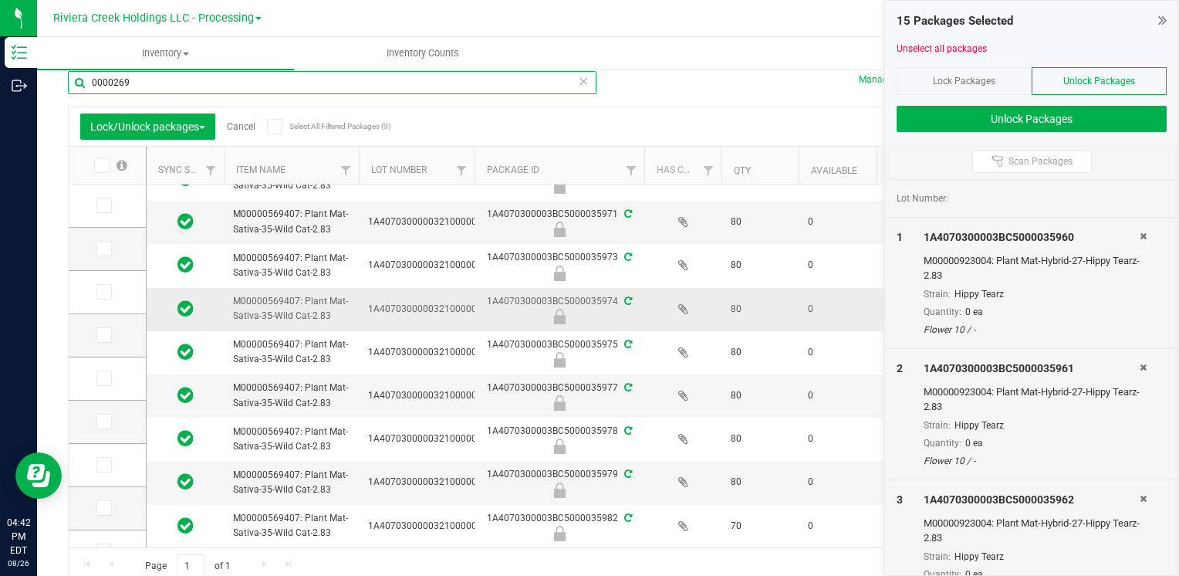
scroll to position [25, 0]
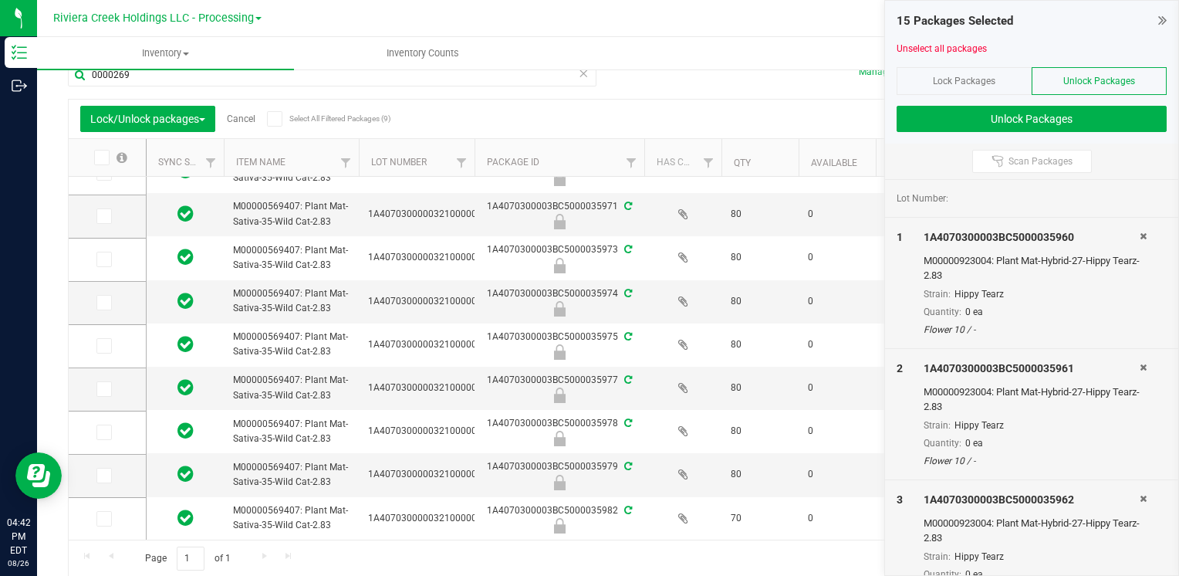
click at [108, 163] on span at bounding box center [101, 157] width 15 height 15
click at [0, 0] on input "checkbox" at bounding box center [0, 0] width 0 height 0
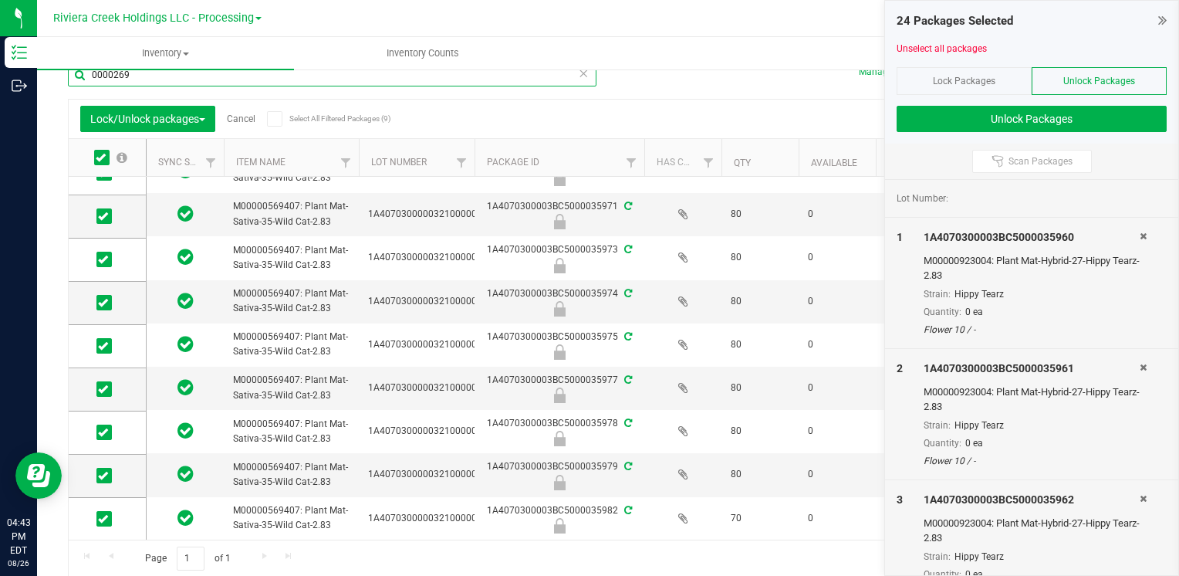
click at [144, 76] on input "0000269" at bounding box center [332, 74] width 529 height 23
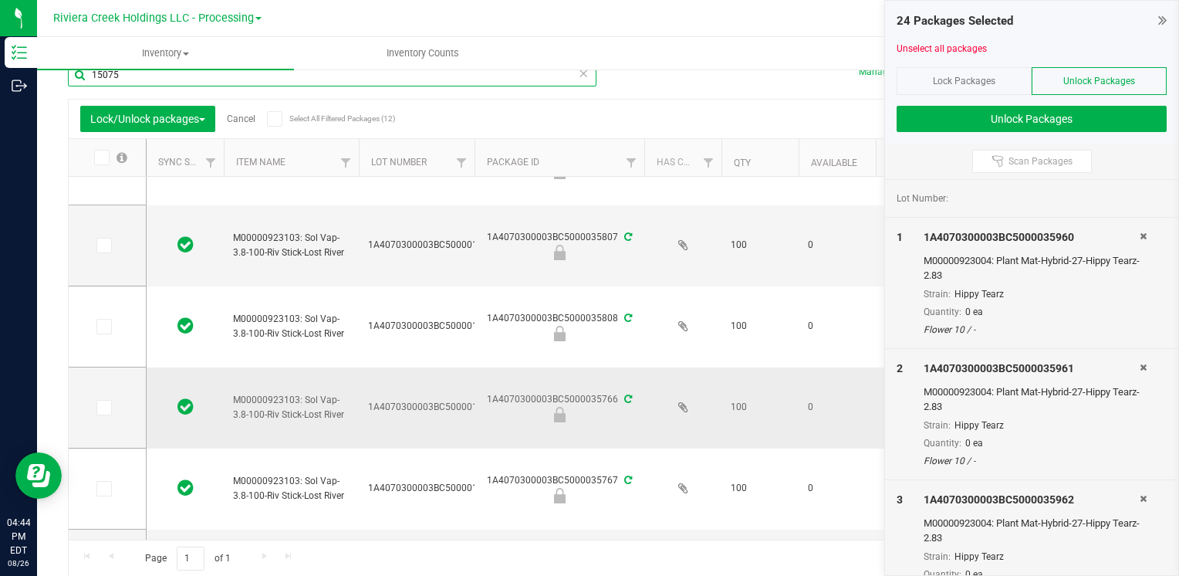
scroll to position [463, 0]
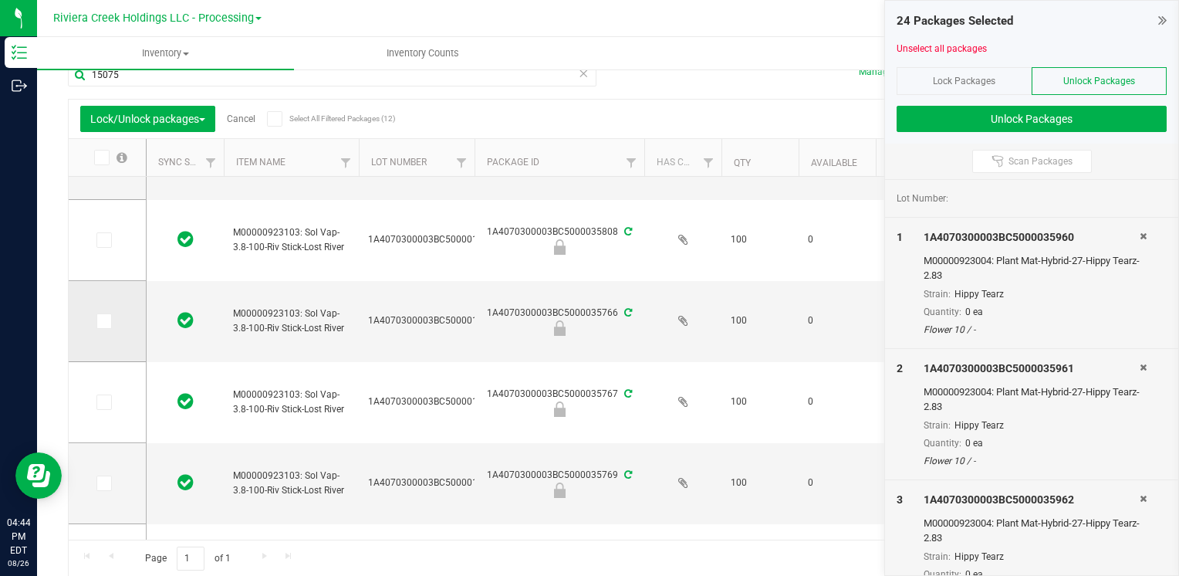
click at [111, 316] on span at bounding box center [103, 320] width 15 height 15
click at [0, 0] on input "checkbox" at bounding box center [0, 0] width 0 height 0
click at [108, 403] on span at bounding box center [103, 401] width 15 height 15
click at [0, 0] on input "checkbox" at bounding box center [0, 0] width 0 height 0
click at [107, 483] on icon at bounding box center [103, 483] width 10 height 0
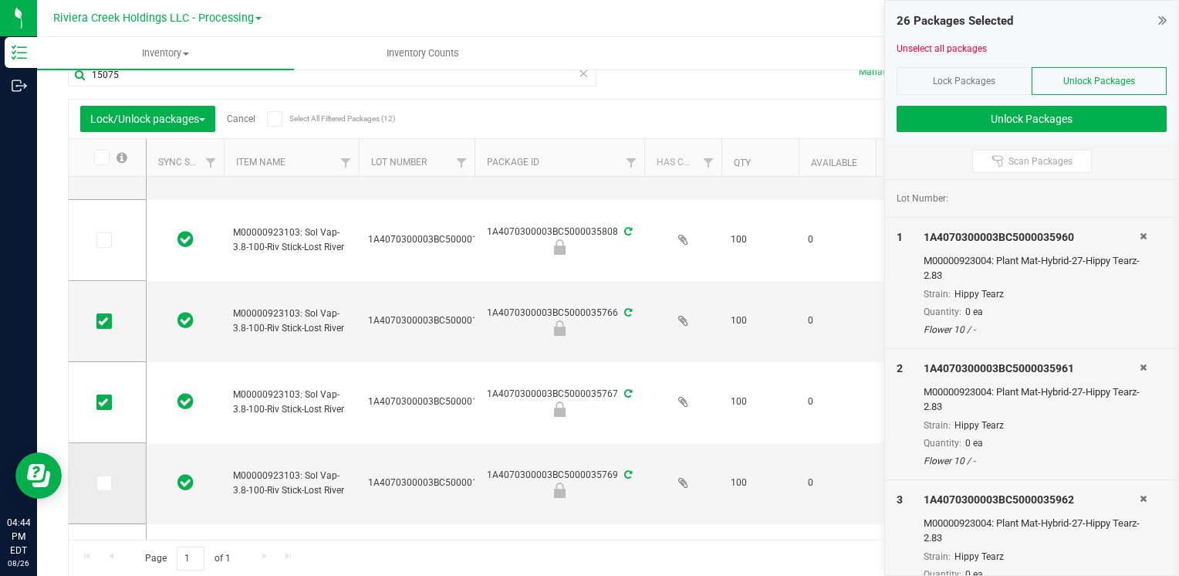
click at [0, 0] on input "checkbox" at bounding box center [0, 0] width 0 height 0
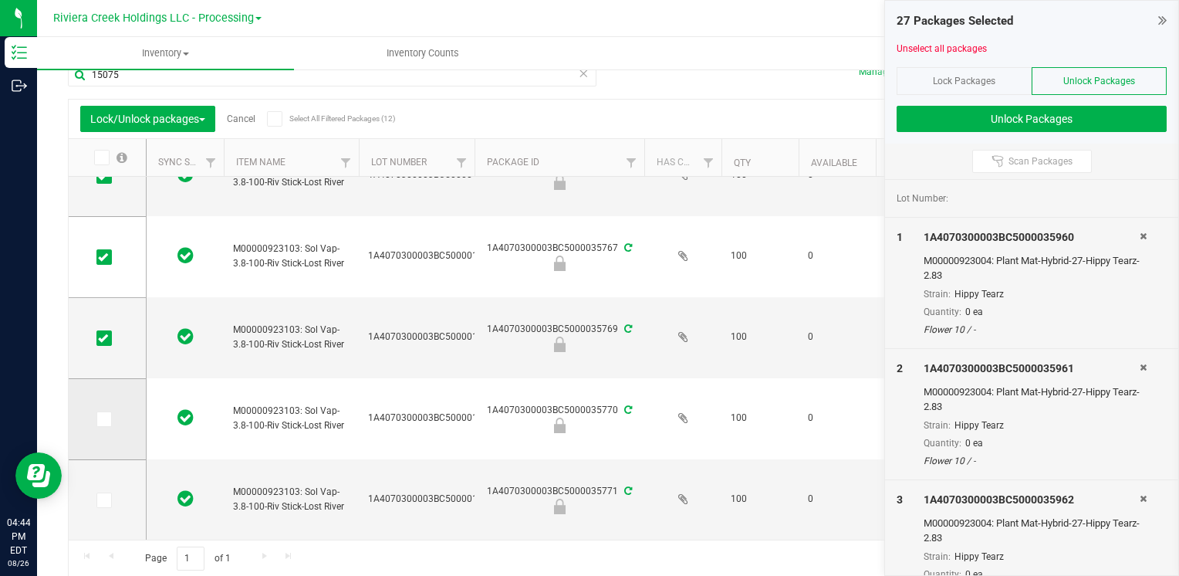
scroll to position [621, 0]
click at [101, 419] on icon at bounding box center [103, 419] width 10 height 0
click at [0, 0] on input "checkbox" at bounding box center [0, 0] width 0 height 0
click at [102, 500] on icon at bounding box center [103, 500] width 10 height 0
click at [0, 0] on input "checkbox" at bounding box center [0, 0] width 0 height 0
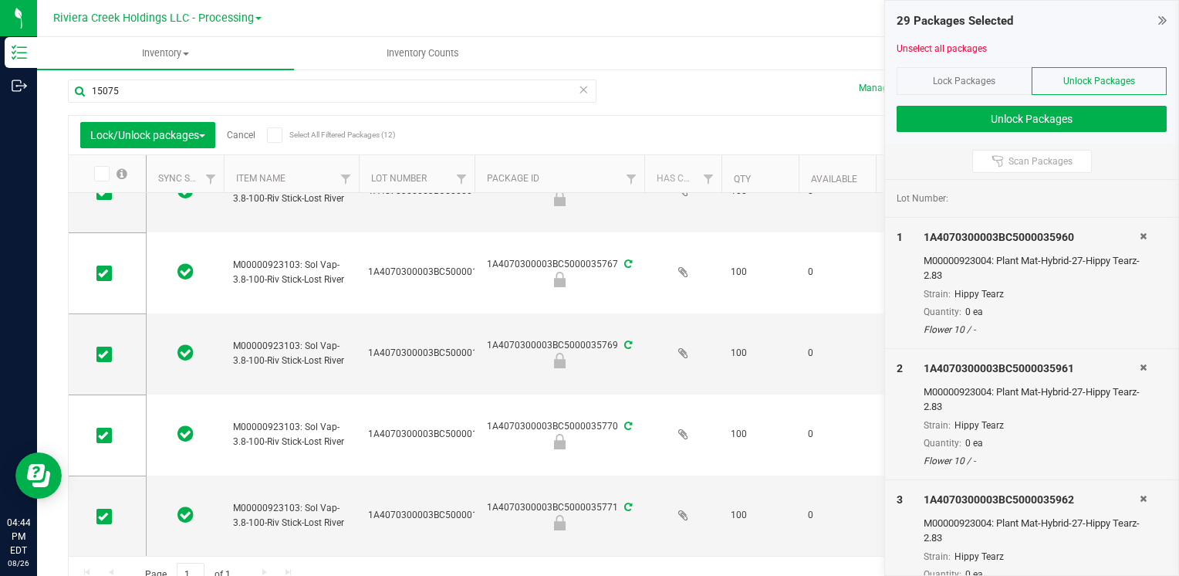
scroll to position [0, 0]
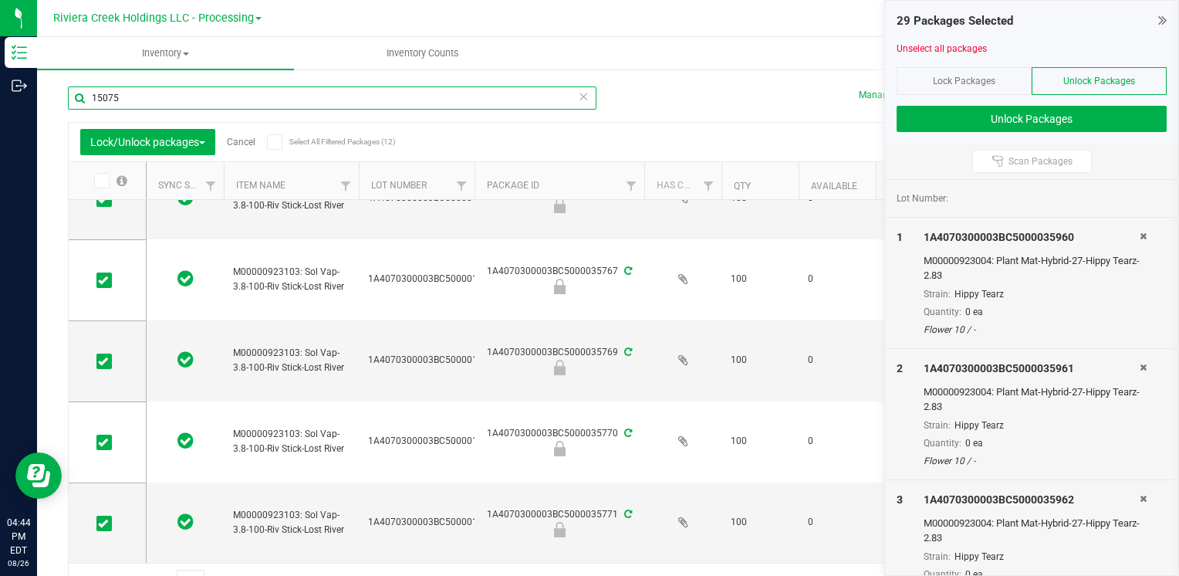
click at [128, 103] on input "15075" at bounding box center [332, 97] width 529 height 23
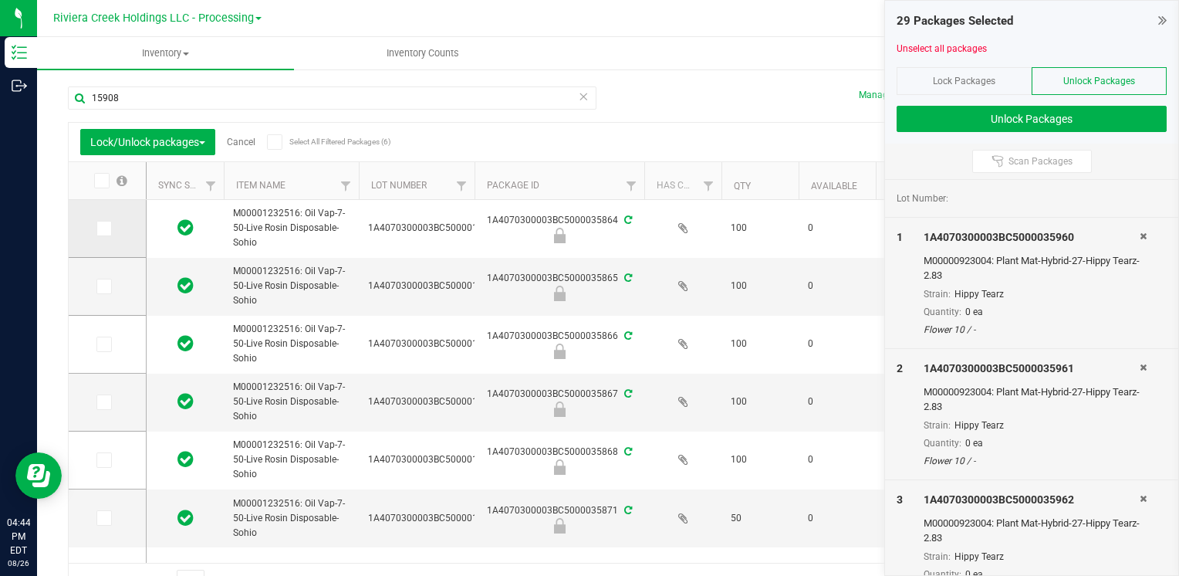
click at [108, 223] on span at bounding box center [103, 228] width 15 height 15
click at [0, 0] on input "checkbox" at bounding box center [0, 0] width 0 height 0
click at [98, 286] on icon at bounding box center [103, 286] width 10 height 0
click at [0, 0] on input "checkbox" at bounding box center [0, 0] width 0 height 0
click at [97, 338] on span at bounding box center [103, 344] width 15 height 15
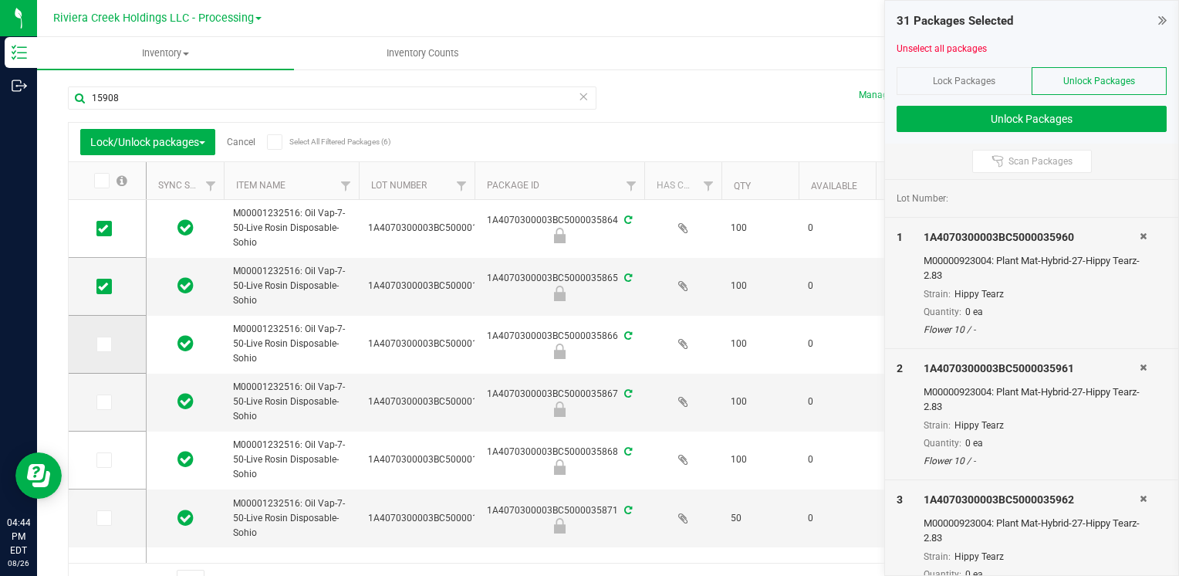
click at [0, 0] on input "checkbox" at bounding box center [0, 0] width 0 height 0
click at [102, 402] on icon at bounding box center [103, 402] width 10 height 0
click at [0, 0] on input "checkbox" at bounding box center [0, 0] width 0 height 0
click at [102, 460] on icon at bounding box center [103, 460] width 10 height 0
click at [0, 0] on input "checkbox" at bounding box center [0, 0] width 0 height 0
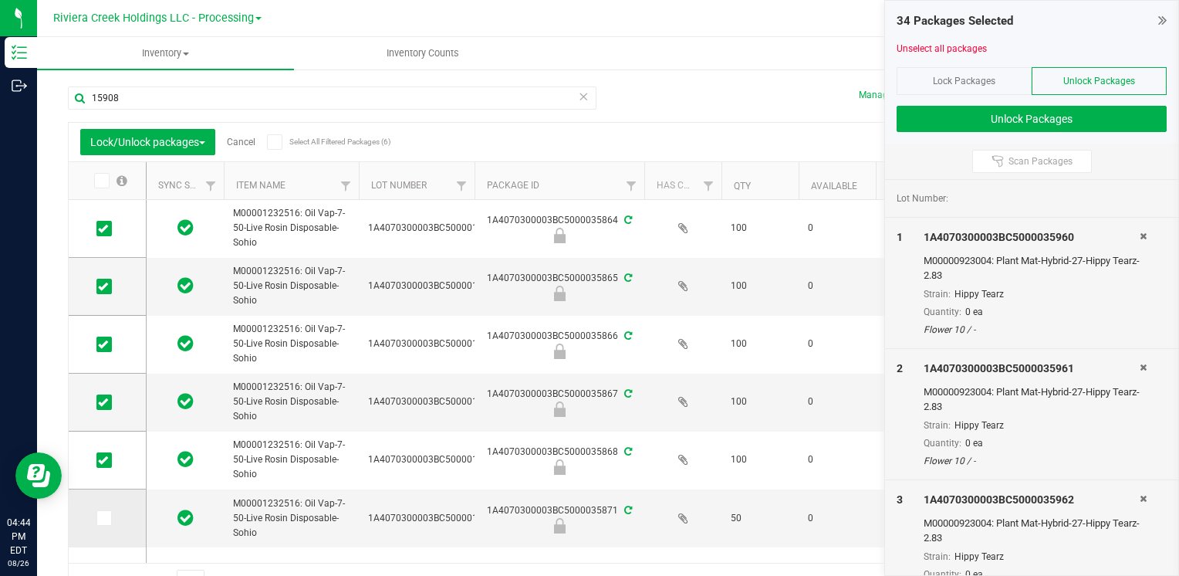
click at [99, 518] on icon at bounding box center [103, 518] width 10 height 0
click at [0, 0] on input "checkbox" at bounding box center [0, 0] width 0 height 0
click at [181, 97] on input "15908" at bounding box center [332, 97] width 529 height 23
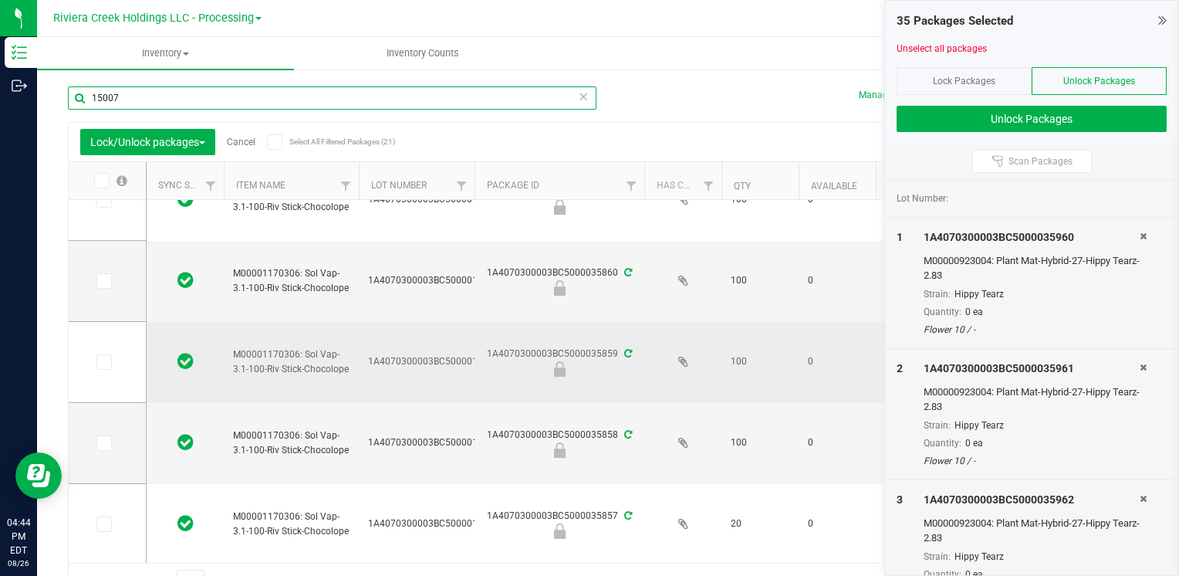
scroll to position [77, 0]
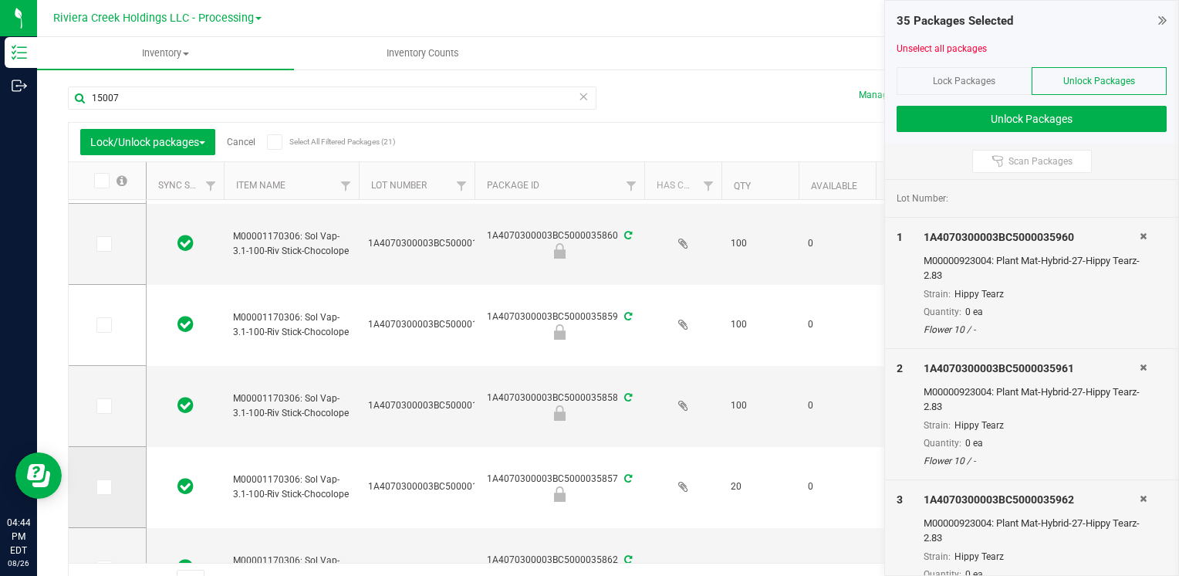
click at [96, 490] on span at bounding box center [103, 486] width 15 height 15
click at [0, 0] on input "checkbox" at bounding box center [0, 0] width 0 height 0
click at [105, 406] on icon at bounding box center [103, 406] width 10 height 0
click at [0, 0] on input "checkbox" at bounding box center [0, 0] width 0 height 0
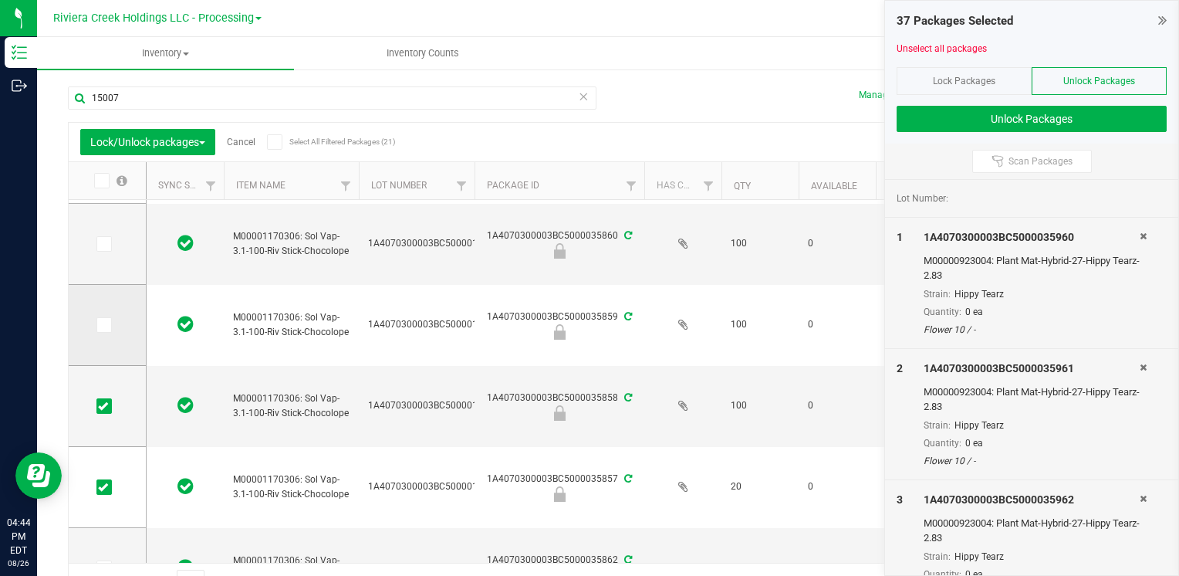
click at [105, 325] on icon at bounding box center [103, 325] width 10 height 0
click at [0, 0] on input "checkbox" at bounding box center [0, 0] width 0 height 0
click at [102, 244] on icon at bounding box center [103, 244] width 10 height 0
click at [0, 0] on input "checkbox" at bounding box center [0, 0] width 0 height 0
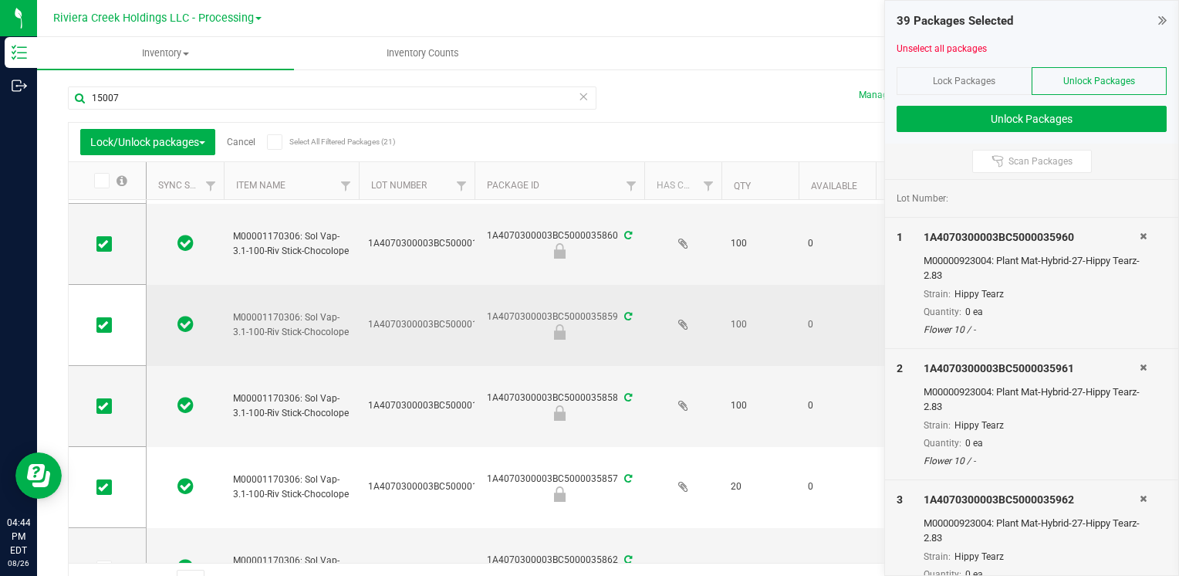
scroll to position [0, 0]
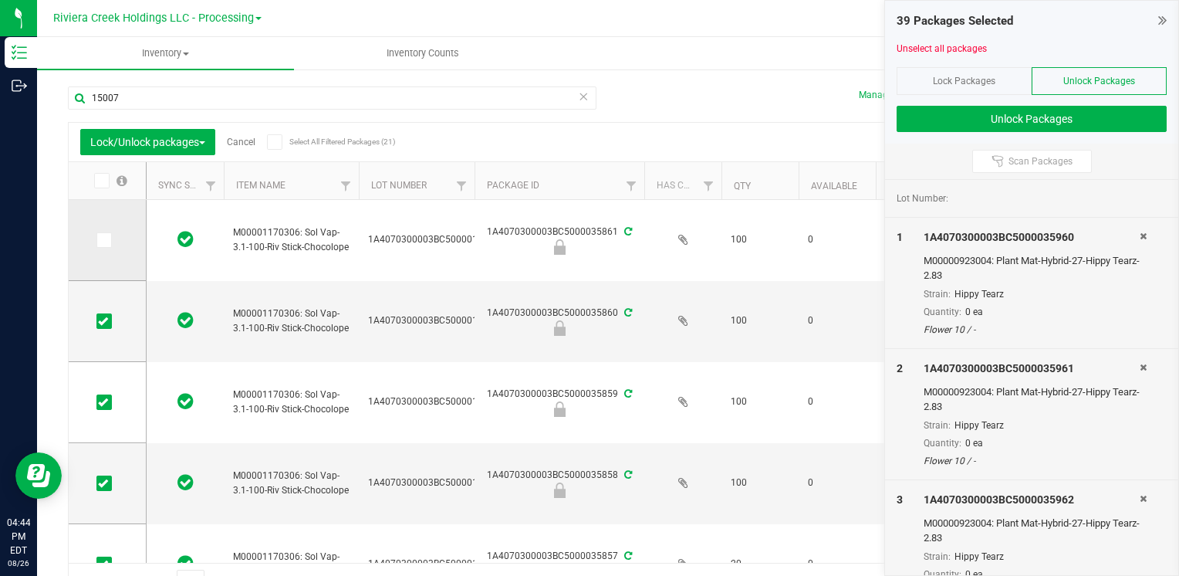
click at [101, 240] on icon at bounding box center [103, 240] width 10 height 0
click at [0, 0] on input "checkbox" at bounding box center [0, 0] width 0 height 0
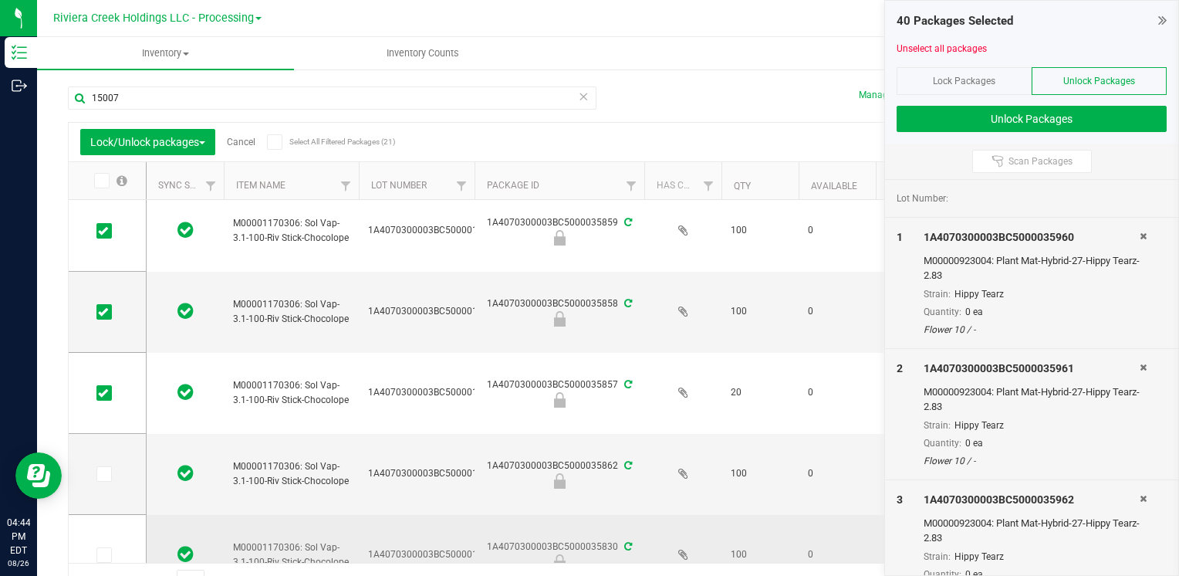
scroll to position [275, 0]
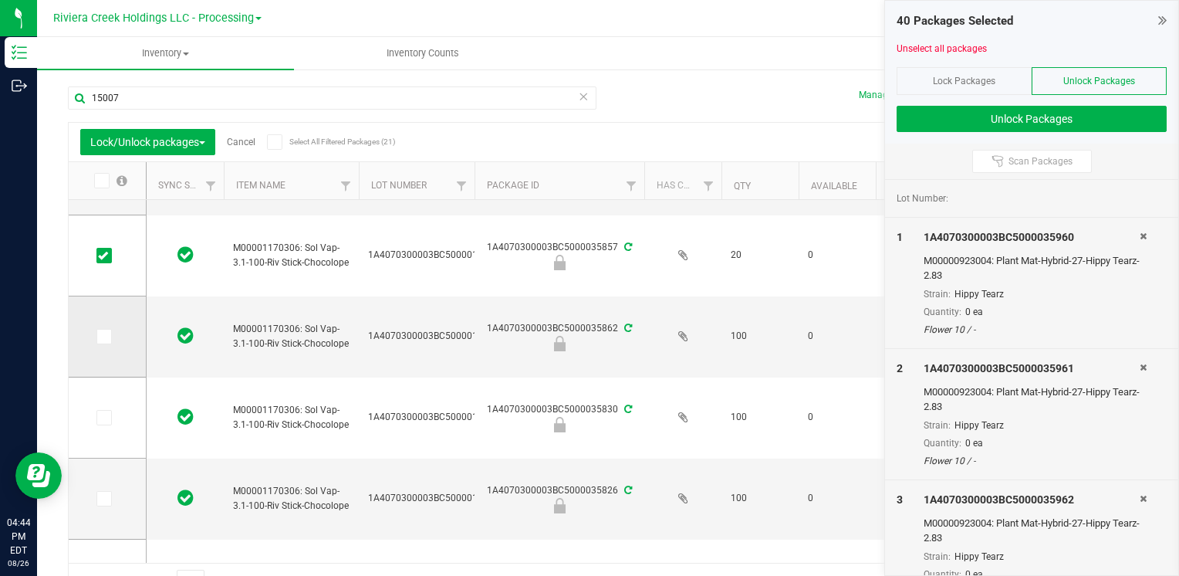
click at [99, 342] on span at bounding box center [103, 336] width 15 height 15
click at [0, 0] on input "checkbox" at bounding box center [0, 0] width 0 height 0
click at [133, 91] on input "15007" at bounding box center [332, 97] width 529 height 23
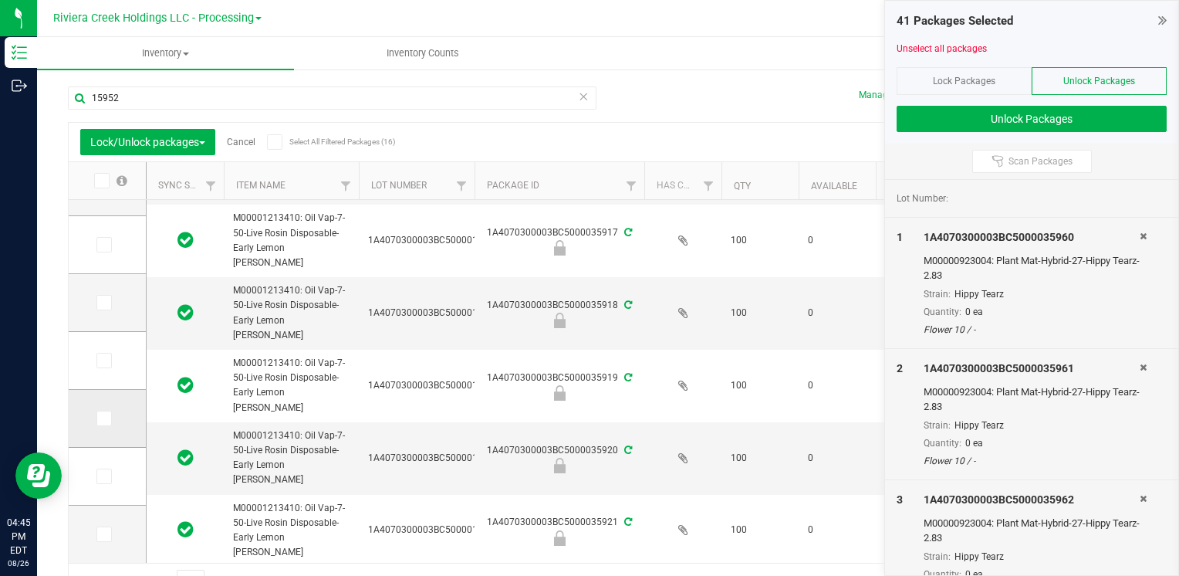
click at [105, 418] on icon at bounding box center [103, 418] width 10 height 0
click at [0, 0] on input "checkbox" at bounding box center [0, 0] width 0 height 0
click at [103, 476] on icon at bounding box center [103, 476] width 10 height 0
click at [0, 0] on input "checkbox" at bounding box center [0, 0] width 0 height 0
click at [106, 534] on icon at bounding box center [103, 534] width 10 height 0
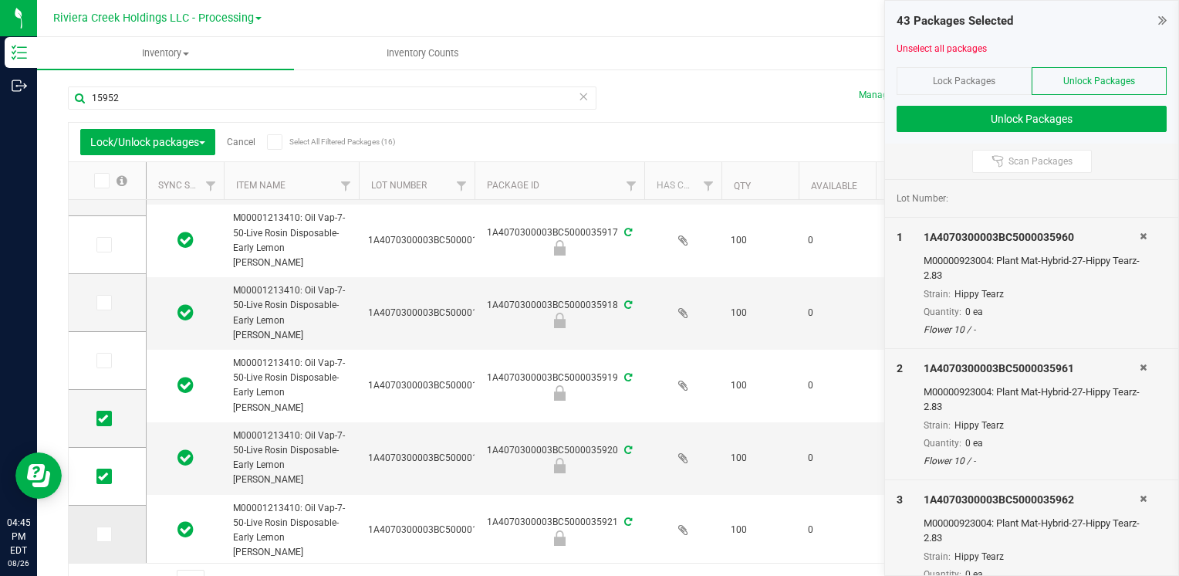
click at [0, 0] on input "checkbox" at bounding box center [0, 0] width 0 height 0
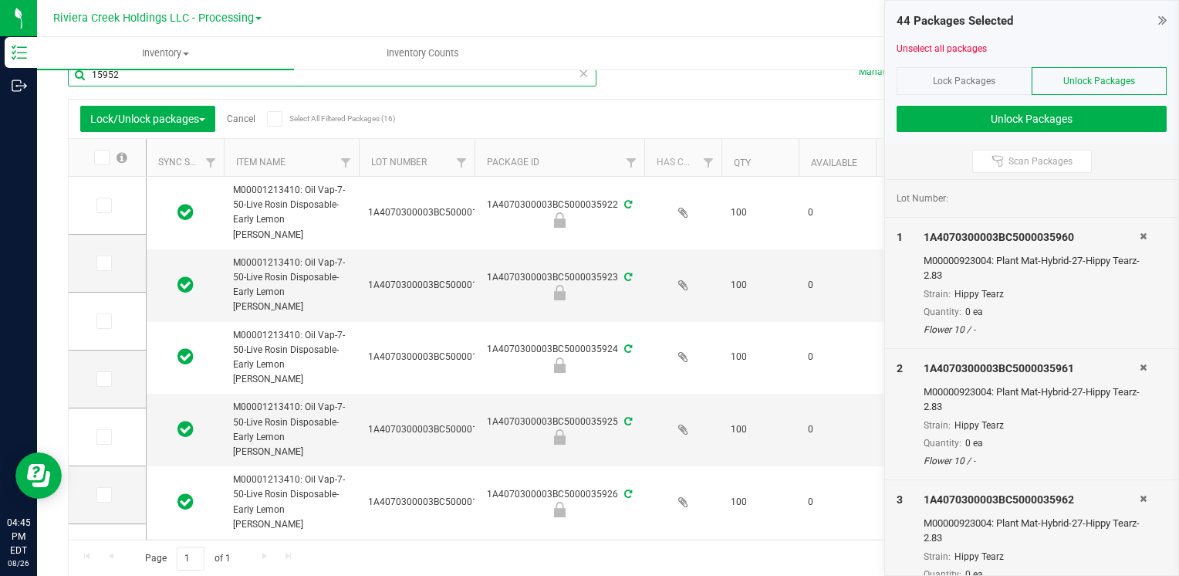
click at [140, 73] on input "15952" at bounding box center [332, 74] width 529 height 23
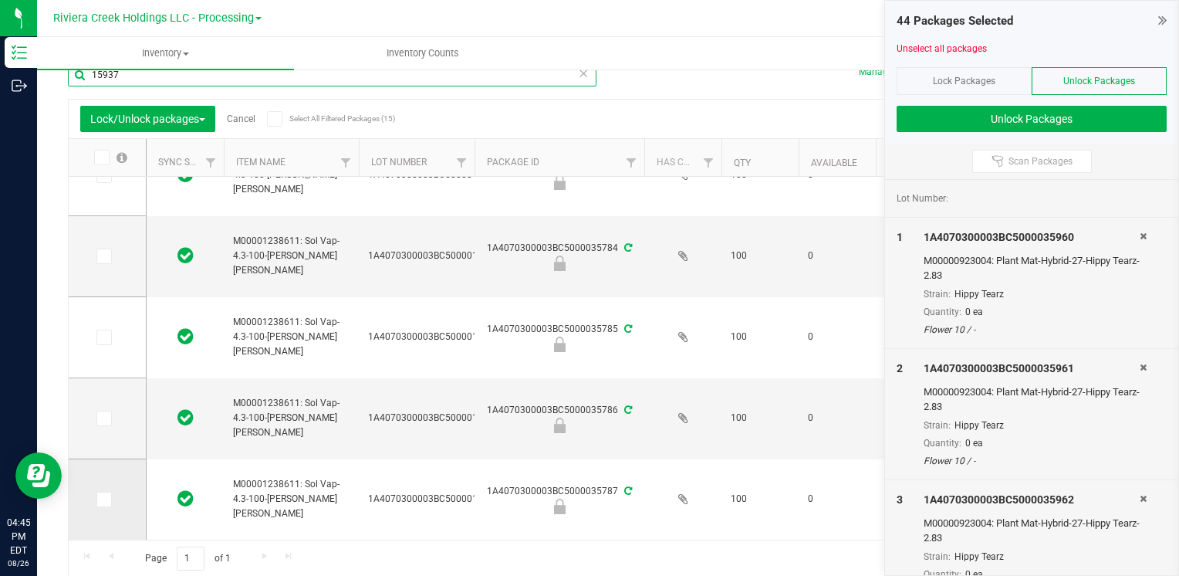
type input "15937"
click at [102, 499] on icon at bounding box center [103, 499] width 10 height 0
click at [0, 0] on input "checkbox" at bounding box center [0, 0] width 0 height 0
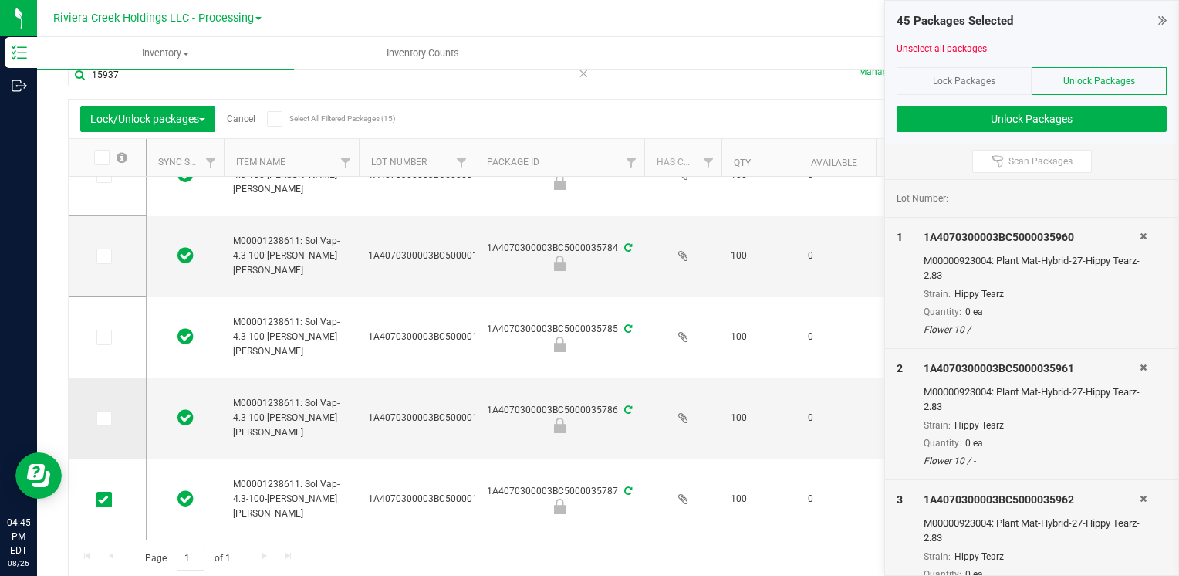
click at [105, 418] on icon at bounding box center [103, 418] width 10 height 0
click at [0, 0] on input "checkbox" at bounding box center [0, 0] width 0 height 0
click at [102, 337] on icon at bounding box center [103, 337] width 10 height 0
click at [0, 0] on input "checkbox" at bounding box center [0, 0] width 0 height 0
click at [101, 507] on td at bounding box center [107, 499] width 77 height 80
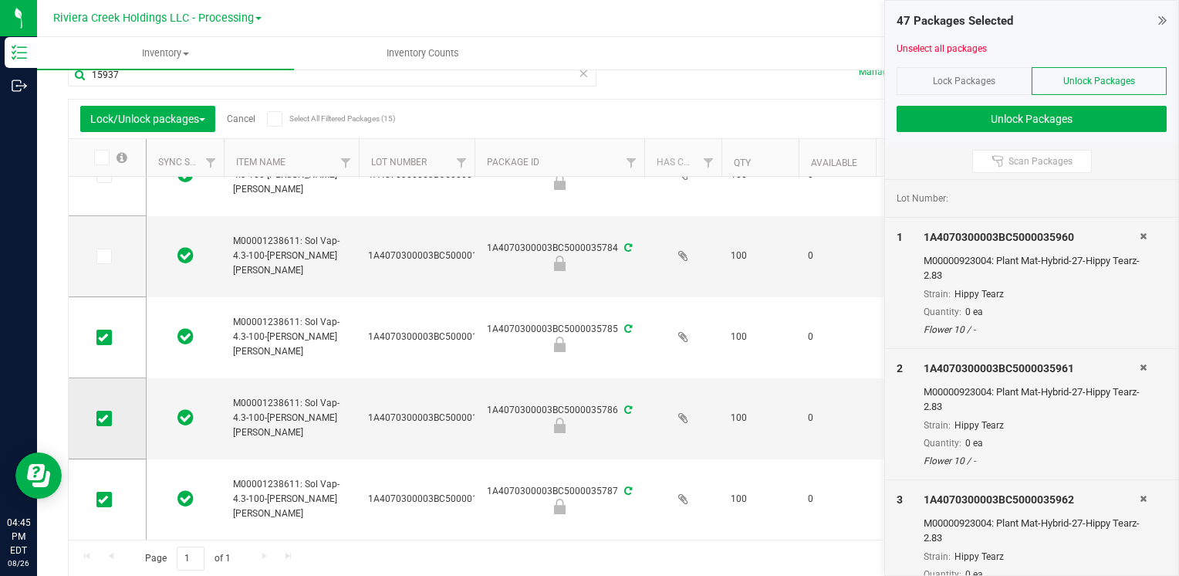
click at [105, 411] on span at bounding box center [103, 418] width 15 height 15
click at [0, 0] on input "checkbox" at bounding box center [0, 0] width 0 height 0
click at [102, 337] on icon at bounding box center [103, 337] width 10 height 0
click at [0, 0] on input "checkbox" at bounding box center [0, 0] width 0 height 0
click at [100, 499] on icon at bounding box center [103, 499] width 10 height 0
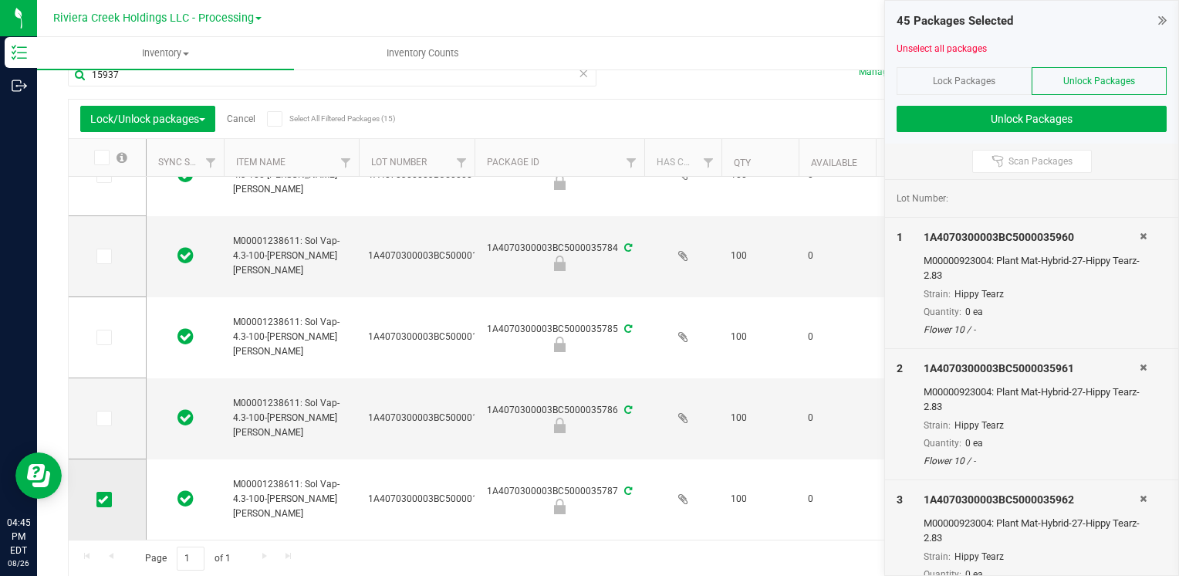
click at [0, 0] on input "checkbox" at bounding box center [0, 0] width 0 height 0
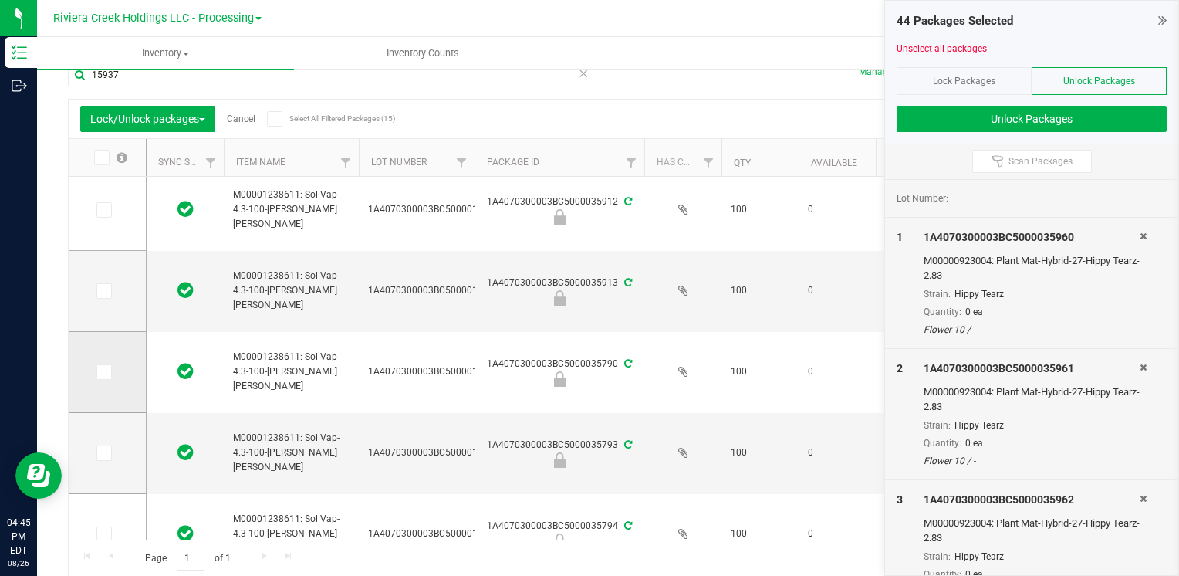
click at [102, 372] on icon at bounding box center [103, 372] width 10 height 0
click at [0, 0] on input "checkbox" at bounding box center [0, 0] width 0 height 0
click at [102, 453] on icon at bounding box center [103, 453] width 10 height 0
click at [0, 0] on input "checkbox" at bounding box center [0, 0] width 0 height 0
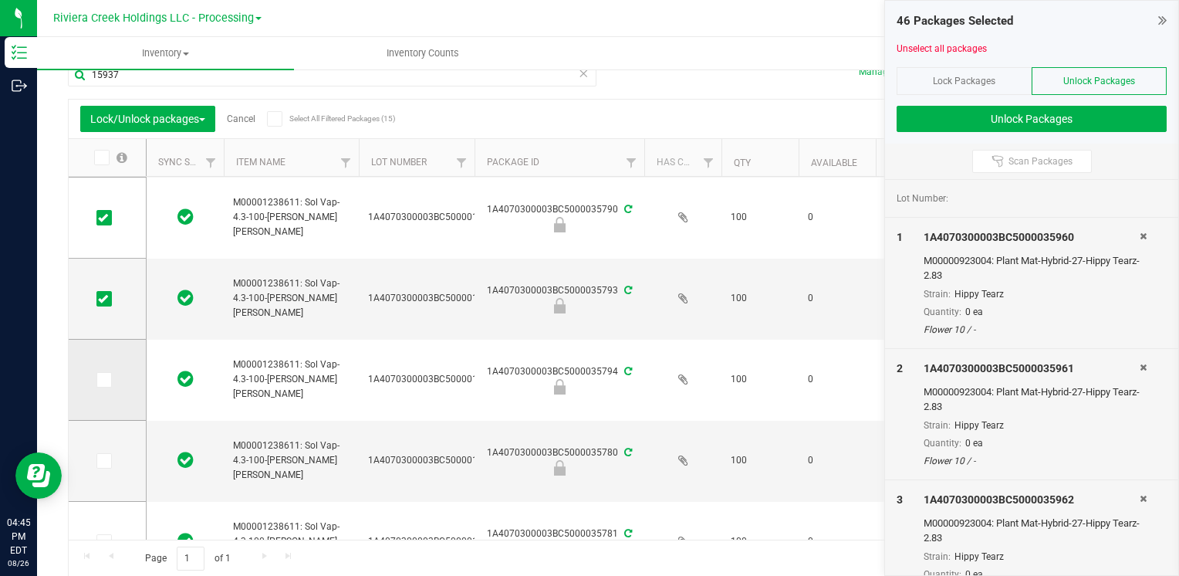
click at [103, 380] on icon at bounding box center [103, 380] width 10 height 0
click at [0, 0] on input "checkbox" at bounding box center [0, 0] width 0 height 0
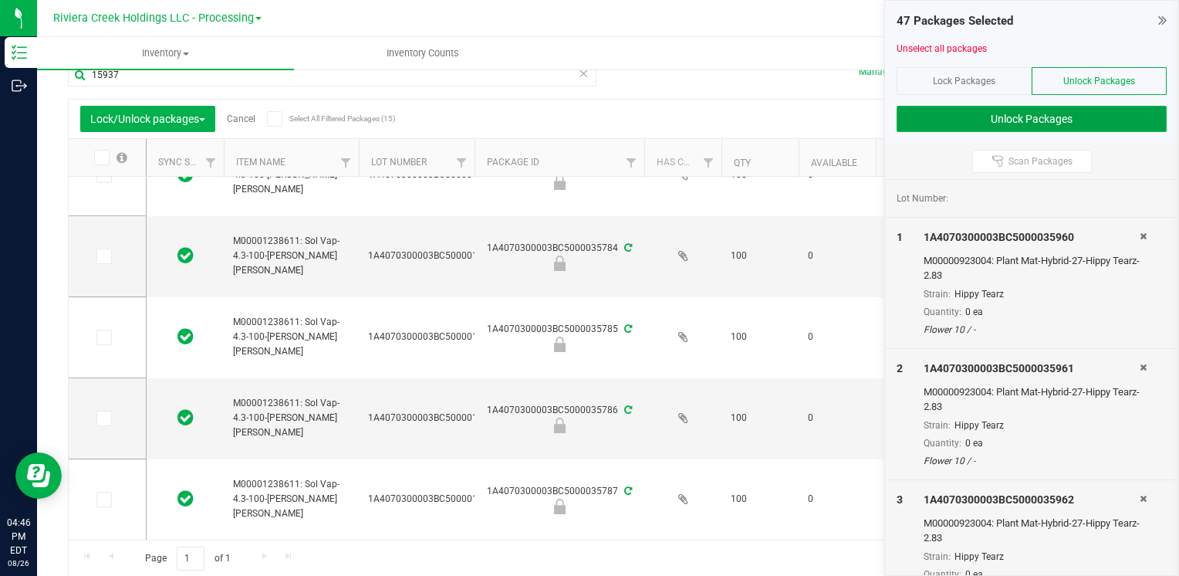
click at [910, 113] on button "Unlock Packages" at bounding box center [1032, 119] width 270 height 26
